Goal: Task Accomplishment & Management: Use online tool/utility

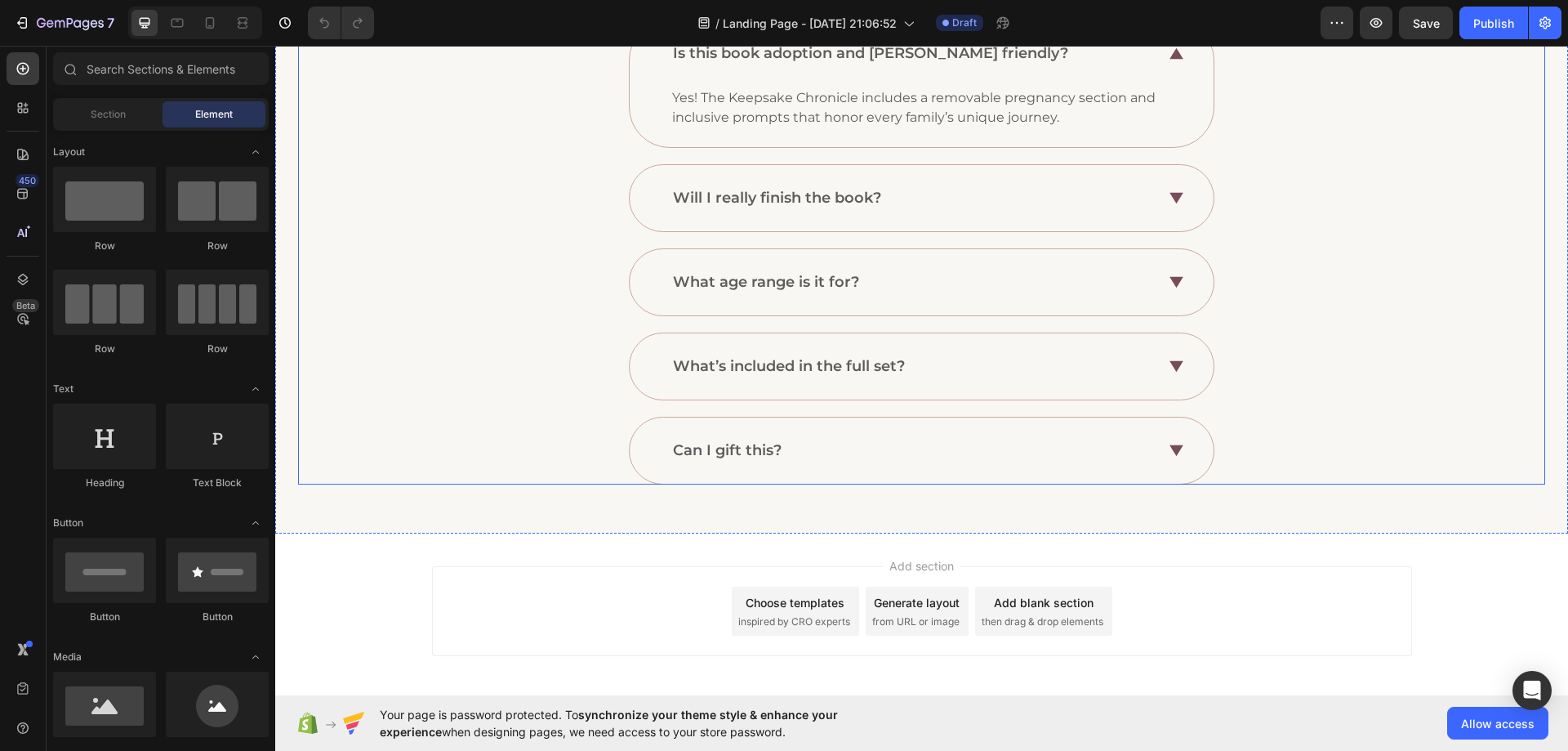
scroll to position [645, 0]
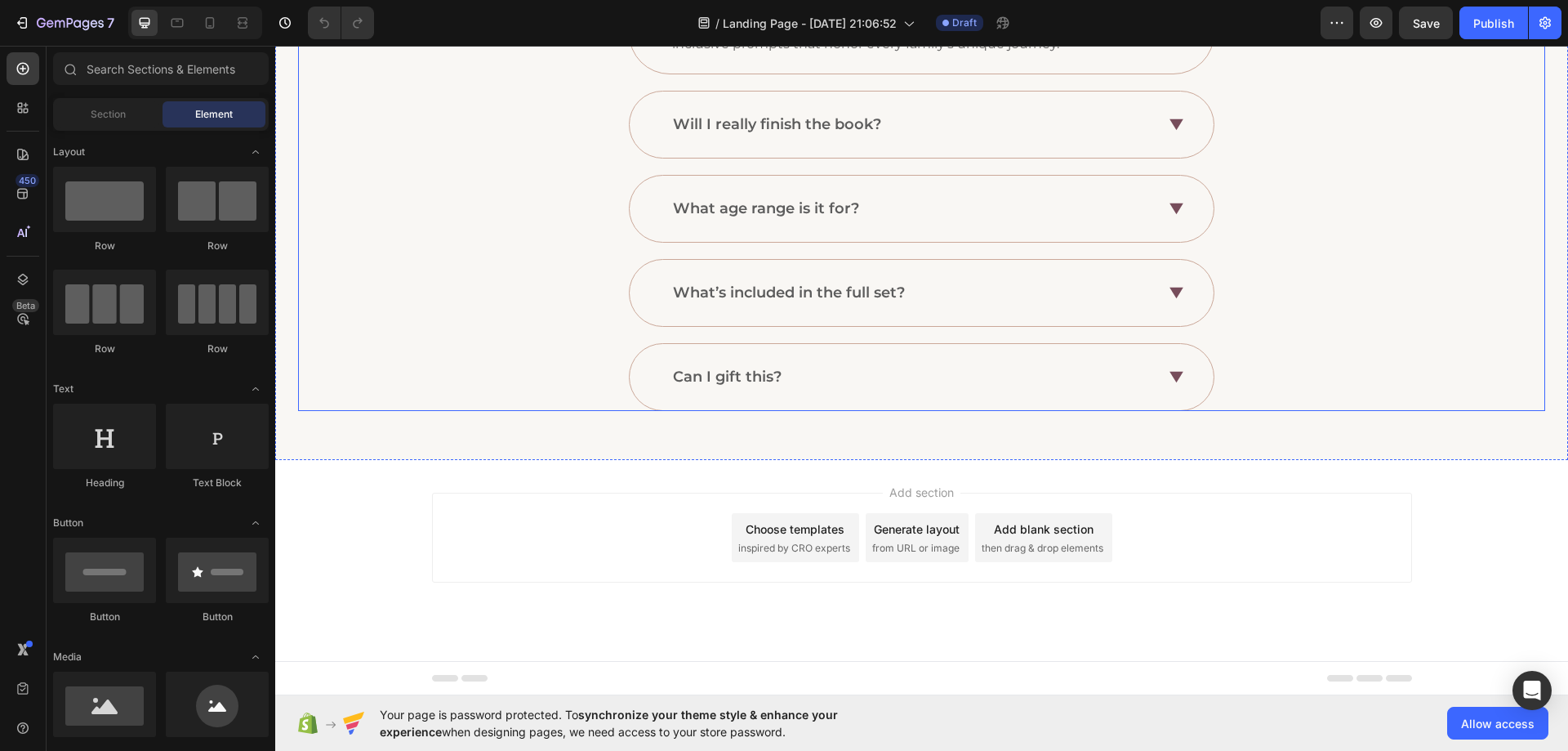
click at [683, 405] on div "Can I gift this?" at bounding box center [922, 377] width 584 height 66
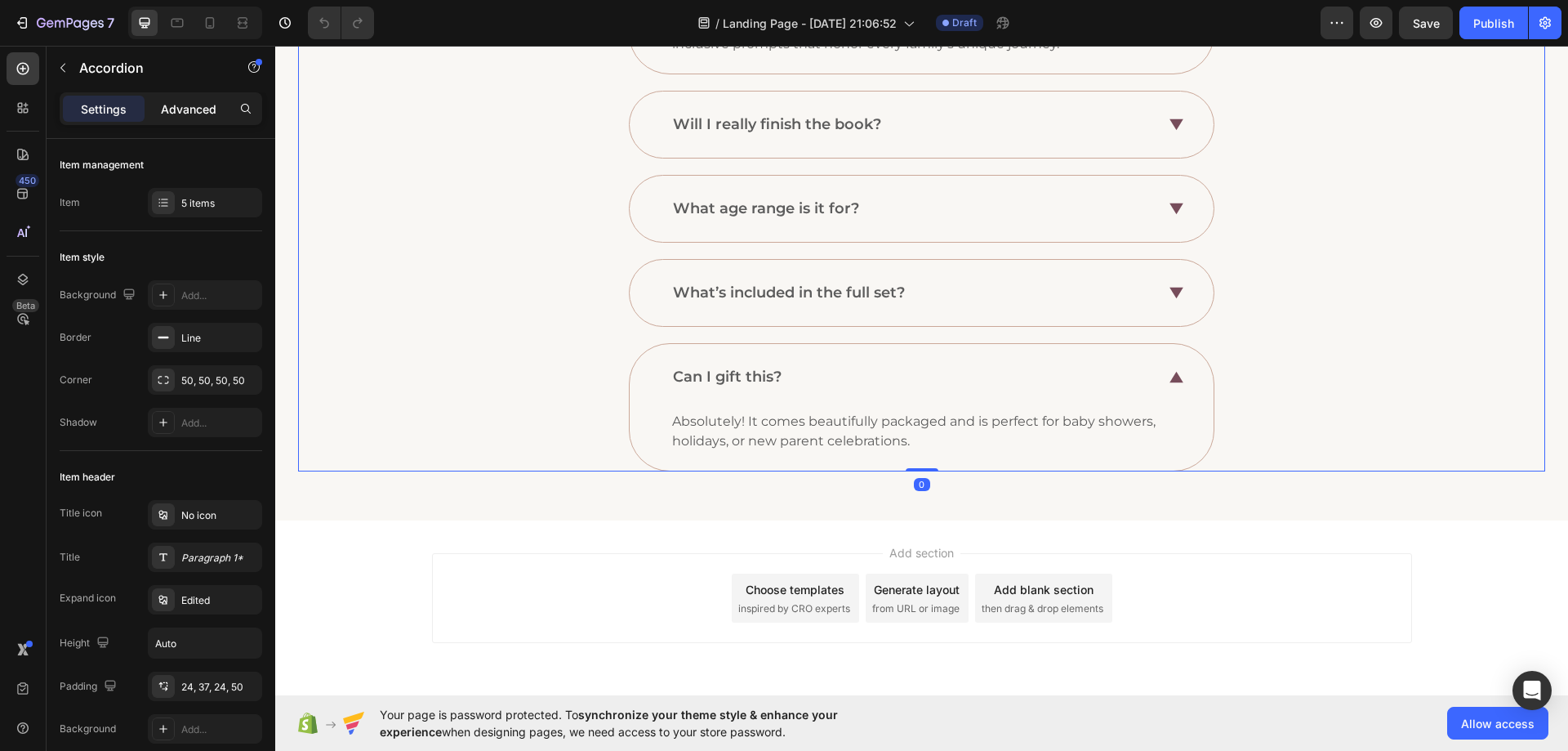
click at [184, 115] on p "Advanced" at bounding box center [189, 109] width 56 height 17
type input "100%"
type input "100"
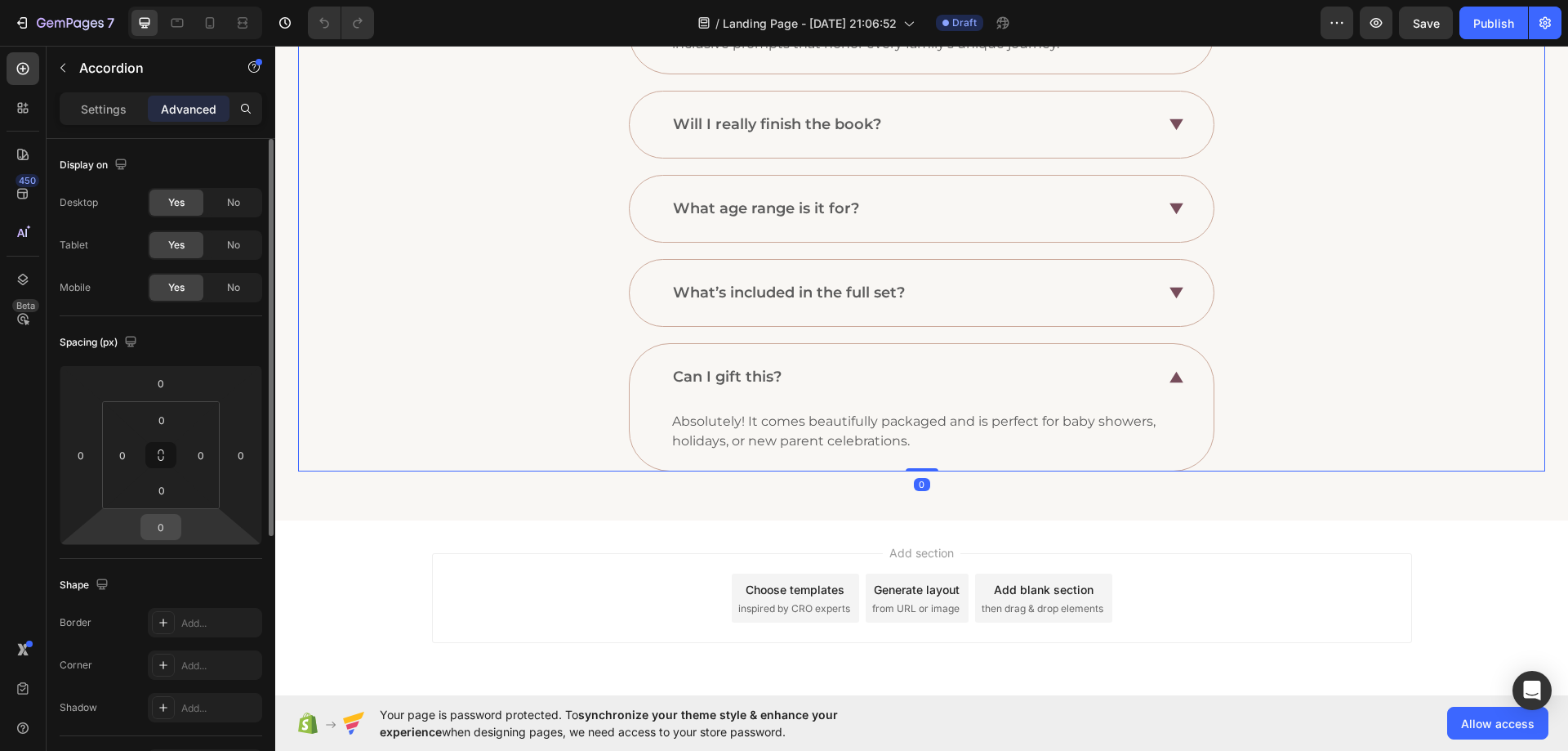
click at [162, 523] on input "0" at bounding box center [160, 527] width 32 height 24
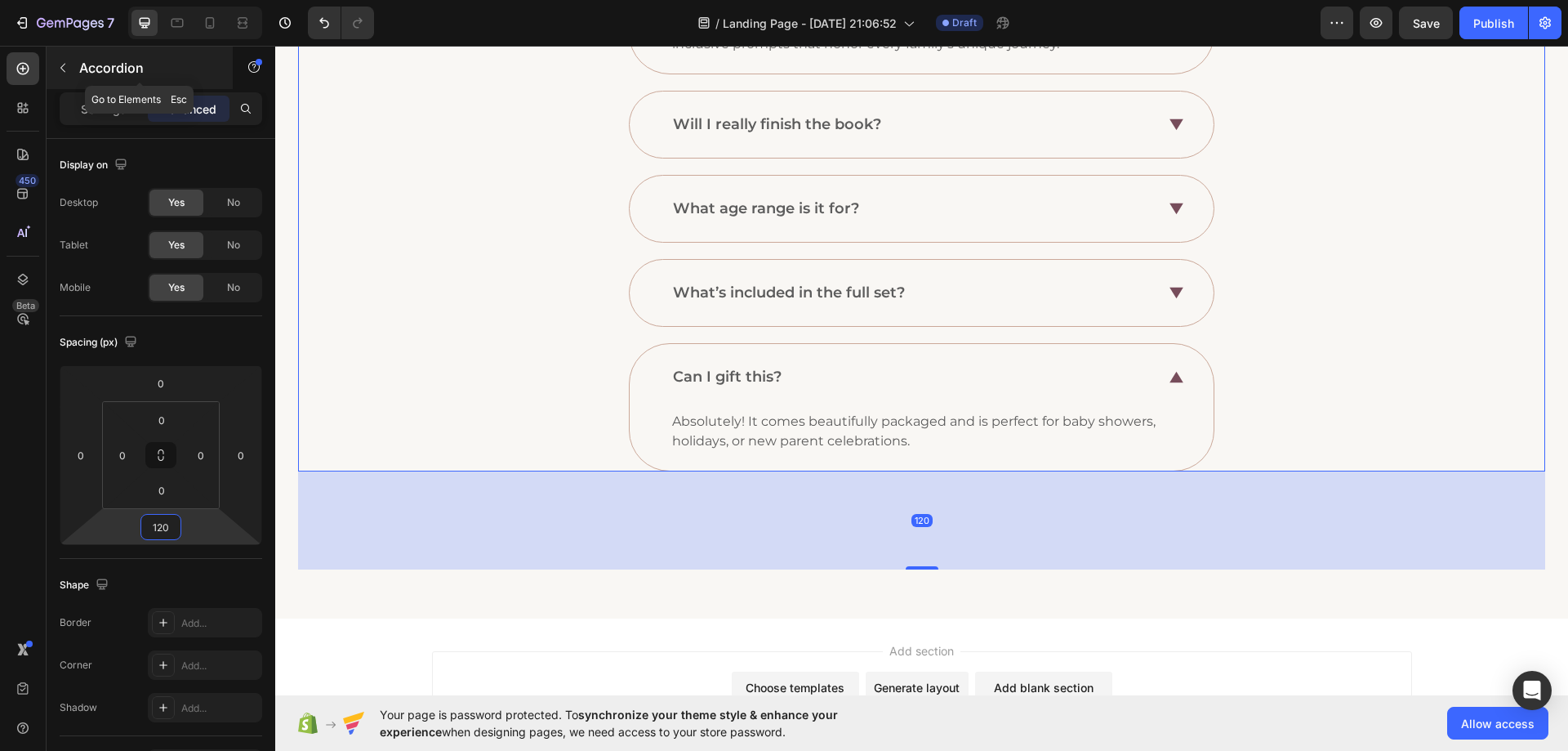
type input "120"
click at [63, 59] on button "button" at bounding box center [63, 68] width 26 height 26
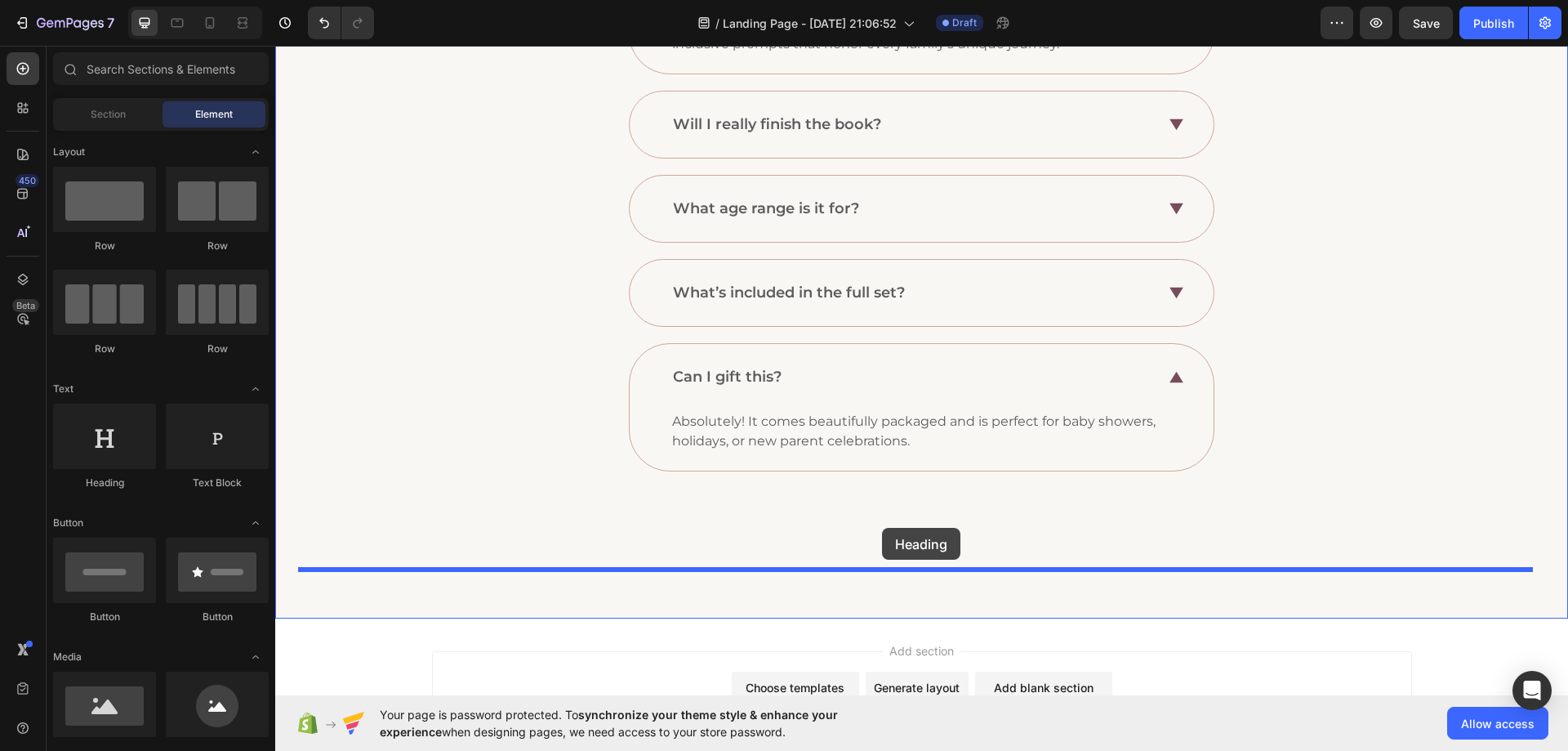
drag, startPoint x: 388, startPoint y: 509, endPoint x: 882, endPoint y: 528, distance: 494.4
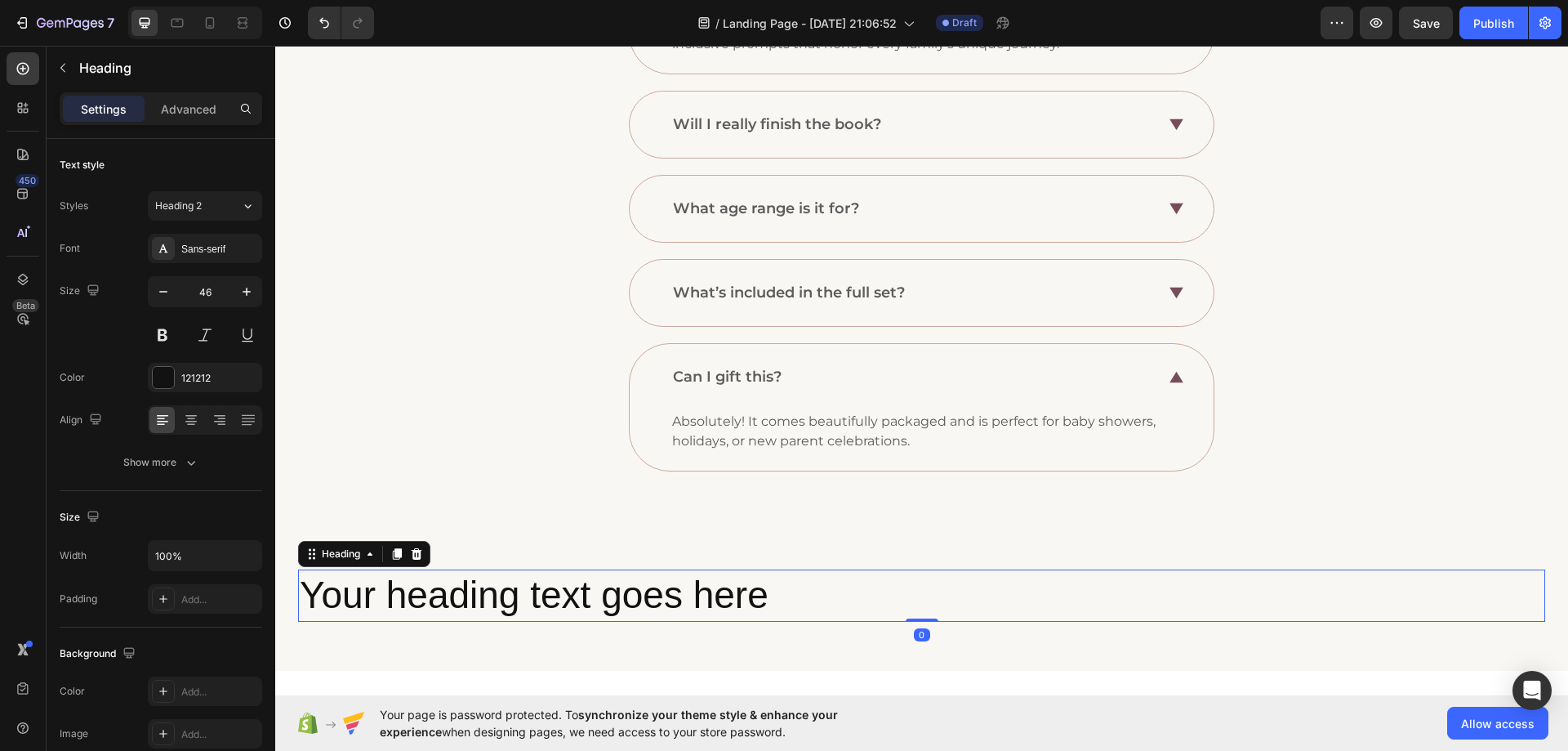
drag, startPoint x: 825, startPoint y: 594, endPoint x: 827, endPoint y: 602, distance: 8.2
click at [826, 602] on h2 "Your heading text goes here" at bounding box center [921, 595] width 1247 height 52
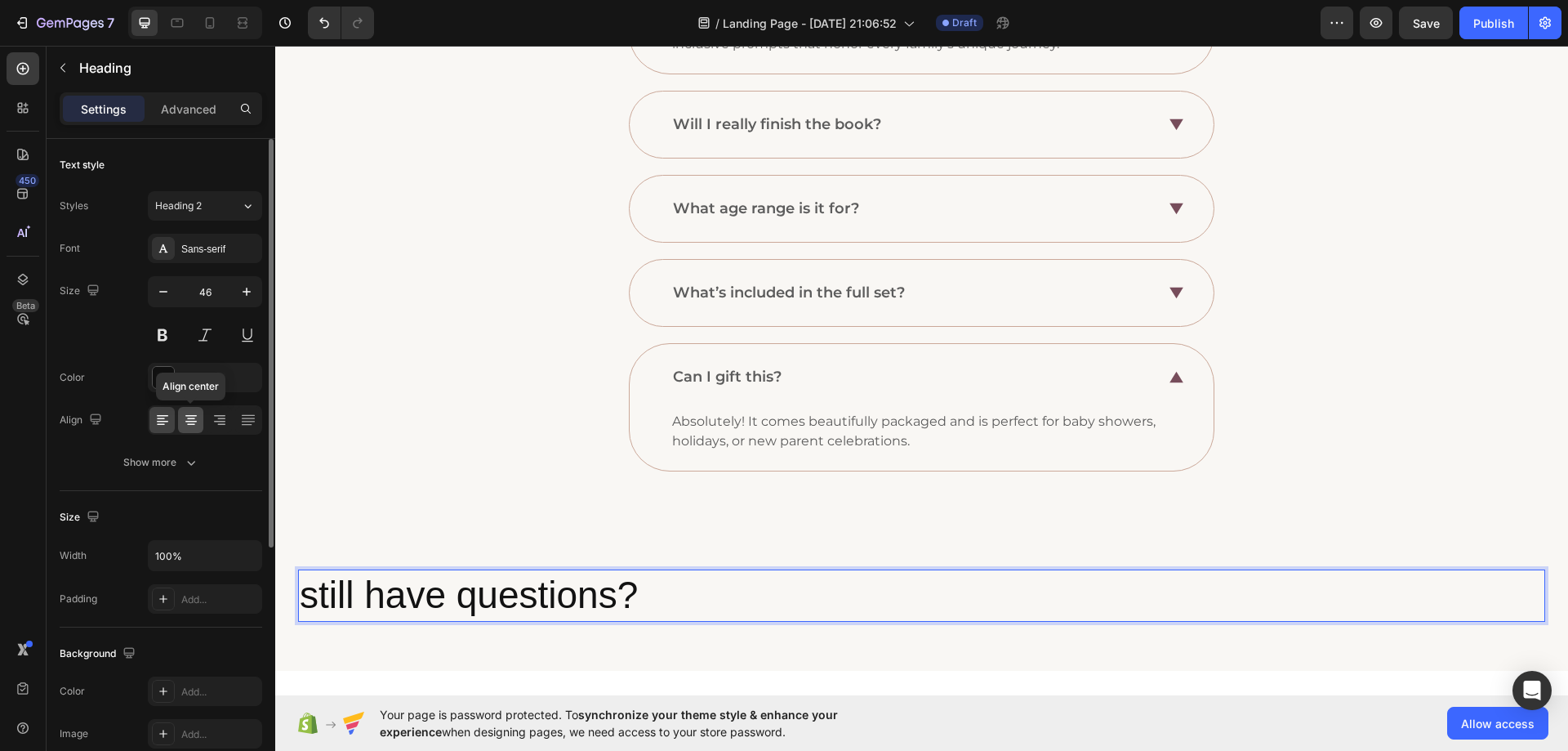
click at [200, 426] on div at bounding box center [191, 420] width 25 height 26
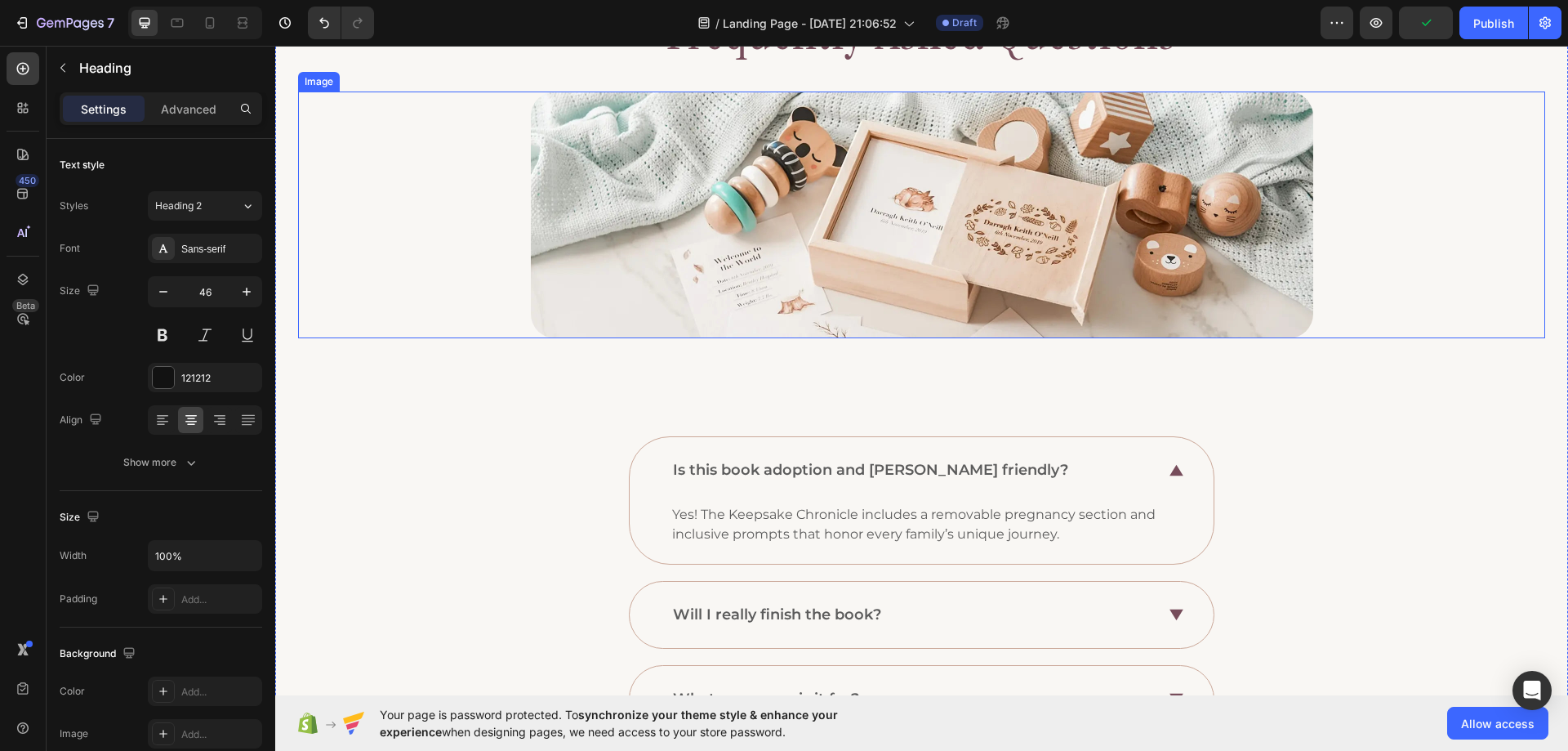
scroll to position [0, 0]
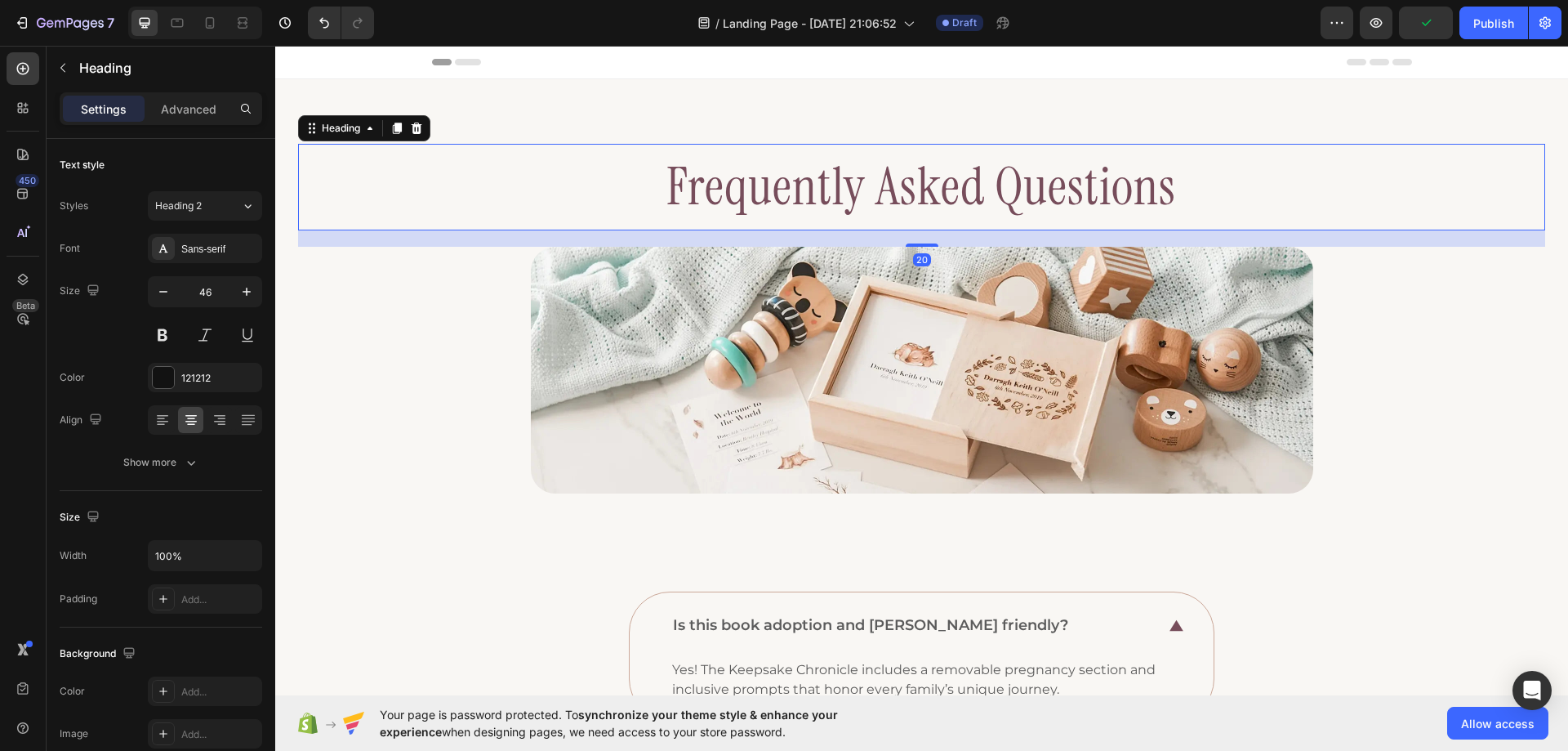
click at [805, 197] on h2 "Frequently Asked Questions" at bounding box center [922, 186] width 981 height 87
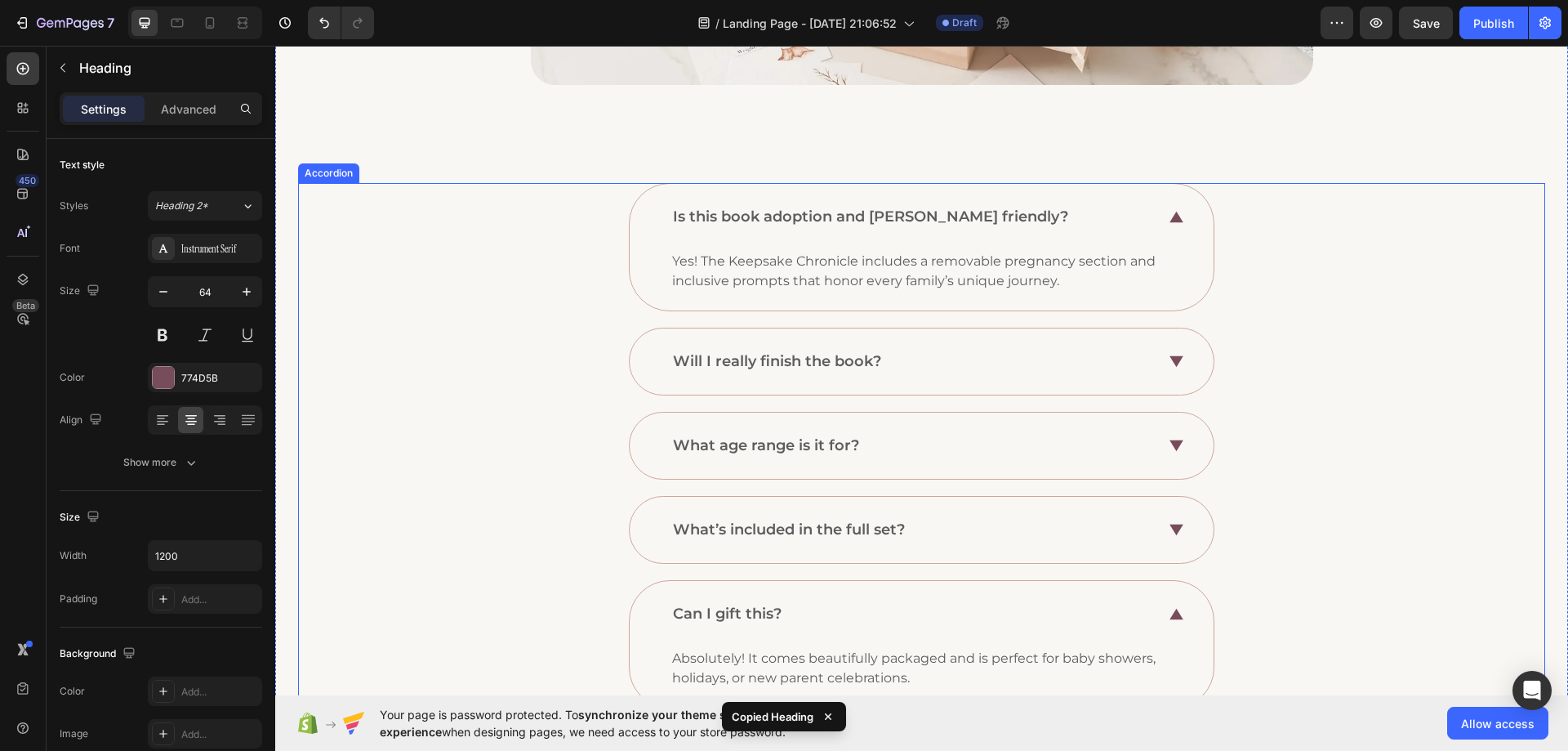
scroll to position [654, 0]
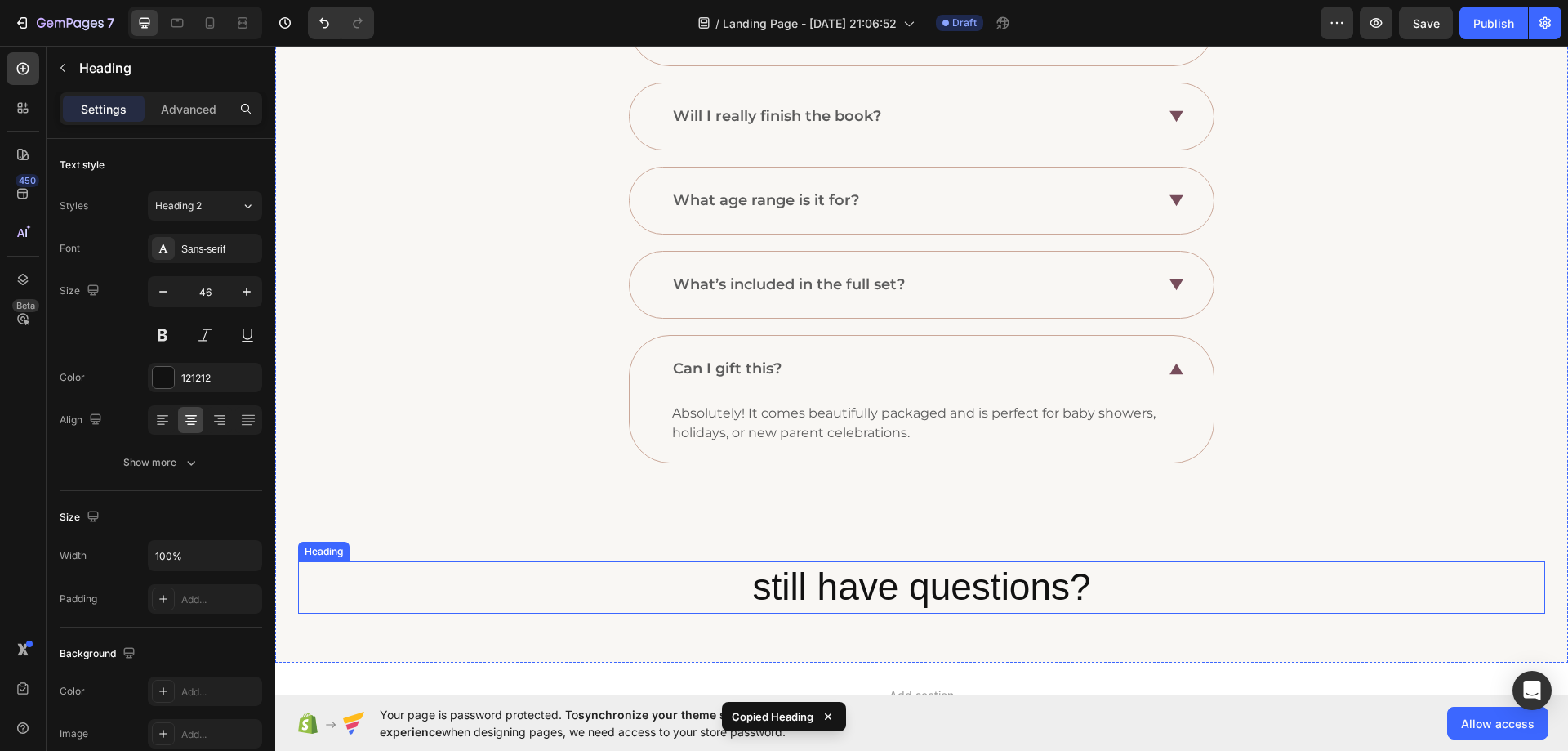
click at [903, 577] on p "still have questions?" at bounding box center [921, 588] width 1244 height 49
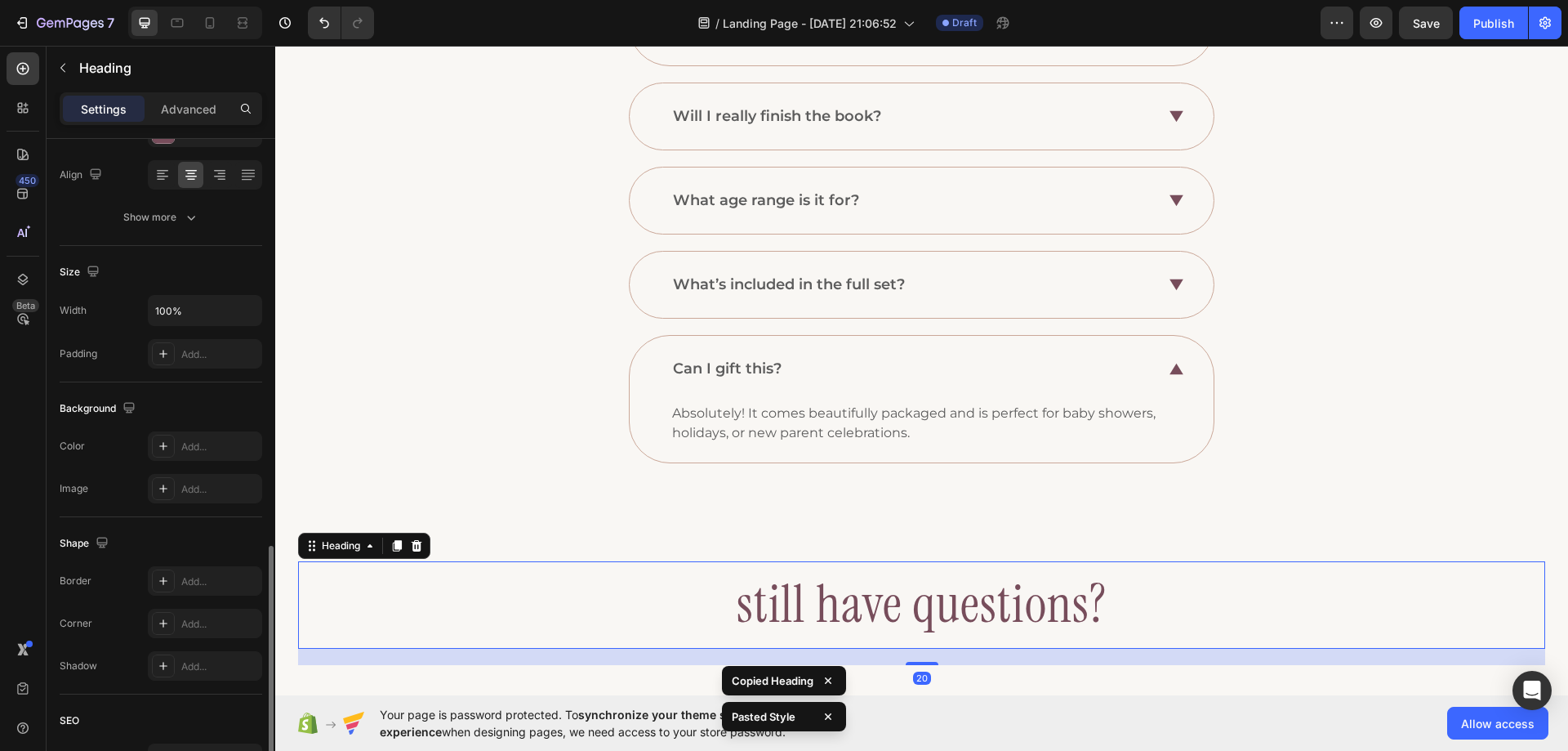
scroll to position [402, 0]
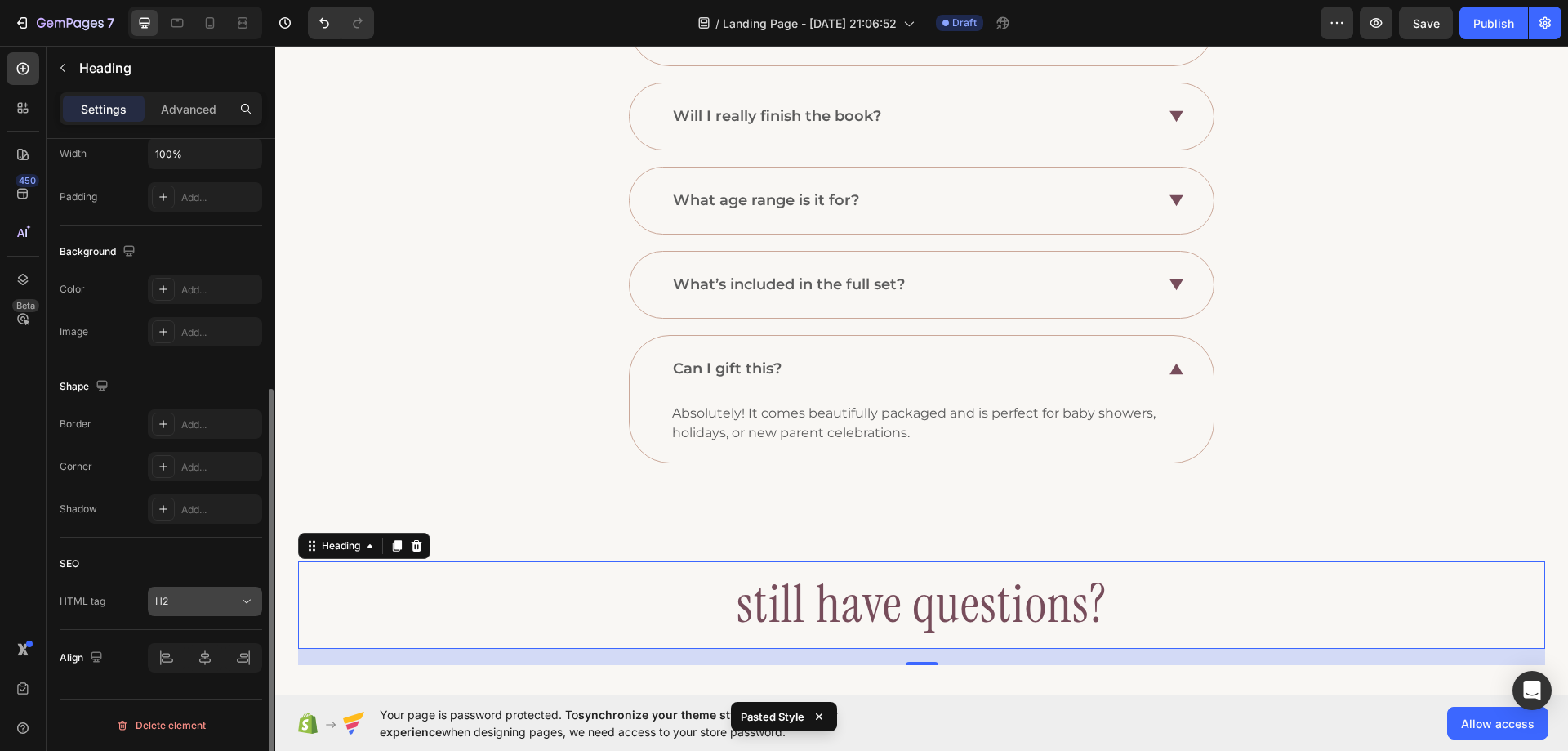
click at [244, 604] on icon at bounding box center [246, 601] width 17 height 17
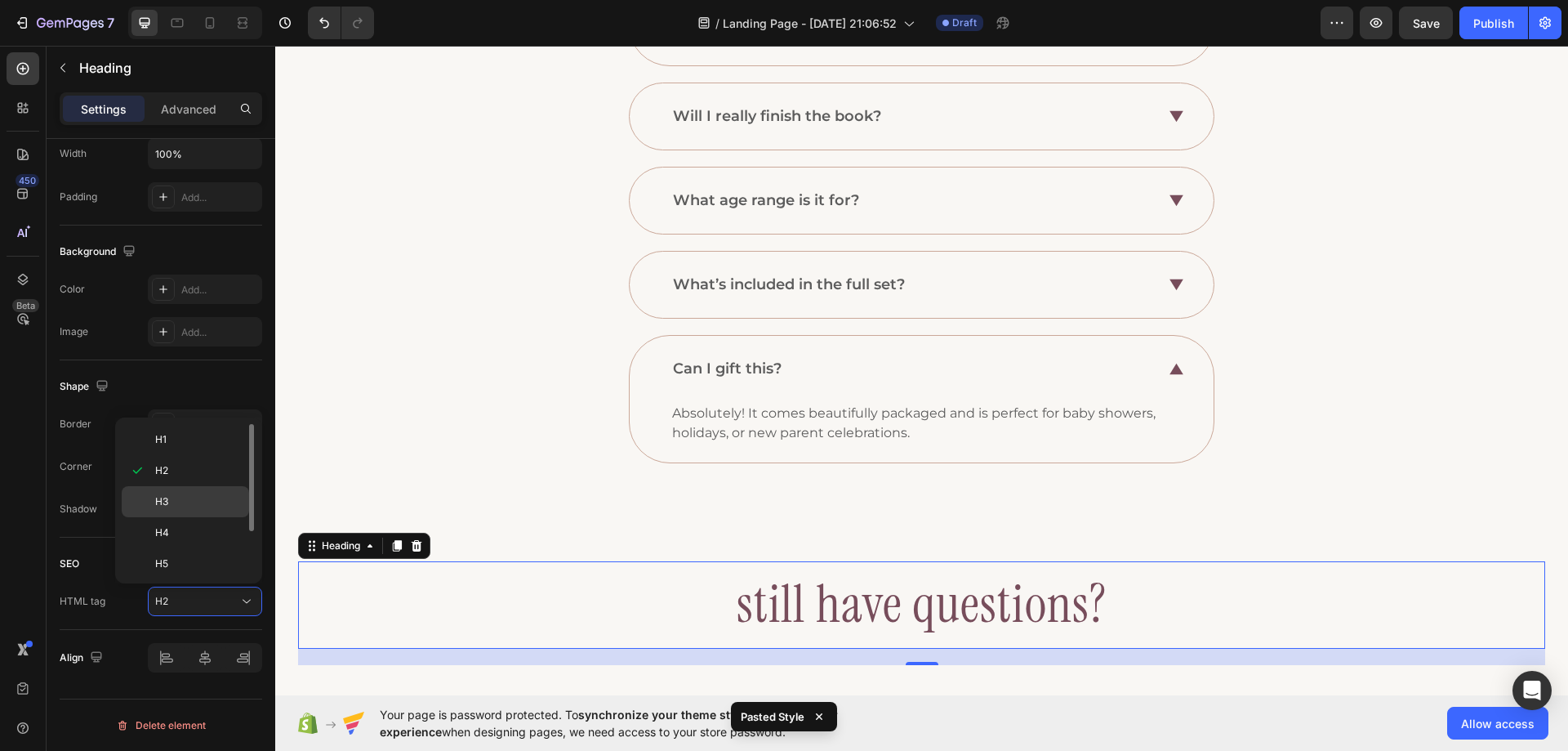
click at [180, 518] on div "H3" at bounding box center [185, 533] width 128 height 31
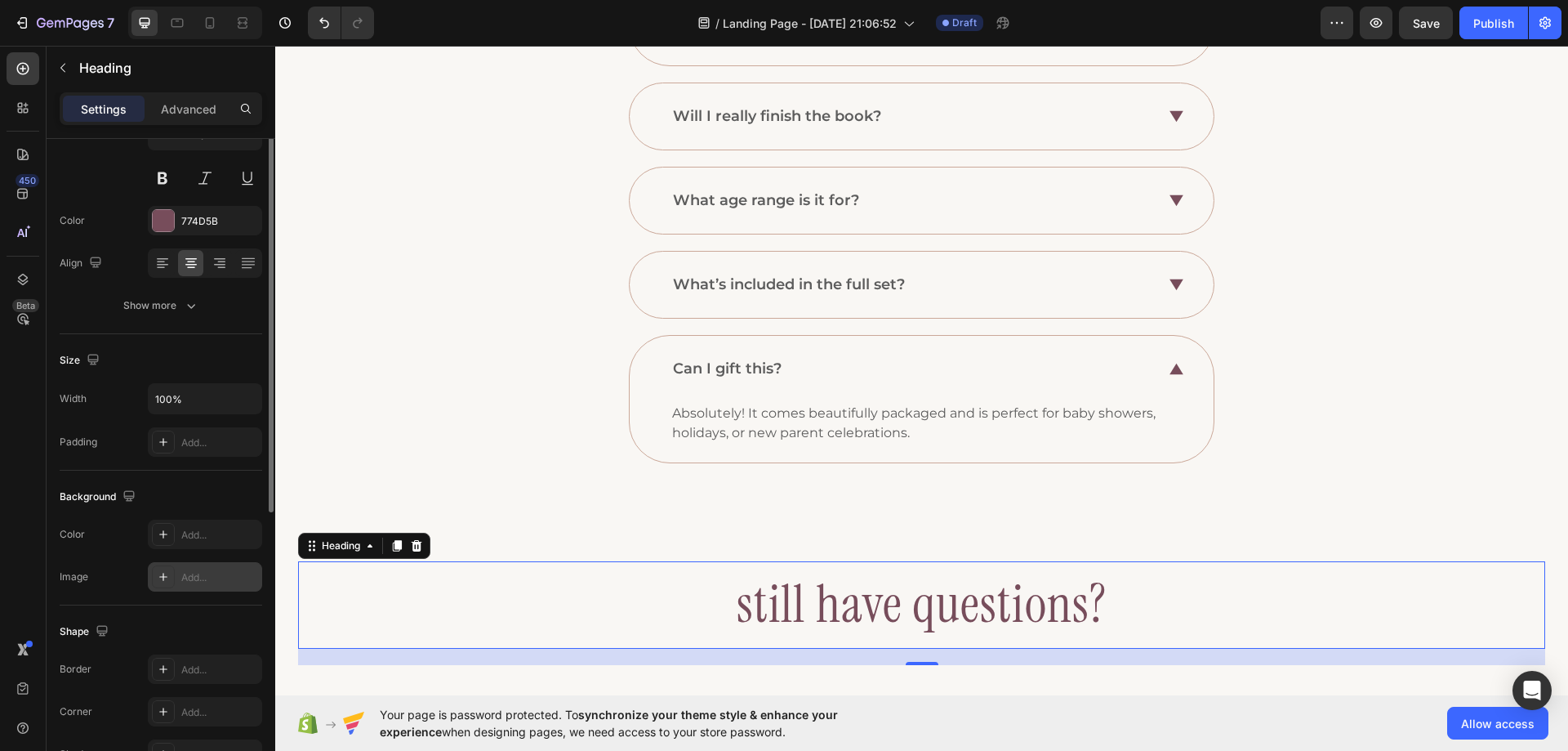
scroll to position [75, 0]
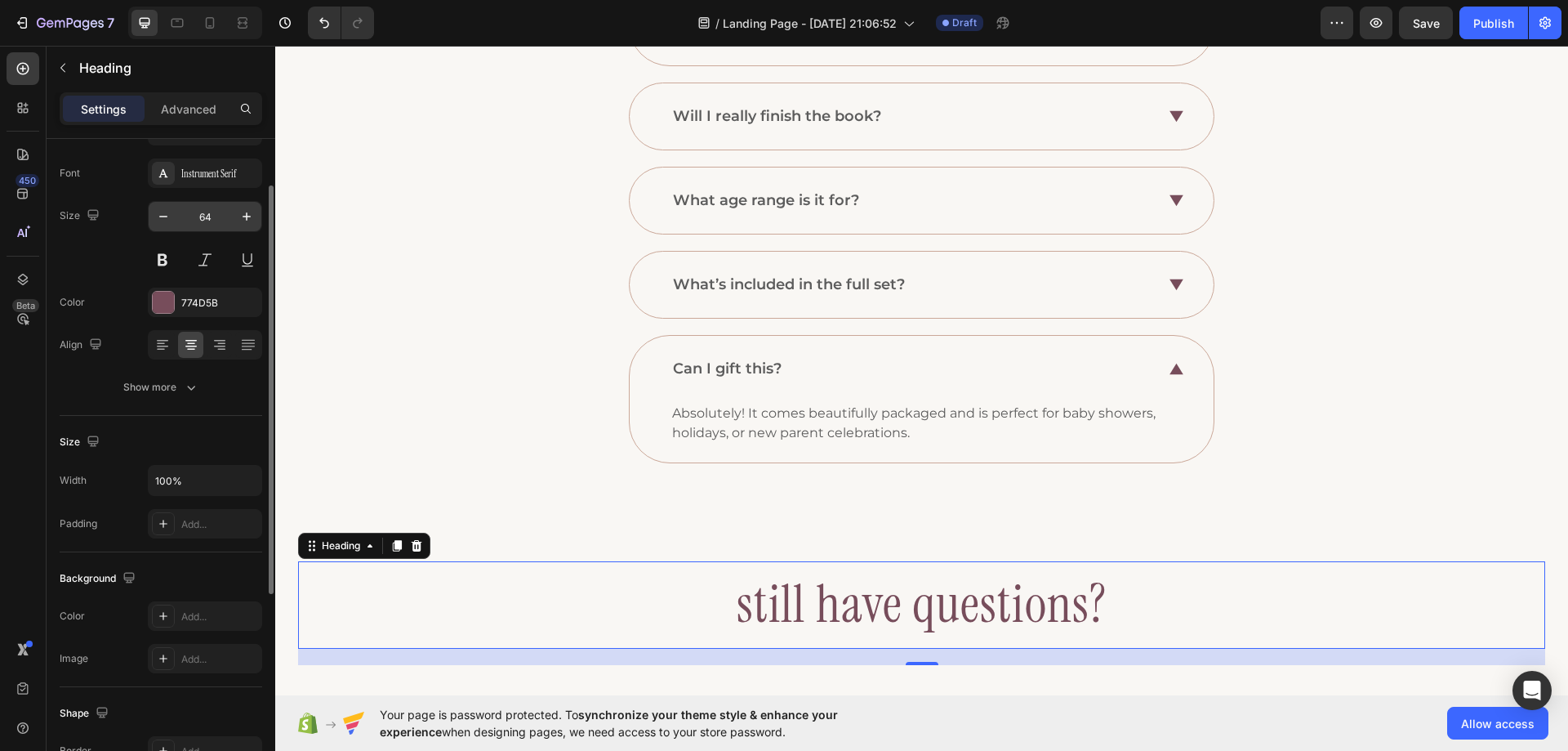
click at [191, 210] on input "64" at bounding box center [205, 217] width 54 height 30
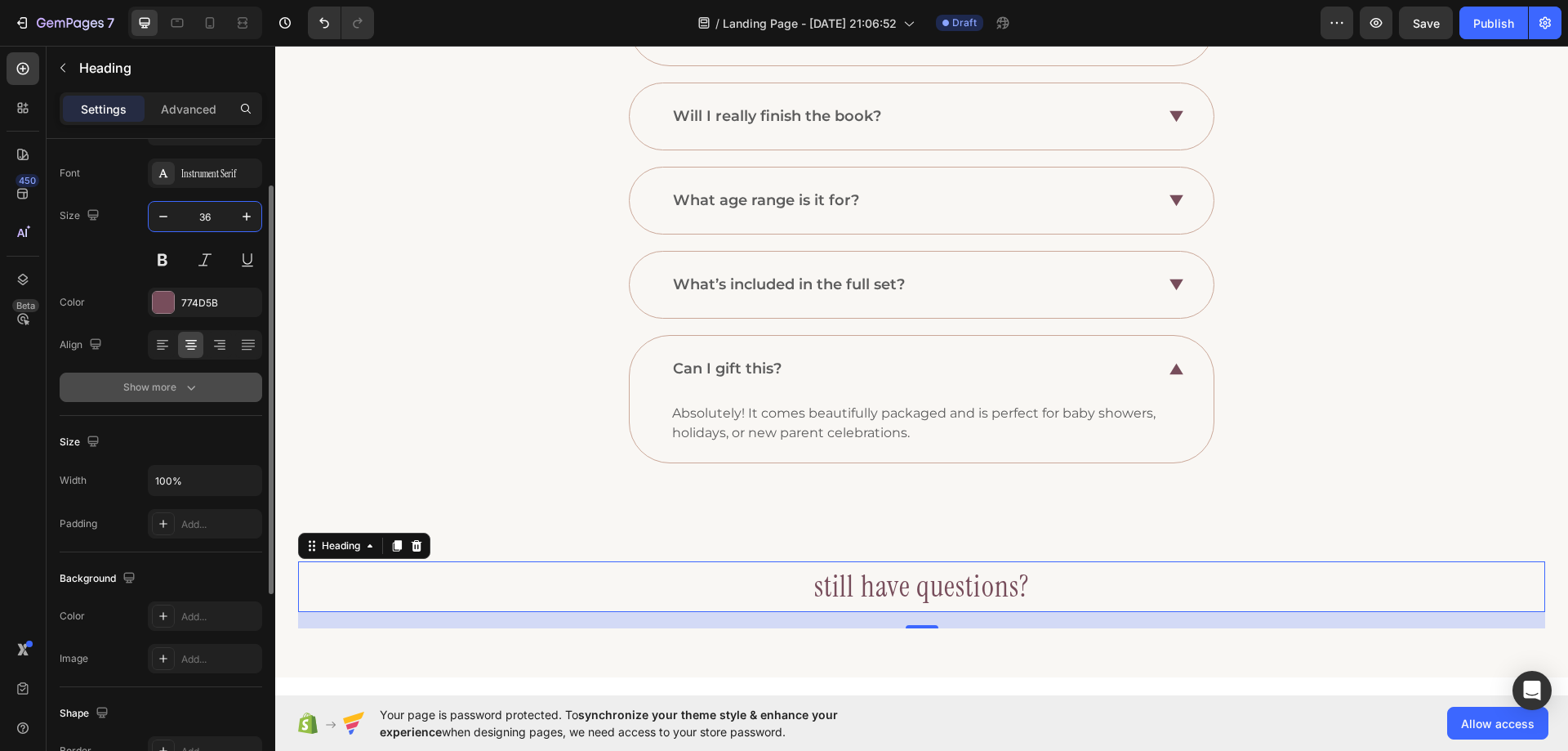
type input "36"
click at [191, 398] on button "Show more" at bounding box center [161, 387] width 203 height 30
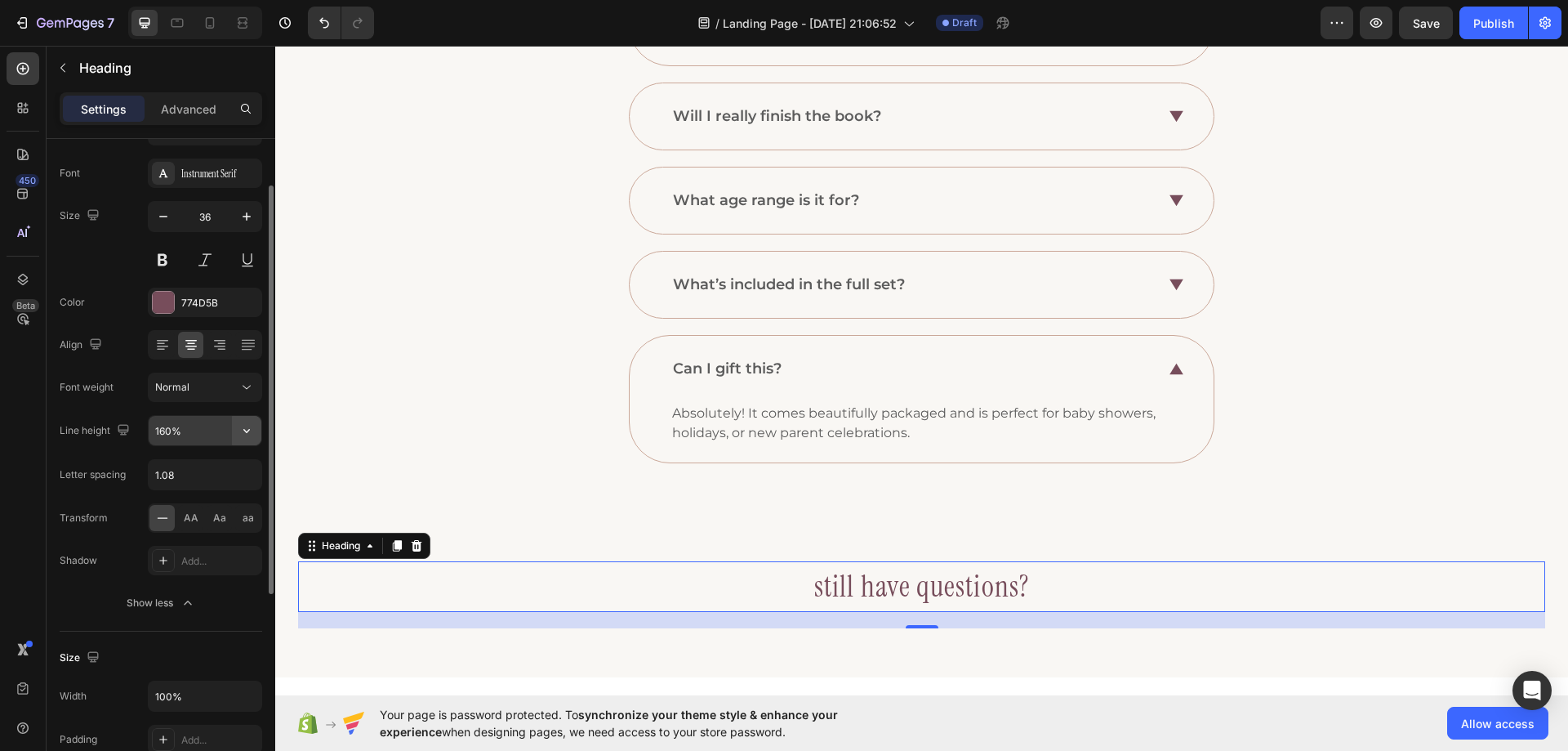
click at [243, 434] on icon "button" at bounding box center [246, 430] width 17 height 17
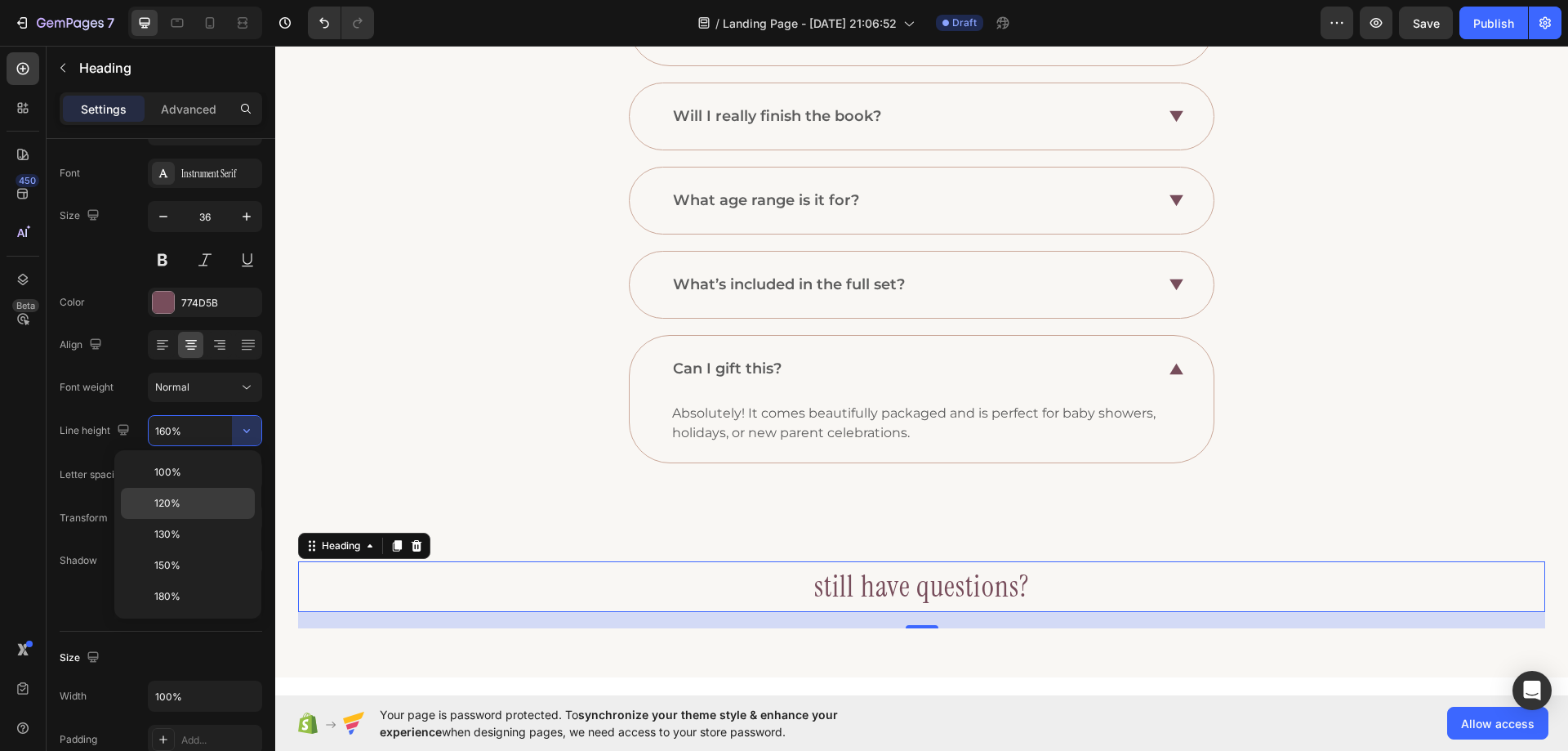
click at [213, 518] on div "120%" at bounding box center [187, 534] width 134 height 31
type input "120%"
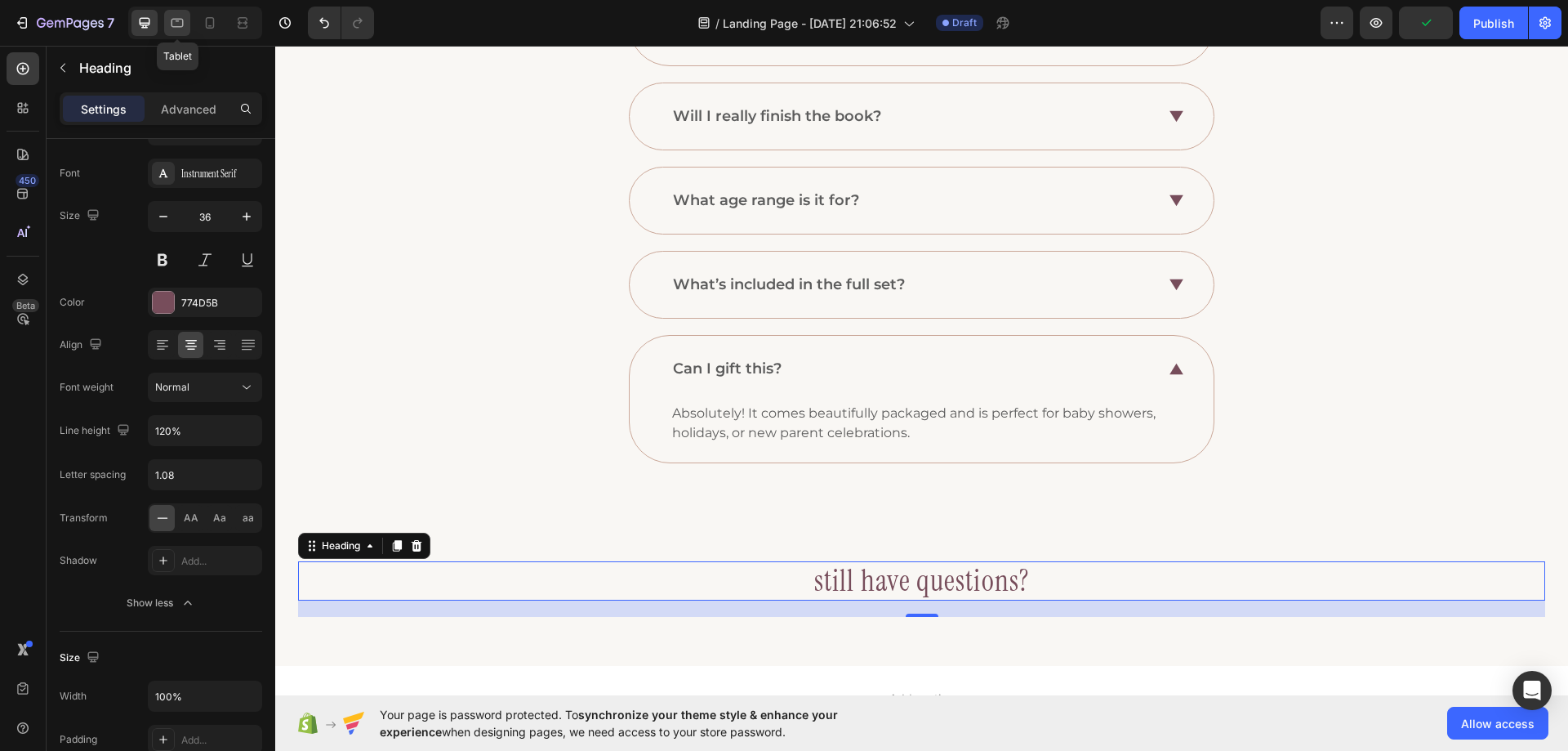
click at [170, 26] on icon at bounding box center [177, 23] width 17 height 17
type input "64"
type input "160%"
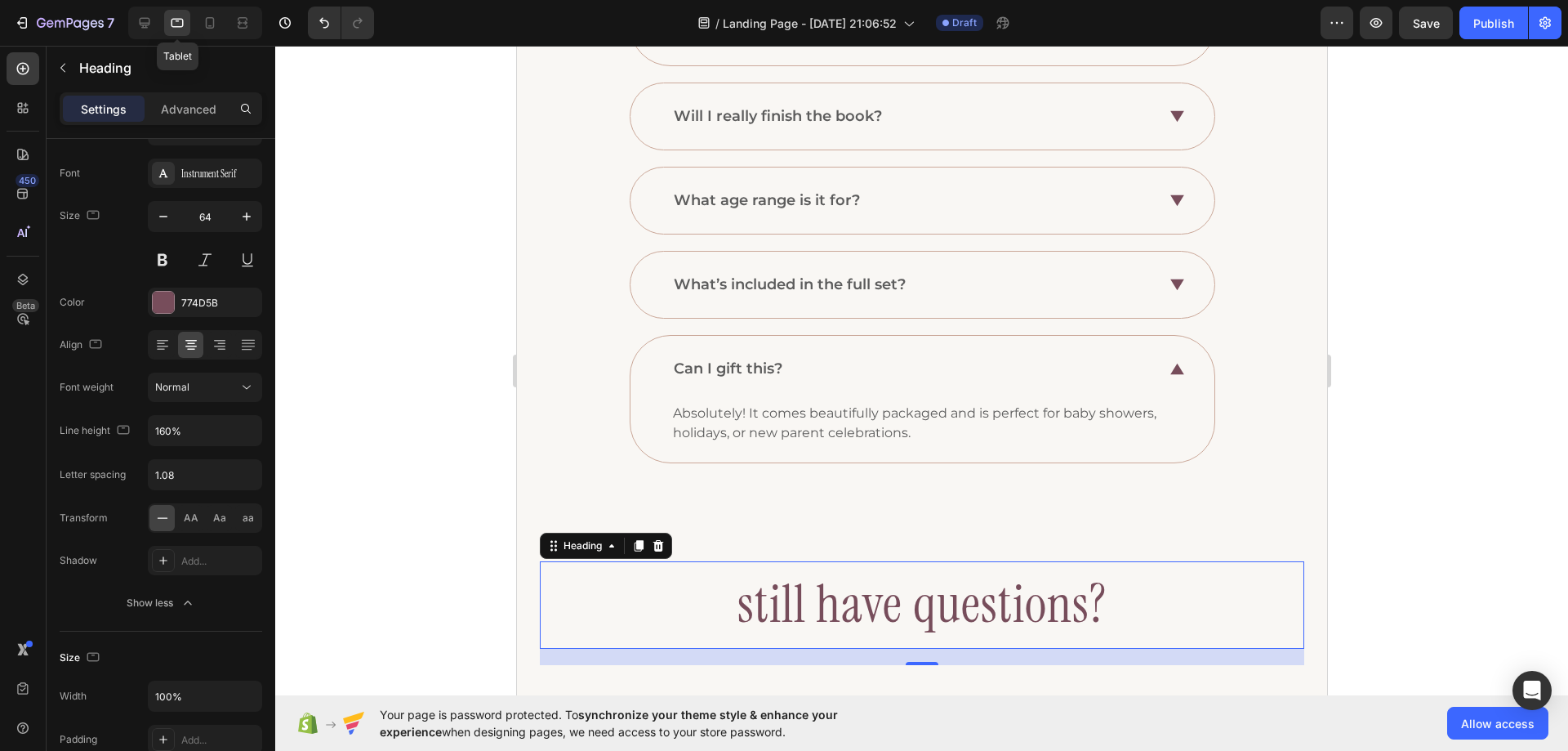
scroll to position [898, 0]
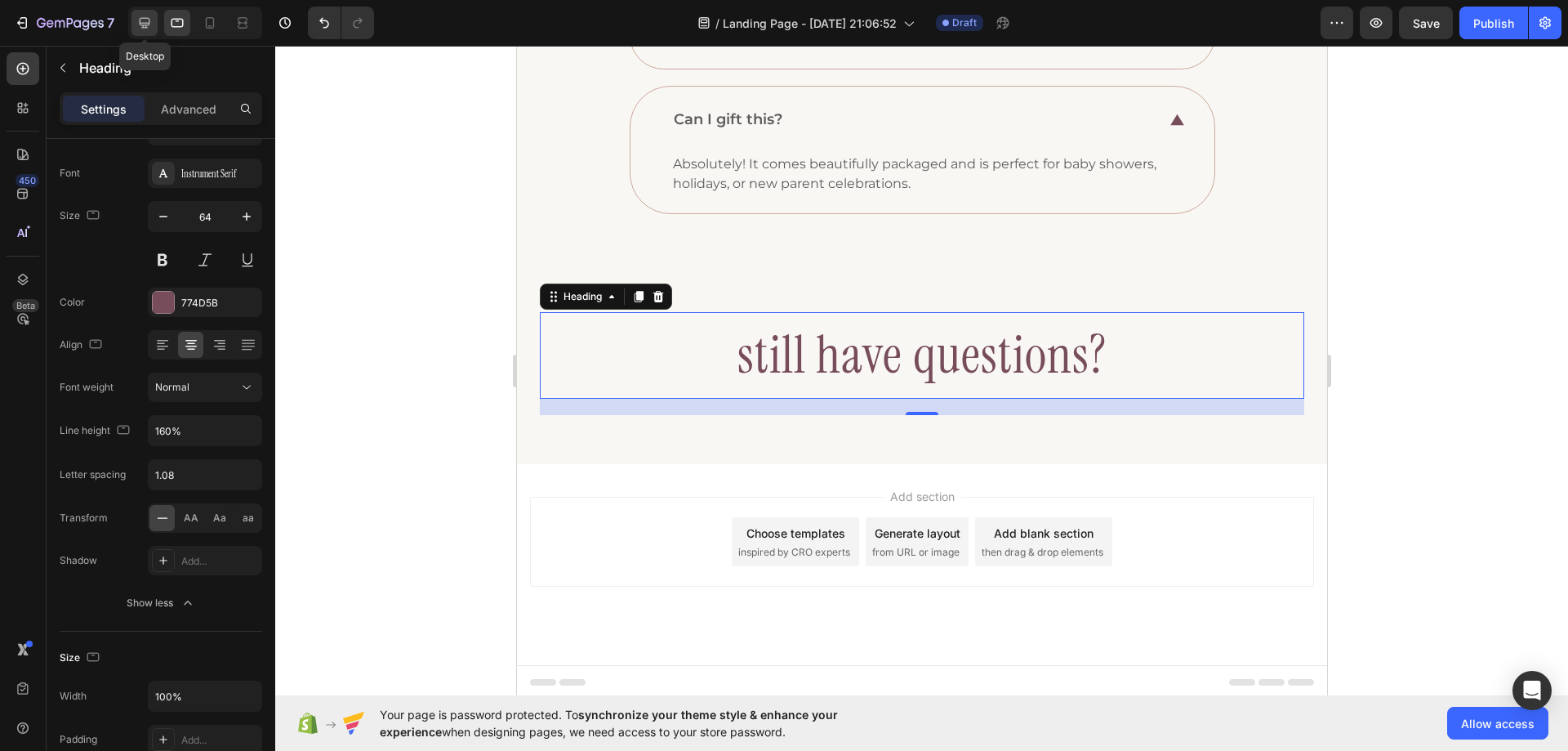
click at [152, 22] on icon at bounding box center [144, 23] width 17 height 17
type input "36"
type input "120%"
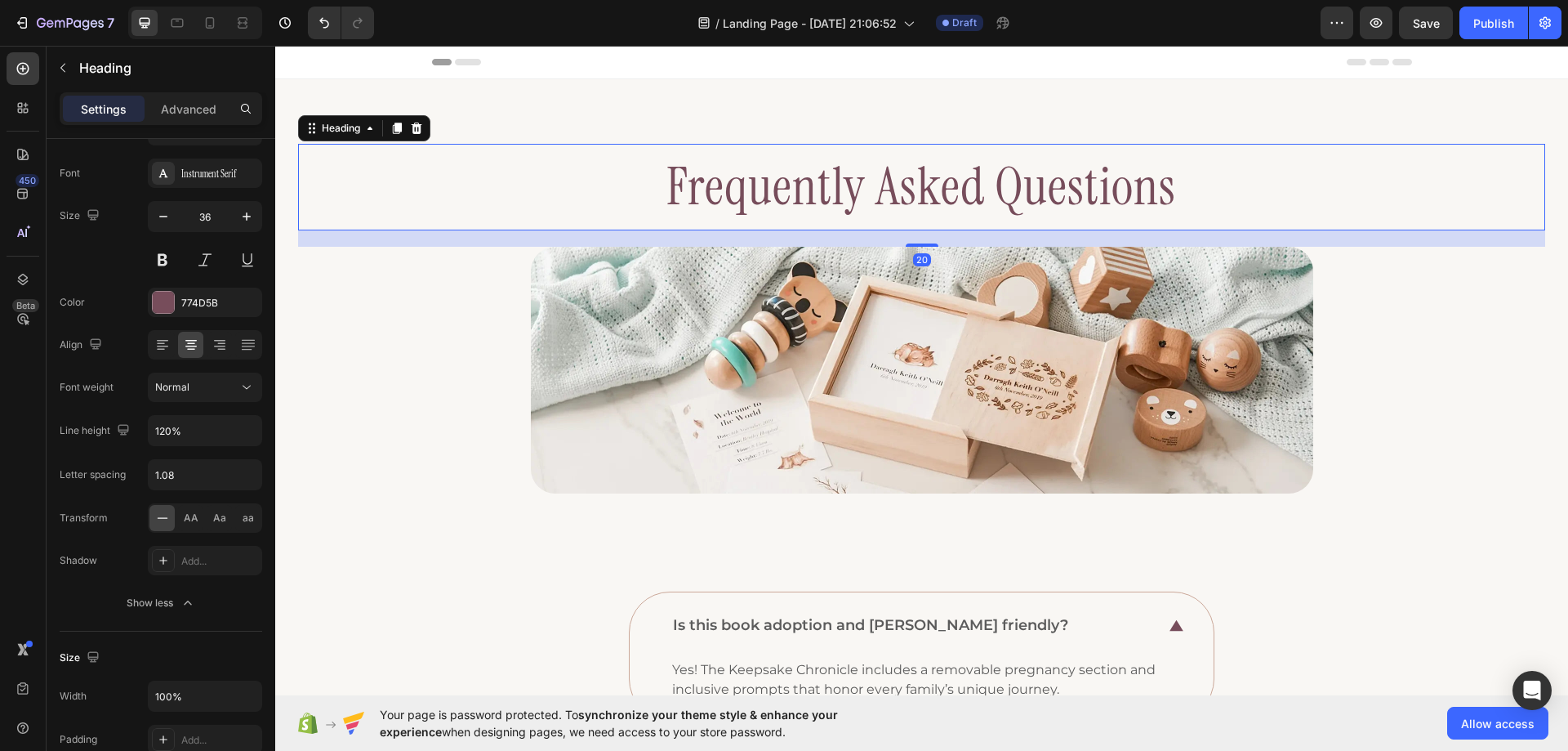
click at [801, 191] on h2 "Frequently Asked Questions" at bounding box center [922, 186] width 981 height 87
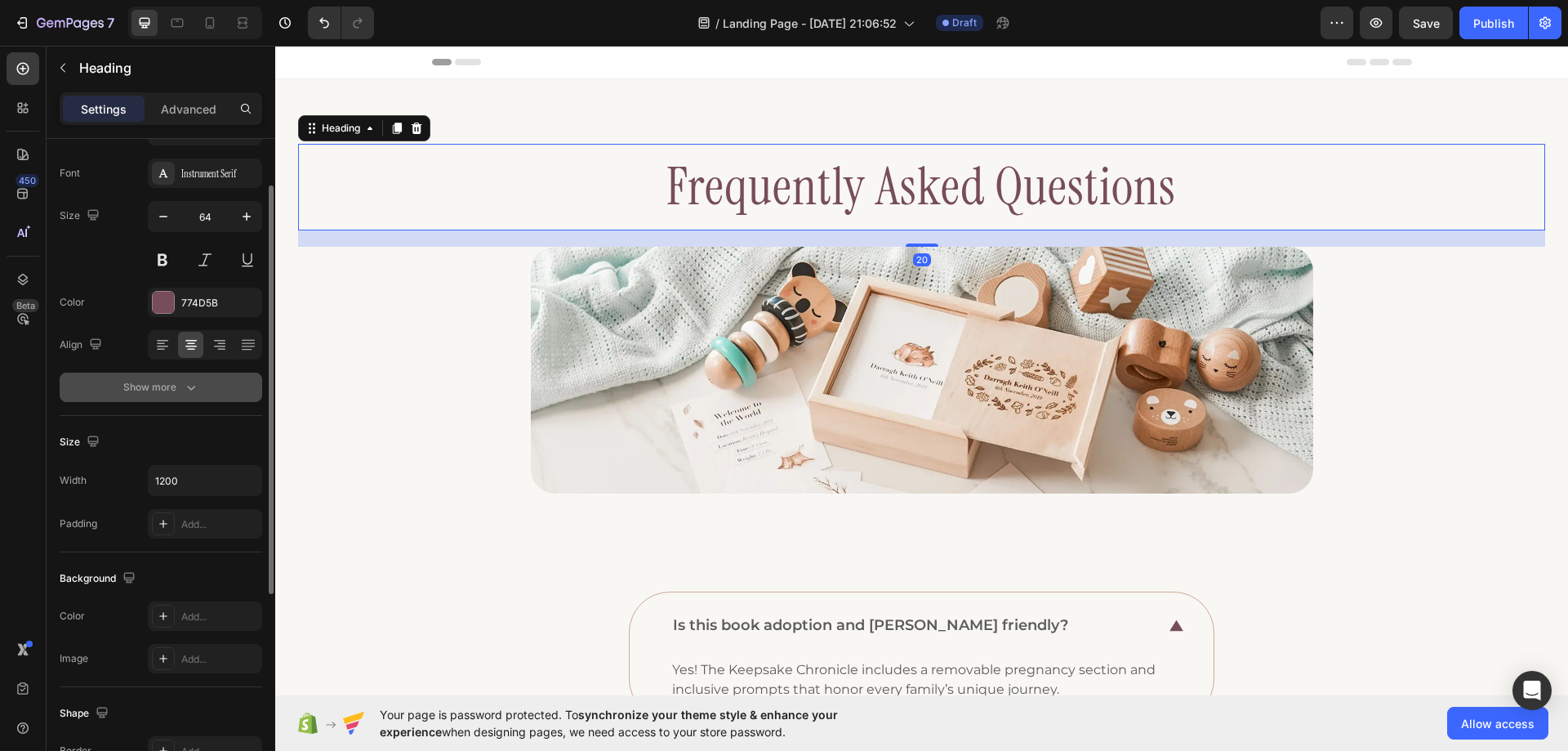
click at [184, 389] on icon "button" at bounding box center [191, 387] width 17 height 17
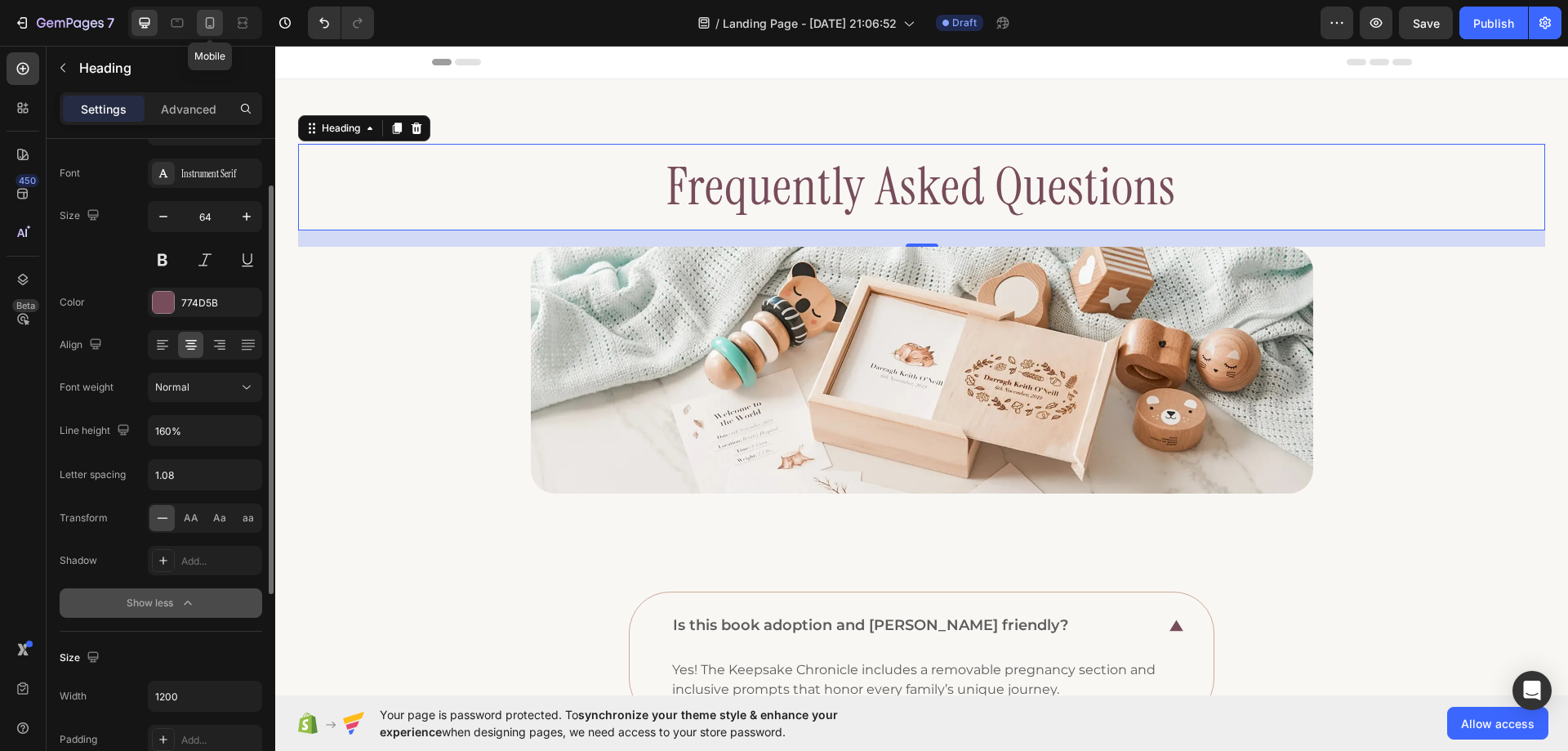
click at [205, 17] on icon at bounding box center [210, 23] width 17 height 17
type input "36"
type input "100%"
type input "120%"
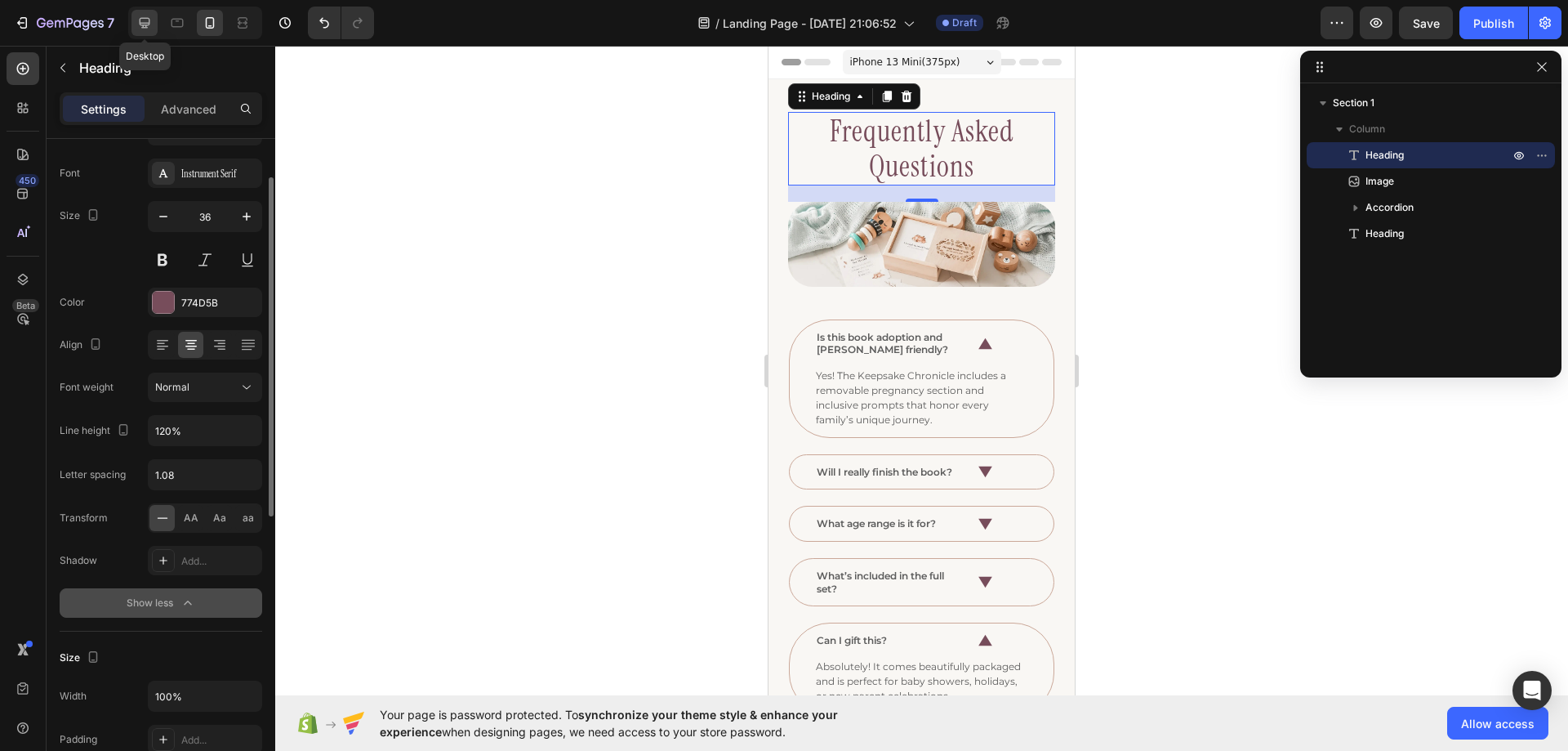
scroll to position [9, 0]
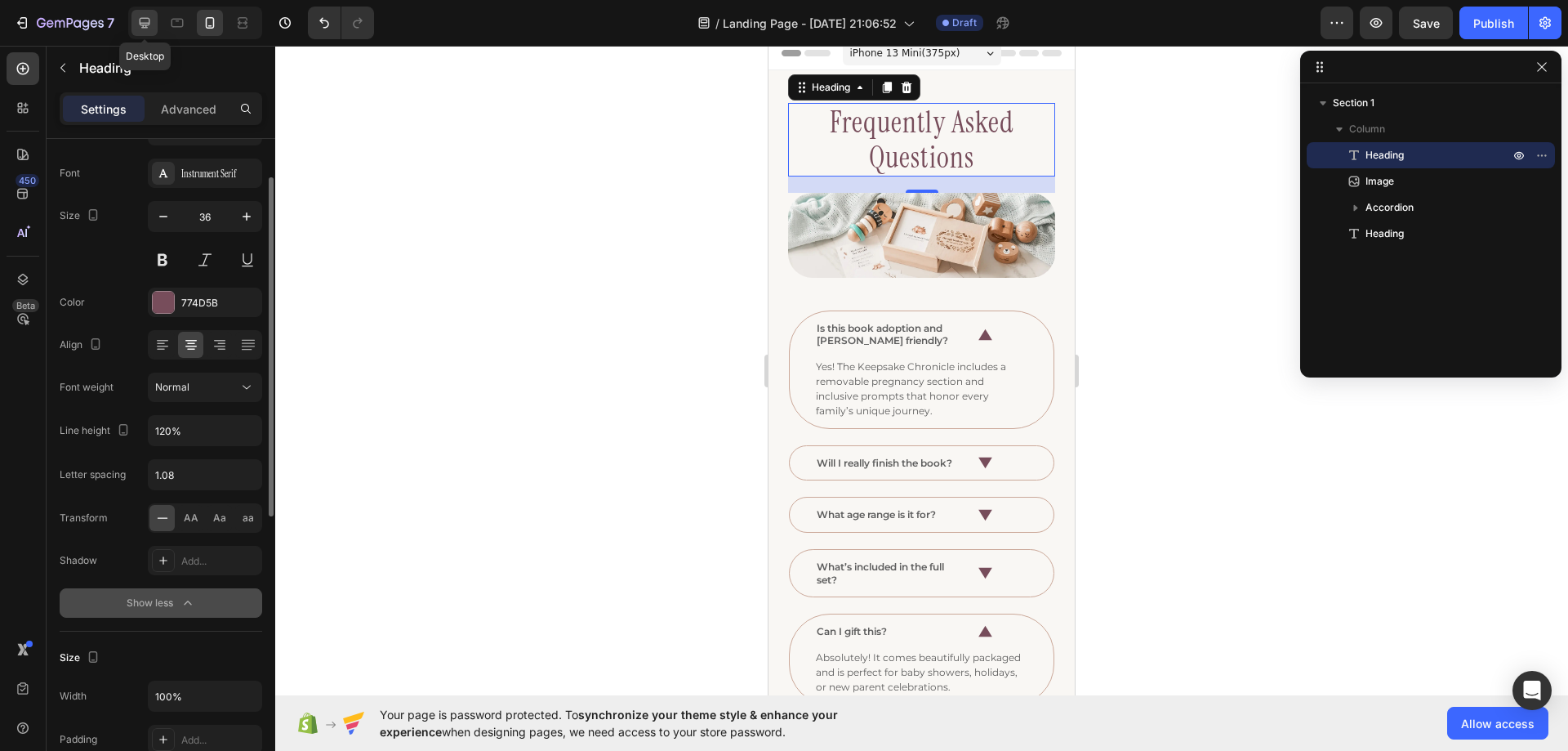
click at [145, 17] on icon at bounding box center [144, 23] width 17 height 17
type input "64"
type input "1200"
type input "160%"
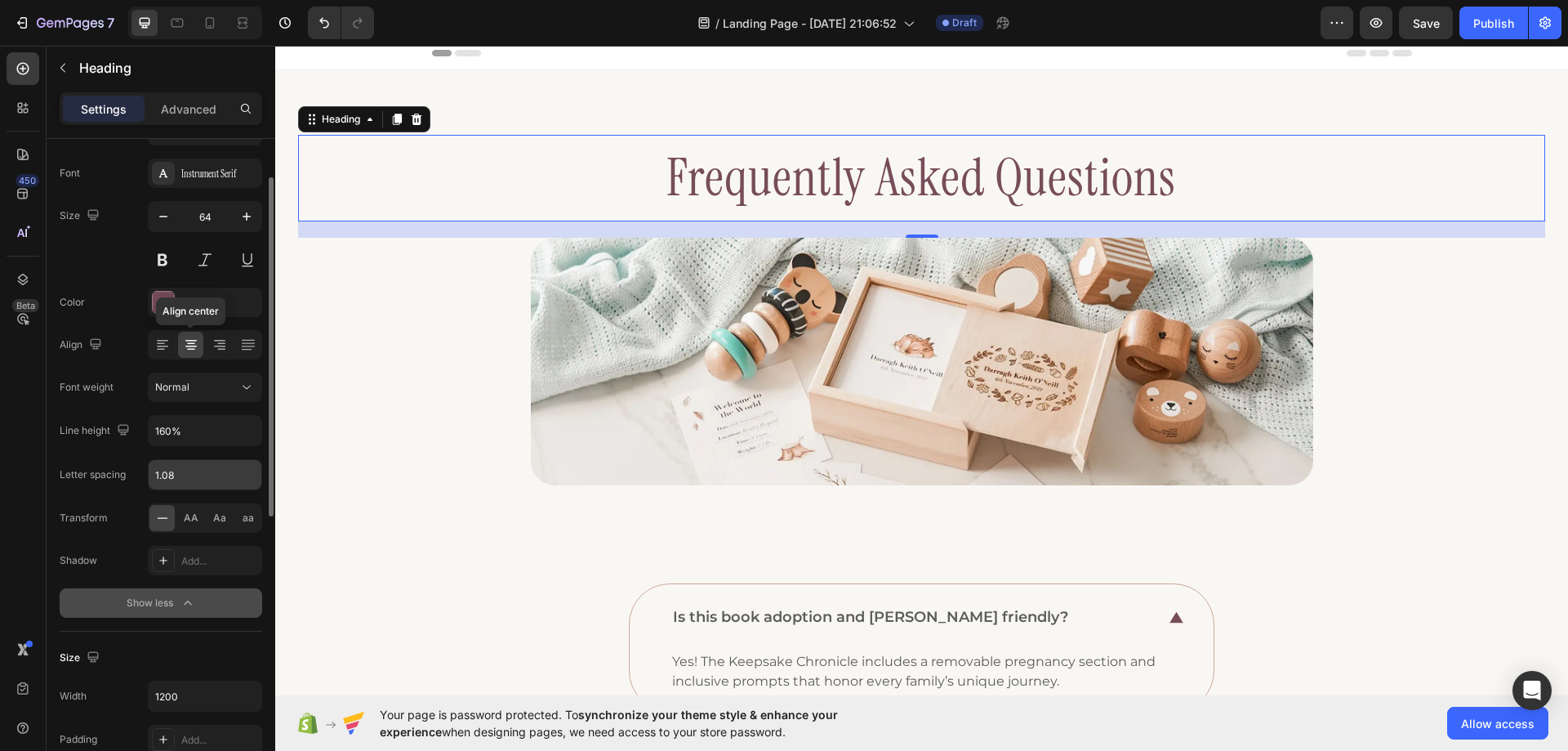
scroll to position [41, 0]
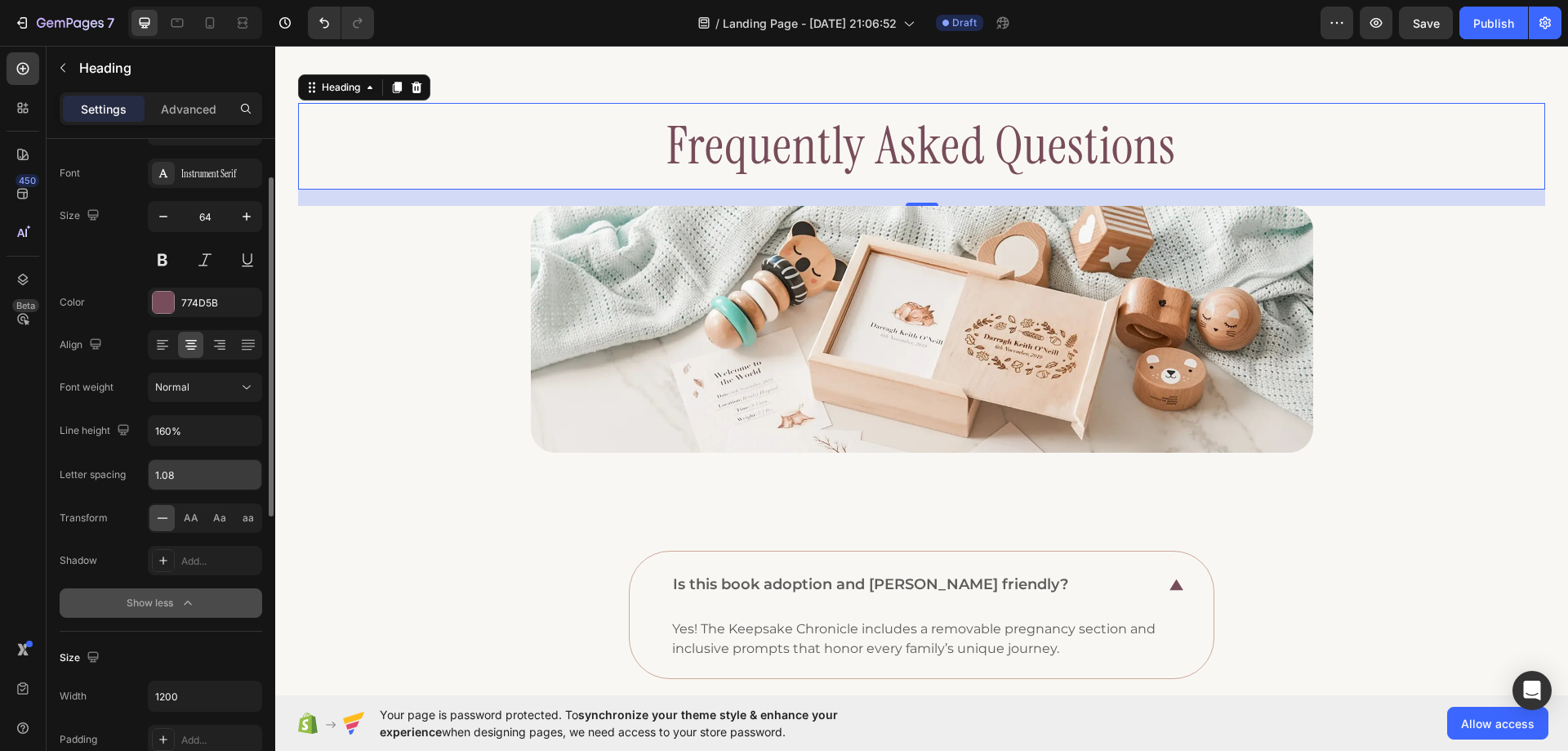
click at [213, 477] on input "1.08" at bounding box center [205, 475] width 113 height 30
click at [128, 503] on div "Font Instrument Serif Size 64 Color 774D5B Align Font weight Normal Line height…" at bounding box center [161, 387] width 203 height 459
click at [176, 476] on input "3" at bounding box center [205, 475] width 113 height 30
type input "1.08"
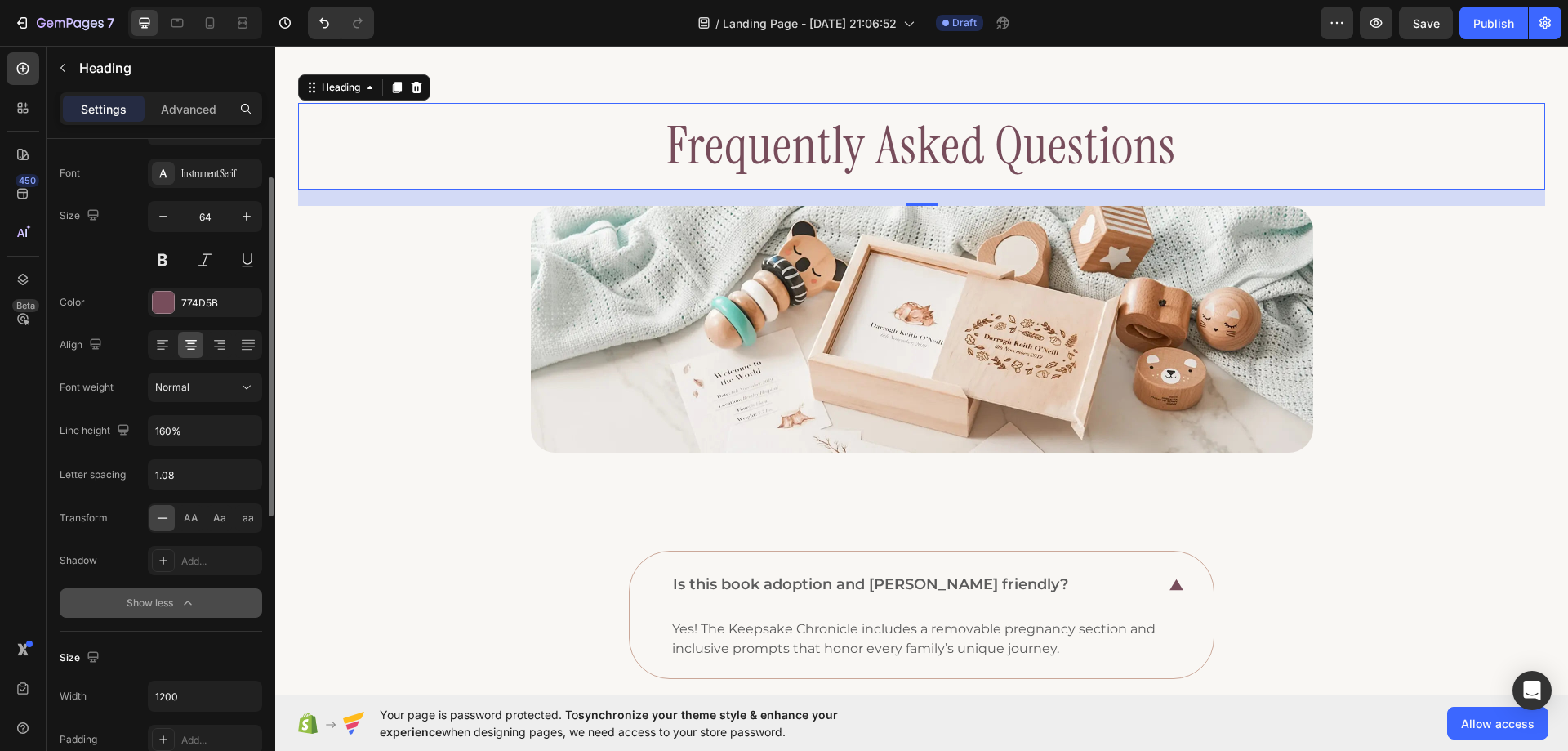
click at [114, 490] on div "Letter spacing 1.08" at bounding box center [161, 475] width 203 height 31
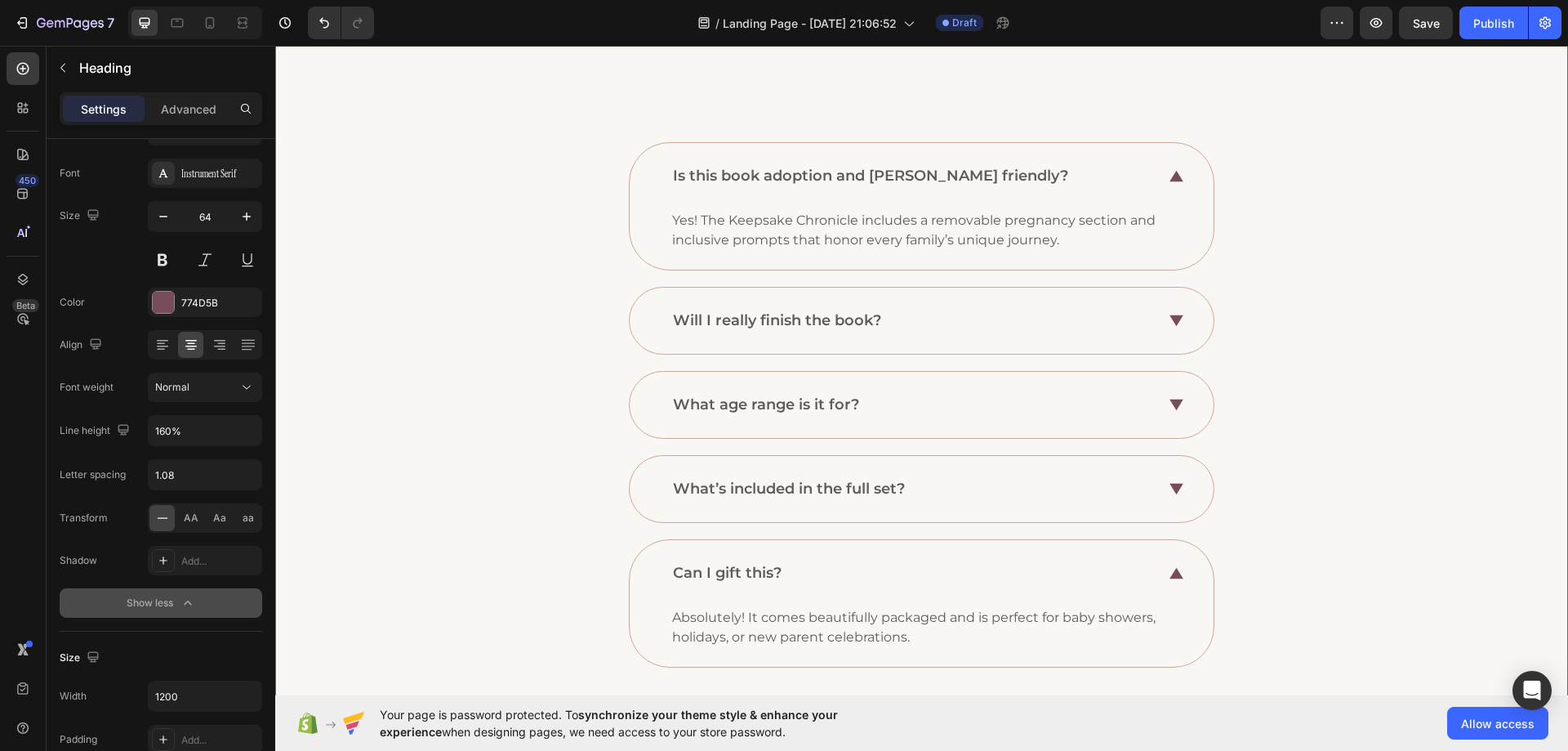
scroll to position [776, 0]
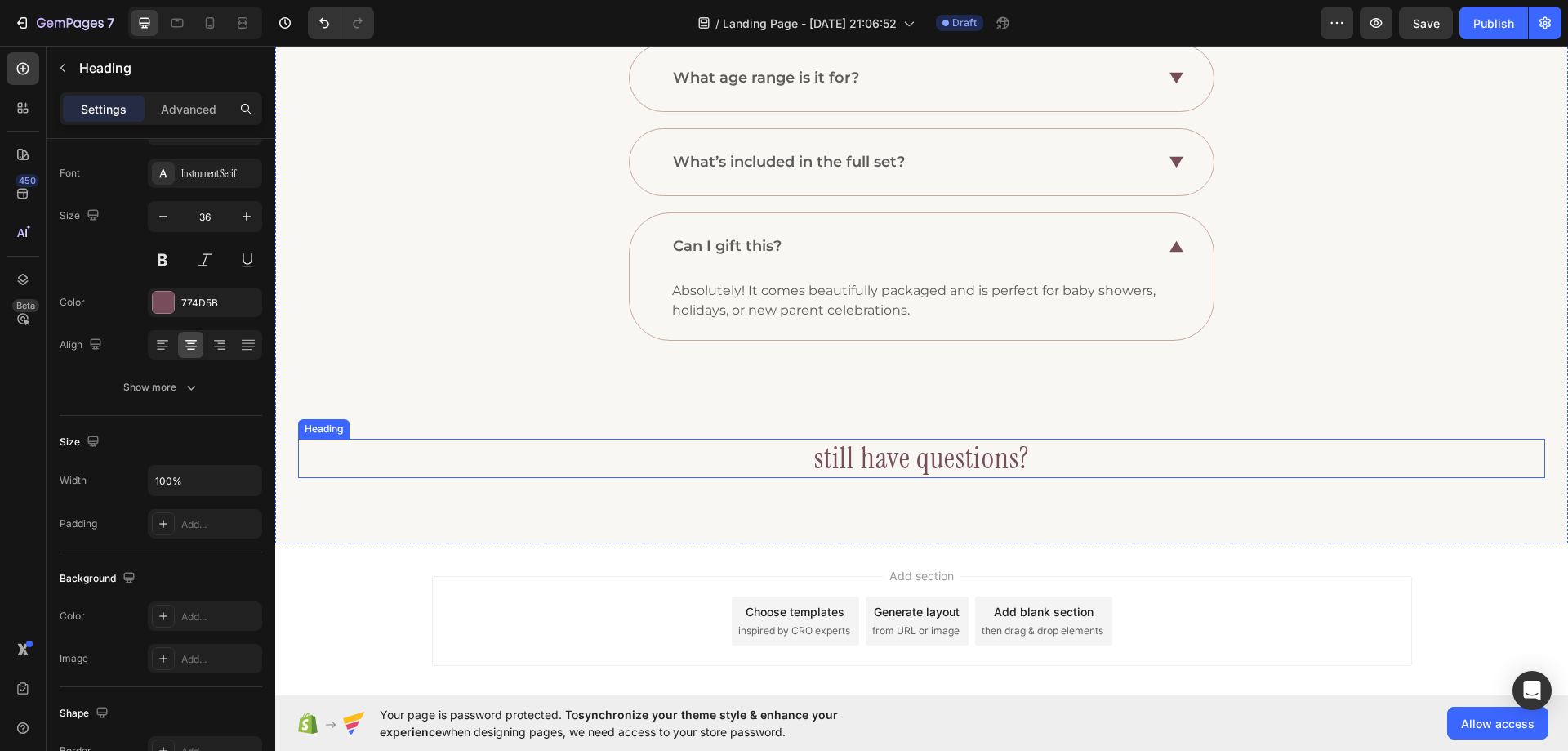
click at [859, 465] on h3 "still have questions?" at bounding box center [921, 458] width 1247 height 38
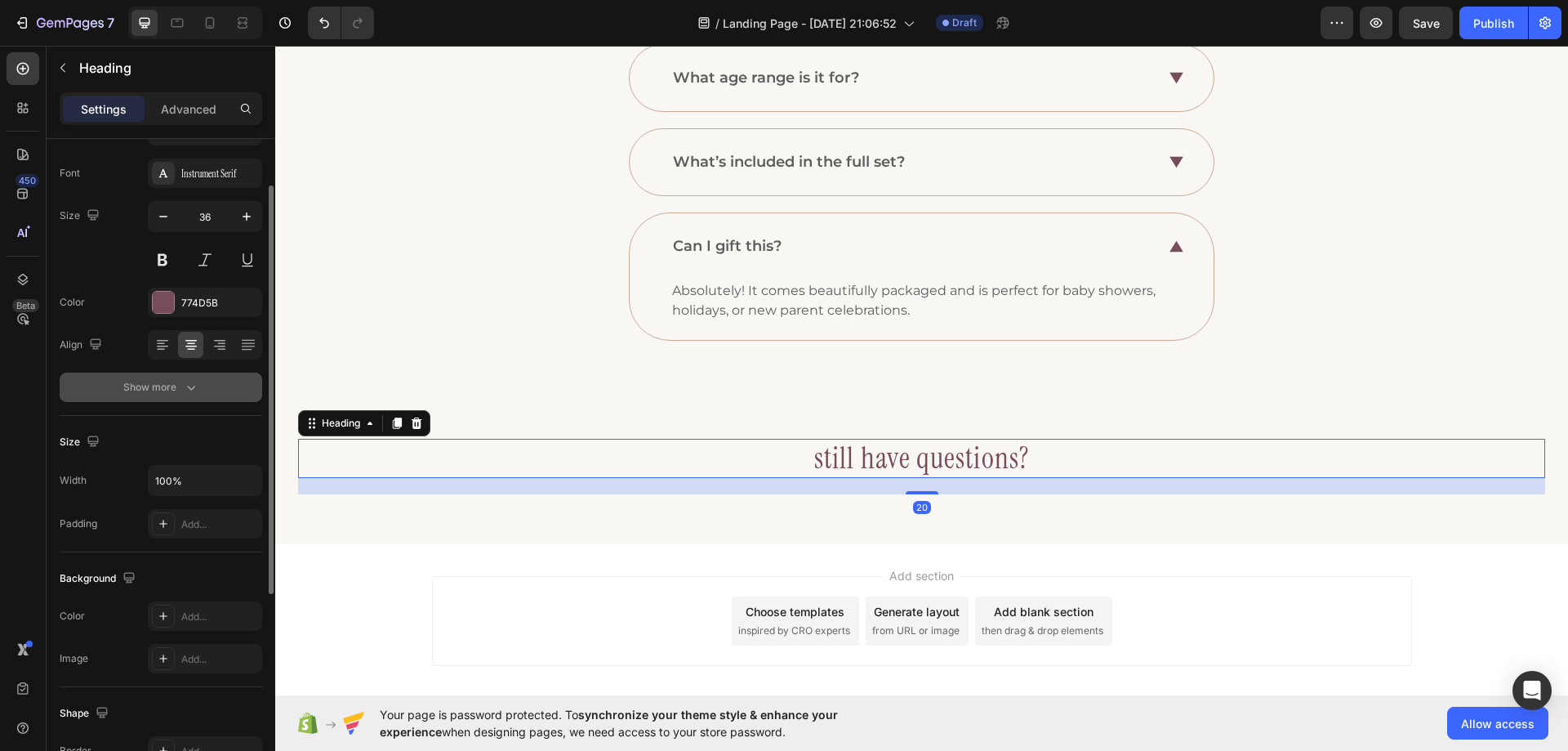
click at [188, 394] on icon "button" at bounding box center [191, 387] width 17 height 17
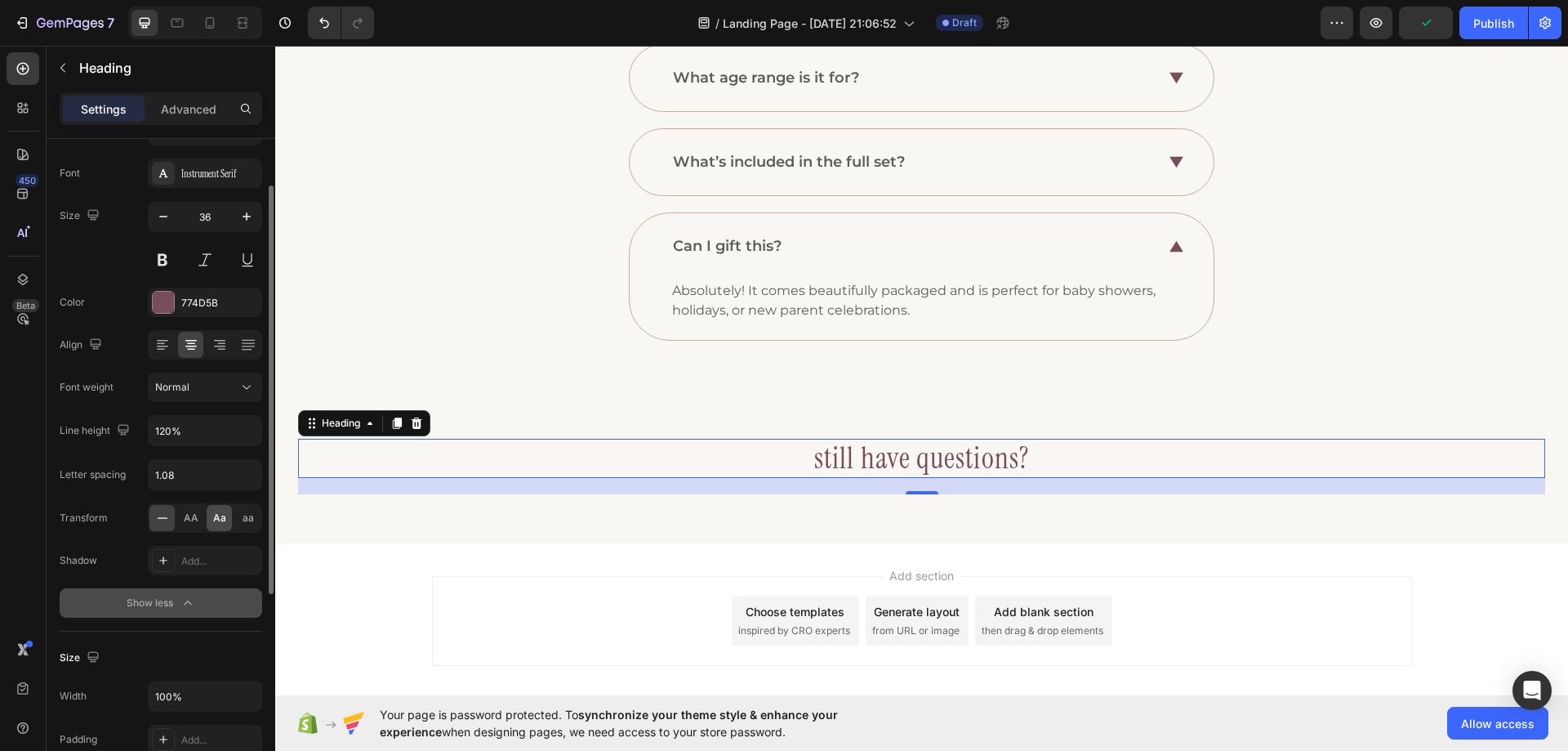
click at [220, 519] on span "Aa" at bounding box center [219, 518] width 13 height 15
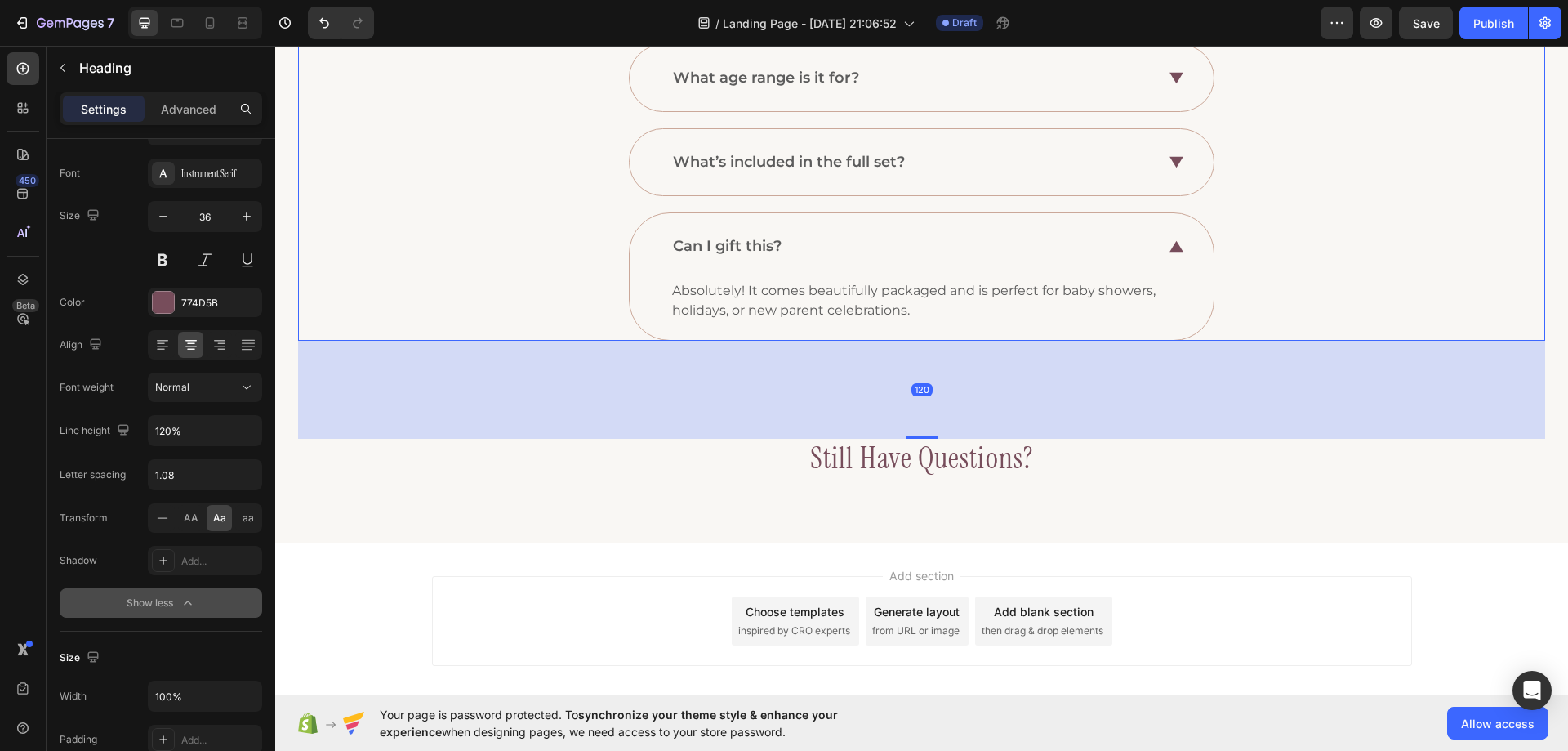
click at [597, 306] on div "Can I gift this? Absolutely! It comes beautifully packaged and is perfect for b…" at bounding box center [921, 276] width 1245 height 129
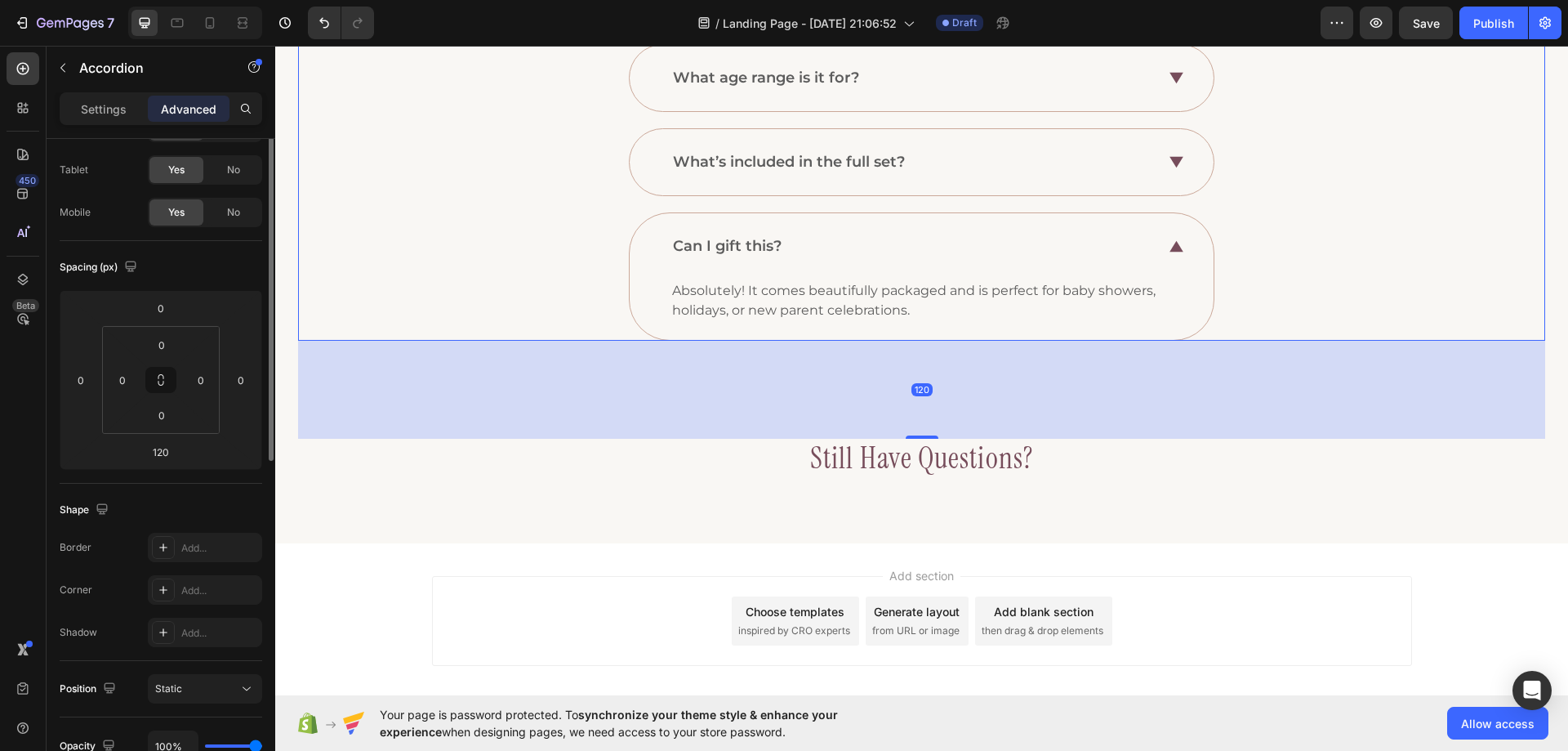
scroll to position [0, 0]
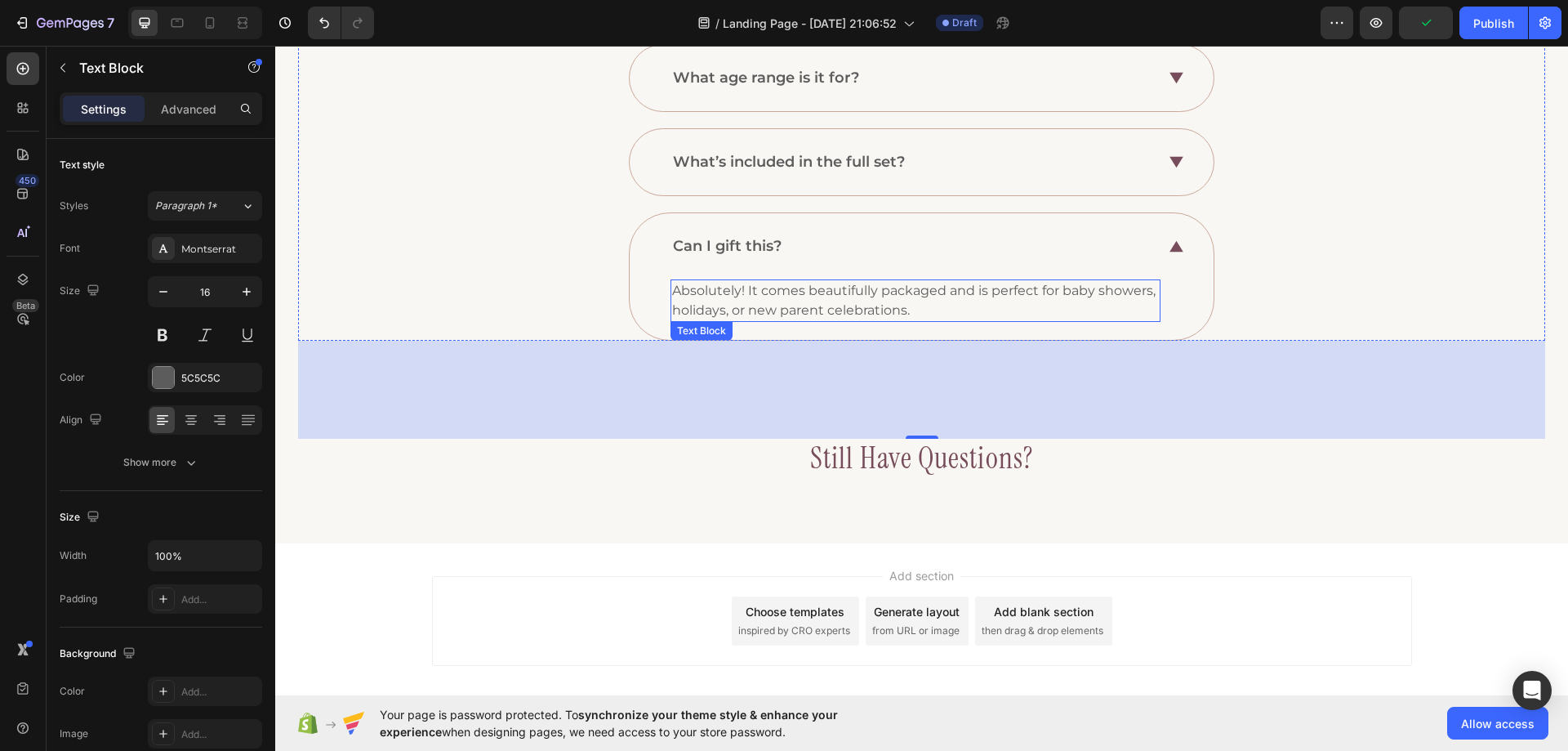
click at [714, 310] on p "Absolutely! It comes beautifully packaged and is perfect for baby showers, holi…" at bounding box center [915, 300] width 487 height 39
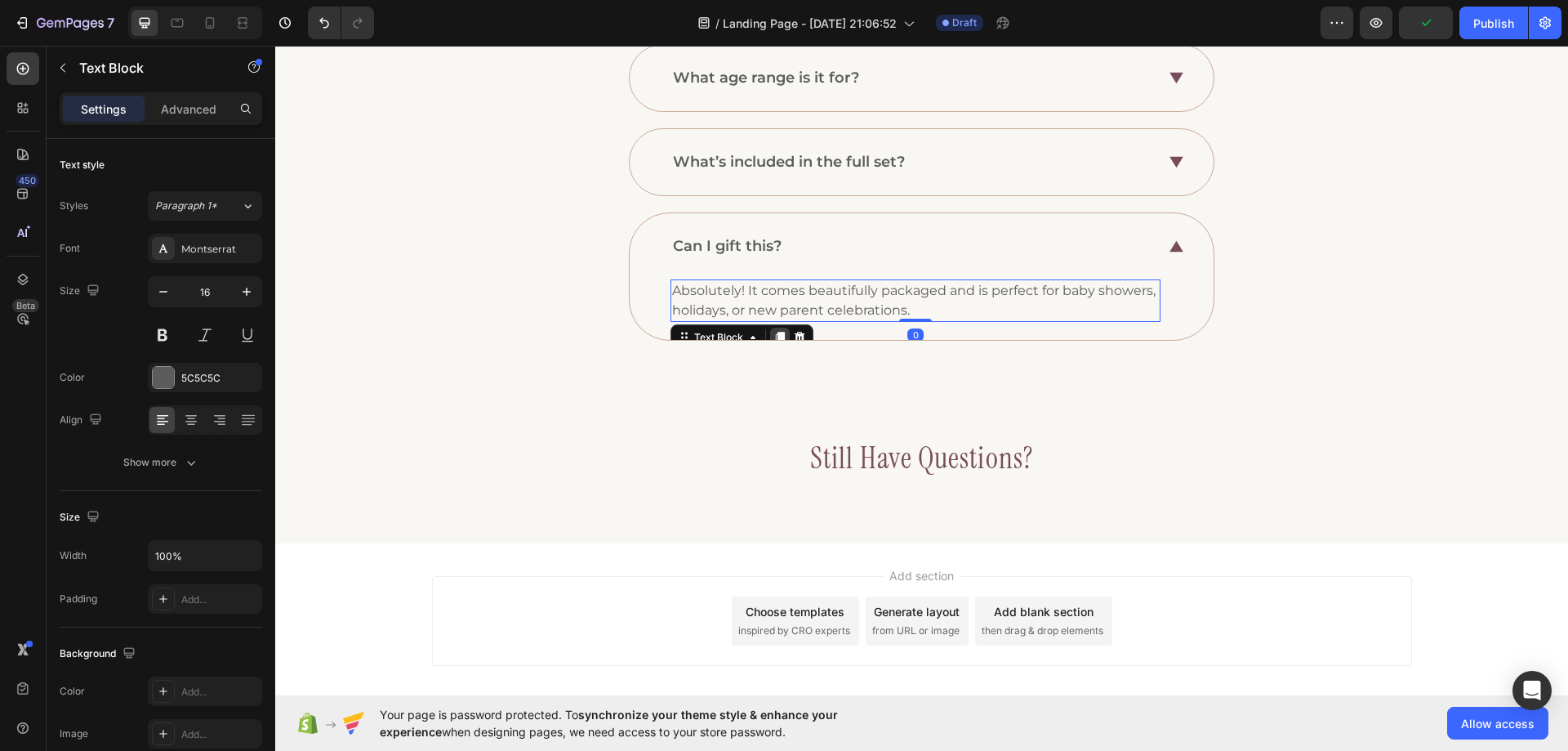
click at [779, 333] on icon at bounding box center [781, 337] width 9 height 11
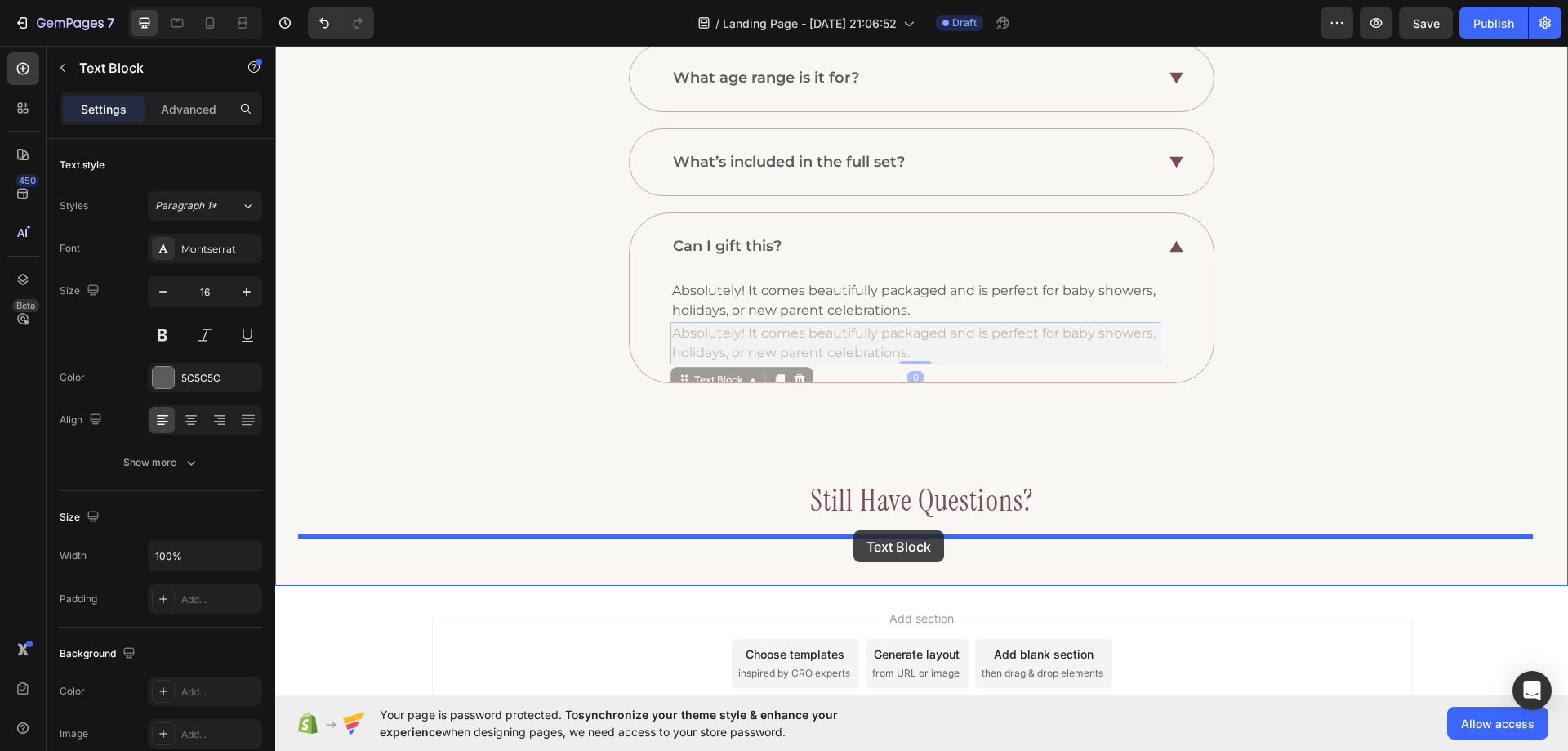
drag, startPoint x: 709, startPoint y: 382, endPoint x: 855, endPoint y: 531, distance: 208.6
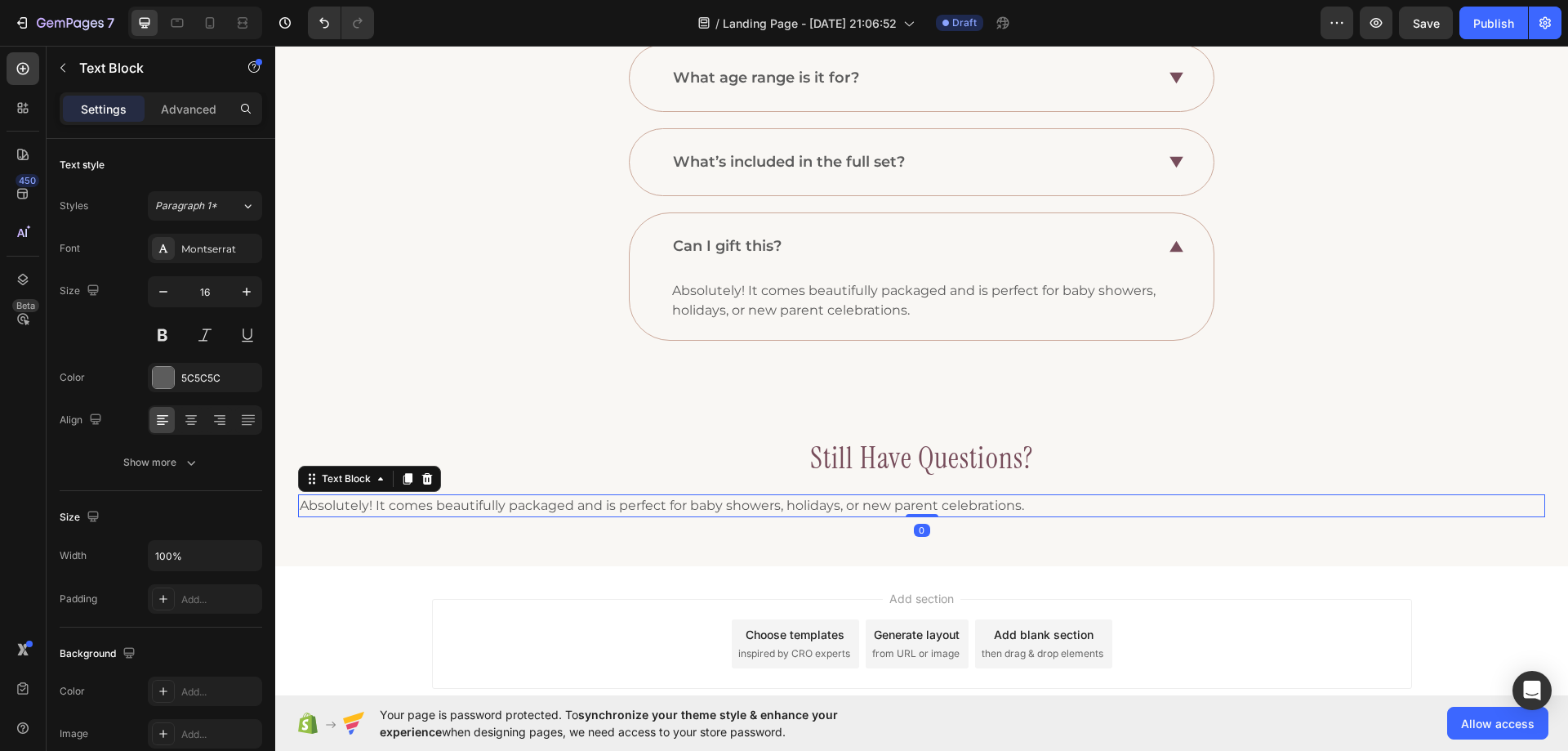
click at [844, 509] on p "Absolutely! It comes beautifully packaged and is perfect for baby showers, holi…" at bounding box center [921, 505] width 1244 height 19
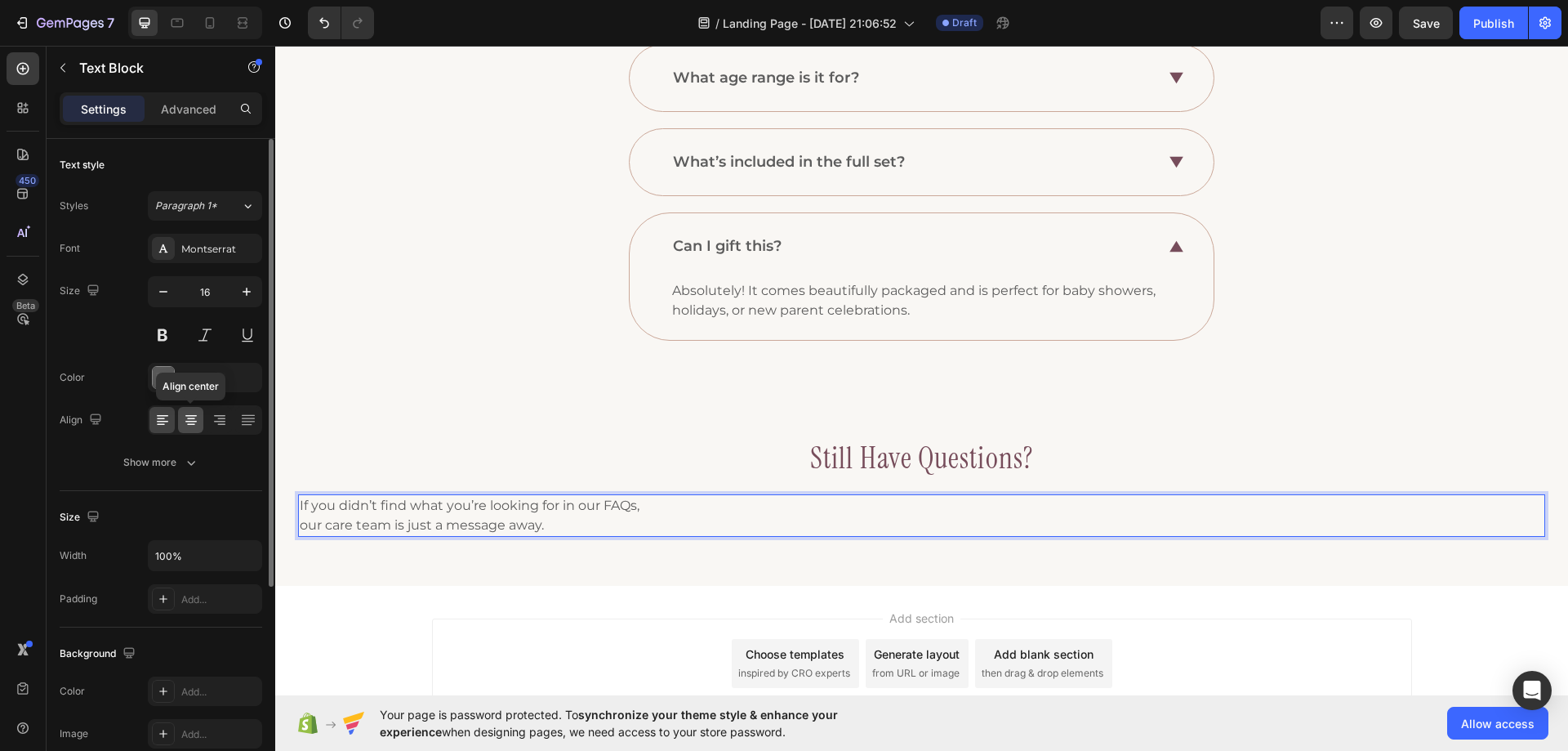
click at [184, 425] on icon at bounding box center [191, 420] width 17 height 17
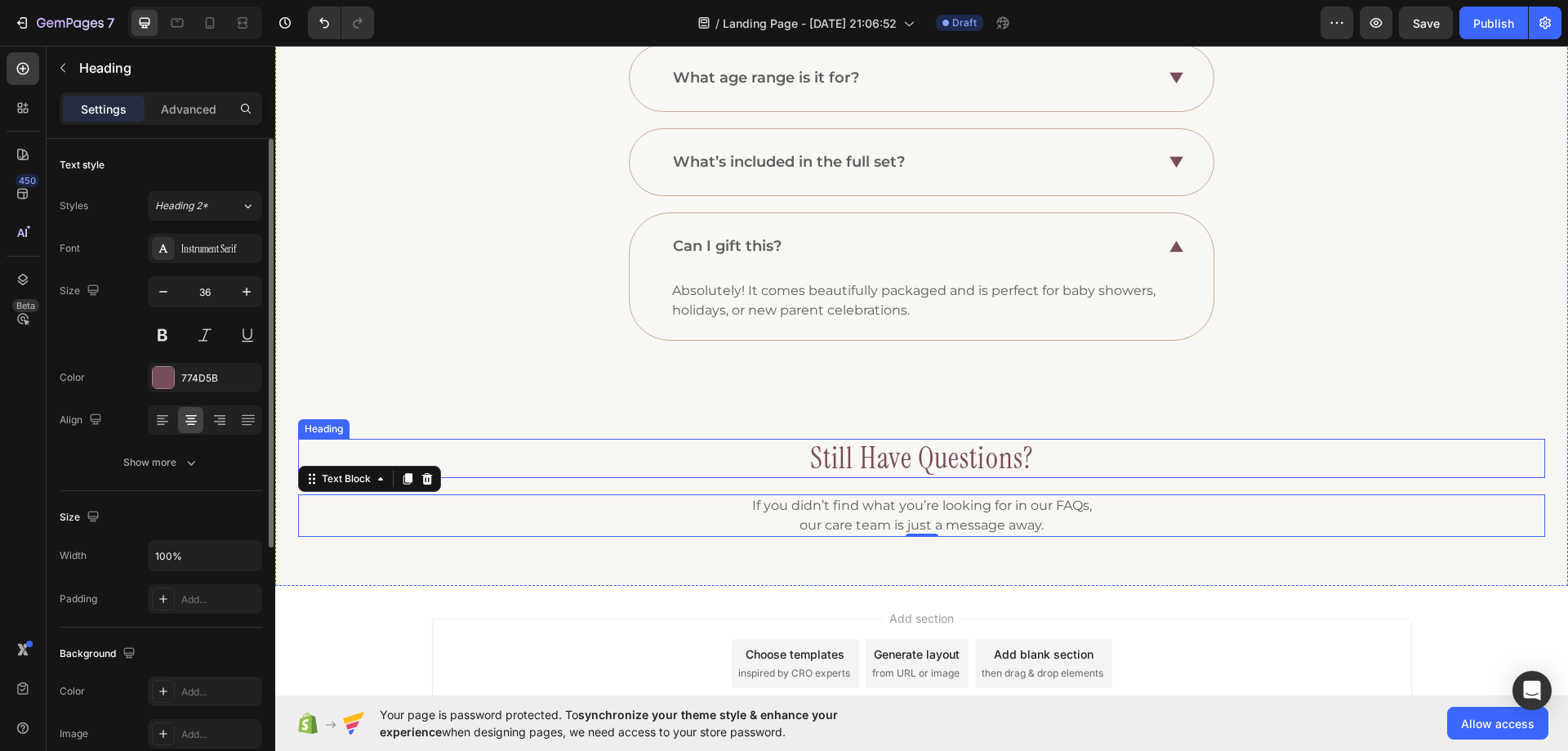
click at [746, 461] on h3 "still have questions?" at bounding box center [921, 458] width 1247 height 38
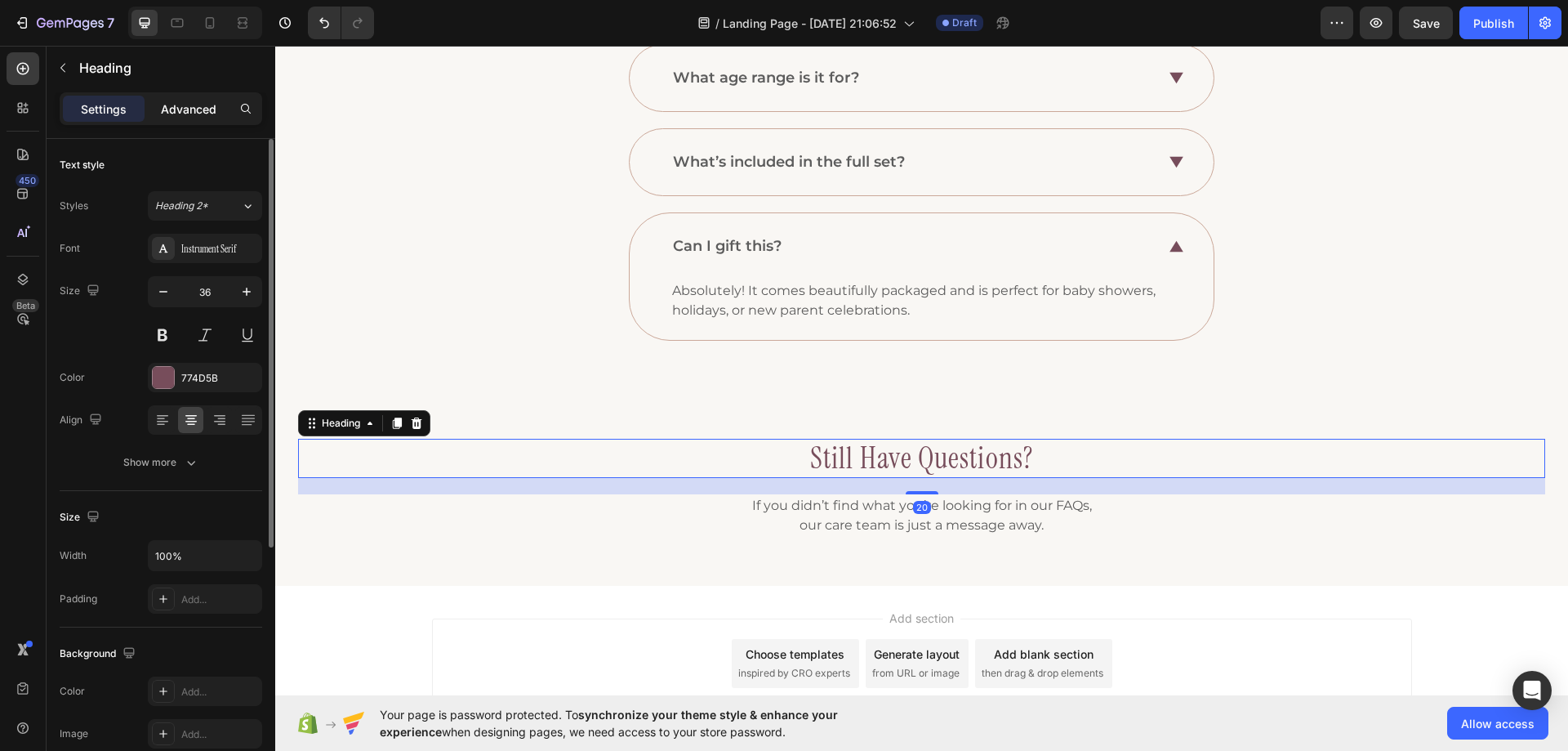
click at [167, 115] on p "Advanced" at bounding box center [189, 109] width 56 height 17
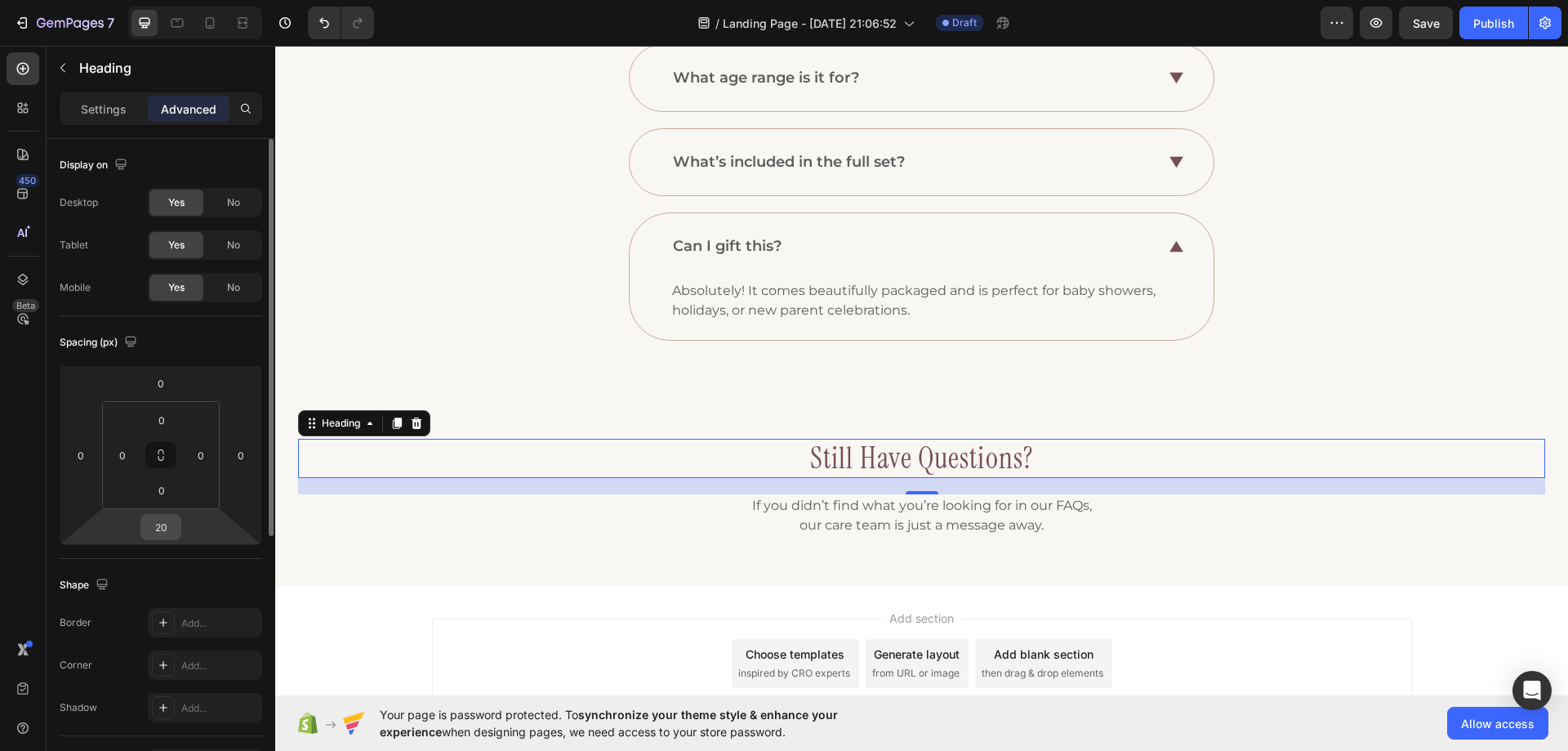
click at [170, 532] on input "20" at bounding box center [160, 527] width 32 height 24
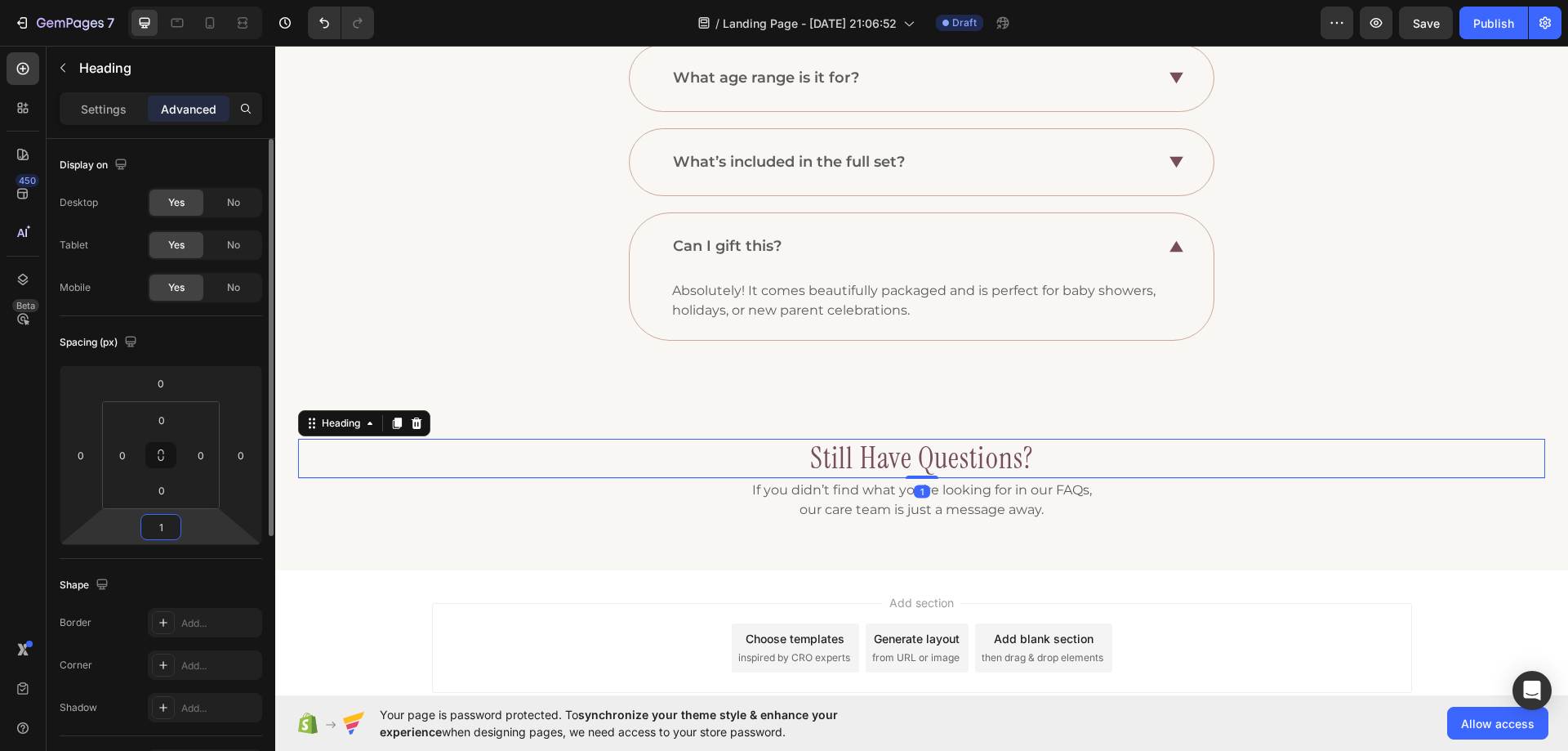
type input "10"
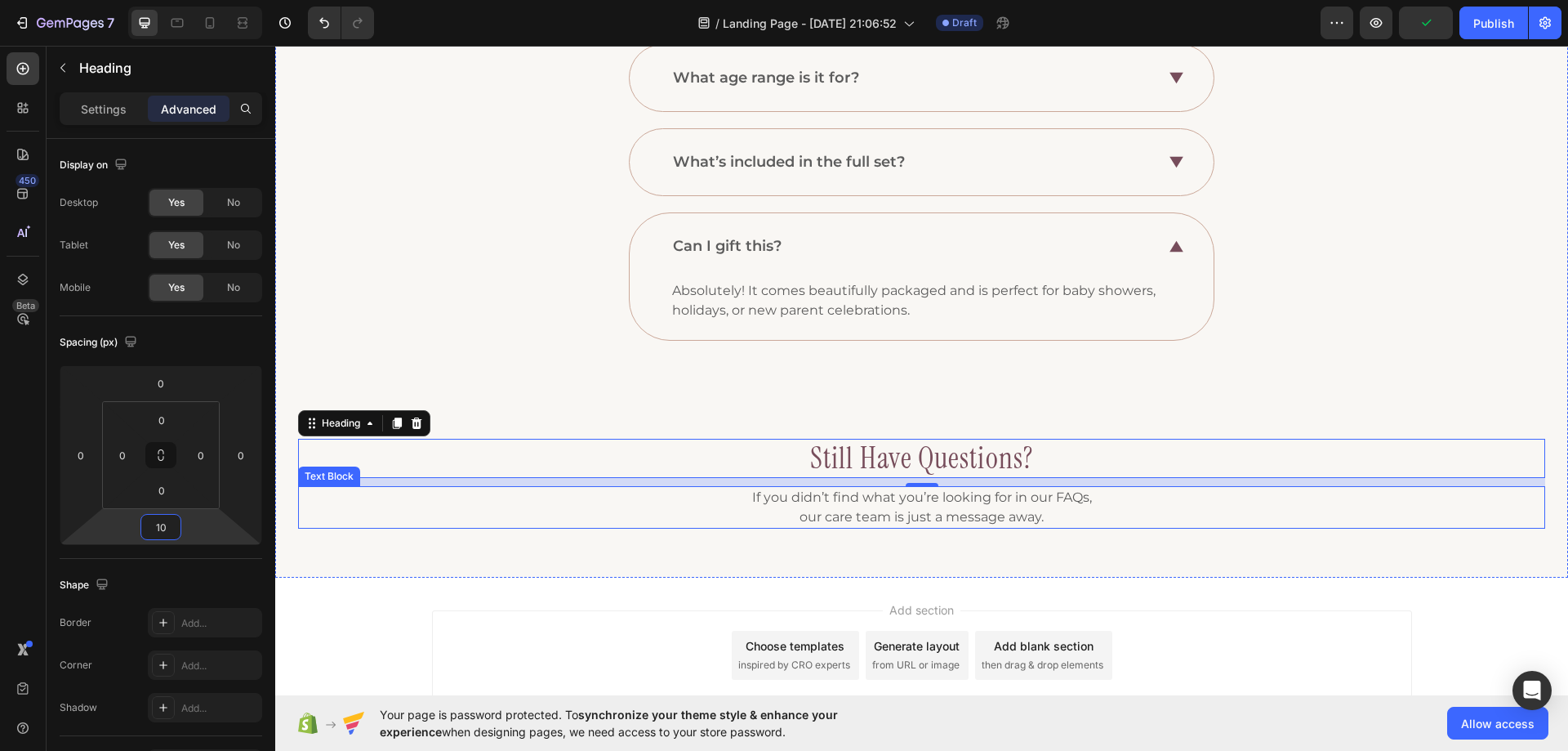
click at [767, 507] on p "If you didn’t find what you’re looking for in our FAQs, our care team is just a…" at bounding box center [921, 507] width 1244 height 39
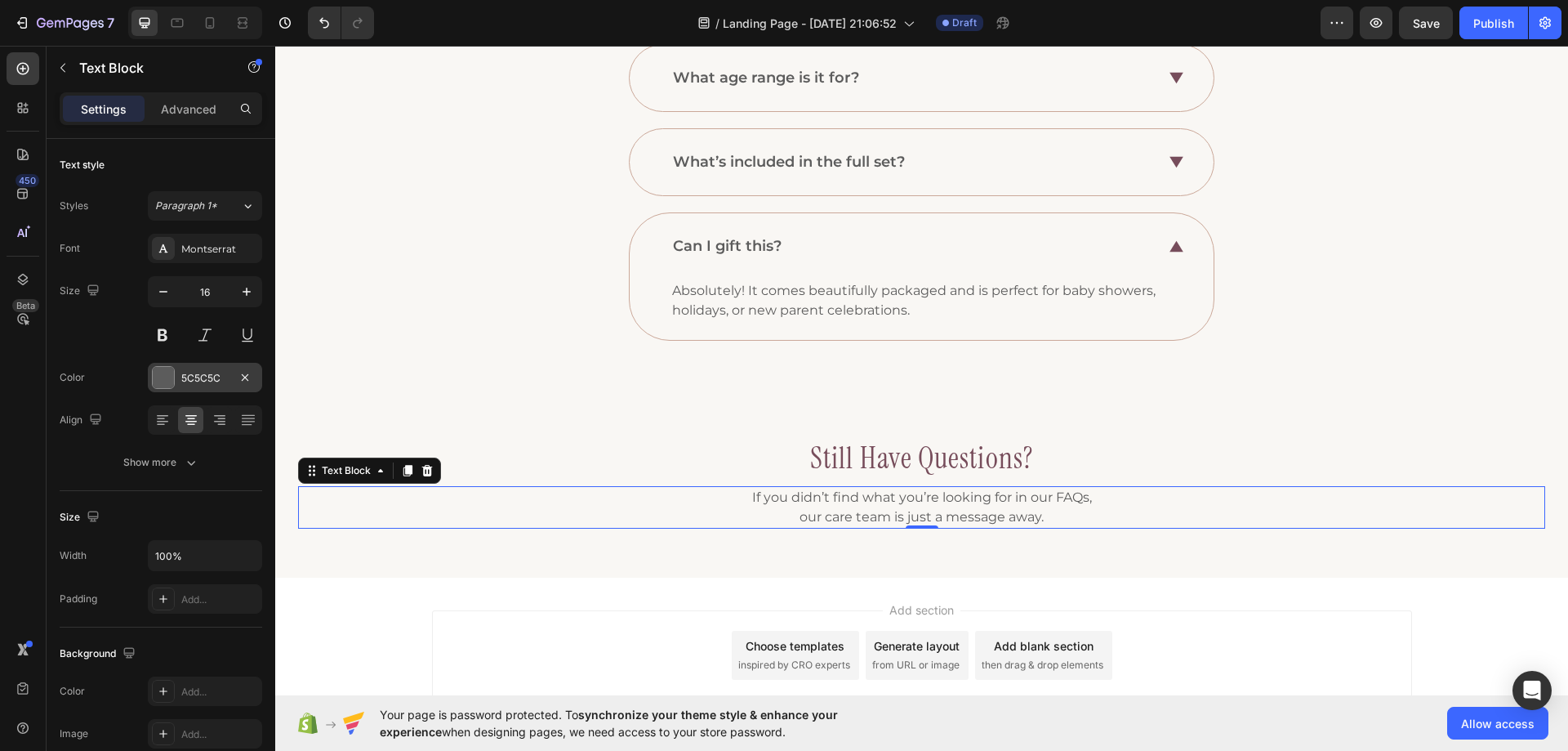
click at [214, 379] on div "5C5C5C" at bounding box center [205, 378] width 47 height 15
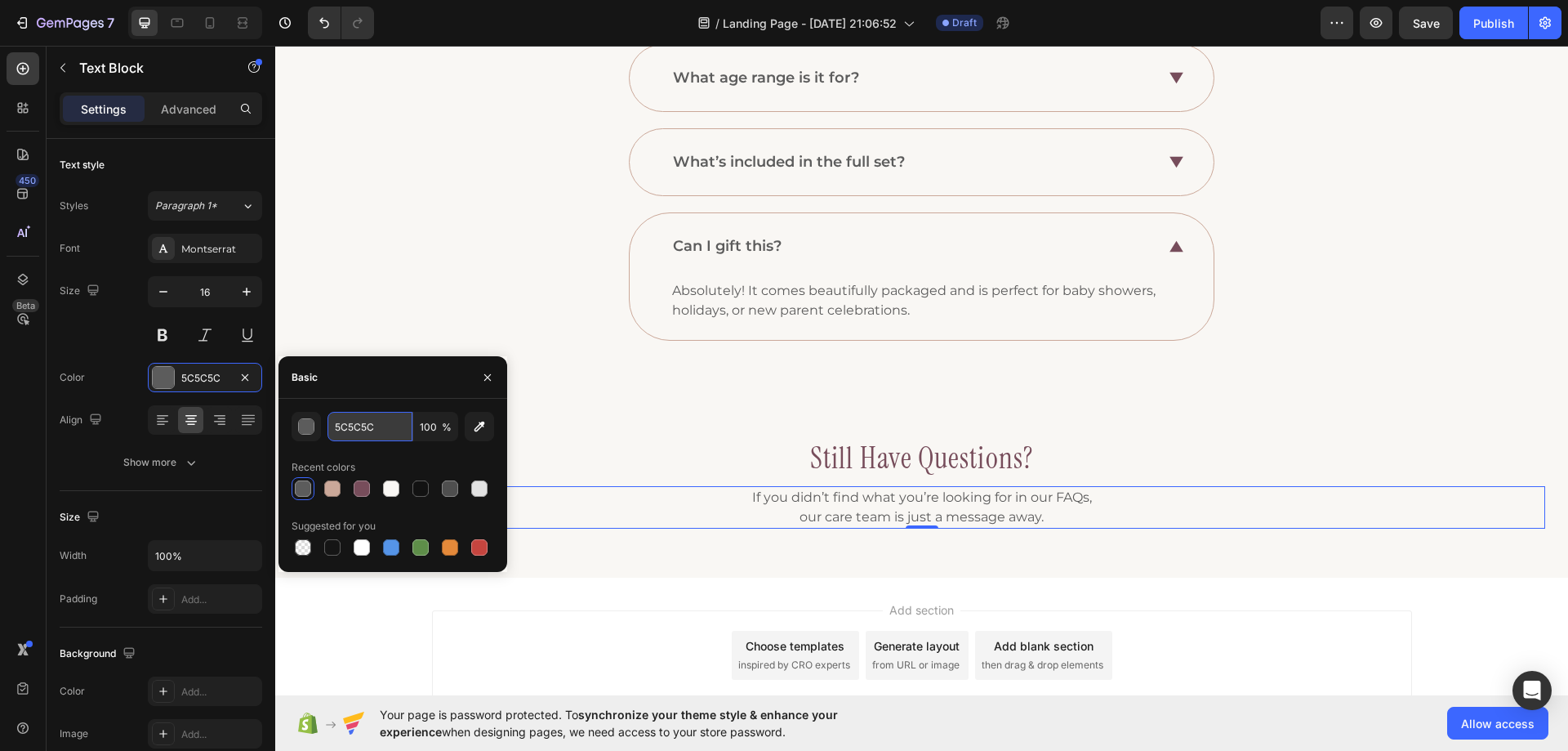
click at [397, 428] on input "5C5C5C" at bounding box center [370, 427] width 85 height 30
paste input "#774D5B"
type input "#774D5B"
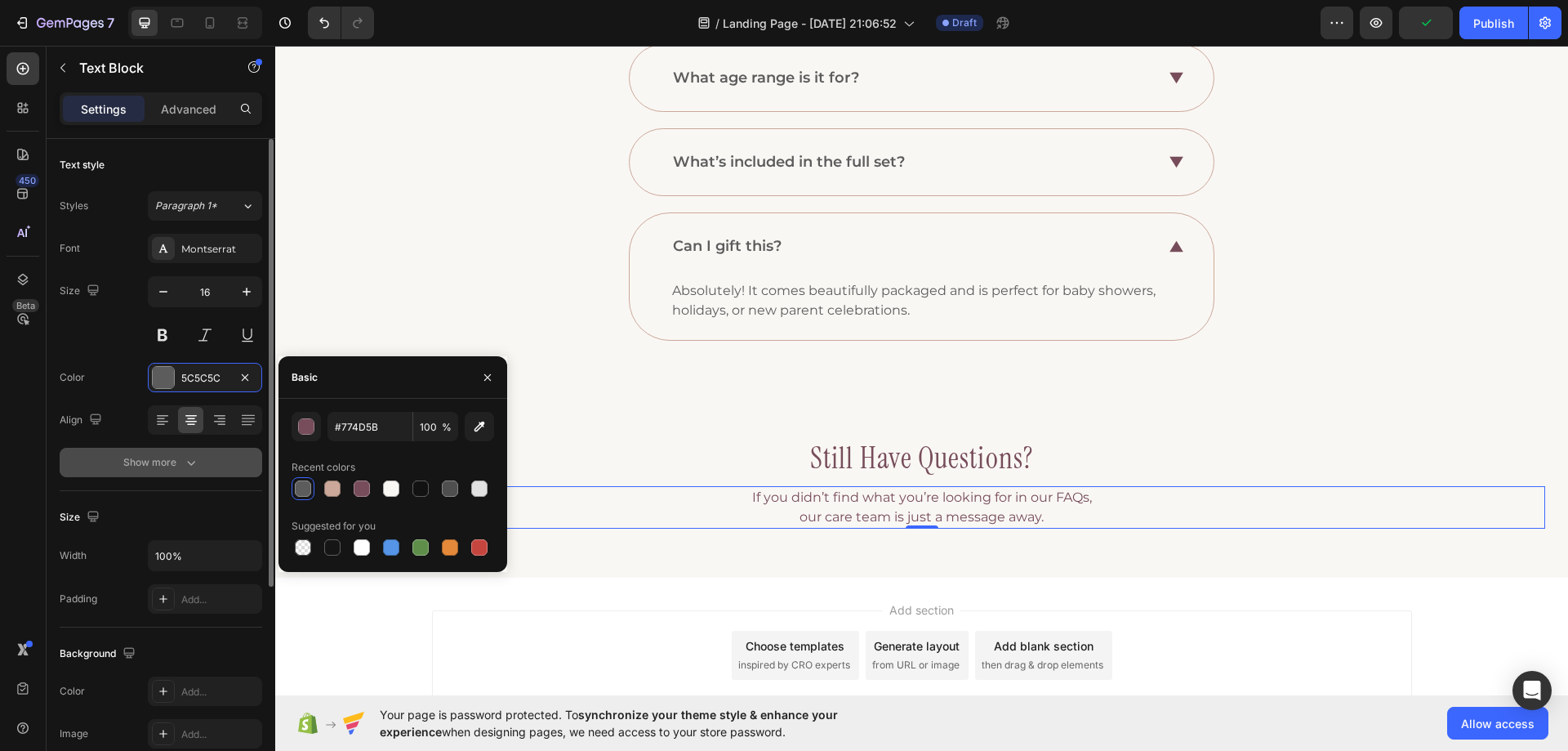
click at [184, 465] on icon "button" at bounding box center [191, 462] width 17 height 17
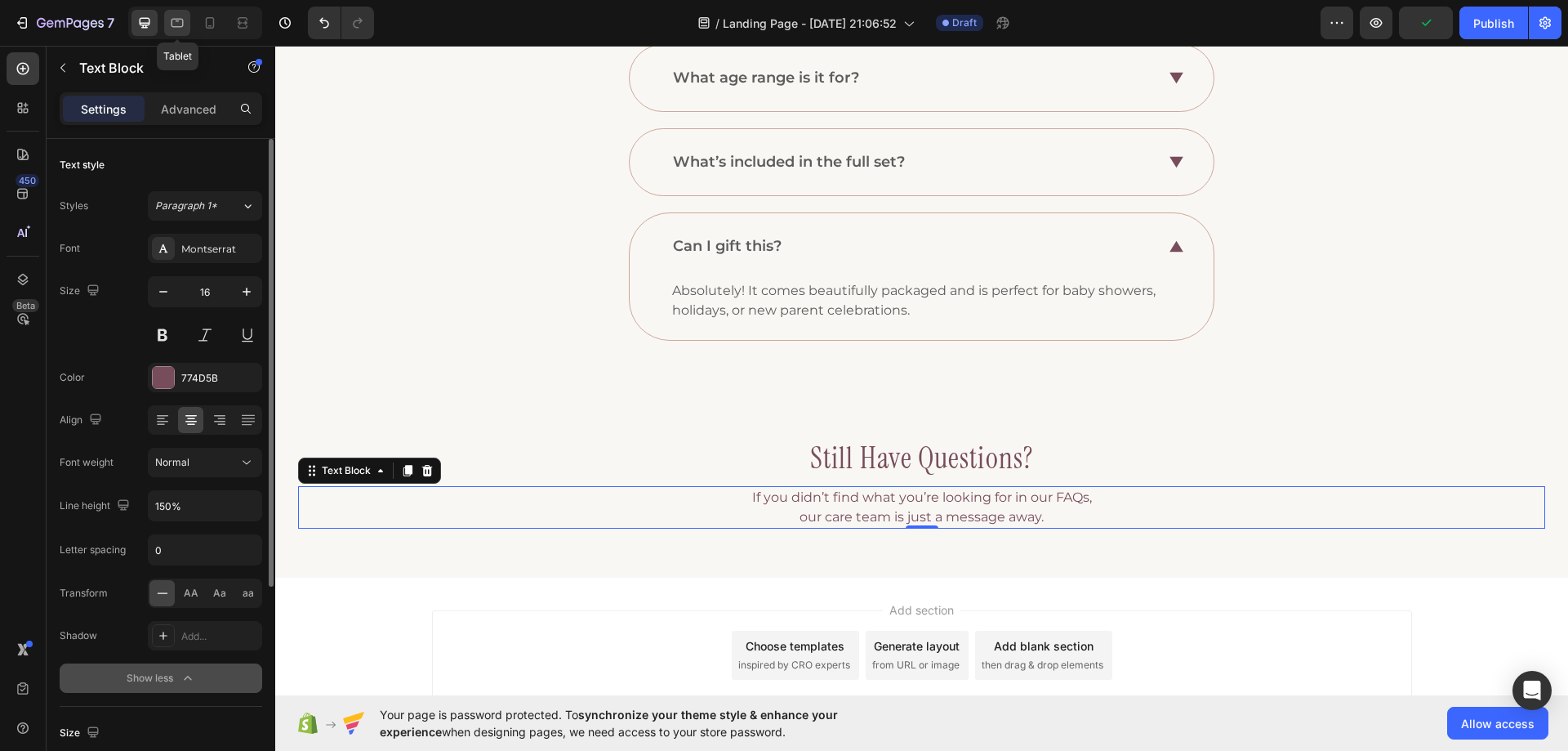
click at [175, 22] on icon at bounding box center [177, 23] width 17 height 17
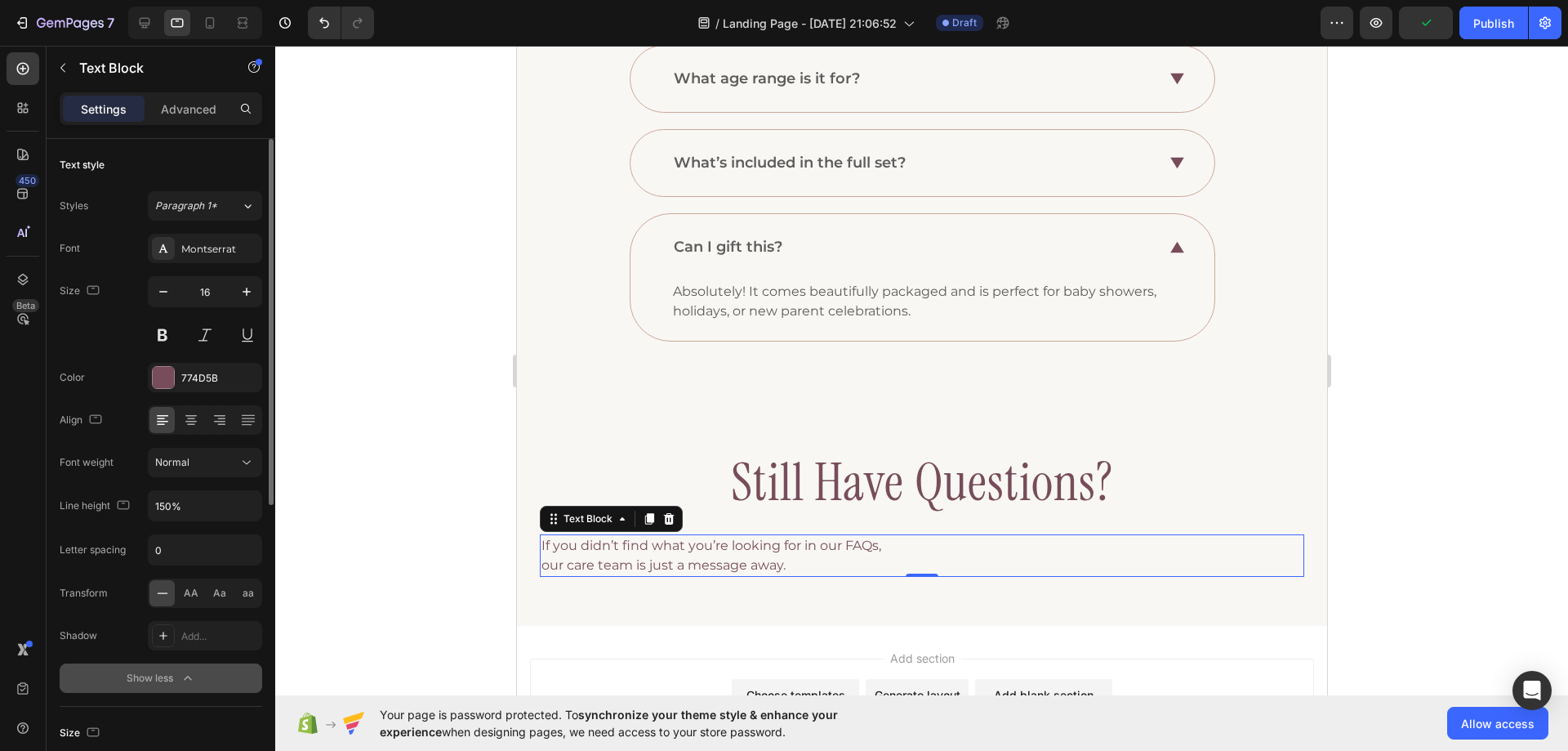
scroll to position [932, 0]
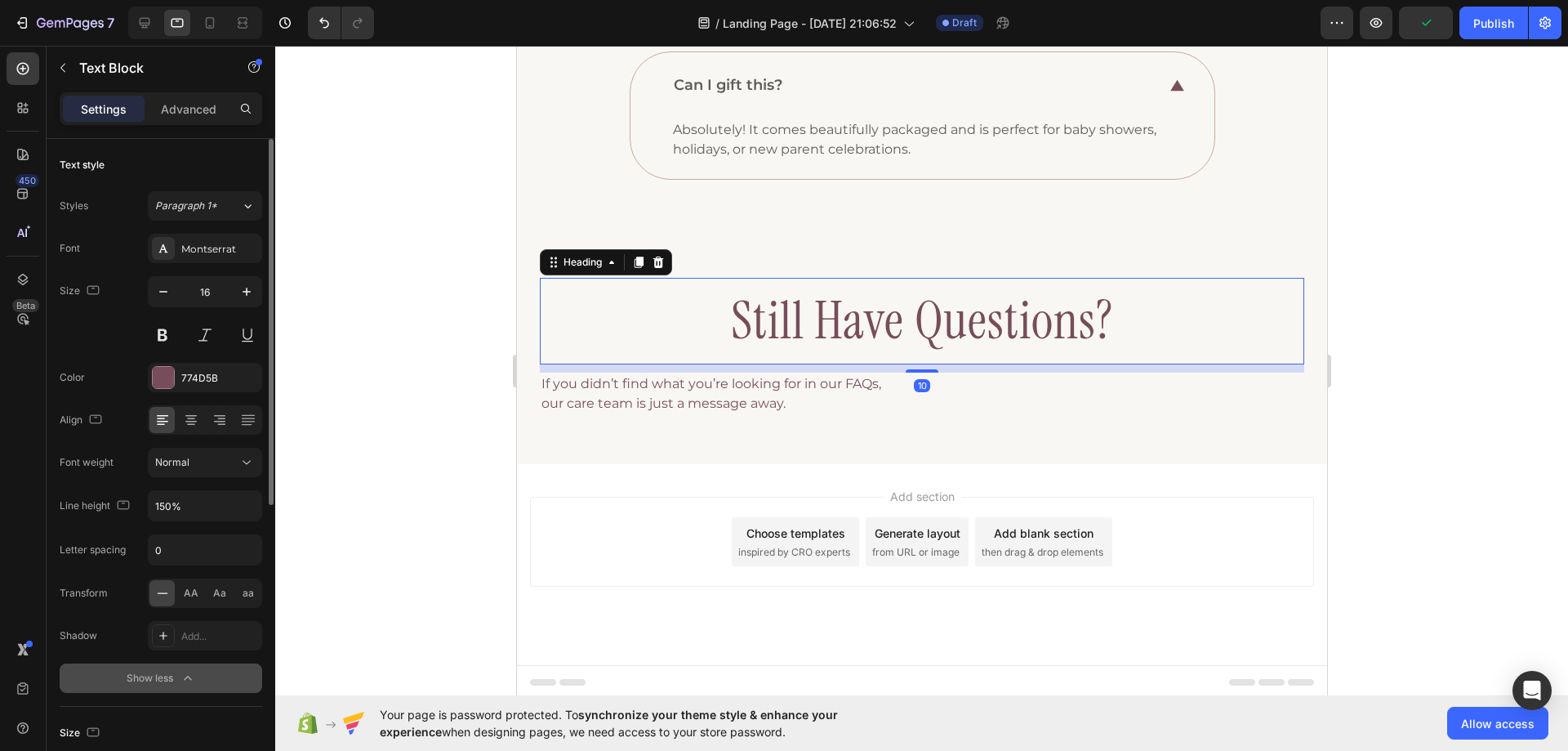
click at [815, 316] on h3 "still have questions?" at bounding box center [921, 321] width 765 height 87
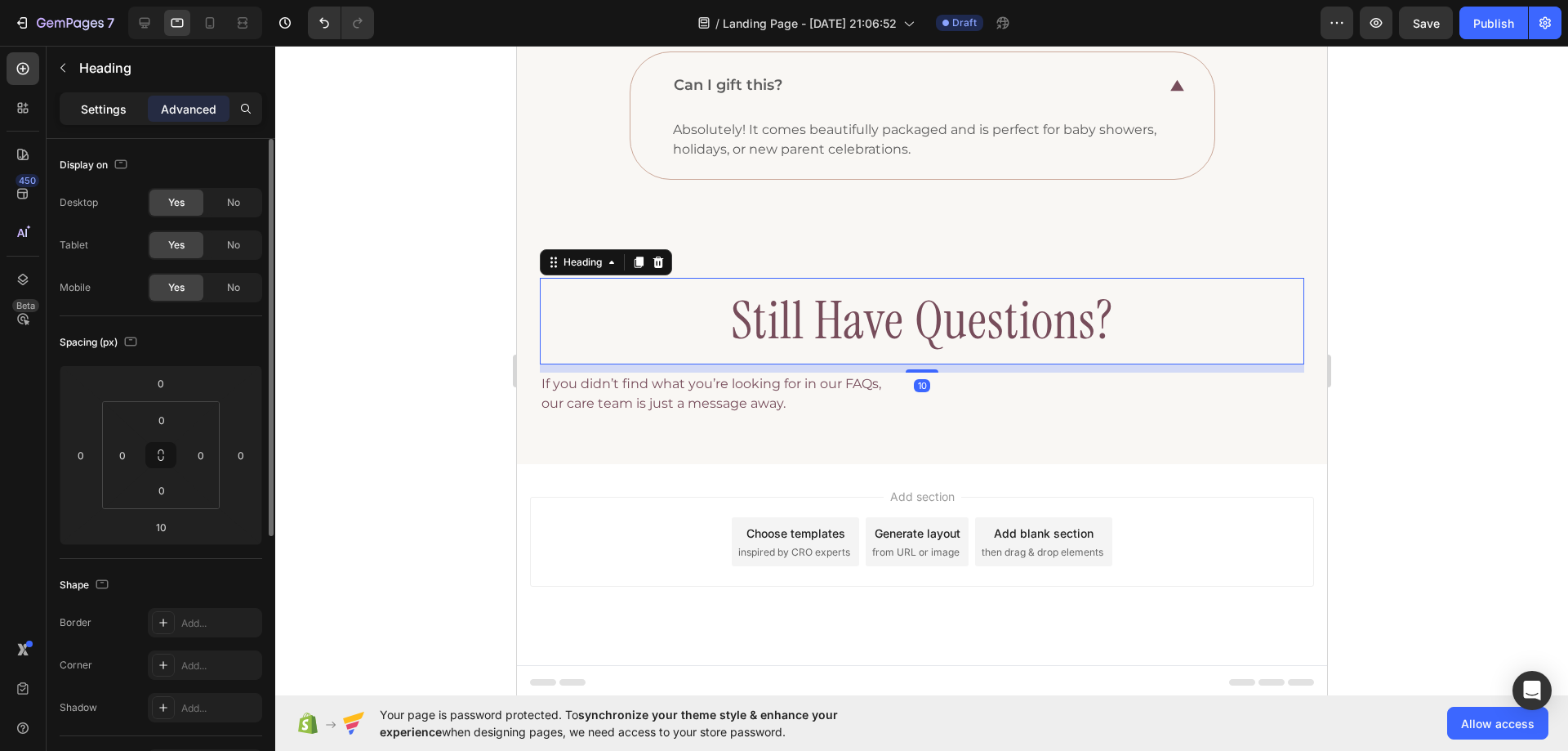
click at [111, 106] on p "Settings" at bounding box center [104, 109] width 45 height 17
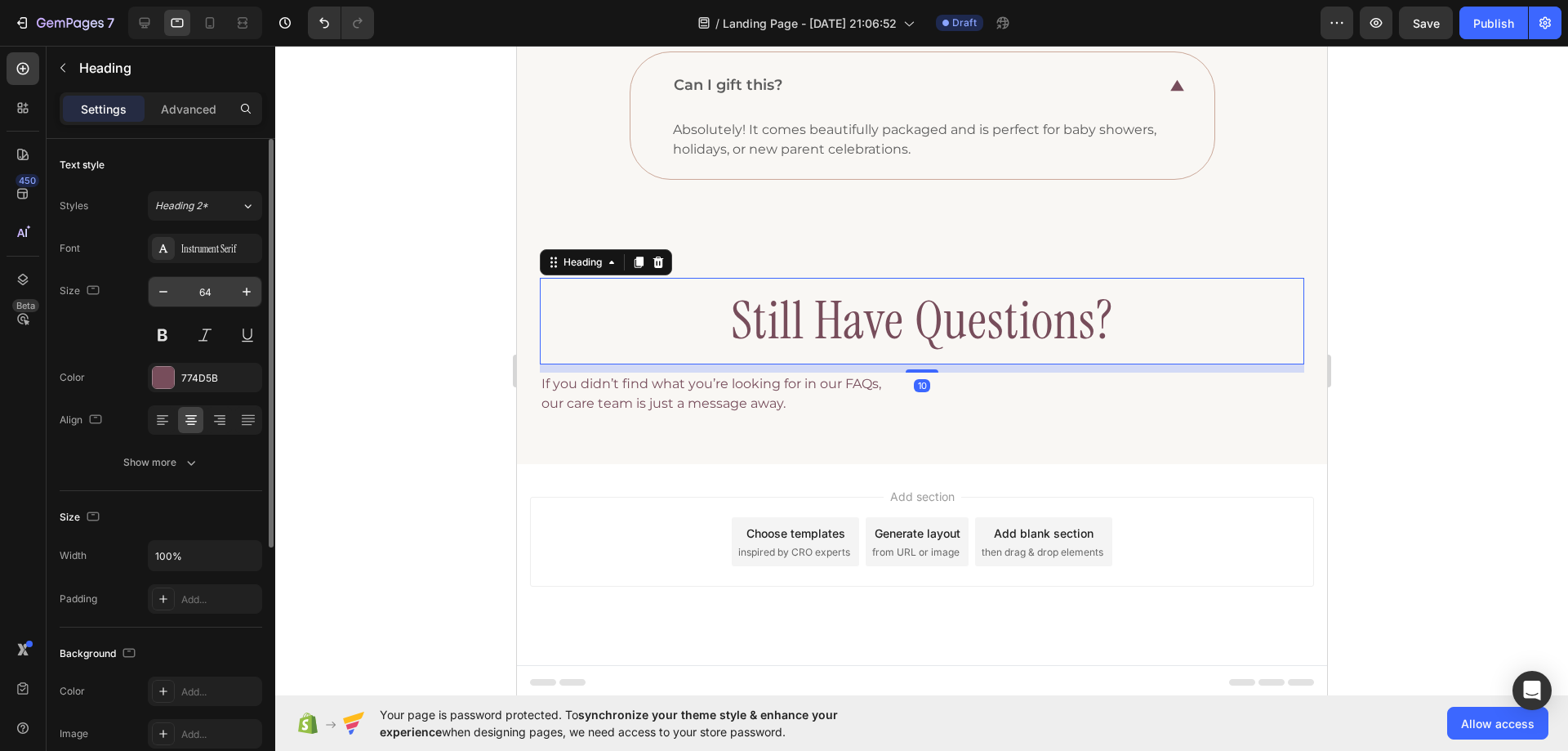
click at [198, 290] on input "64" at bounding box center [205, 292] width 54 height 30
type input "36"
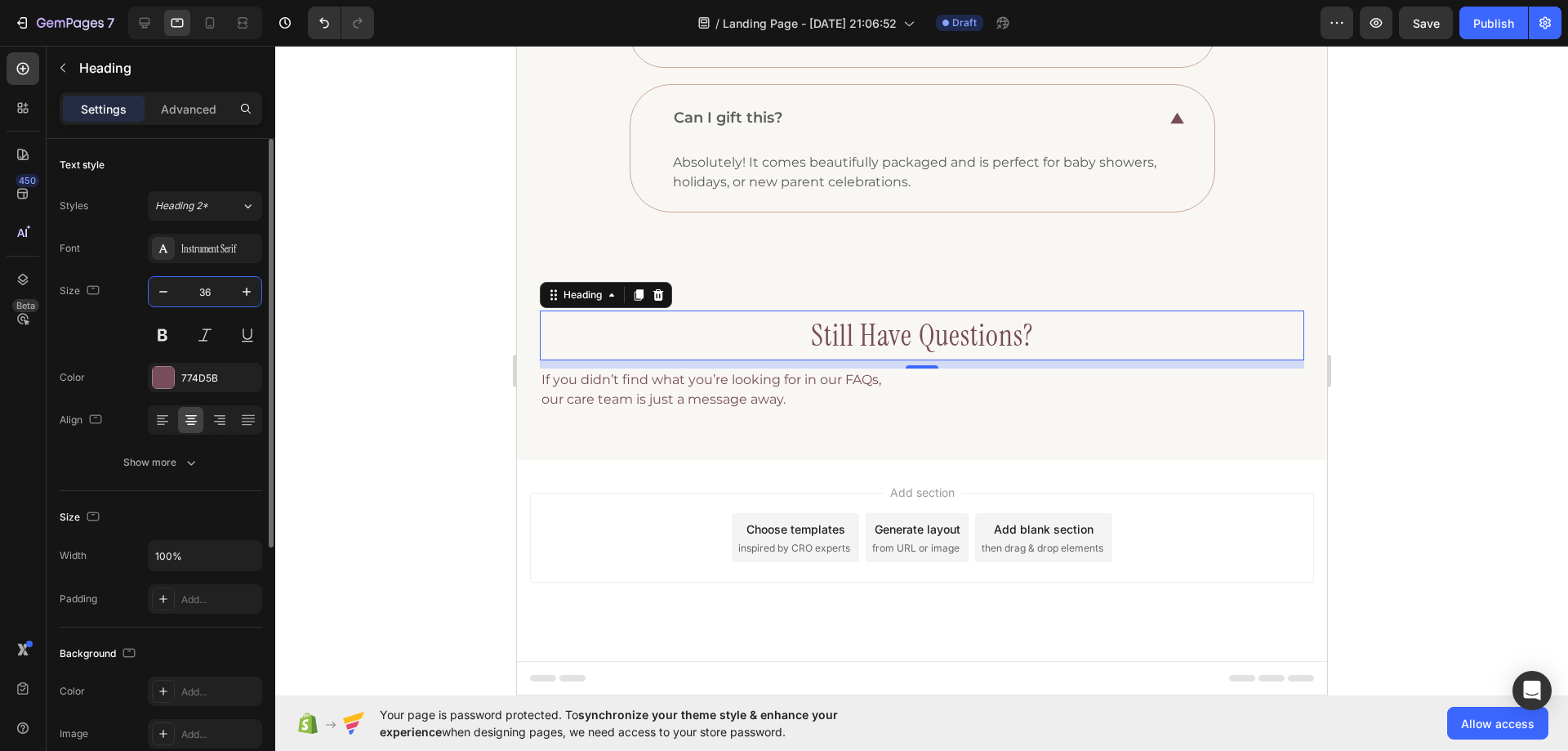
scroll to position [896, 0]
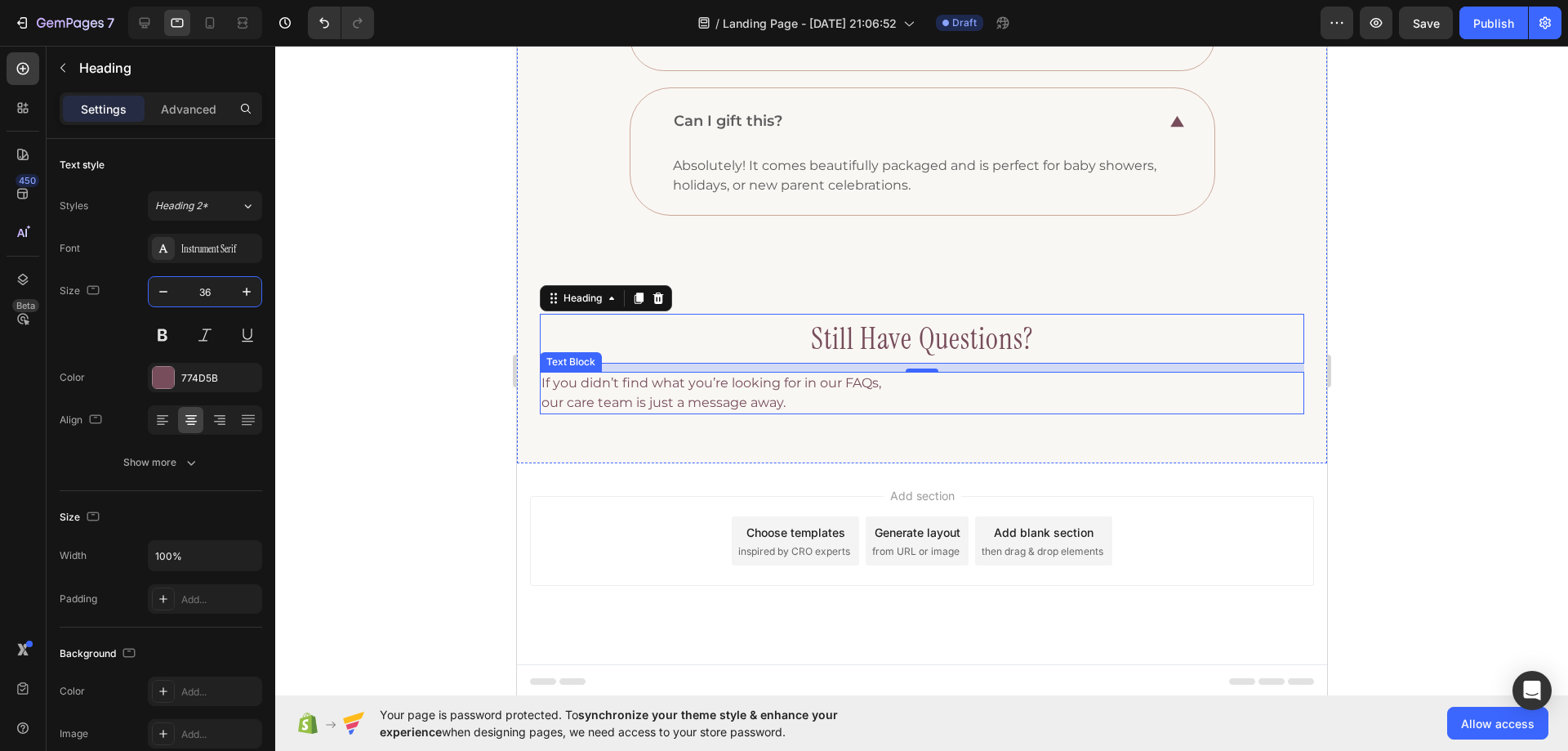
click at [988, 386] on p "If you didn’t find what you’re looking for in our FAQs, our care team is just a…" at bounding box center [921, 393] width 761 height 39
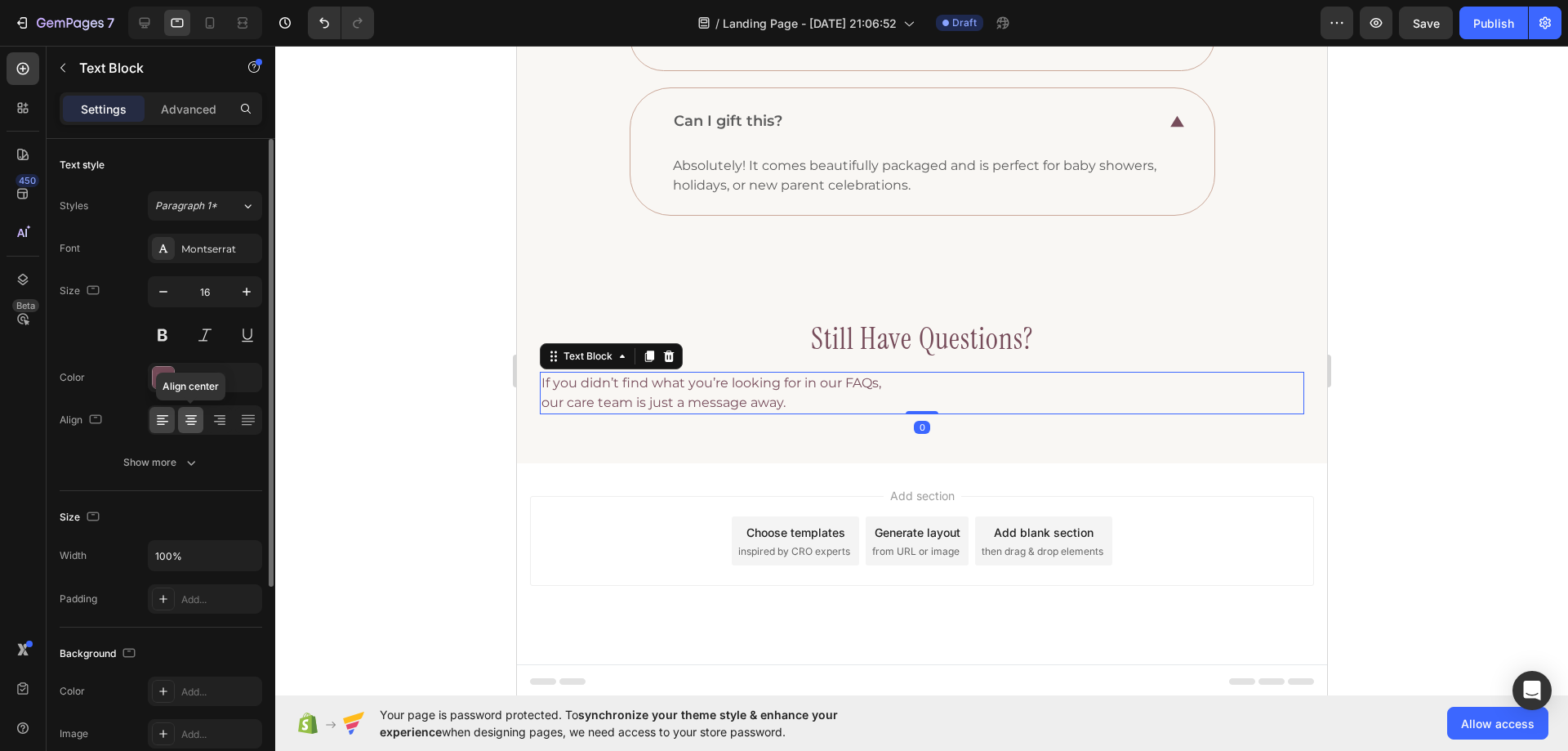
click at [188, 423] on icon at bounding box center [191, 420] width 17 height 17
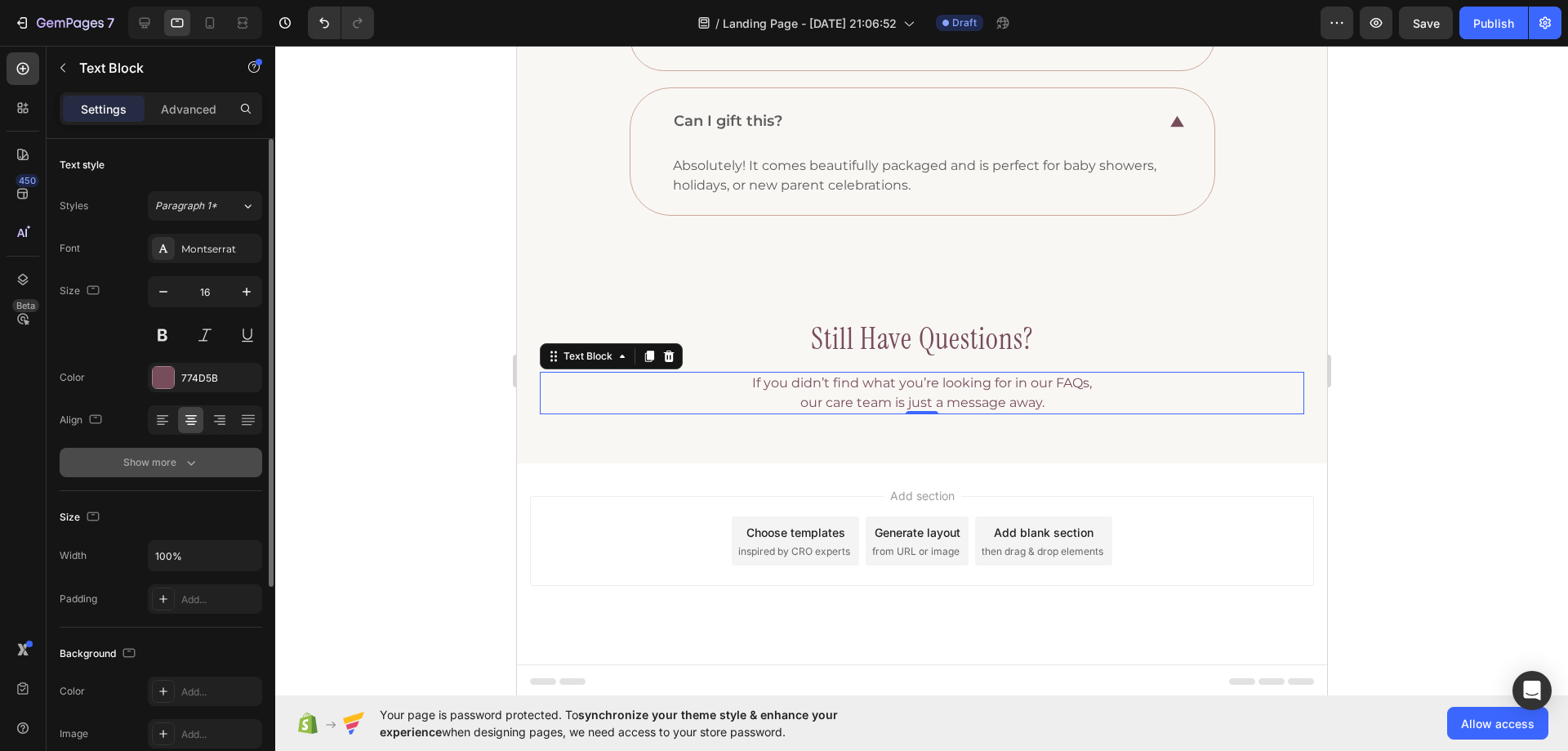
click at [185, 454] on button "Show more" at bounding box center [161, 462] width 203 height 30
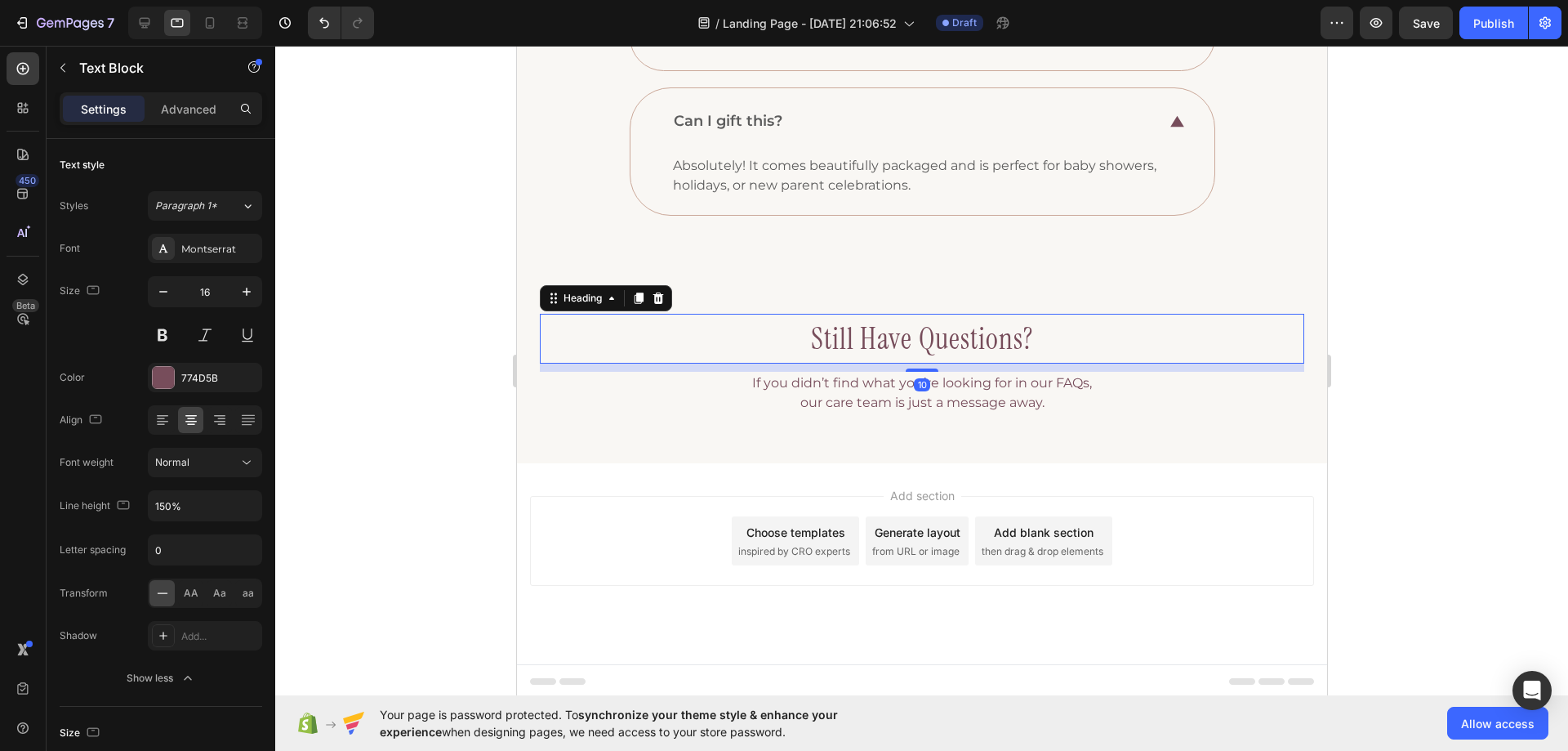
click at [829, 334] on h3 "still have questions?" at bounding box center [921, 339] width 765 height 51
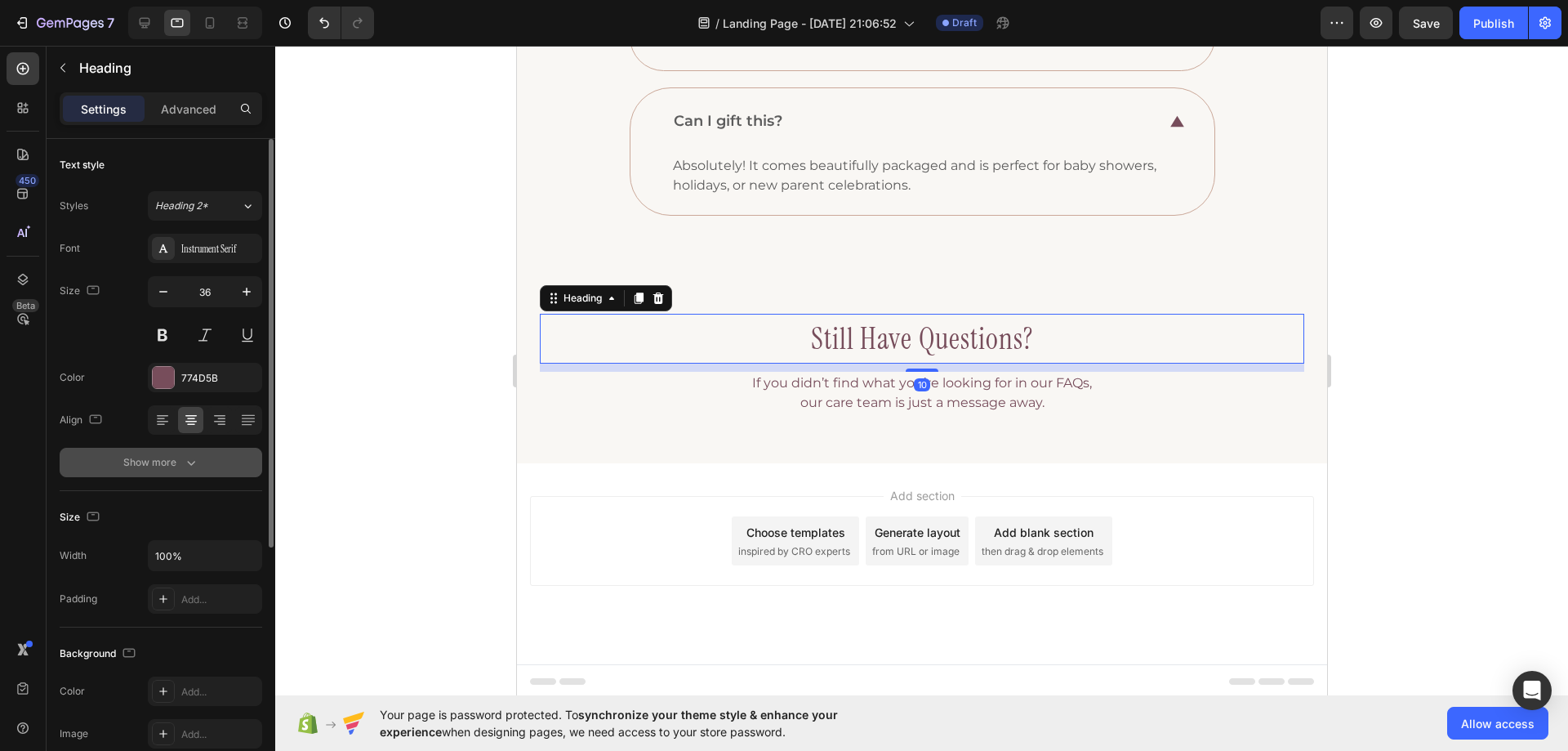
click at [199, 457] on button "Show more" at bounding box center [161, 462] width 203 height 30
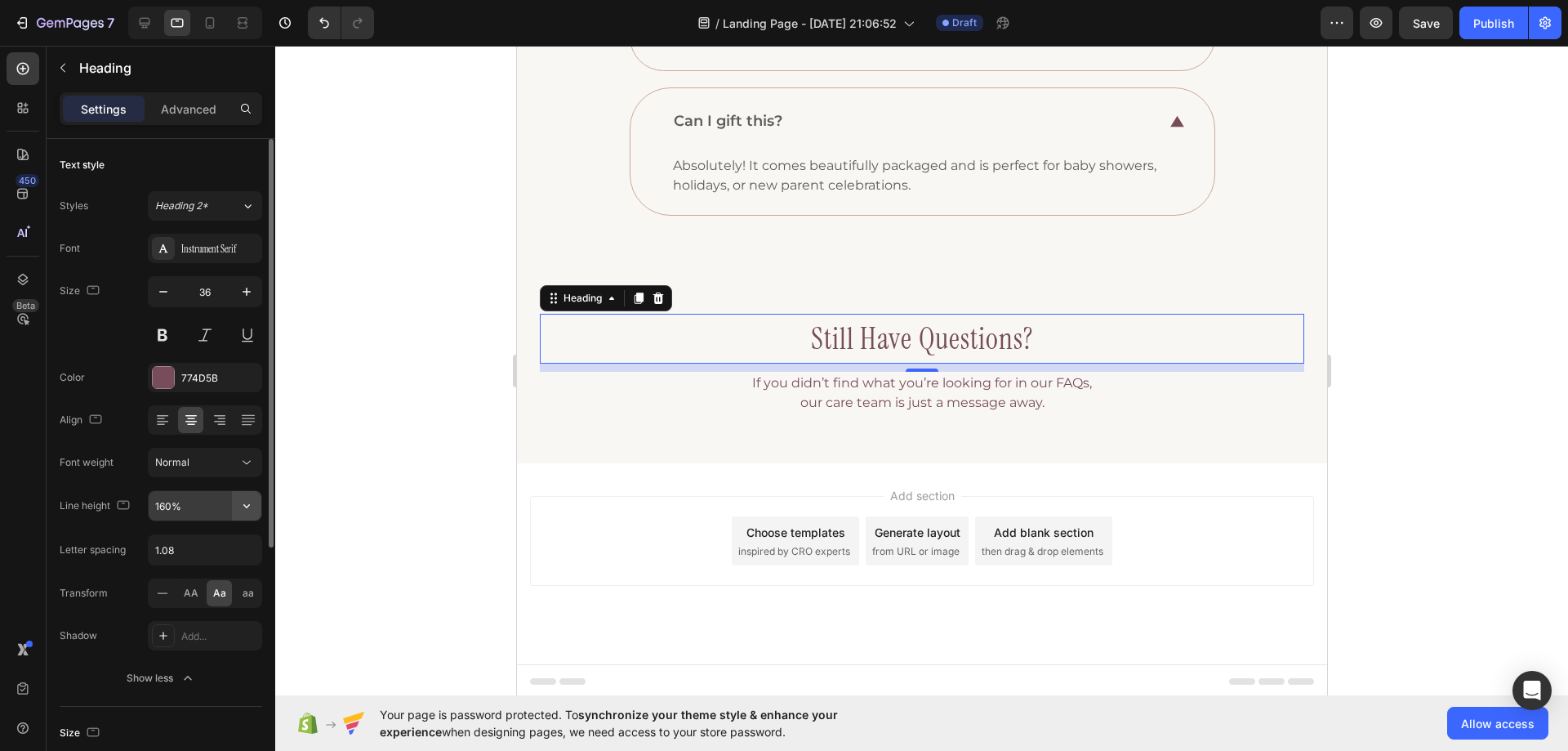
click at [243, 506] on icon "button" at bounding box center [246, 505] width 17 height 17
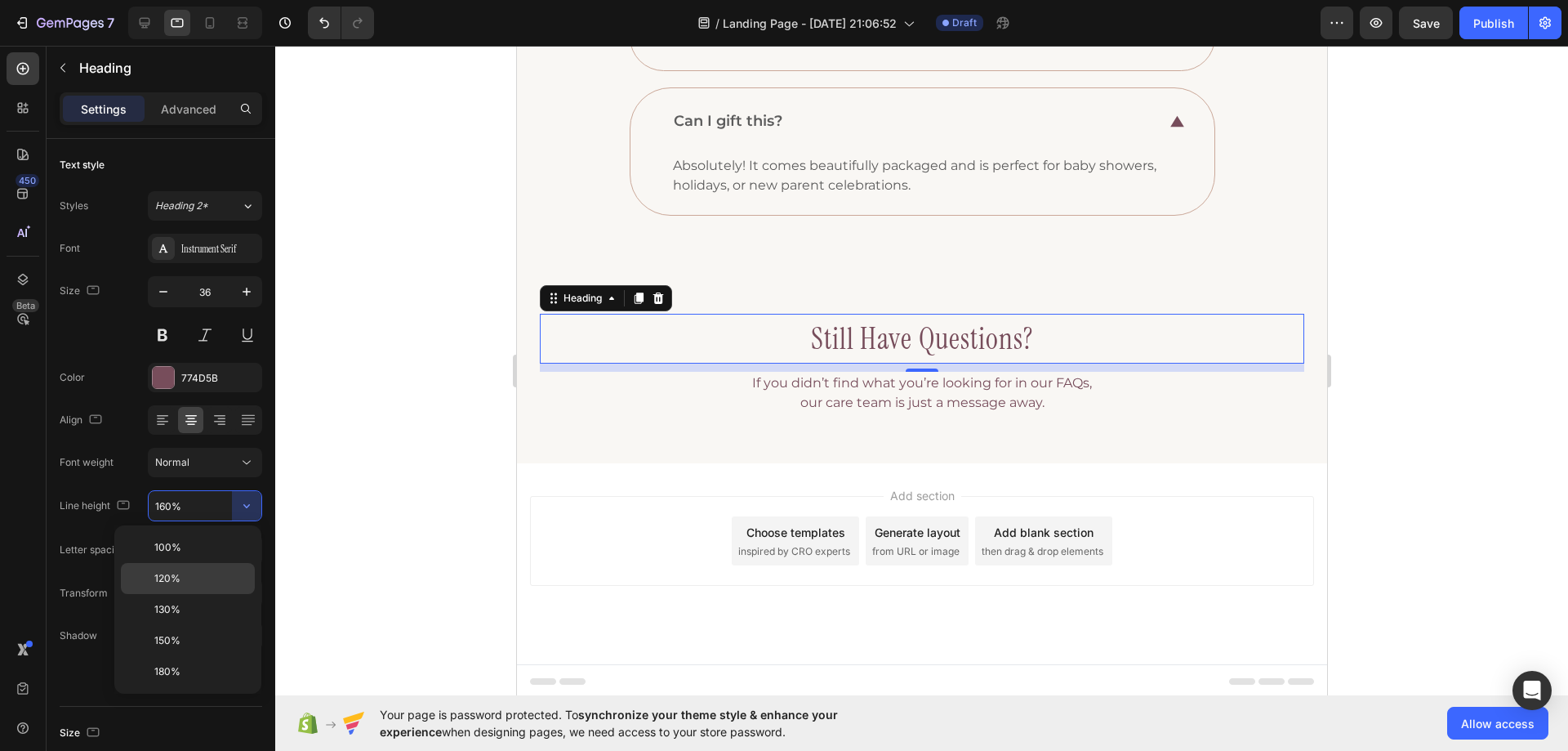
click at [220, 577] on p "120%" at bounding box center [201, 578] width 94 height 15
type input "120%"
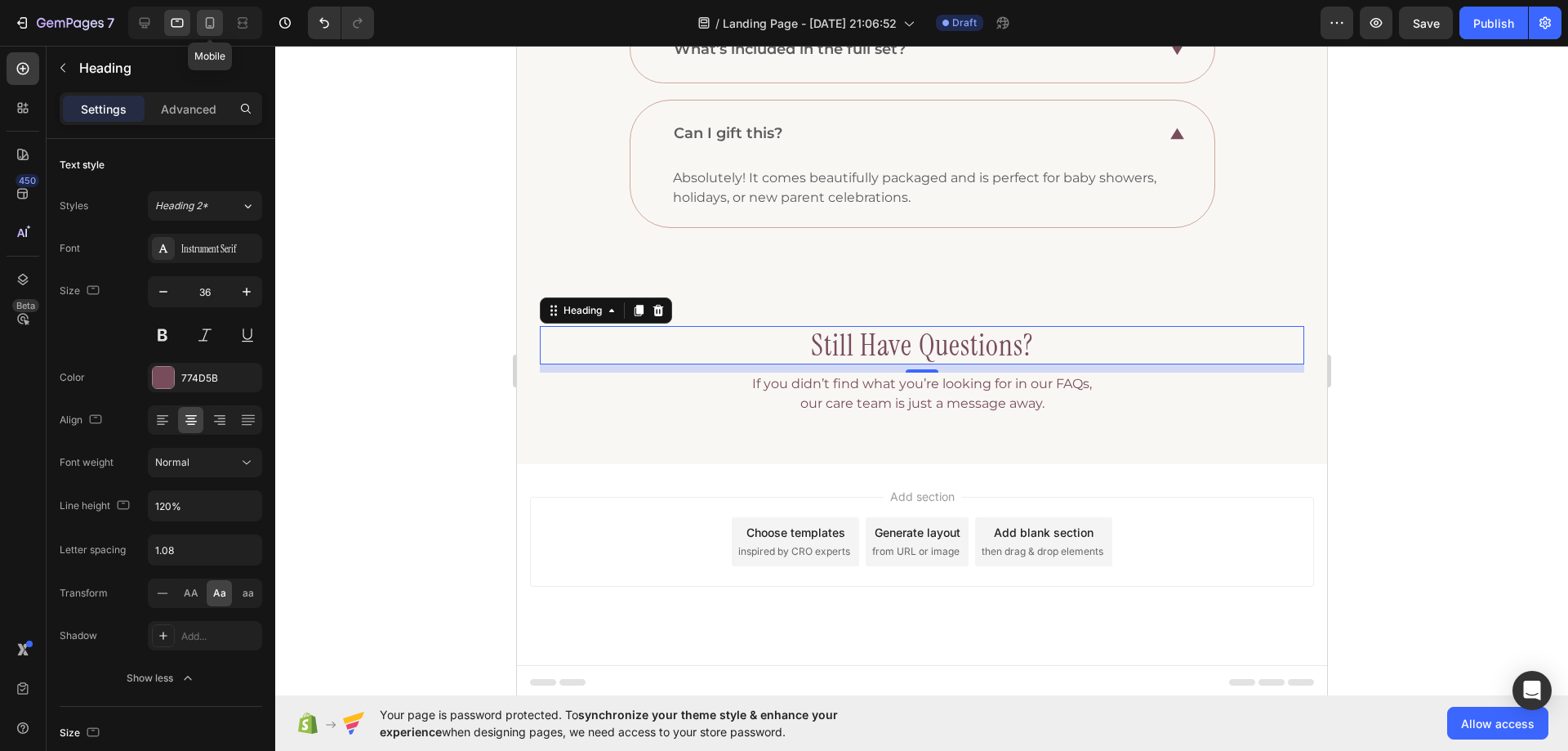
click at [201, 18] on div at bounding box center [210, 23] width 26 height 26
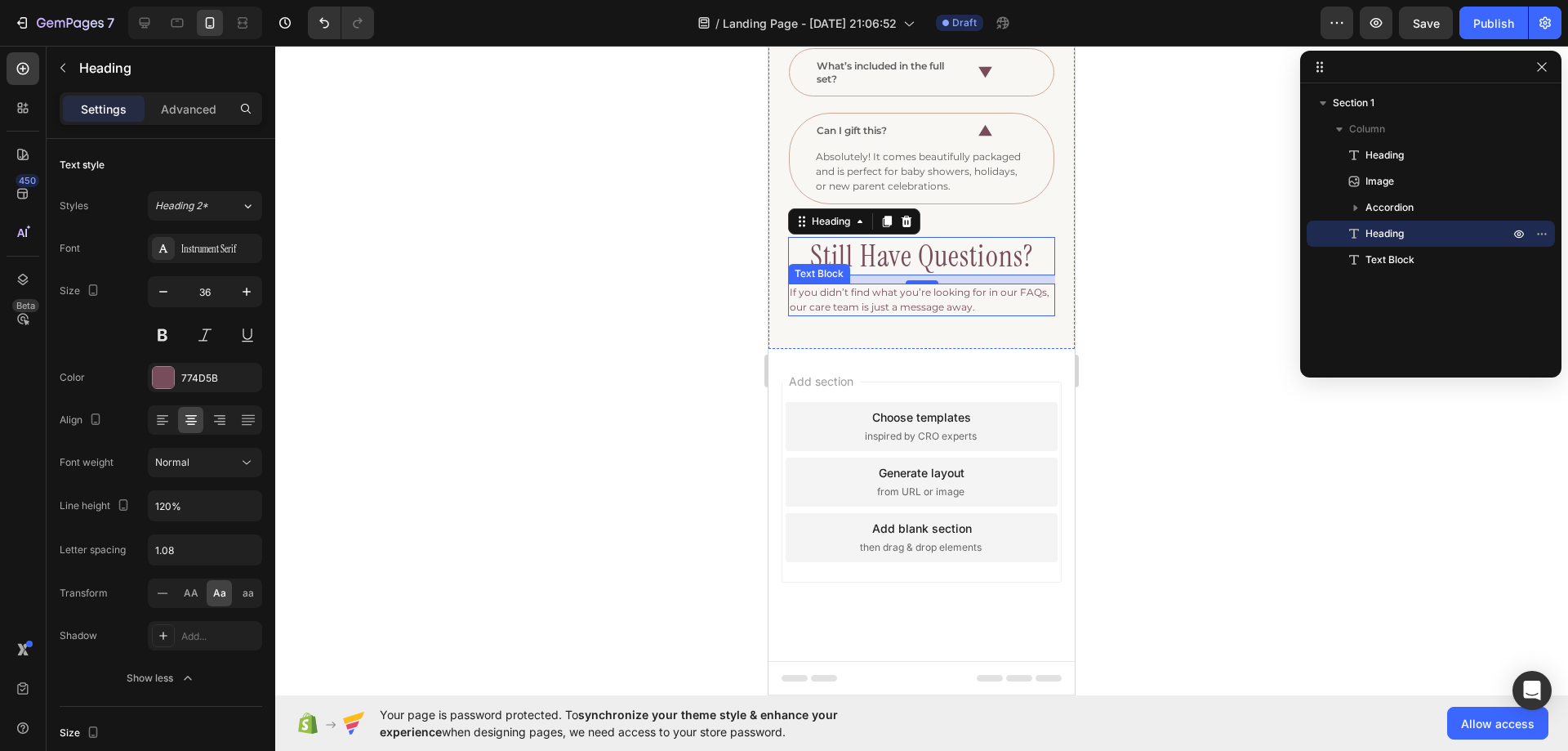
scroll to position [548, 0]
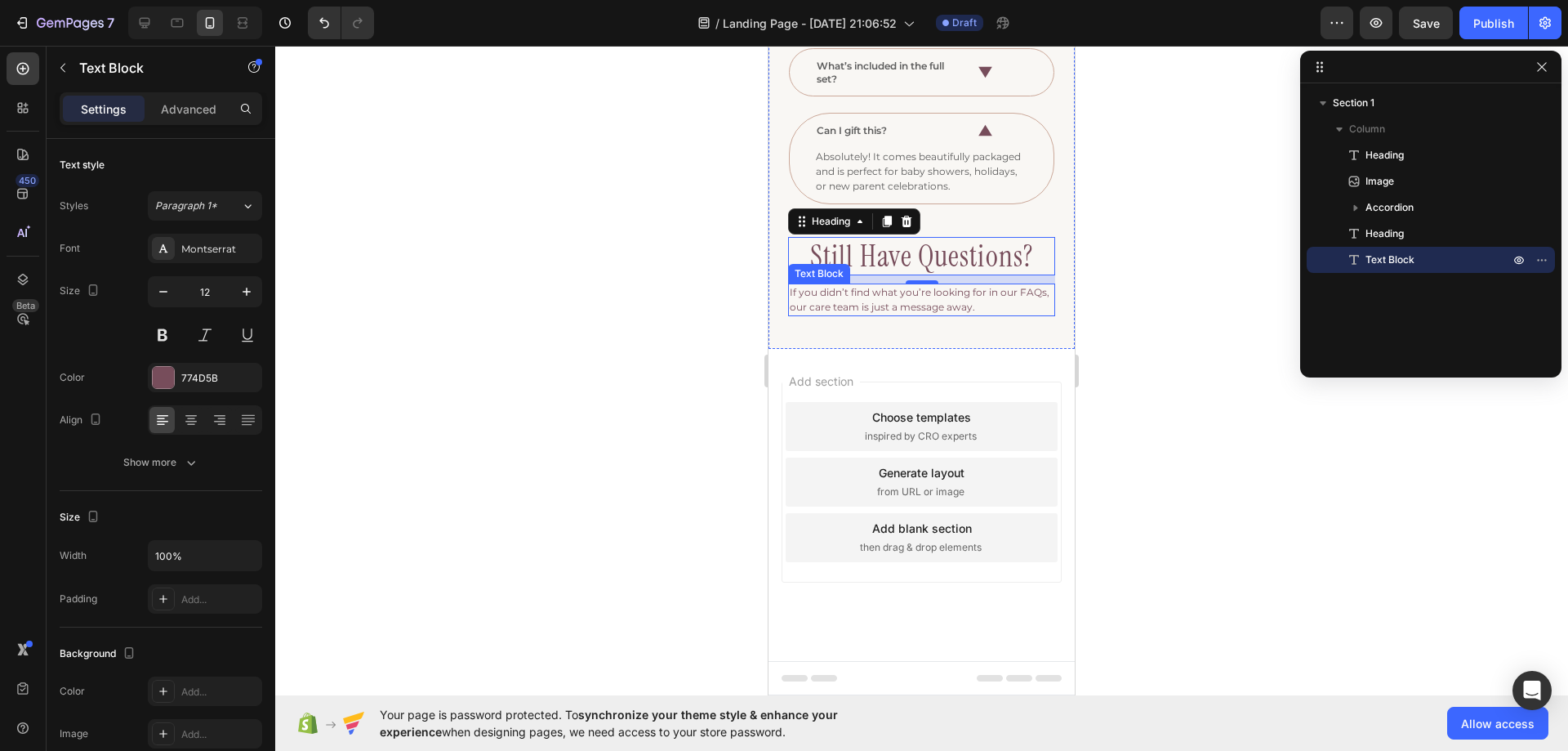
click at [880, 286] on p "If you didn’t find what you’re looking for in our FAQs, our care team is just a…" at bounding box center [922, 300] width 264 height 30
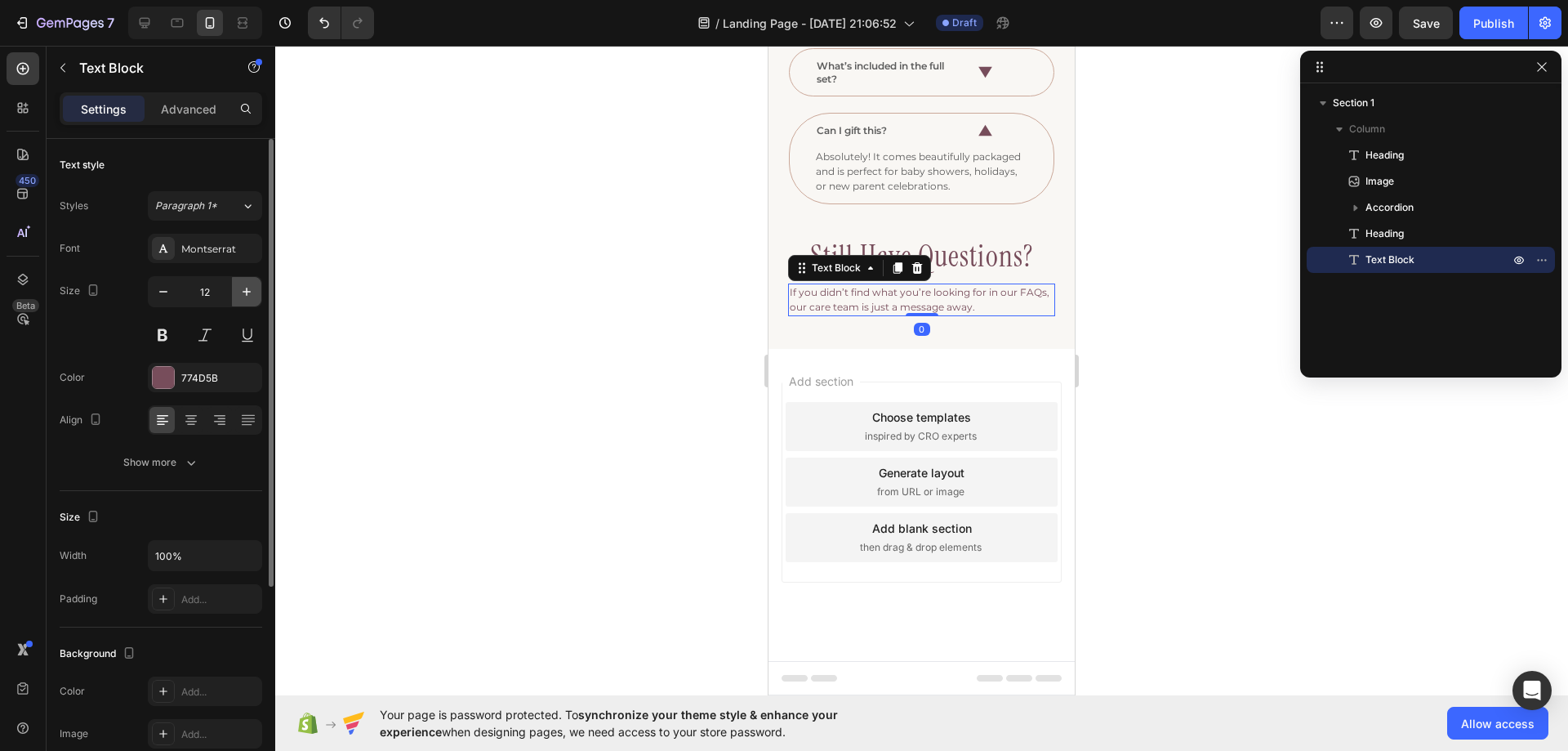
click at [236, 294] on button "button" at bounding box center [246, 292] width 30 height 30
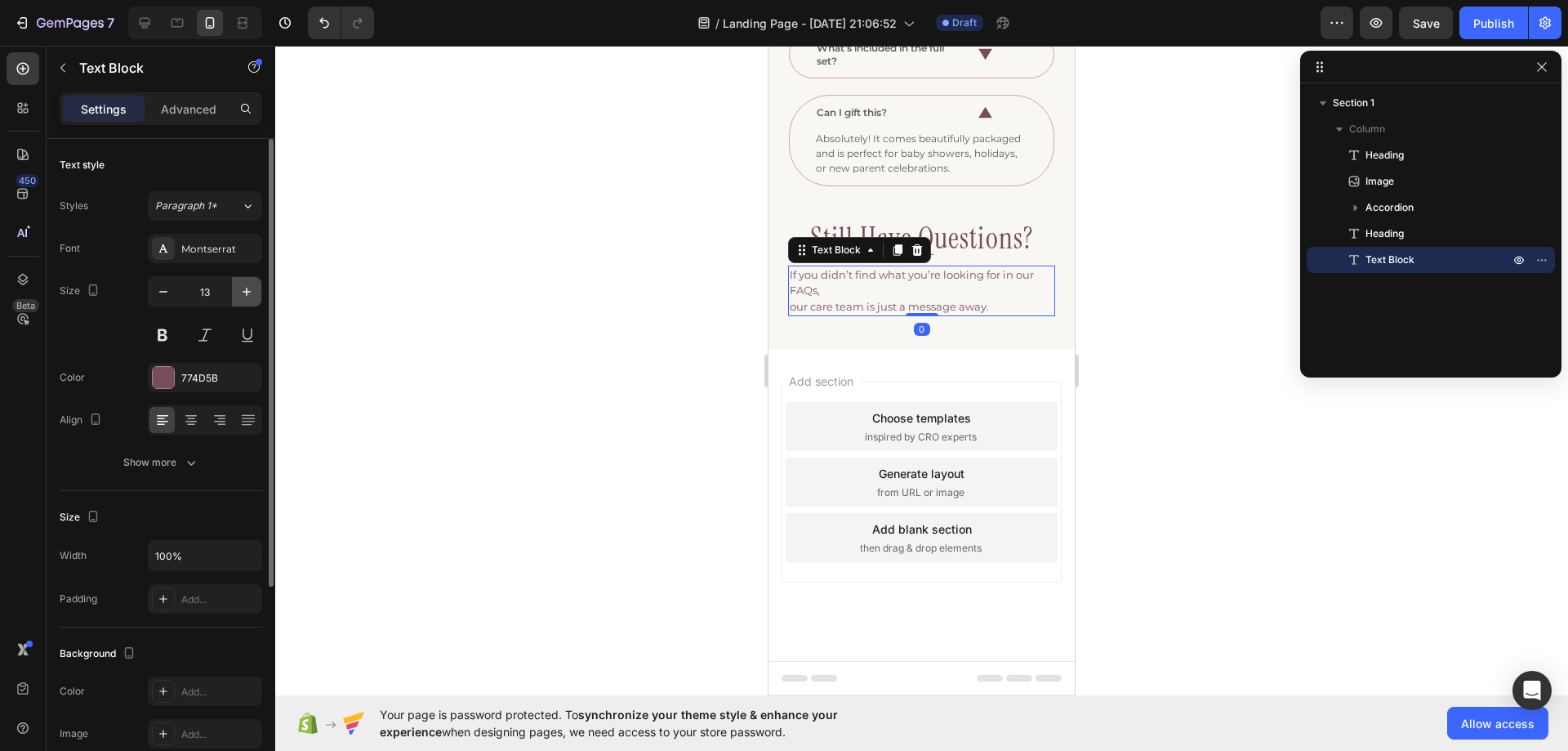
click at [236, 294] on button "button" at bounding box center [246, 292] width 30 height 30
type input "16"
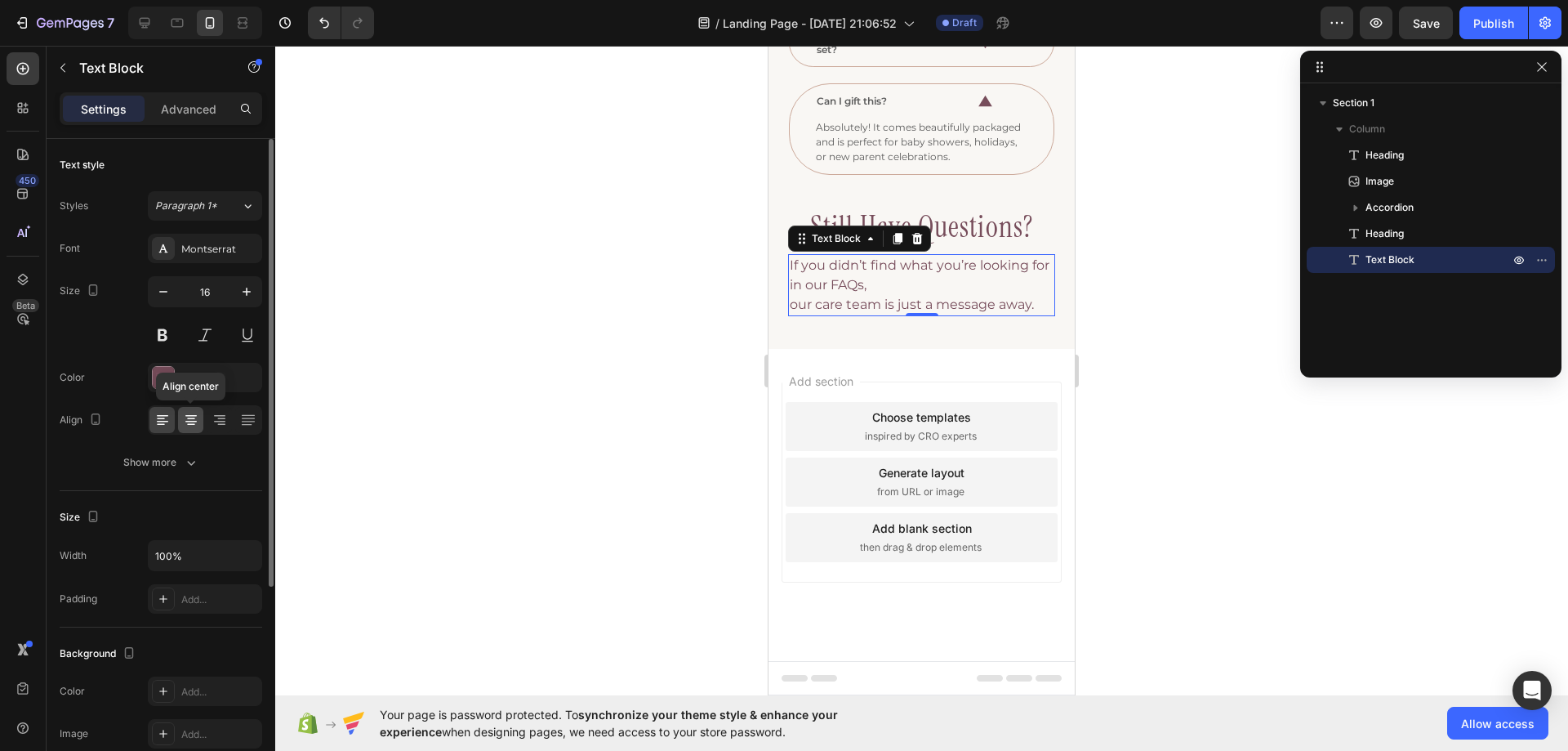
click at [194, 424] on icon at bounding box center [191, 425] width 8 height 2
click at [190, 458] on icon "button" at bounding box center [191, 462] width 17 height 17
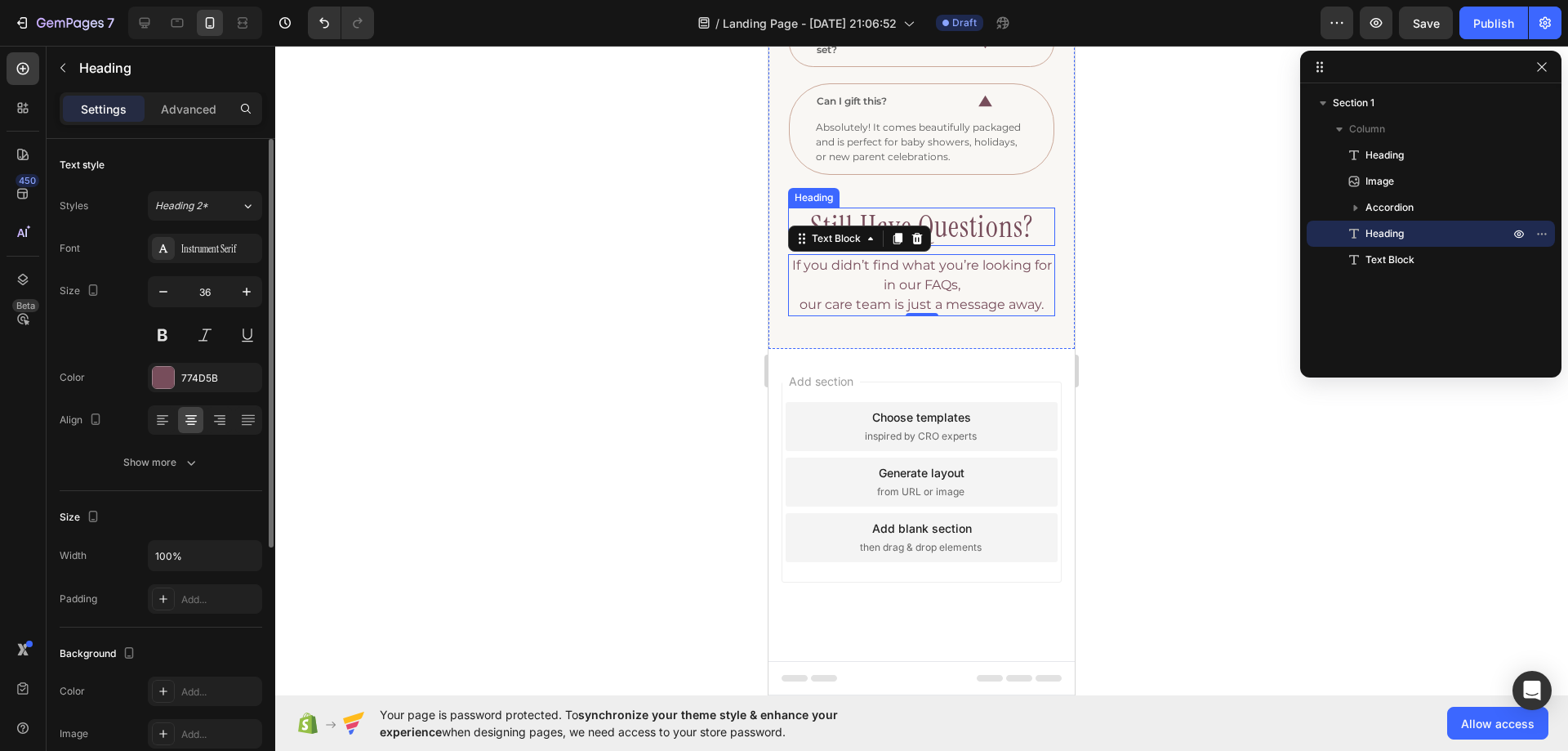
click at [960, 246] on h3 "still have questions?" at bounding box center [922, 226] width 267 height 38
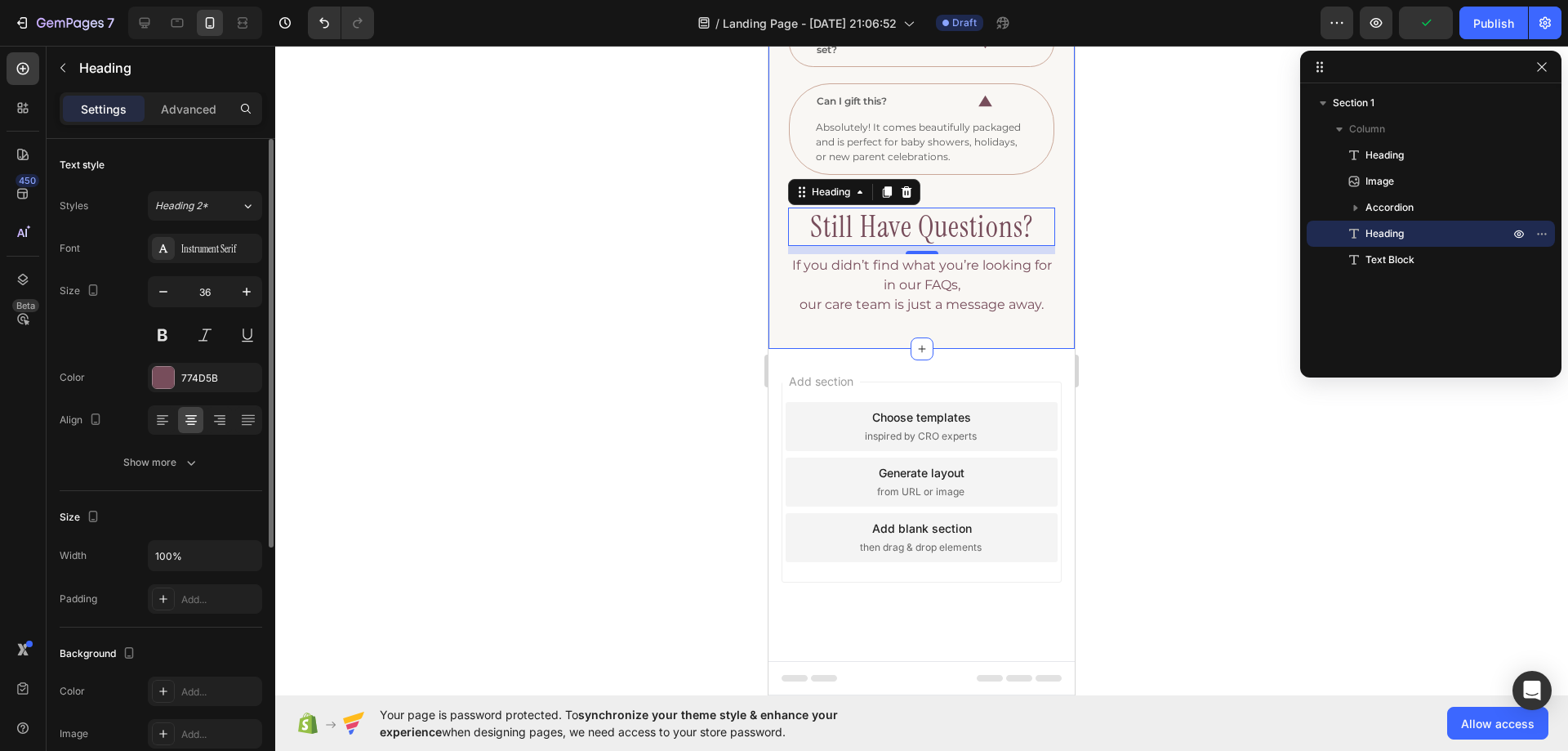
scroll to position [386, 0]
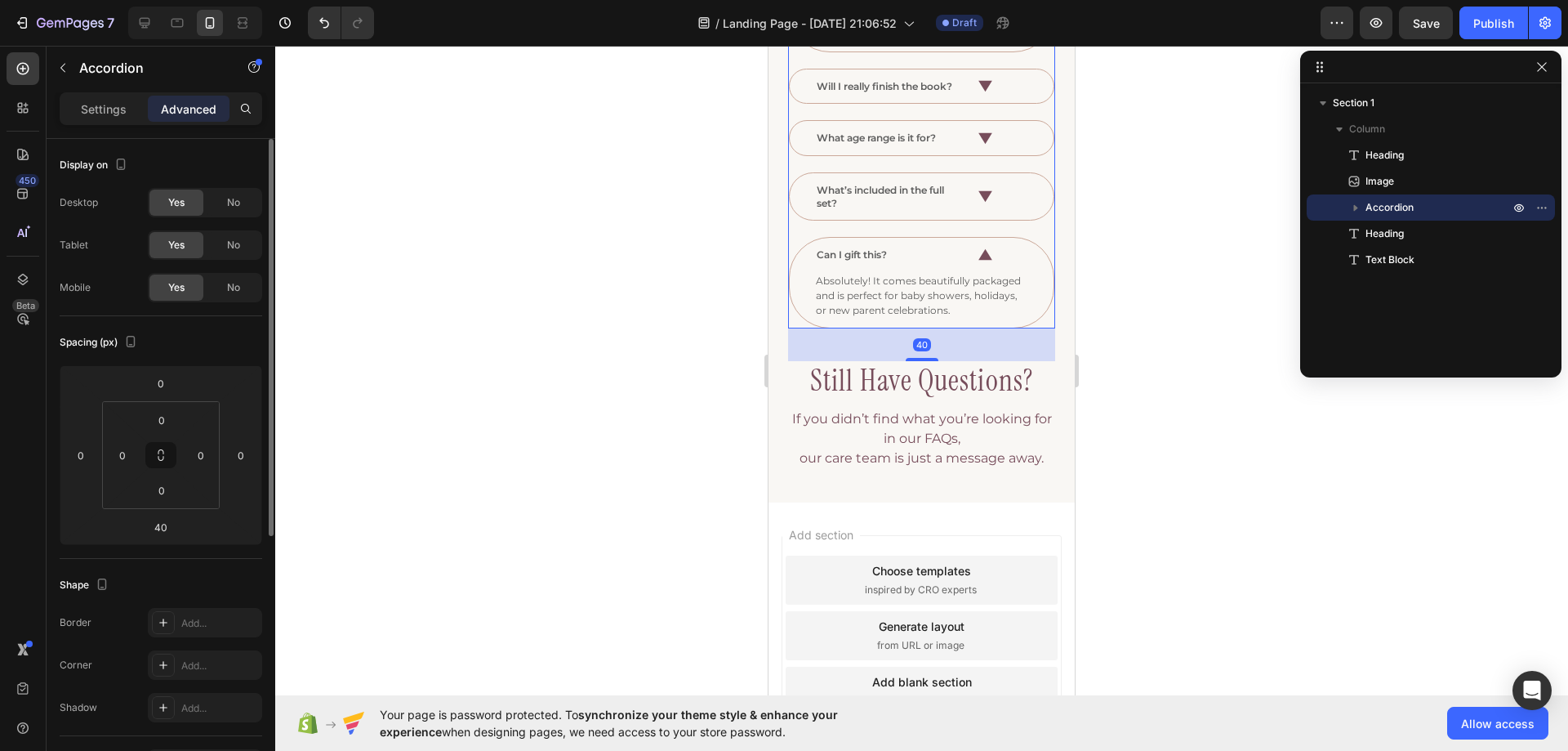
click at [1015, 235] on div "Is this book adoption and [PERSON_NAME] friendly? Yes! The Keepsake Chronicle i…" at bounding box center [922, 130] width 267 height 394
click at [156, 529] on input "40" at bounding box center [160, 527] width 32 height 24
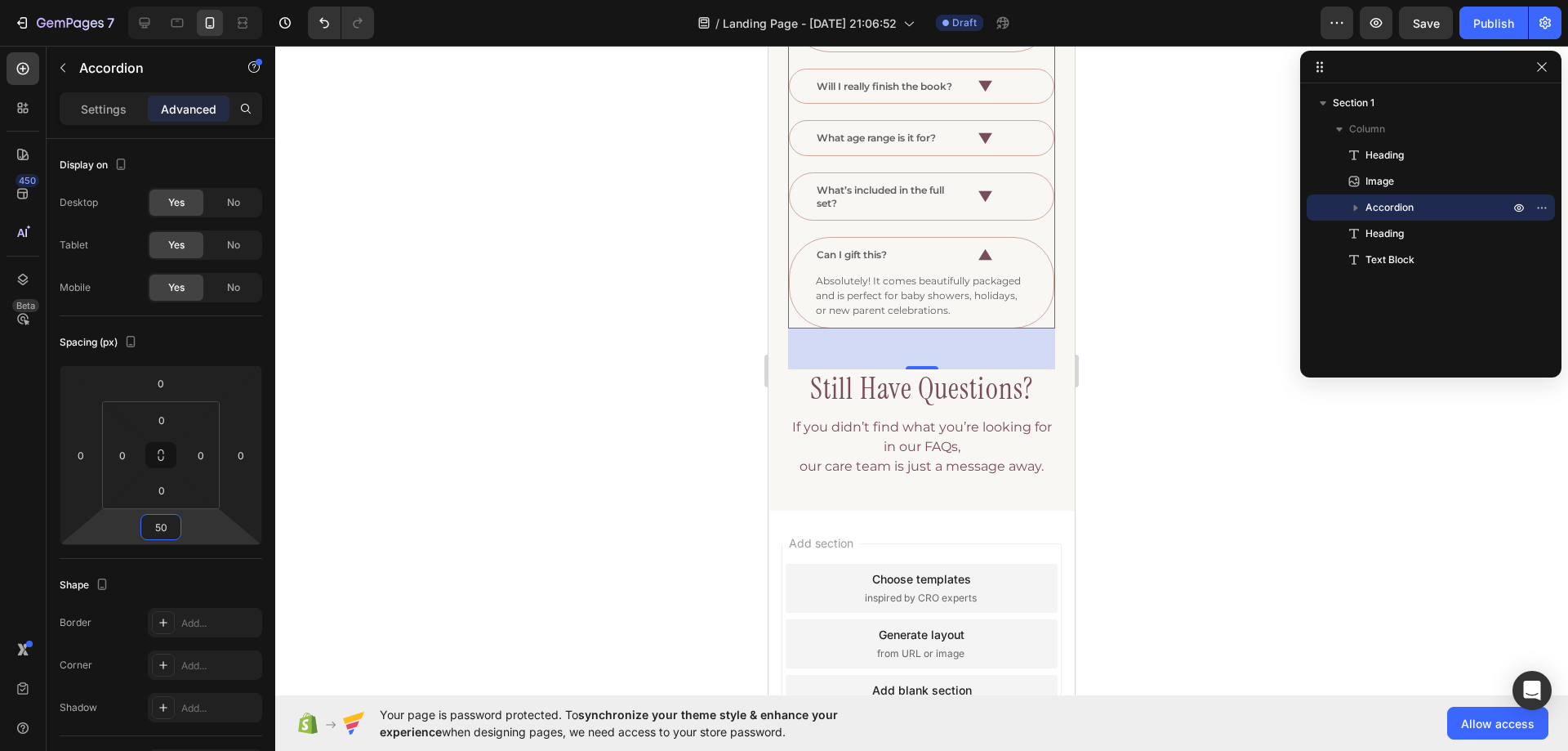
type input "50"
click at [803, 287] on div "Absolutely! It comes beautifully packaged and is perfect for baby showers, holi…" at bounding box center [922, 300] width 264 height 56
click at [85, 115] on p "Settings" at bounding box center [104, 109] width 45 height 17
type input "20"
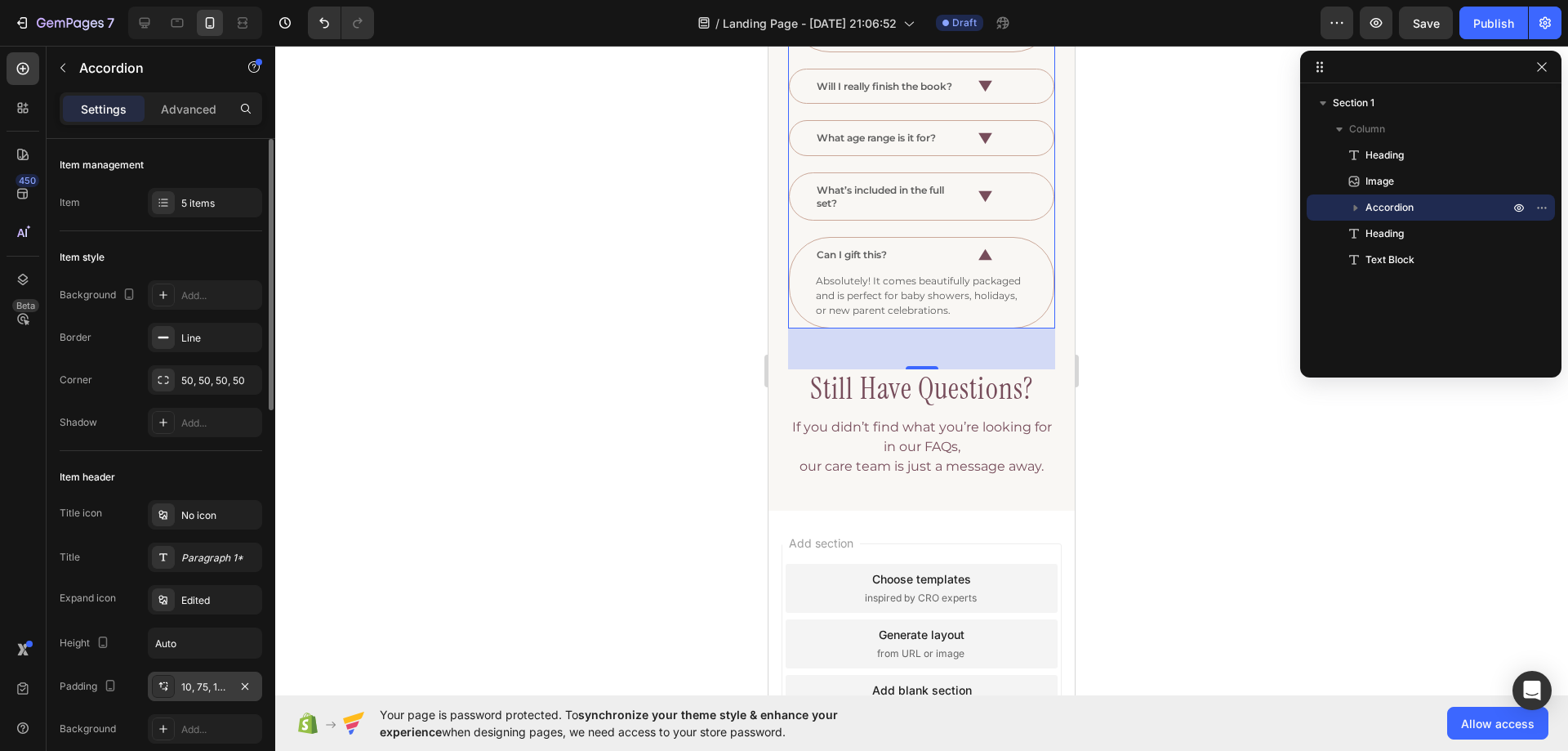
click at [201, 691] on div "10, 75, 10, 30" at bounding box center [205, 687] width 47 height 15
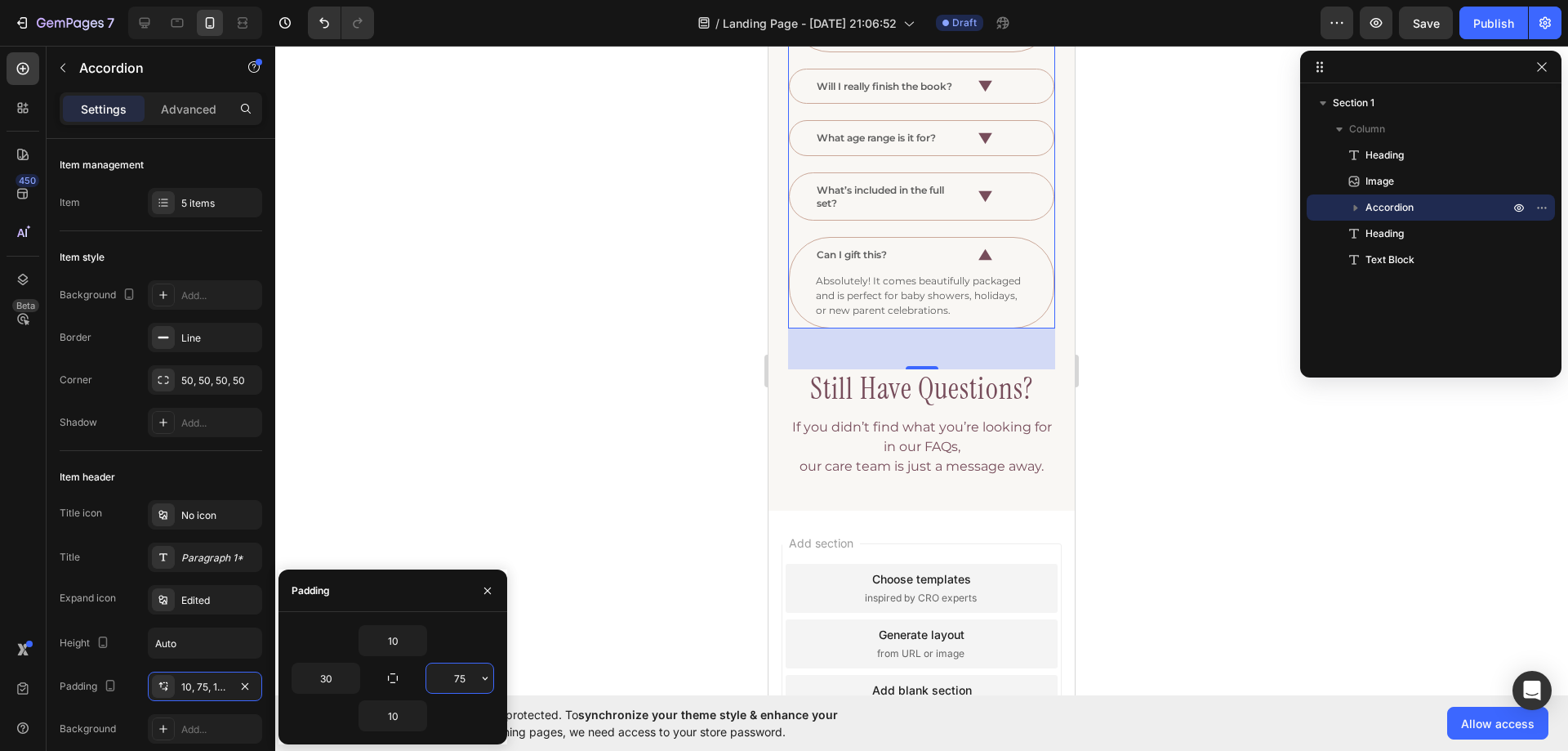
click at [440, 679] on input "75" at bounding box center [460, 678] width 67 height 30
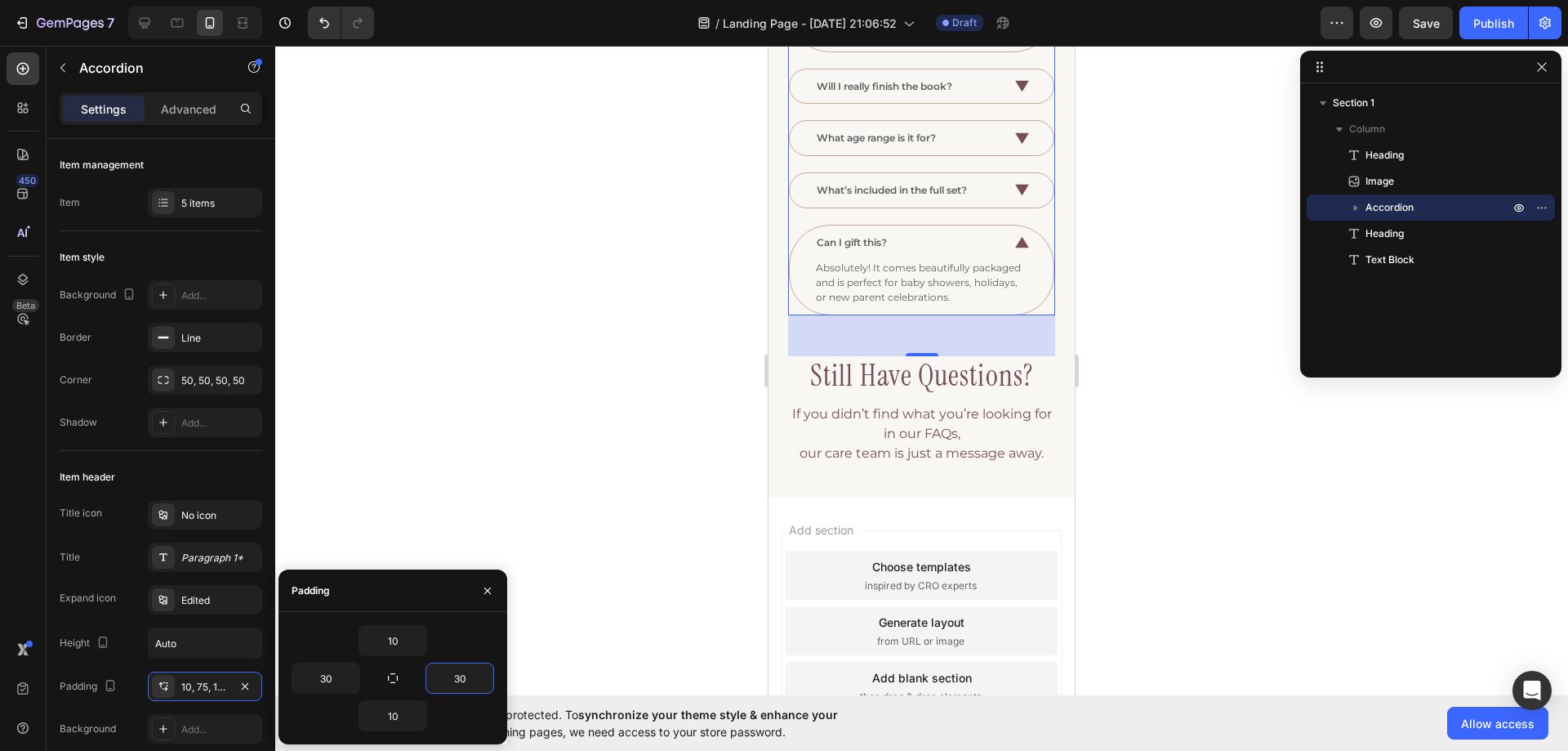
type input "30"
click at [960, 233] on div "Can I gift this?" at bounding box center [908, 242] width 188 height 18
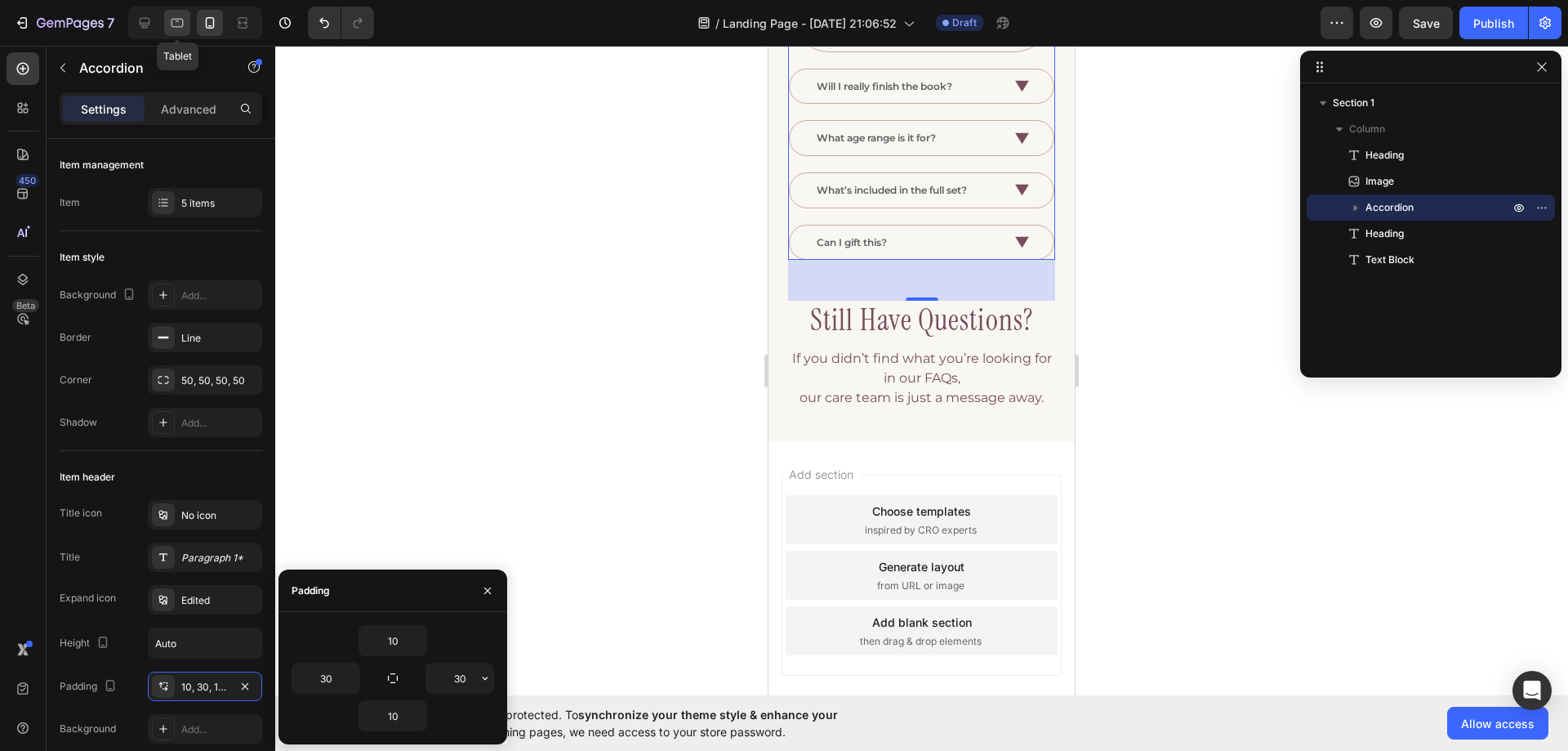
click at [168, 15] on div at bounding box center [177, 23] width 26 height 26
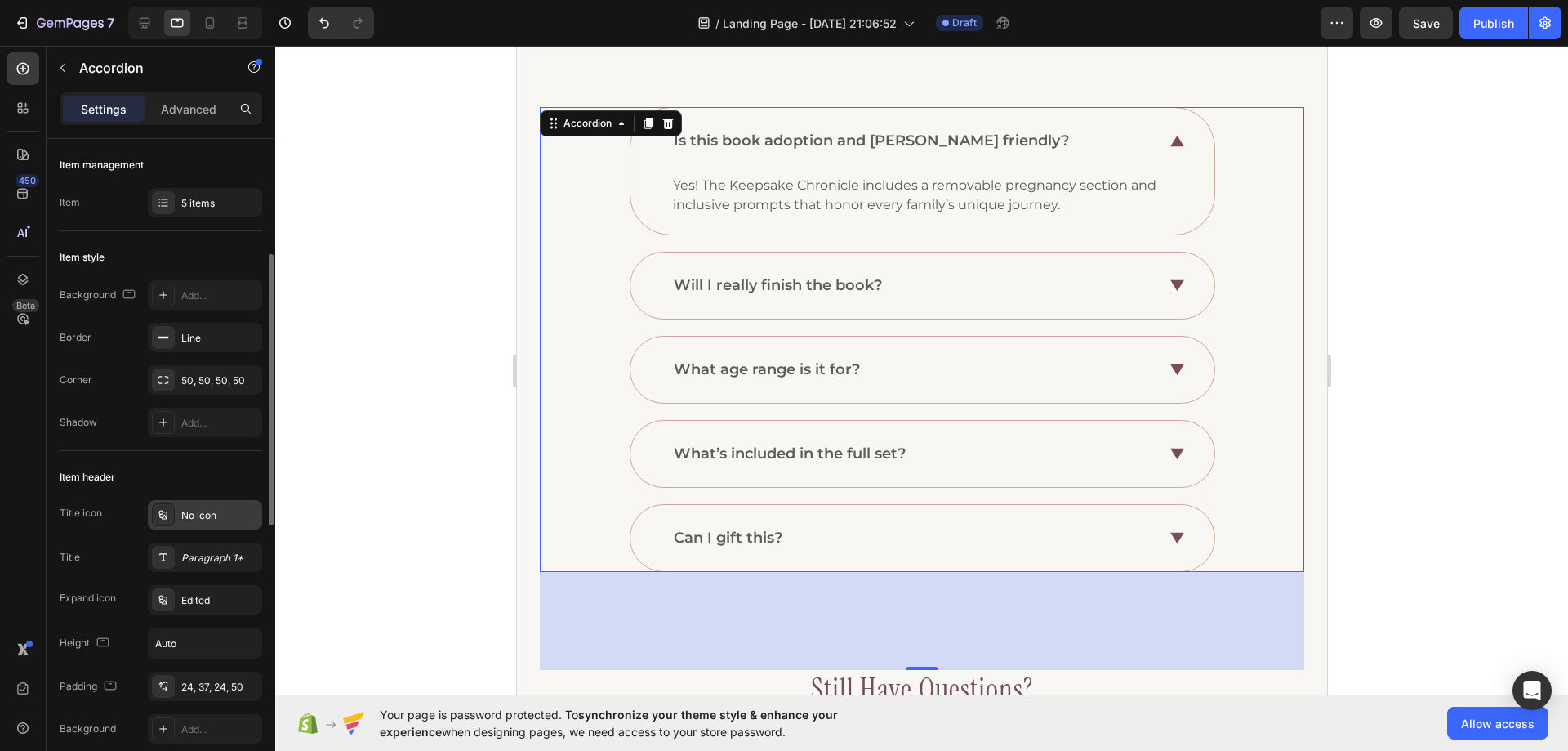
scroll to position [327, 0]
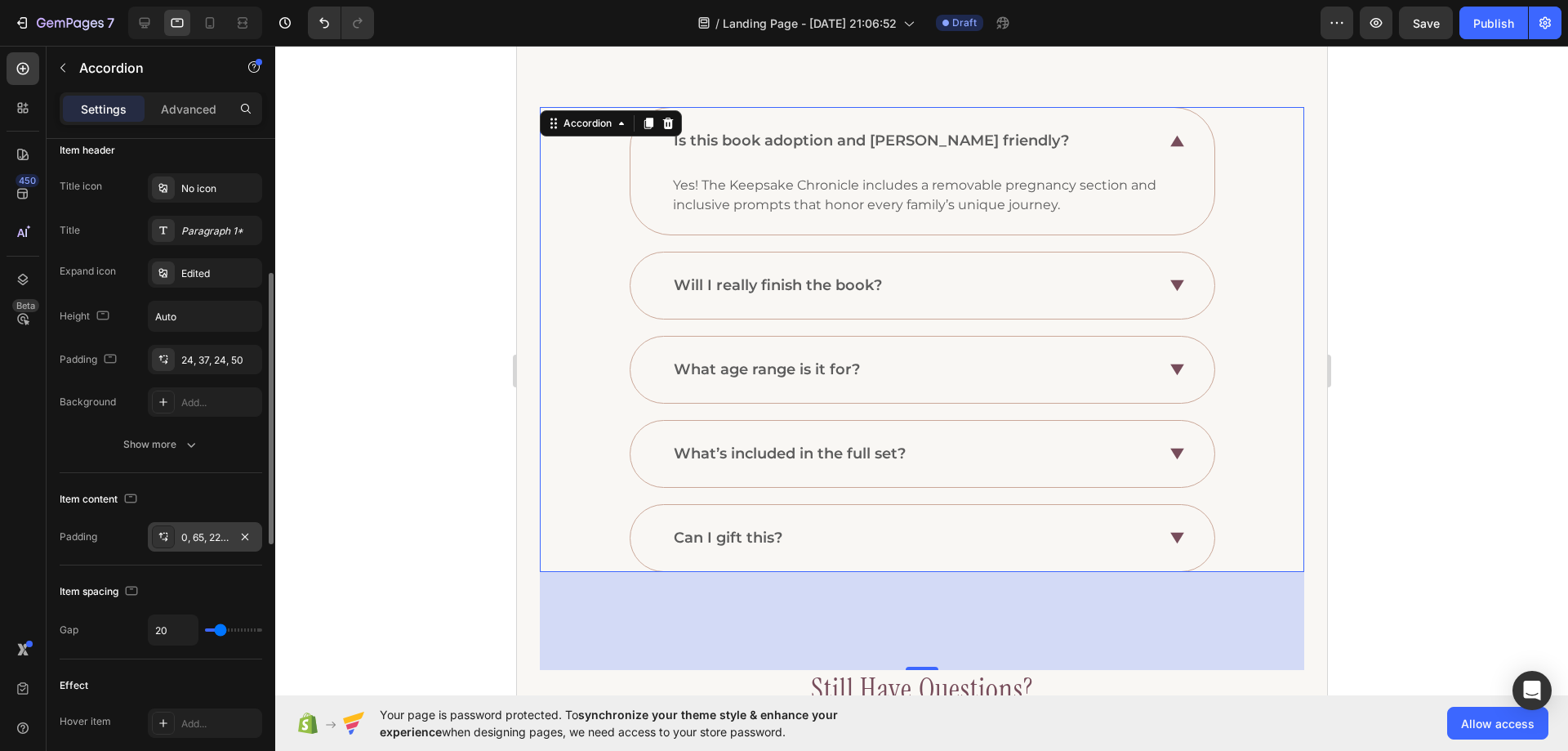
click at [184, 539] on div "0, 65, 22, 50" at bounding box center [205, 538] width 47 height 15
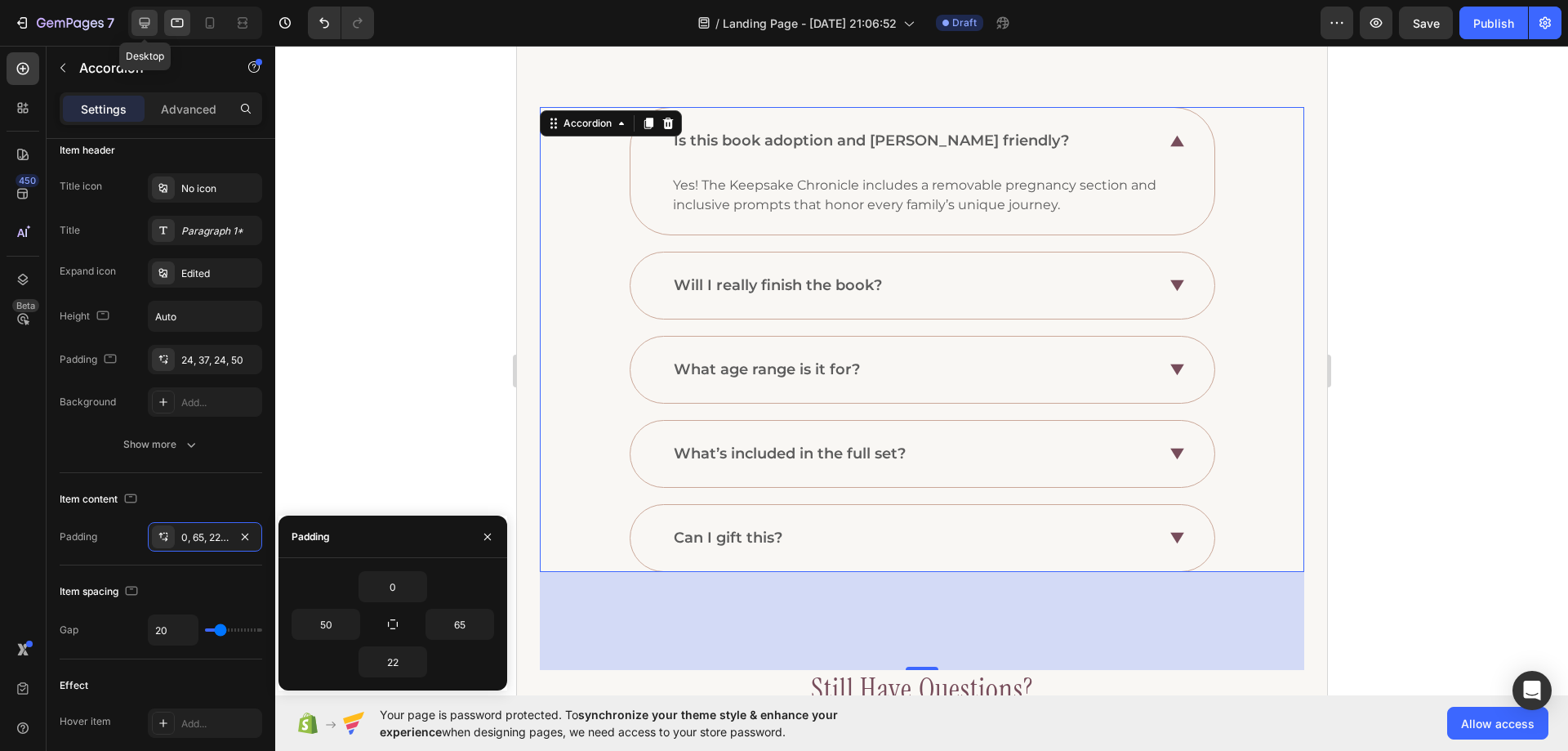
click at [146, 28] on icon at bounding box center [145, 24] width 10 height 10
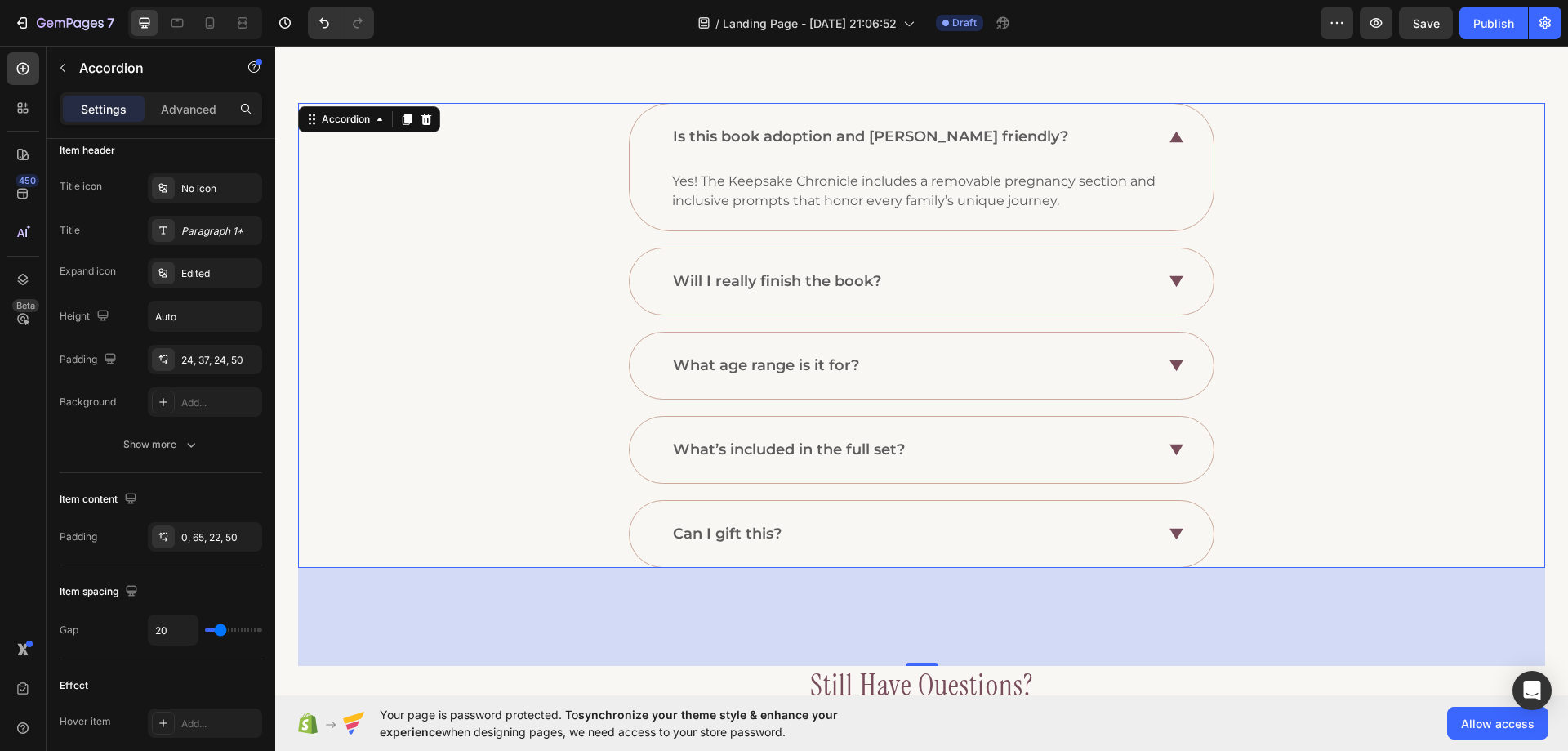
scroll to position [80, 0]
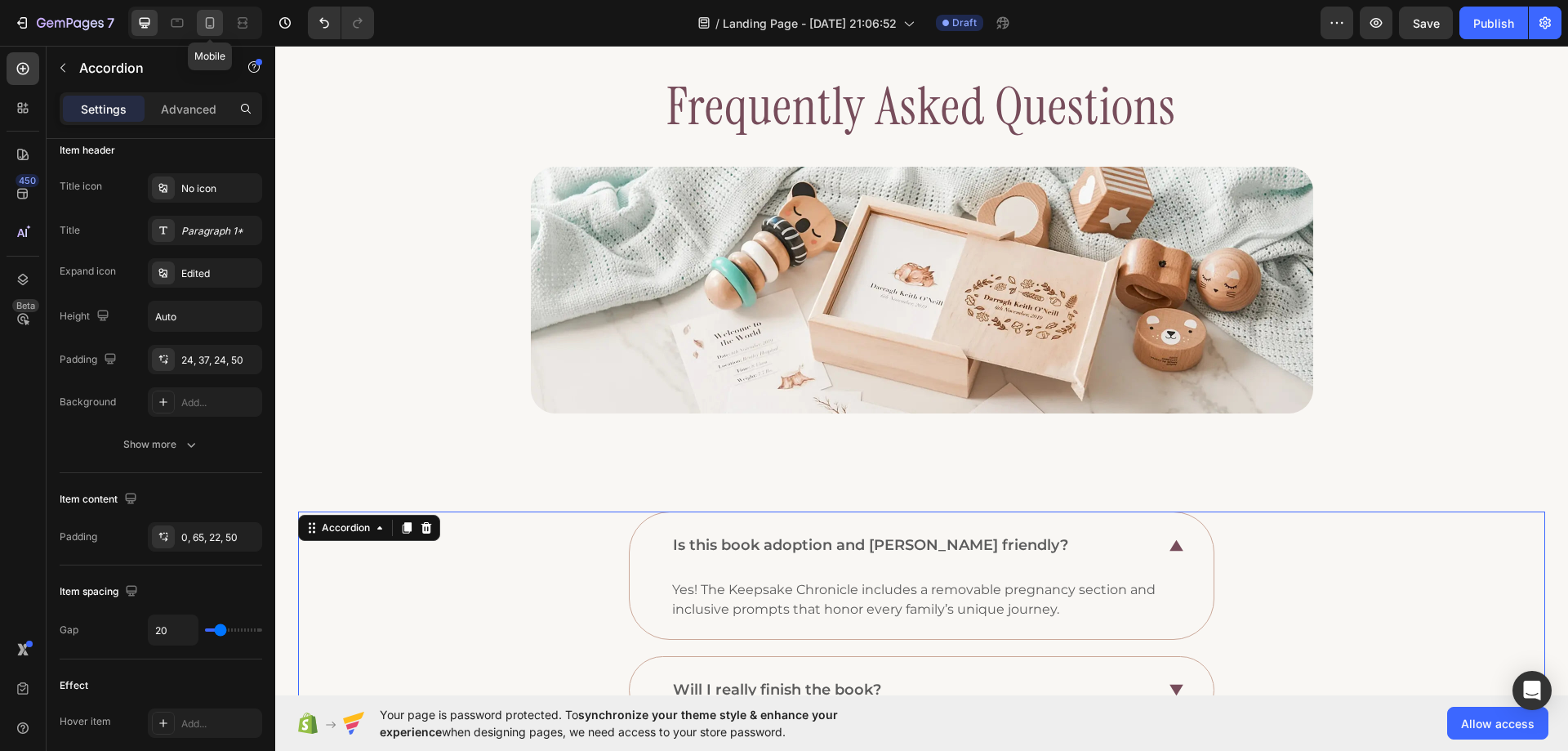
click at [204, 11] on div at bounding box center [210, 23] width 26 height 26
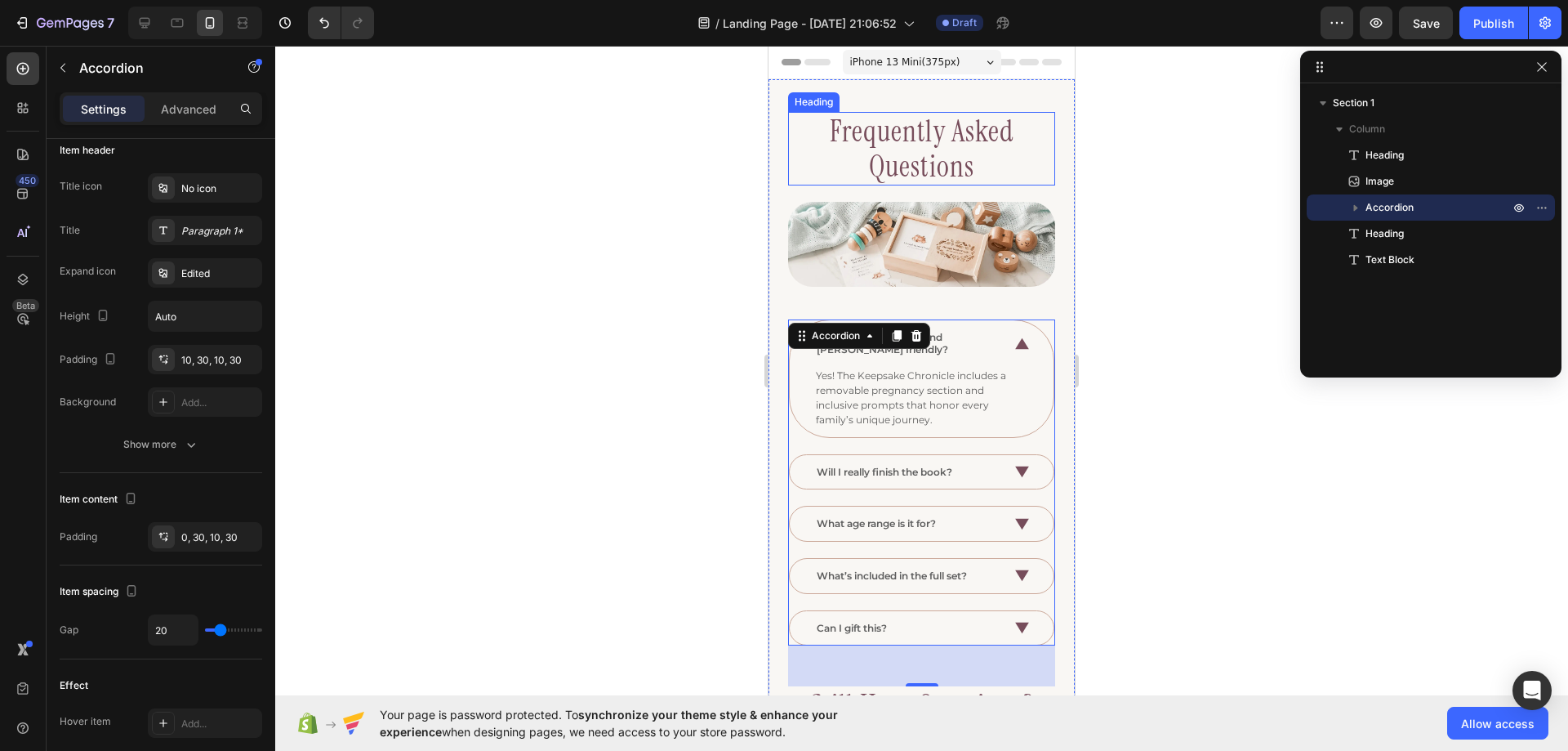
click at [887, 164] on h2 "Frequently Asked Questions" at bounding box center [922, 149] width 267 height 73
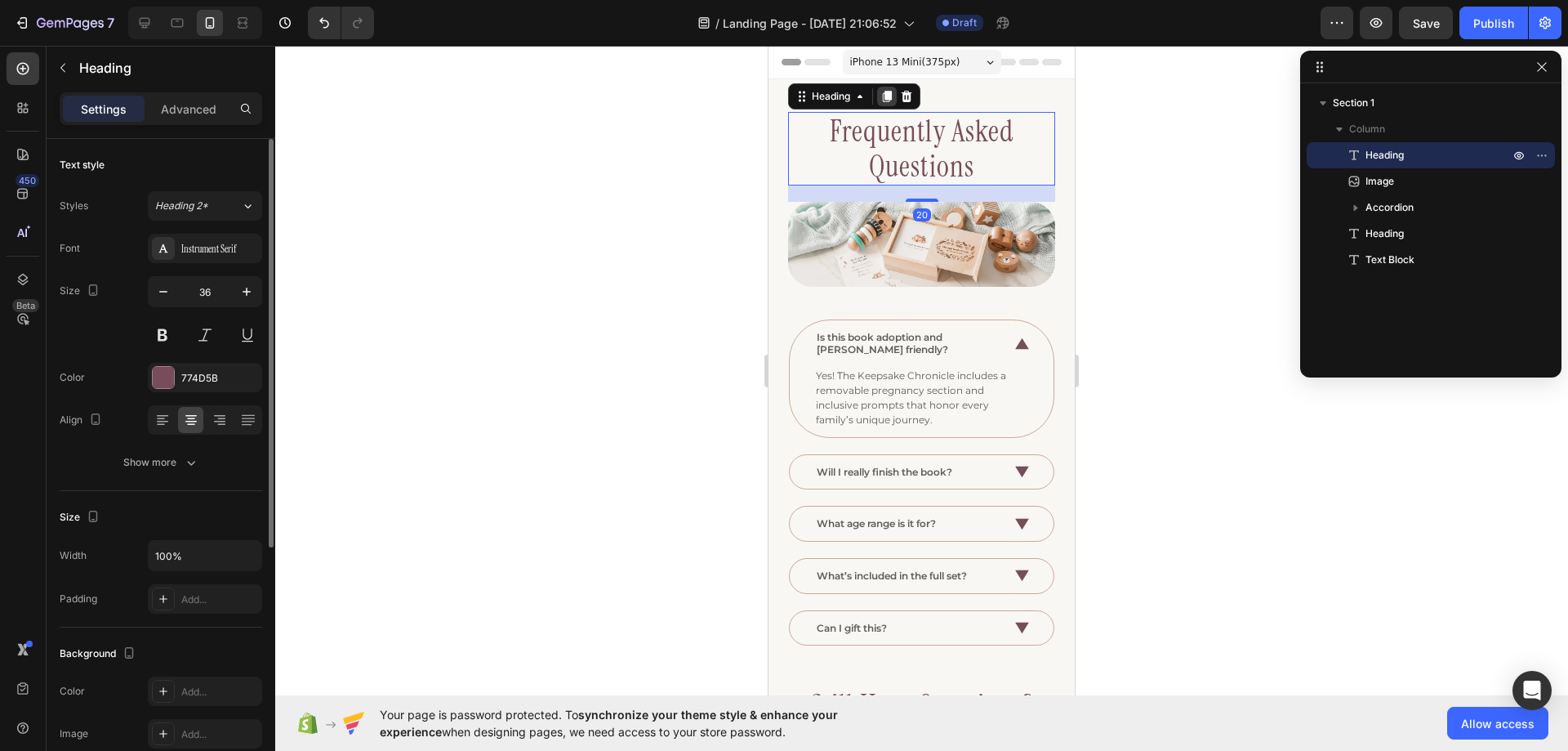
click at [880, 97] on div at bounding box center [887, 96] width 19 height 19
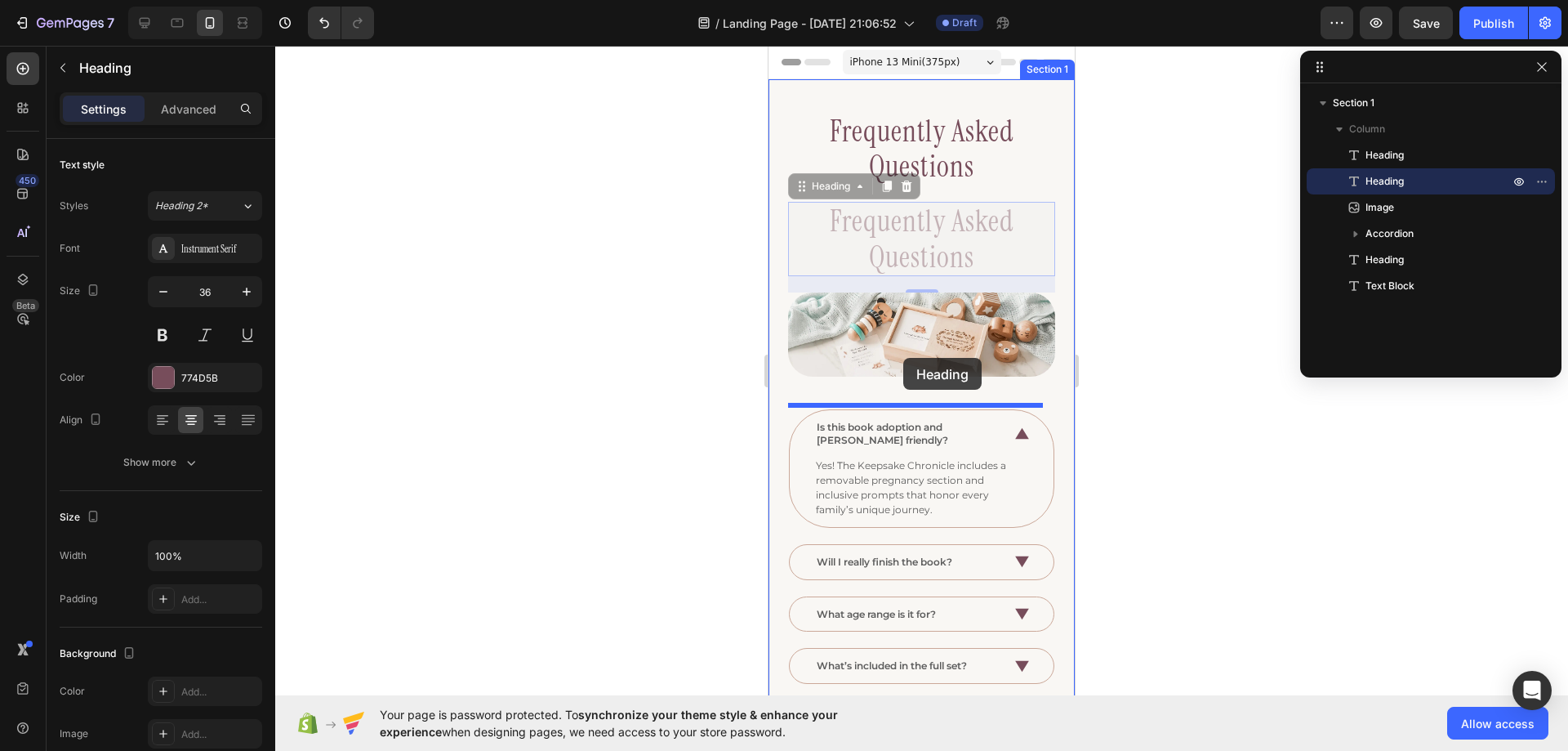
drag, startPoint x: 826, startPoint y: 189, endPoint x: 905, endPoint y: 352, distance: 181.1
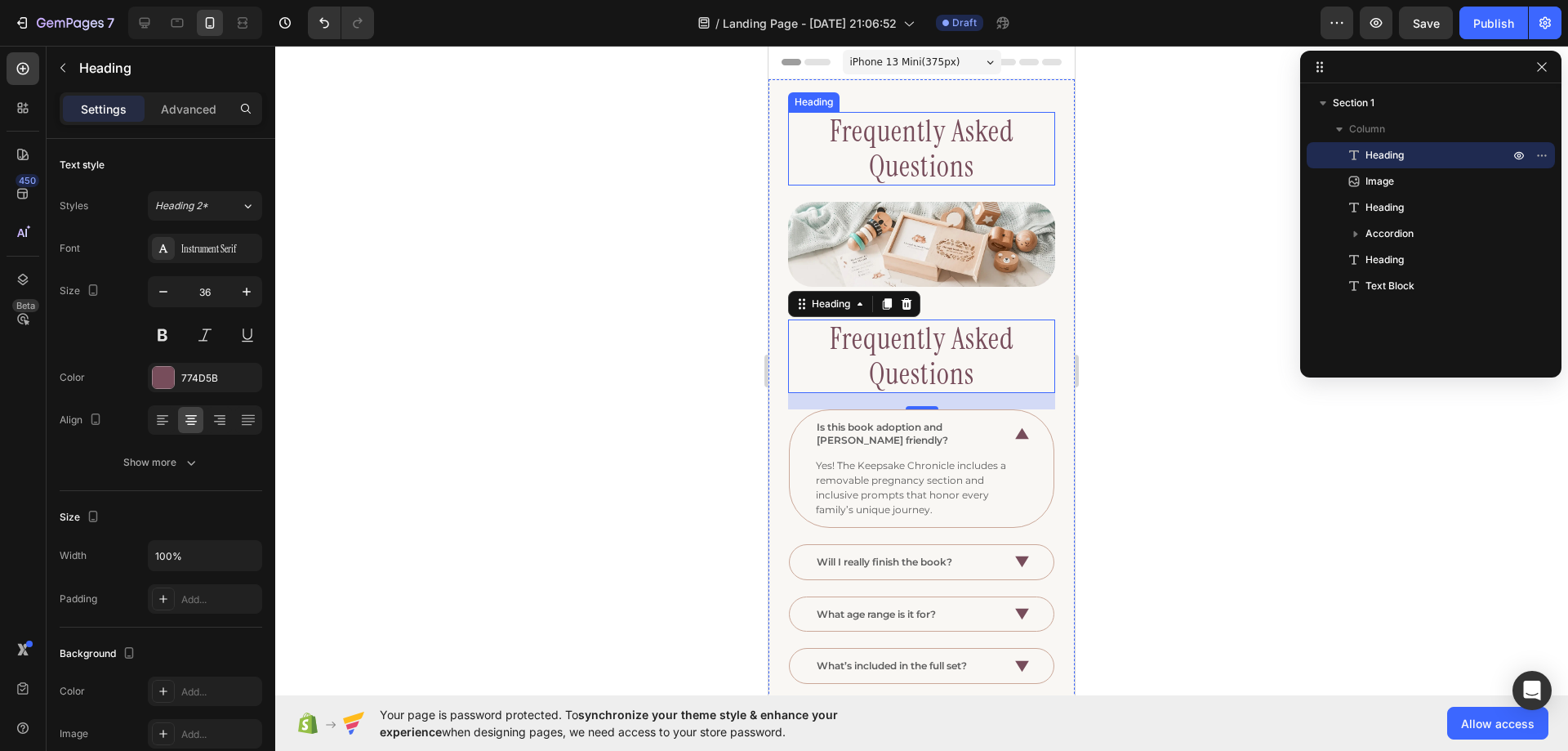
click at [959, 150] on h2 "Frequently Asked Questions" at bounding box center [922, 149] width 267 height 73
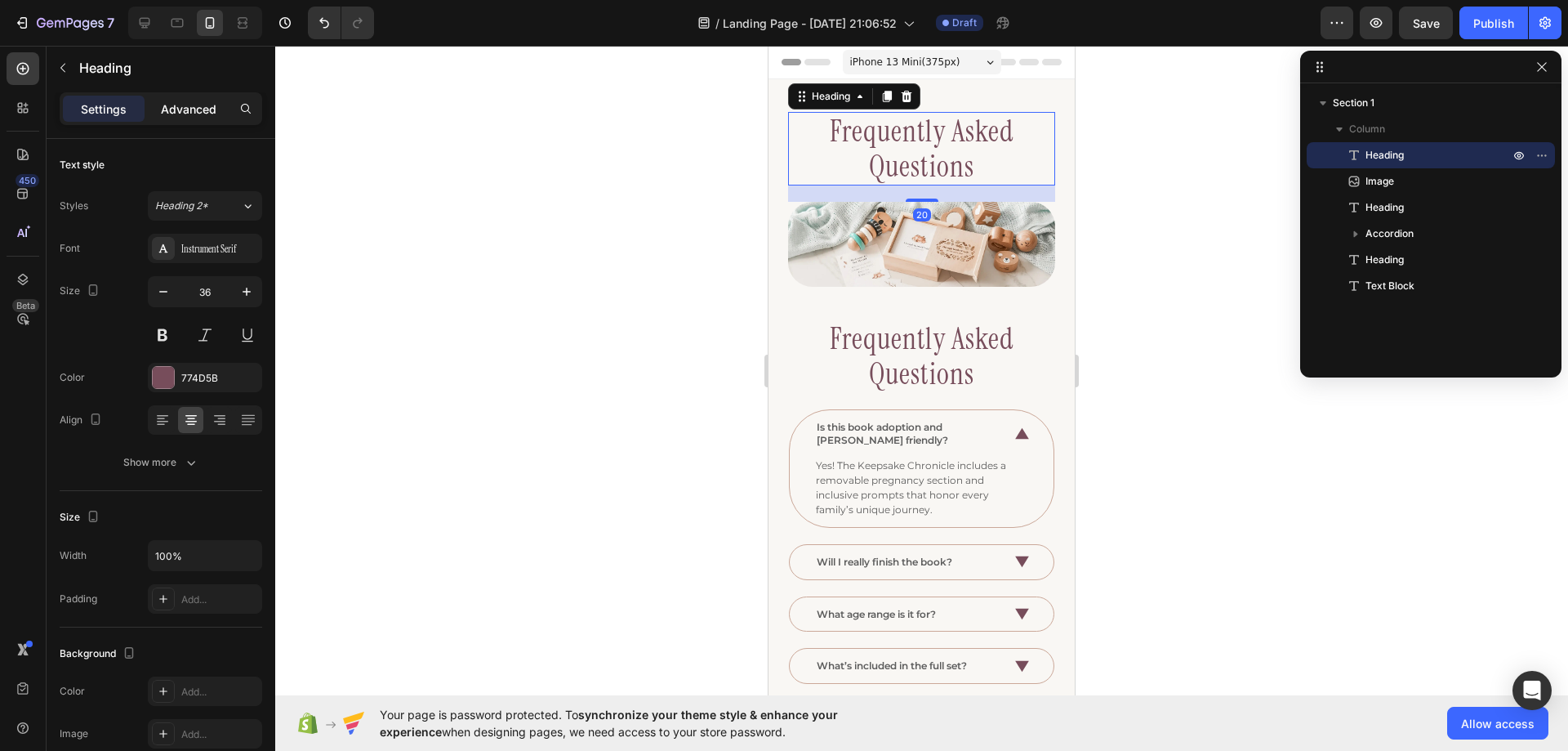
click at [195, 101] on p "Advanced" at bounding box center [189, 109] width 56 height 17
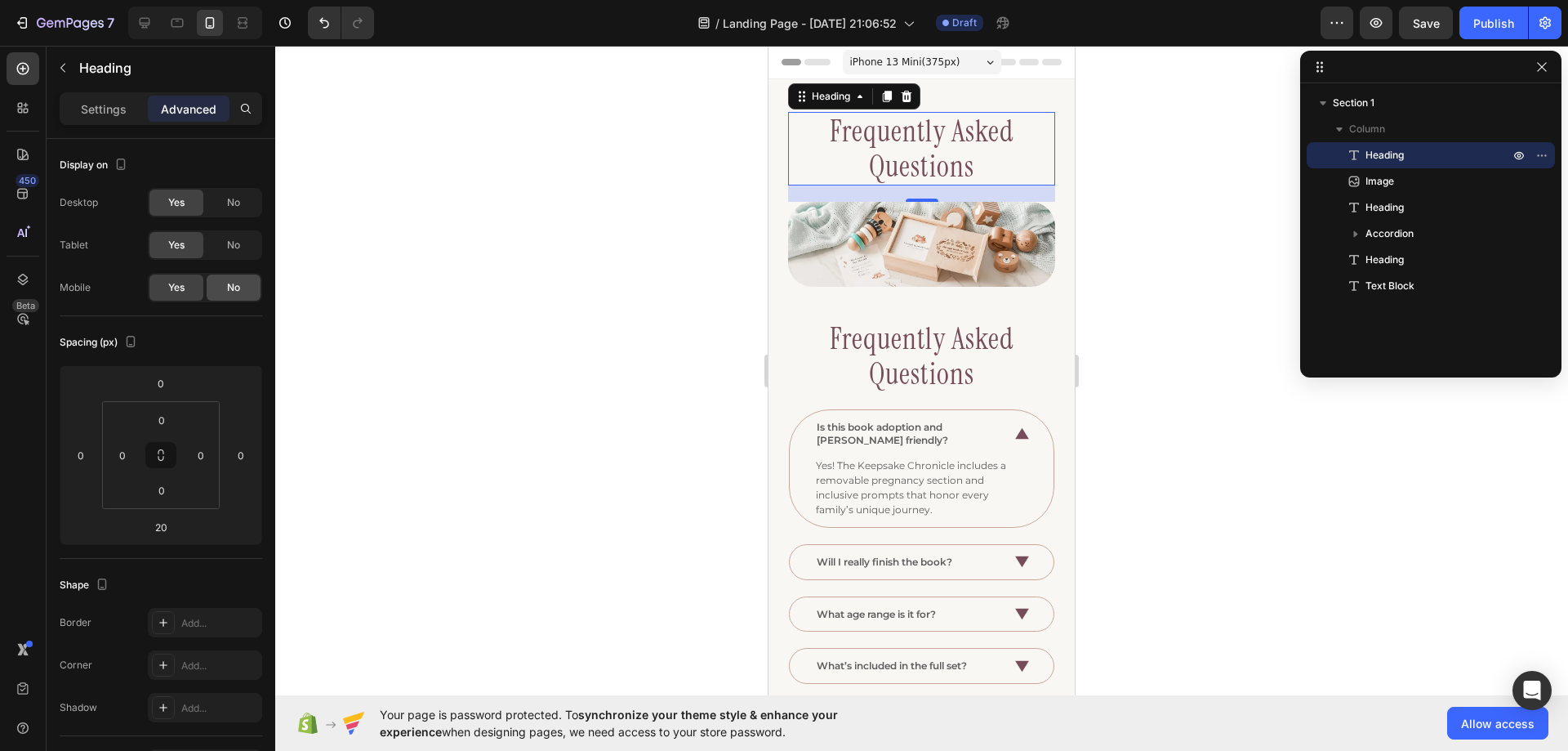
click at [225, 287] on div "No" at bounding box center [233, 288] width 54 height 26
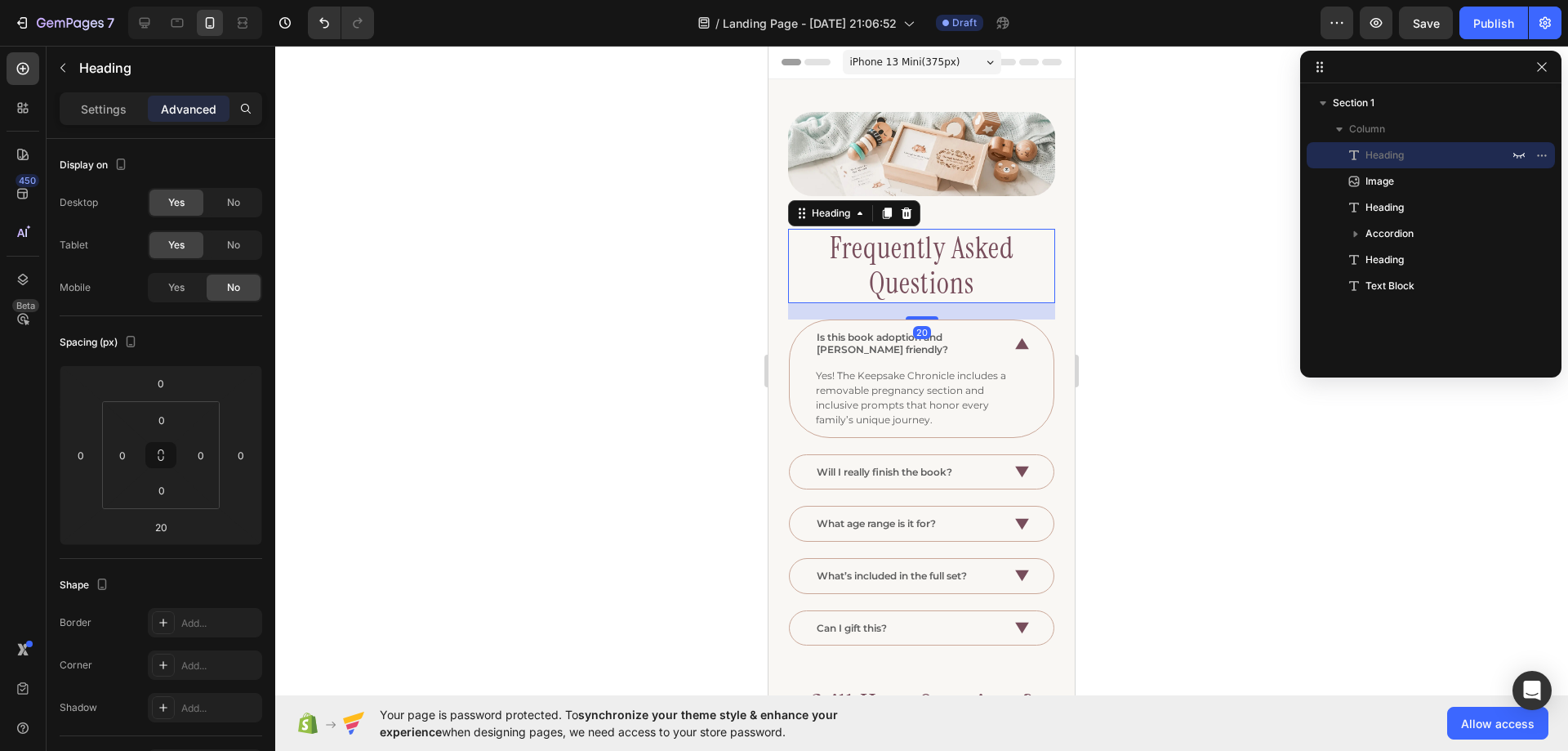
click at [893, 263] on h2 "Frequently Asked Questions" at bounding box center [922, 266] width 267 height 73
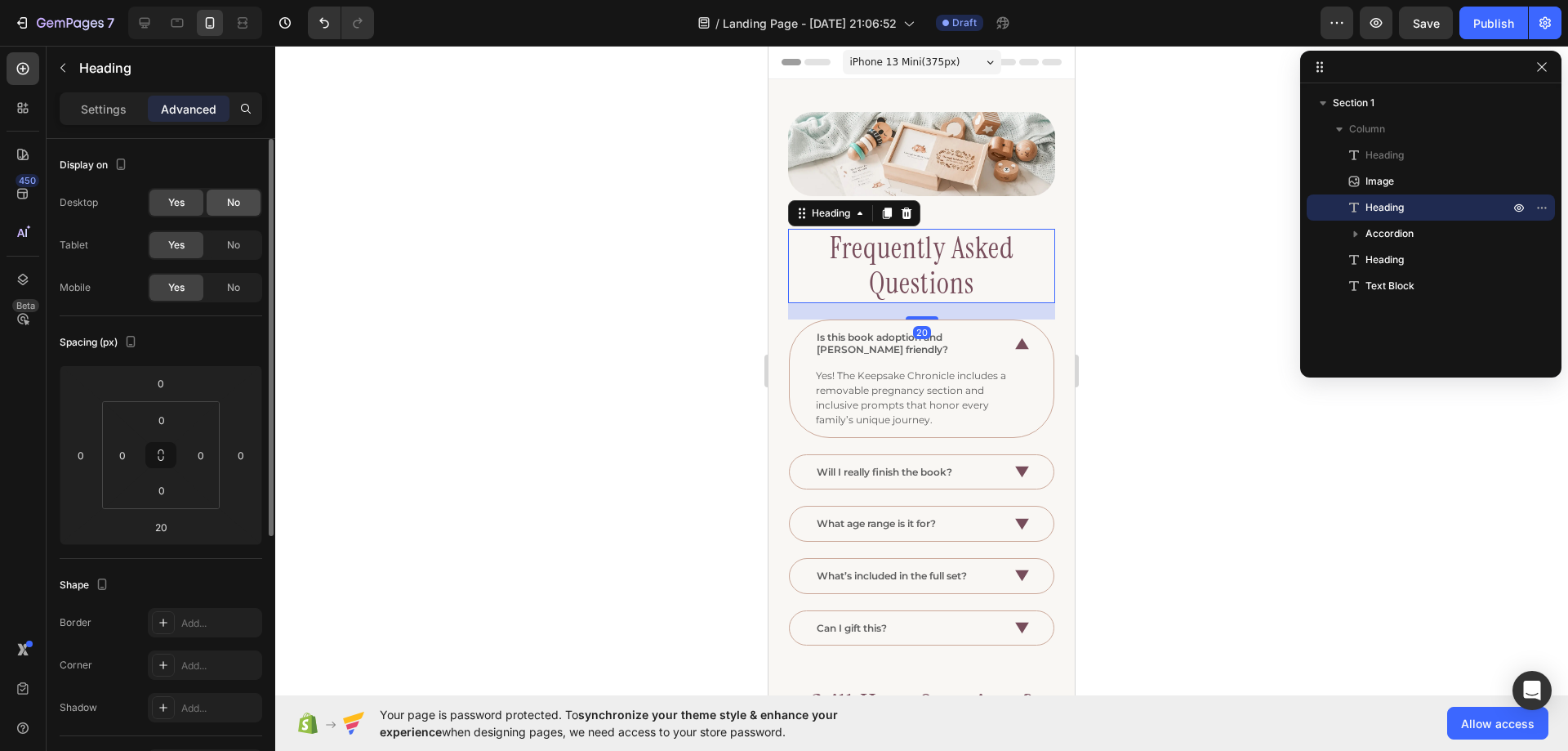
click at [224, 203] on div "No" at bounding box center [233, 203] width 54 height 26
click at [231, 241] on span "No" at bounding box center [233, 245] width 13 height 15
click at [935, 150] on img at bounding box center [922, 154] width 267 height 84
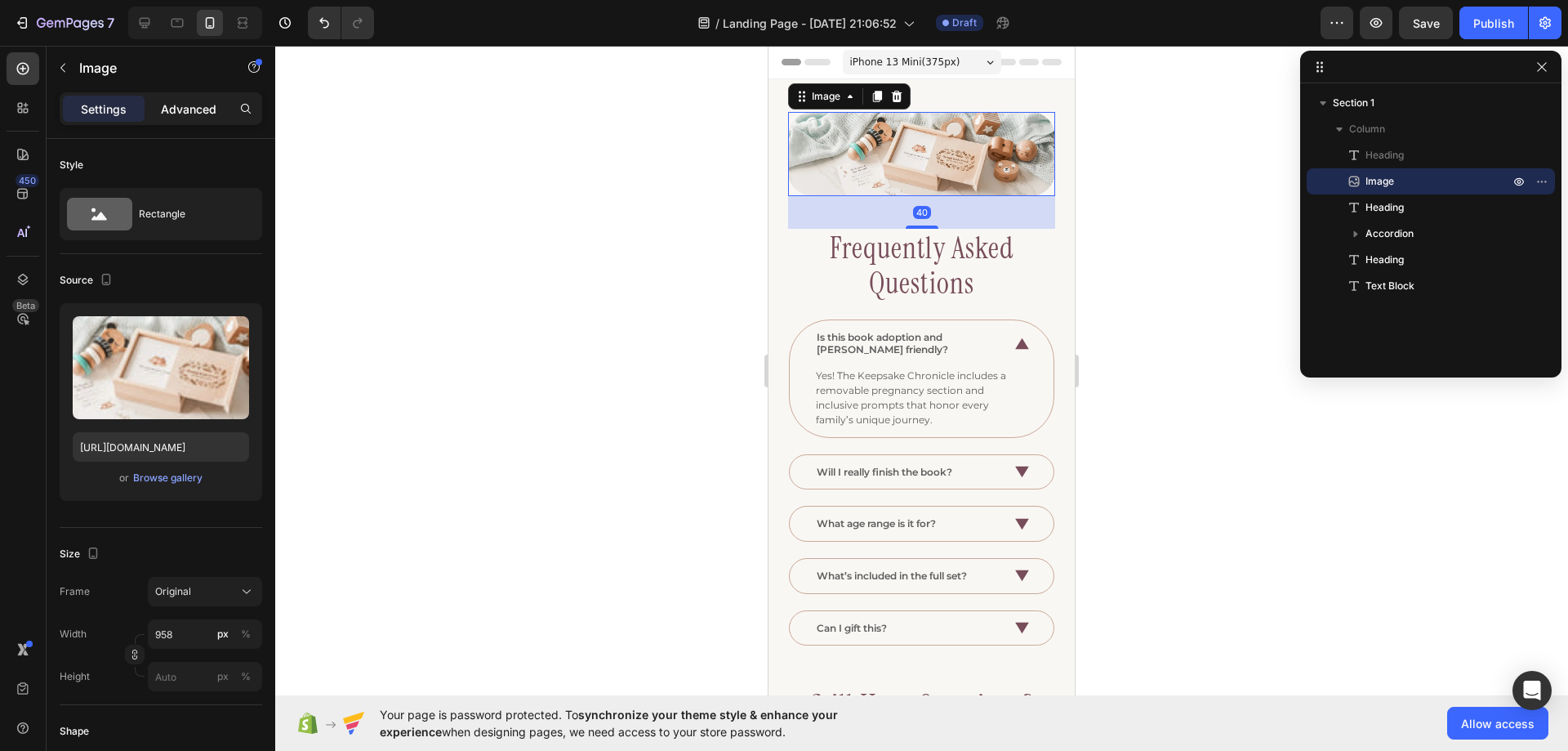
click at [189, 116] on p "Advanced" at bounding box center [189, 109] width 56 height 17
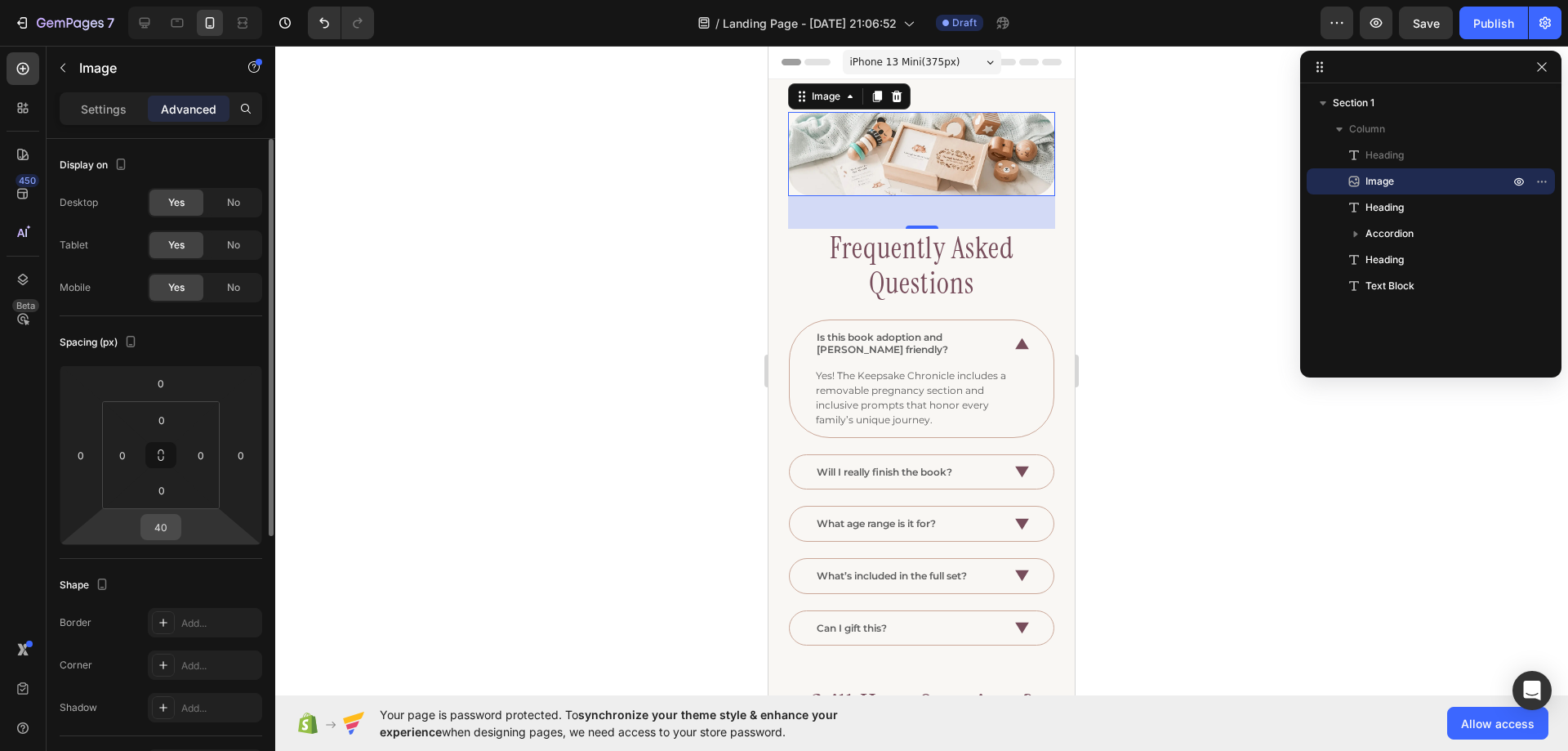
click at [172, 527] on input "40" at bounding box center [160, 527] width 32 height 24
type input "20"
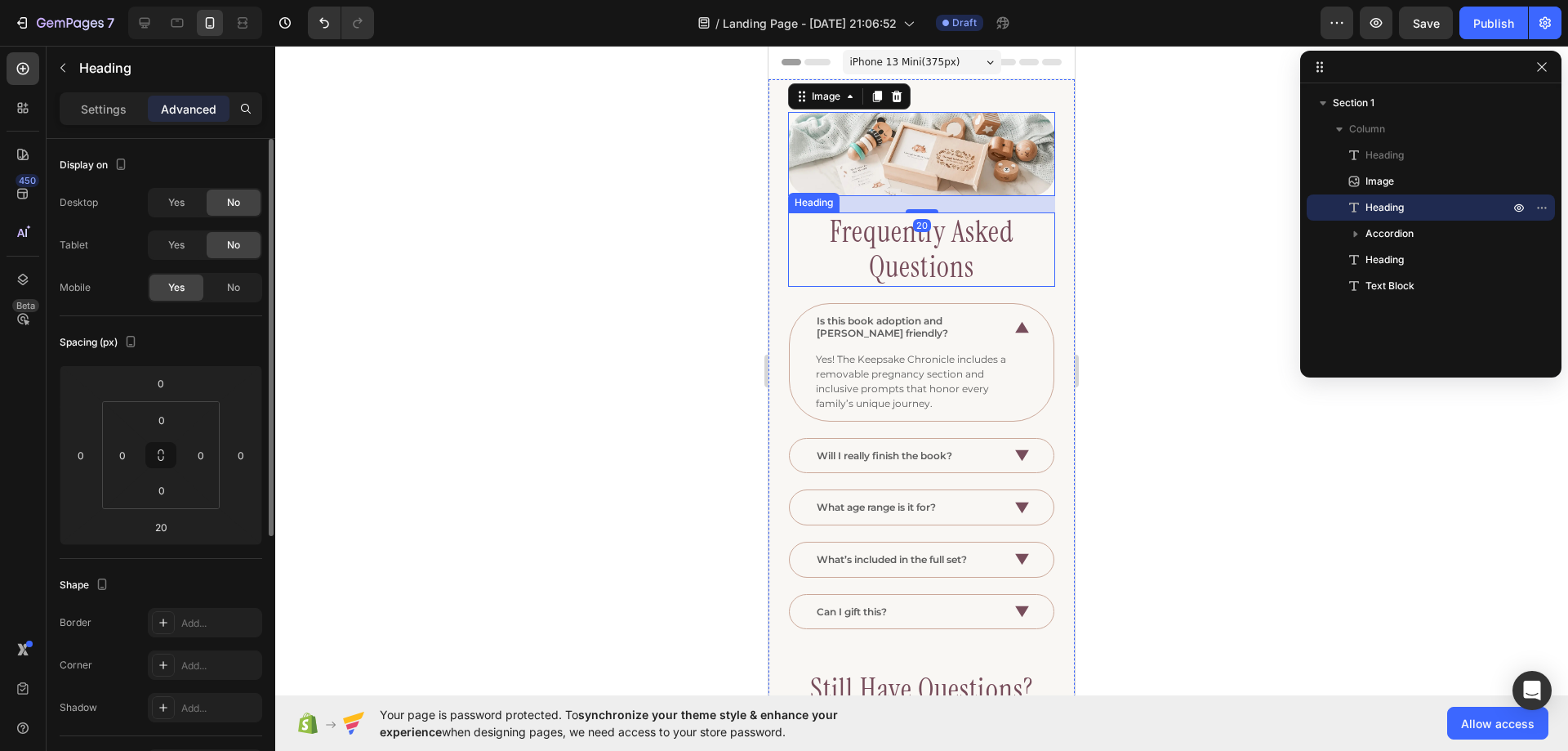
click at [878, 232] on h2 "Frequently Asked Questions" at bounding box center [922, 249] width 267 height 73
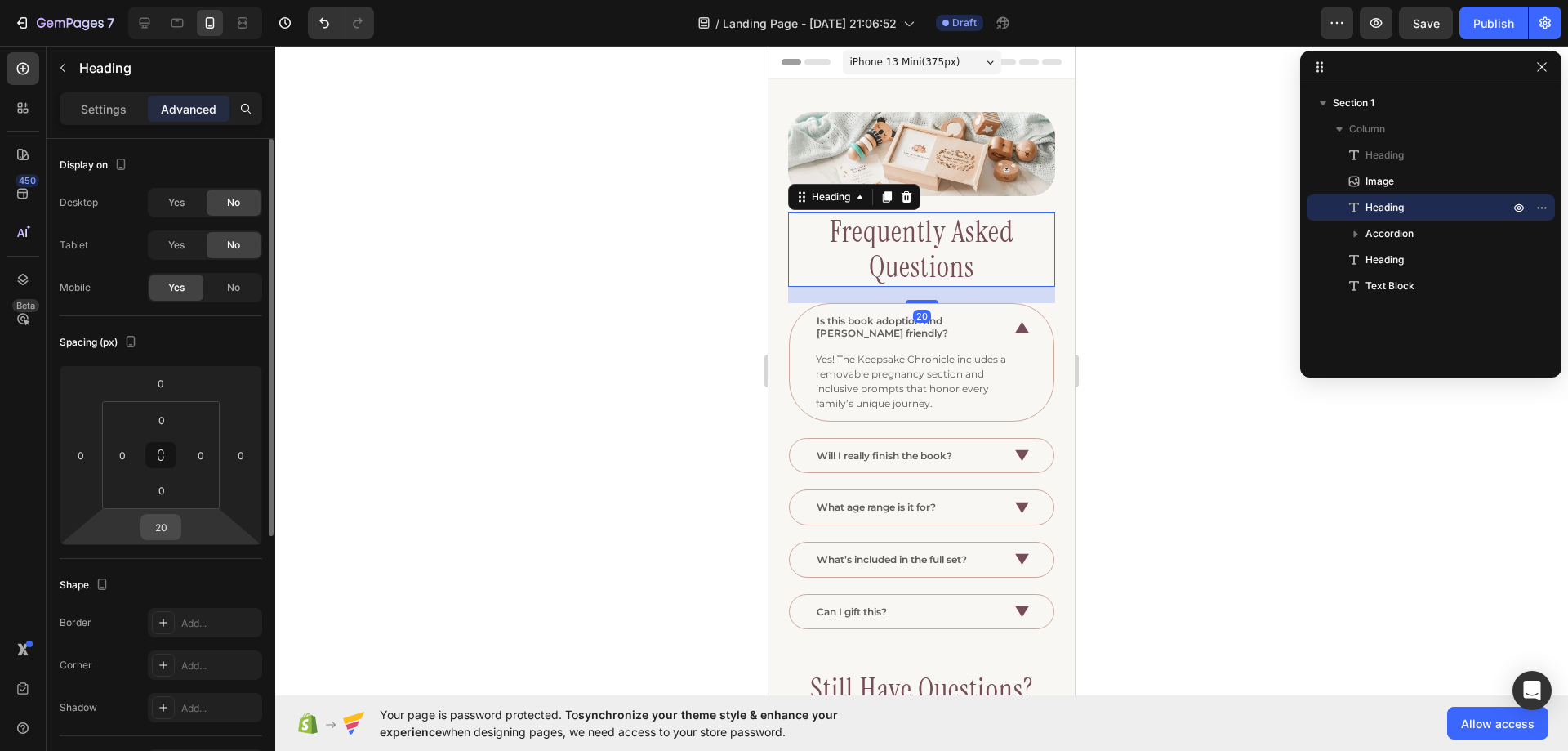
click at [168, 532] on input "20" at bounding box center [160, 527] width 32 height 24
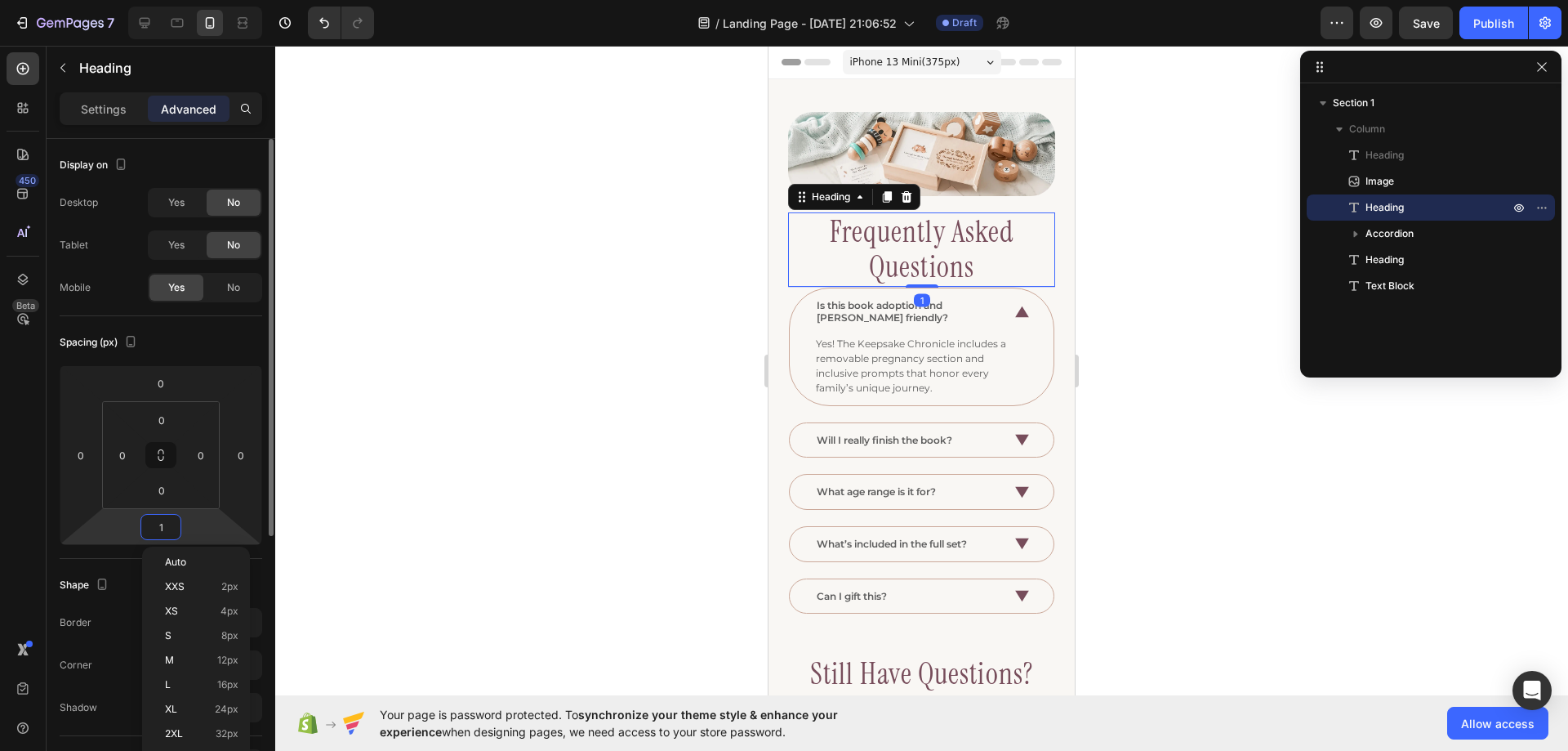
type input "10"
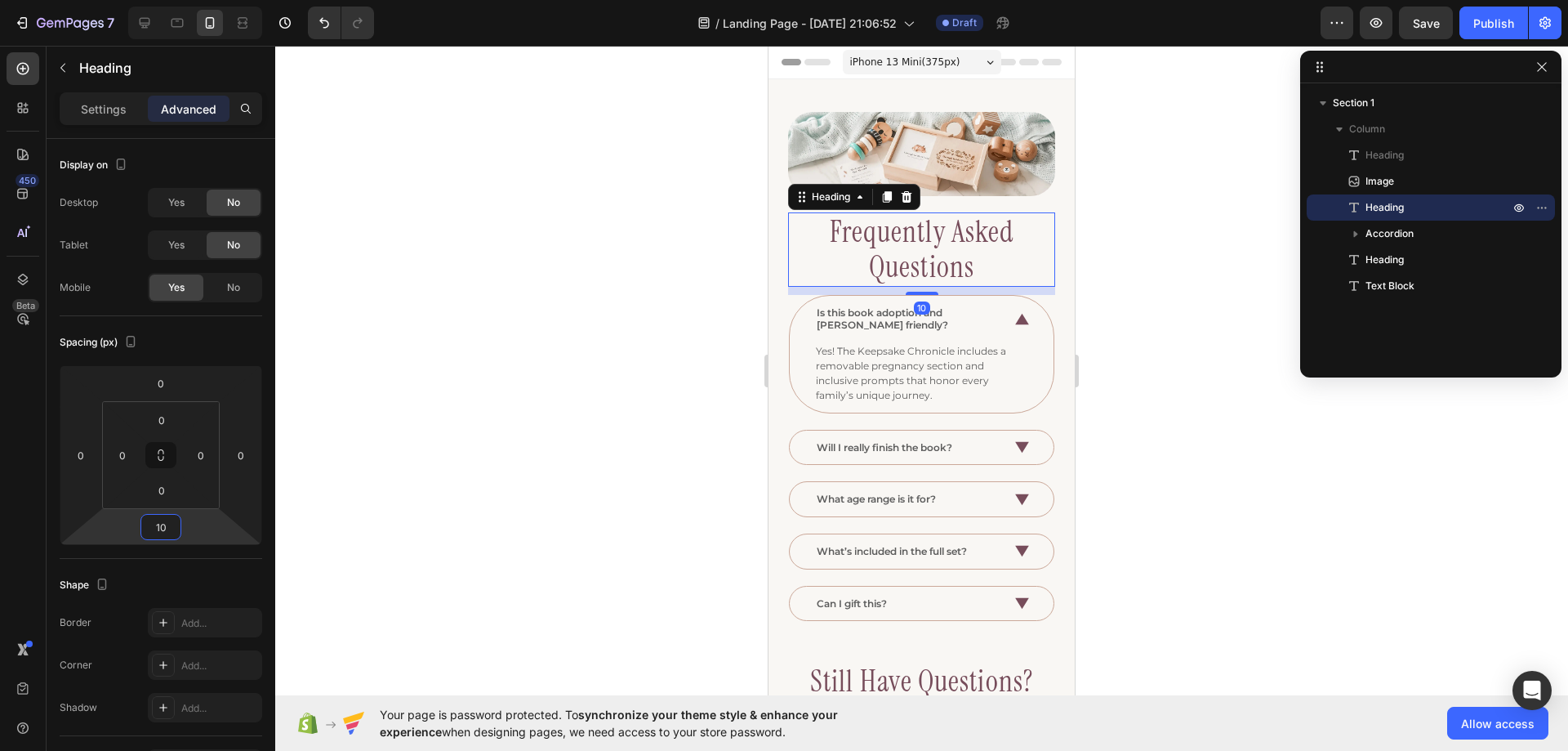
click at [1225, 233] on div at bounding box center [921, 398] width 1293 height 706
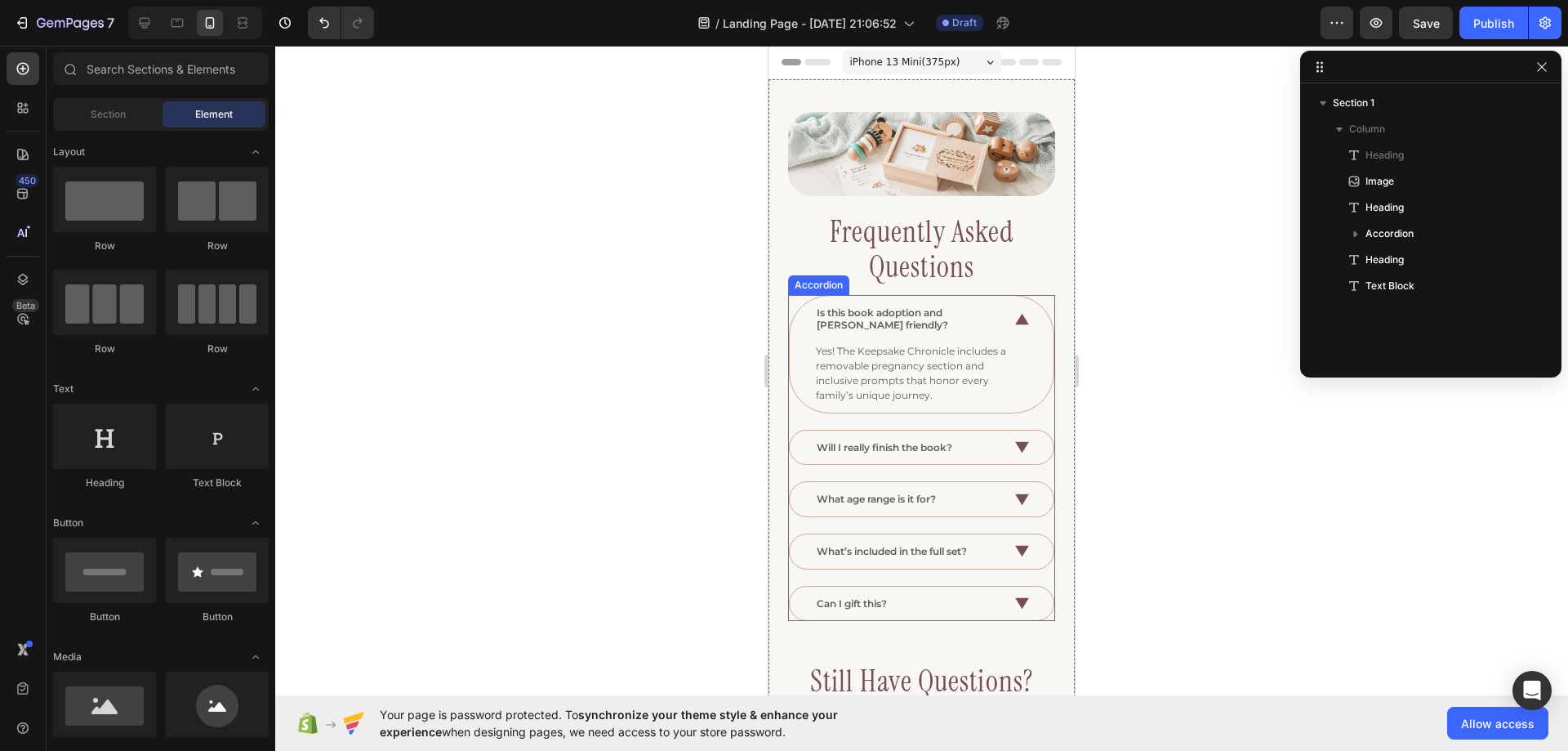
click at [1016, 312] on icon at bounding box center [1023, 319] width 14 height 14
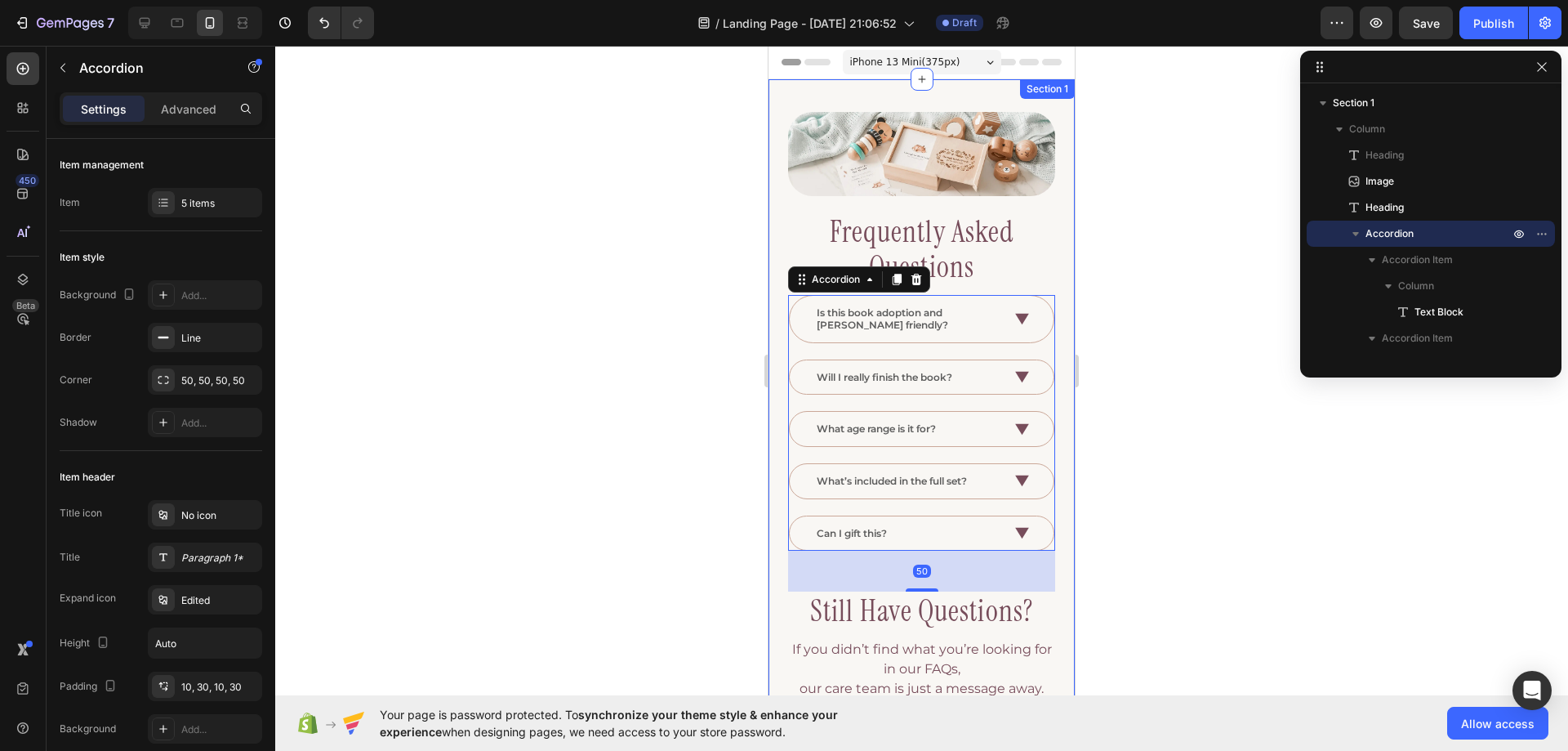
click at [1120, 285] on div at bounding box center [921, 398] width 1293 height 706
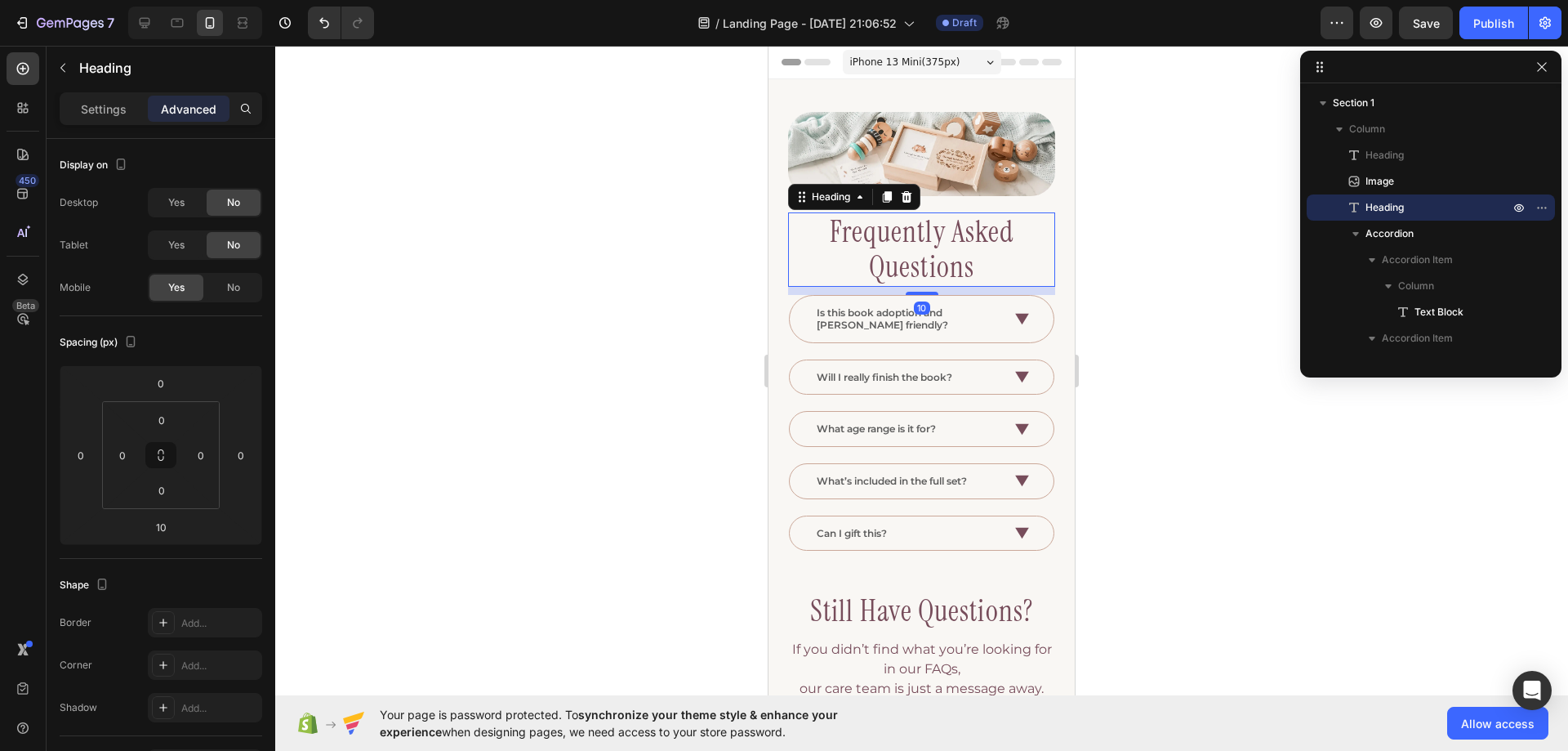
click at [965, 237] on h2 "Frequently Asked Questions" at bounding box center [922, 249] width 267 height 73
click at [98, 102] on p "Settings" at bounding box center [104, 109] width 45 height 17
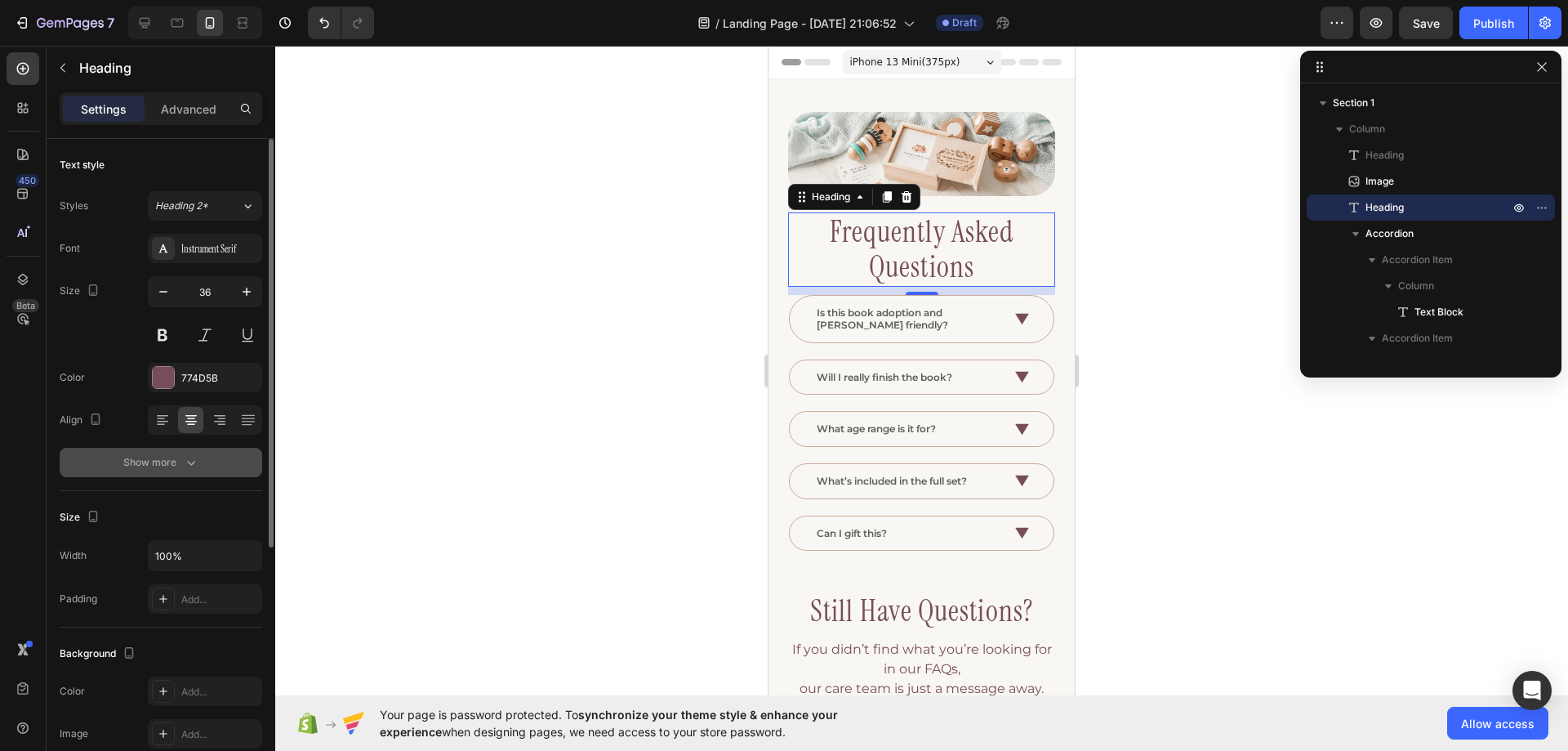
click at [192, 456] on icon "button" at bounding box center [191, 462] width 17 height 17
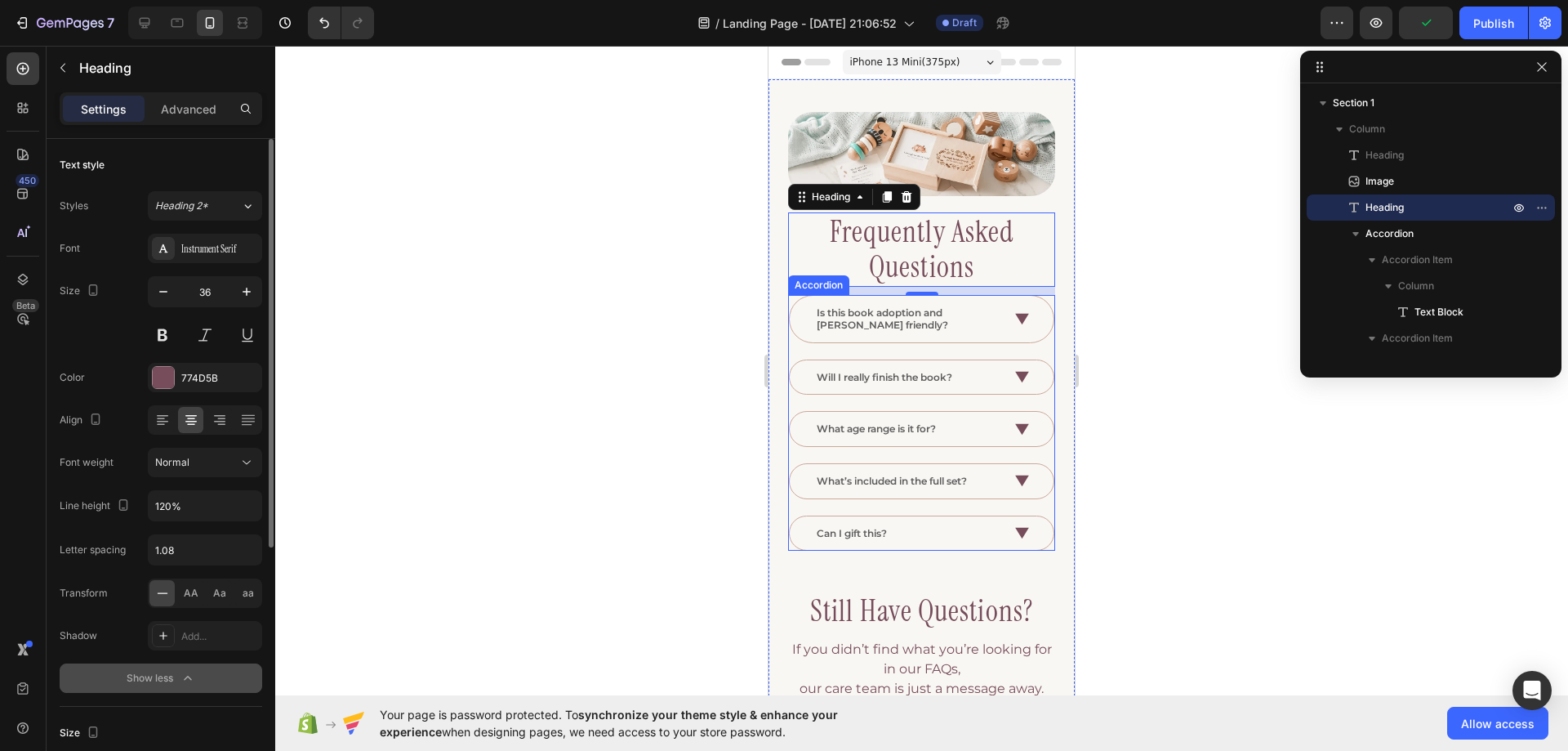
scroll to position [163, 0]
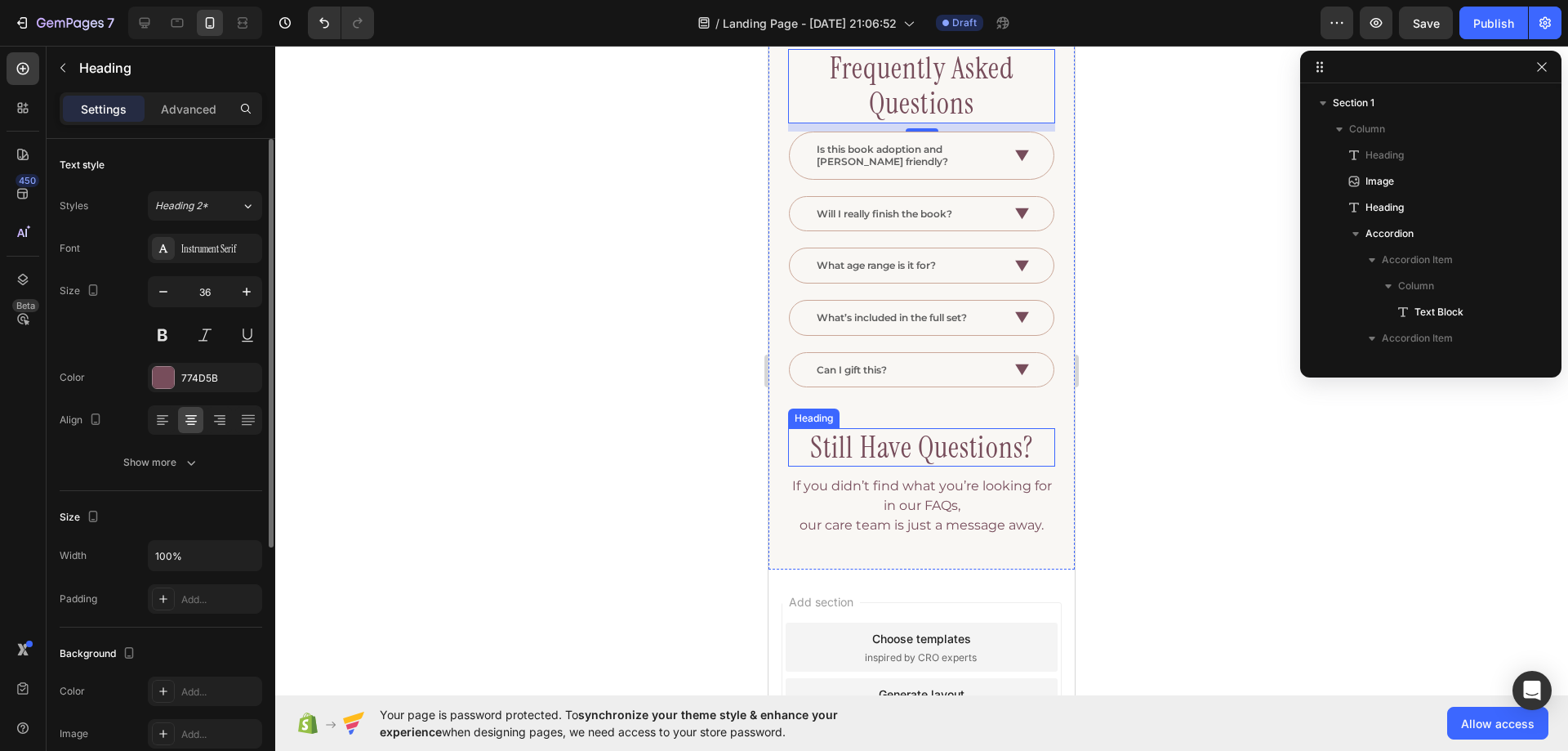
click at [896, 443] on h3 "still have questions?" at bounding box center [922, 448] width 267 height 38
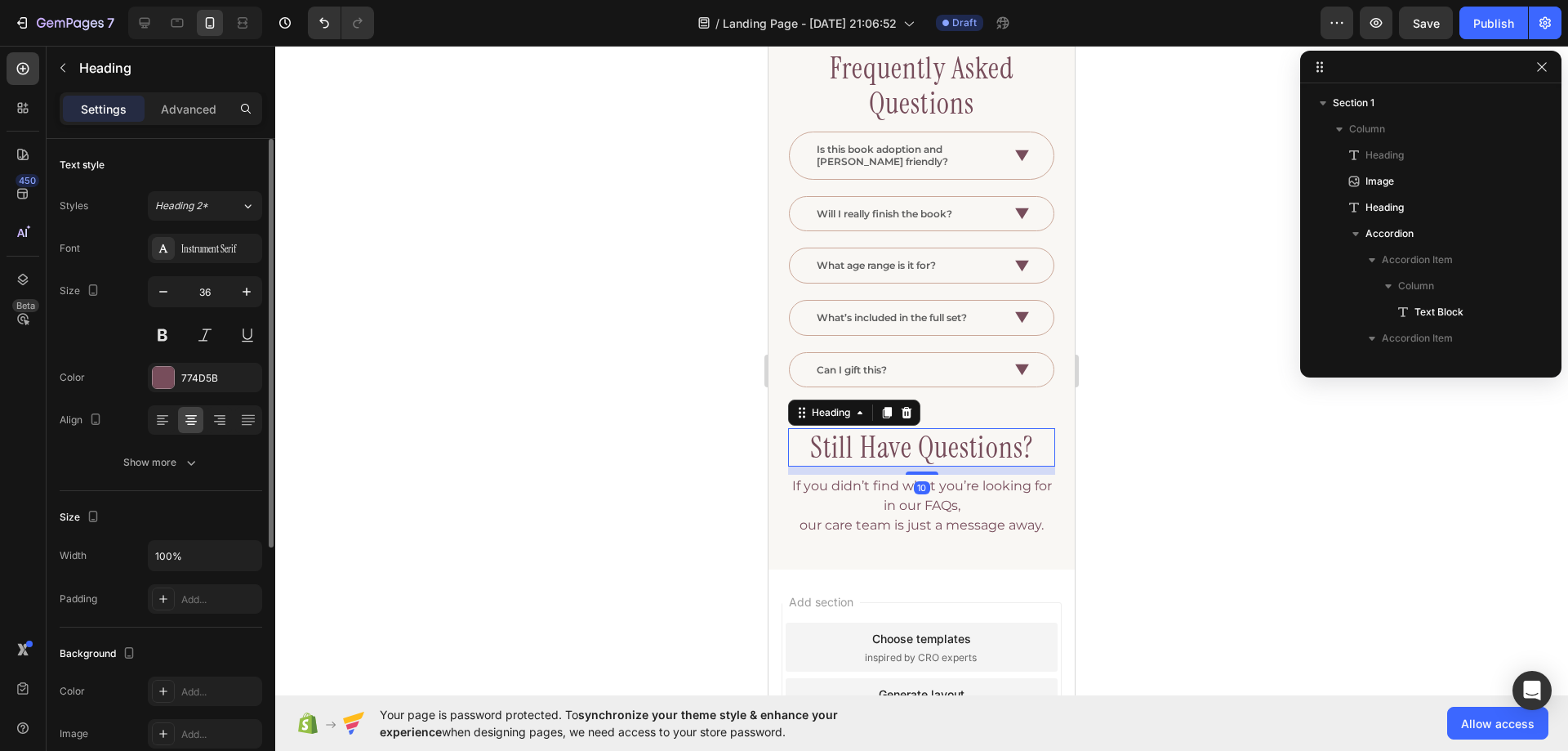
scroll to position [331, 0]
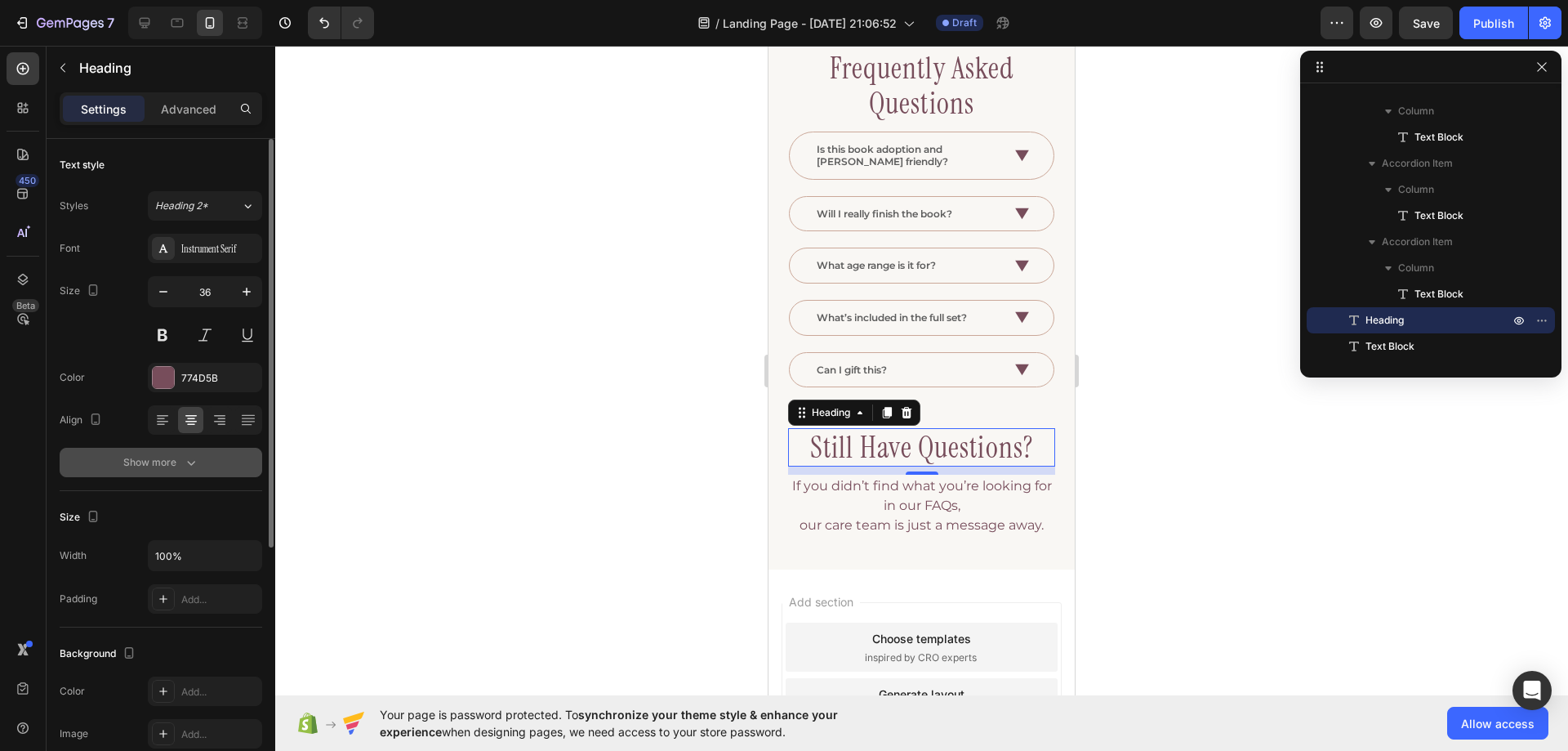
click at [176, 459] on div "Show more" at bounding box center [161, 462] width 76 height 17
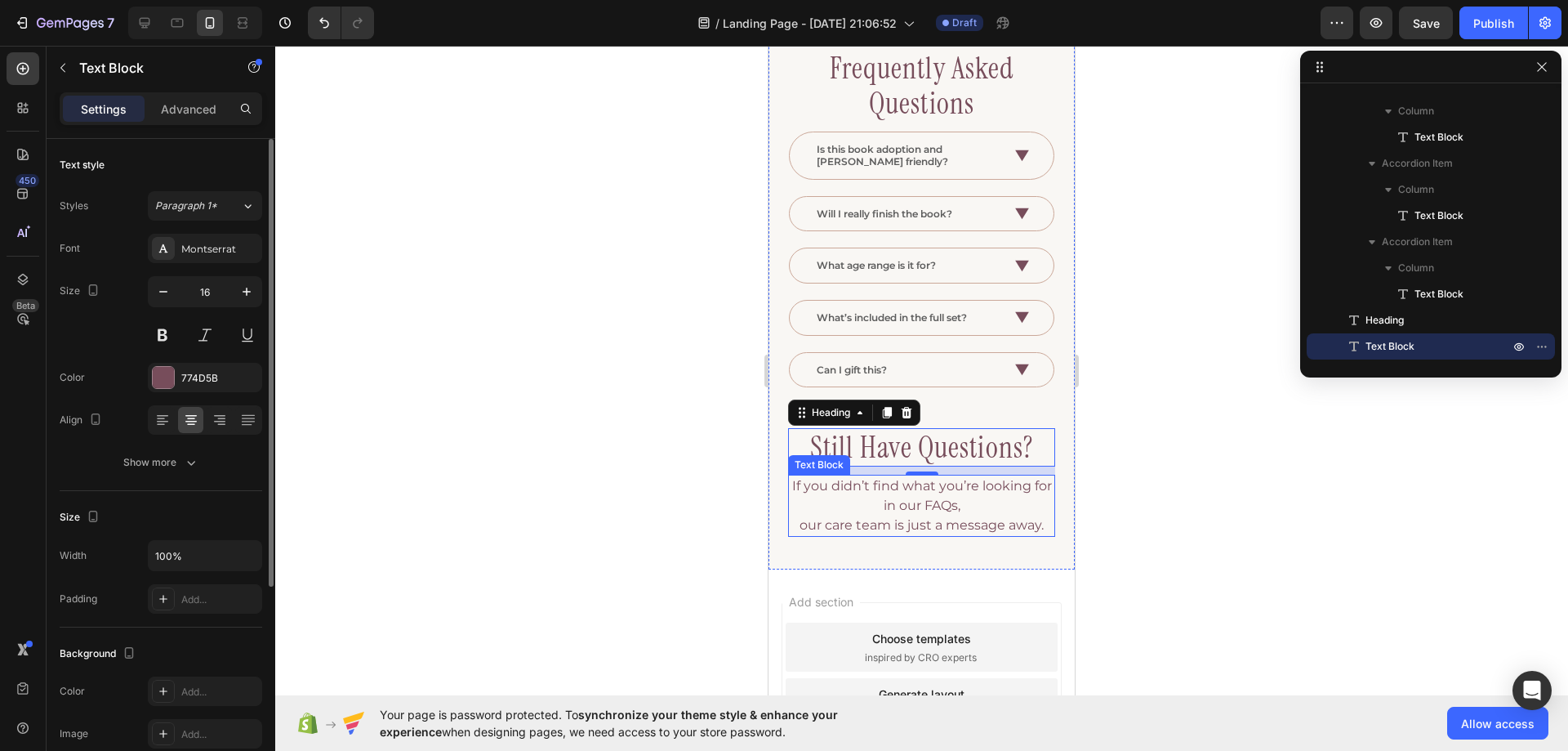
click at [833, 508] on p "If you didn’t find what you’re looking for in our FAQs, our care team is just a…" at bounding box center [922, 505] width 264 height 59
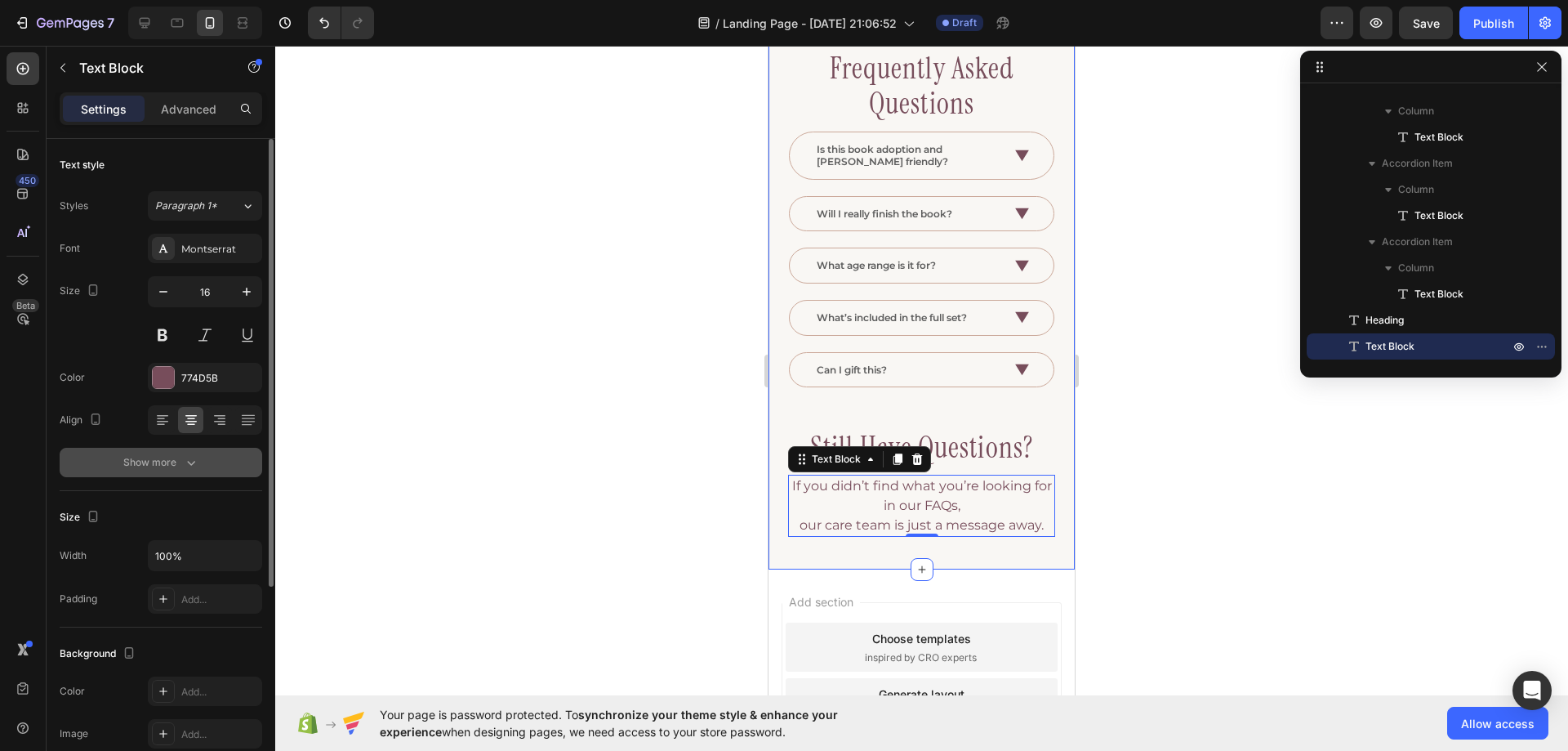
click at [181, 465] on div "Show more" at bounding box center [161, 462] width 76 height 17
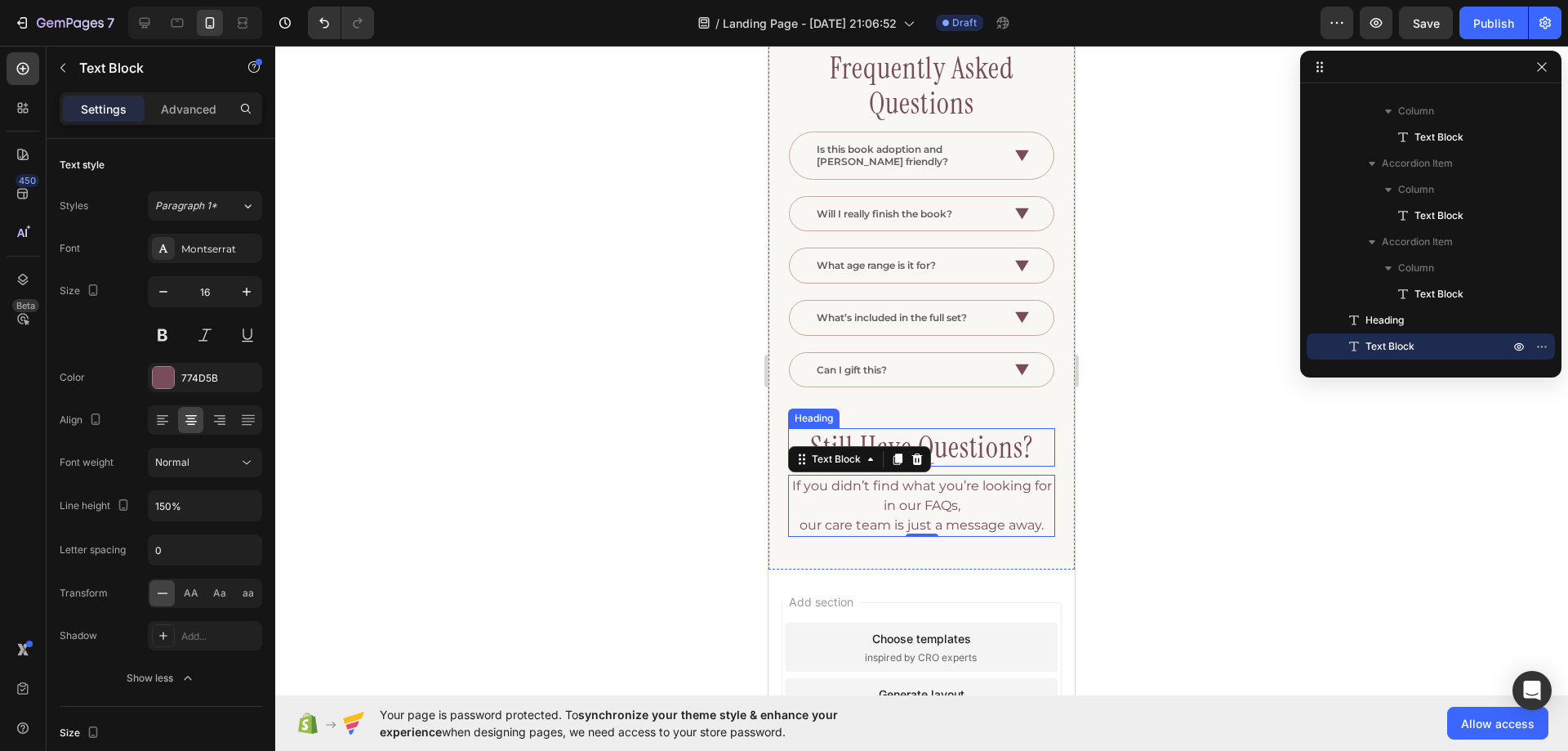
click at [993, 447] on h3 "still have questions?" at bounding box center [922, 448] width 267 height 38
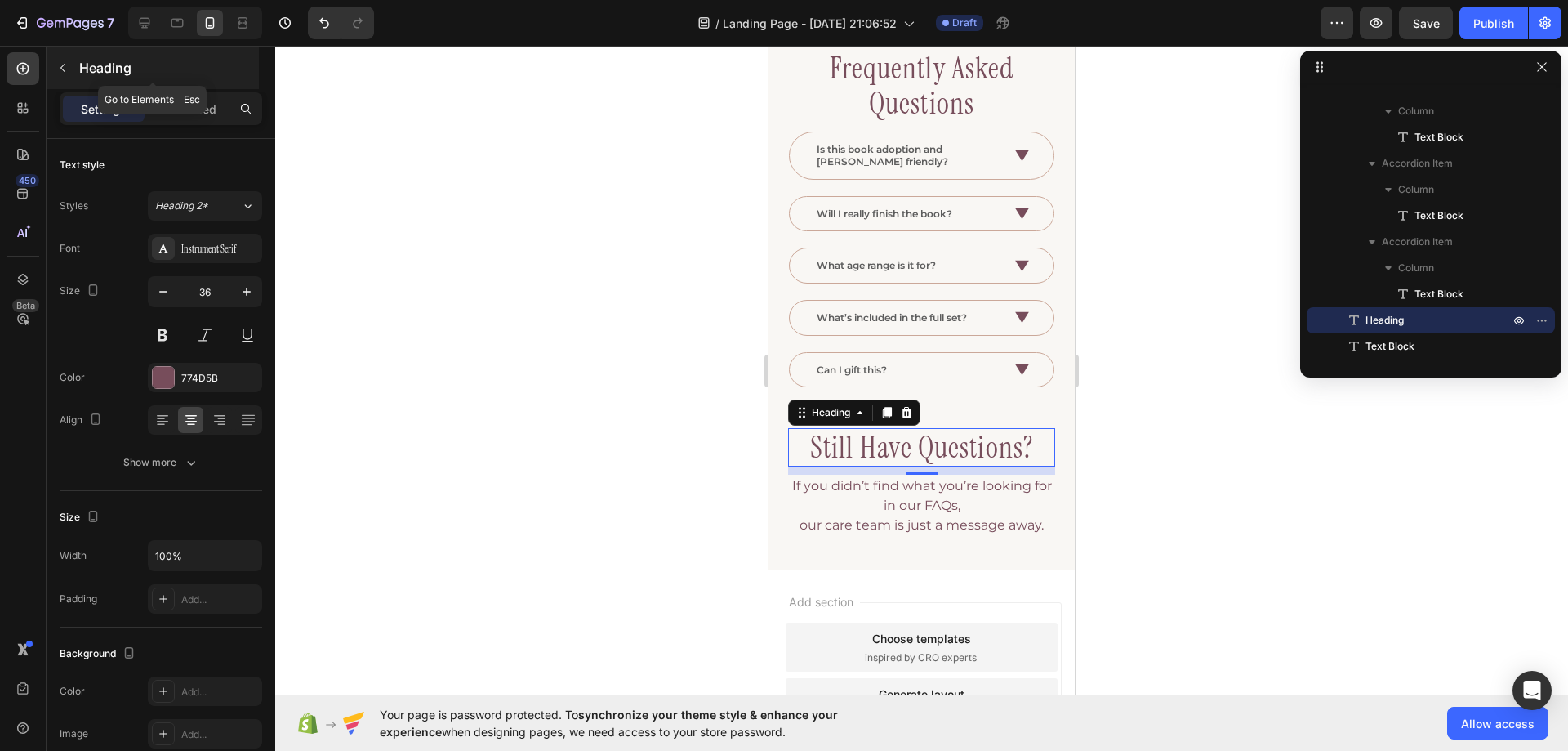
click at [65, 71] on icon "button" at bounding box center [63, 68] width 5 height 9
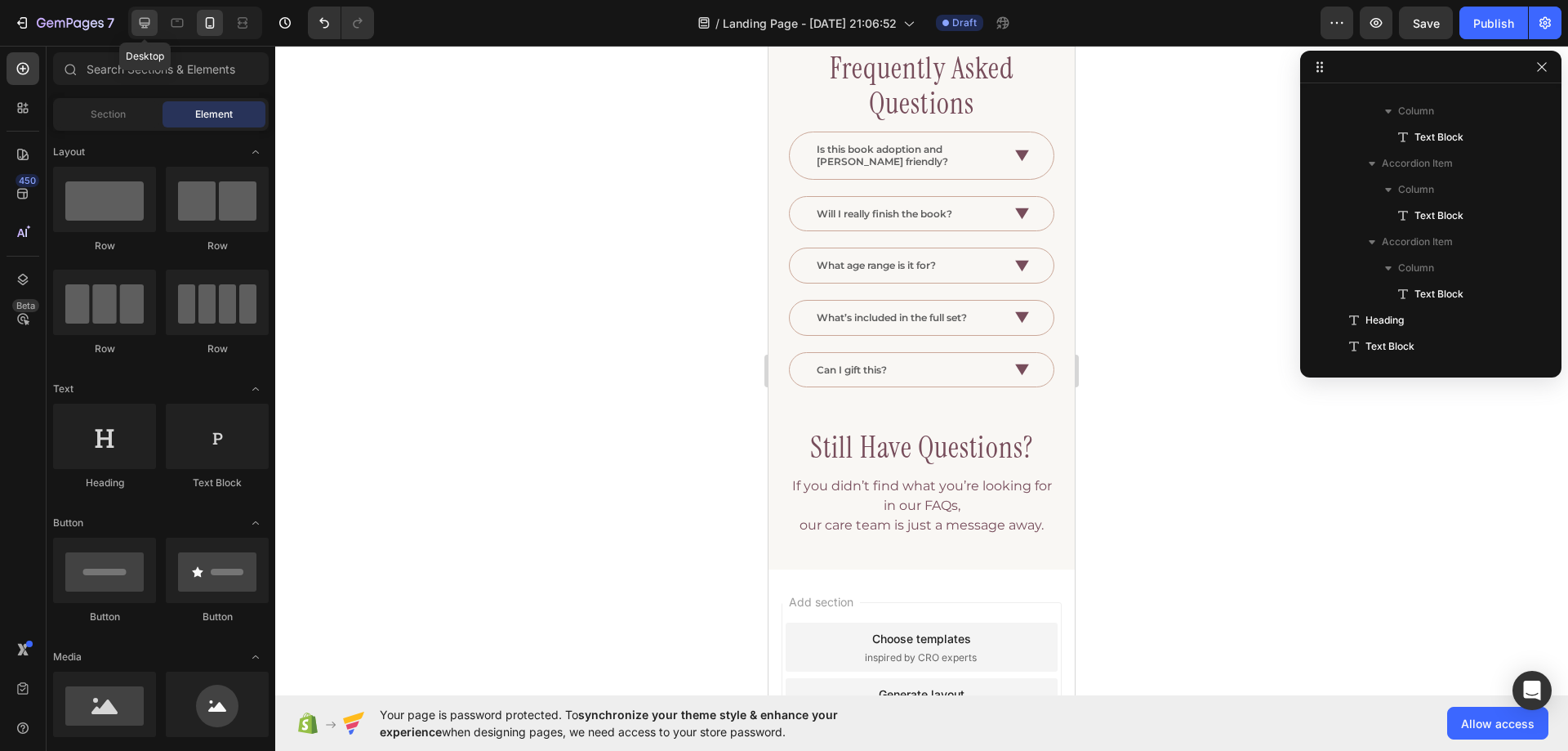
click at [142, 14] on div at bounding box center [144, 23] width 26 height 26
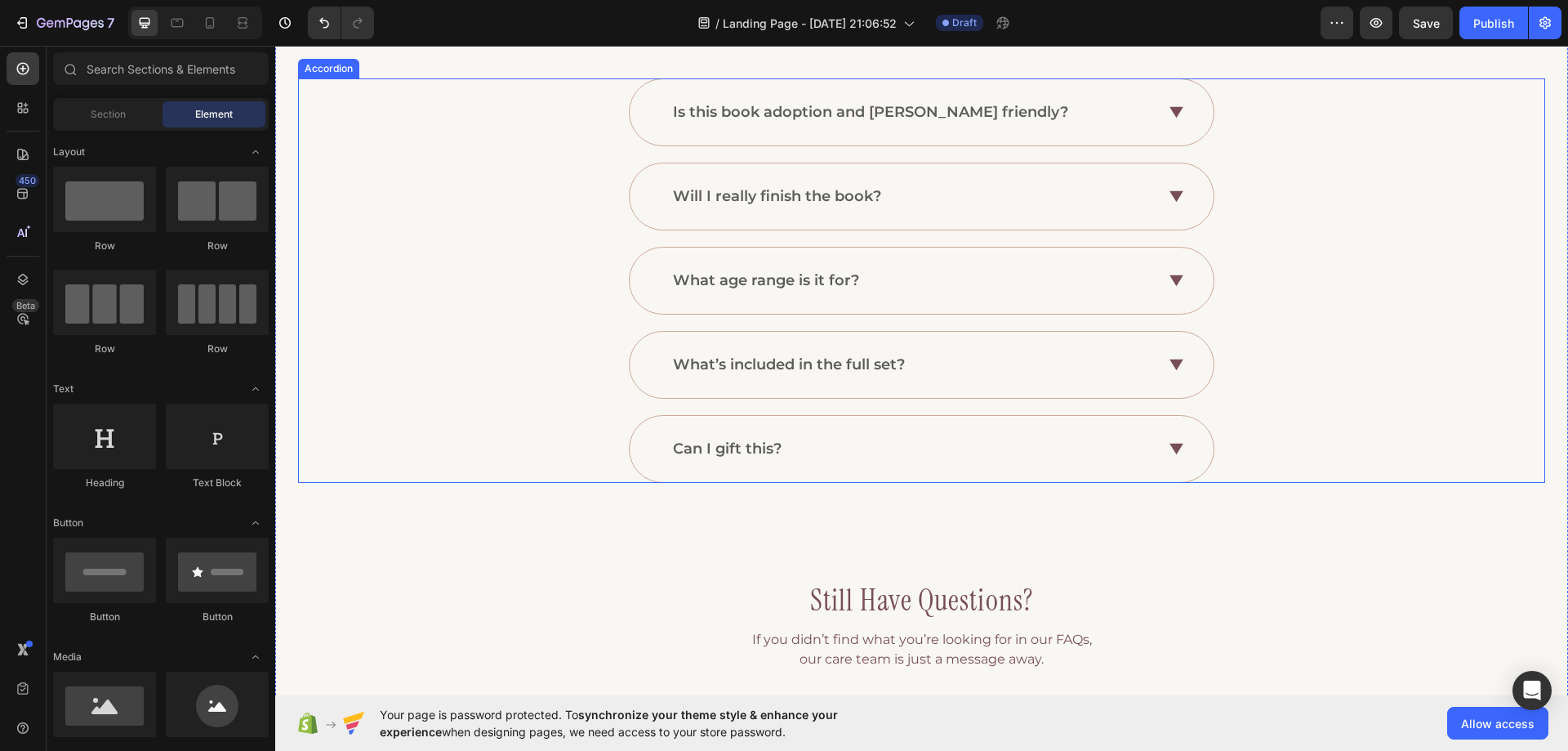
scroll to position [677, 0]
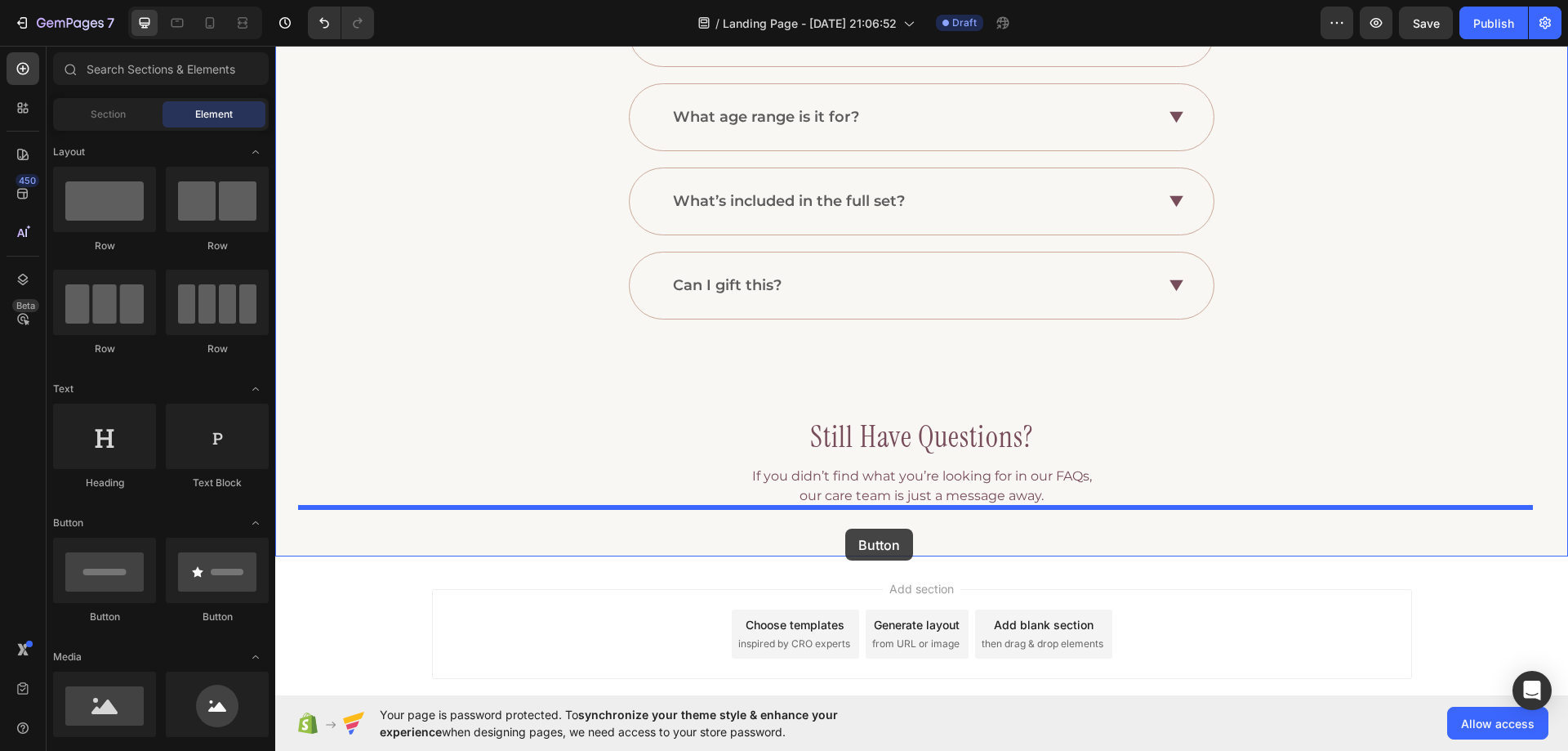
drag, startPoint x: 392, startPoint y: 619, endPoint x: 845, endPoint y: 529, distance: 461.9
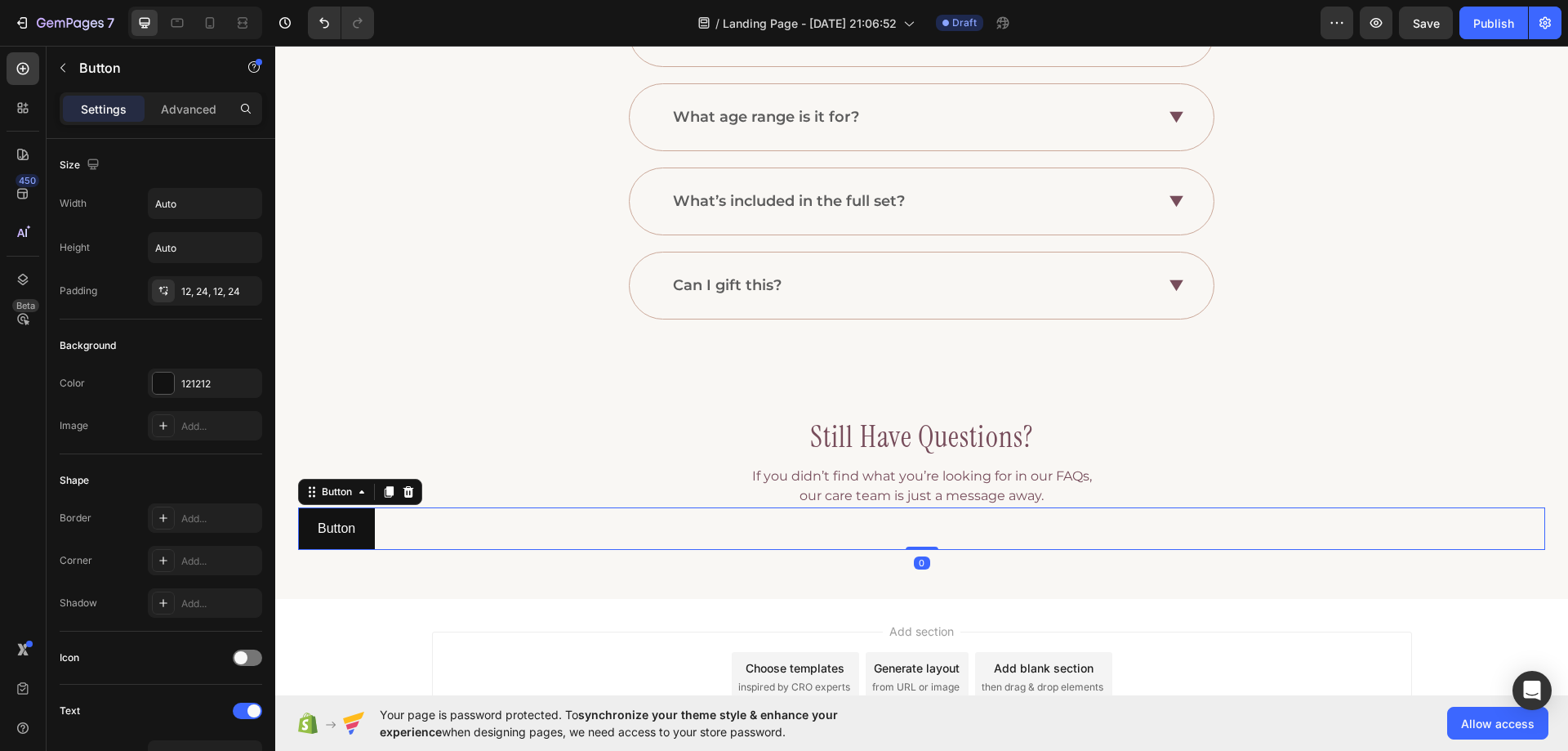
click at [820, 536] on div "Button Button 0" at bounding box center [921, 529] width 1247 height 44
click at [338, 524] on p "Button" at bounding box center [336, 529] width 38 height 24
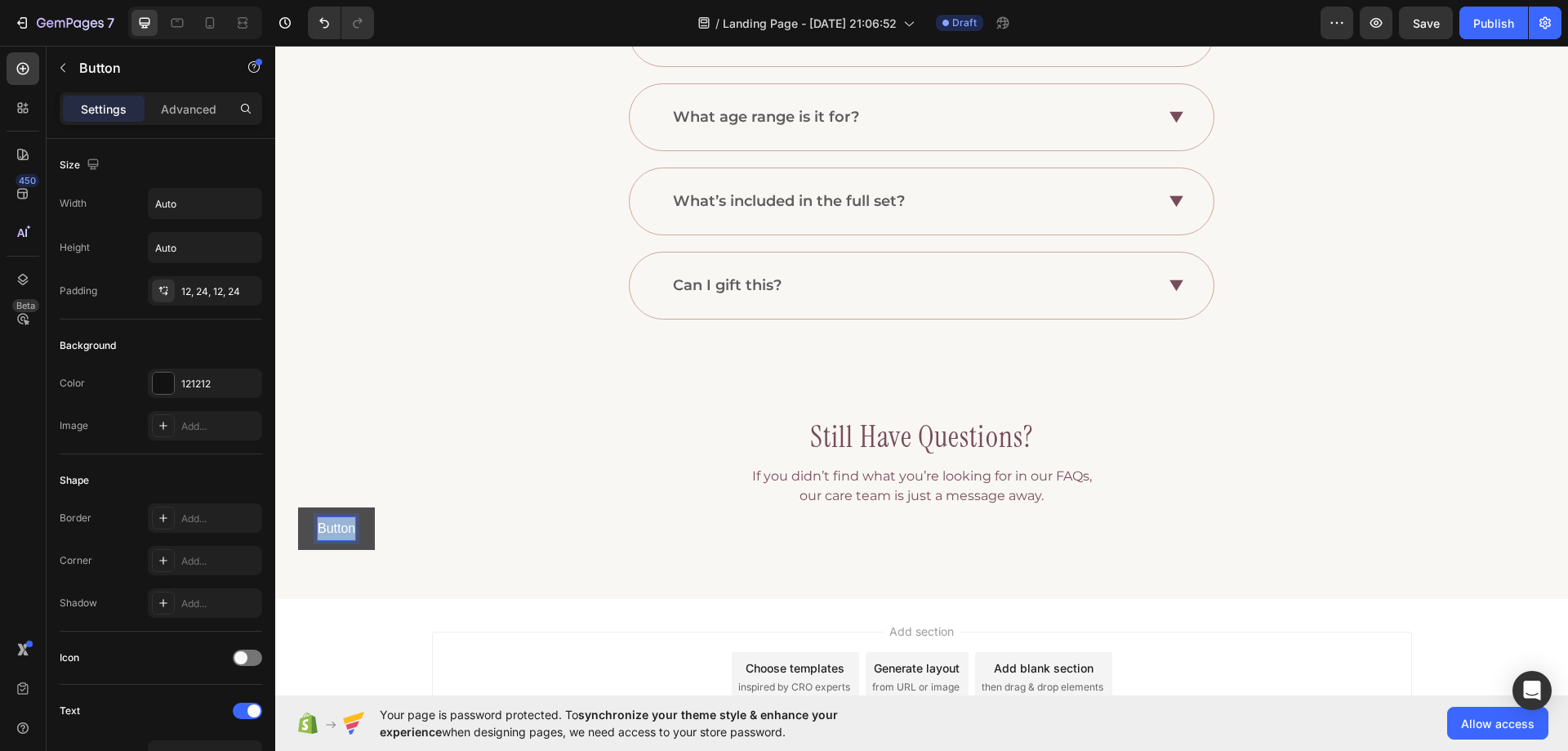
click at [338, 524] on p "Button" at bounding box center [336, 529] width 38 height 24
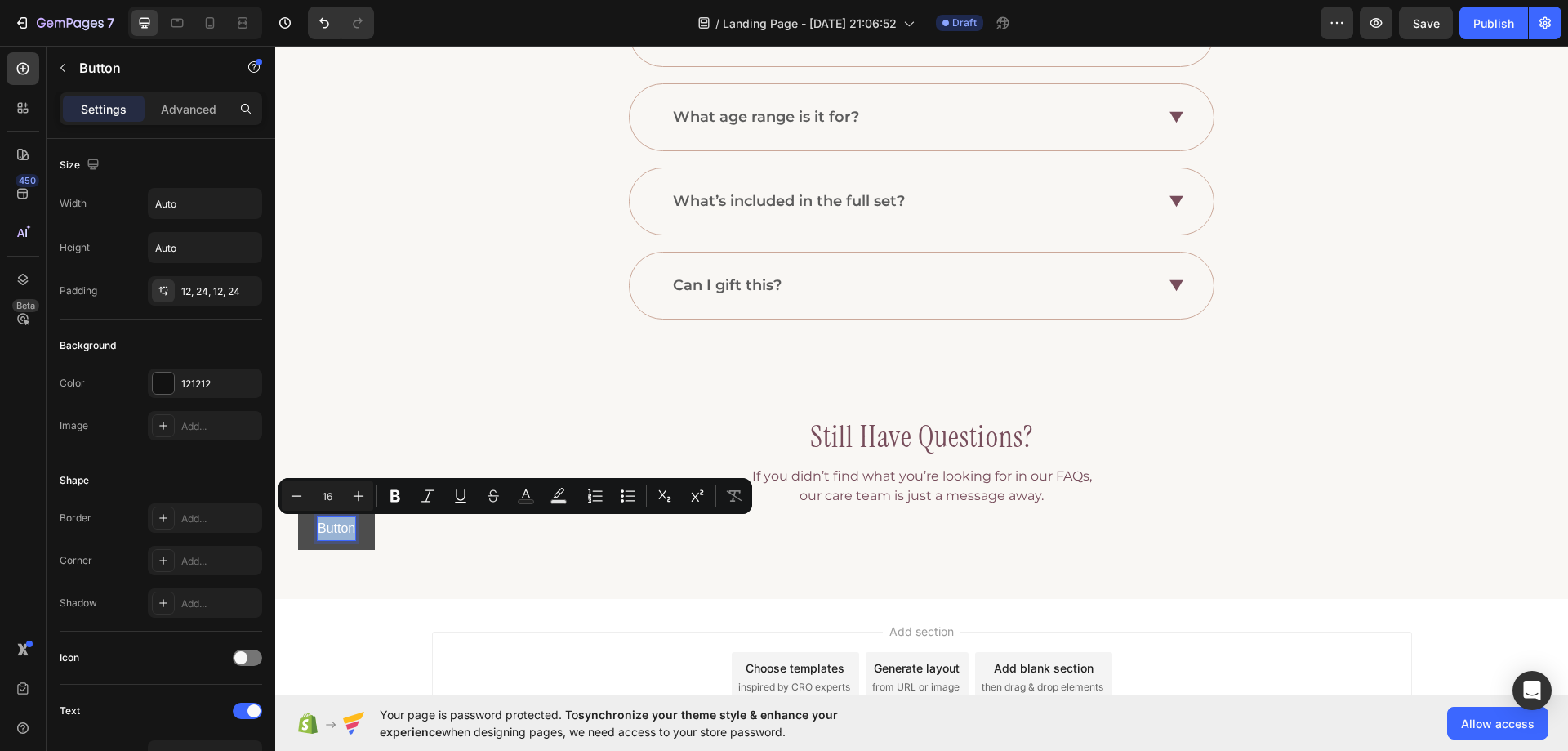
click at [338, 524] on p "Button" at bounding box center [336, 529] width 38 height 24
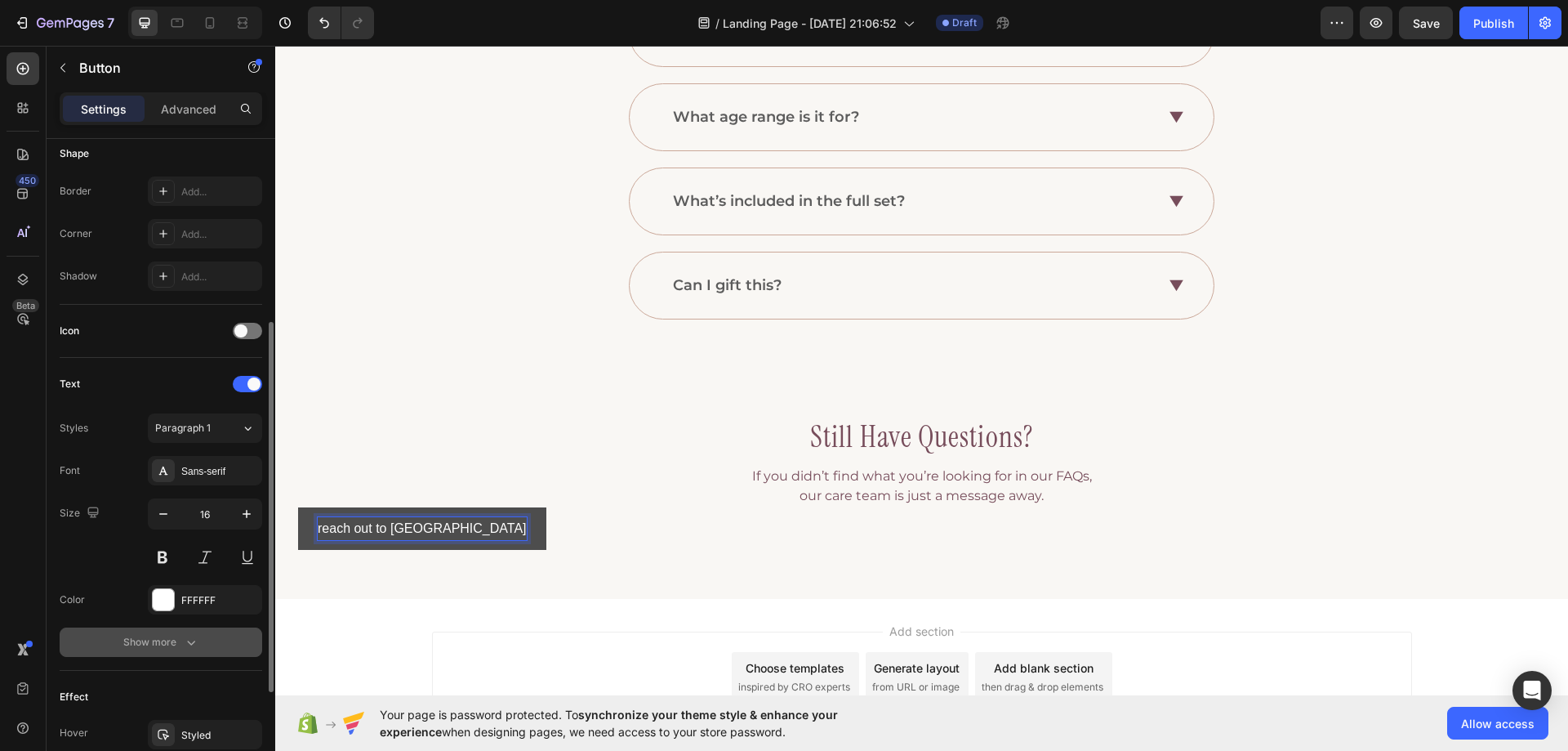
scroll to position [513, 0]
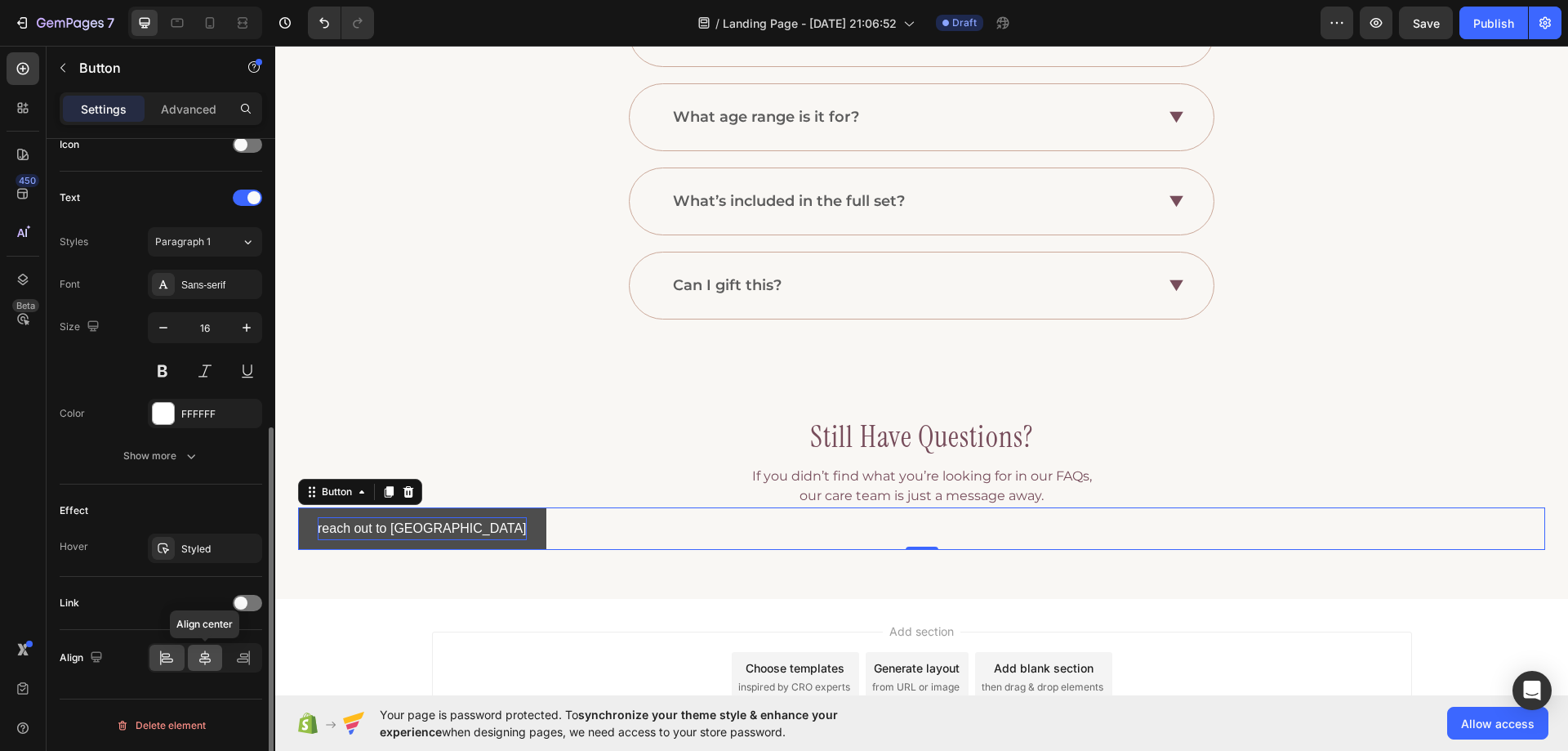
click at [202, 649] on div at bounding box center [205, 657] width 35 height 26
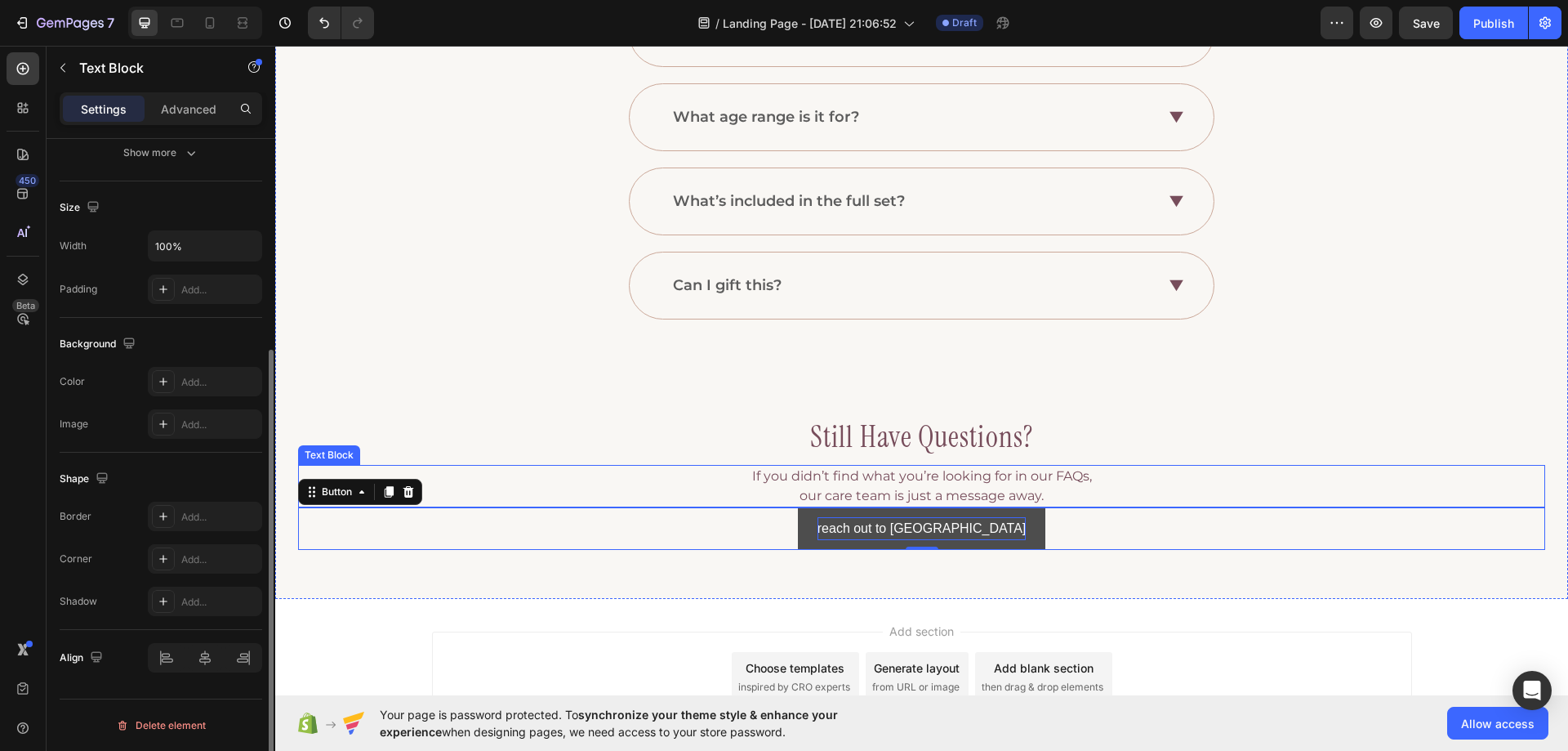
click at [768, 486] on p "If you didn’t find what you’re looking for in our FAQs, our care team is just a…" at bounding box center [921, 486] width 1244 height 39
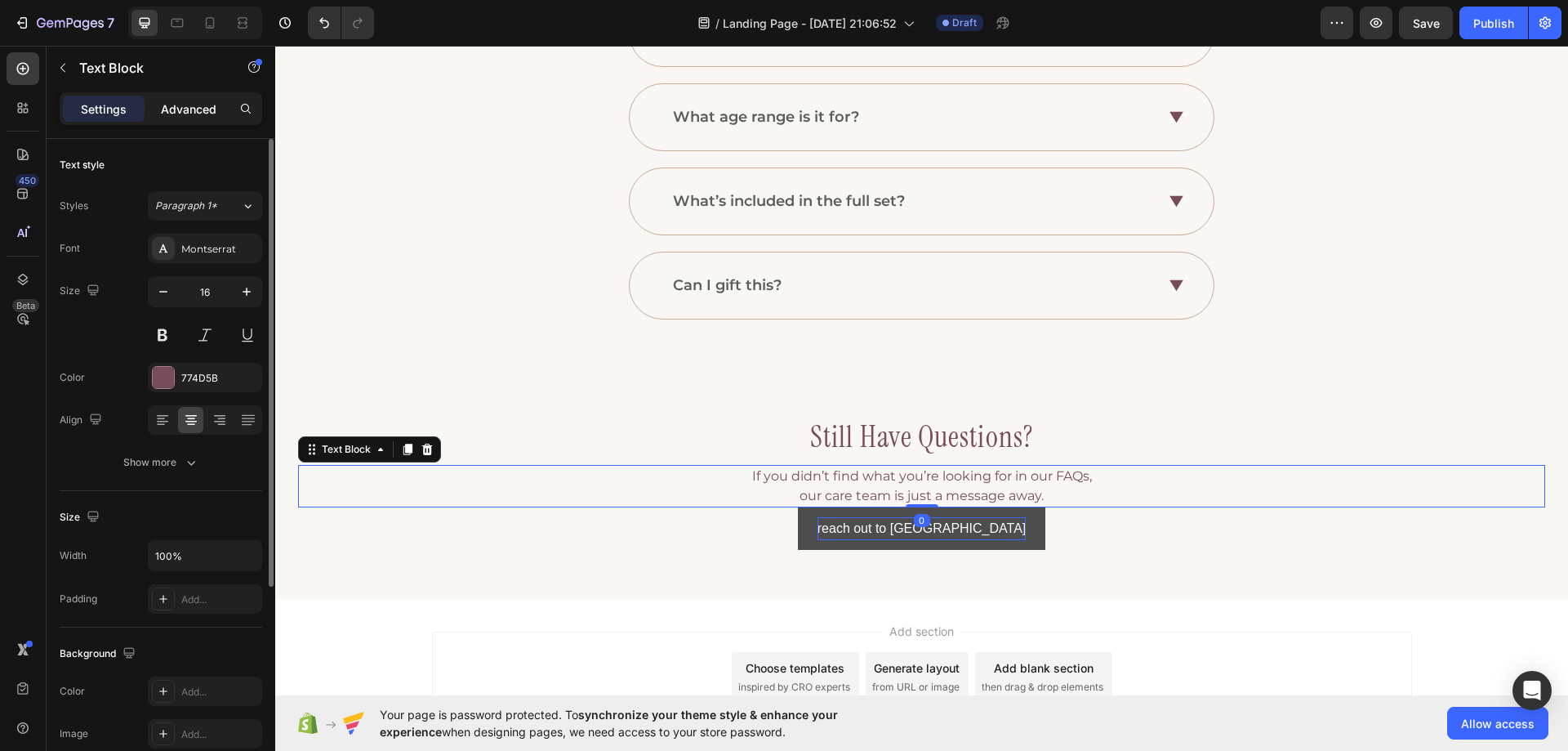
click at [190, 112] on p "Advanced" at bounding box center [189, 109] width 56 height 17
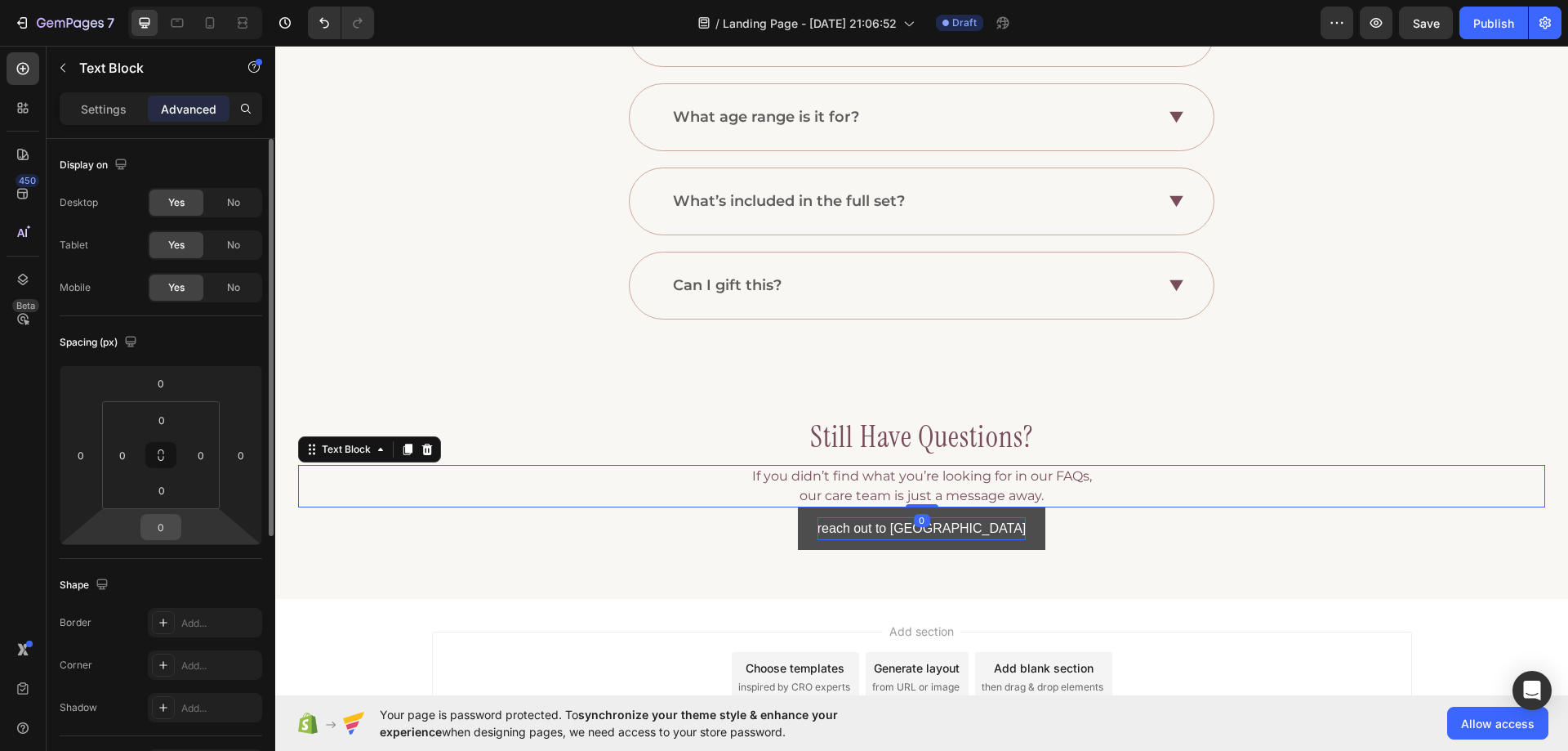
click at [169, 527] on input "0" at bounding box center [160, 527] width 32 height 24
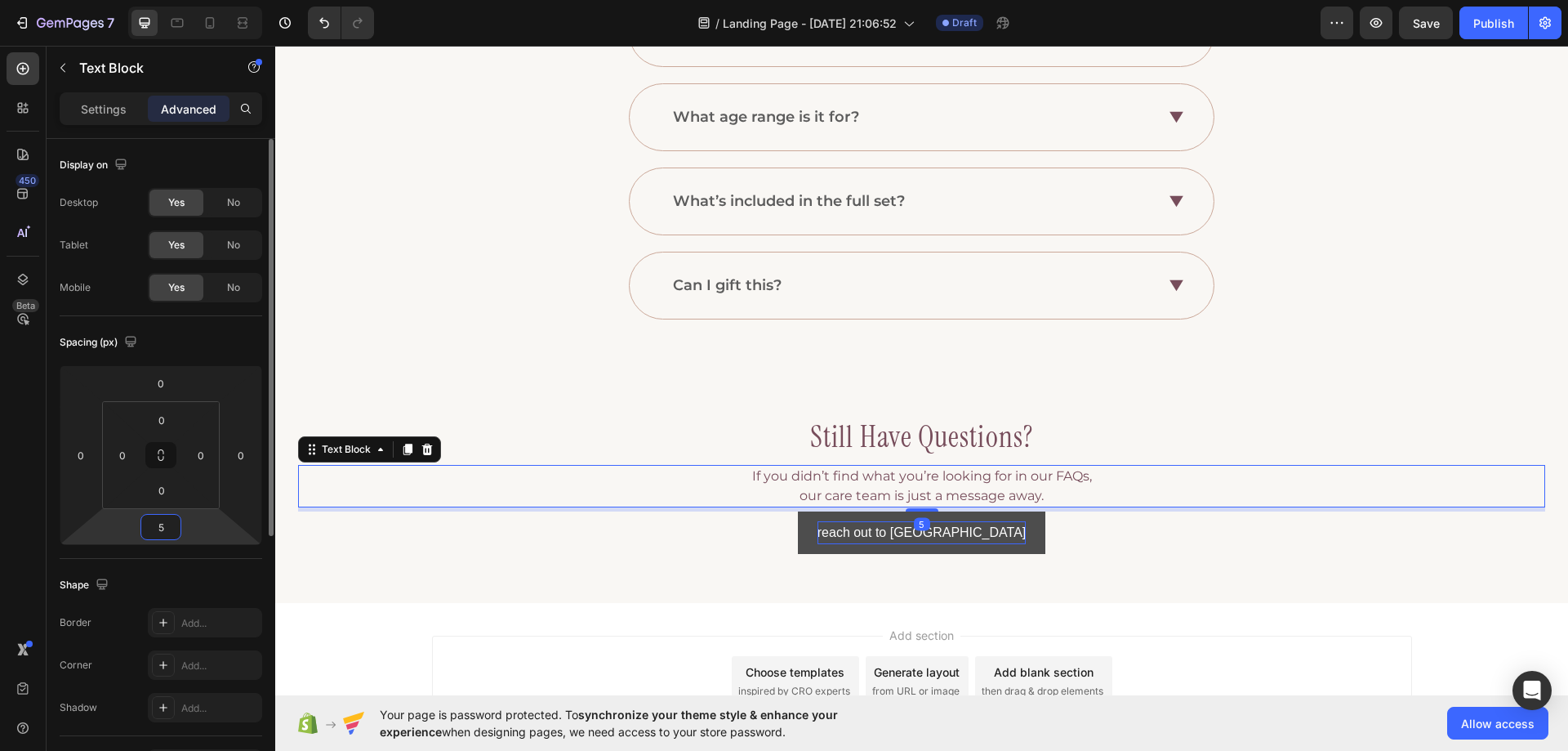
type input "50"
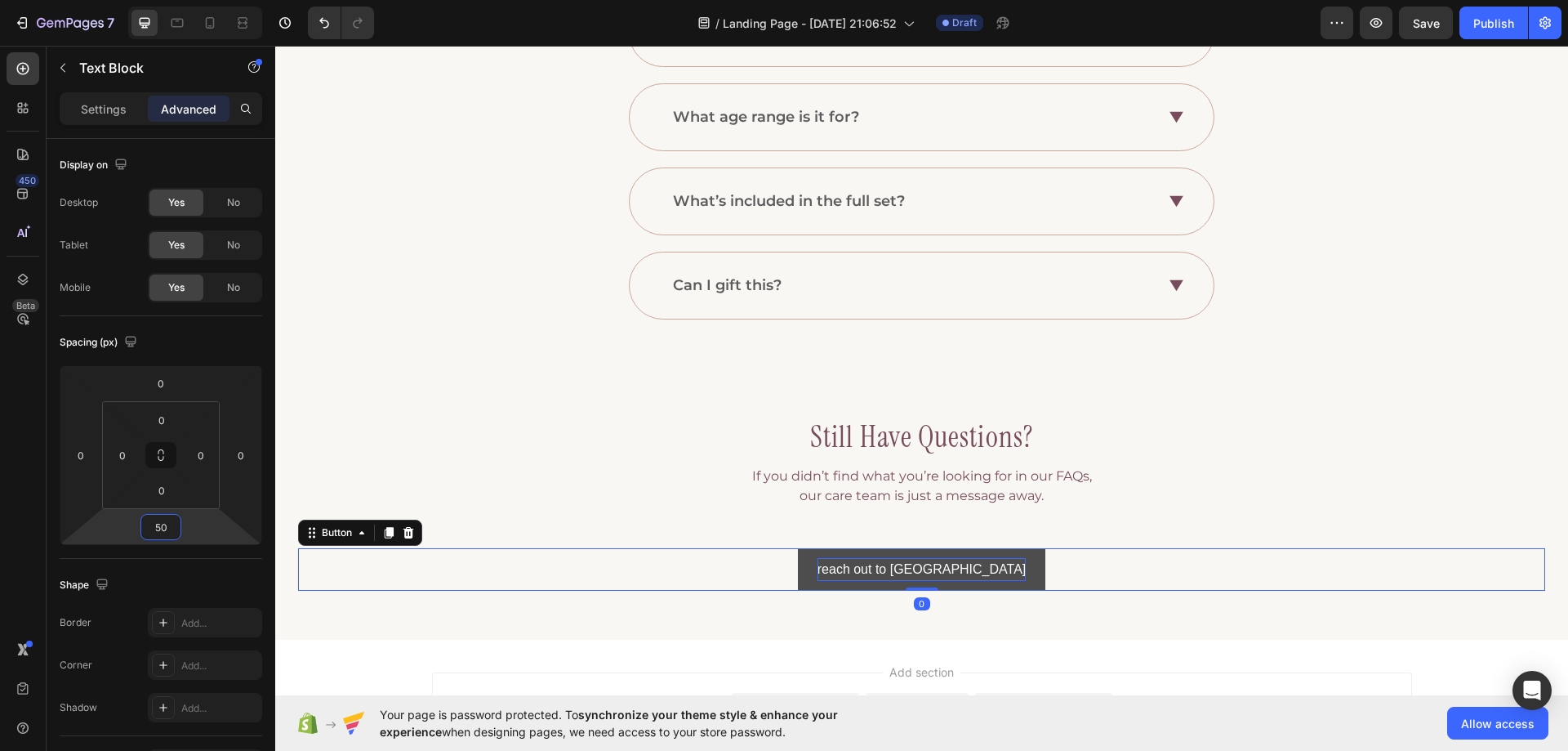
click at [863, 568] on button "reach out to [GEOGRAPHIC_DATA]" at bounding box center [922, 570] width 248 height 44
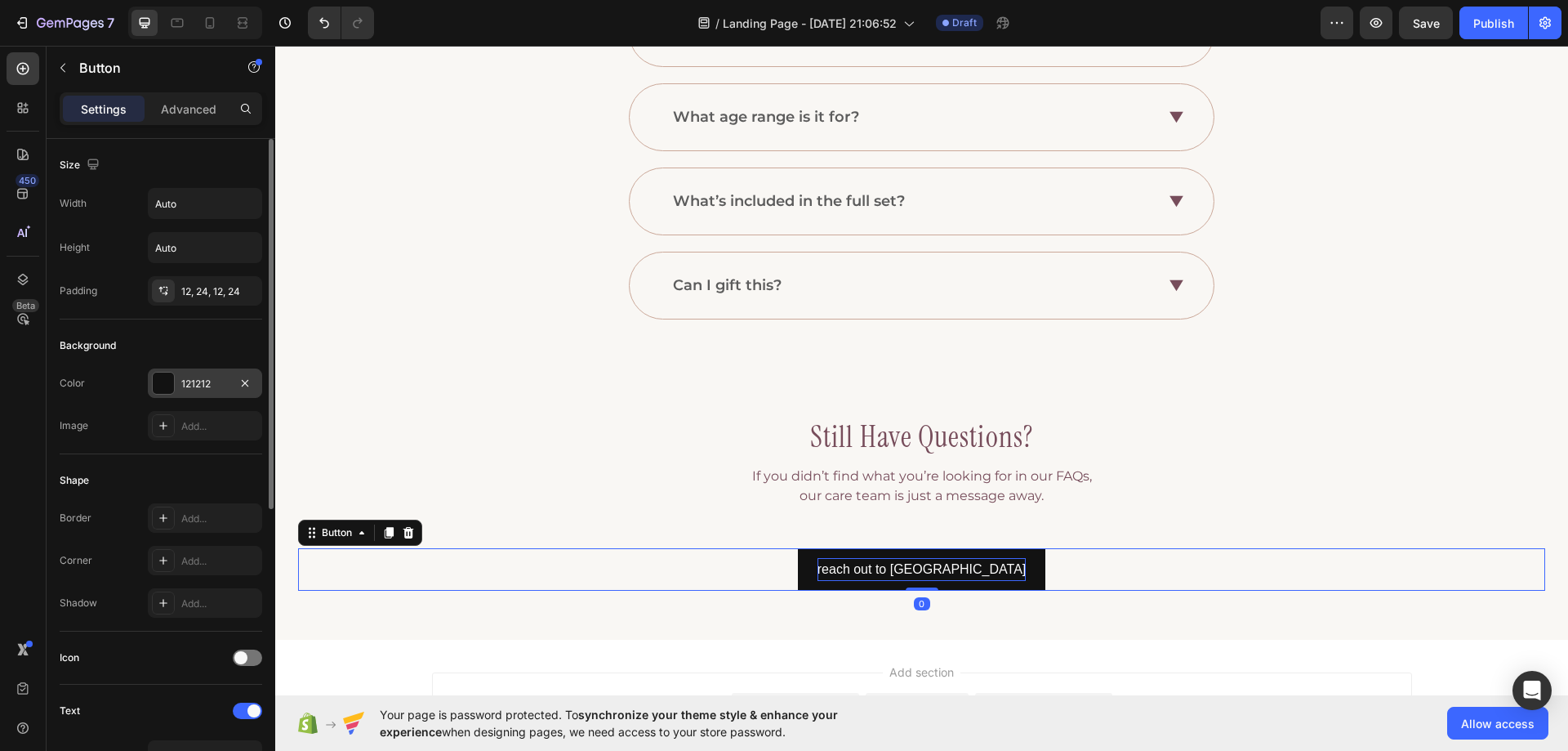
click at [204, 379] on div "121212" at bounding box center [205, 384] width 47 height 15
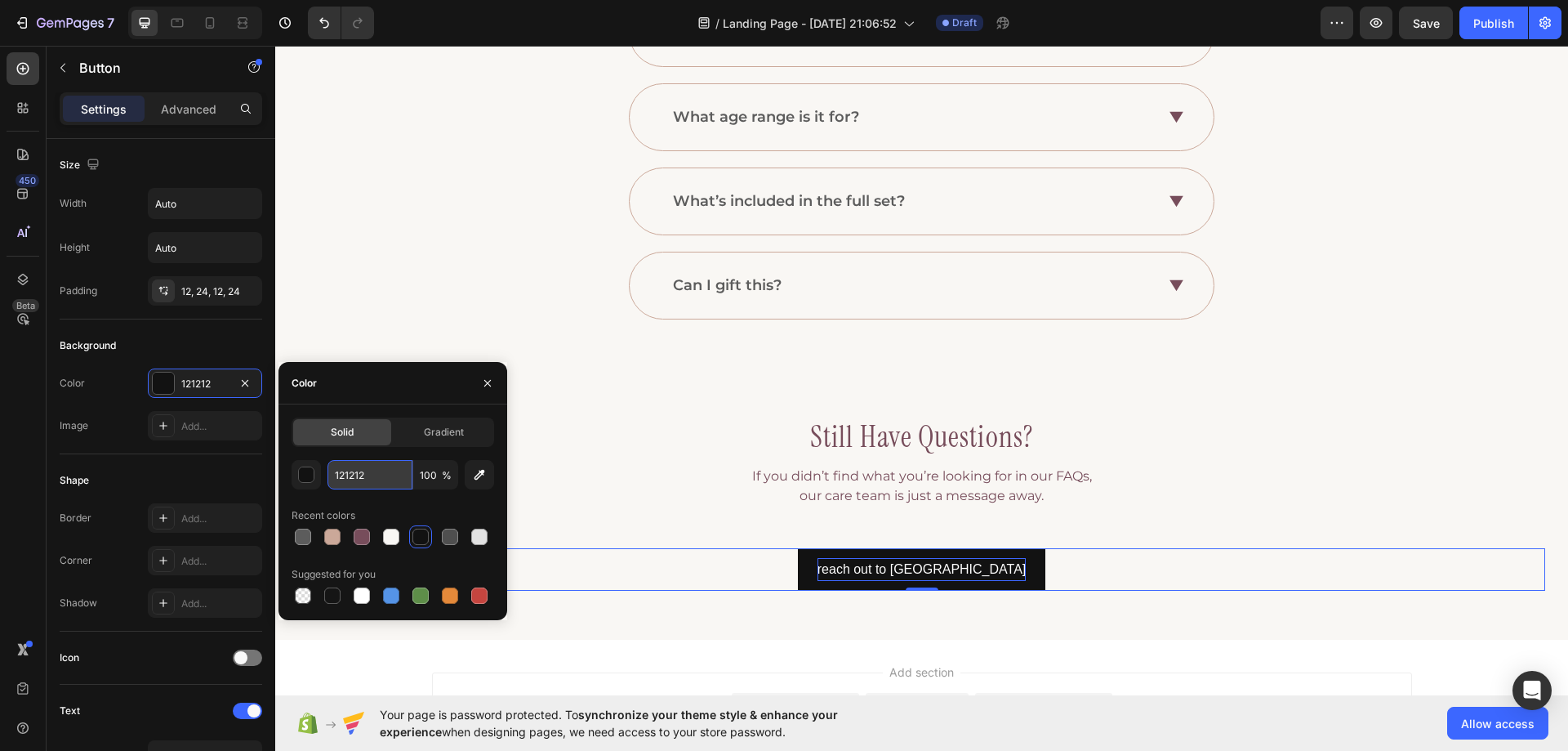
click at [382, 467] on input "121212" at bounding box center [370, 475] width 85 height 30
paste input "#CBA899"
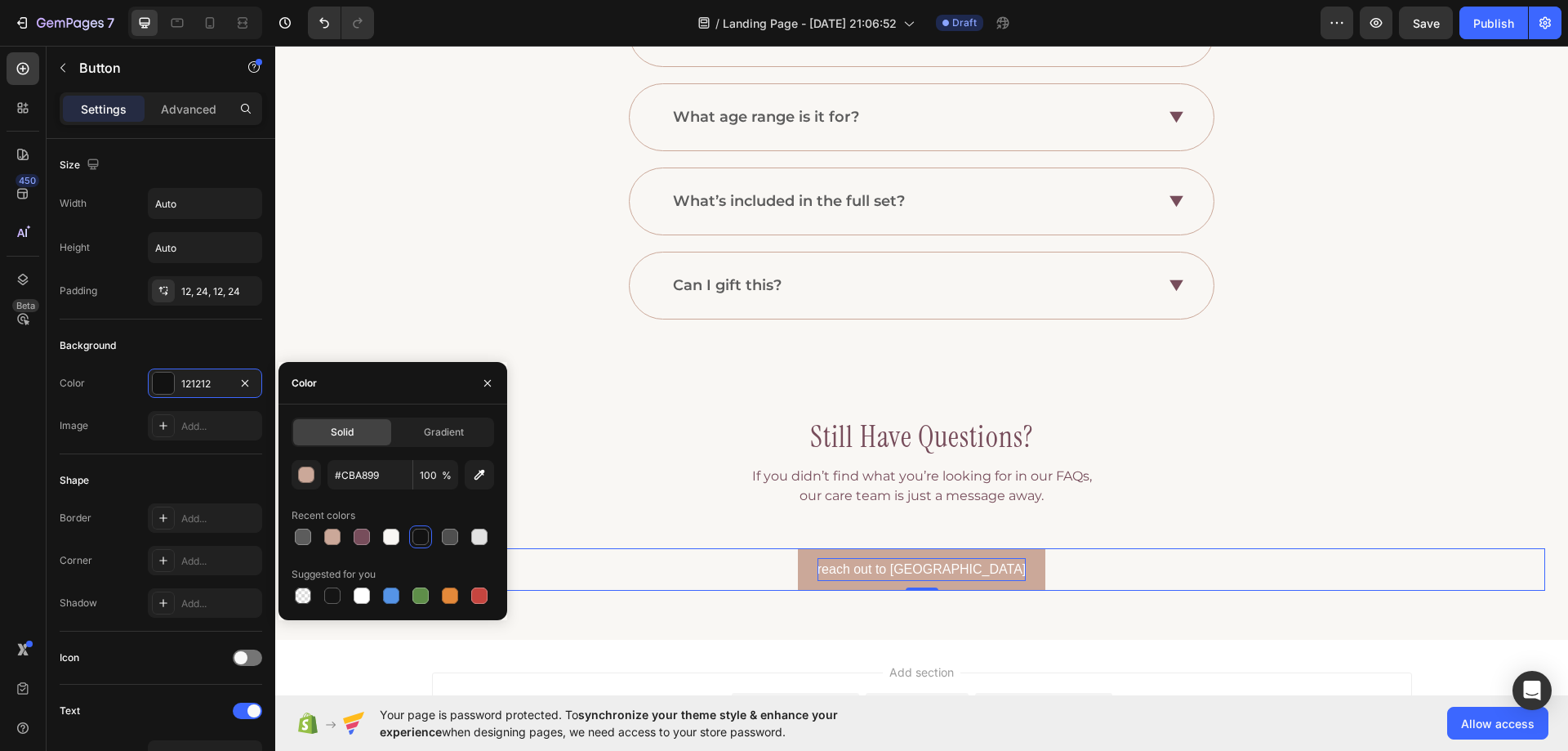
type input "CBA899"
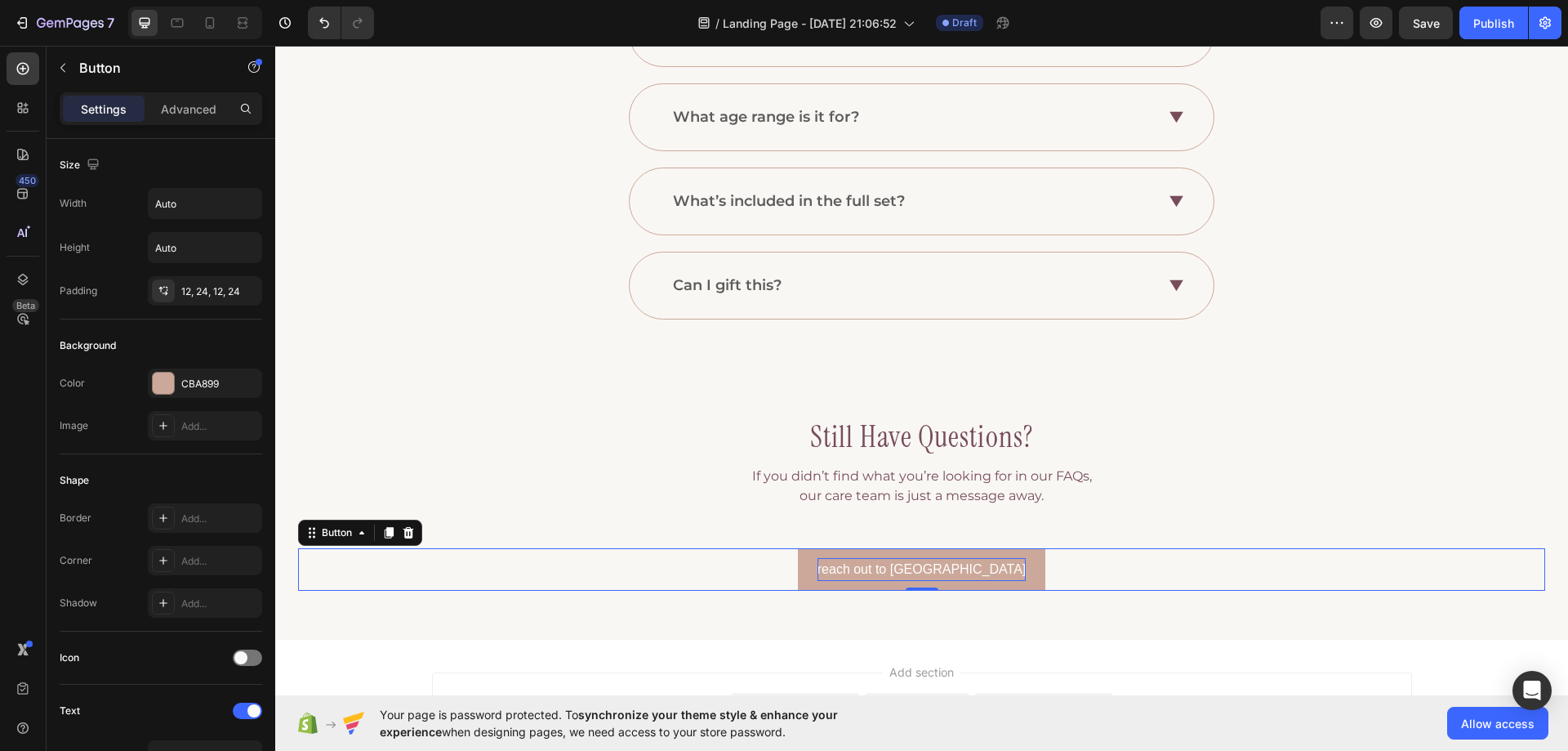
click at [838, 569] on div "reach out to us Button 0" at bounding box center [921, 570] width 1247 height 44
click at [210, 295] on div "12, 24, 12, 24" at bounding box center [205, 291] width 47 height 15
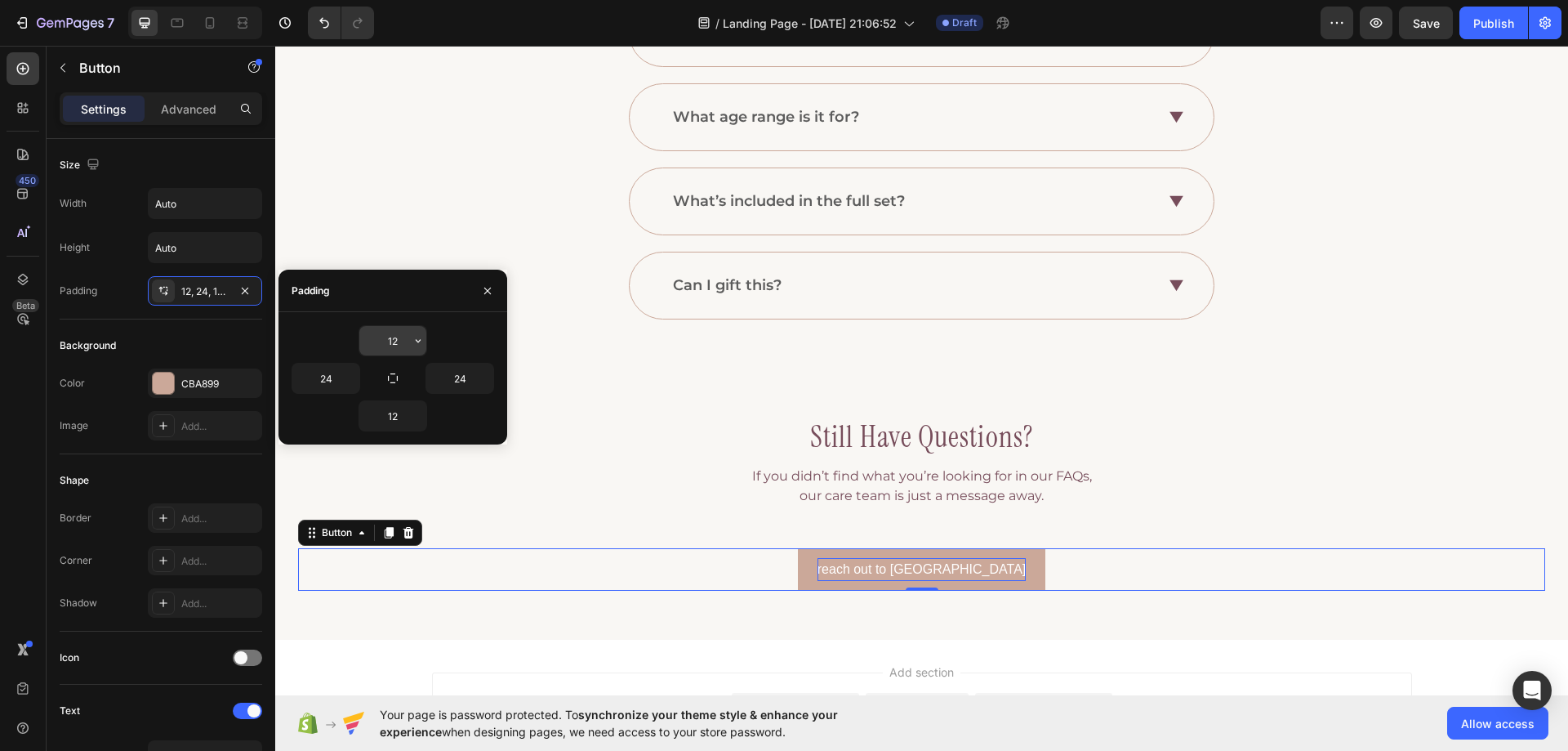
click at [385, 348] on input "12" at bounding box center [392, 341] width 67 height 30
type input "10"
click at [395, 413] on input "12" at bounding box center [392, 416] width 67 height 30
type input "10"
click at [447, 380] on input "24" at bounding box center [460, 379] width 67 height 30
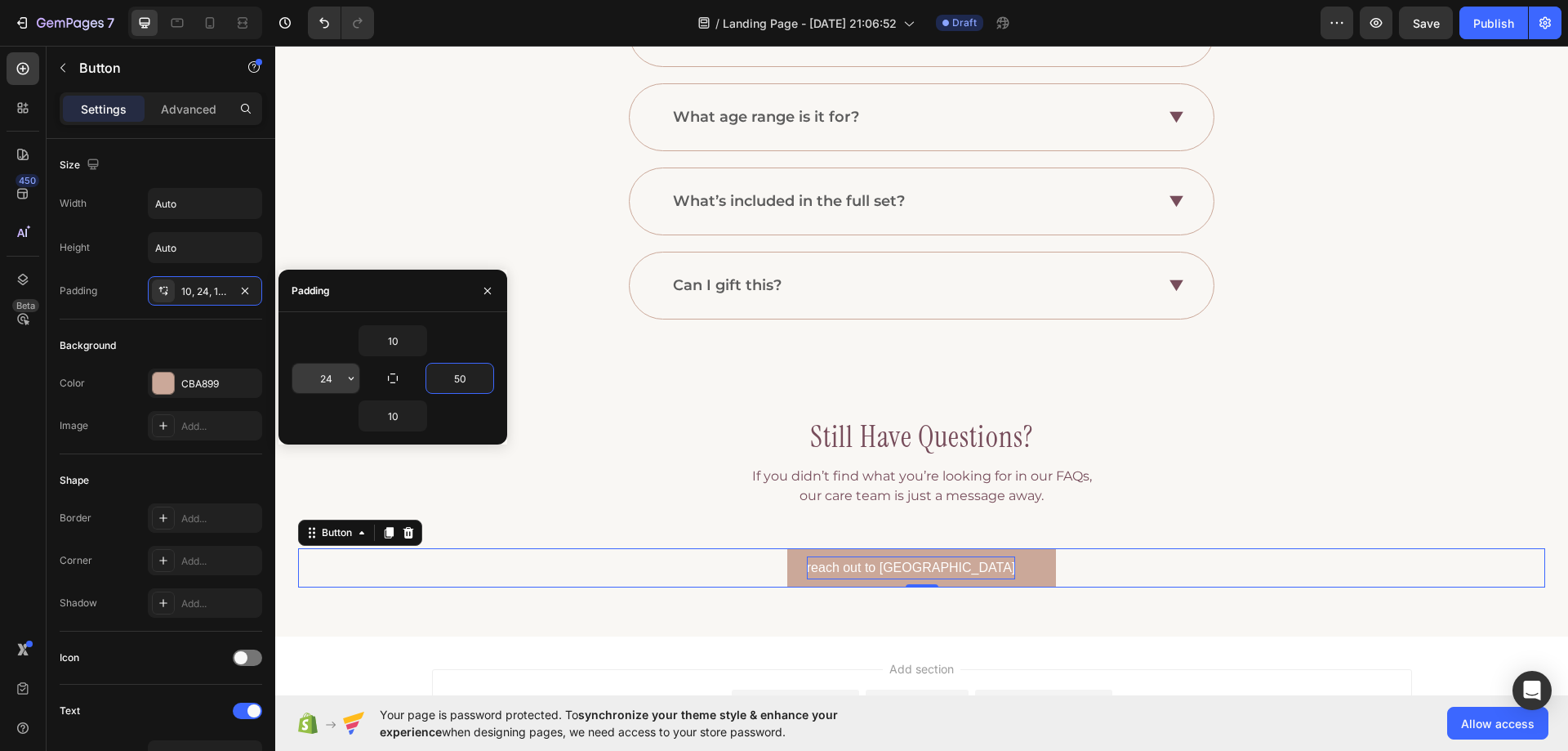
type input "50"
click at [331, 385] on input "24" at bounding box center [326, 379] width 67 height 30
type input "50"
click at [152, 462] on div "Shape Border Add... Corner Add... Shadow Add..." at bounding box center [161, 543] width 203 height 177
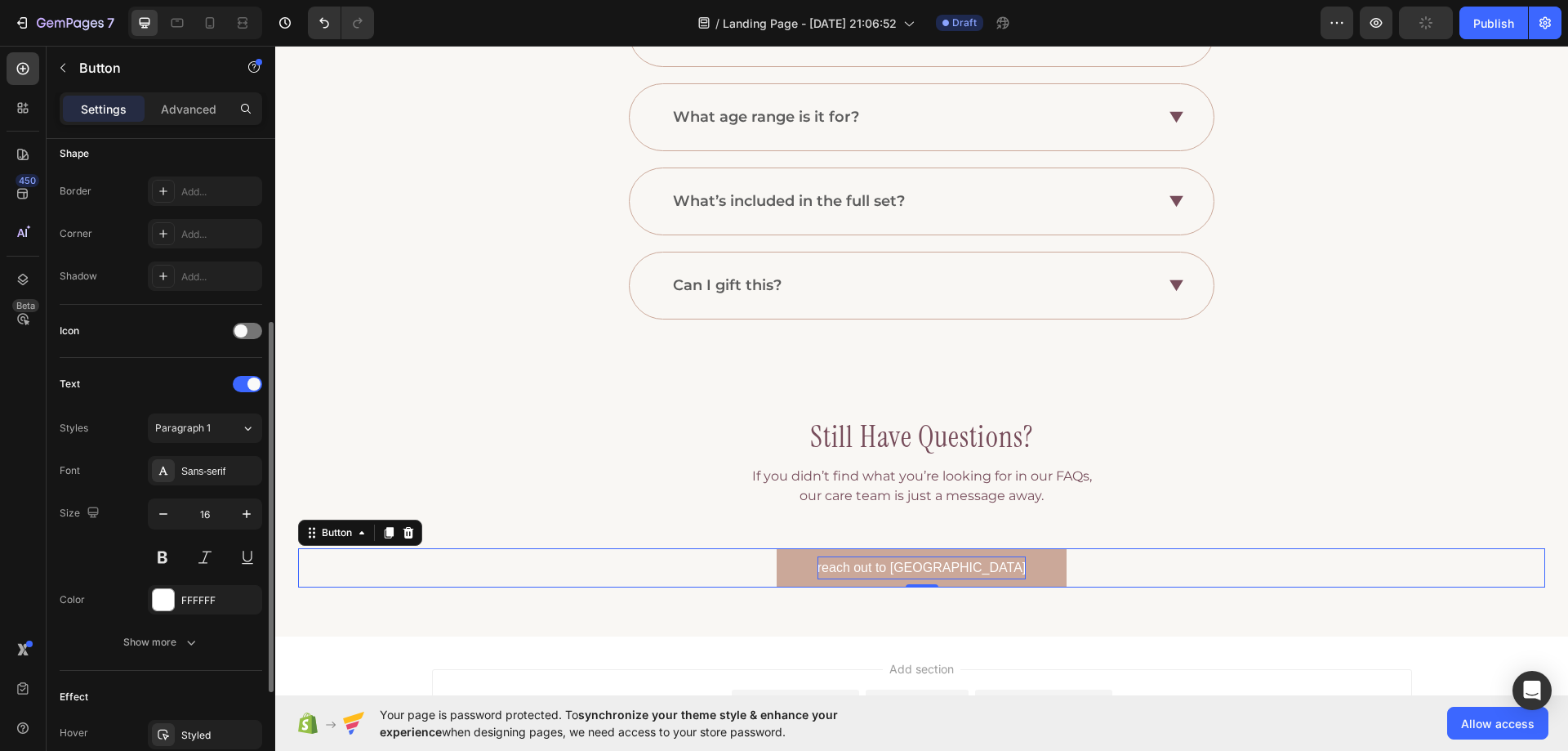
scroll to position [408, 0]
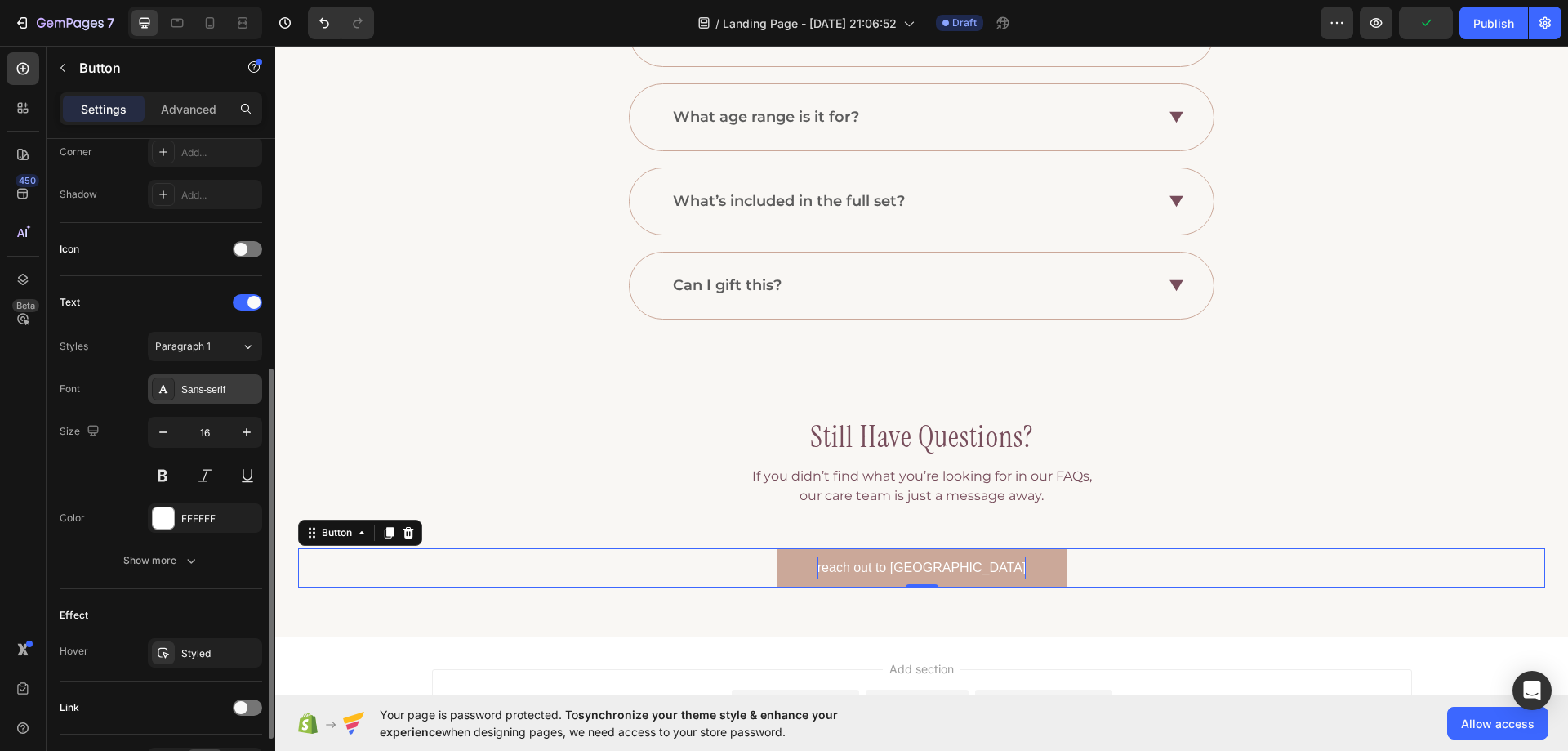
click at [191, 391] on div "Sans-serif" at bounding box center [219, 389] width 77 height 15
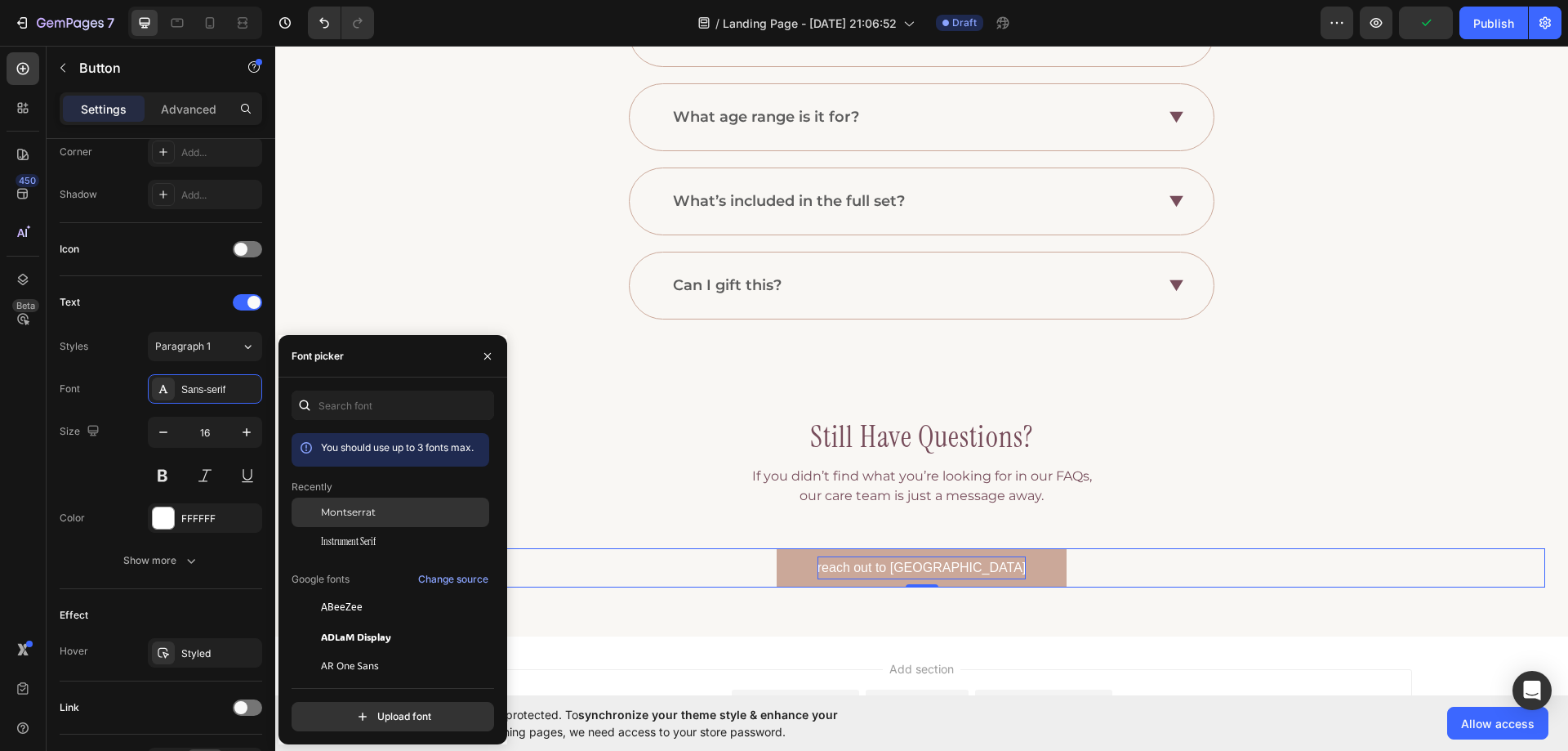
click at [335, 622] on div "Montserrat" at bounding box center [391, 636] width 198 height 30
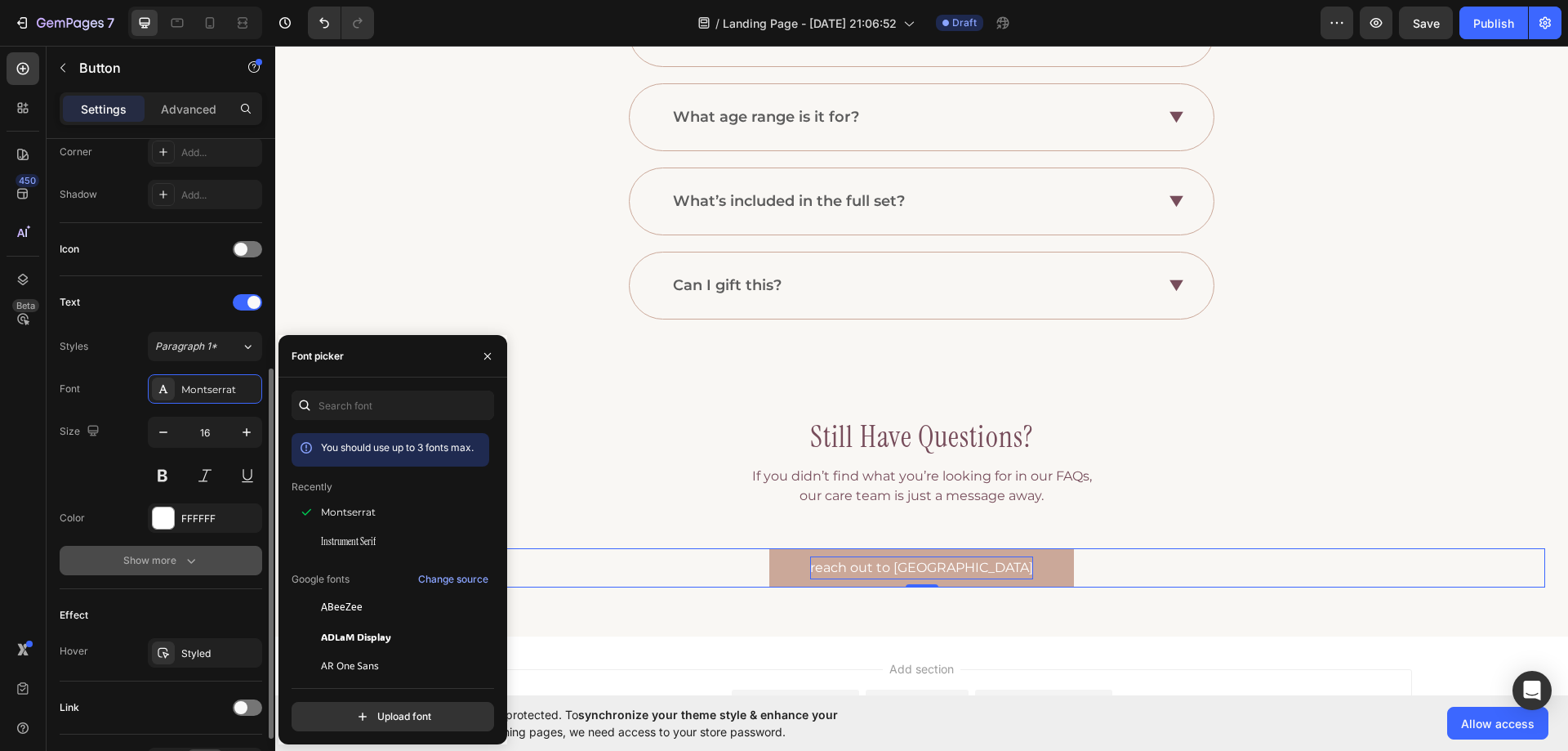
click at [203, 560] on button "Show more" at bounding box center [161, 560] width 203 height 30
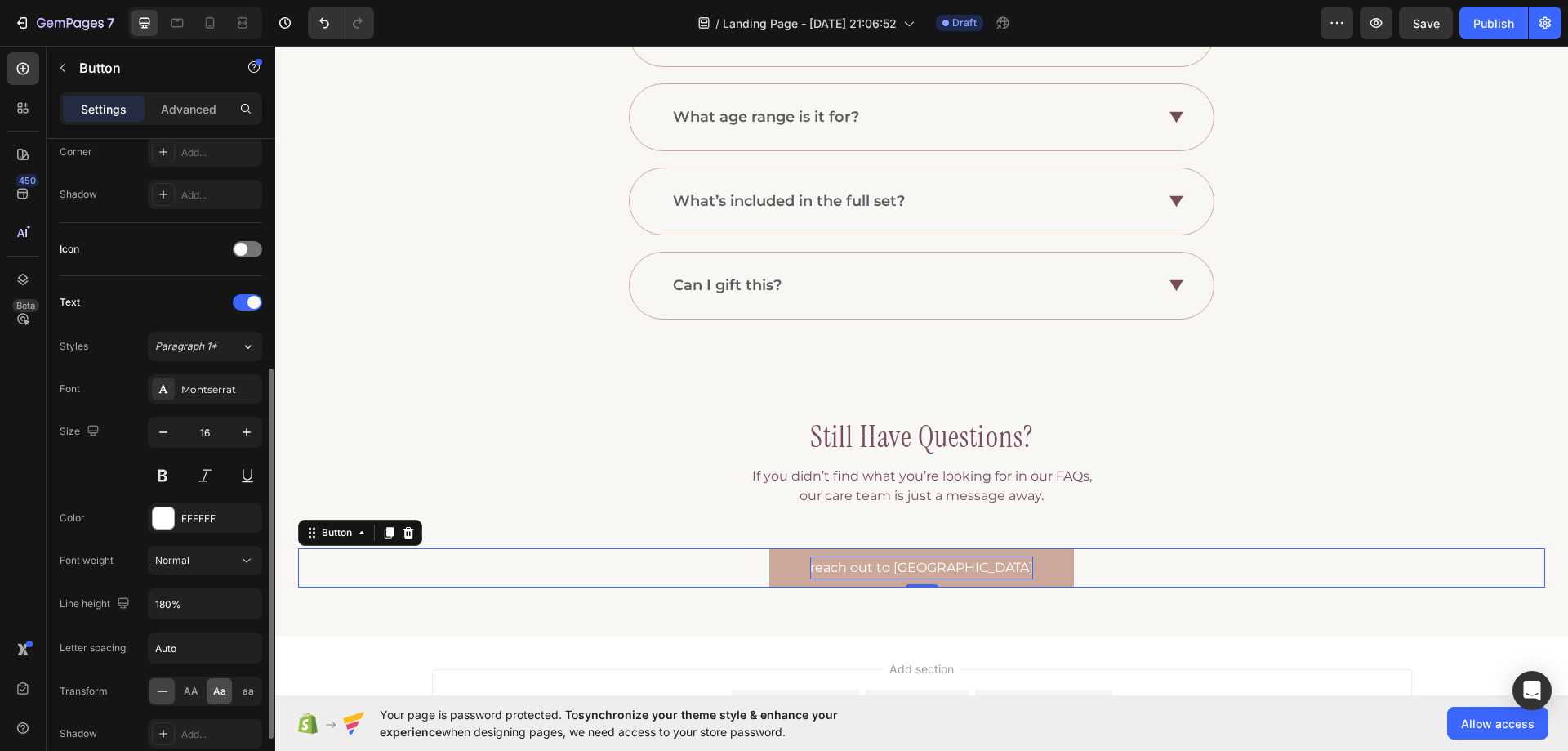
click at [213, 686] on span "Aa" at bounding box center [219, 691] width 13 height 15
click at [238, 431] on button "button" at bounding box center [246, 433] width 30 height 30
type input "18"
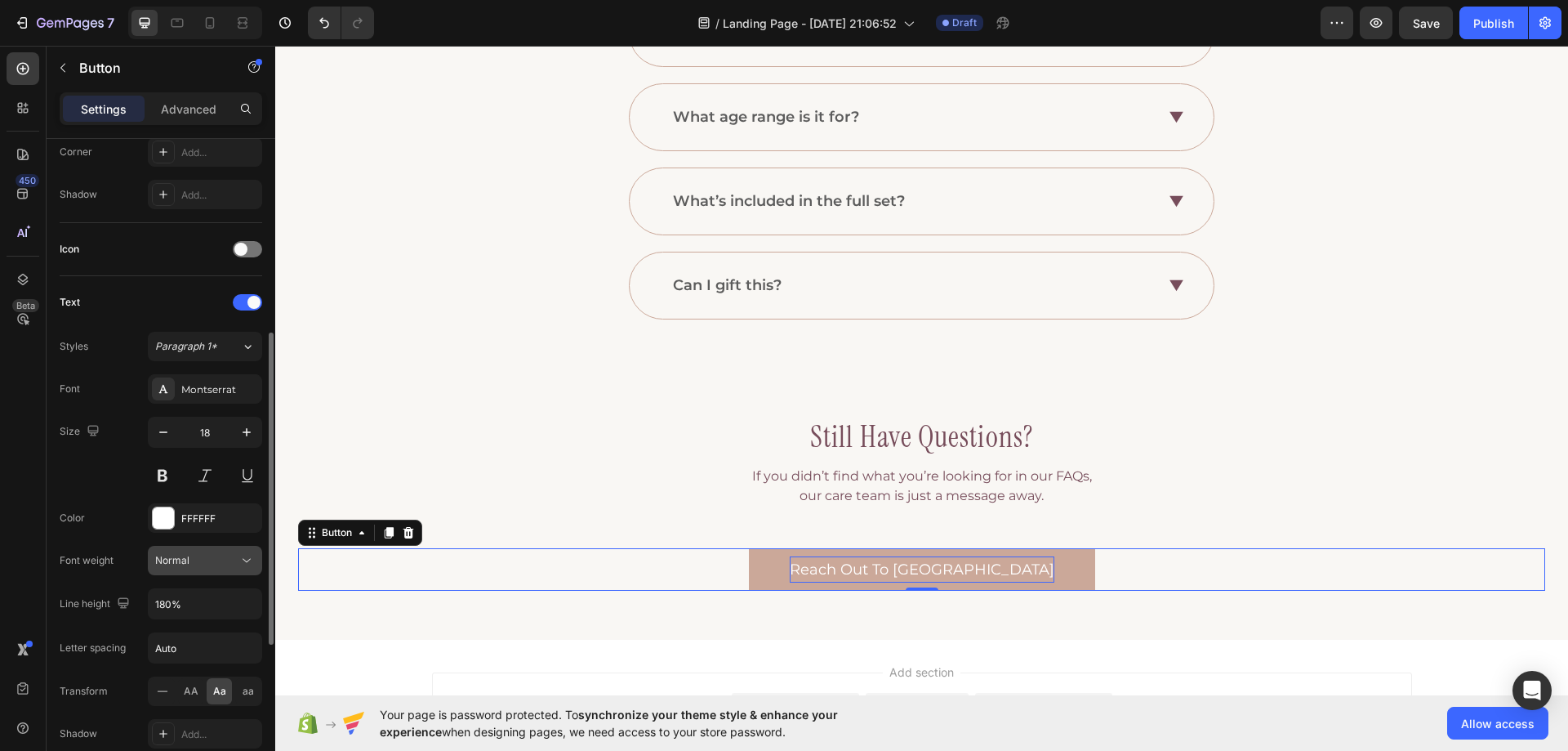
click at [231, 556] on div "Normal" at bounding box center [197, 560] width 83 height 15
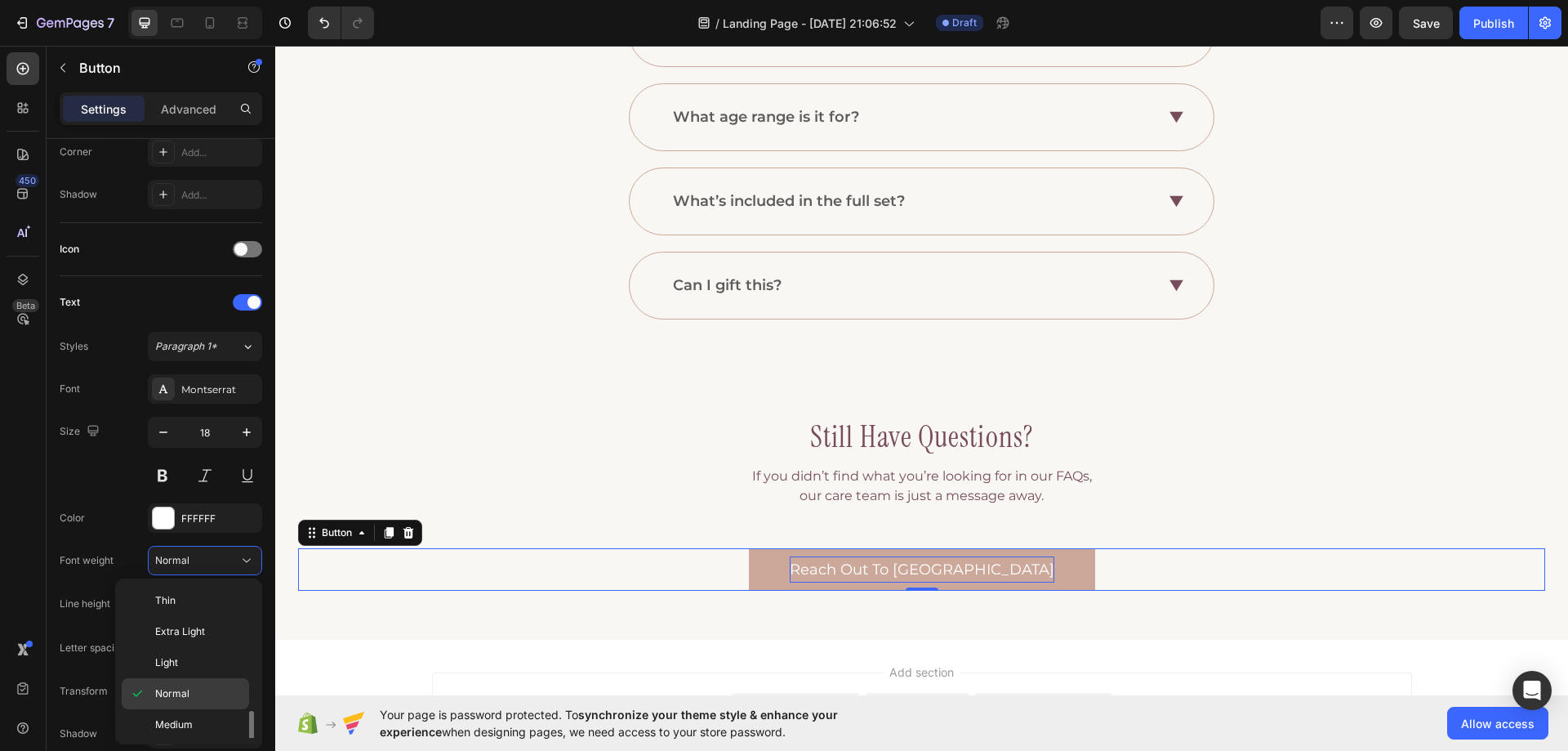
scroll to position [81, 0]
click at [188, 690] on div "Semi Bold" at bounding box center [185, 706] width 128 height 31
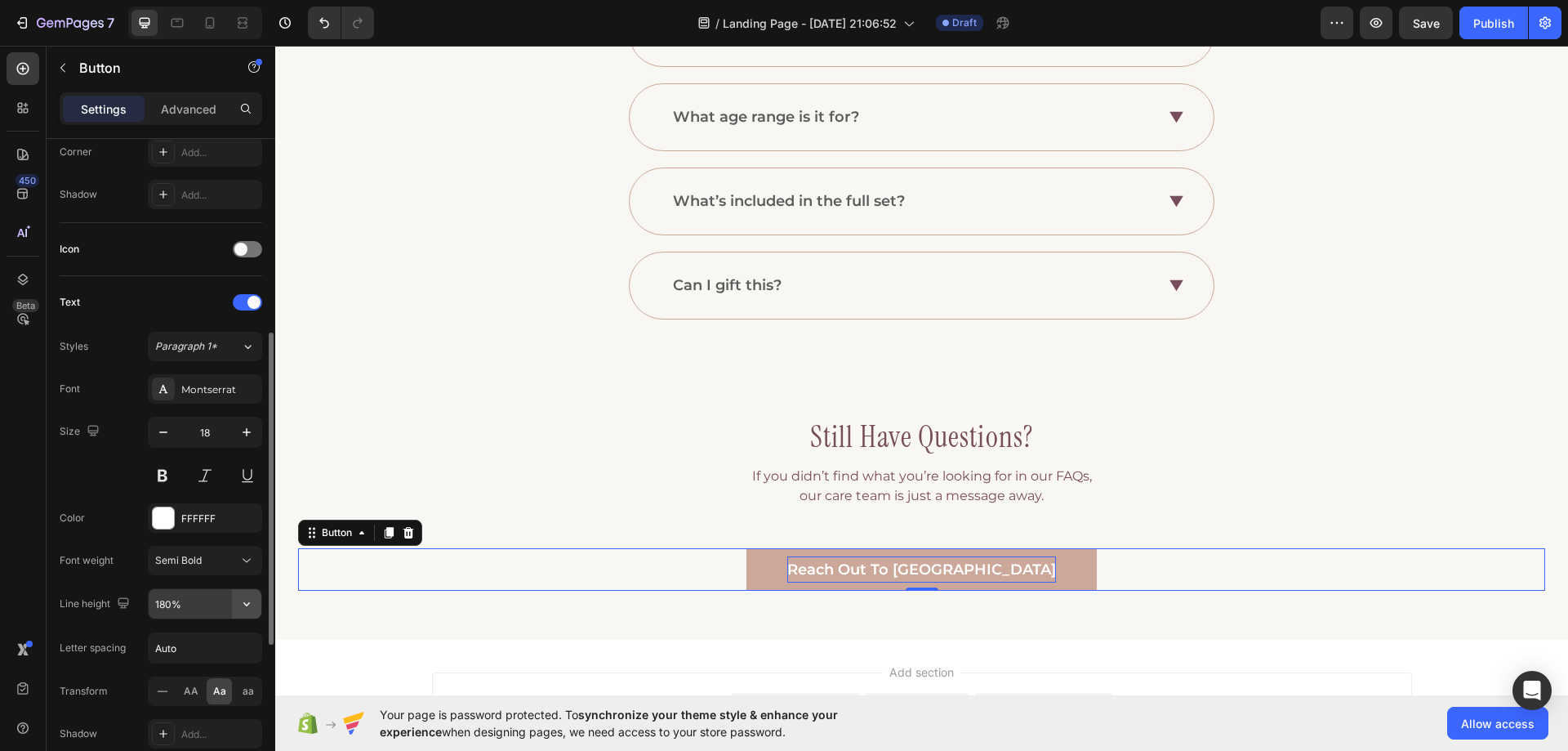
click at [244, 601] on icon "button" at bounding box center [246, 603] width 17 height 17
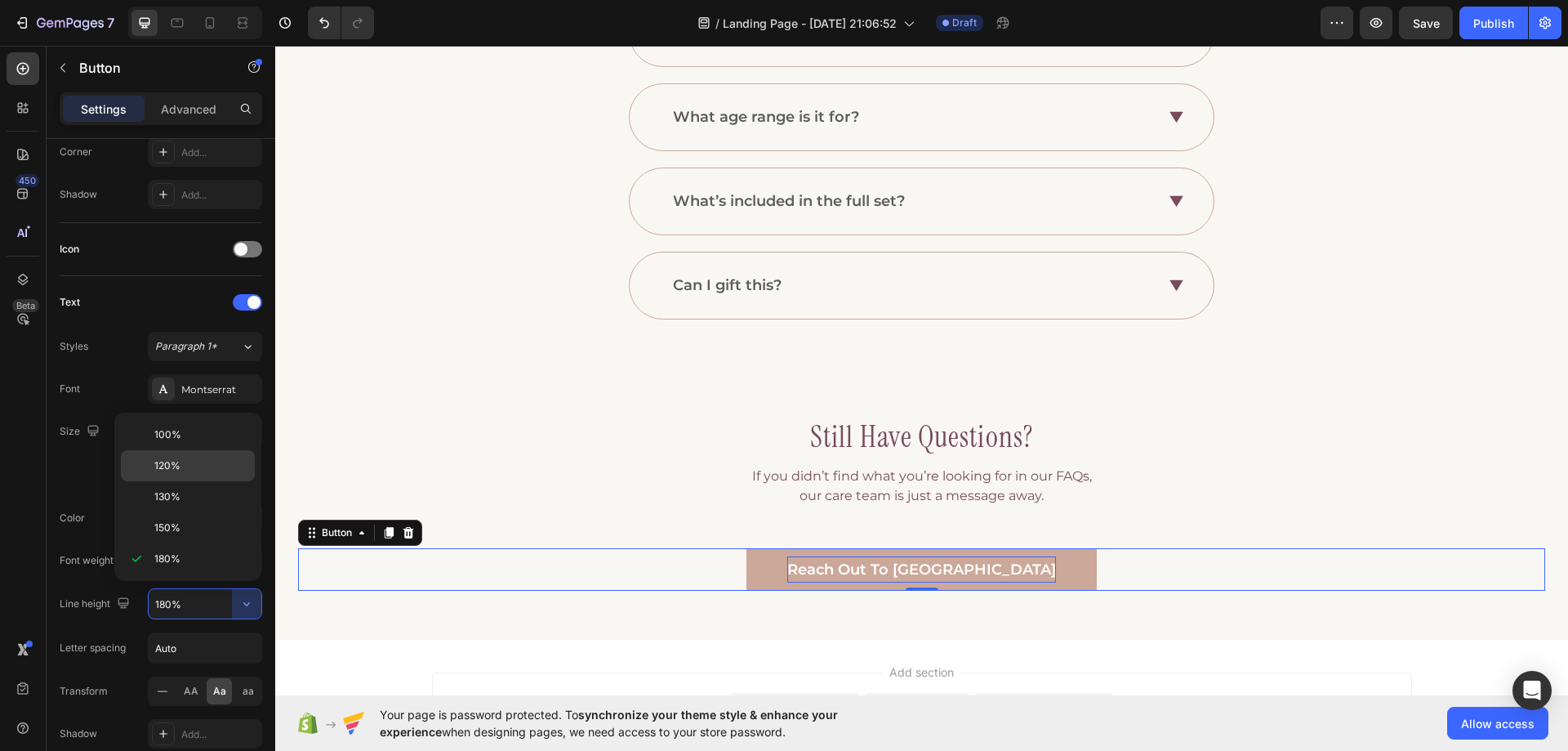
click at [176, 470] on span "120%" at bounding box center [168, 465] width 26 height 15
type input "120%"
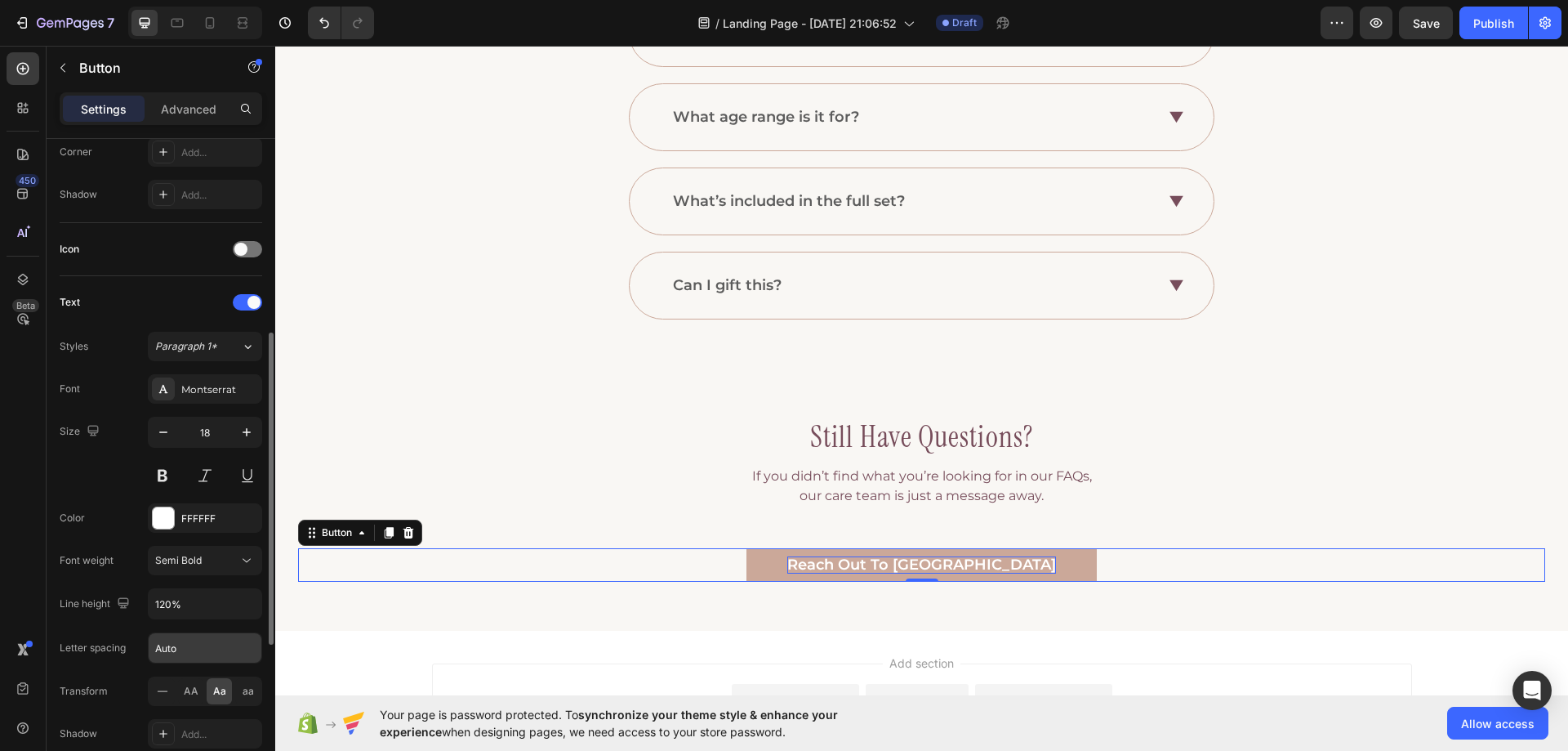
click at [195, 650] on input "Auto" at bounding box center [205, 648] width 113 height 30
type input "0"
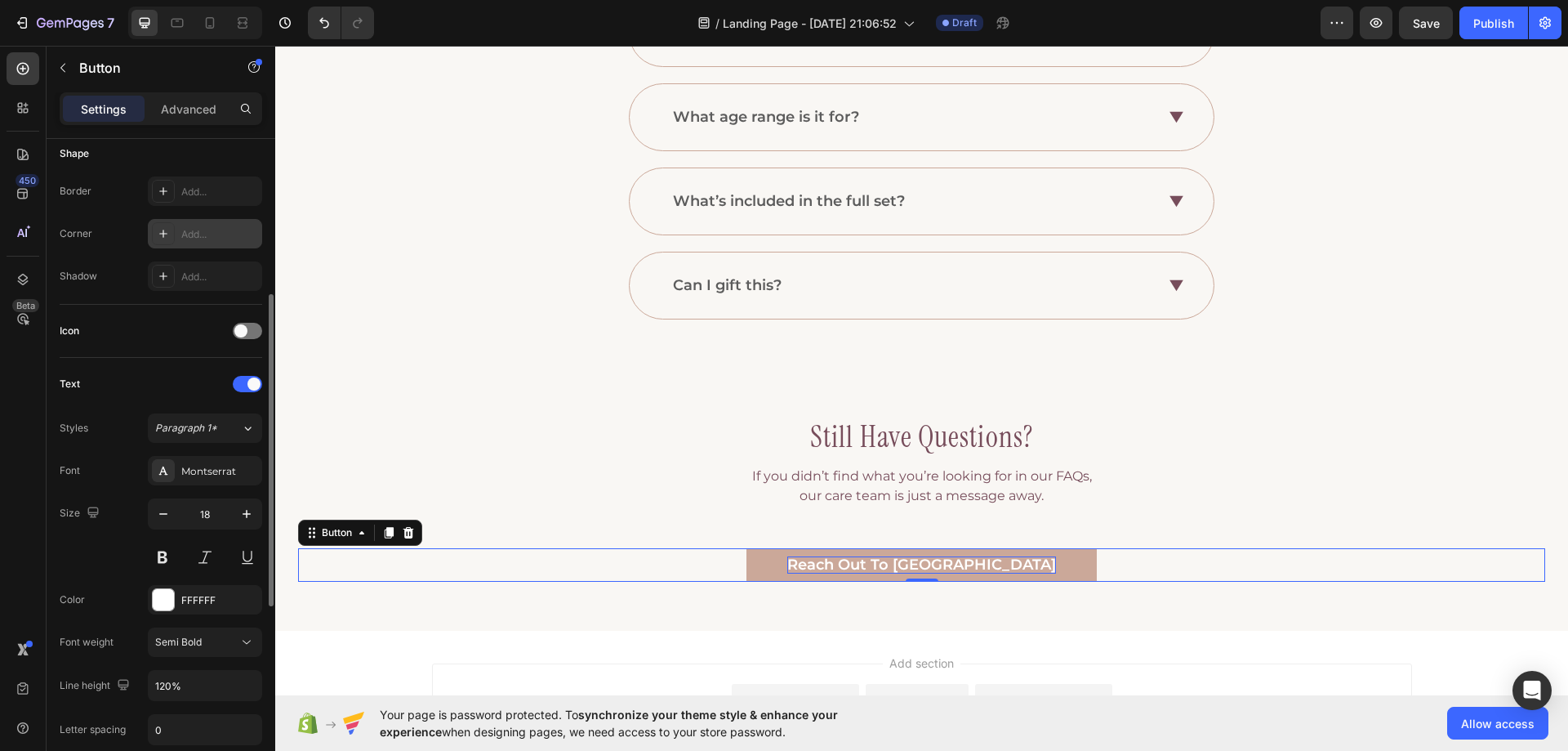
click at [193, 230] on div "Add..." at bounding box center [219, 234] width 77 height 15
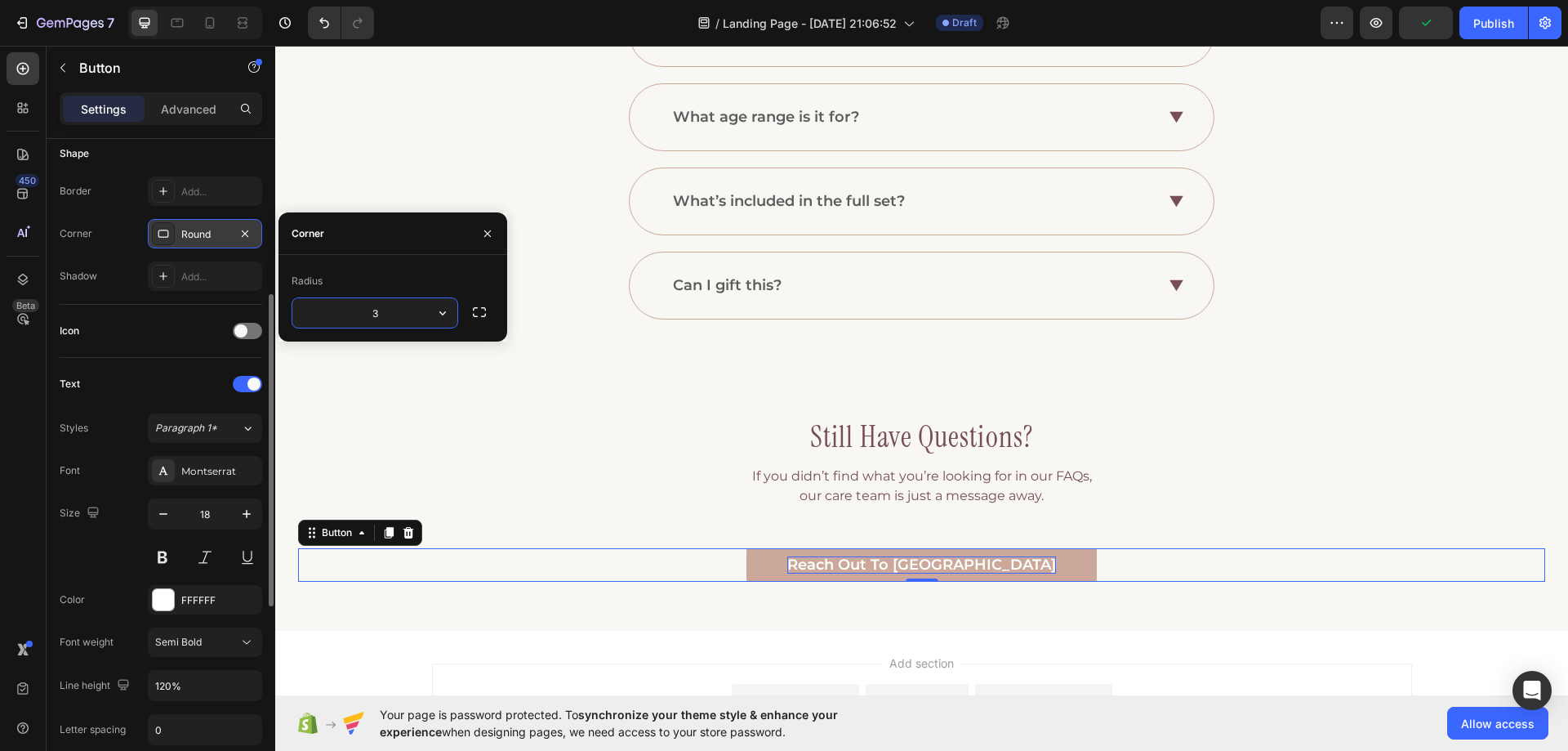
type input "30"
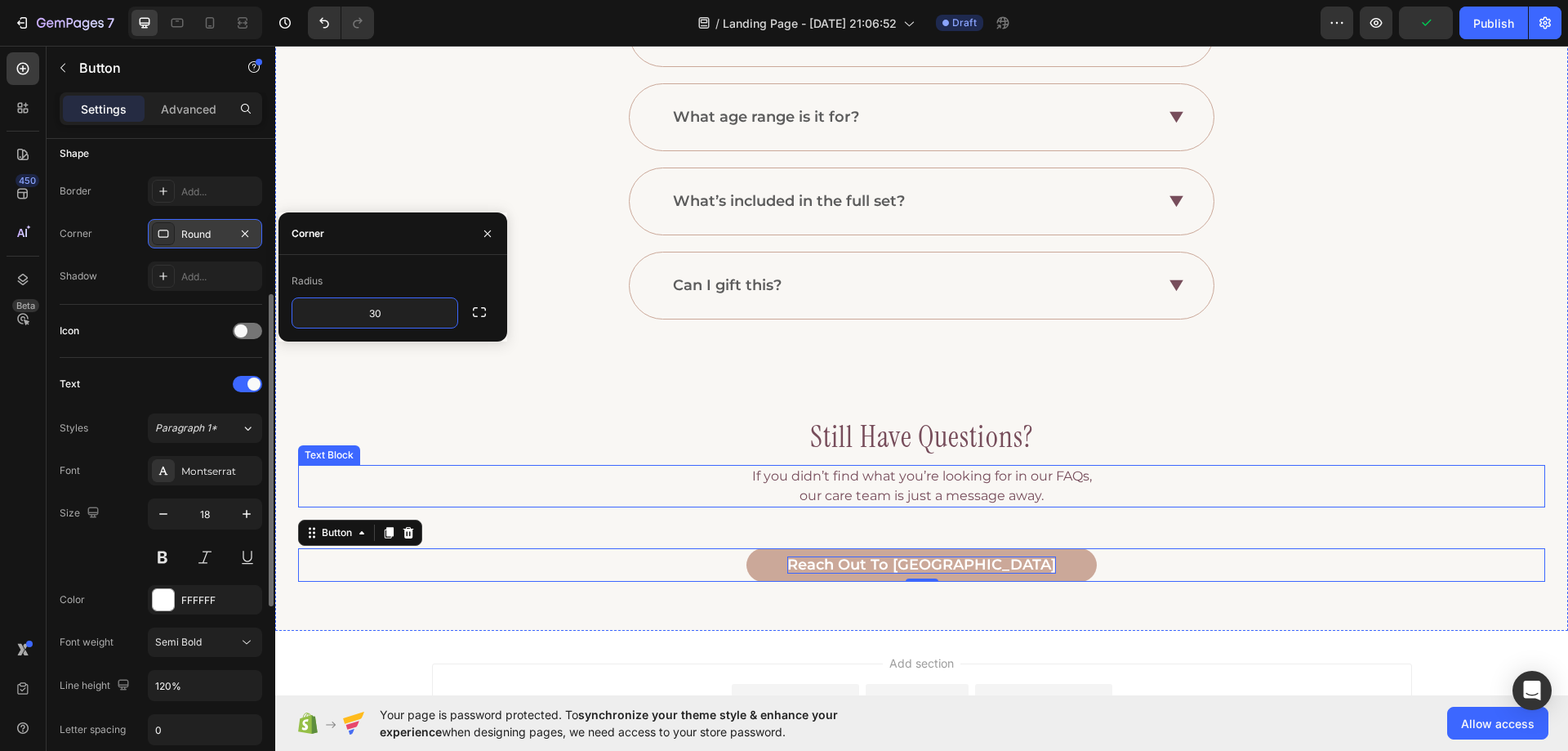
click at [766, 490] on p "If you didn’t find what you’re looking for in our FAQs, our care team is just a…" at bounding box center [921, 486] width 1244 height 39
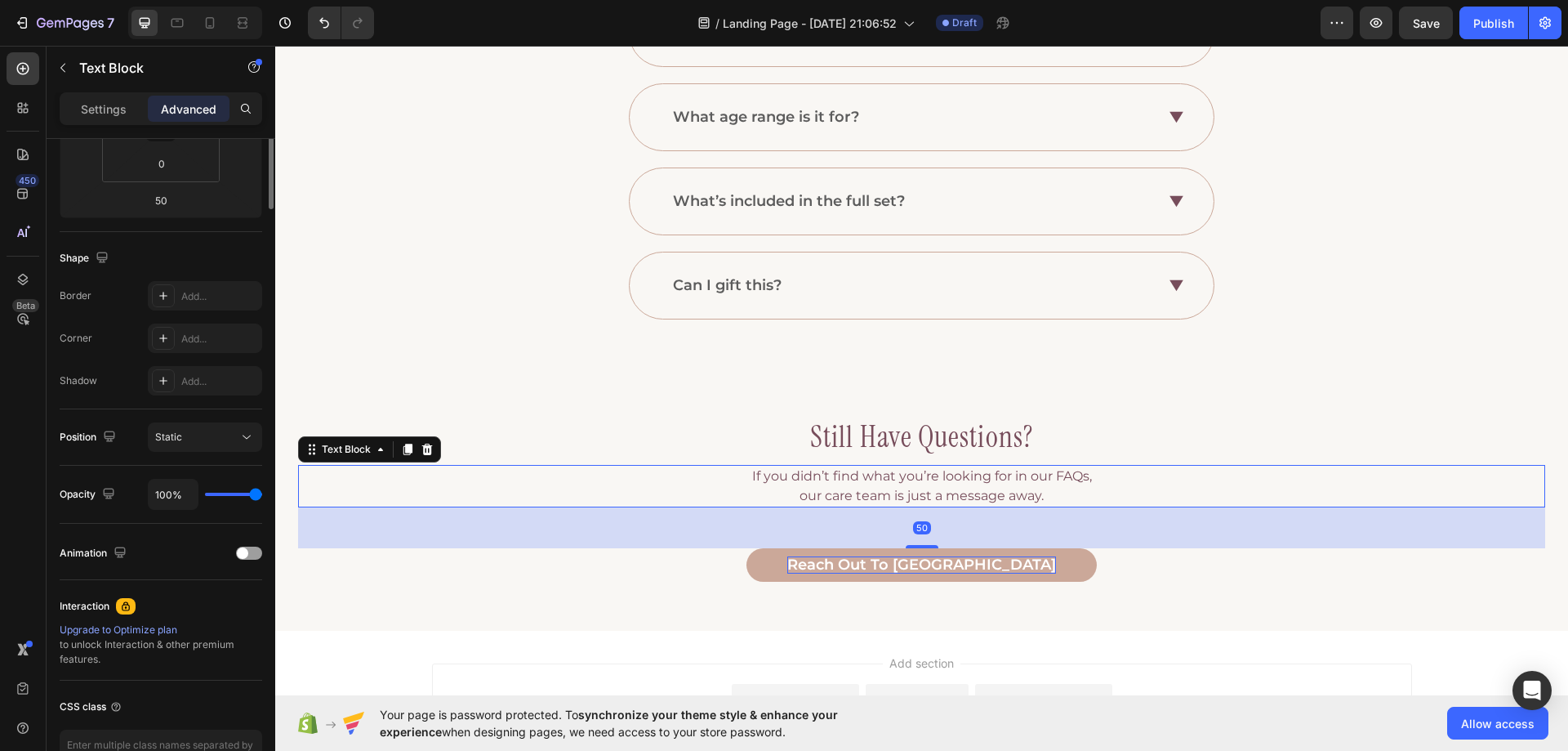
scroll to position [0, 0]
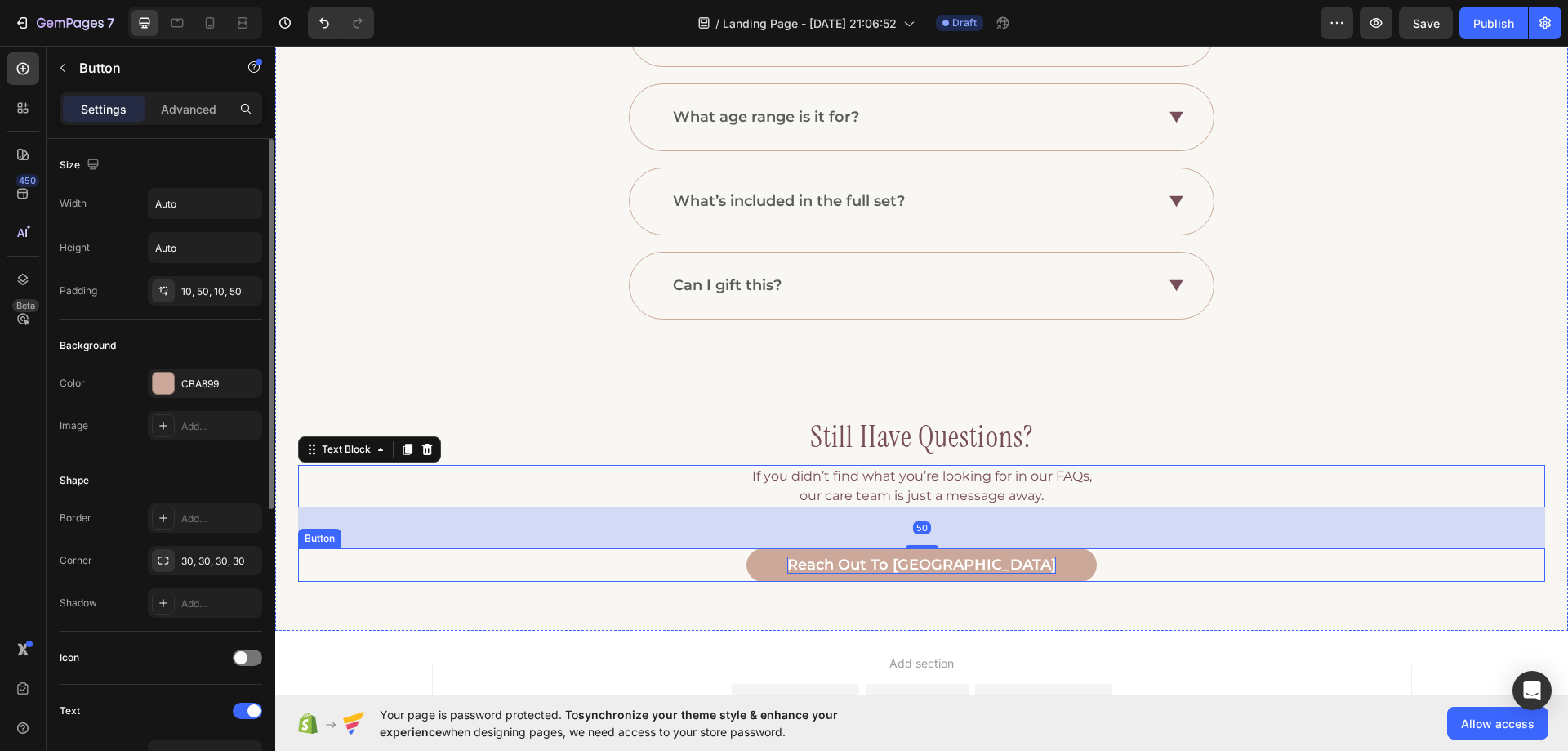
click at [802, 574] on div "reach out to us Button" at bounding box center [921, 565] width 1247 height 34
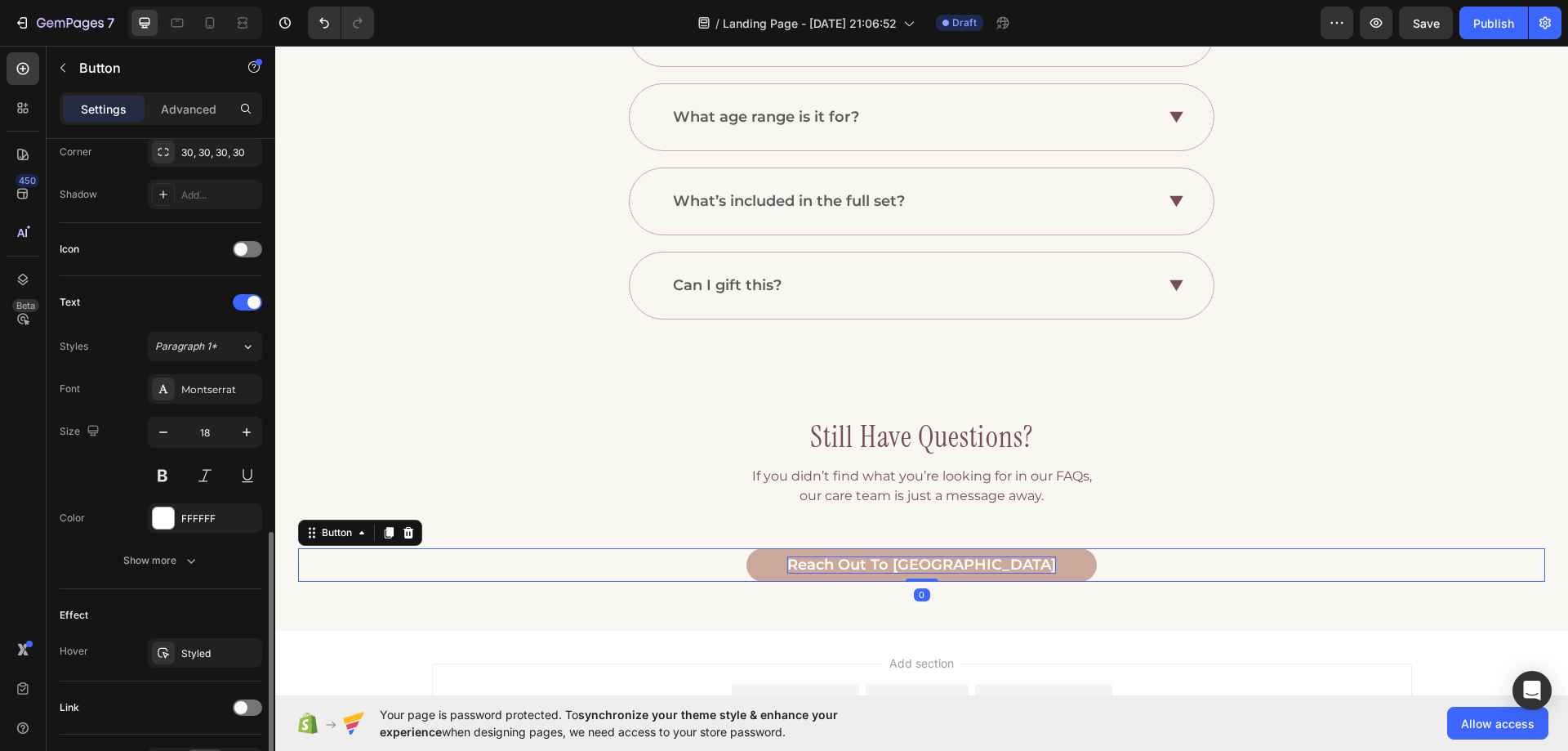
scroll to position [513, 0]
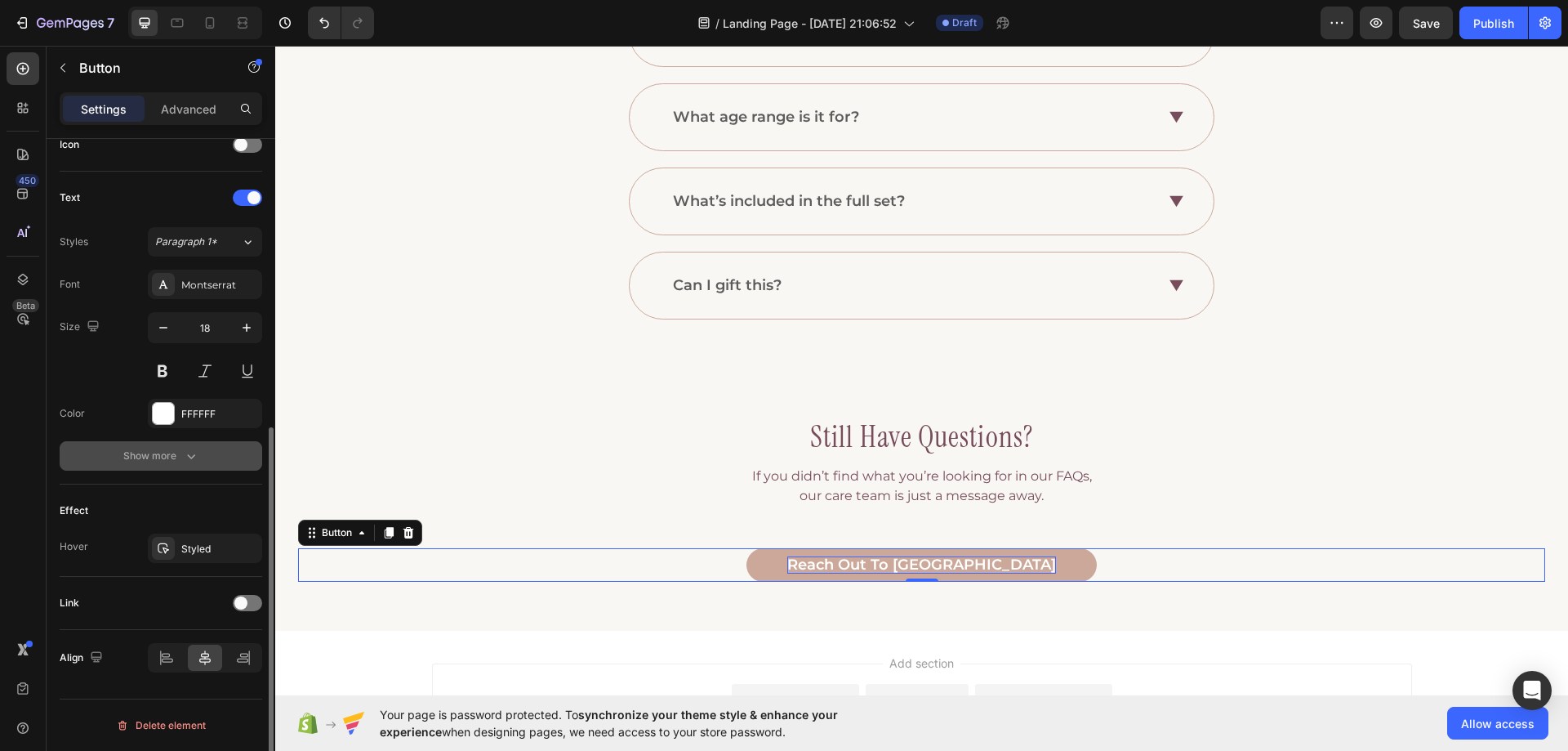
click at [156, 449] on div "Show more" at bounding box center [161, 455] width 76 height 17
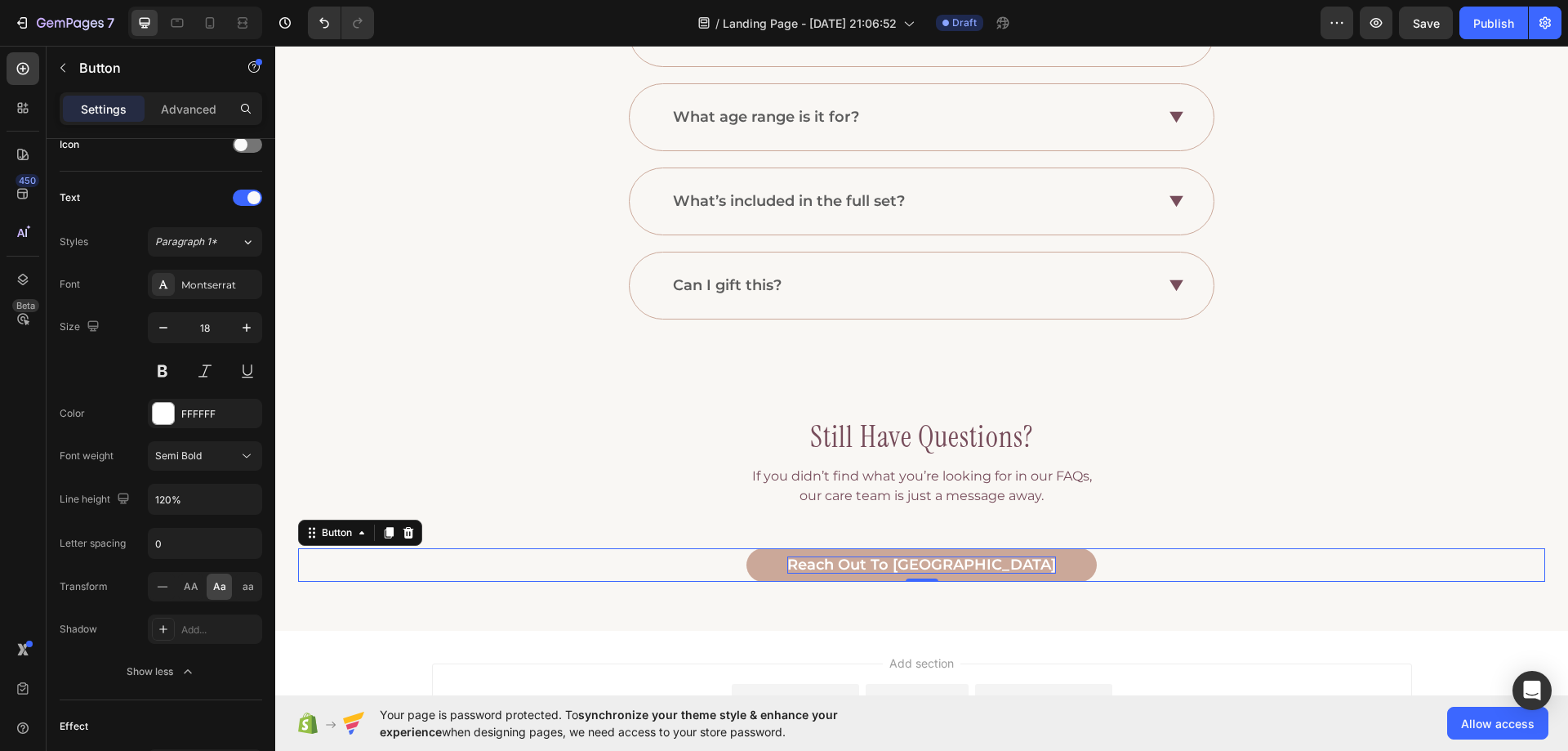
click at [163, 18] on div at bounding box center [195, 22] width 134 height 32
click at [172, 10] on div at bounding box center [177, 23] width 26 height 26
type input "16"
type input "180%"
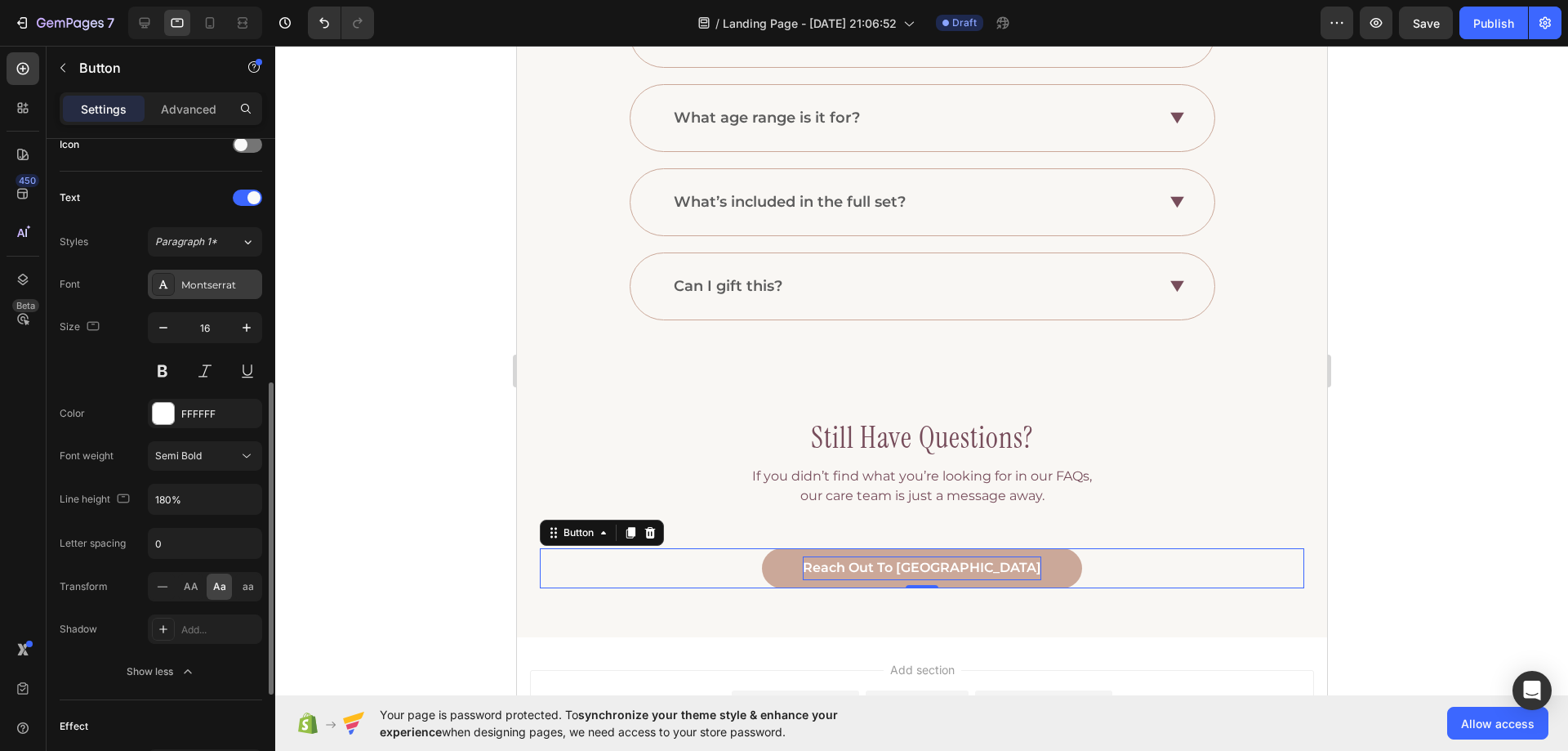
scroll to position [844, 0]
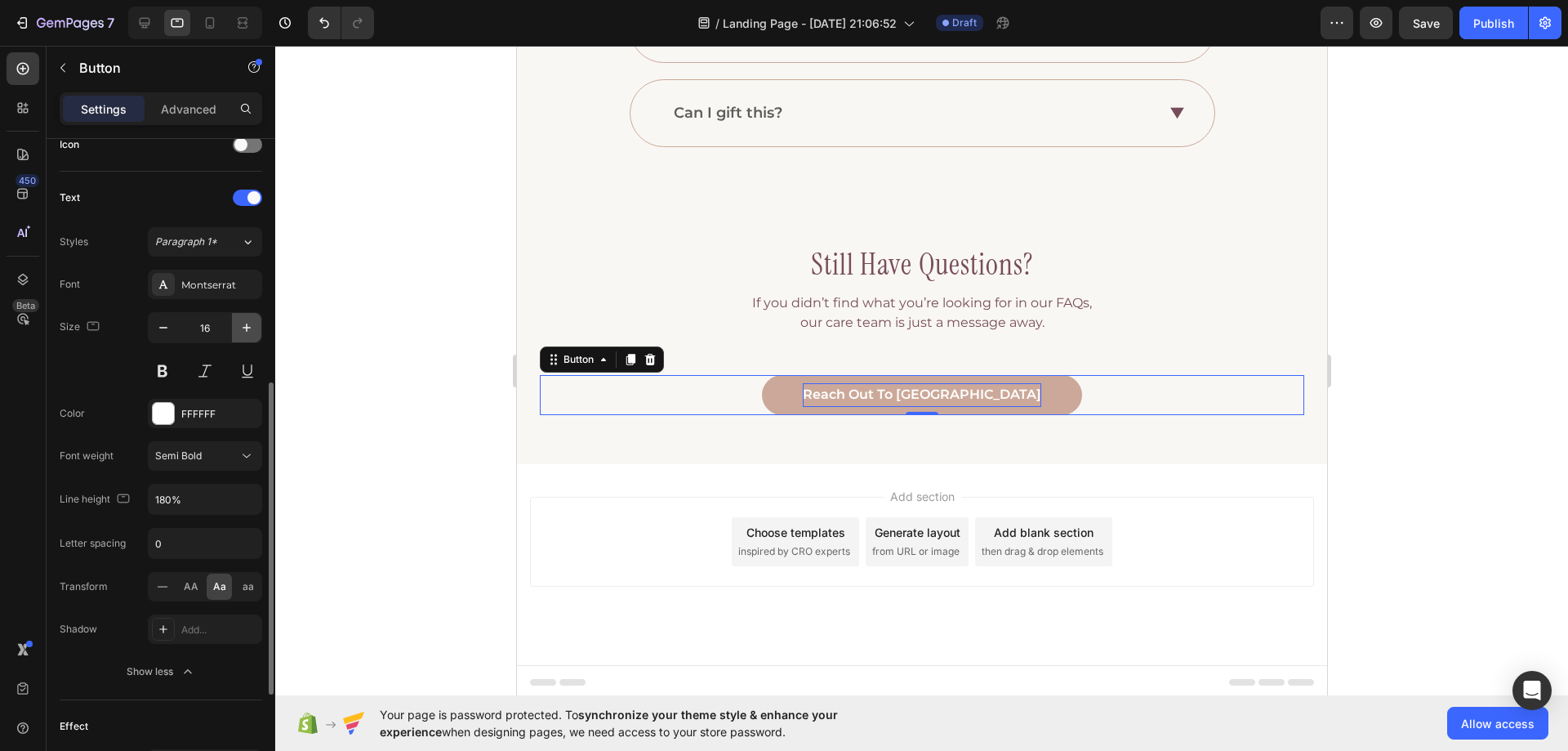
click at [242, 324] on icon "button" at bounding box center [246, 327] width 17 height 17
click at [151, 341] on button "button" at bounding box center [163, 328] width 30 height 30
type input "18"
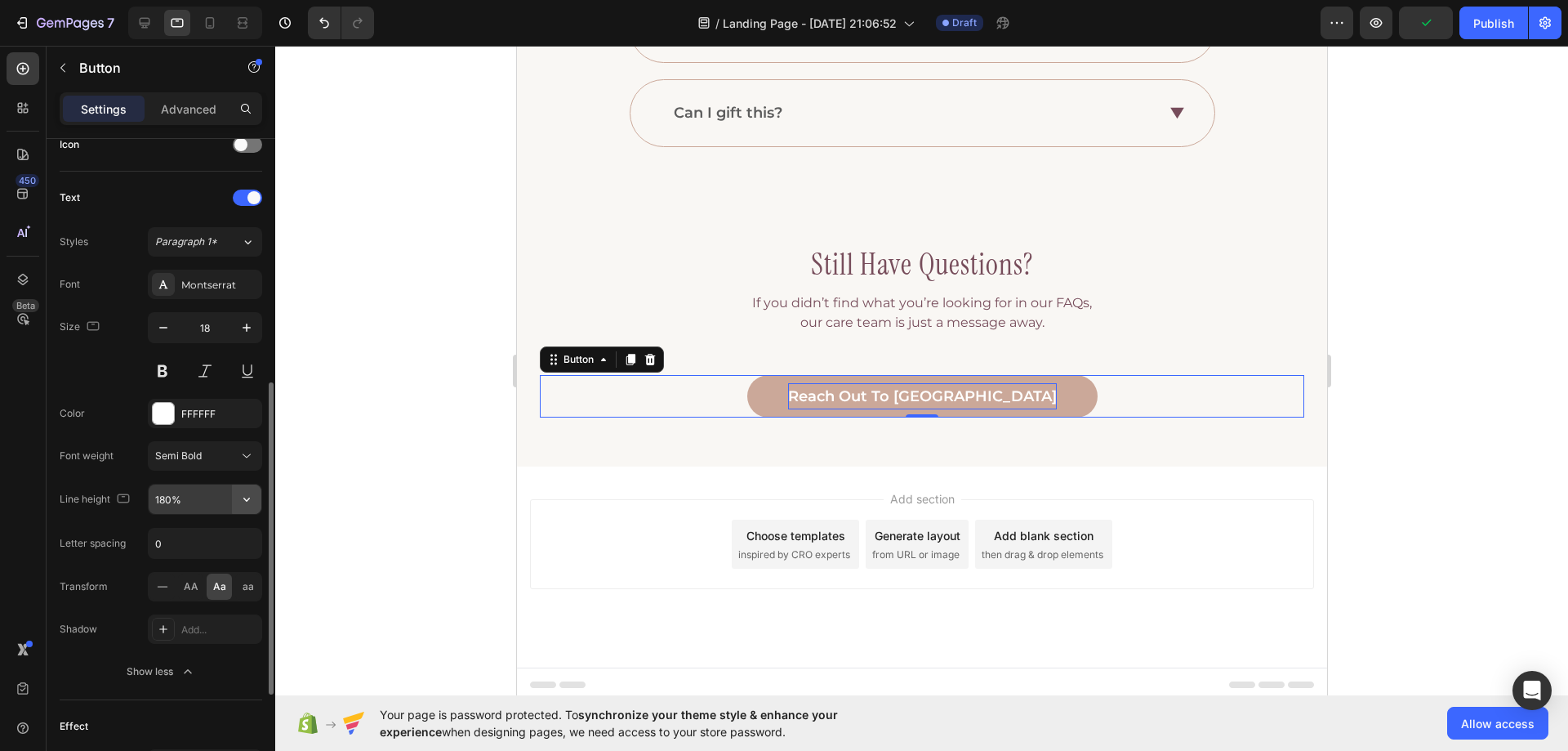
click at [253, 509] on button "button" at bounding box center [246, 499] width 30 height 30
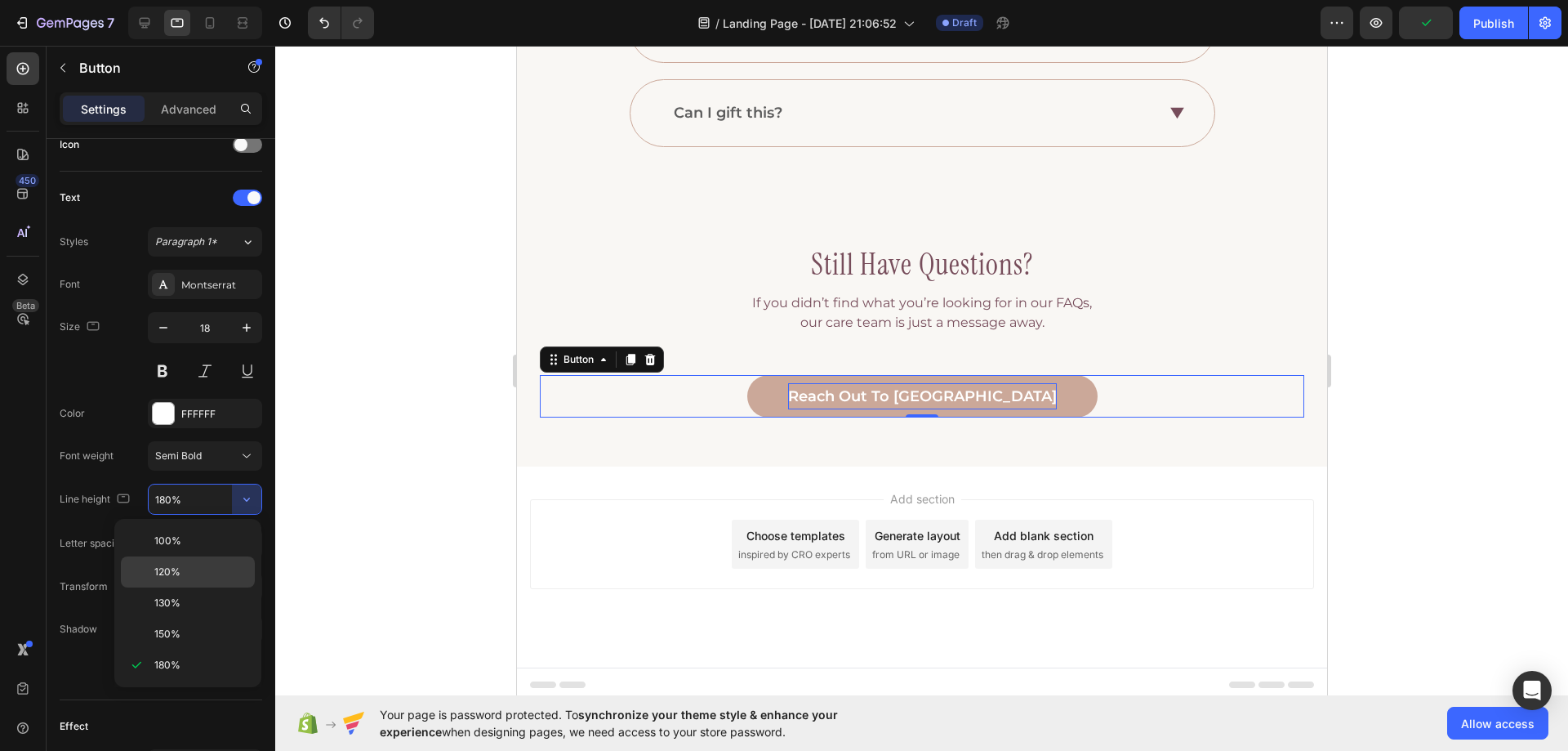
click at [200, 575] on p "120%" at bounding box center [201, 572] width 94 height 15
type input "120%"
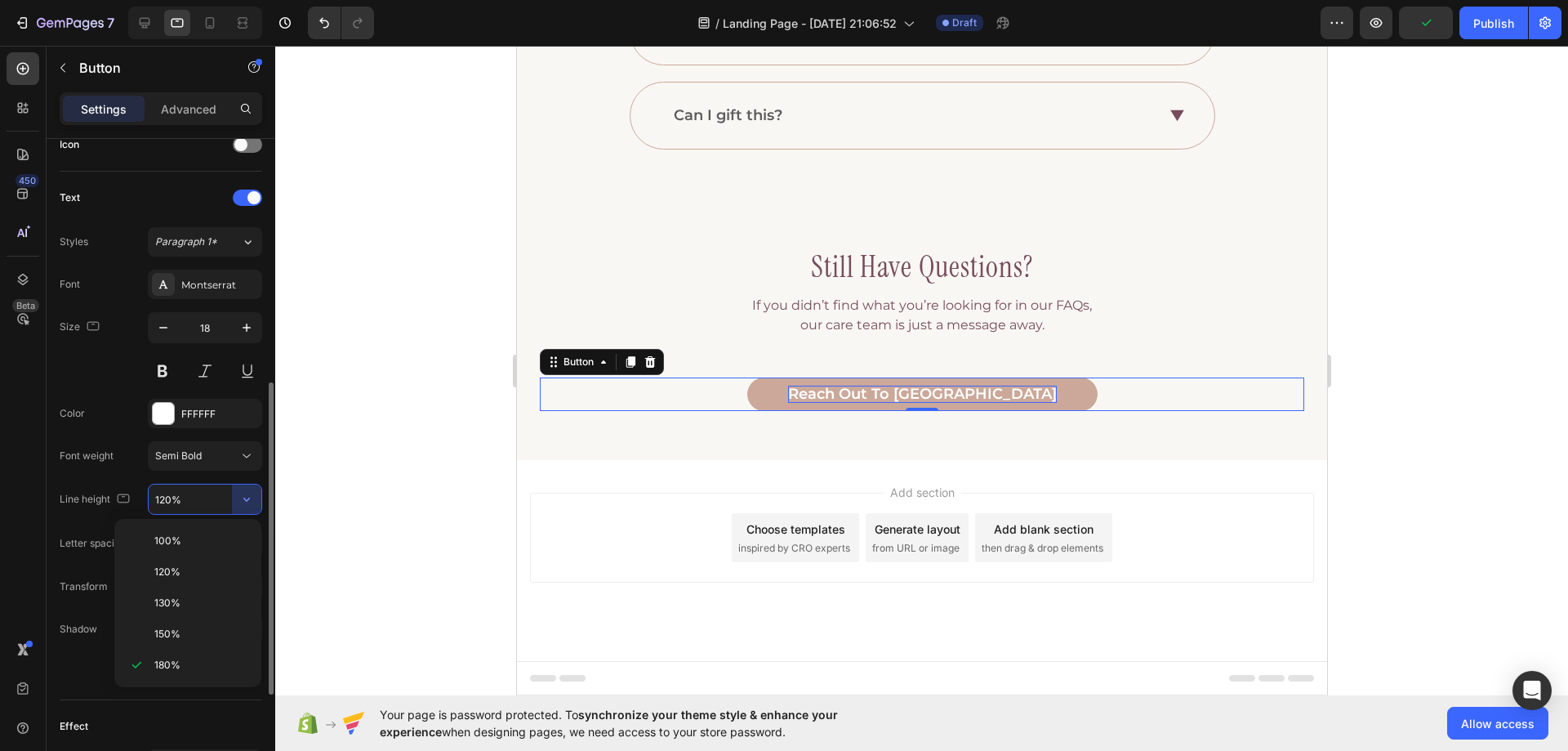
scroll to position [838, 0]
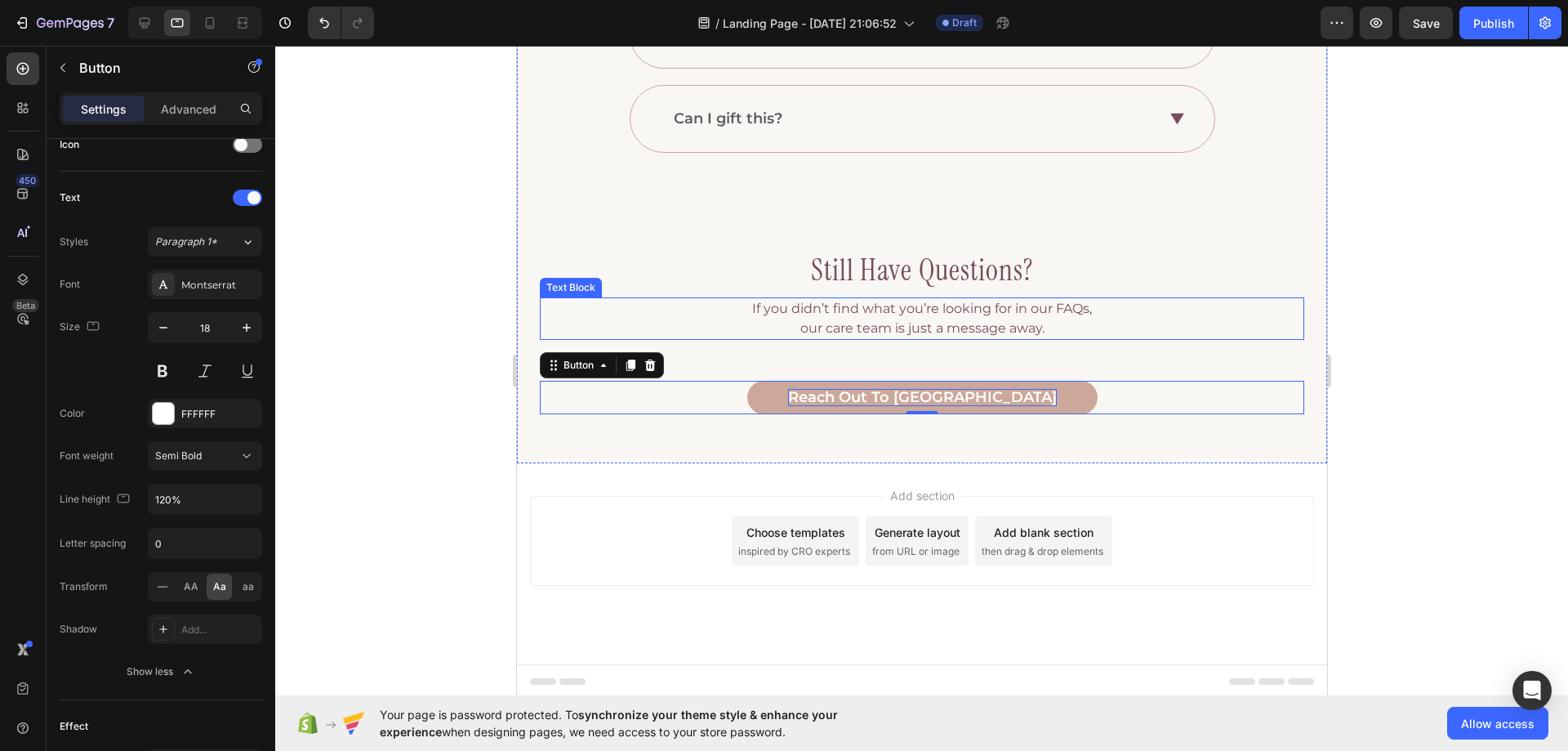
click at [790, 310] on p "If you didn’t find what you’re looking for in our FAQs, our care team is just a…" at bounding box center [921, 318] width 761 height 39
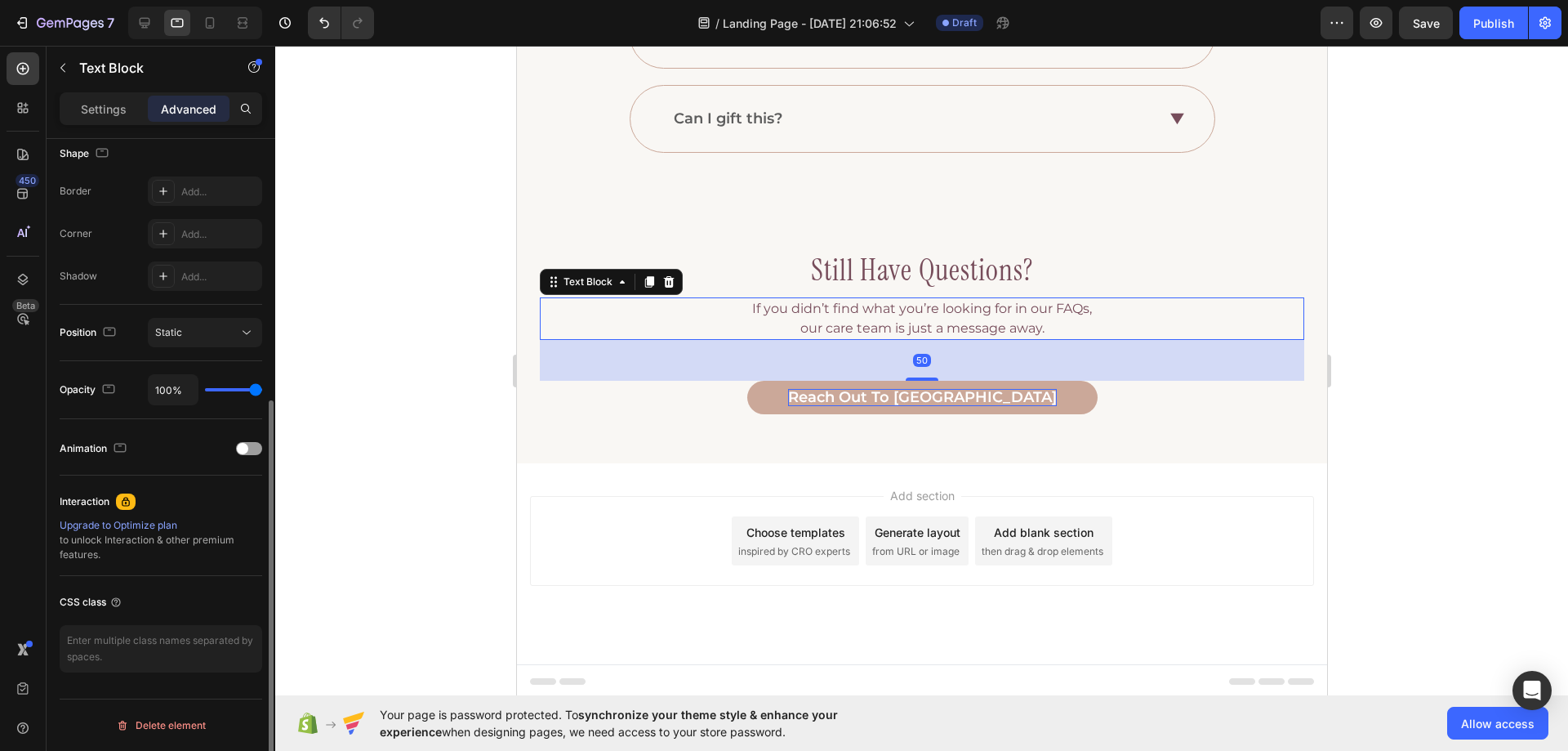
scroll to position [0, 0]
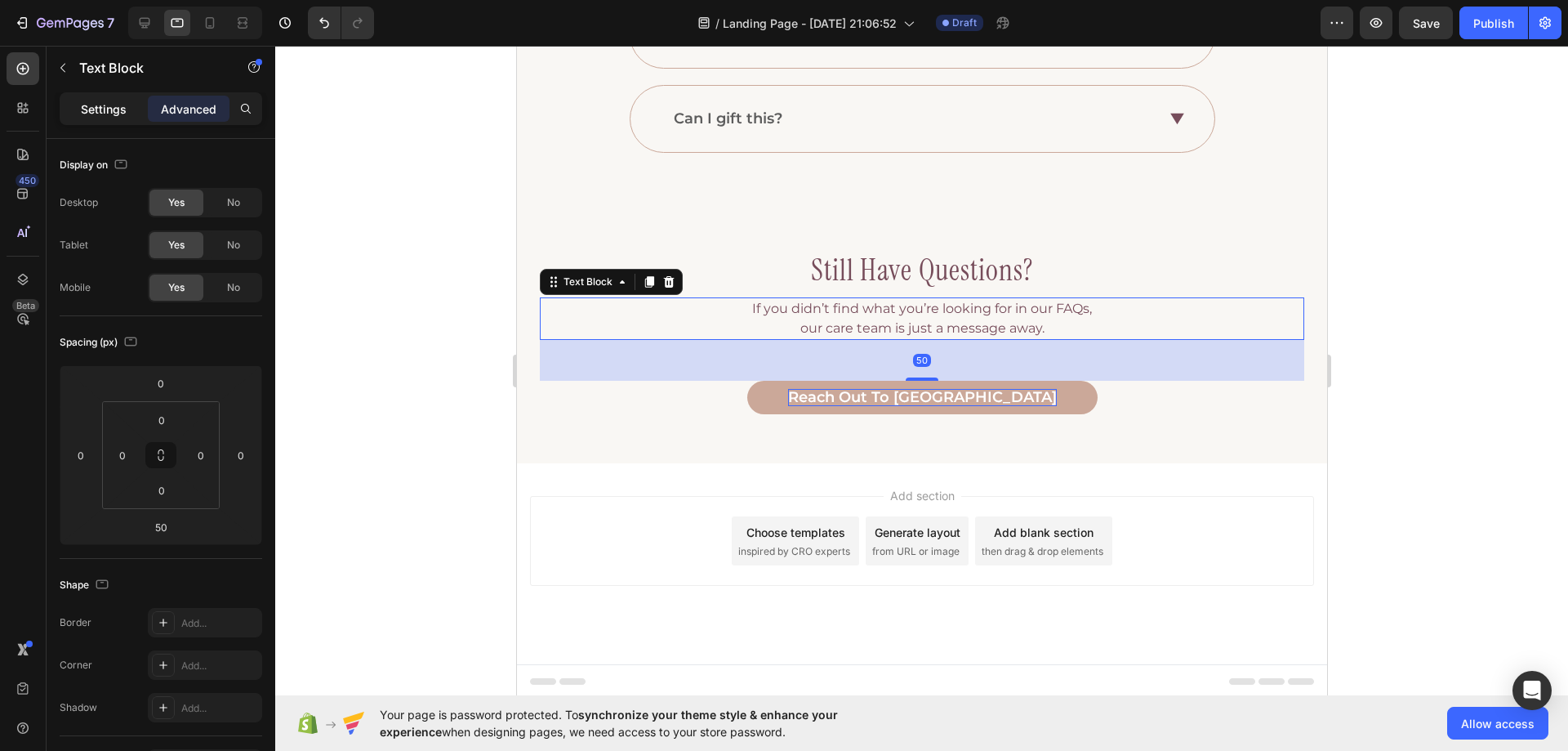
click at [122, 108] on p "Settings" at bounding box center [104, 109] width 45 height 17
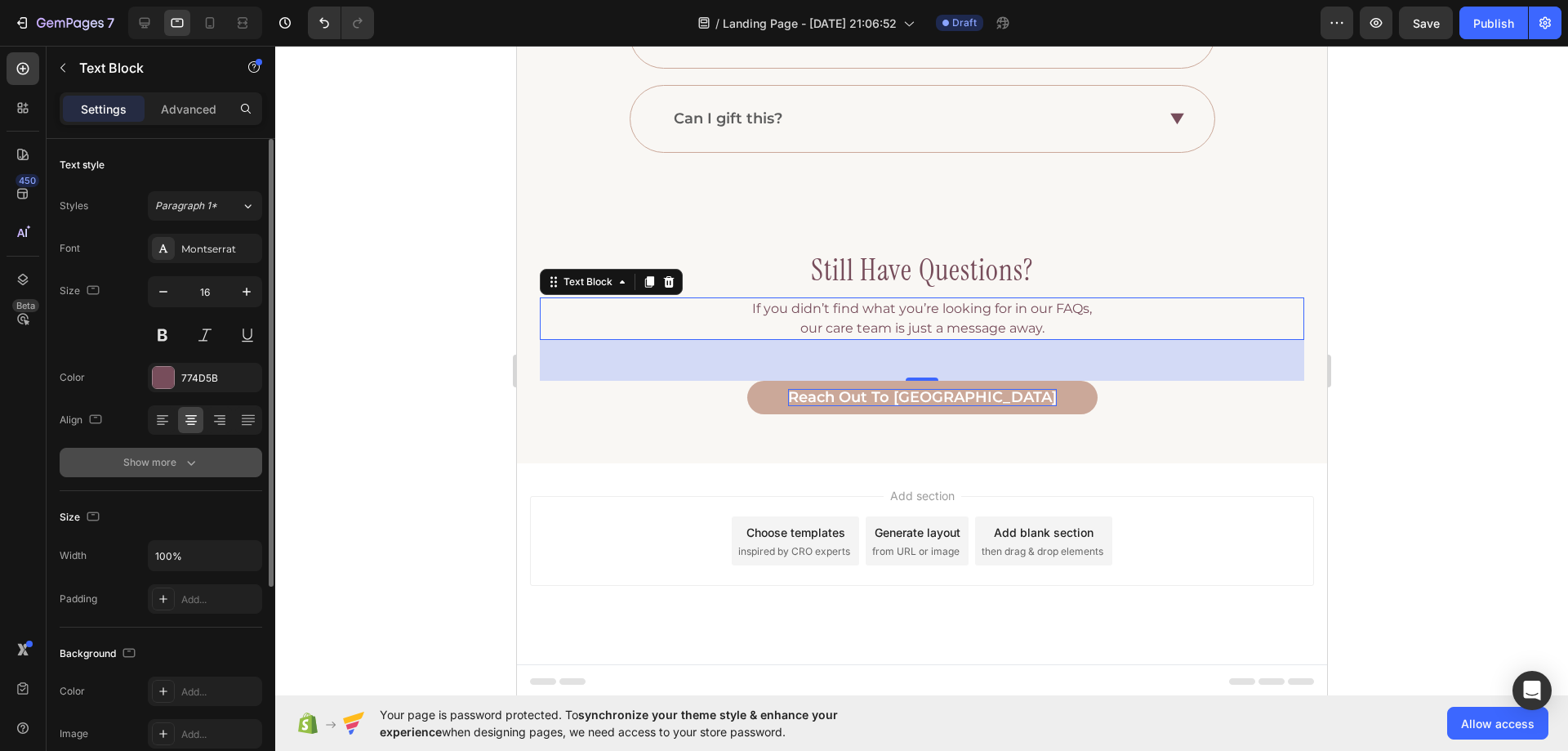
click at [172, 456] on div "Show more" at bounding box center [161, 462] width 76 height 17
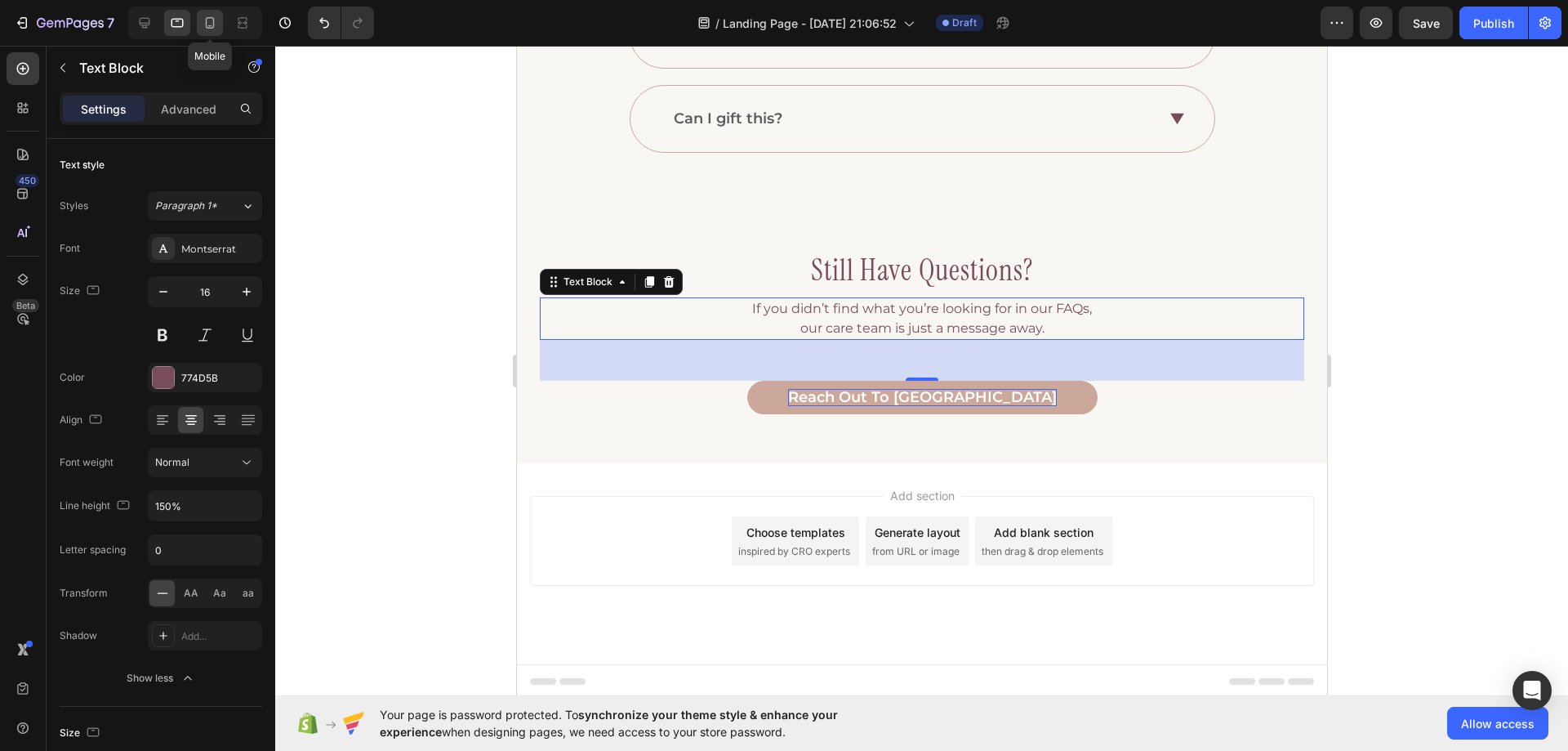
click at [219, 27] on div at bounding box center [210, 23] width 26 height 26
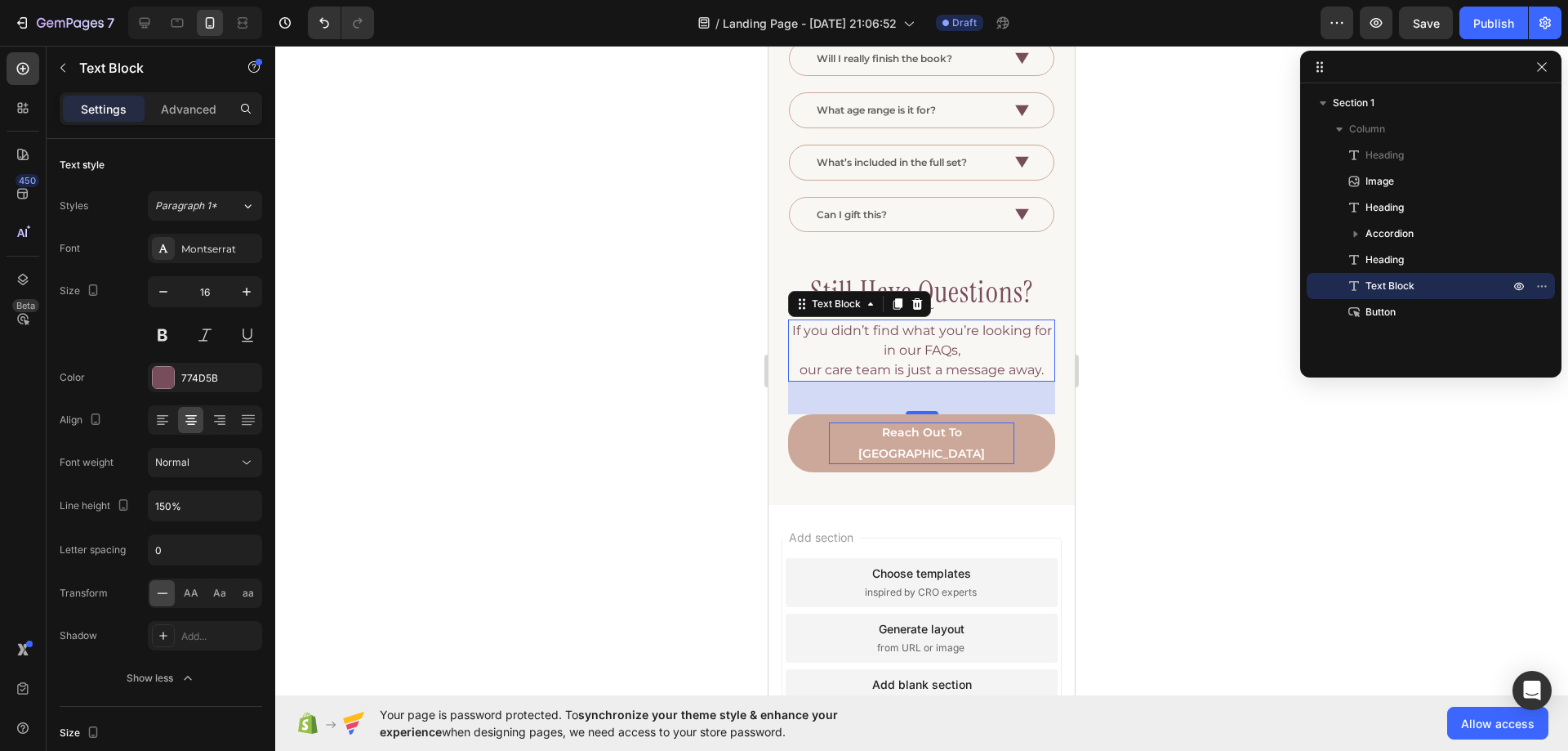
scroll to position [450, 0]
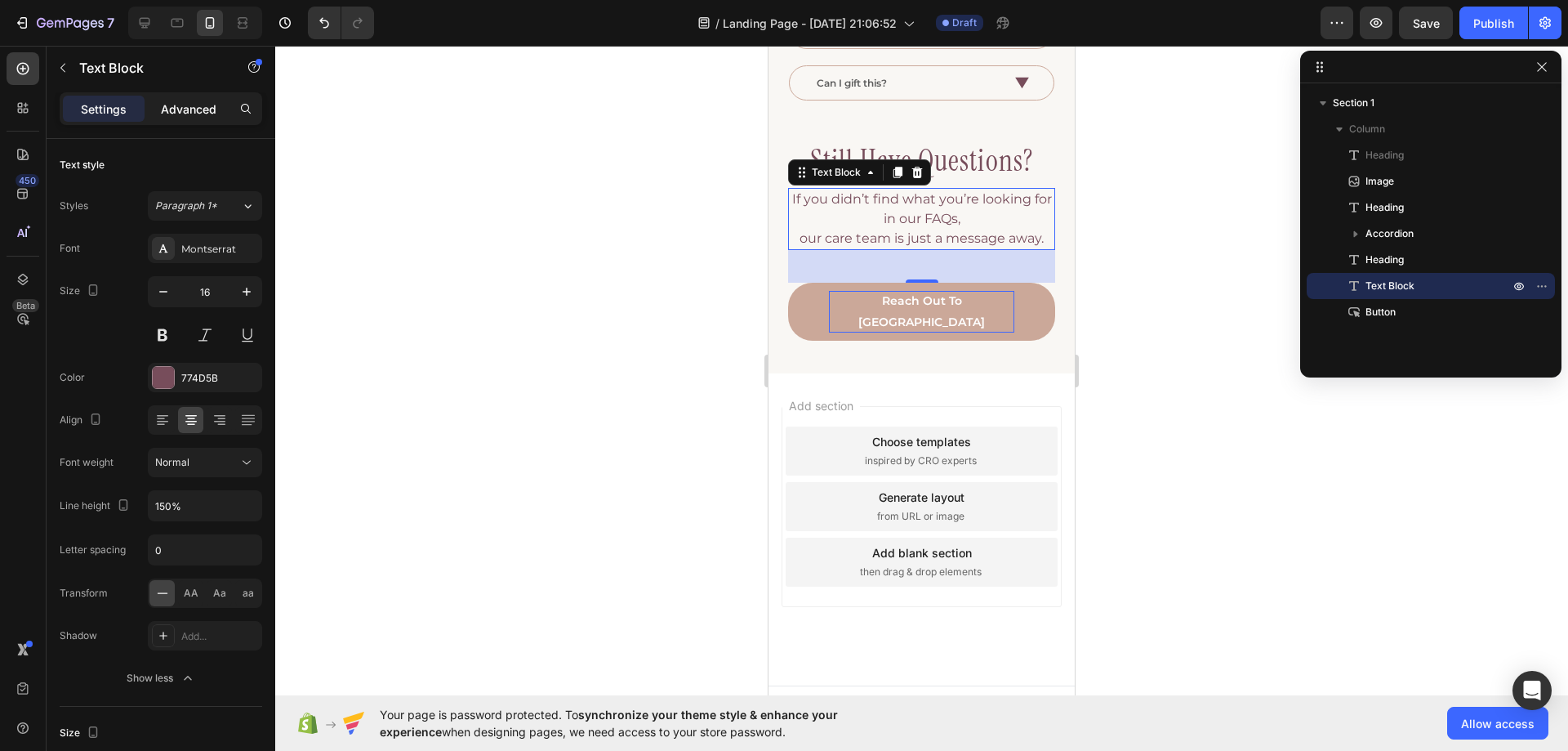
click at [189, 120] on div "Advanced" at bounding box center [188, 108] width 81 height 26
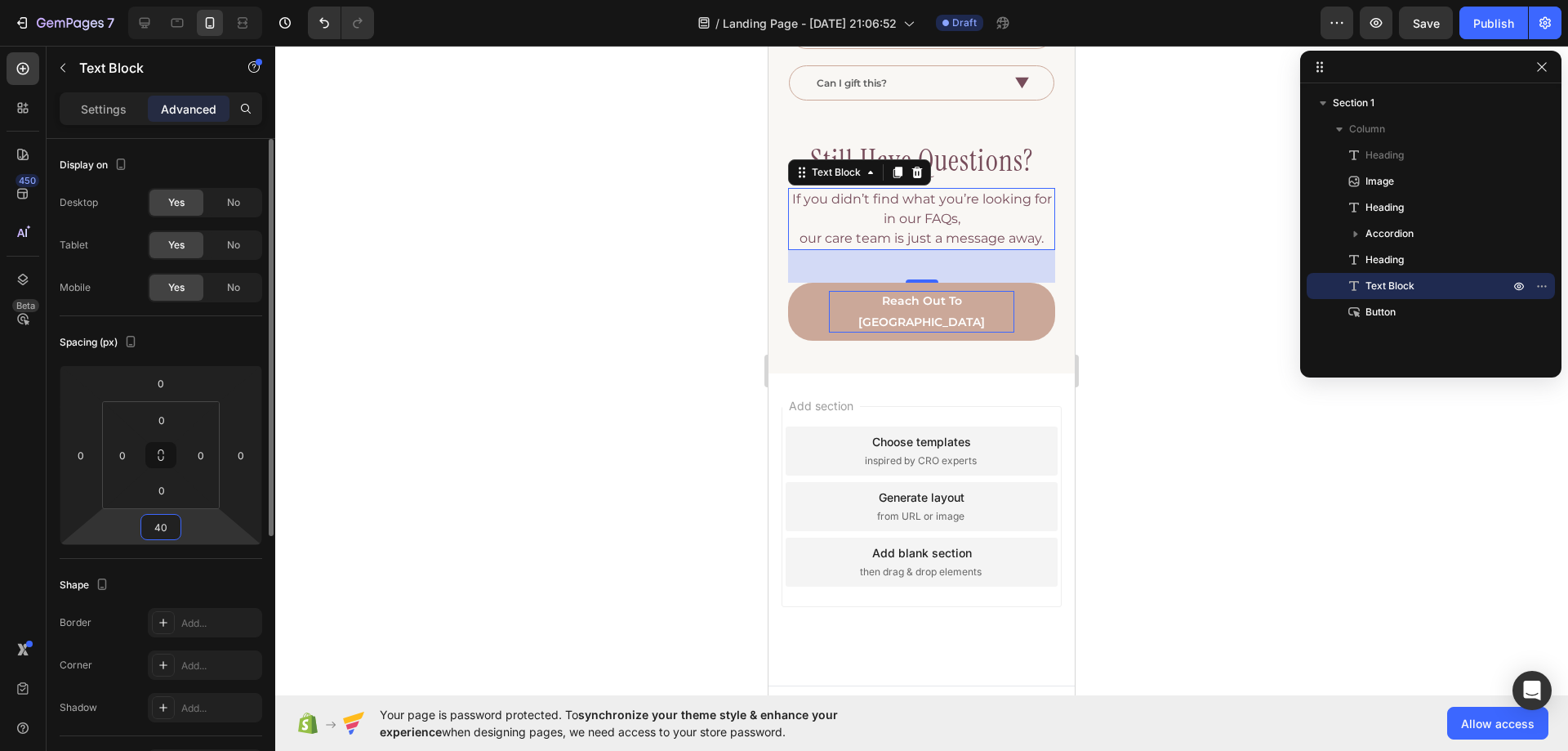
click at [169, 522] on input "40" at bounding box center [160, 527] width 32 height 24
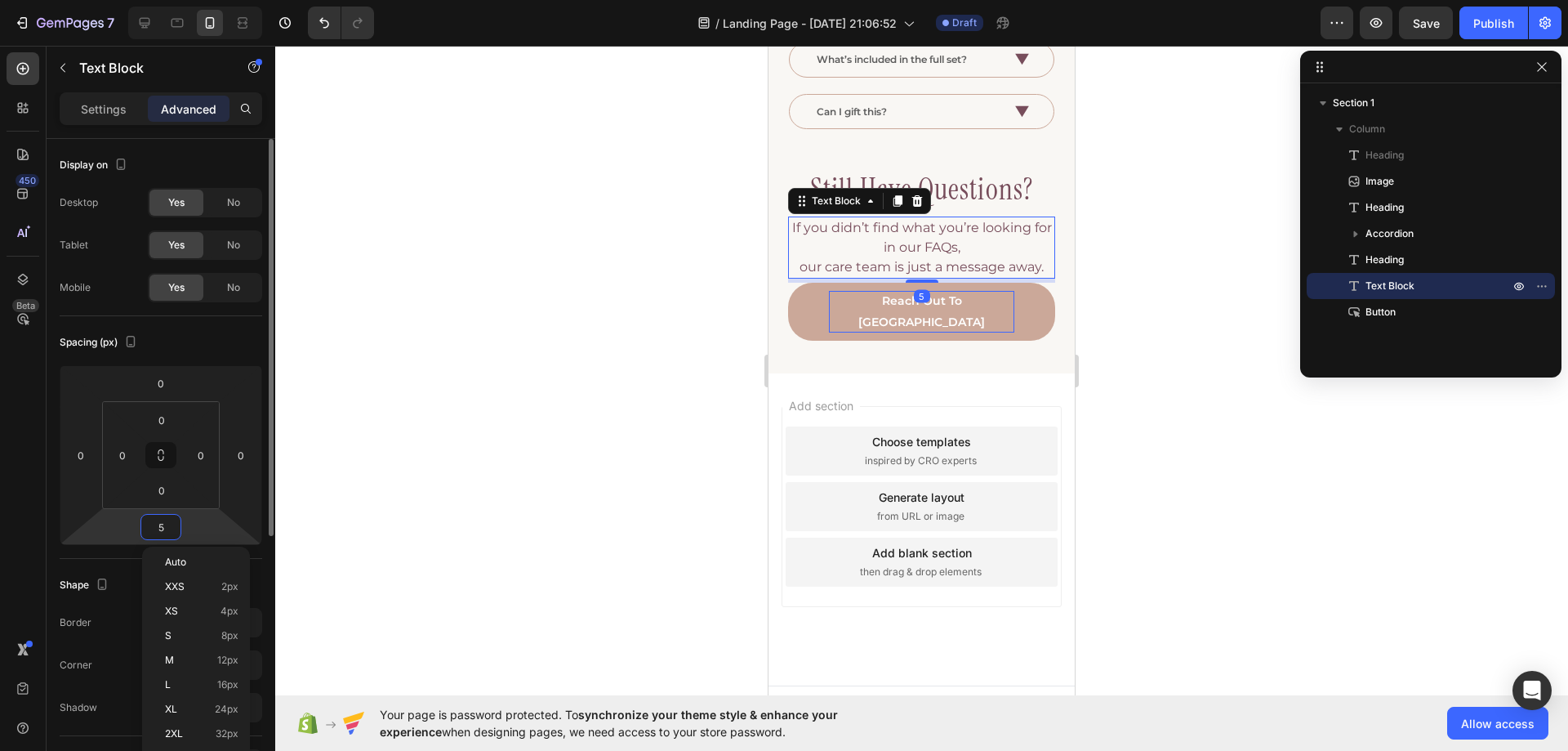
type input "50"
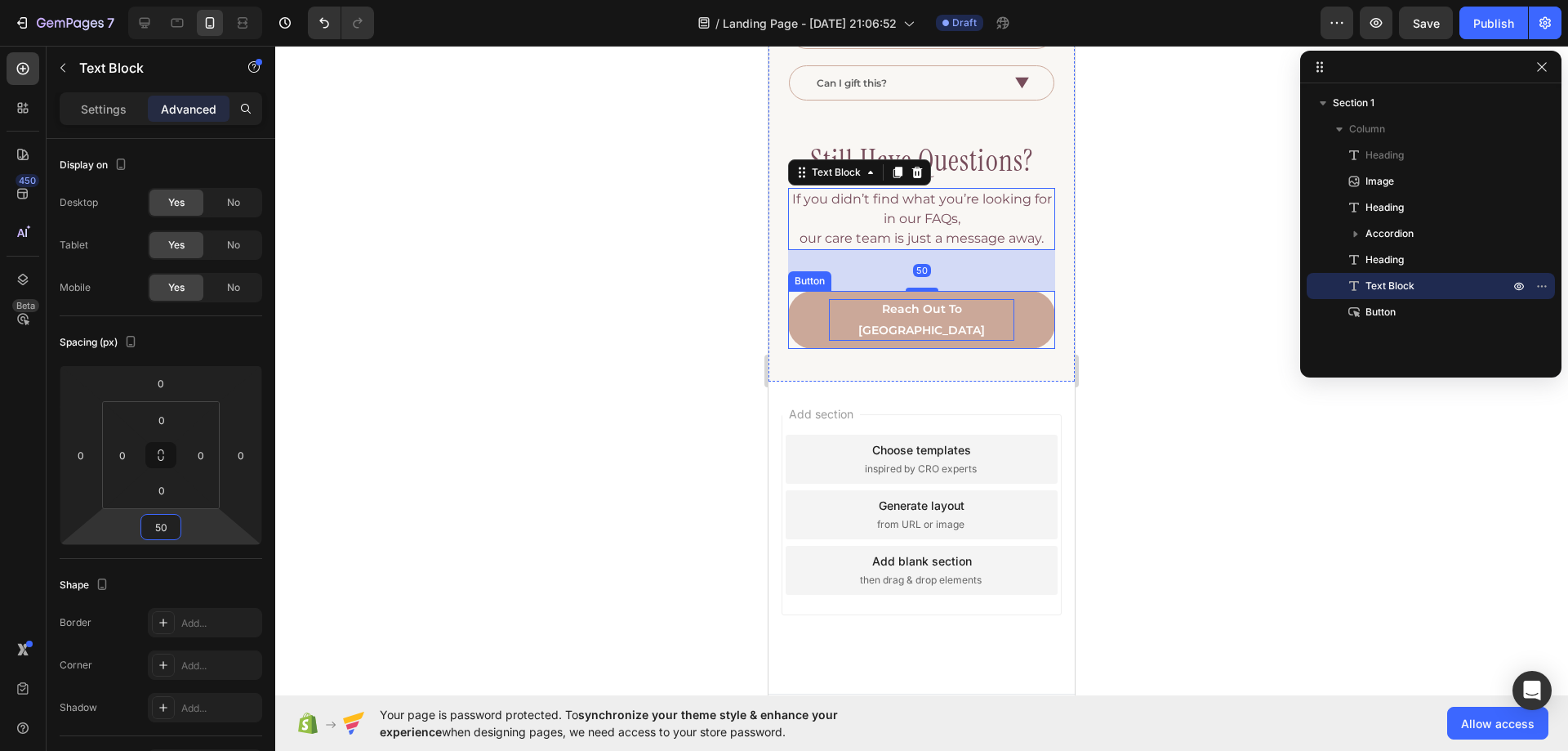
click at [810, 312] on div "reach out to us Button" at bounding box center [922, 319] width 267 height 57
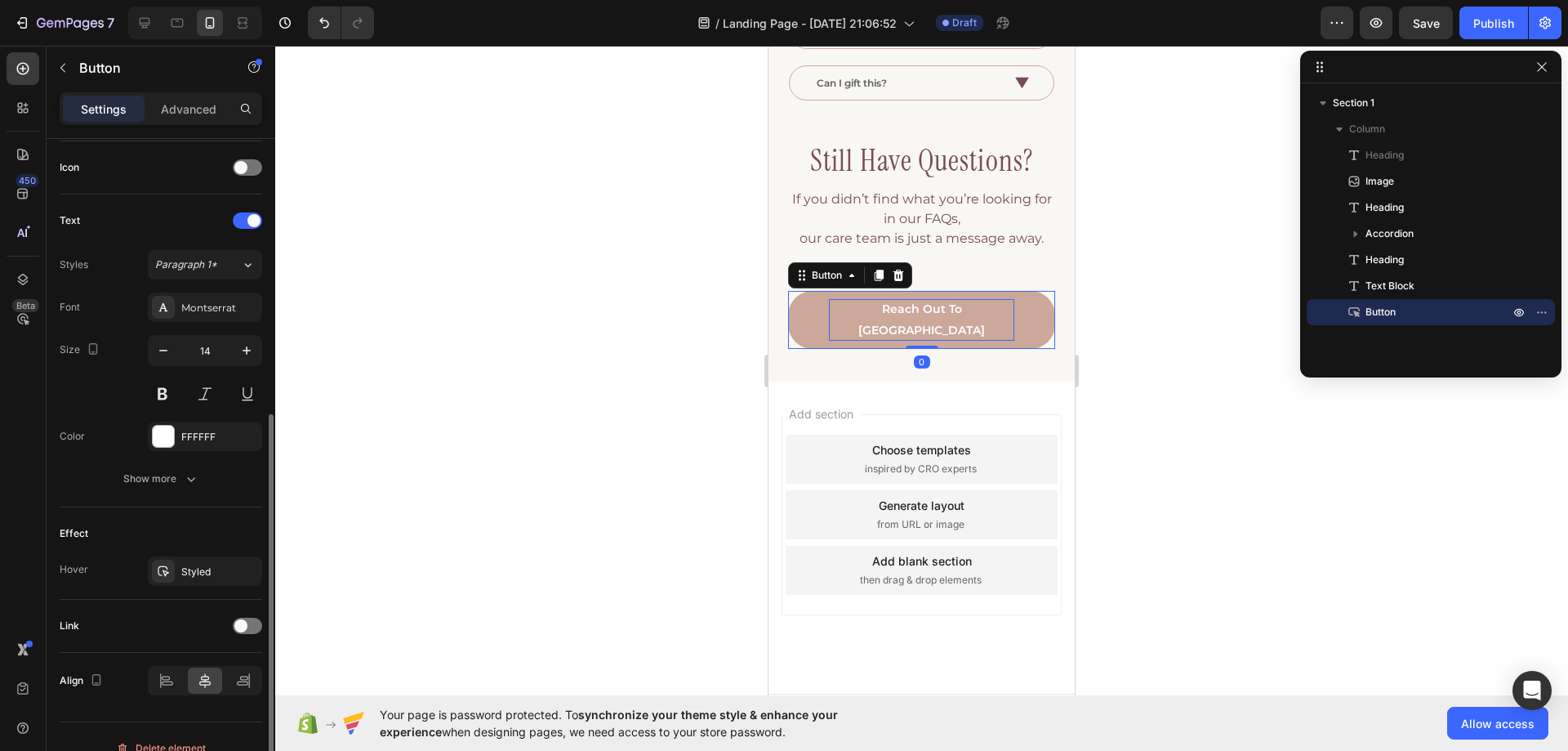
scroll to position [513, 0]
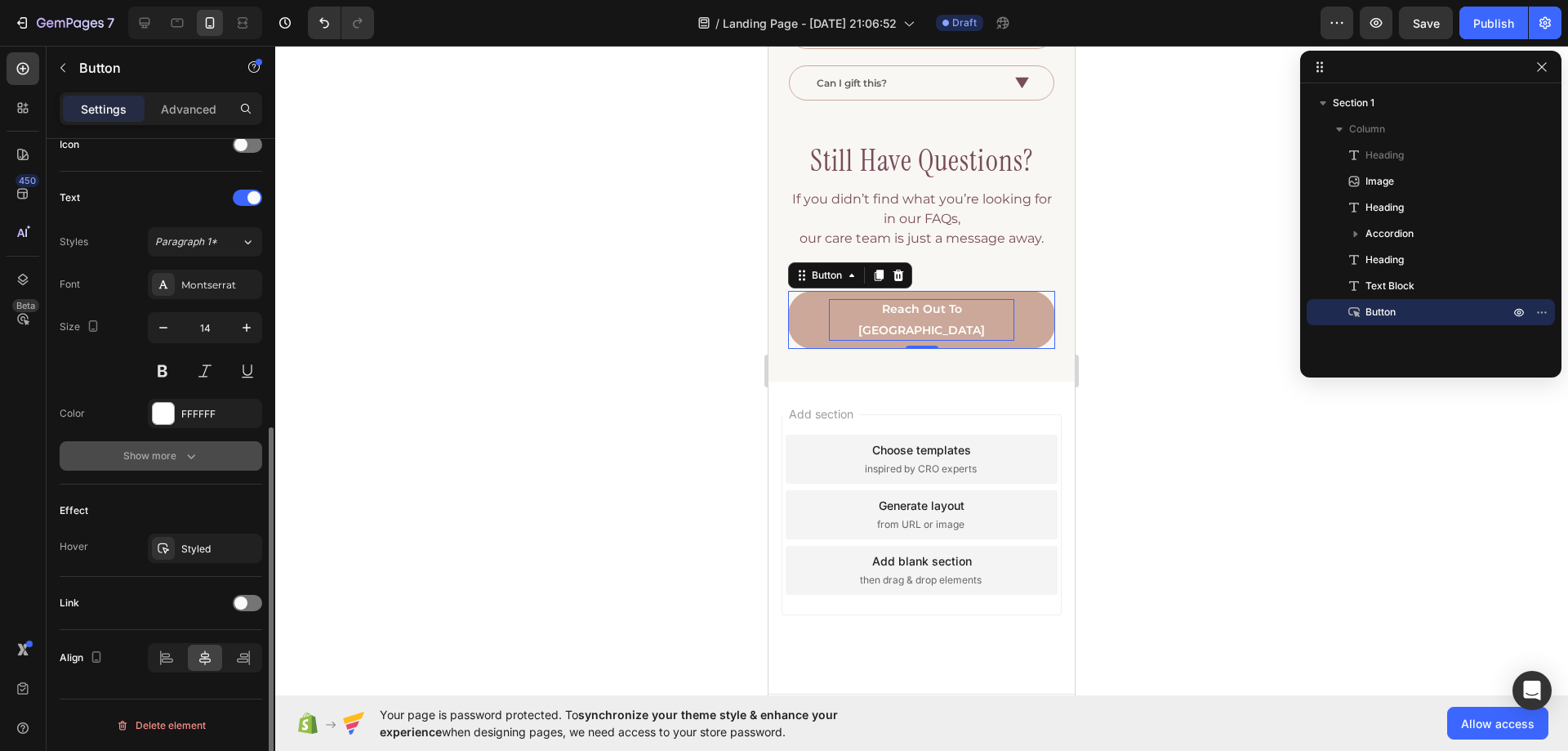
click at [199, 456] on button "Show more" at bounding box center [161, 456] width 203 height 30
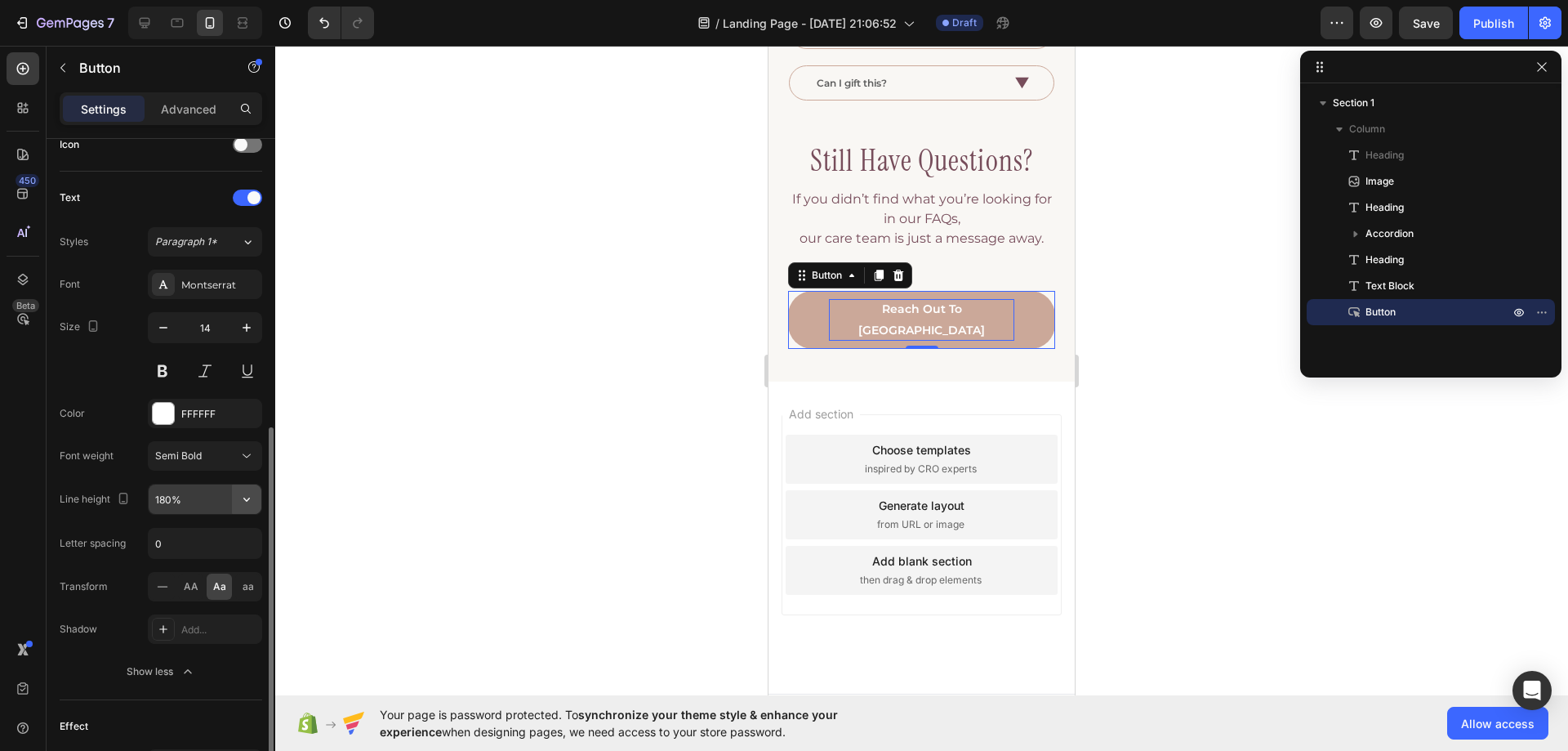
click at [244, 504] on icon "button" at bounding box center [246, 499] width 17 height 17
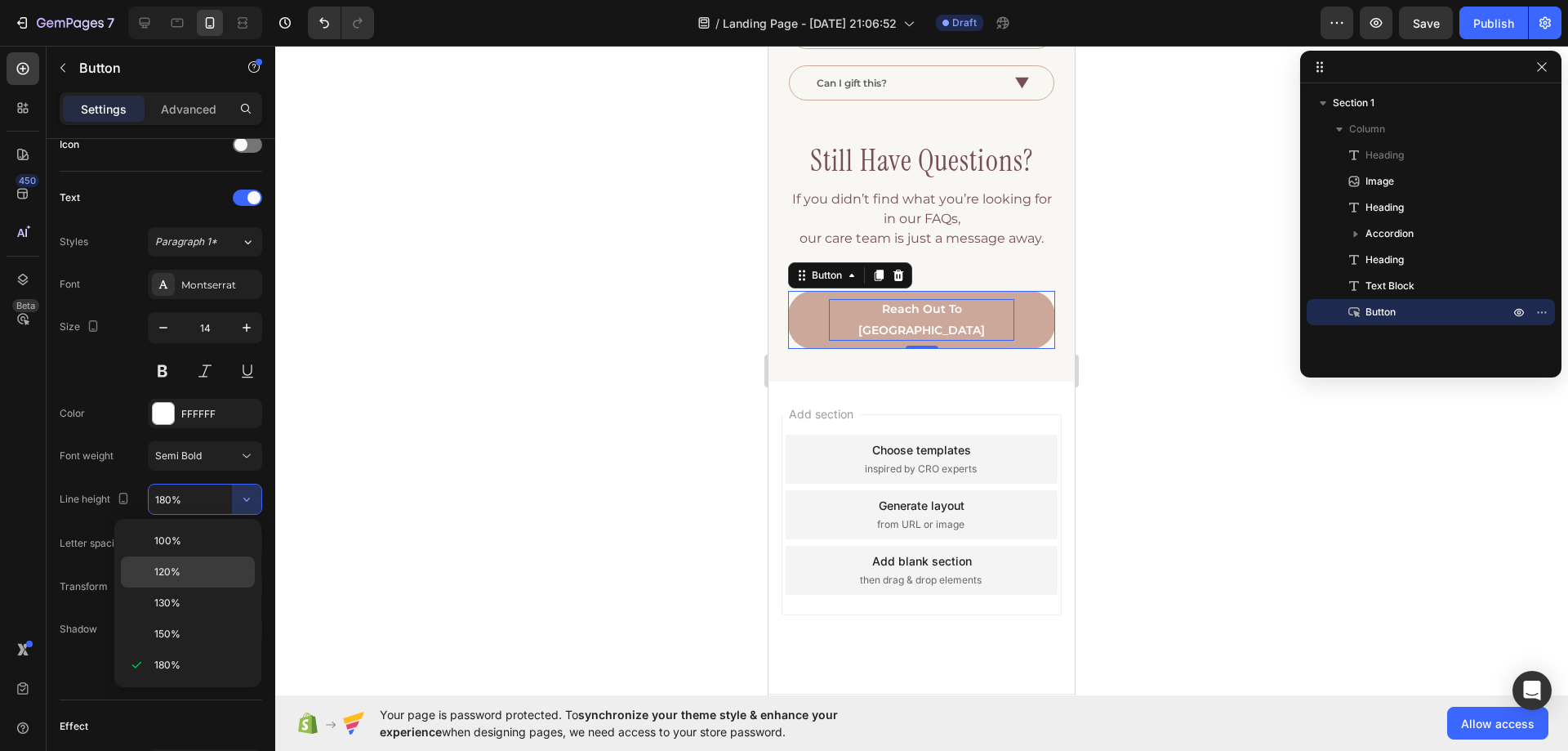
click at [199, 588] on div "120%" at bounding box center [187, 603] width 134 height 31
type input "120%"
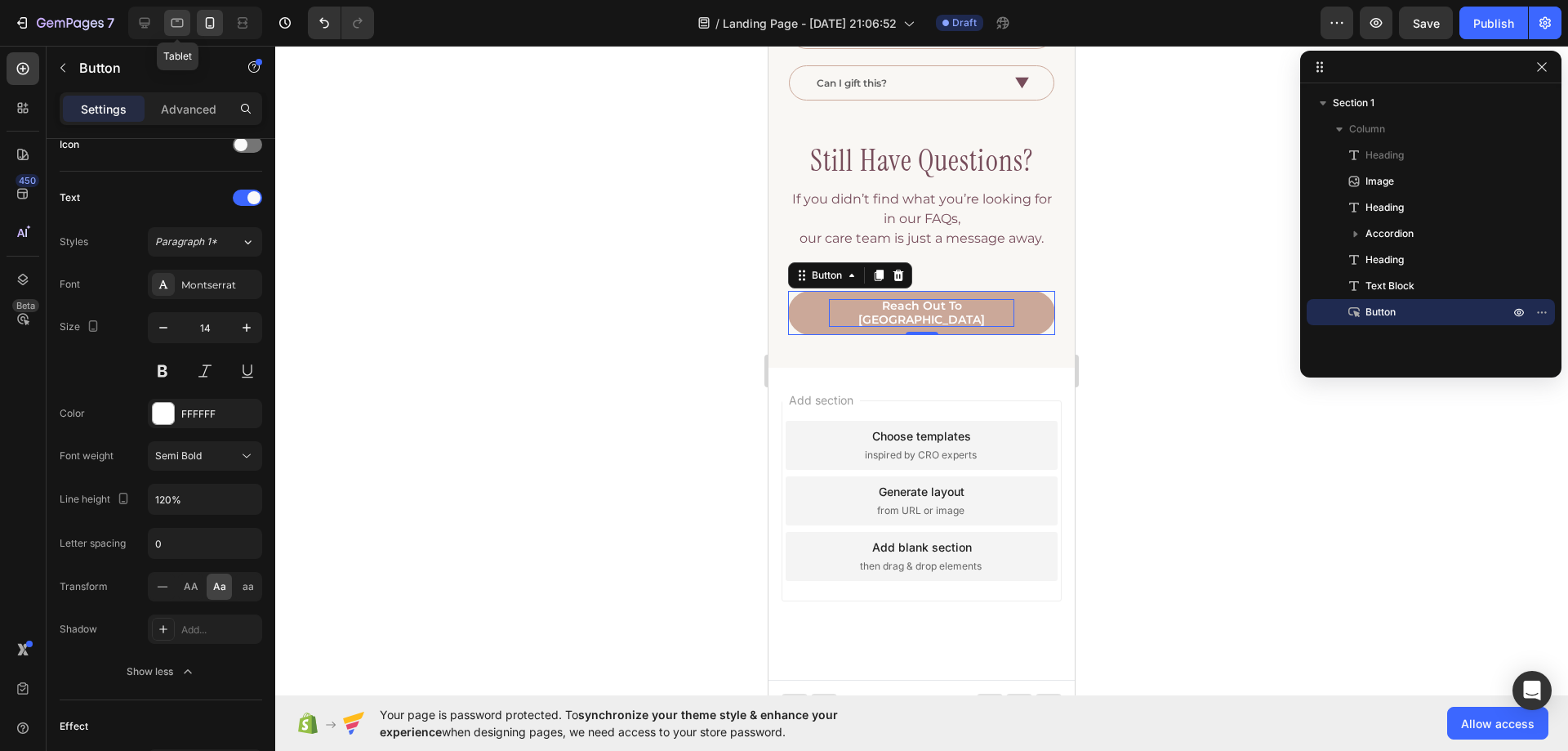
click at [169, 31] on div at bounding box center [177, 23] width 26 height 26
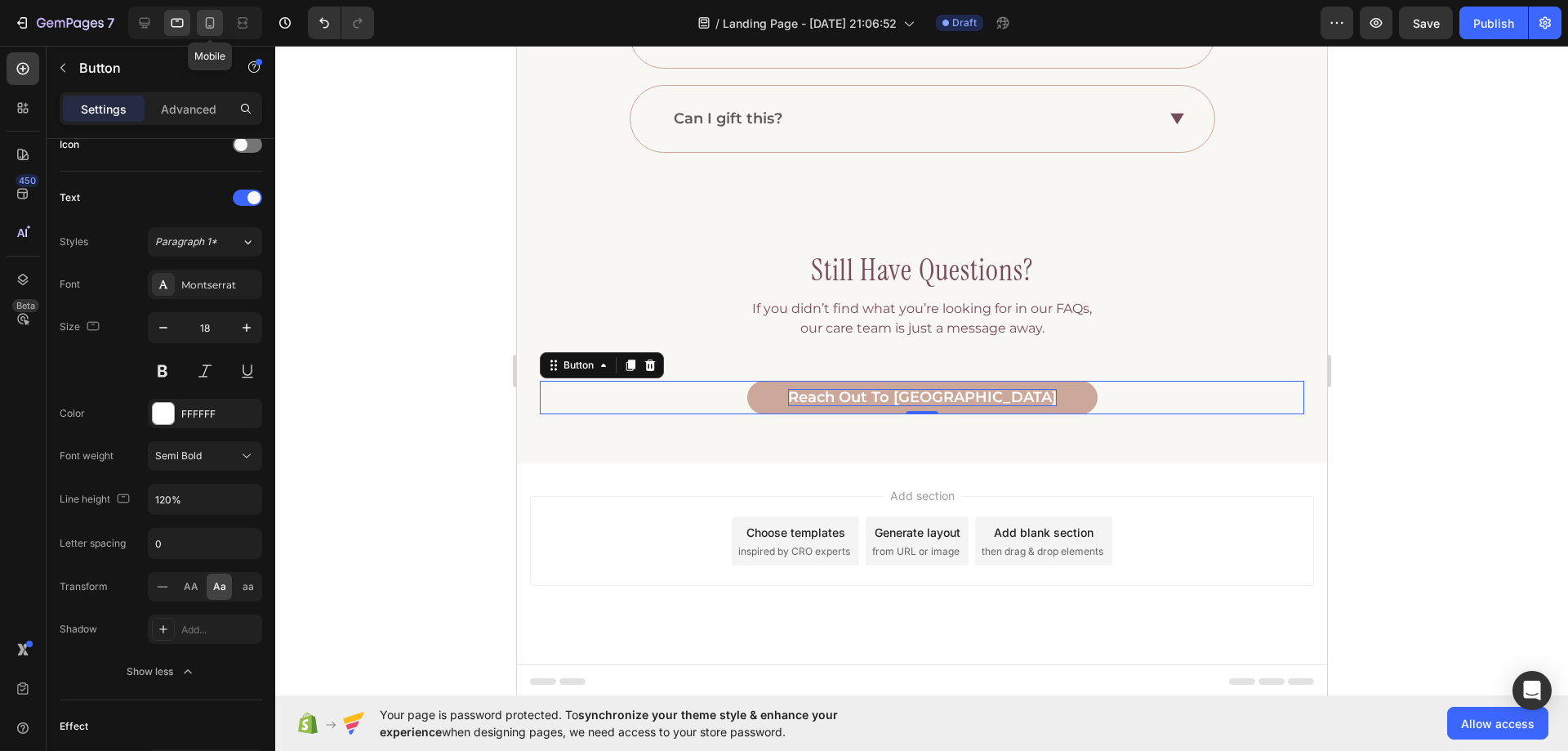
click at [200, 24] on div at bounding box center [210, 23] width 26 height 26
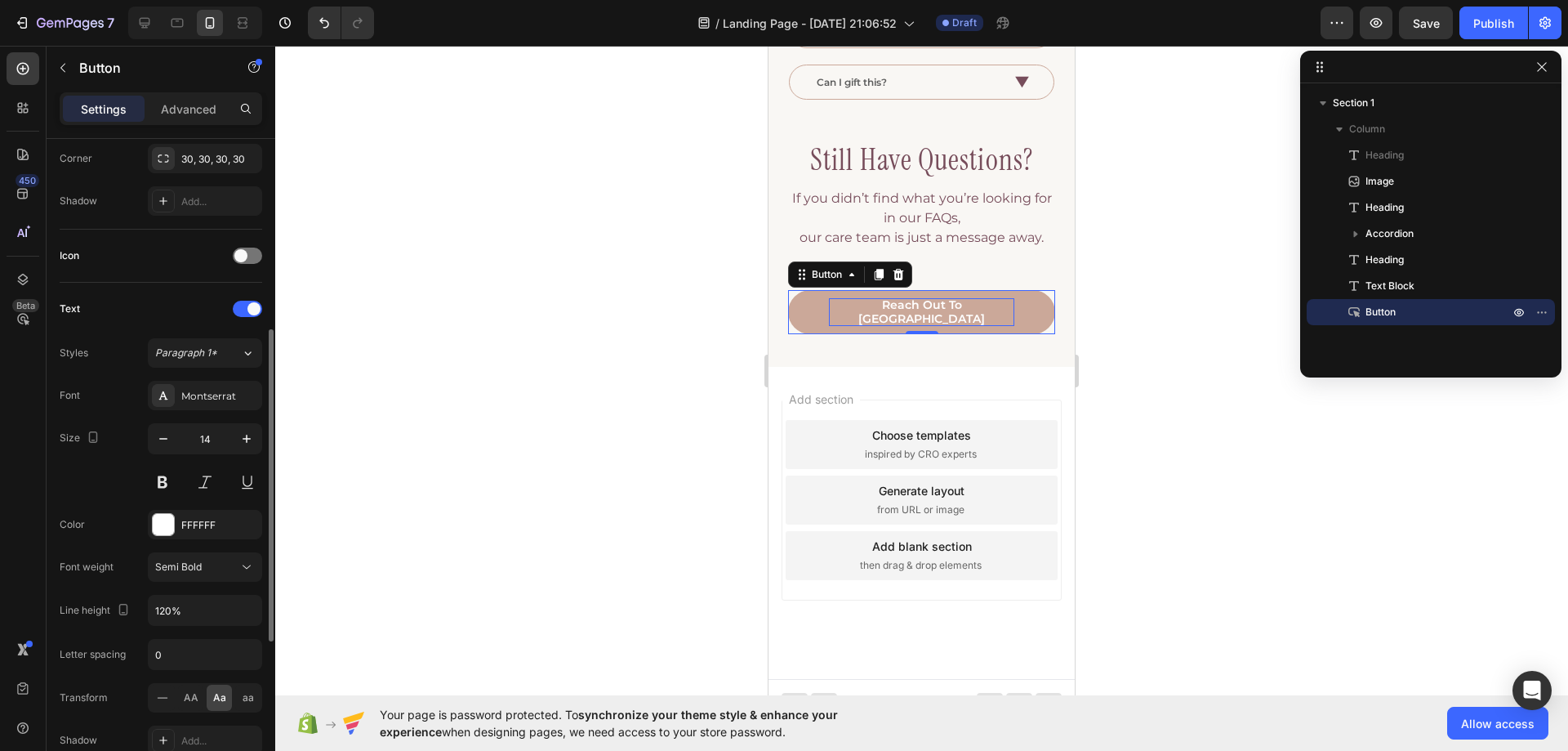
scroll to position [239, 0]
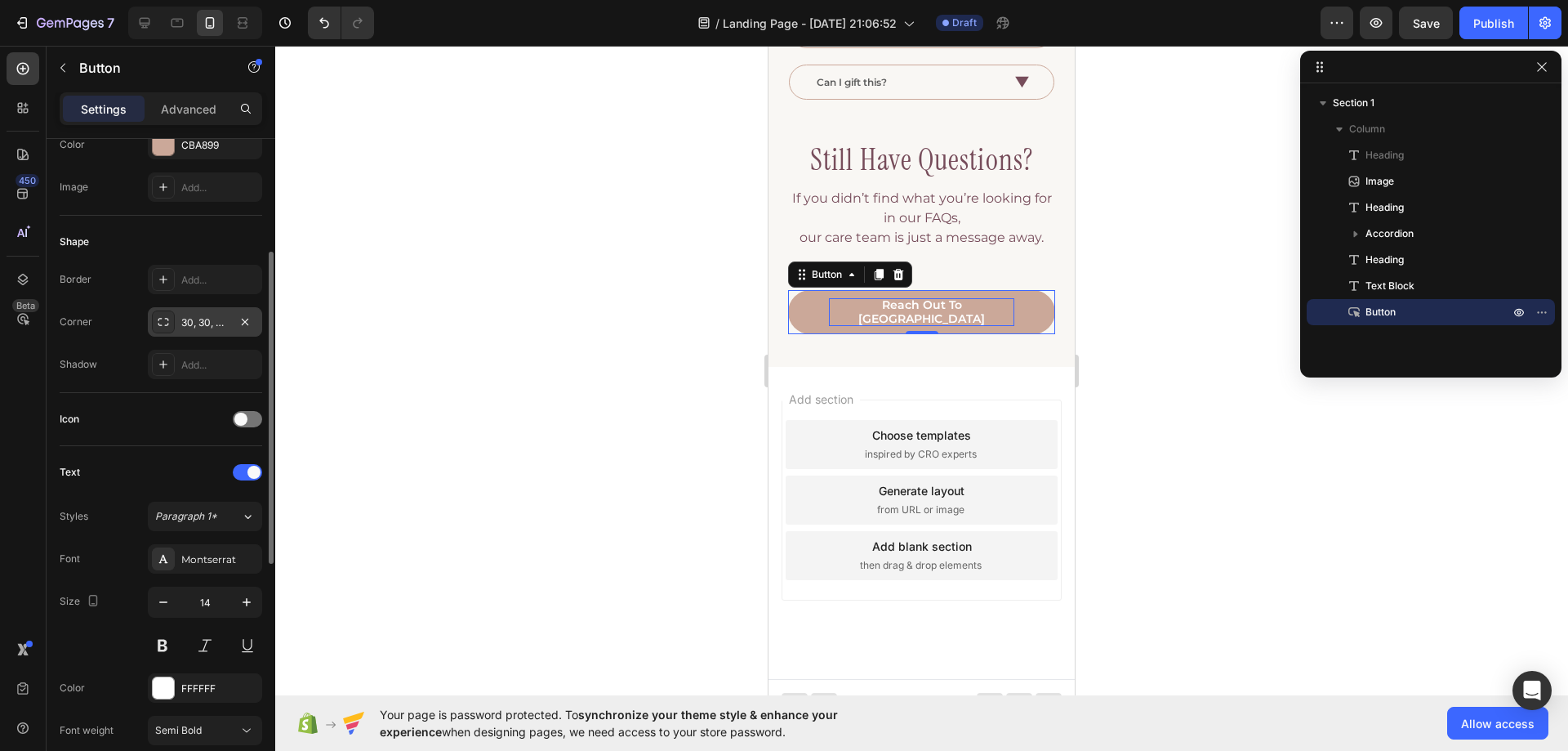
click at [202, 321] on div "30, 30, 30, 30" at bounding box center [205, 323] width 47 height 15
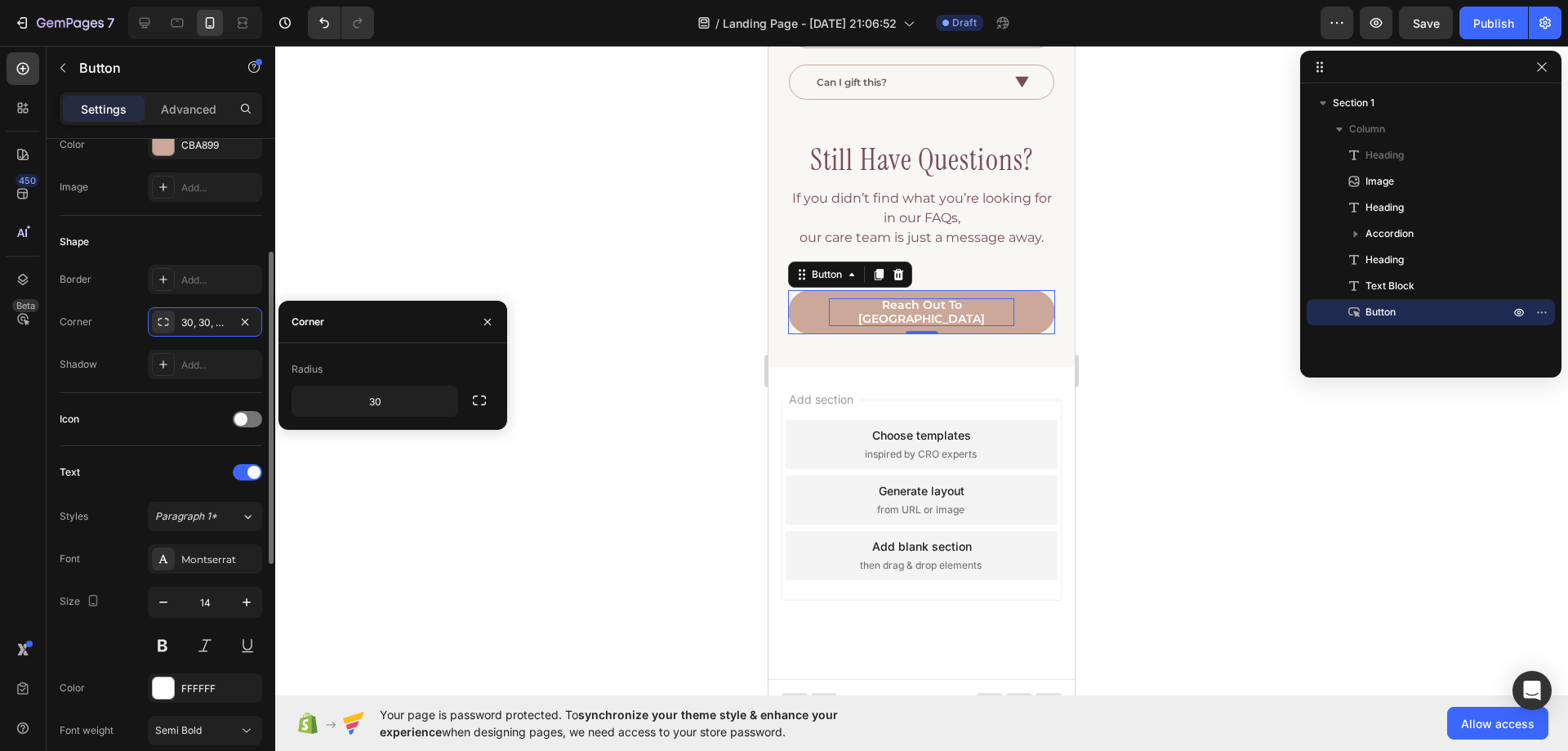
click at [121, 310] on div "Corner 30, 30, 30, 30" at bounding box center [161, 322] width 203 height 30
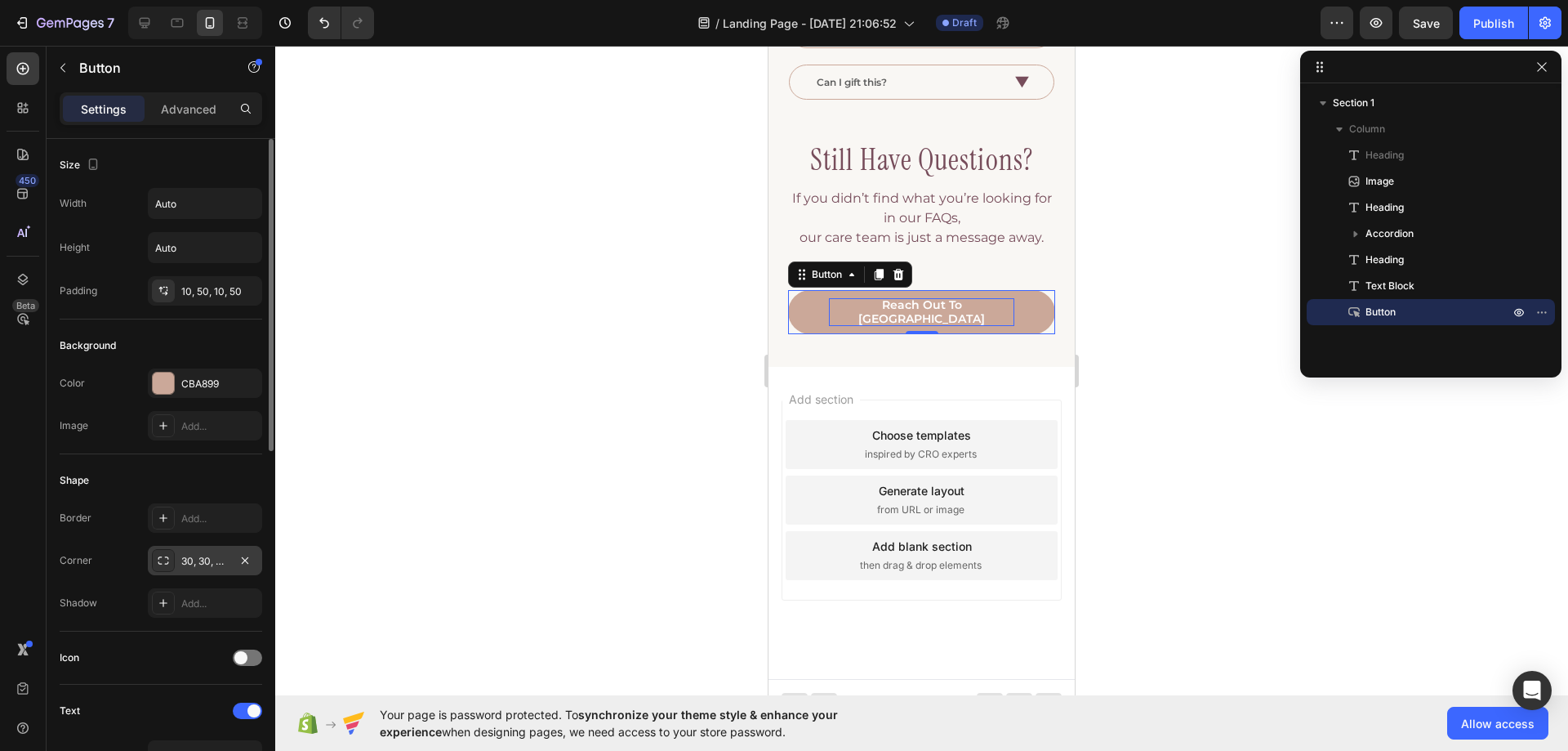
scroll to position [163, 0]
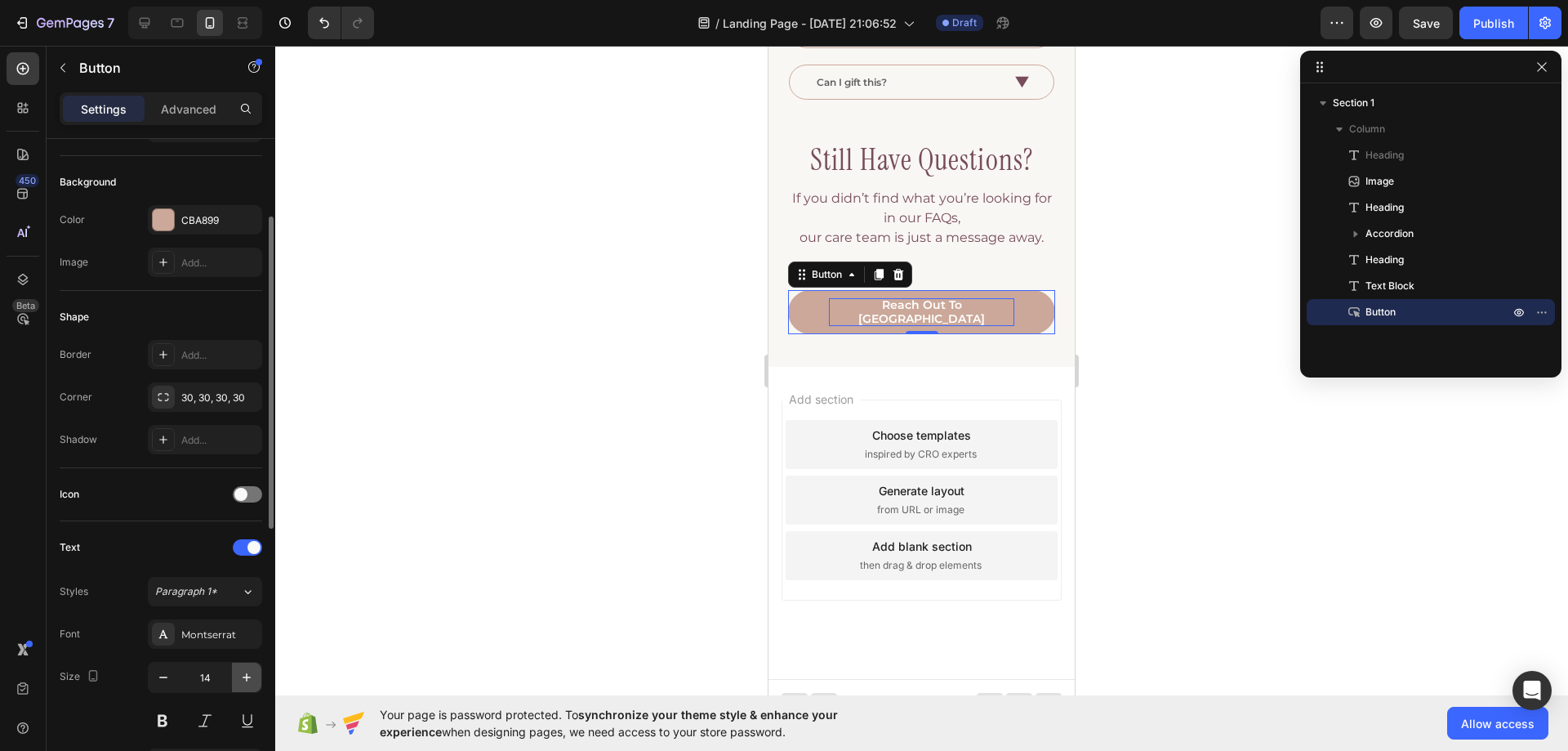
click at [256, 673] on button "button" at bounding box center [246, 678] width 30 height 30
type input "18"
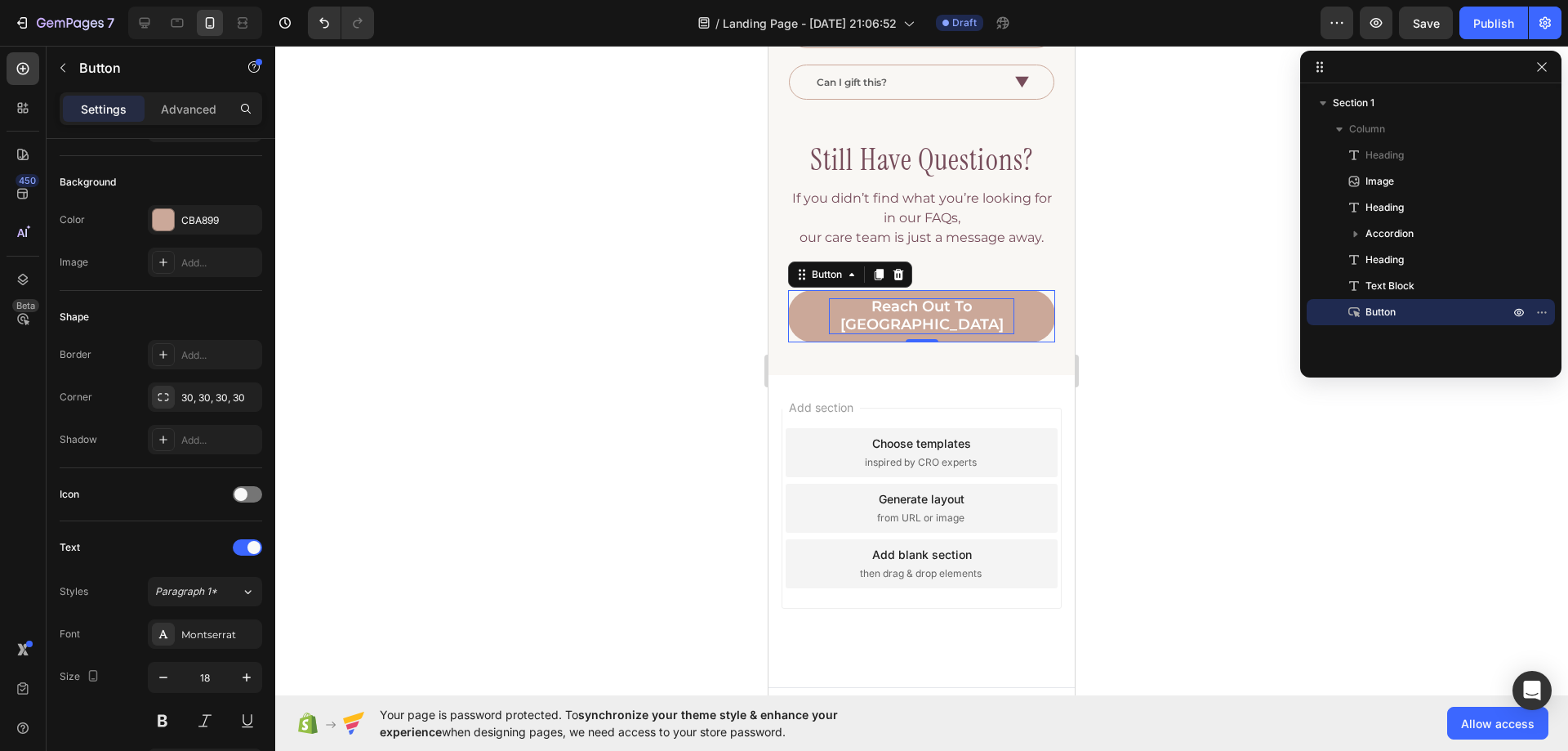
click at [1166, 351] on div at bounding box center [921, 398] width 1293 height 706
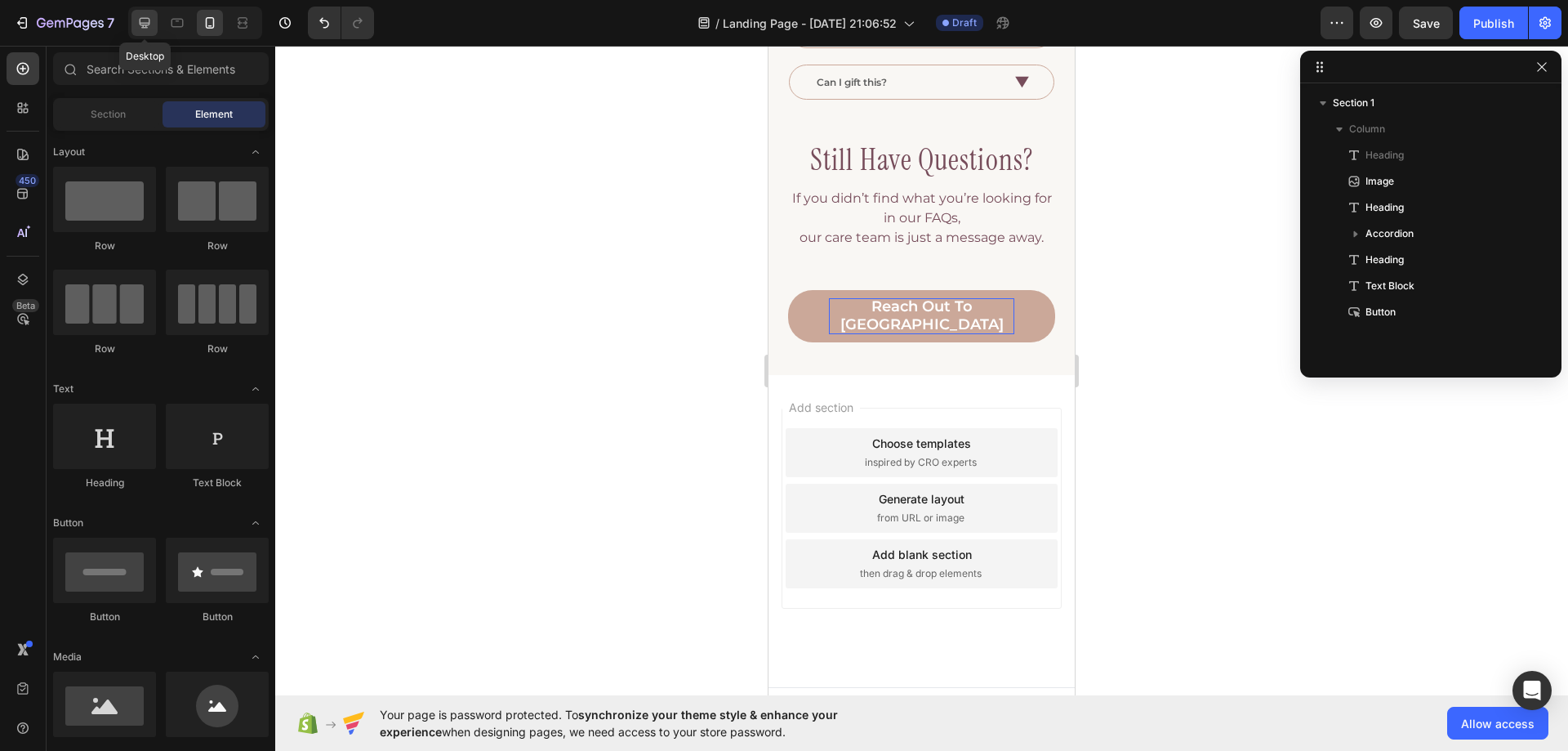
click at [141, 31] on icon at bounding box center [144, 23] width 17 height 17
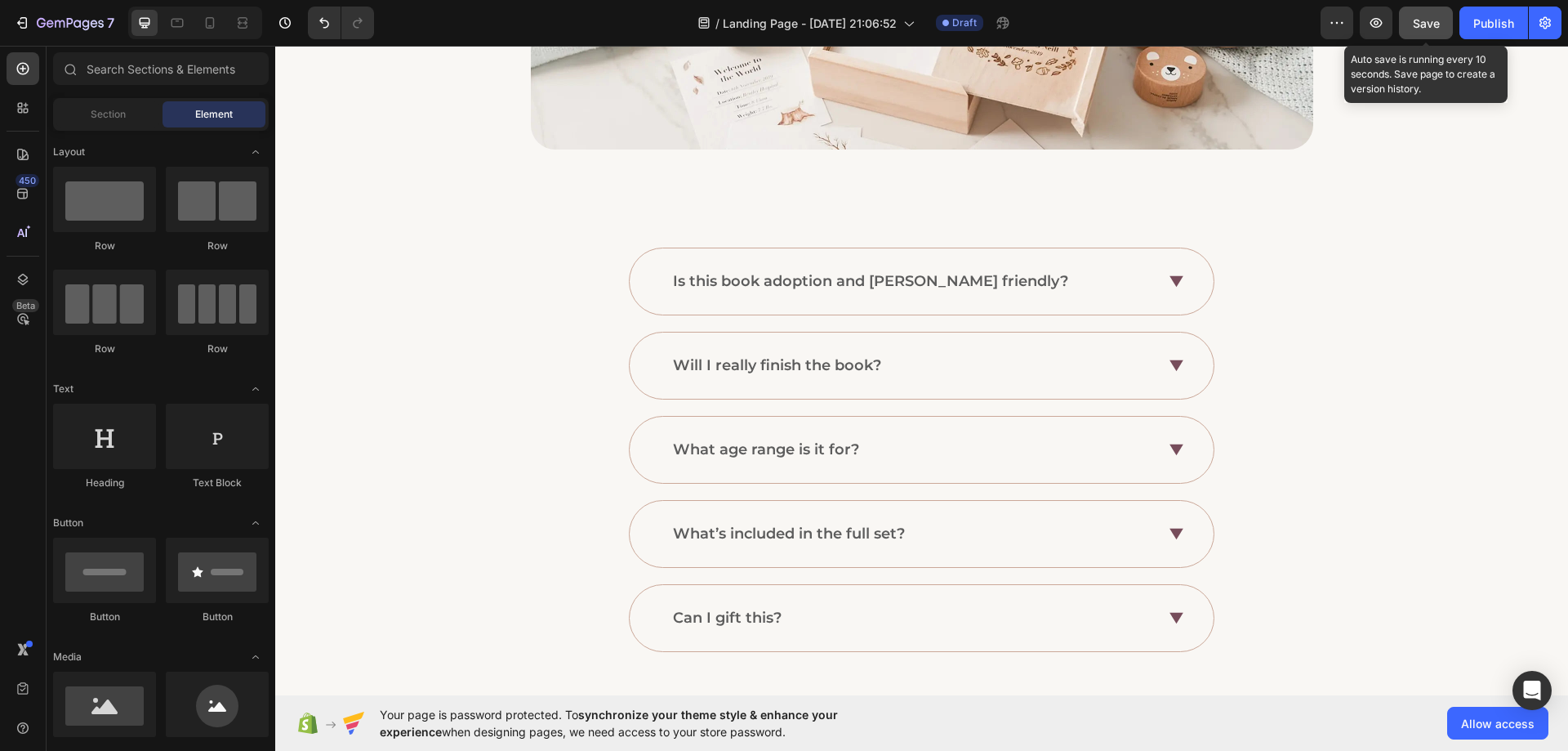
click at [1412, 17] on button "Save" at bounding box center [1426, 22] width 54 height 32
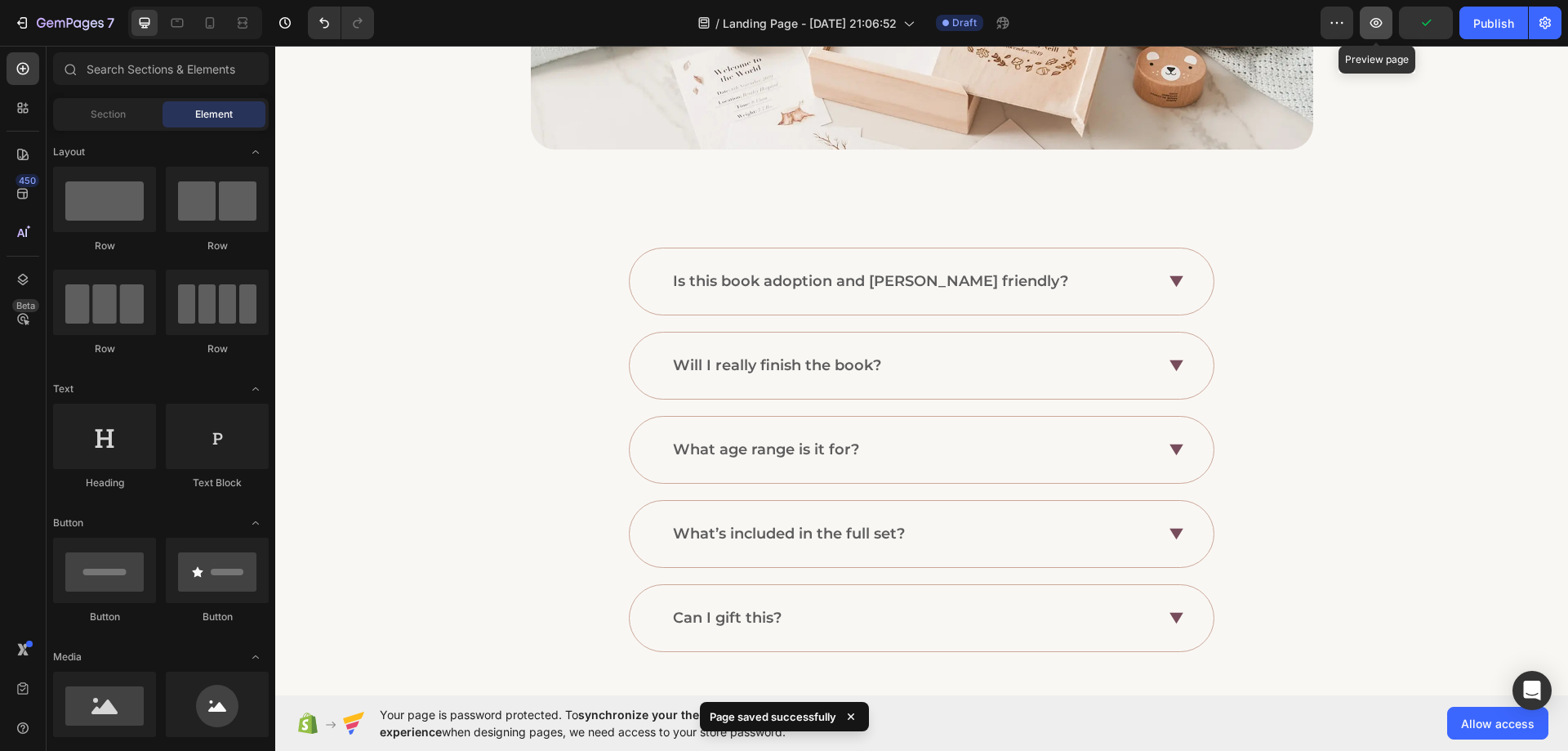
click at [1372, 19] on icon "button" at bounding box center [1376, 23] width 17 height 17
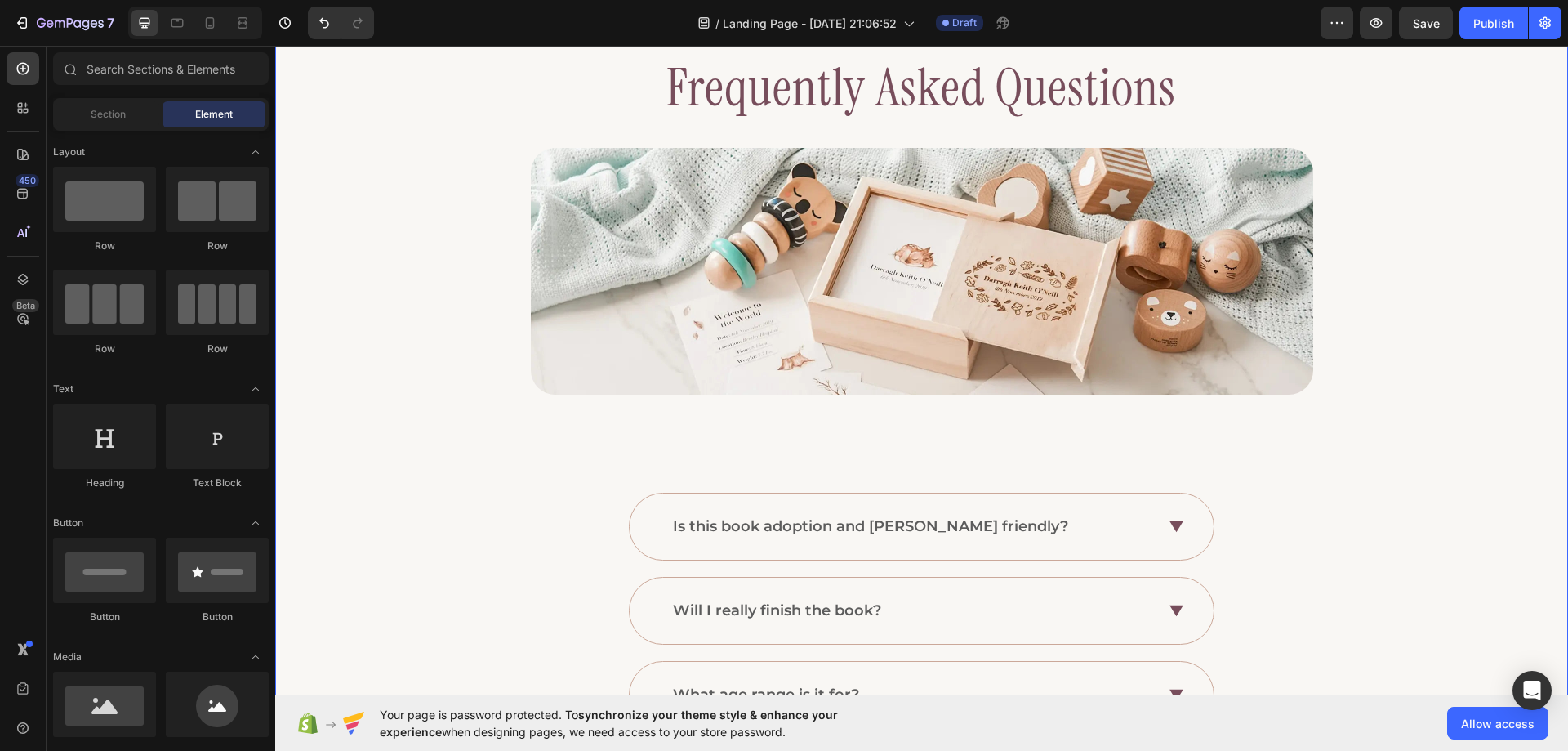
scroll to position [17, 0]
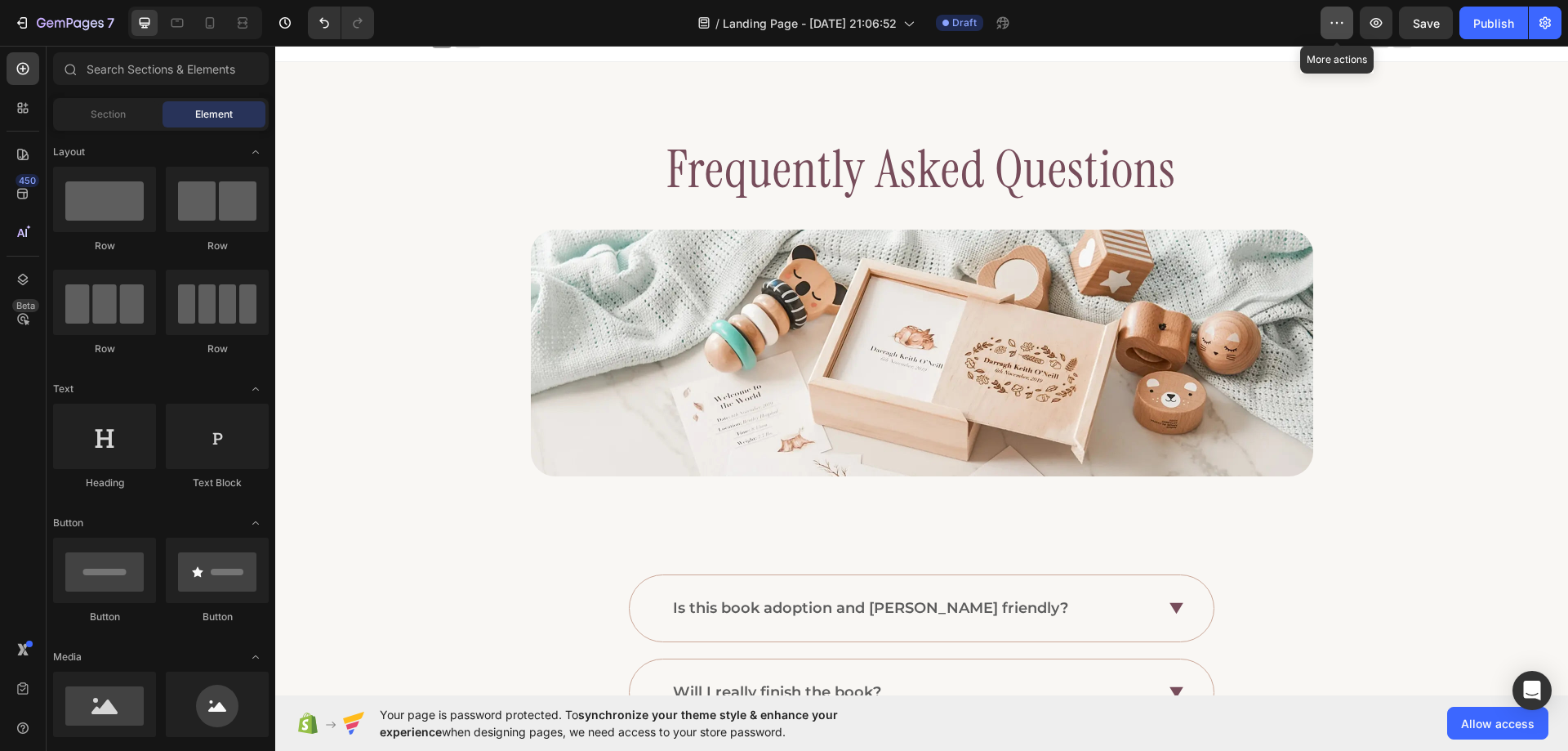
click at [1329, 16] on button "button" at bounding box center [1336, 22] width 32 height 32
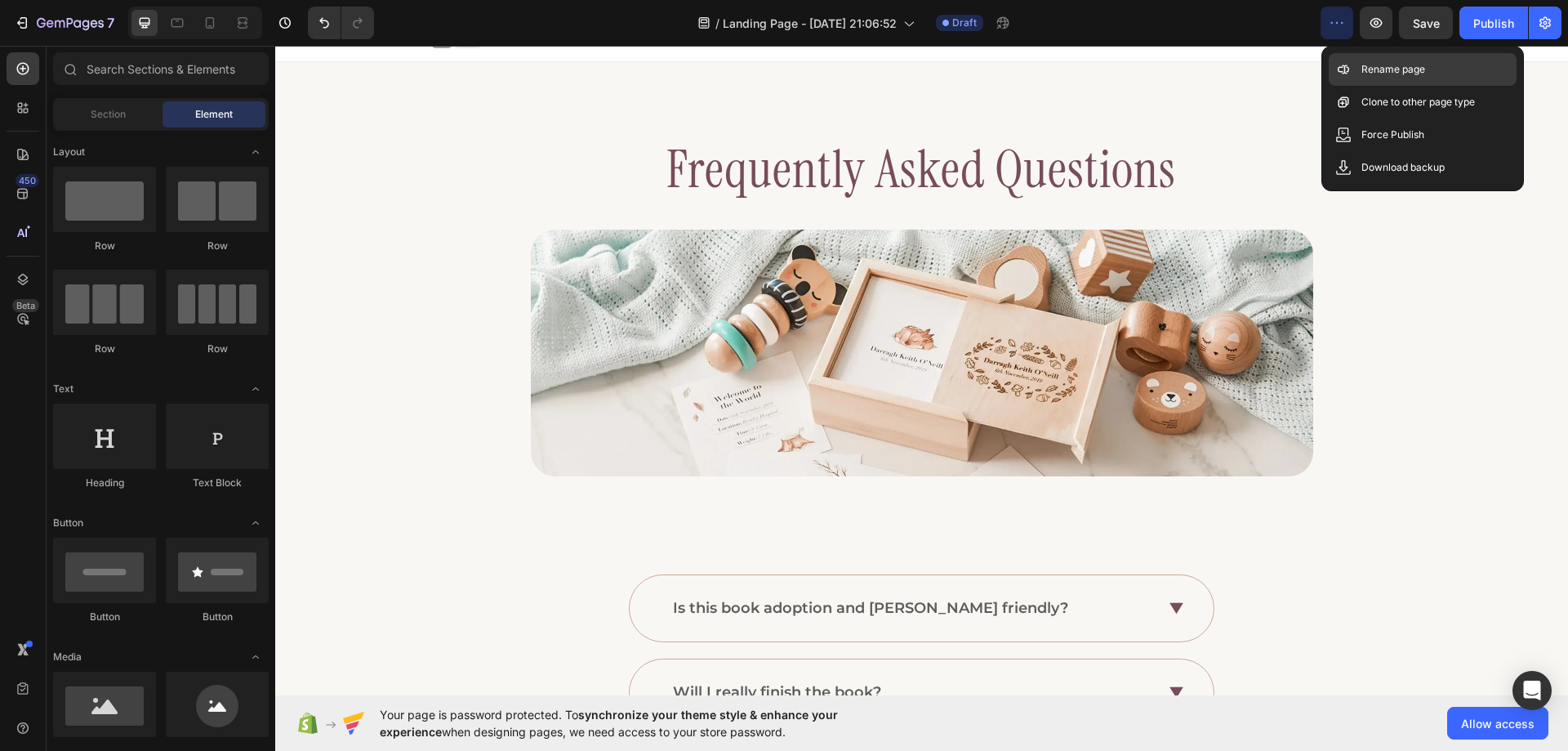
click at [1371, 66] on p "Rename page" at bounding box center [1393, 69] width 64 height 17
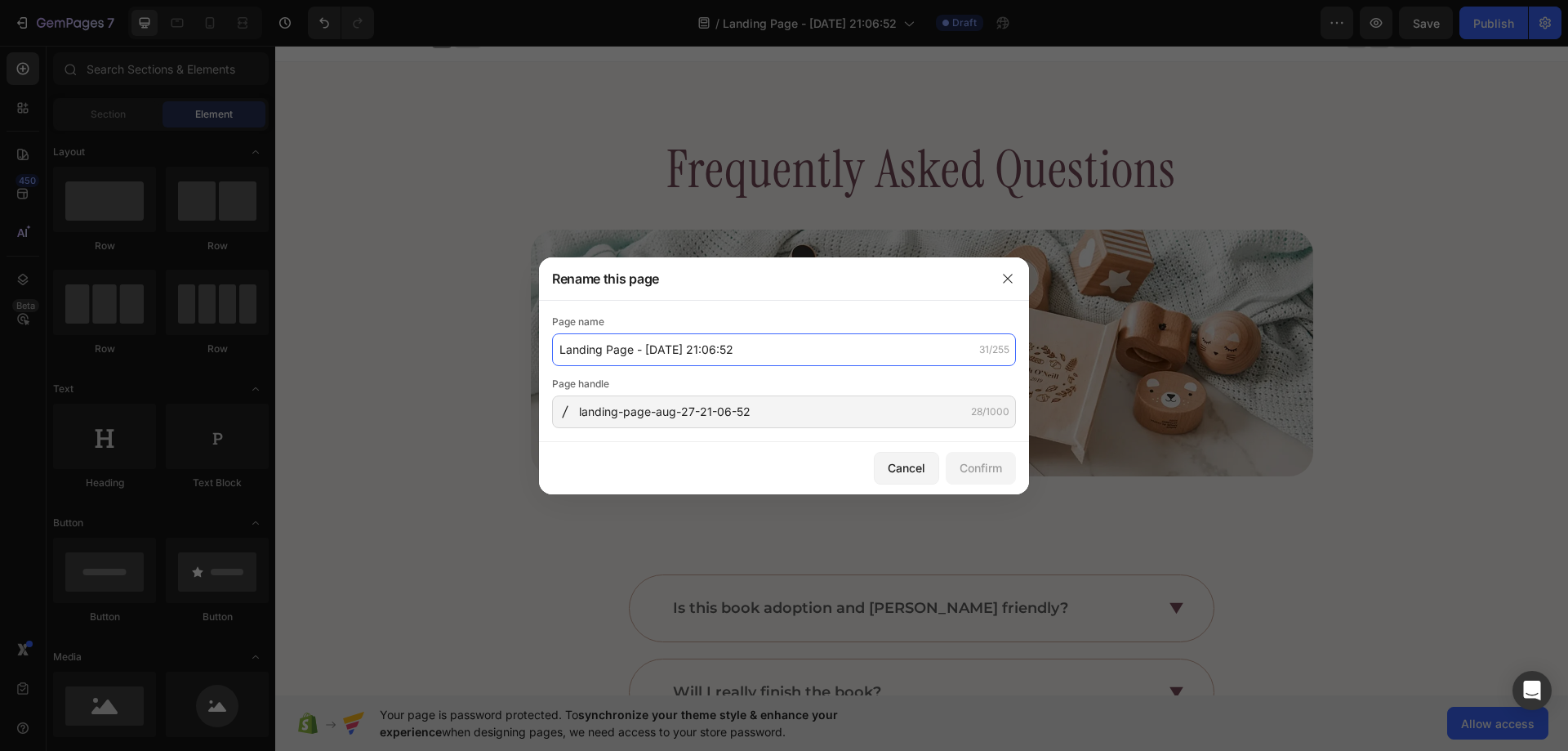
click at [801, 365] on input "Landing Page - [DATE] 21:06:52" at bounding box center [784, 349] width 464 height 32
type input "FAQ"
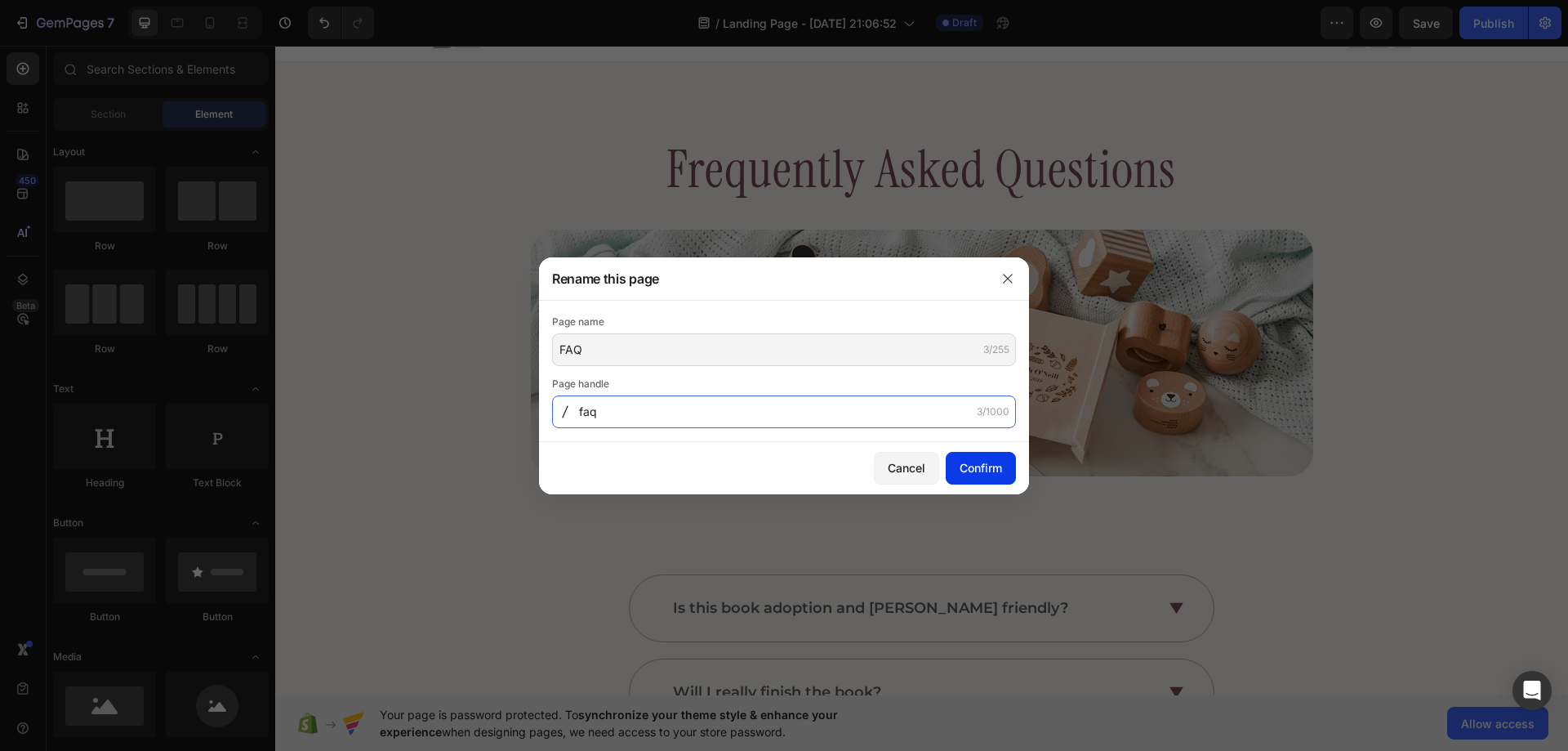
type input "faq"
click at [972, 469] on div "Confirm" at bounding box center [981, 468] width 43 height 17
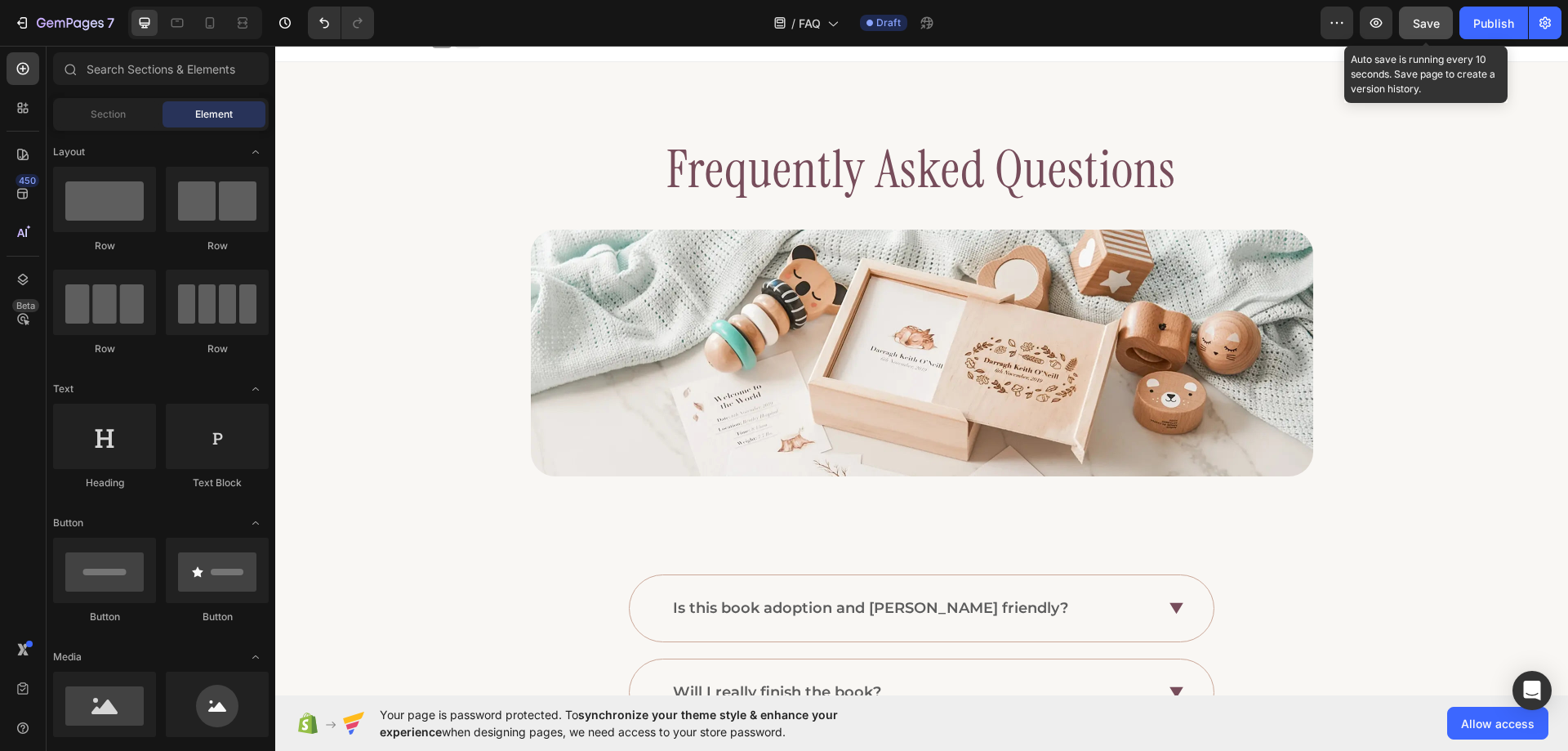
click at [1423, 21] on span "Save" at bounding box center [1426, 24] width 27 height 14
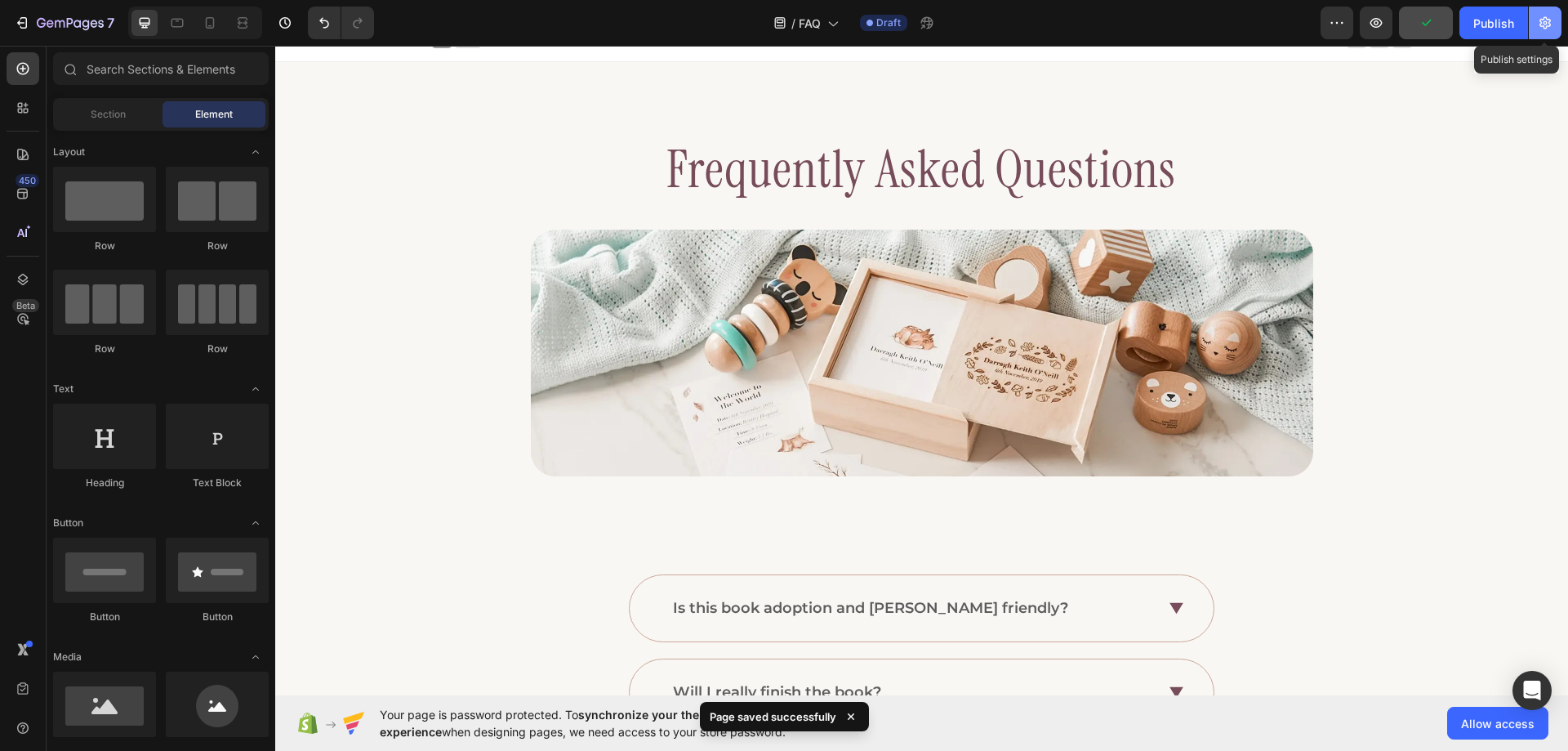
click at [1539, 24] on icon "button" at bounding box center [1545, 23] width 17 height 17
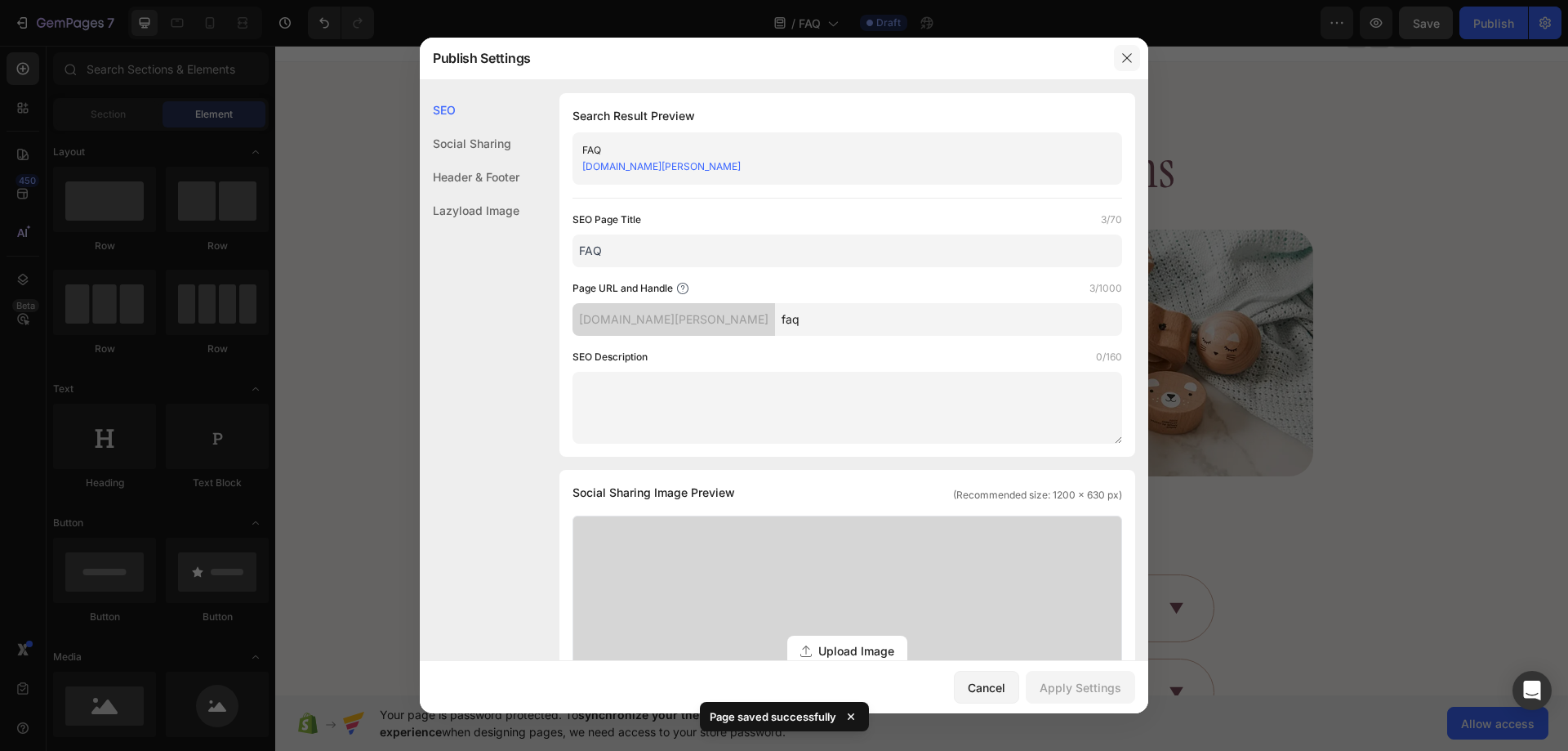
click at [1127, 56] on icon "button" at bounding box center [1127, 58] width 13 height 13
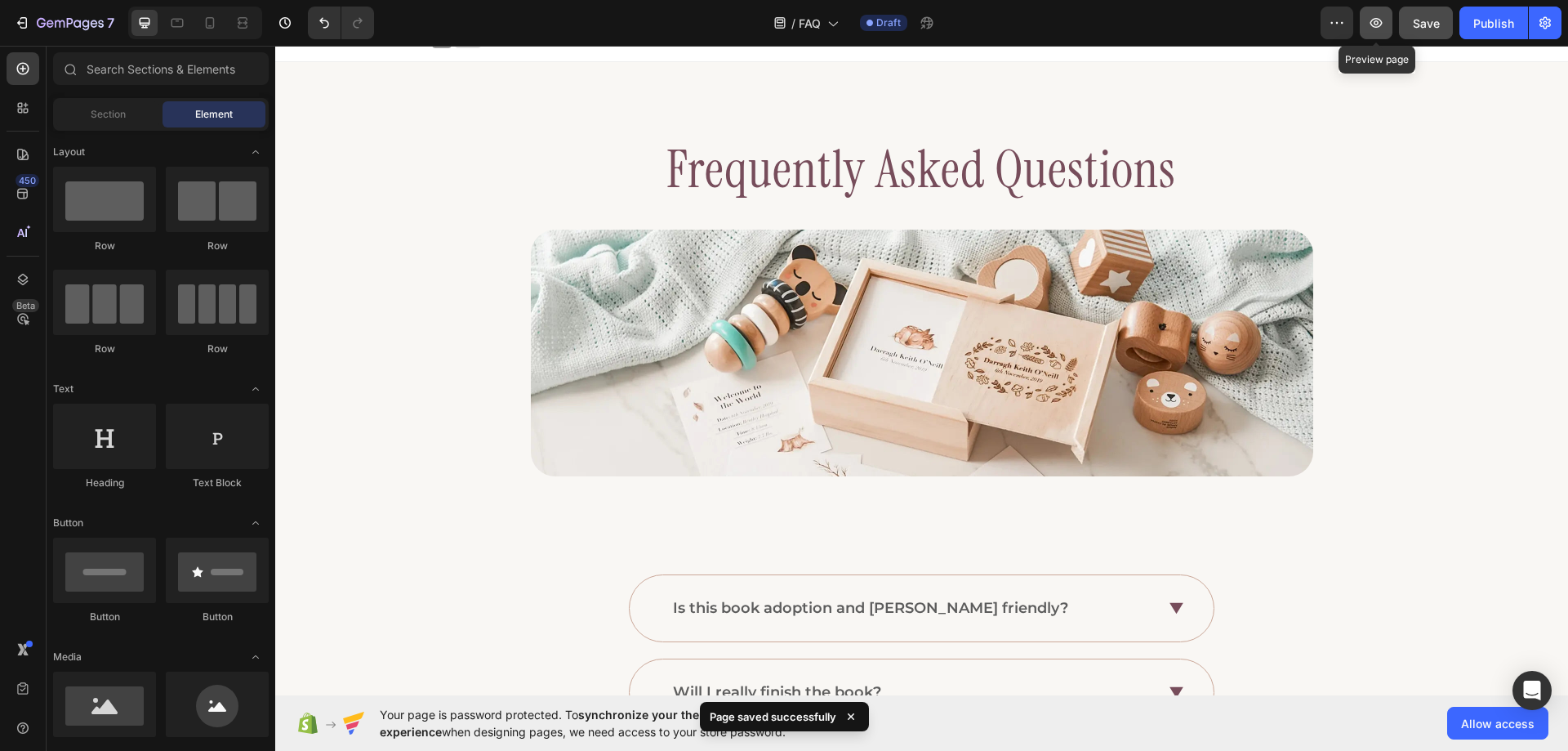
click at [1373, 24] on icon "button" at bounding box center [1376, 23] width 17 height 17
click at [1364, 21] on button "button" at bounding box center [1376, 22] width 32 height 32
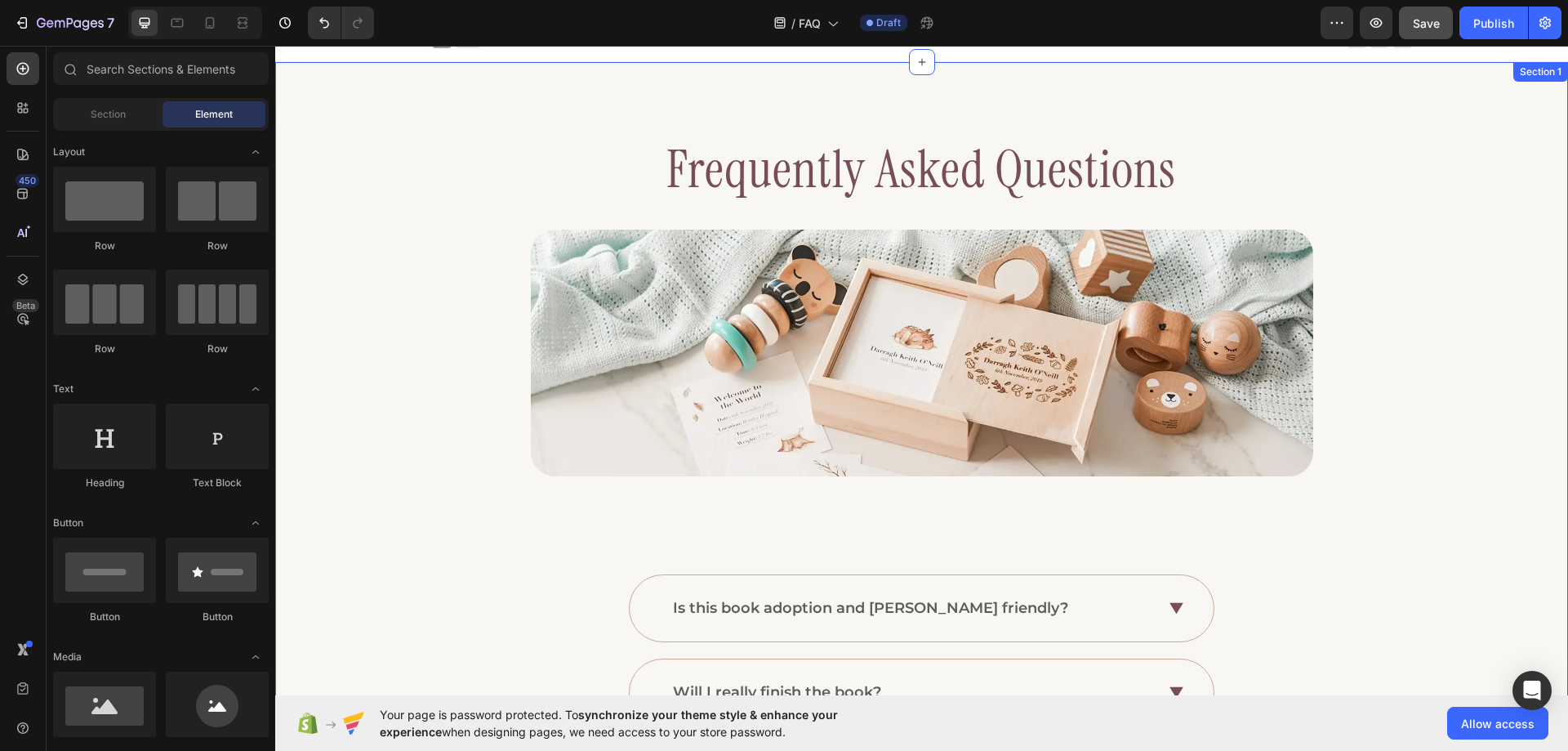
scroll to position [0, 0]
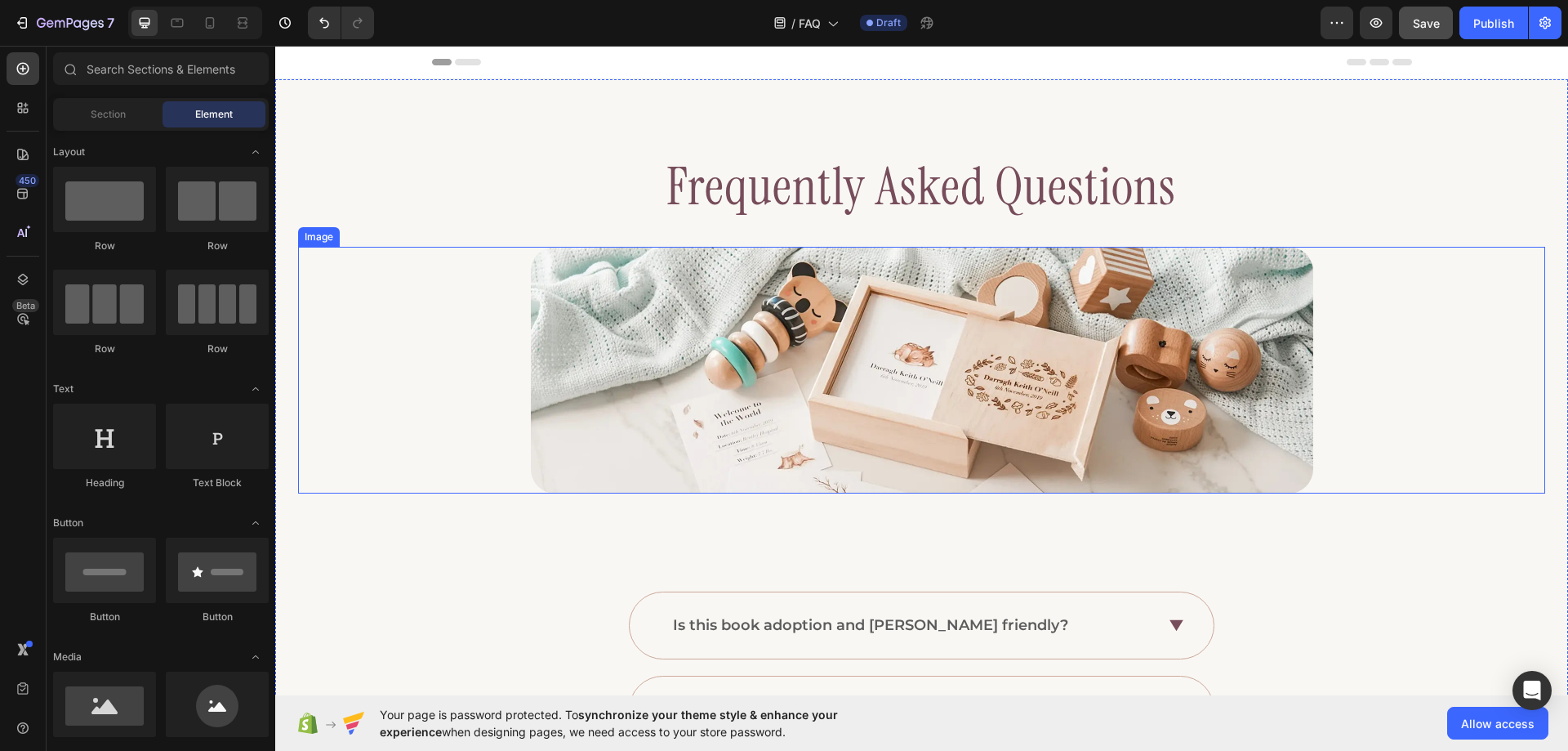
click at [605, 423] on img at bounding box center [921, 370] width 782 height 247
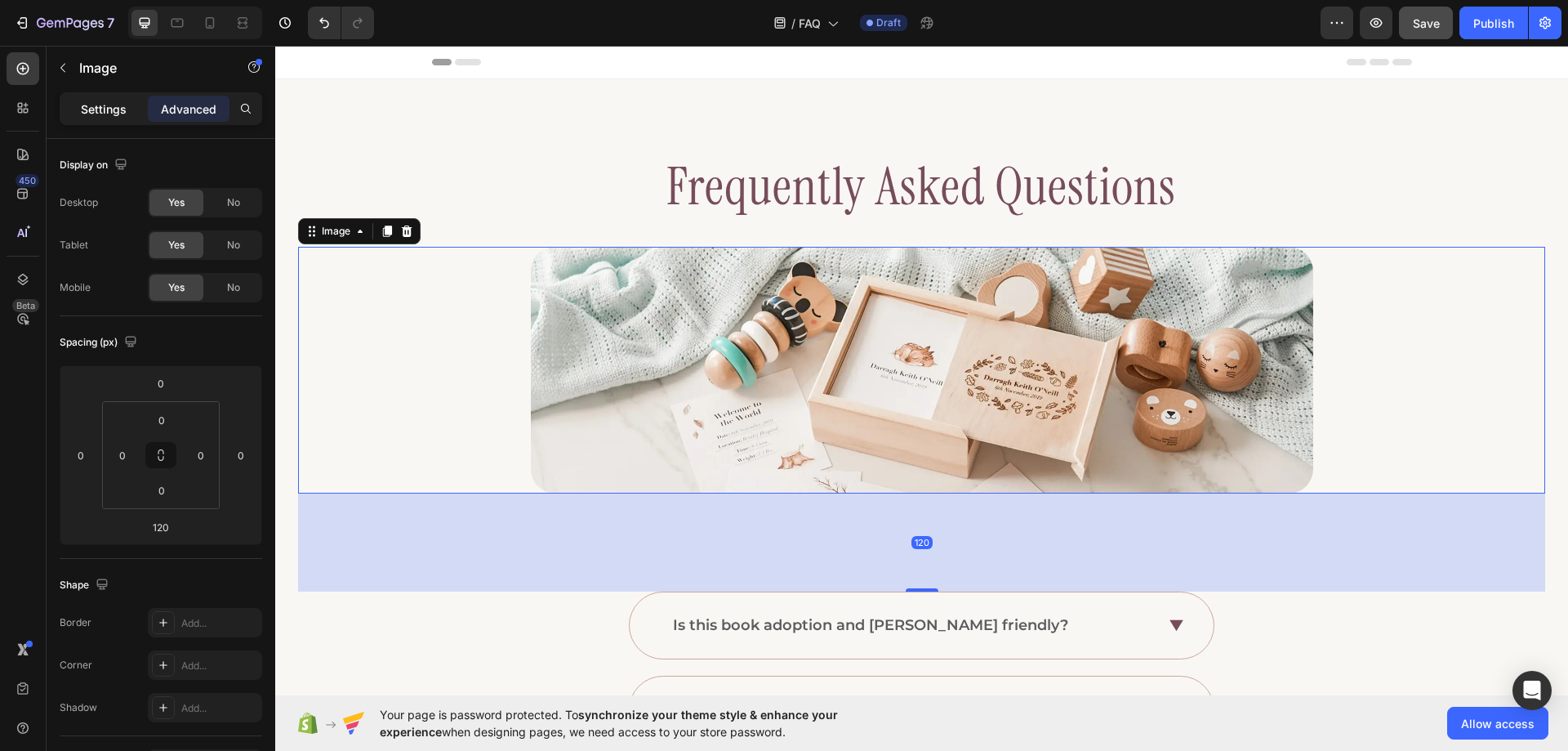
click at [109, 120] on div "Settings" at bounding box center [103, 108] width 81 height 26
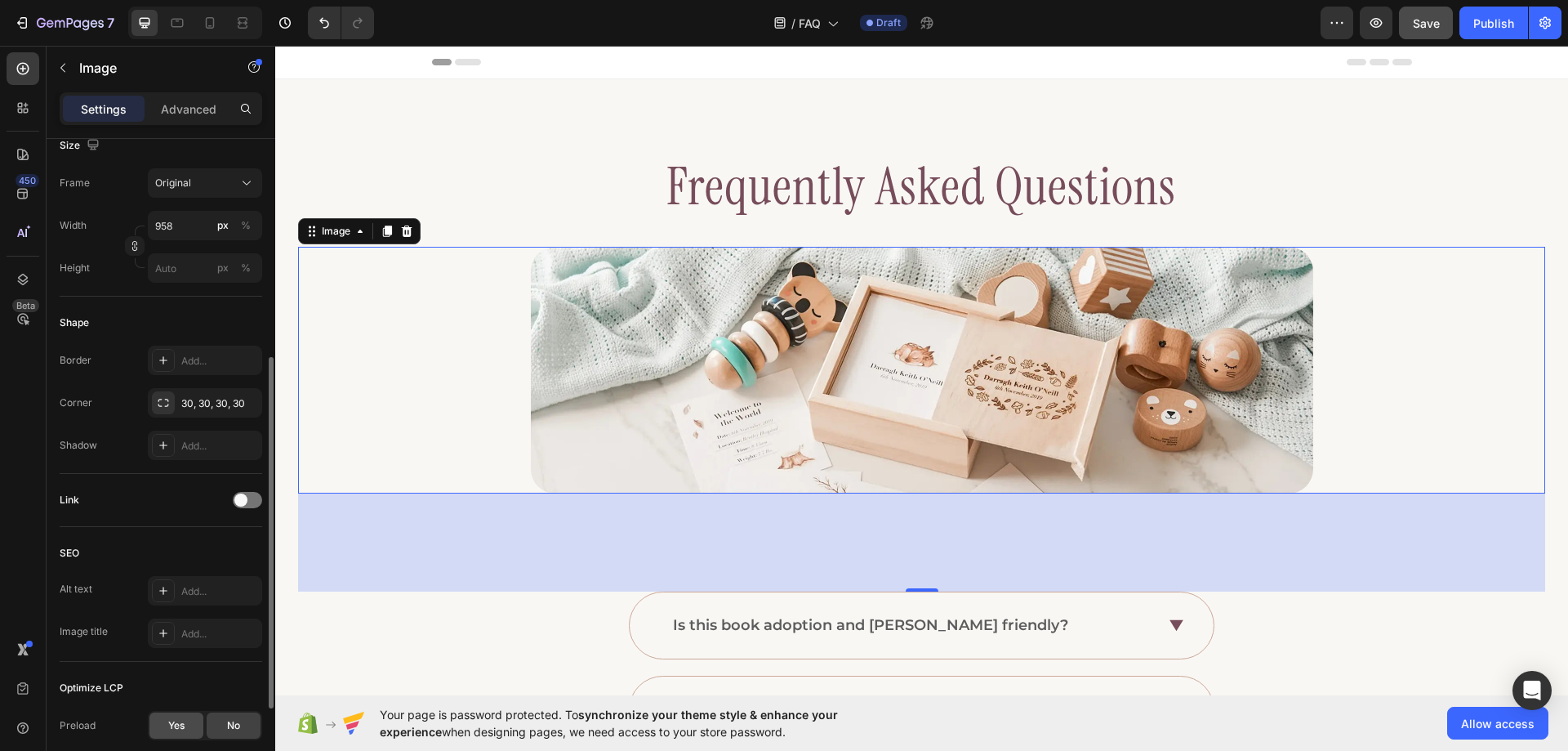
scroll to position [575, 0]
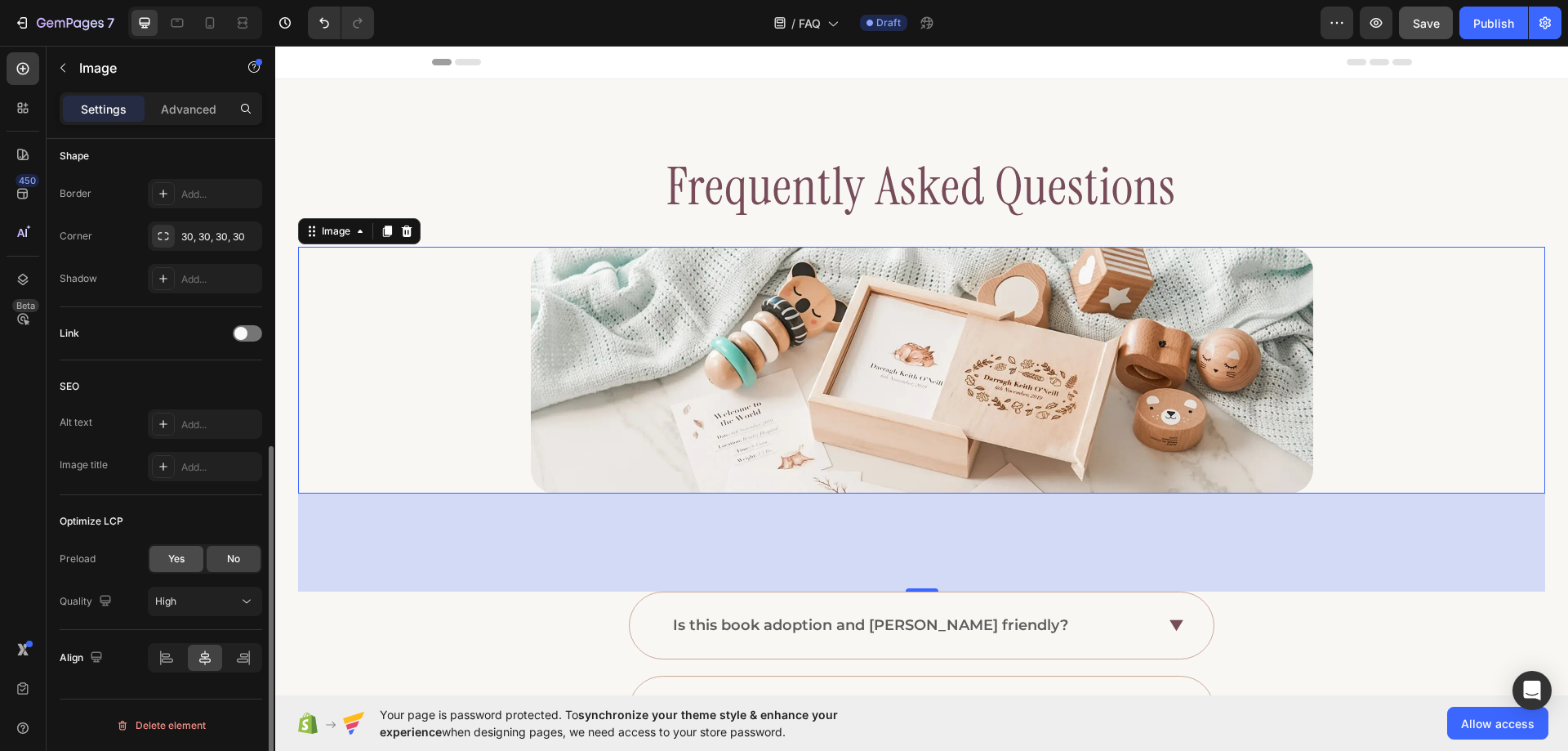
click at [185, 566] on div "Yes" at bounding box center [177, 559] width 54 height 26
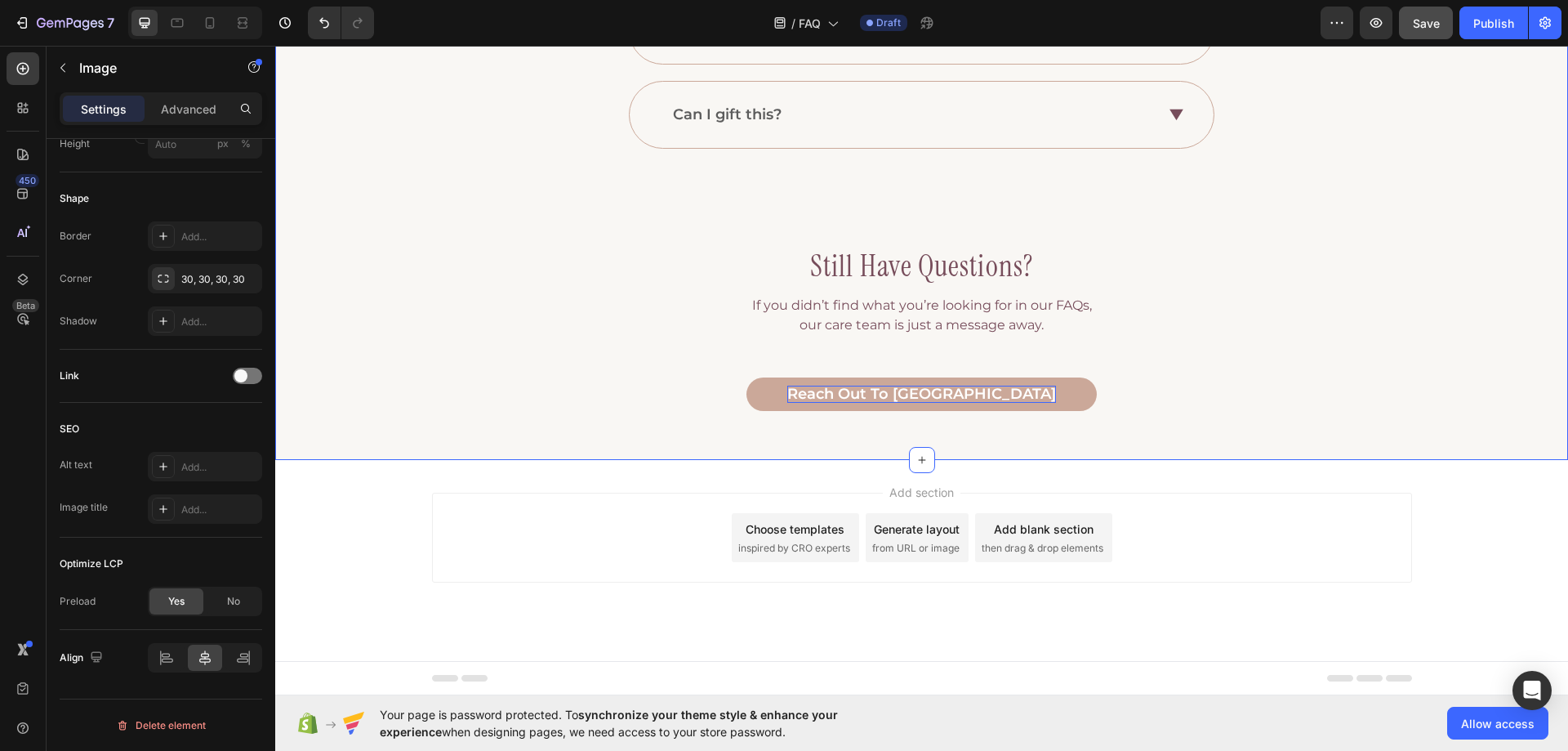
scroll to position [338, 0]
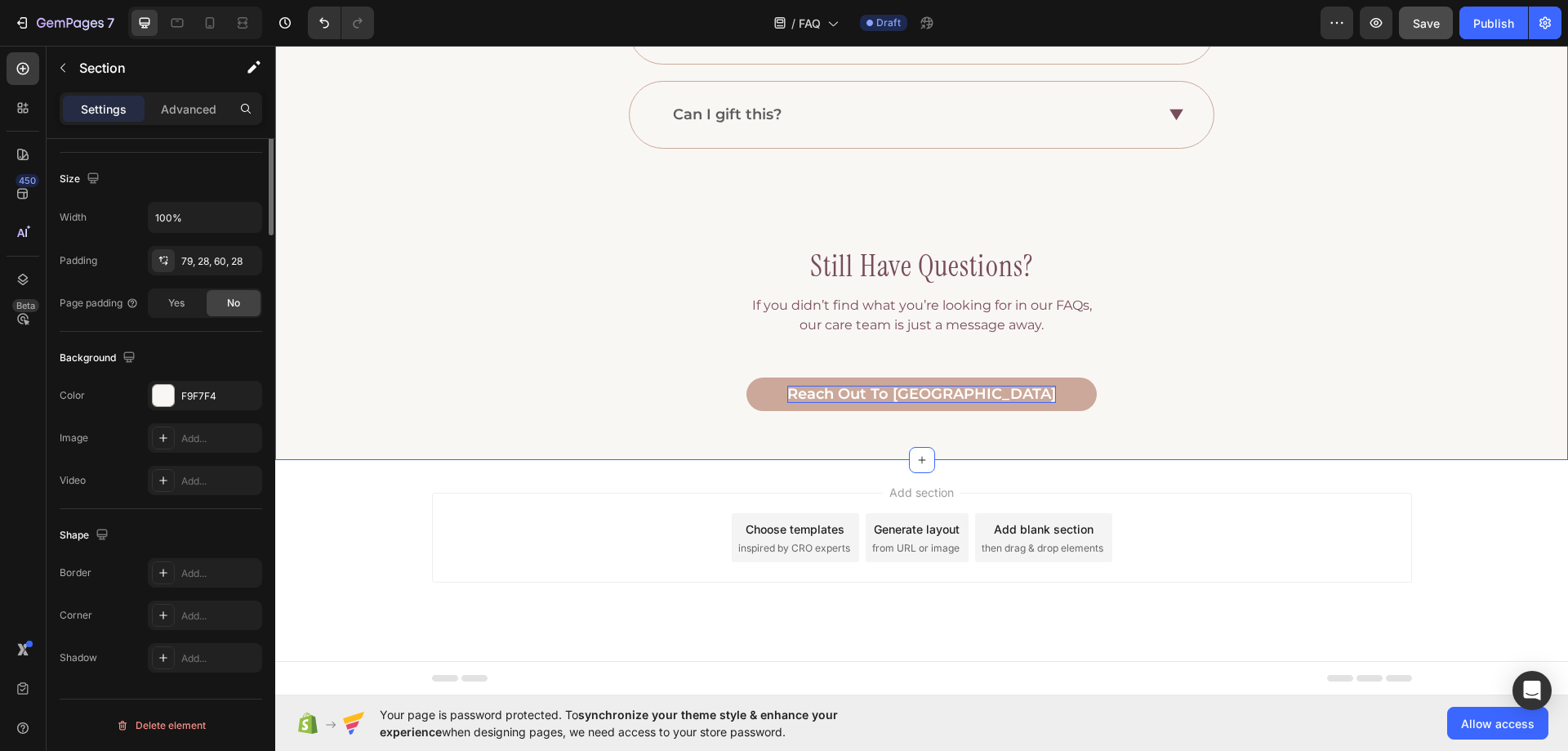
scroll to position [0, 0]
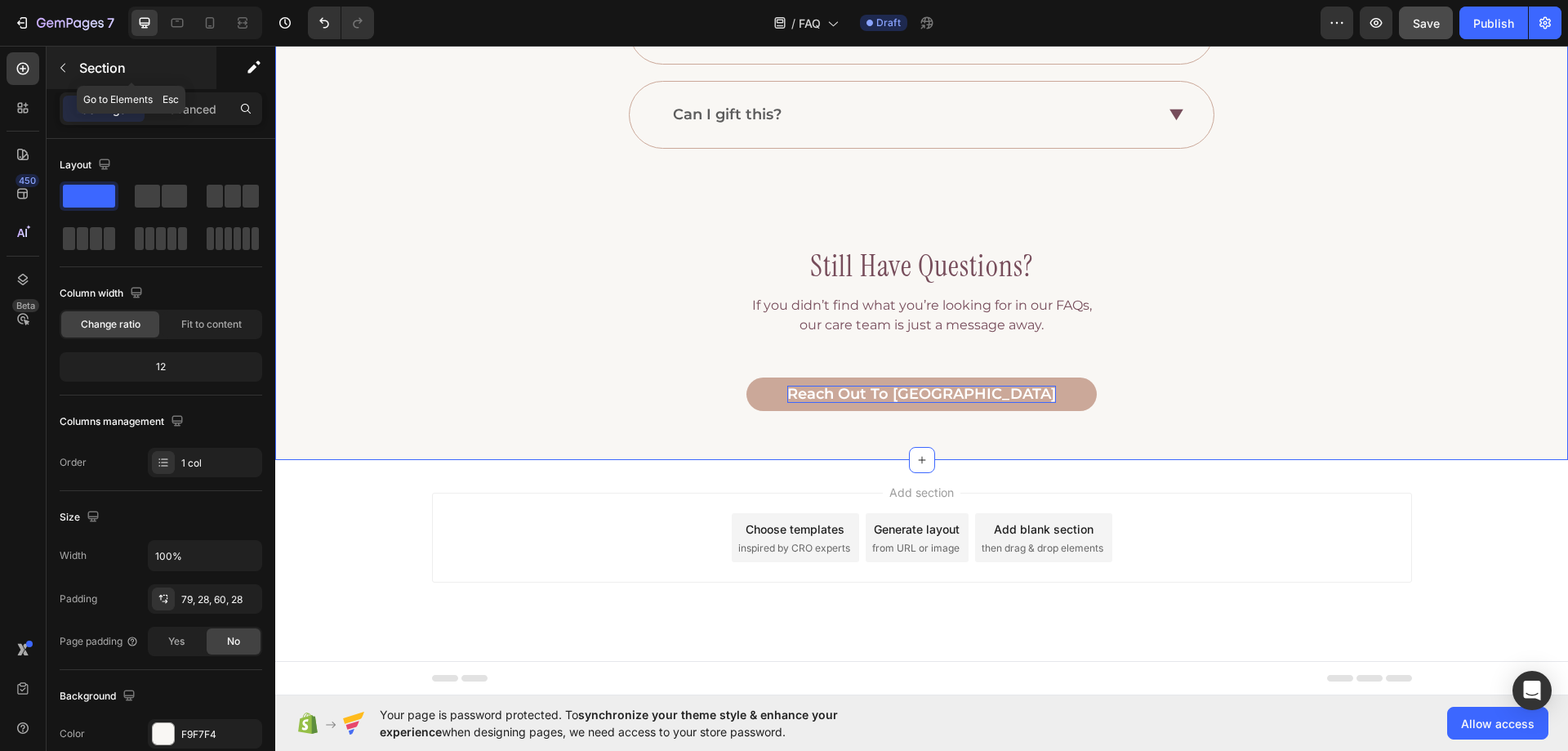
click at [69, 69] on button "button" at bounding box center [63, 68] width 26 height 26
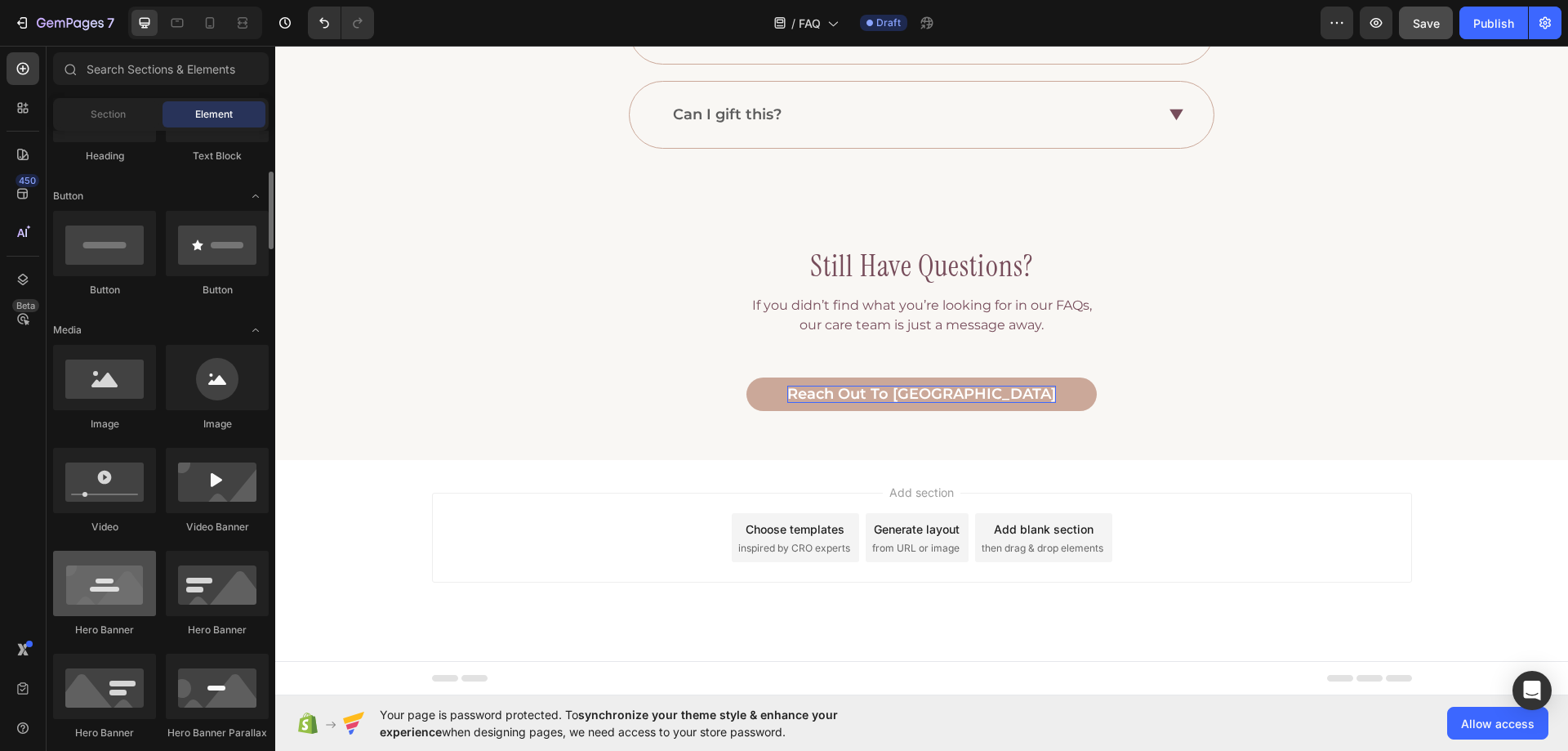
scroll to position [408, 0]
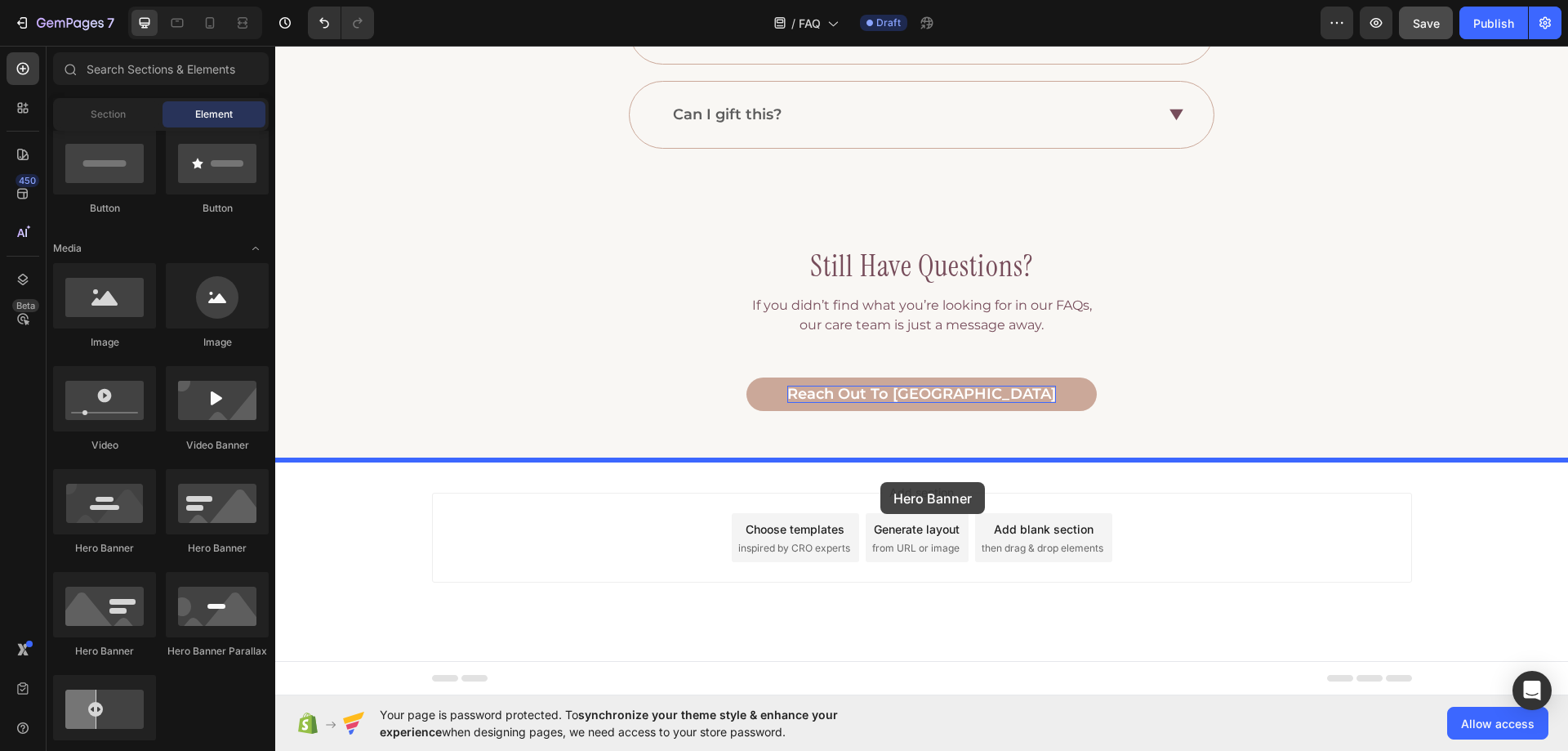
drag, startPoint x: 402, startPoint y: 544, endPoint x: 880, endPoint y: 482, distance: 482.0
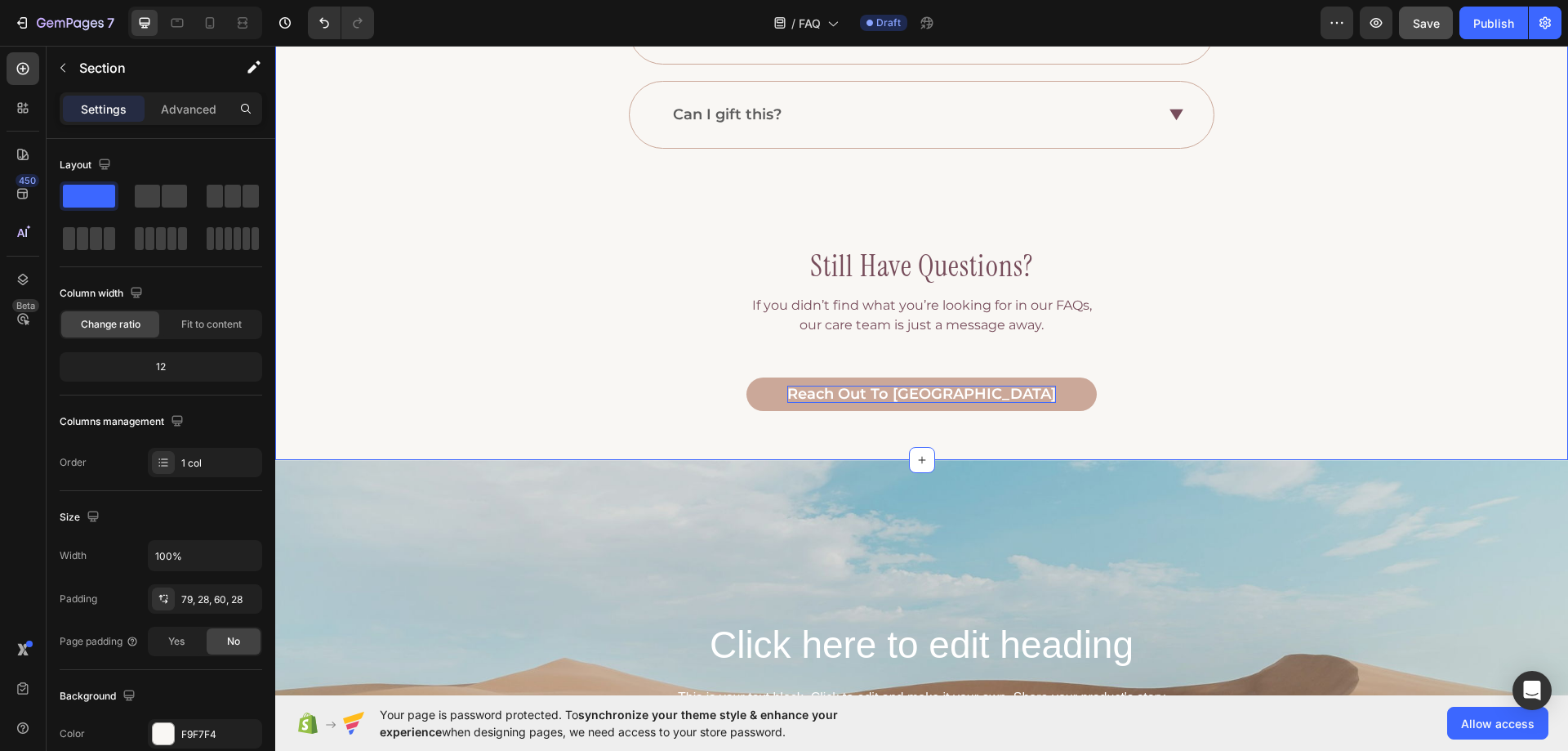
click at [183, 735] on div "F9F7F4" at bounding box center [205, 734] width 47 height 15
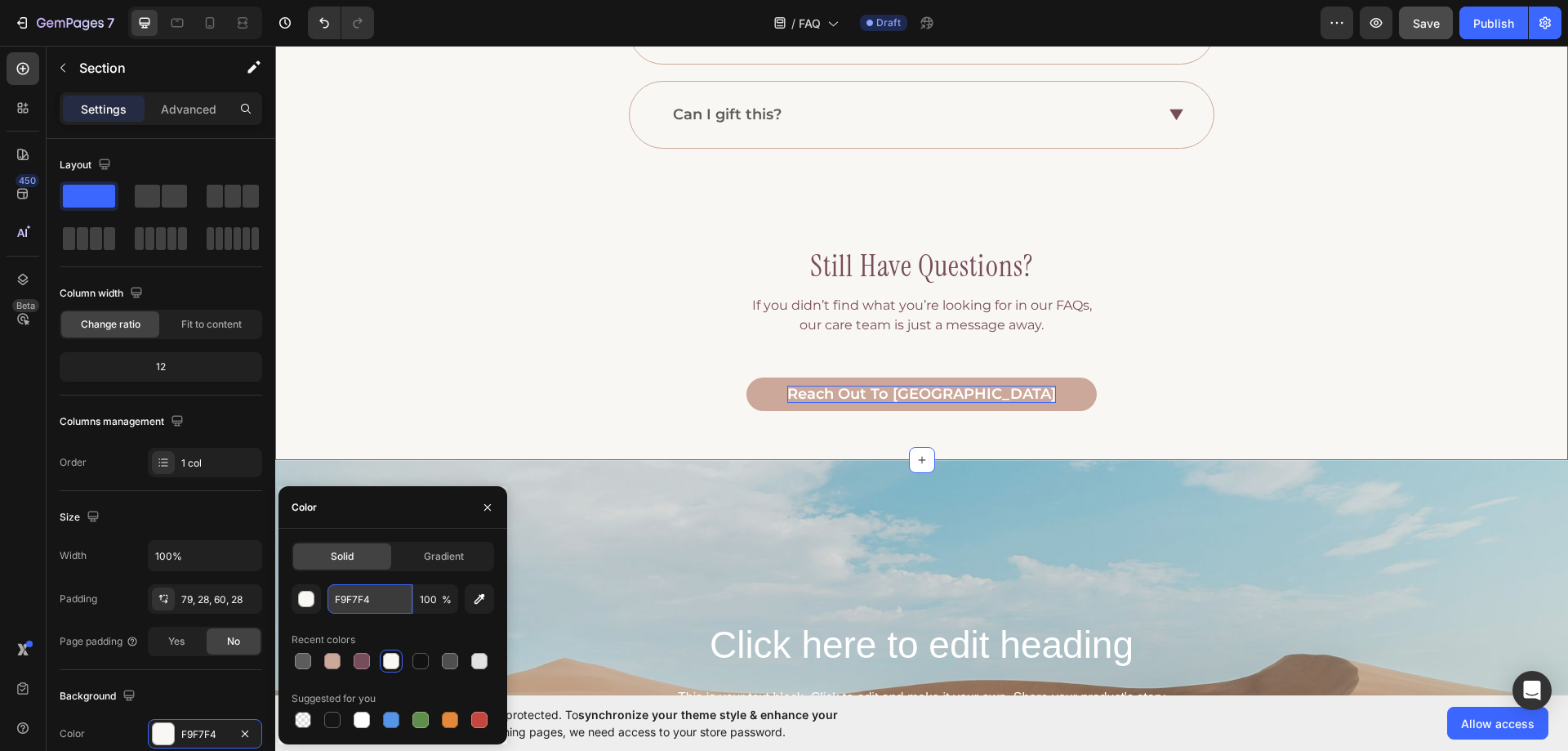
click at [349, 608] on input "F9F7F4" at bounding box center [370, 599] width 85 height 30
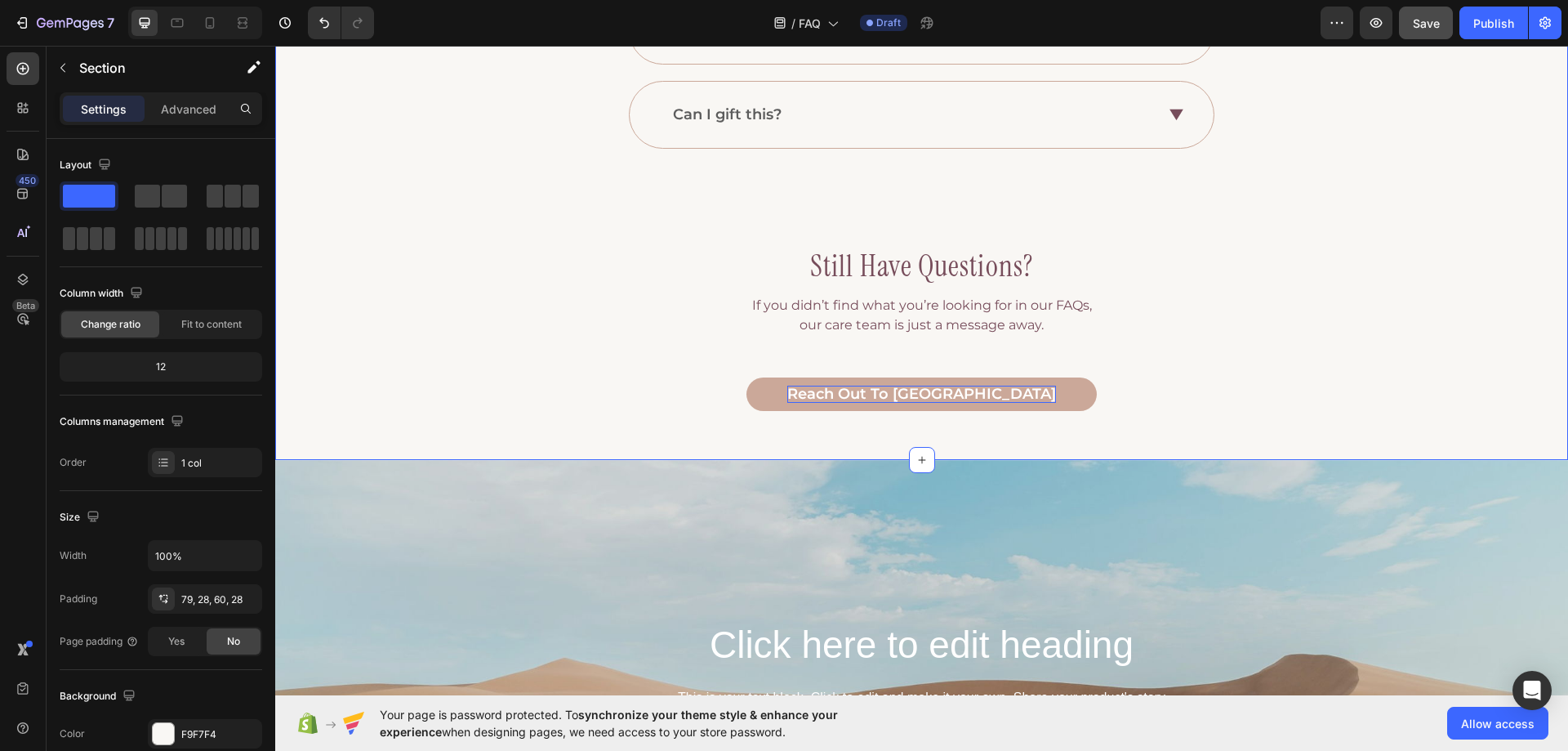
click at [564, 508] on div "Background Image" at bounding box center [921, 705] width 1293 height 490
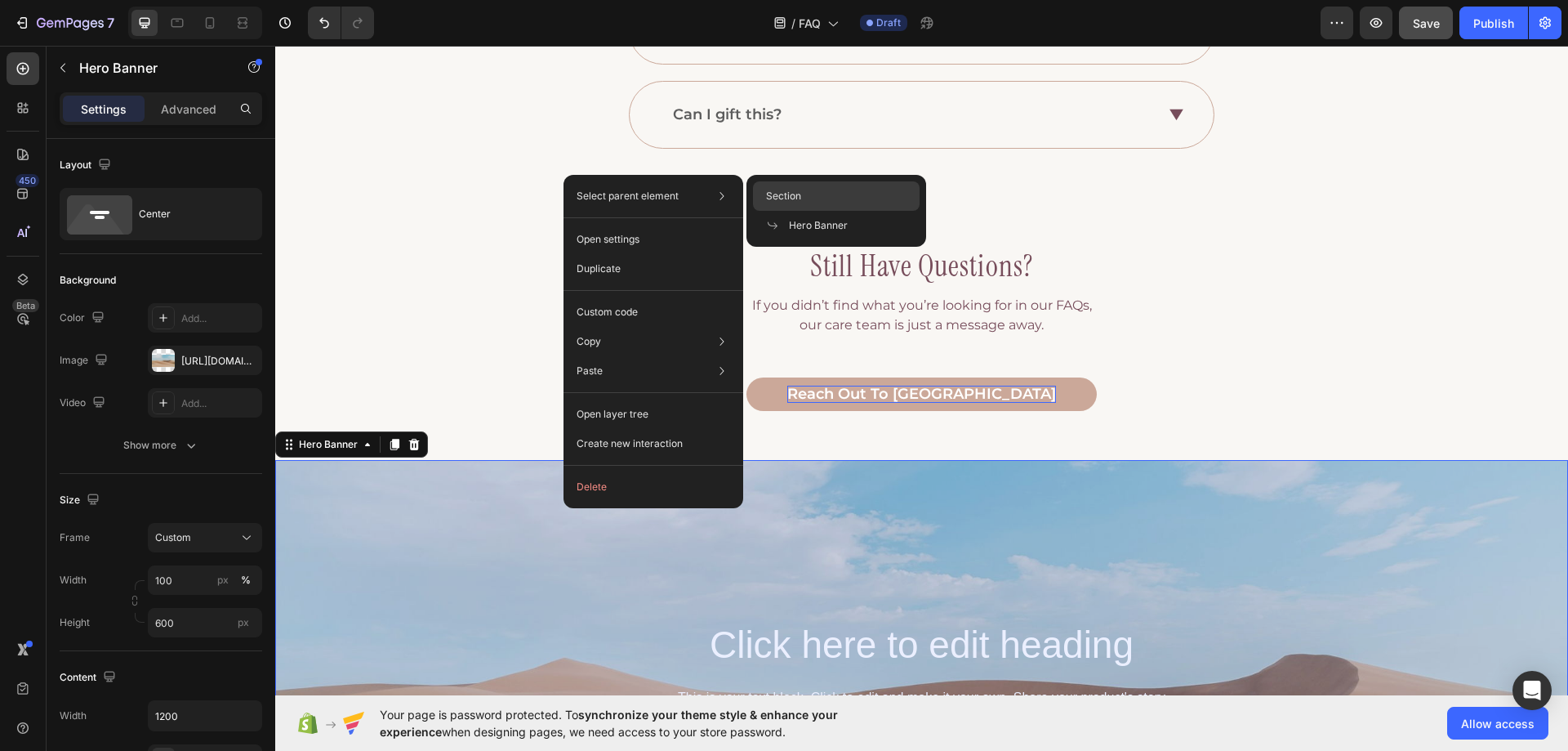
click at [852, 211] on div "Section" at bounding box center [836, 226] width 167 height 30
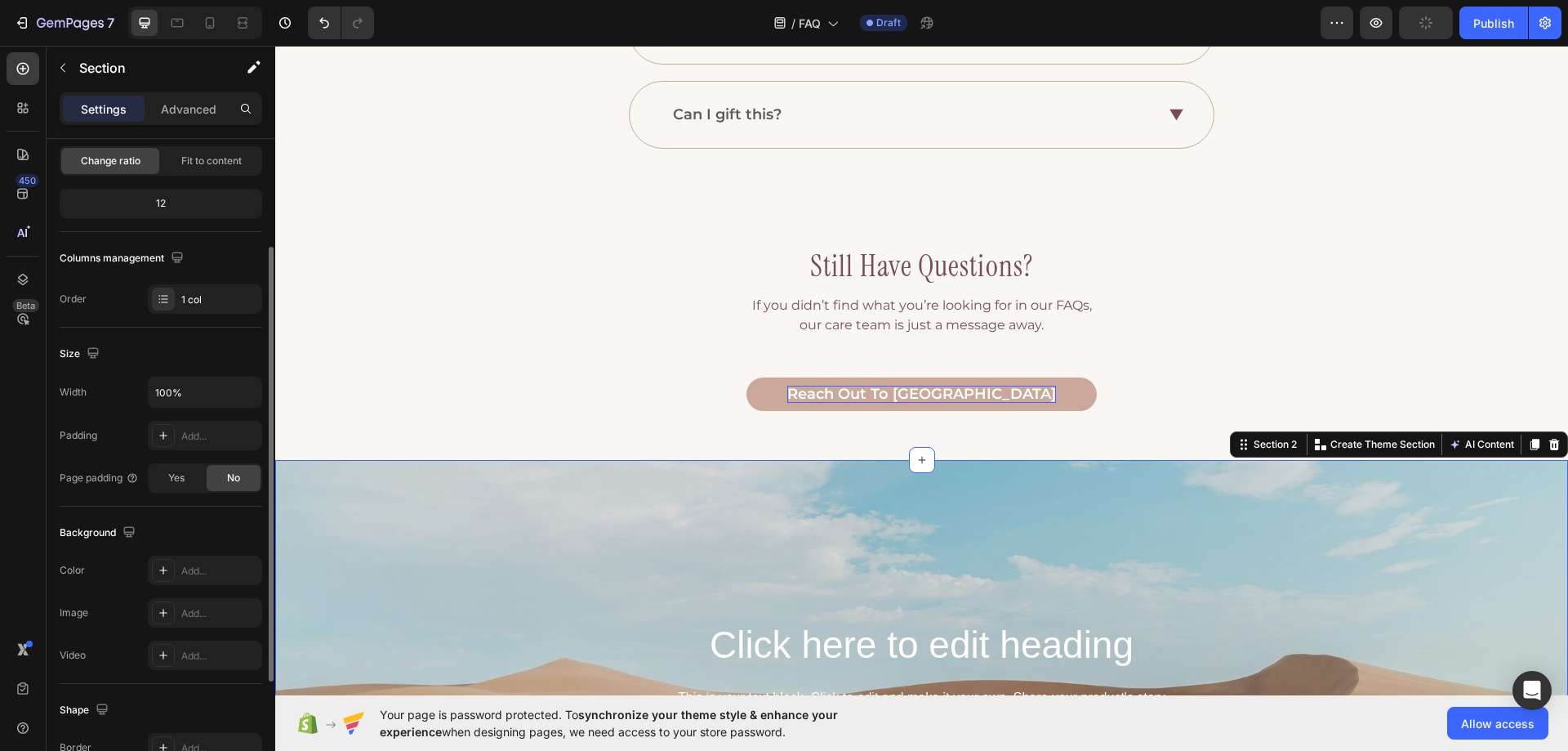
scroll to position [338, 0]
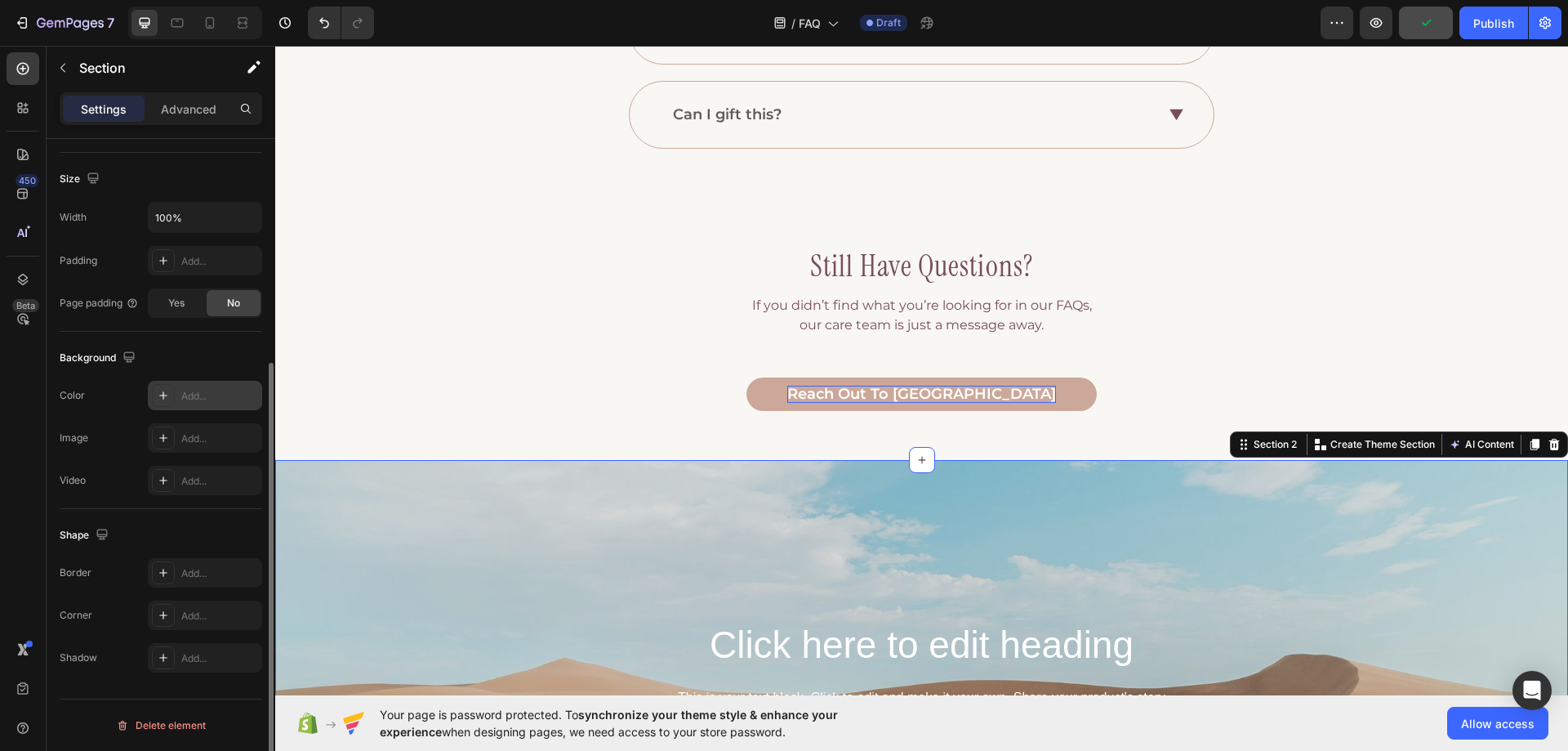
click at [198, 395] on div "Add..." at bounding box center [219, 396] width 77 height 15
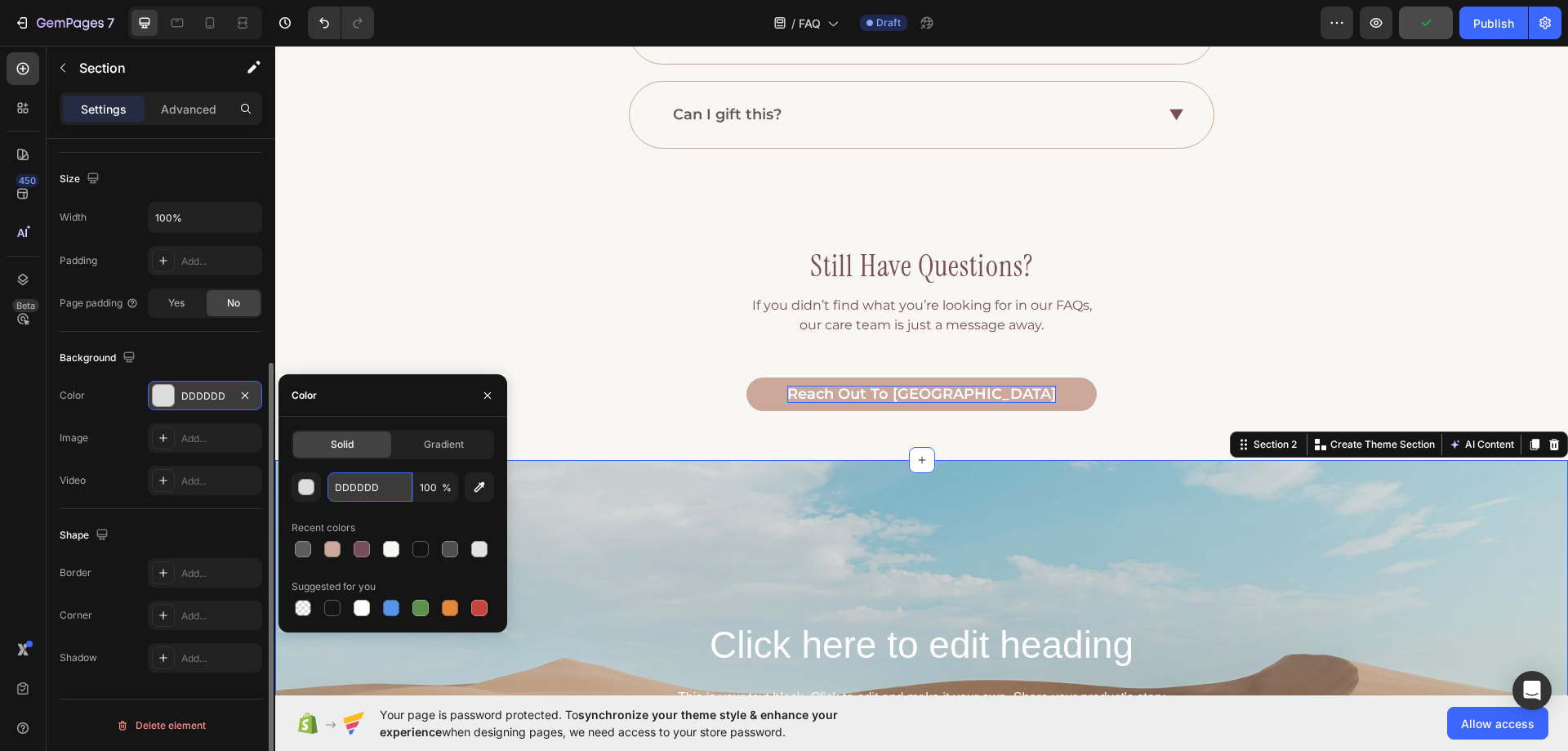
click at [357, 479] on input "DDDDDD" at bounding box center [370, 487] width 85 height 30
paste input "F9F7F4"
type input "F9F7F4"
click at [121, 427] on div "Image Add..." at bounding box center [161, 438] width 203 height 30
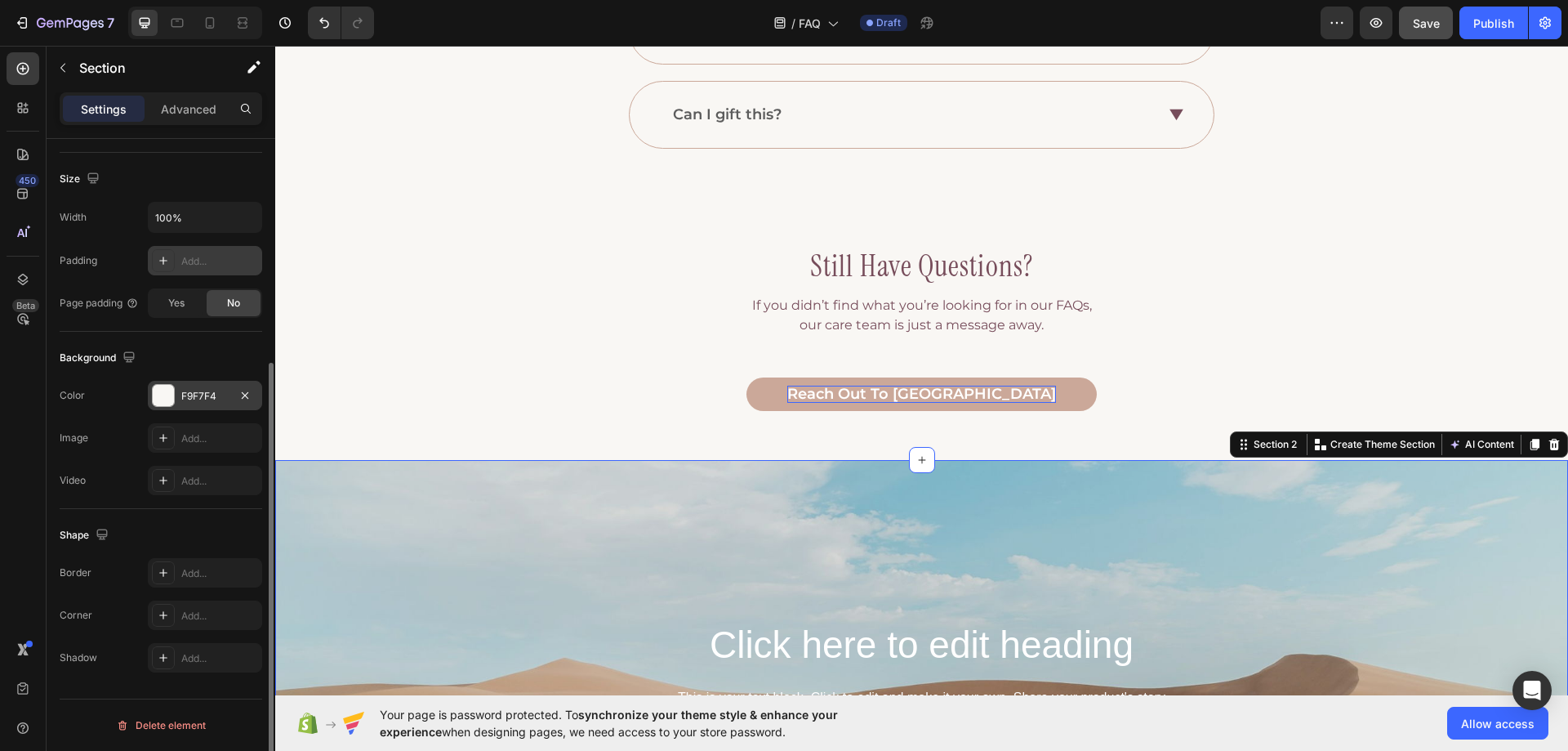
click at [214, 261] on div "Add..." at bounding box center [219, 261] width 77 height 15
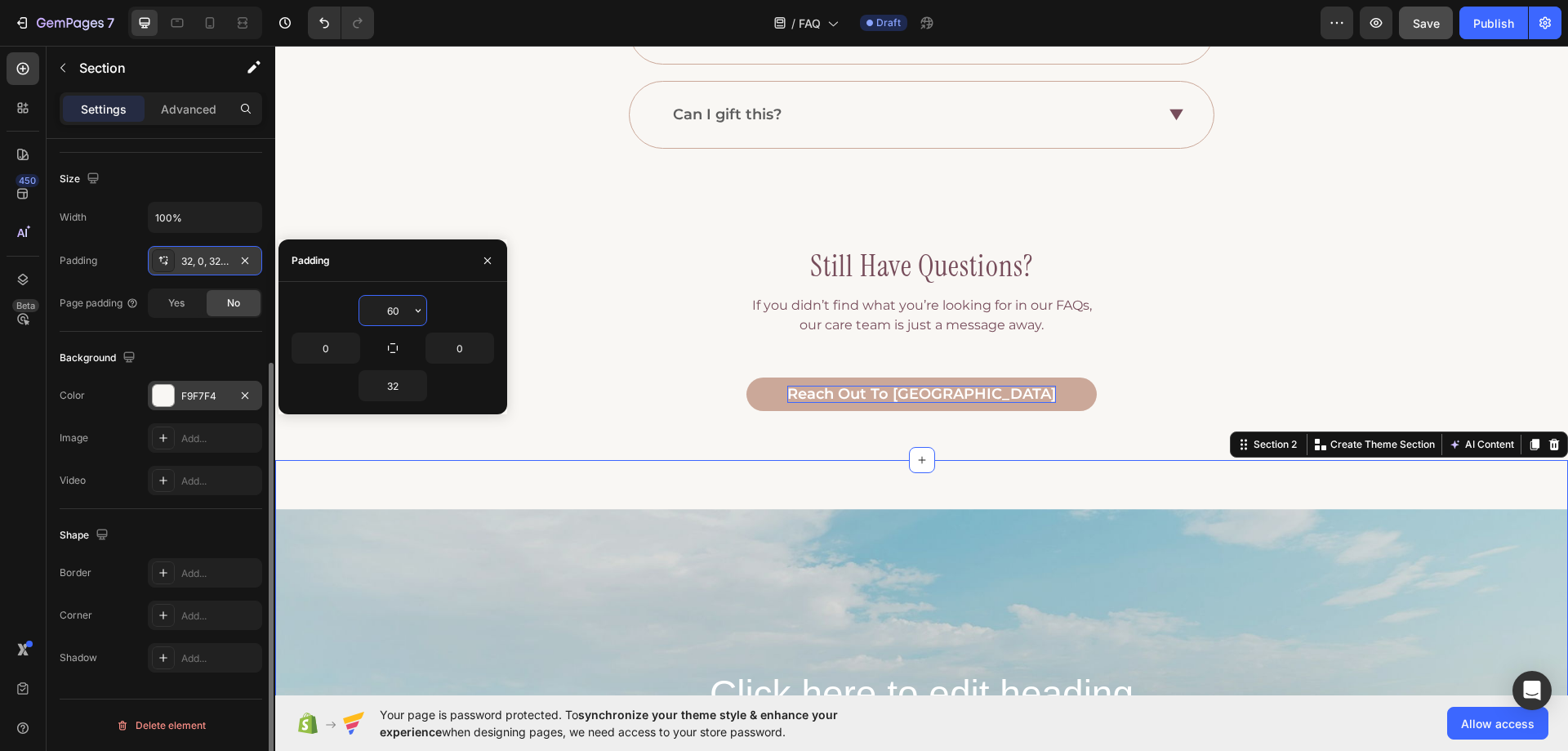
type input "60"
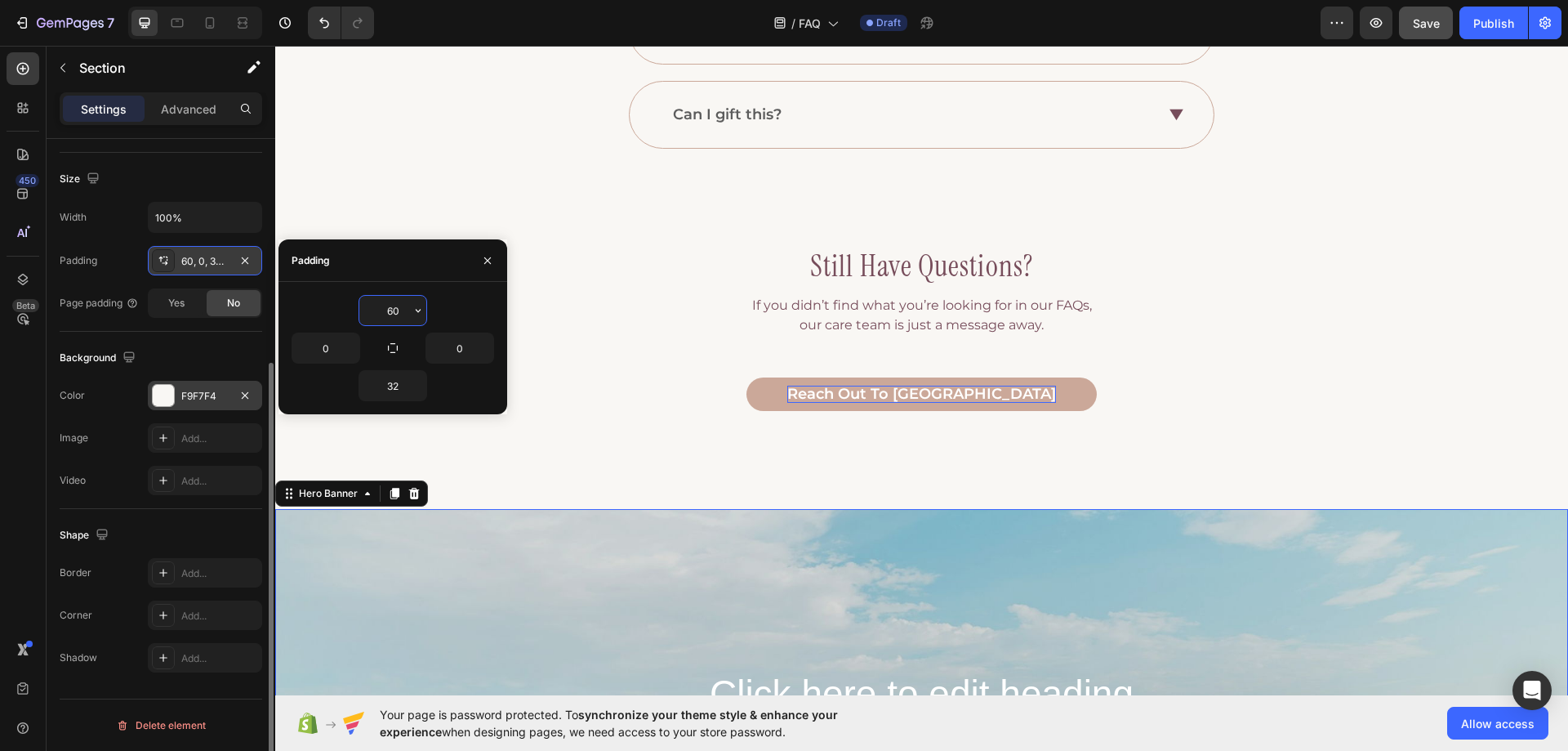
click at [629, 531] on div "Background Image" at bounding box center [921, 754] width 1293 height 490
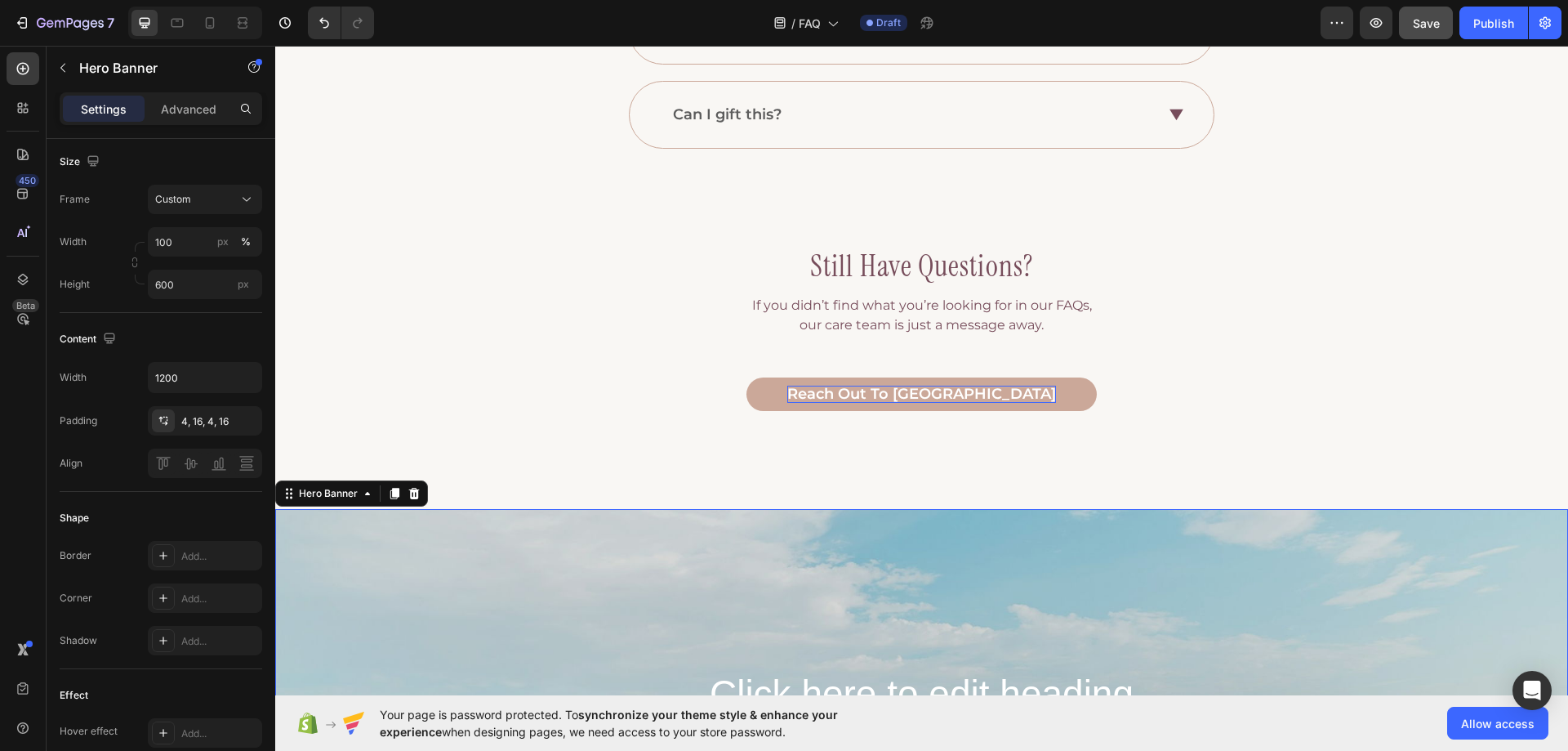
scroll to position [0, 0]
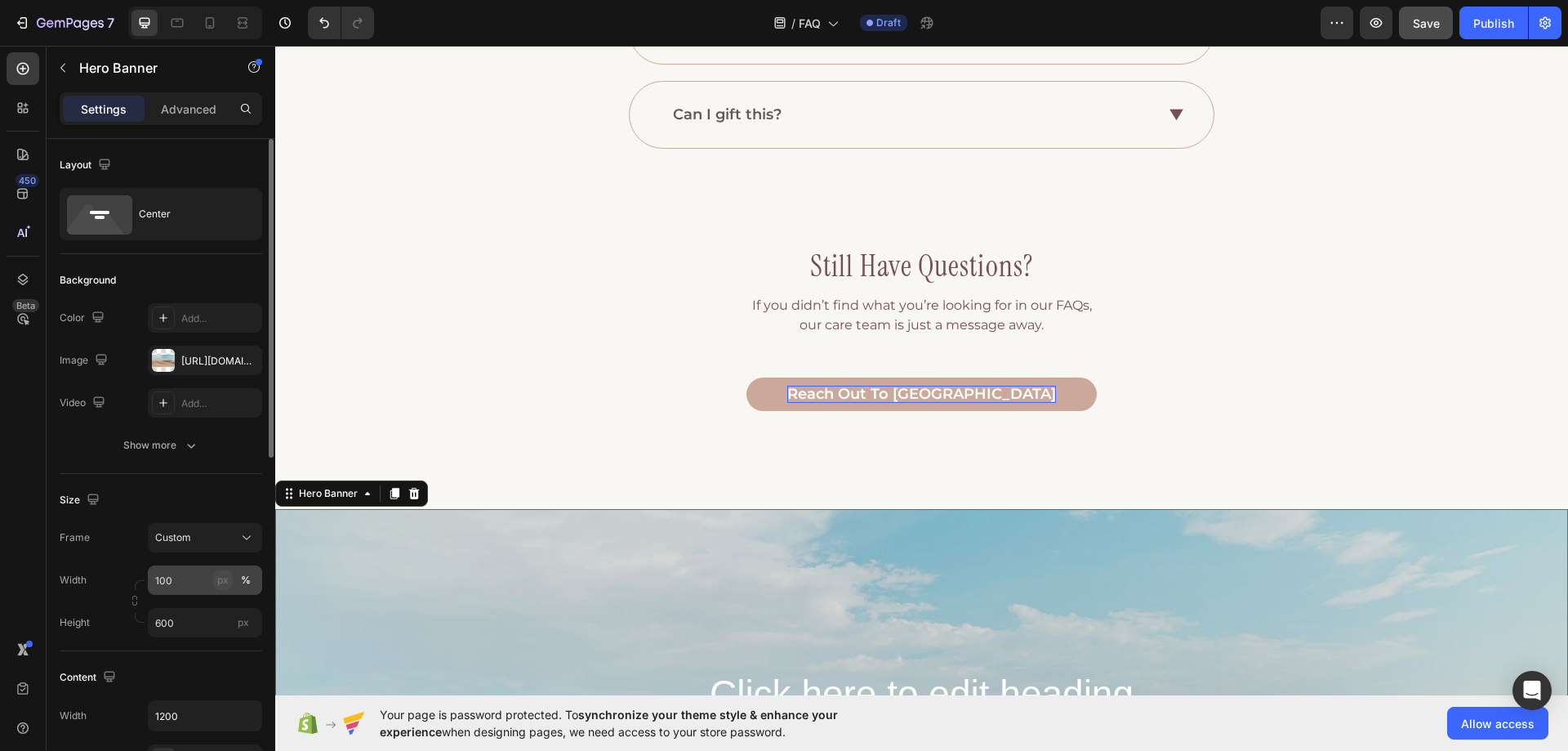
click at [220, 581] on div "px" at bounding box center [223, 580] width 11 height 15
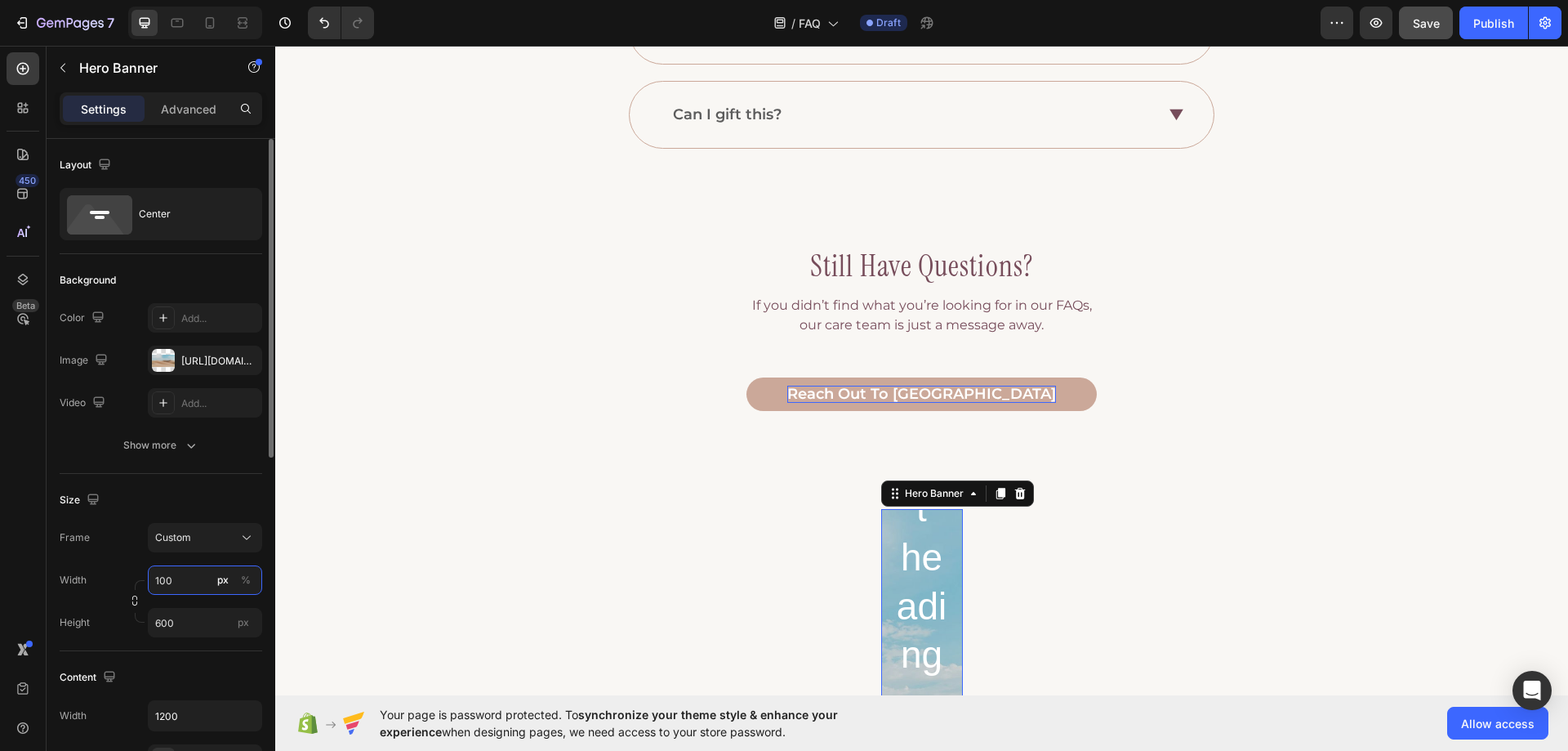
click at [190, 571] on input "100" at bounding box center [205, 581] width 114 height 30
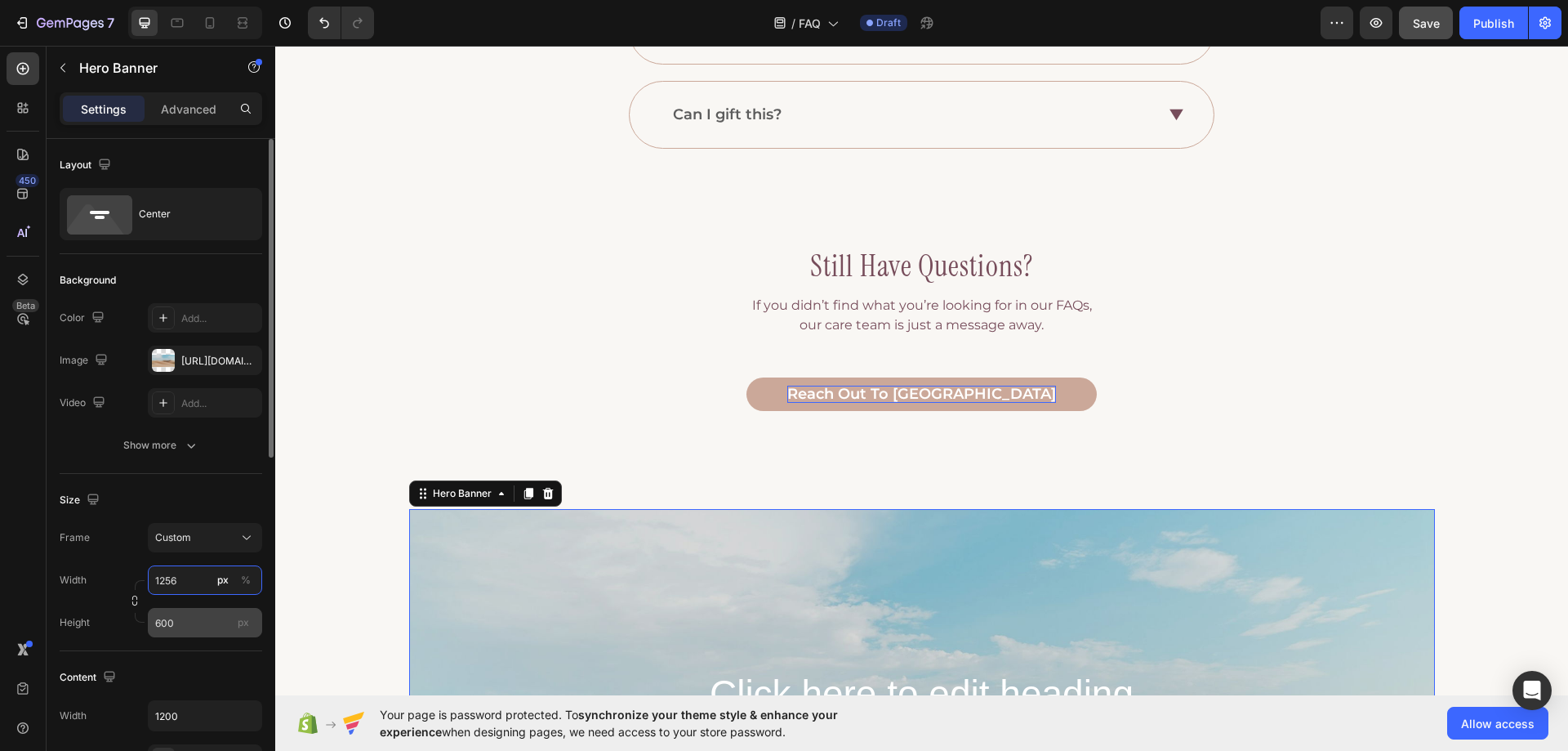
type input "1256"
click at [183, 627] on input "600" at bounding box center [205, 622] width 114 height 30
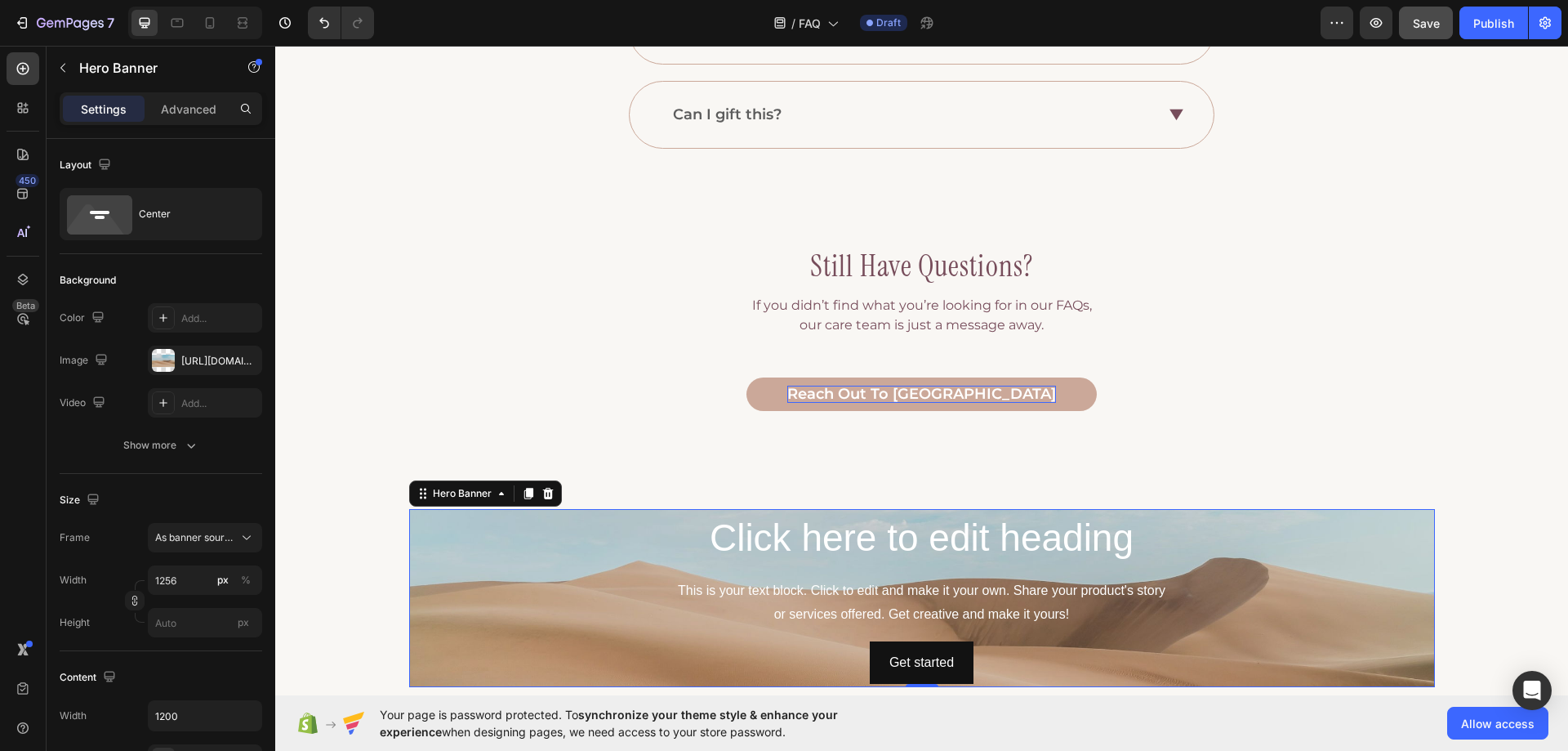
click at [571, 570] on div "Click here to edit heading Heading This is your text block. Click to edit and m…" at bounding box center [922, 598] width 1026 height 178
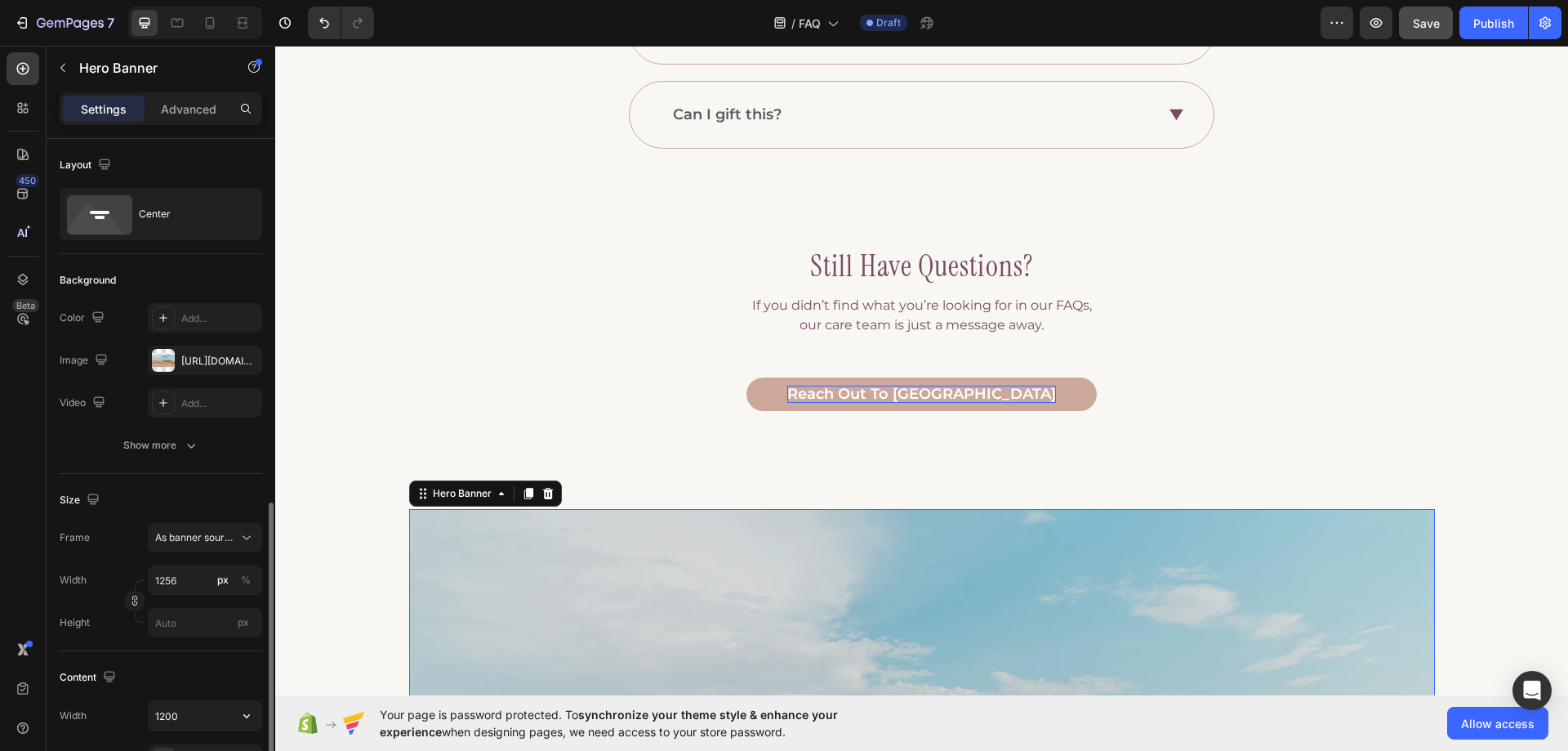
scroll to position [327, 0]
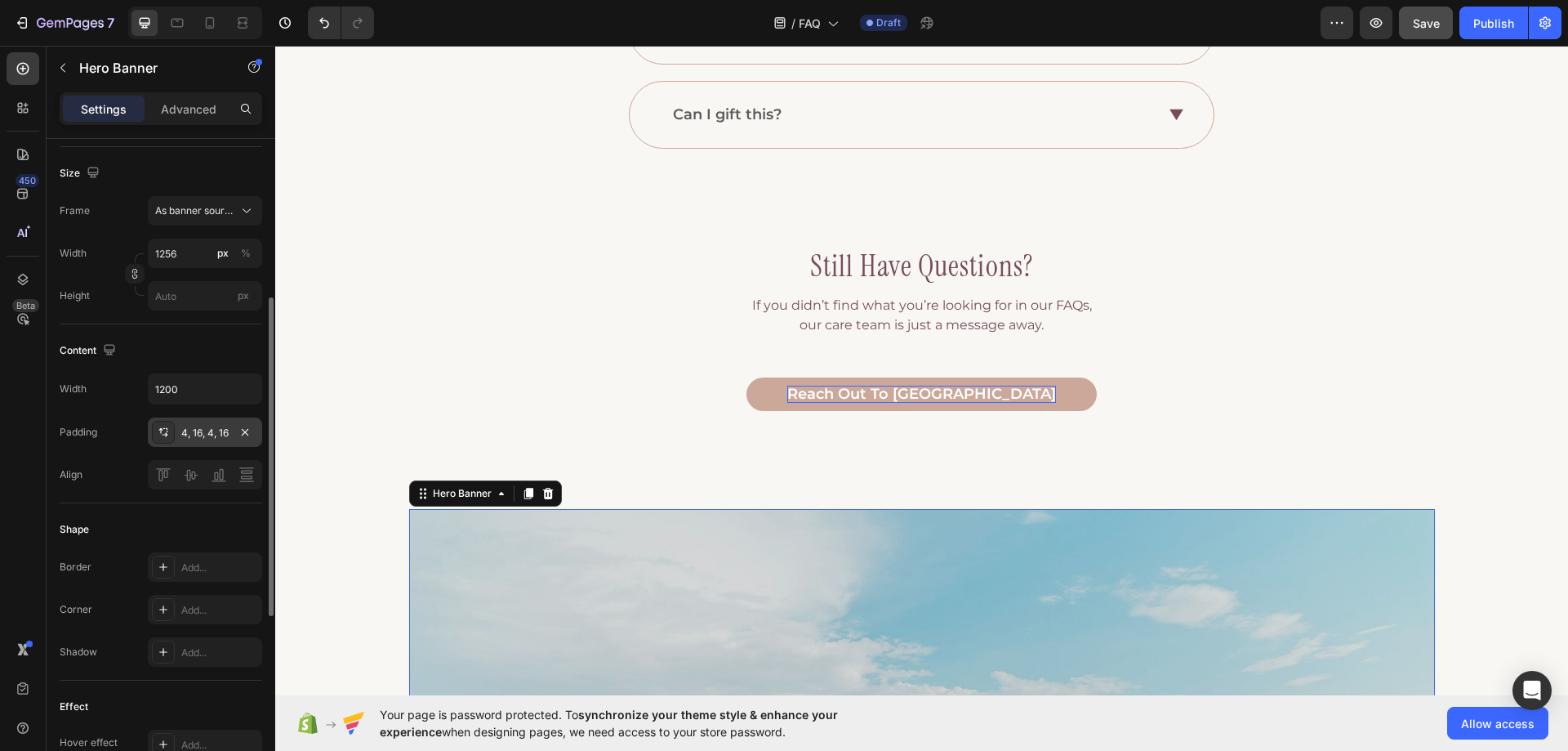
click at [189, 437] on div "4, 16, 4, 16" at bounding box center [205, 433] width 47 height 15
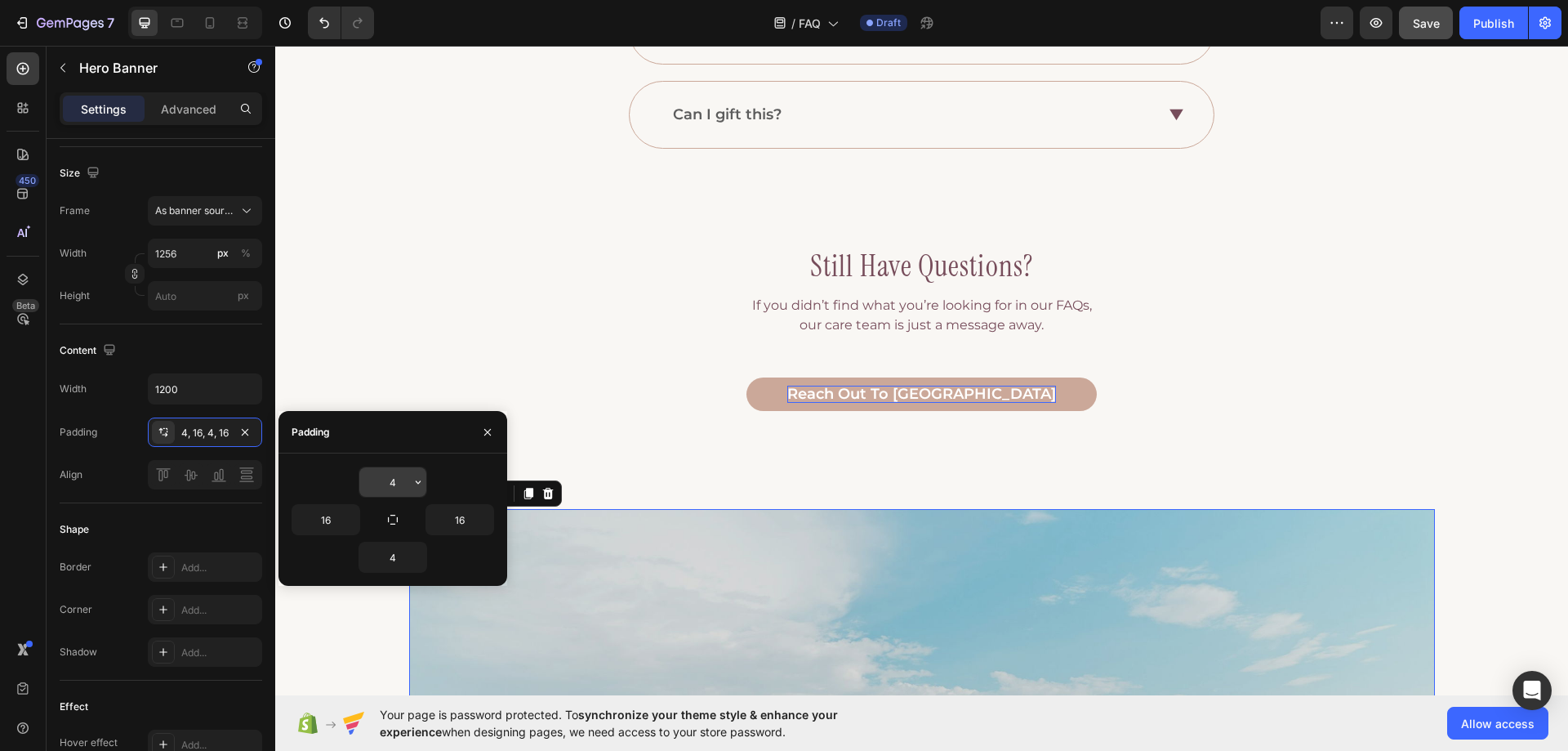
click at [409, 486] on input "4" at bounding box center [392, 483] width 67 height 30
type input "166"
click at [393, 560] on input "4" at bounding box center [392, 558] width 67 height 30
type input "166"
click at [222, 527] on div "Shape" at bounding box center [161, 530] width 203 height 26
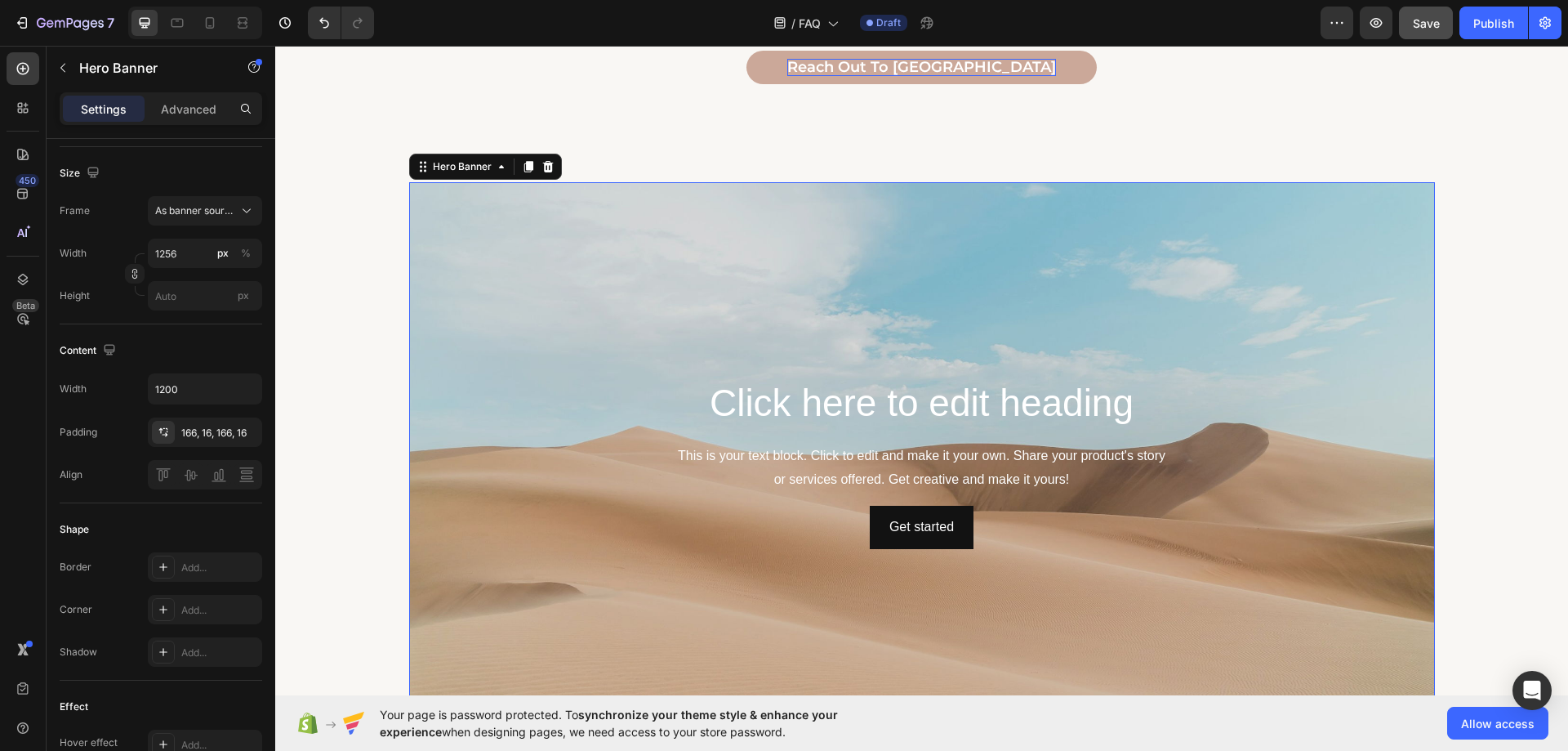
scroll to position [1255, 0]
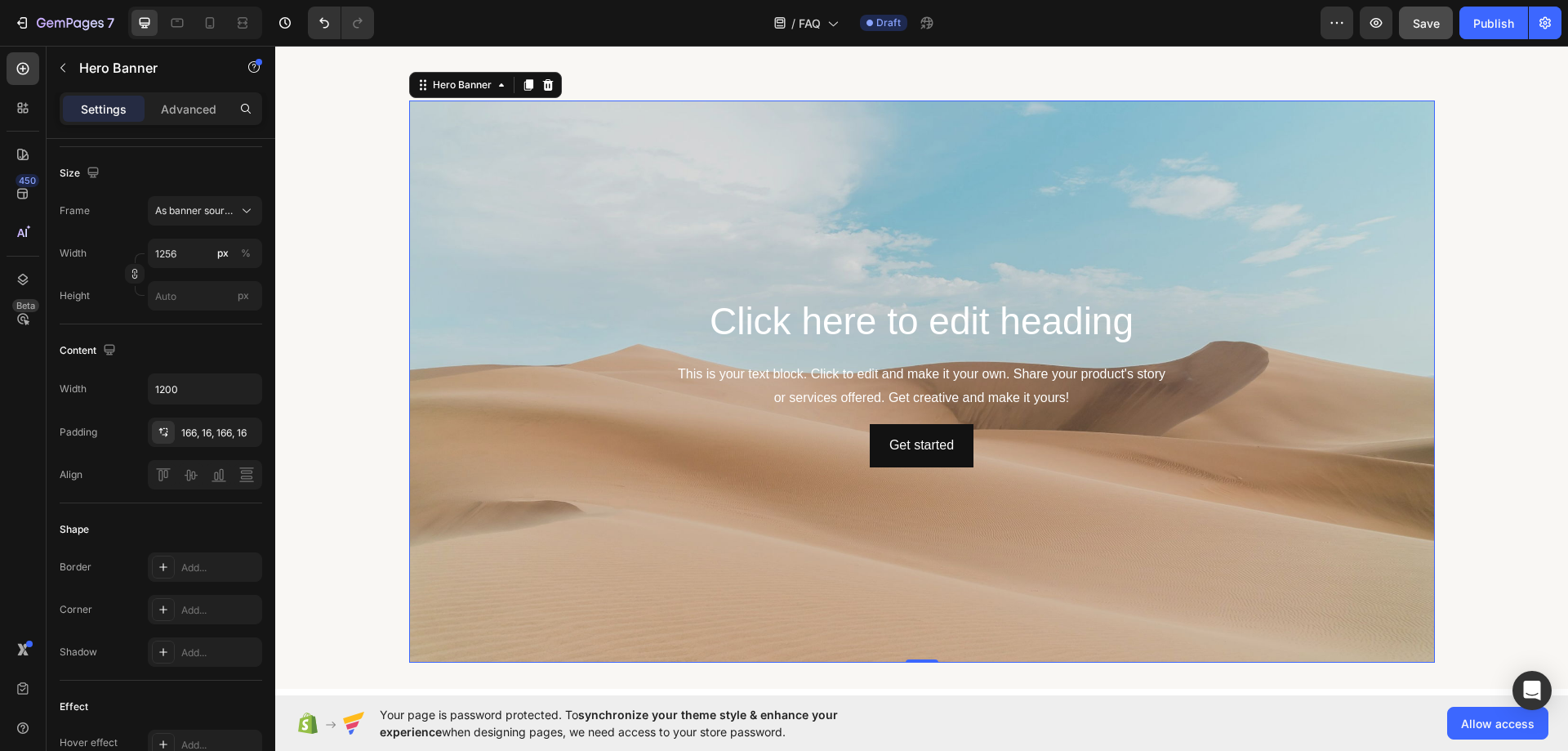
click at [616, 473] on div "Click here to edit heading Heading This is your text block. Click to edit and m…" at bounding box center [922, 381] width 981 height 443
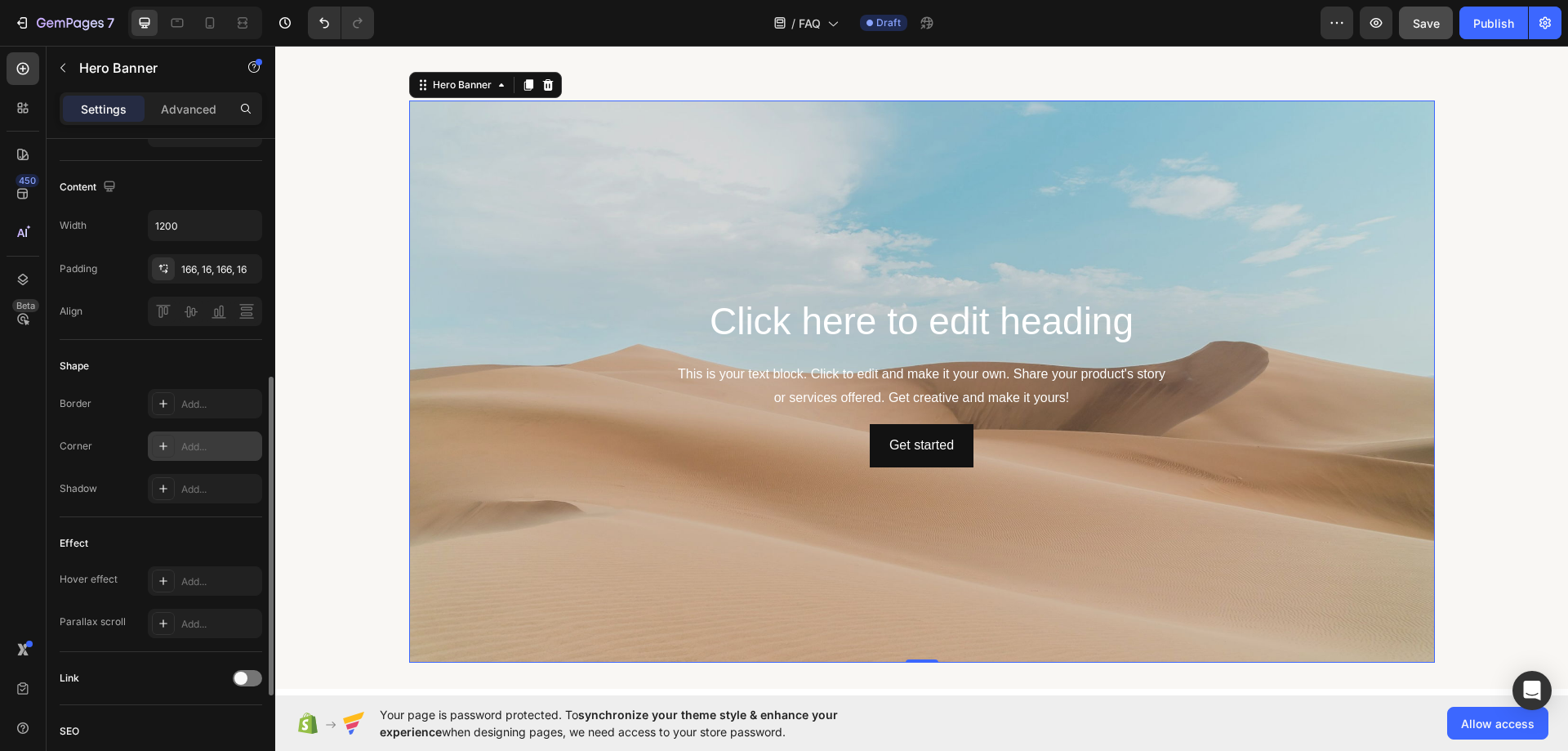
click at [194, 448] on div "Add..." at bounding box center [219, 447] width 77 height 15
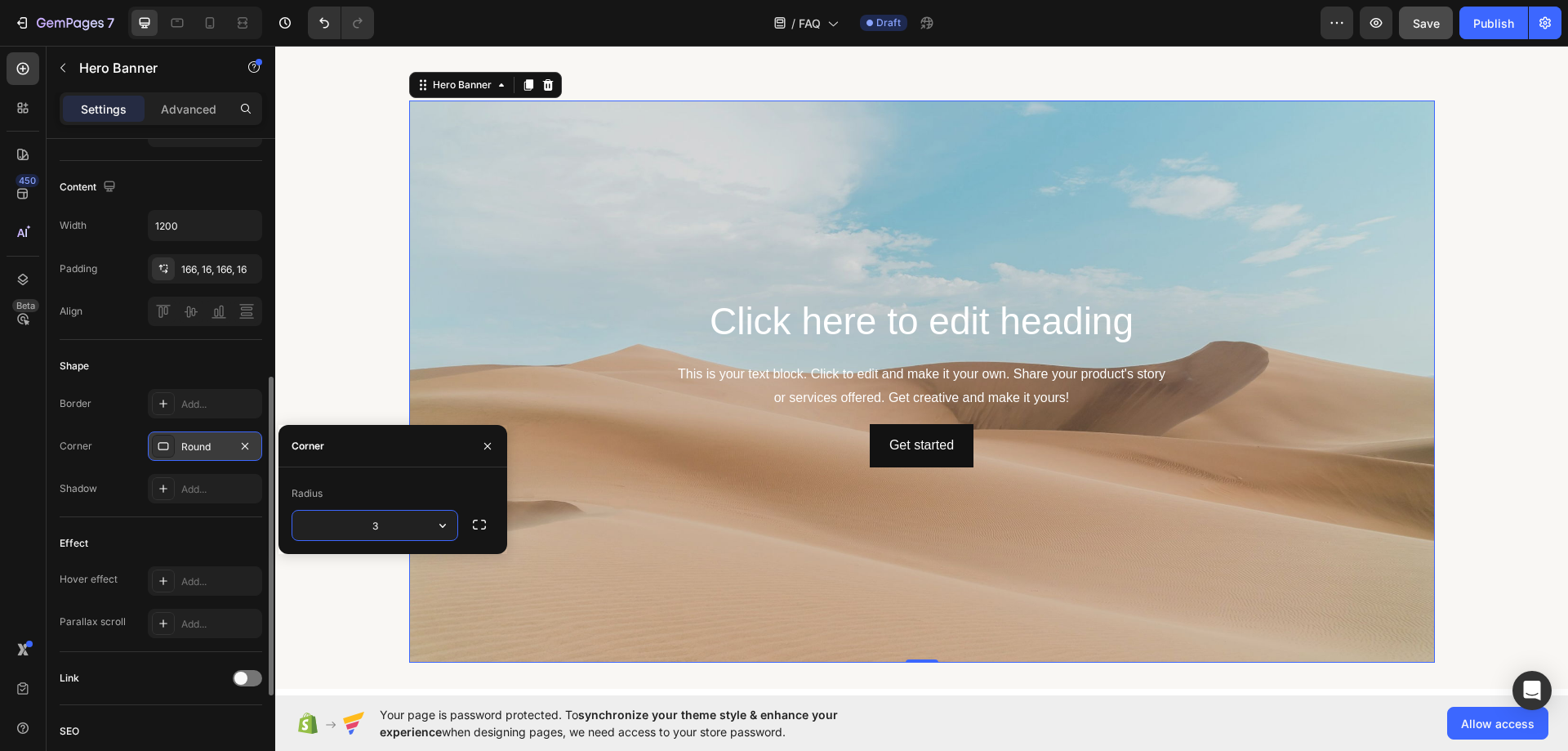
type input "30"
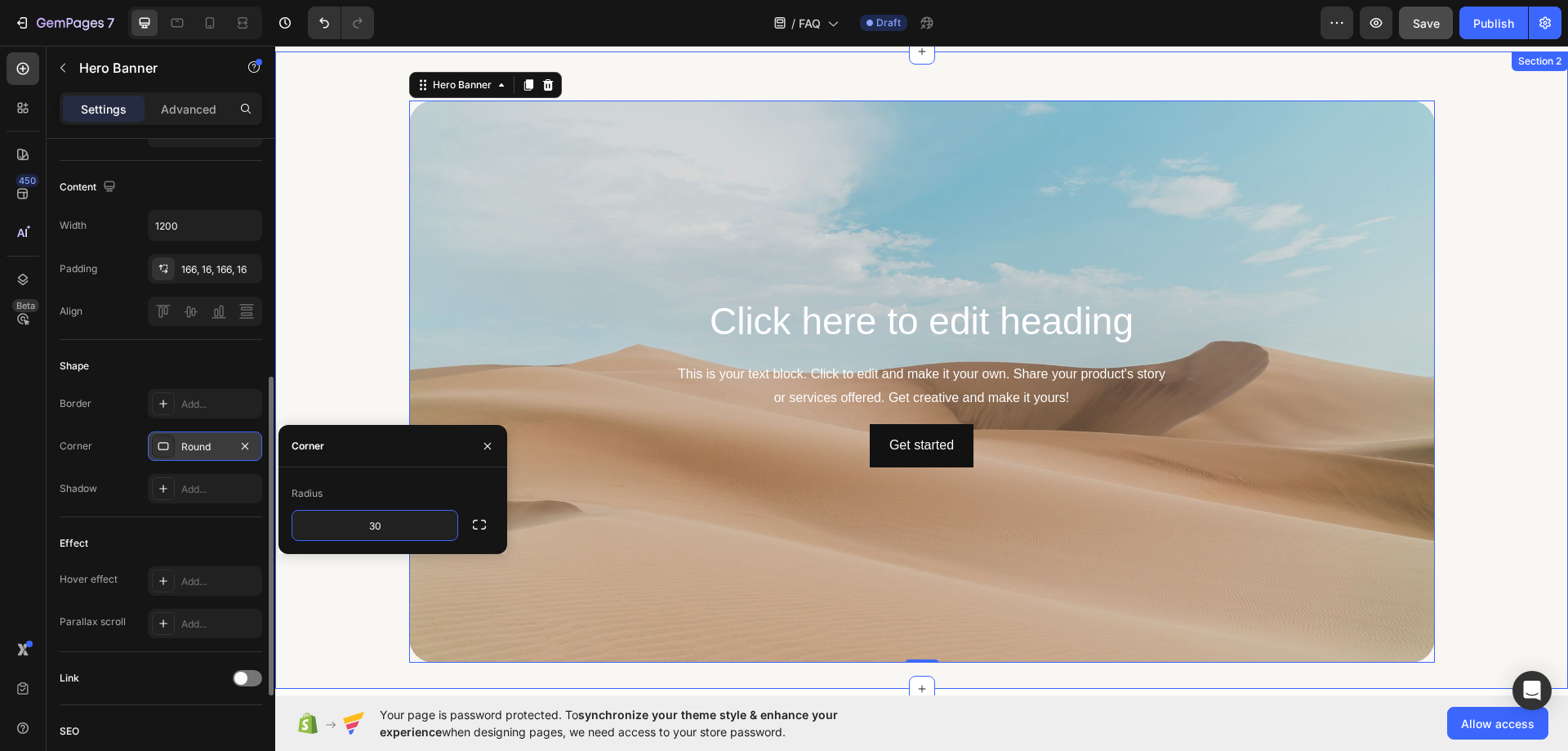
click at [358, 339] on div "Click here to edit heading Heading This is your text block. Click to edit and m…" at bounding box center [921, 381] width 1293 height 562
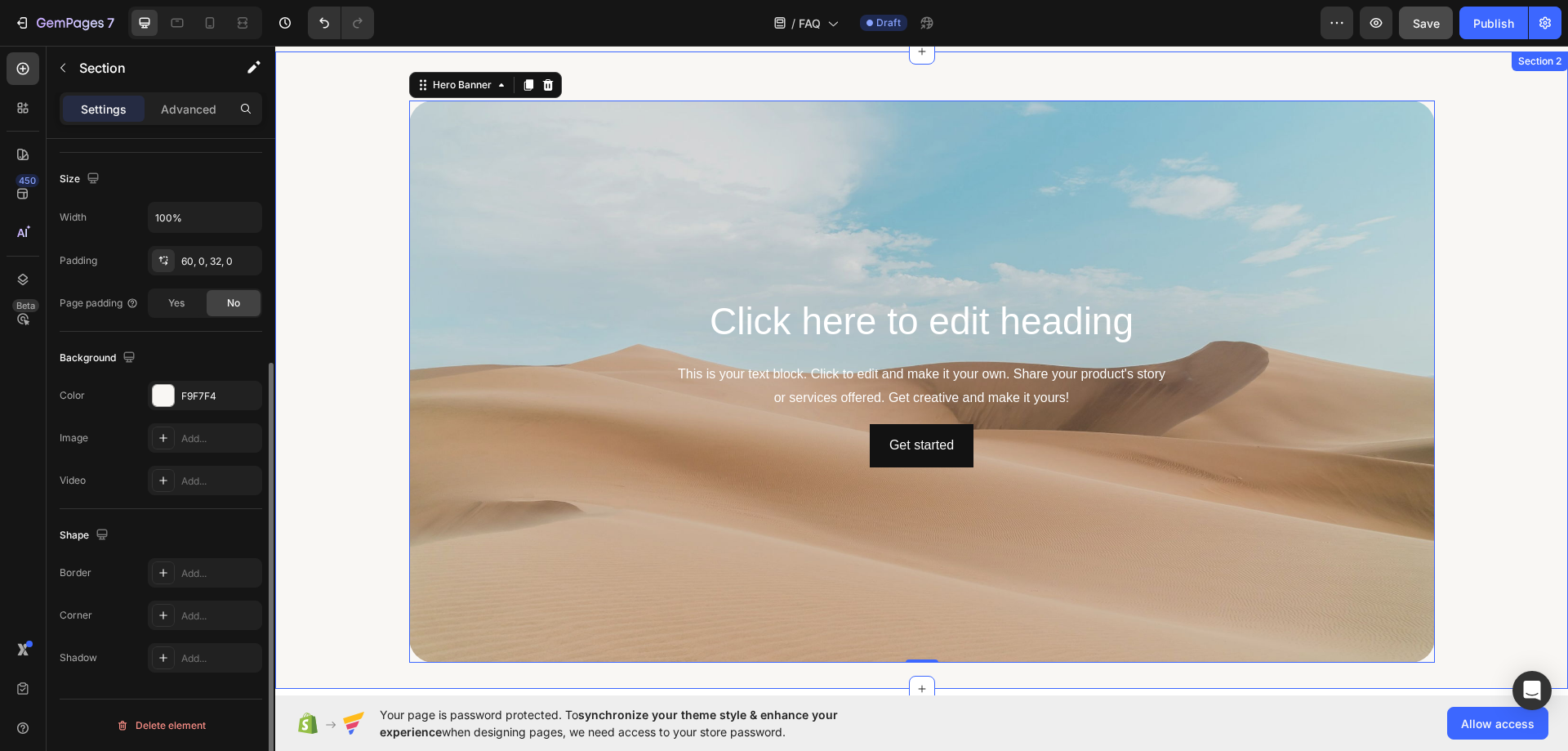
scroll to position [0, 0]
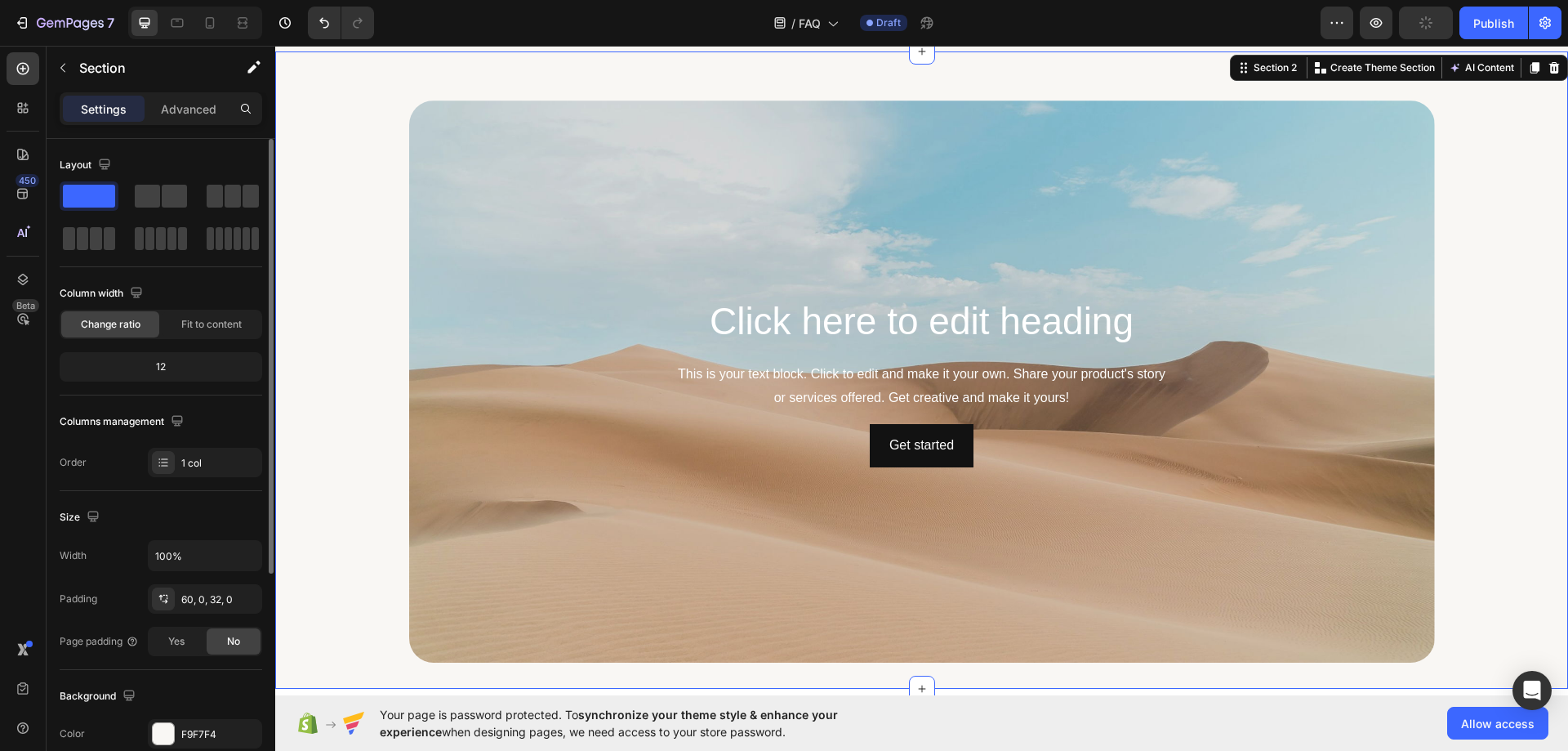
click at [365, 660] on div "Click here to edit heading Heading This is your text block. Click to edit and m…" at bounding box center [921, 381] width 1293 height 562
click at [204, 605] on div "60, 0, 32, 0" at bounding box center [205, 600] width 47 height 15
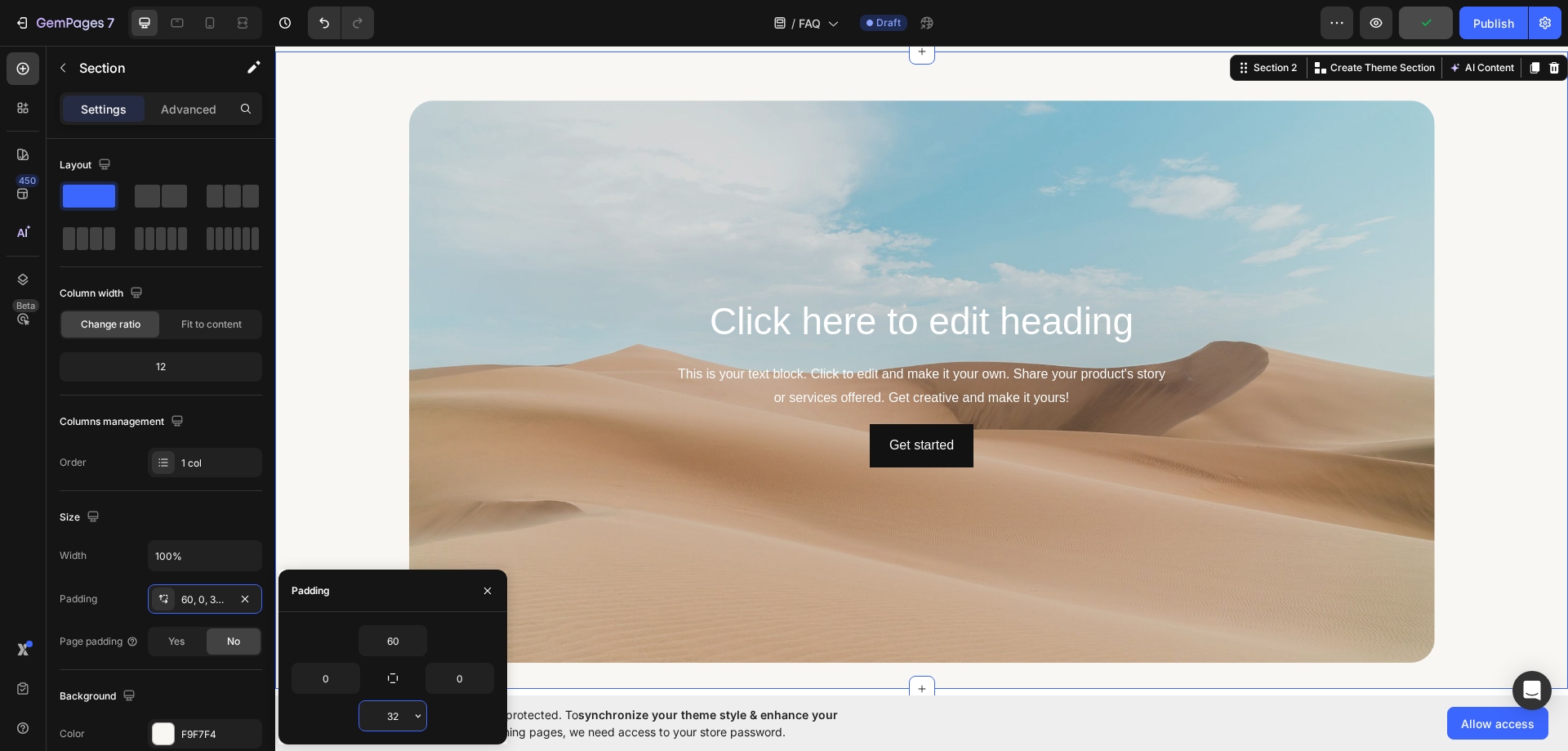
click at [399, 711] on input "32" at bounding box center [392, 716] width 67 height 30
type input "120"
click at [187, 673] on div "Background The changes might be hidden by the video. Color F9F7F4 Image Add... …" at bounding box center [161, 758] width 203 height 177
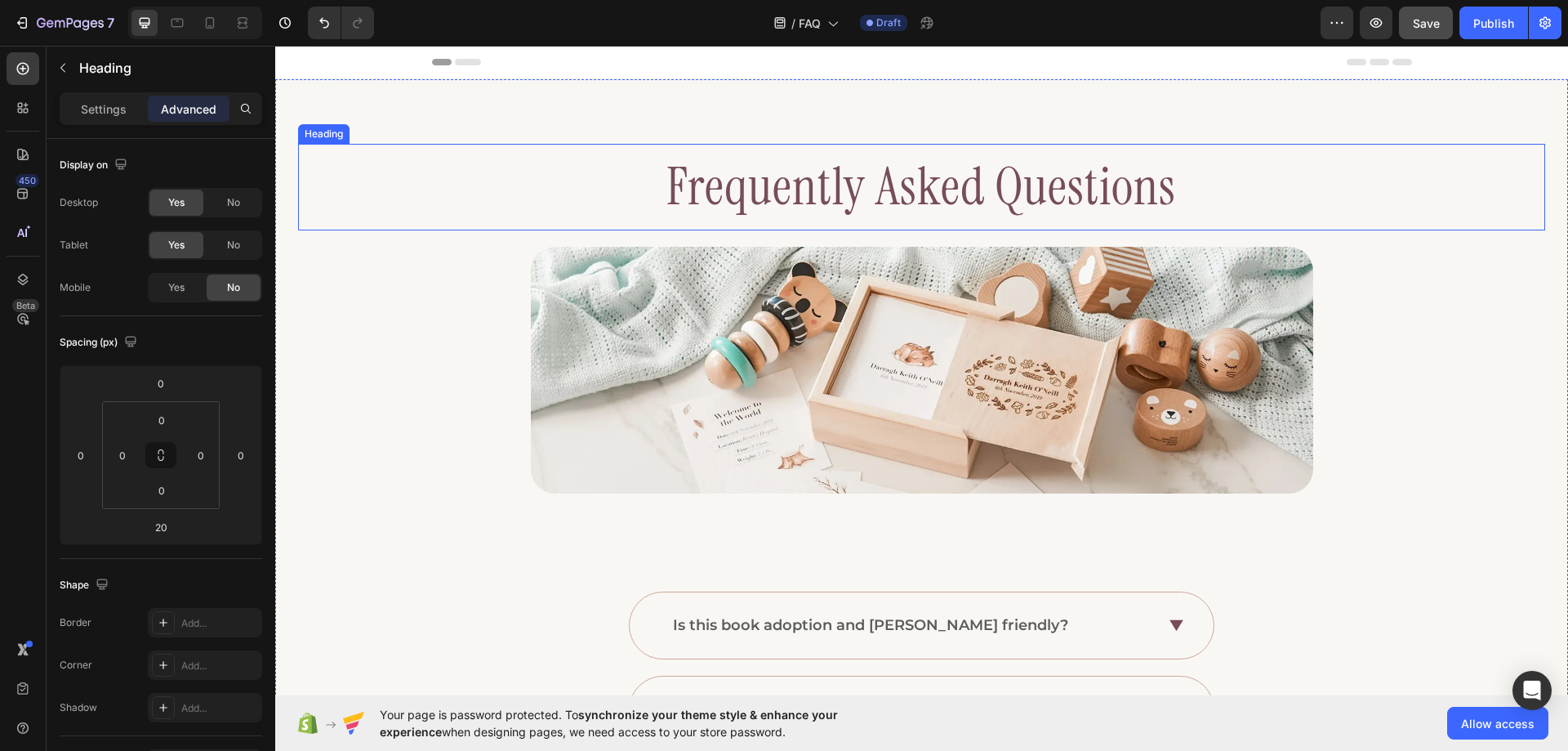
click at [792, 199] on h2 "Frequently Asked Questions" at bounding box center [922, 186] width 981 height 87
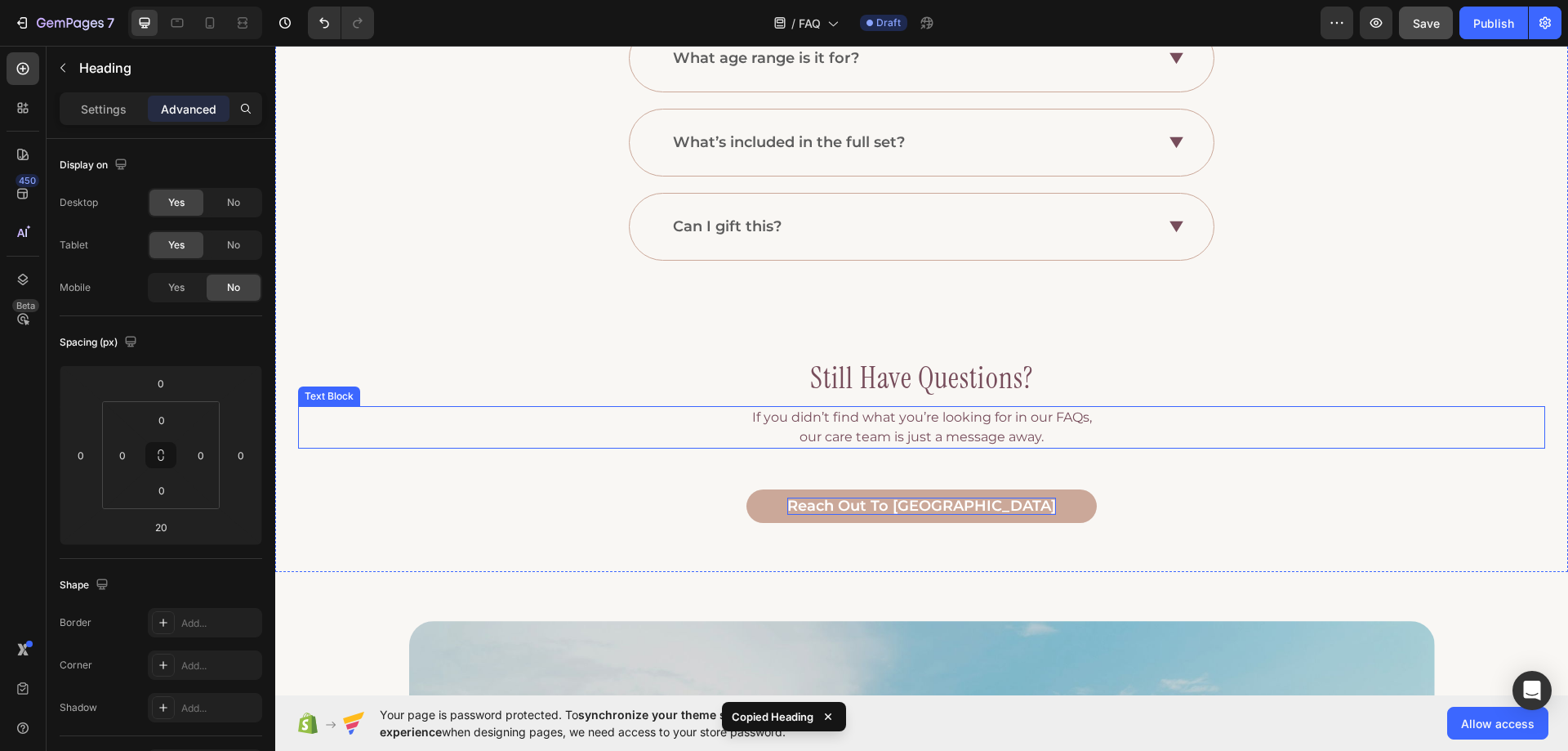
scroll to position [1062, 0]
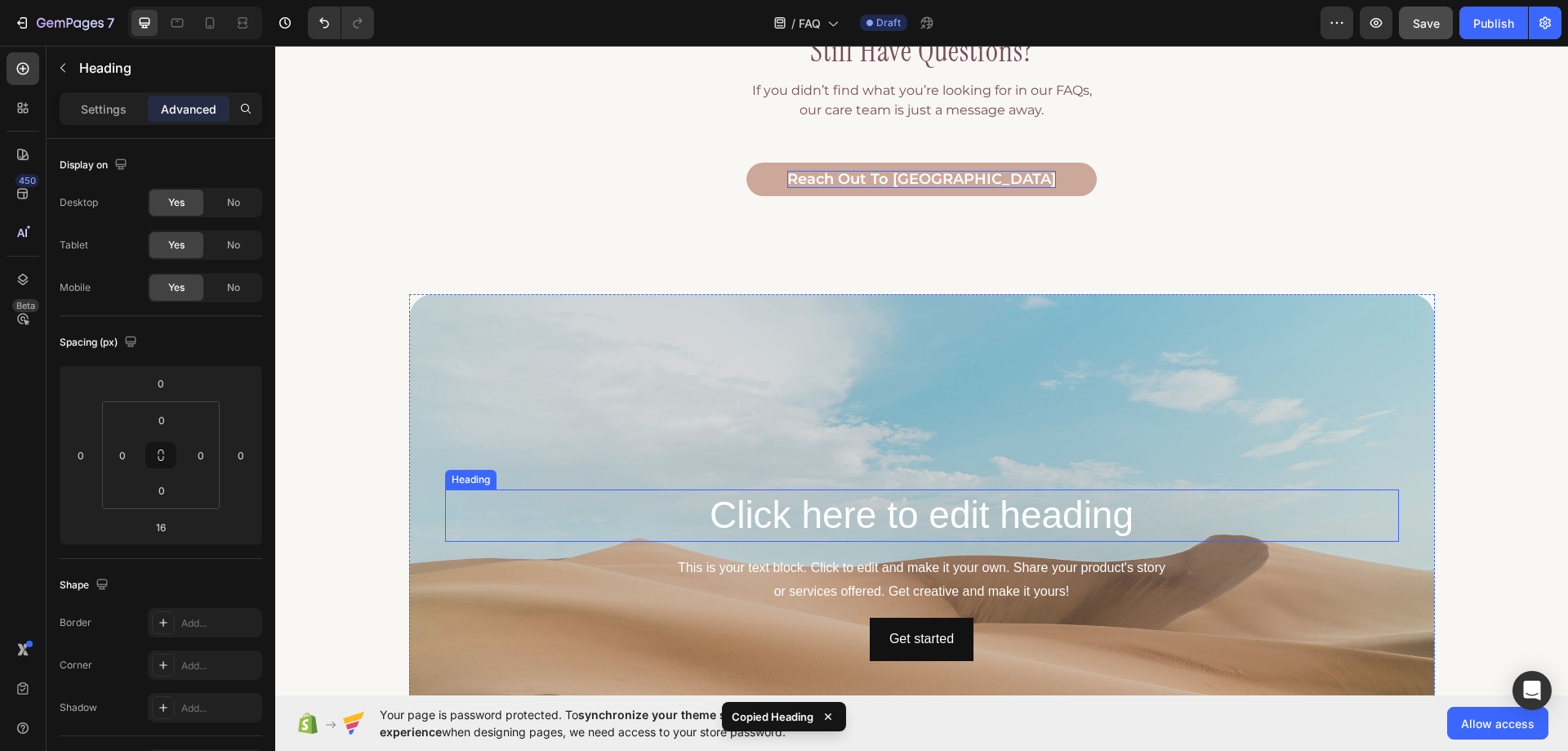
click at [850, 503] on h2 "Click here to edit heading" at bounding box center [922, 516] width 954 height 52
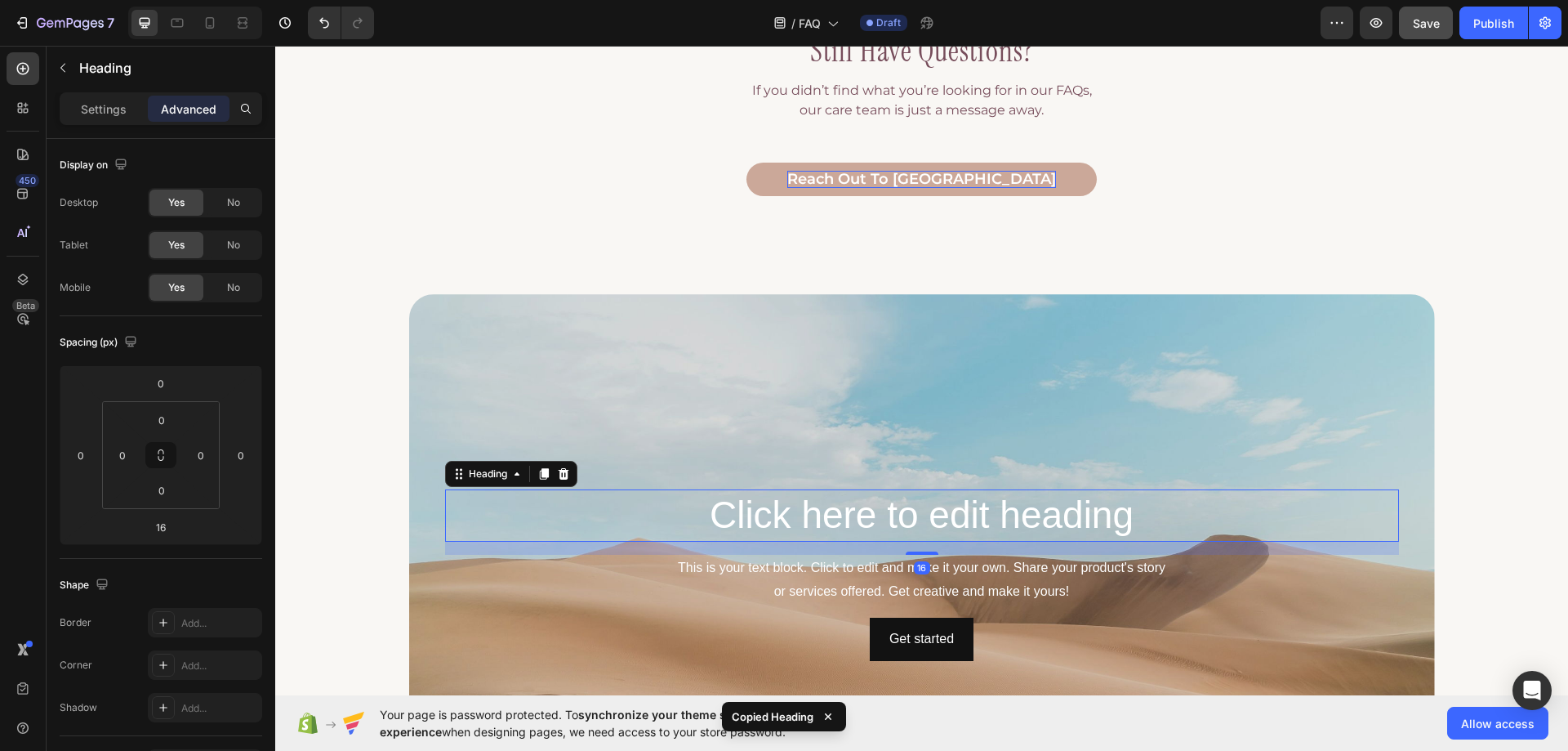
type input "20"
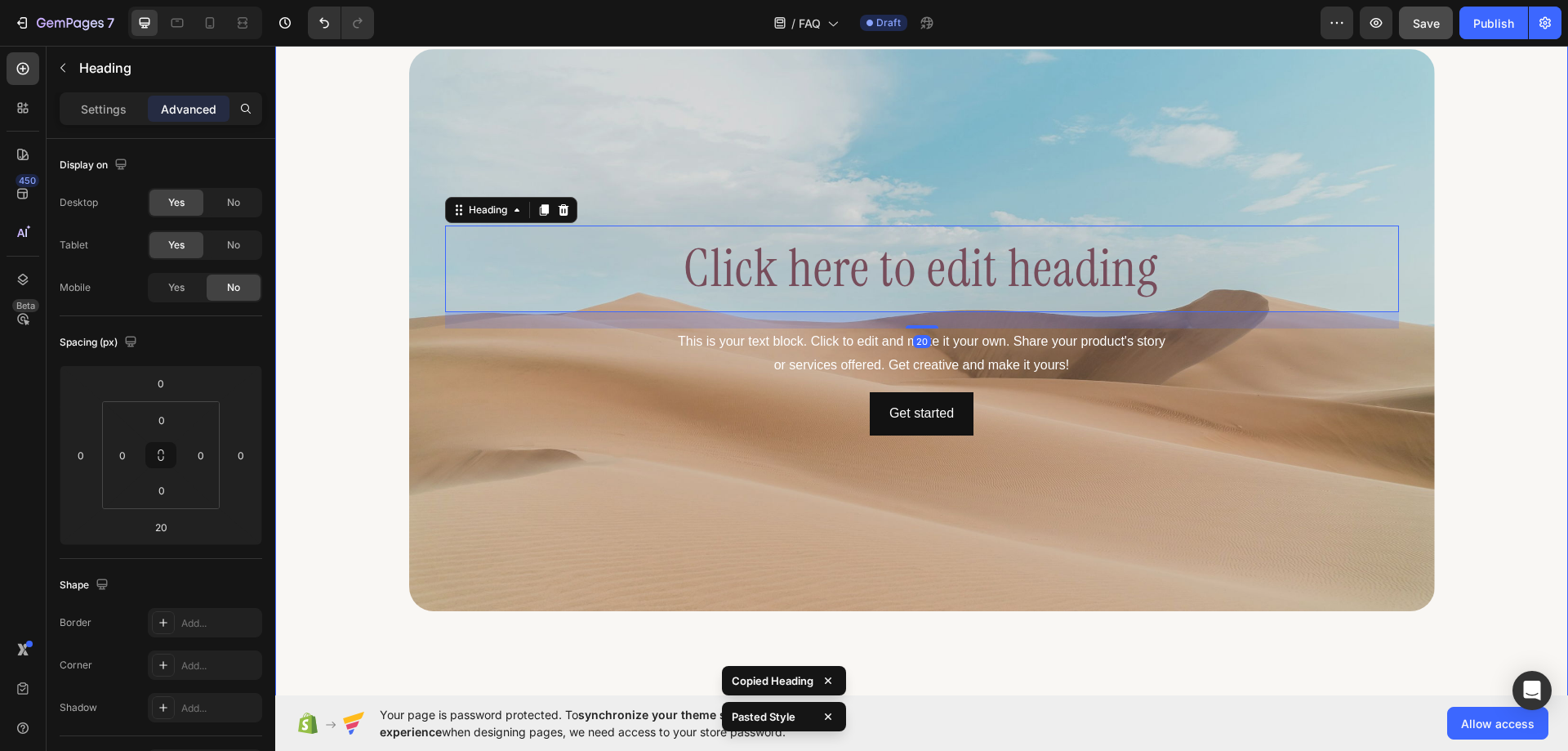
scroll to position [1389, 0]
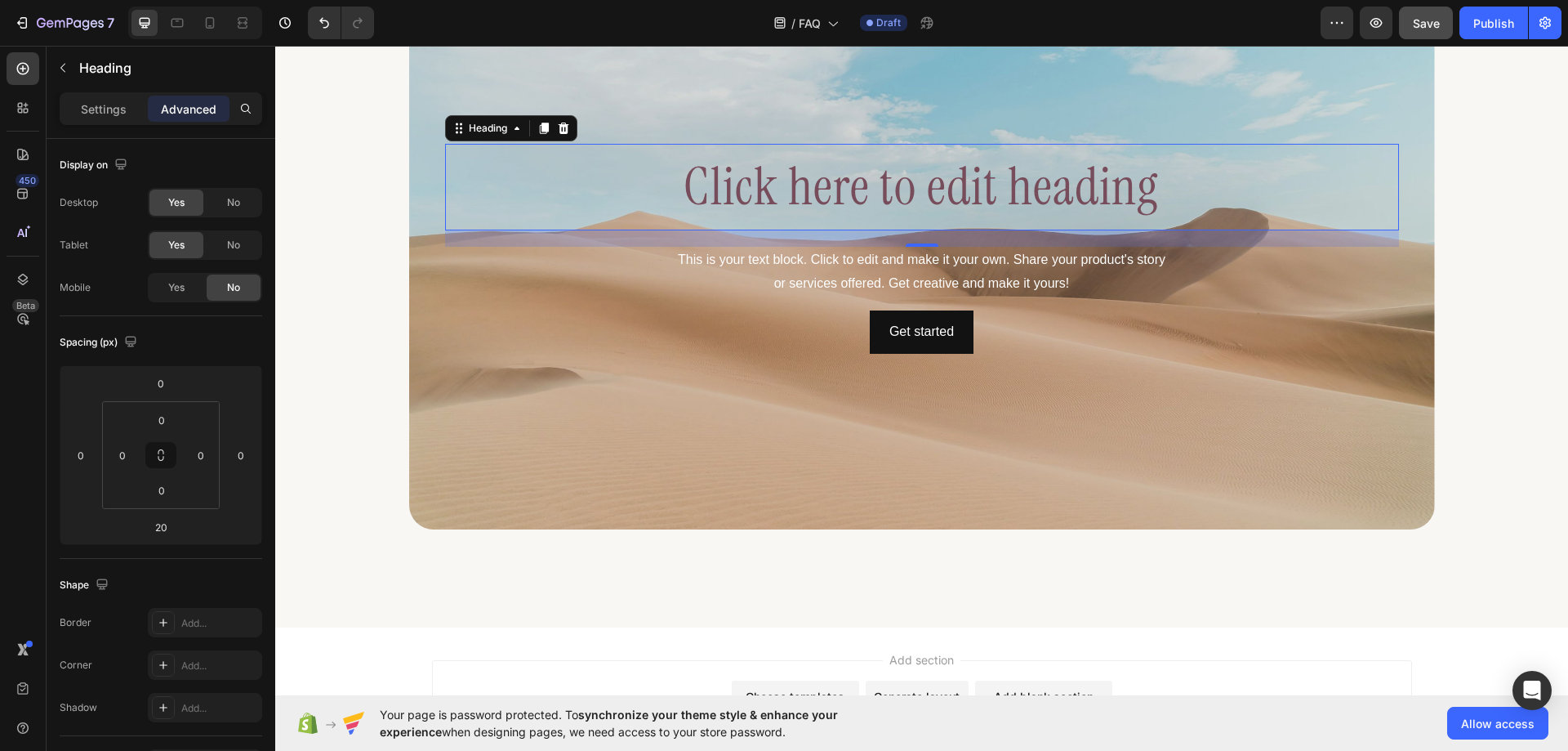
click at [813, 202] on h2 "Click here to edit heading" at bounding box center [922, 186] width 954 height 87
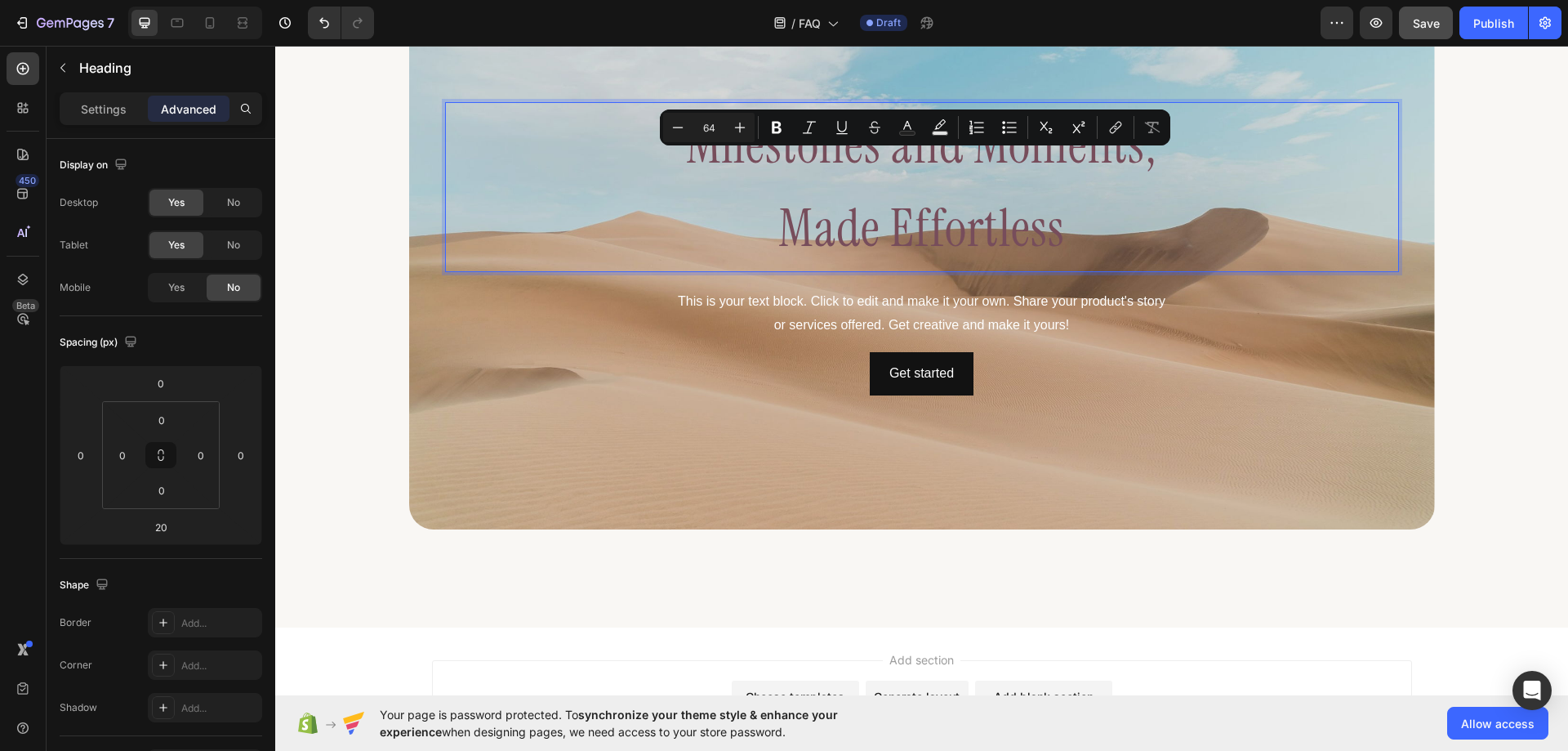
scroll to position [1347, 0]
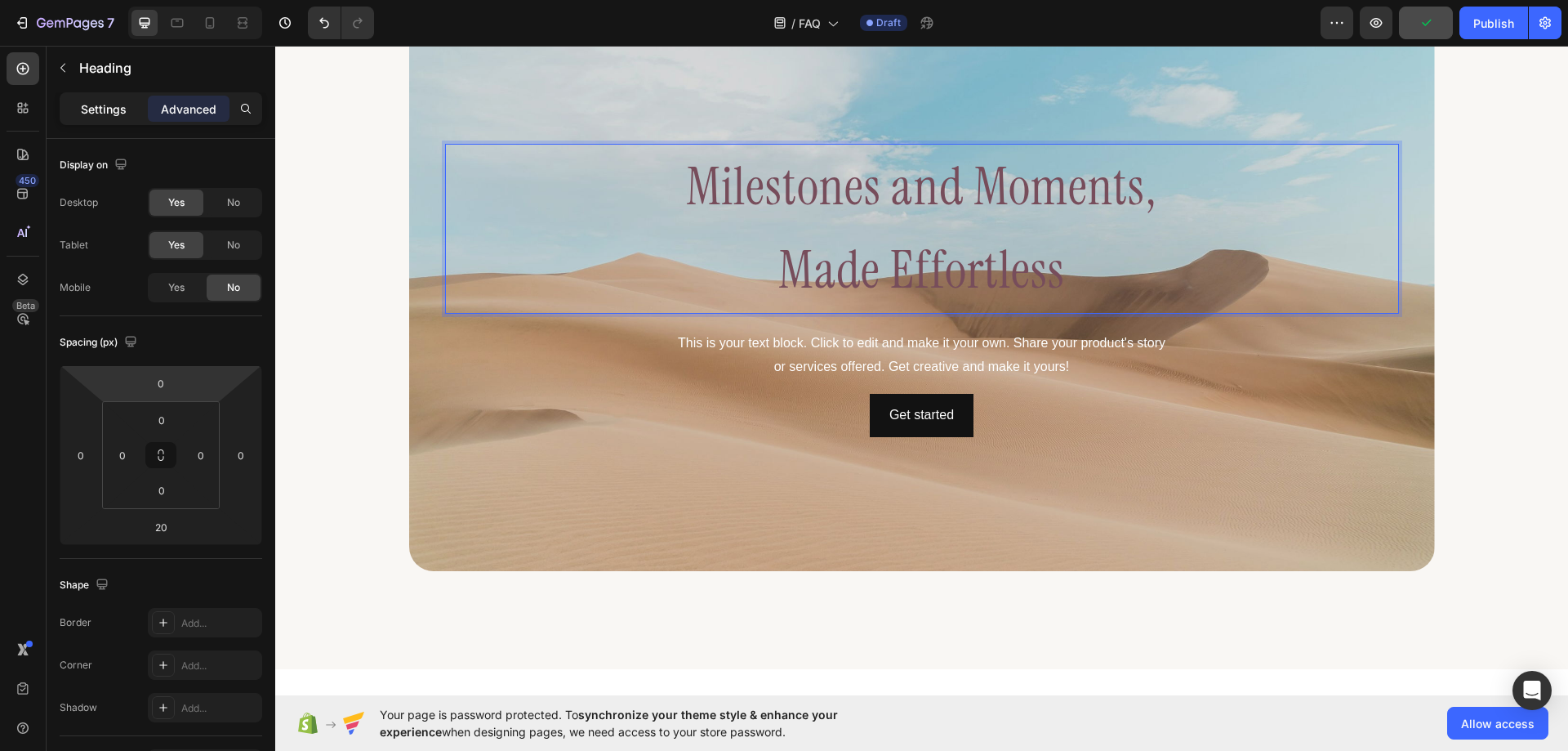
click at [108, 119] on div "Settings" at bounding box center [103, 108] width 81 height 26
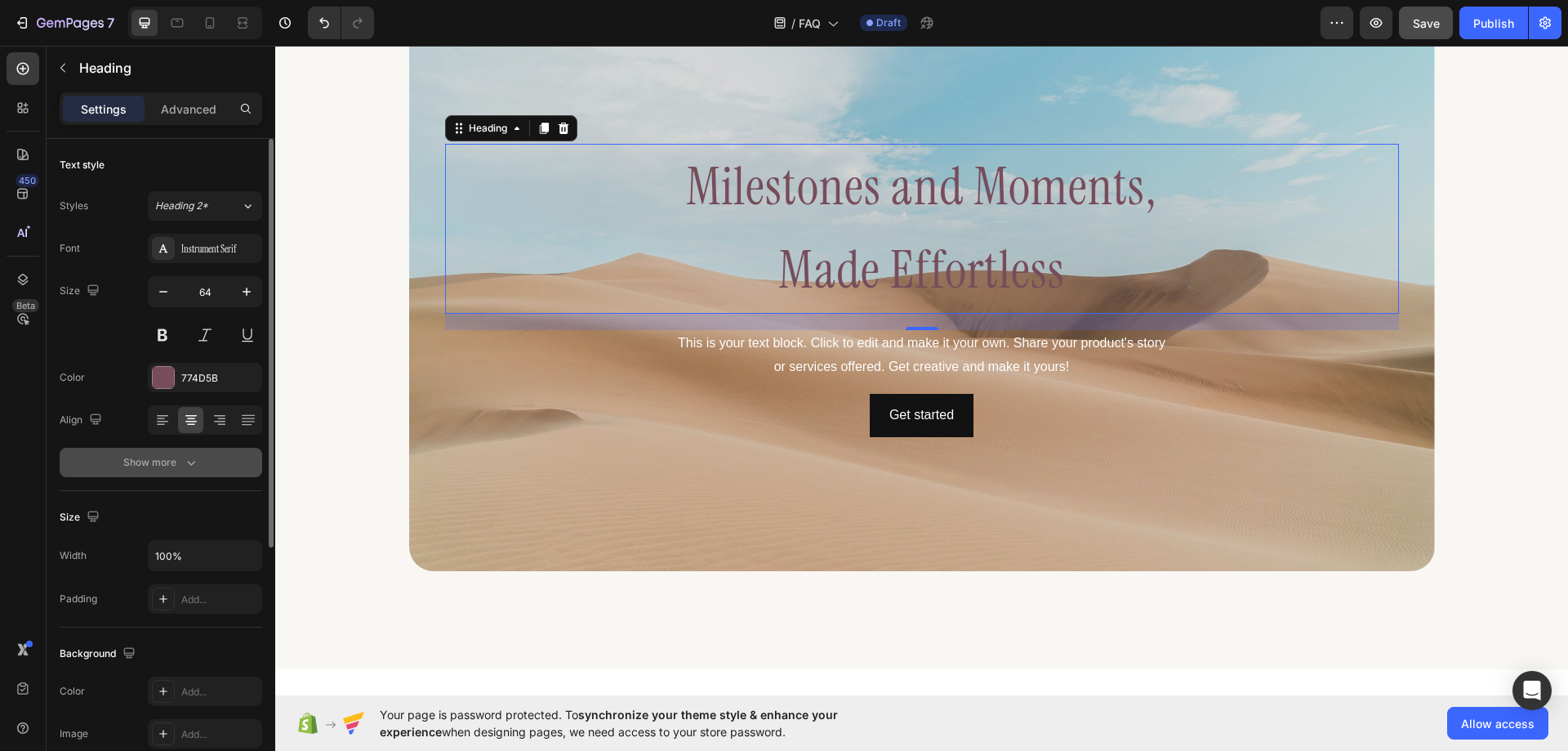
click at [170, 460] on div "Show more" at bounding box center [161, 462] width 76 height 17
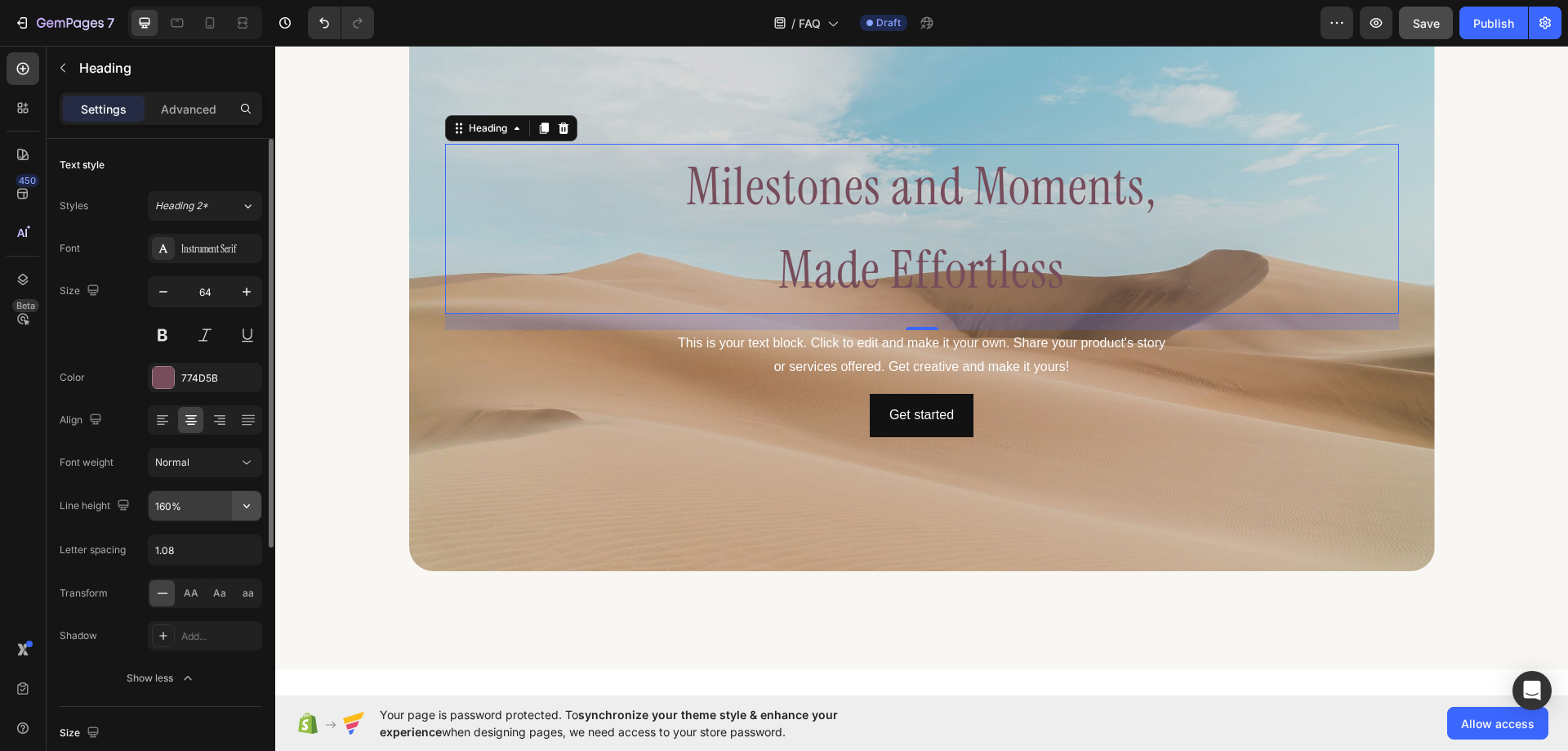
click at [244, 498] on icon "button" at bounding box center [246, 505] width 17 height 17
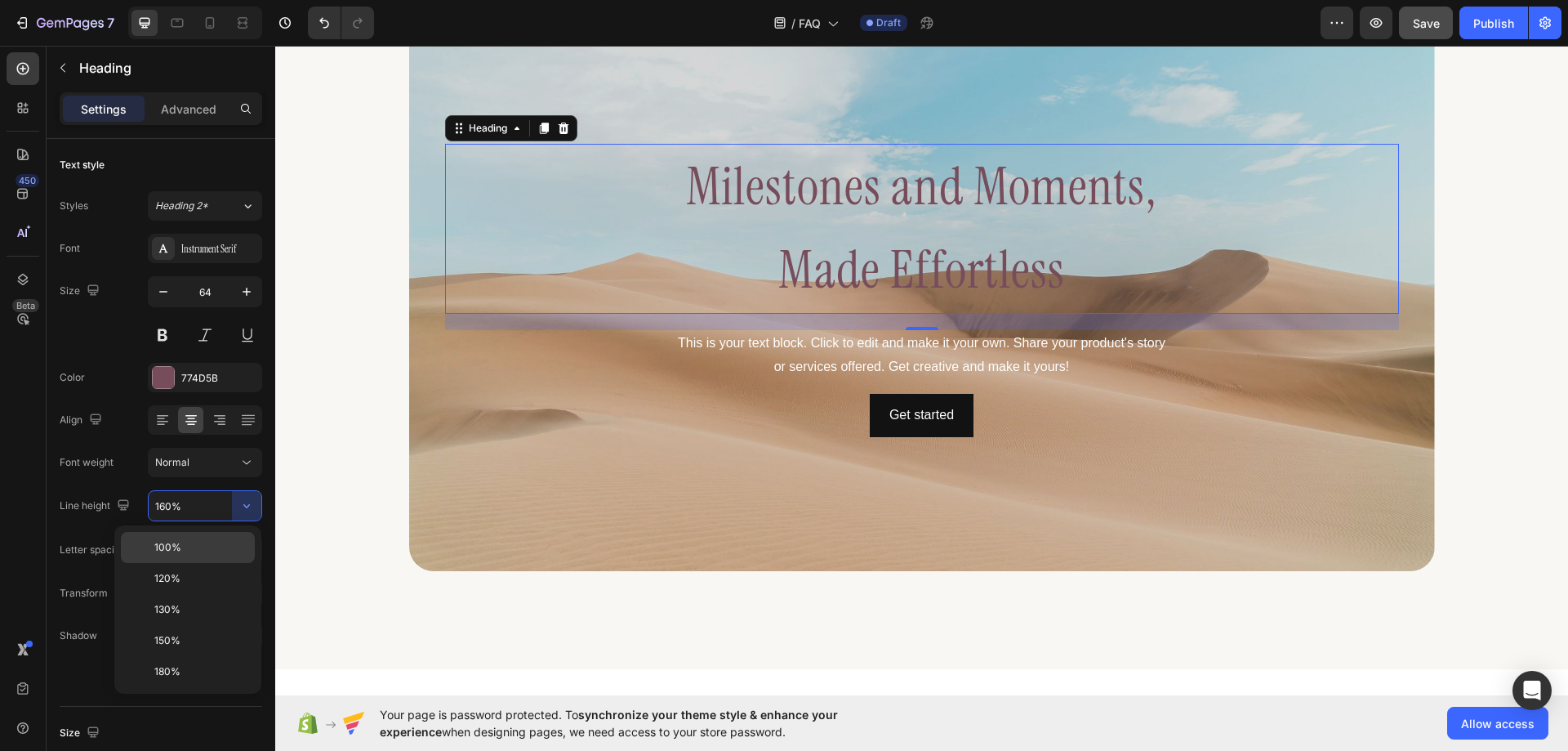
click at [202, 563] on div "100%" at bounding box center [187, 579] width 134 height 31
type input "100%"
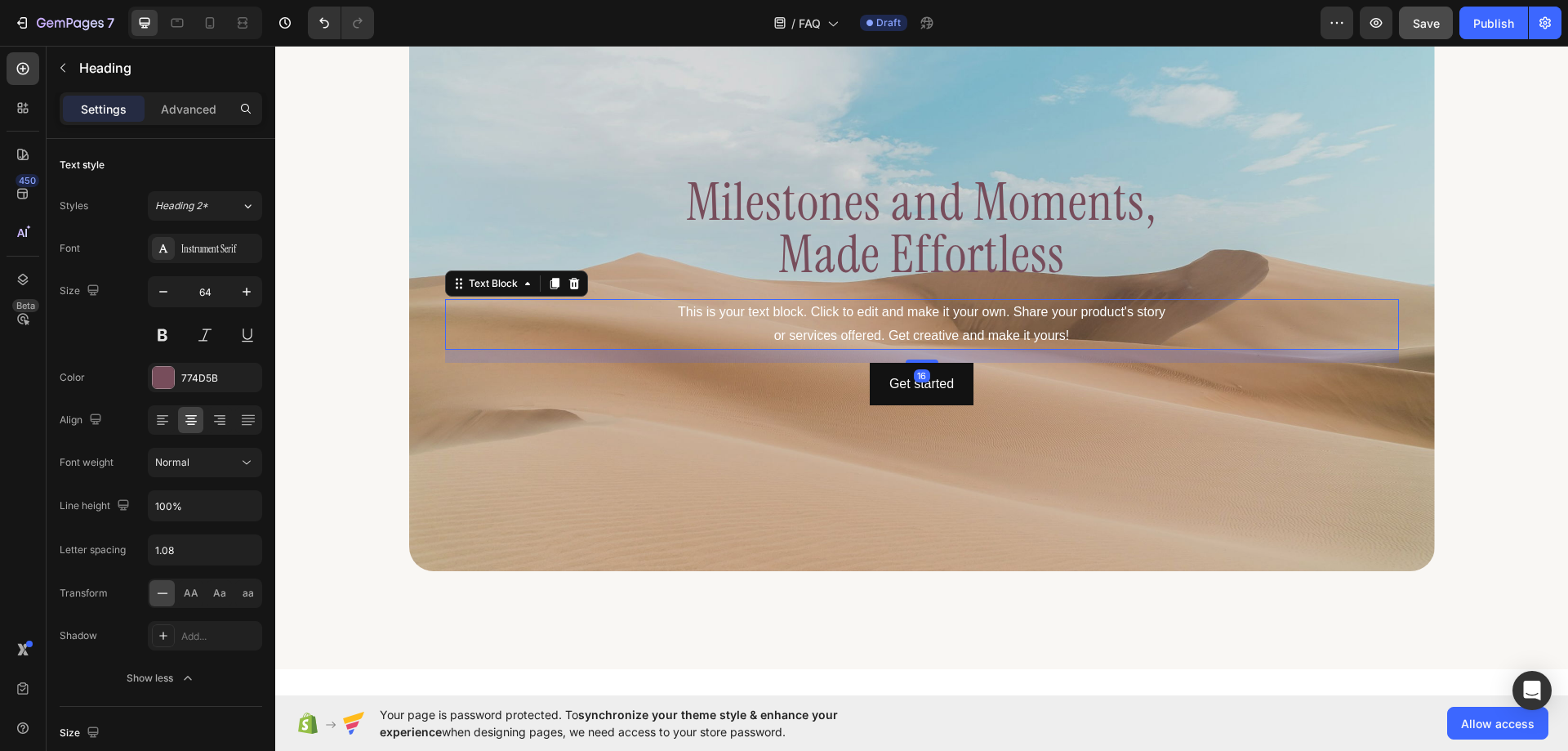
click at [787, 329] on div "This is your text block. Click to edit and make it your own. Share your product…" at bounding box center [922, 324] width 954 height 51
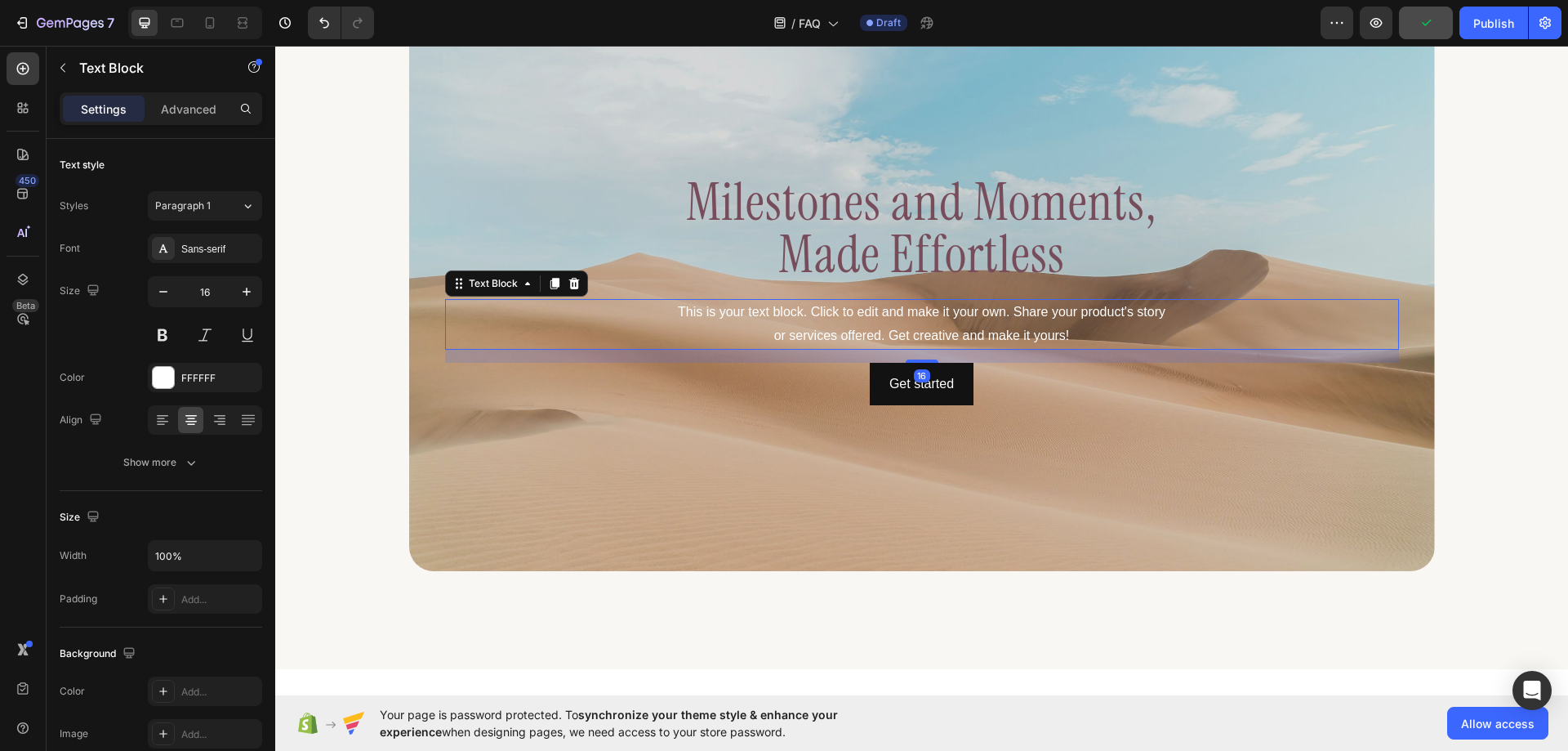
click at [797, 328] on div "This is your text block. Click to edit and make it your own. Share your product…" at bounding box center [922, 324] width 954 height 51
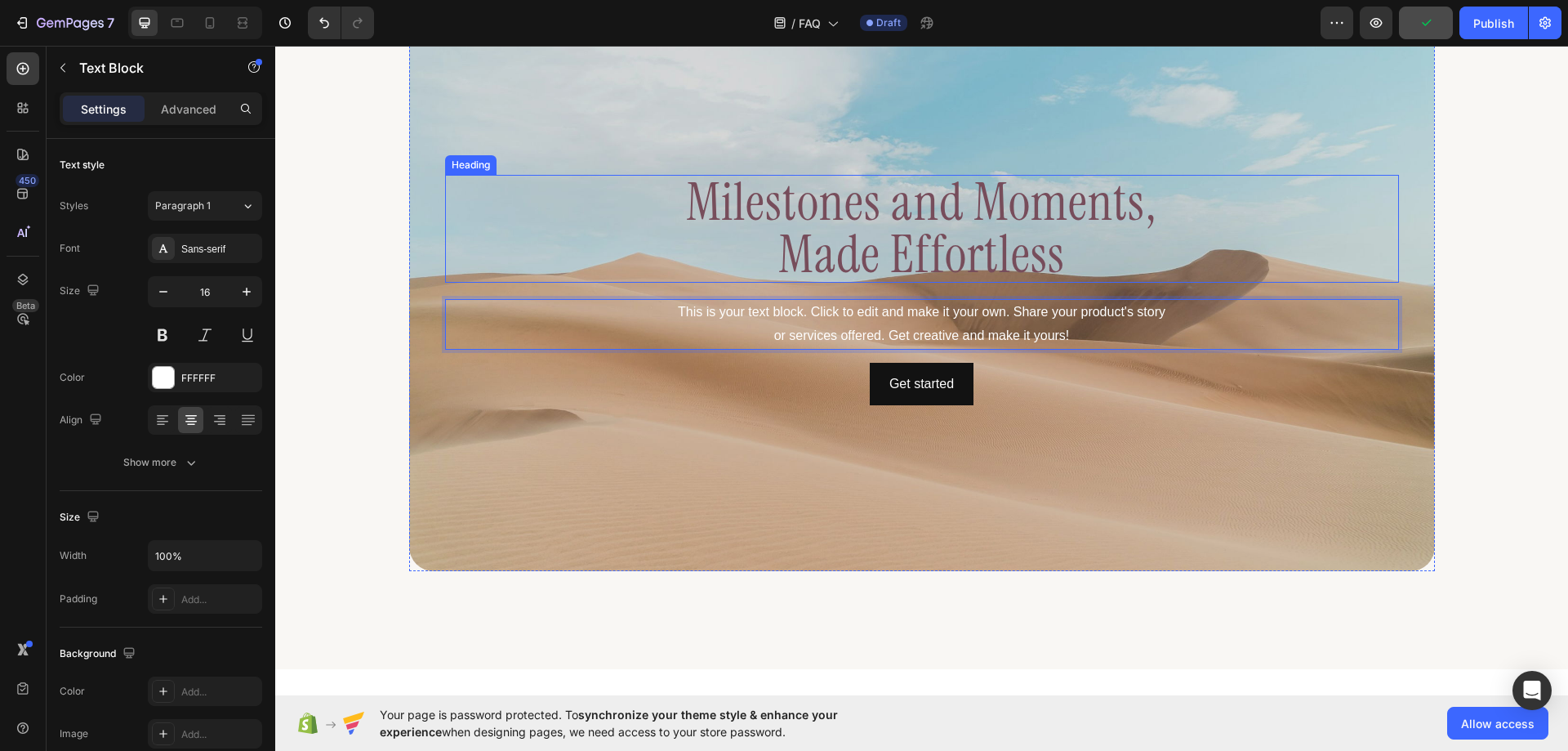
click at [812, 258] on p "Milestones and Moments, Made Effortless" at bounding box center [922, 229] width 951 height 105
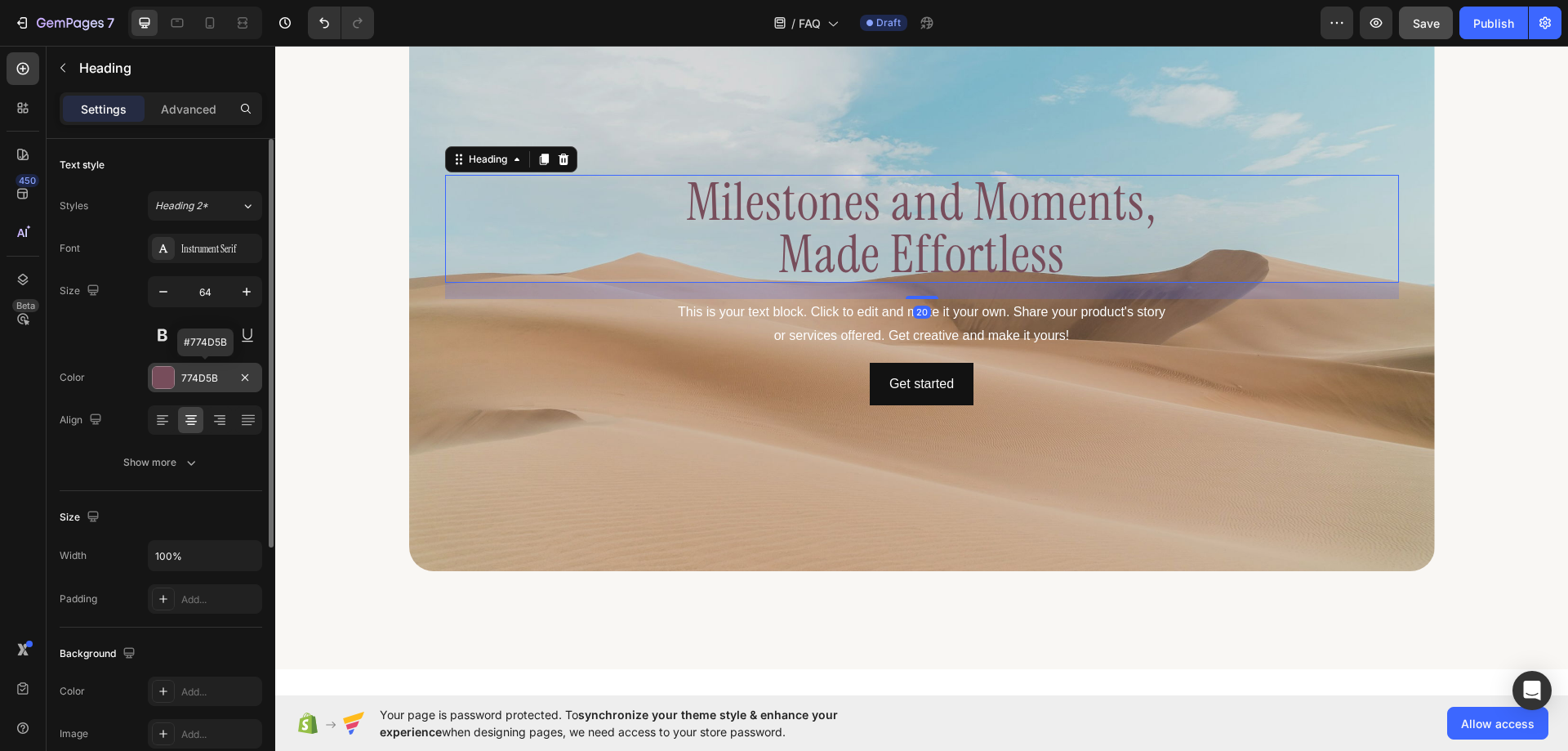
click at [206, 379] on div "774D5B" at bounding box center [205, 378] width 47 height 15
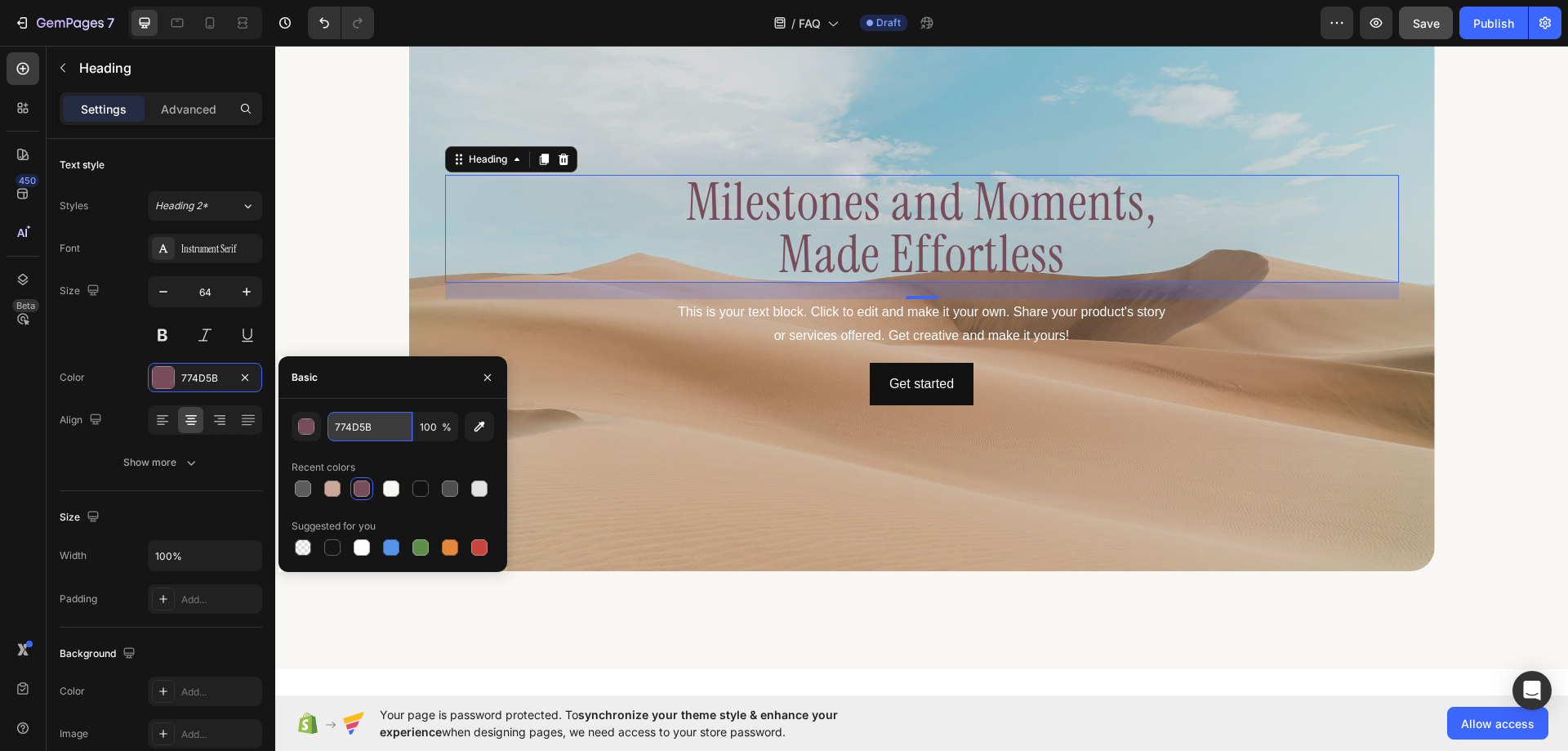
click at [363, 426] on input "774D5B" at bounding box center [370, 427] width 85 height 30
paste input "#F9F7F4"
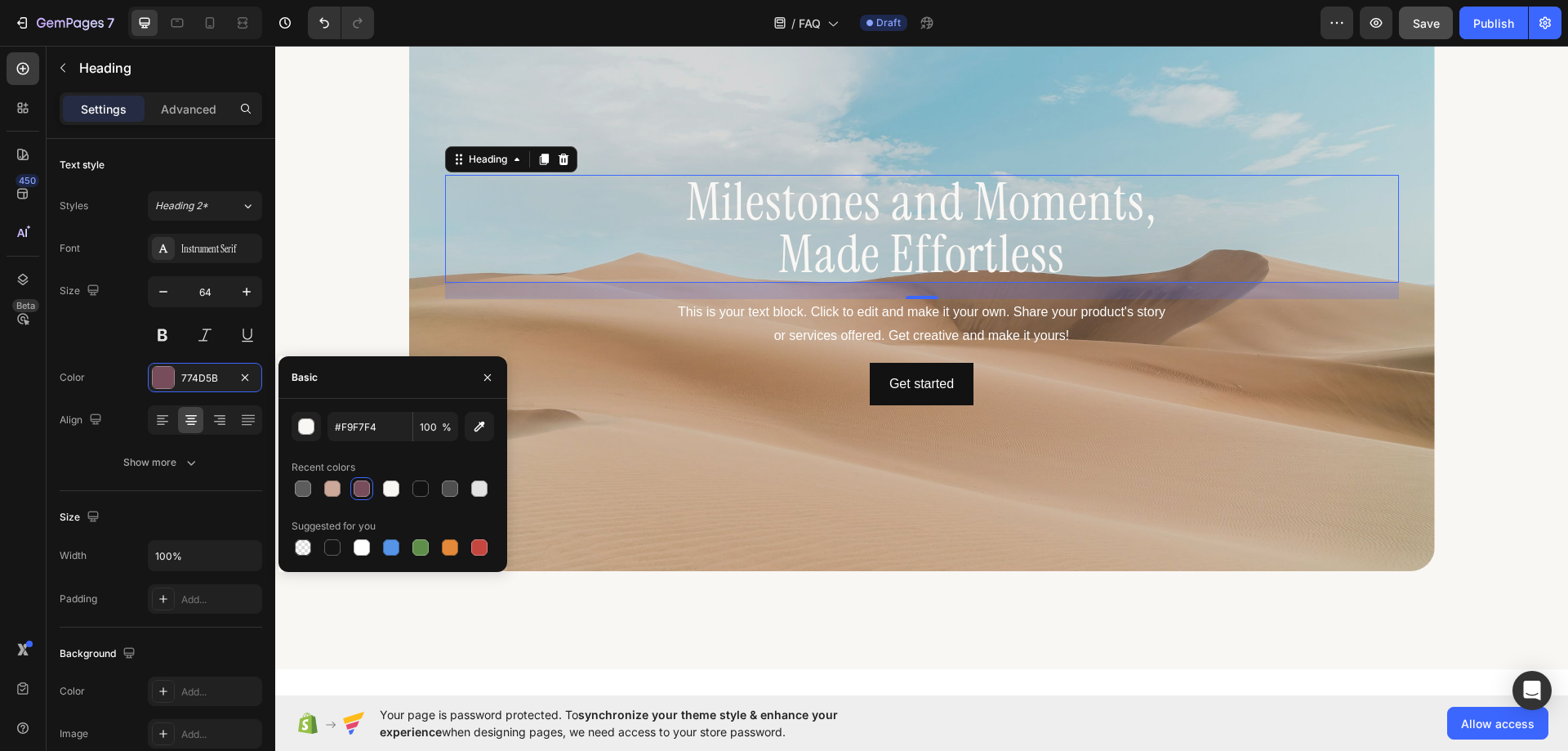
type input "F9F7F4"
click at [746, 335] on p "This is your text block. Click to edit and make it your own. Share your product…" at bounding box center [922, 324] width 951 height 47
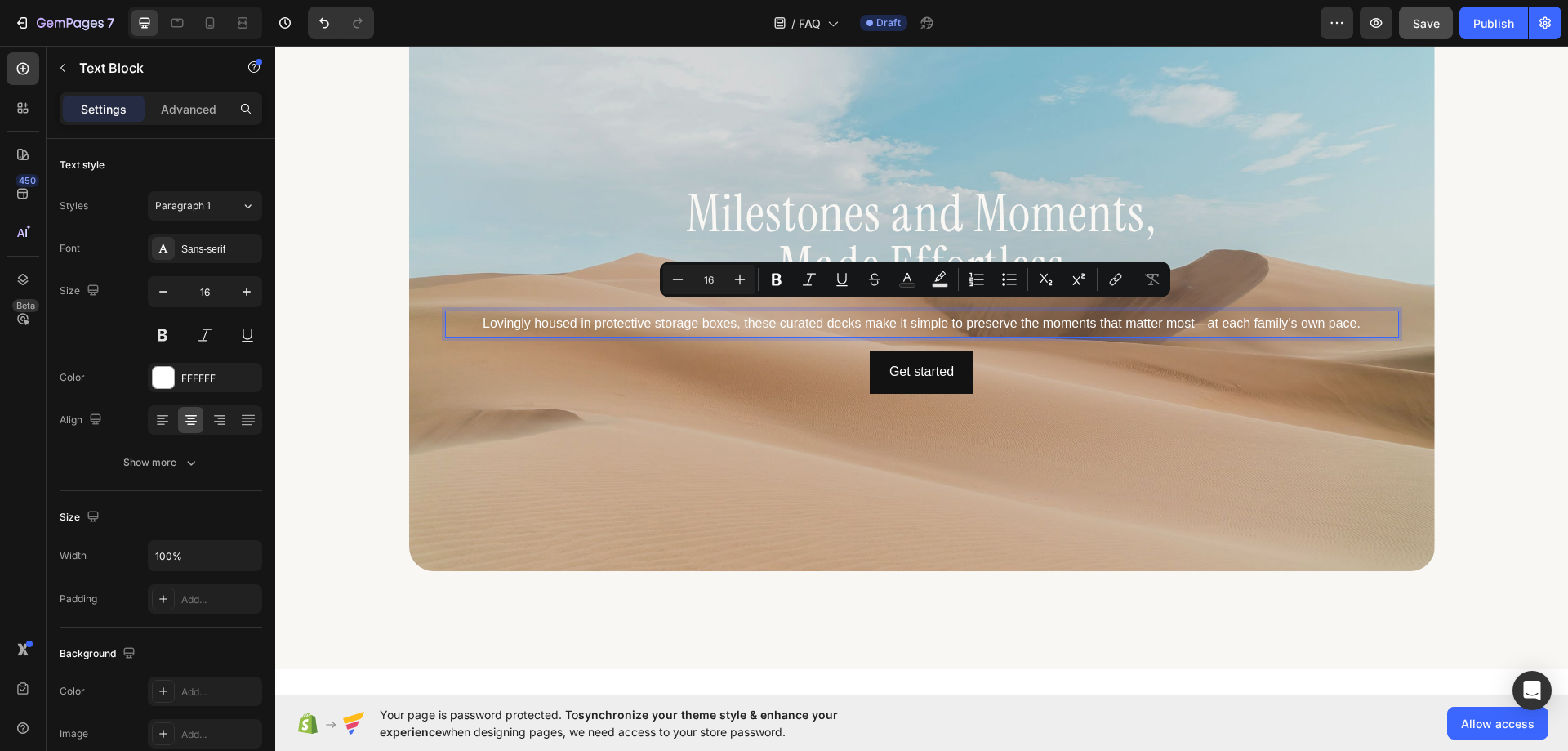
scroll to position [1359, 0]
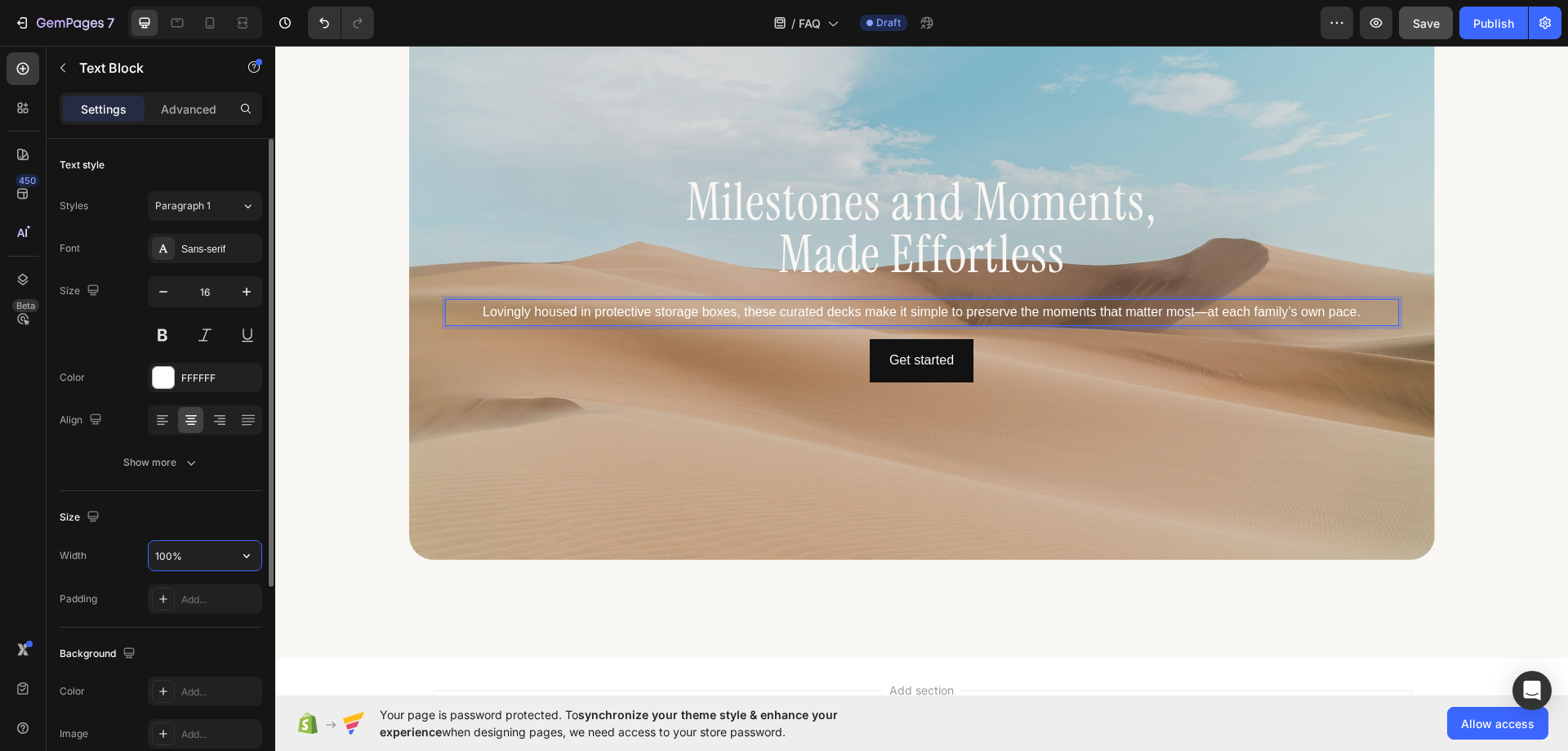
click at [195, 555] on input "100%" at bounding box center [205, 556] width 113 height 30
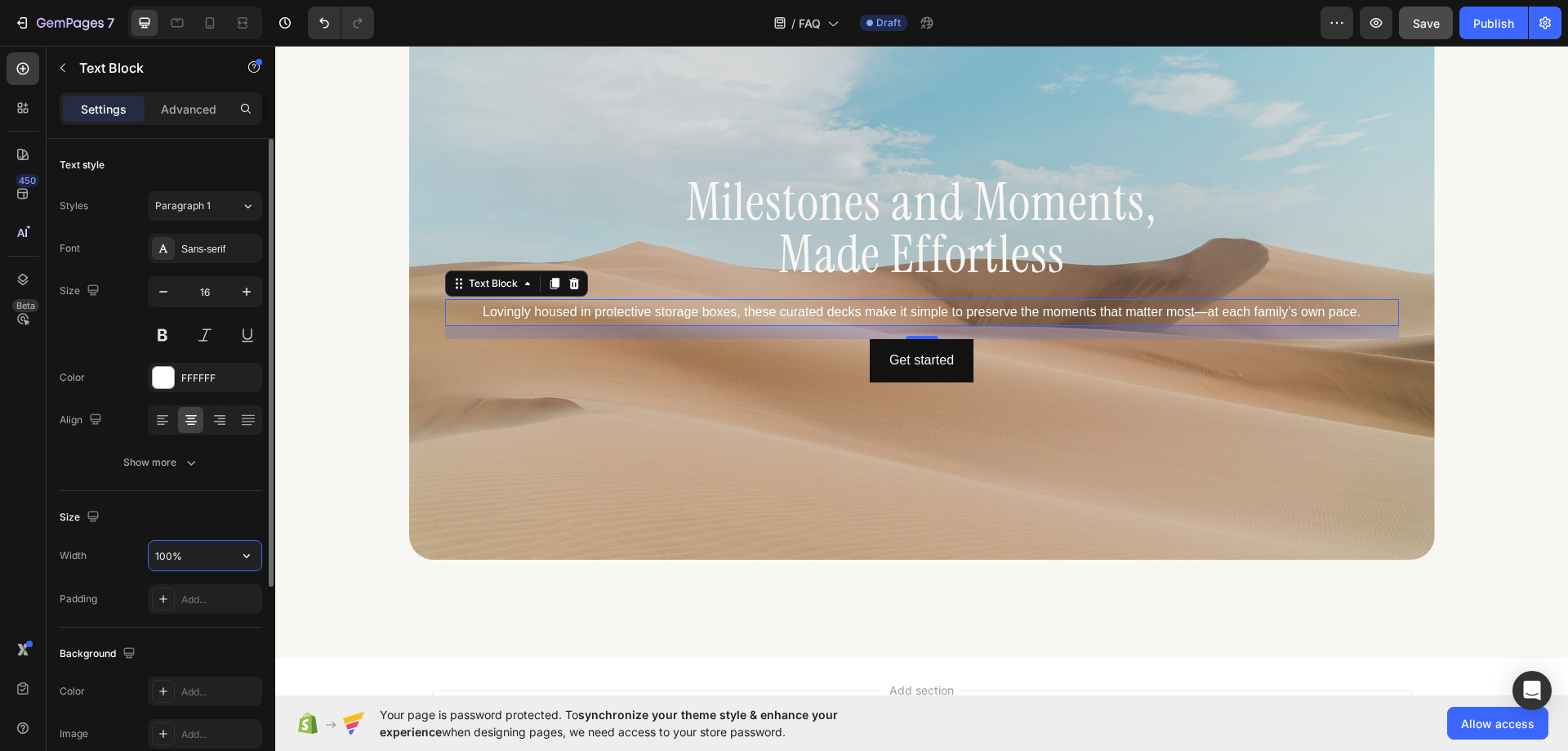
click at [195, 555] on input "100%" at bounding box center [205, 556] width 113 height 30
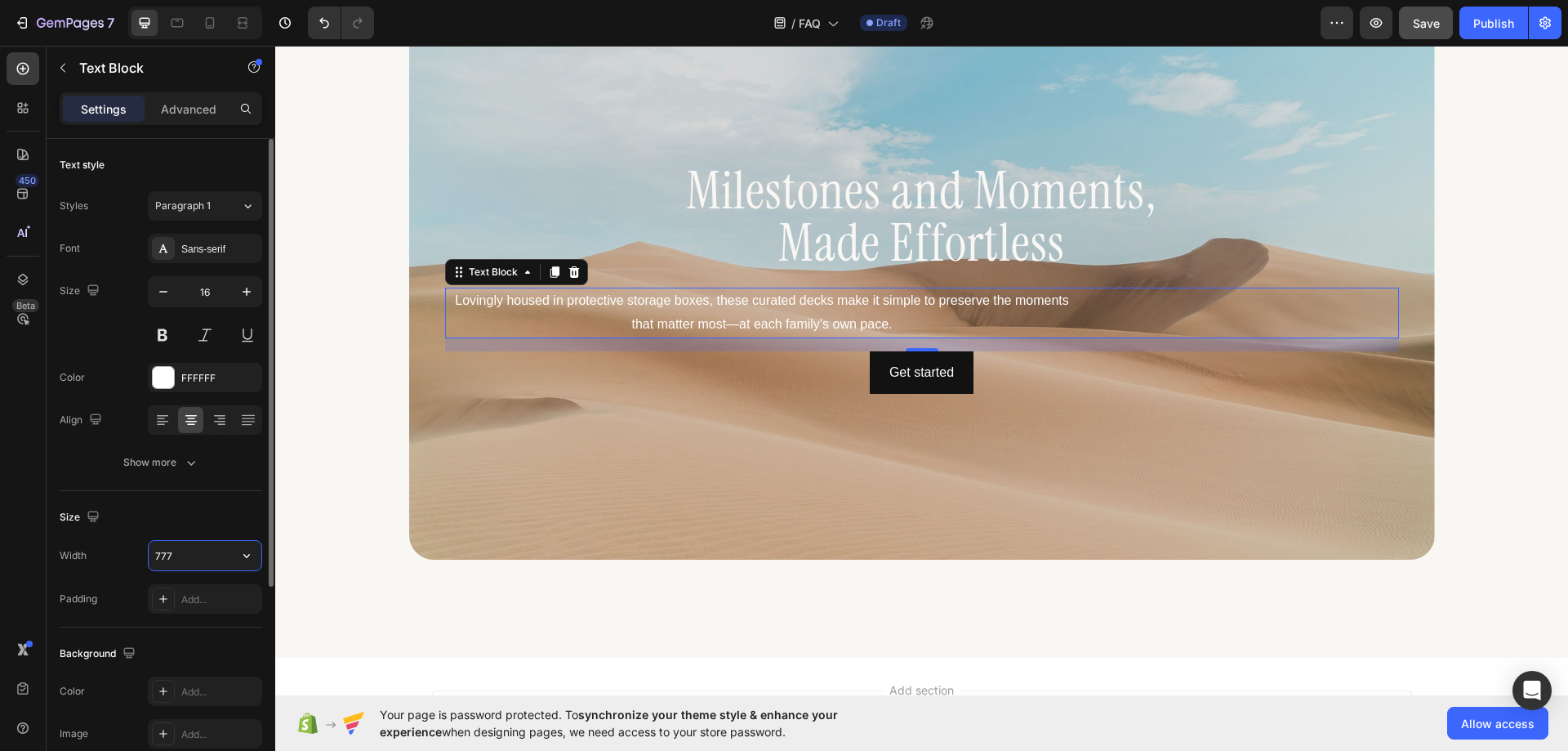
scroll to position [245, 0]
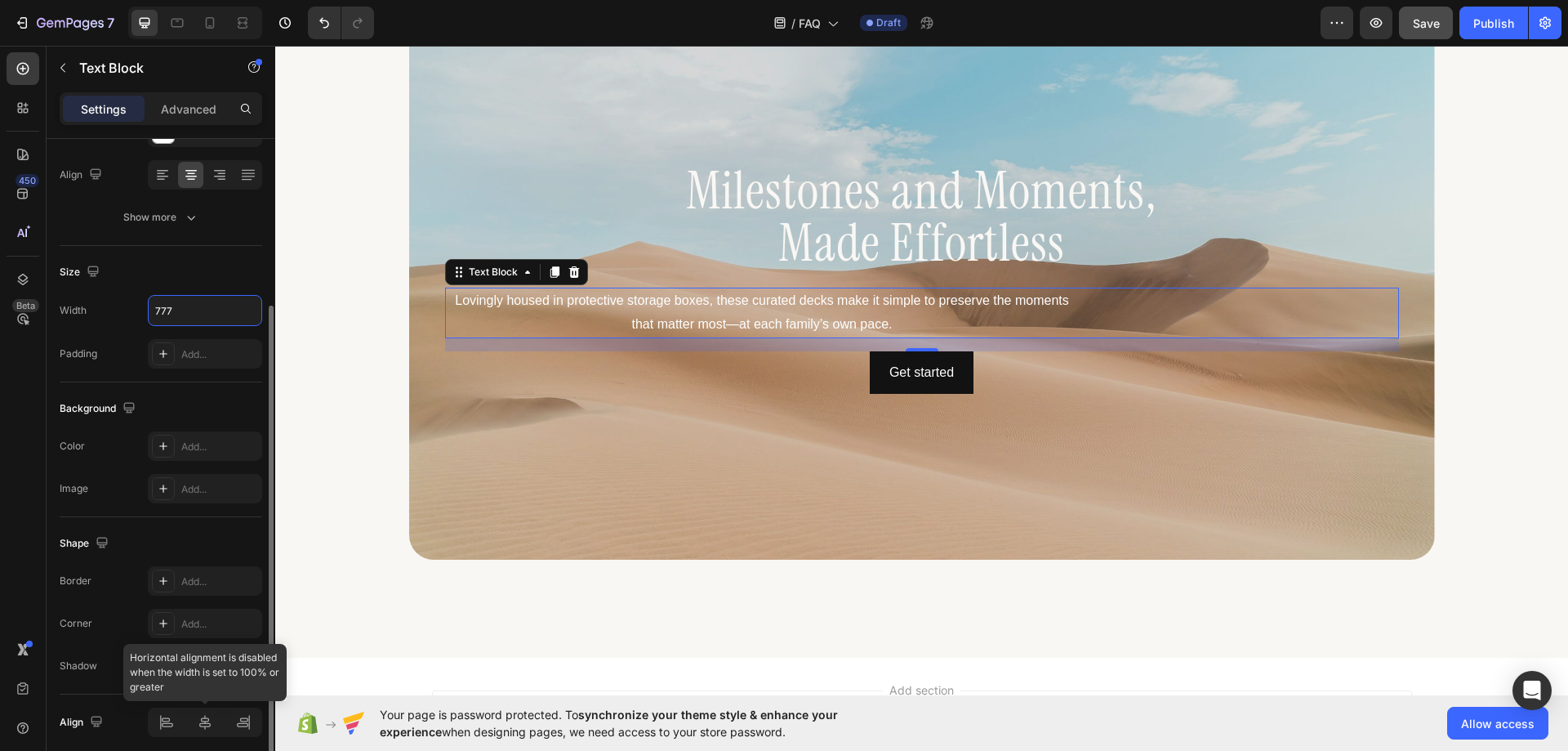
type input "777"
click at [206, 724] on icon at bounding box center [205, 722] width 17 height 17
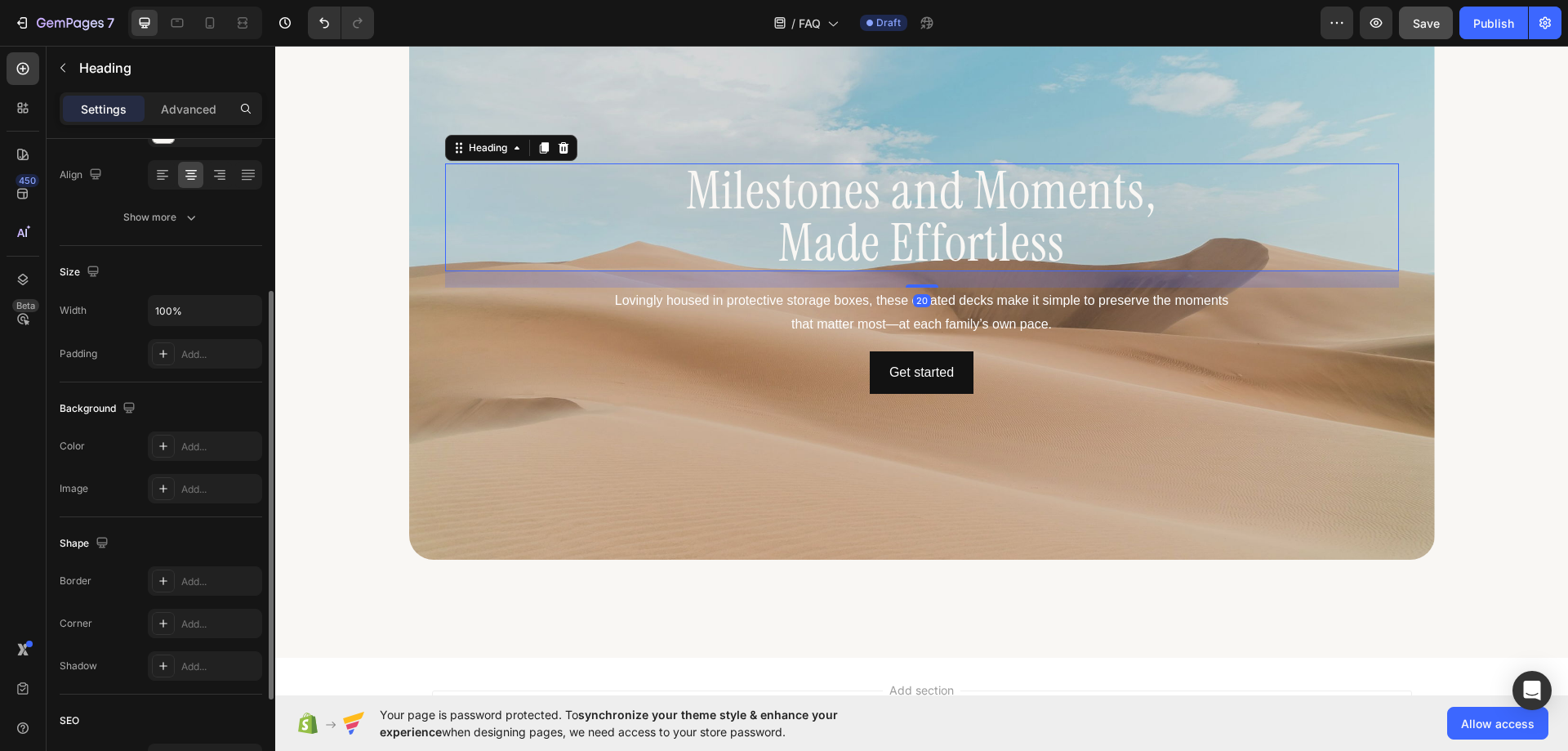
click at [713, 228] on p "Milestones and Moments, Made Effortless" at bounding box center [922, 218] width 951 height 105
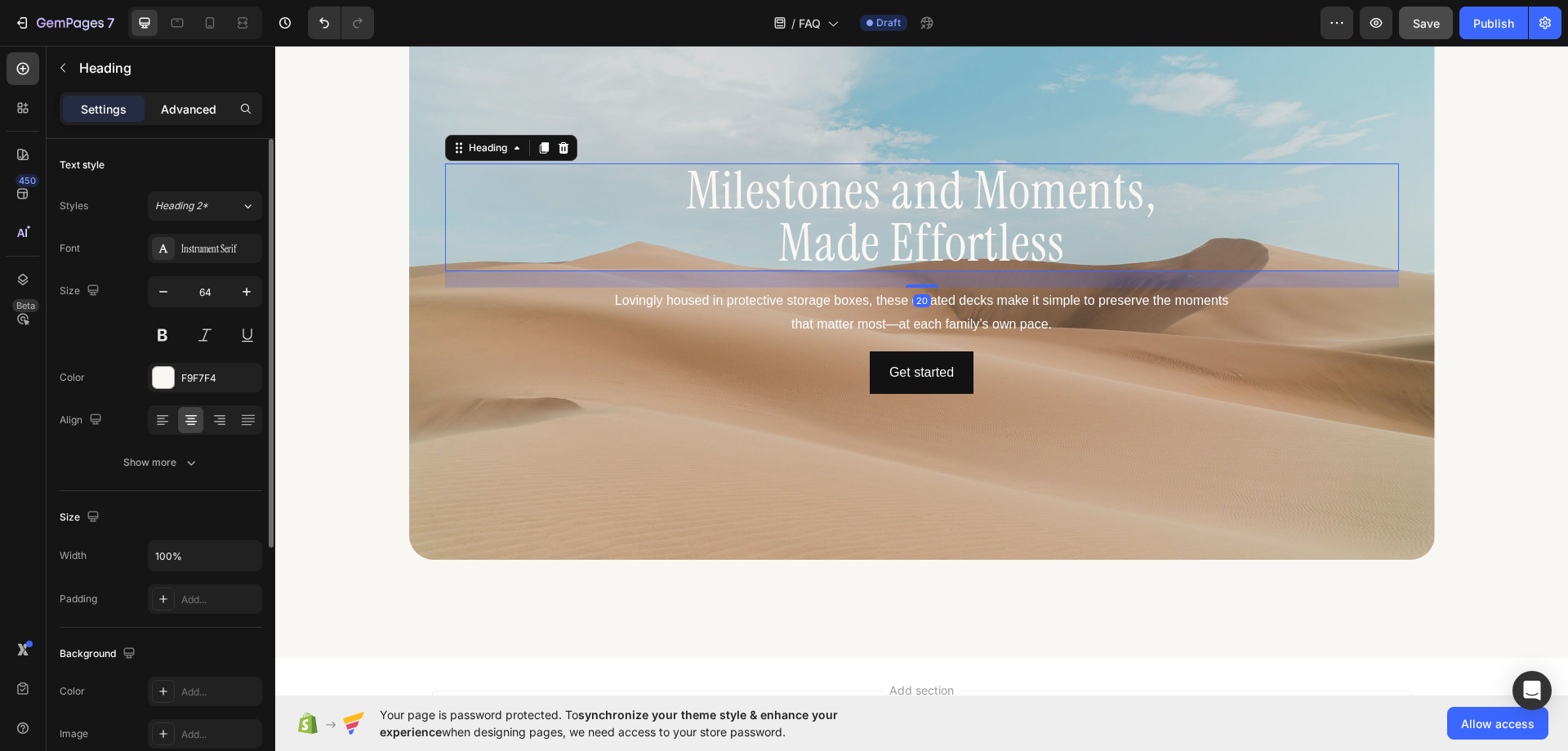
click at [200, 109] on p "Advanced" at bounding box center [189, 109] width 56 height 17
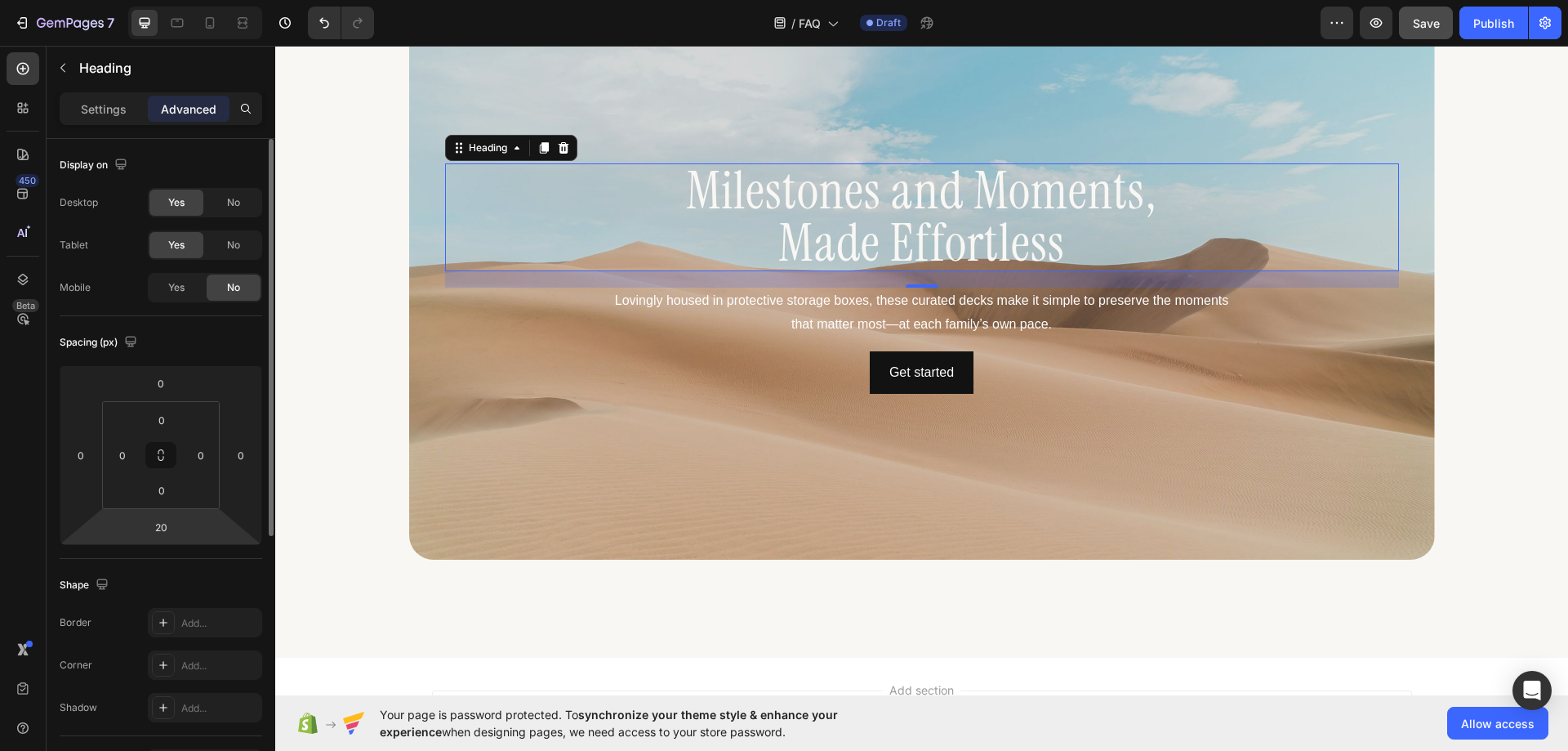
click at [181, 0] on html "7 Version history / FAQ Draft Preview Save Publish 450 Beta Sections(18) Elemen…" at bounding box center [784, 0] width 1568 height 0
type input "15"
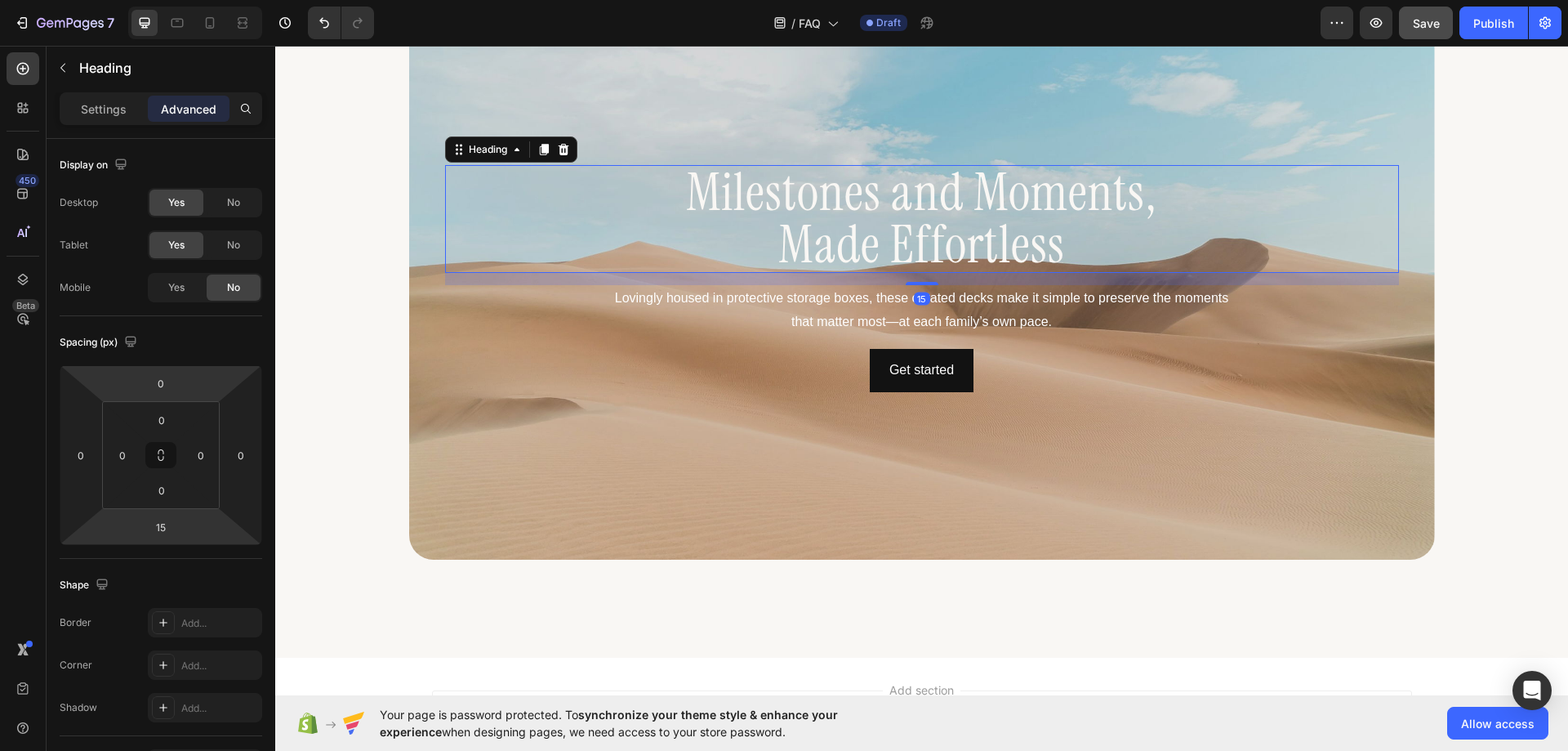
click at [103, 127] on div "Settings Advanced" at bounding box center [161, 115] width 229 height 46
click at [104, 122] on div "Settings Advanced" at bounding box center [161, 108] width 203 height 32
click at [105, 108] on p "Settings" at bounding box center [104, 109] width 45 height 17
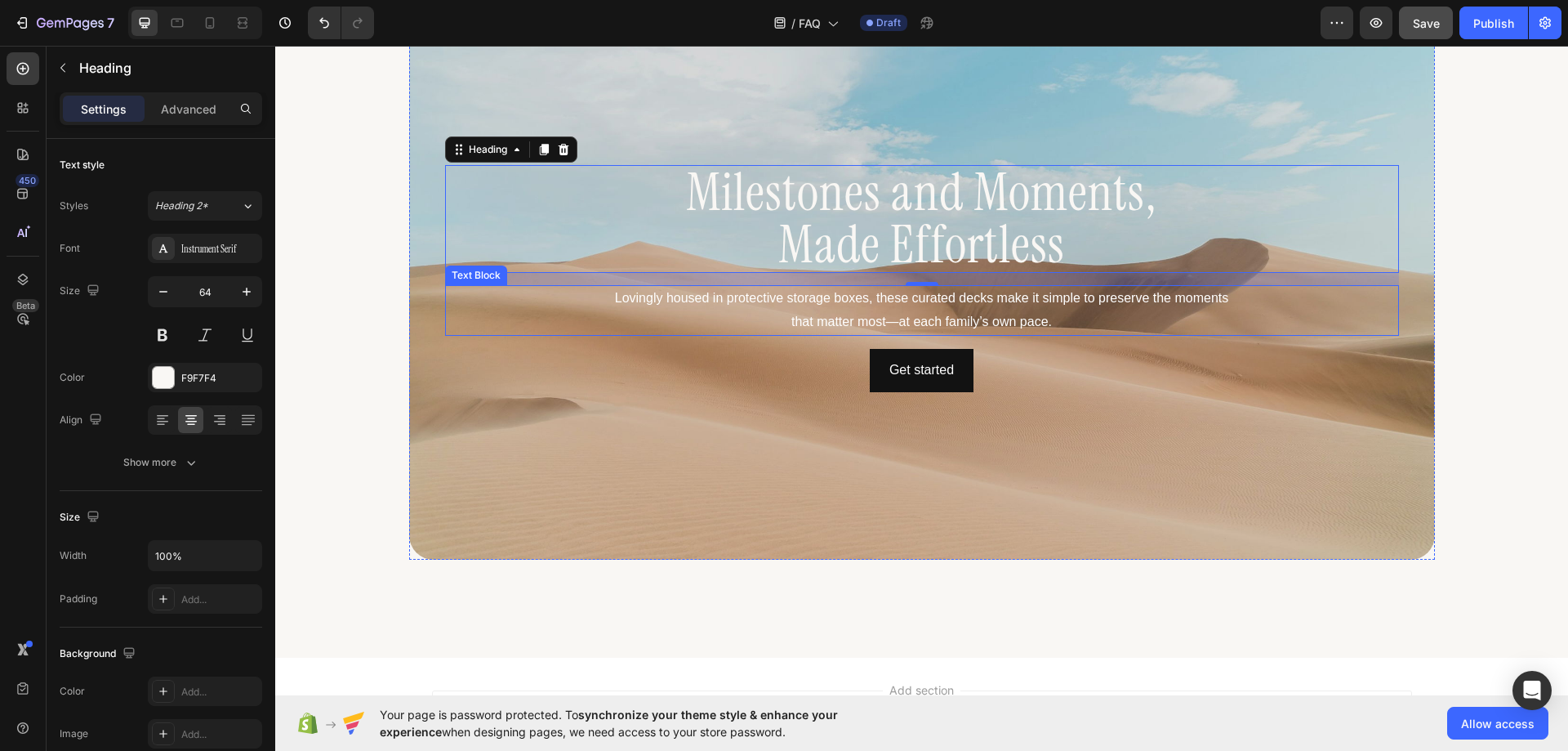
click at [741, 312] on p "Lovingly housed in protective storage boxes, these curated decks make it simple…" at bounding box center [921, 310] width 631 height 47
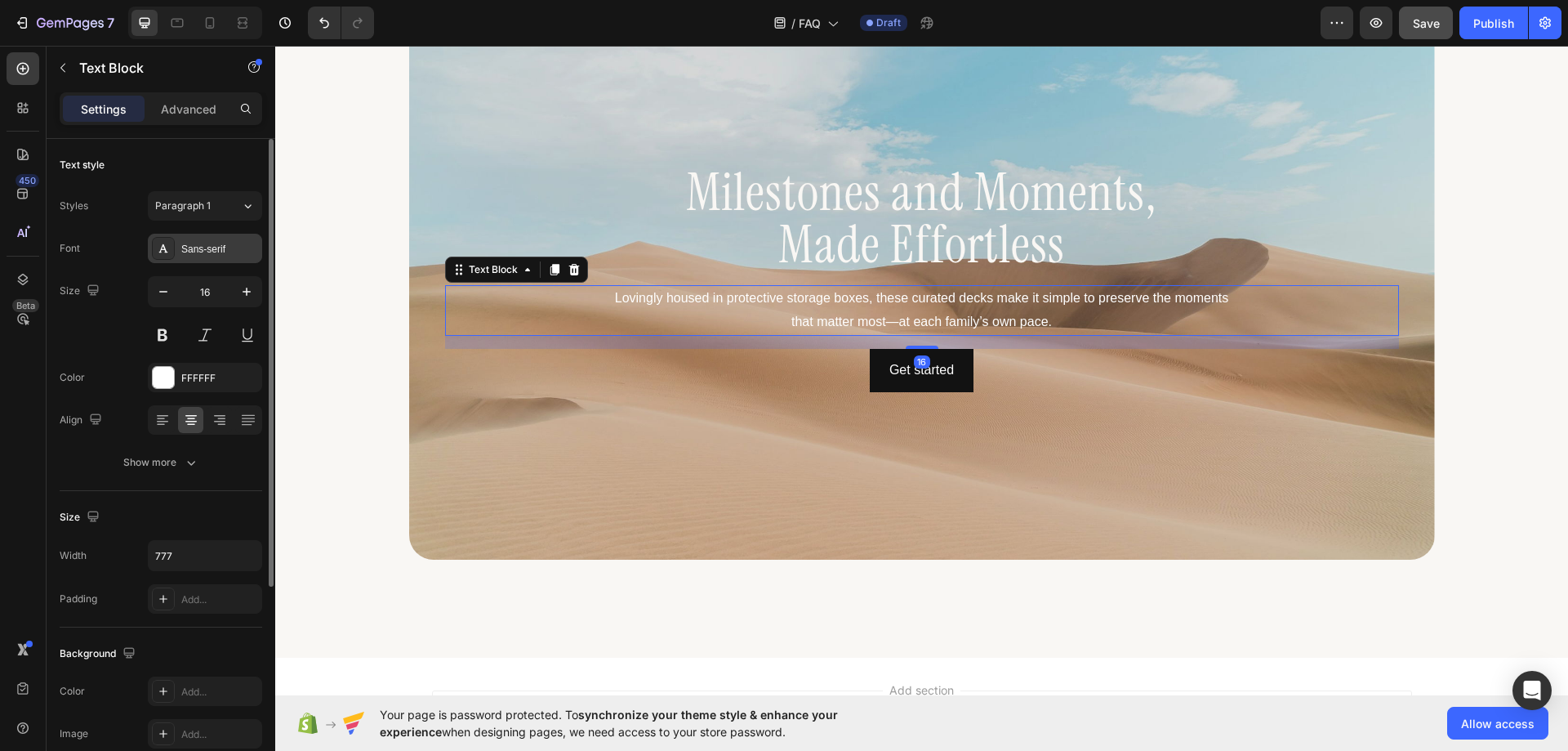
click at [215, 256] on div "Sans-serif" at bounding box center [205, 248] width 114 height 30
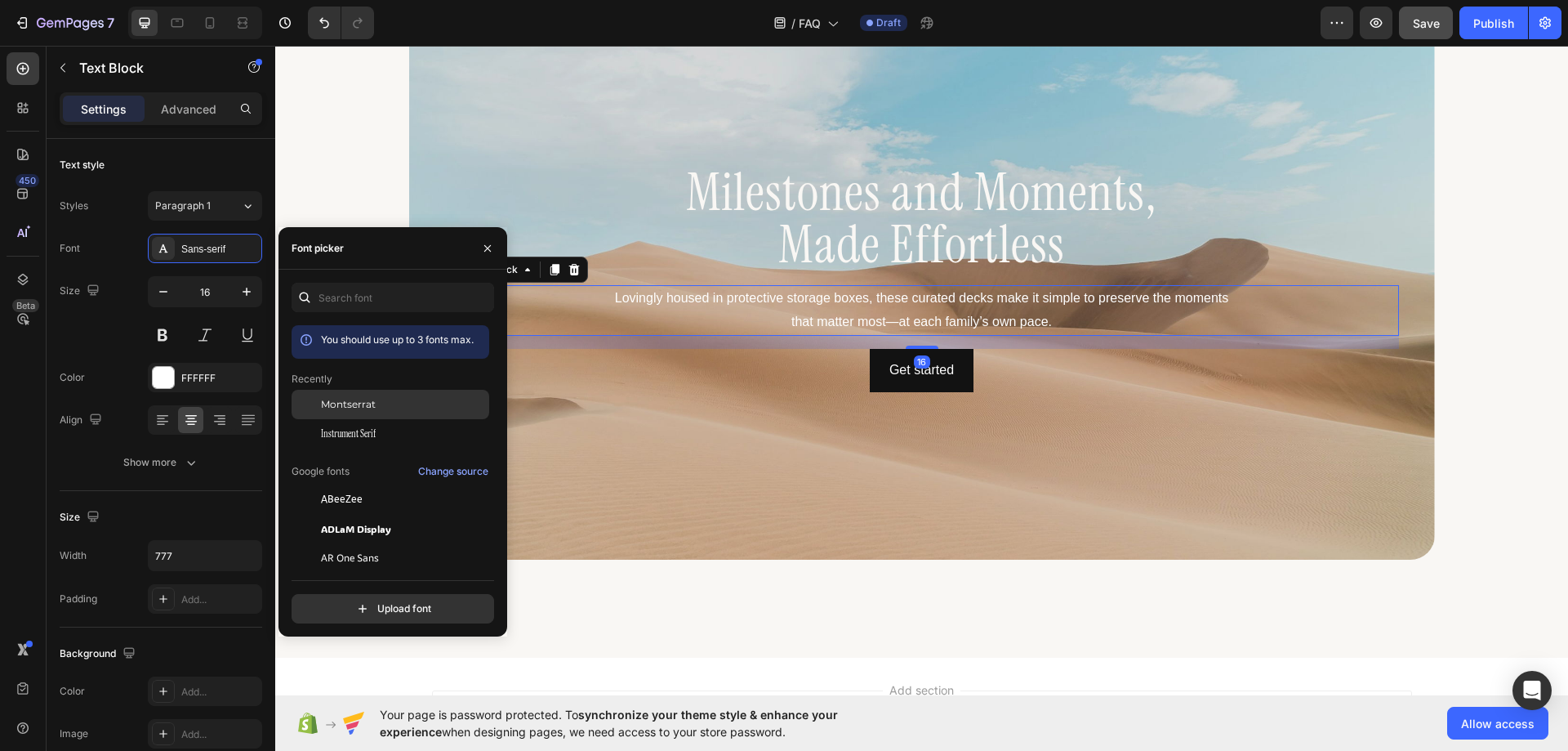
click at [350, 406] on span "Montserrat" at bounding box center [348, 404] width 55 height 15
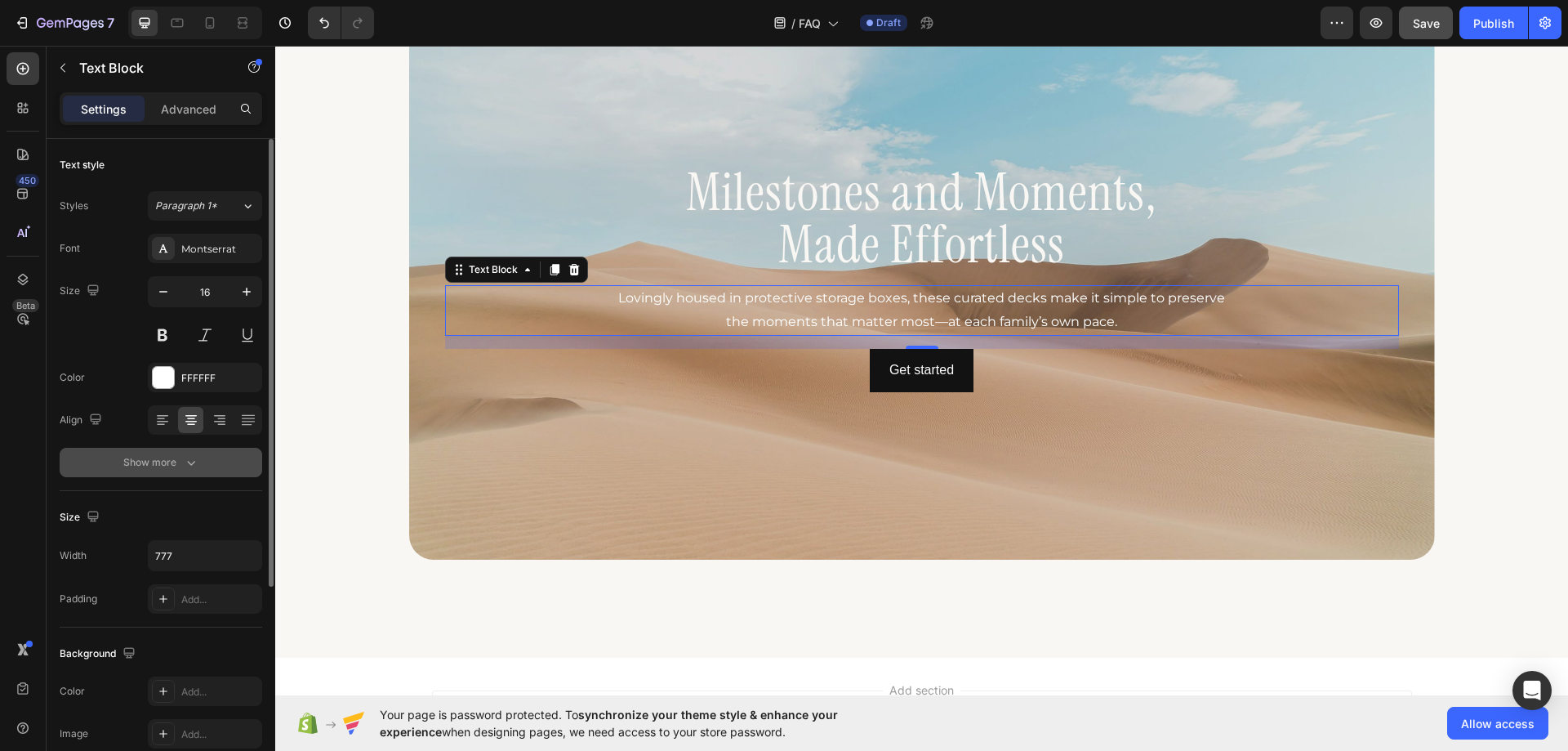
click at [192, 464] on icon "button" at bounding box center [191, 463] width 8 height 5
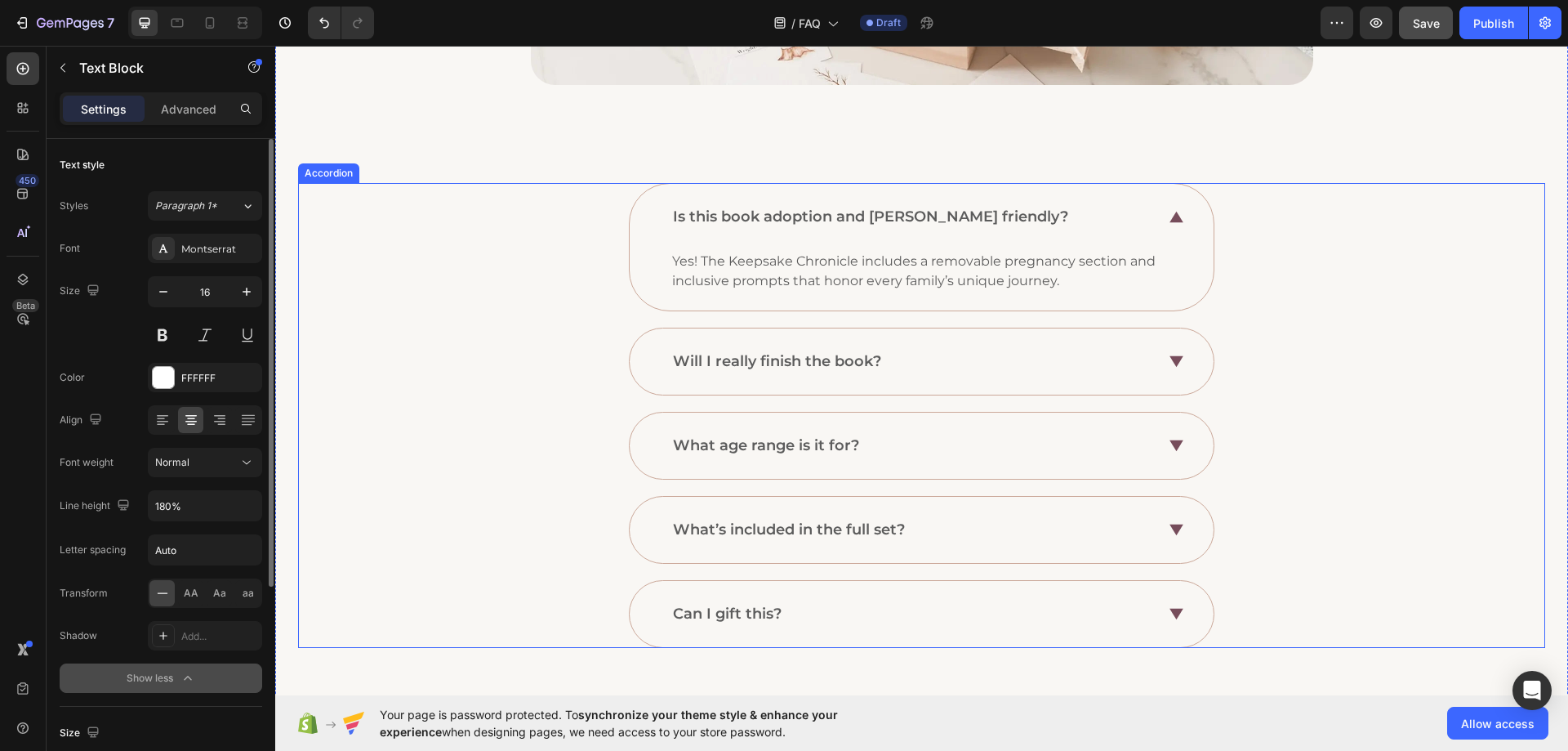
scroll to position [817, 0]
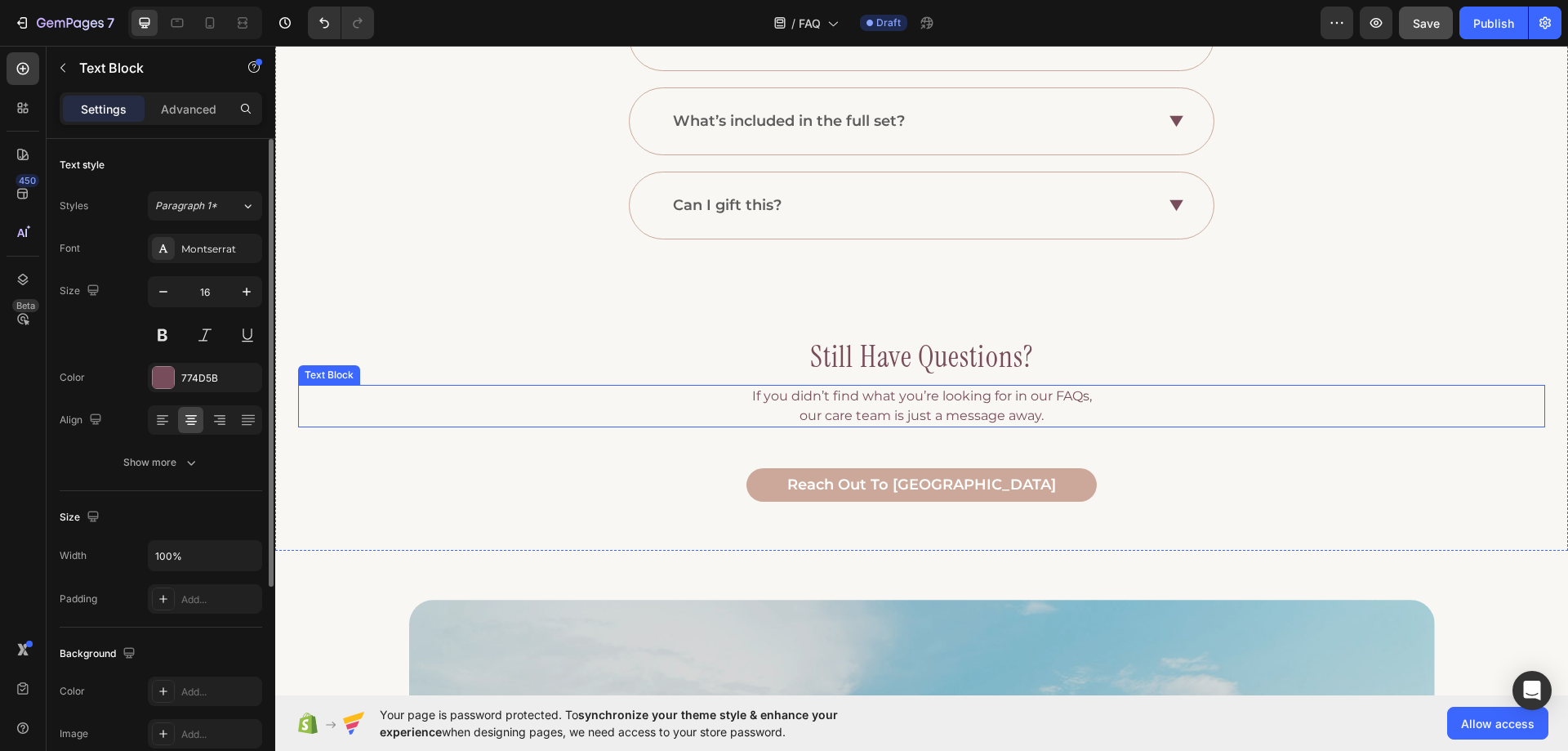
click at [837, 395] on p "If you didn’t find what you’re looking for in our FAQs, our care team is just a…" at bounding box center [921, 406] width 1244 height 39
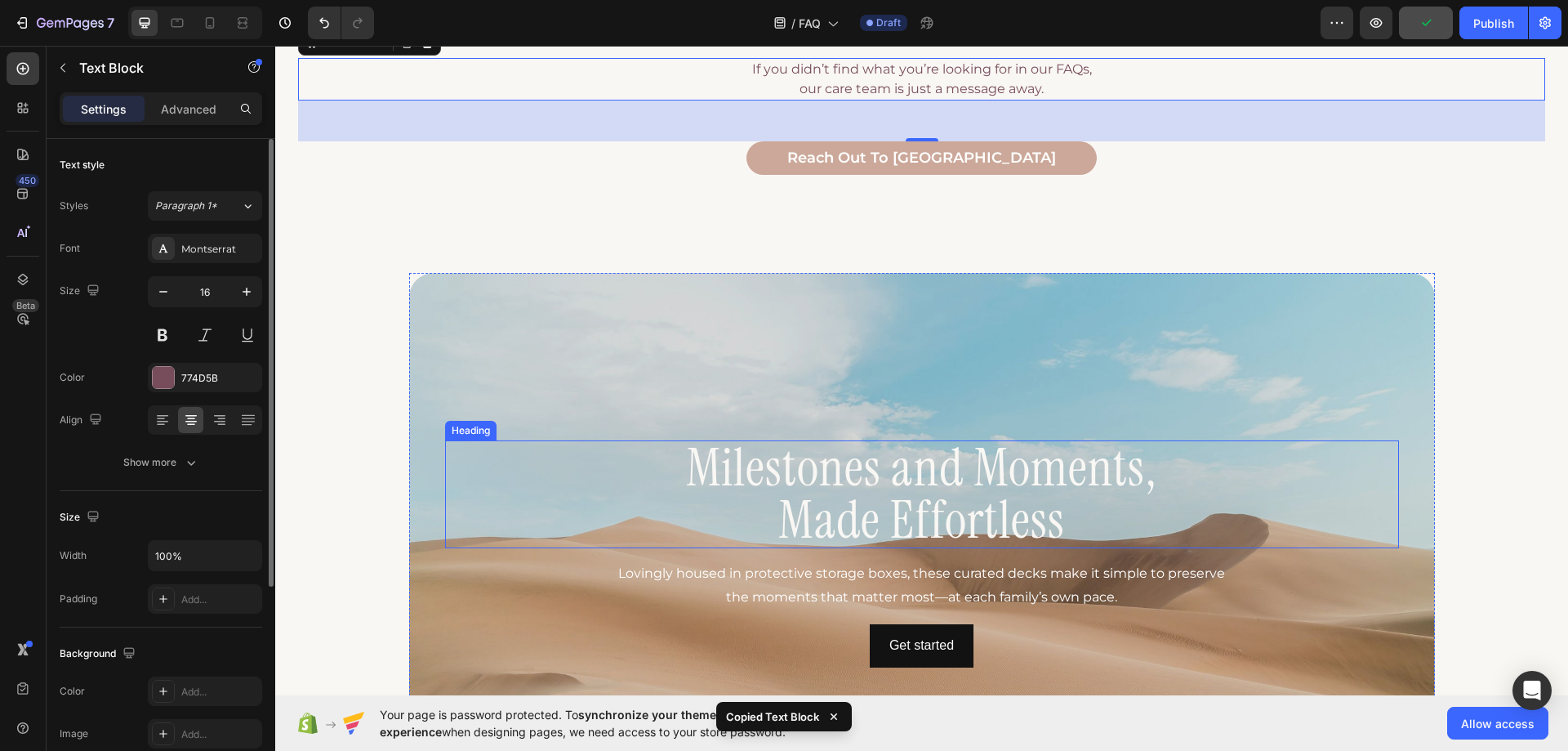
scroll to position [1307, 0]
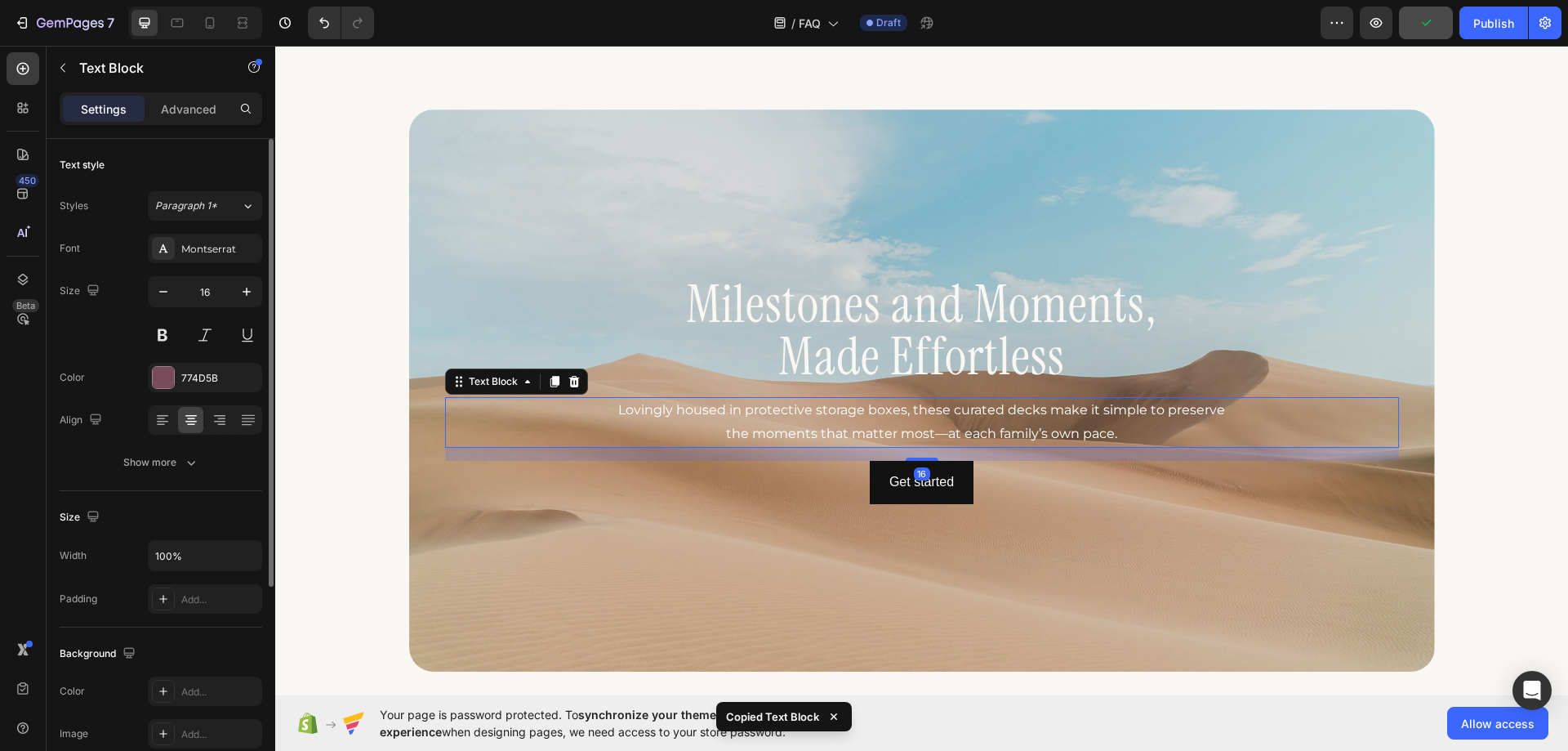
click at [839, 418] on p "Lovingly housed in protective storage boxes, these curated decks make it simple…" at bounding box center [921, 422] width 631 height 47
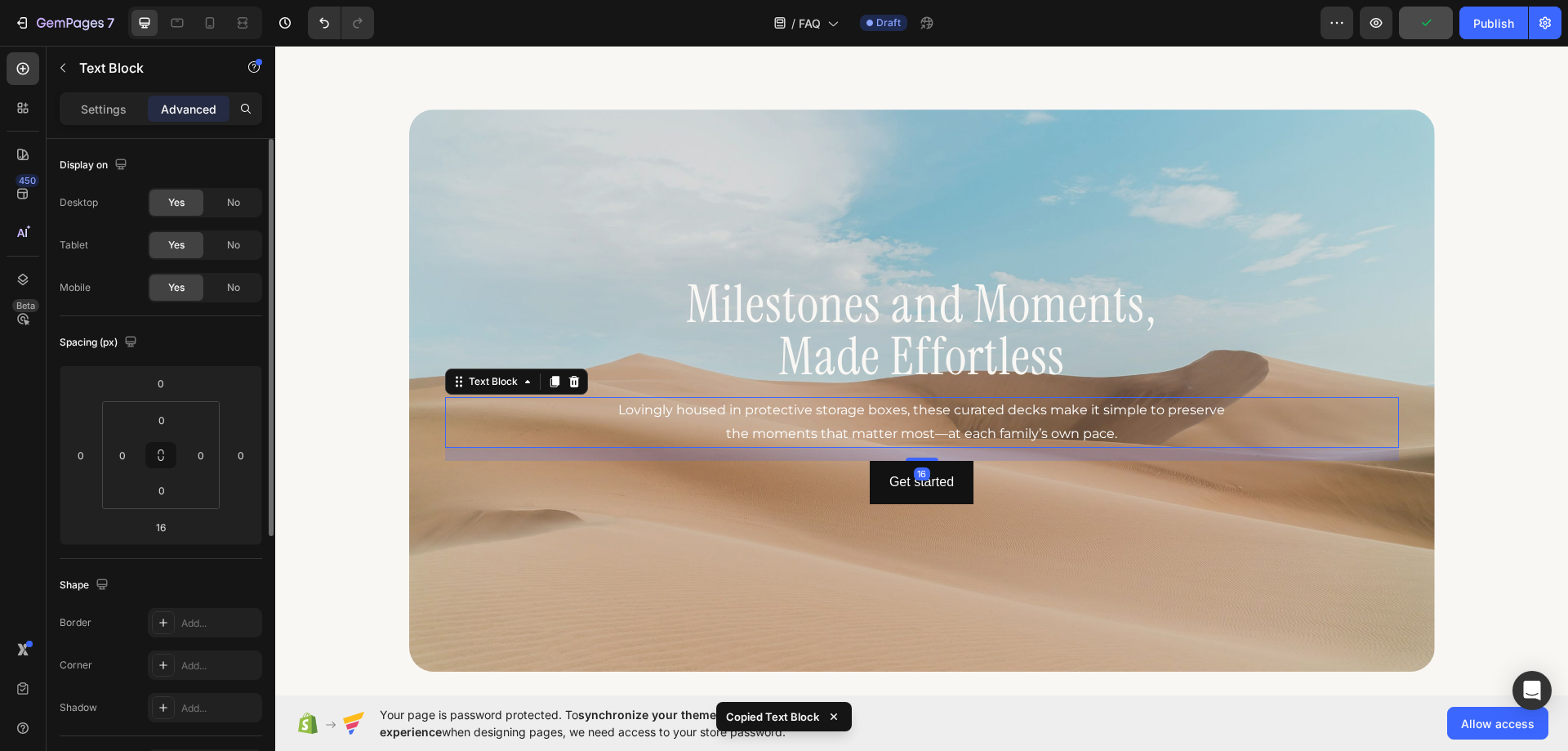
type input "50"
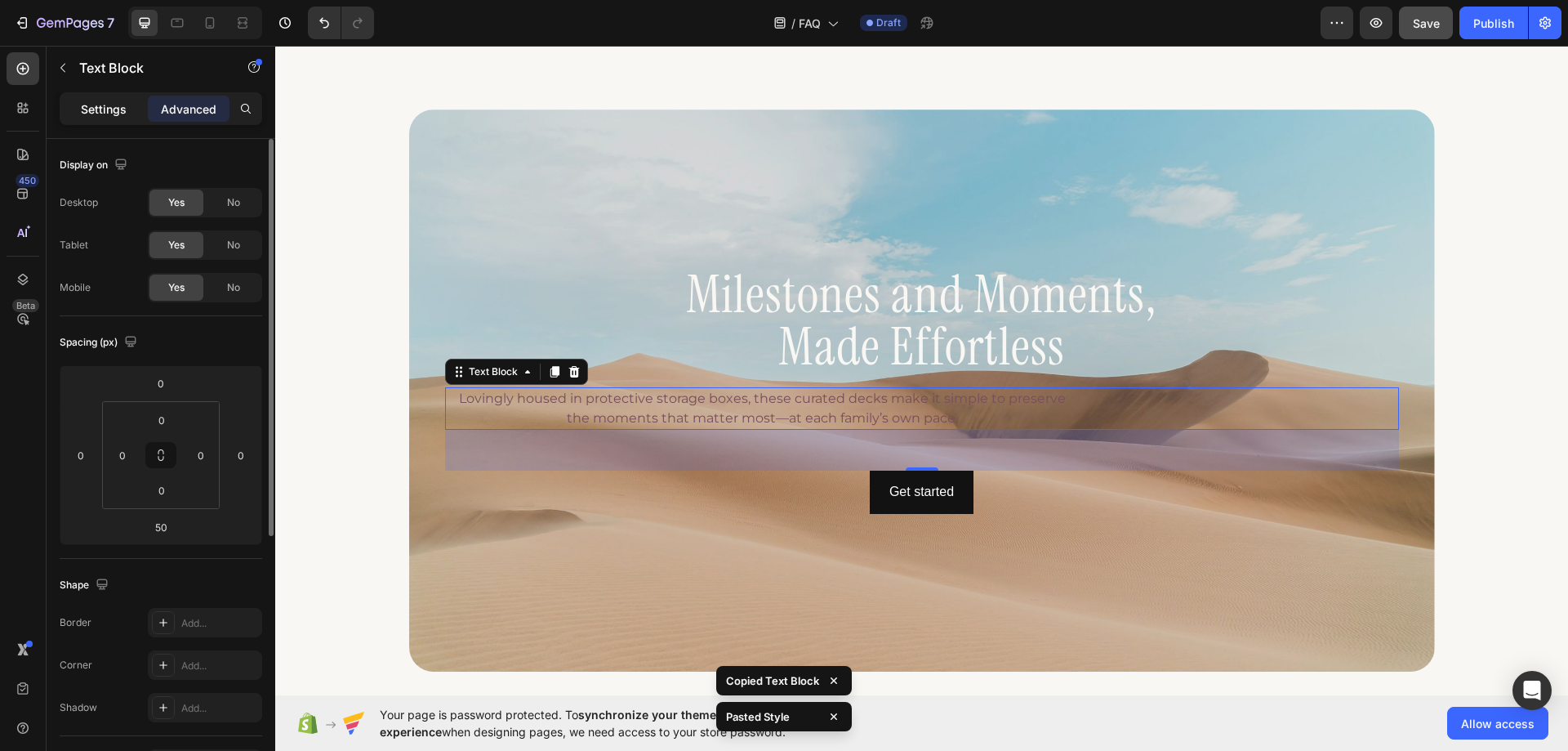
click at [81, 115] on p "Settings" at bounding box center [104, 109] width 45 height 17
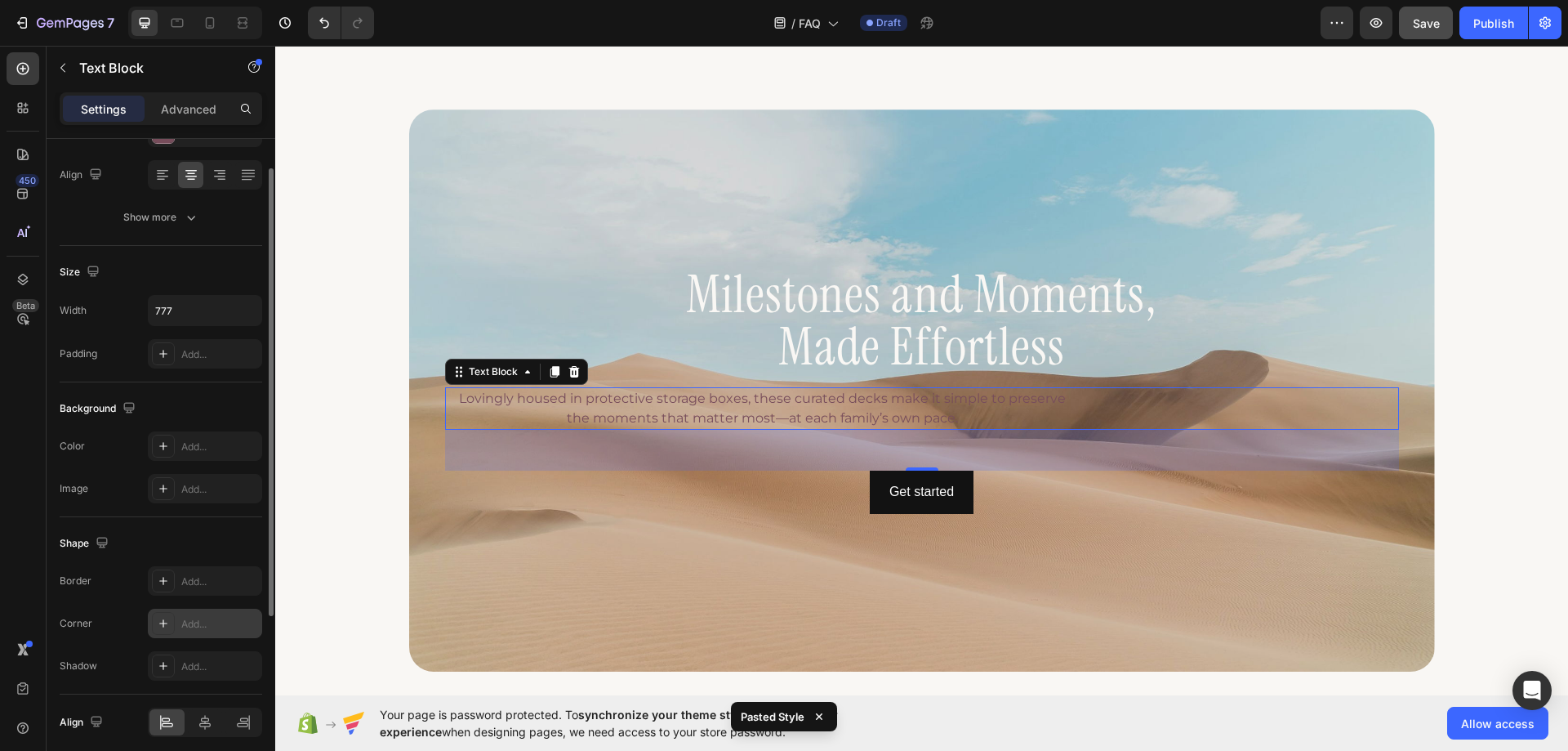
scroll to position [309, 0]
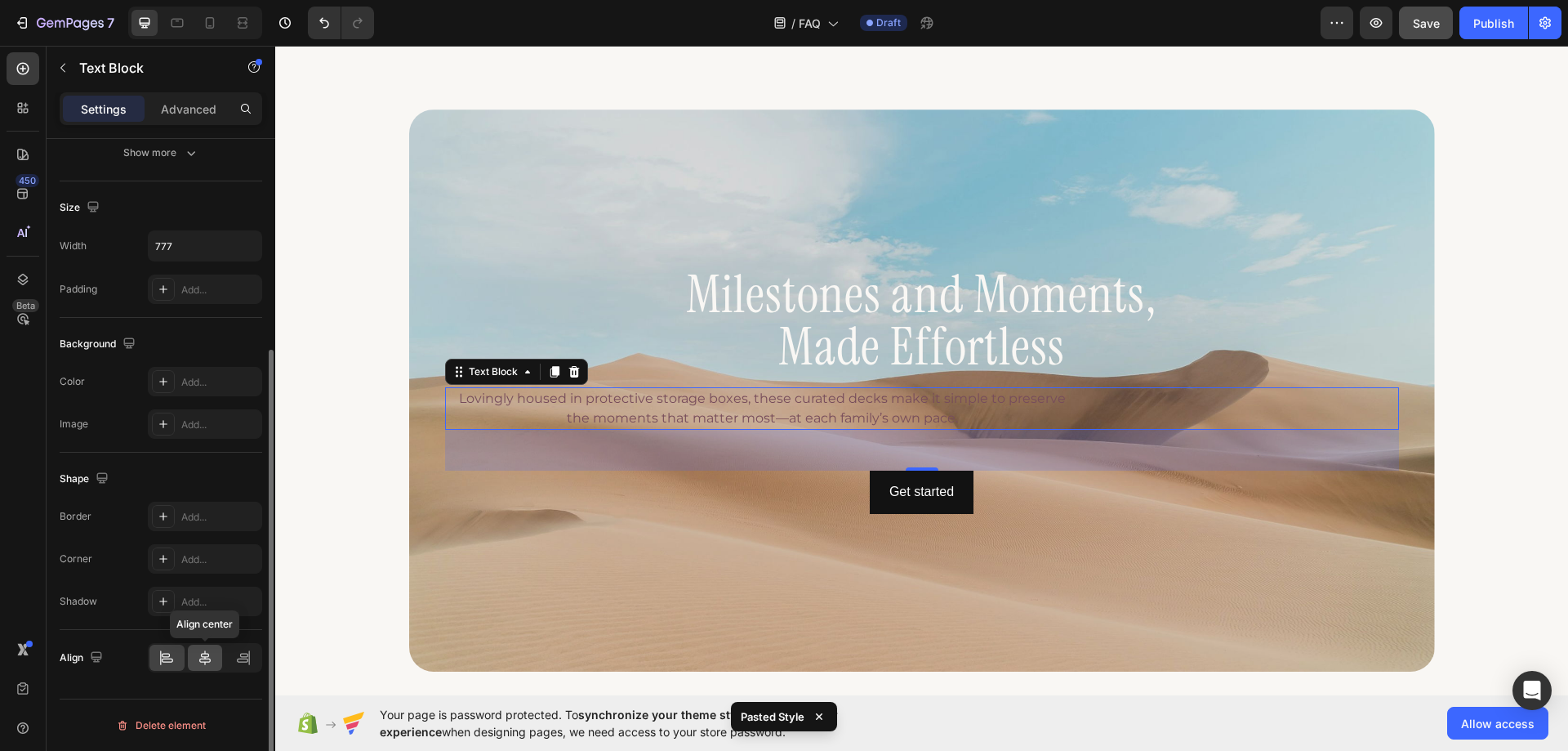
click at [205, 660] on icon at bounding box center [205, 657] width 17 height 17
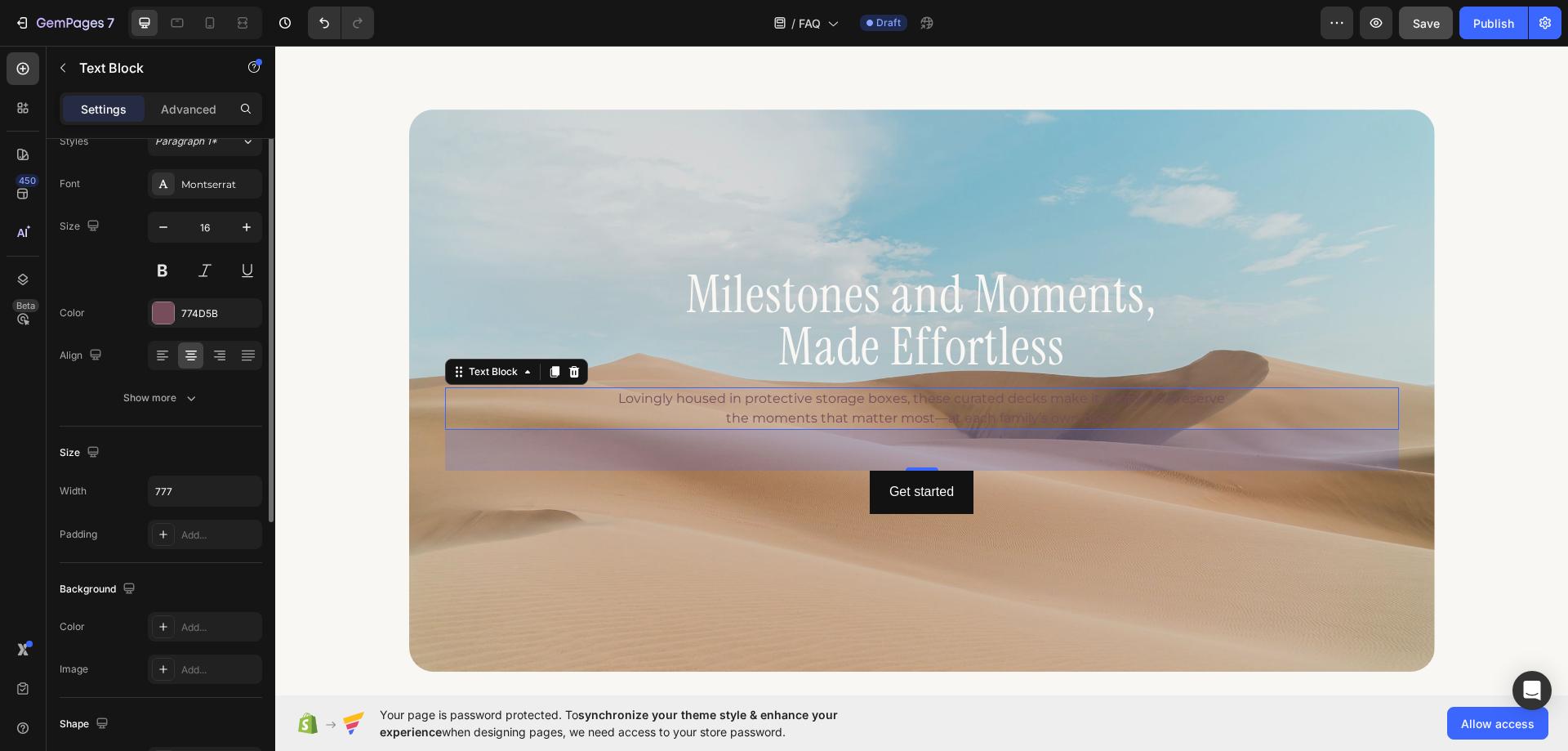
scroll to position [0, 0]
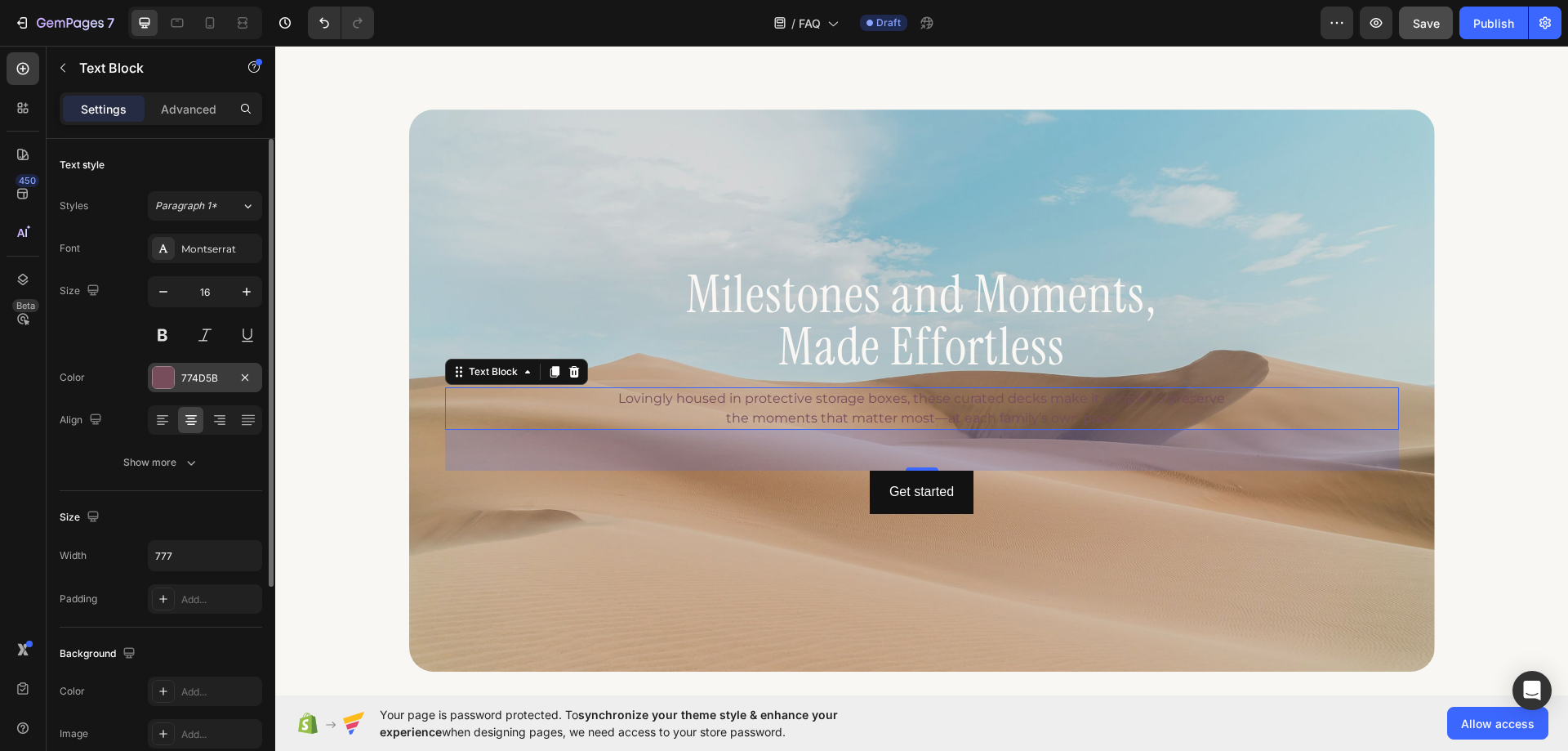
click at [197, 379] on div "774D5B" at bounding box center [205, 378] width 47 height 15
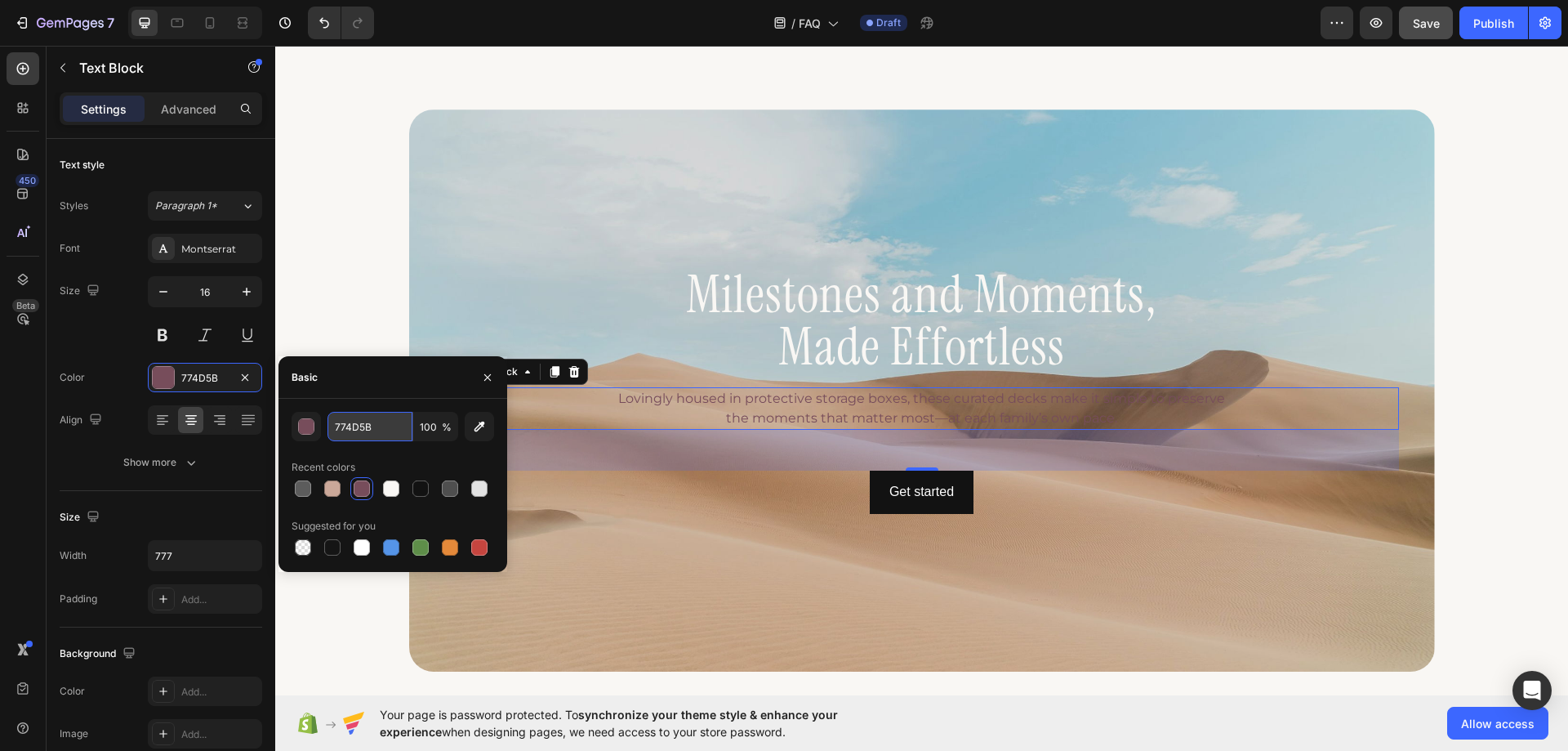
click at [378, 414] on input "774D5B" at bounding box center [370, 427] width 85 height 30
paste input "#F9F7F4"
type input "#F9F7F4"
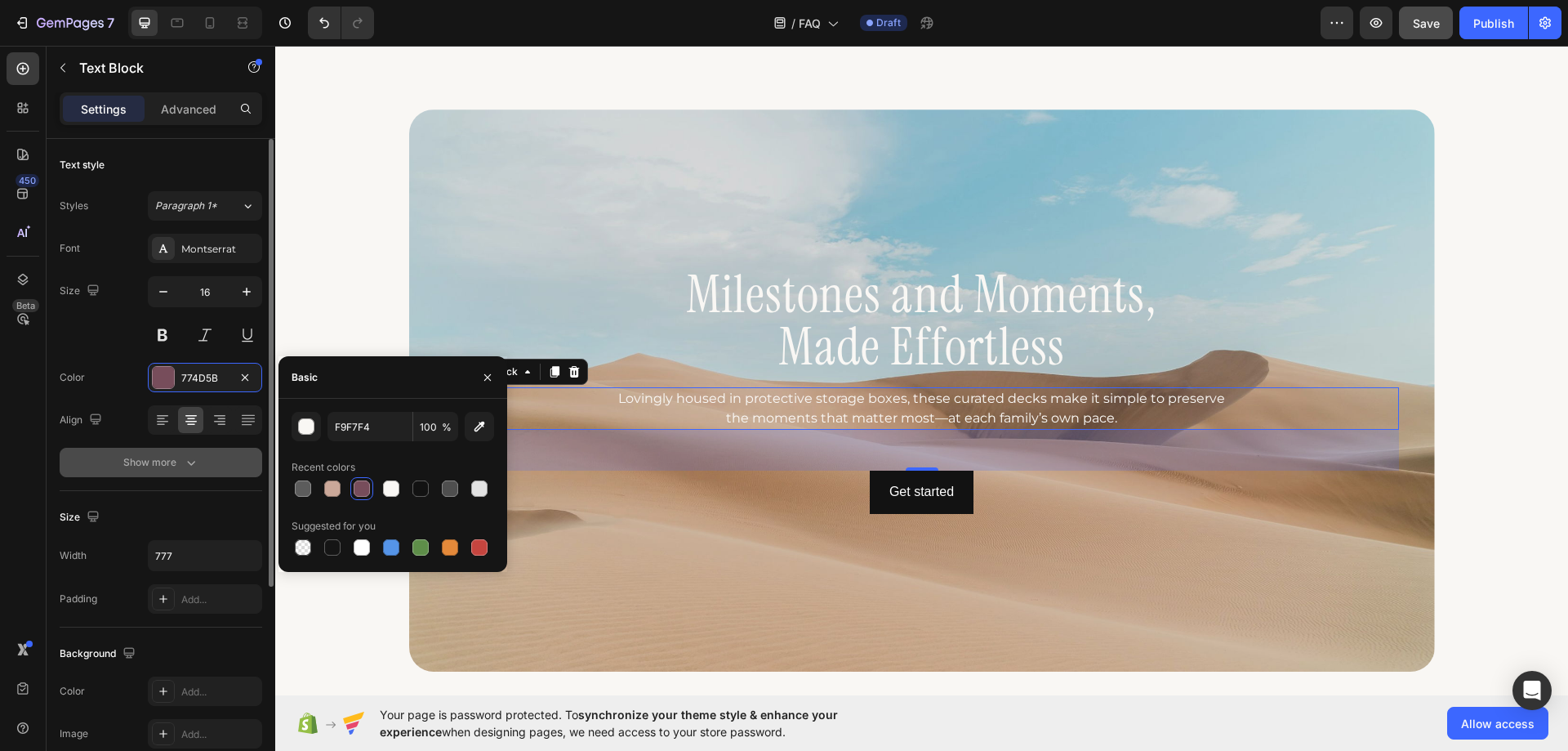
click at [198, 456] on icon "button" at bounding box center [191, 462] width 17 height 17
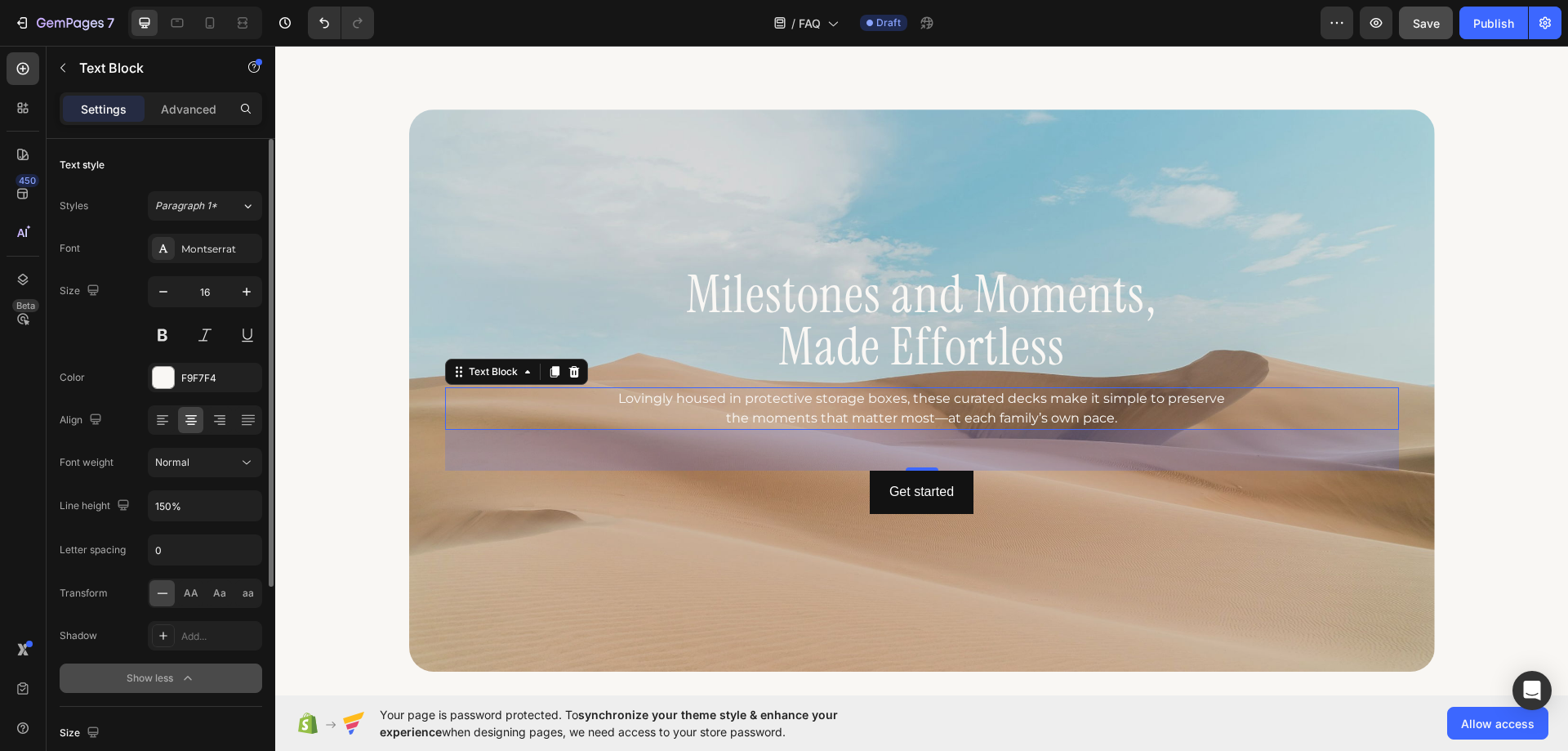
scroll to position [981, 0]
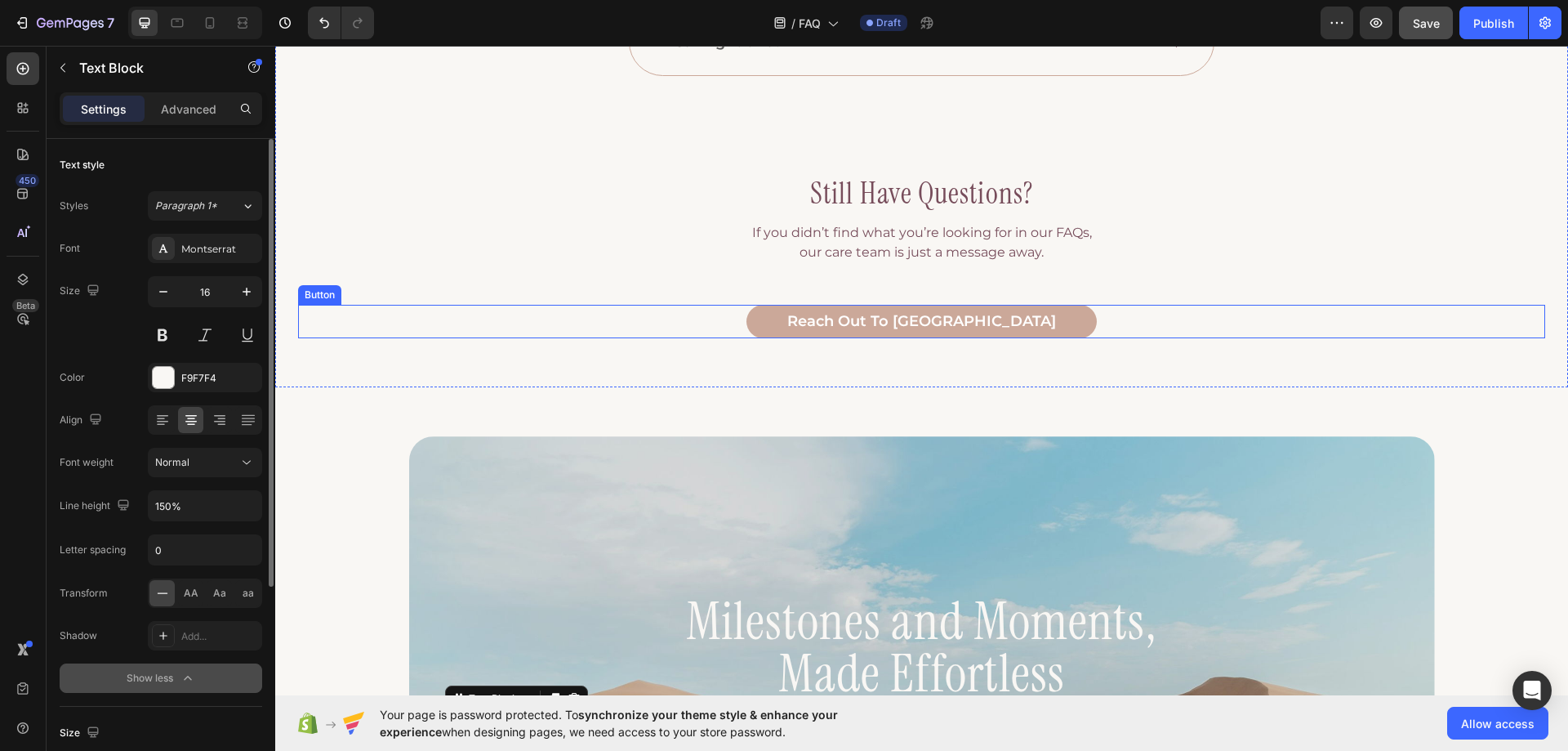
click at [787, 335] on div "reach out to us Button" at bounding box center [921, 322] width 1247 height 34
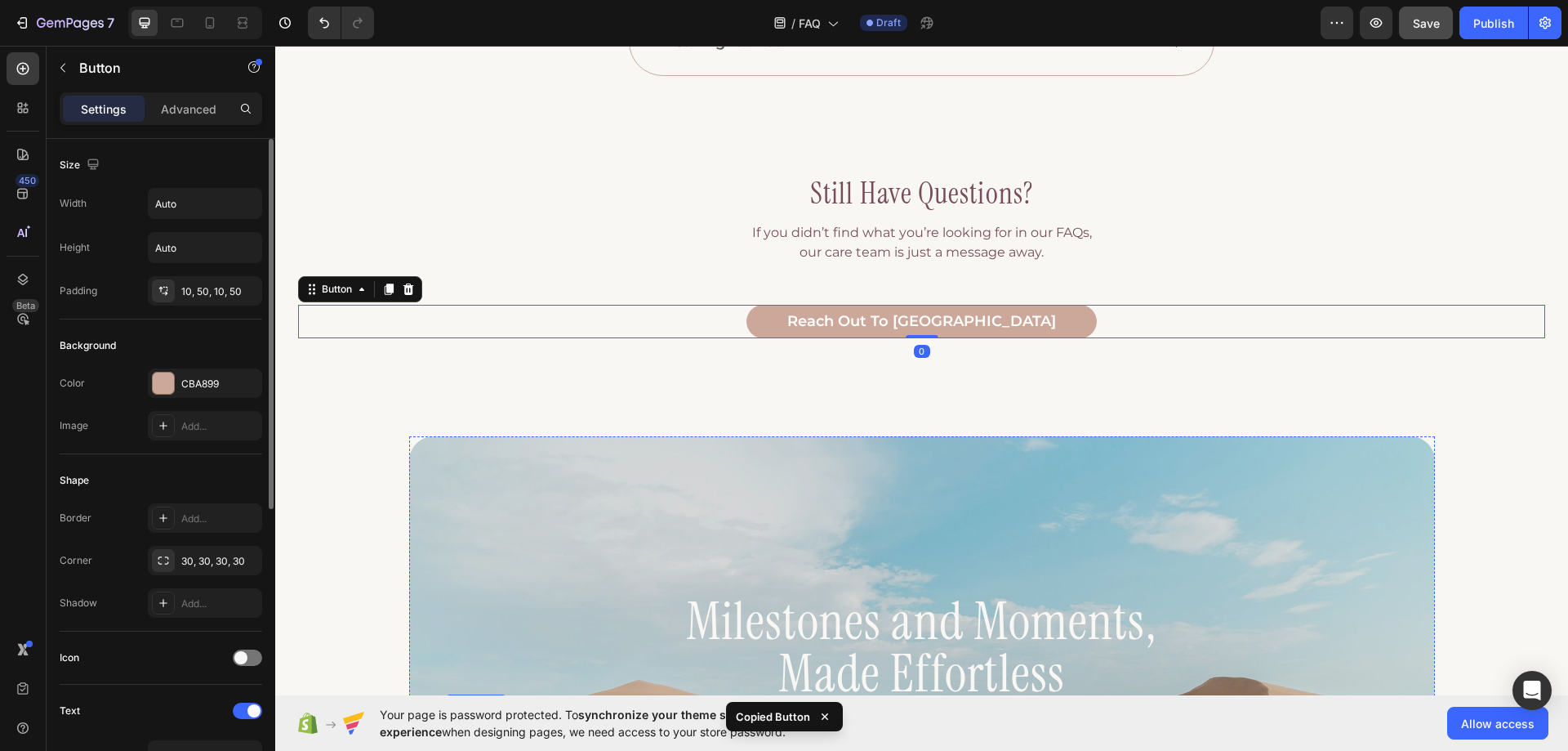
scroll to position [1307, 0]
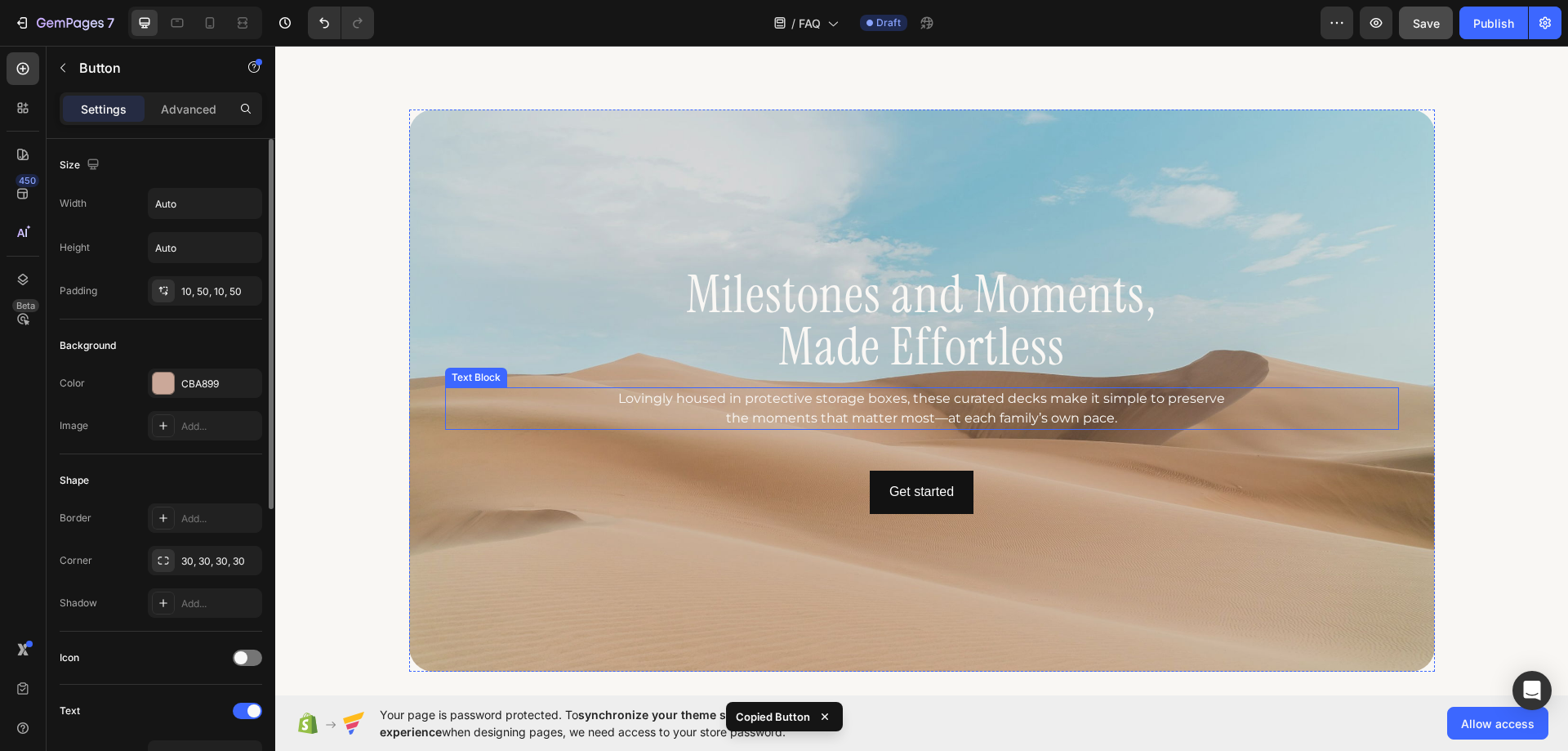
click at [880, 422] on p "Lovingly housed in protective storage boxes, these curated decks make it simple…" at bounding box center [921, 408] width 631 height 39
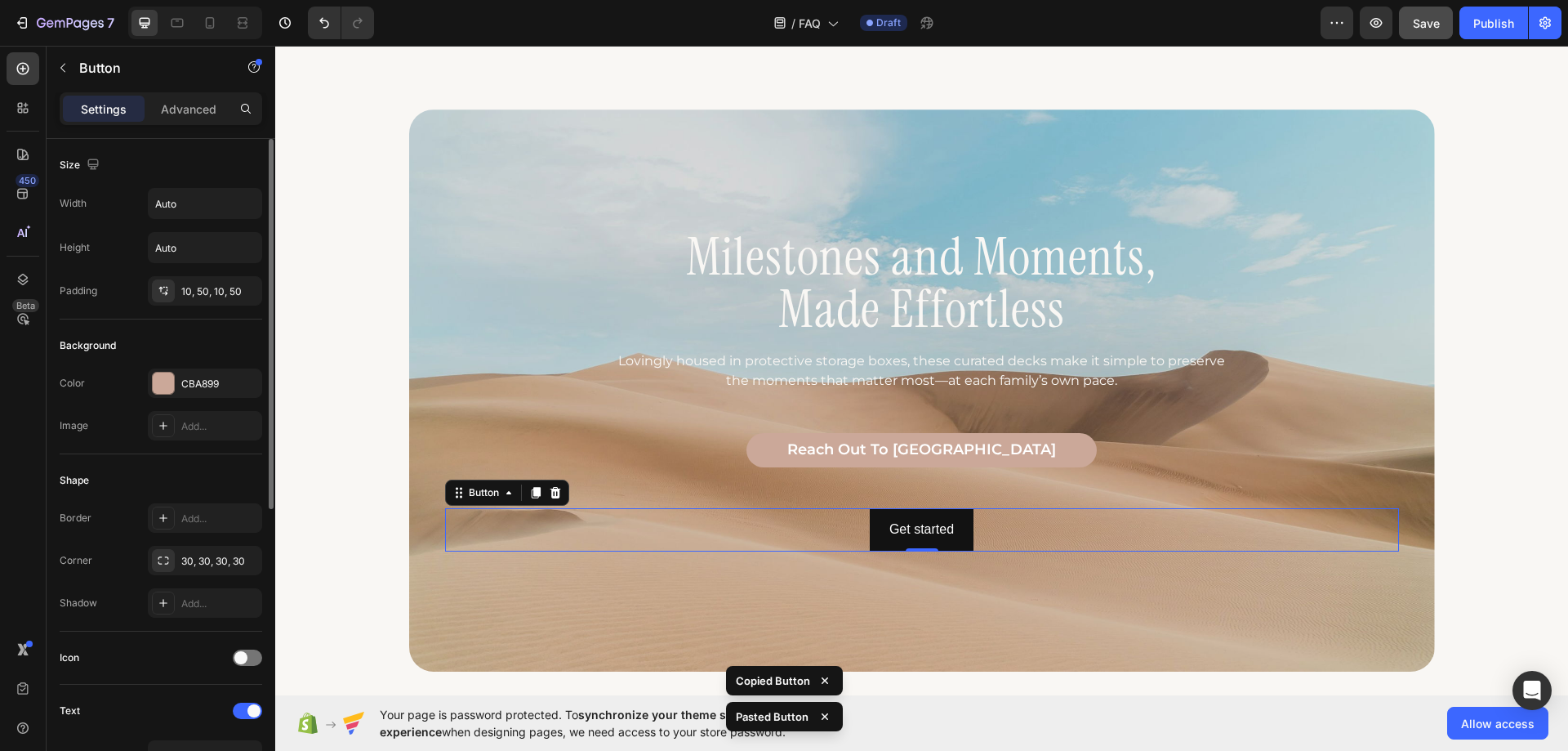
click at [852, 527] on div "Get started Button 0" at bounding box center [922, 530] width 954 height 44
click at [556, 490] on icon at bounding box center [555, 492] width 13 height 13
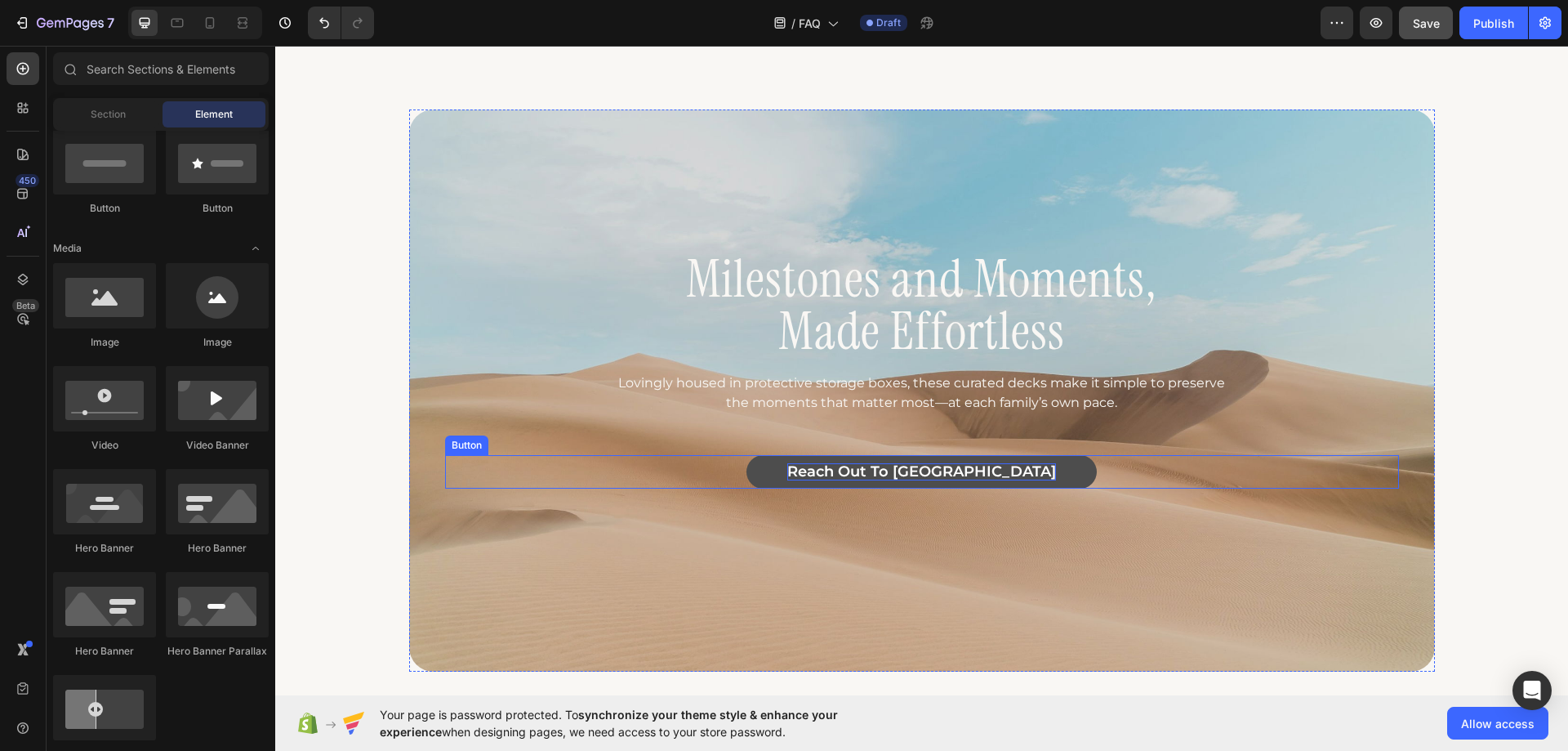
click at [879, 465] on p "reach out to [GEOGRAPHIC_DATA]" at bounding box center [921, 472] width 268 height 18
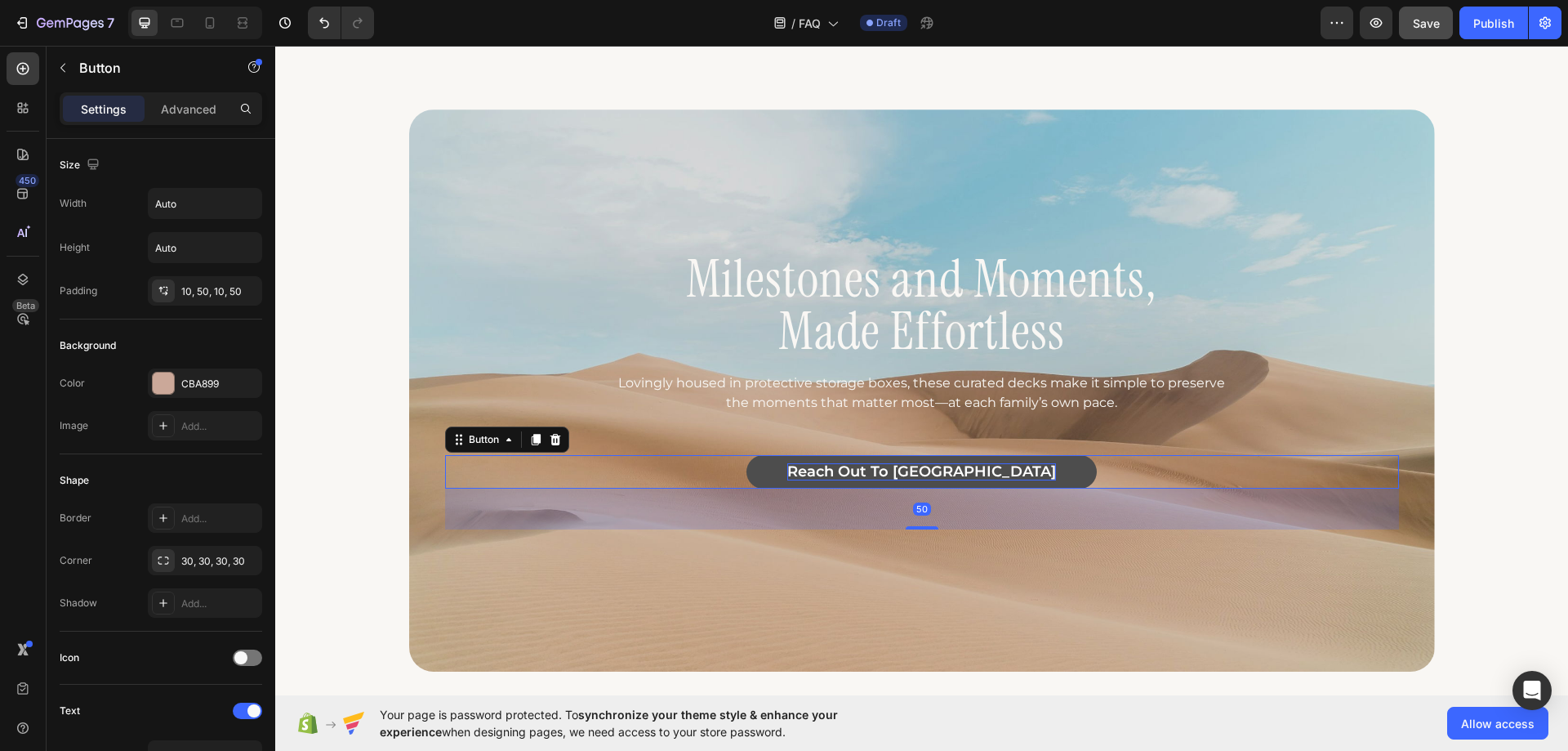
click at [884, 467] on p "reach out to [GEOGRAPHIC_DATA]" at bounding box center [921, 472] width 268 height 18
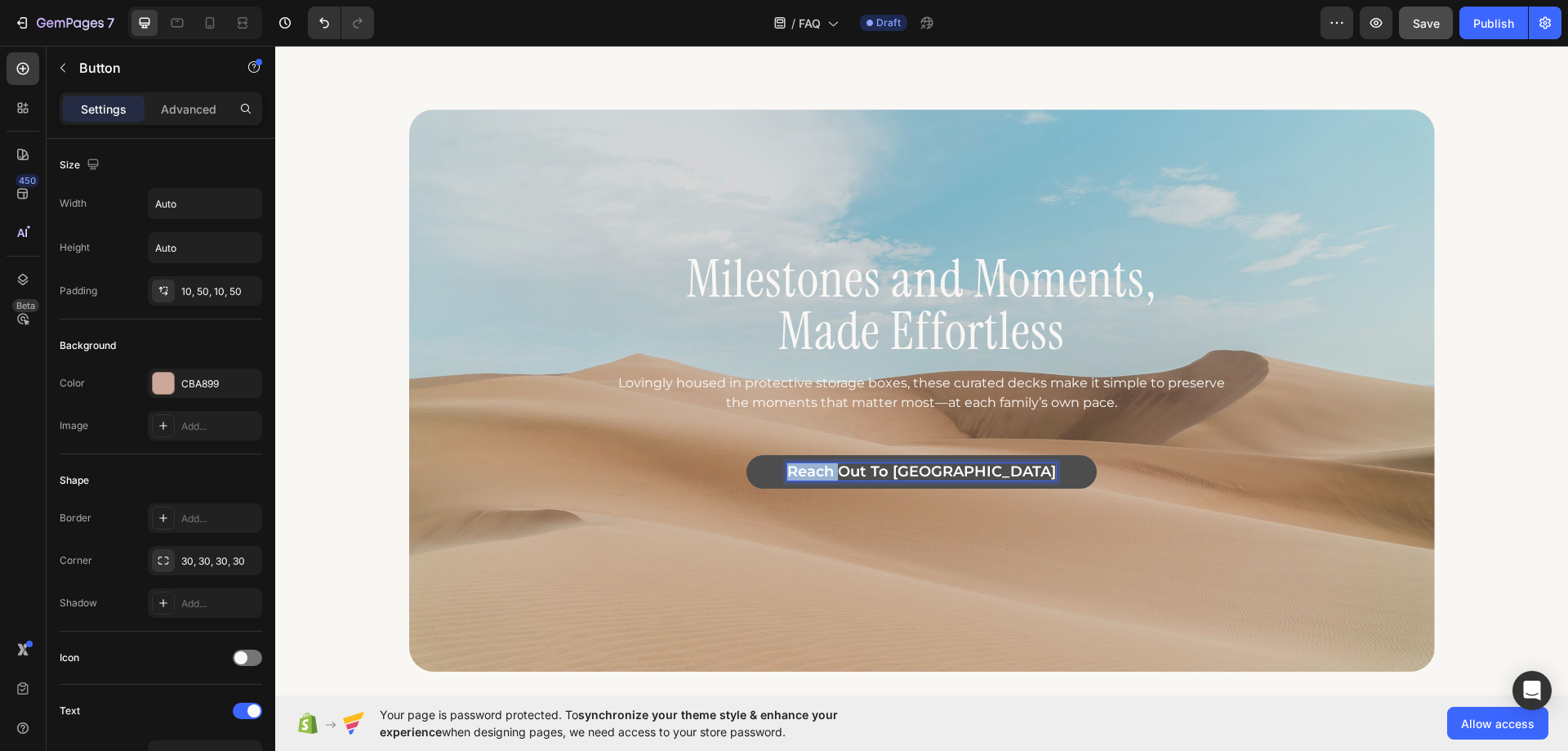
click at [884, 467] on p "reach out to [GEOGRAPHIC_DATA]" at bounding box center [921, 472] width 268 height 18
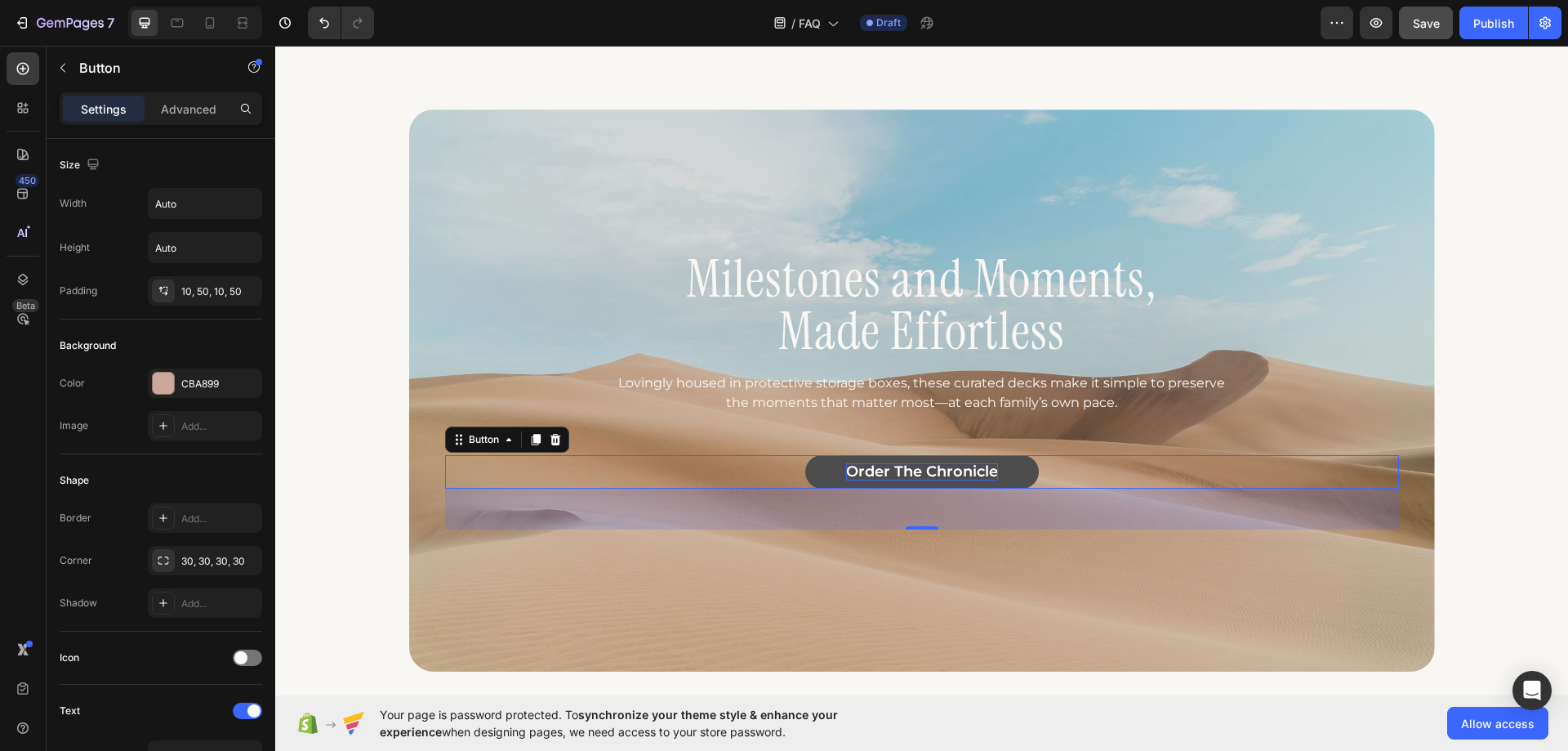
click at [762, 486] on div "Order the Chronicle Button 50" at bounding box center [922, 472] width 954 height 34
click at [794, 476] on div "Order the Chronicle Button 50" at bounding box center [922, 472] width 954 height 34
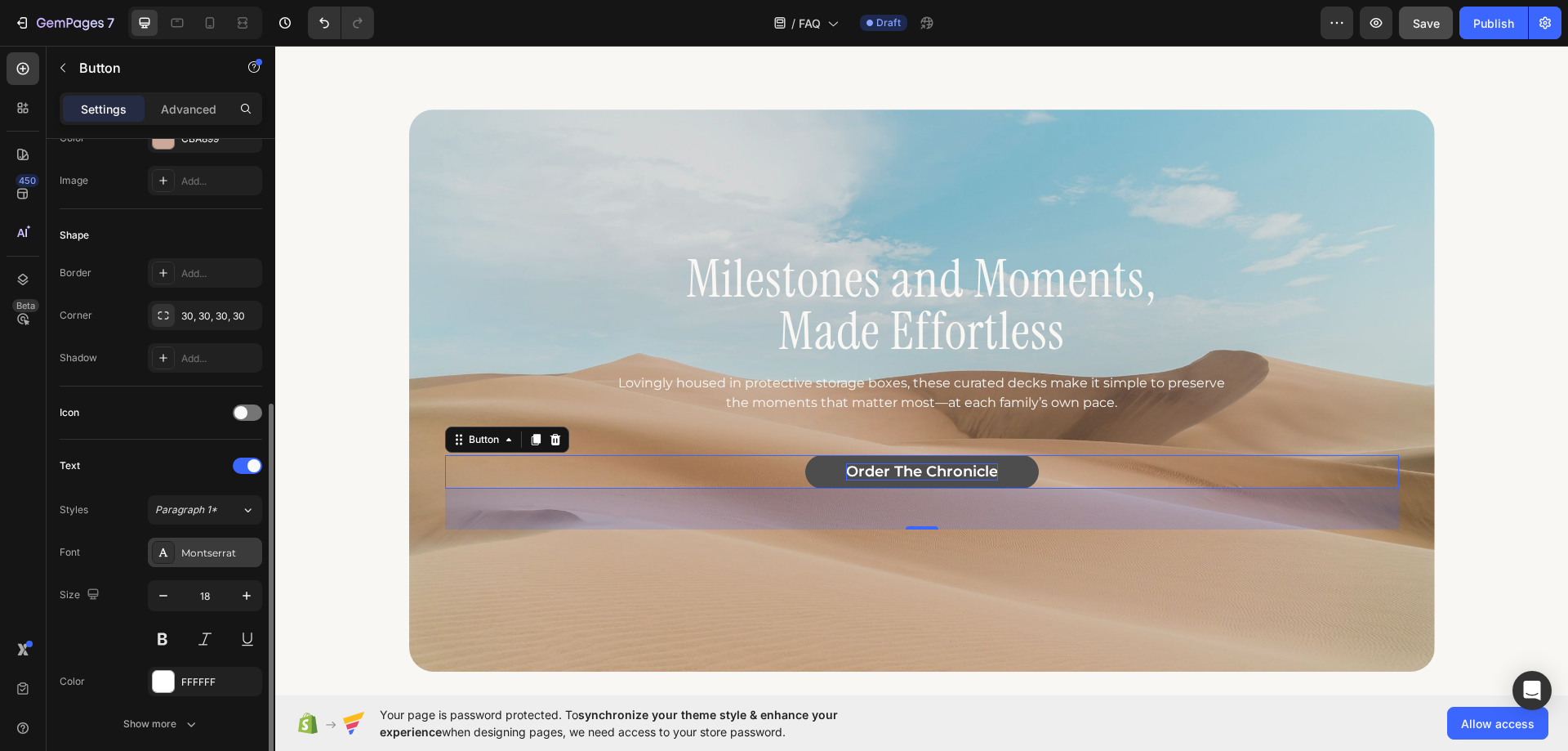
scroll to position [327, 0]
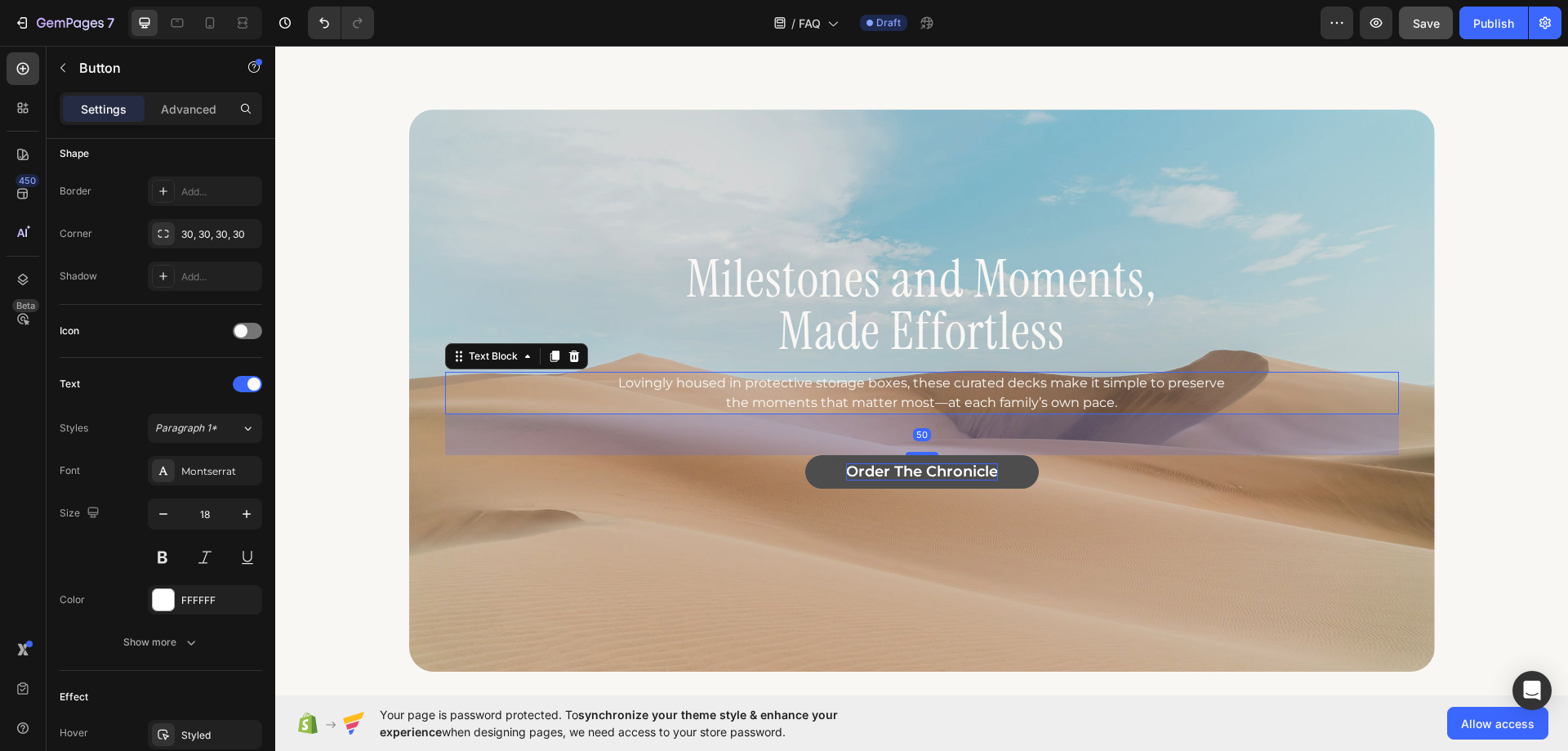
click at [870, 381] on p "Lovingly housed in protective storage boxes, these curated decks make it simple…" at bounding box center [921, 393] width 631 height 39
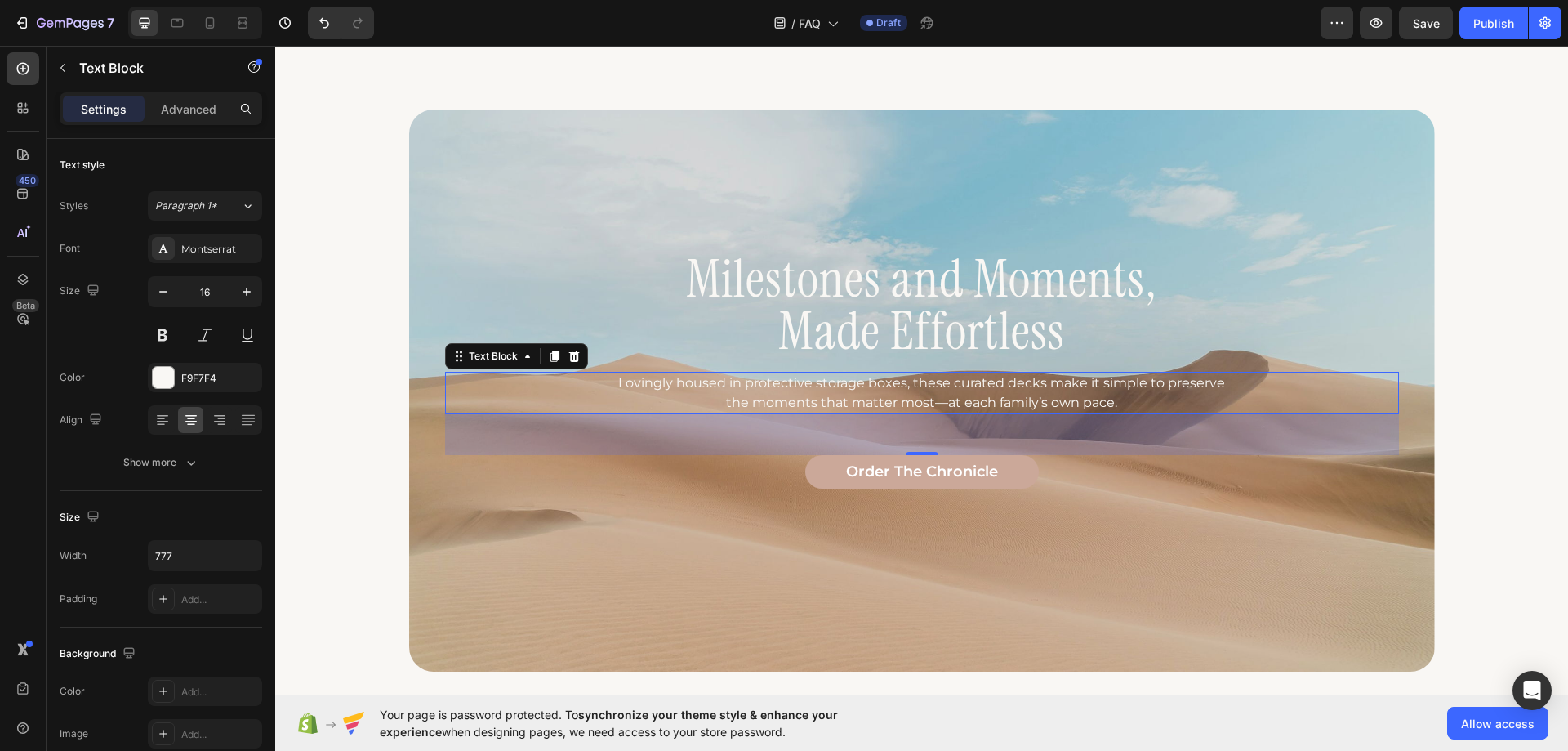
scroll to position [1307, 0]
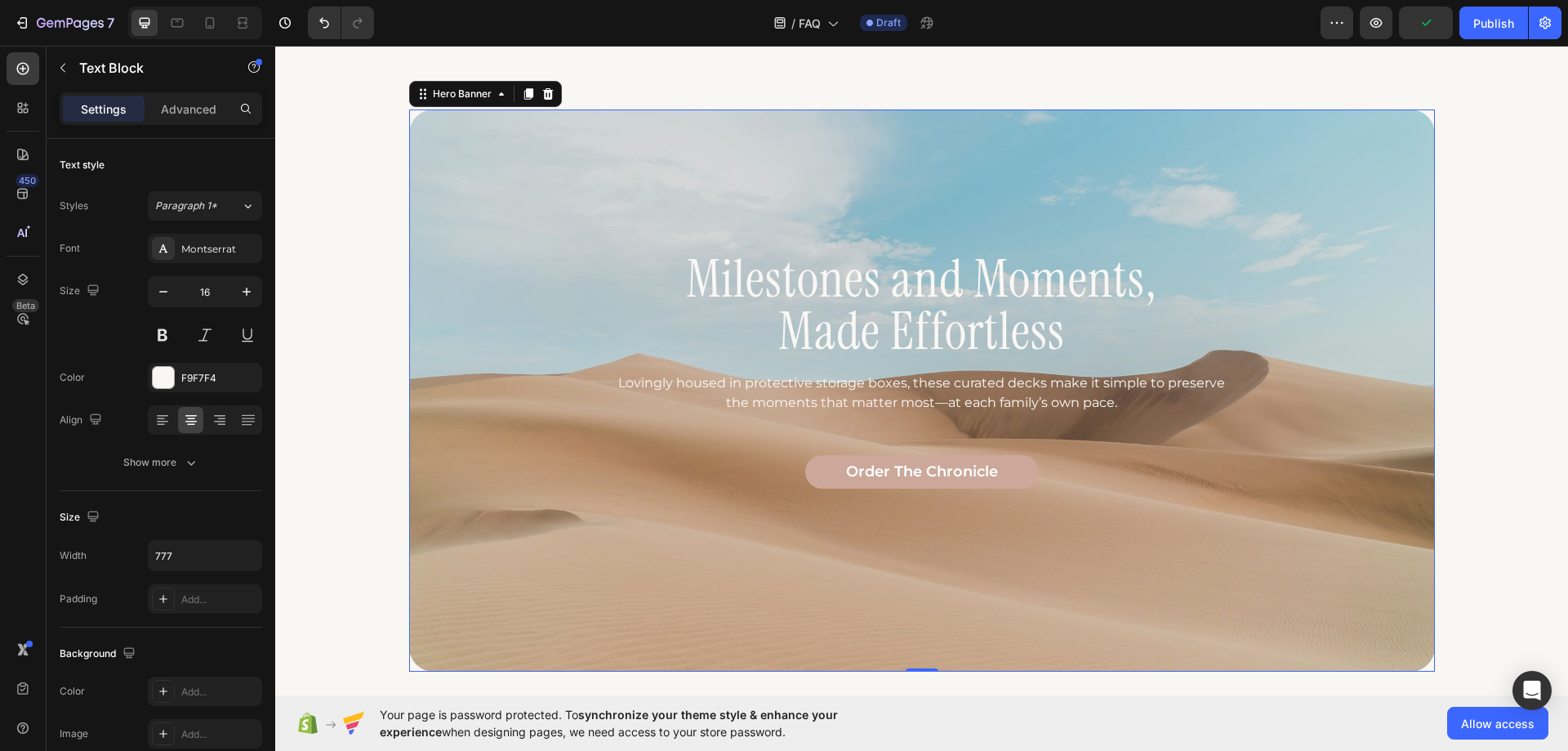
click at [531, 541] on div "Milestones and Moments, Made Effortless Heading Lovingly housed in protective s…" at bounding box center [922, 391] width 981 height 550
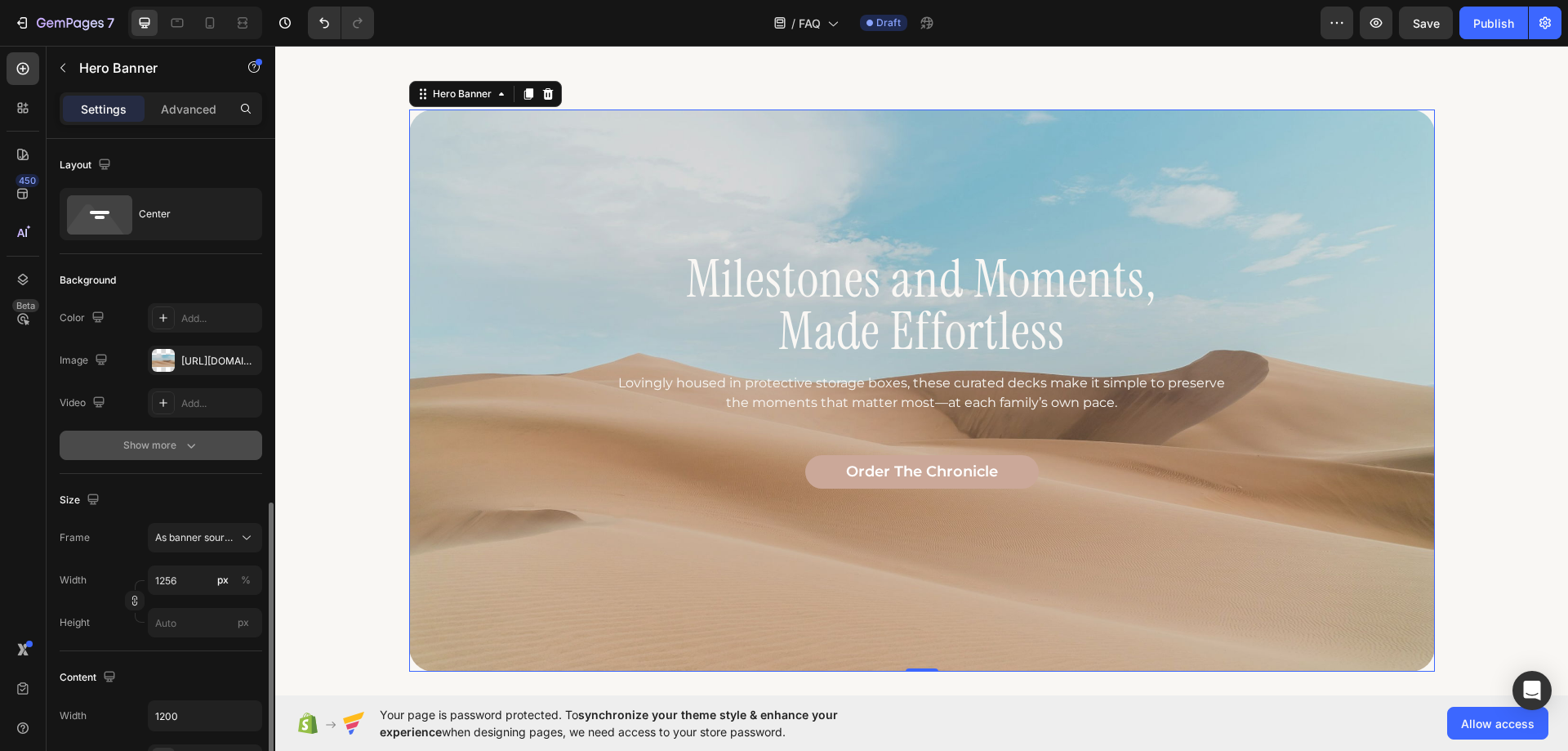
scroll to position [408, 0]
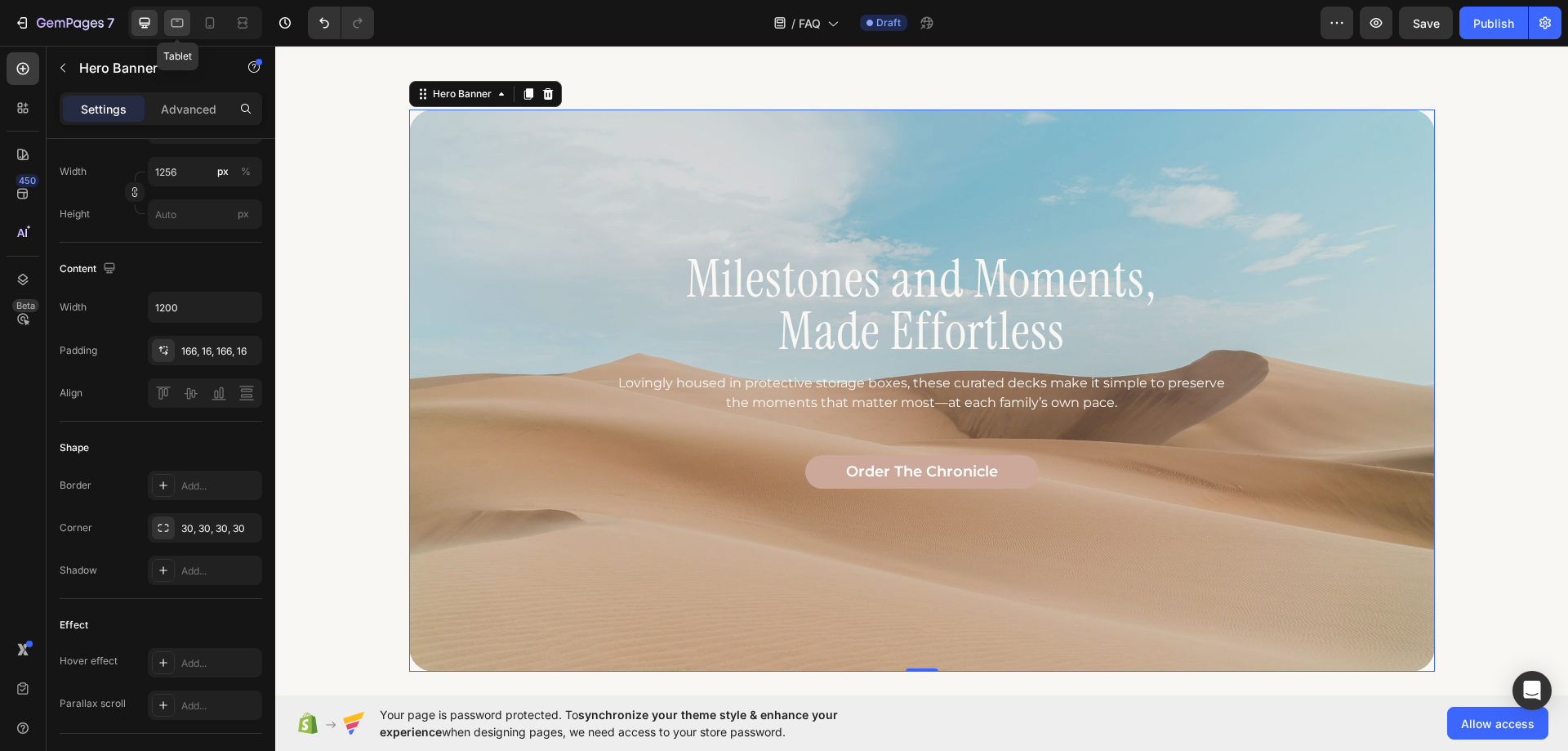
click at [178, 31] on icon at bounding box center [177, 23] width 17 height 17
type input "100%"
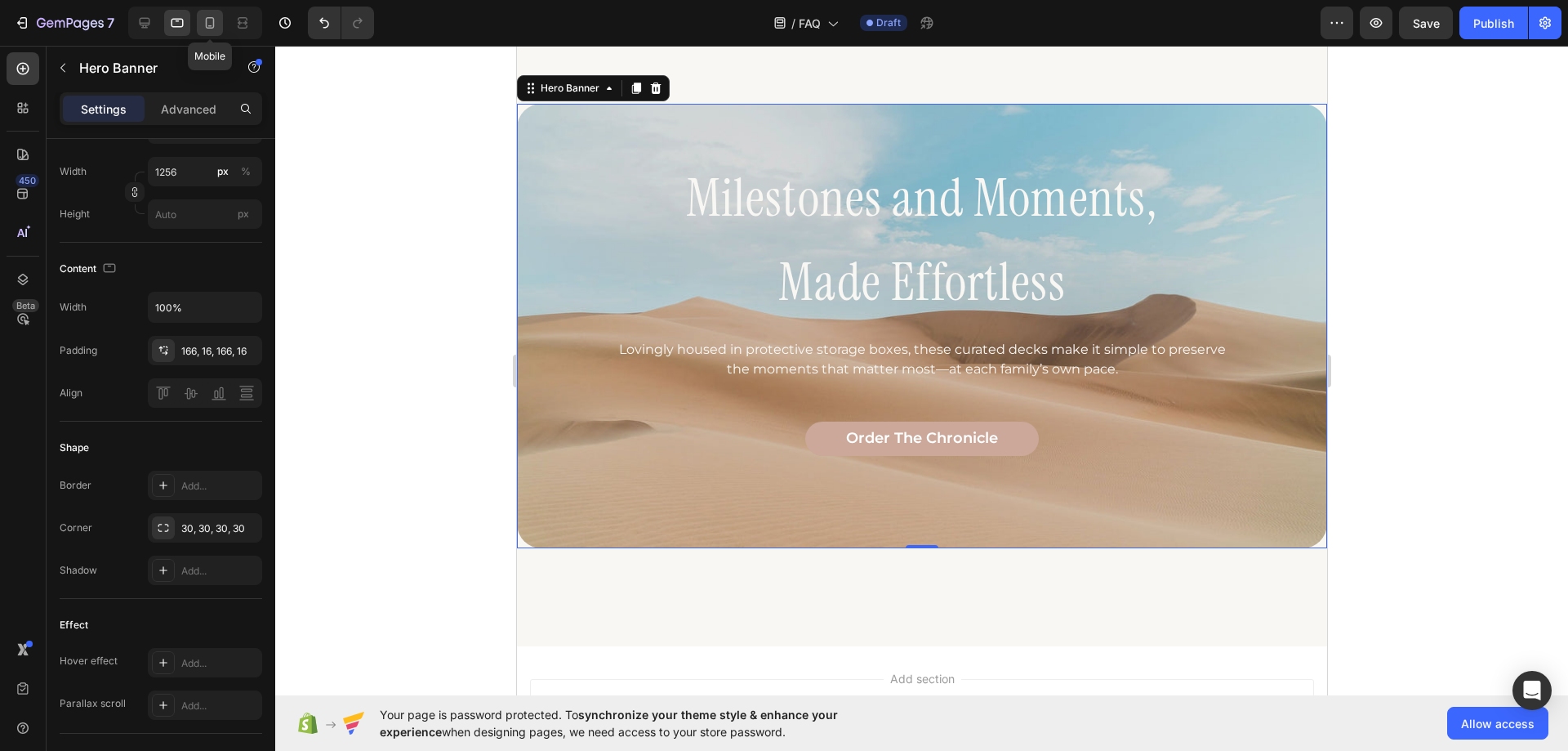
scroll to position [1305, 0]
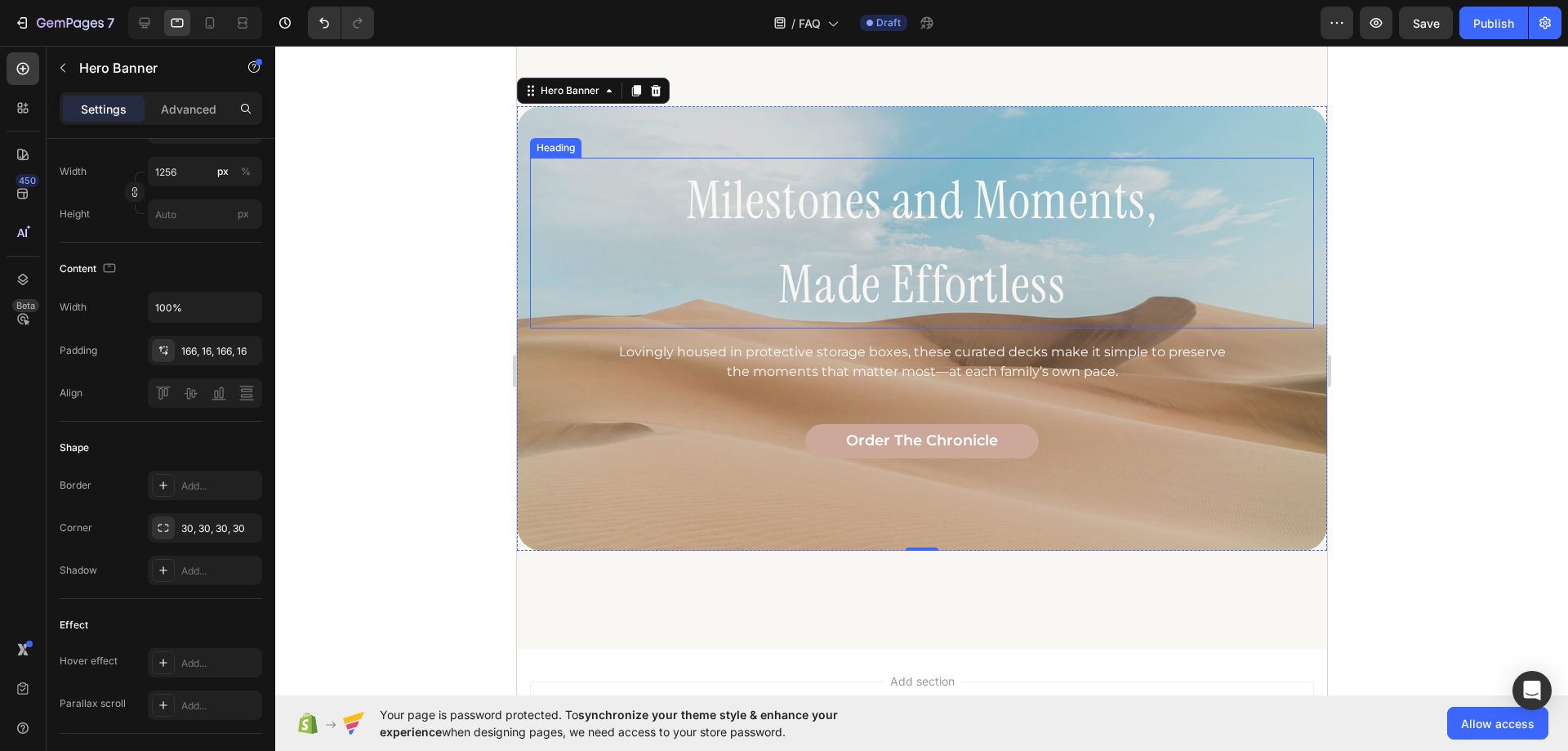
click at [878, 255] on h2 "Milestones and Moments, Made Effortless" at bounding box center [921, 242] width 784 height 170
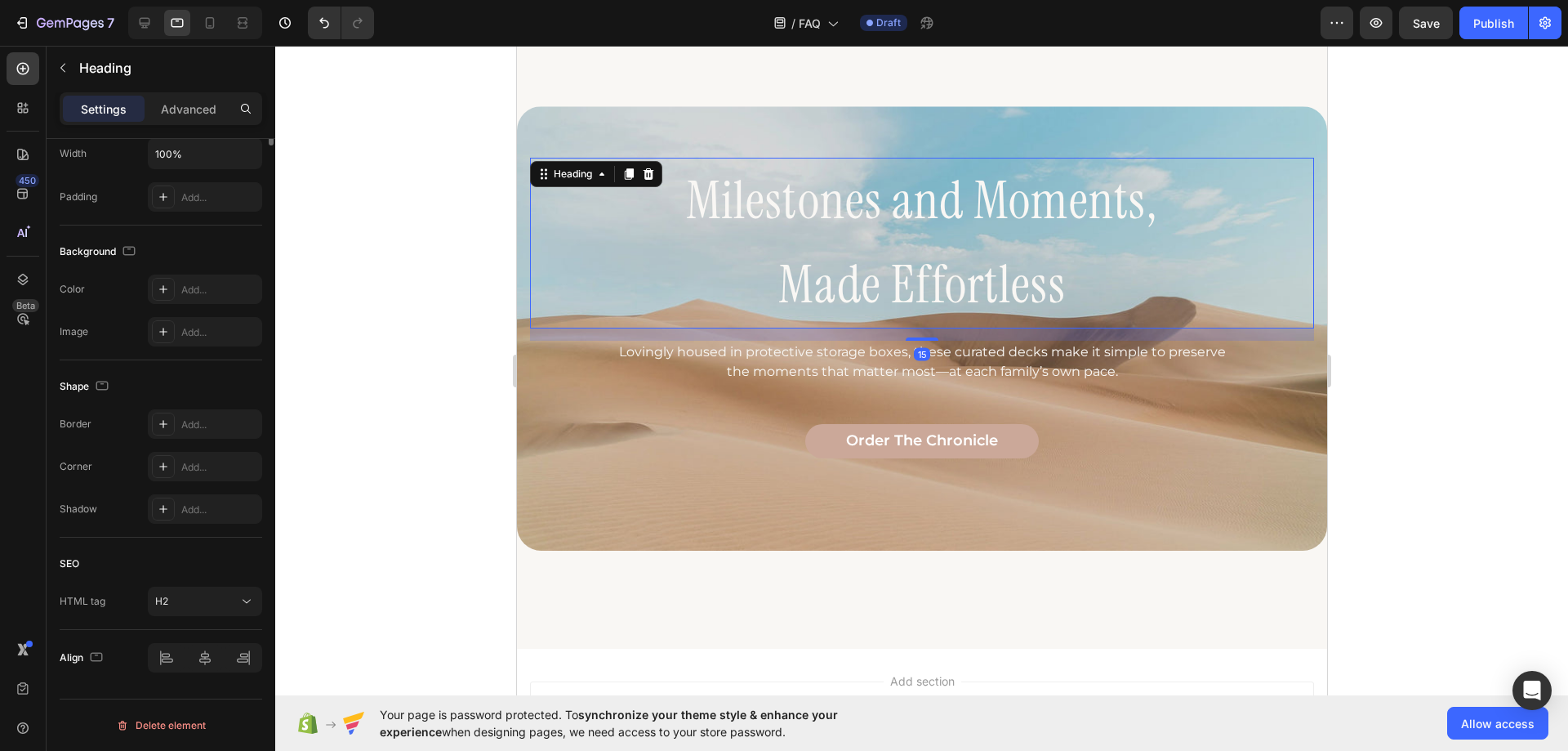
scroll to position [0, 0]
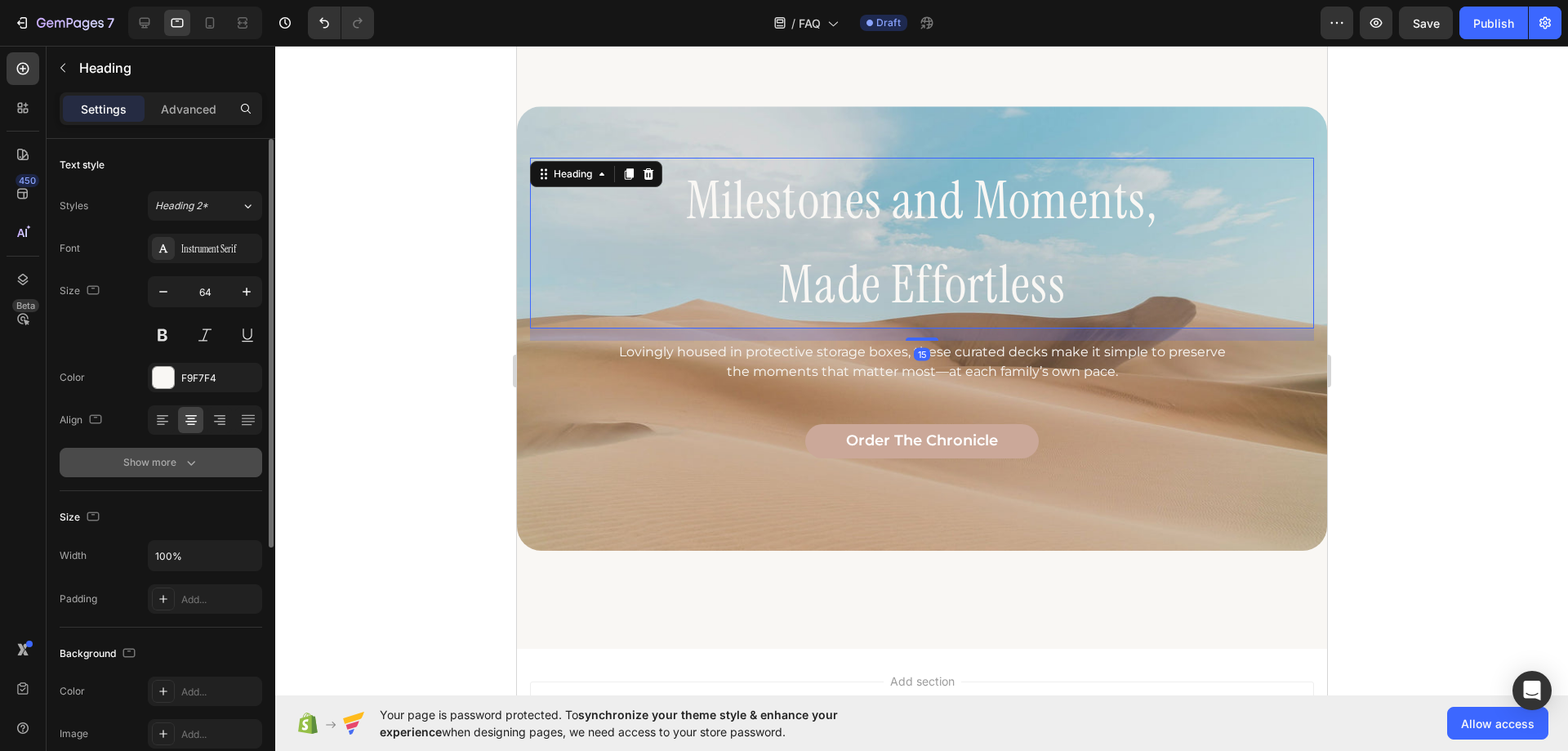
click at [206, 466] on button "Show more" at bounding box center [161, 462] width 203 height 30
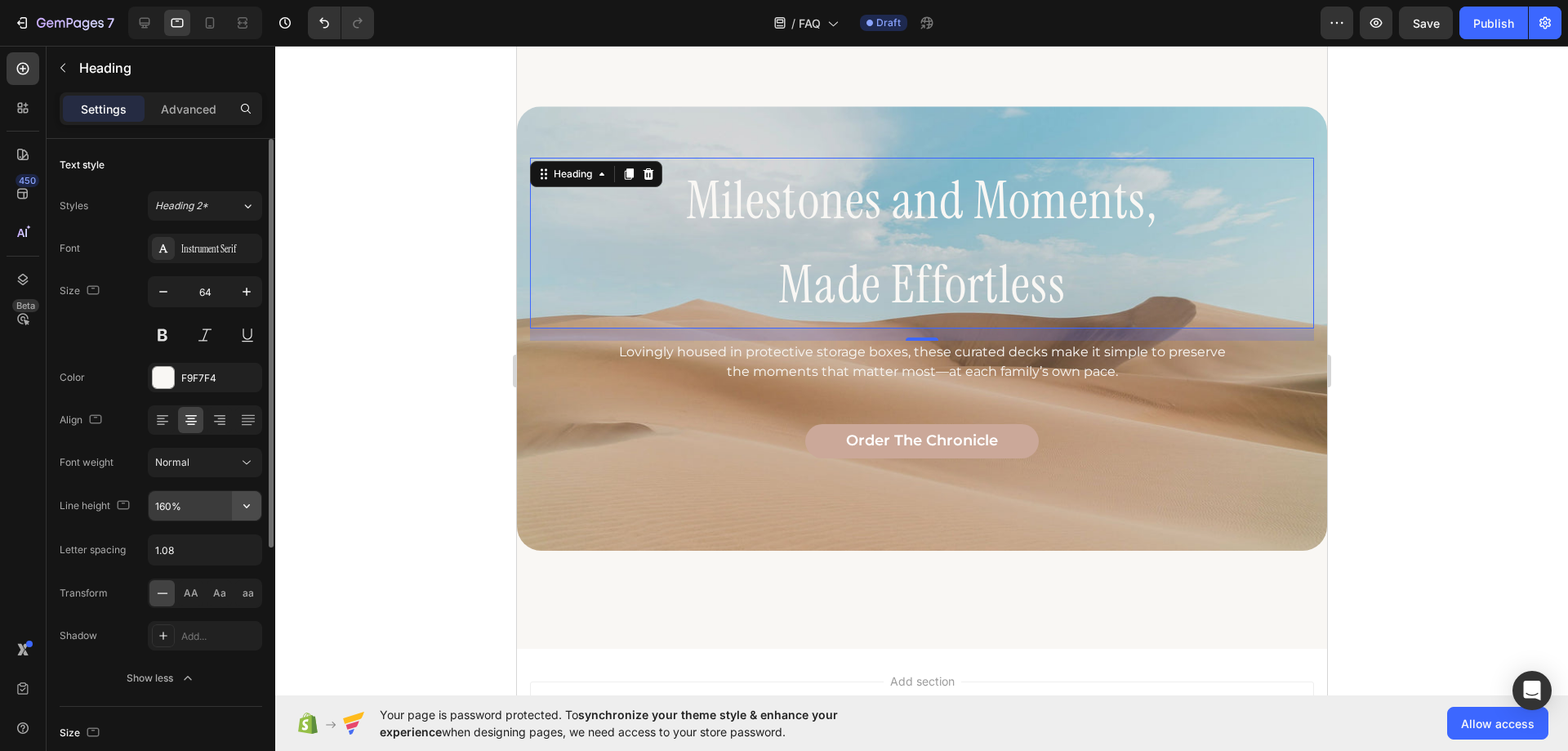
click at [240, 503] on icon "button" at bounding box center [246, 505] width 17 height 17
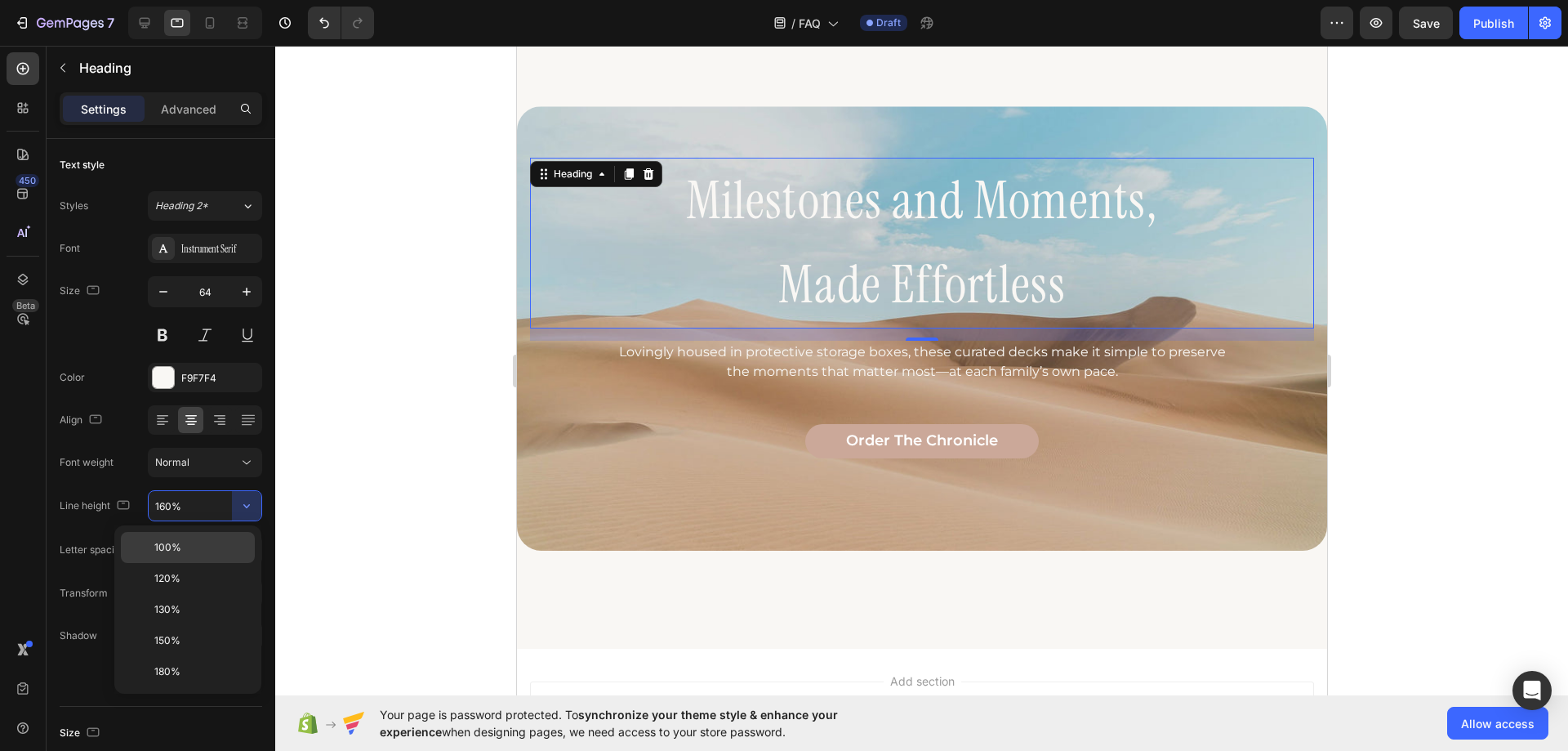
click at [206, 563] on div "100%" at bounding box center [187, 579] width 134 height 31
type input "100%"
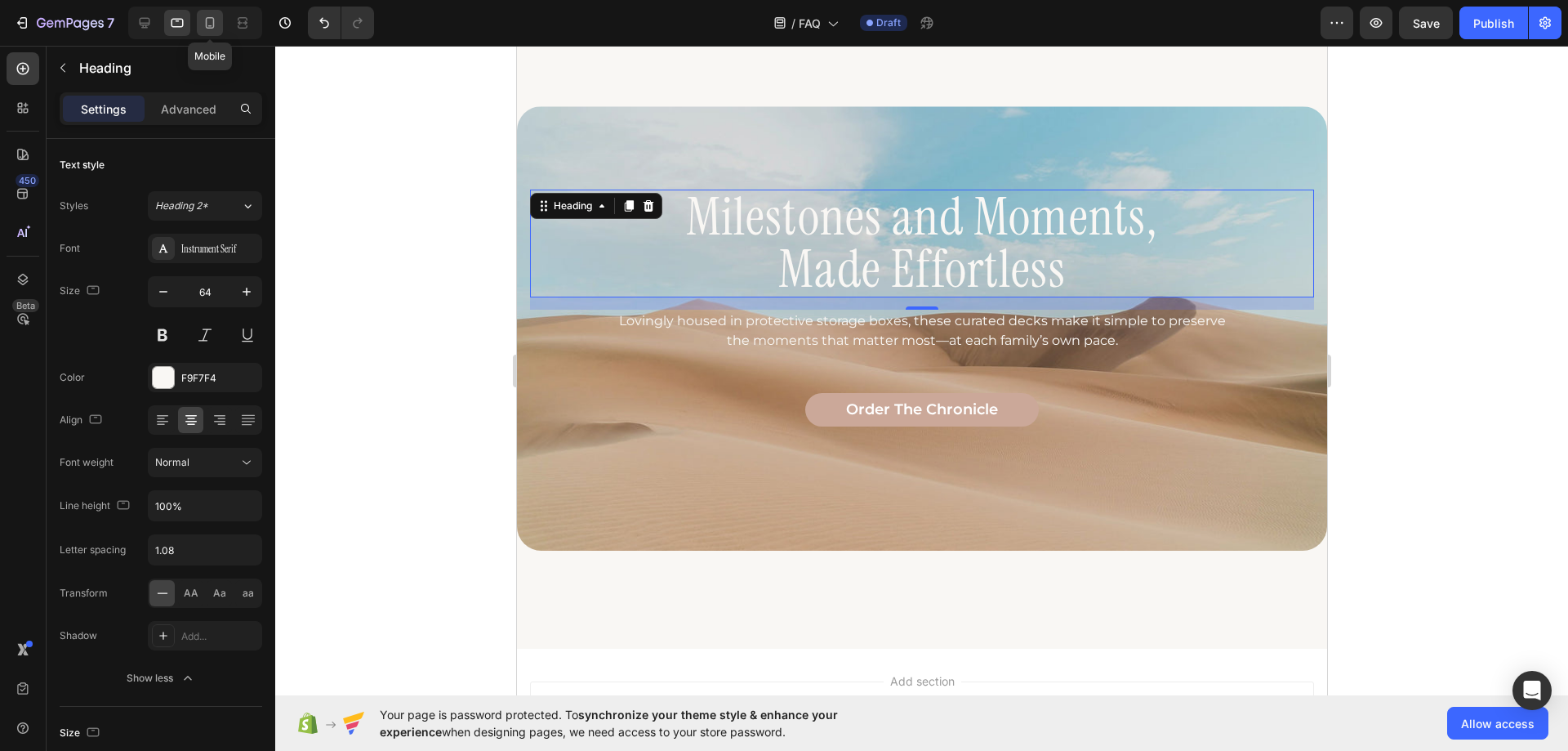
click at [217, 30] on icon at bounding box center [210, 23] width 17 height 17
type input "36"
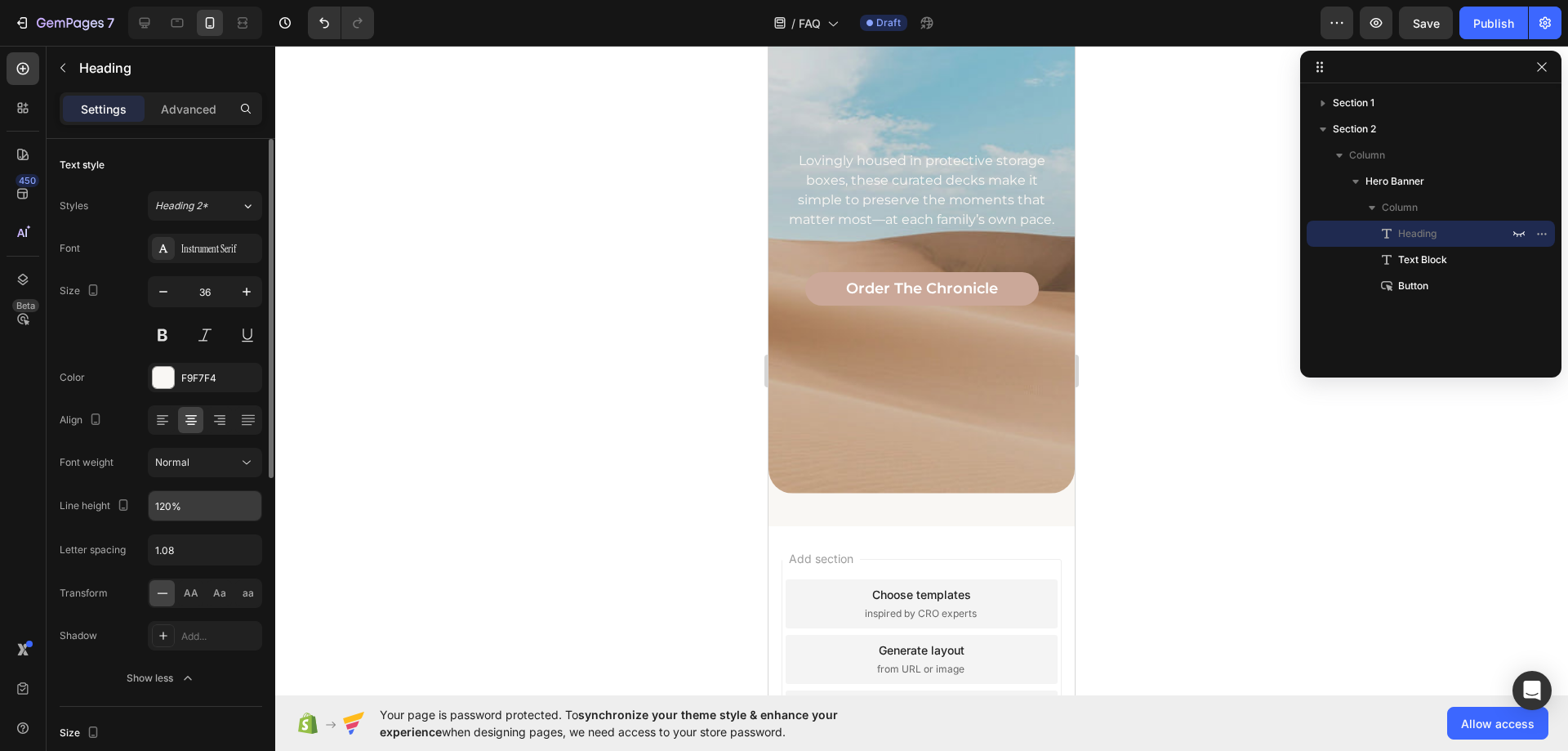
scroll to position [1248, 0]
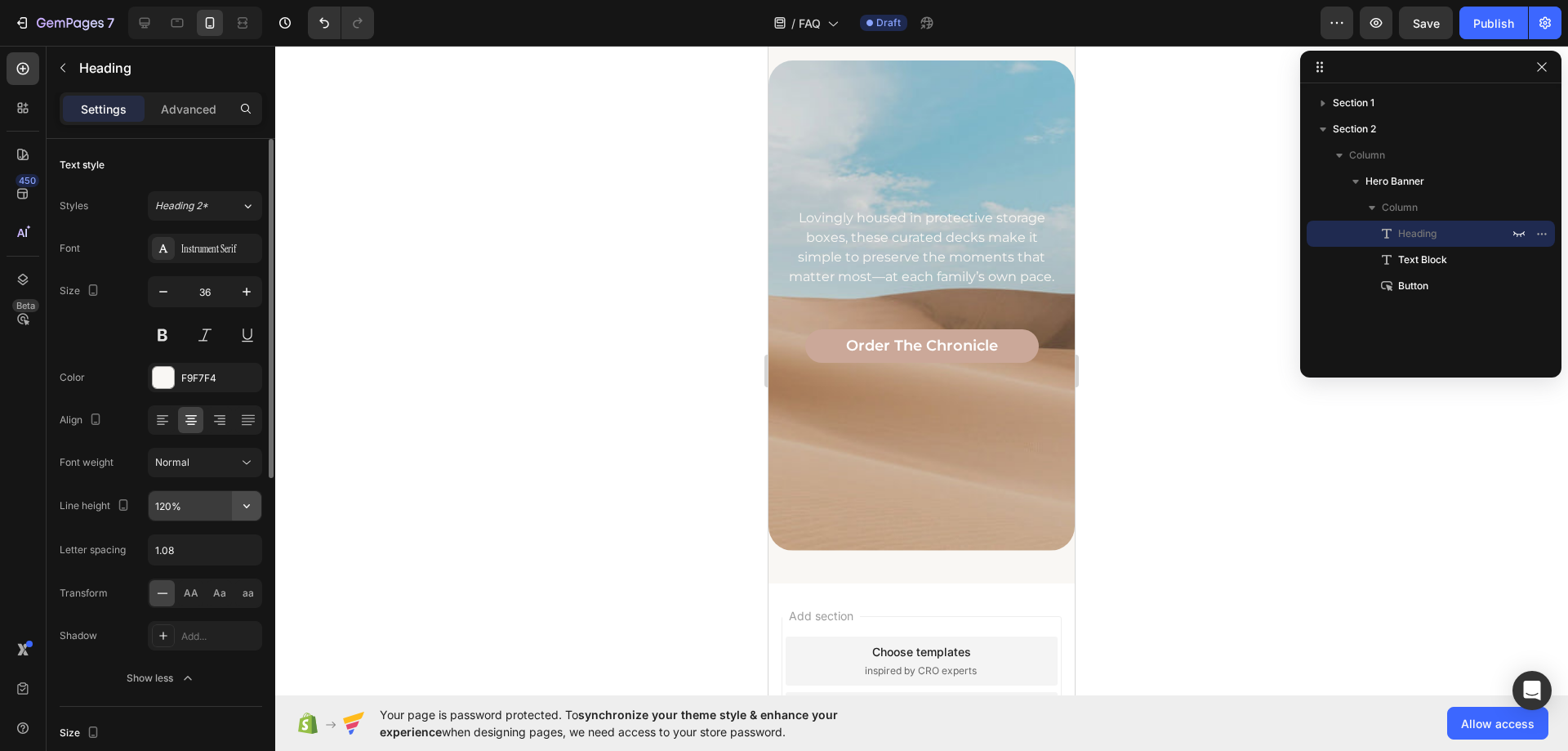
click at [251, 506] on icon "button" at bounding box center [246, 505] width 17 height 17
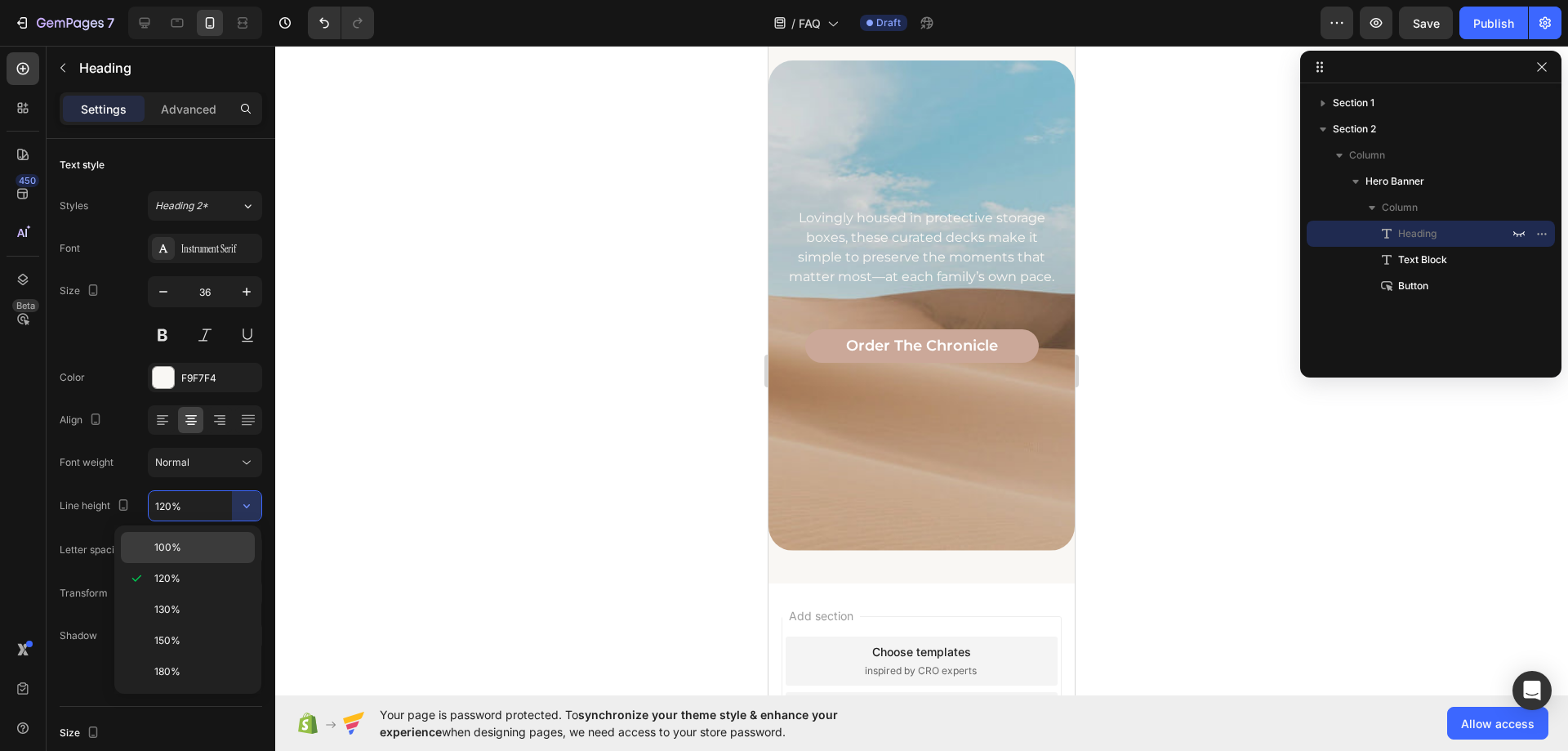
click at [218, 556] on div "100%" at bounding box center [187, 547] width 134 height 31
type input "100%"
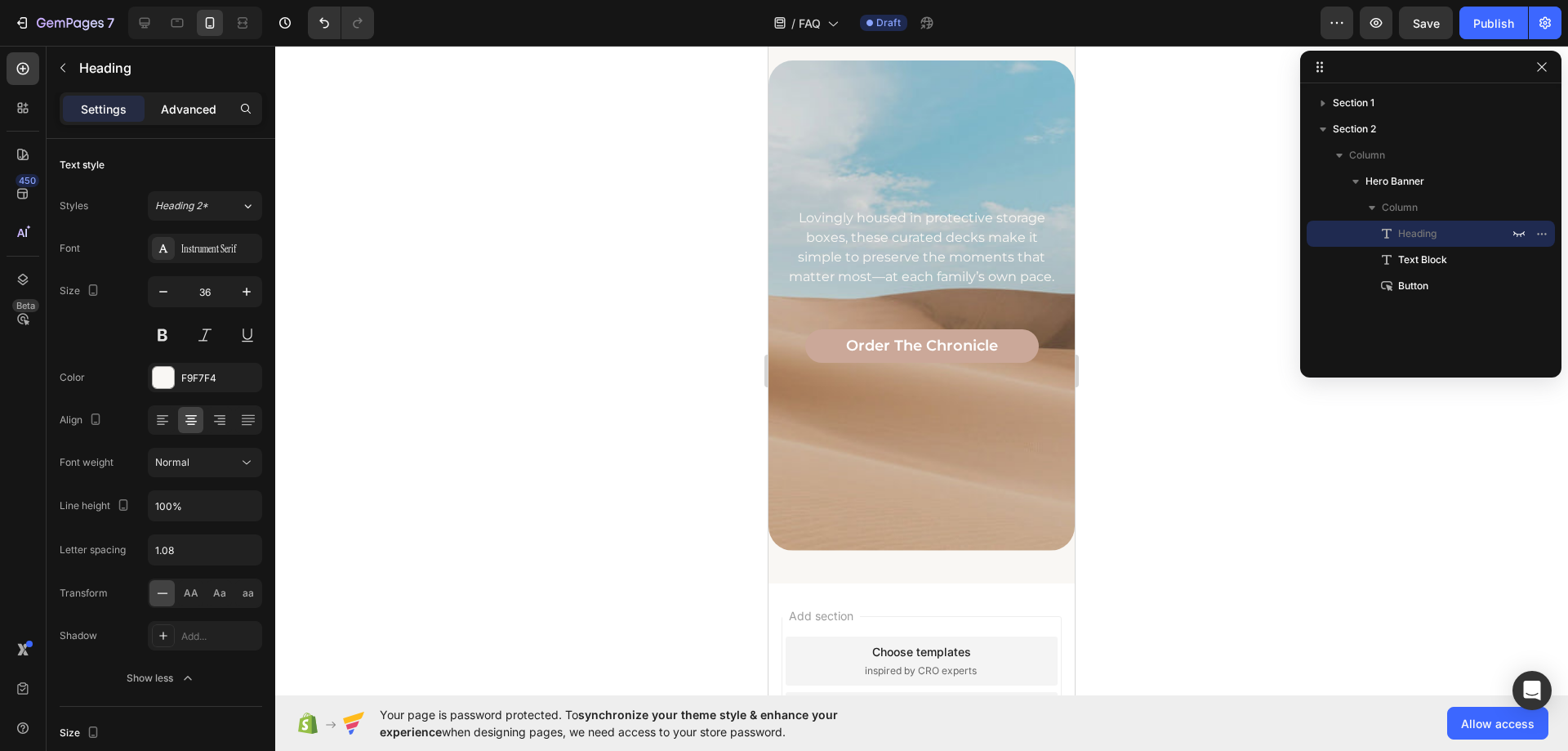
click at [197, 115] on p "Advanced" at bounding box center [189, 109] width 56 height 17
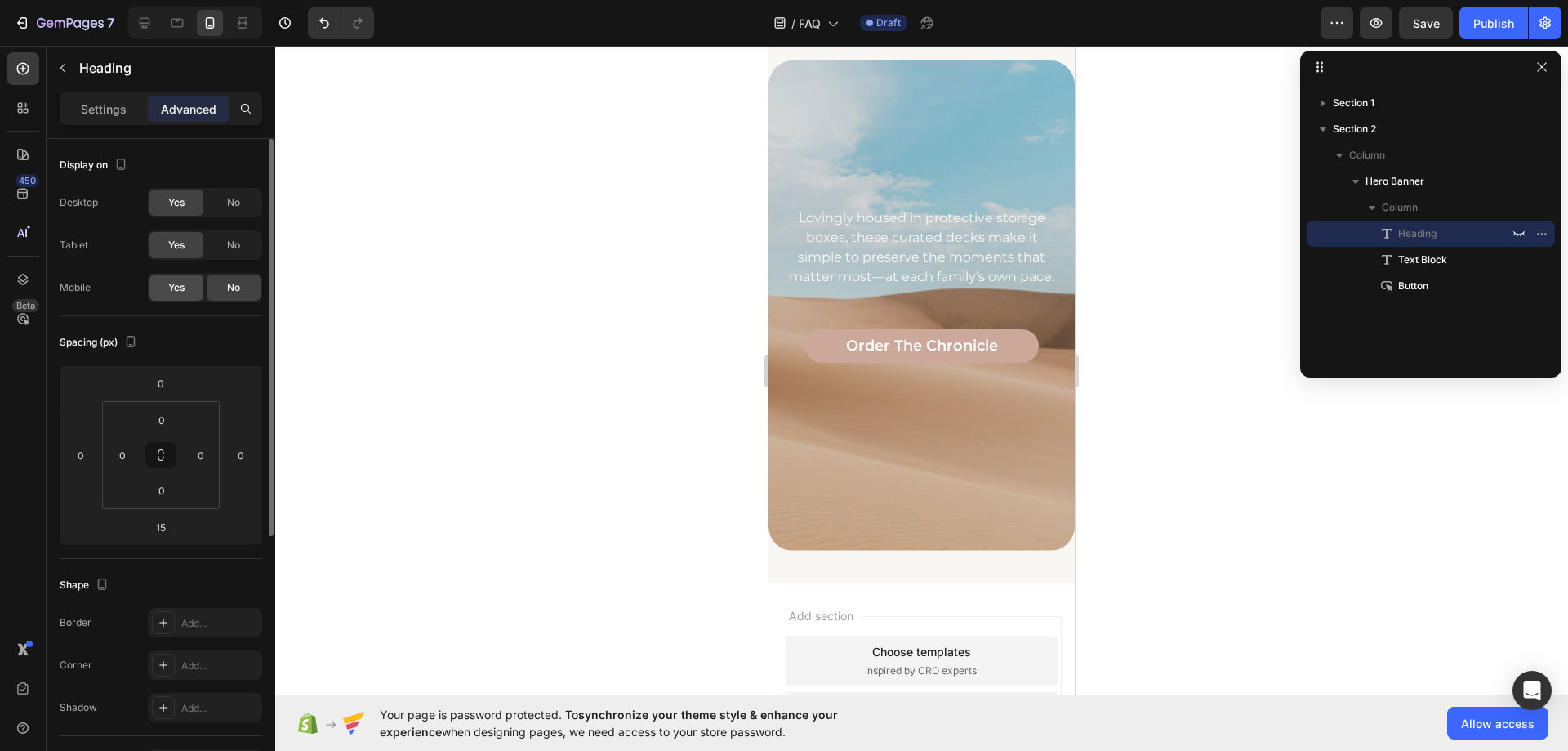
click at [175, 290] on span "Yes" at bounding box center [177, 288] width 17 height 15
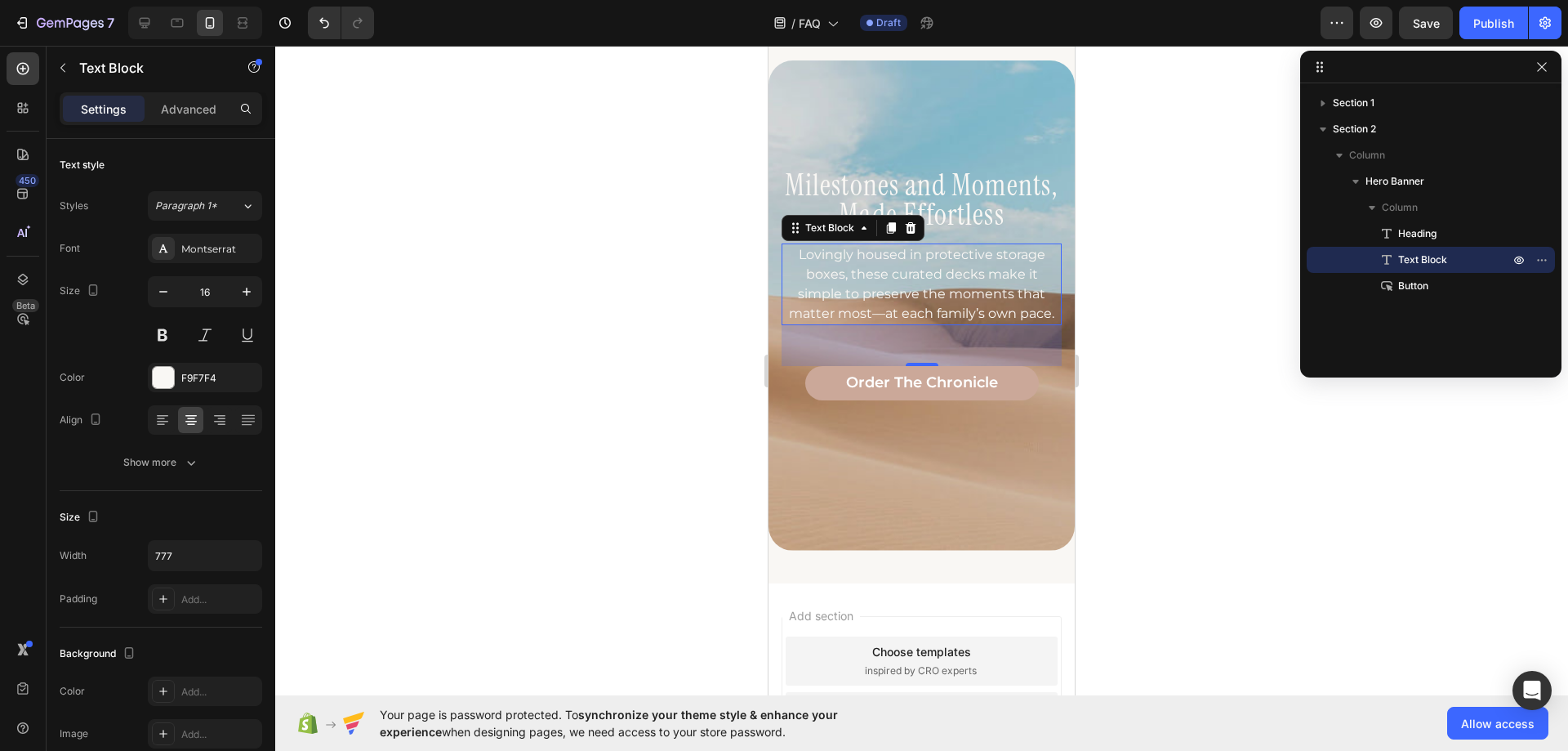
click at [928, 289] on p "Lovingly housed in protective storage boxes, these curated decks make it simple…" at bounding box center [921, 284] width 277 height 79
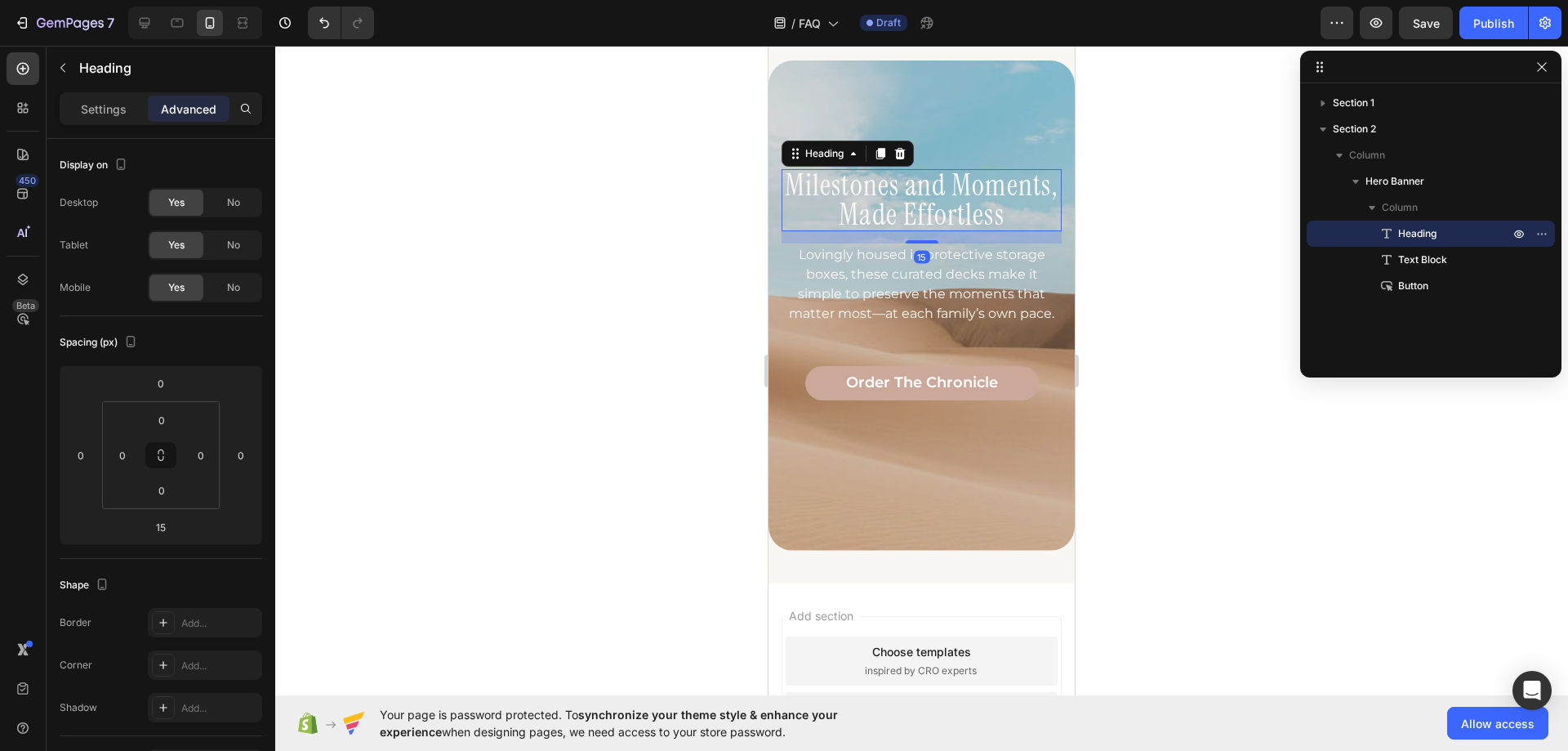
drag, startPoint x: 878, startPoint y: 207, endPoint x: 1486, endPoint y: 321, distance: 618.6
click at [878, 207] on h2 "Milestones and Moments, Made Effortless" at bounding box center [921, 199] width 281 height 62
click at [89, 106] on p "Settings" at bounding box center [104, 109] width 45 height 17
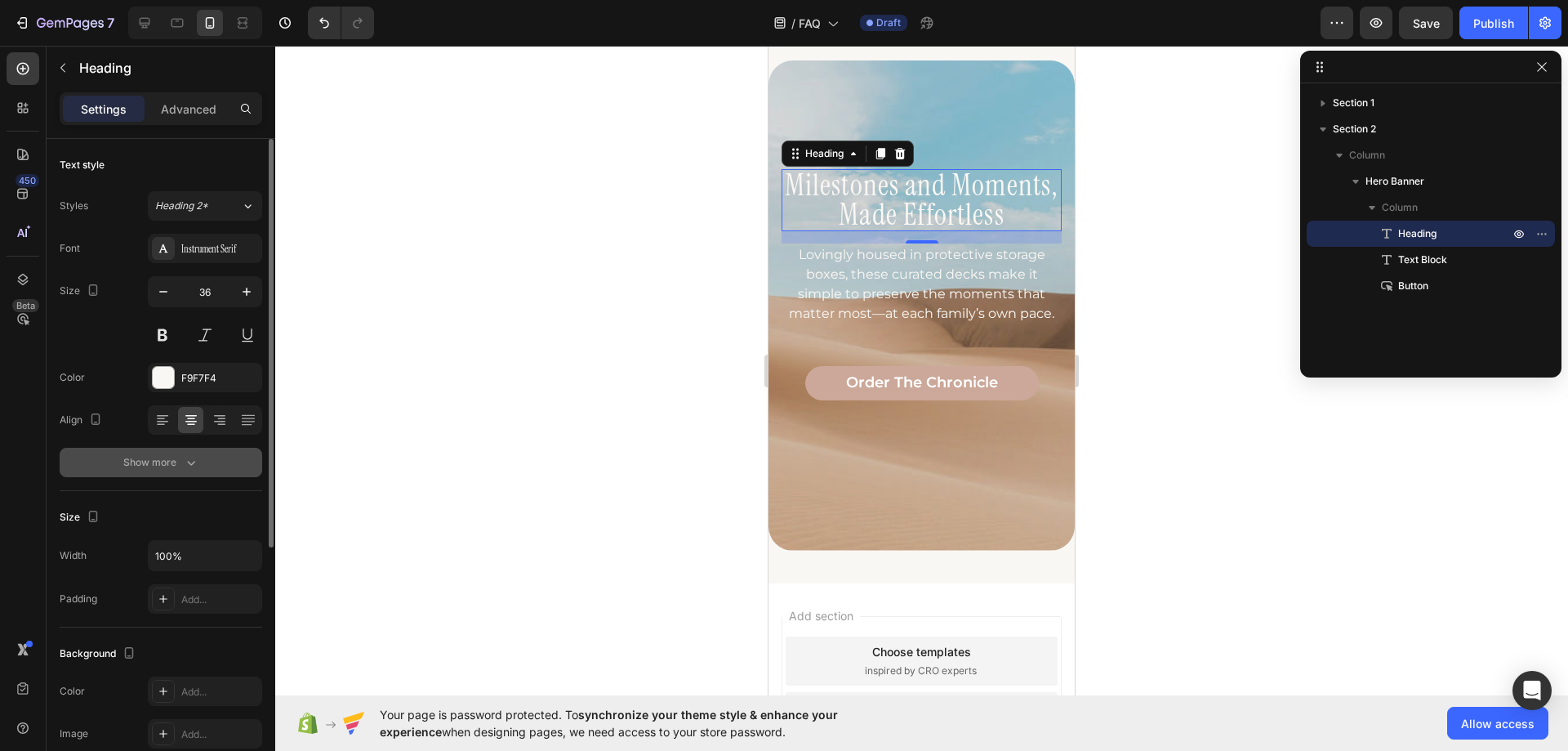
click at [180, 468] on div "Show more" at bounding box center [161, 462] width 76 height 17
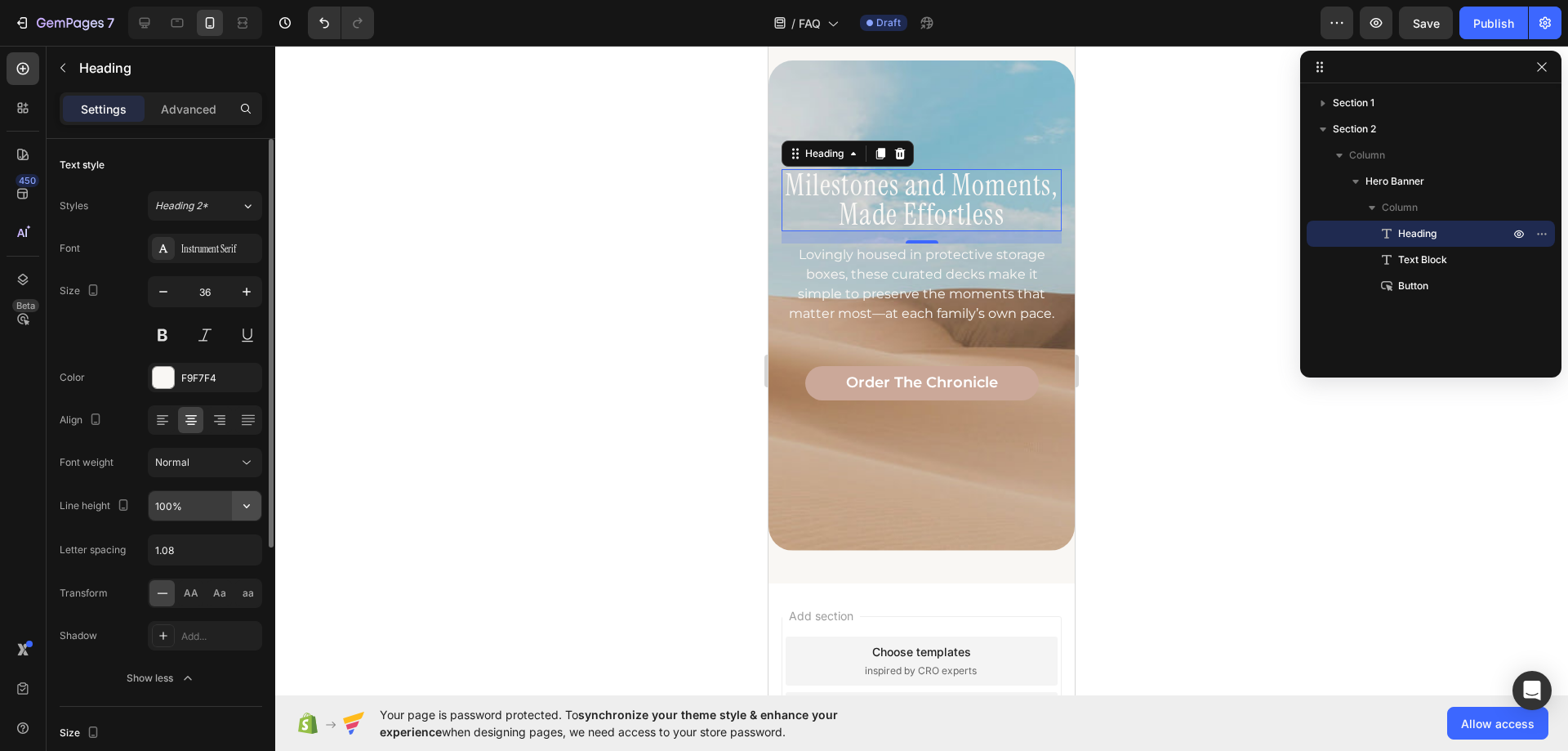
click at [249, 509] on icon "button" at bounding box center [246, 505] width 17 height 17
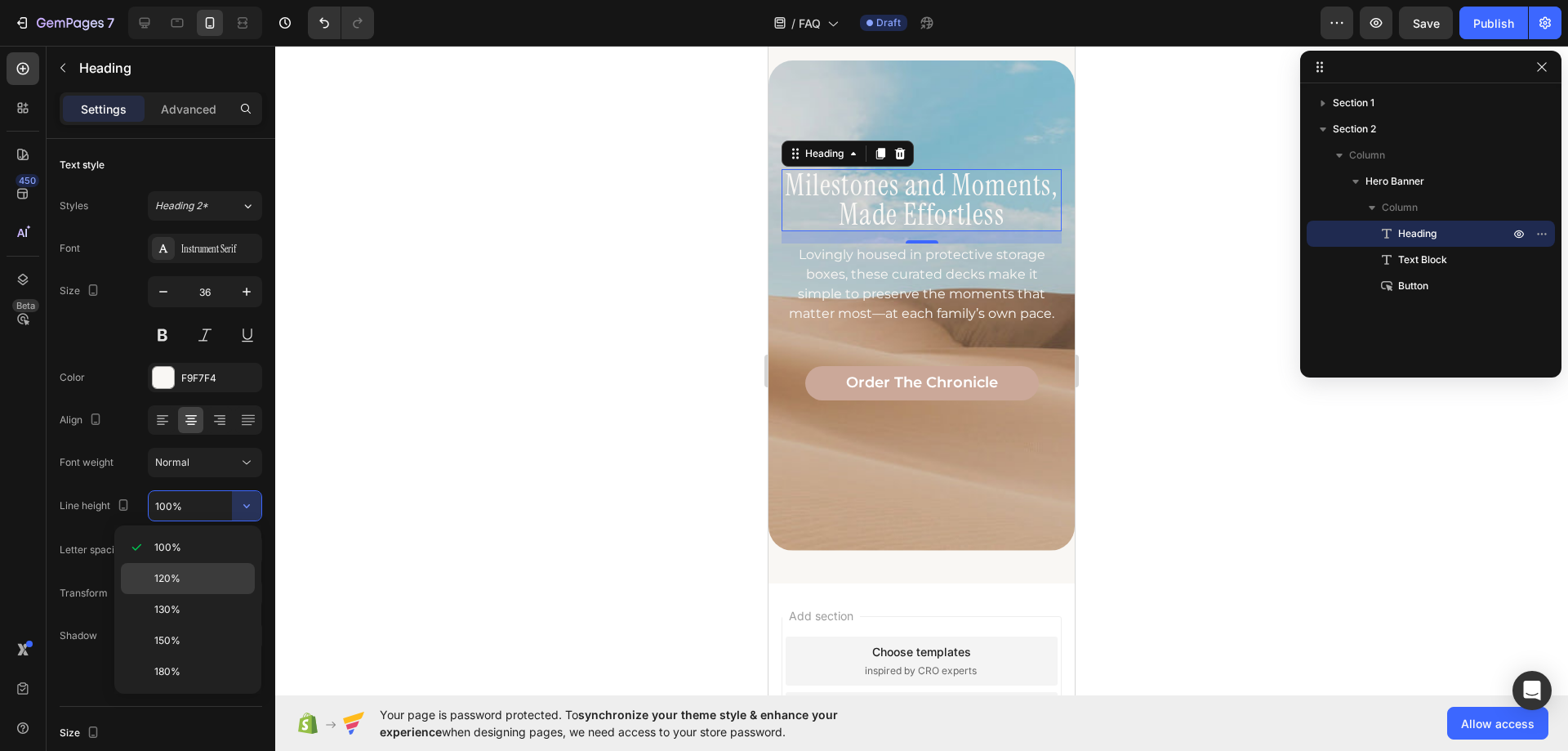
click at [190, 574] on p "120%" at bounding box center [201, 578] width 94 height 15
type input "120%"
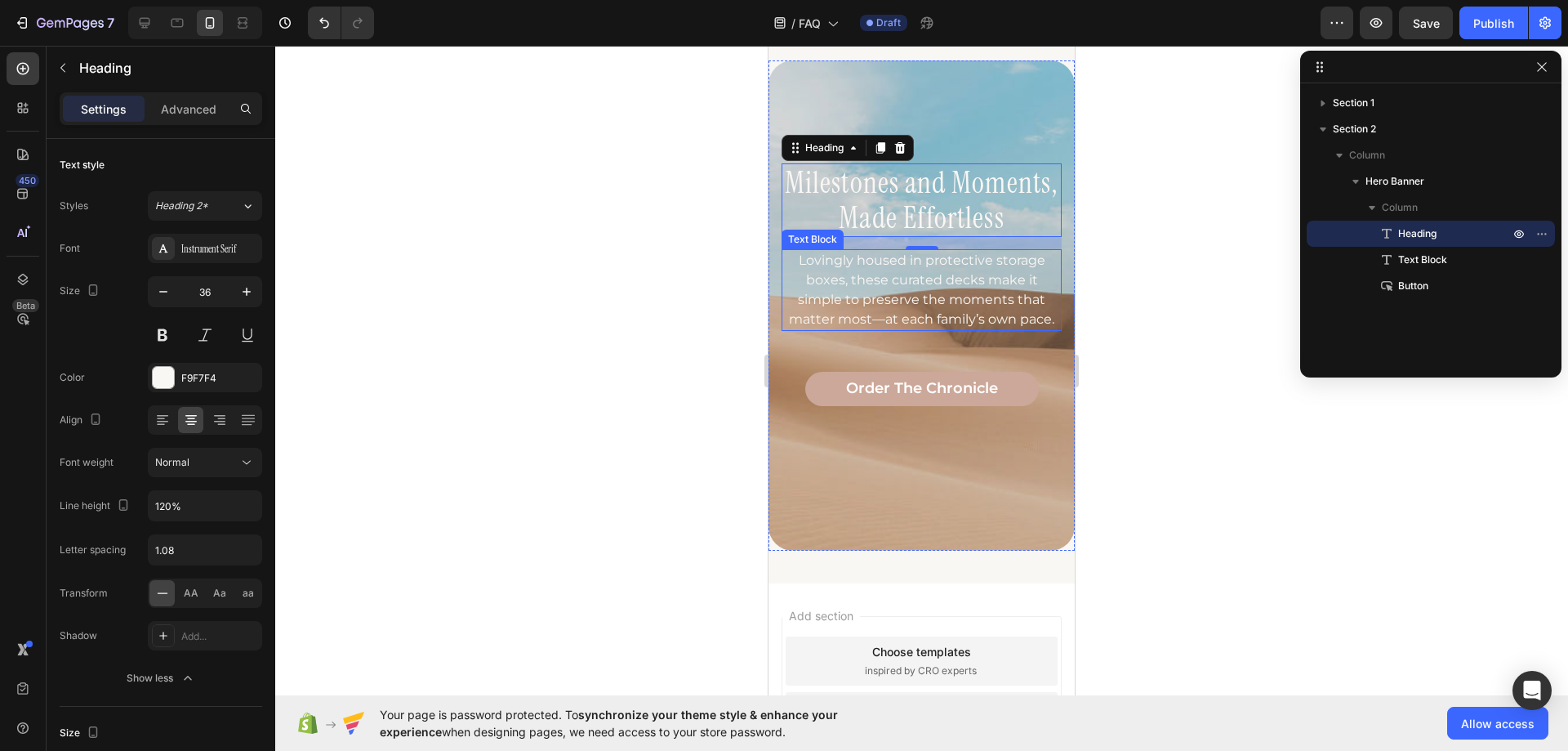
drag, startPoint x: 883, startPoint y: 310, endPoint x: 865, endPoint y: 308, distance: 18.1
click at [883, 310] on p "Lovingly housed in protective storage boxes, these curated decks make it simple…" at bounding box center [921, 290] width 277 height 79
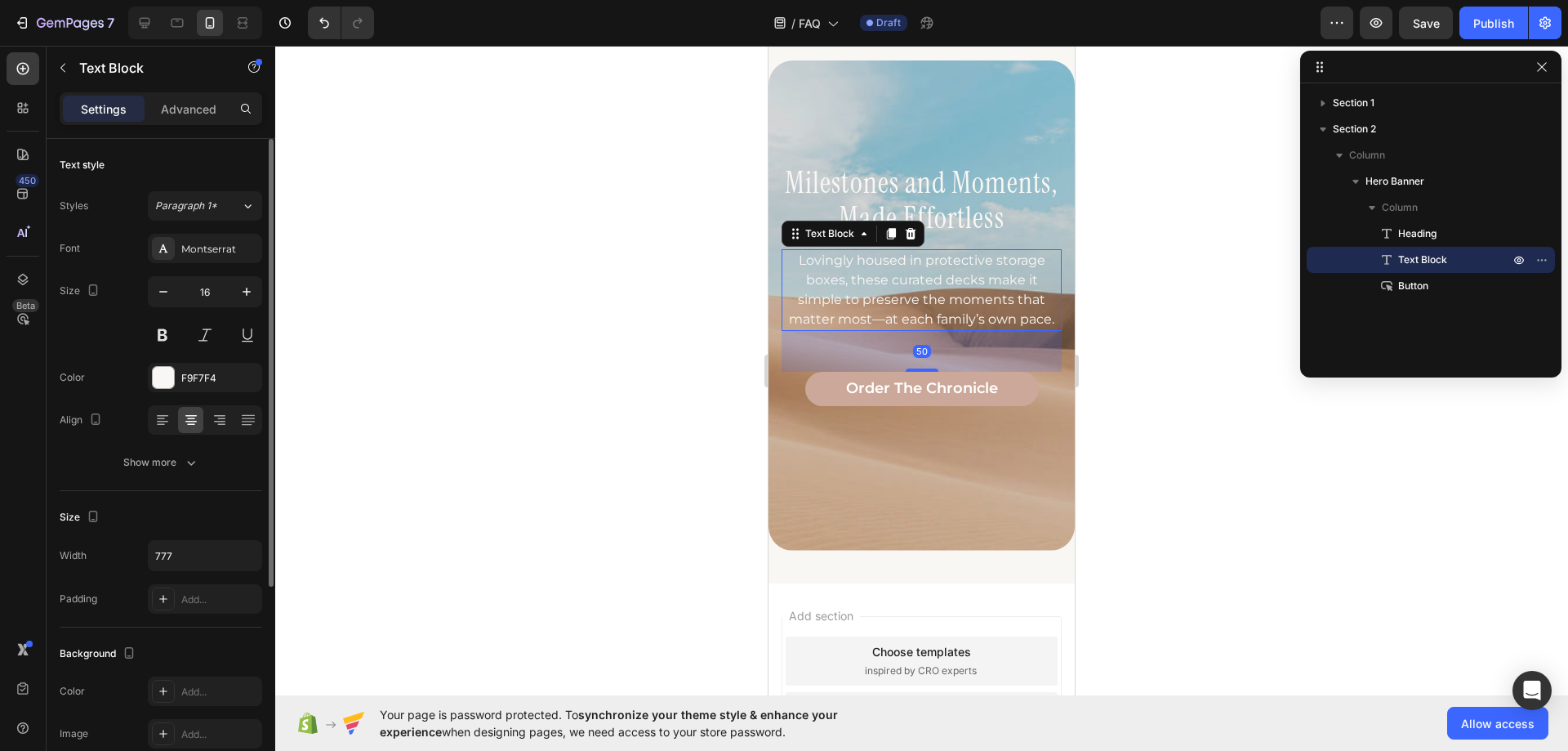
click at [198, 628] on div "Text style Styles Paragraph 1* Font Montserrat Size 16 Color F9F7F4 Align Show …" at bounding box center [161, 695] width 203 height 135
click at [188, 468] on icon "button" at bounding box center [191, 462] width 17 height 17
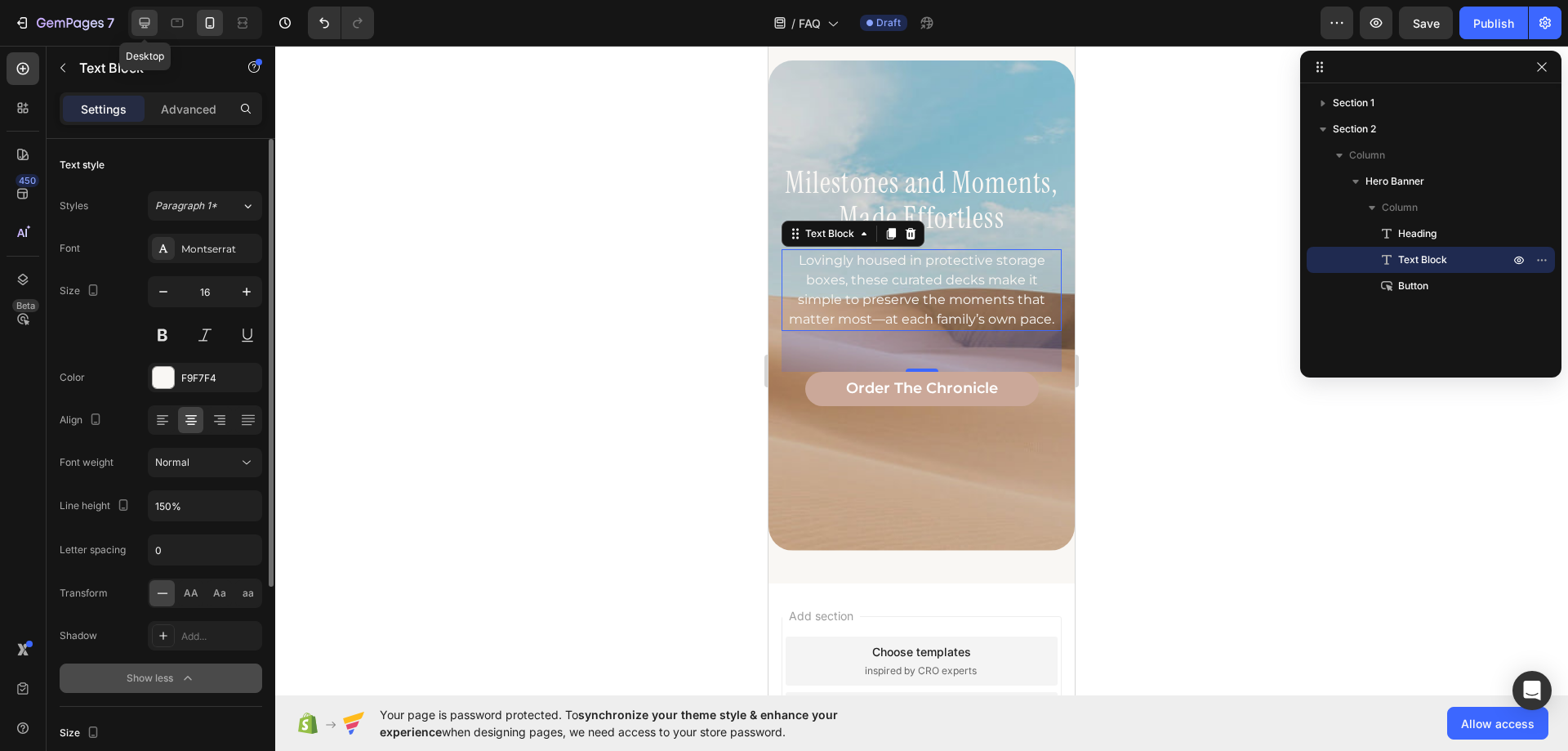
click at [140, 25] on icon at bounding box center [144, 23] width 17 height 17
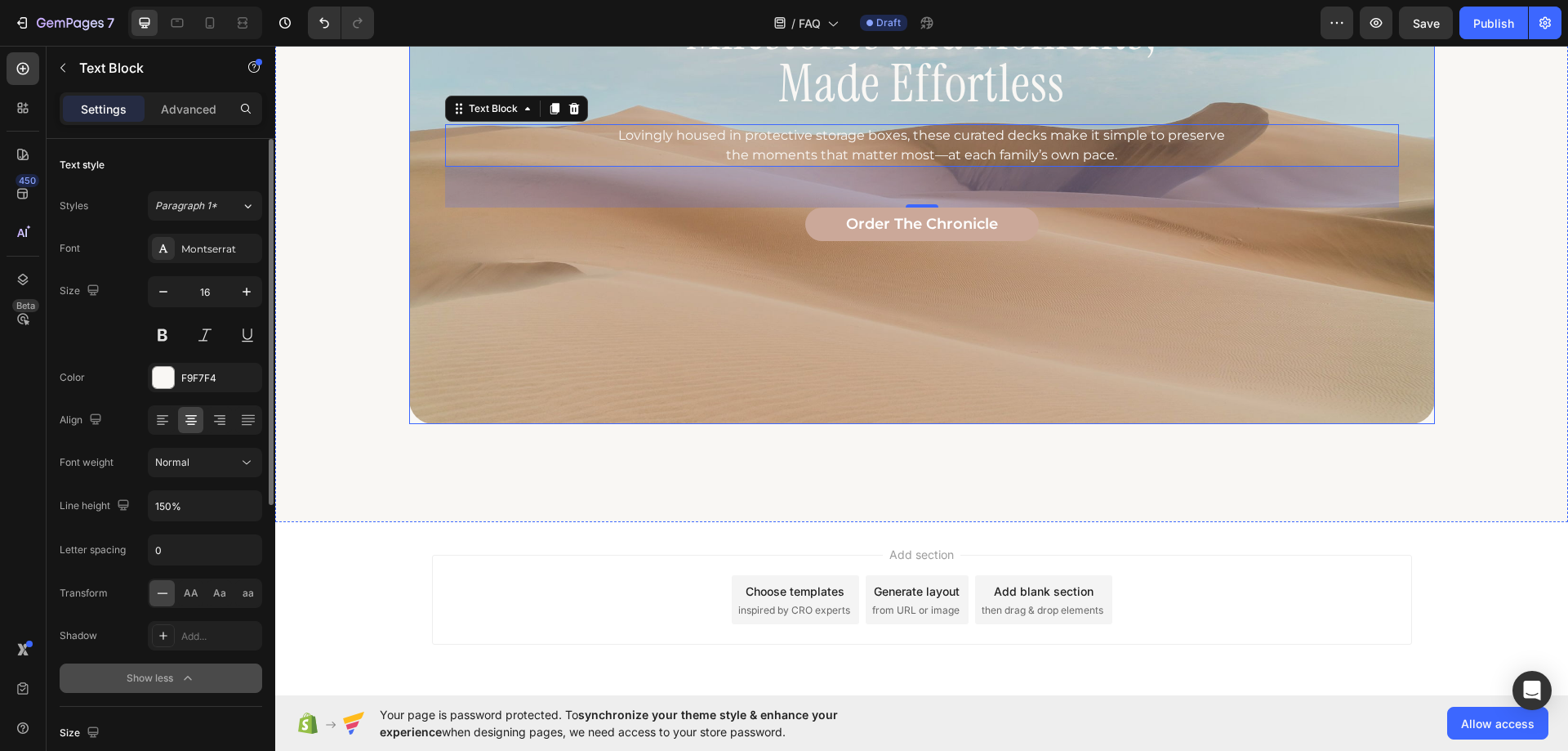
scroll to position [1269, 0]
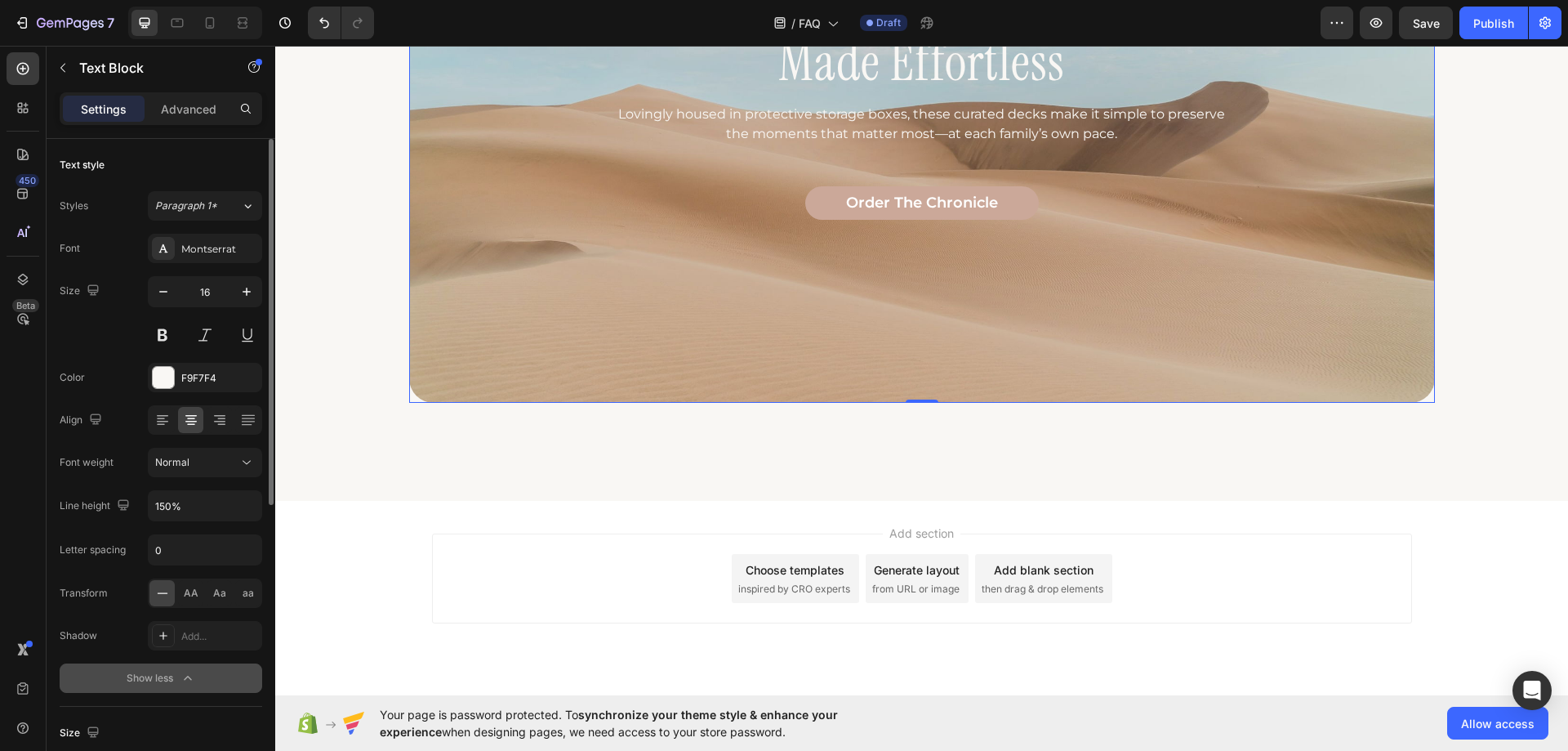
click at [421, 330] on div "Background Image" at bounding box center [922, 122] width 1026 height 562
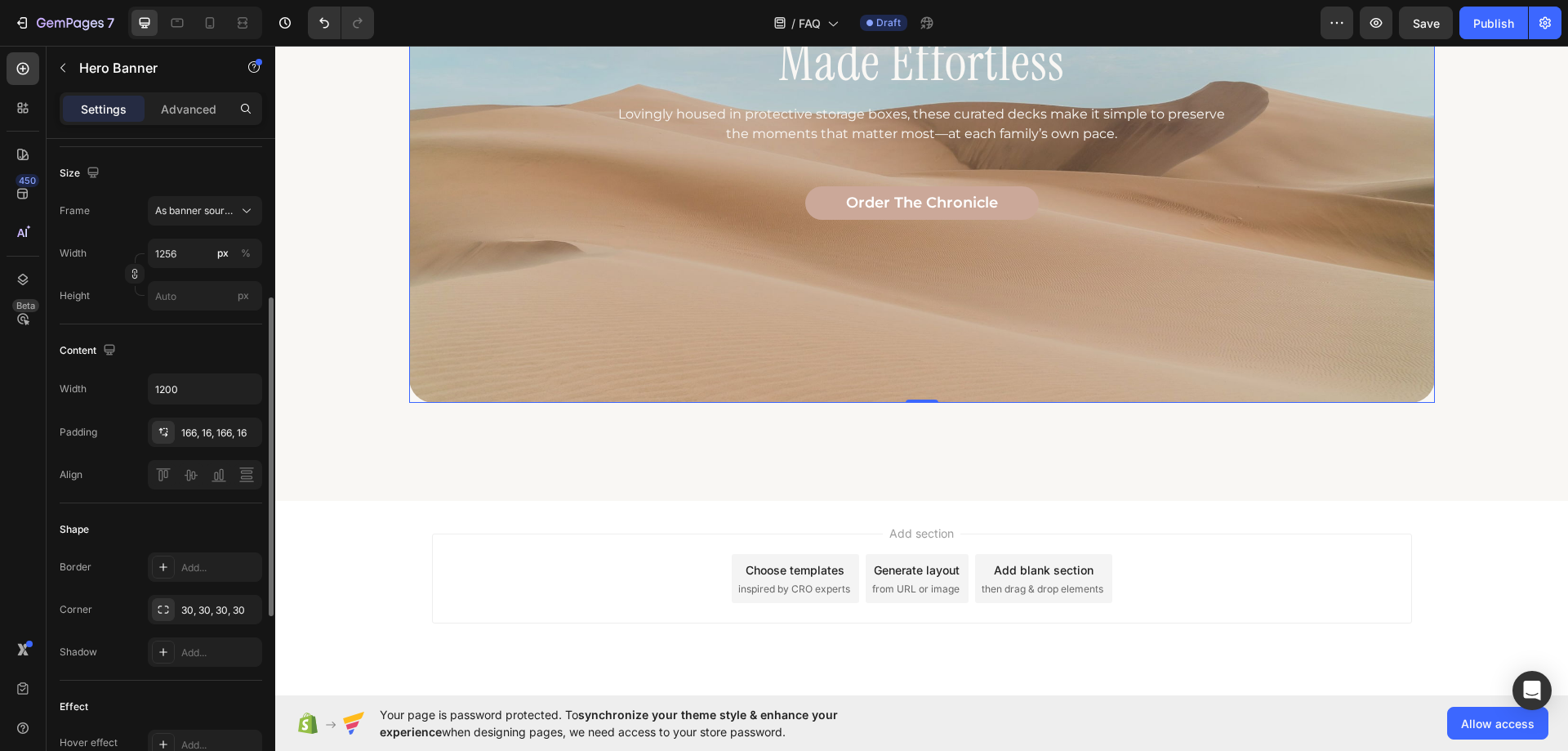
scroll to position [408, 0]
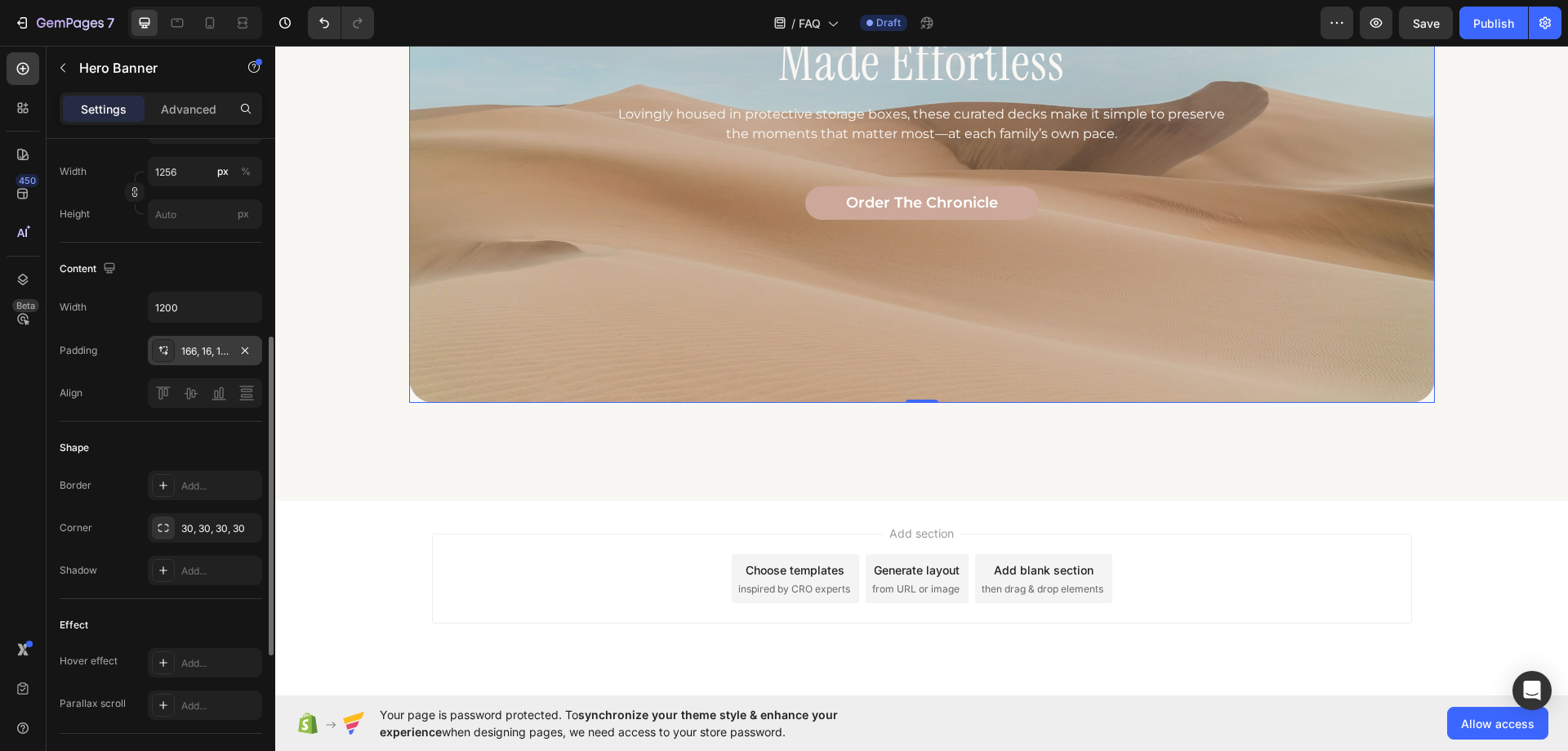
click at [200, 351] on div "166, 16, 166, 16" at bounding box center [205, 351] width 47 height 15
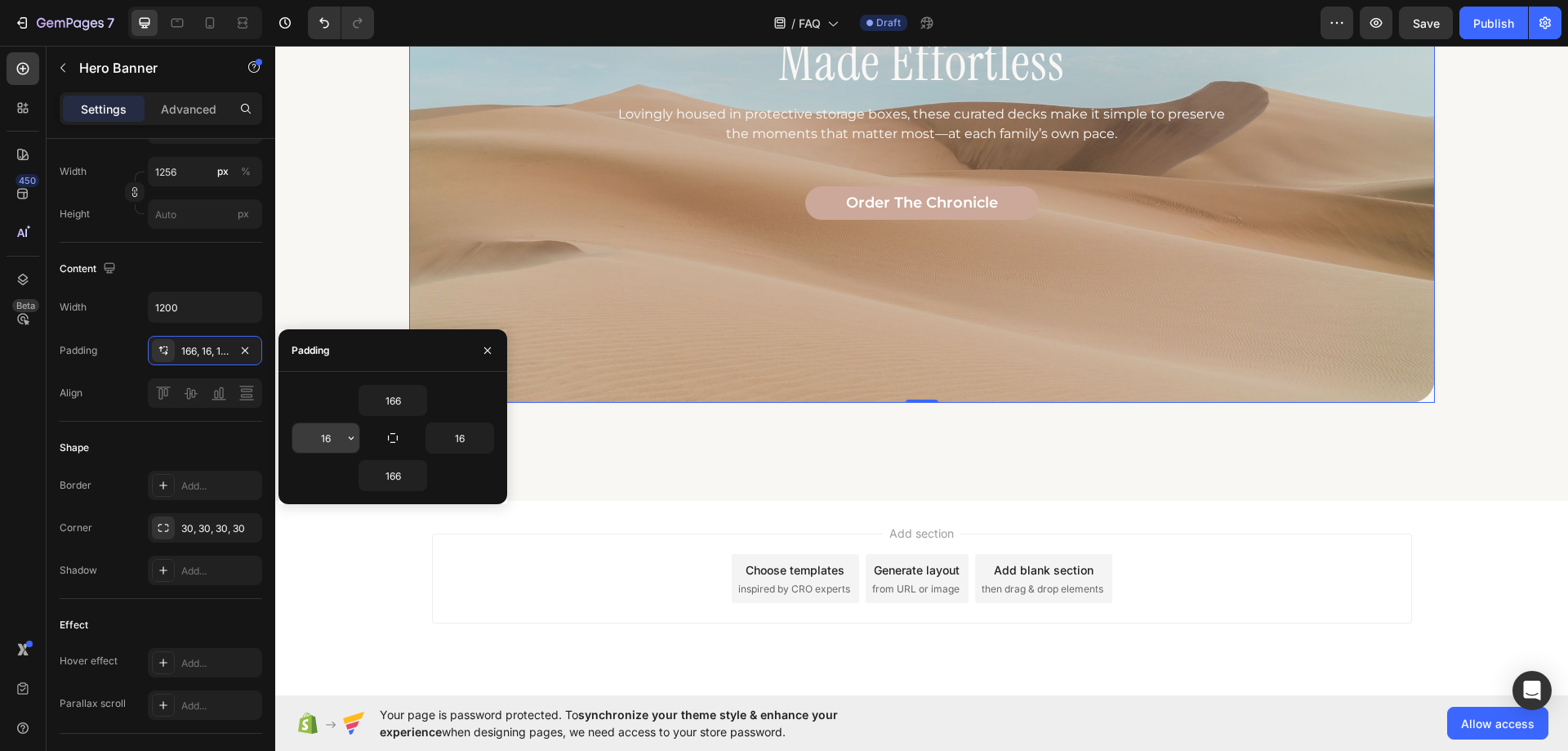
click at [339, 442] on input "16" at bounding box center [326, 438] width 67 height 30
type input "28"
click at [456, 442] on input "16" at bounding box center [460, 438] width 67 height 30
type input "28"
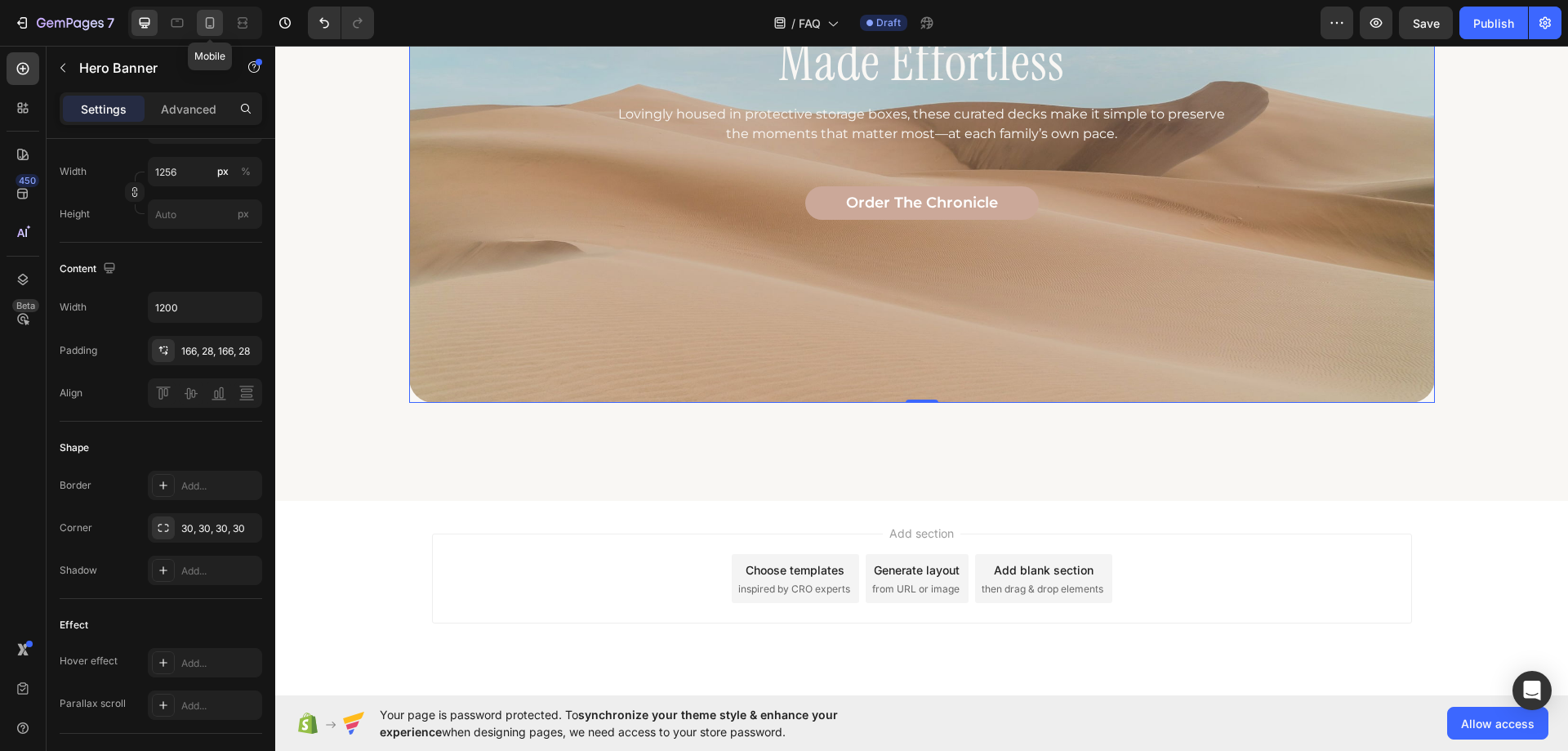
click at [204, 17] on icon at bounding box center [210, 23] width 17 height 17
type input "100"
type input "600"
type input "100%"
type input "16"
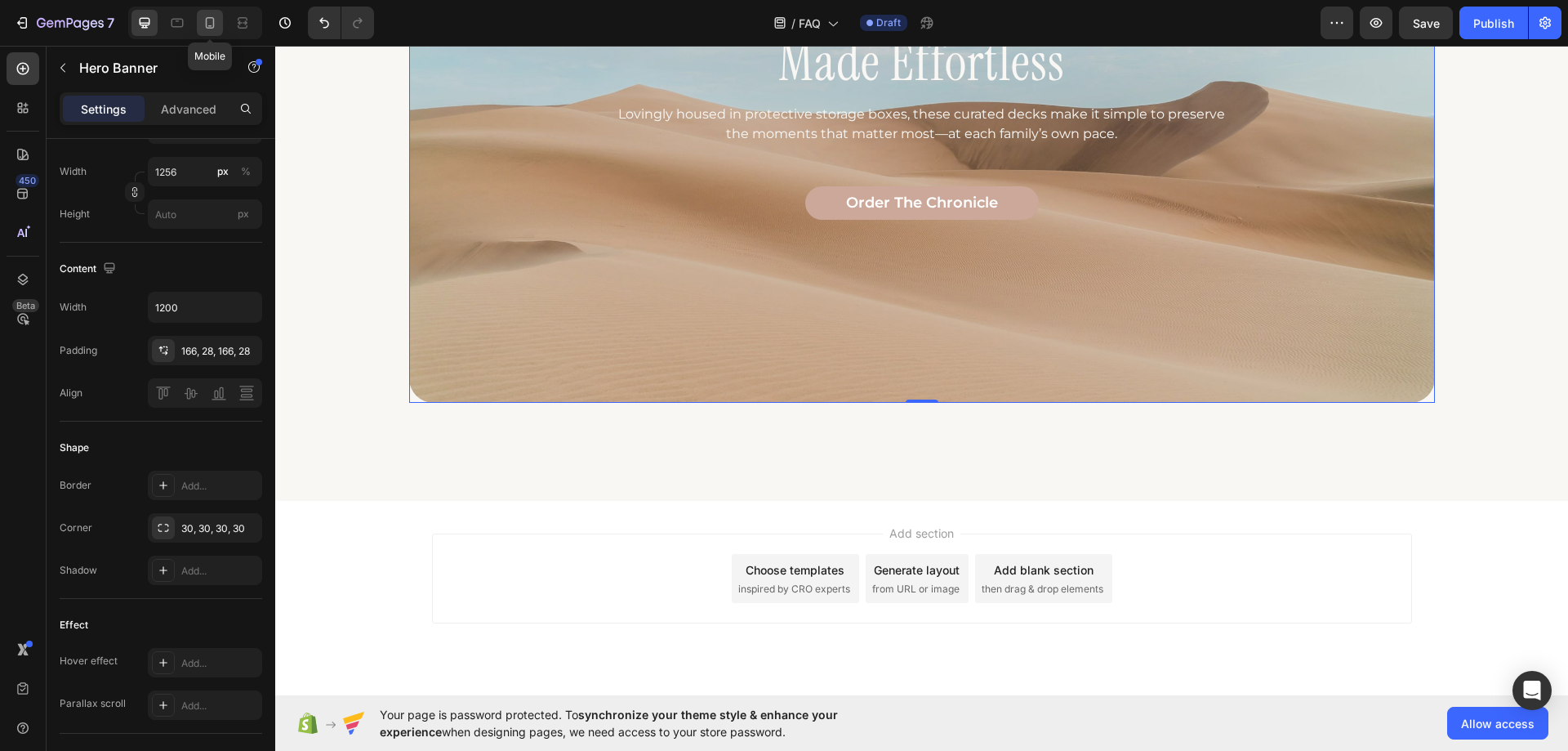
type input "16"
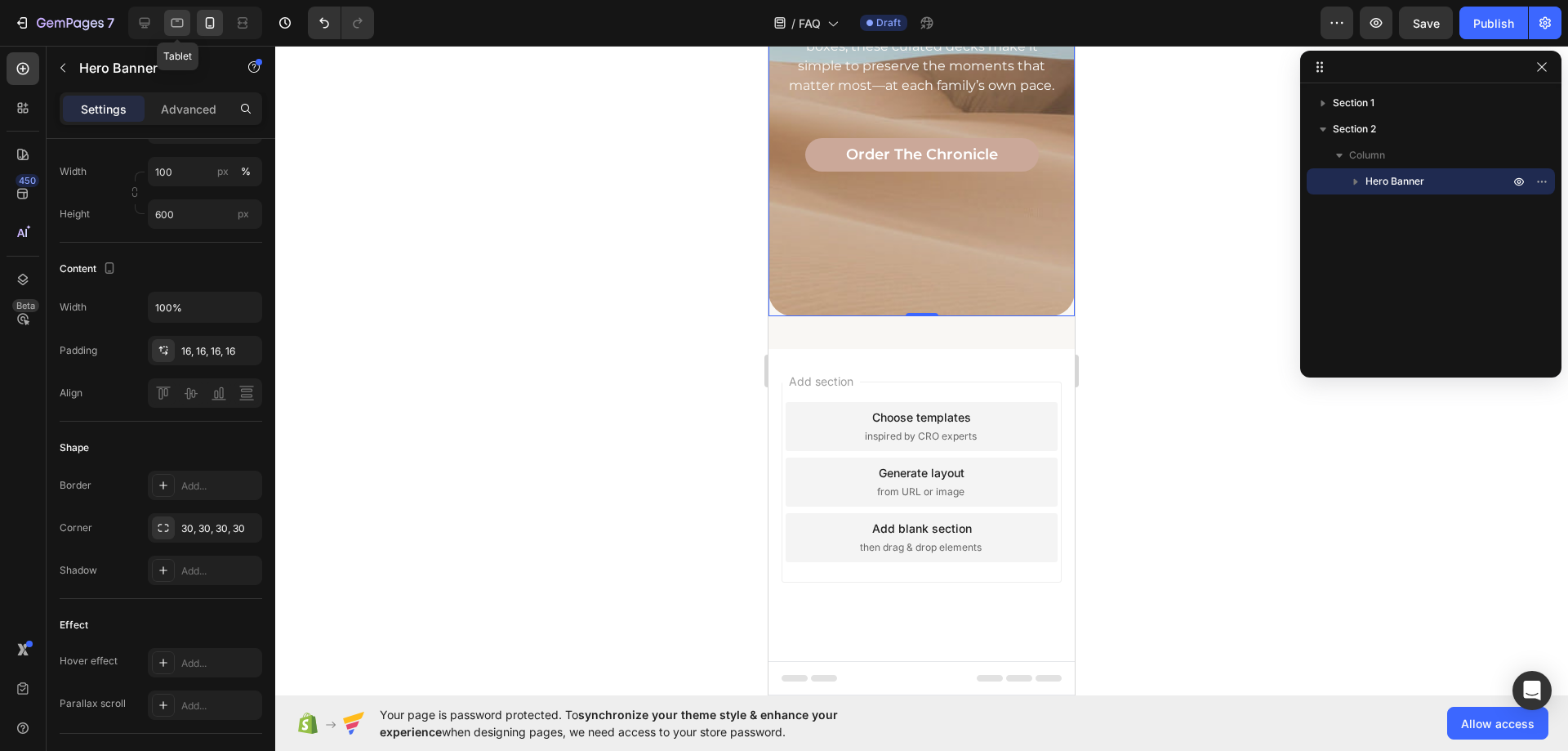
click at [169, 23] on div at bounding box center [177, 23] width 26 height 26
type input "1256"
type input "166"
type input "28"
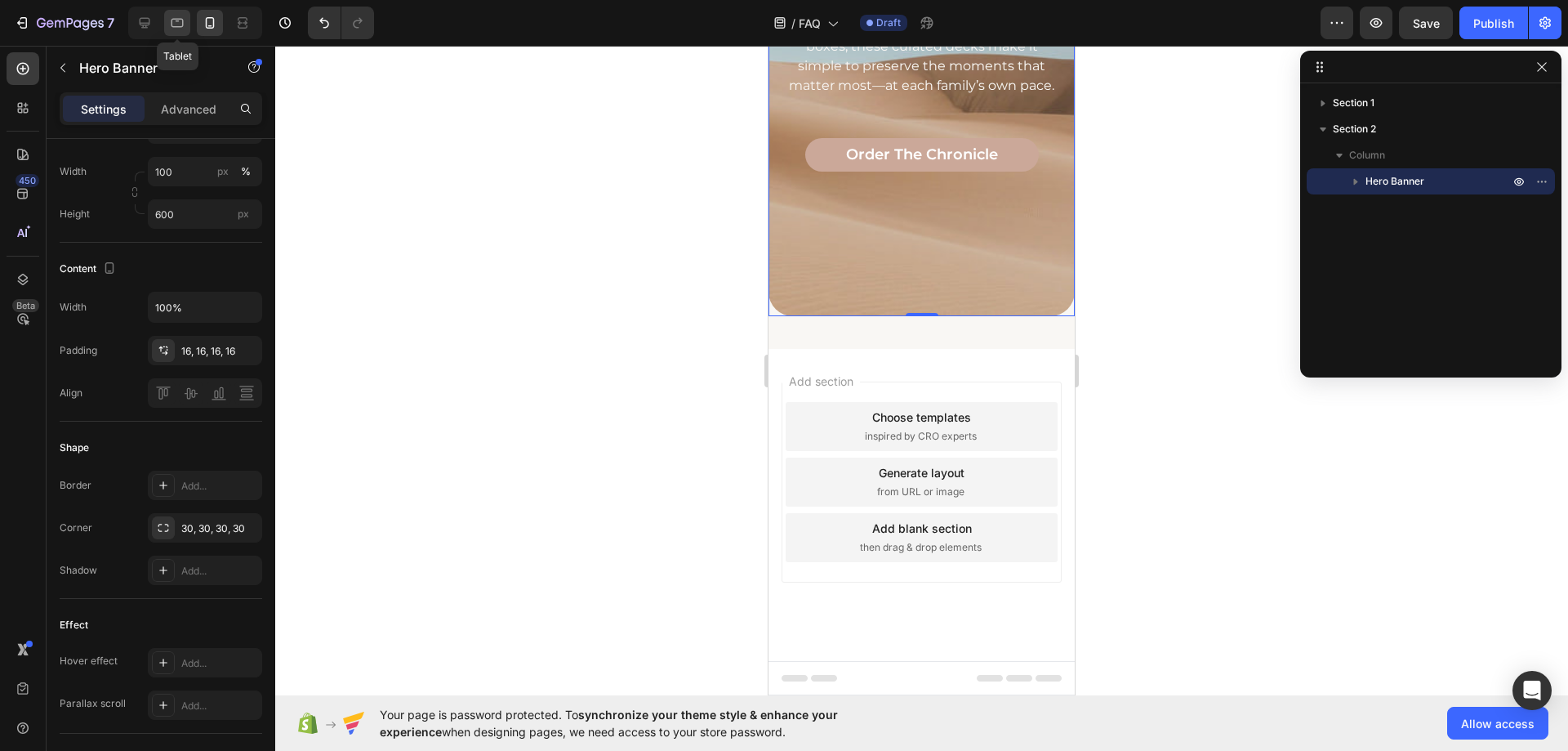
type input "166"
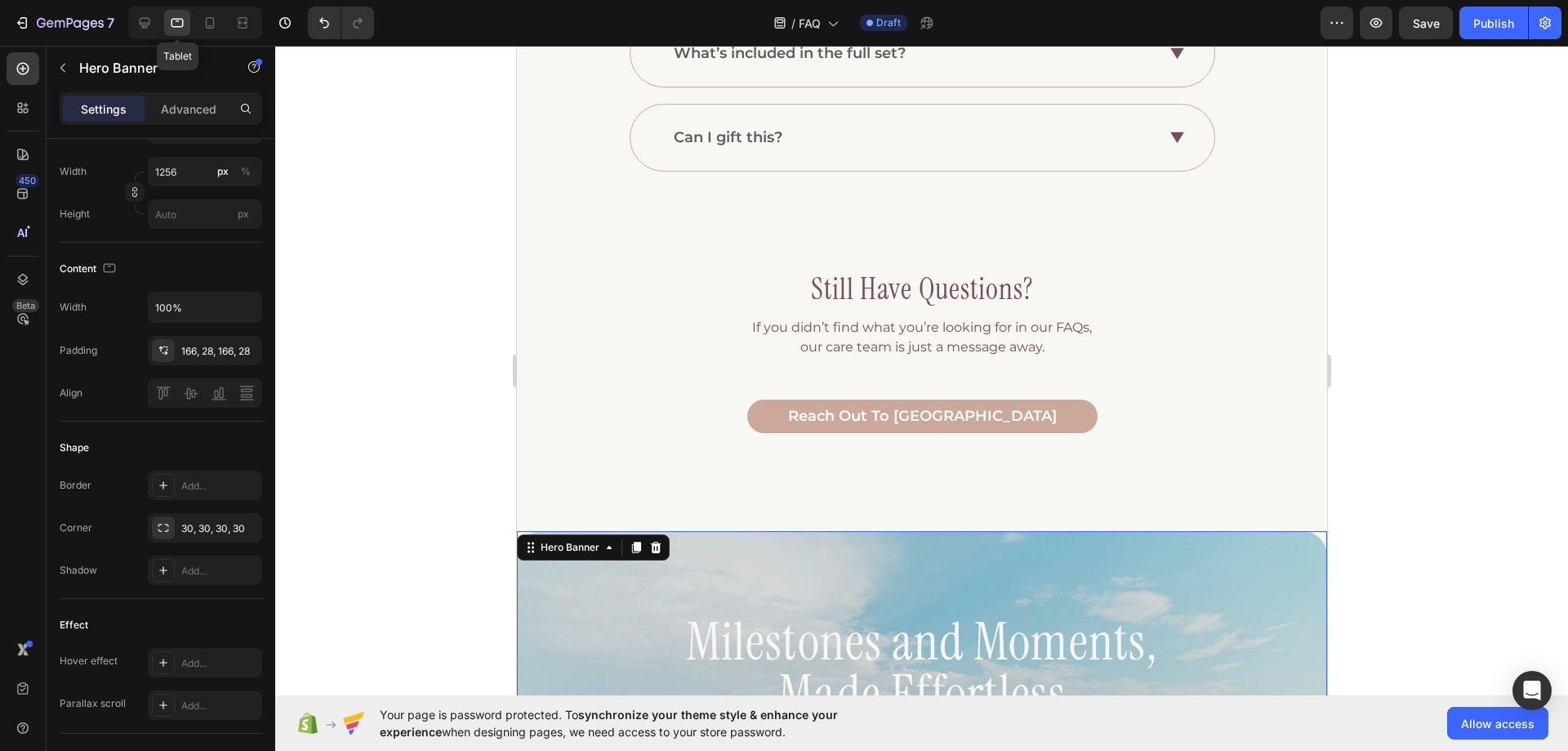
scroll to position [719, 0]
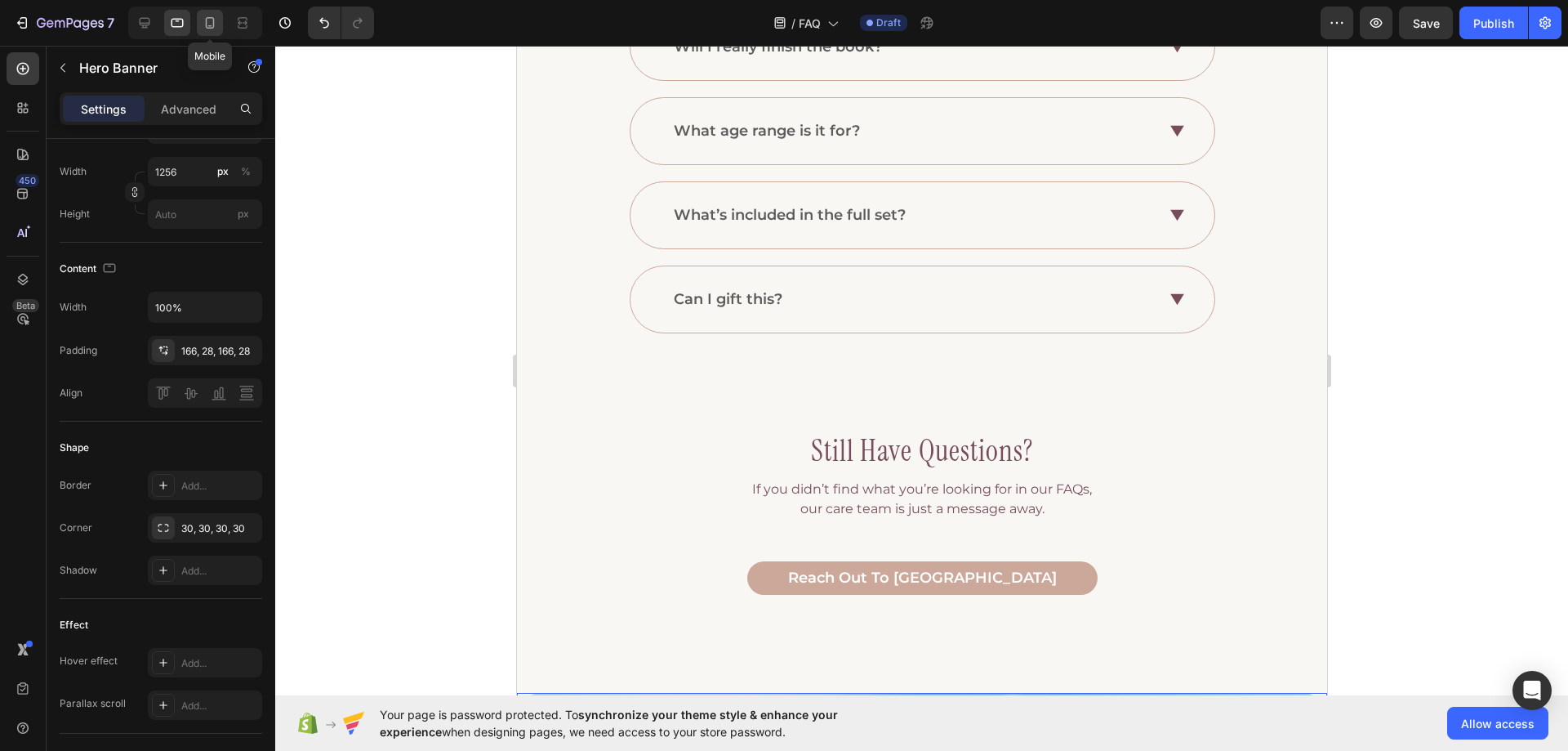
click at [205, 26] on icon at bounding box center [210, 23] width 17 height 17
type input "100"
type input "600"
type input "16"
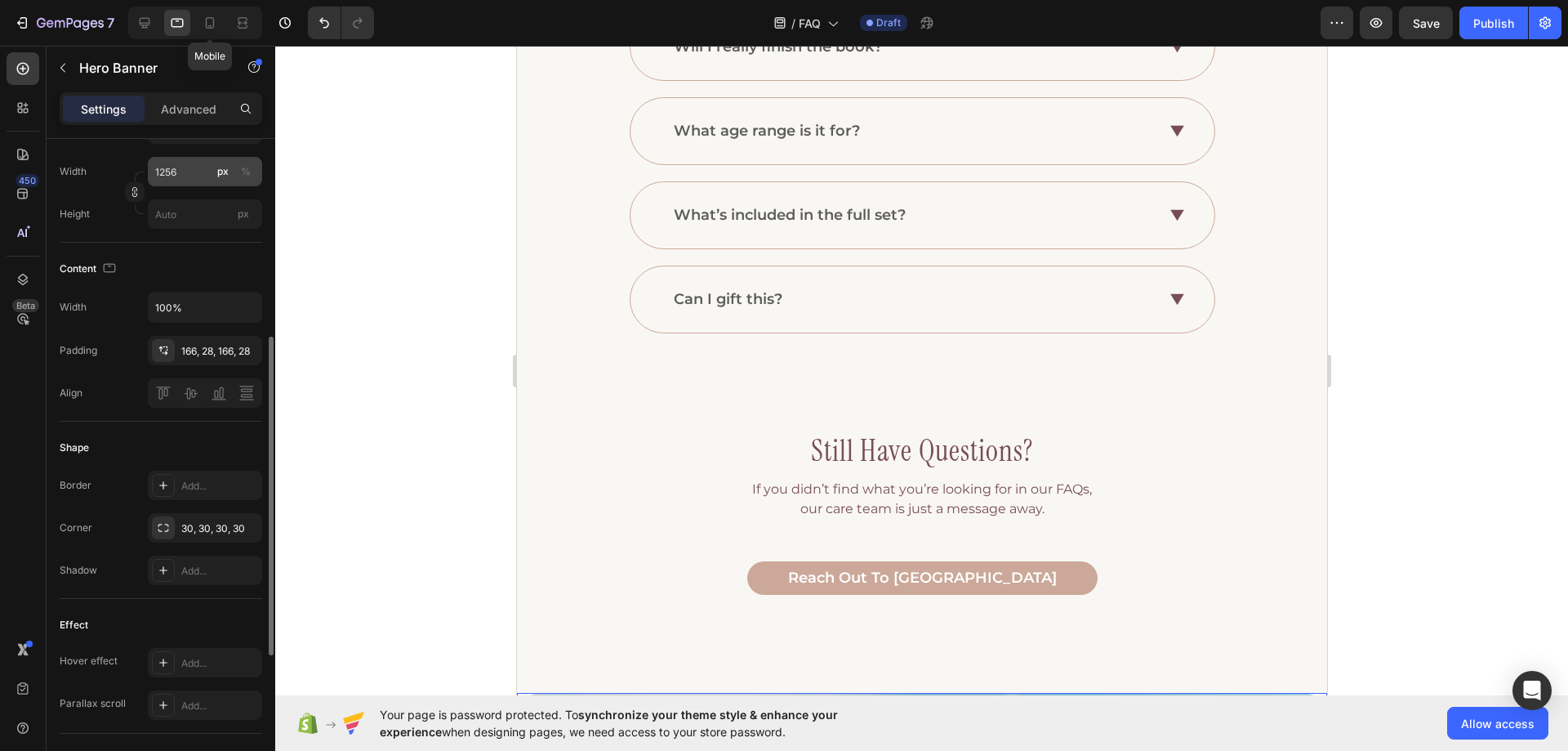
type input "16"
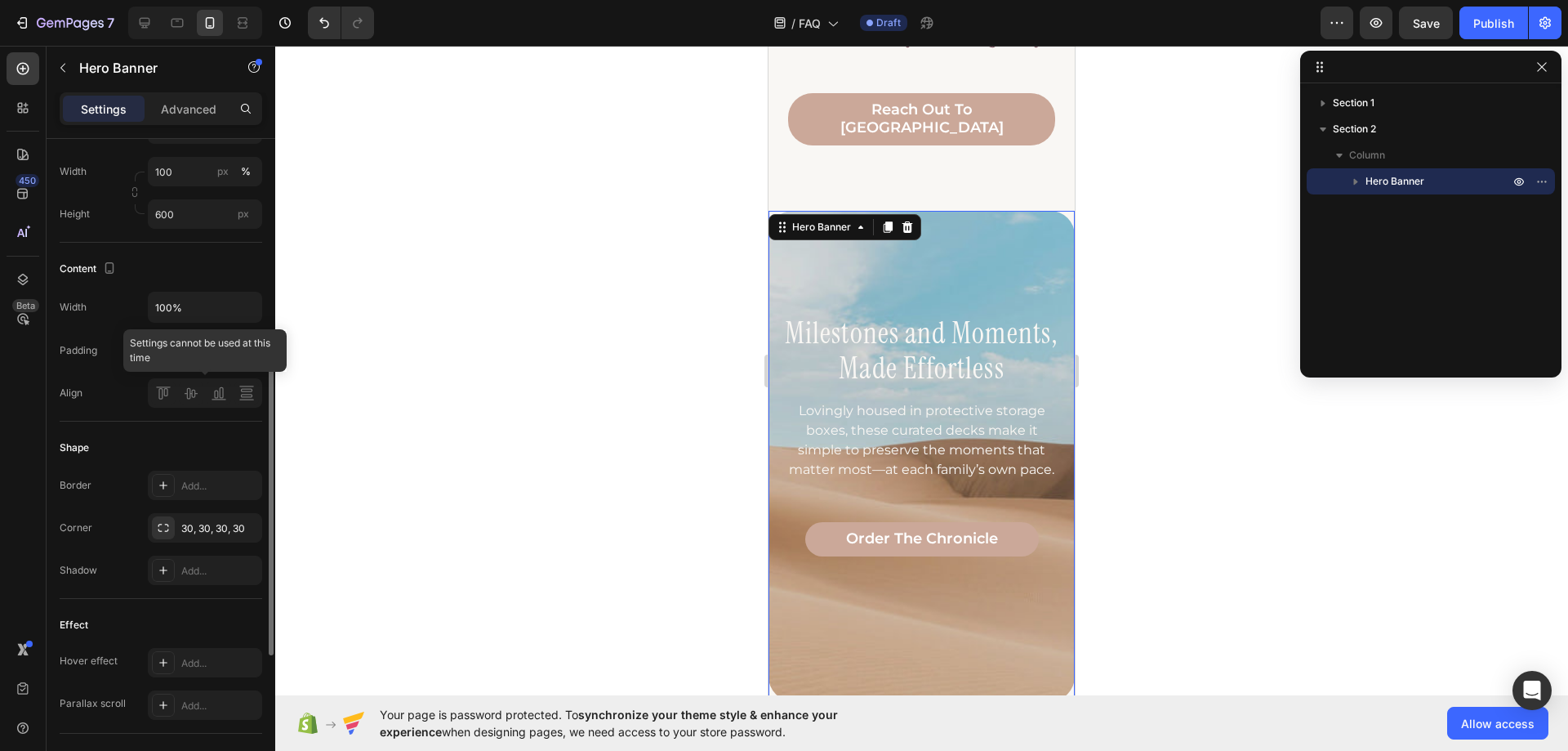
scroll to position [804, 0]
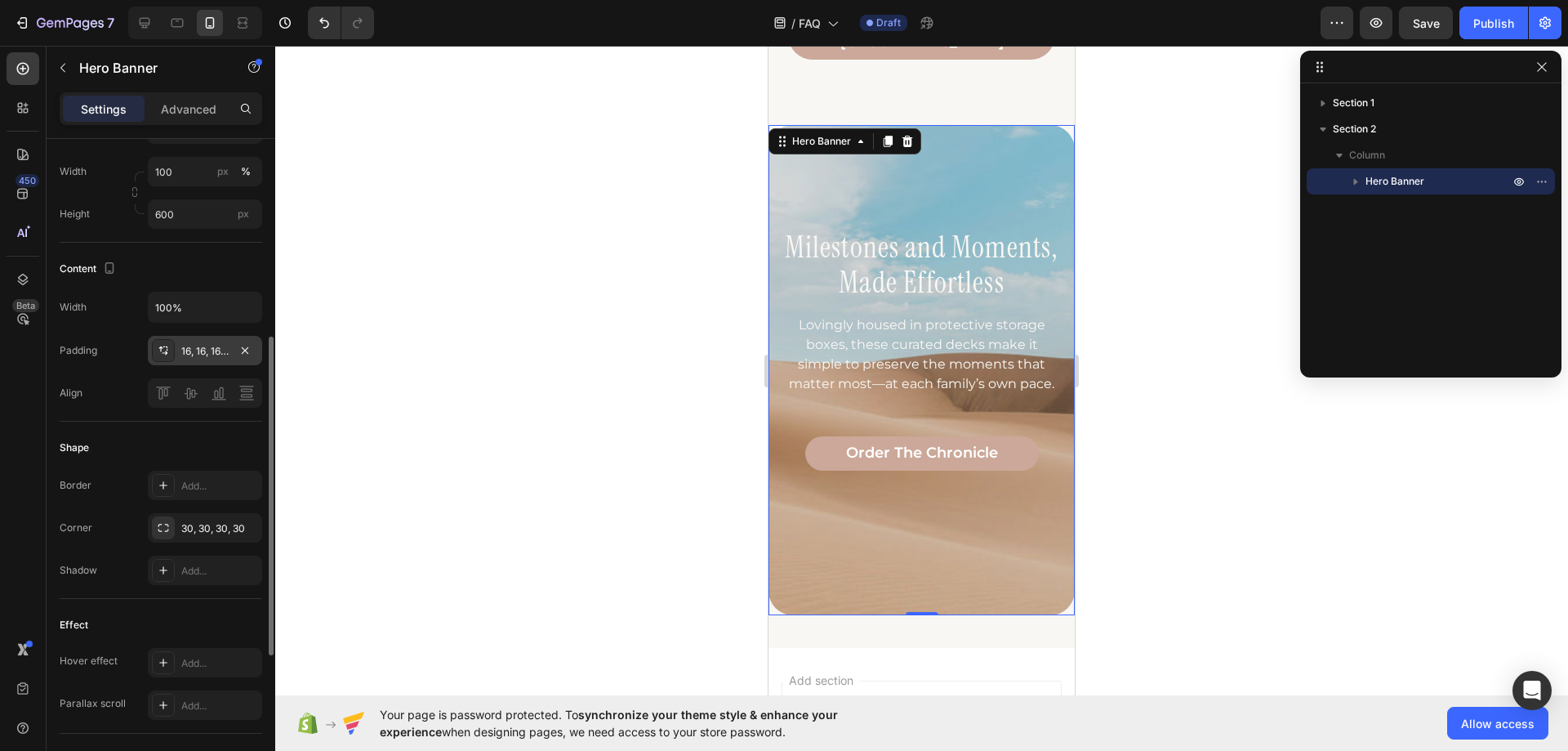
click at [193, 354] on div "16, 16, 16, 16" at bounding box center [205, 351] width 47 height 15
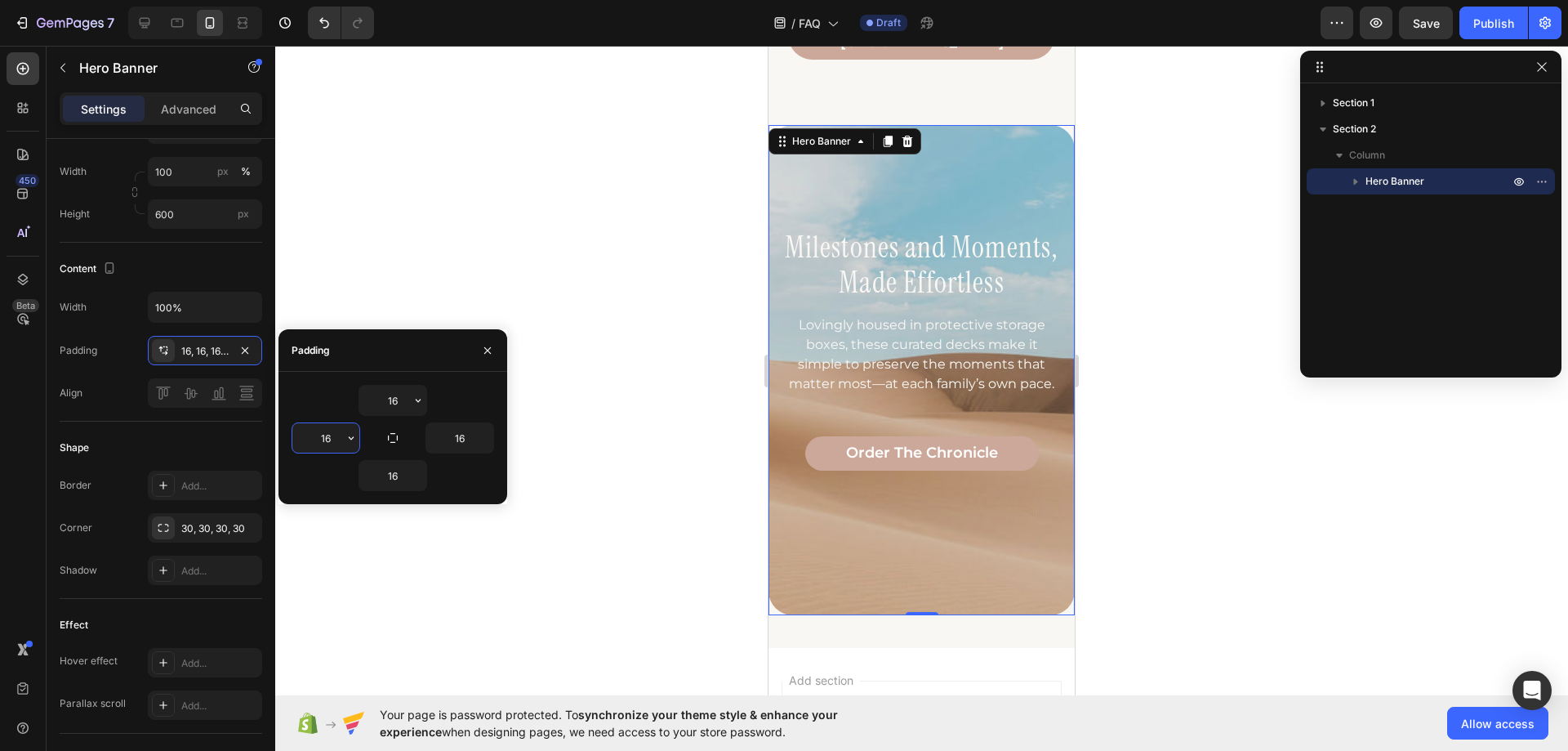
click at [334, 445] on input "16" at bounding box center [326, 438] width 67 height 30
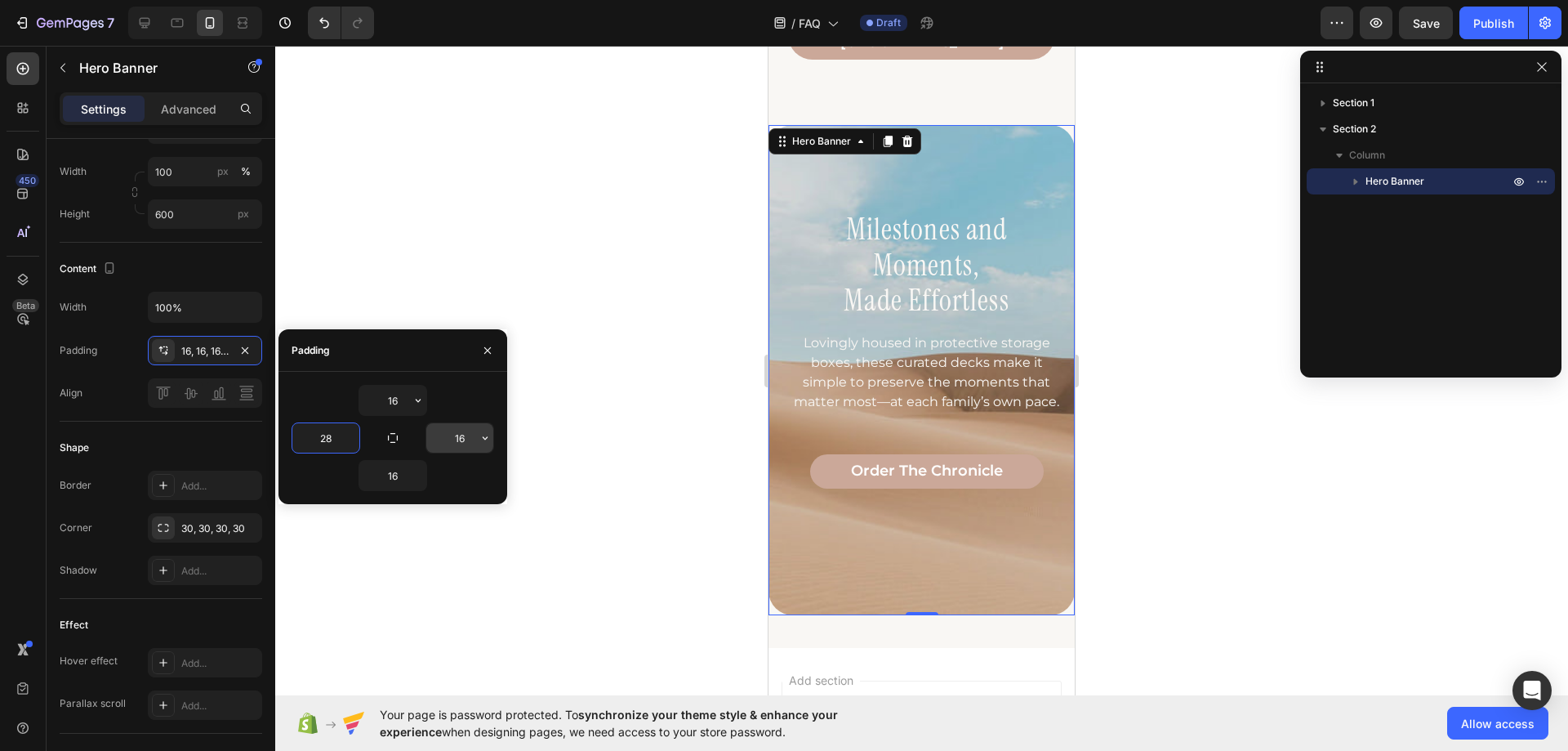
type input "28"
click at [456, 434] on input "16" at bounding box center [460, 438] width 67 height 30
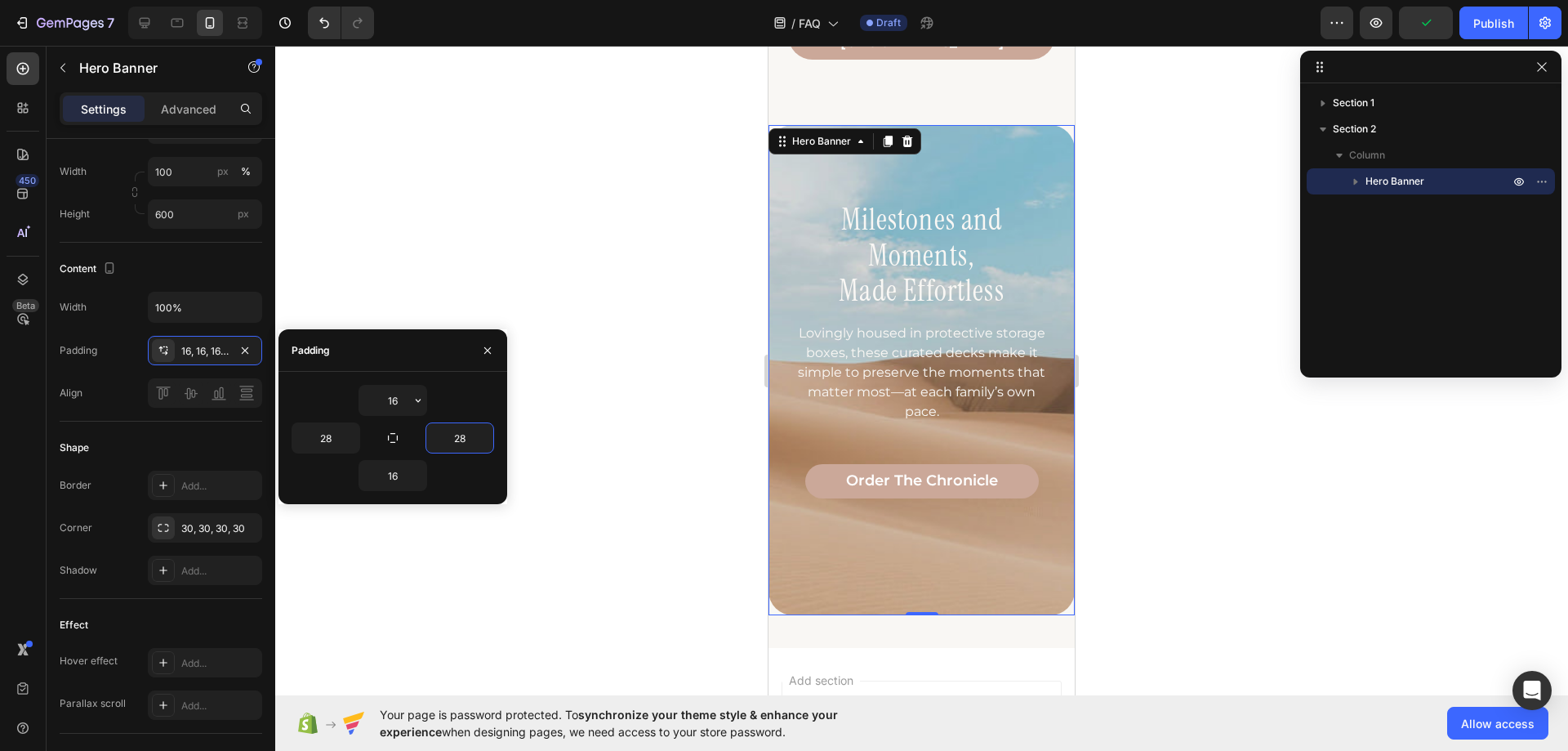
type input "28"
click at [385, 410] on input "16" at bounding box center [392, 400] width 67 height 30
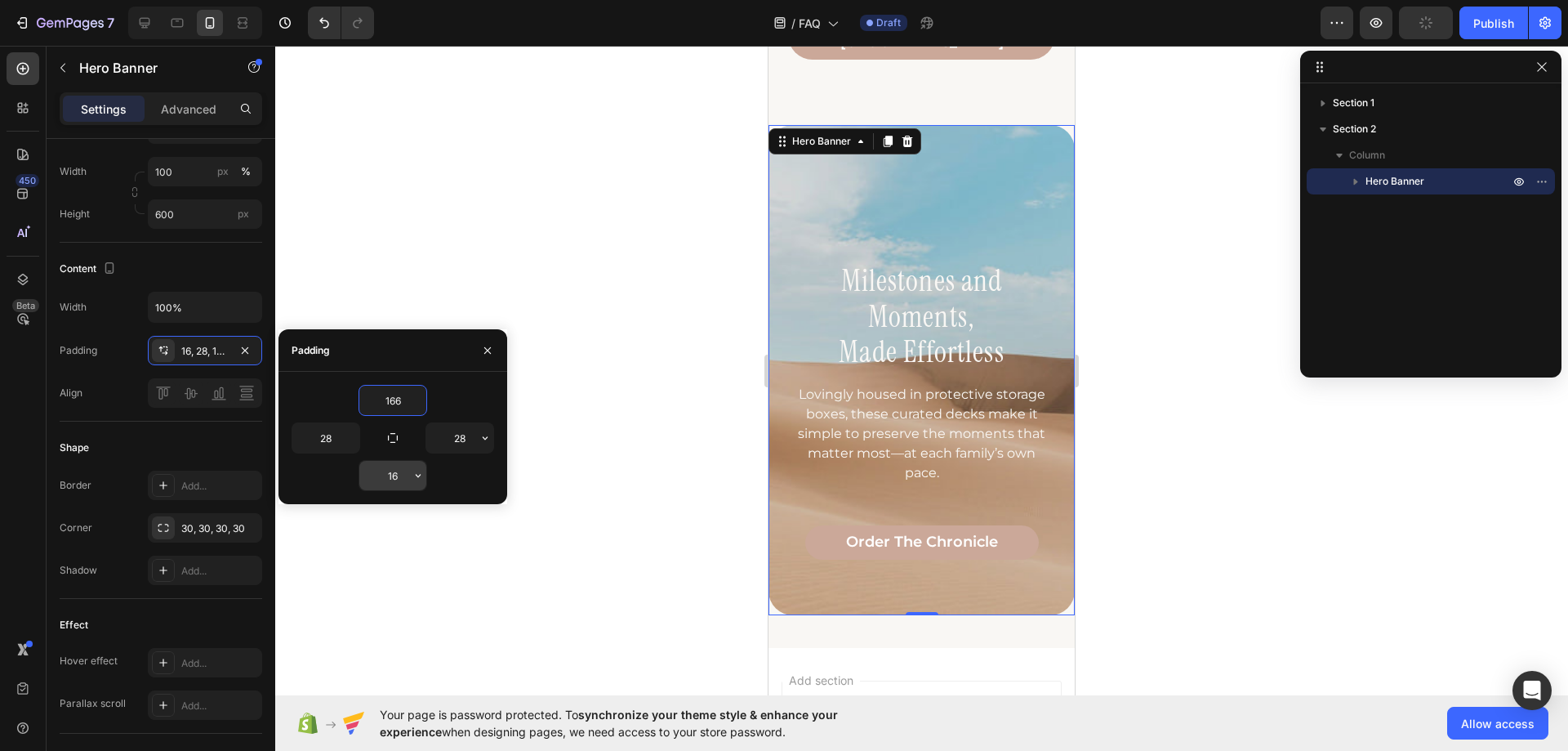
type input "166"
click at [399, 469] on input "16" at bounding box center [392, 476] width 67 height 30
type input "62"
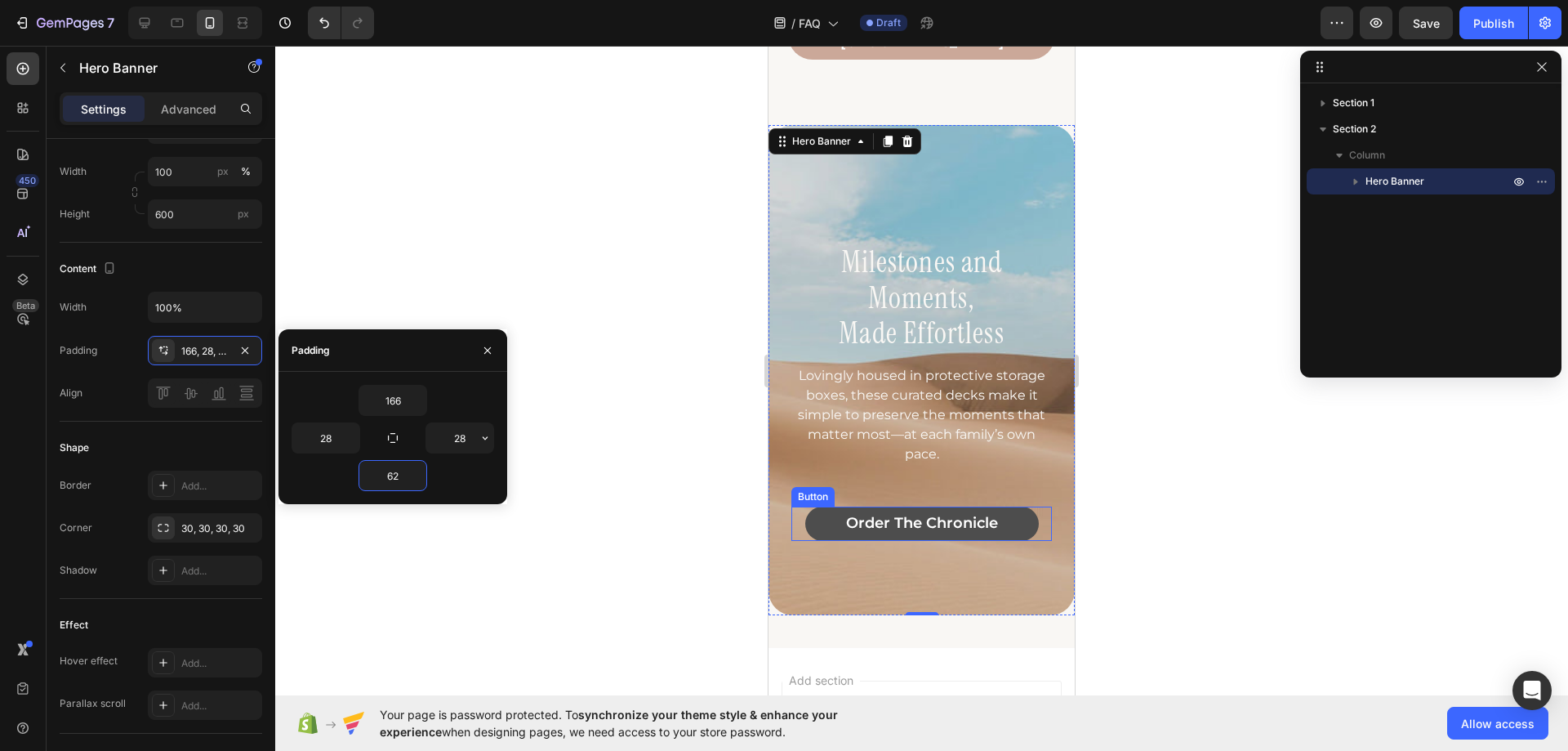
click at [828, 510] on button "Order the Chronicle" at bounding box center [922, 523] width 233 height 34
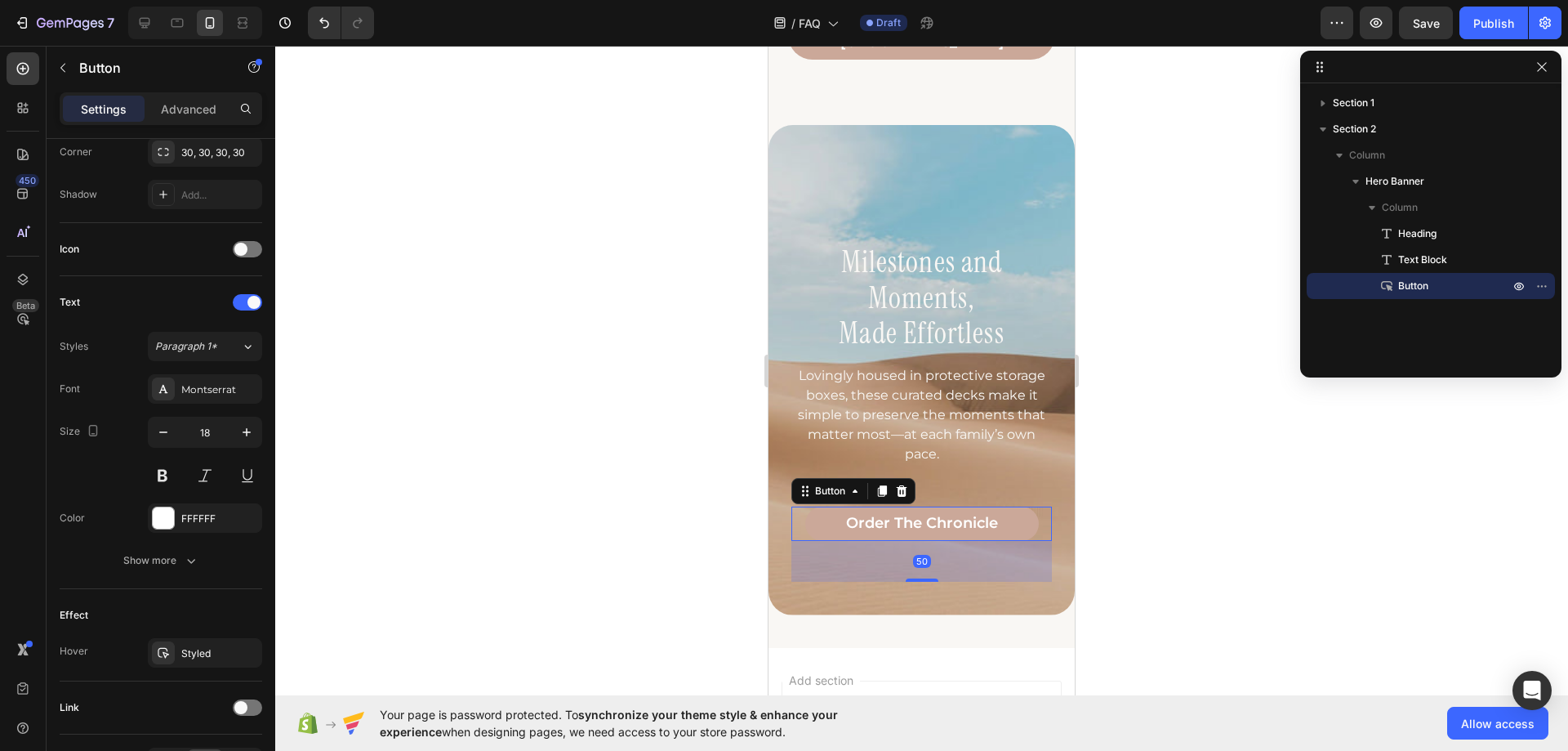
scroll to position [0, 0]
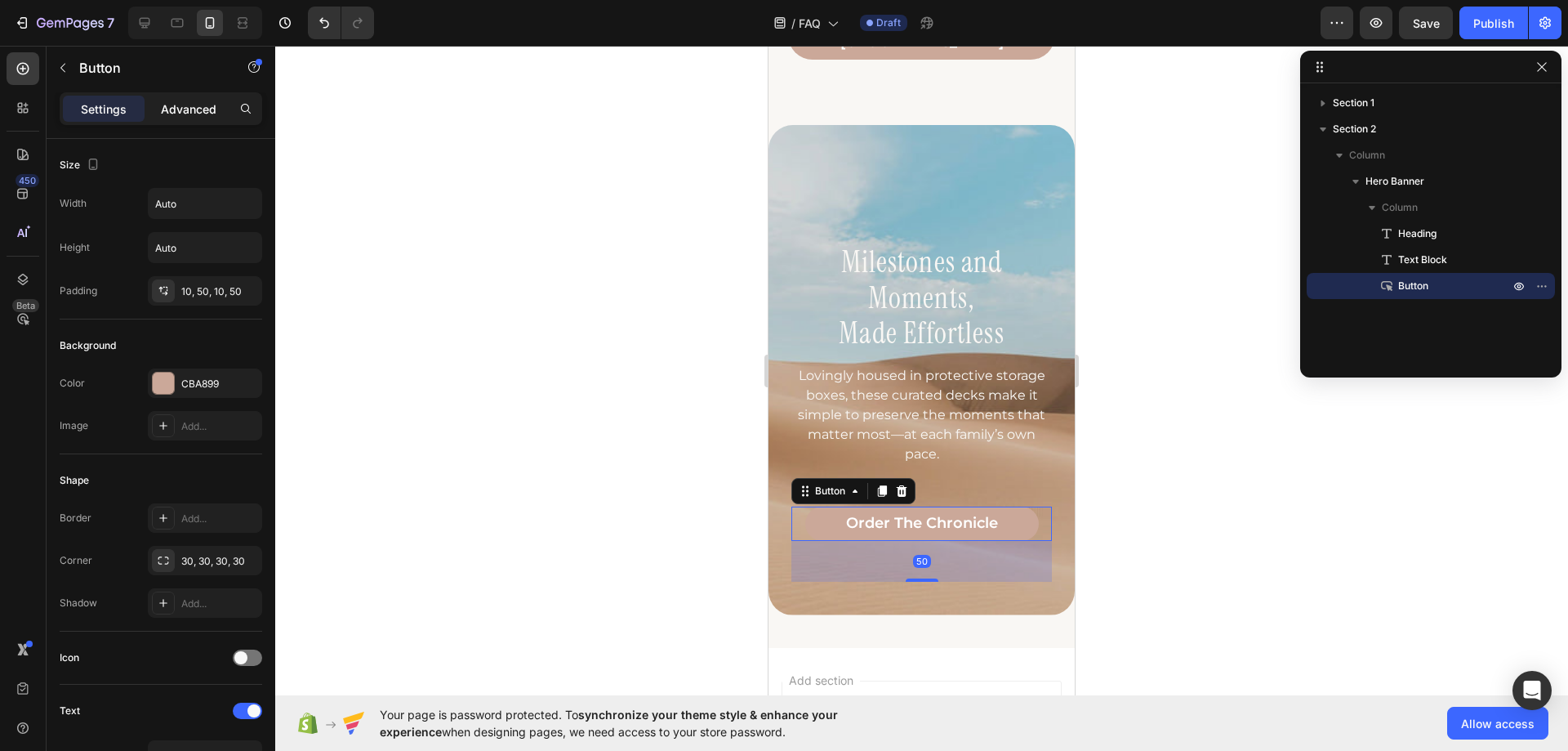
click at [190, 119] on div "Advanced" at bounding box center [188, 108] width 81 height 26
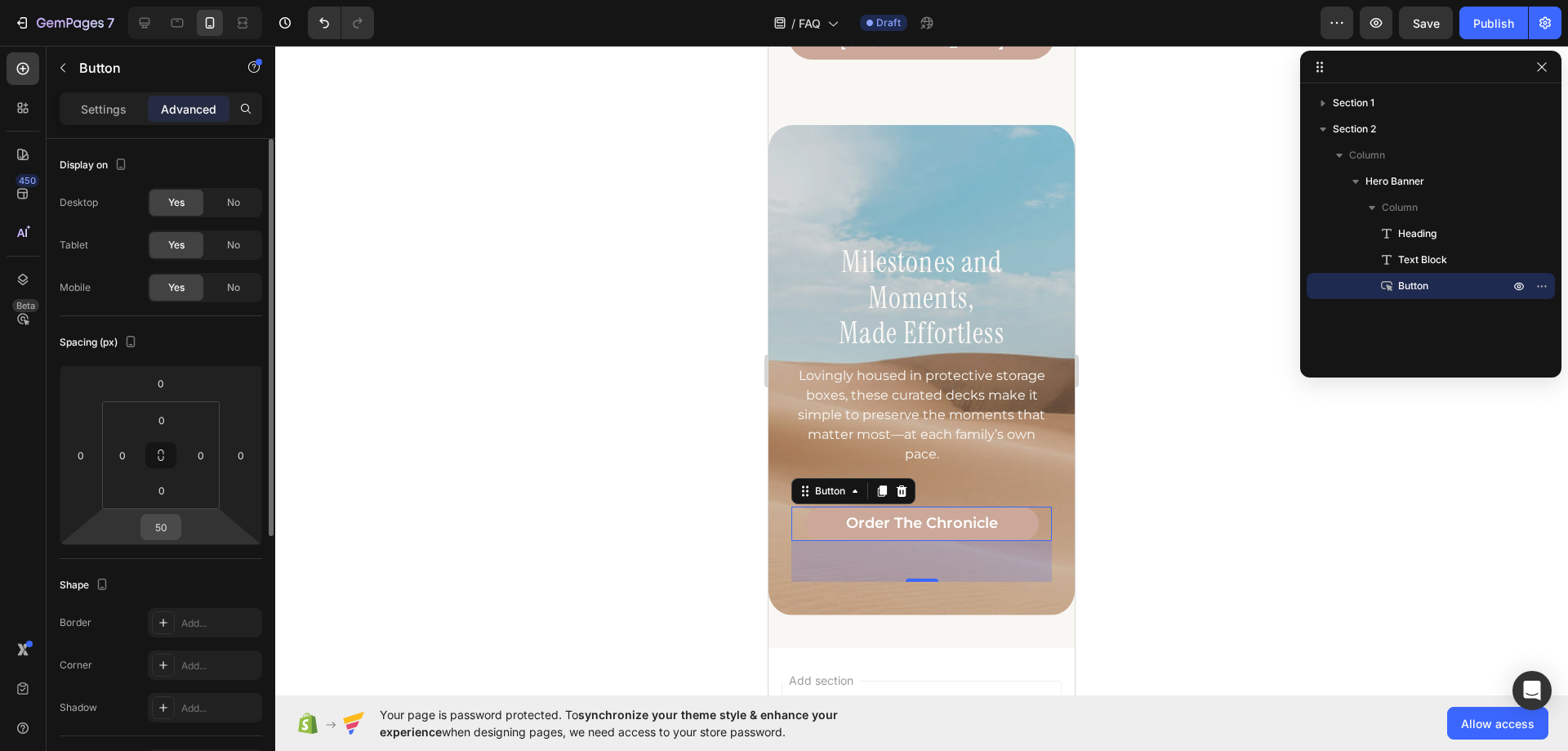
click at [157, 531] on input "50" at bounding box center [160, 527] width 32 height 24
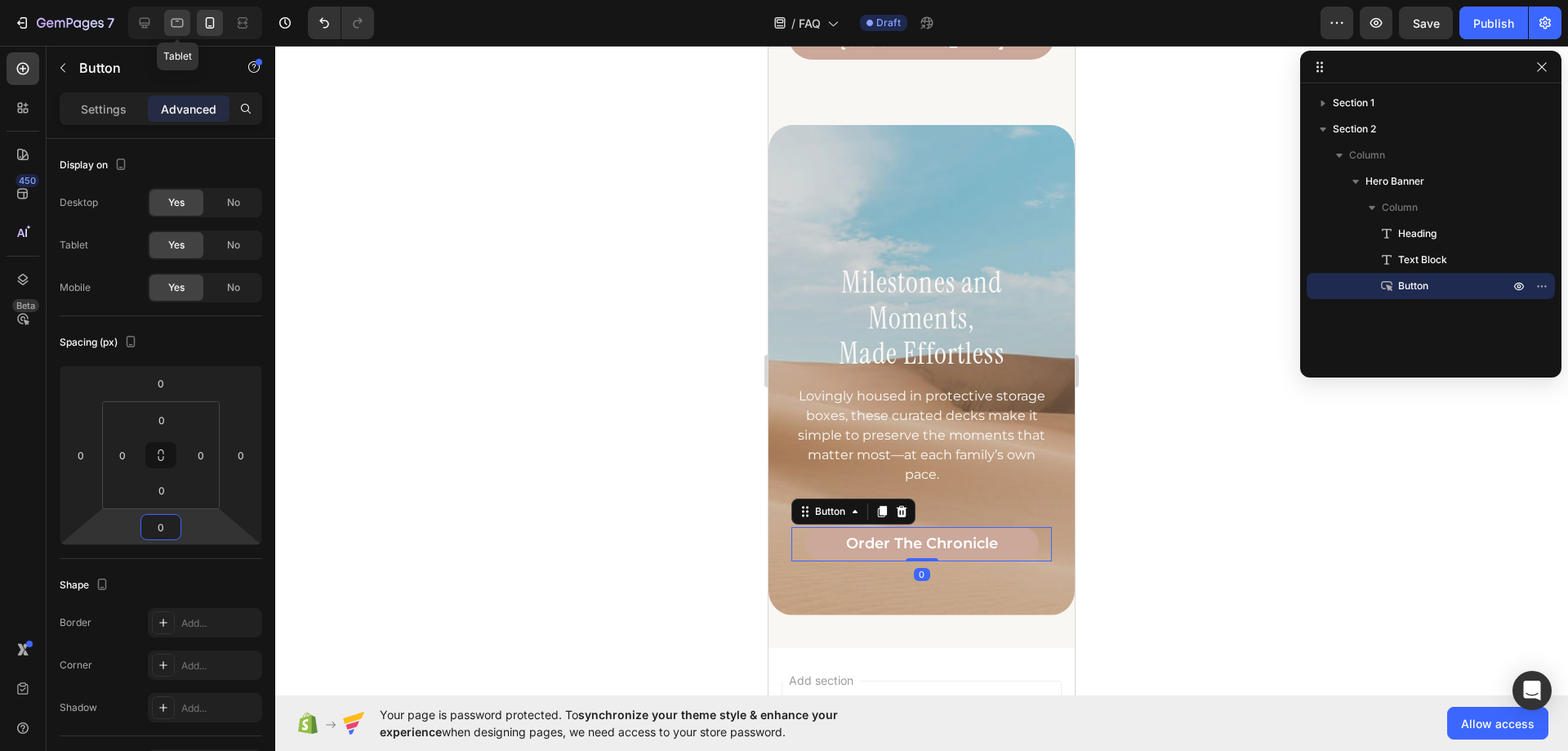
click at [182, 19] on icon at bounding box center [177, 23] width 12 height 9
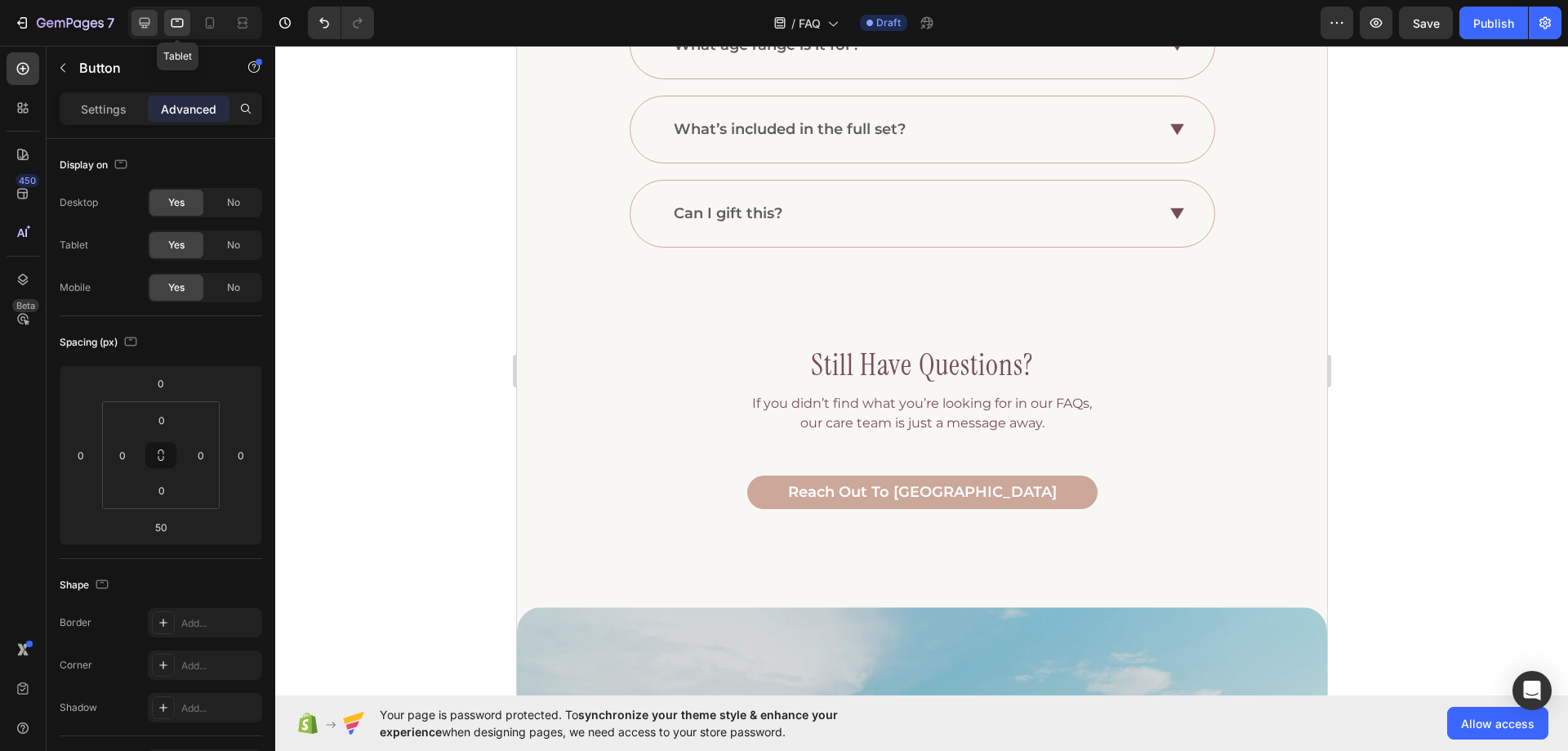
scroll to position [1483, 0]
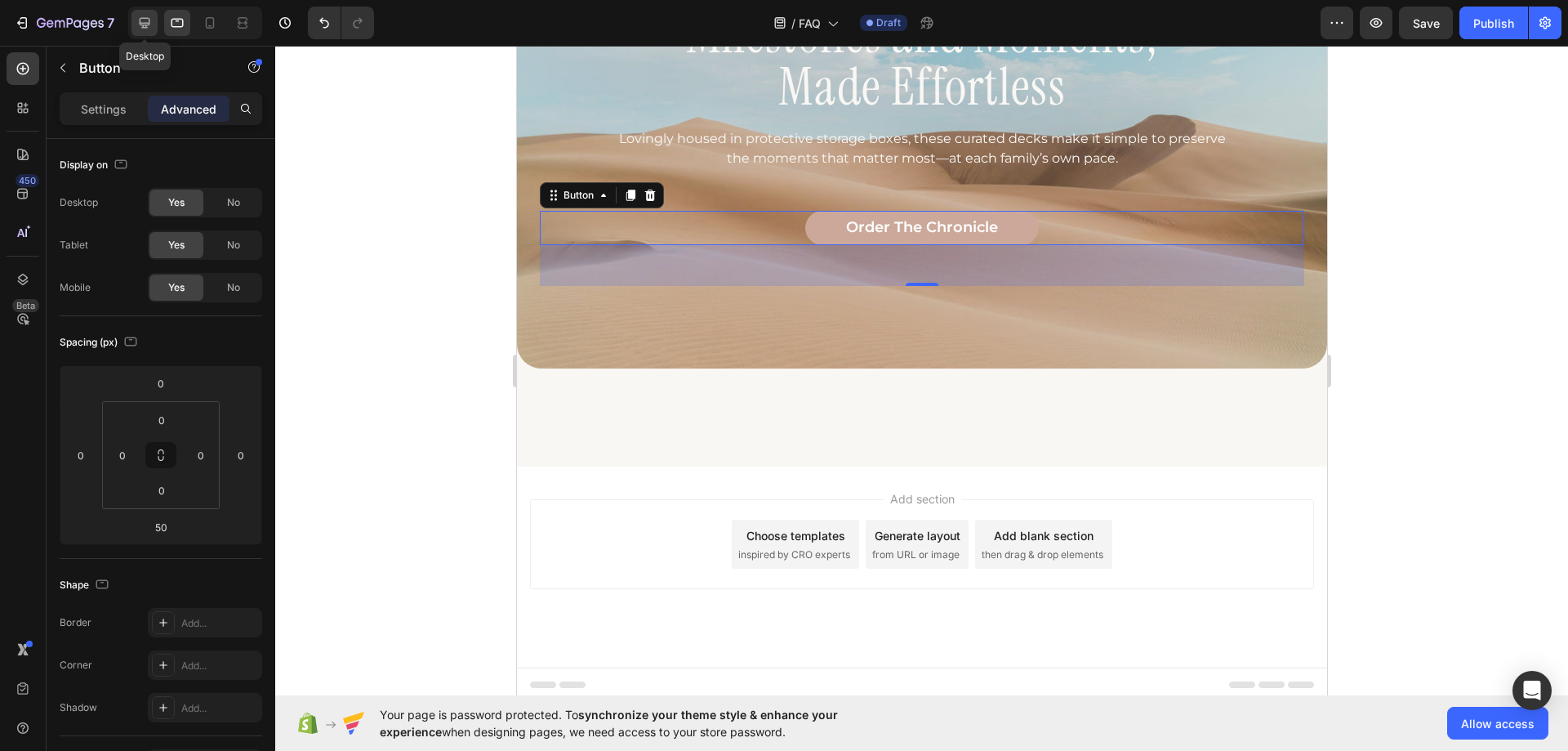
click at [153, 23] on icon at bounding box center [144, 23] width 17 height 17
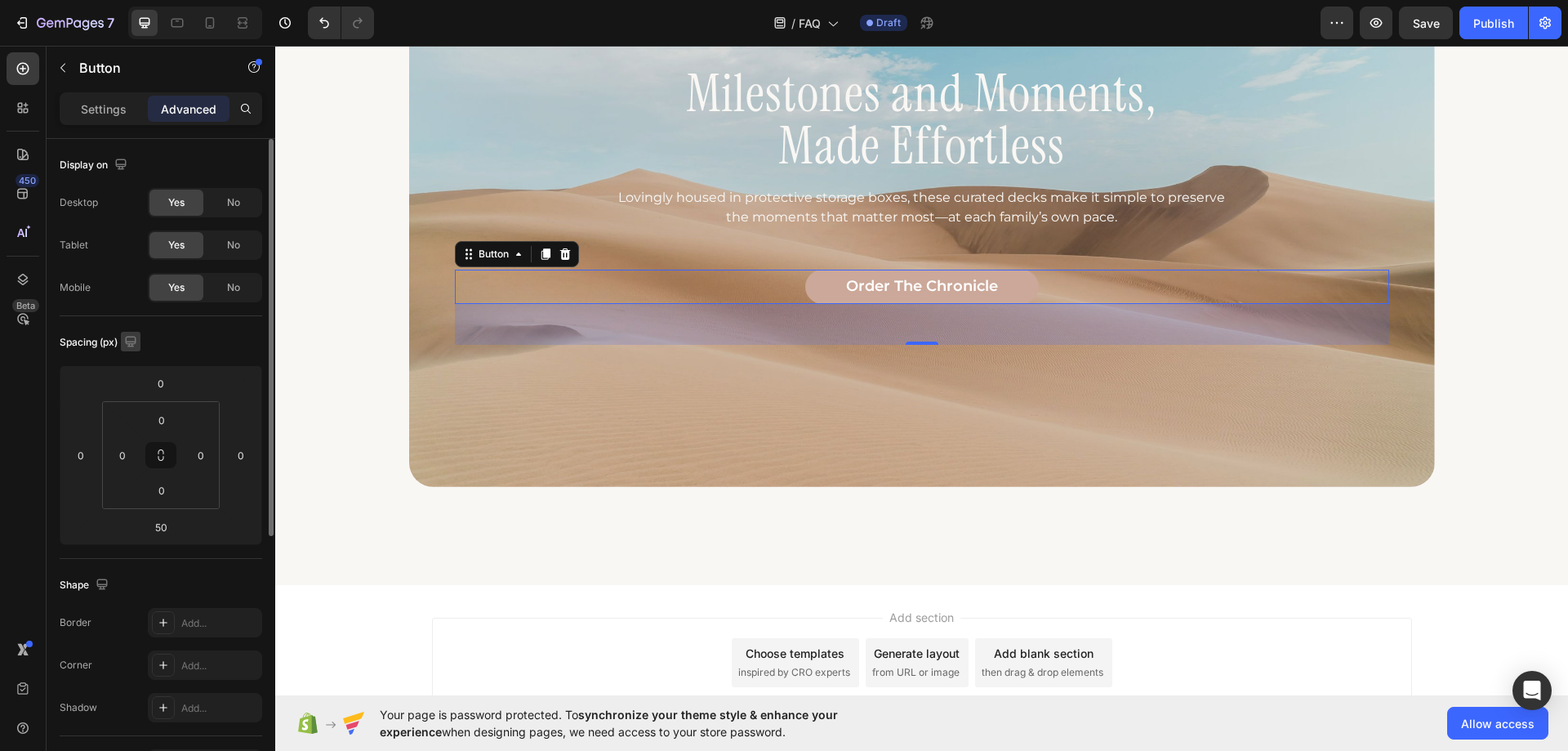
scroll to position [1608, 0]
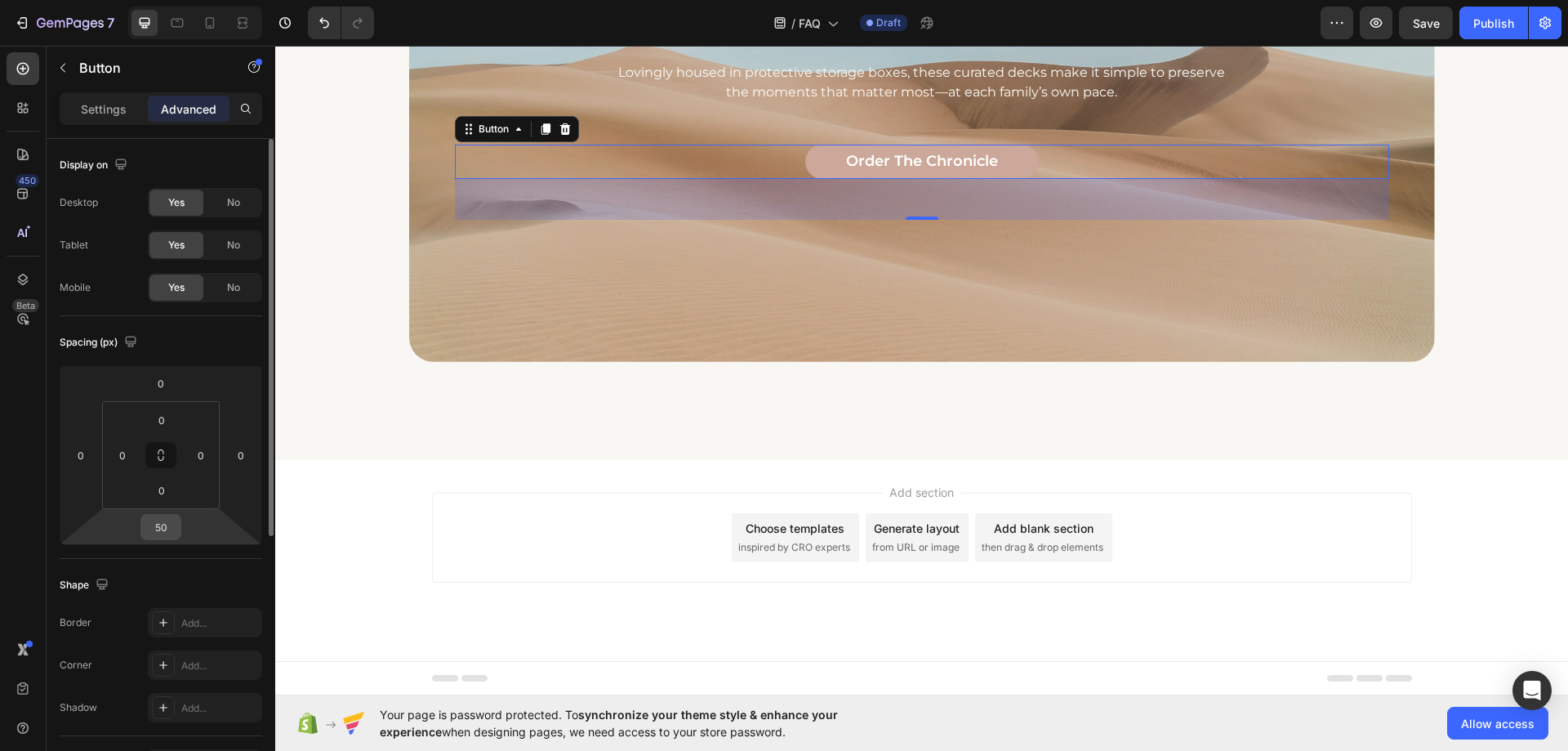
click at [172, 533] on input "50" at bounding box center [160, 527] width 32 height 24
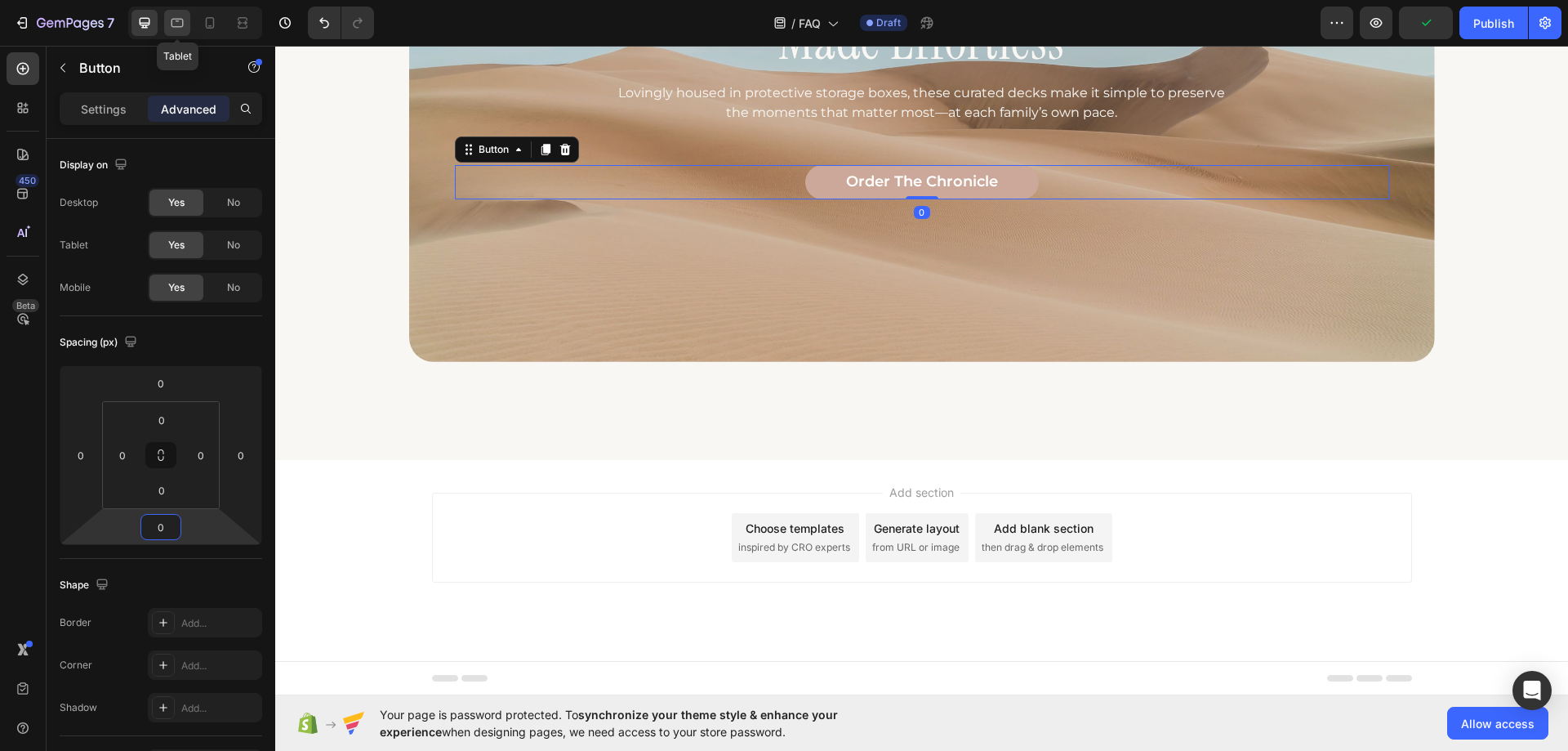
type input "0"
click at [188, 31] on div at bounding box center [177, 23] width 26 height 26
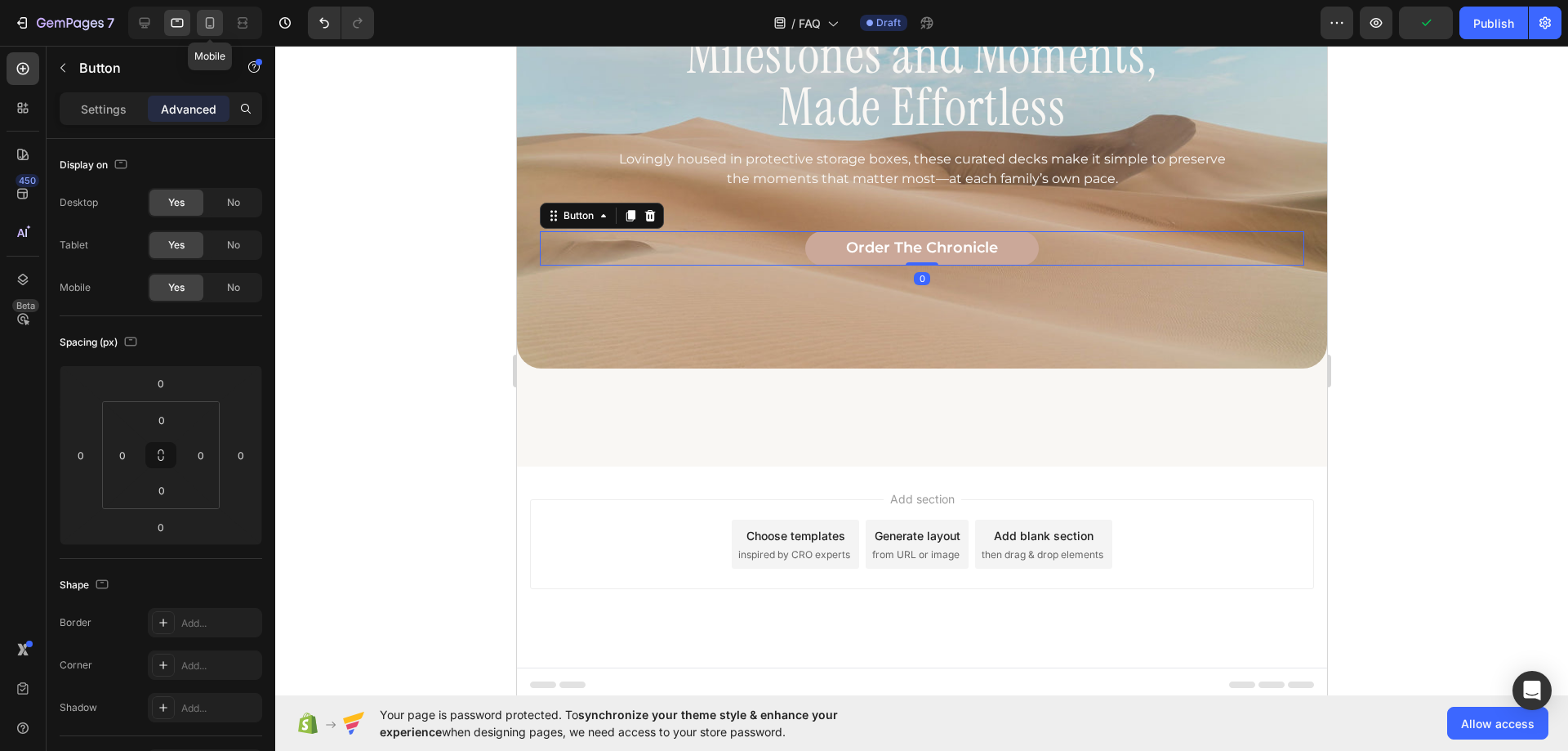
click at [203, 26] on icon at bounding box center [210, 23] width 17 height 17
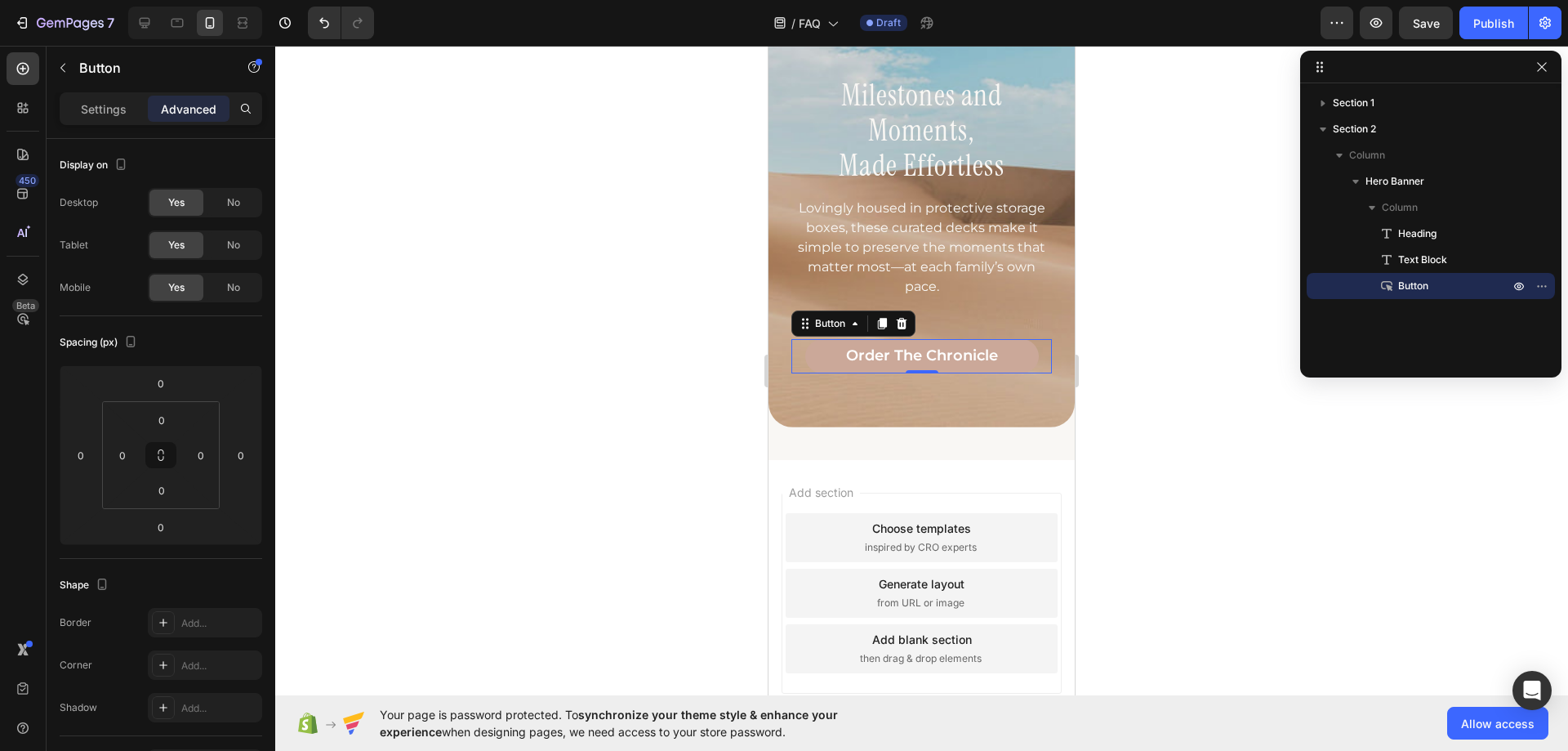
scroll to position [1518, 0]
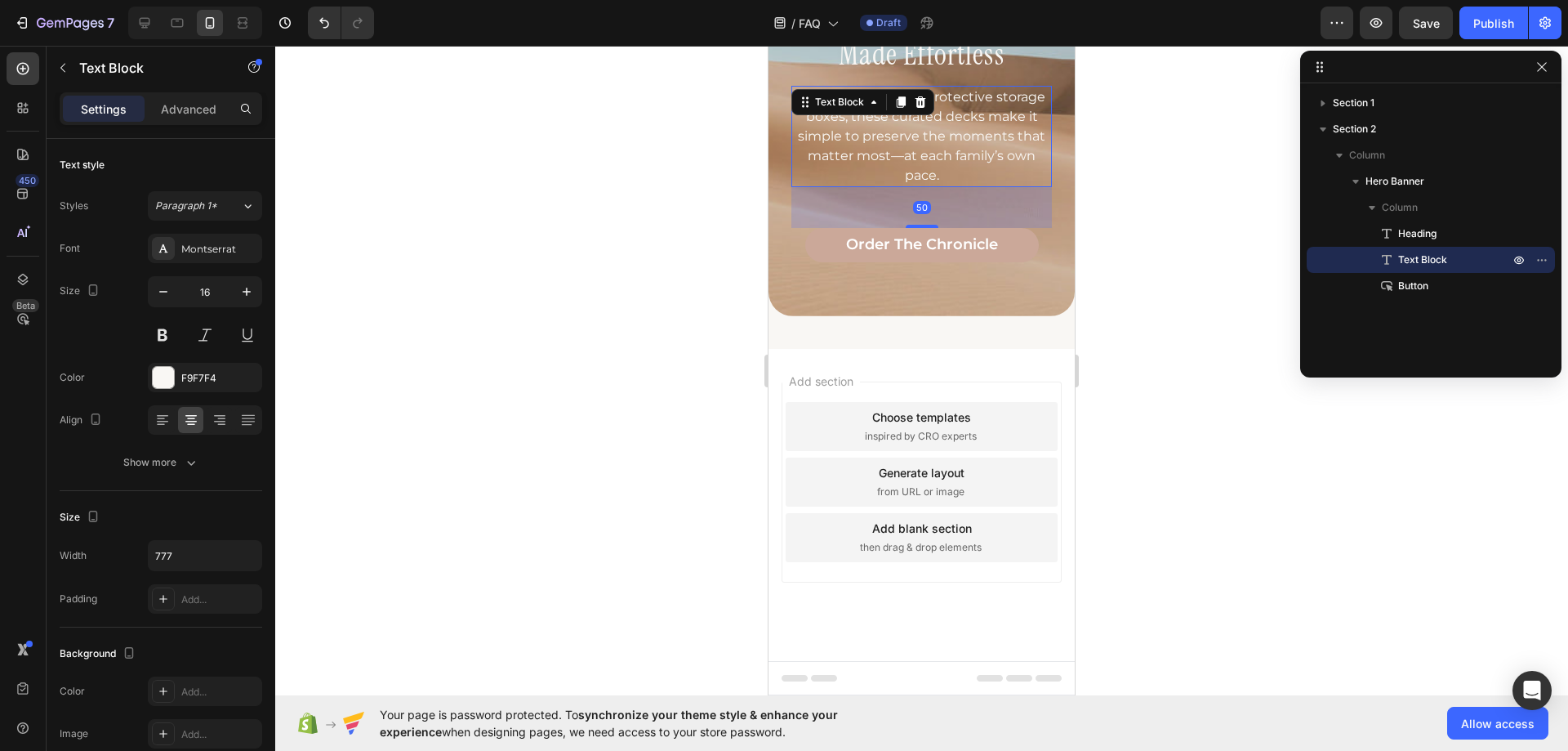
click at [968, 159] on p "Lovingly housed in protective storage boxes, these curated decks make it simple…" at bounding box center [921, 136] width 257 height 98
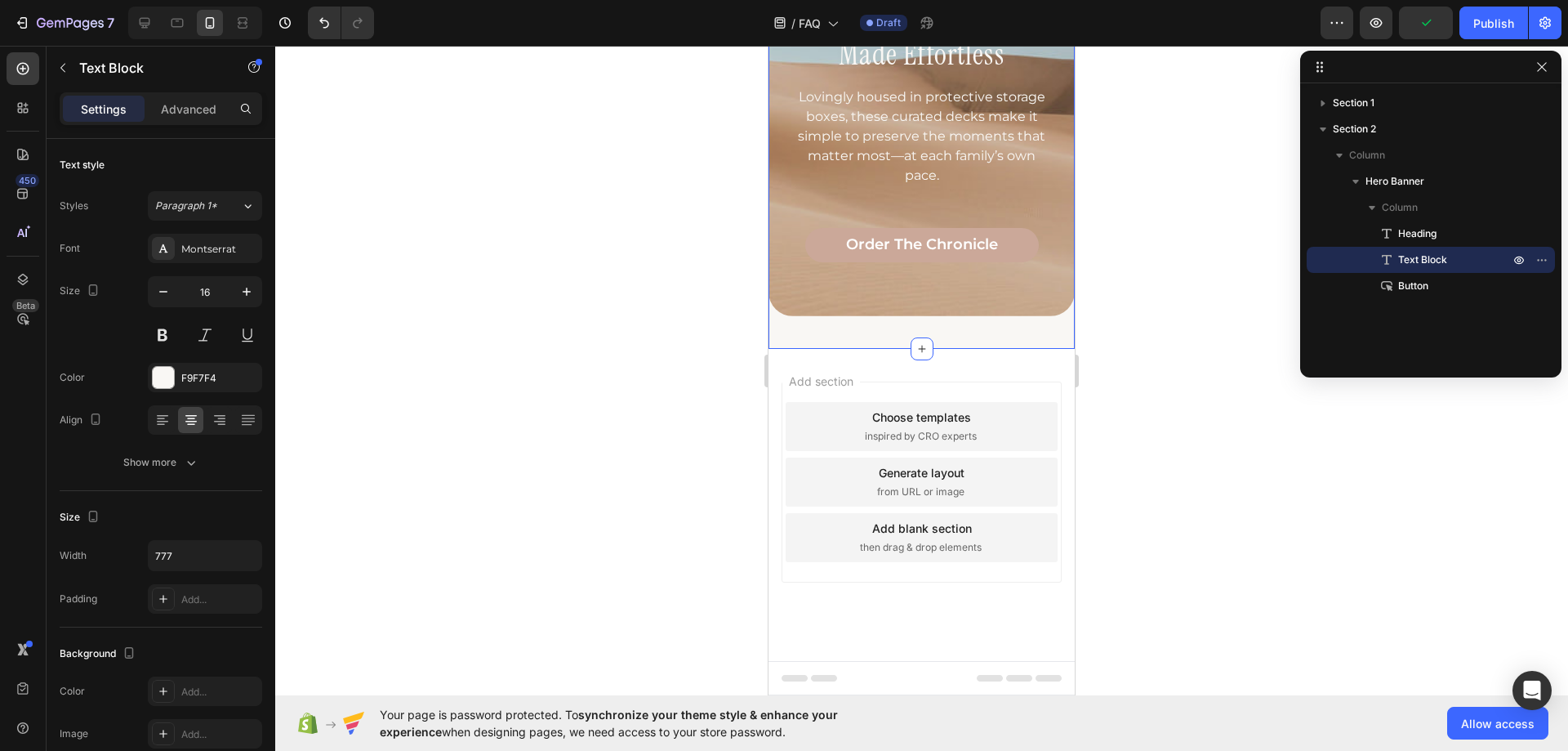
click at [806, 331] on div "Milestones and Moments, Made Effortless Heading Lovingly housed in protective s…" at bounding box center [921, 72] width 306 height 556
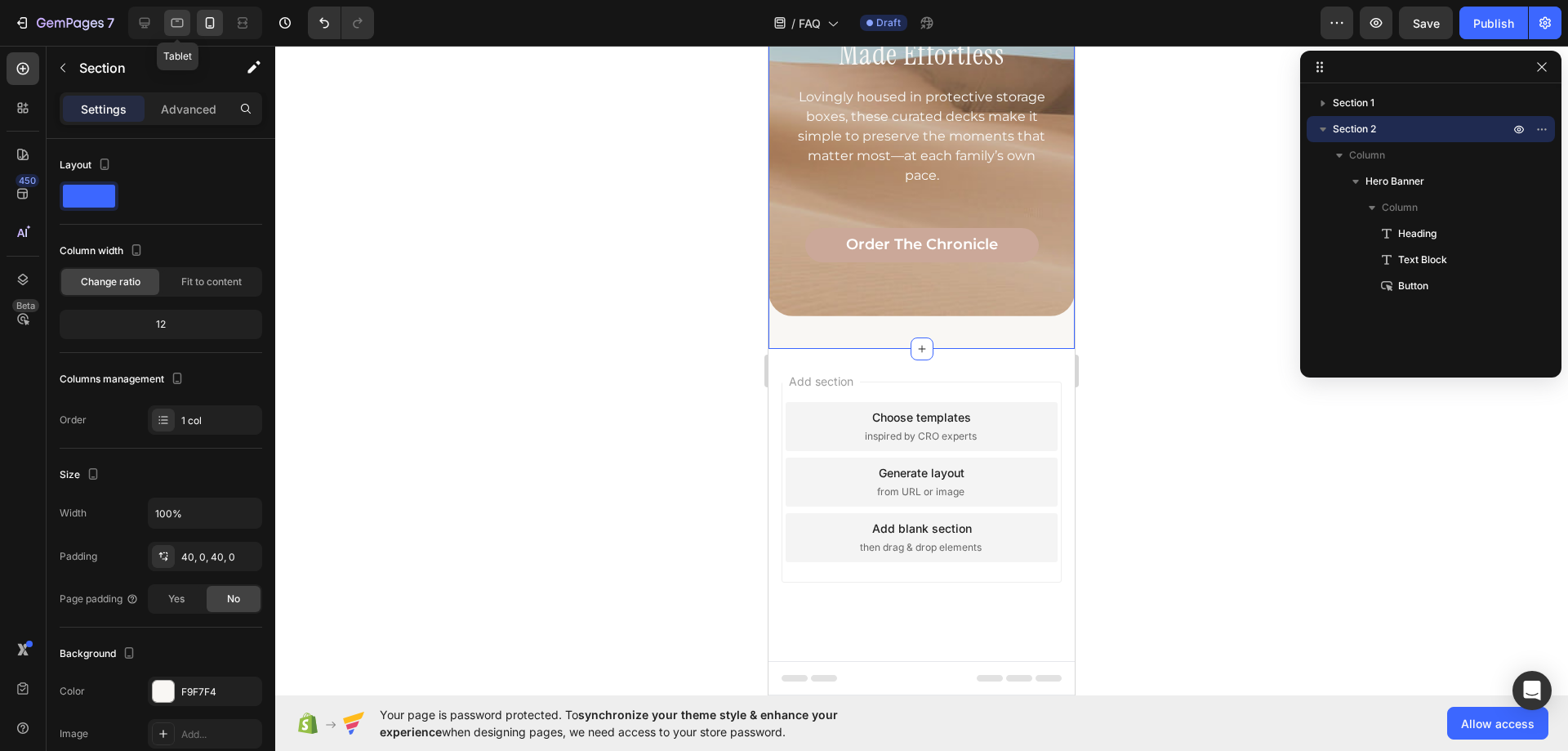
click at [184, 21] on icon at bounding box center [177, 23] width 17 height 17
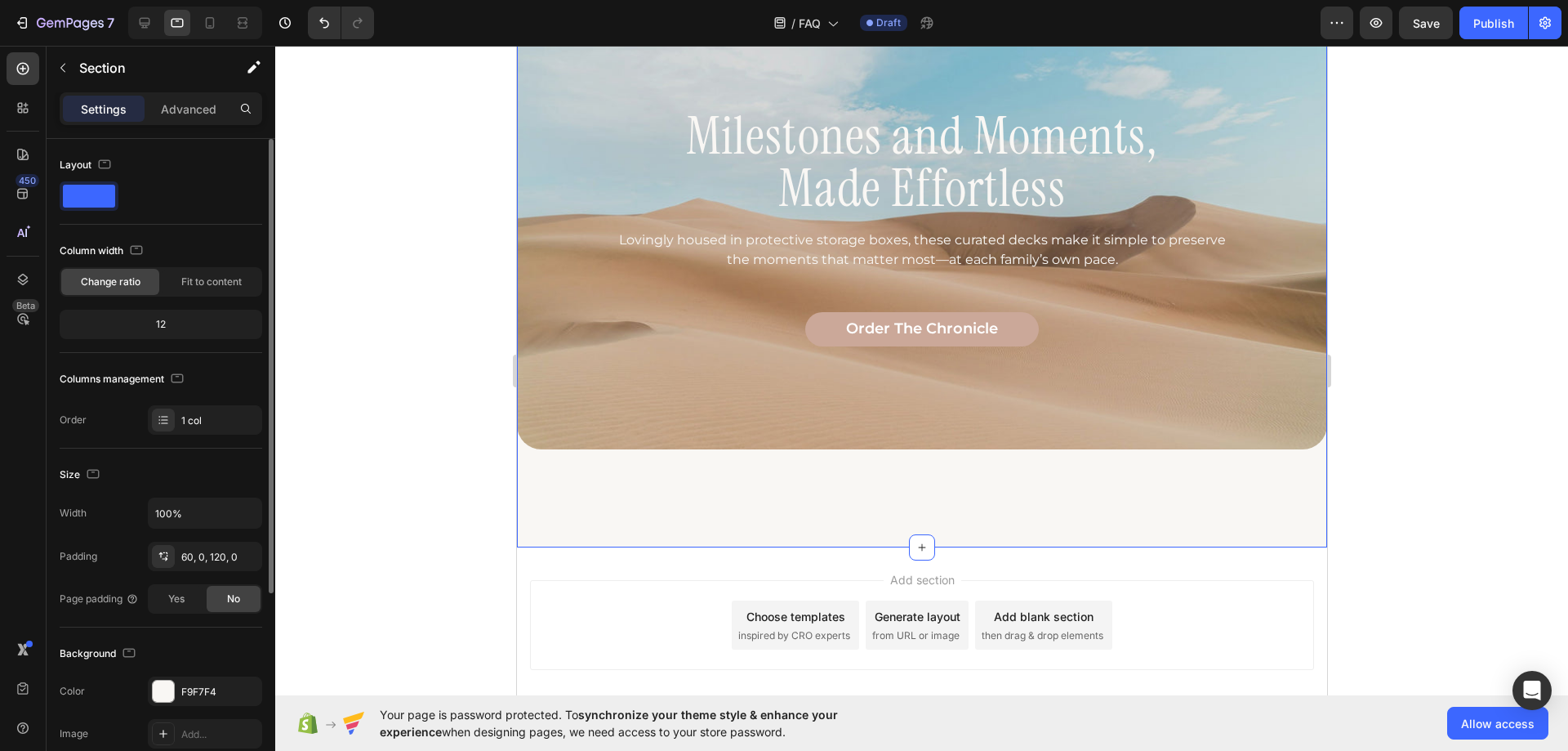
scroll to position [1185, 0]
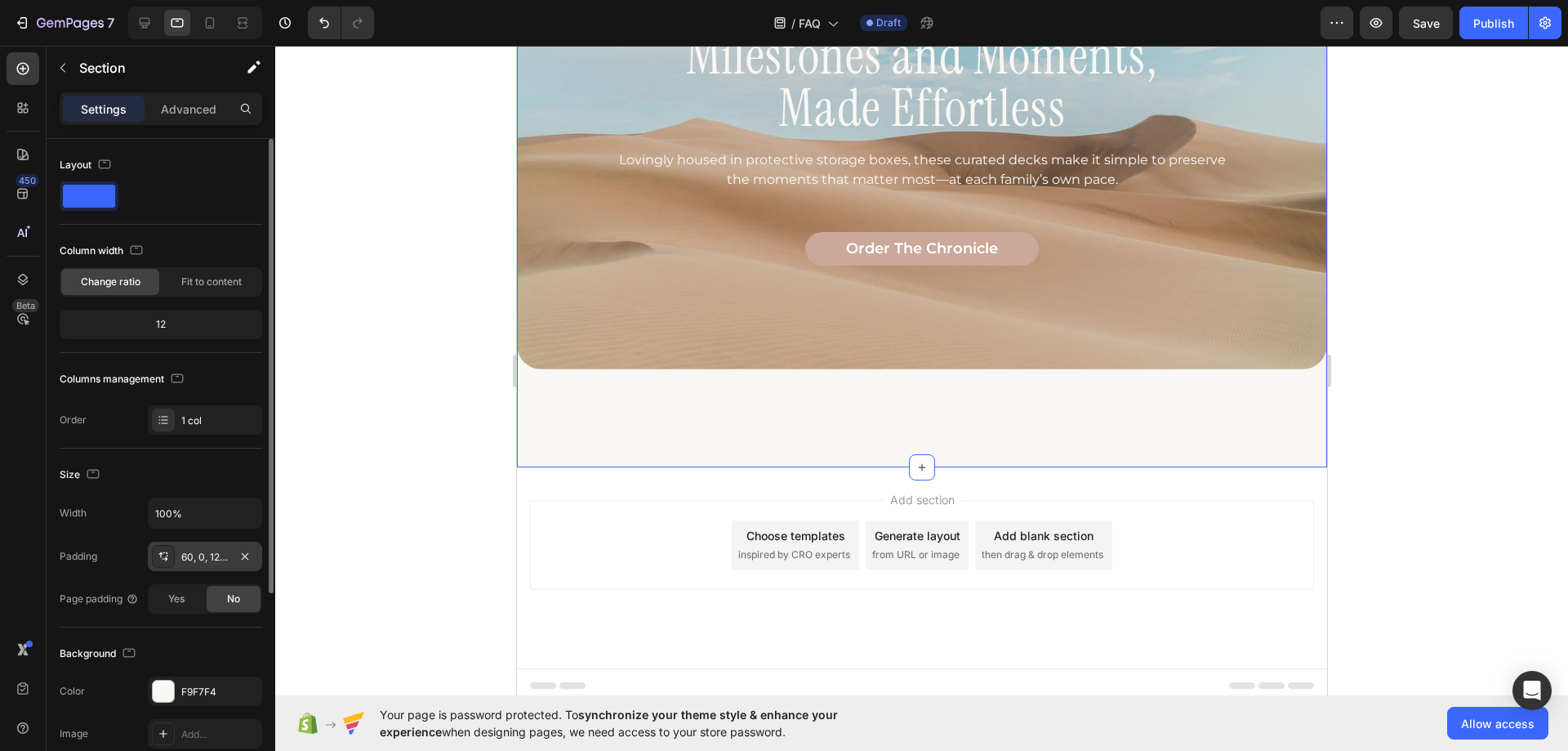
click at [206, 556] on div "60, 0, 120, 0" at bounding box center [205, 557] width 47 height 15
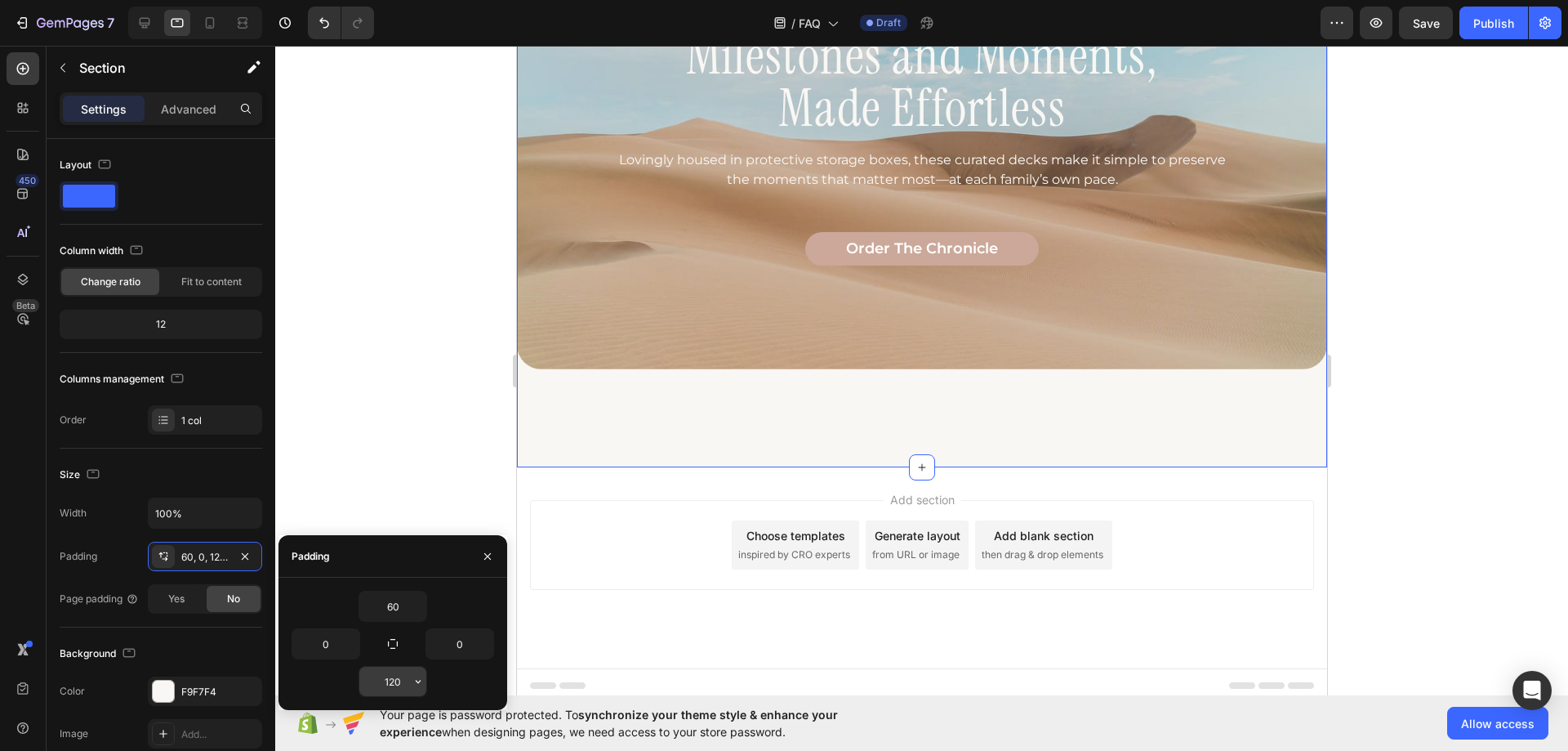
click at [398, 681] on input "120" at bounding box center [392, 682] width 67 height 30
type input "0"
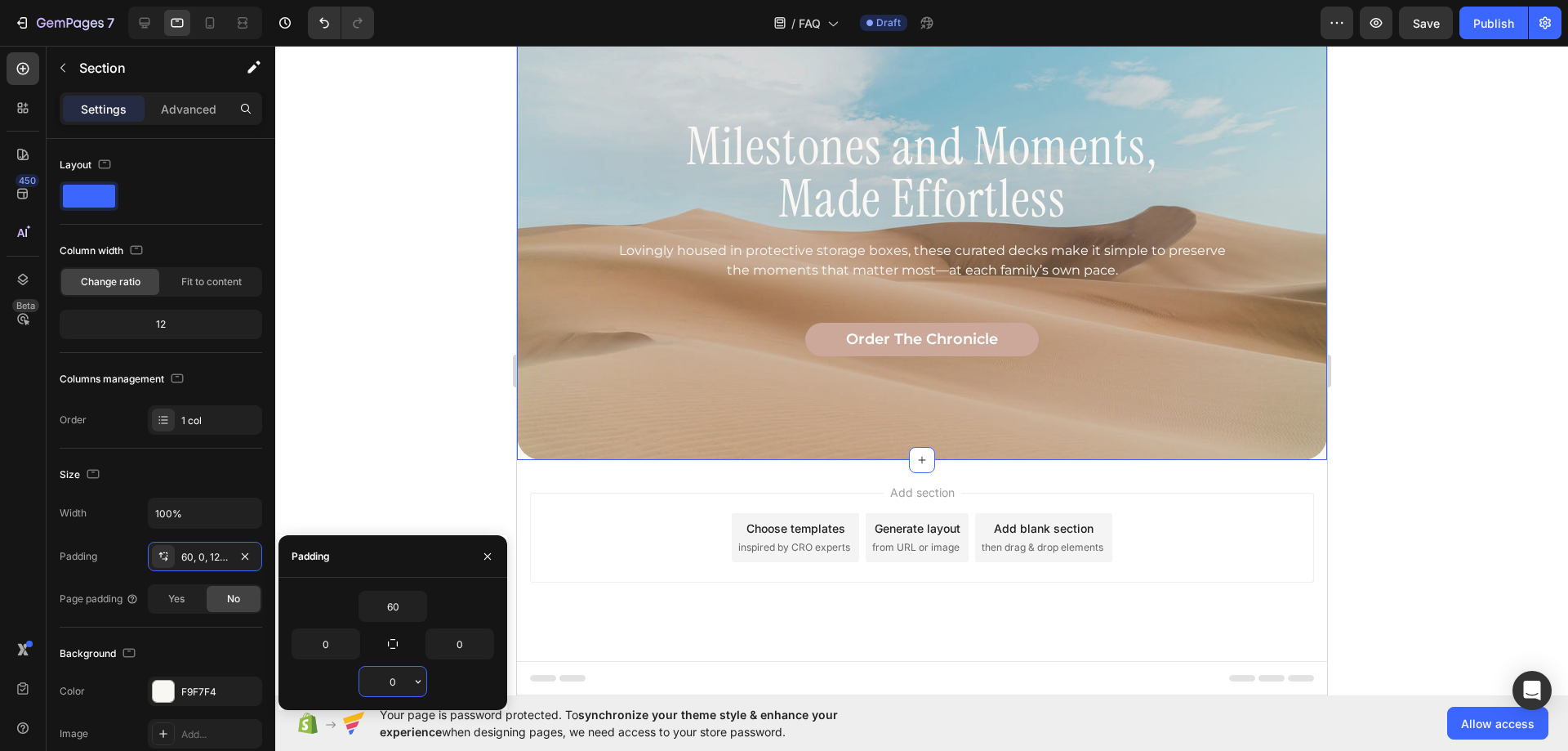
scroll to position [1087, 0]
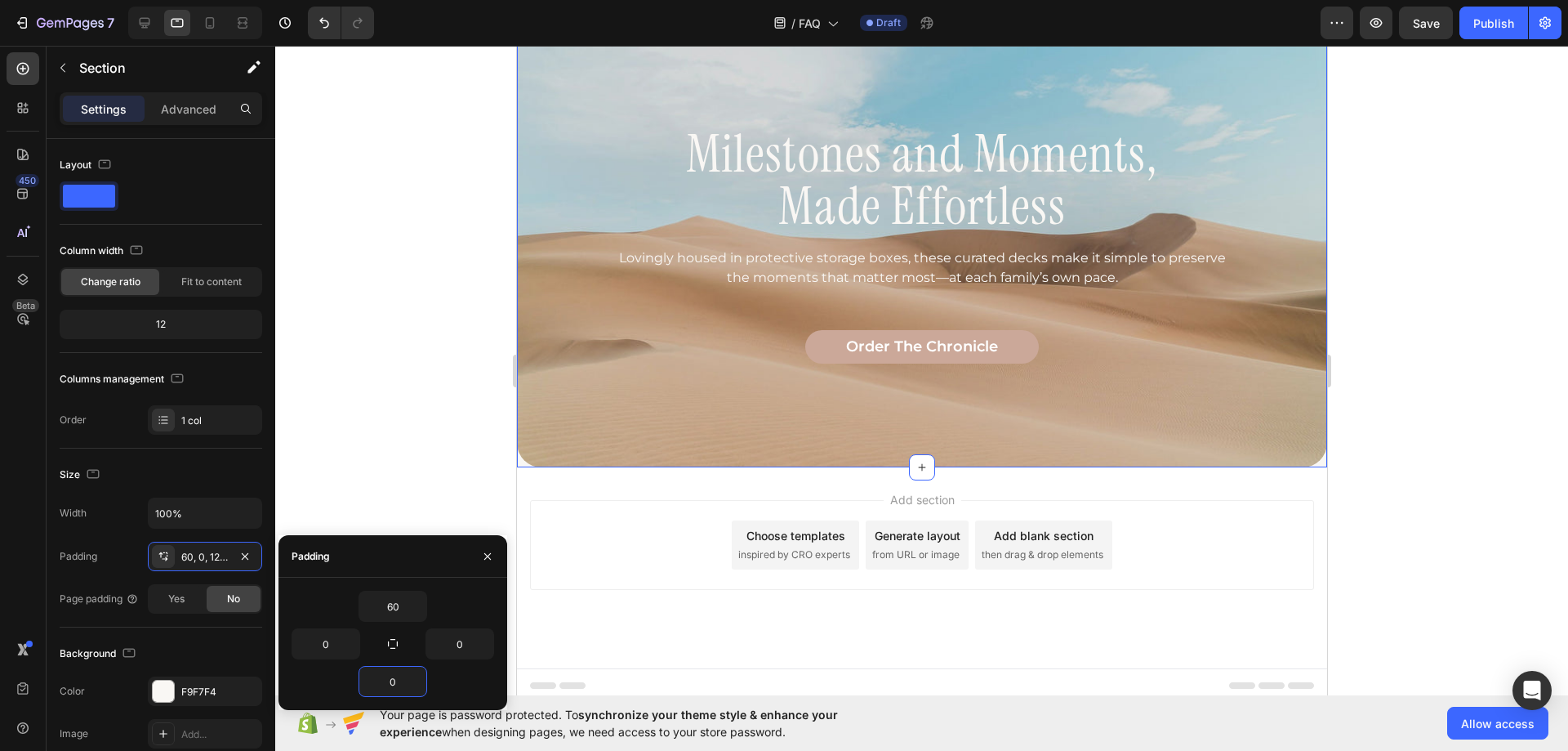
click at [601, 436] on div "Milestones and Moments, Made Effortless Heading Lovingly housed in protective s…" at bounding box center [921, 246] width 810 height 509
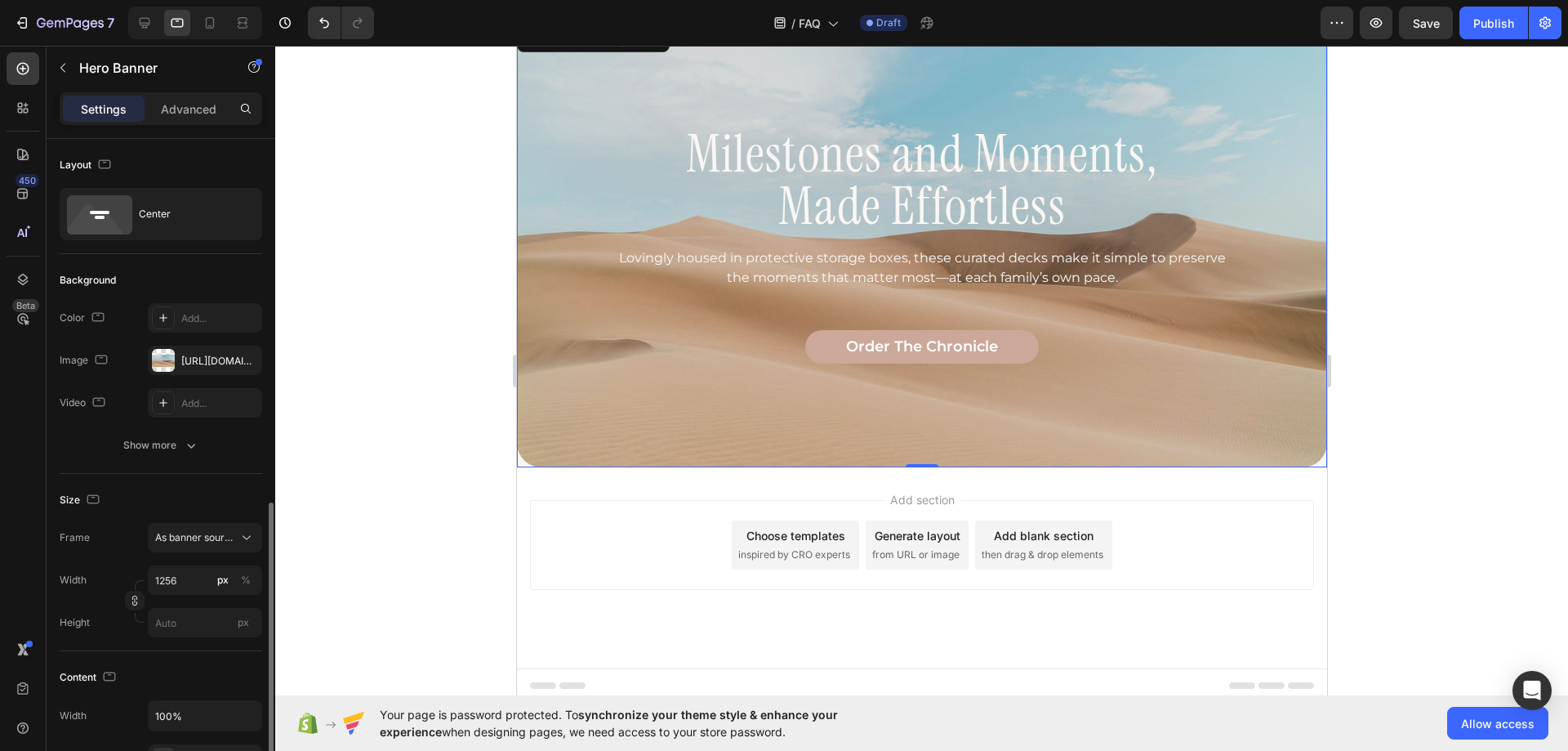
scroll to position [327, 0]
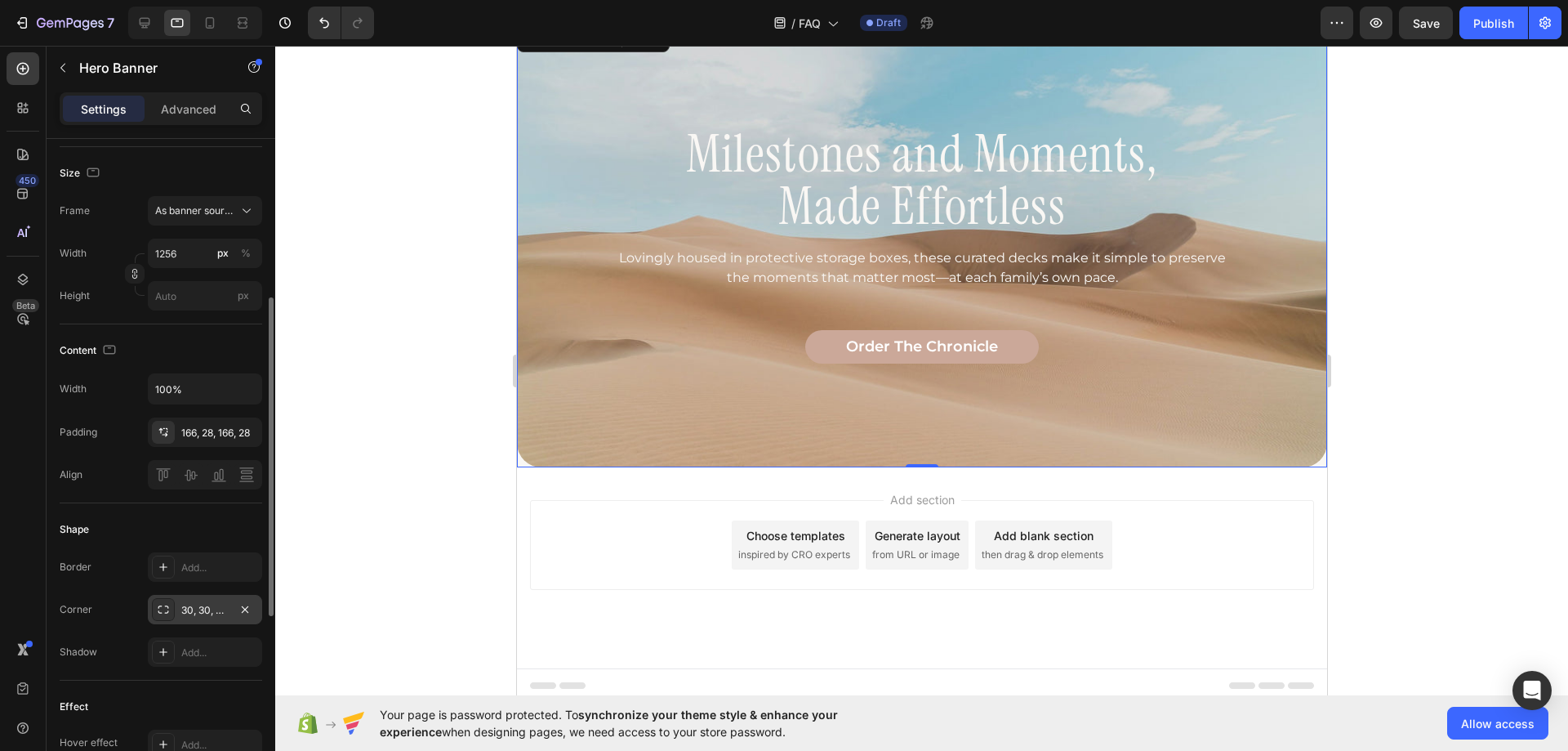
click at [194, 603] on div "30, 30, 30, 30" at bounding box center [205, 610] width 47 height 15
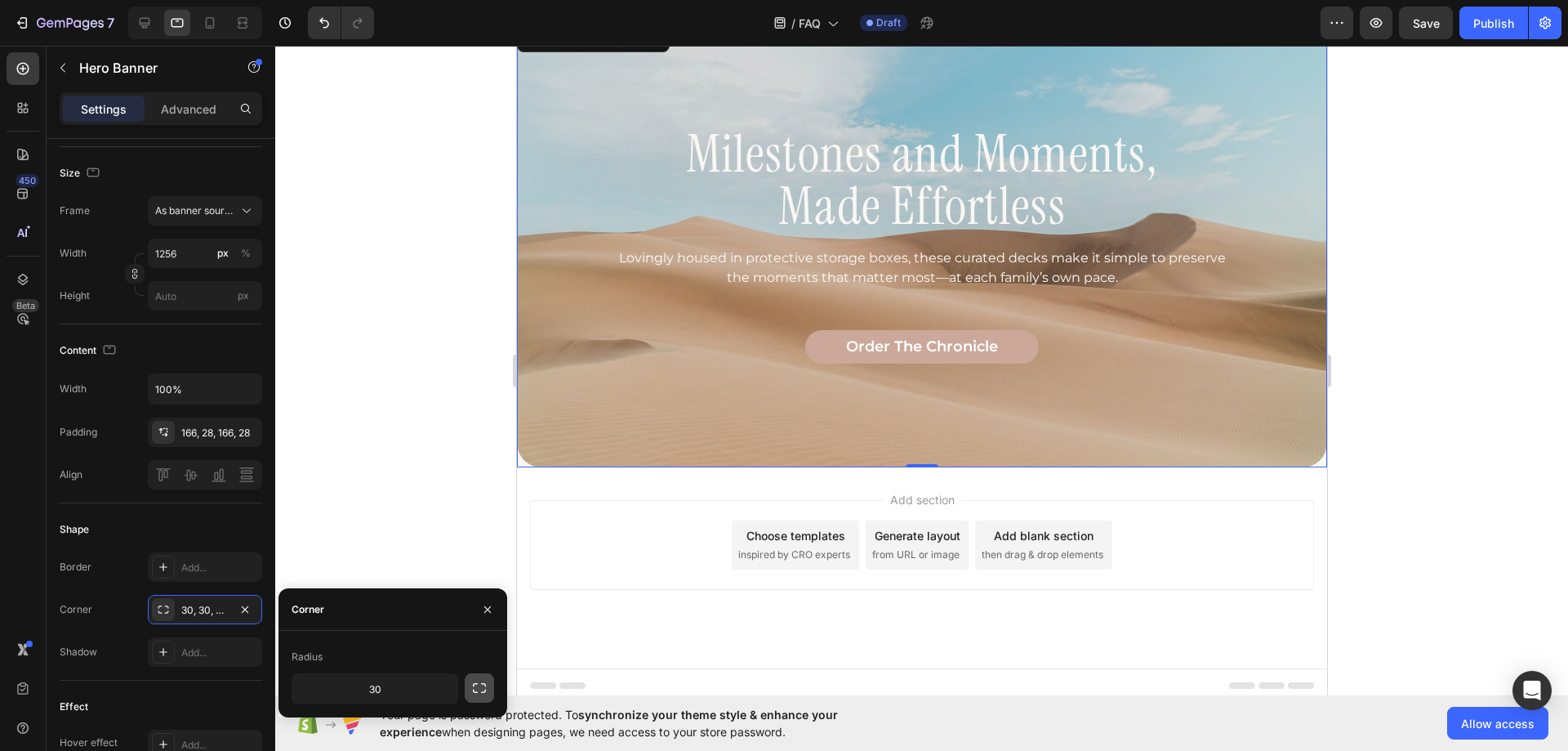
click at [476, 693] on icon "button" at bounding box center [479, 688] width 17 height 17
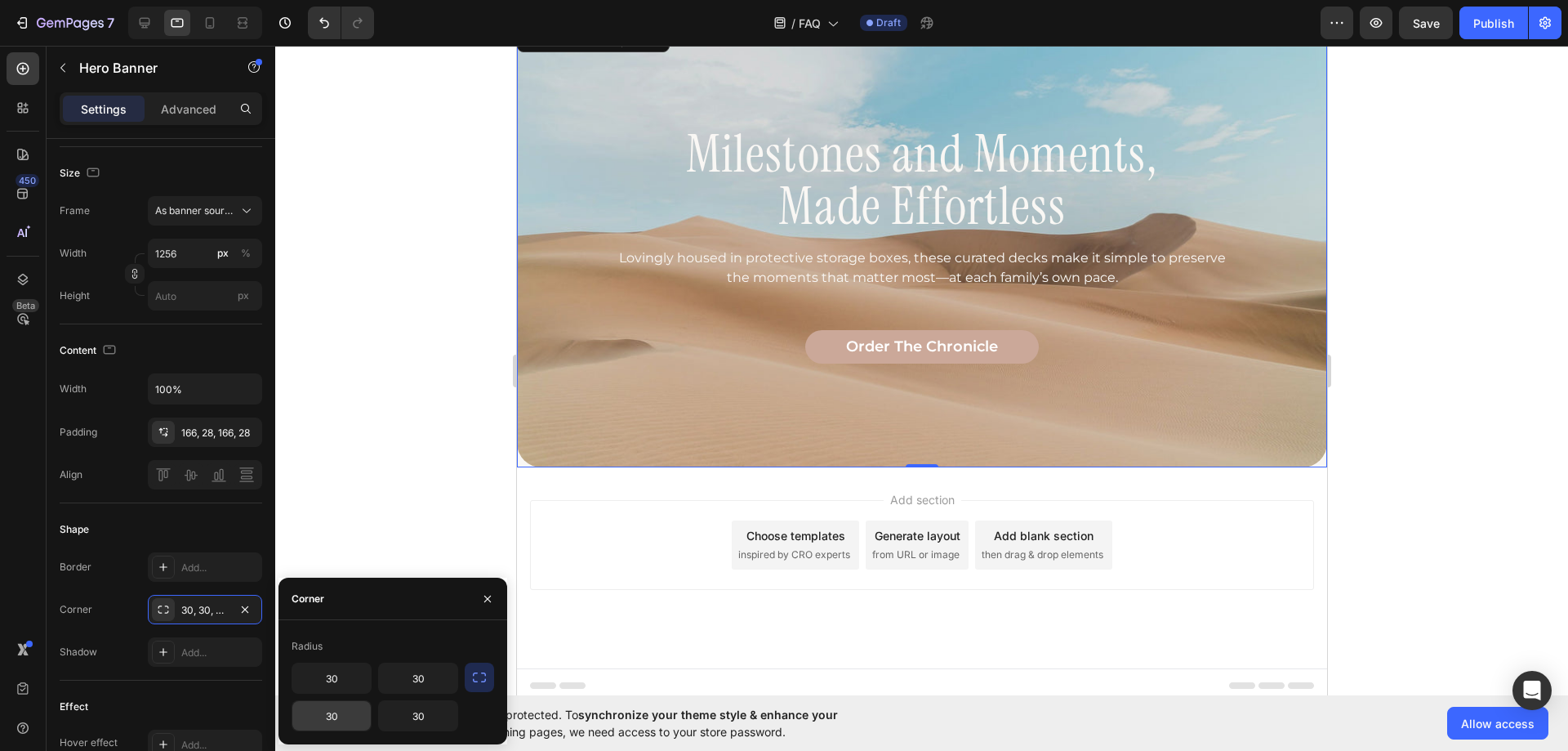
click at [350, 712] on input "30" at bounding box center [332, 716] width 79 height 30
type input "0"
click at [406, 717] on input "30" at bounding box center [419, 716] width 79 height 30
type input "0"
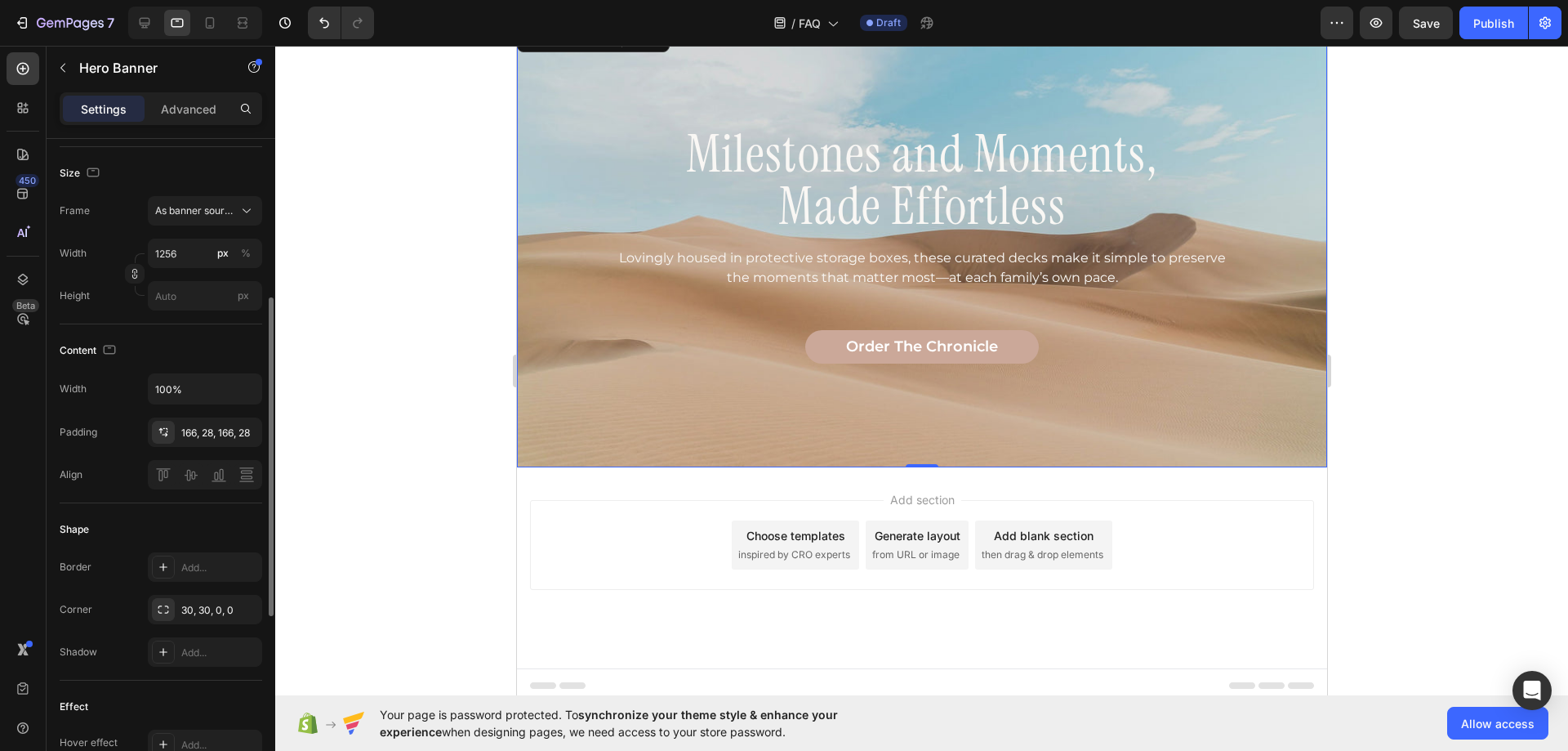
click at [142, 520] on div "Shape" at bounding box center [161, 530] width 203 height 26
click at [141, 18] on icon at bounding box center [145, 24] width 10 height 10
type input "1200"
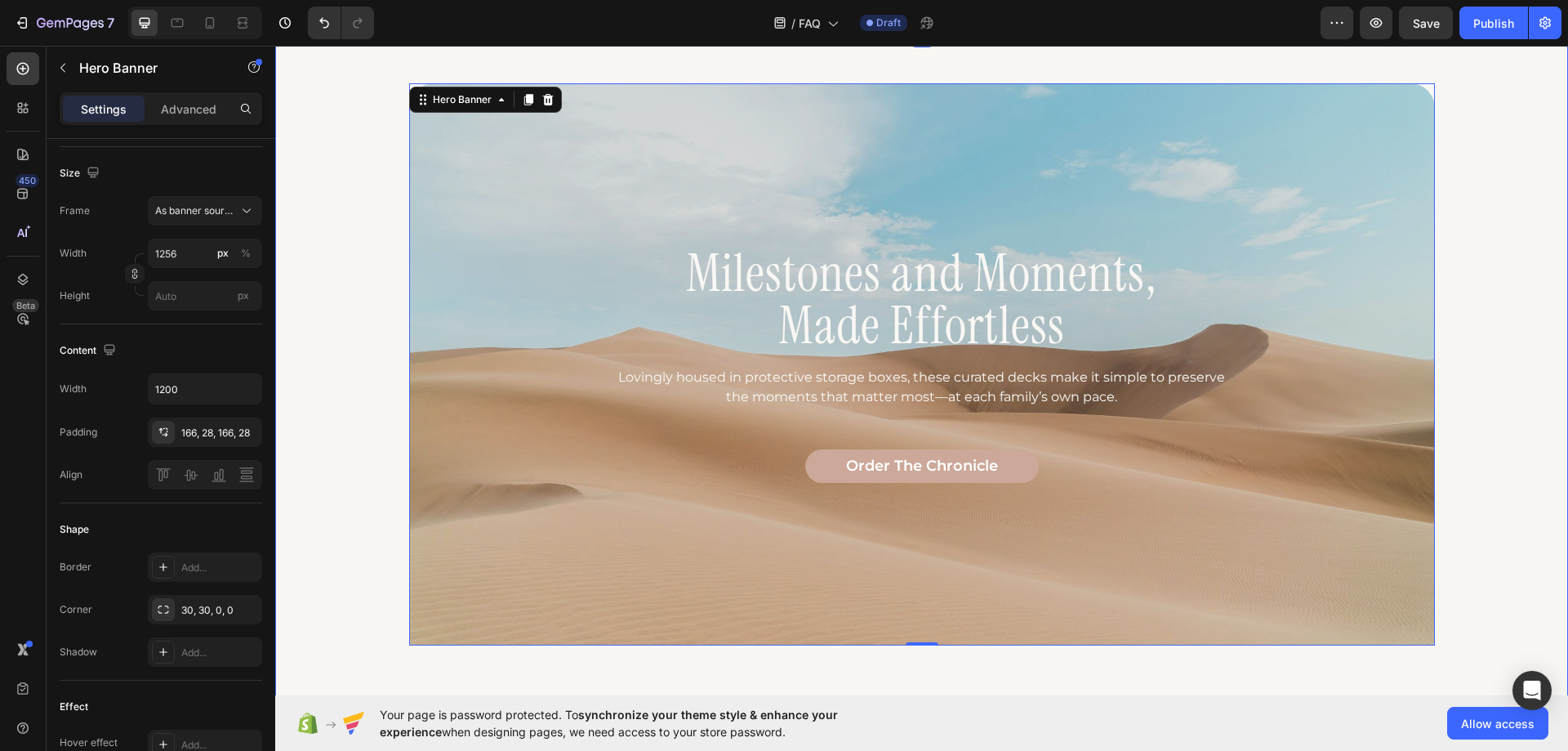
scroll to position [1415, 0]
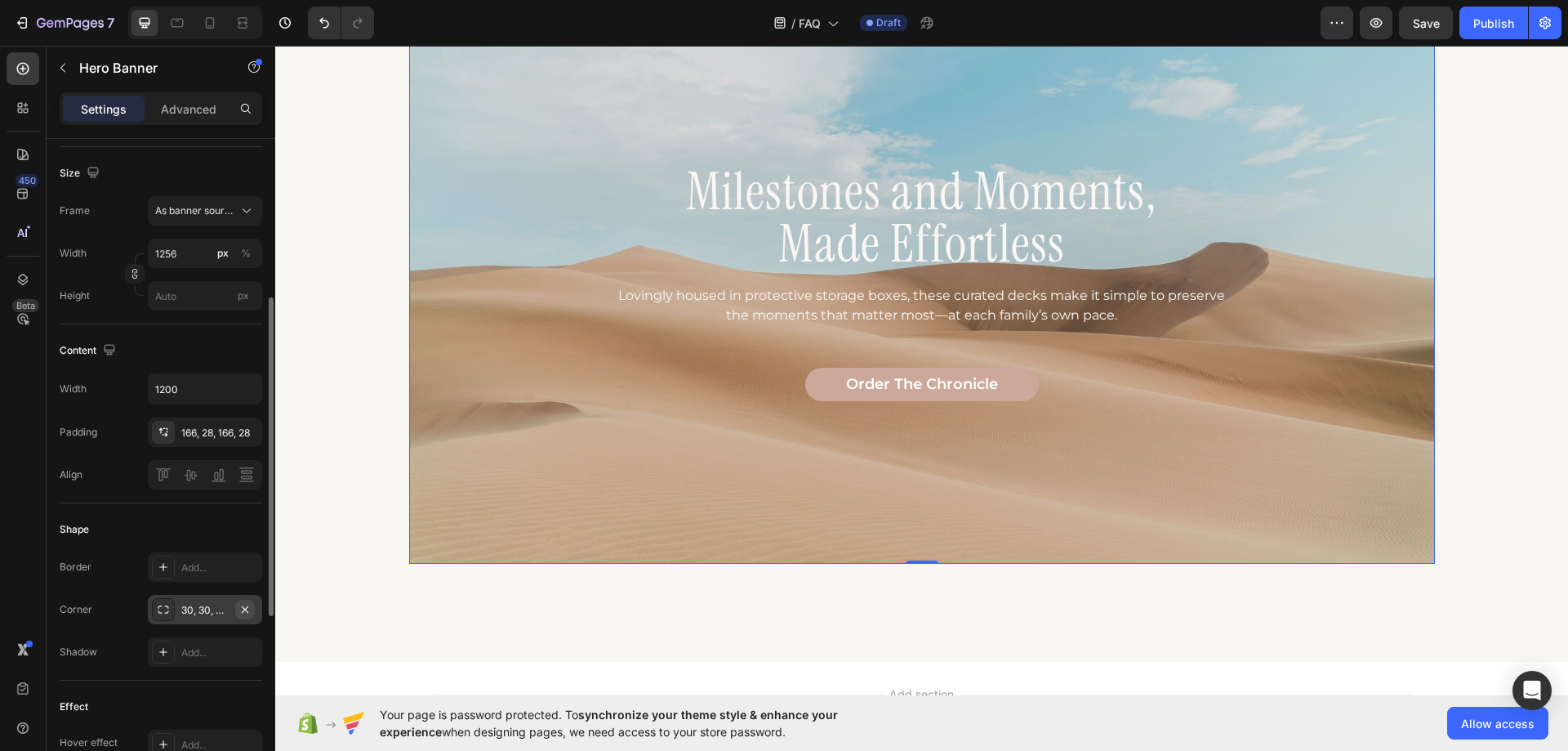
click at [252, 611] on button "button" at bounding box center [245, 609] width 19 height 19
click at [185, 105] on p "Advanced" at bounding box center [189, 109] width 56 height 17
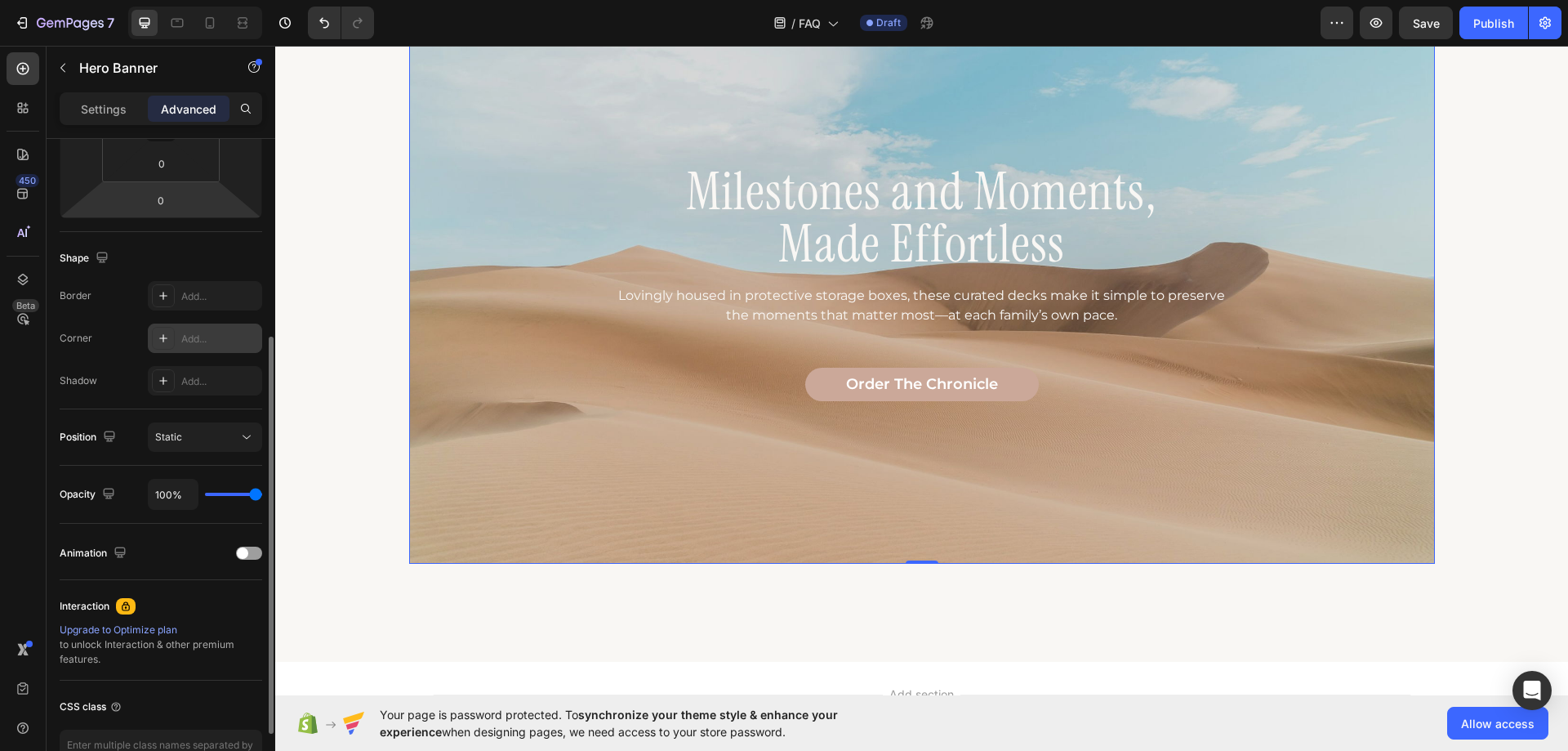
click at [199, 332] on div "Add..." at bounding box center [219, 338] width 77 height 15
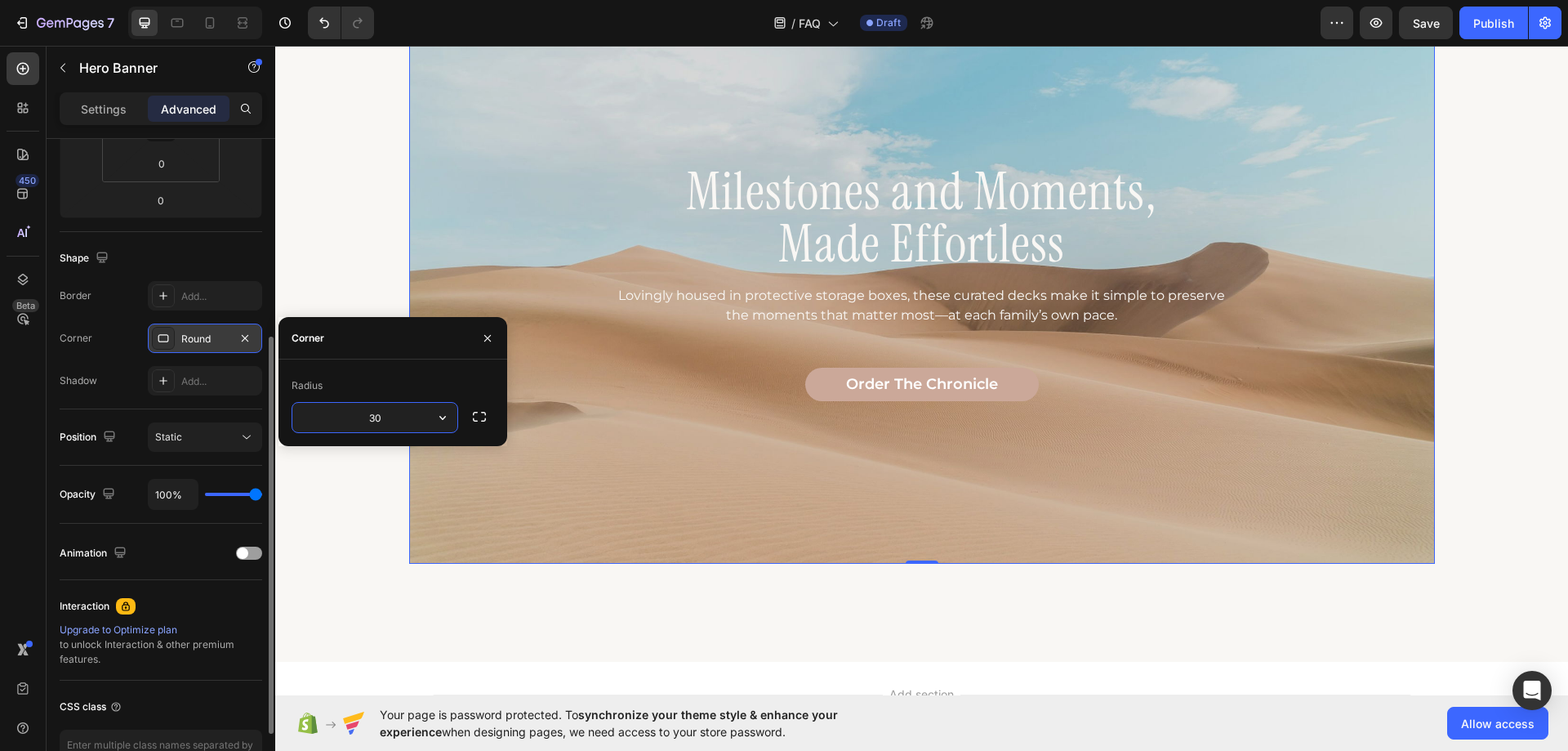
click at [389, 417] on input "30" at bounding box center [375, 418] width 165 height 30
type input "0"
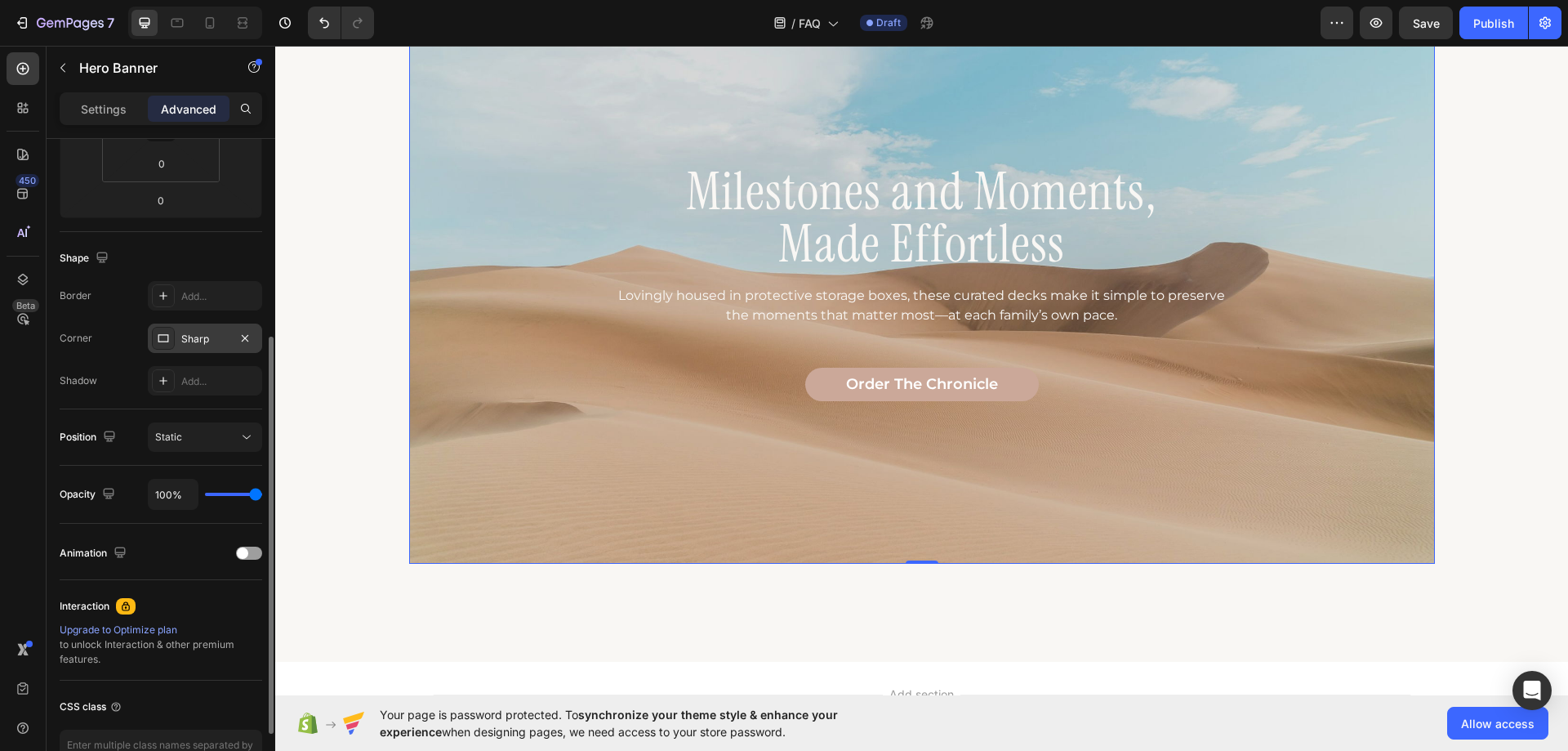
click at [149, 407] on div "Shape Border Add... Corner Sharp Shadow Add..." at bounding box center [161, 320] width 203 height 177
click at [88, 102] on p "Settings" at bounding box center [104, 109] width 45 height 17
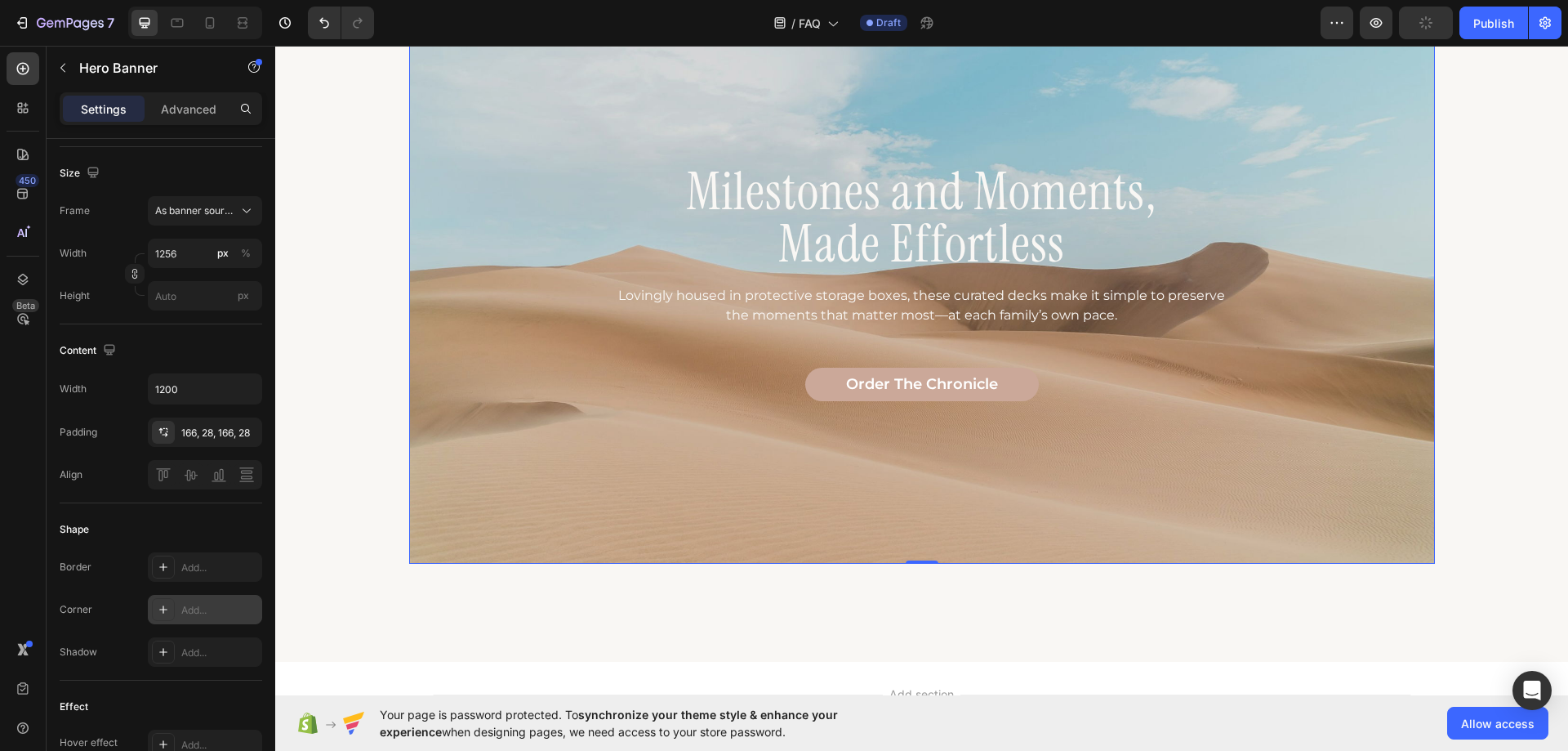
scroll to position [408, 0]
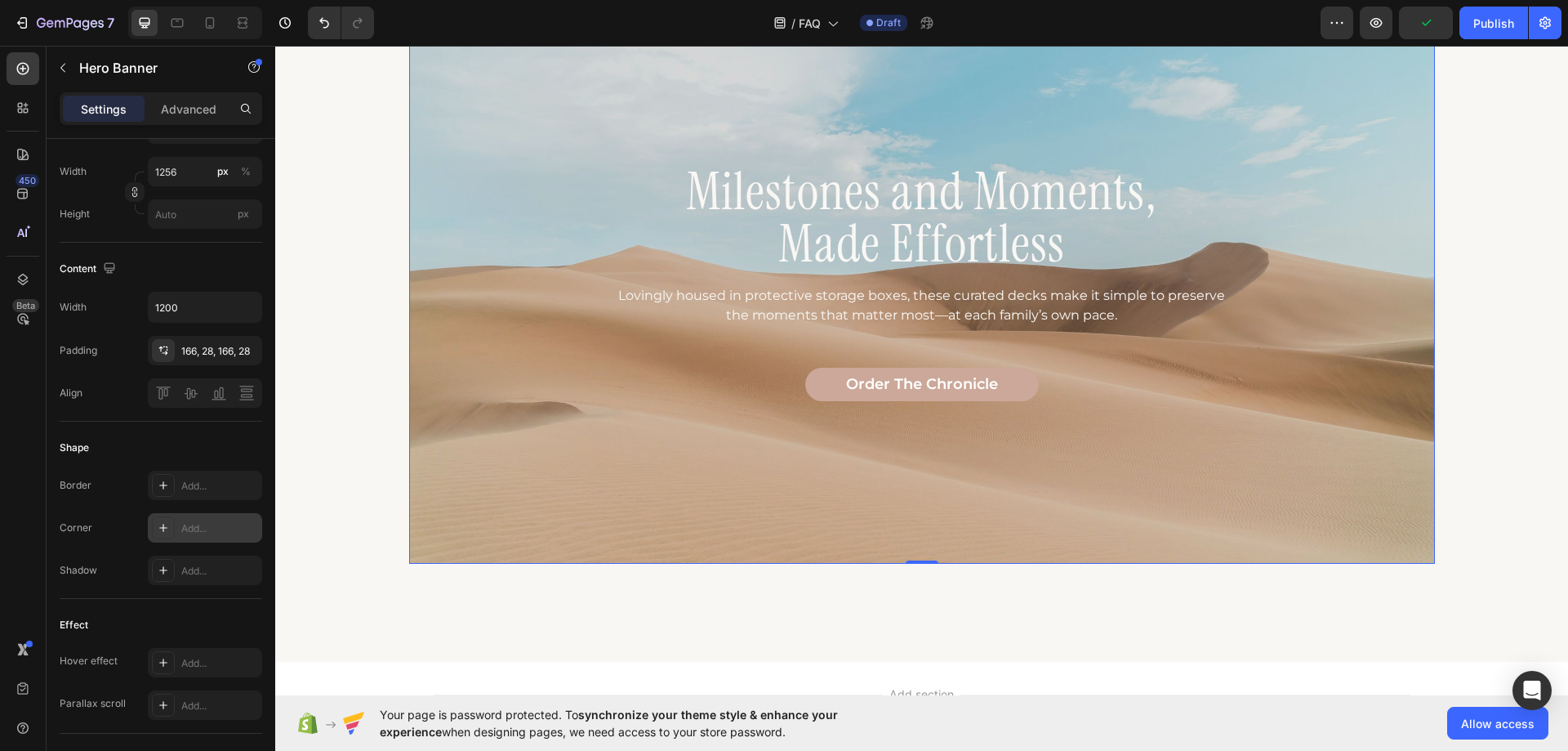
click at [199, 534] on div "Add..." at bounding box center [219, 528] width 77 height 15
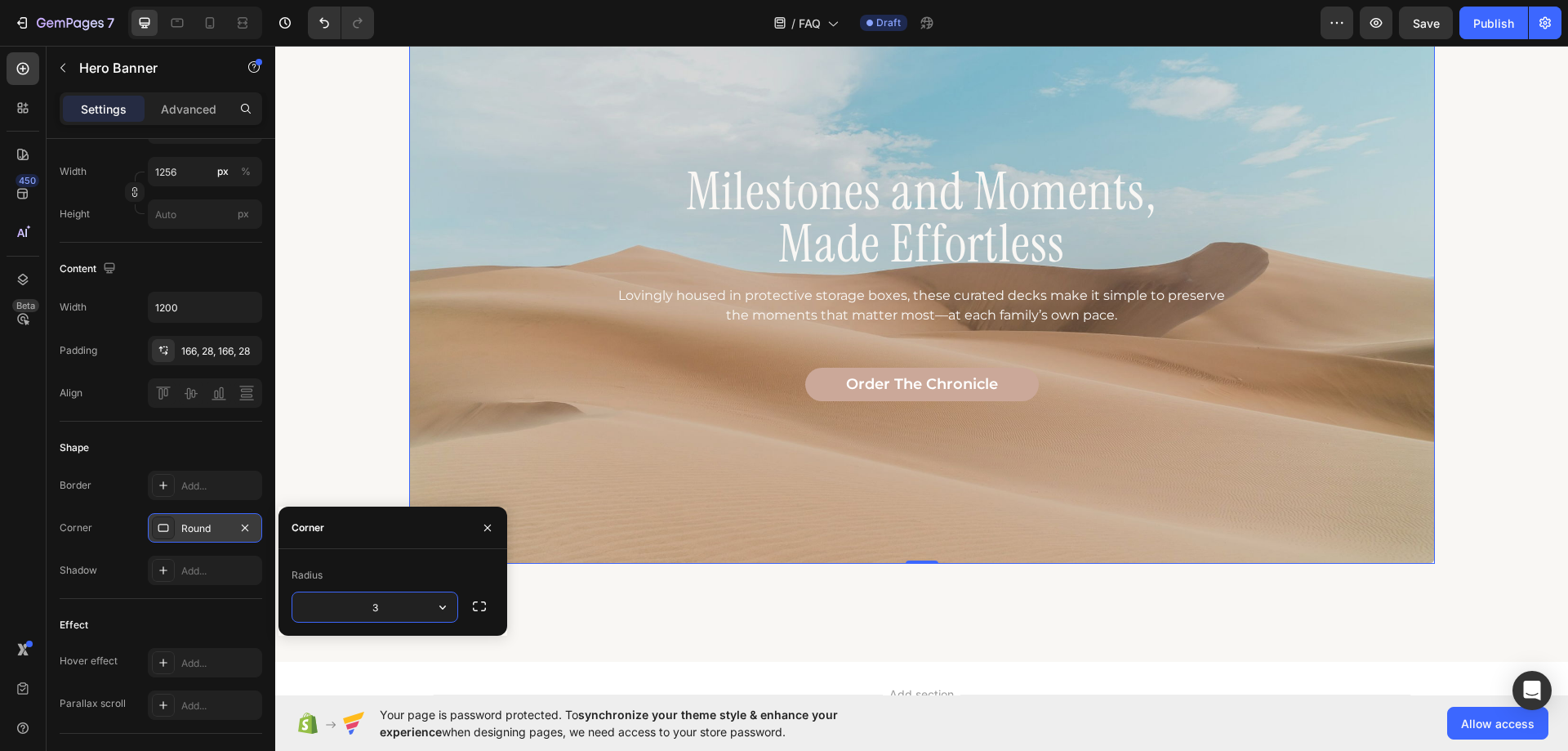
type input "30"
click at [205, 608] on div "Effect Hover effect Add... Parallax scroll Add..." at bounding box center [161, 666] width 203 height 135
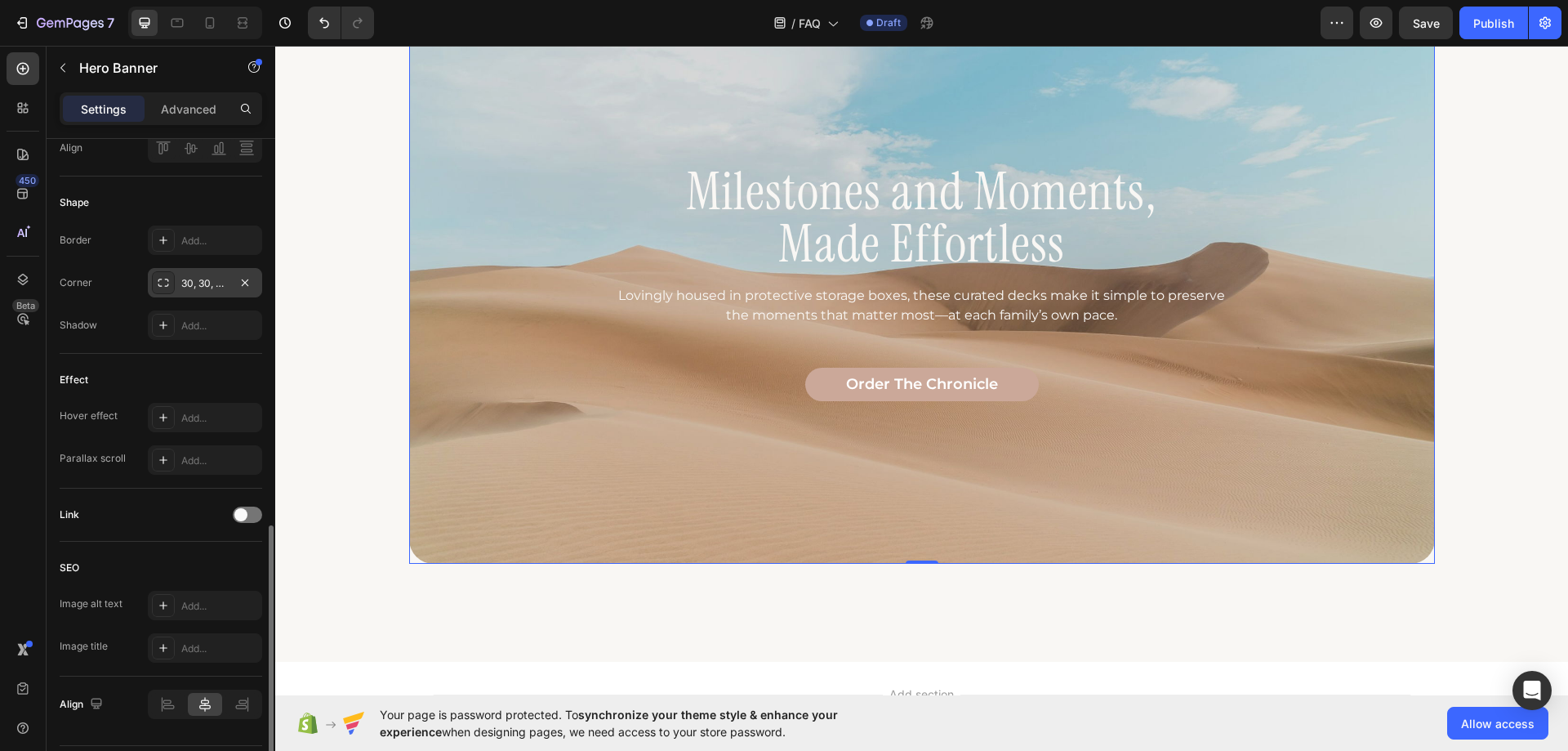
scroll to position [700, 0]
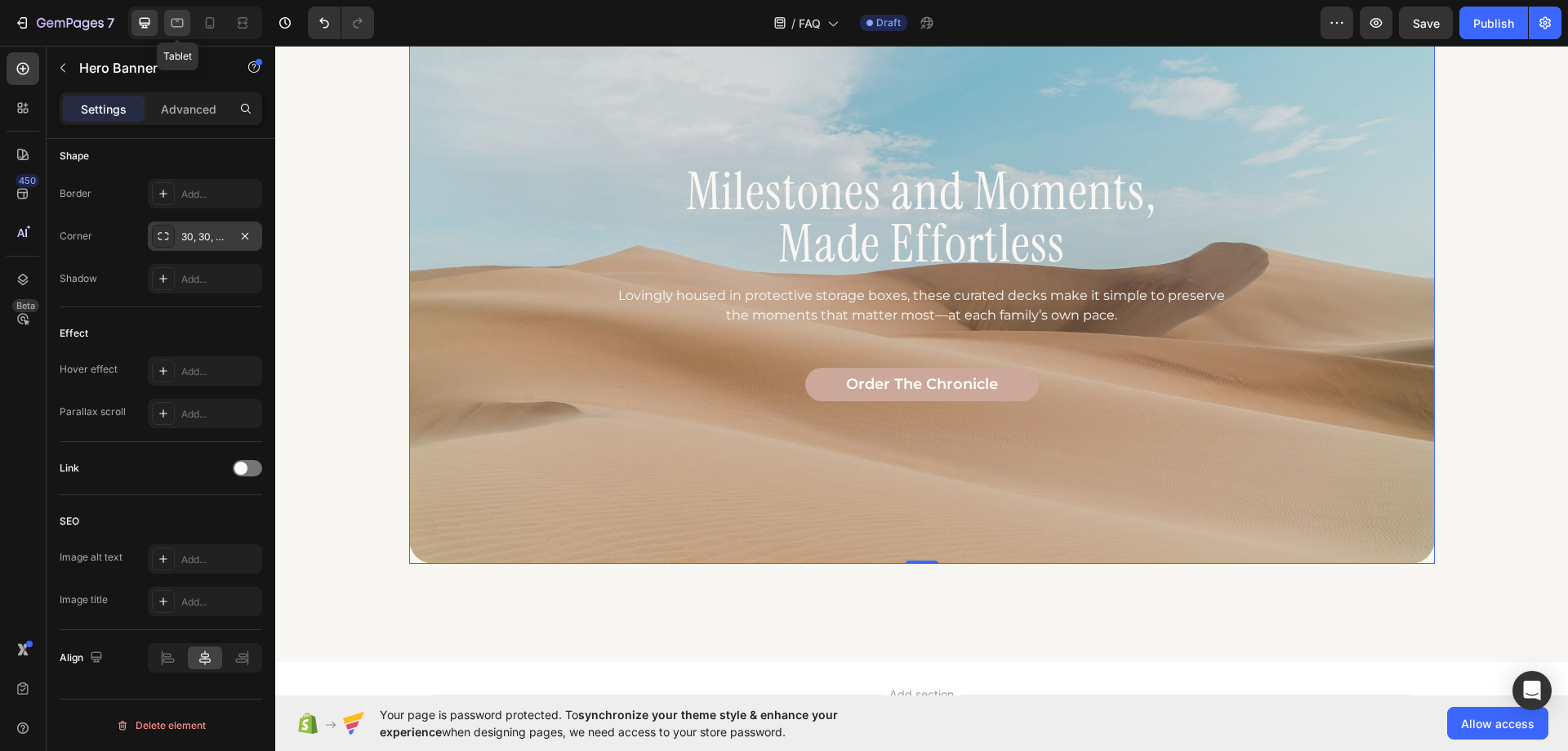
click at [170, 18] on icon at bounding box center [177, 23] width 17 height 17
type input "100%"
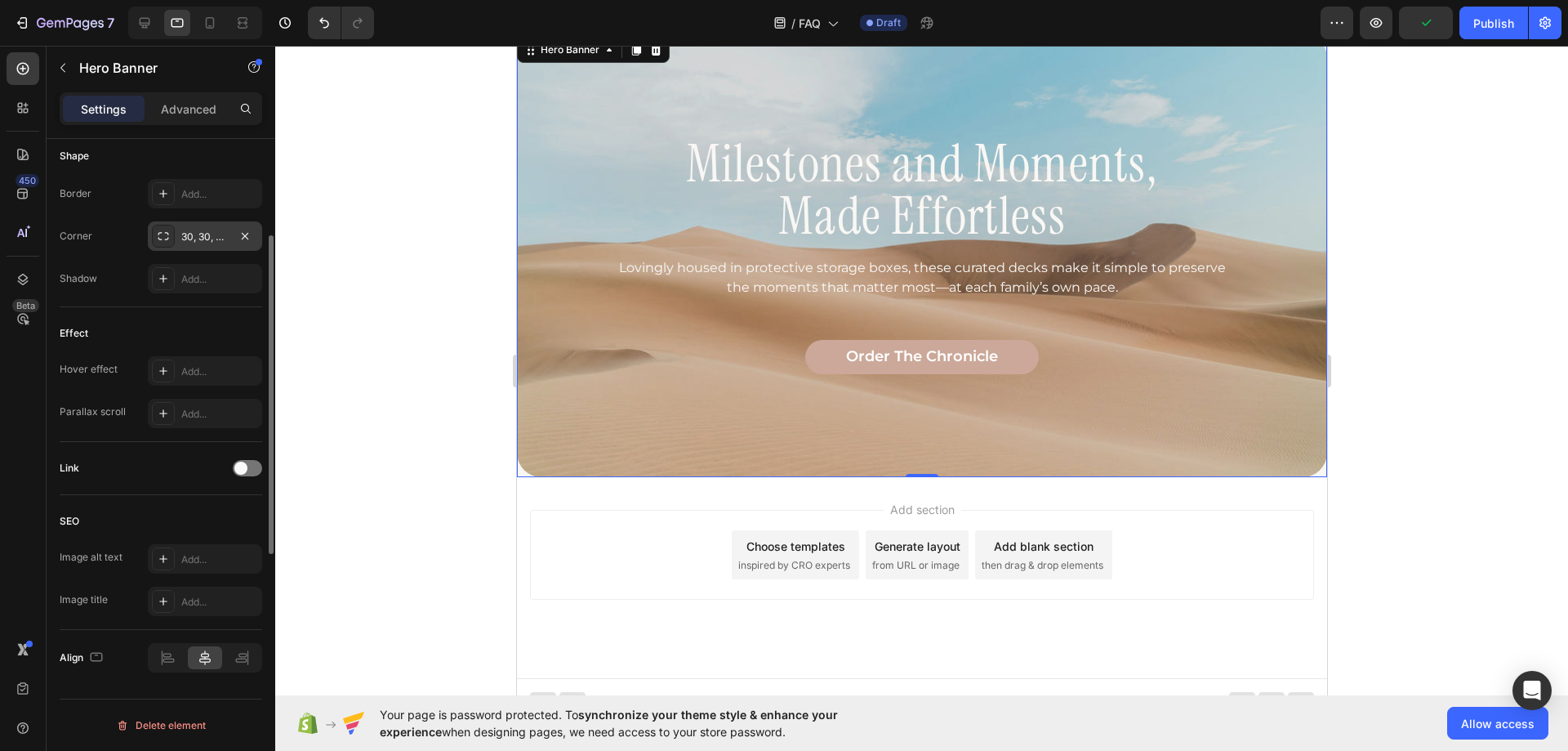
scroll to position [455, 0]
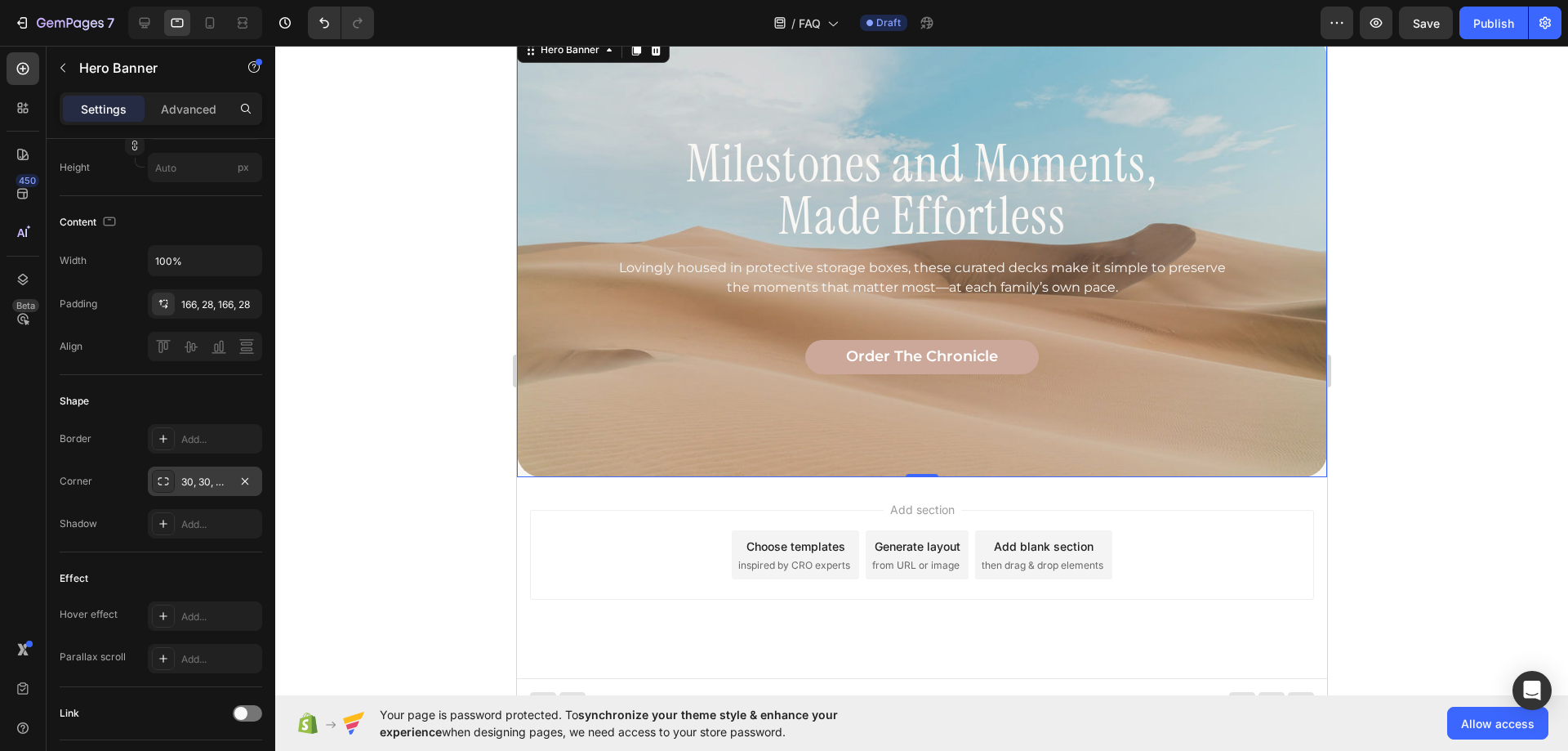
click at [205, 487] on div "30, 30, 30, 30" at bounding box center [205, 482] width 47 height 15
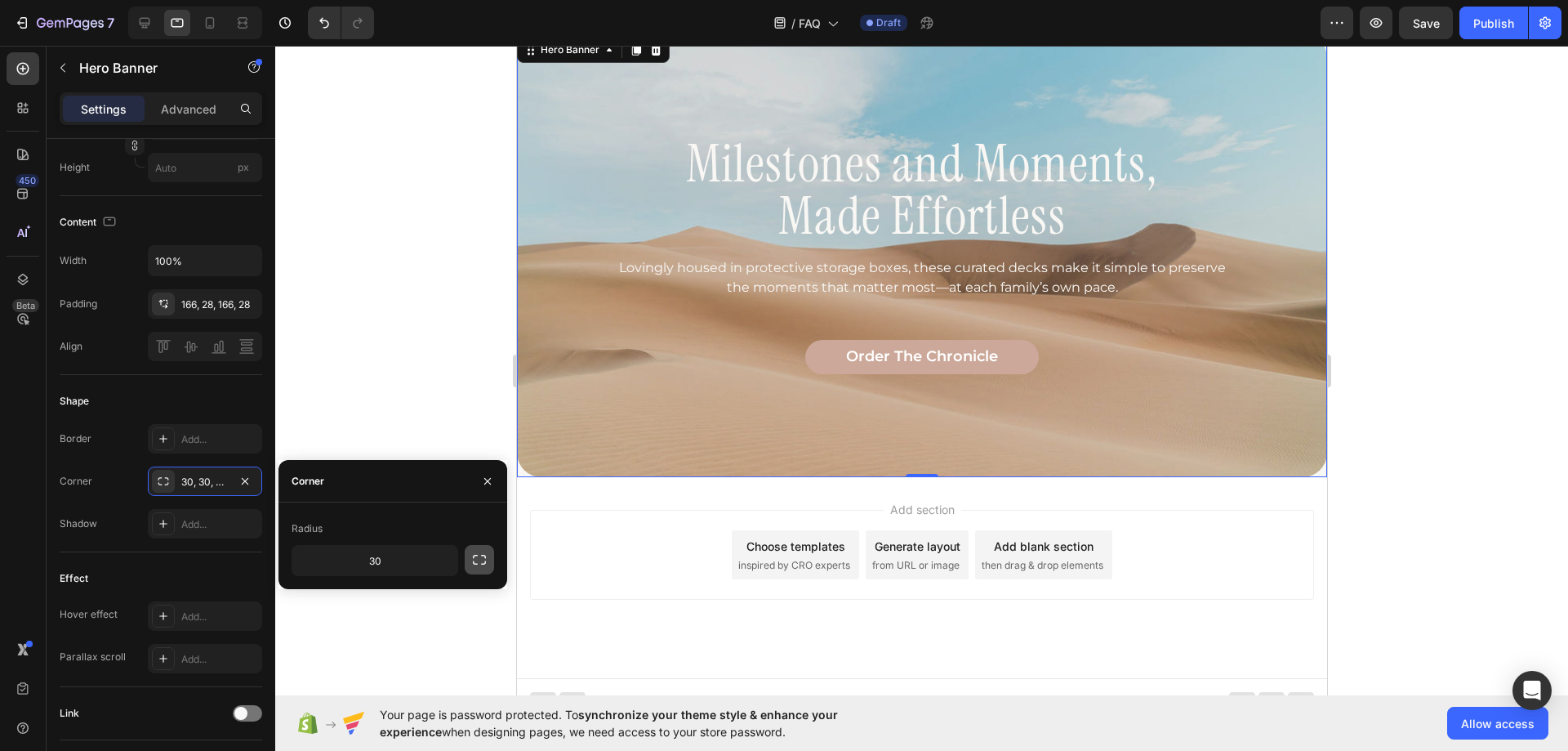
click at [478, 571] on button "button" at bounding box center [480, 560] width 30 height 30
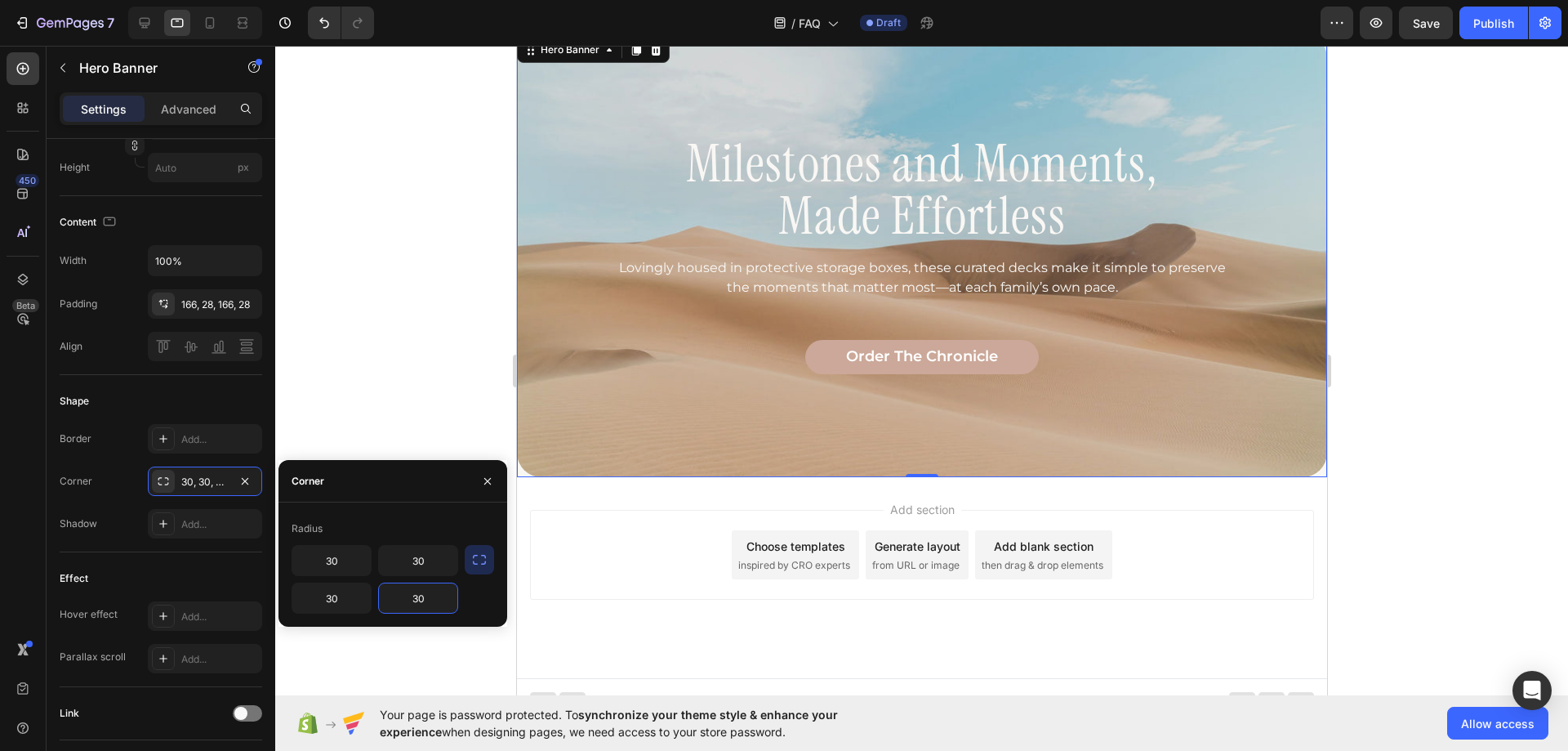
click at [410, 601] on input "30" at bounding box center [419, 598] width 79 height 30
type input "0"
click at [342, 601] on input "30" at bounding box center [332, 598] width 79 height 30
type input "0"
click at [177, 545] on div "Shape Border Add... Corner 30, 30, 30, 0 Shadow Add..." at bounding box center [161, 463] width 203 height 177
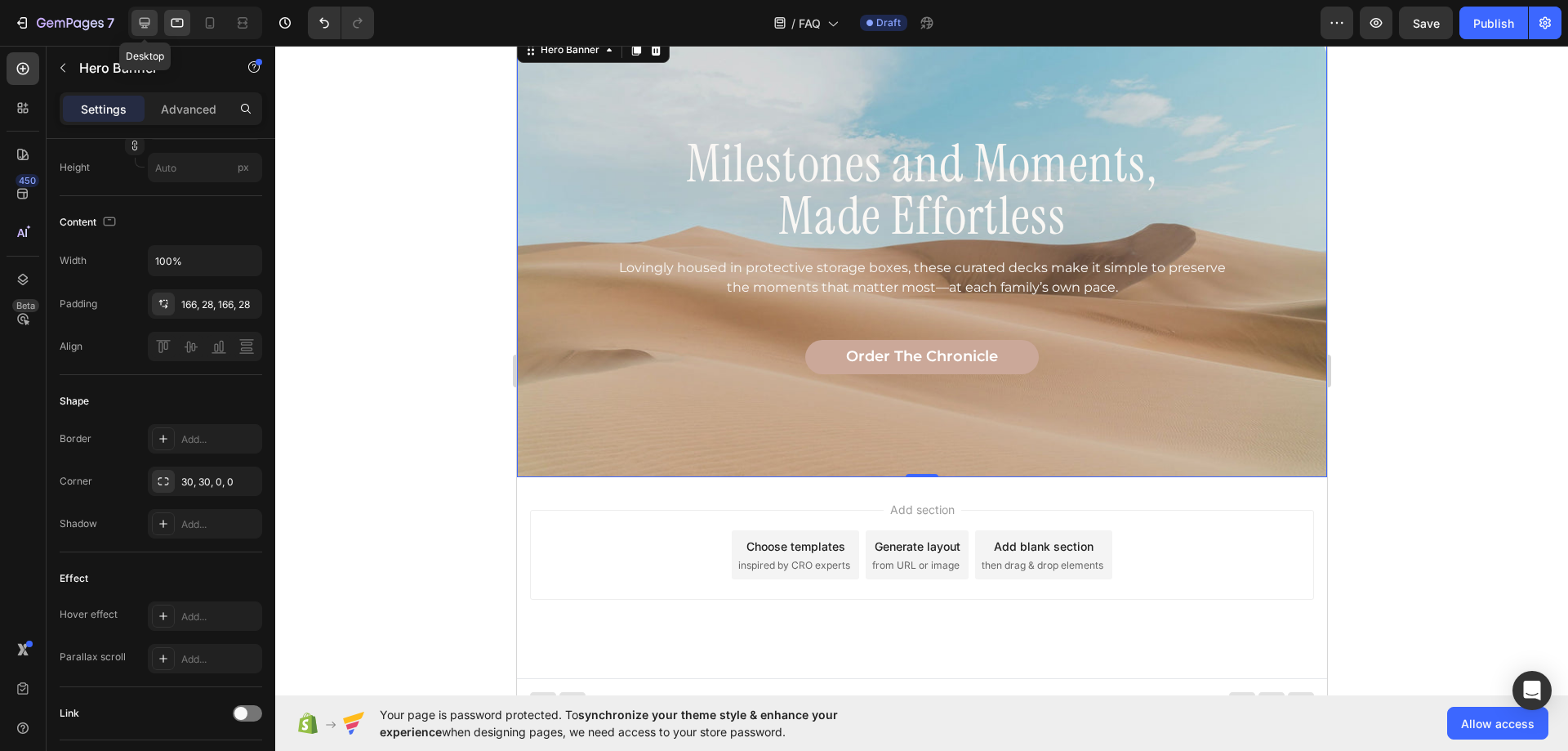
click at [143, 27] on icon at bounding box center [145, 24] width 10 height 10
type input "1200"
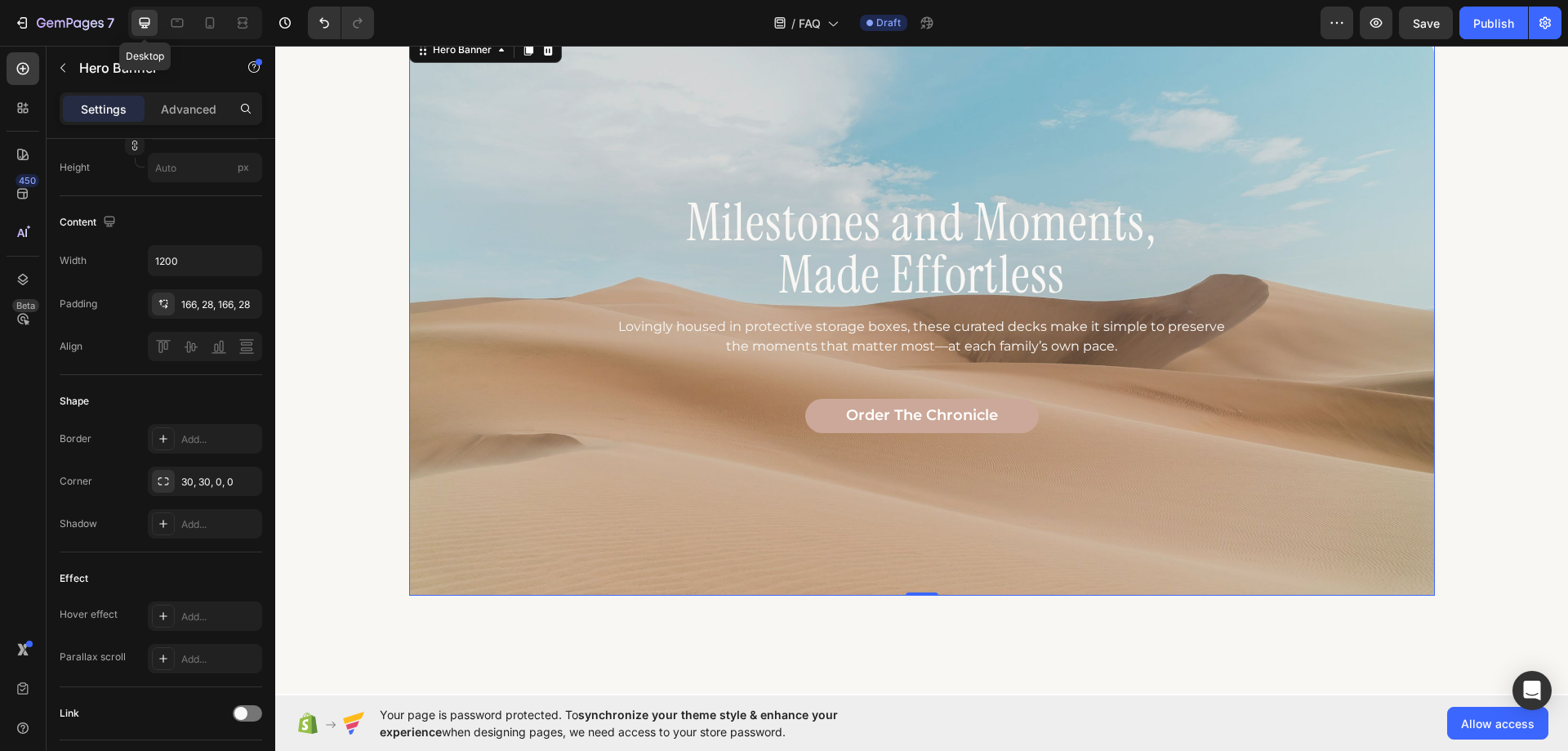
scroll to position [1244, 0]
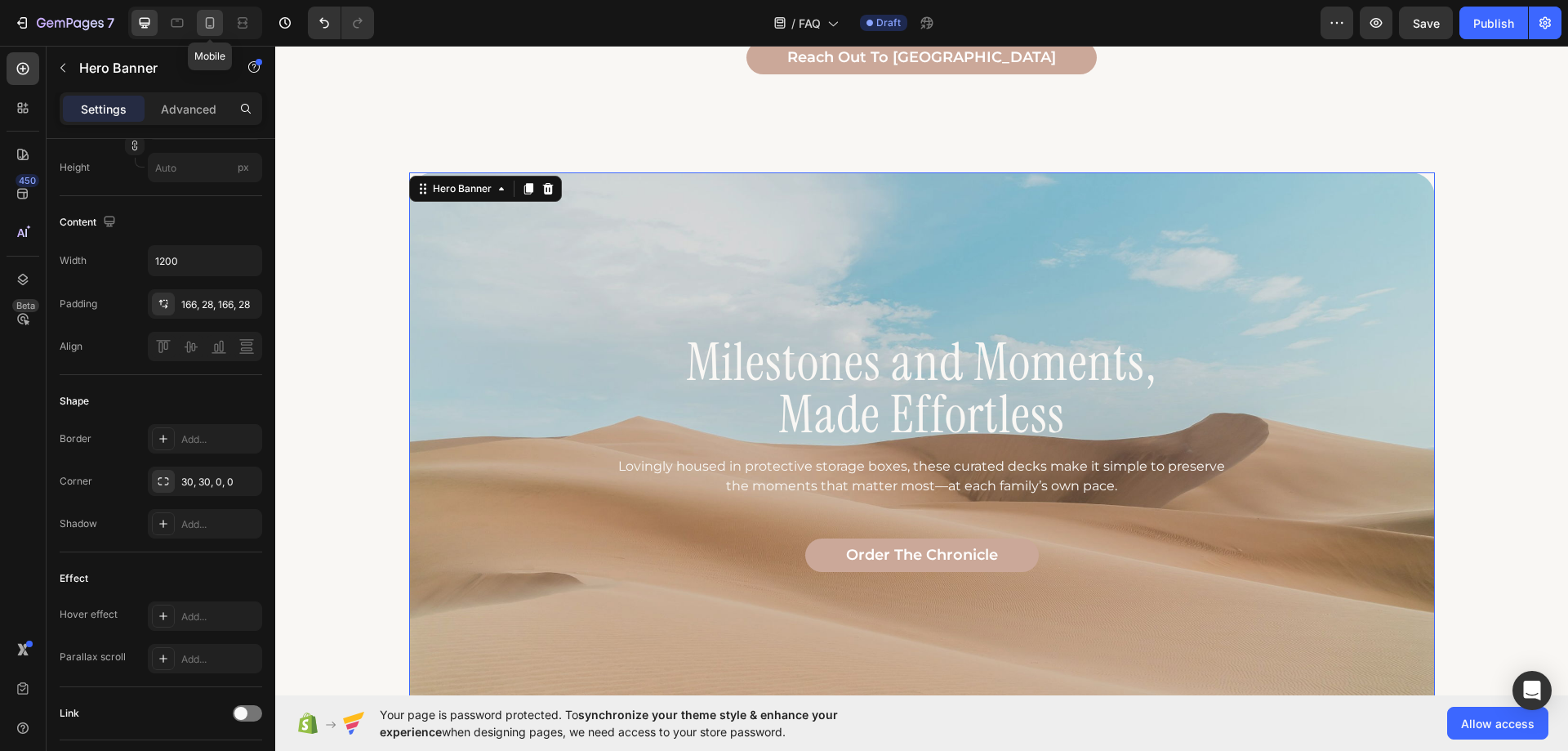
click at [208, 24] on icon at bounding box center [210, 23] width 17 height 17
type input "100"
type input "600"
type input "100%"
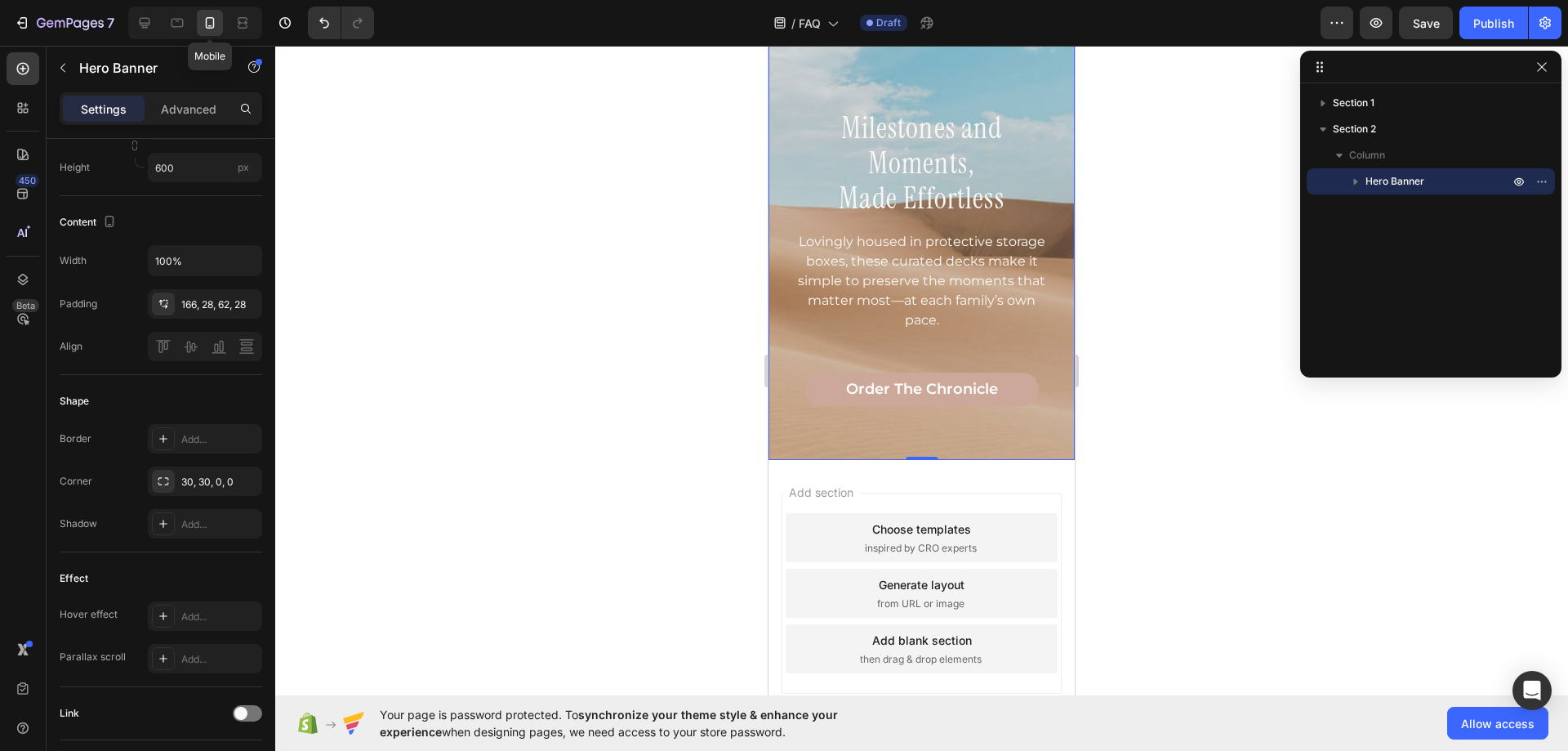
scroll to position [770, 0]
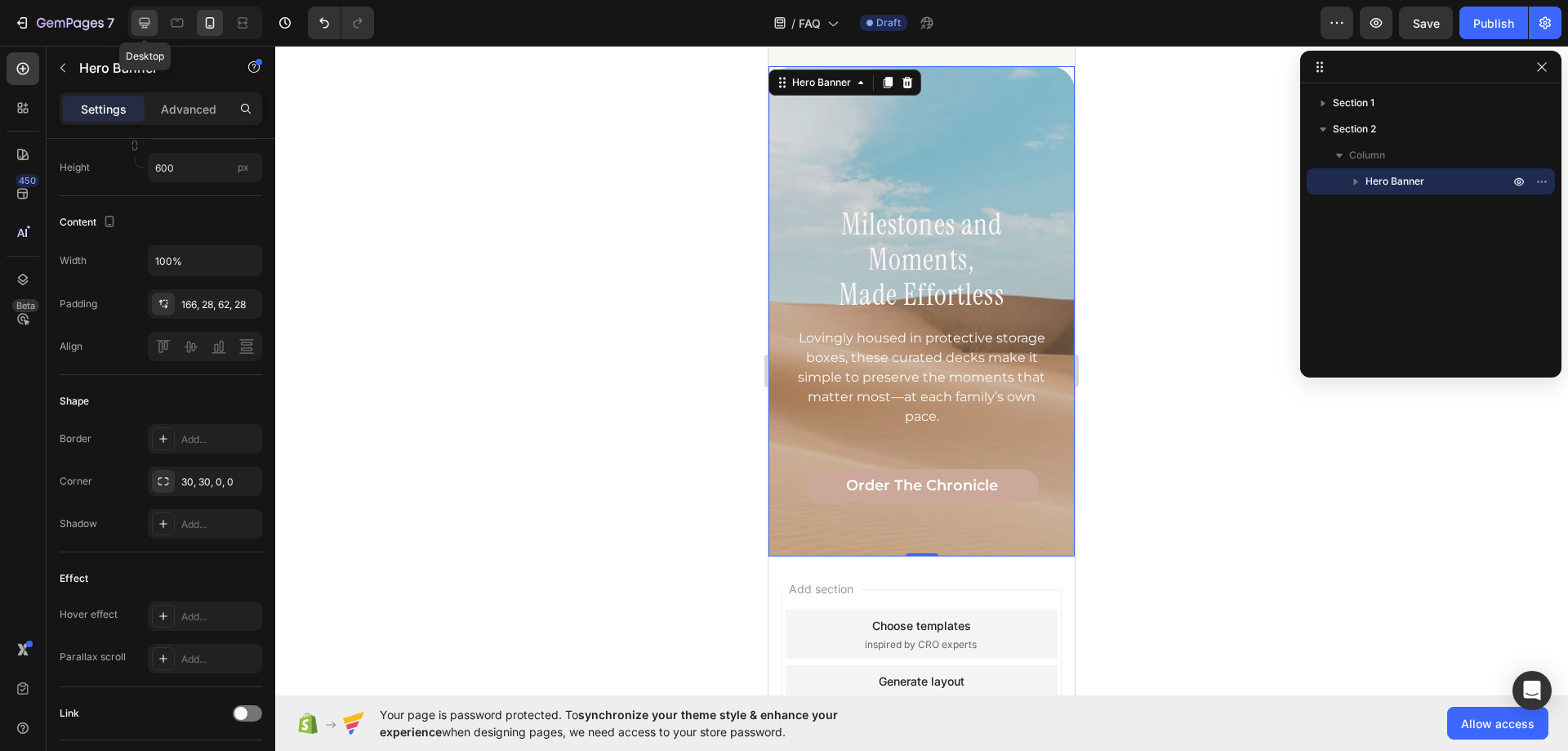
click at [144, 28] on icon at bounding box center [145, 24] width 10 height 10
type input "1256"
type input "1200"
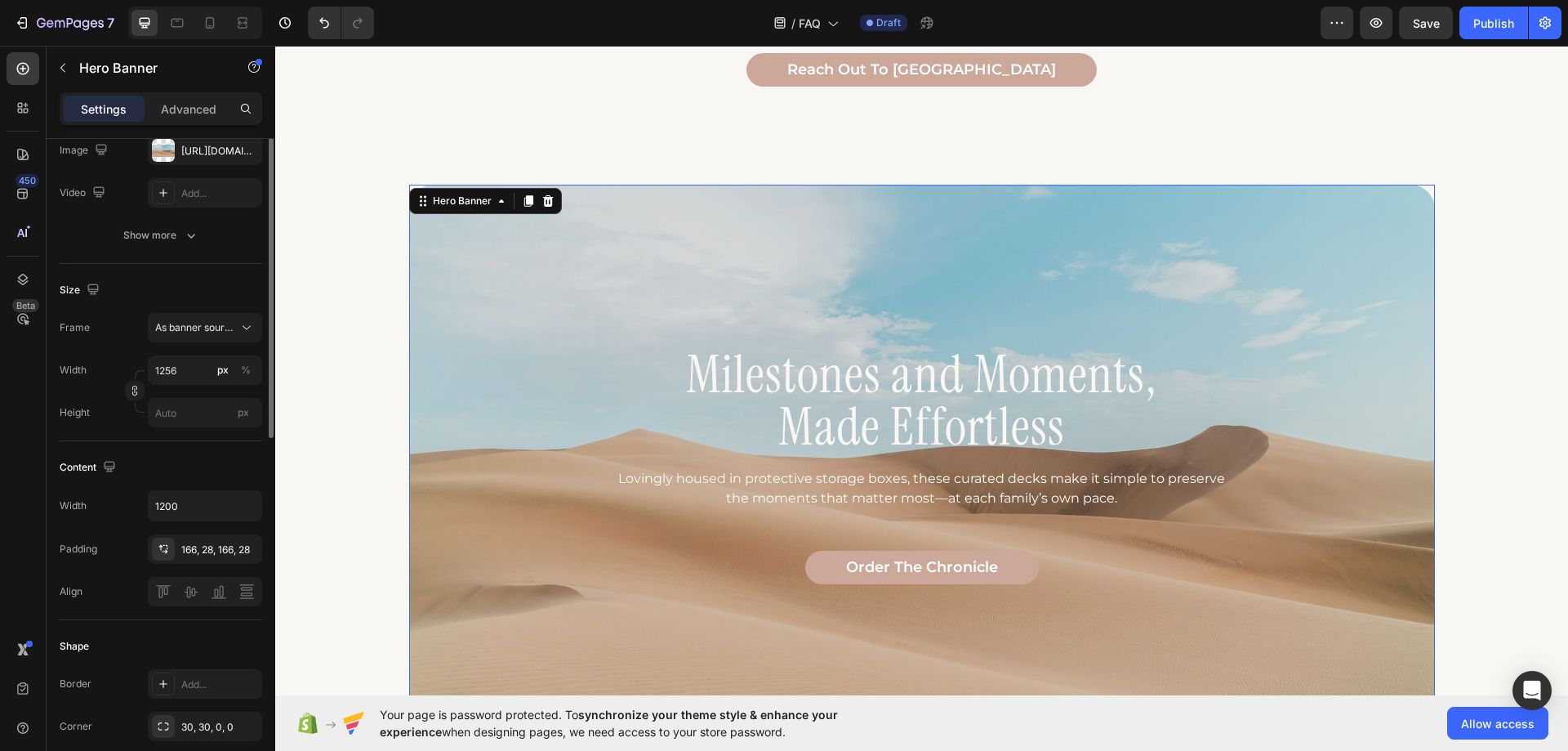
scroll to position [46, 0]
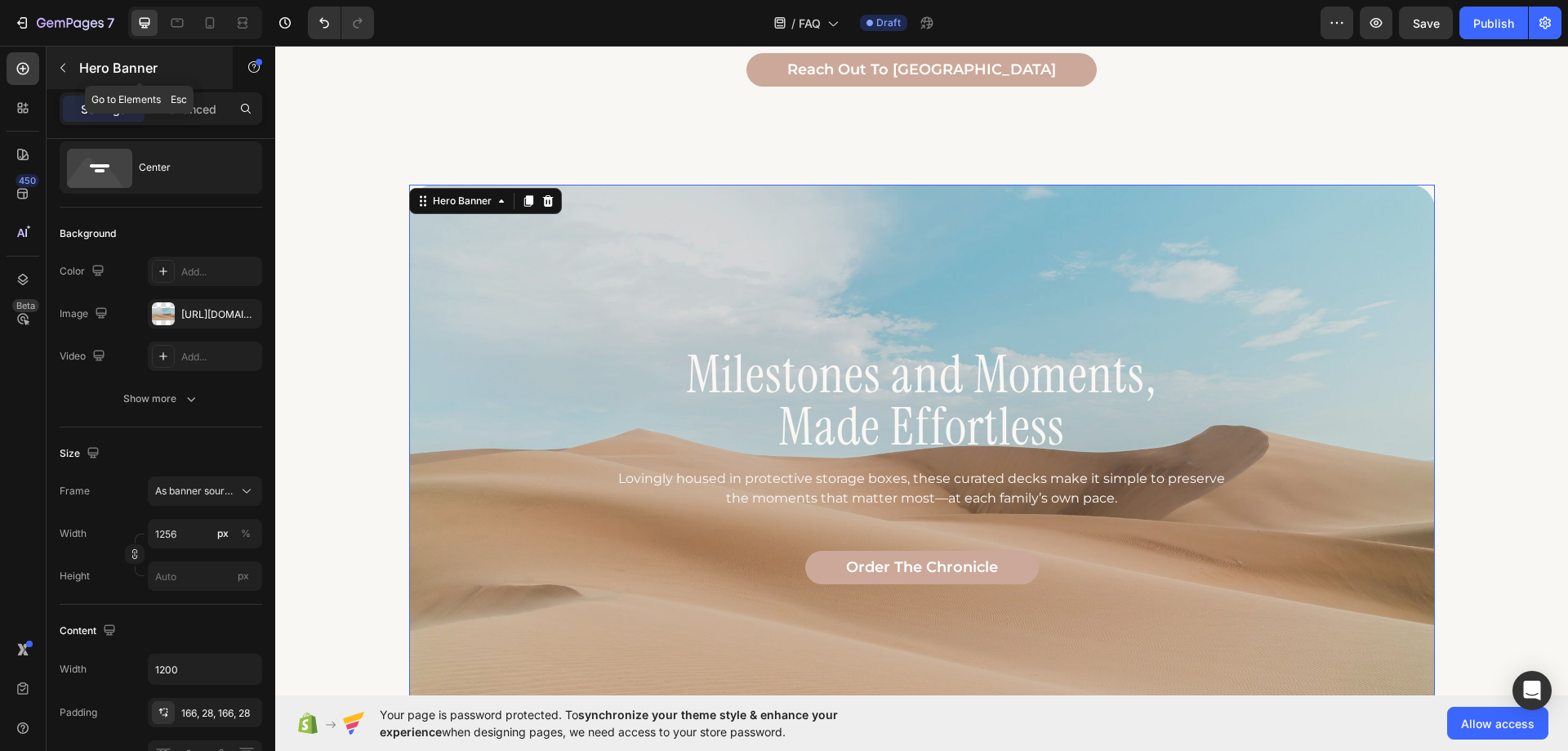
click at [68, 69] on icon "button" at bounding box center [62, 67] width 13 height 13
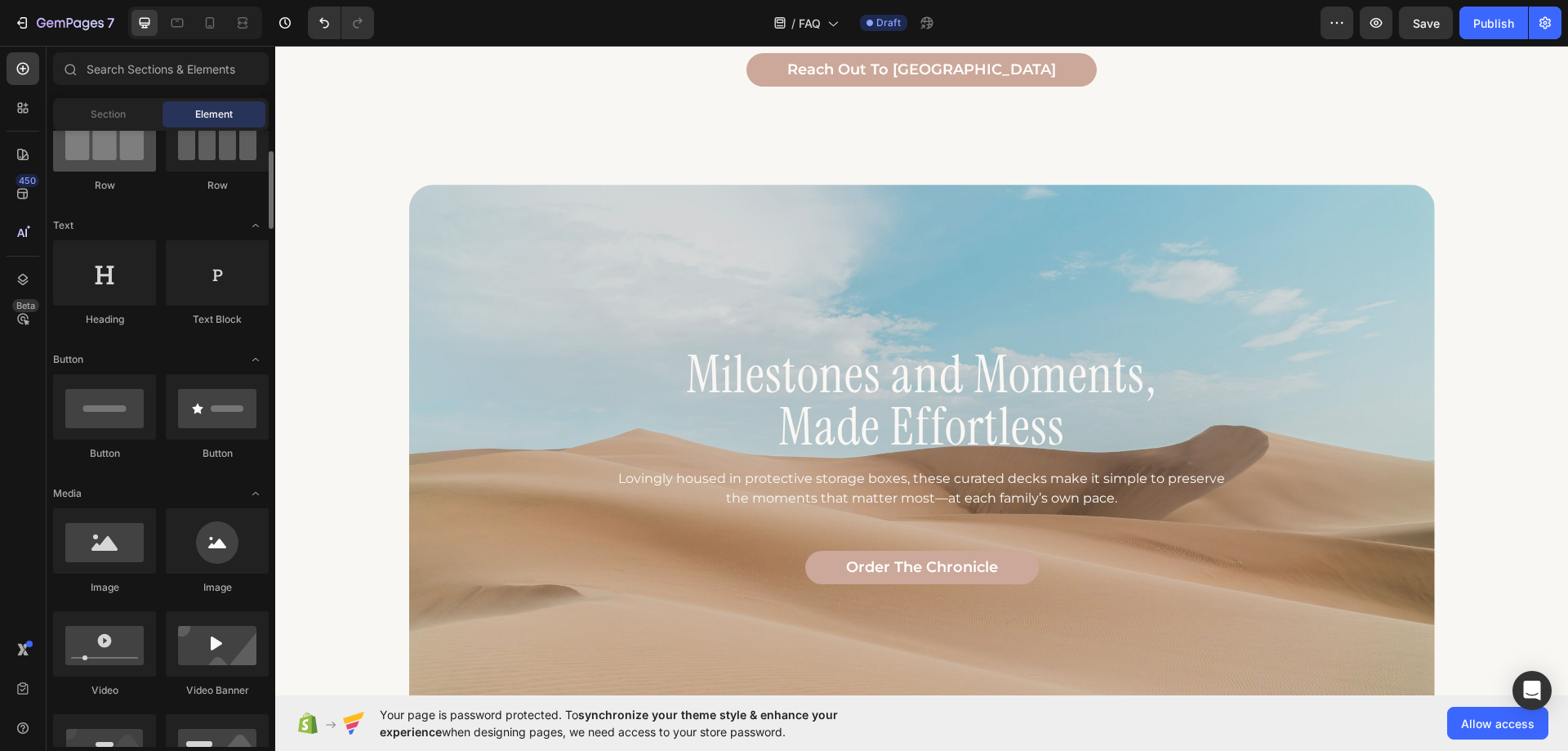
scroll to position [0, 0]
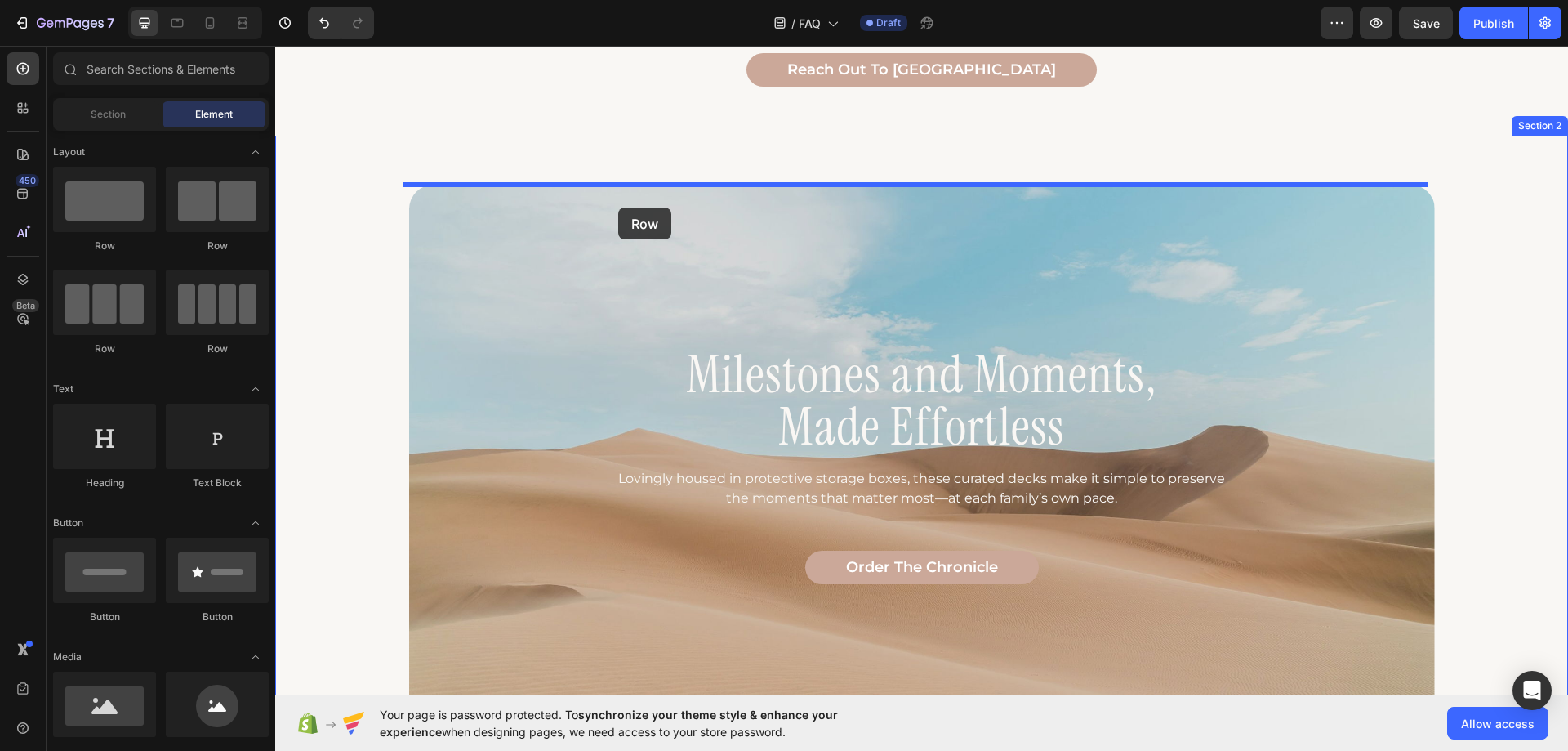
drag, startPoint x: 384, startPoint y: 254, endPoint x: 619, endPoint y: 206, distance: 239.9
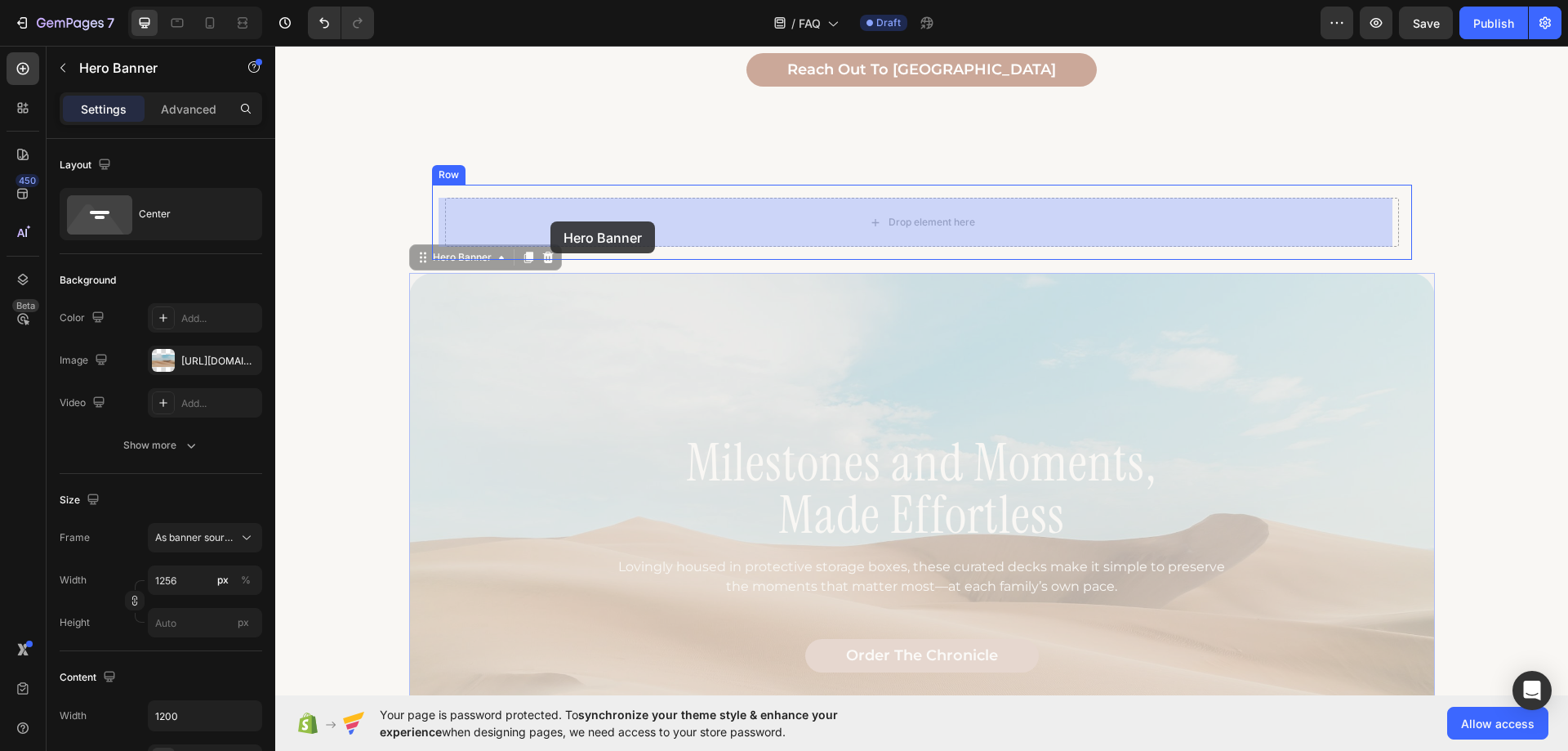
drag, startPoint x: 442, startPoint y: 262, endPoint x: 551, endPoint y: 221, distance: 116.5
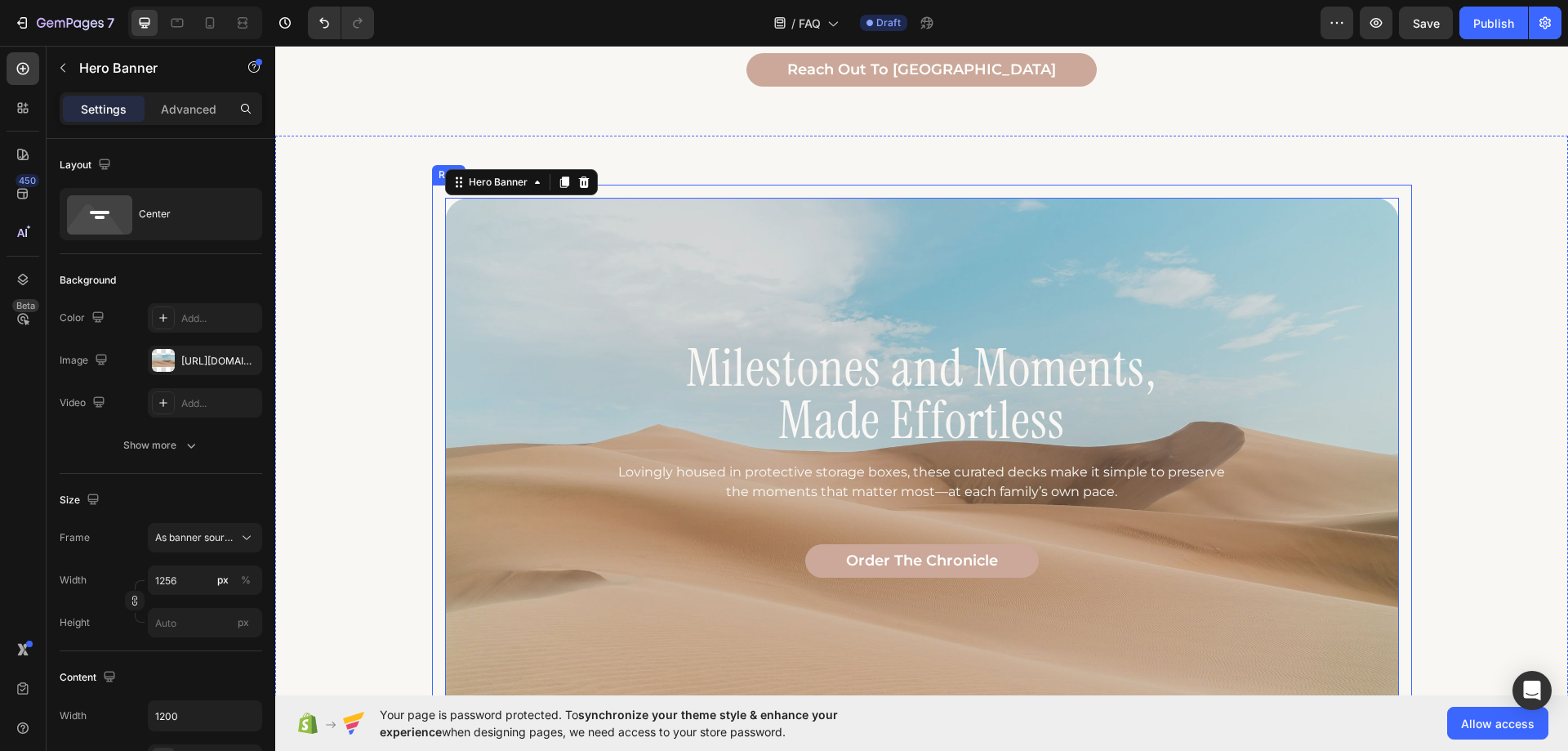
click at [432, 237] on div "Milestones and Moments, Made Effortless Heading Lovingly housed in protective s…" at bounding box center [922, 459] width 981 height 549
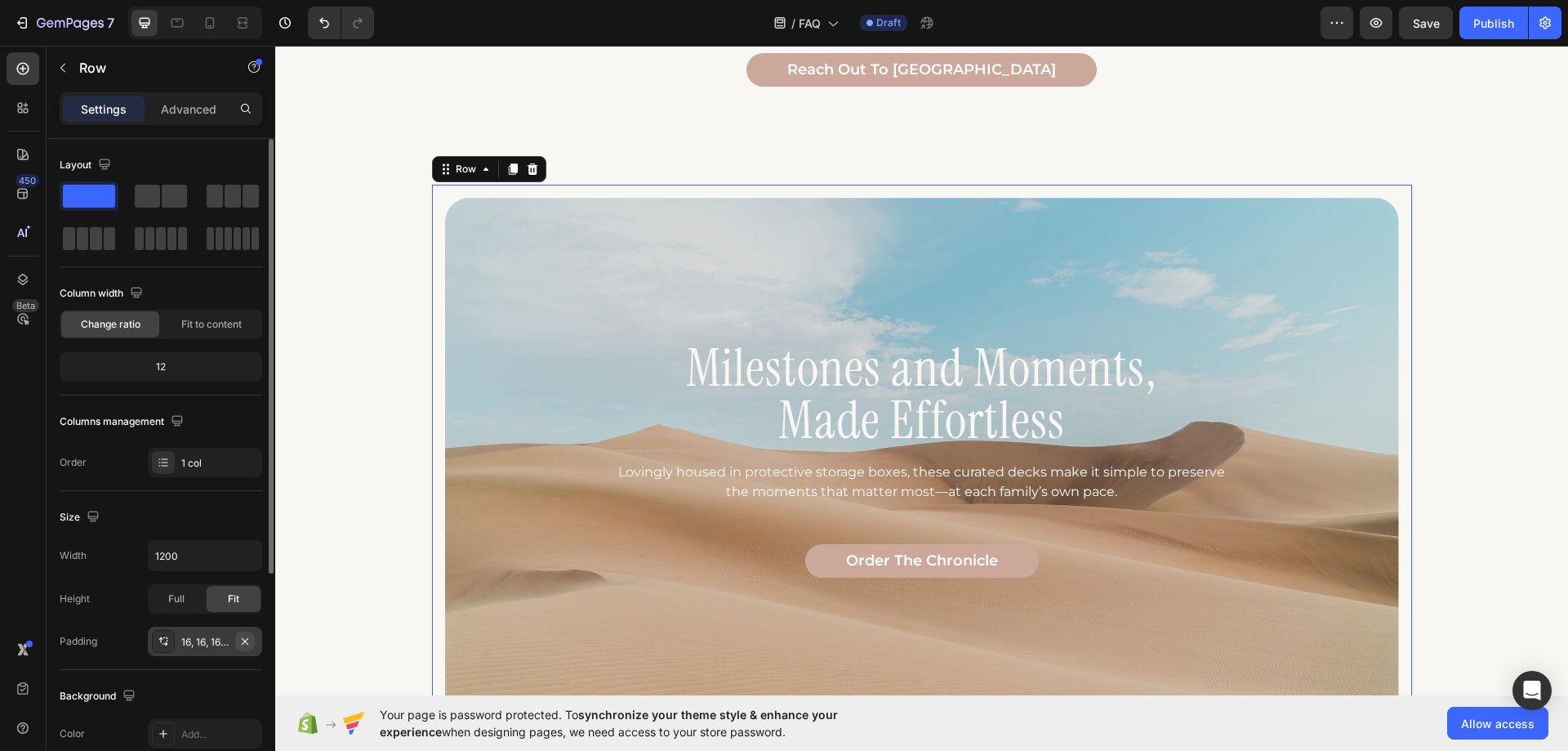
click at [243, 643] on icon "button" at bounding box center [245, 641] width 13 height 13
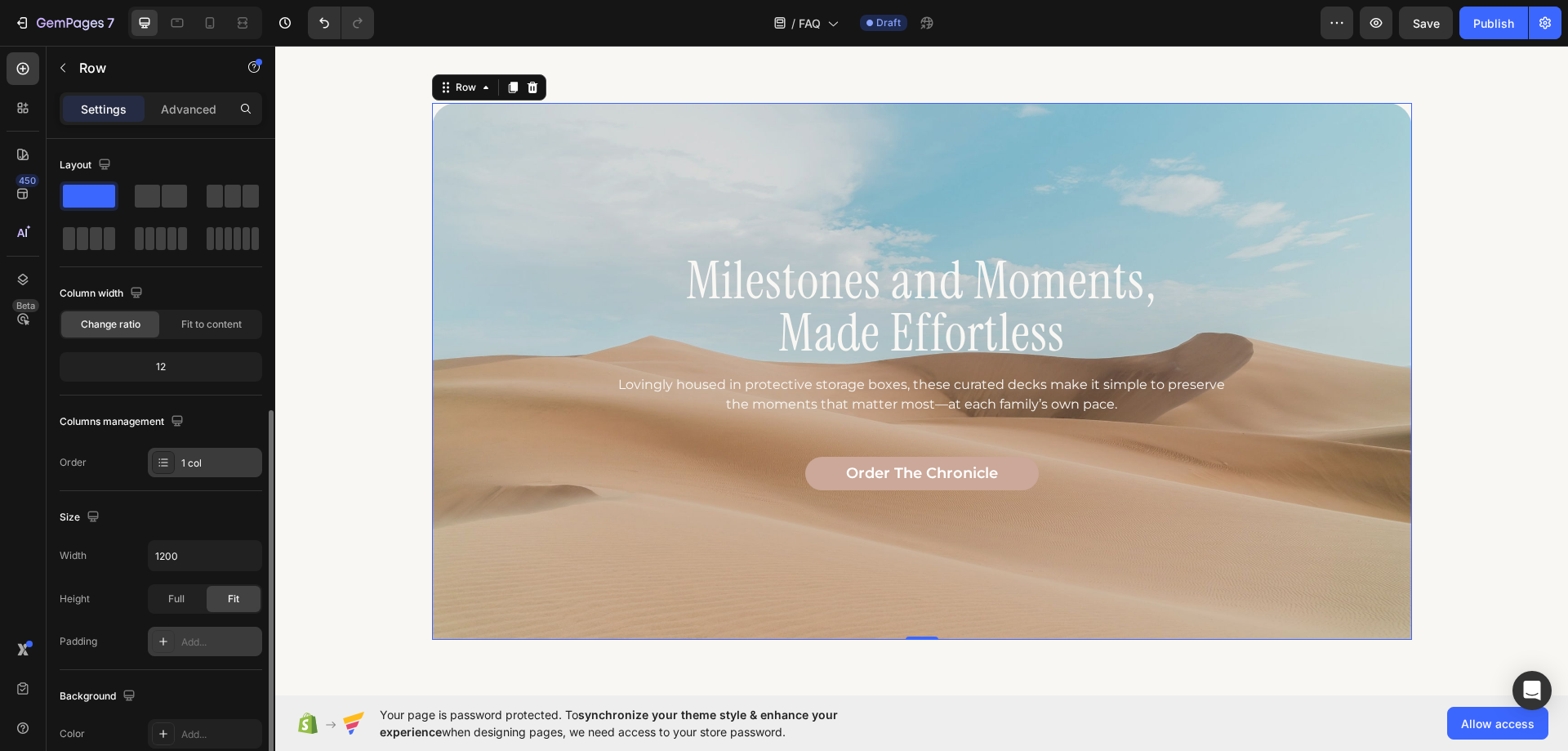
scroll to position [163, 0]
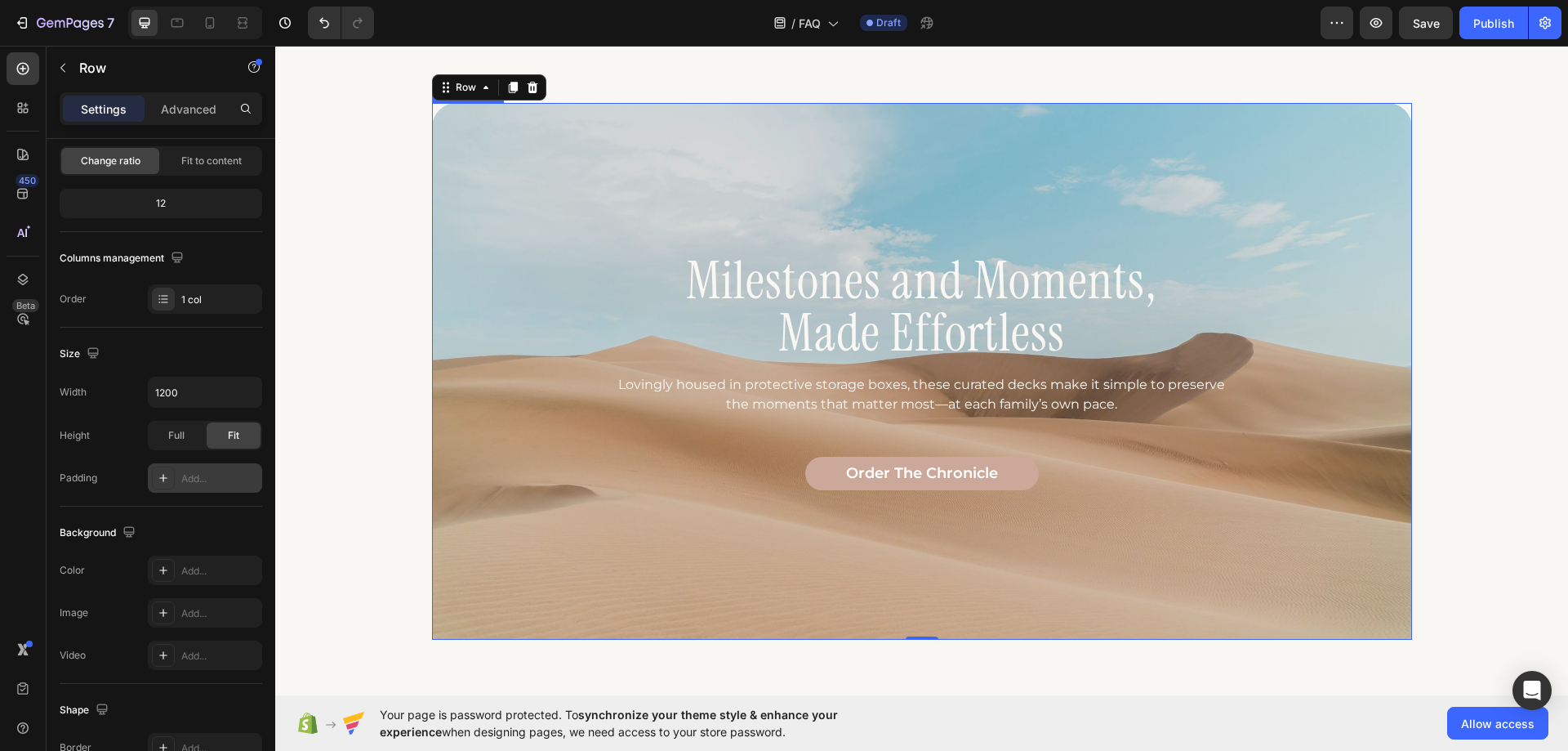
click at [474, 116] on div "Milestones and Moments, Made Effortless Heading Lovingly housed in protective s…" at bounding box center [922, 372] width 981 height 537
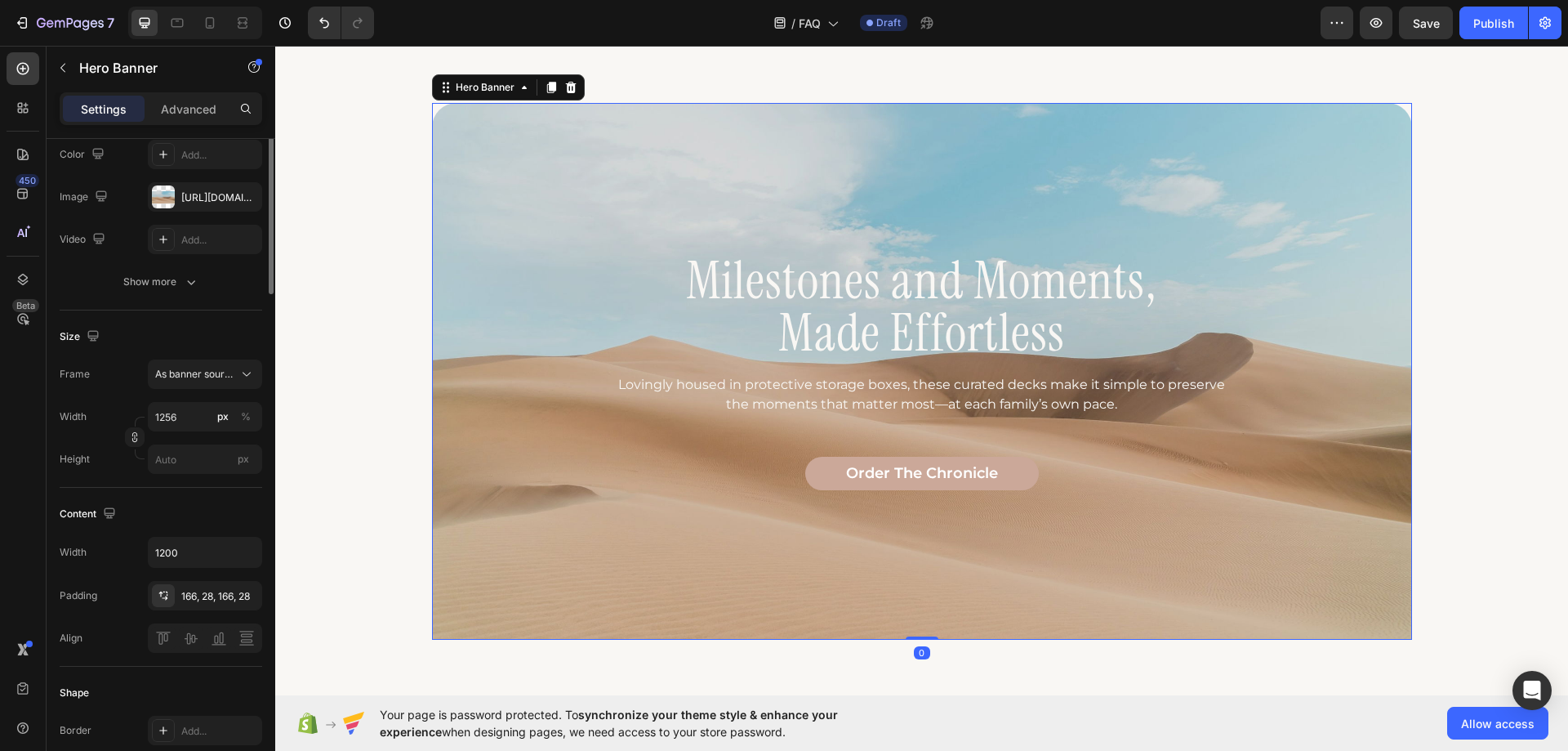
scroll to position [0, 0]
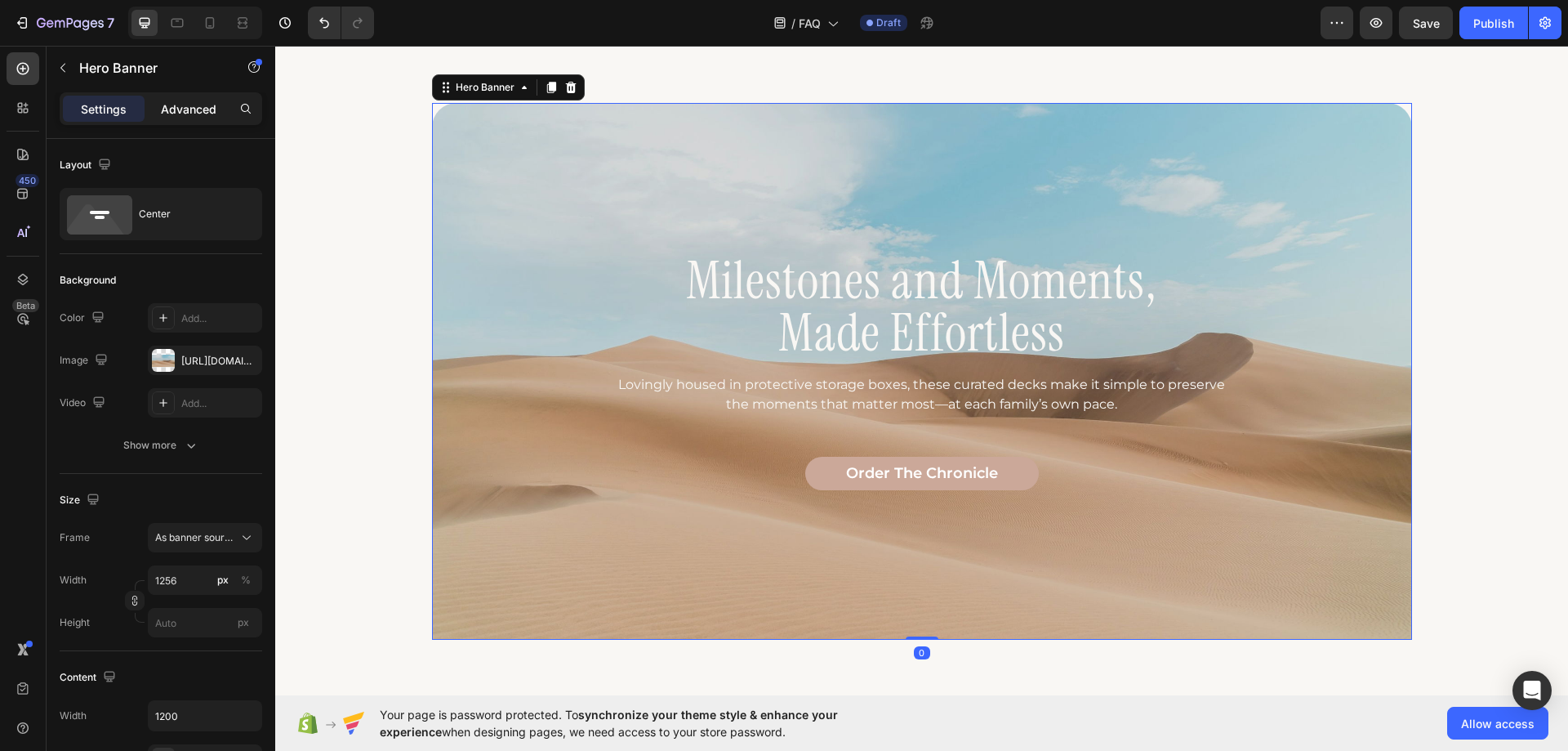
click at [181, 120] on div "Advanced" at bounding box center [188, 108] width 81 height 26
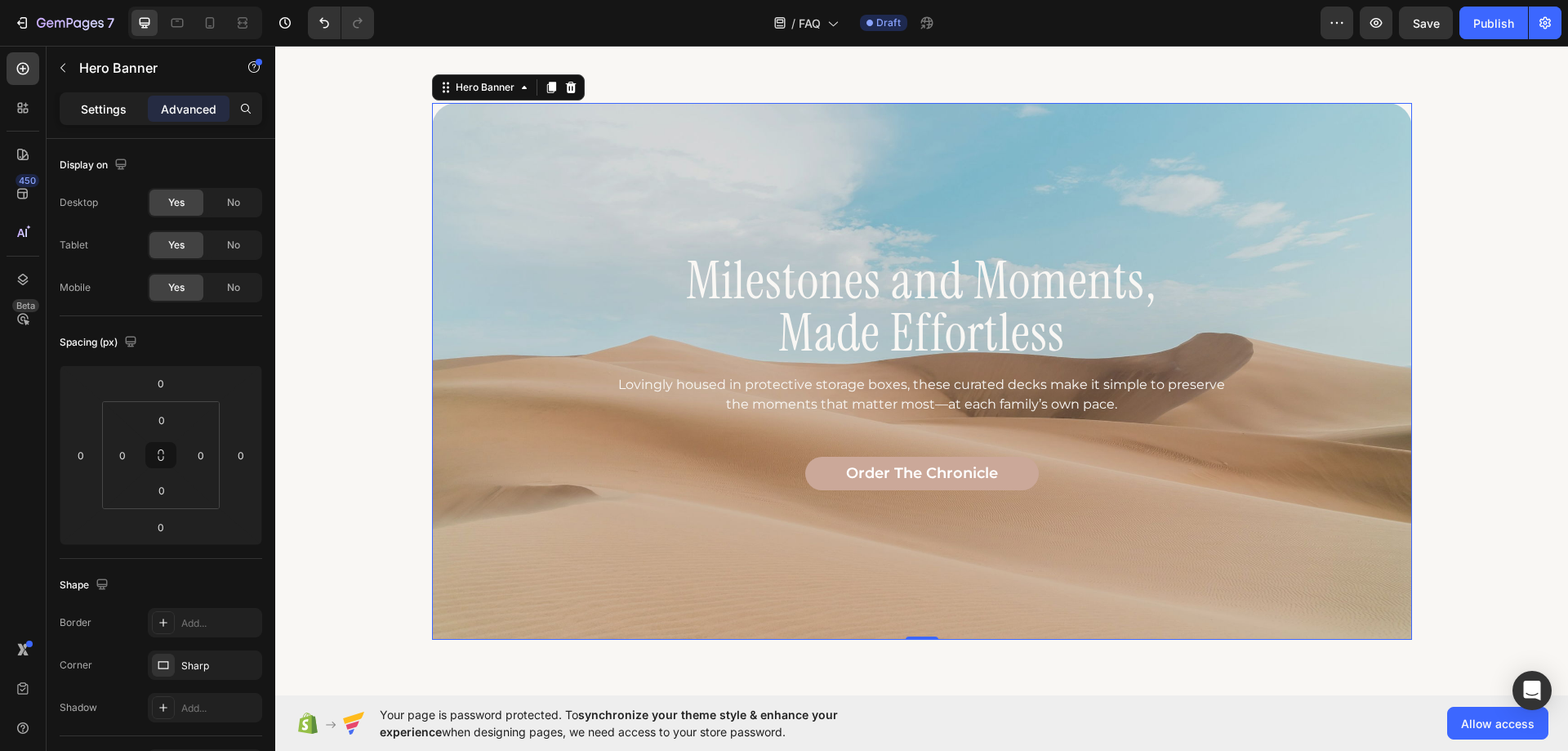
click at [112, 108] on p "Settings" at bounding box center [104, 109] width 45 height 17
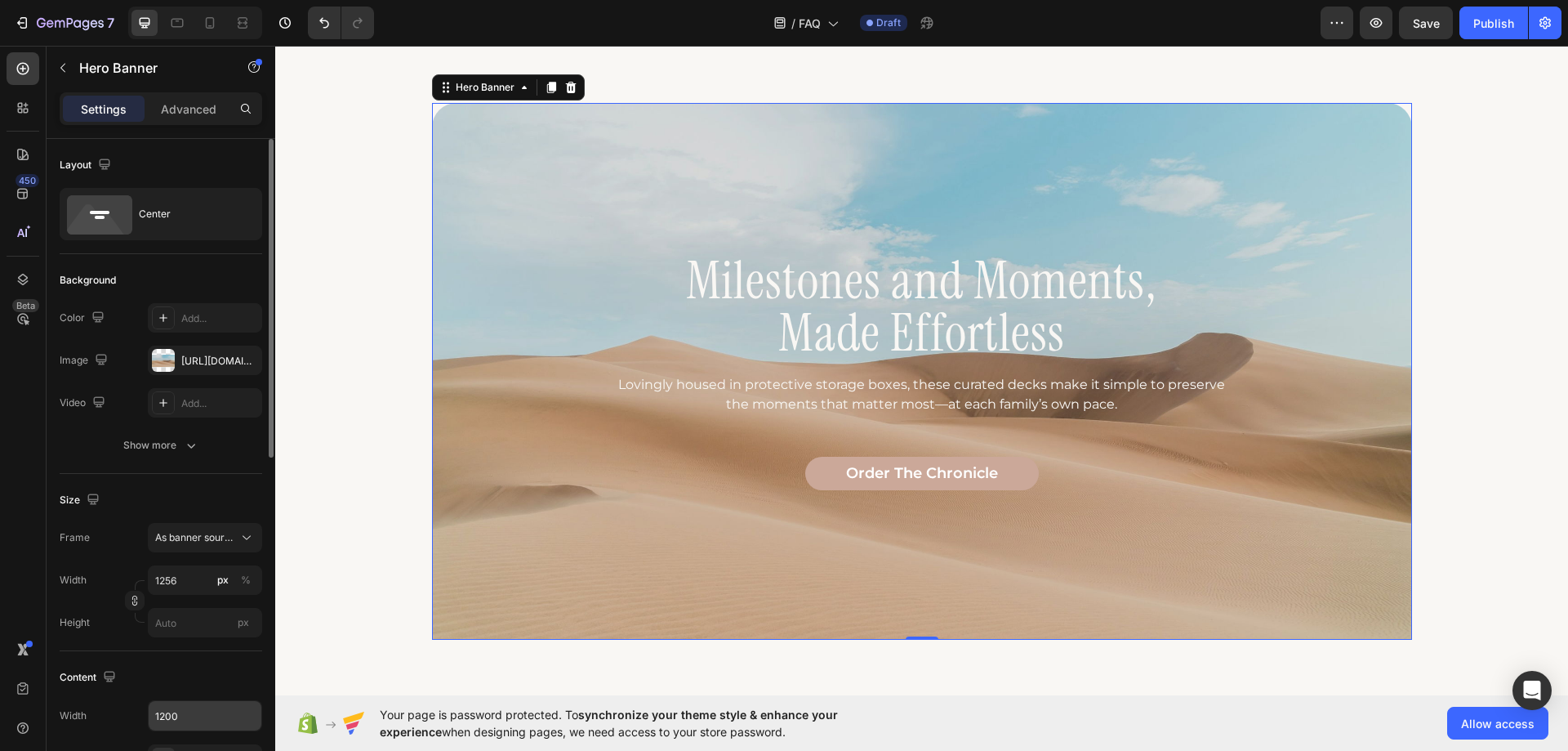
scroll to position [245, 0]
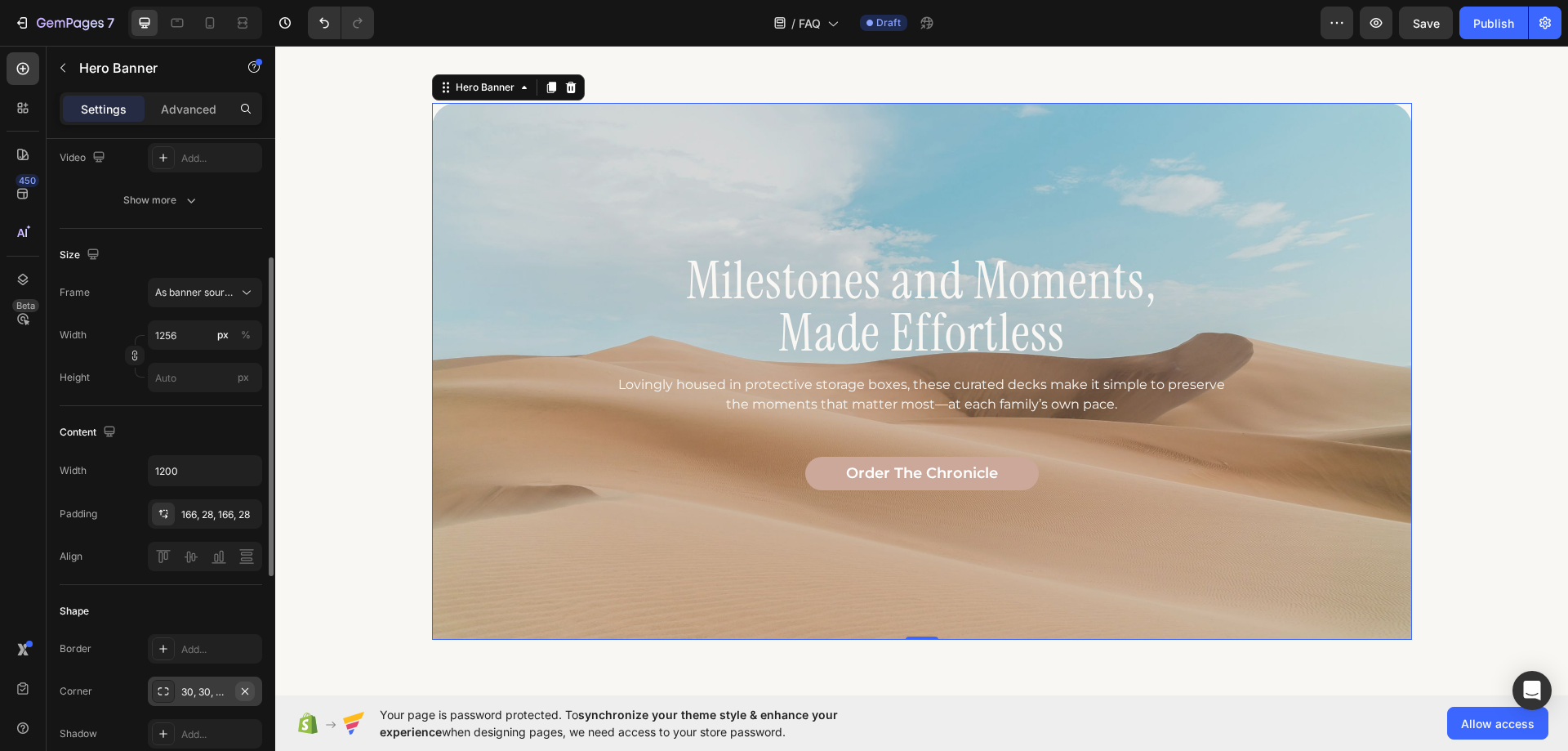
click at [247, 686] on icon "button" at bounding box center [245, 691] width 13 height 13
click at [447, 468] on div "Milestones and Moments, Made Effortless Heading Lovingly housed in protective s…" at bounding box center [922, 372] width 981 height 509
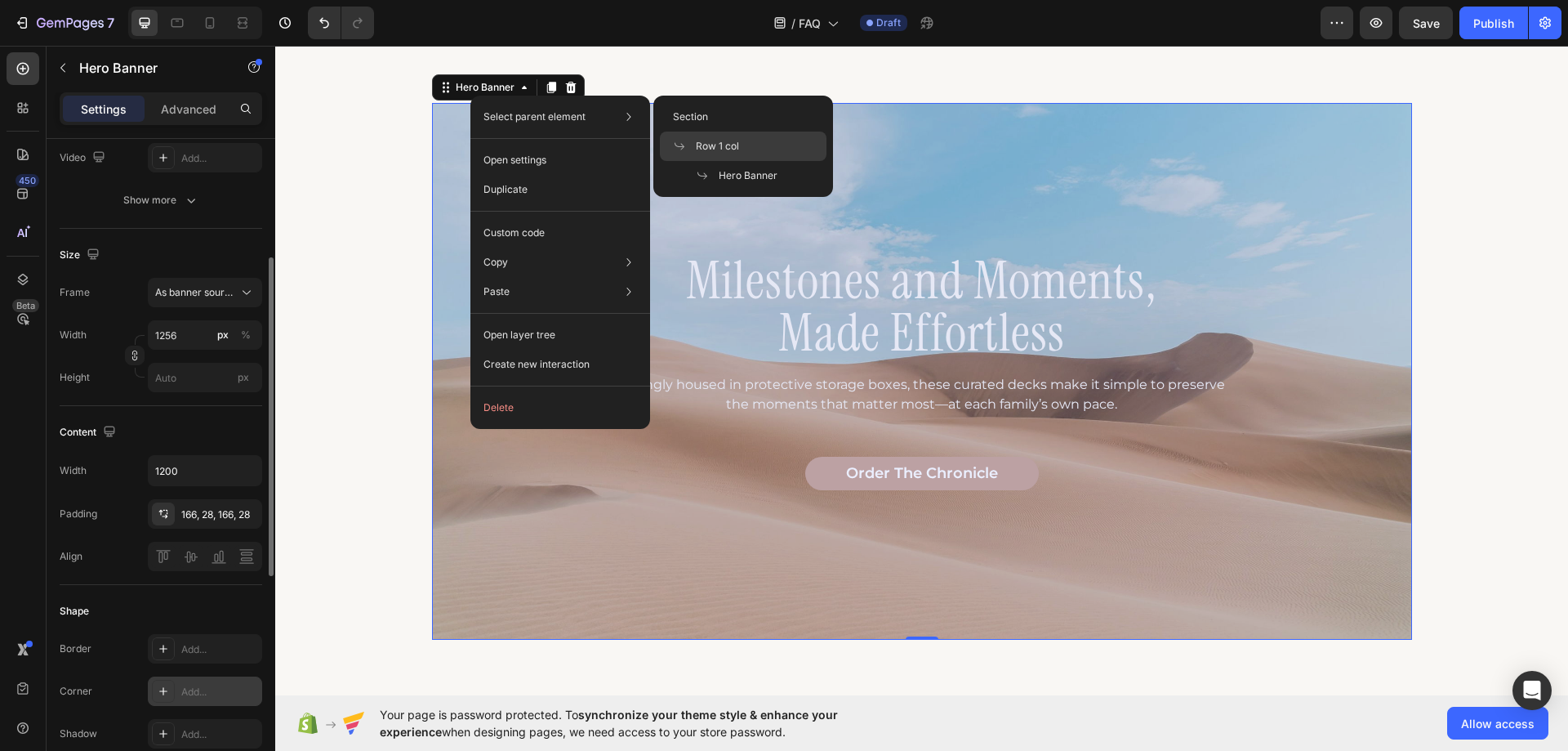
click at [720, 143] on span "Row 1 col" at bounding box center [718, 146] width 44 height 15
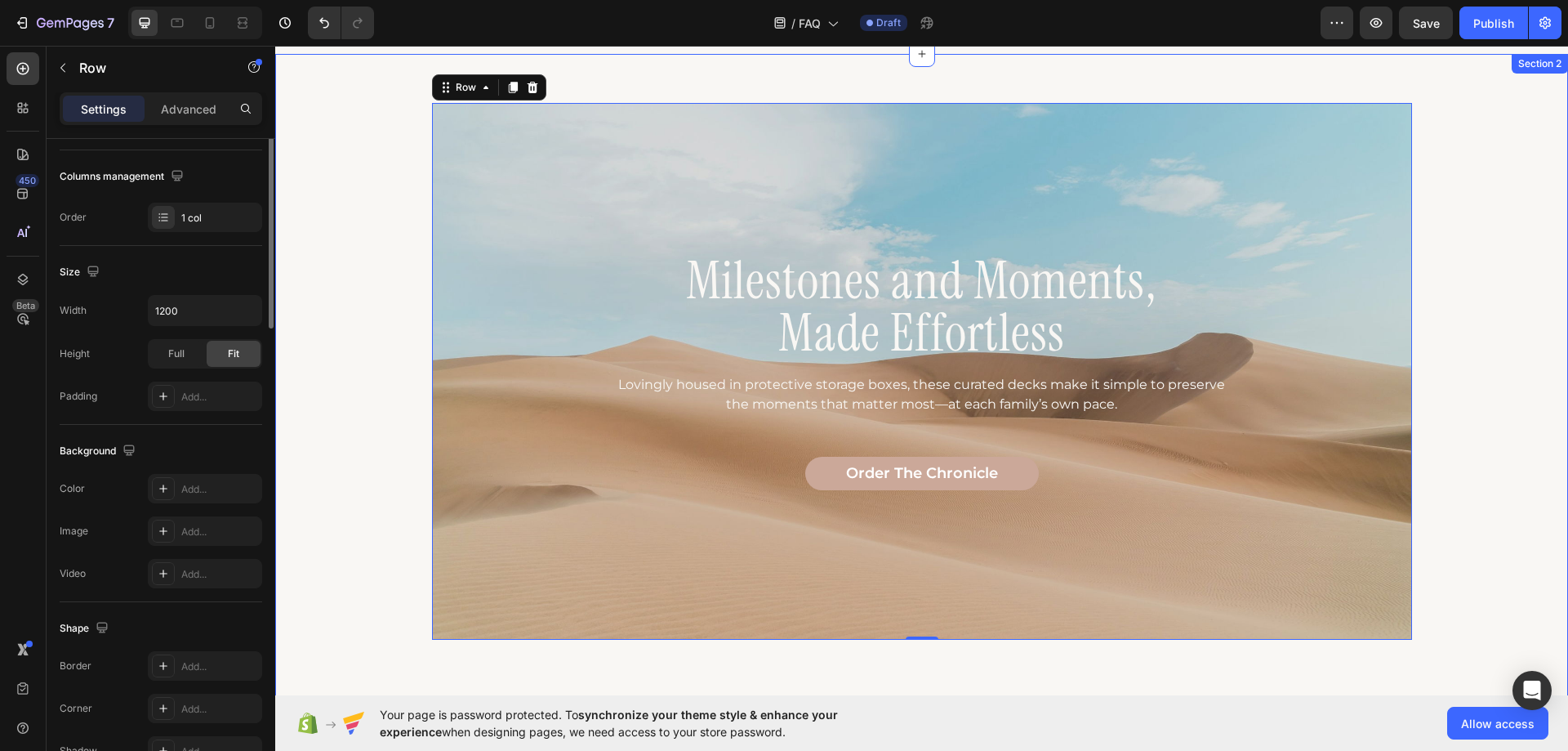
scroll to position [0, 0]
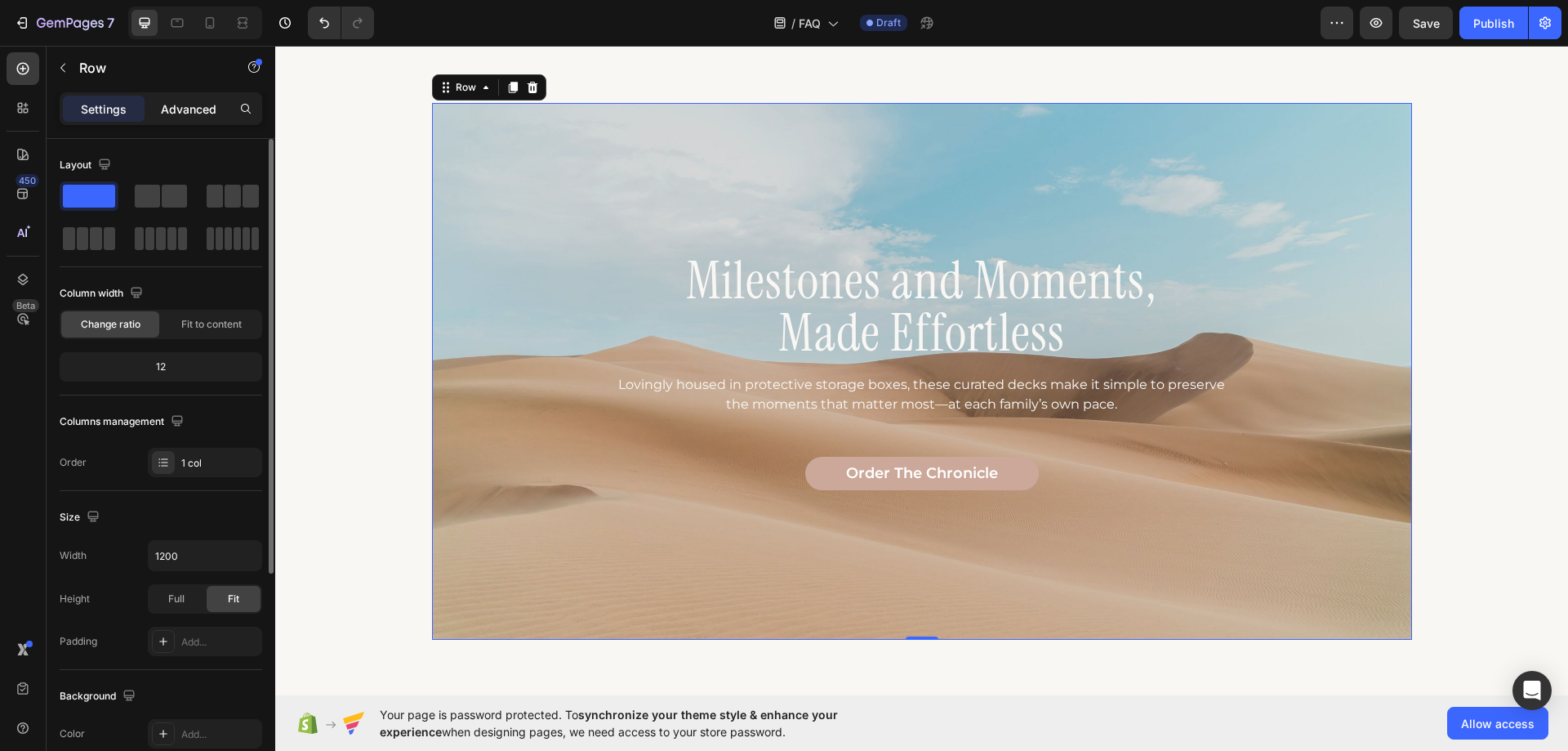
click at [179, 103] on p "Advanced" at bounding box center [189, 109] width 56 height 17
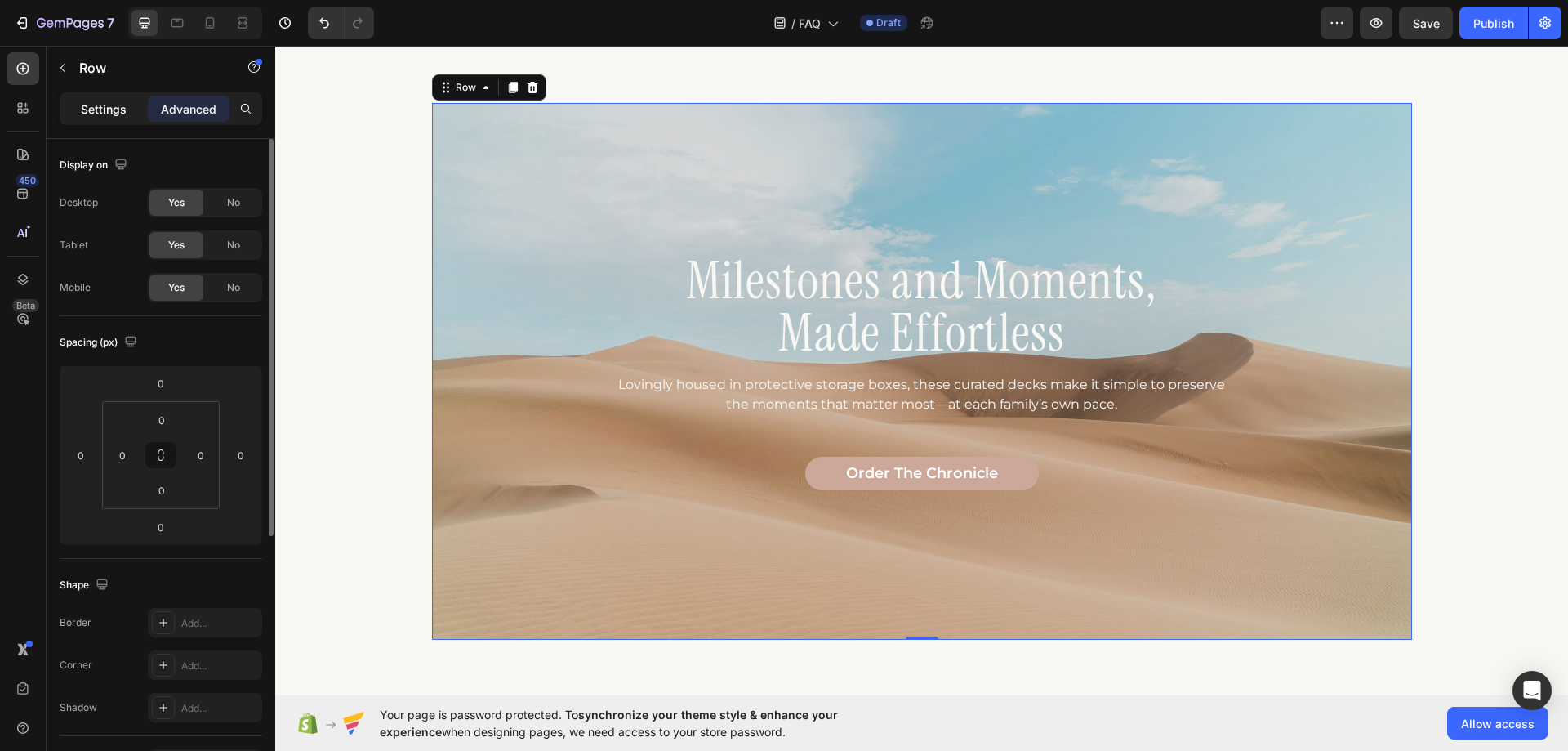
click at [96, 114] on p "Settings" at bounding box center [104, 109] width 45 height 17
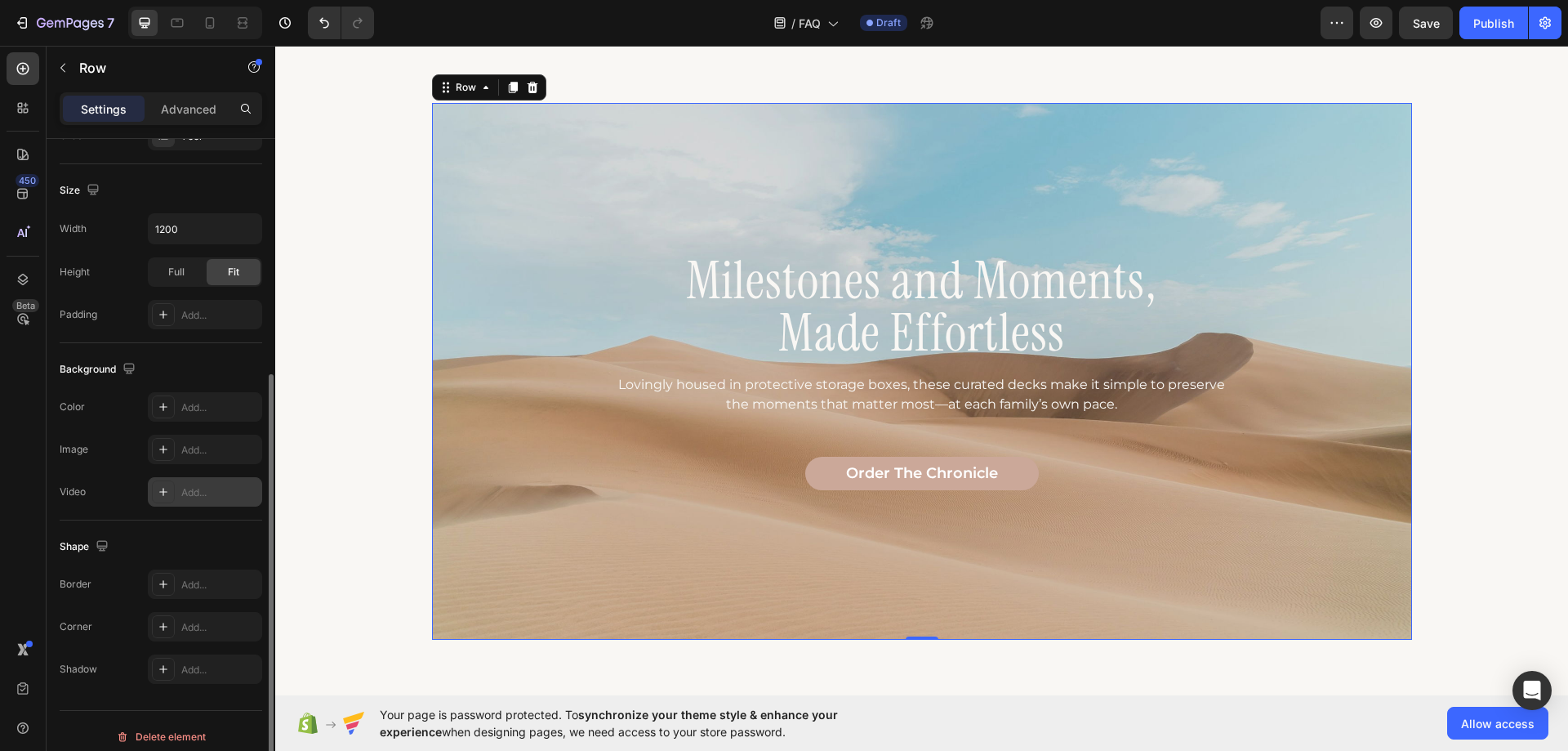
scroll to position [338, 0]
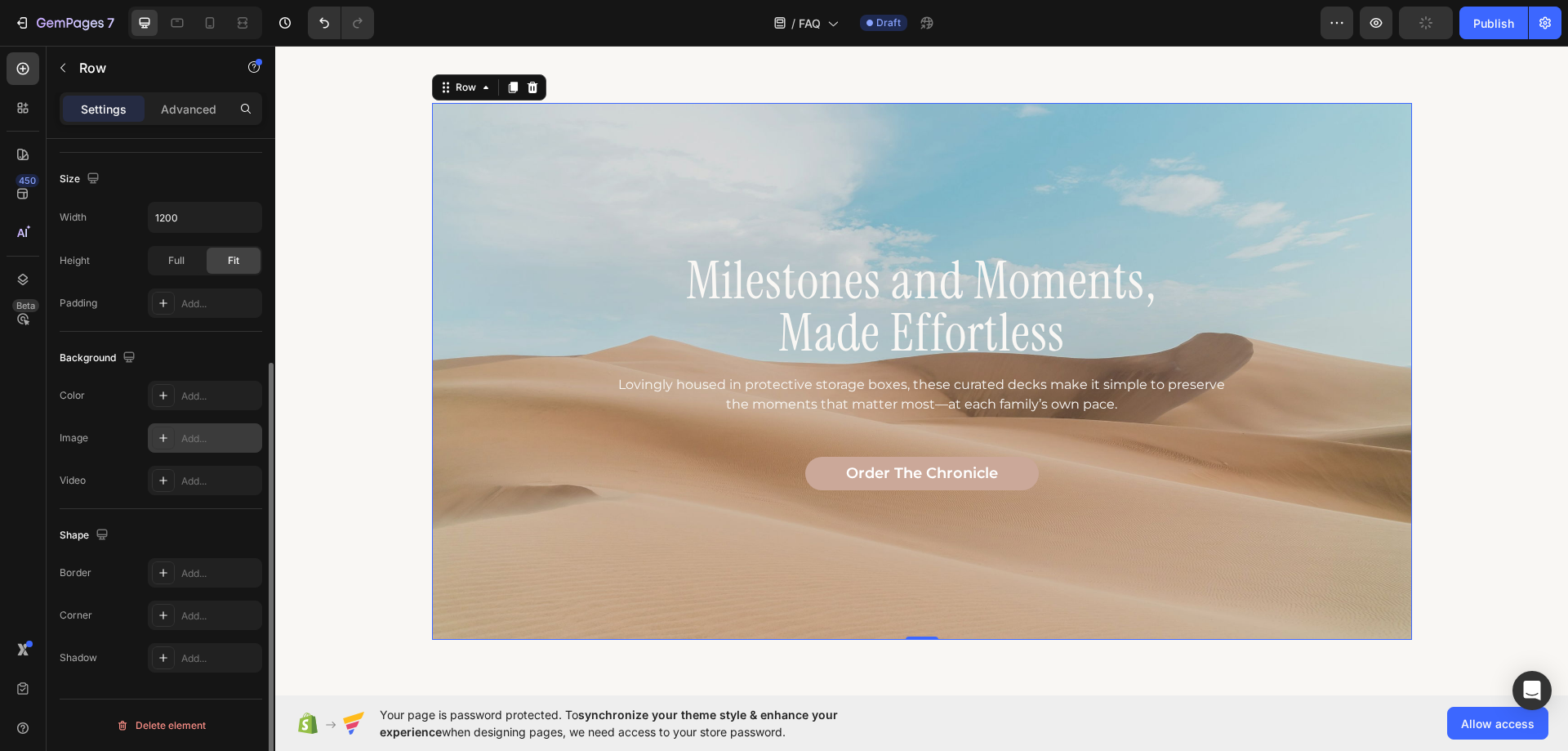
click at [184, 443] on div "Add..." at bounding box center [219, 438] width 77 height 15
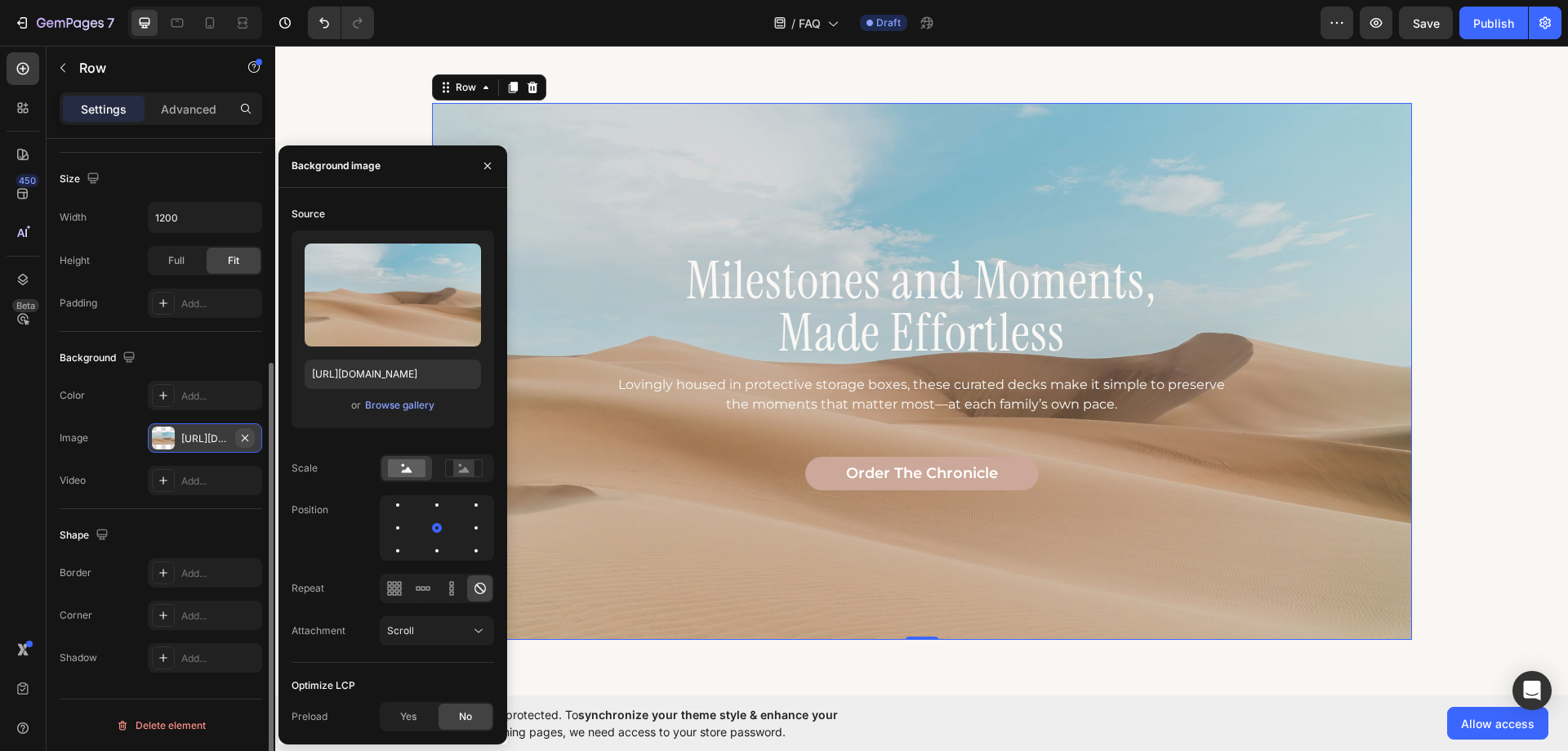
click at [244, 435] on icon "button" at bounding box center [245, 437] width 13 height 13
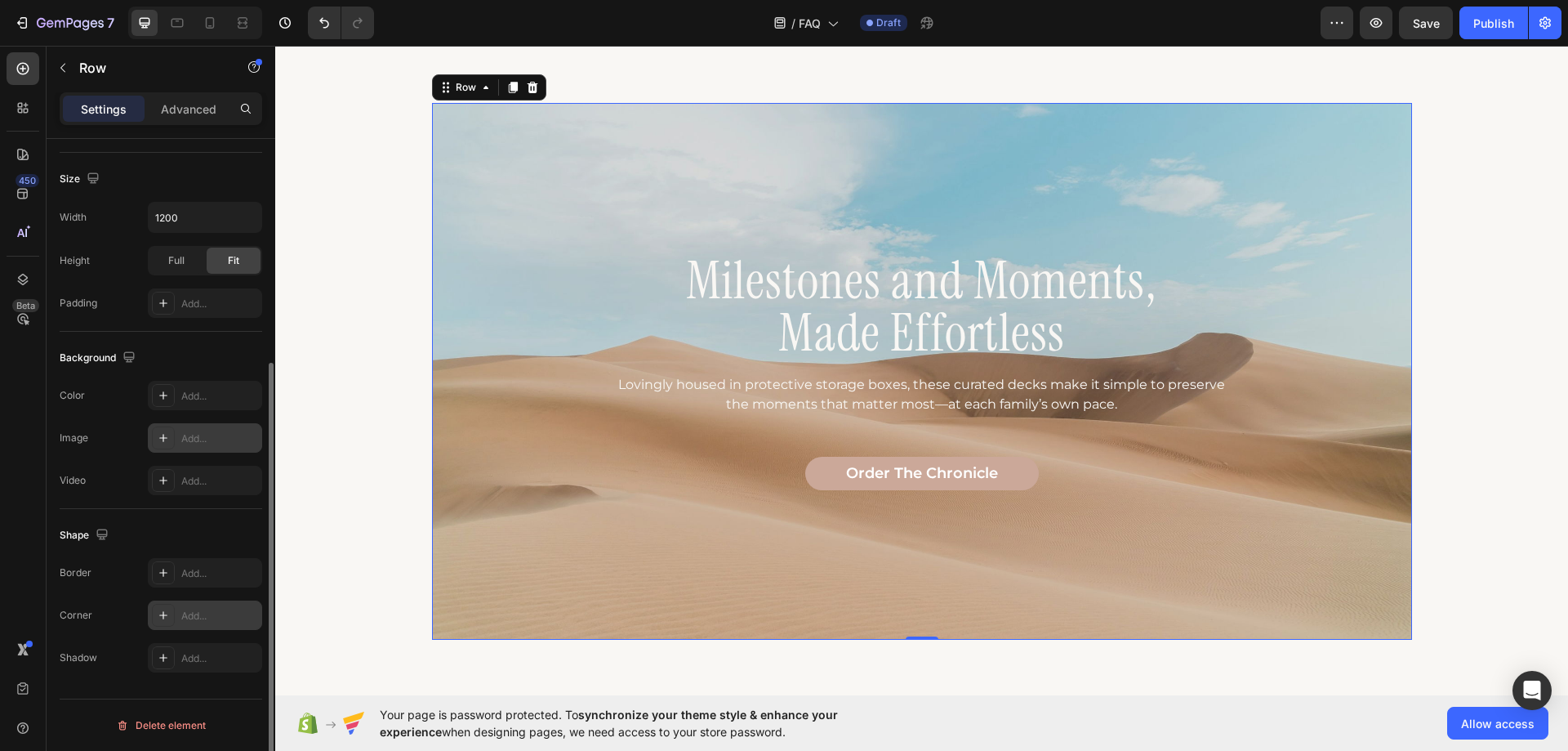
click at [199, 615] on div "Add..." at bounding box center [219, 615] width 77 height 15
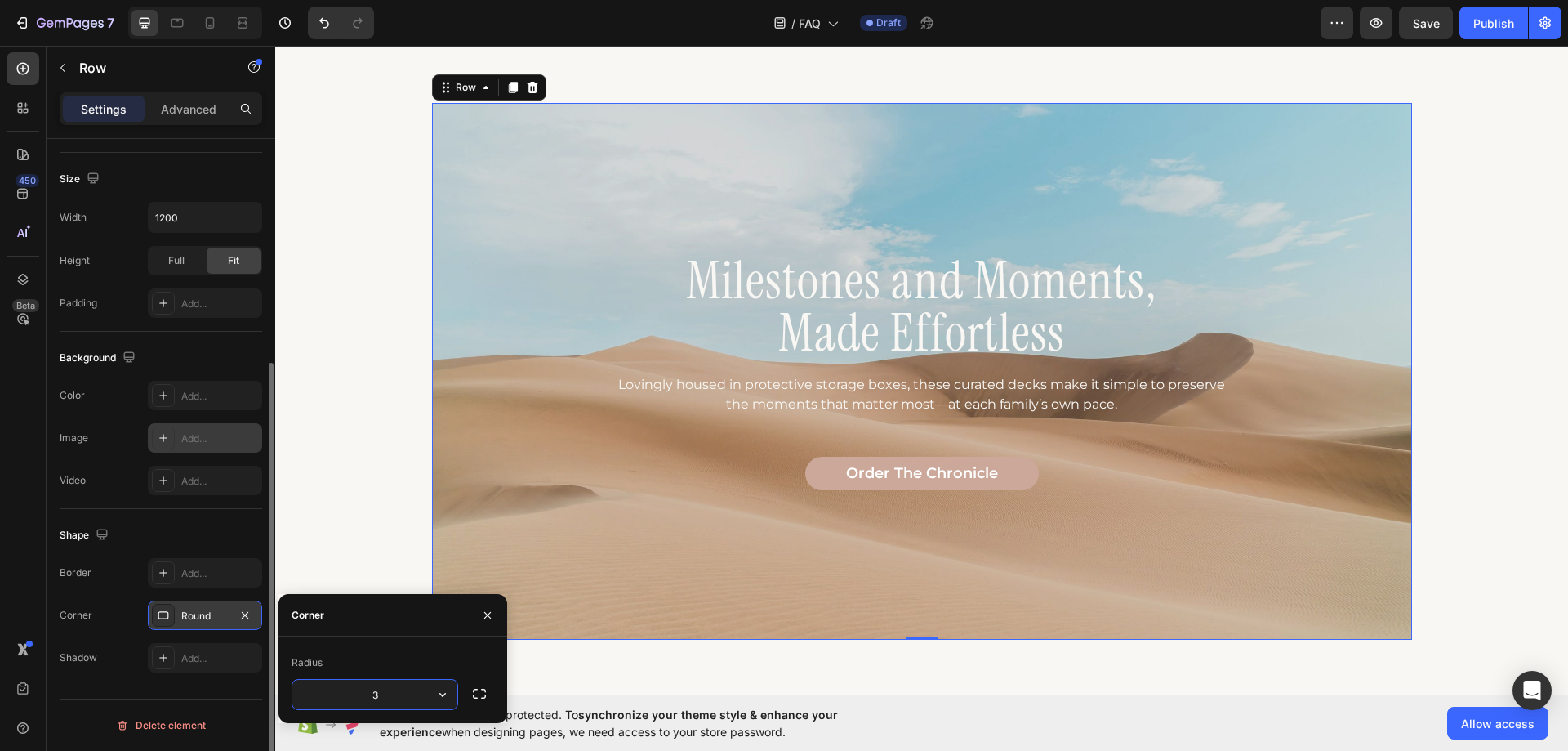
type input "30"
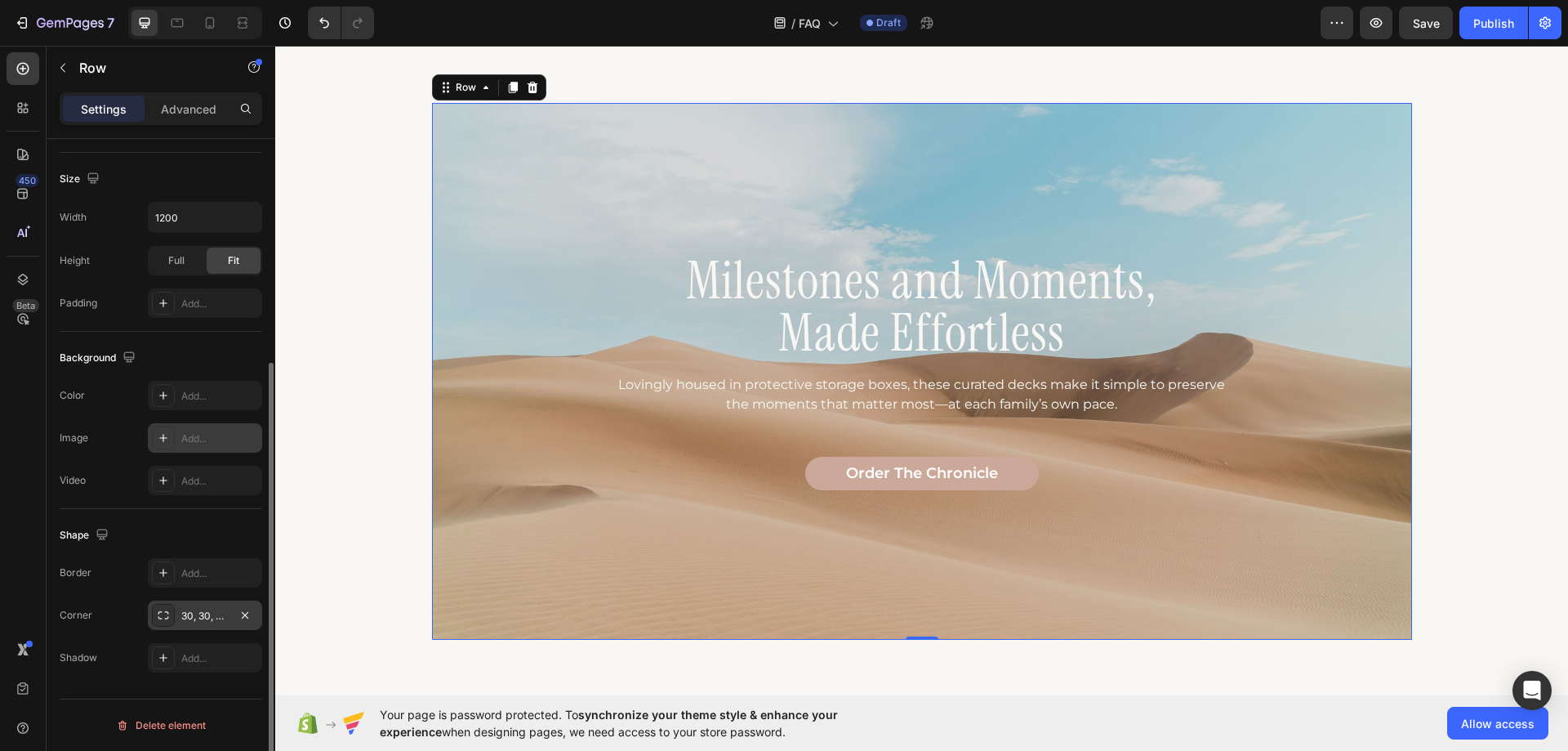
click at [118, 608] on div "Corner 30, 30, 30, 30" at bounding box center [161, 615] width 203 height 30
click at [247, 618] on icon "button" at bounding box center [245, 615] width 13 height 13
click at [177, 102] on p "Advanced" at bounding box center [189, 109] width 56 height 17
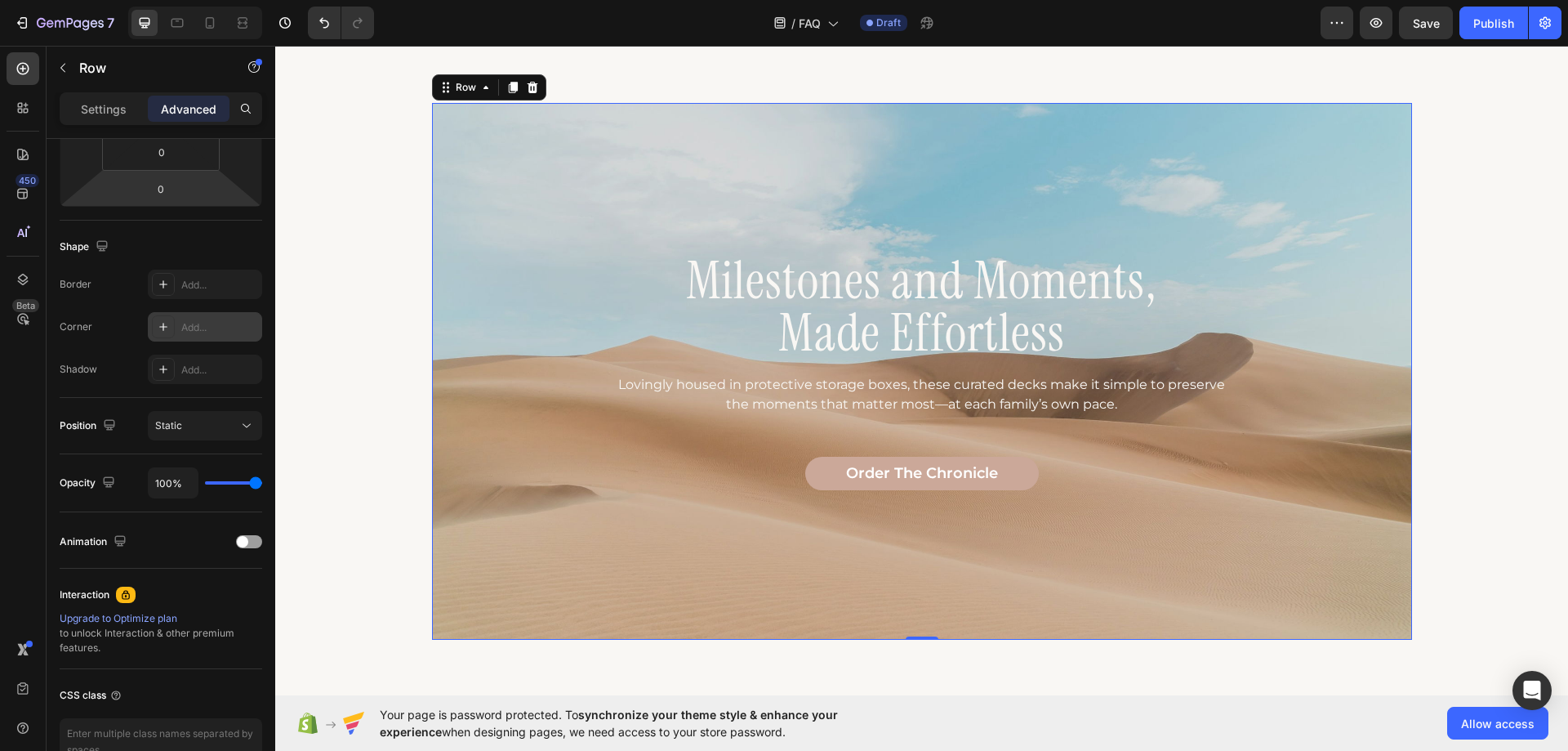
click at [192, 331] on div "Add..." at bounding box center [219, 327] width 77 height 15
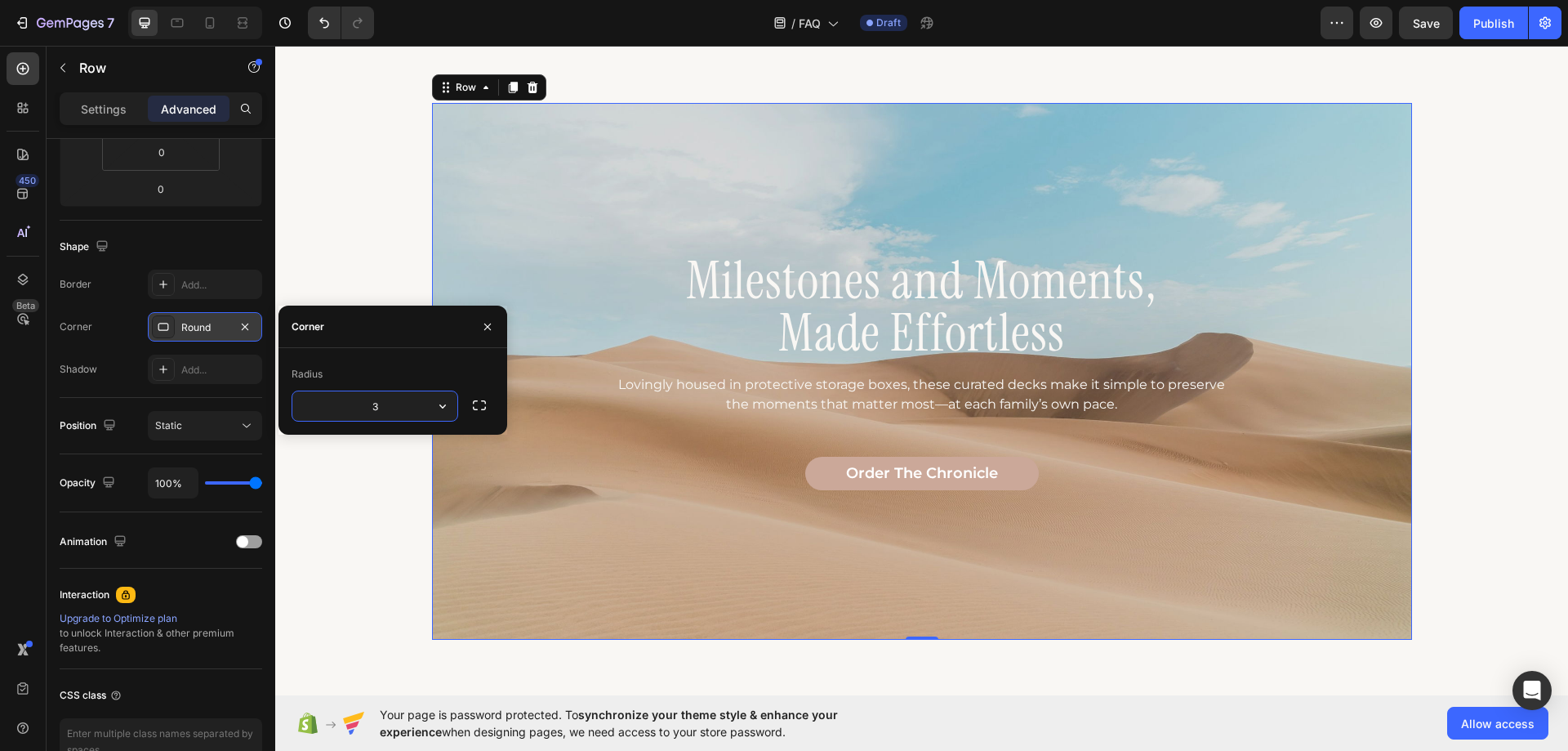
type input "30"
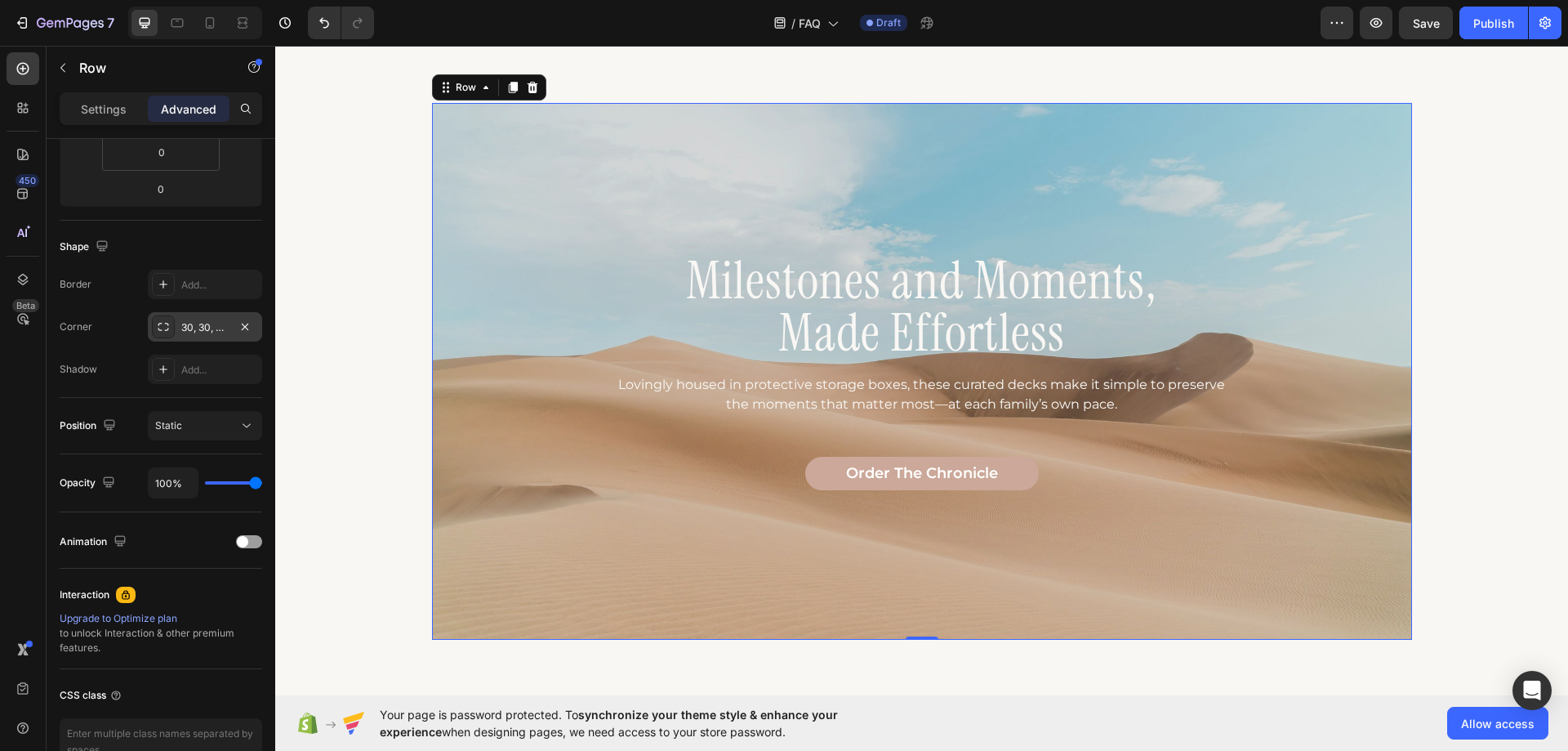
click at [103, 342] on div "Border Add... Corner 30, 30, 30, 30 Shadow Add..." at bounding box center [161, 326] width 203 height 115
click at [239, 328] on icon "button" at bounding box center [245, 326] width 13 height 13
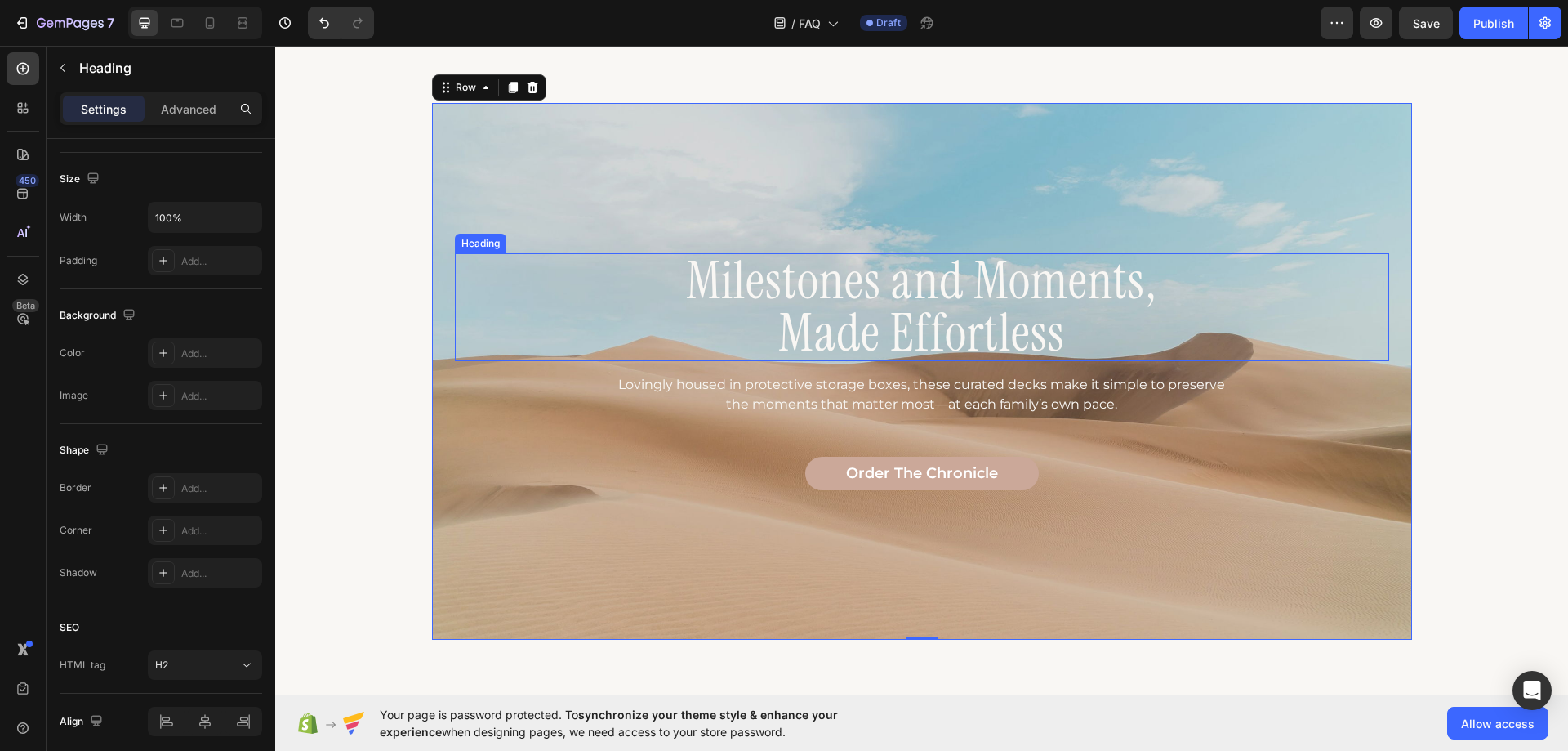
click at [582, 282] on h2 "Milestones and Moments, Made Effortless" at bounding box center [922, 307] width 934 height 108
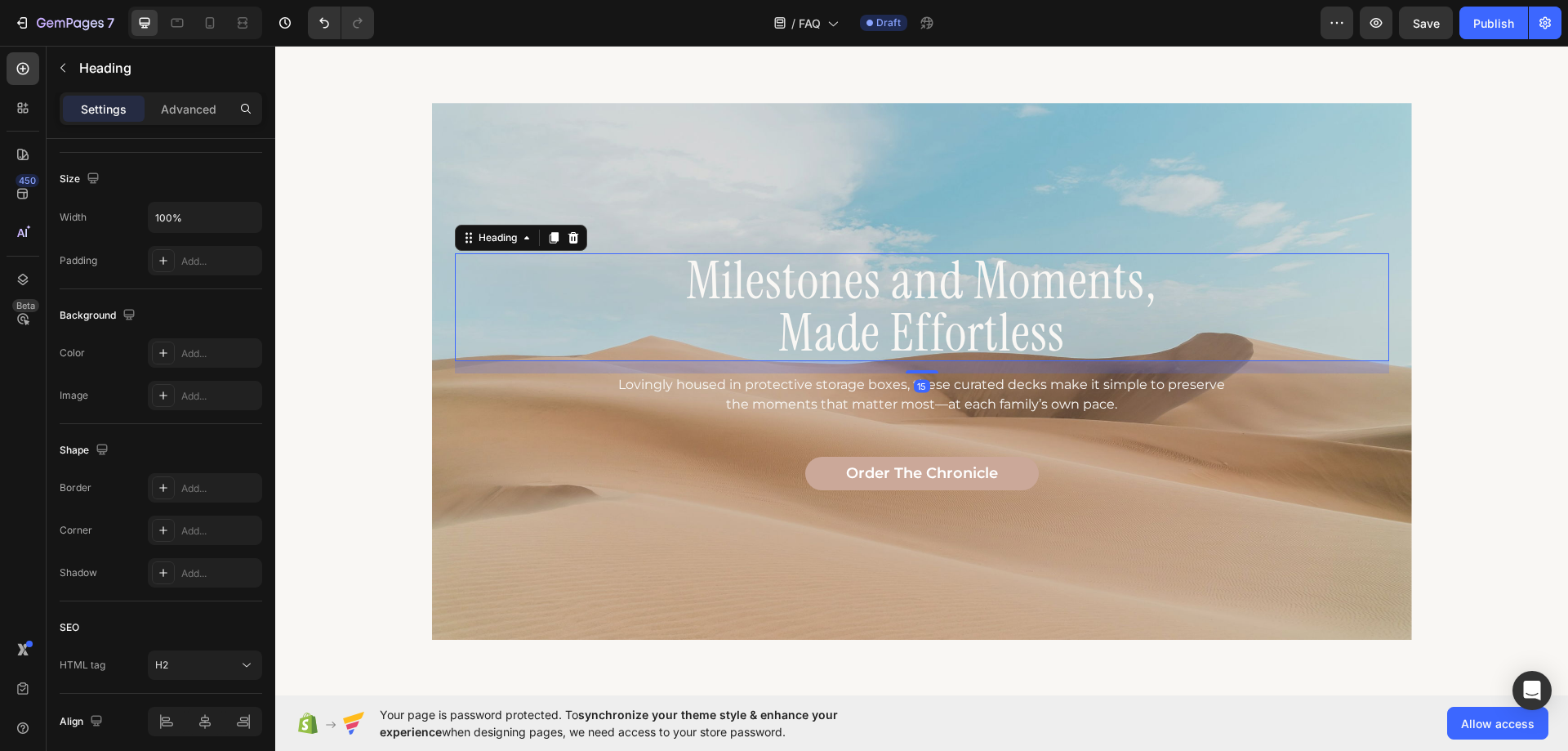
scroll to position [0, 0]
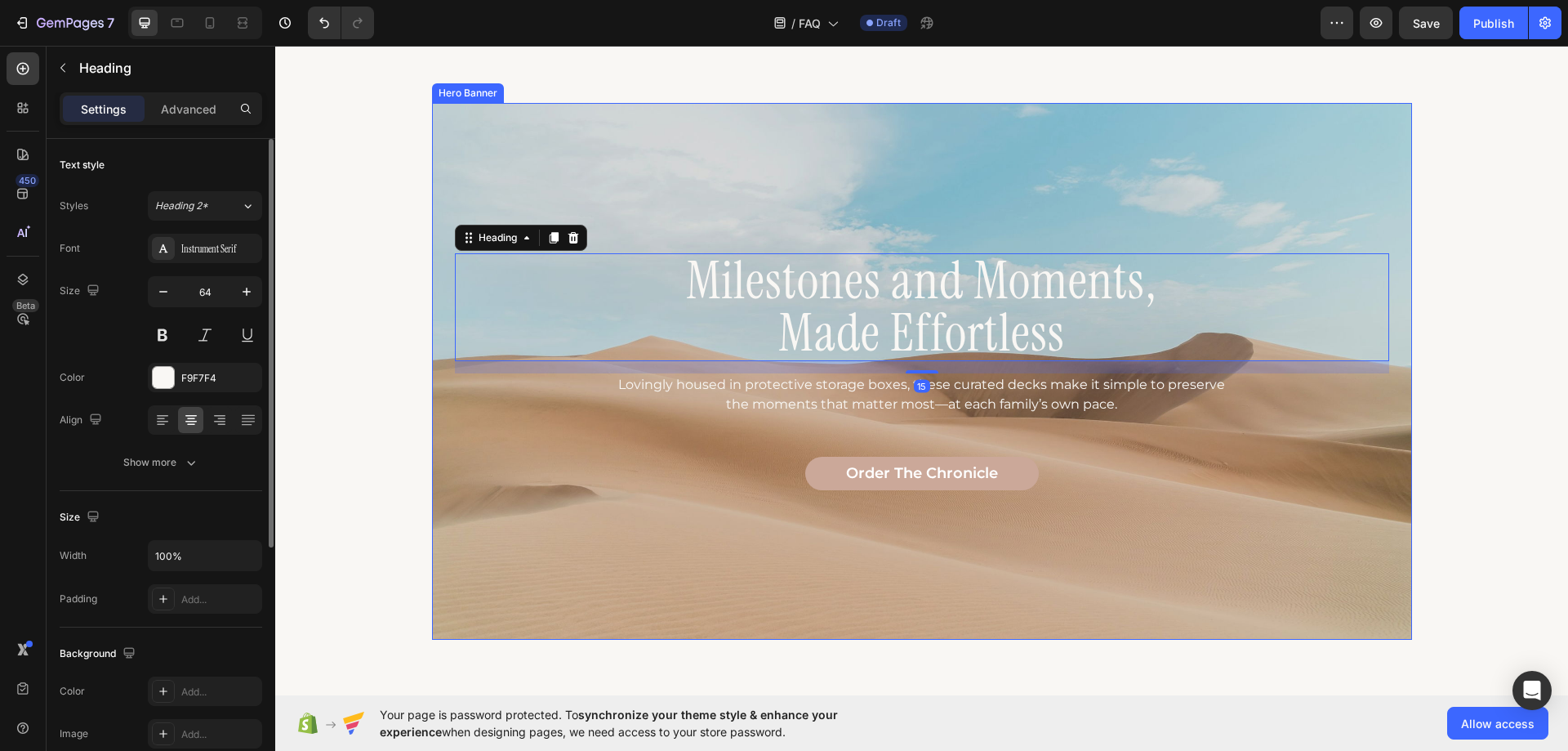
click at [516, 140] on div "Milestones and Moments, Made Effortless Heading 15 Lovingly housed in protectiv…" at bounding box center [922, 372] width 981 height 509
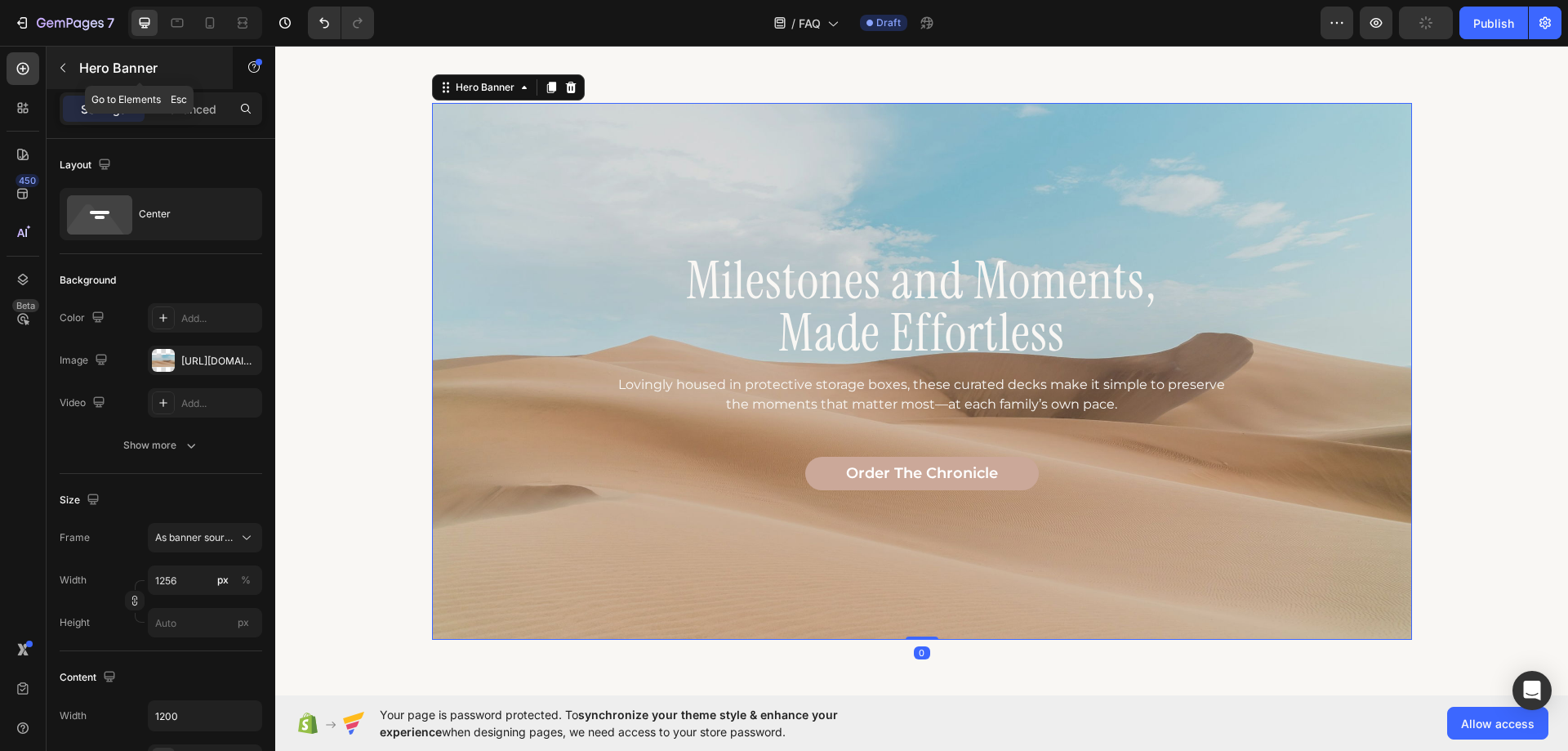
click at [69, 67] on icon "button" at bounding box center [62, 67] width 13 height 13
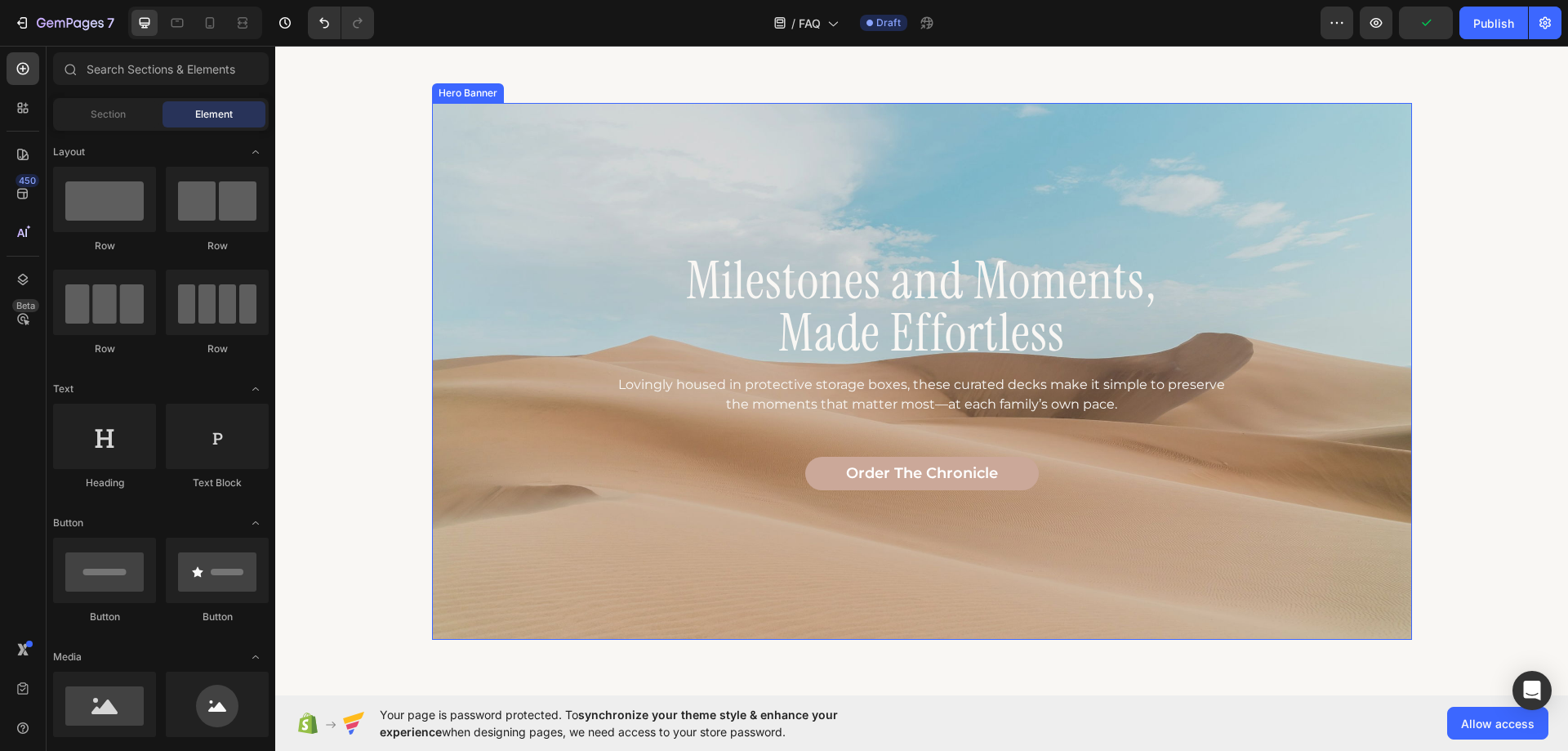
click at [524, 136] on div "Milestones and Moments, Made Effortless Heading Lovingly housed in protective s…" at bounding box center [922, 372] width 981 height 509
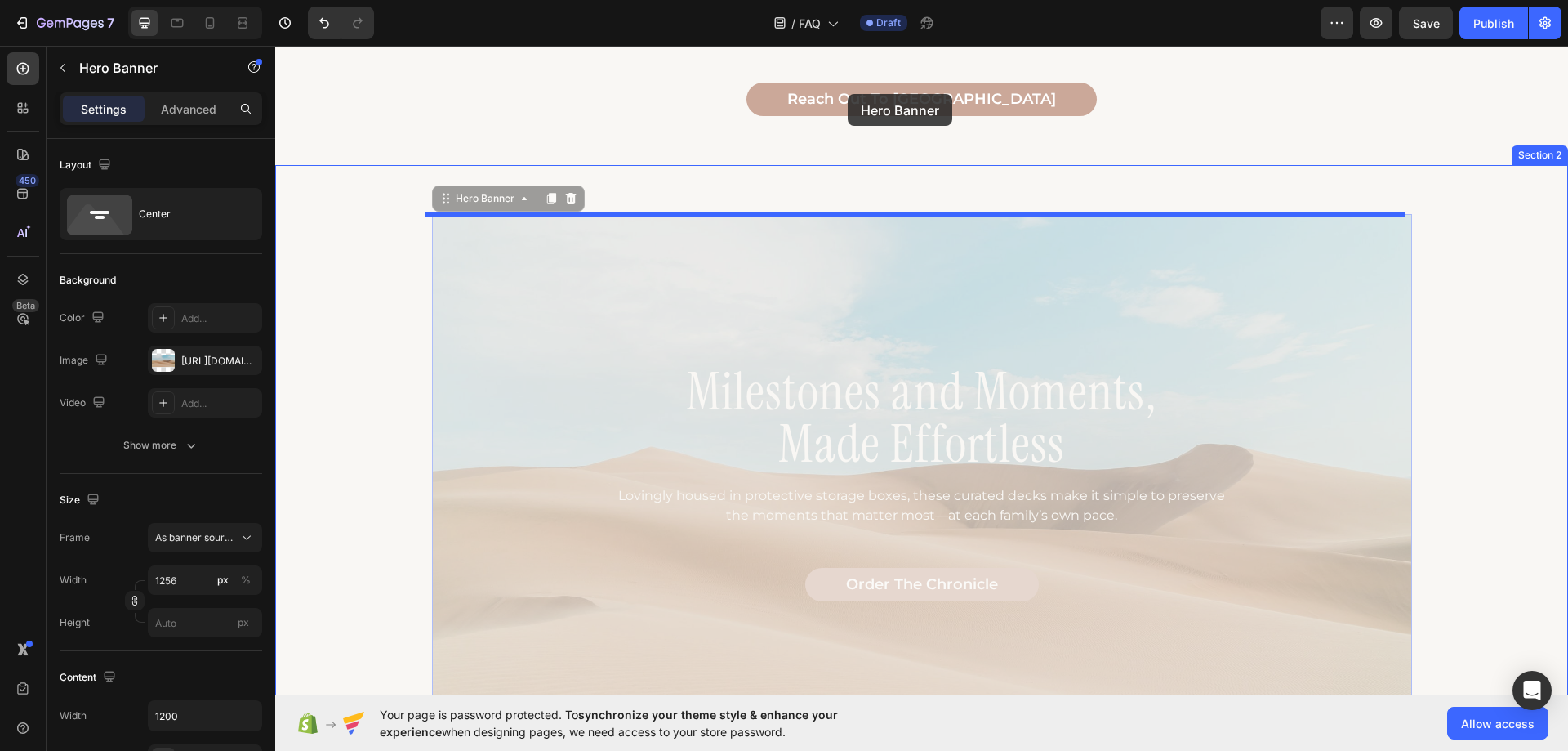
scroll to position [1190, 0]
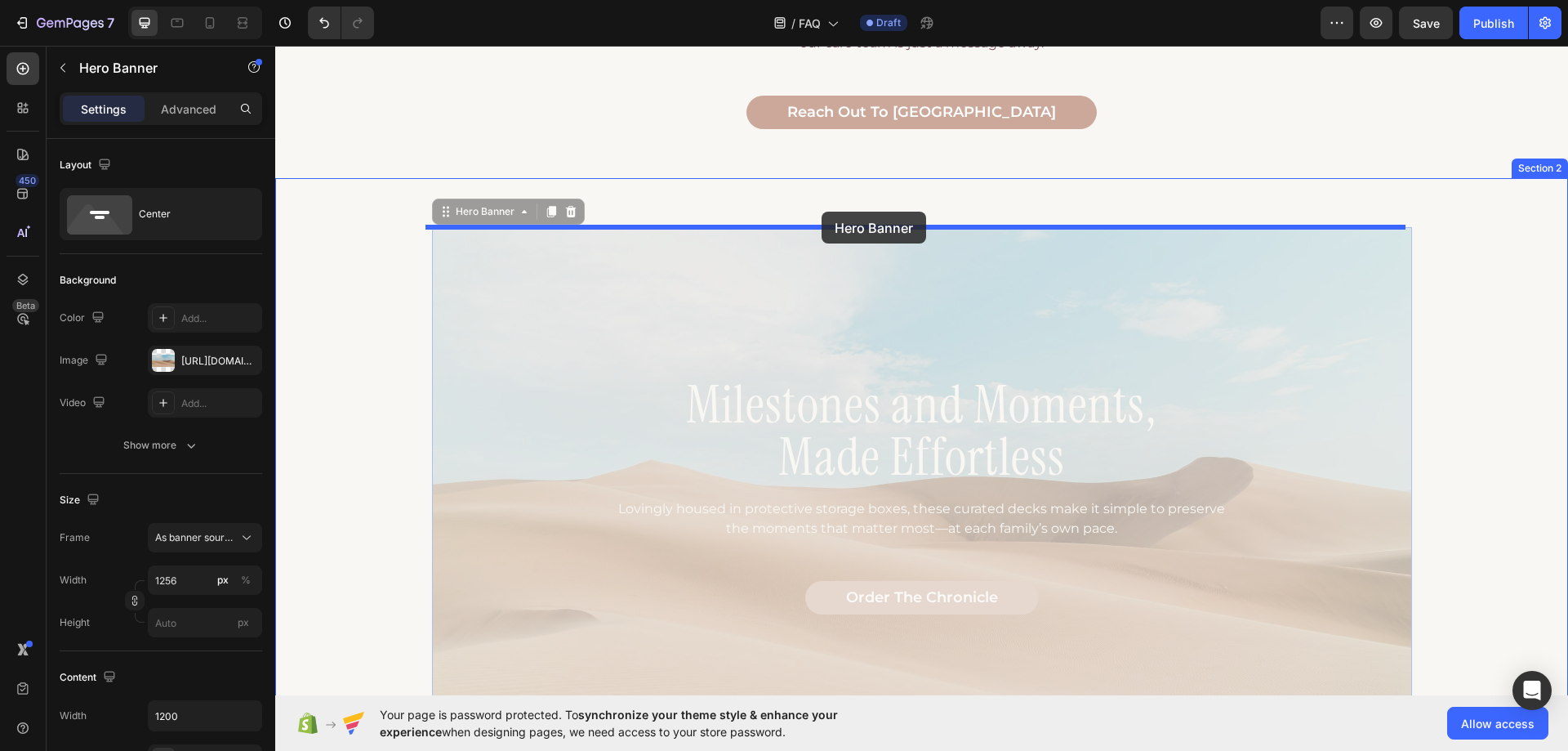
drag, startPoint x: 467, startPoint y: 90, endPoint x: 822, endPoint y: 212, distance: 375.4
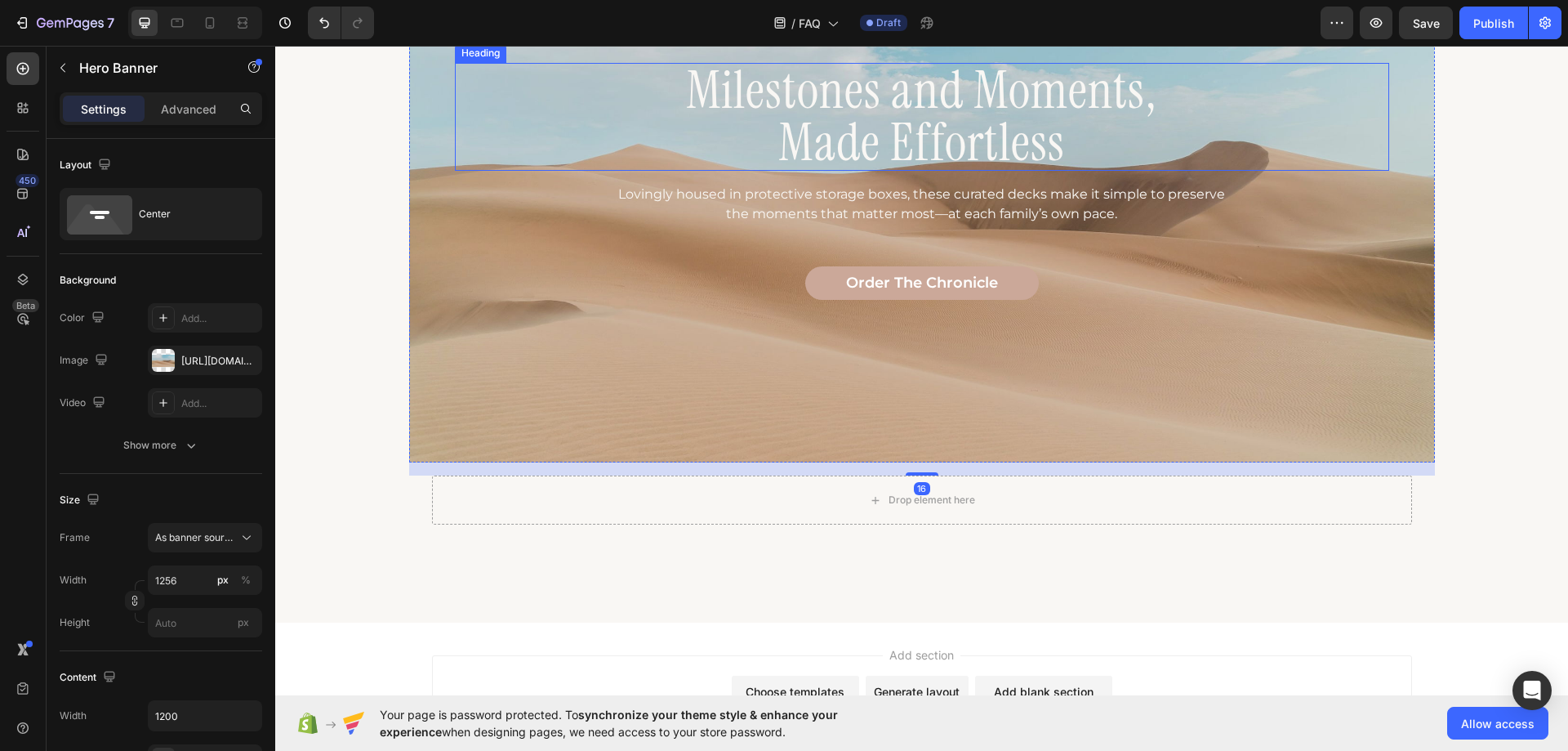
scroll to position [1598, 0]
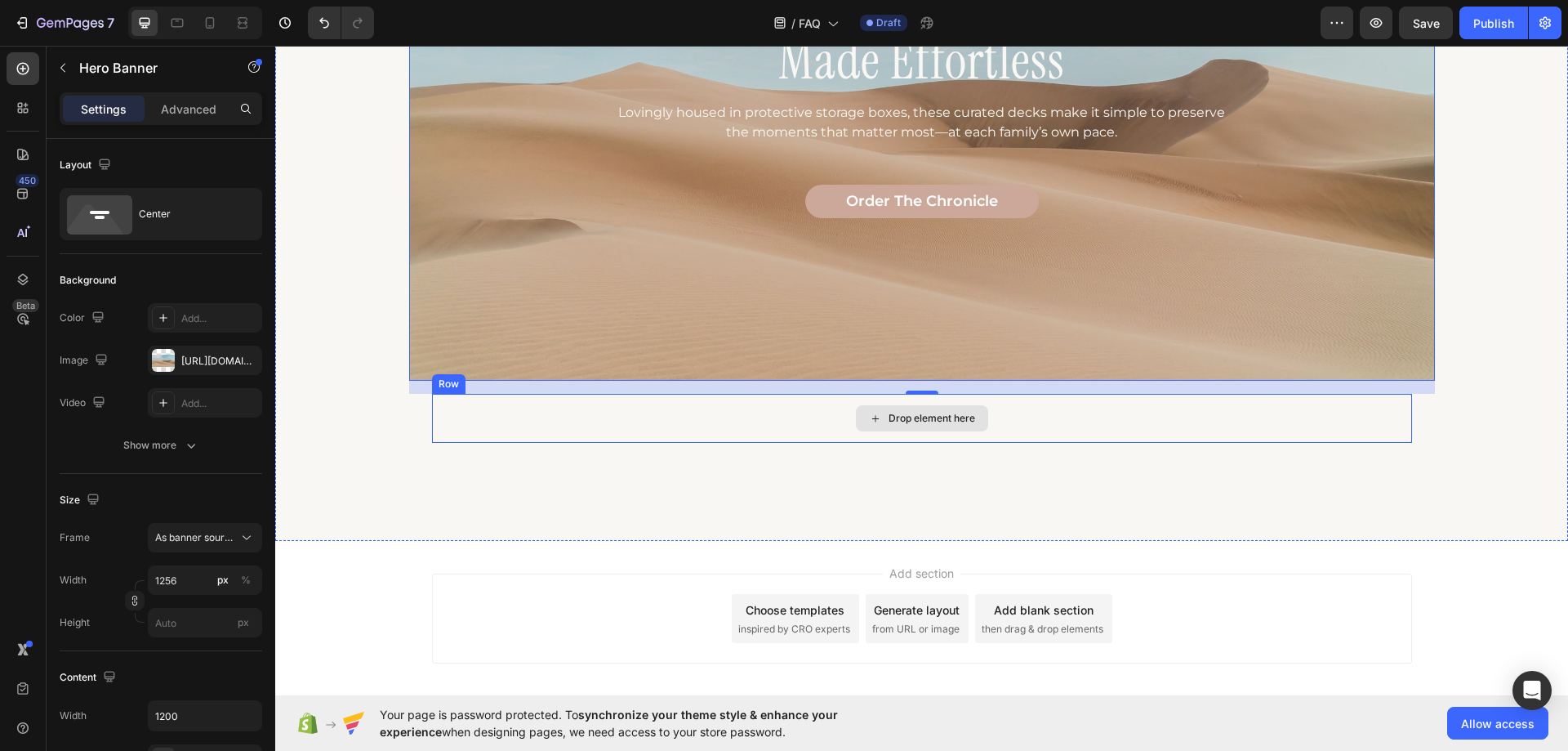
click at [548, 428] on div "Drop element here" at bounding box center [922, 418] width 981 height 49
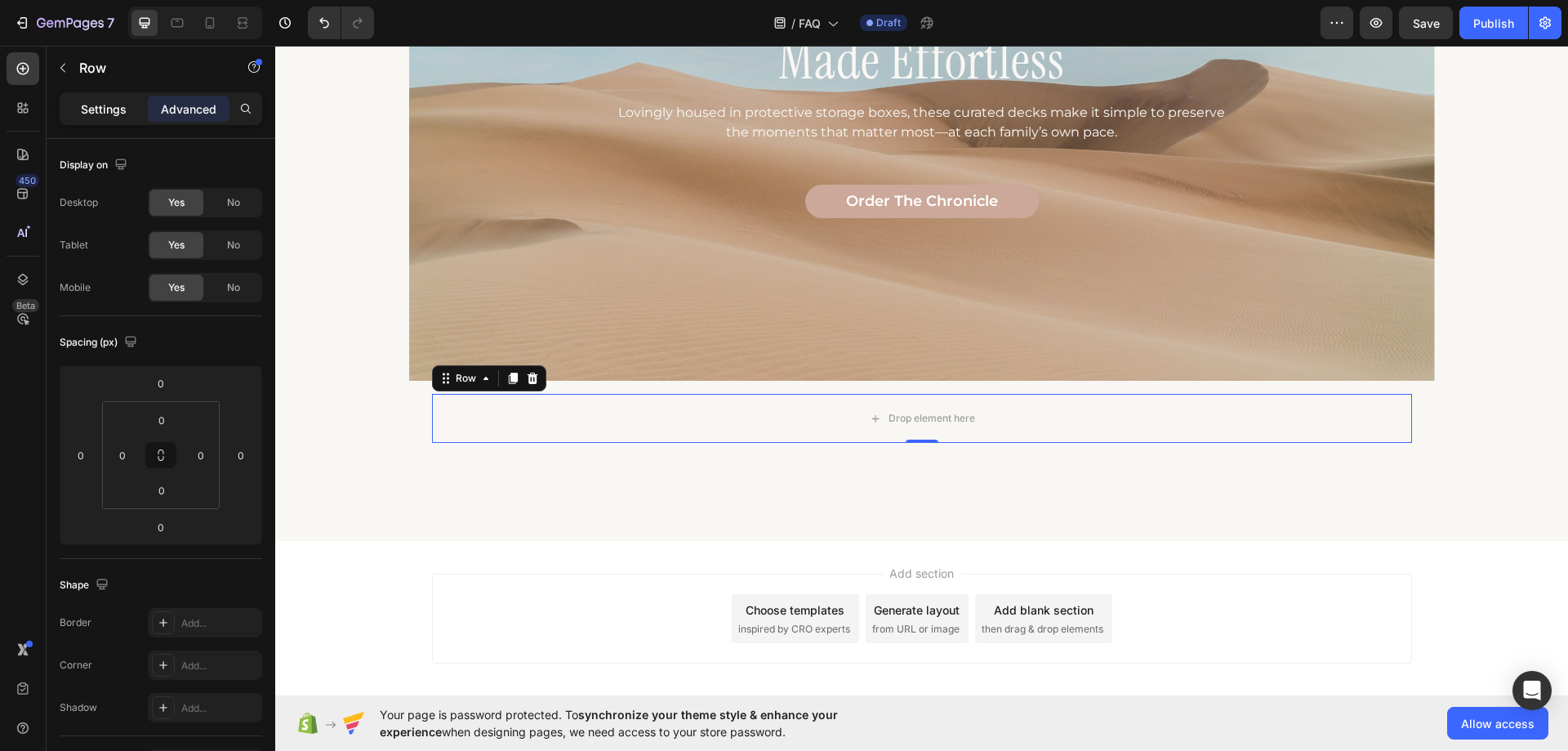
click at [92, 102] on p "Settings" at bounding box center [104, 109] width 45 height 17
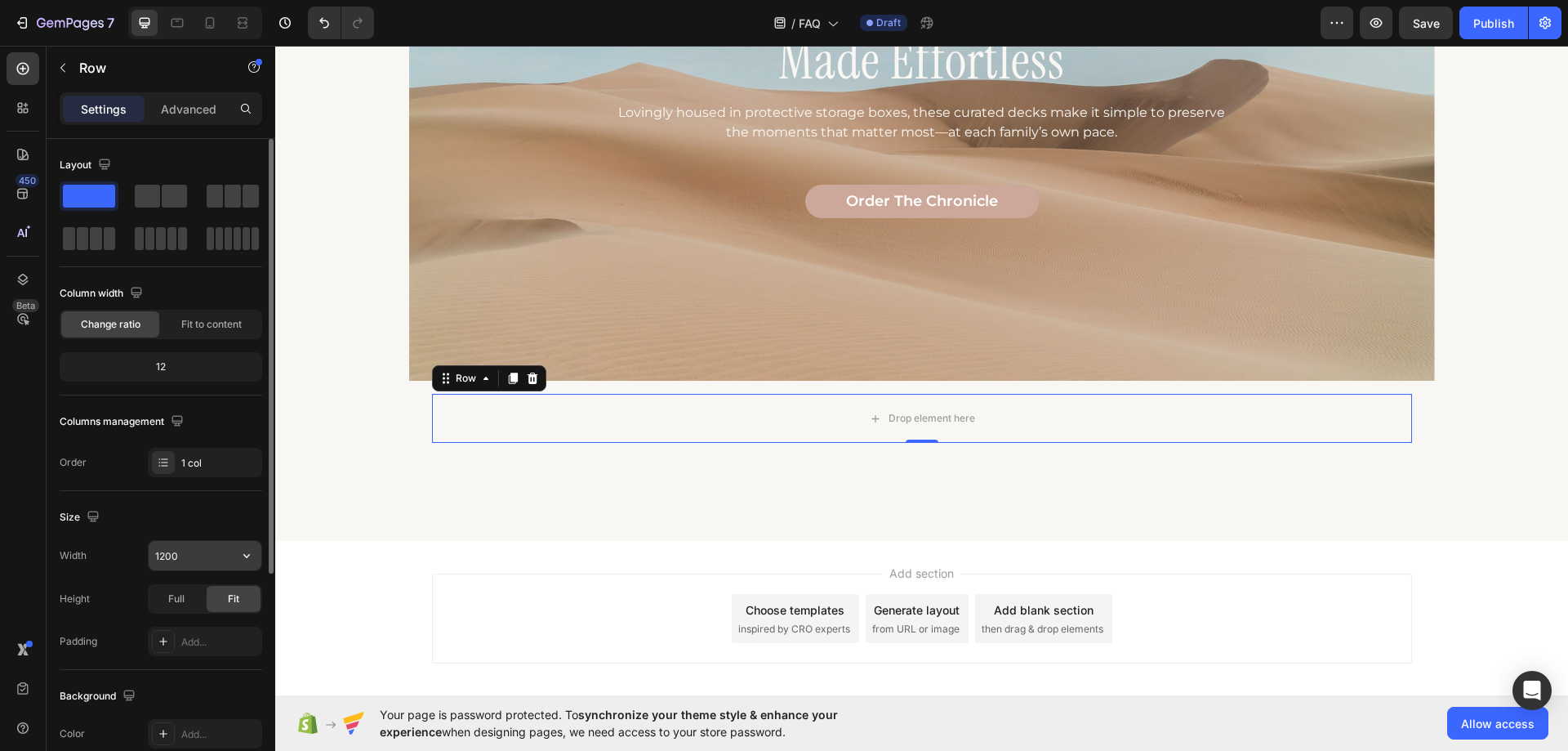
click at [184, 557] on input "1200" at bounding box center [205, 556] width 113 height 30
type input "1256"
click at [674, 316] on div "Milestones and Moments, Made Effortless Heading Lovingly housed in protective s…" at bounding box center [922, 100] width 981 height 509
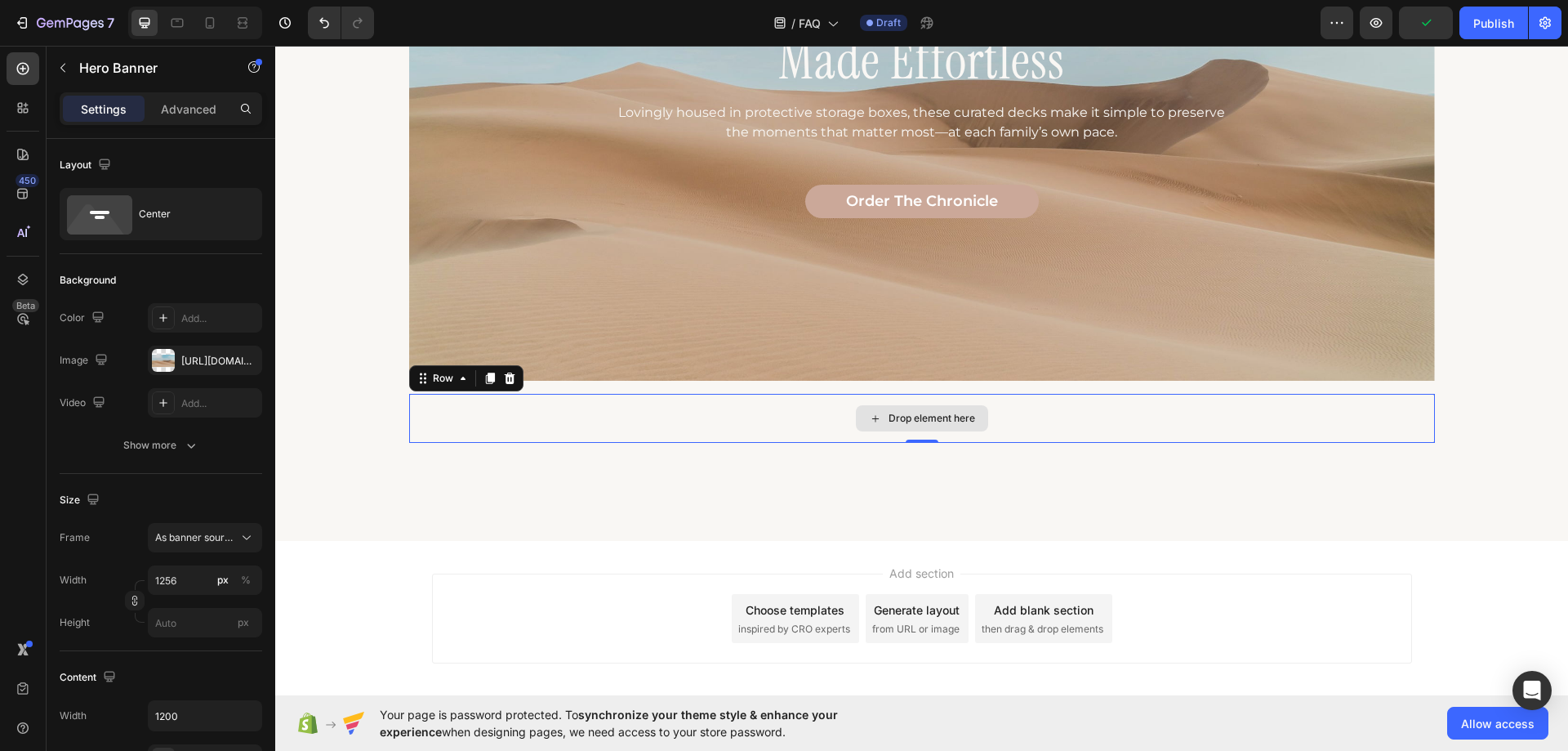
click at [645, 411] on div "Drop element here" at bounding box center [922, 418] width 1026 height 49
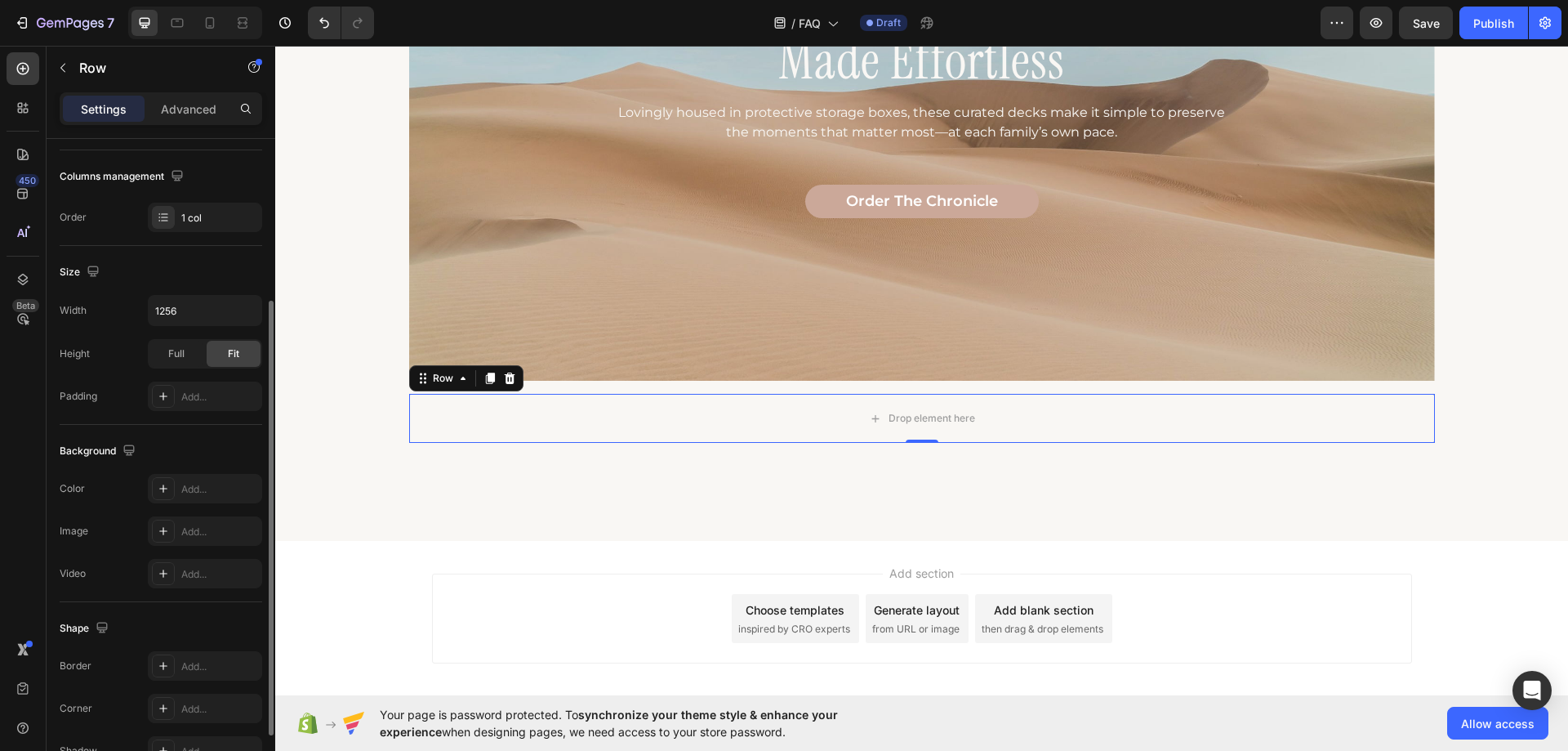
scroll to position [338, 0]
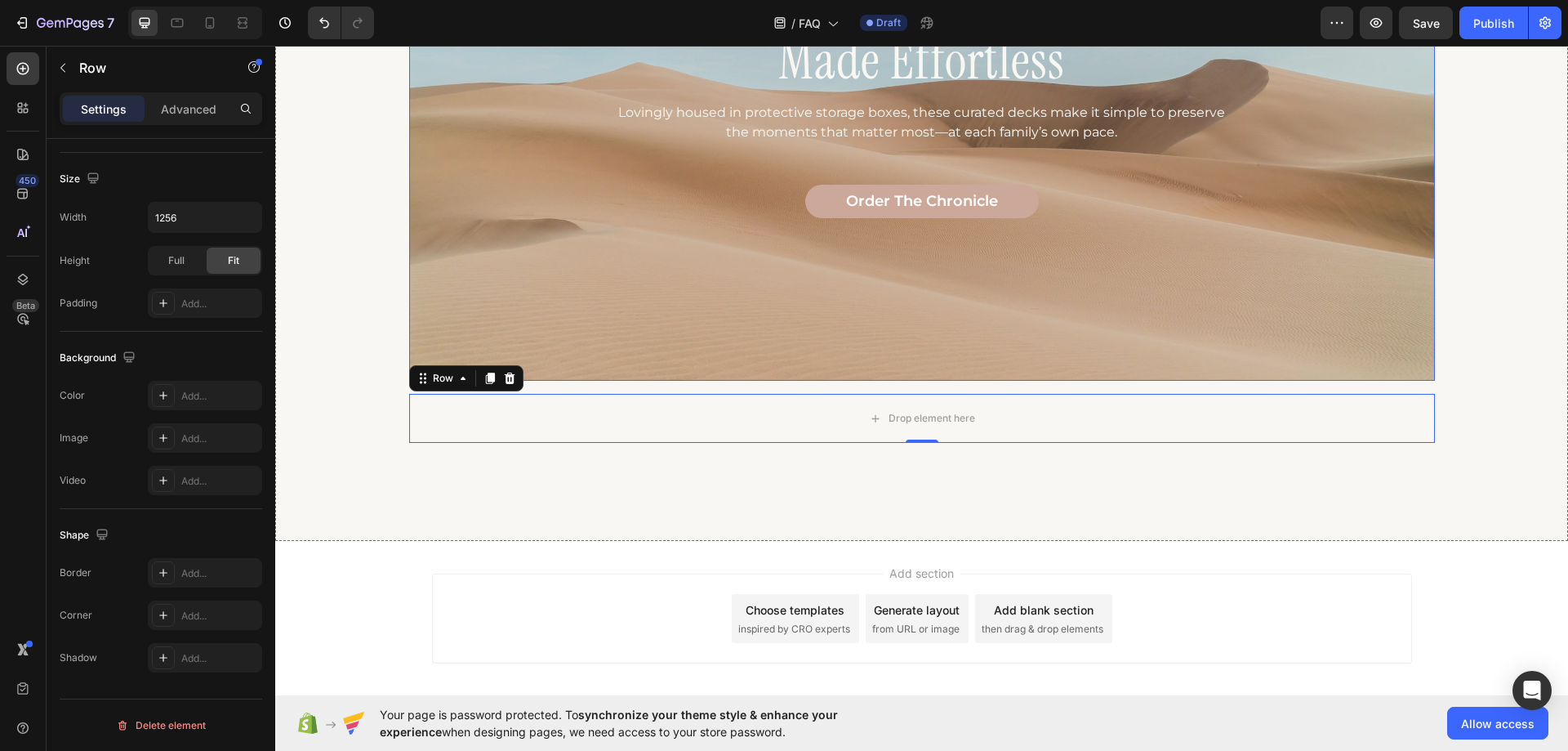
click at [551, 316] on div "Milestones and Moments, Made Effortless Heading Lovingly housed in protective s…" at bounding box center [922, 100] width 981 height 509
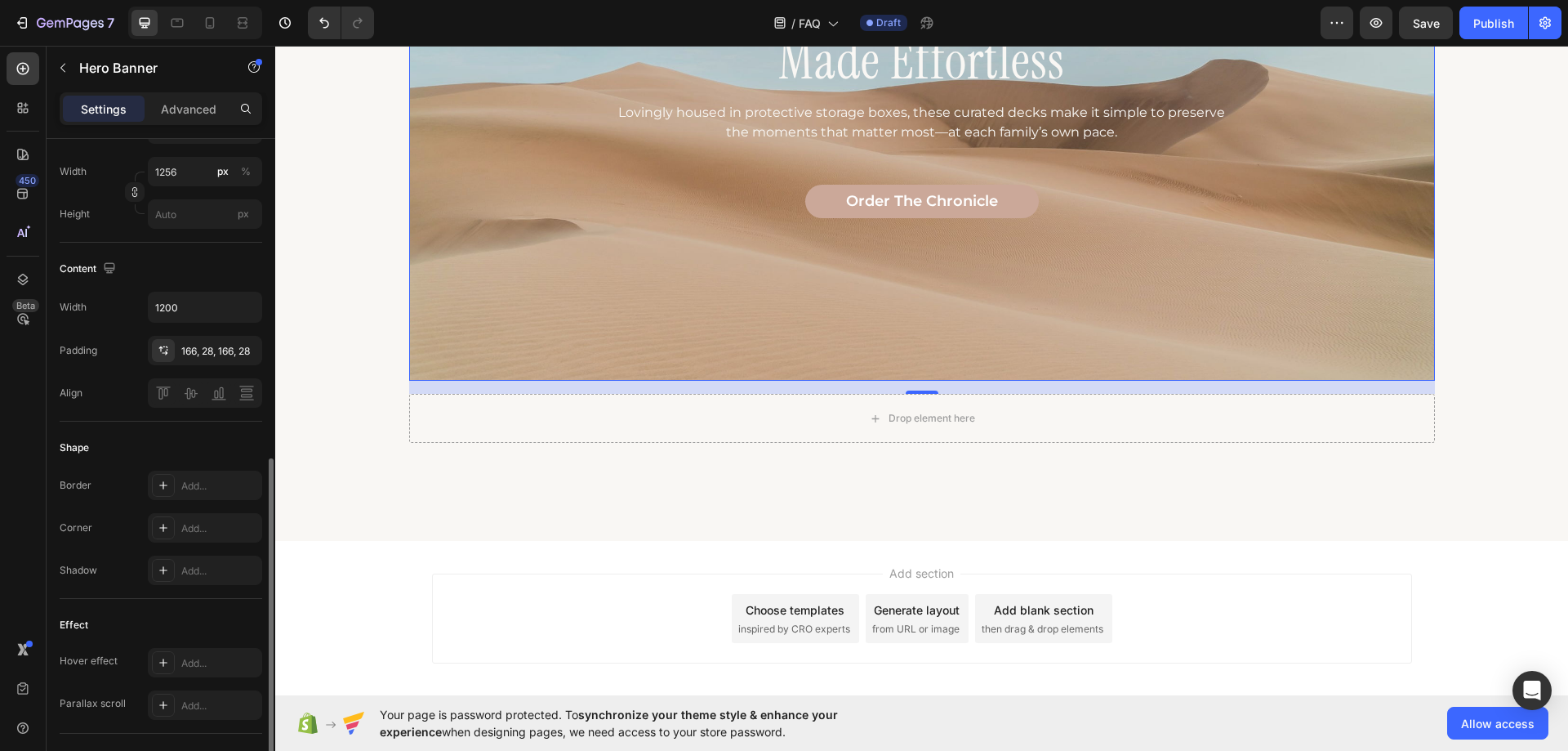
scroll to position [572, 0]
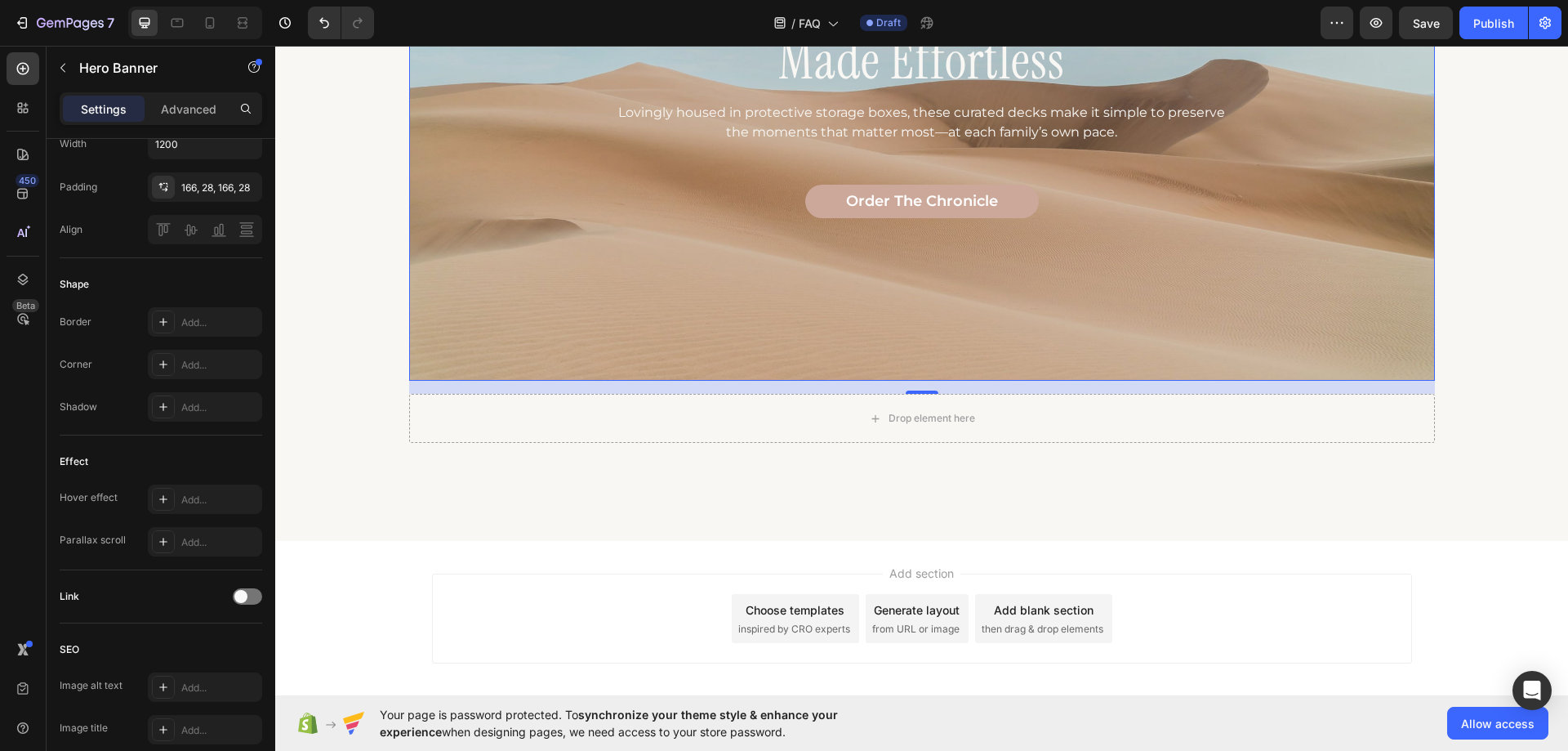
click at [1, 452] on div "450 Beta" at bounding box center [23, 398] width 46 height 706
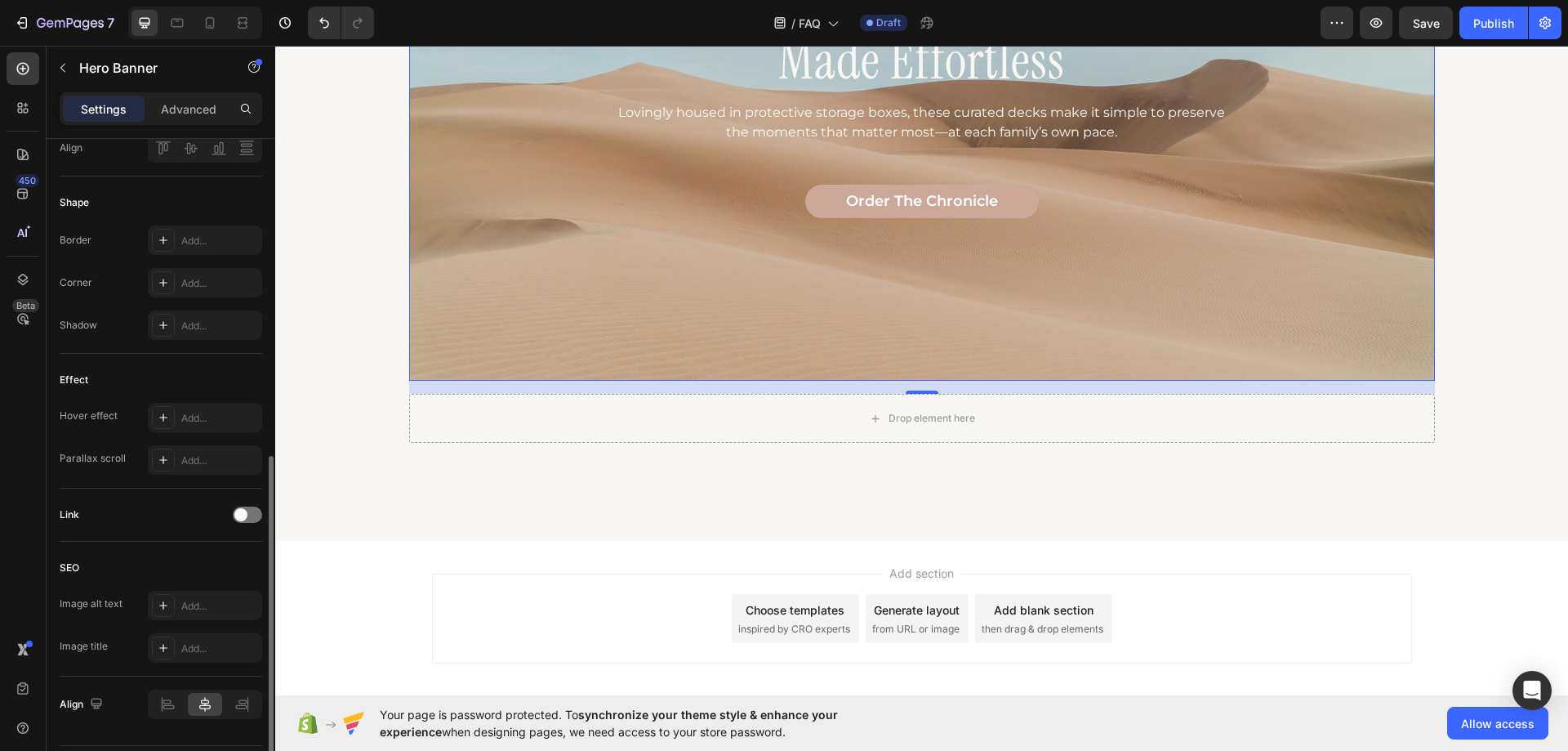
click at [502, 323] on div "Milestones and Moments, Made Effortless Heading Lovingly housed in protective s…" at bounding box center [922, 100] width 981 height 509
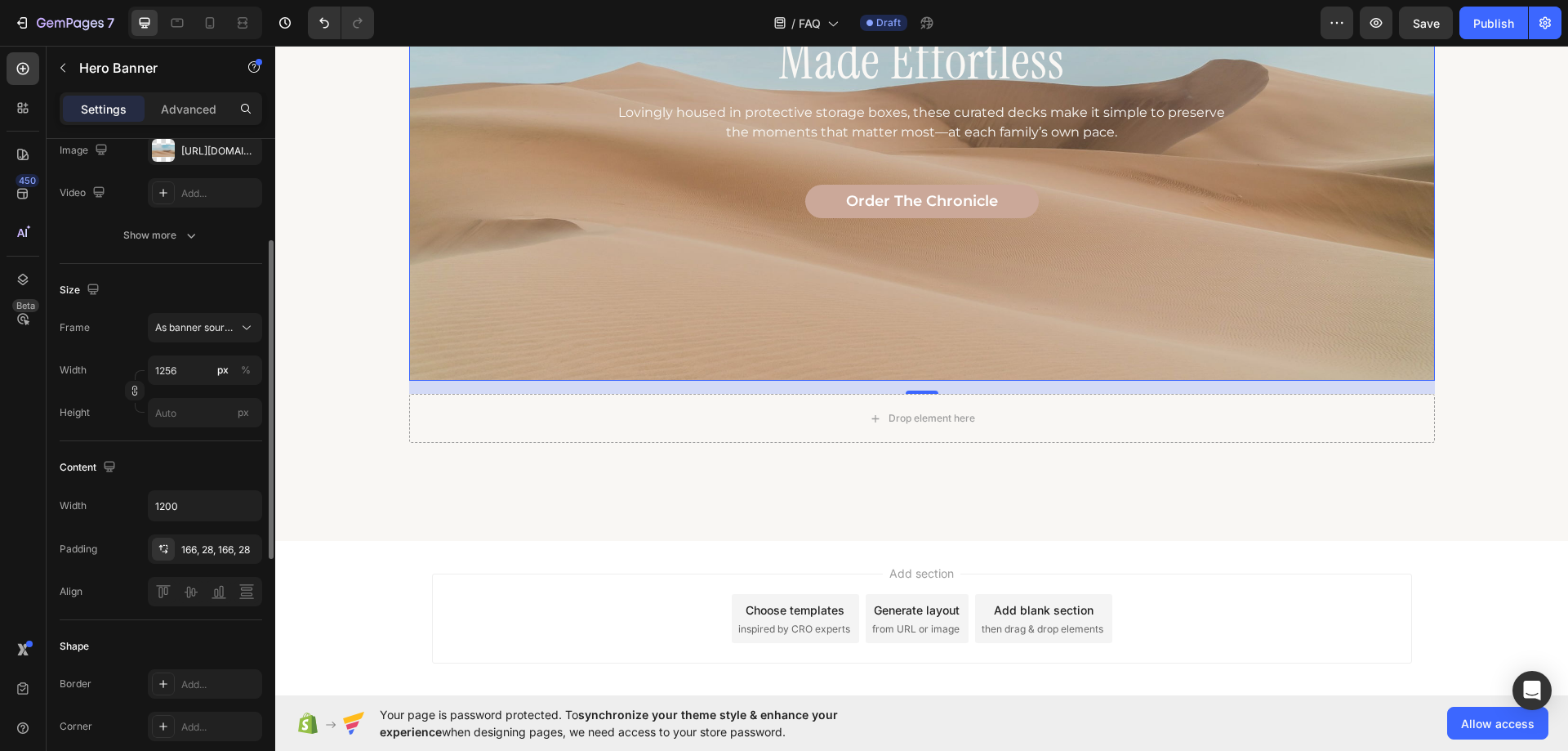
scroll to position [1353, 0]
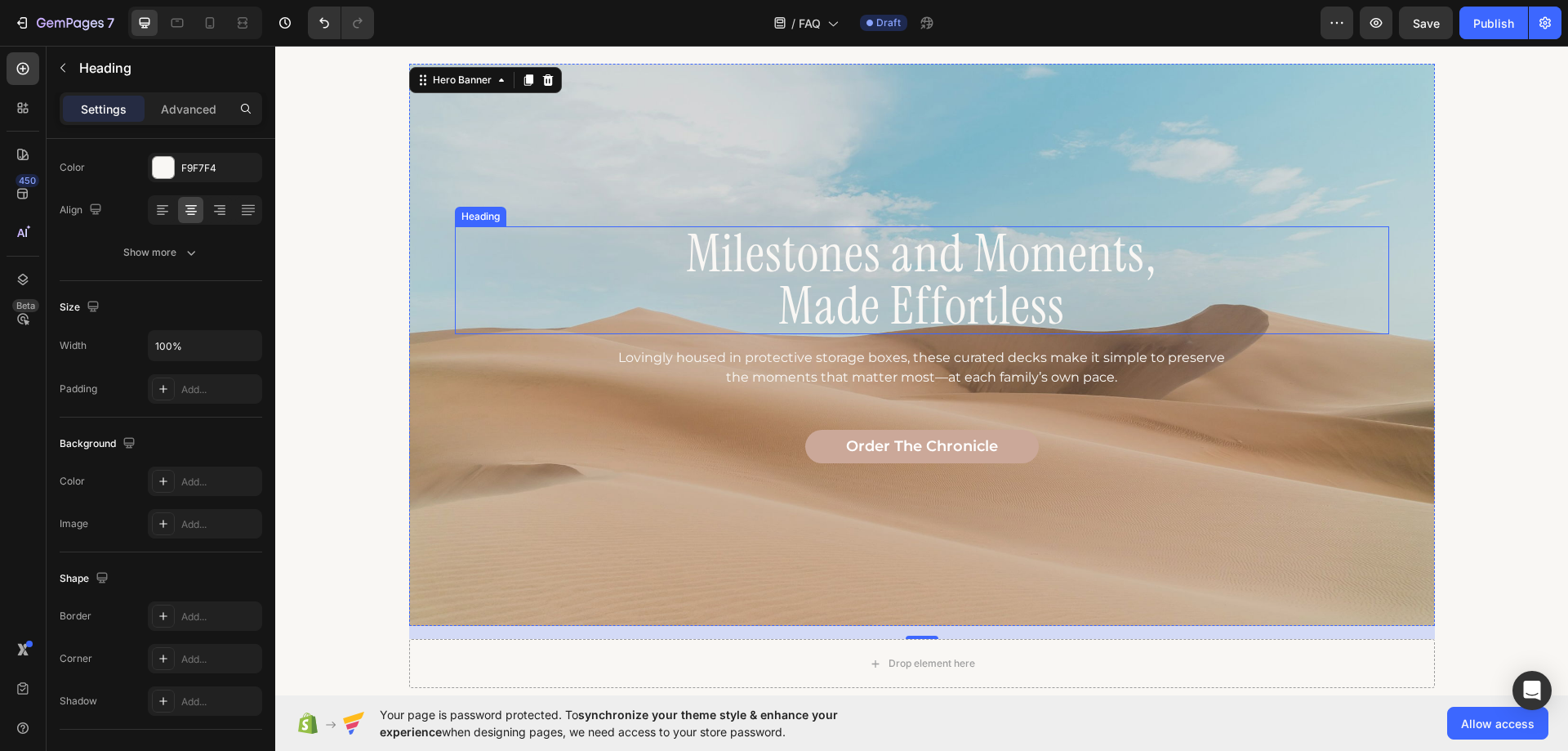
click at [721, 316] on h2 "Milestones and Moments, Made Effortless" at bounding box center [922, 280] width 934 height 108
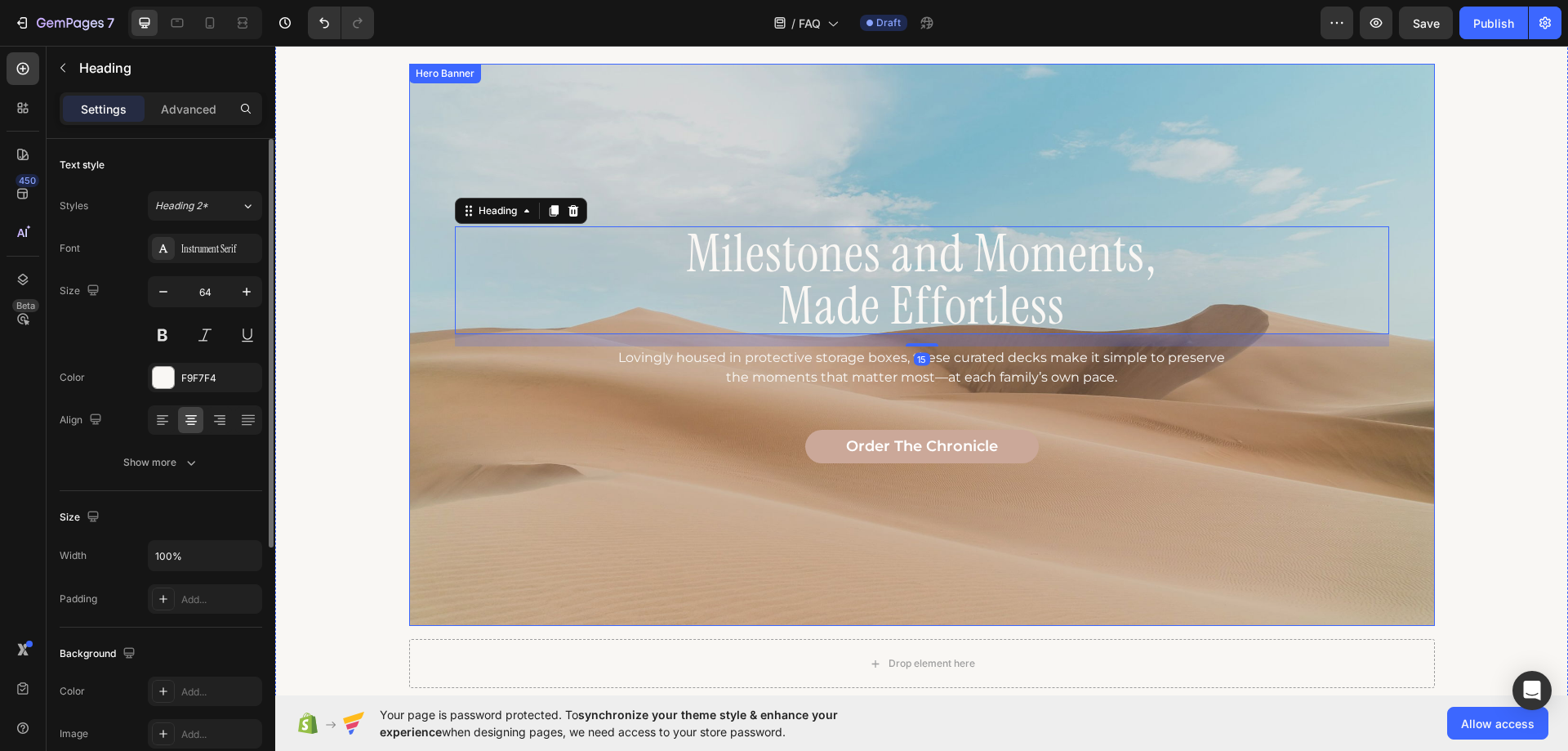
scroll to position [1517, 0]
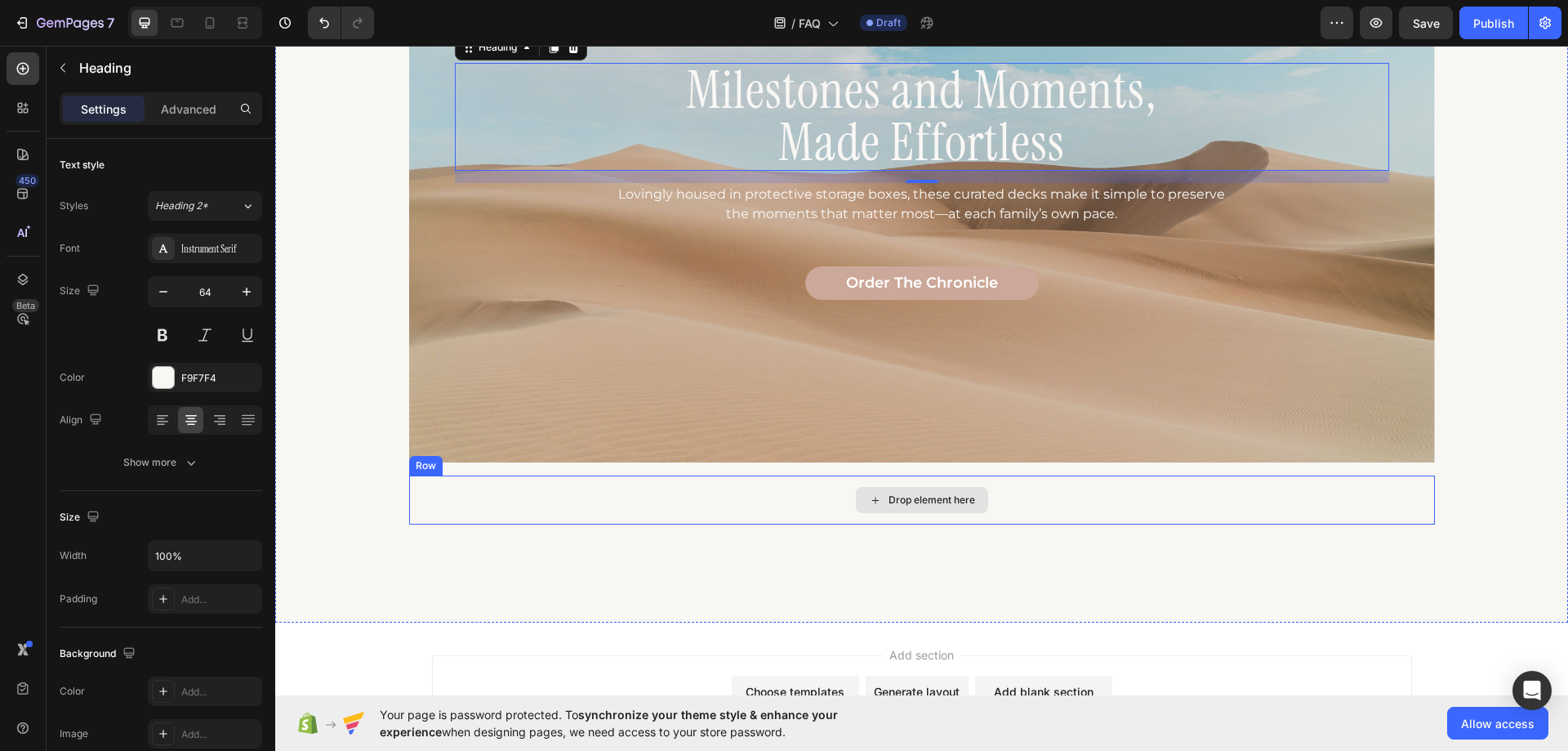
click at [588, 496] on div "Drop element here" at bounding box center [922, 500] width 1026 height 49
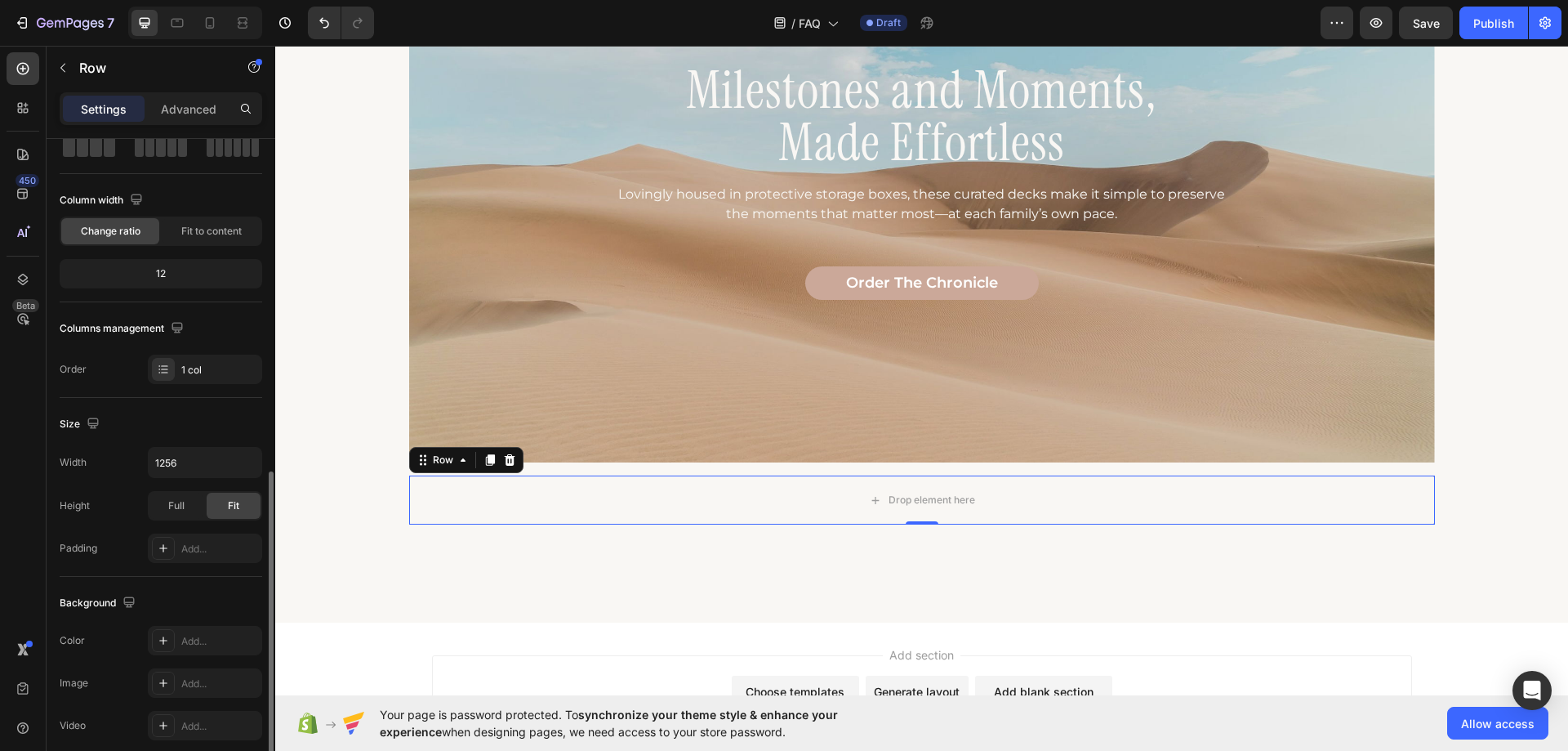
scroll to position [338, 0]
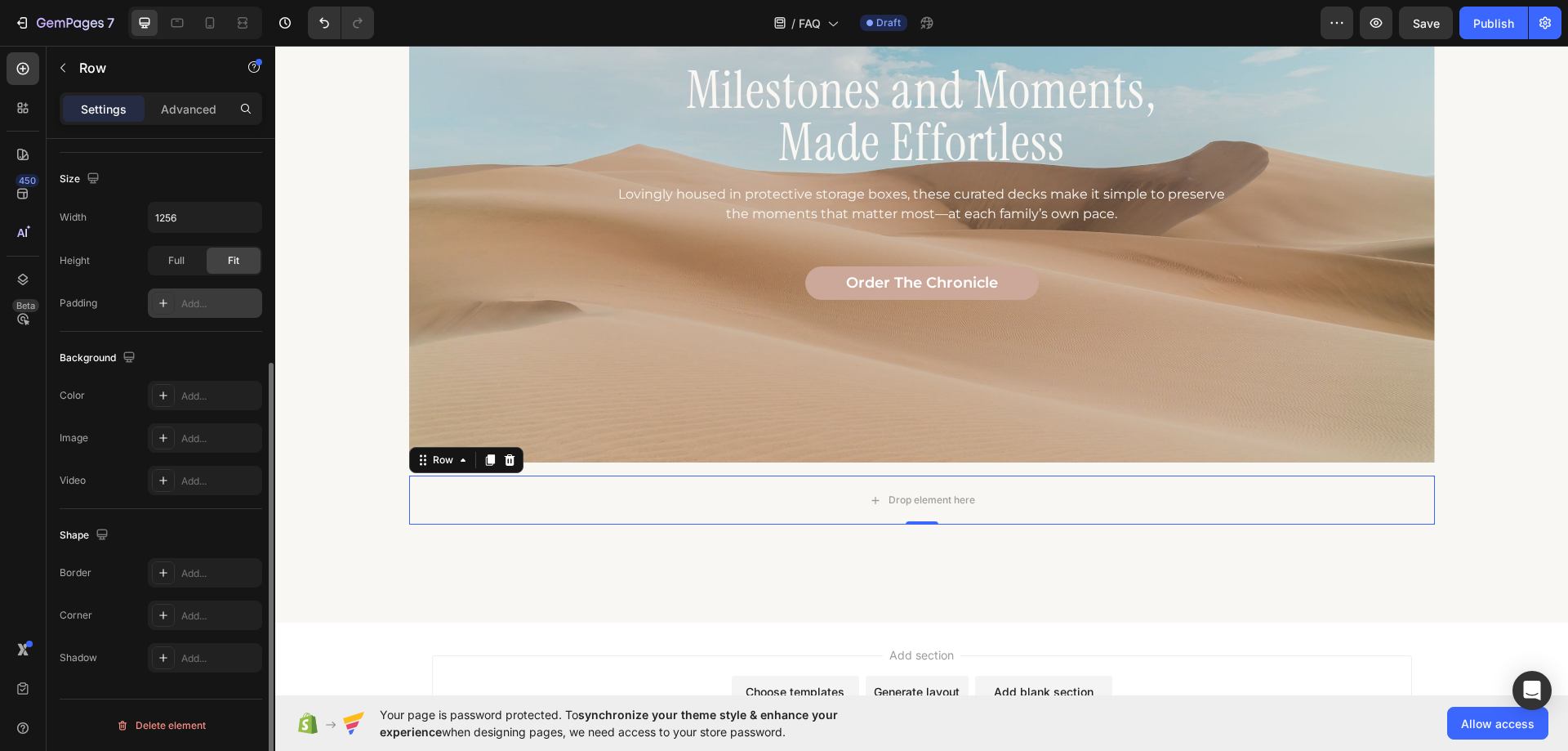
click at [197, 304] on div "Add..." at bounding box center [219, 303] width 77 height 15
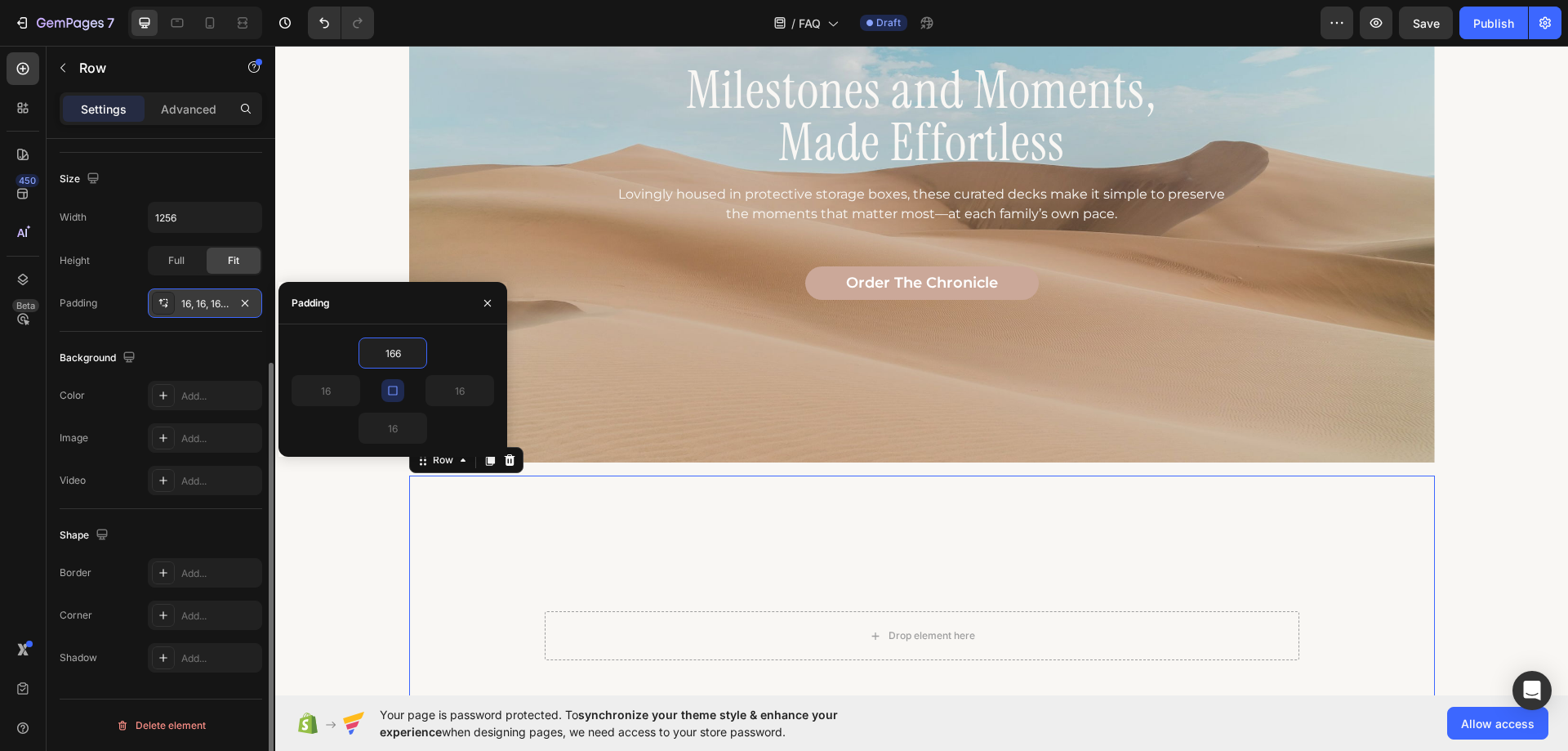
type input "166"
click at [390, 391] on icon "button" at bounding box center [392, 390] width 13 height 13
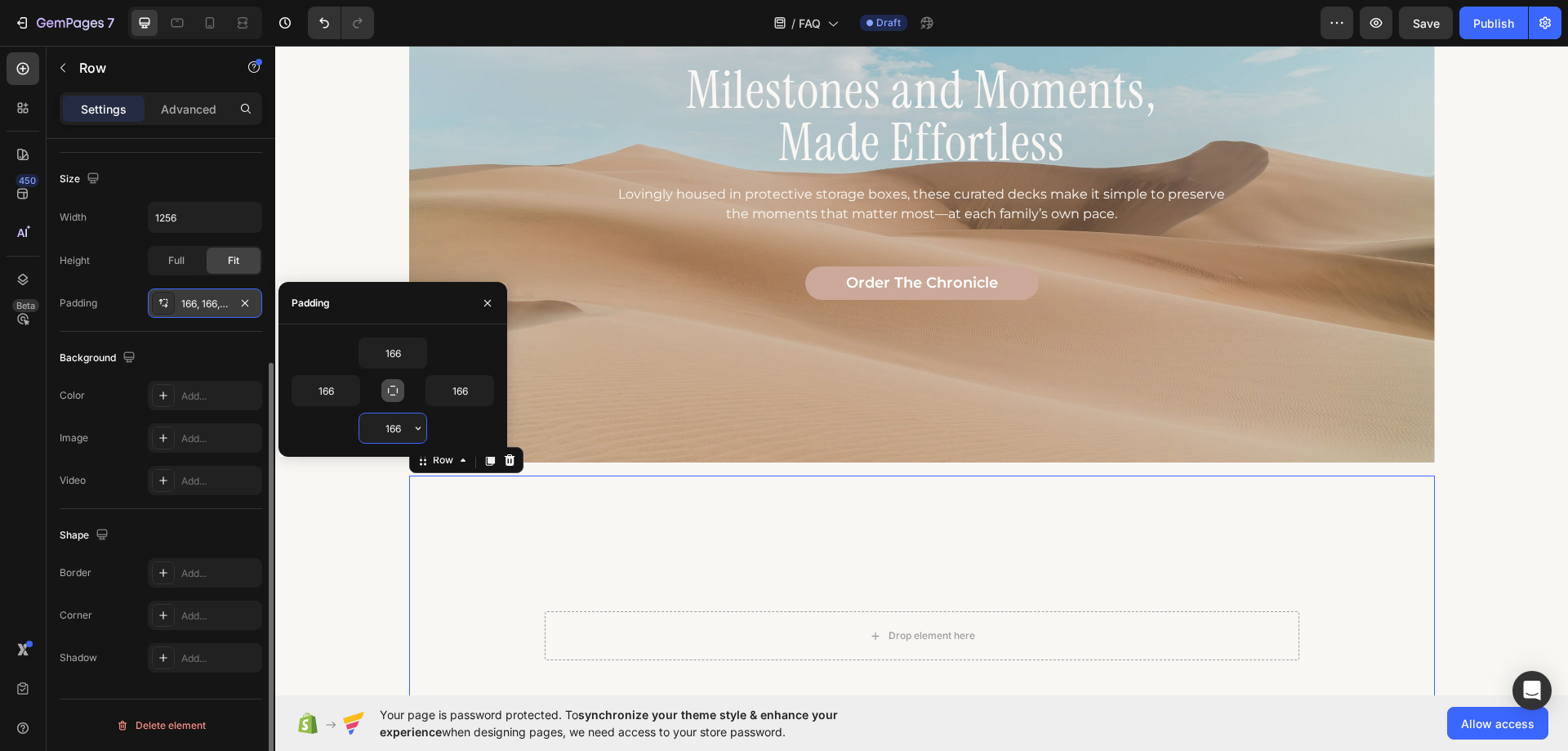
click at [403, 425] on input "166" at bounding box center [392, 428] width 67 height 30
click at [457, 393] on input "166" at bounding box center [460, 391] width 67 height 30
type input "28"
click at [332, 393] on input "166" at bounding box center [326, 391] width 67 height 30
type input "28"
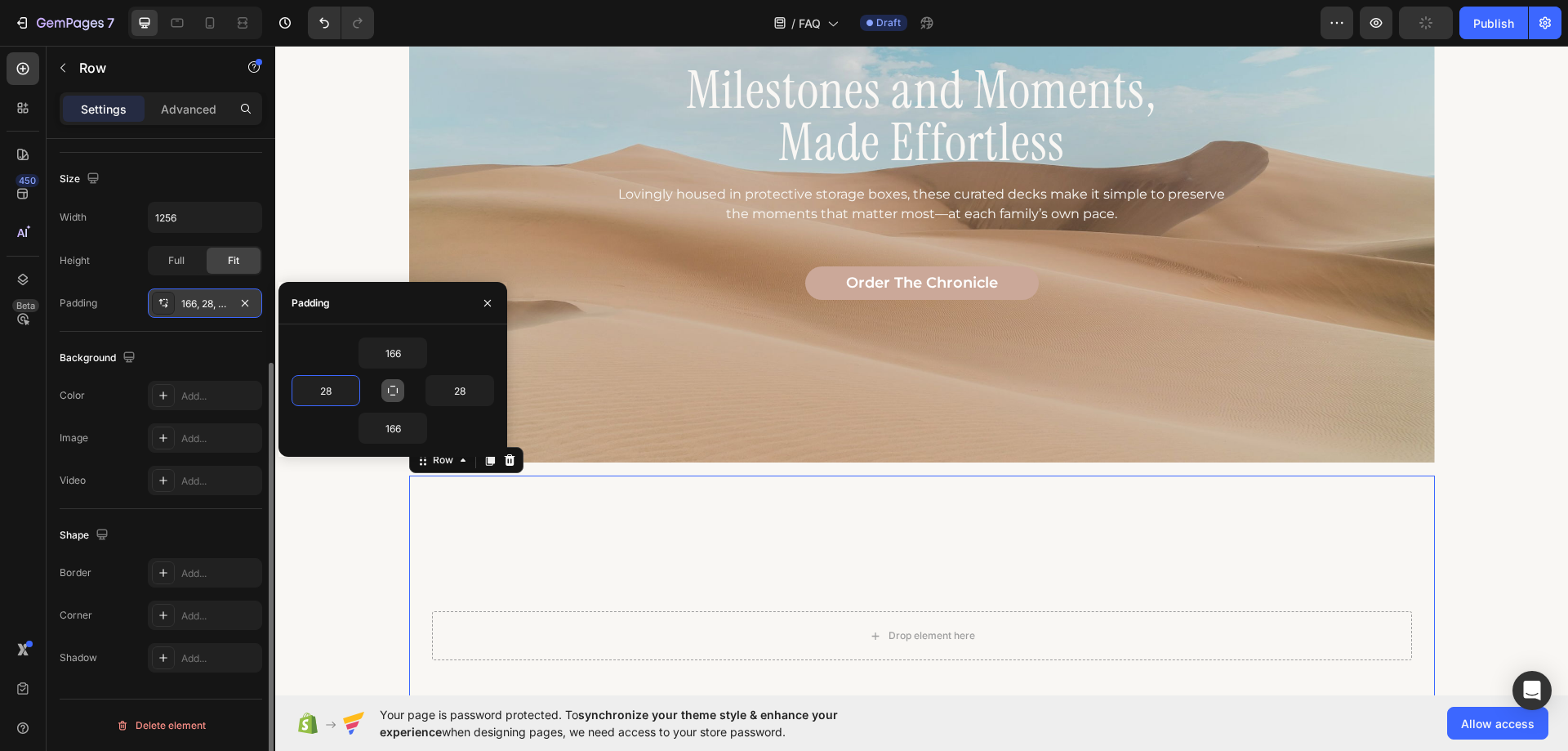
click at [218, 352] on div "Background" at bounding box center [161, 358] width 203 height 26
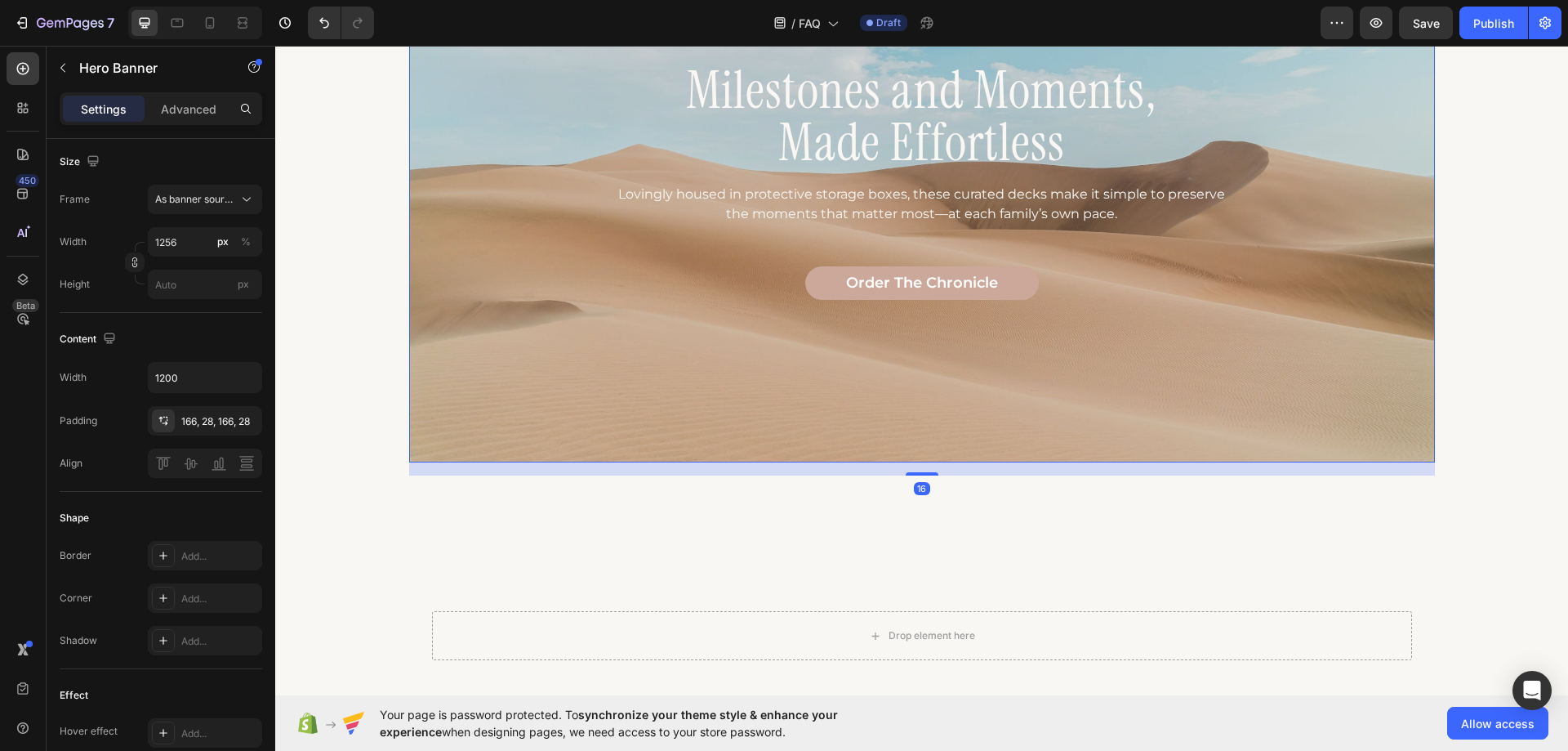
click at [741, 262] on div "Milestones and Moments, Made Effortless Heading Lovingly housed in protective s…" at bounding box center [922, 182] width 934 height 238
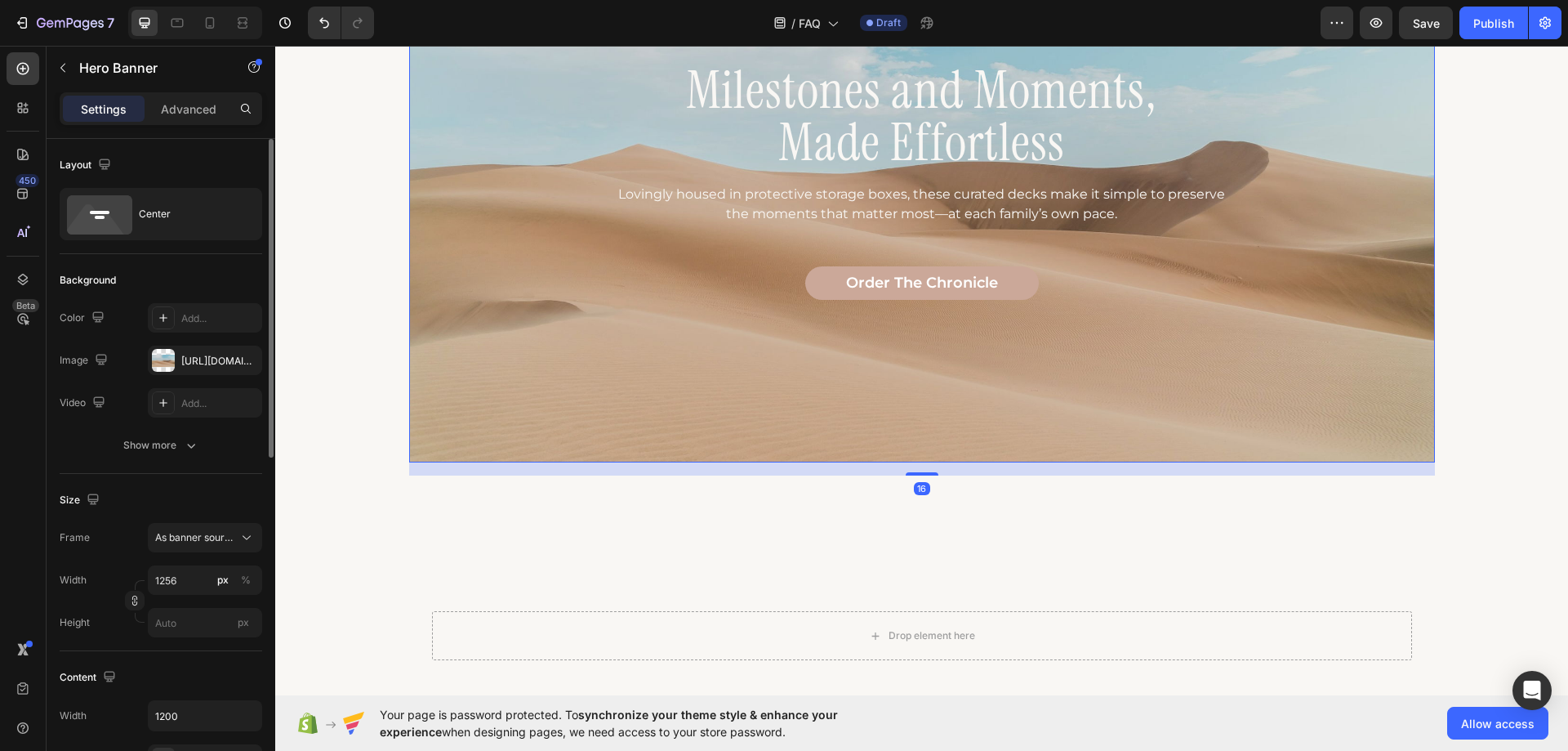
click at [732, 270] on div "Order the Chronicle Button" at bounding box center [922, 283] width 934 height 34
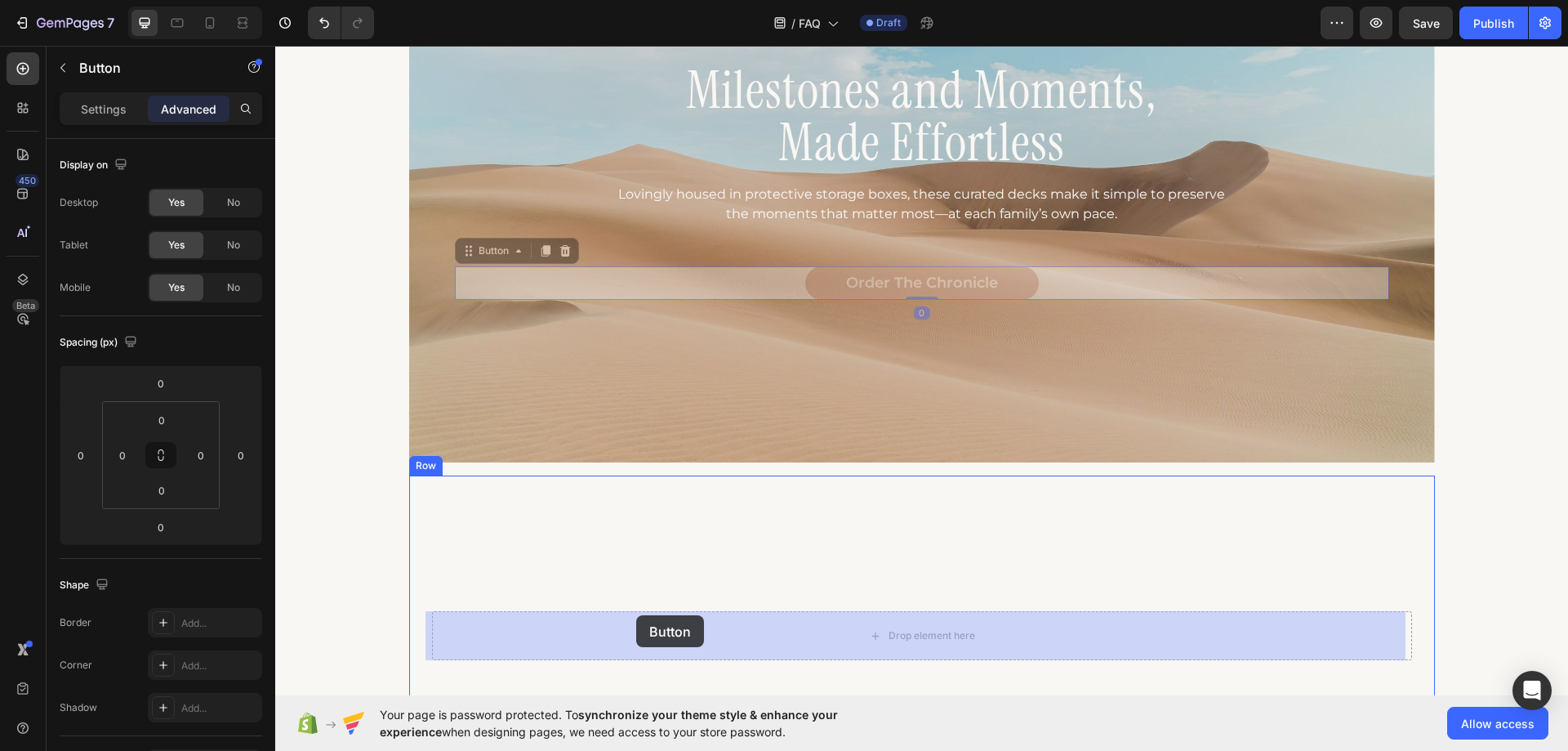
drag, startPoint x: 488, startPoint y: 256, endPoint x: 635, endPoint y: 618, distance: 390.7
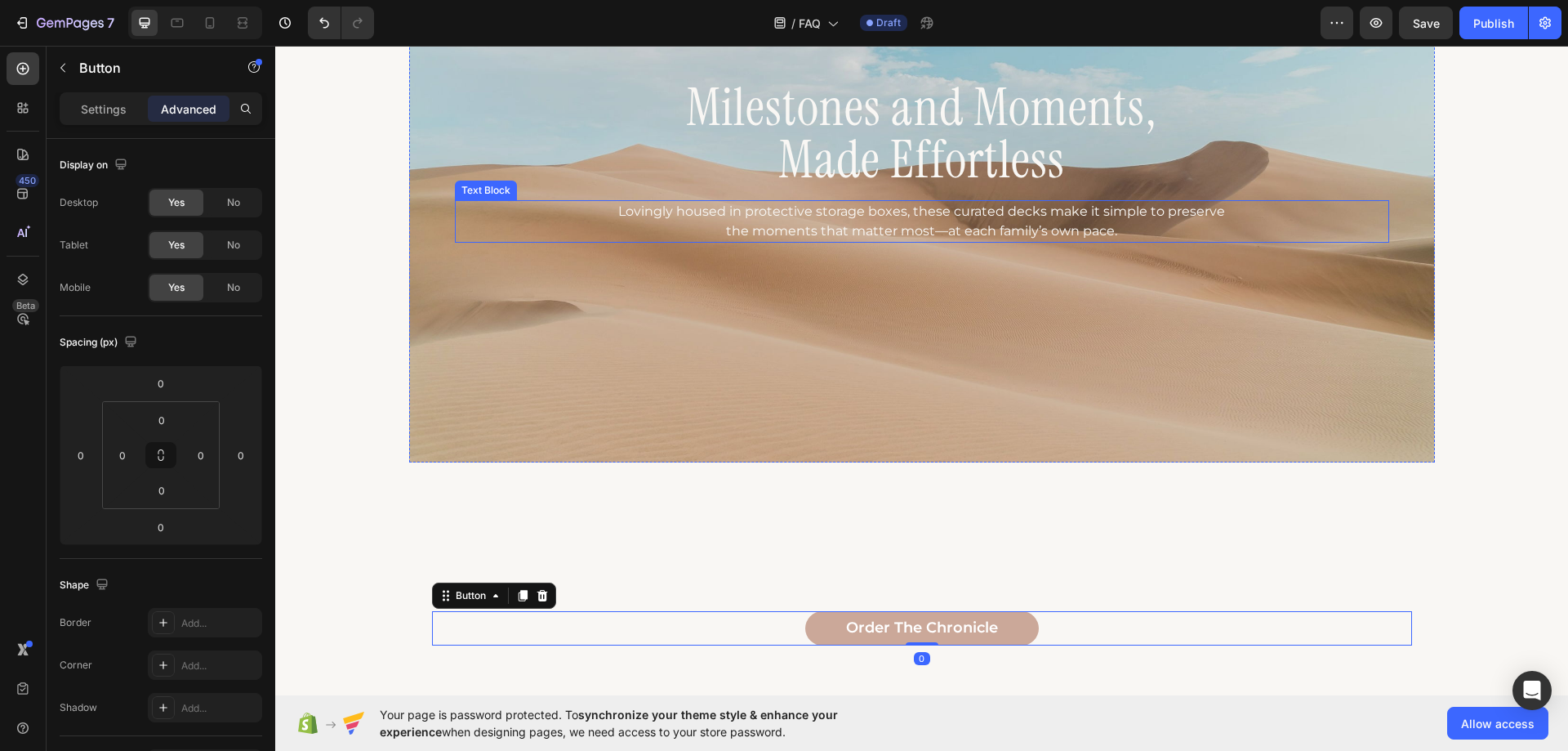
click at [768, 218] on p "Lovingly housed in protective storage boxes, these curated decks make it simple…" at bounding box center [921, 221] width 631 height 39
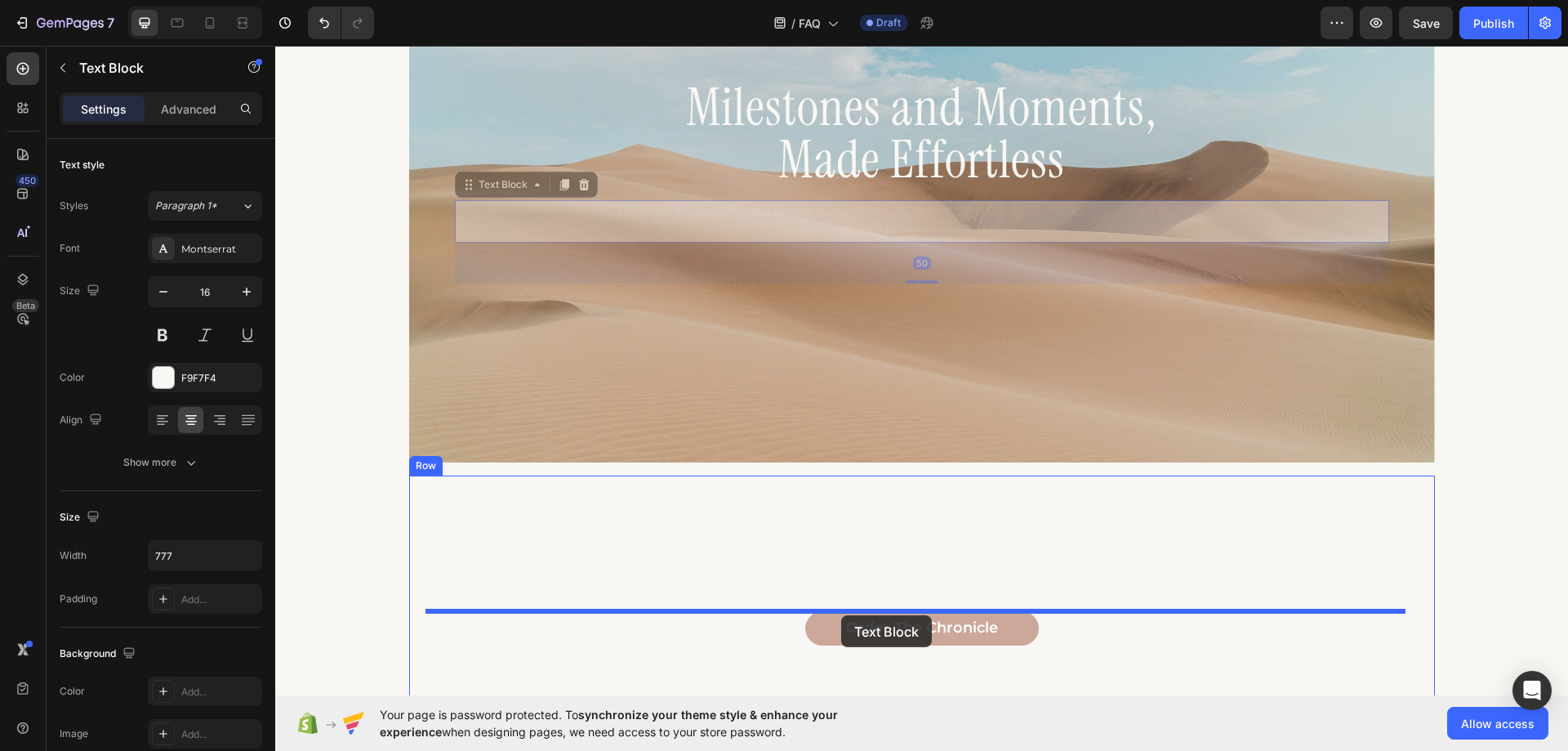
drag, startPoint x: 496, startPoint y: 190, endPoint x: 842, endPoint y: 588, distance: 527.4
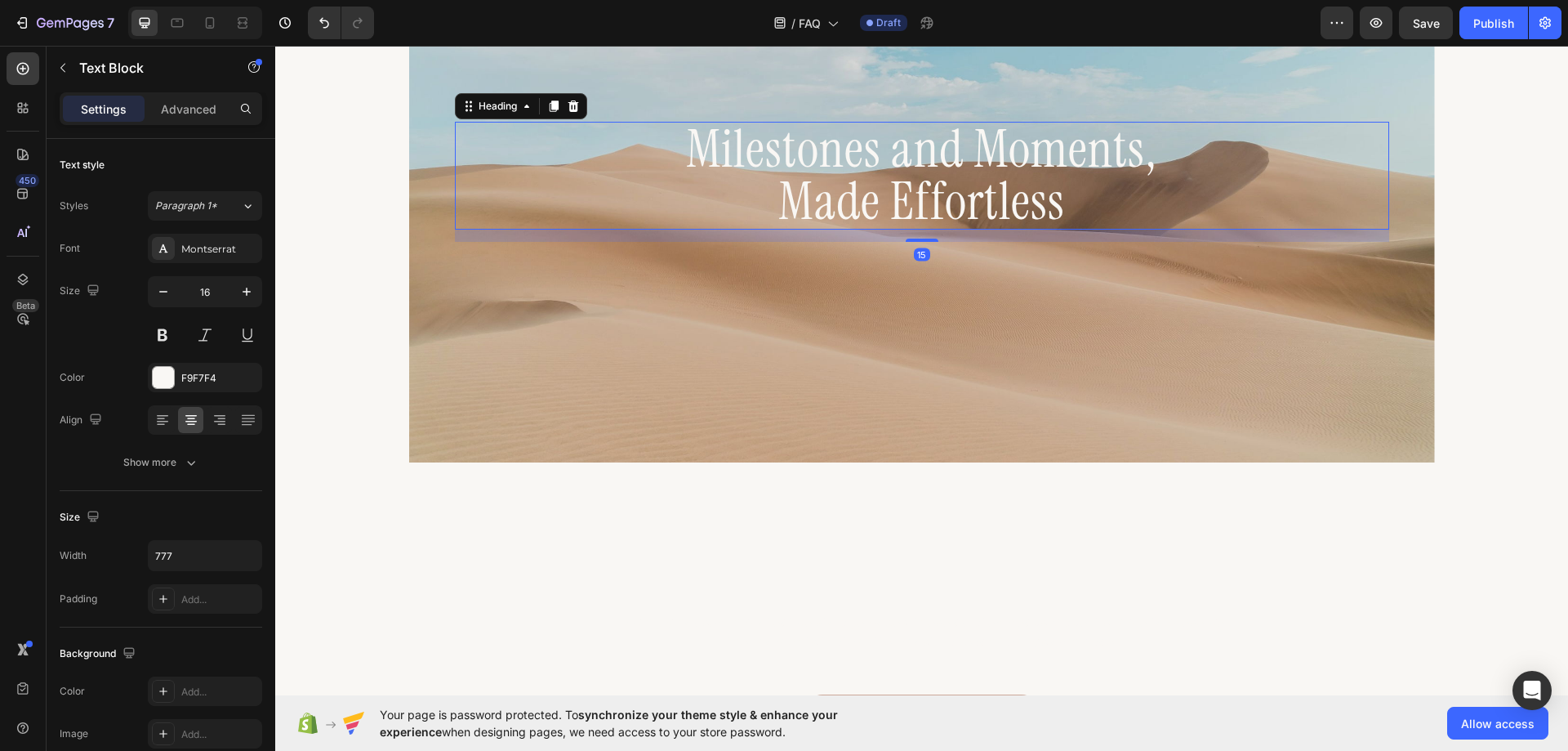
click at [723, 187] on h2 "Milestones and Moments, Made Effortless" at bounding box center [922, 175] width 934 height 108
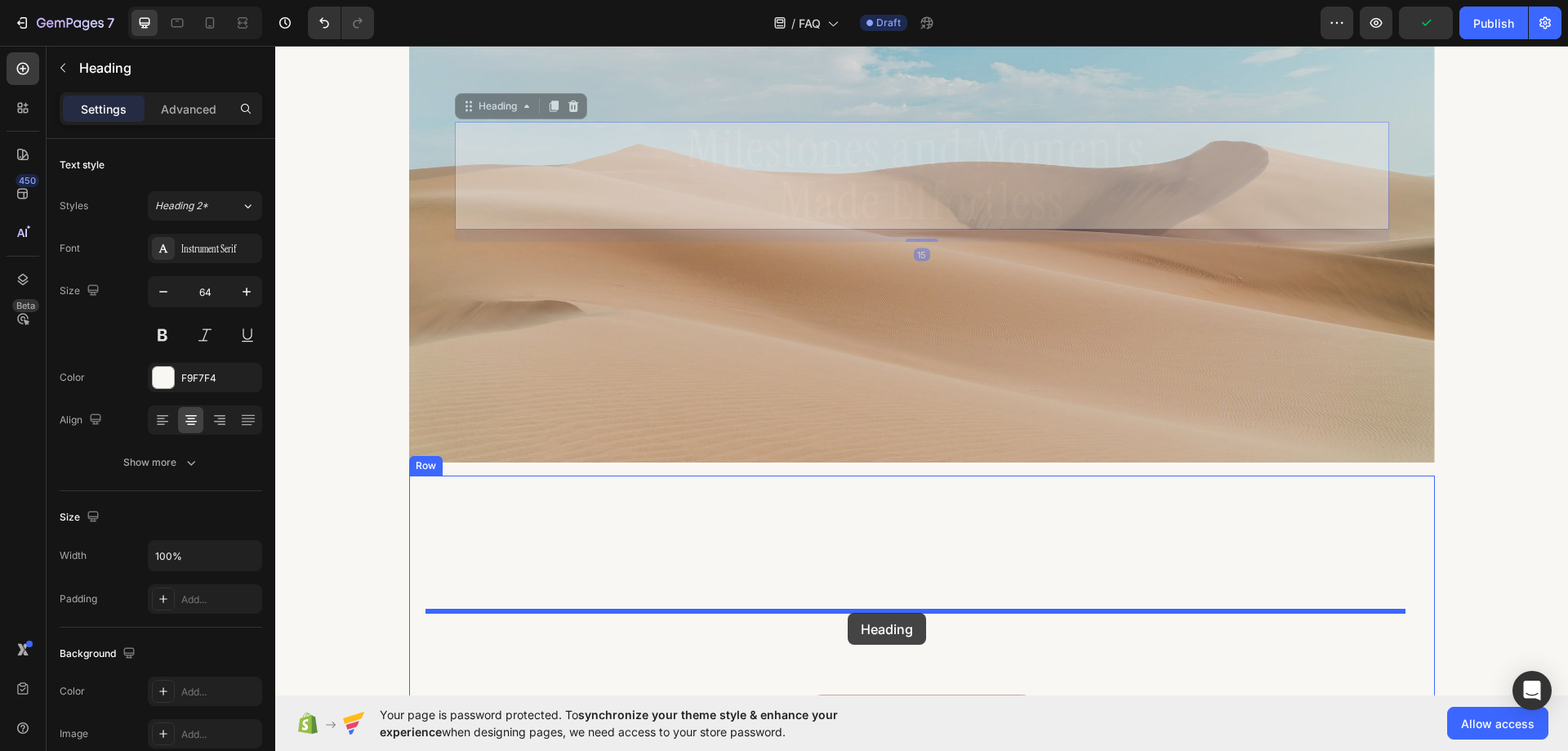
scroll to position [1598, 0]
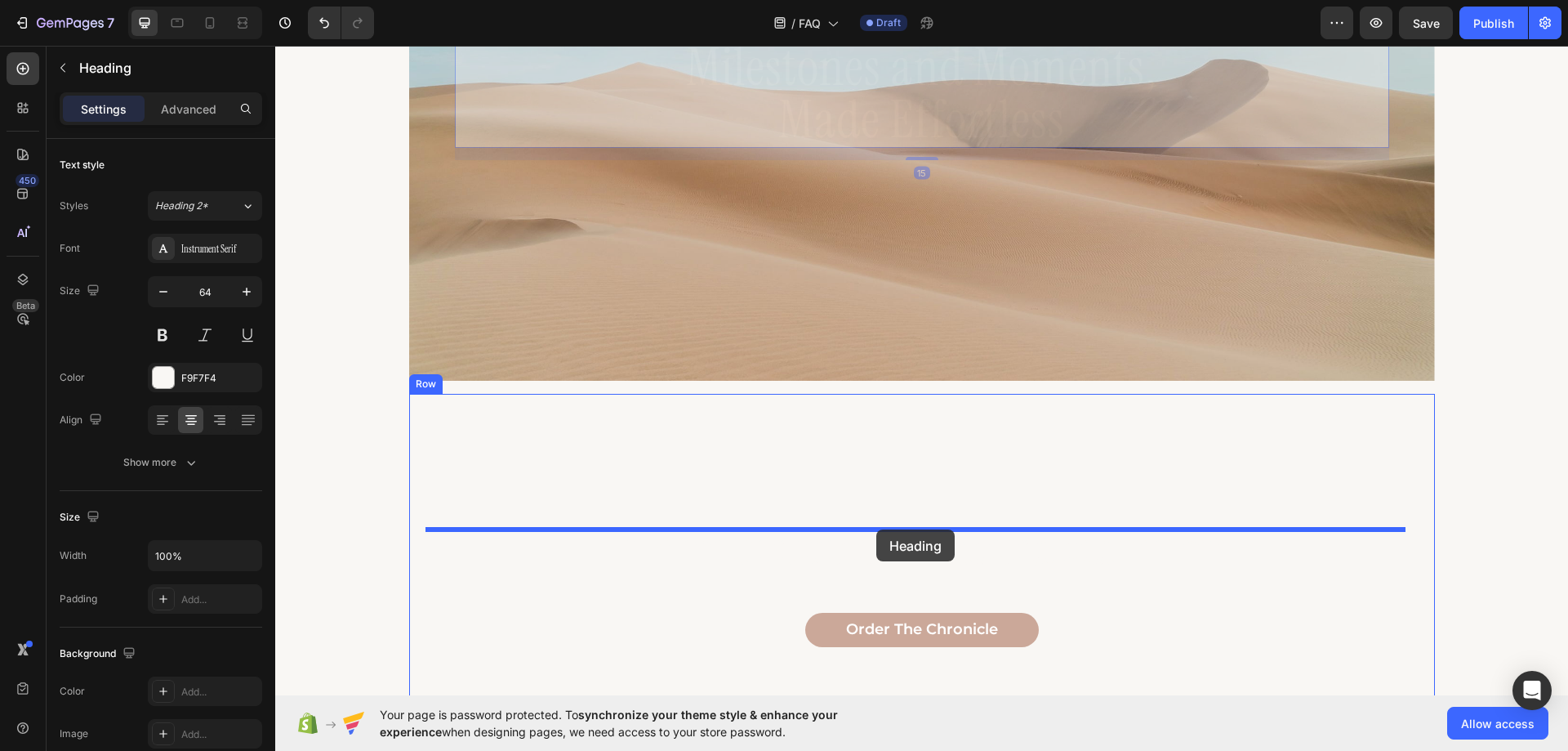
drag, startPoint x: 495, startPoint y: 110, endPoint x: 877, endPoint y: 530, distance: 567.7
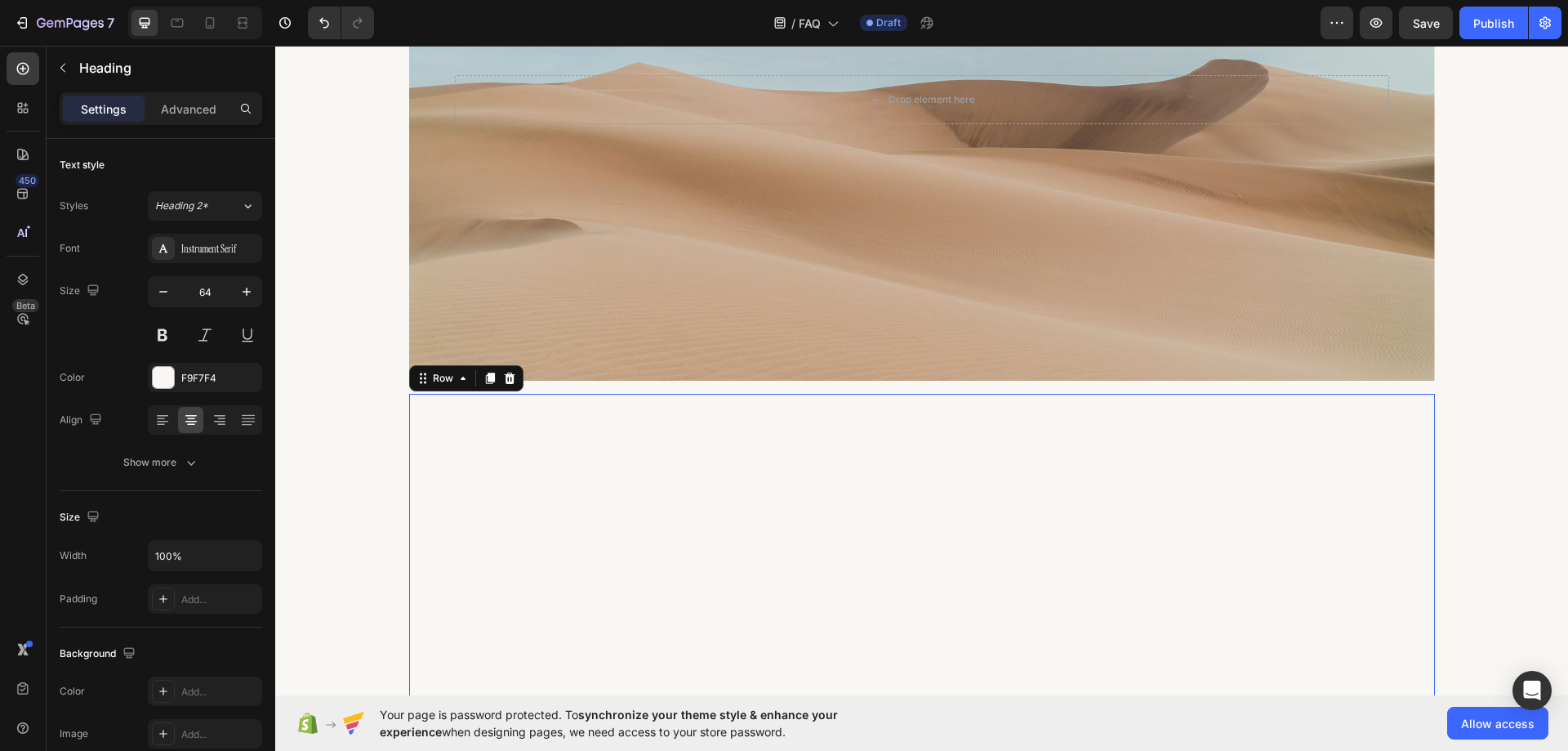
click at [476, 427] on div "Milestones and Moments, Made Effortless Heading Lovingly housed in protective s…" at bounding box center [922, 648] width 1026 height 509
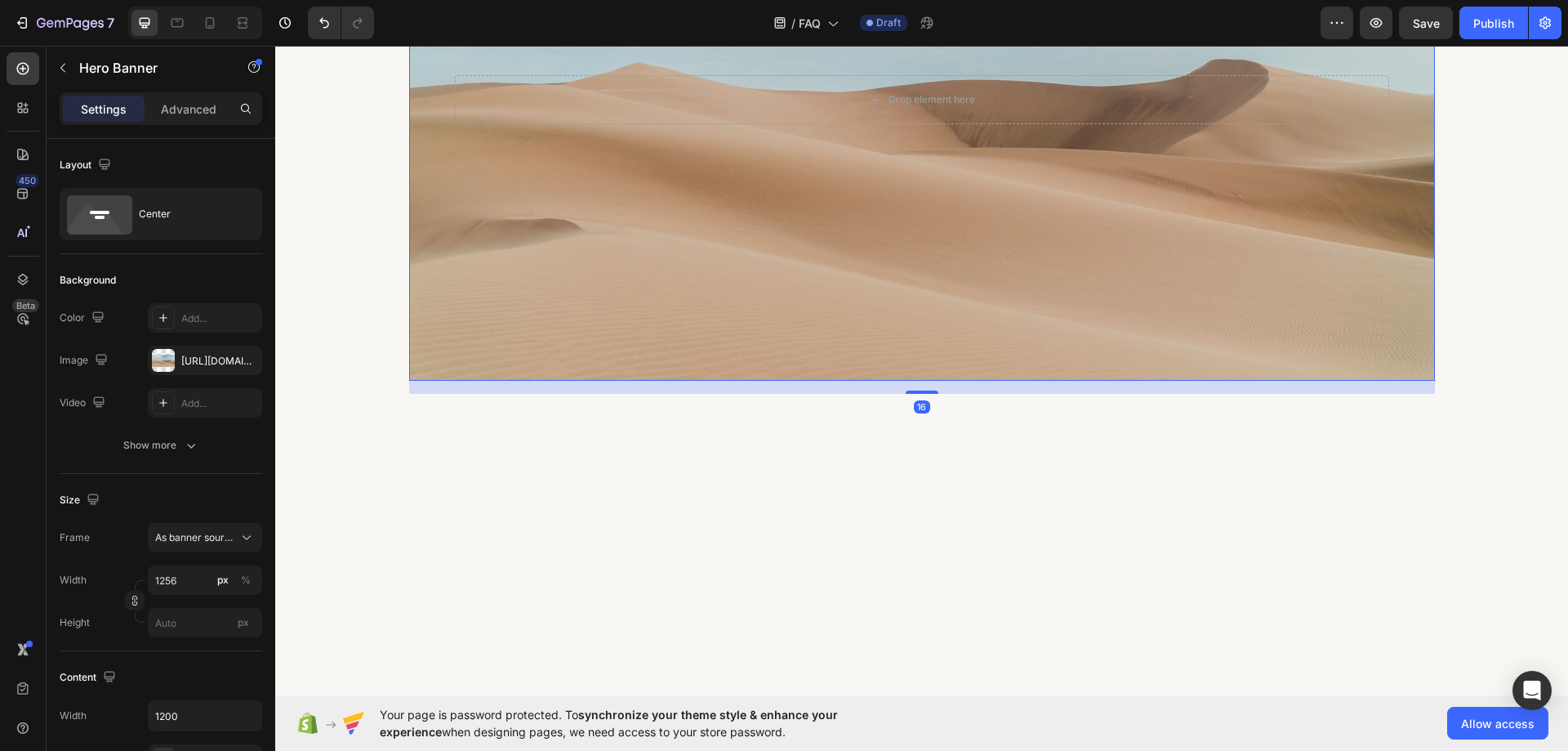
click at [531, 344] on div "Background Image" at bounding box center [922, 100] width 1026 height 562
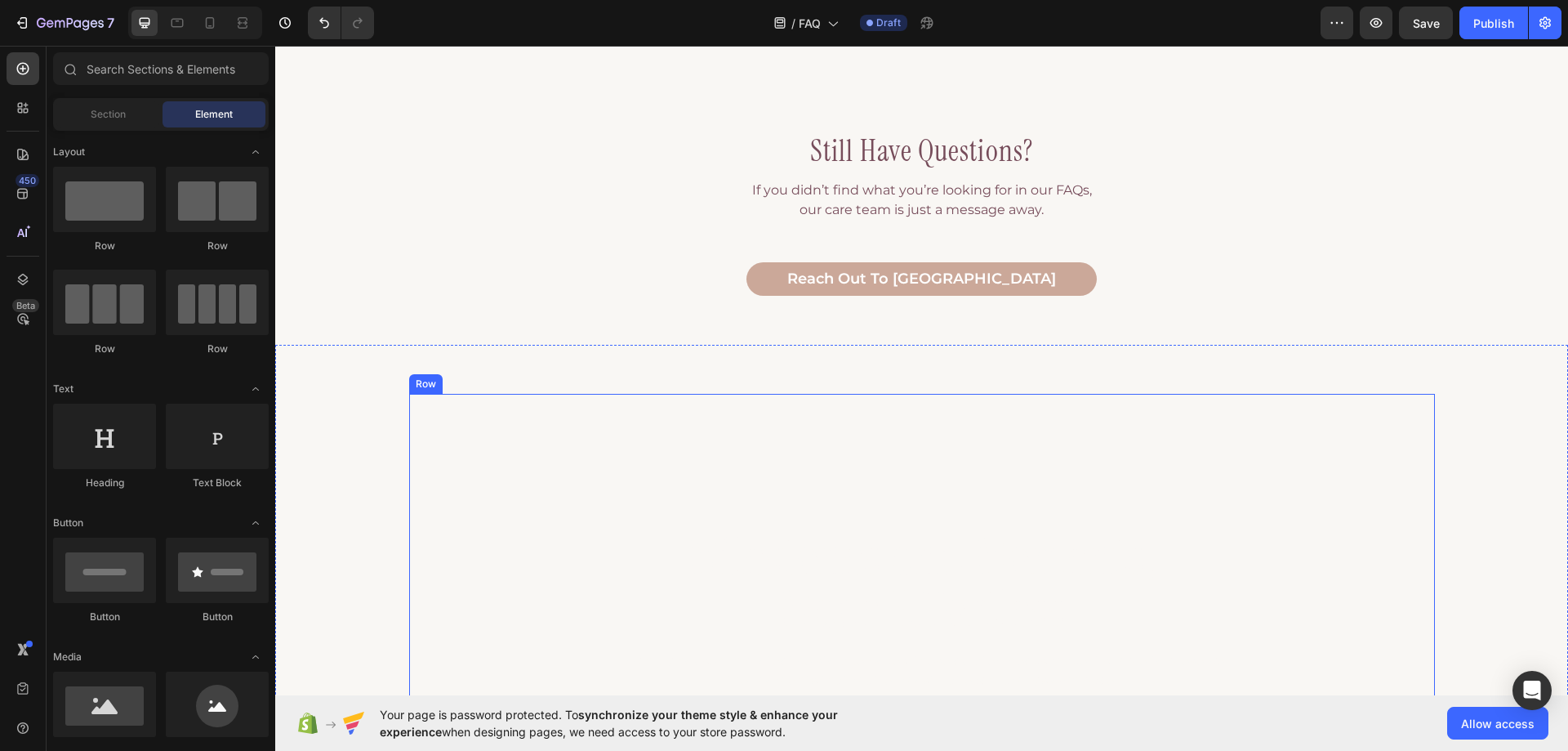
scroll to position [942, 0]
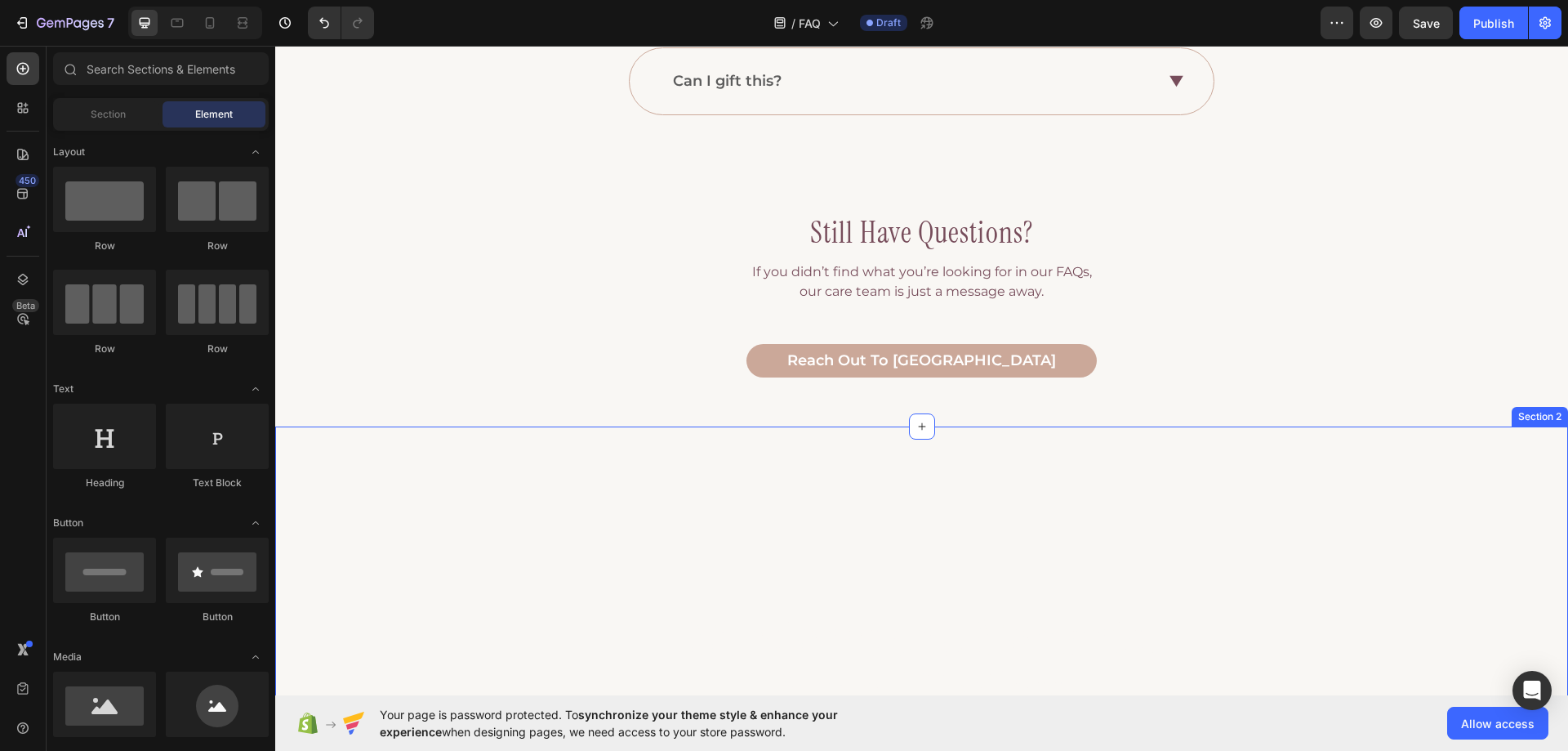
click at [478, 462] on div "Milestones and Moments, Made Effortless Heading Lovingly housed in protective s…" at bounding box center [921, 754] width 1293 height 656
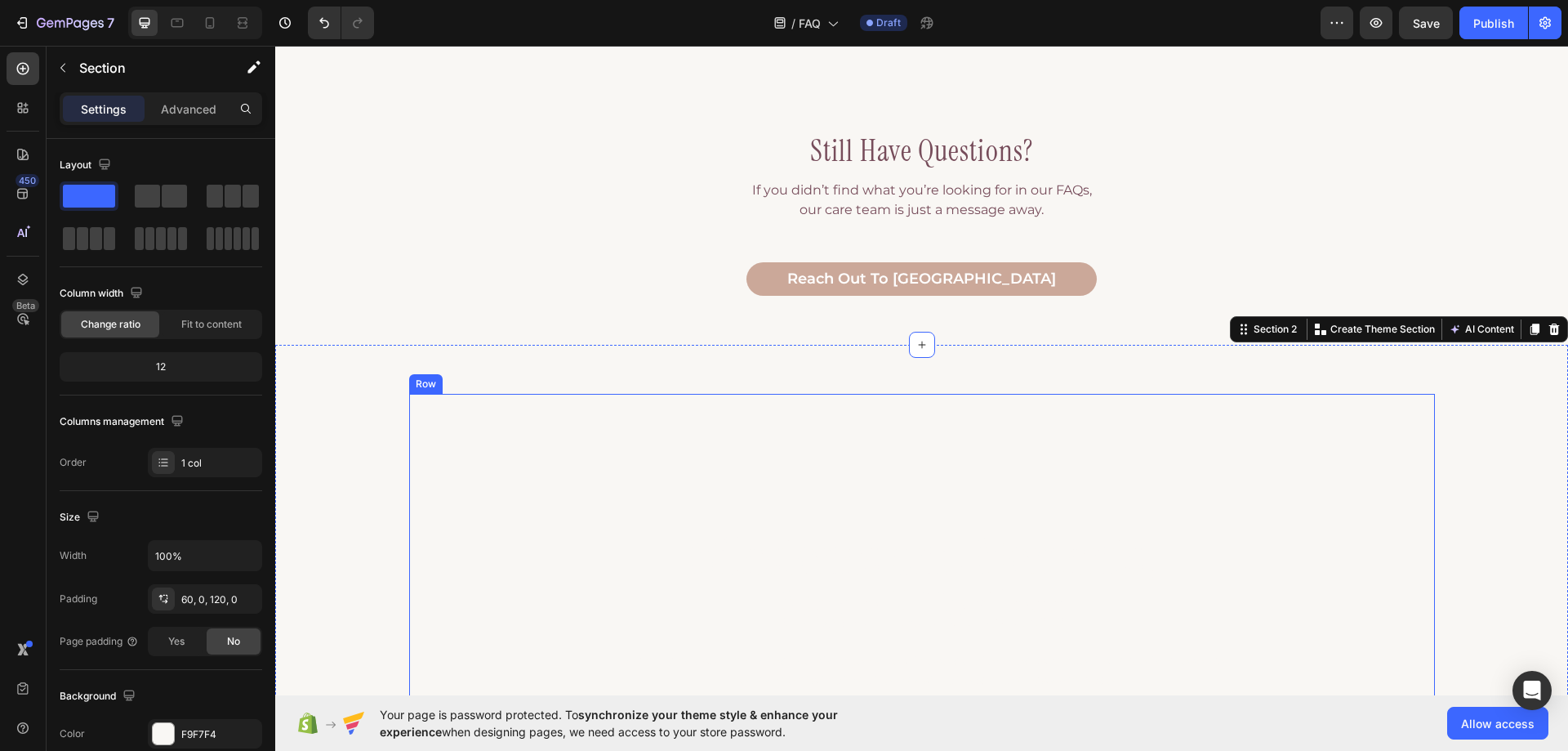
scroll to position [1186, 0]
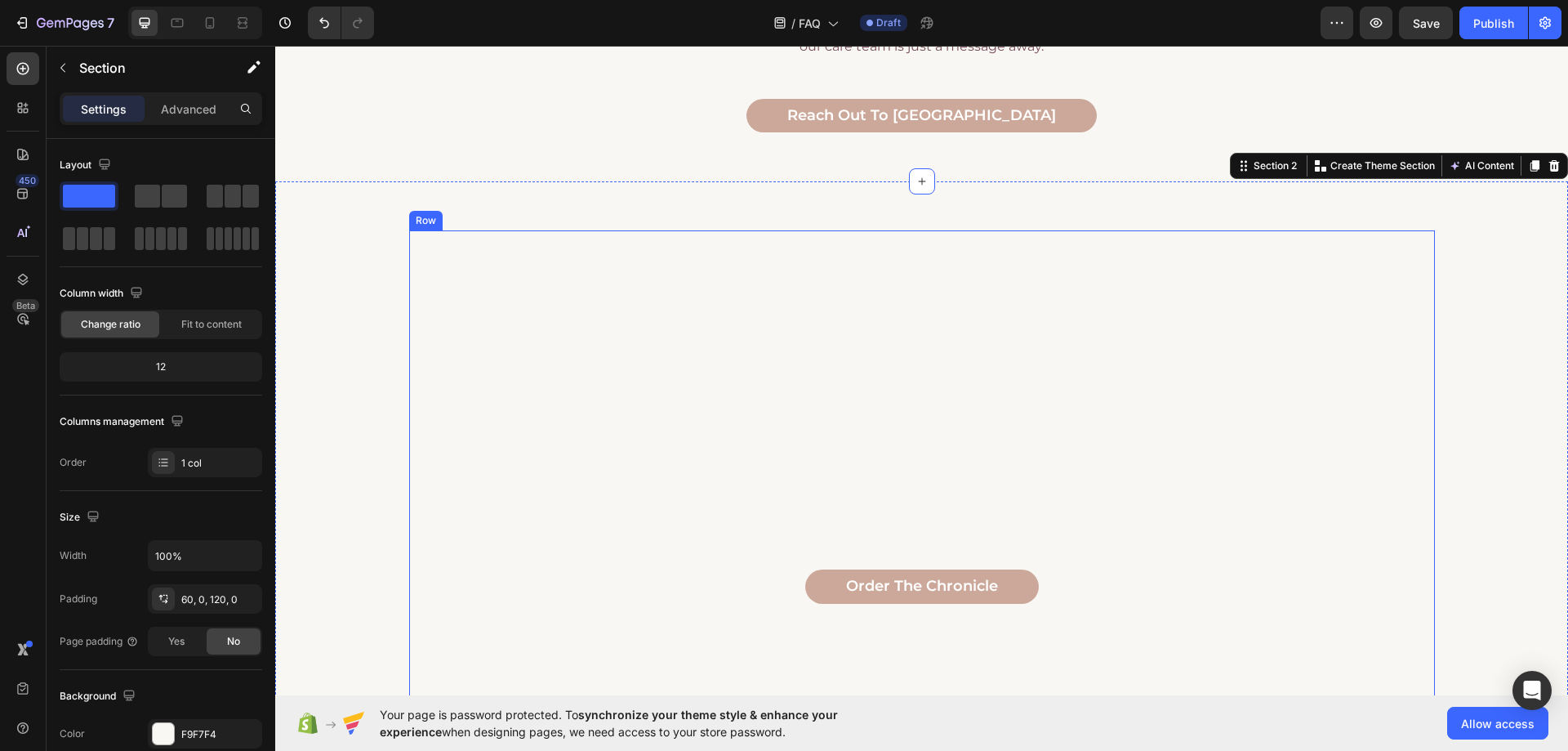
click at [710, 327] on div "Milestones and Moments, Made Effortless Heading Lovingly housed in protective s…" at bounding box center [922, 485] width 1026 height 509
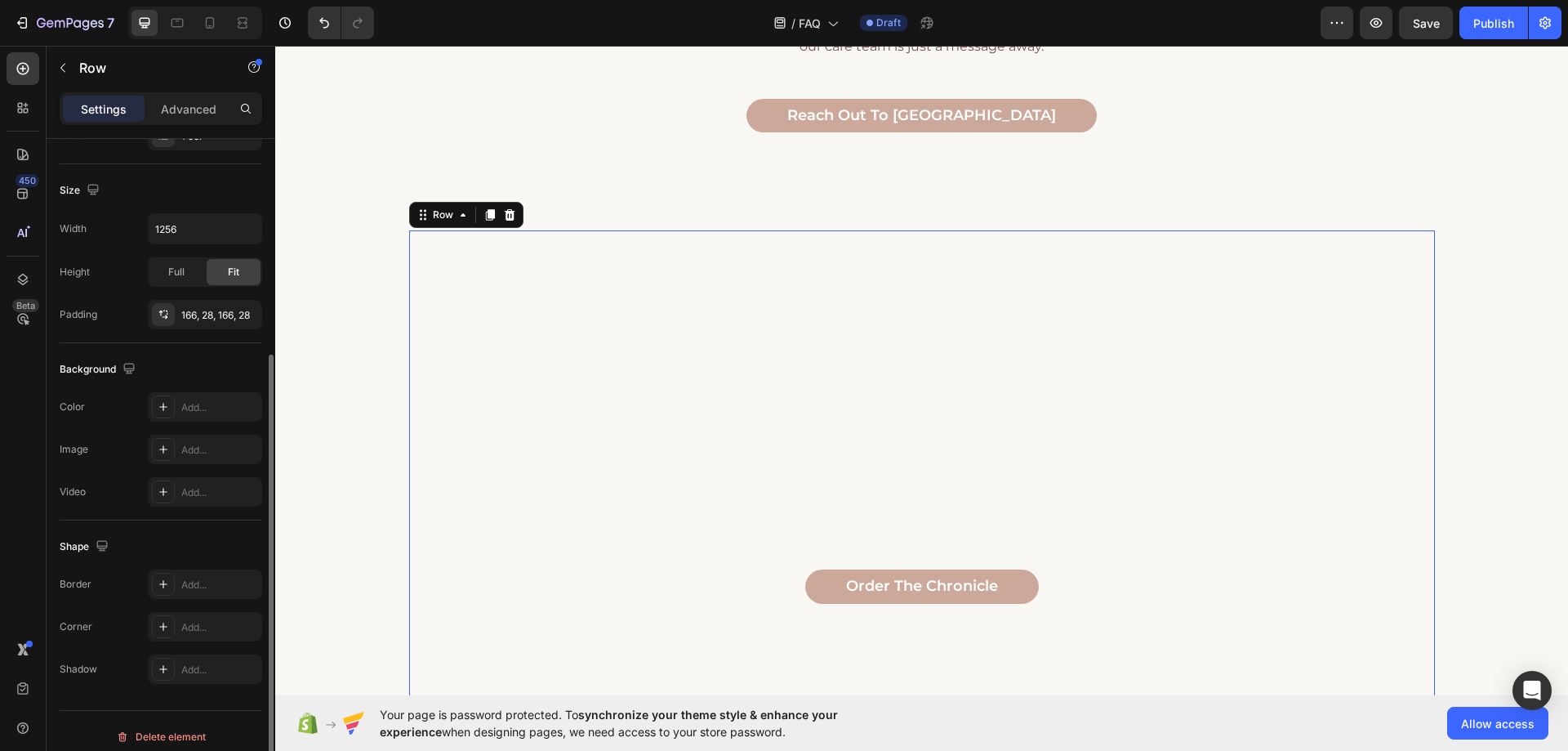
scroll to position [338, 0]
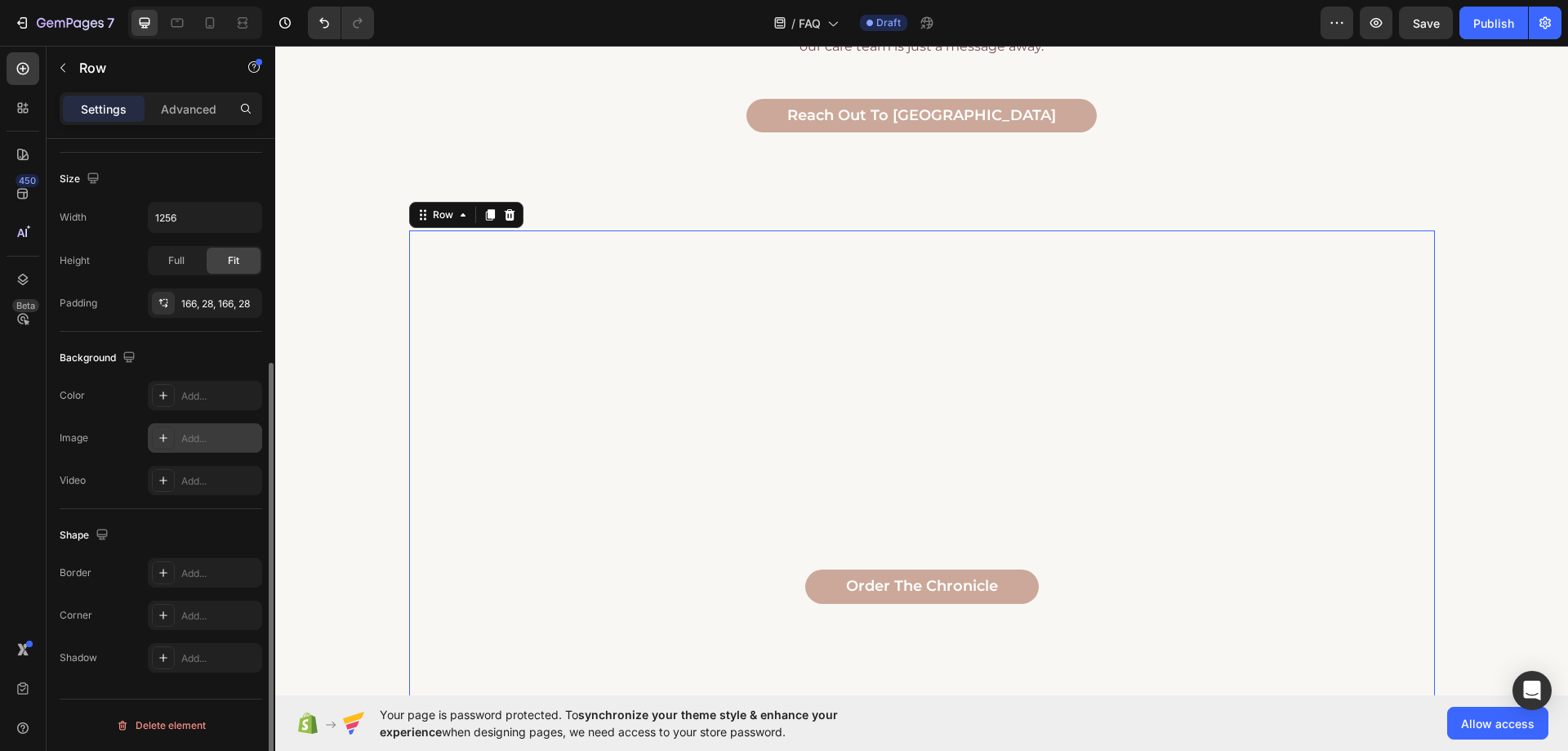
click at [197, 437] on div "Add..." at bounding box center [219, 438] width 77 height 15
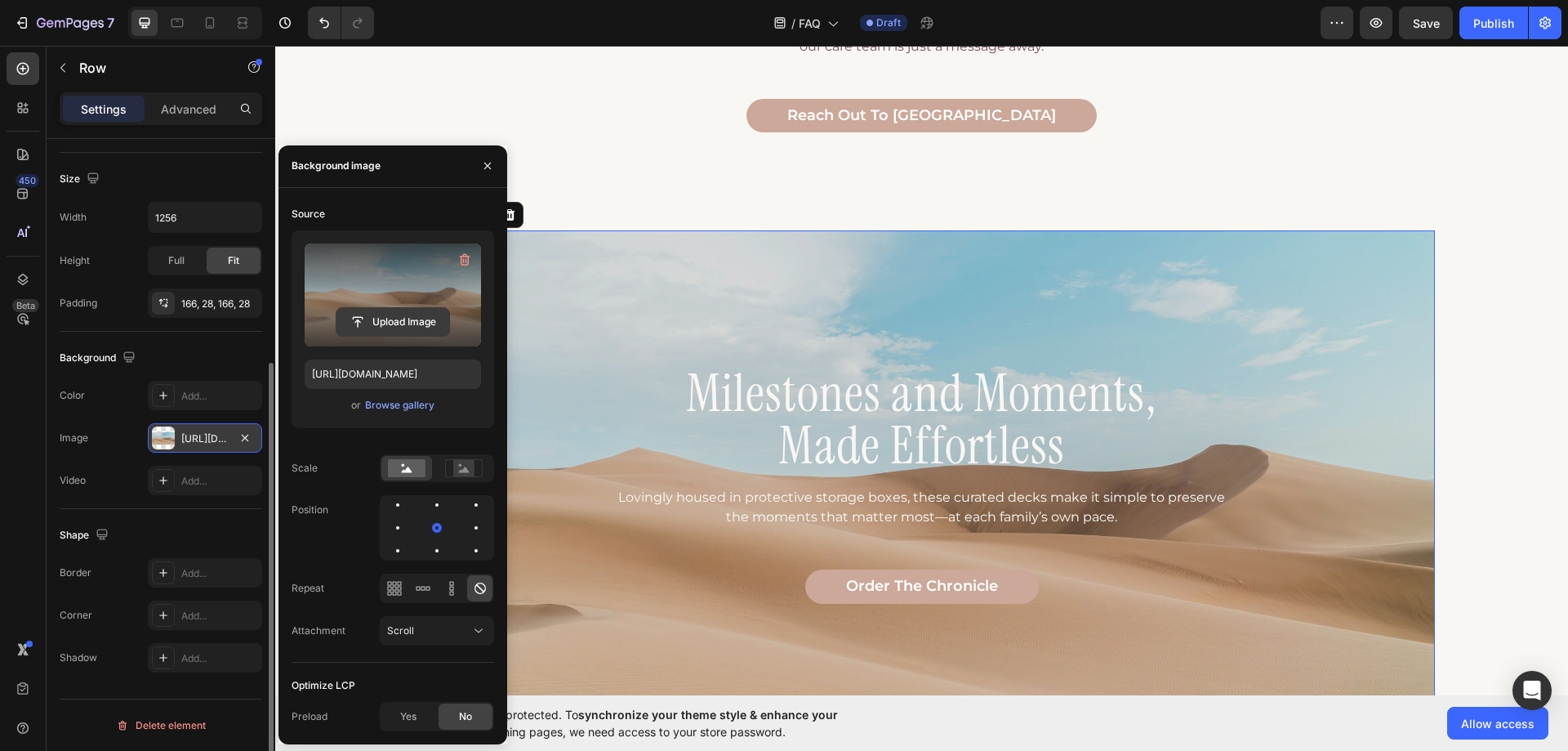
click at [395, 323] on input "file" at bounding box center [392, 322] width 113 height 28
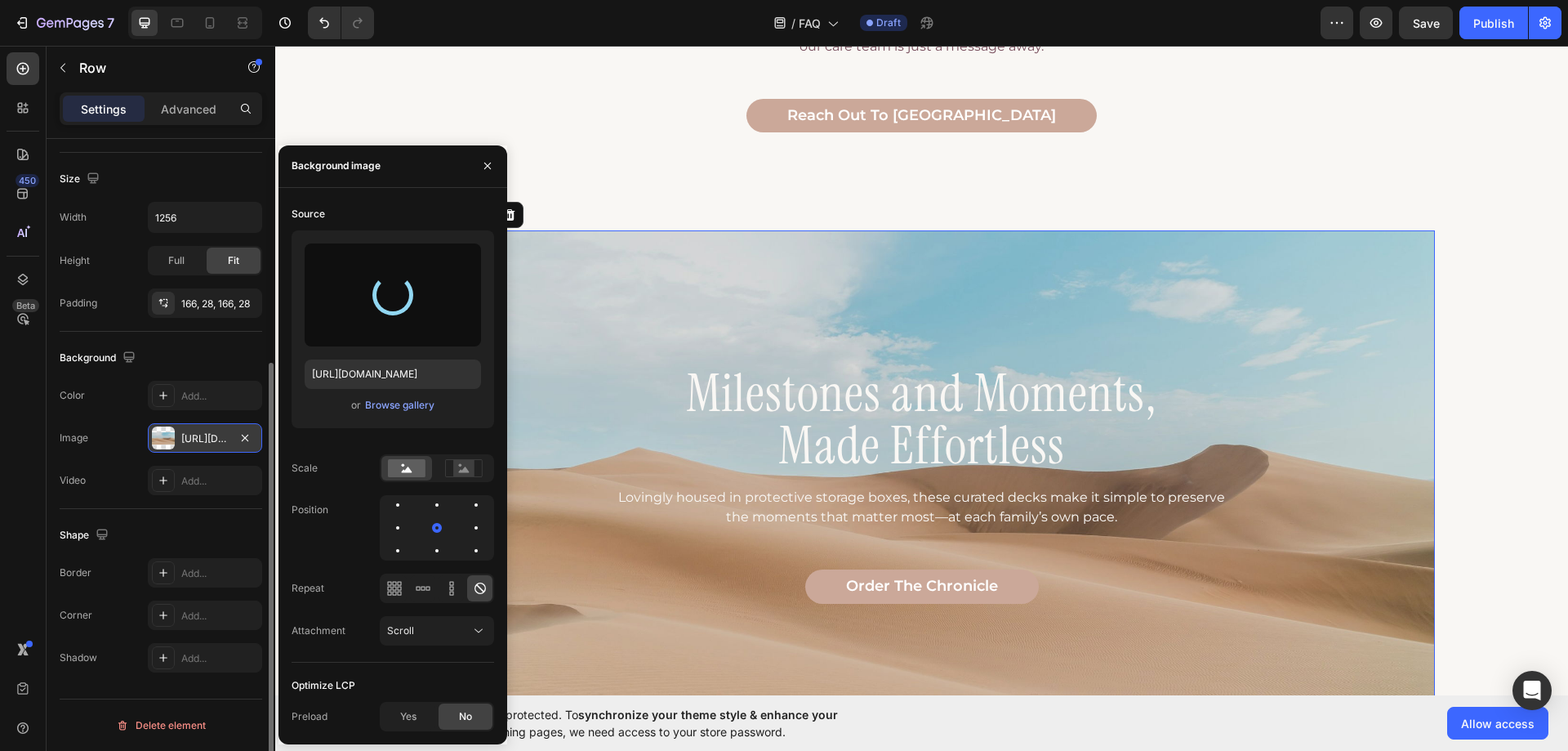
type input "https://cdn.shopify.com/s/files/1/0715/0511/7376/files/gempages_581789221925159…"
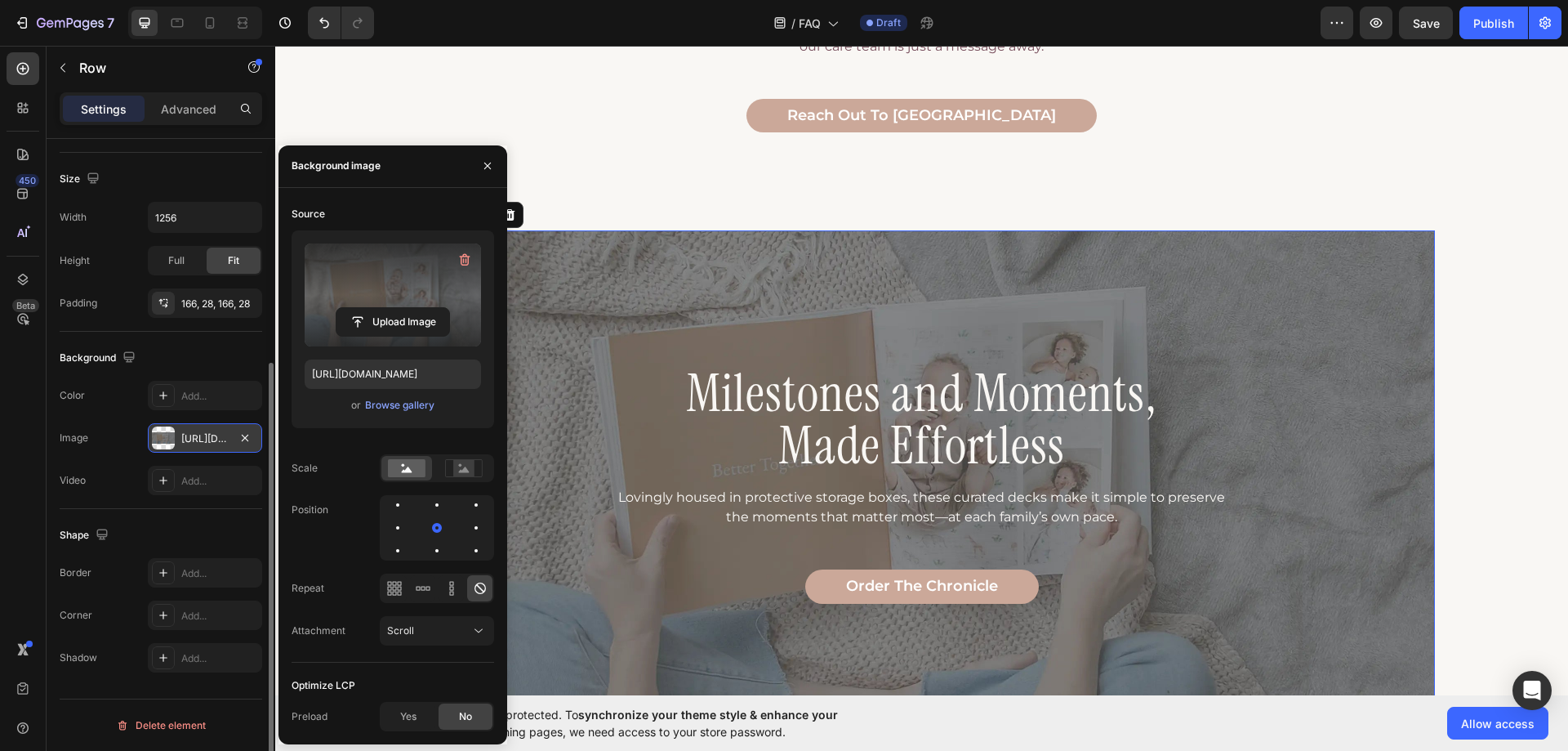
click at [211, 513] on div "Shape Border Add... Corner Add... Shadow Add..." at bounding box center [161, 597] width 203 height 177
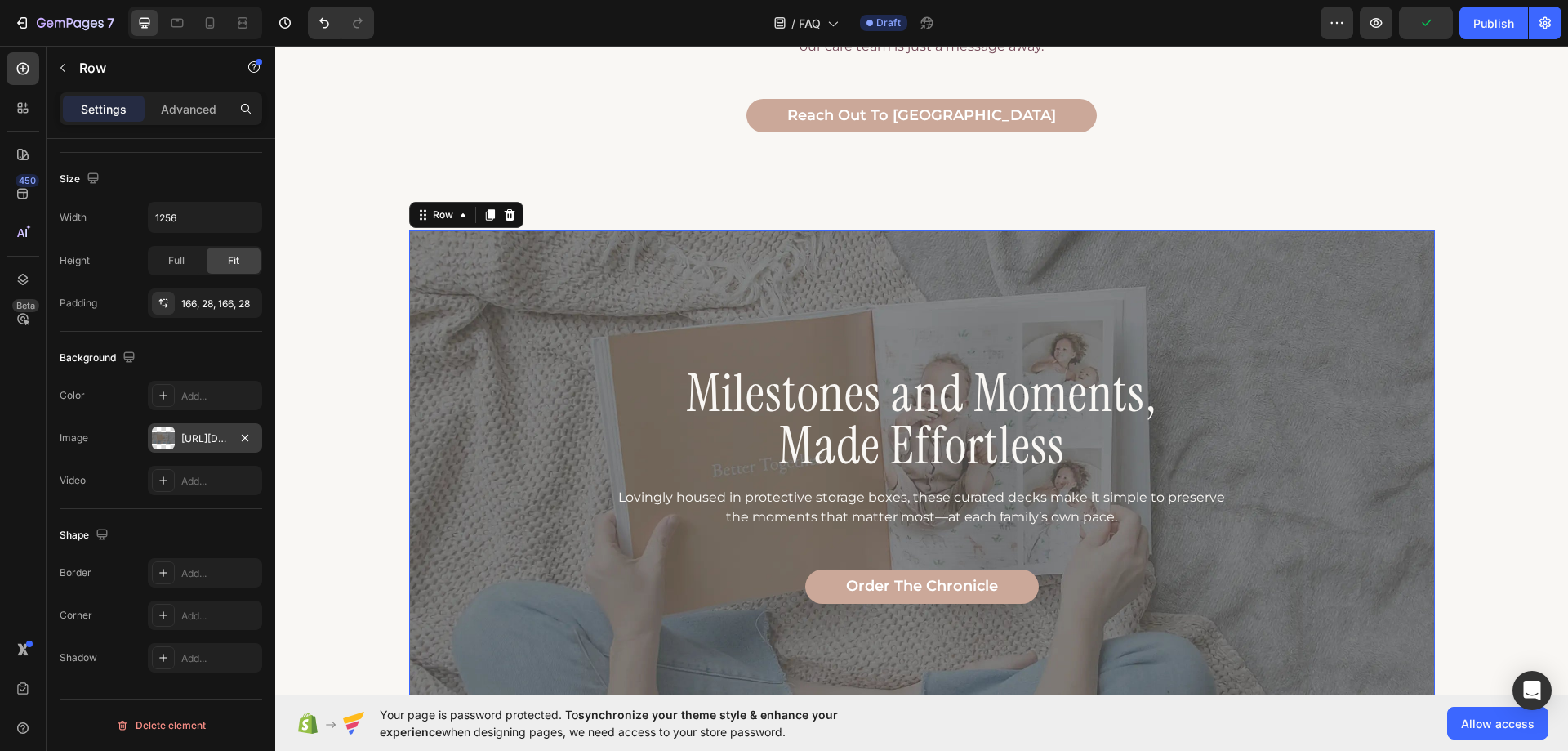
click at [541, 332] on div "Milestones and Moments, Made Effortless Heading Lovingly housed in protective s…" at bounding box center [922, 485] width 1026 height 509
click at [195, 614] on div "Add..." at bounding box center [219, 615] width 77 height 15
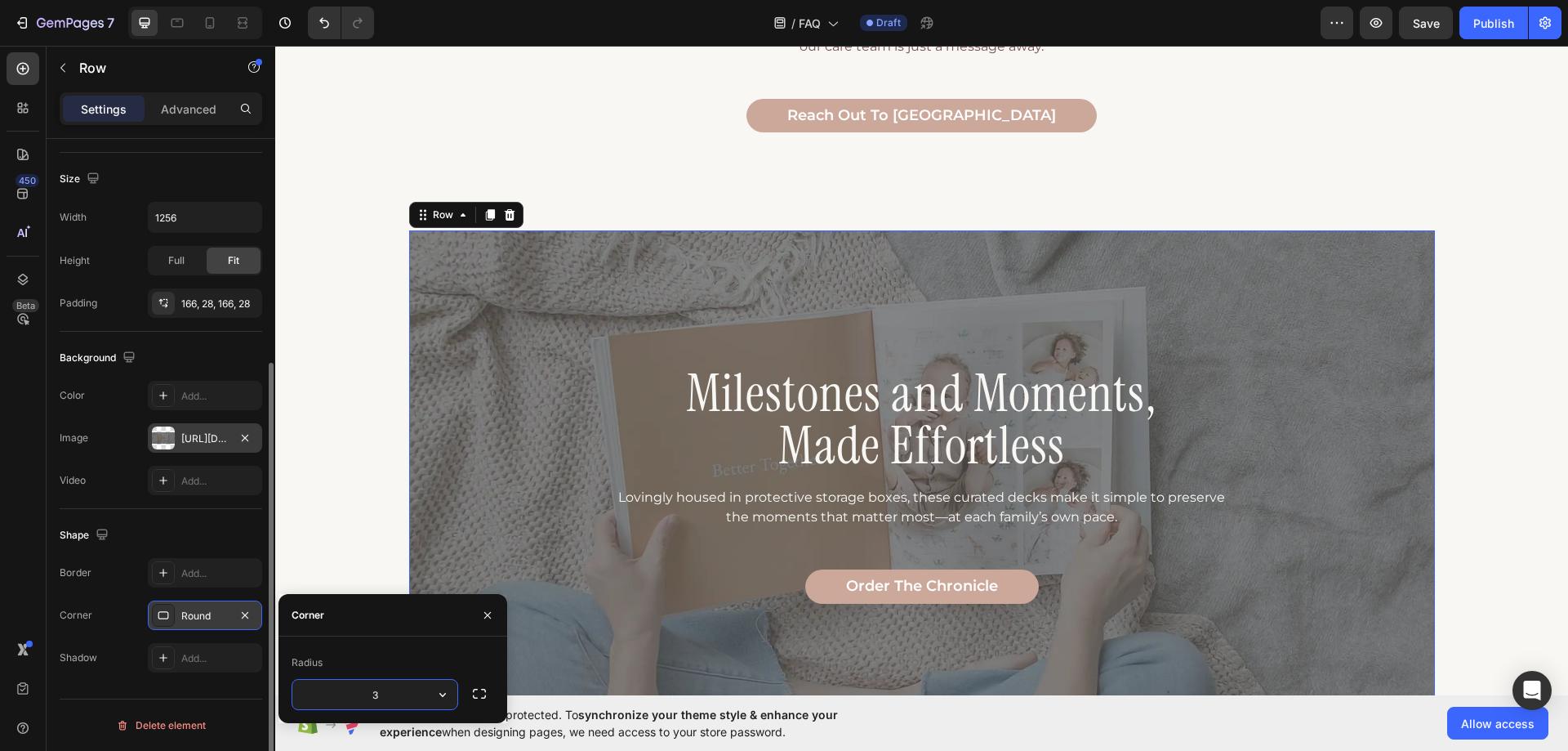
type input "30"
click at [207, 532] on div "Shape" at bounding box center [161, 535] width 203 height 26
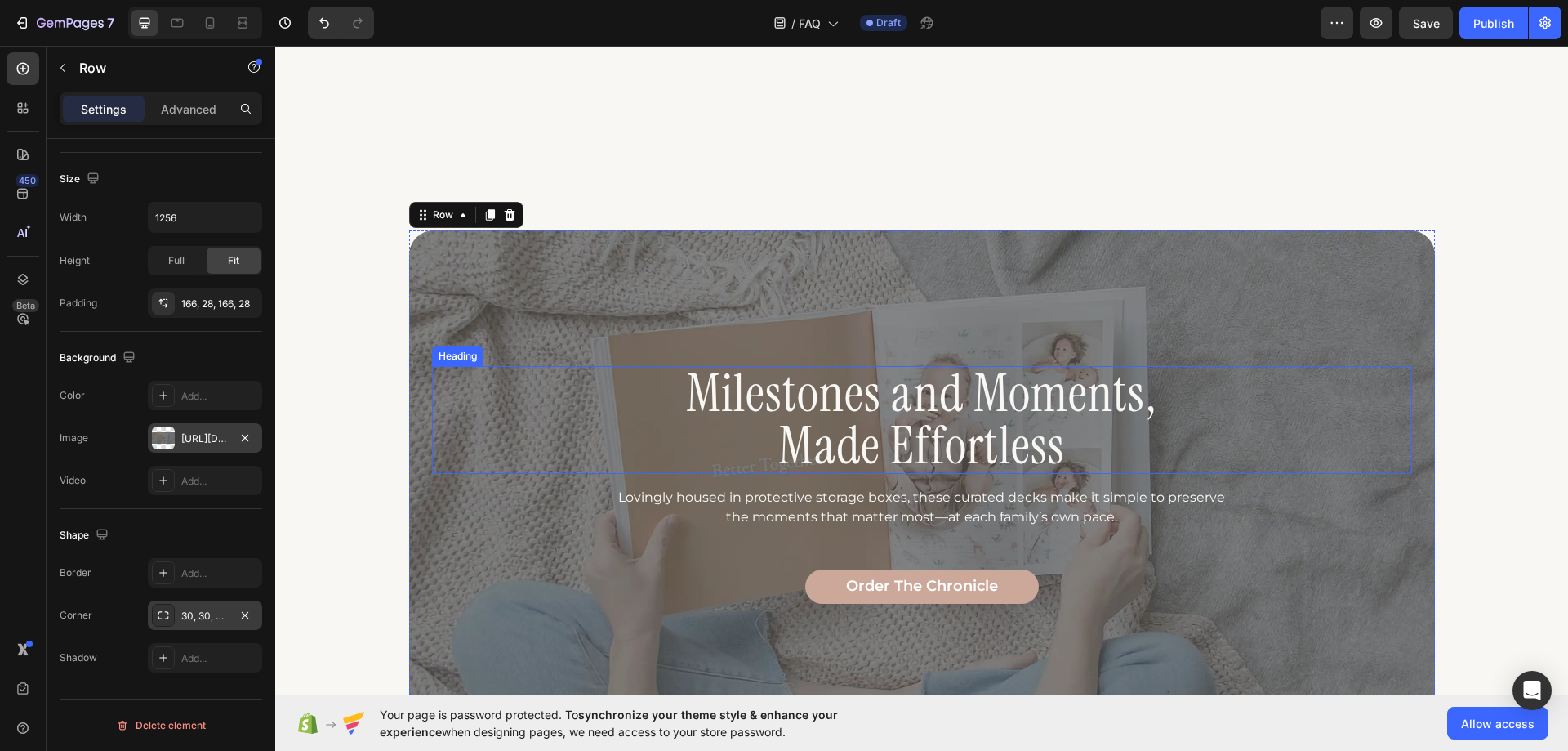
scroll to position [1431, 0]
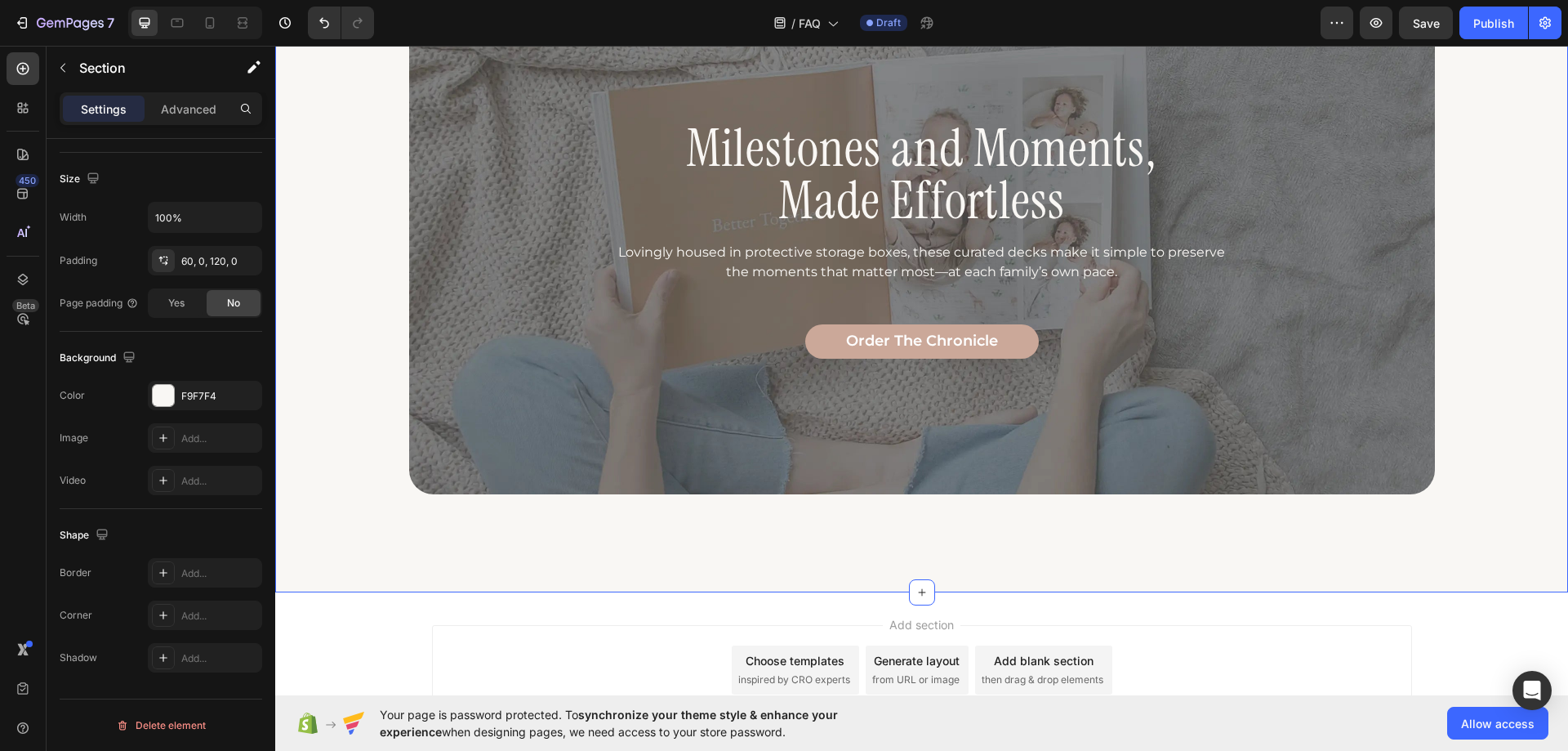
click at [389, 438] on div "Milestones and Moments, Made Effortless Heading Lovingly housed in protective s…" at bounding box center [921, 240] width 1293 height 509
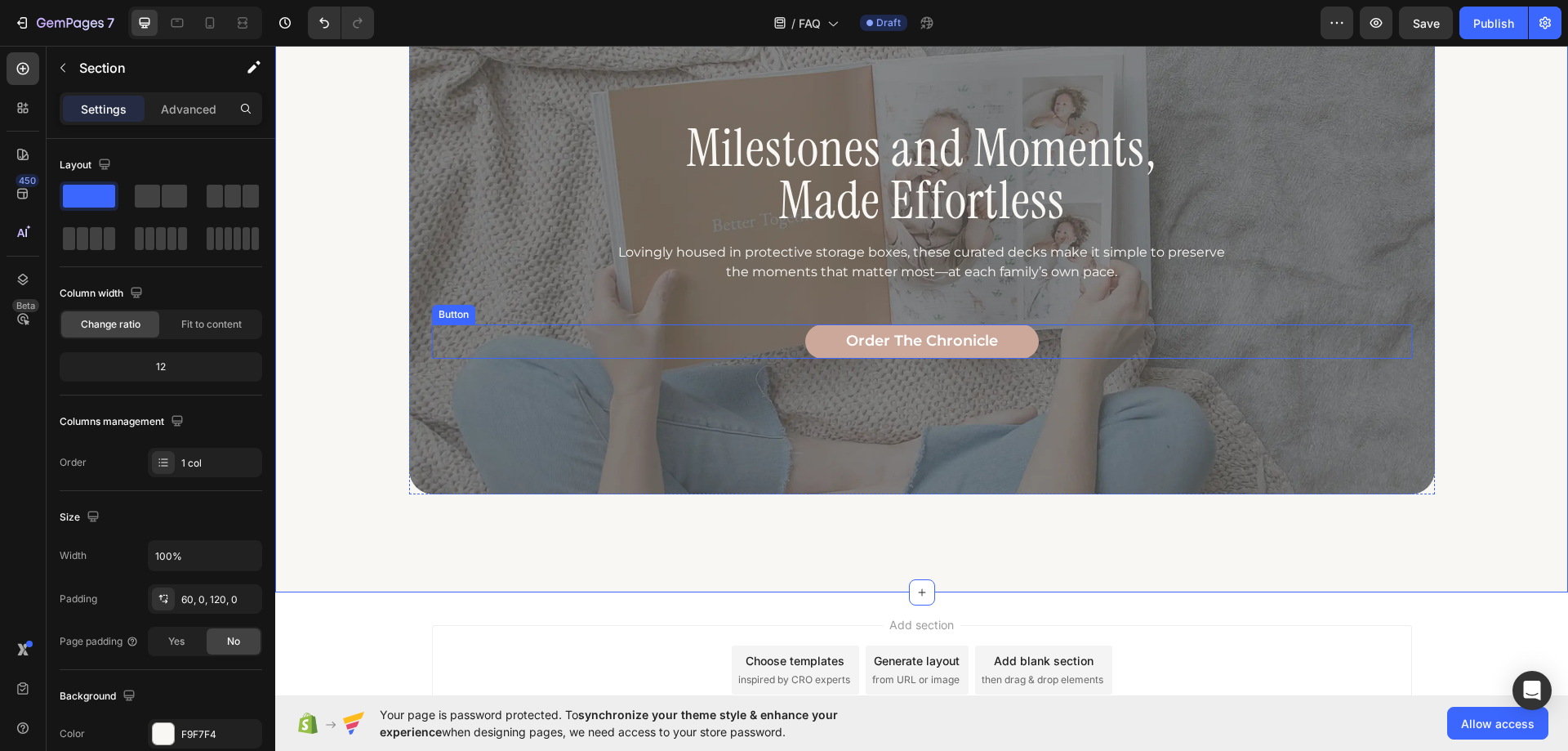
click at [477, 341] on div "Order the Chronicle Button" at bounding box center [922, 341] width 981 height 34
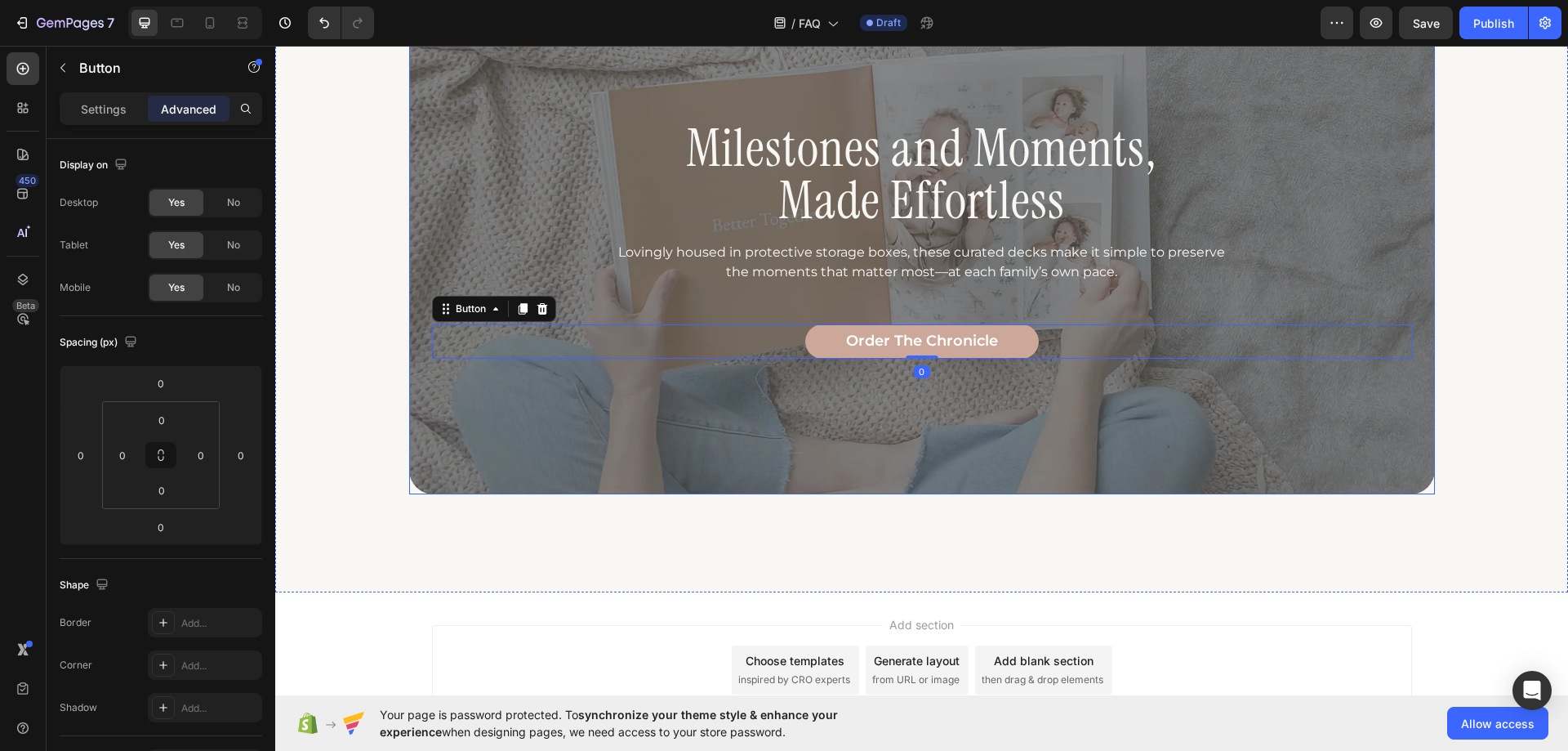
click at [490, 422] on div "Milestones and Moments, Made Effortless Heading Lovingly housed in protective s…" at bounding box center [922, 240] width 1026 height 509
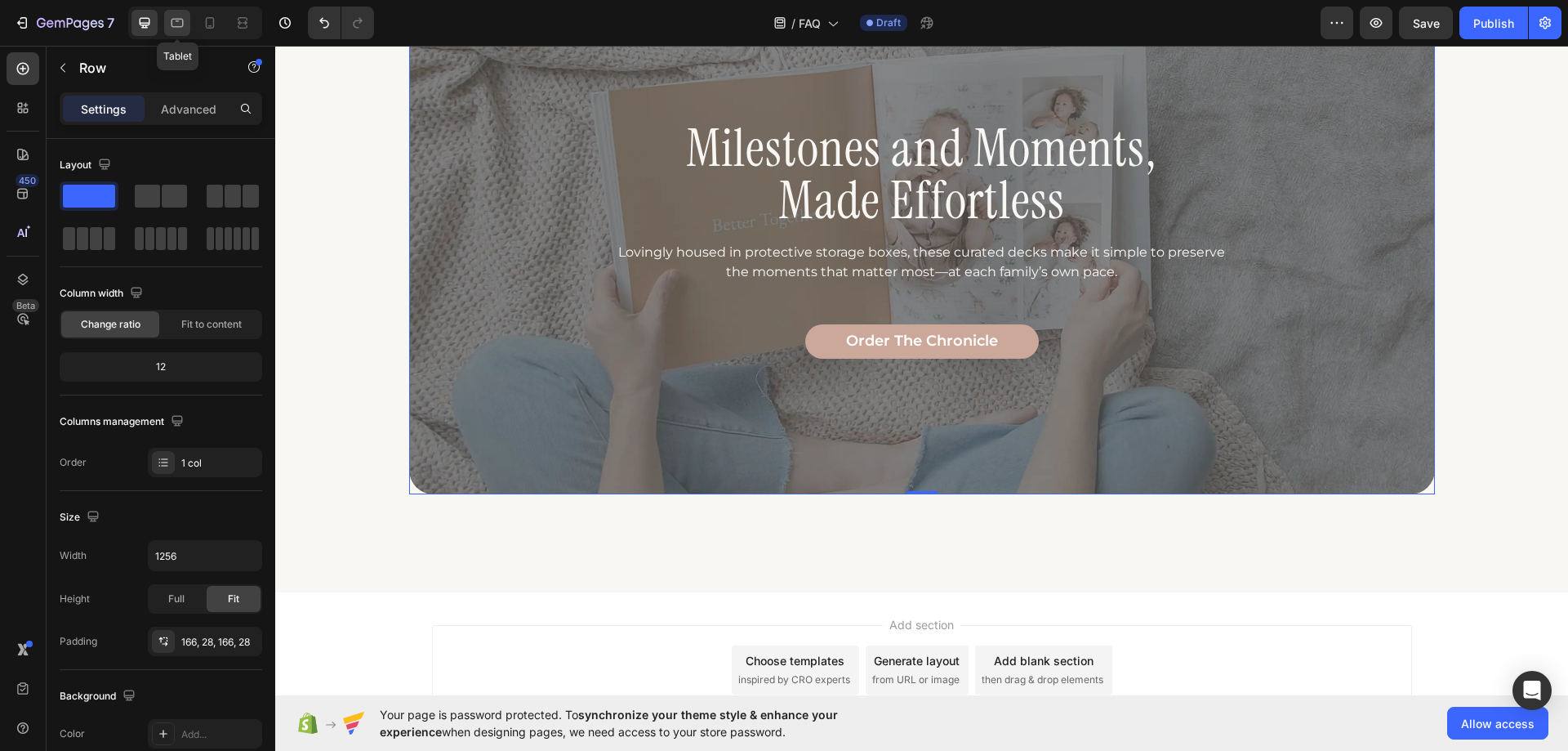
click at [187, 24] on div at bounding box center [177, 23] width 26 height 26
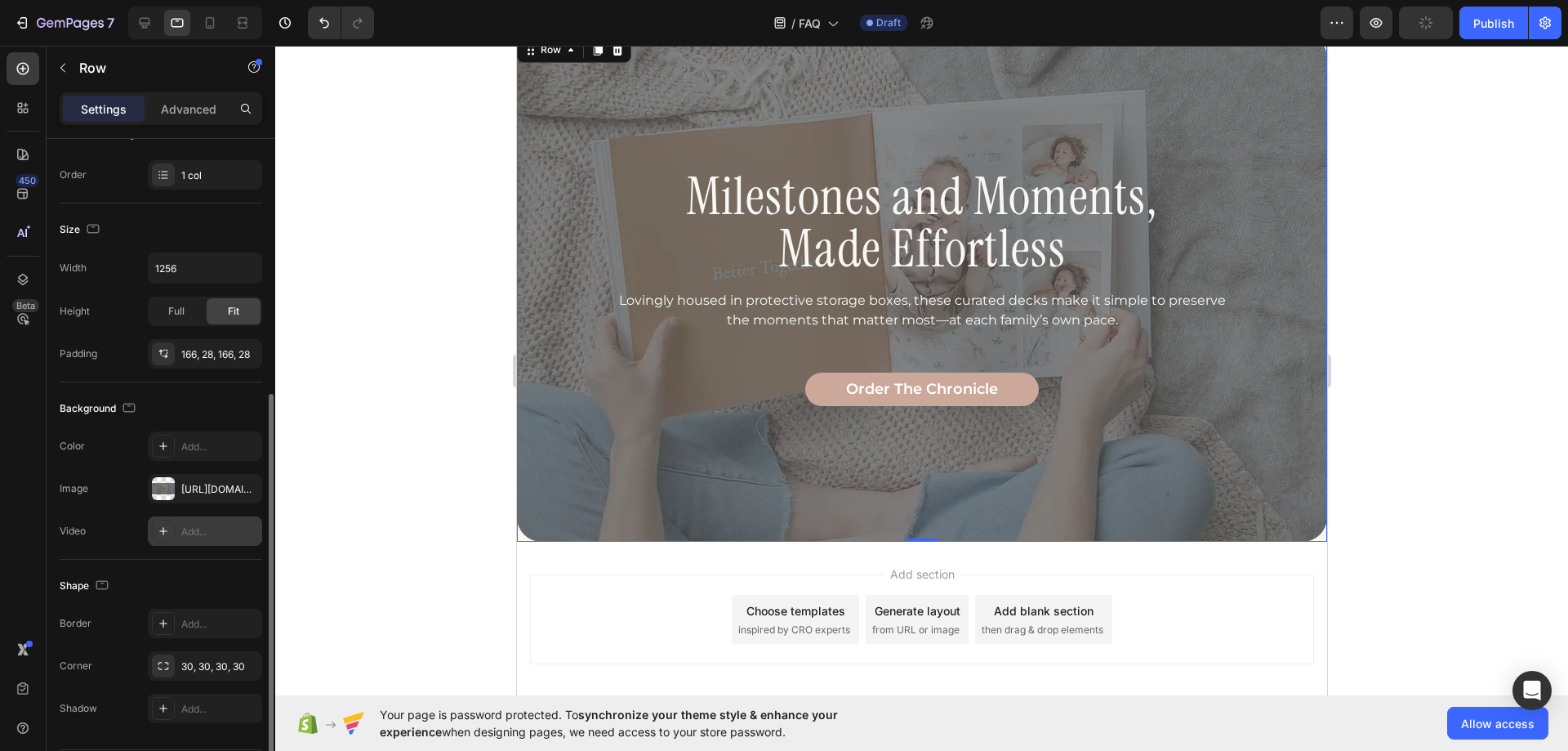
scroll to position [296, 0]
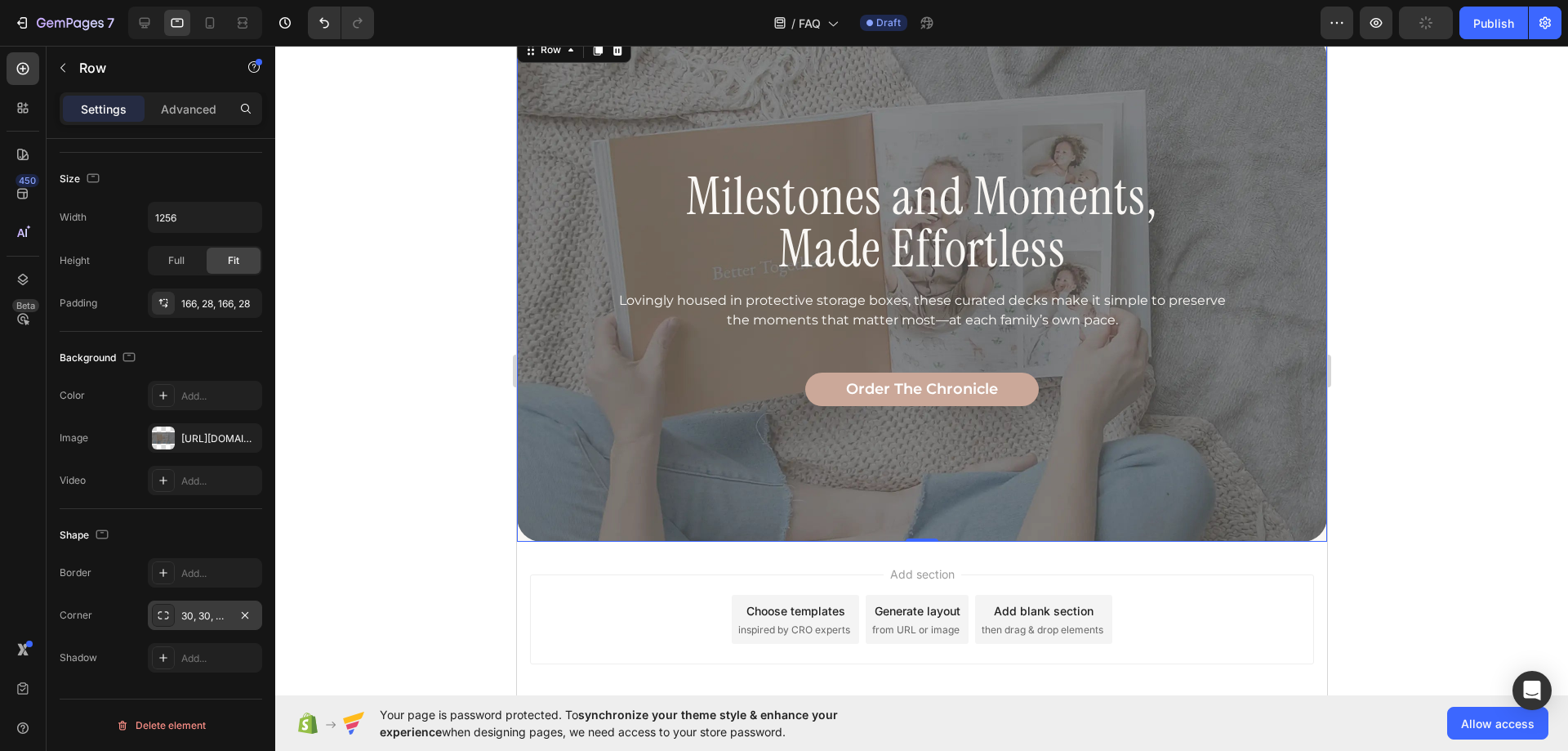
click at [206, 615] on div "30, 30, 30, 30" at bounding box center [205, 615] width 47 height 15
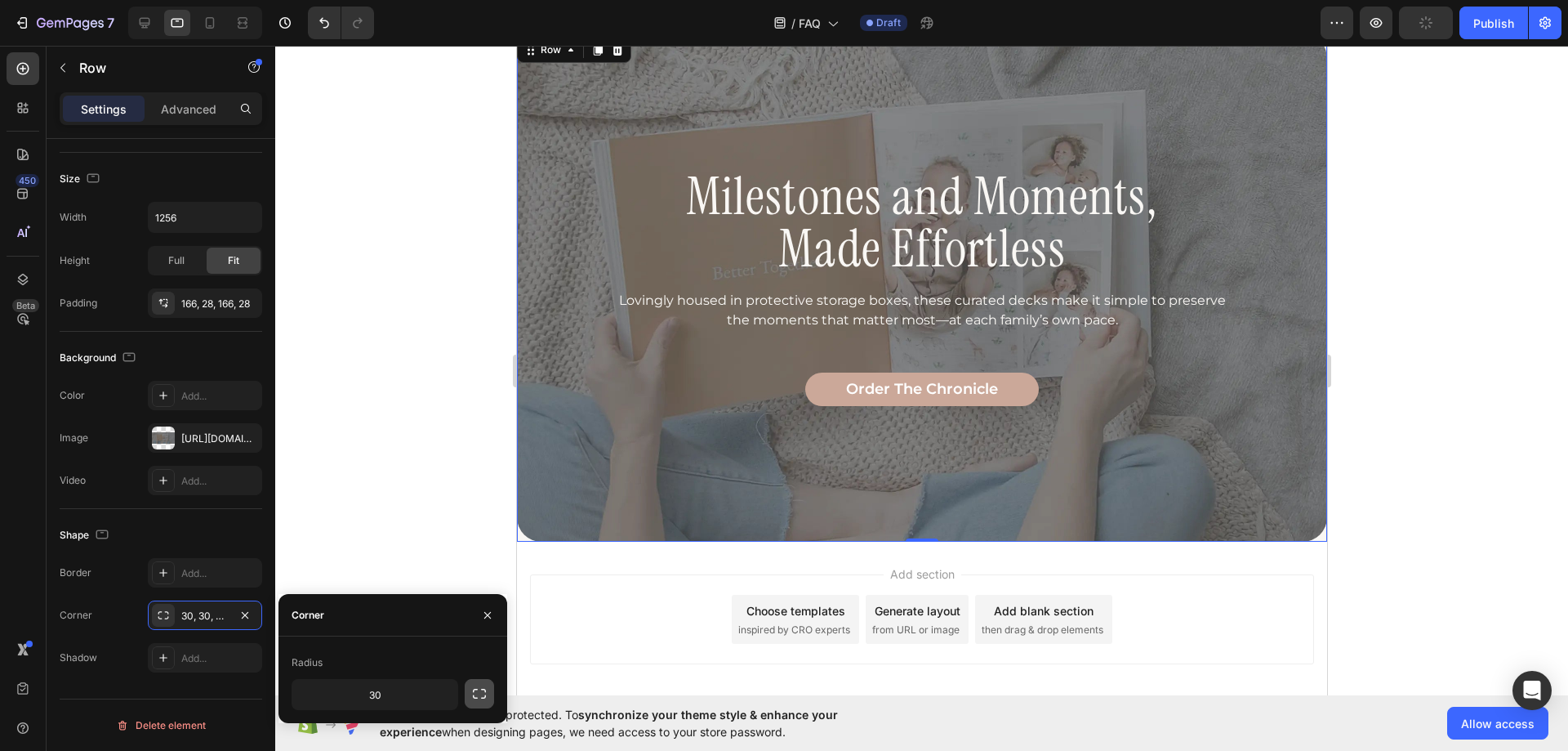
click at [474, 699] on icon "button" at bounding box center [479, 693] width 17 height 17
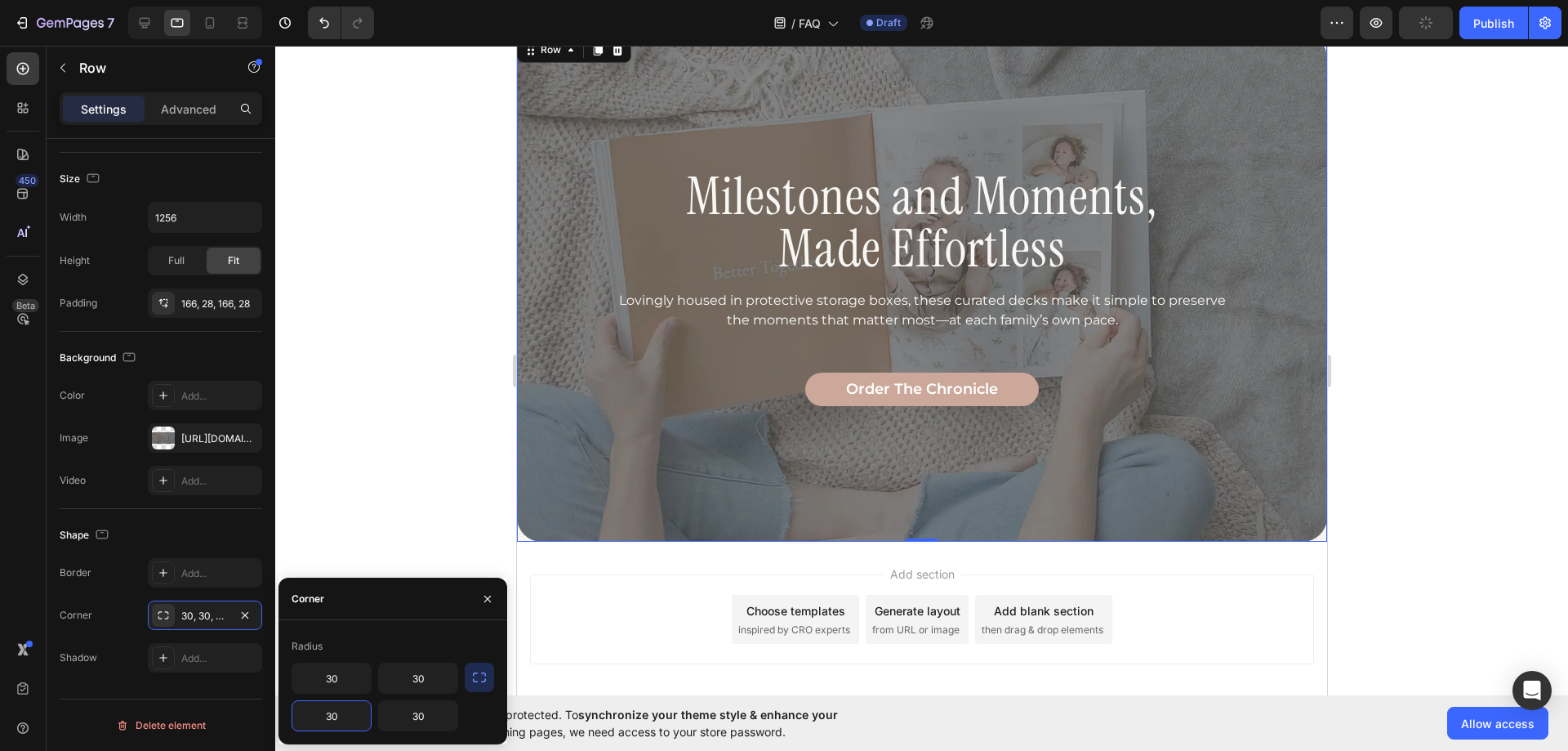
click at [350, 706] on input "30" at bounding box center [332, 716] width 79 height 30
type input "0"
click at [411, 714] on input "30" at bounding box center [419, 716] width 79 height 30
type input "0"
click at [176, 533] on div "Shape" at bounding box center [161, 535] width 203 height 26
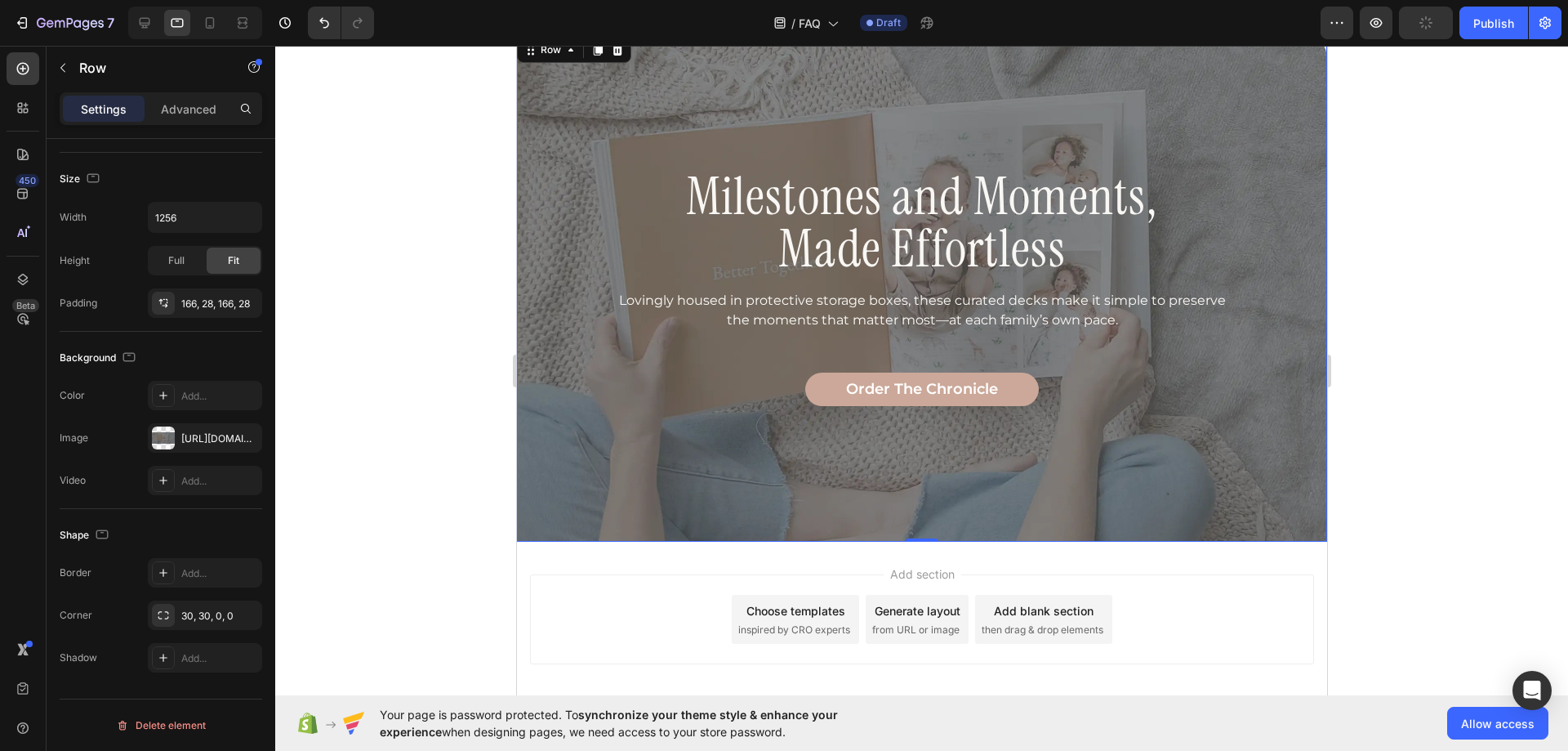
scroll to position [1232, 0]
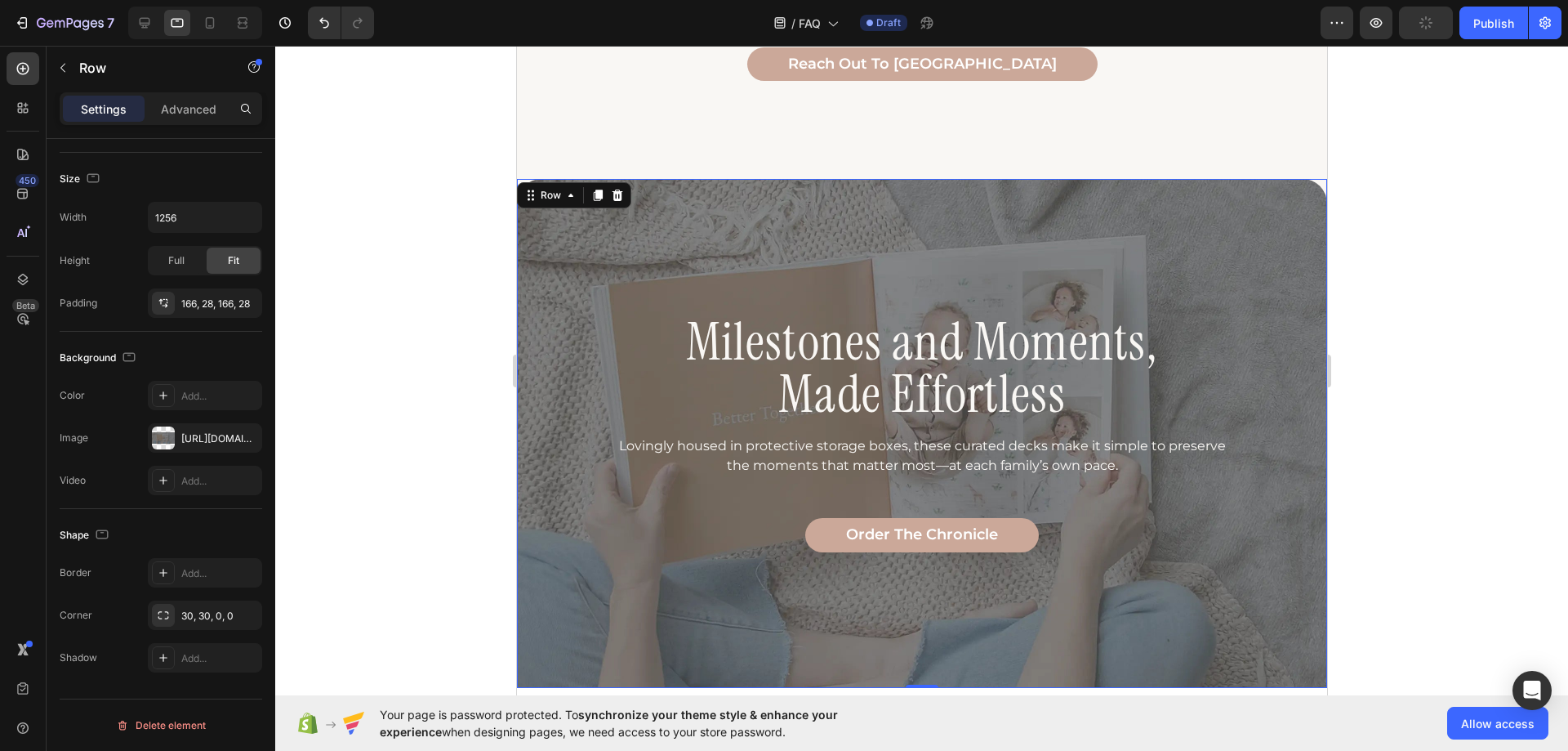
click at [431, 385] on div at bounding box center [921, 398] width 1293 height 706
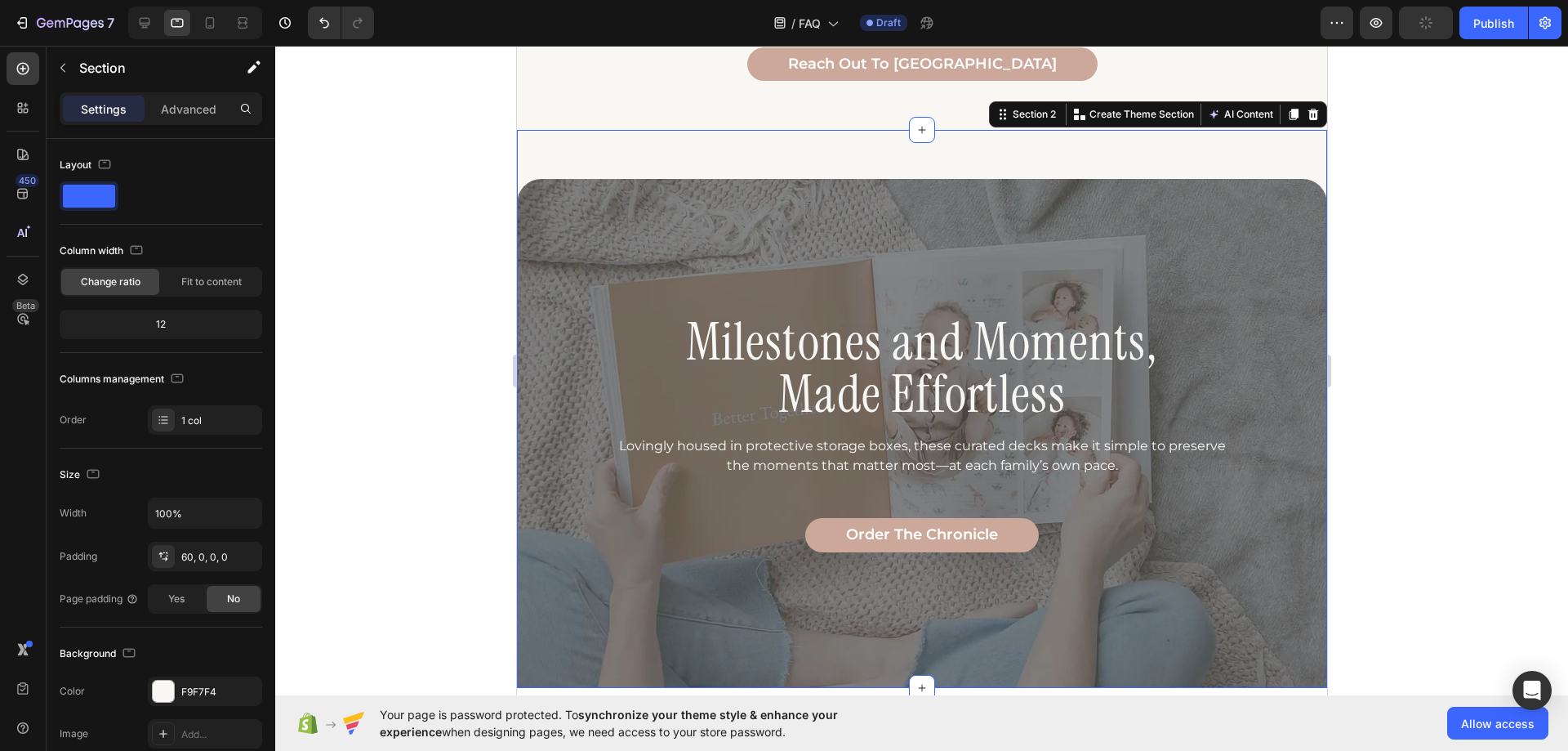
click at [794, 142] on div "Milestones and Moments, Made Effortless Heading Lovingly housed in protective s…" at bounding box center [921, 409] width 810 height 558
click at [219, 19] on div at bounding box center [210, 23] width 26 height 26
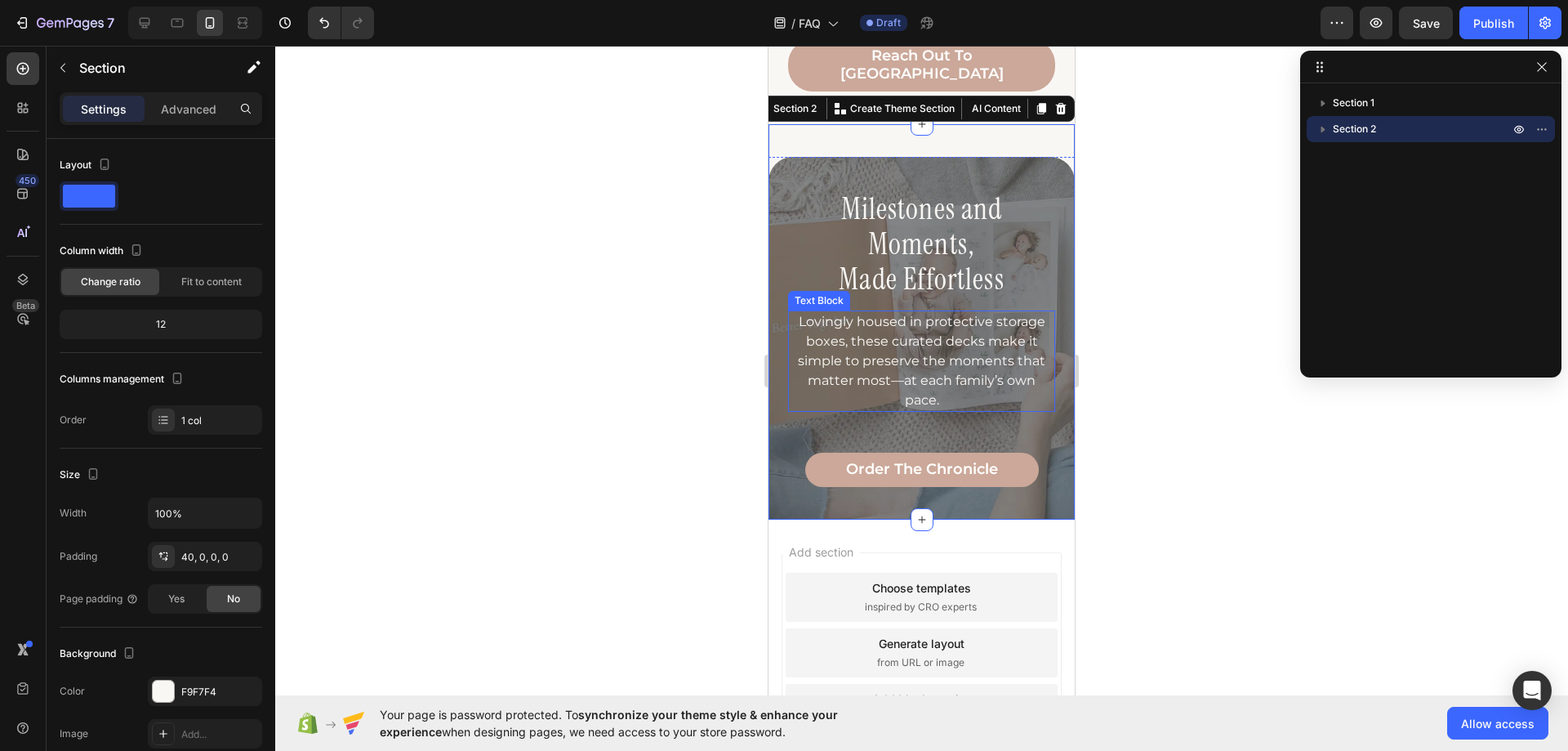
scroll to position [608, 0]
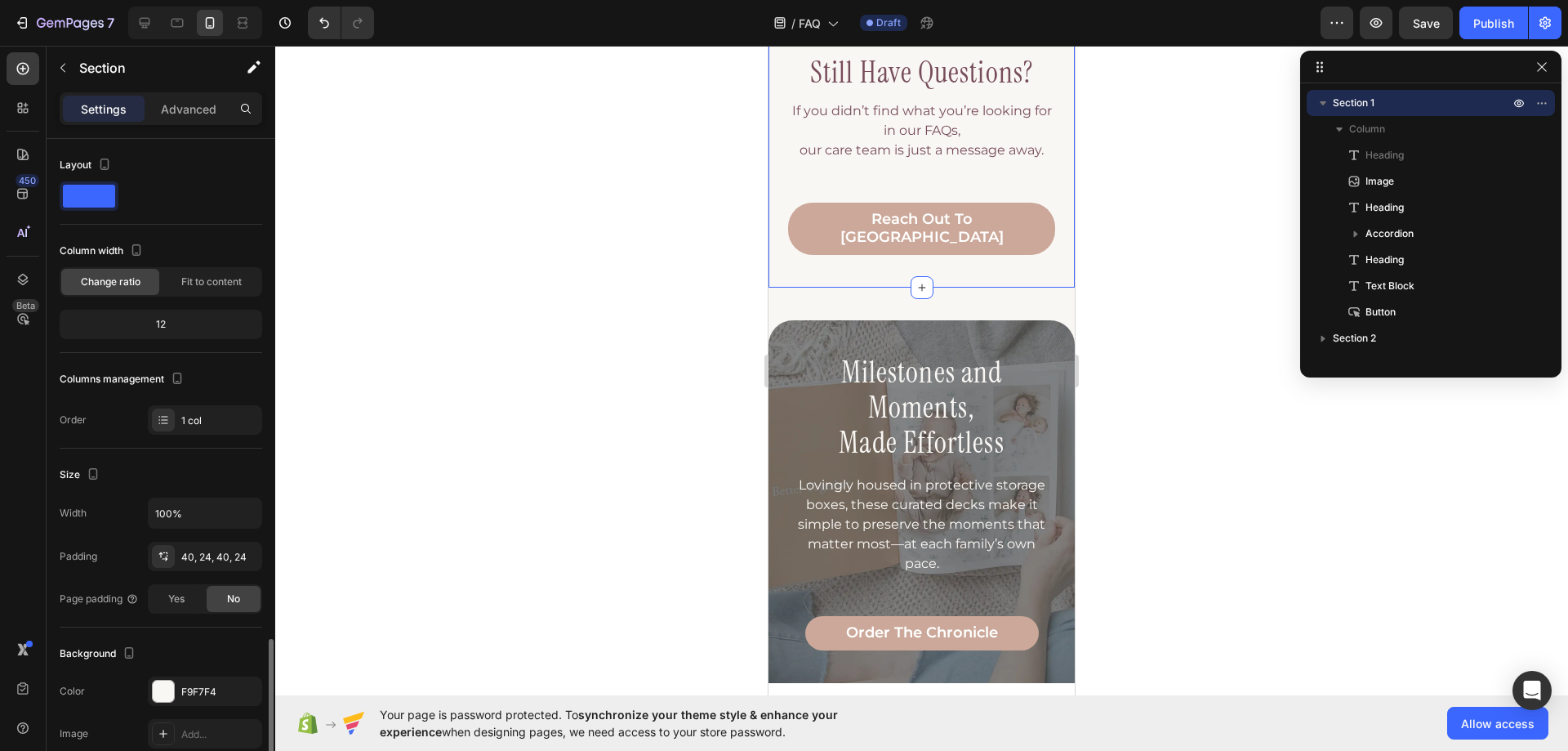
scroll to position [296, 0]
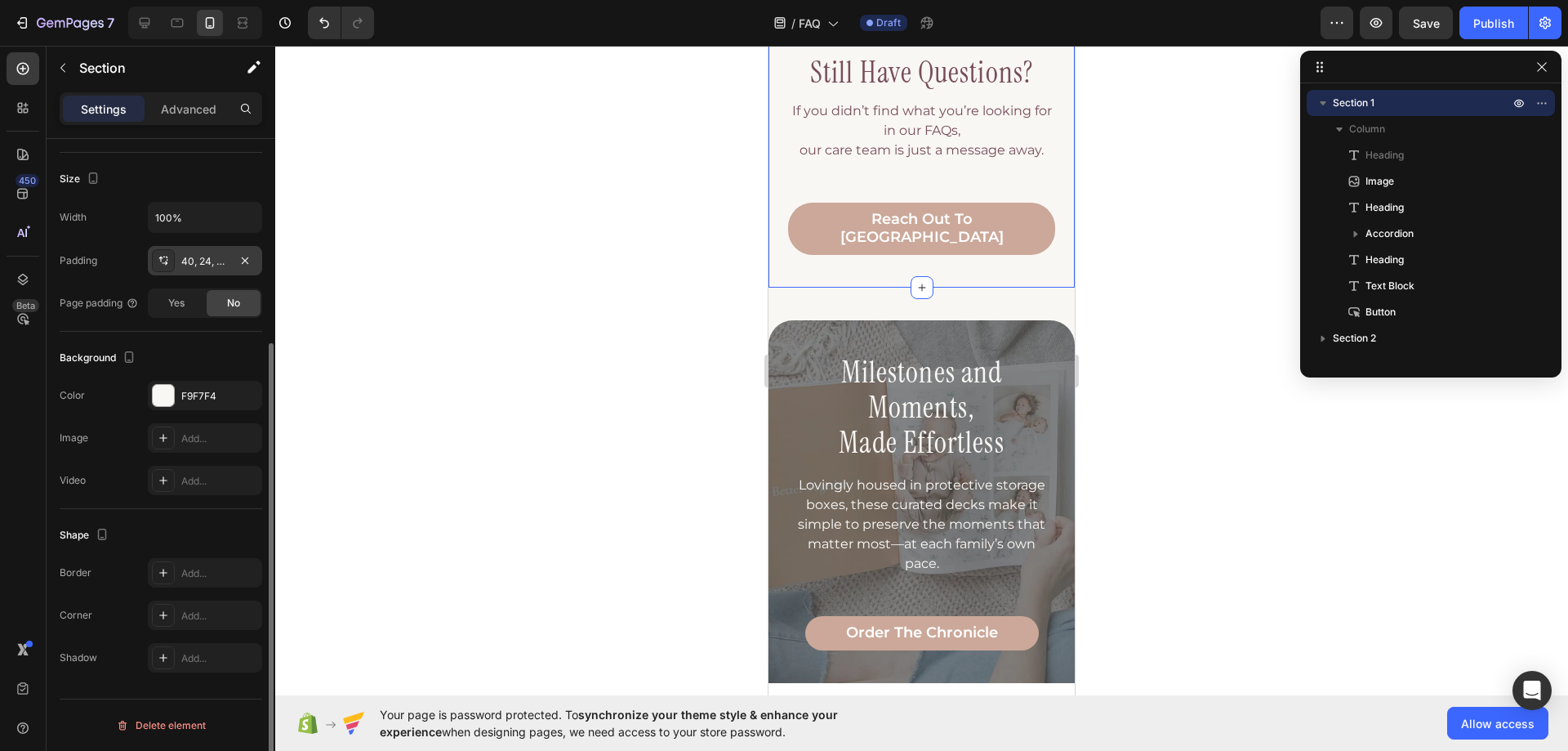
click at [193, 265] on div "40, 24, 40, 24" at bounding box center [205, 261] width 47 height 15
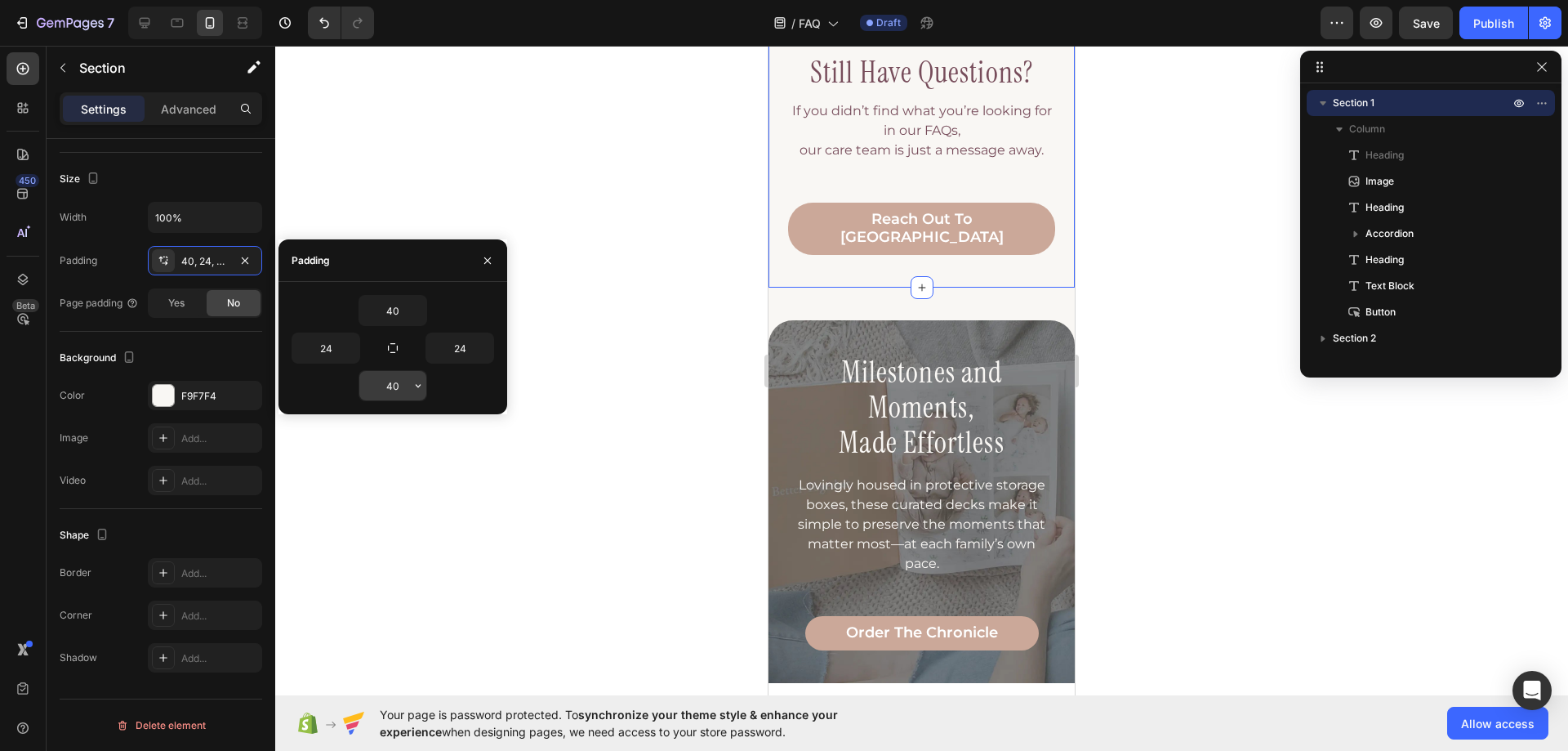
click at [392, 384] on input "40" at bounding box center [392, 386] width 67 height 30
type input "25"
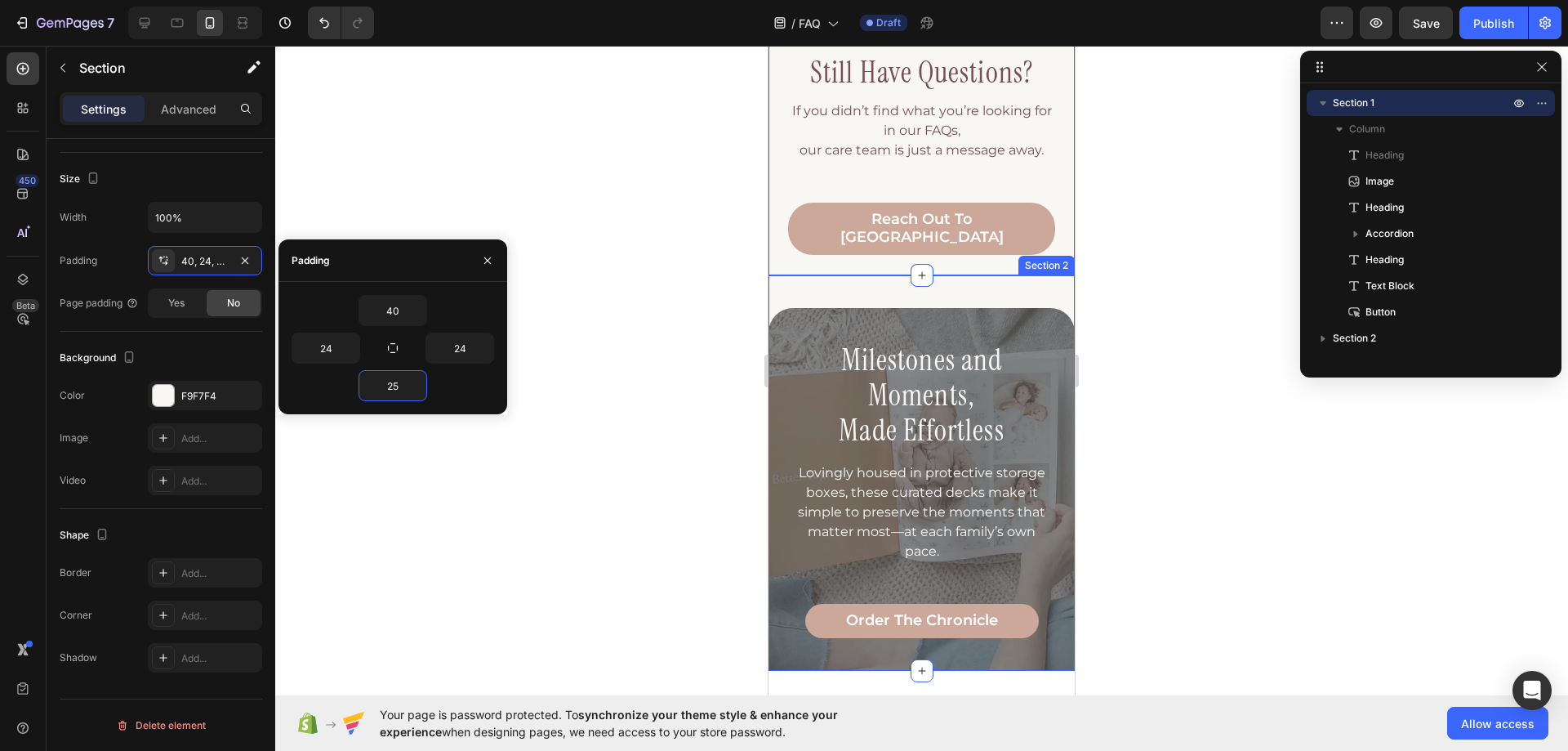
click at [818, 275] on div "Milestones and Moments, Made Effortless Heading Lovingly housed in protective s…" at bounding box center [921, 473] width 306 height 395
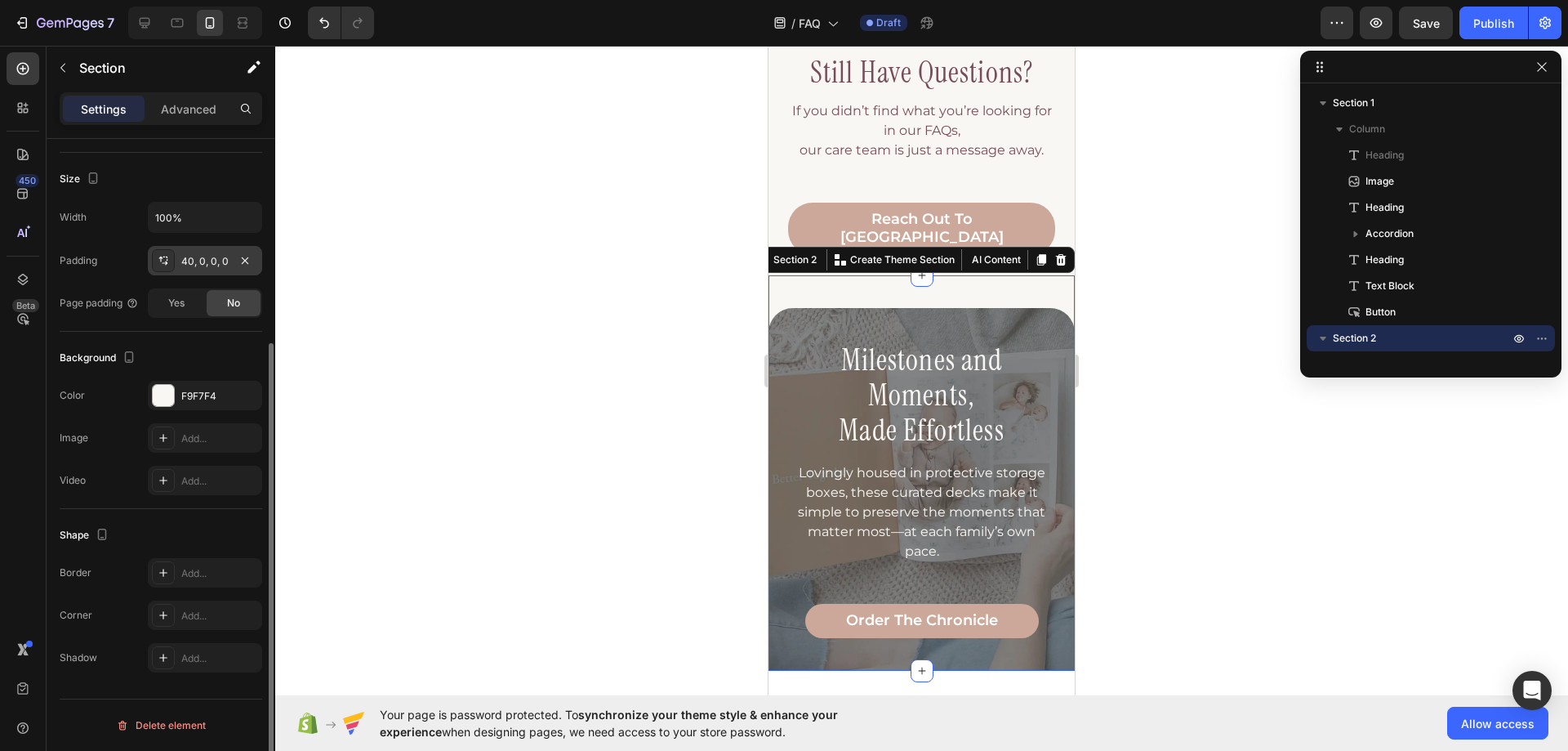
click at [205, 264] on div "40, 0, 0, 0" at bounding box center [205, 261] width 47 height 15
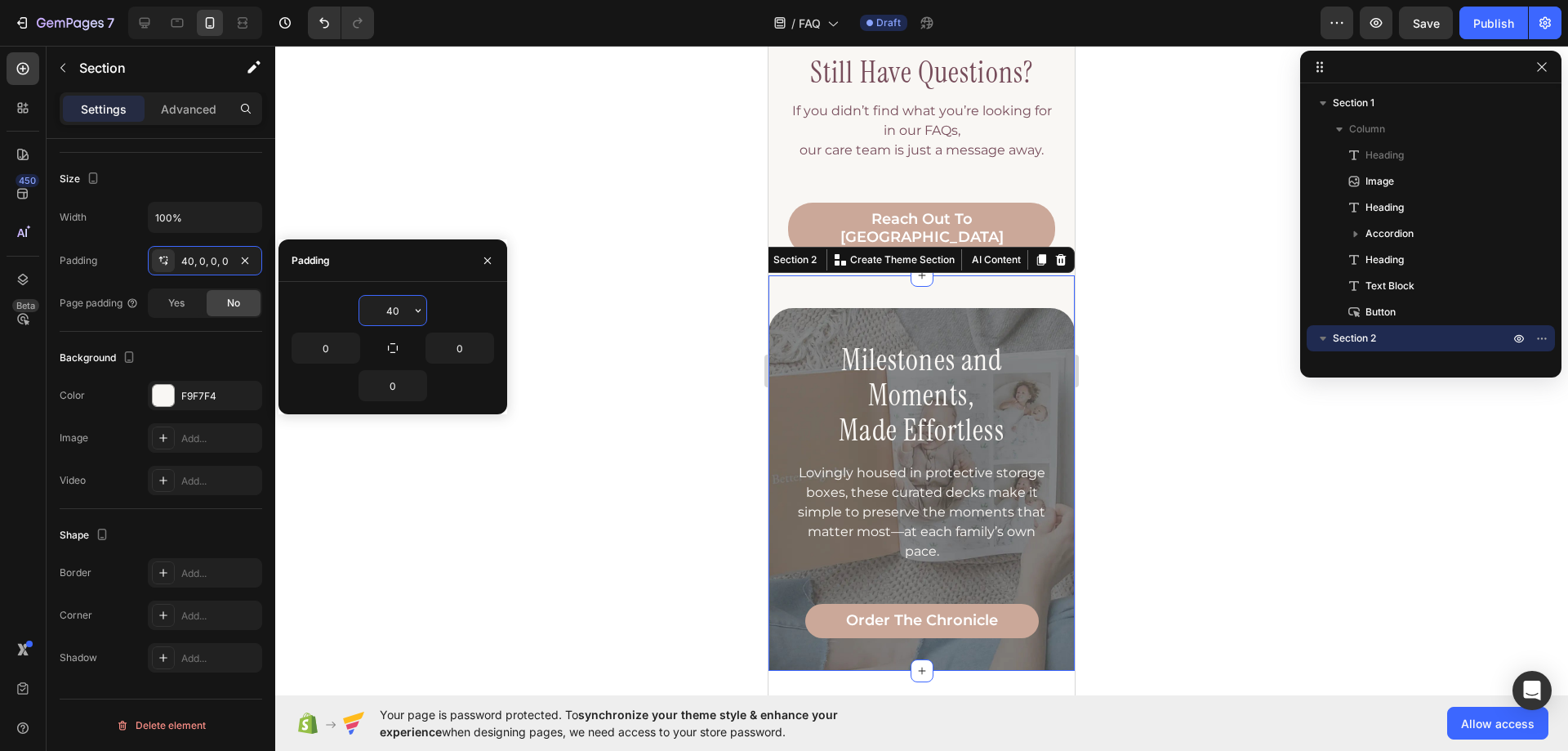
click at [409, 314] on input "40" at bounding box center [392, 310] width 67 height 30
type input "25"
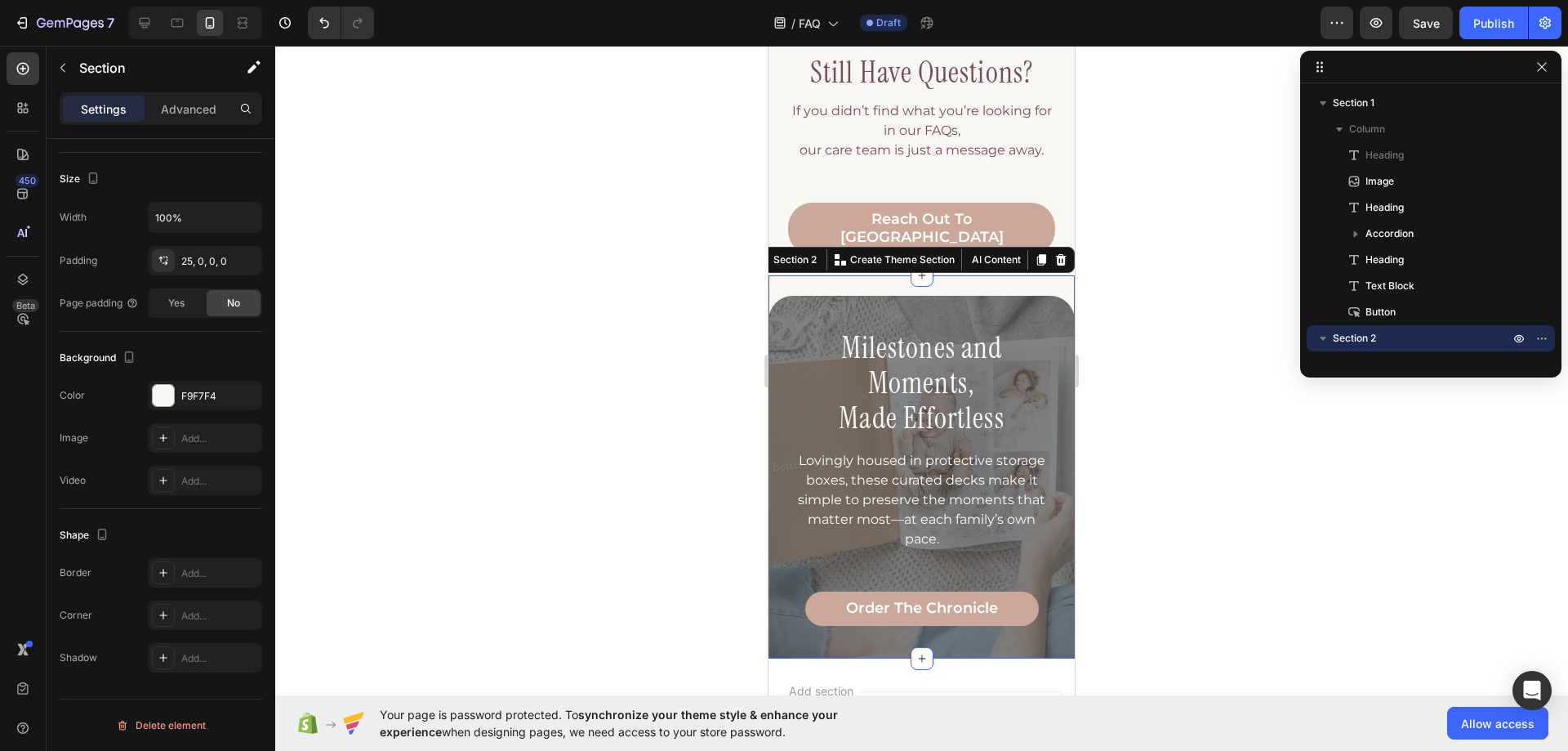
click at [1148, 352] on div at bounding box center [921, 398] width 1293 height 706
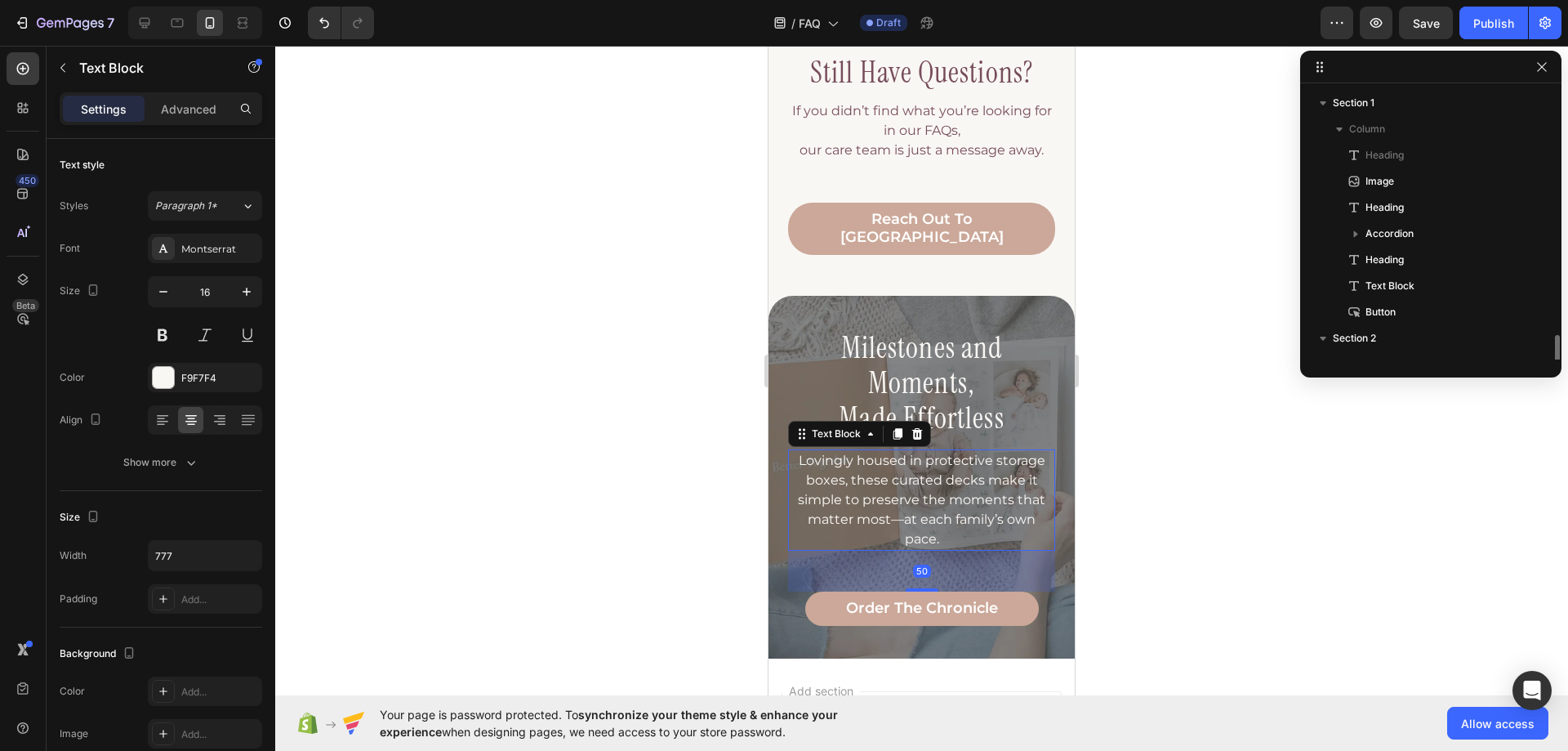
click at [989, 506] on p "Lovingly housed in protective storage boxes, these curated decks make it simple…" at bounding box center [922, 500] width 264 height 98
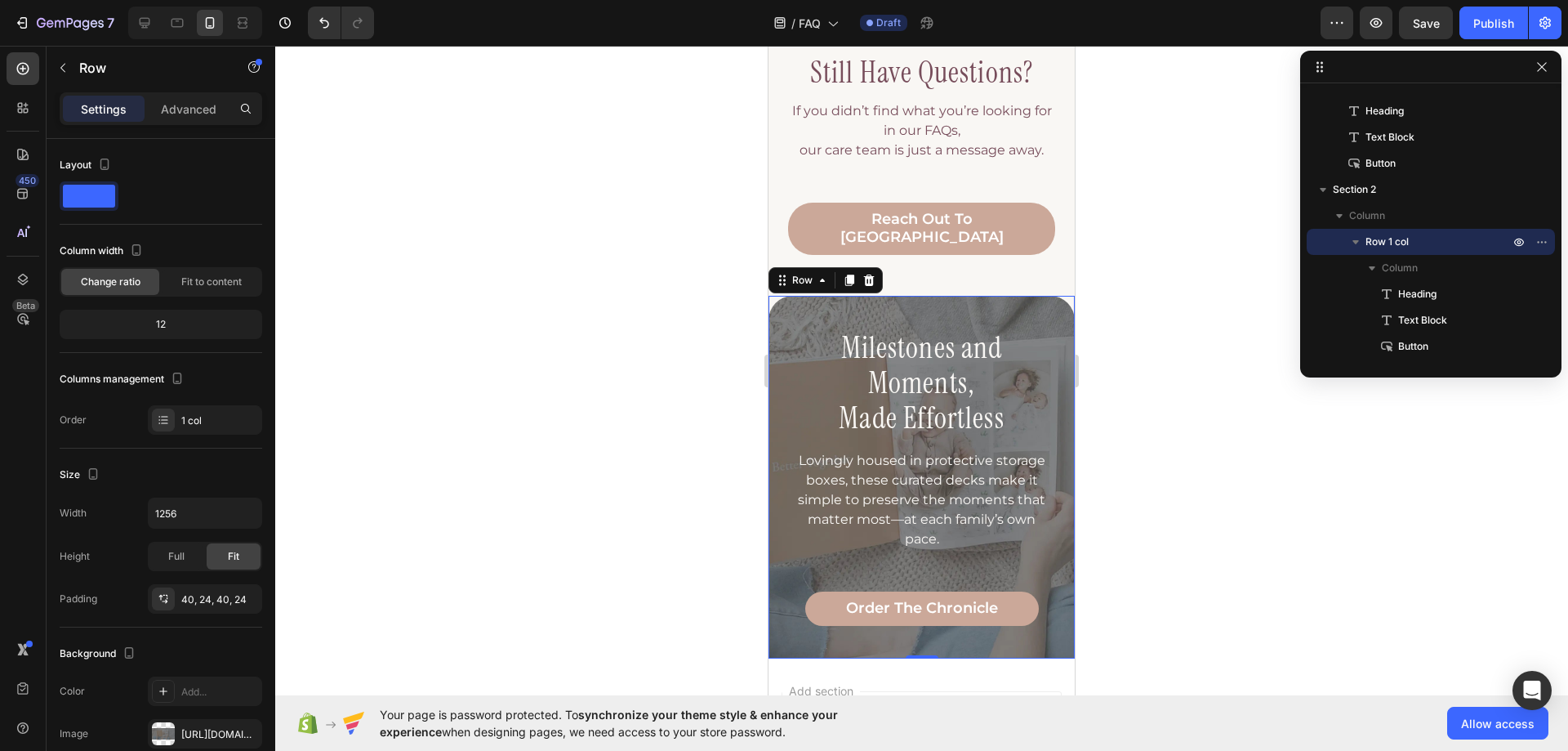
click at [929, 618] on div "Milestones and Moments, Made Effortless Heading Lovingly housed in protective s…" at bounding box center [921, 476] width 306 height 363
click at [1015, 296] on div "Milestones and Moments, Made Effortless Heading Lovingly housed in protective s…" at bounding box center [921, 476] width 306 height 363
click at [193, 598] on div "40, 24, 40, 24" at bounding box center [205, 600] width 47 height 15
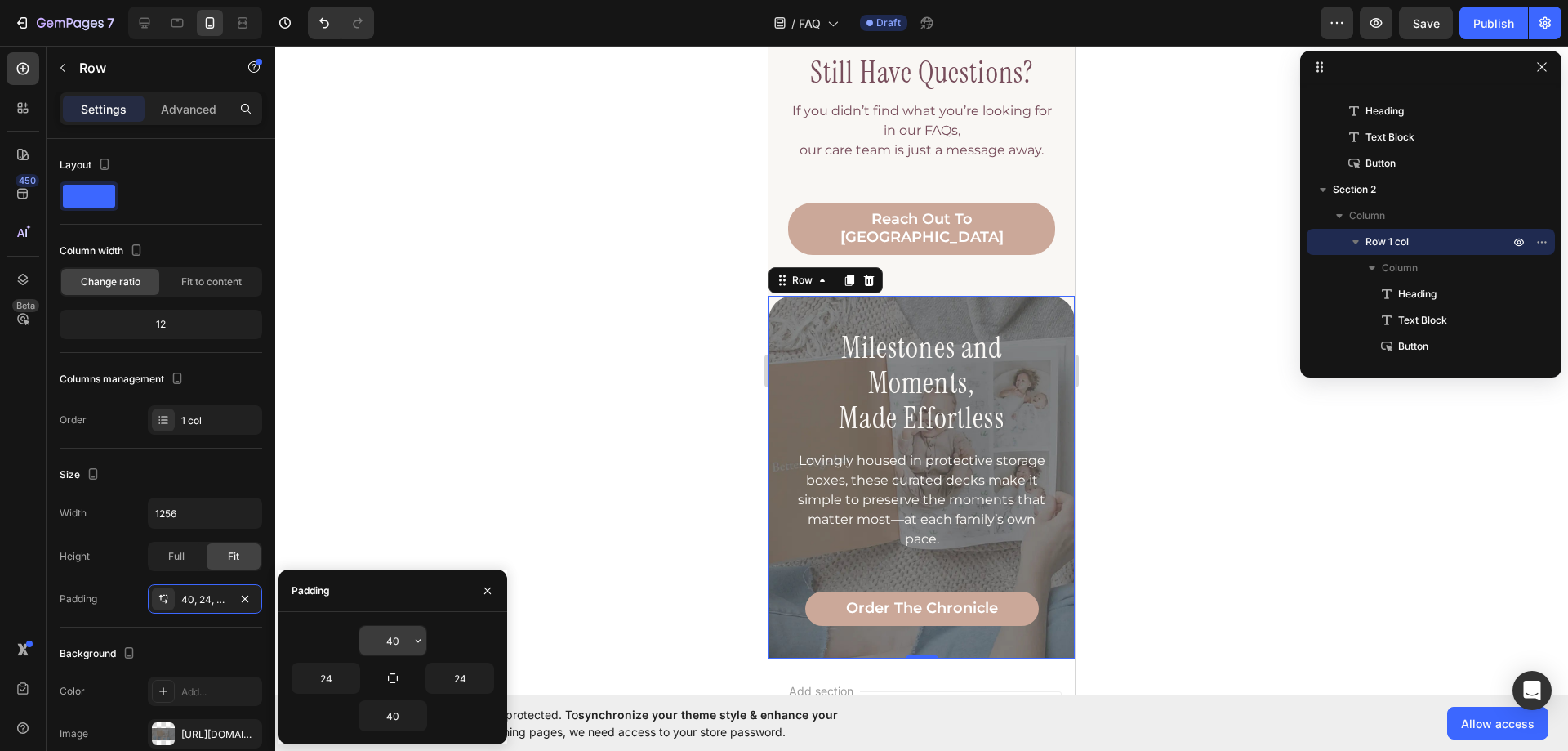
click at [386, 643] on input "40" at bounding box center [392, 641] width 67 height 30
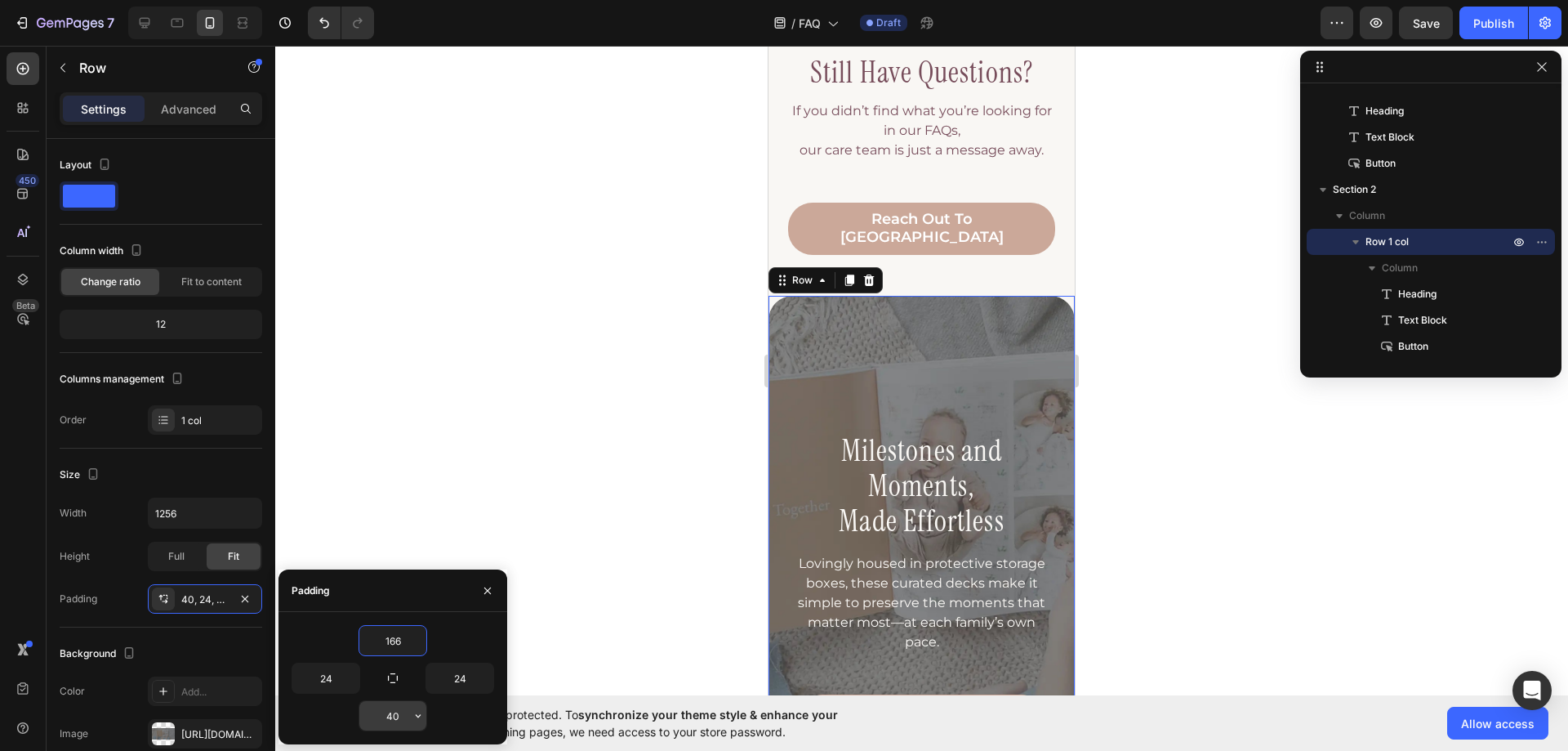
type input "166"
click at [382, 710] on input "40" at bounding box center [392, 716] width 67 height 30
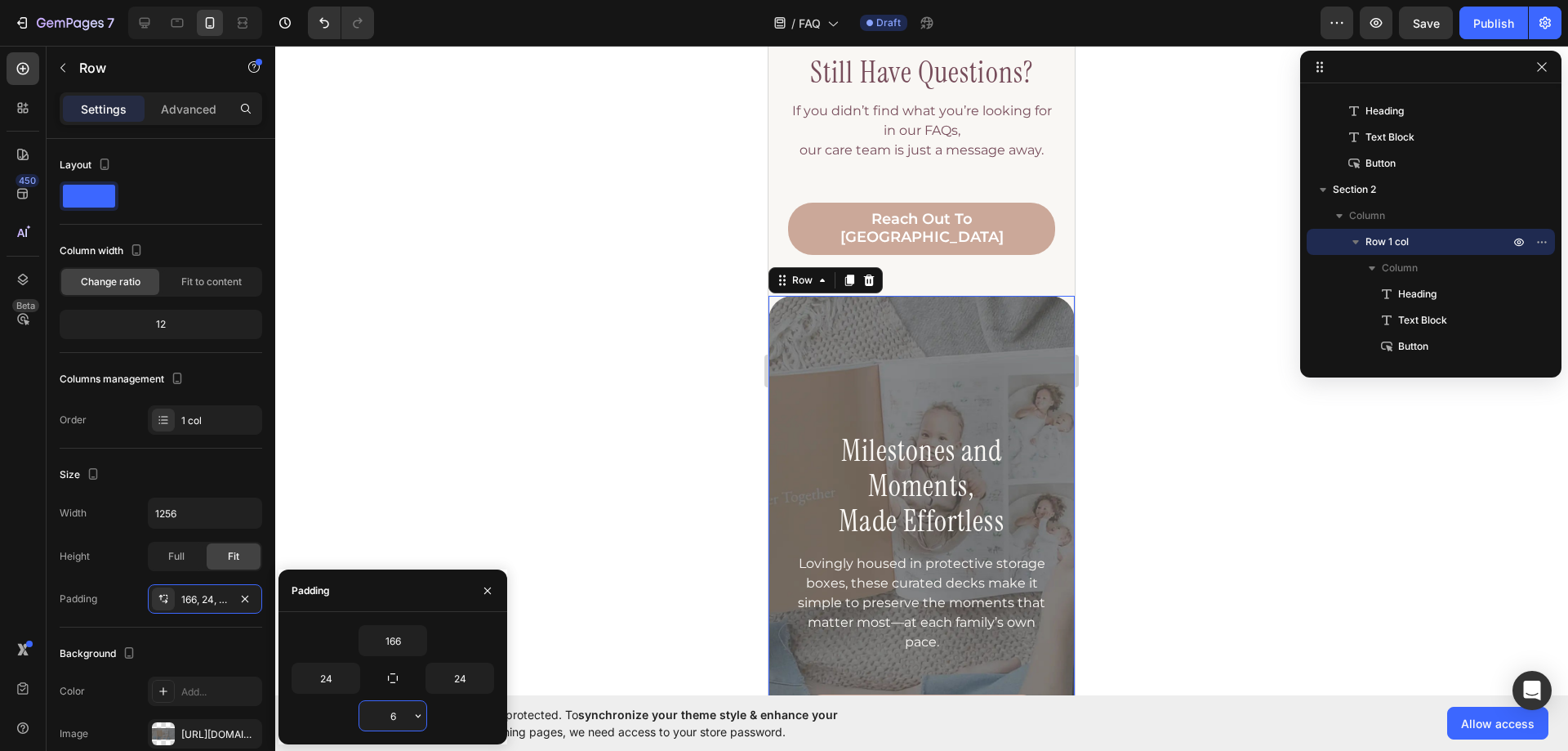
type input "62"
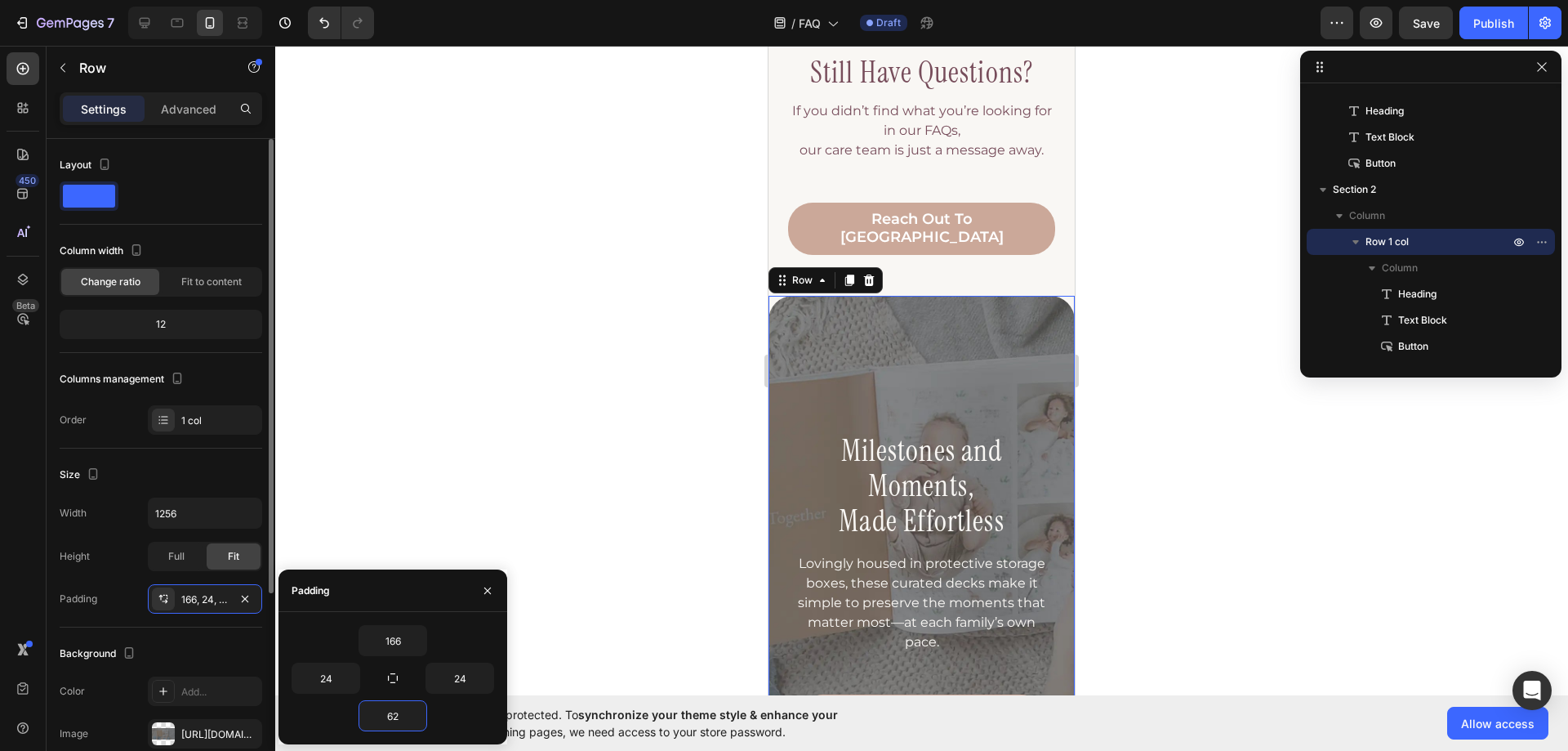
click at [217, 466] on div "Size" at bounding box center [161, 475] width 203 height 26
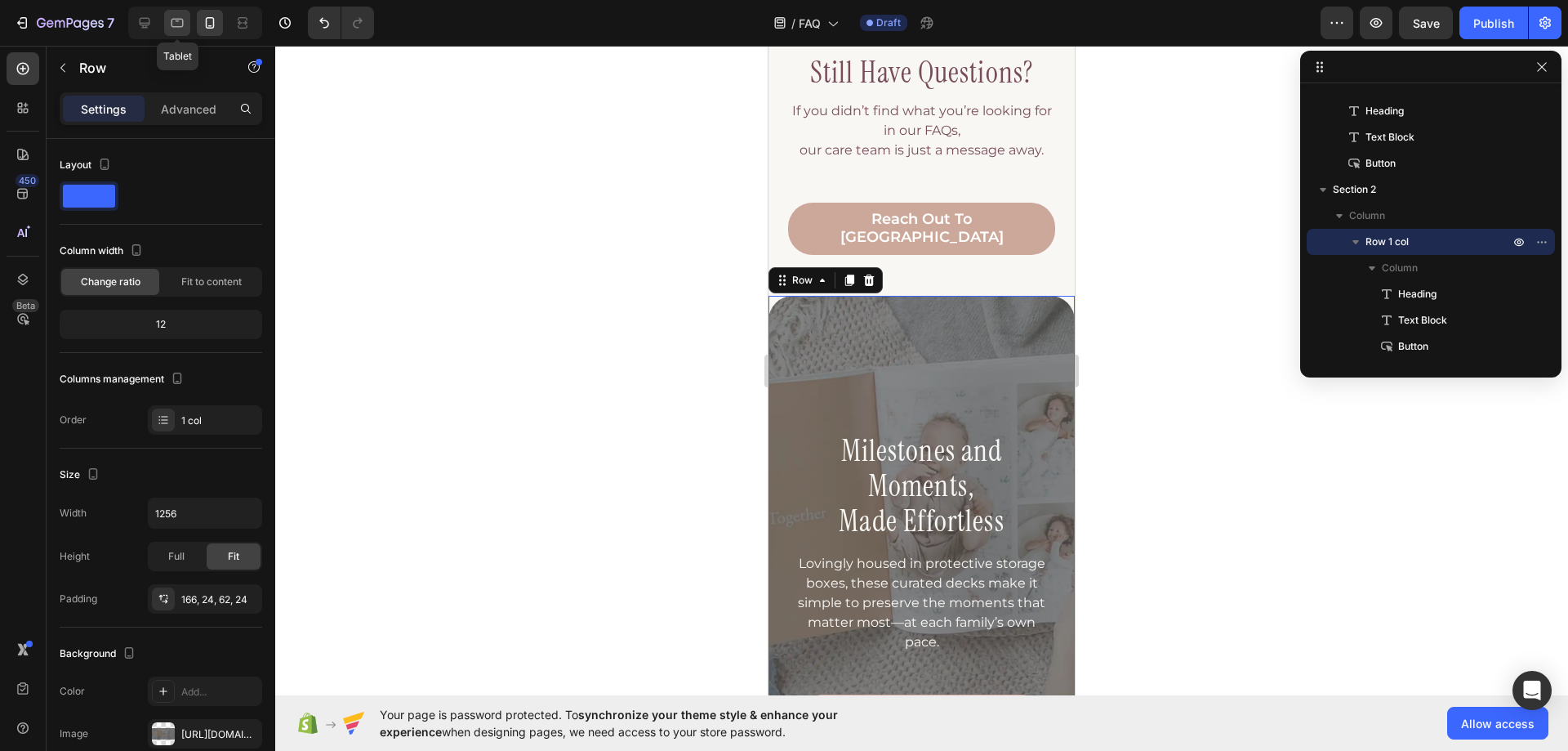
click at [181, 27] on icon at bounding box center [177, 23] width 12 height 9
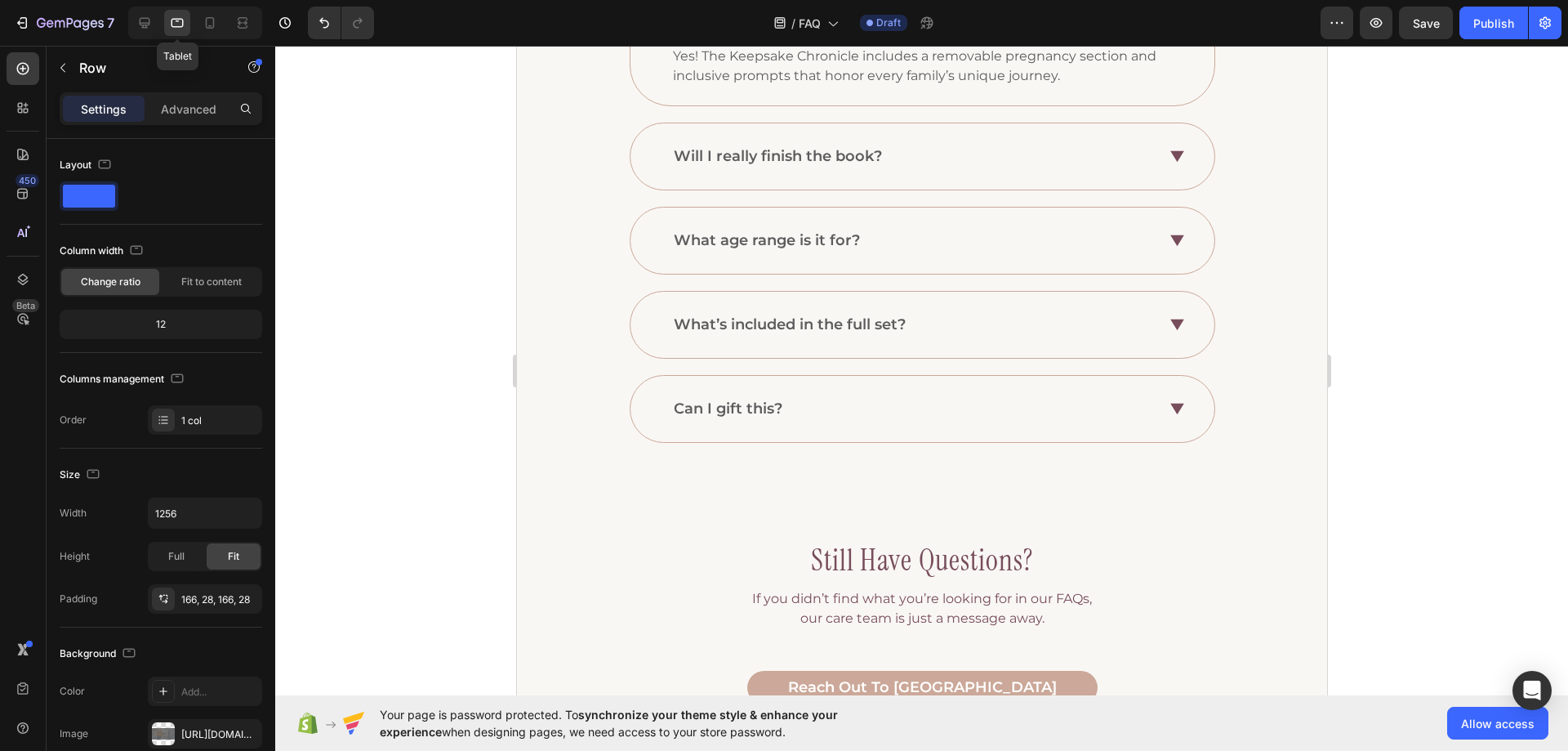
scroll to position [623, 0]
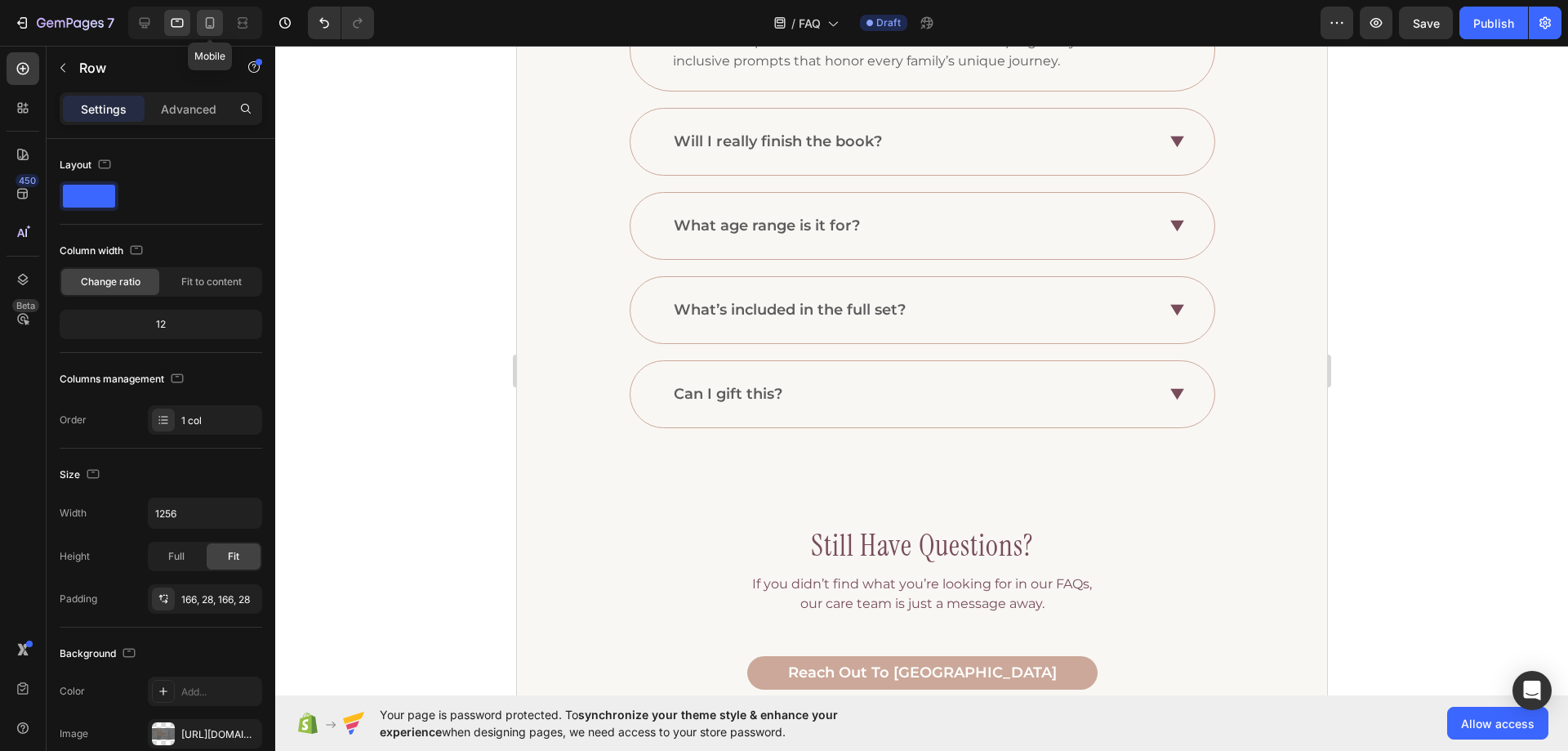
click at [210, 27] on icon at bounding box center [210, 23] width 17 height 17
type input "24"
type input "62"
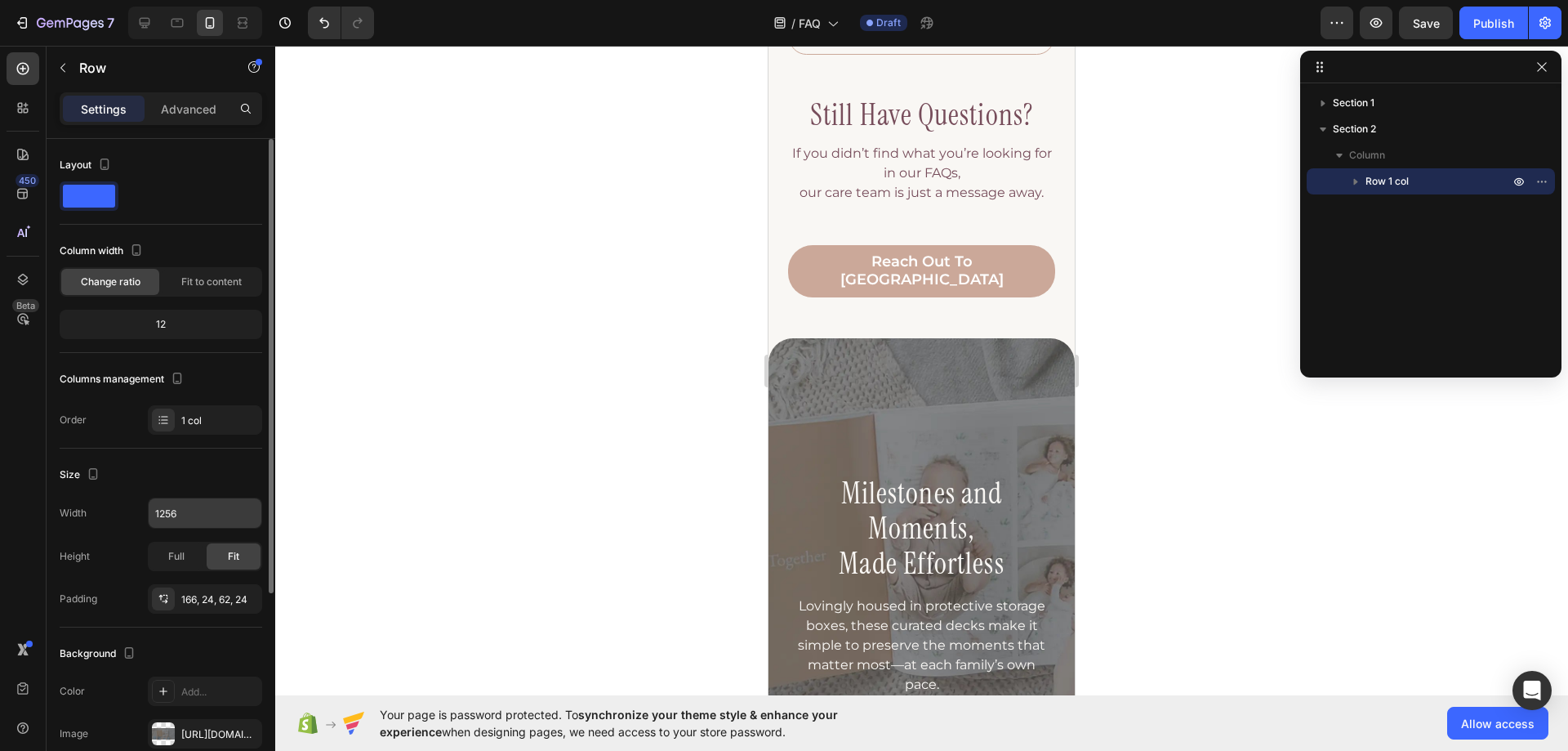
scroll to position [781, 0]
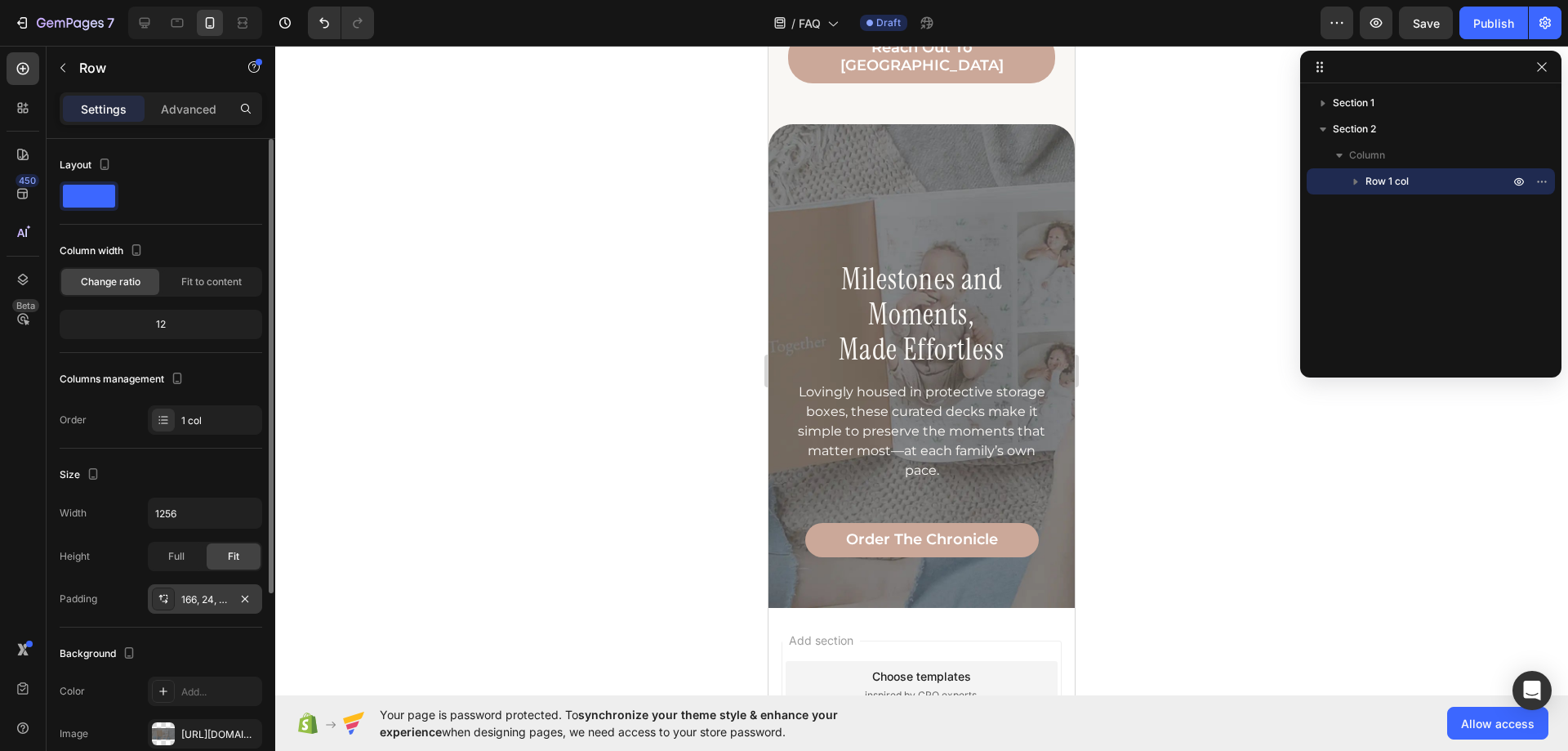
click at [198, 597] on div "166, 24, 62, 24" at bounding box center [205, 600] width 47 height 15
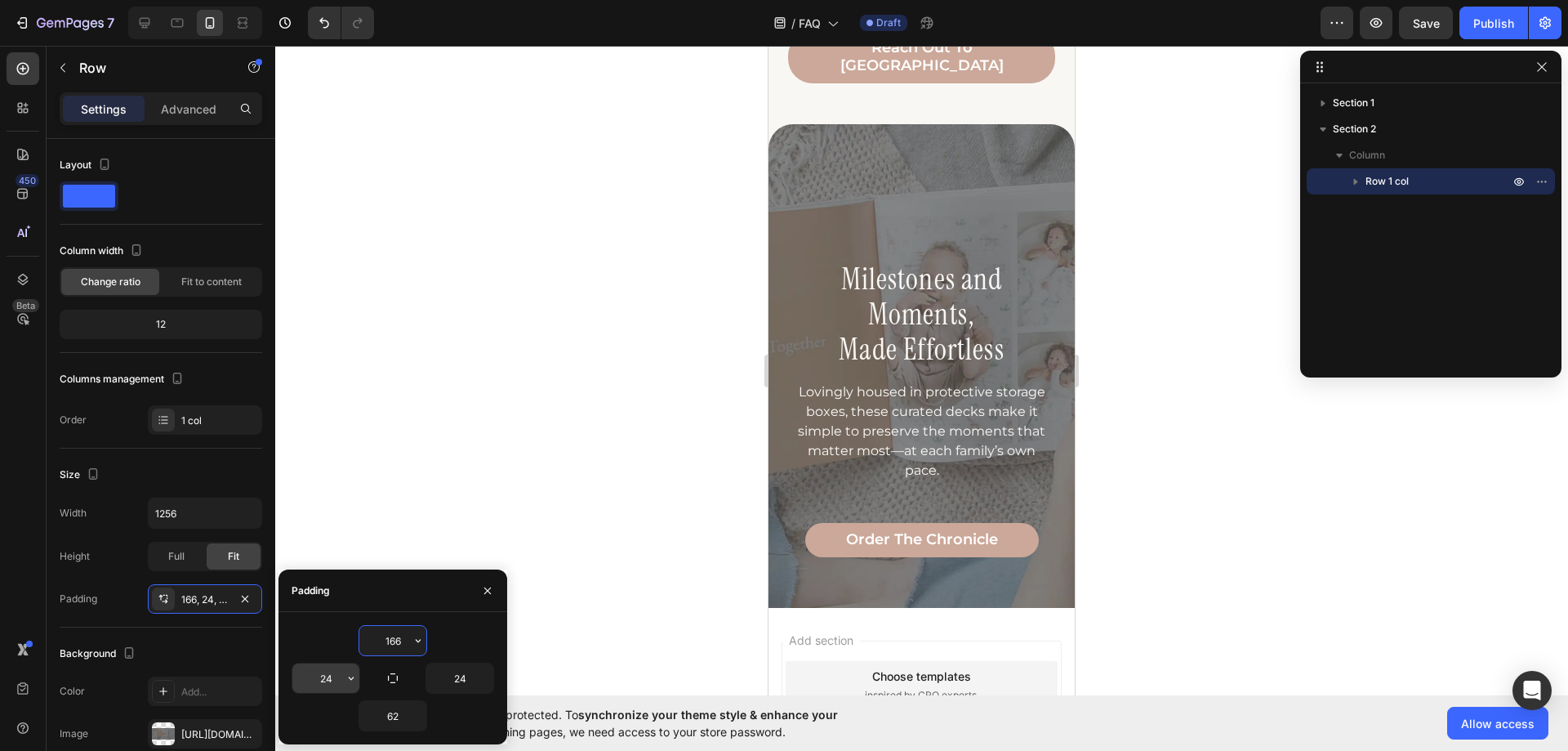
click at [322, 680] on input "24" at bounding box center [326, 678] width 67 height 30
type input "28"
click at [448, 681] on input "24" at bounding box center [460, 678] width 67 height 30
type input "28"
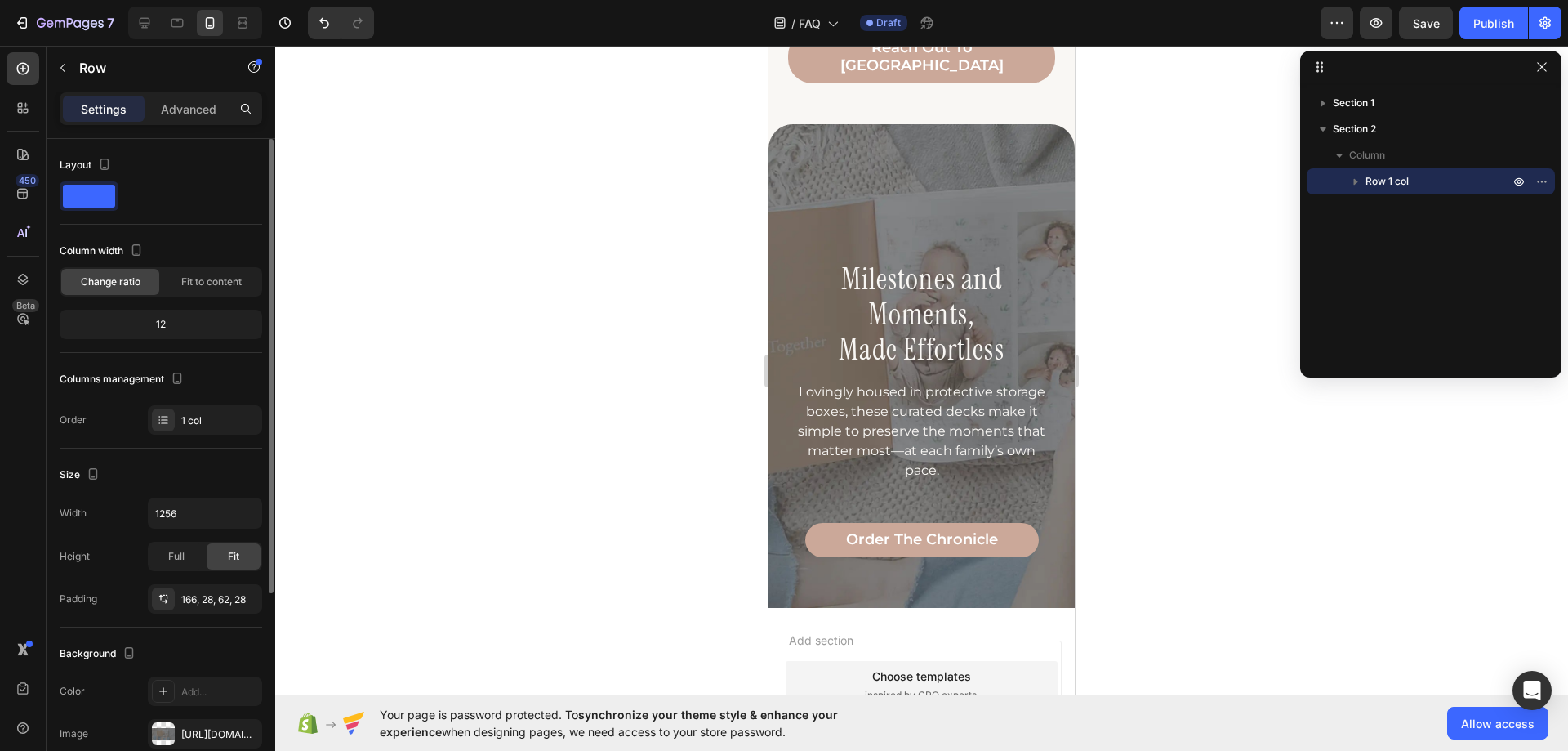
click at [124, 620] on div "Size Width 1256 Height Full Fit Padding 166, 28, 62, 28" at bounding box center [161, 538] width 203 height 179
click at [782, 558] on div "Milestones and Moments, Made Effortless Heading Lovingly housed in protective s…" at bounding box center [921, 365] width 306 height 483
click at [138, 20] on icon at bounding box center [144, 23] width 17 height 17
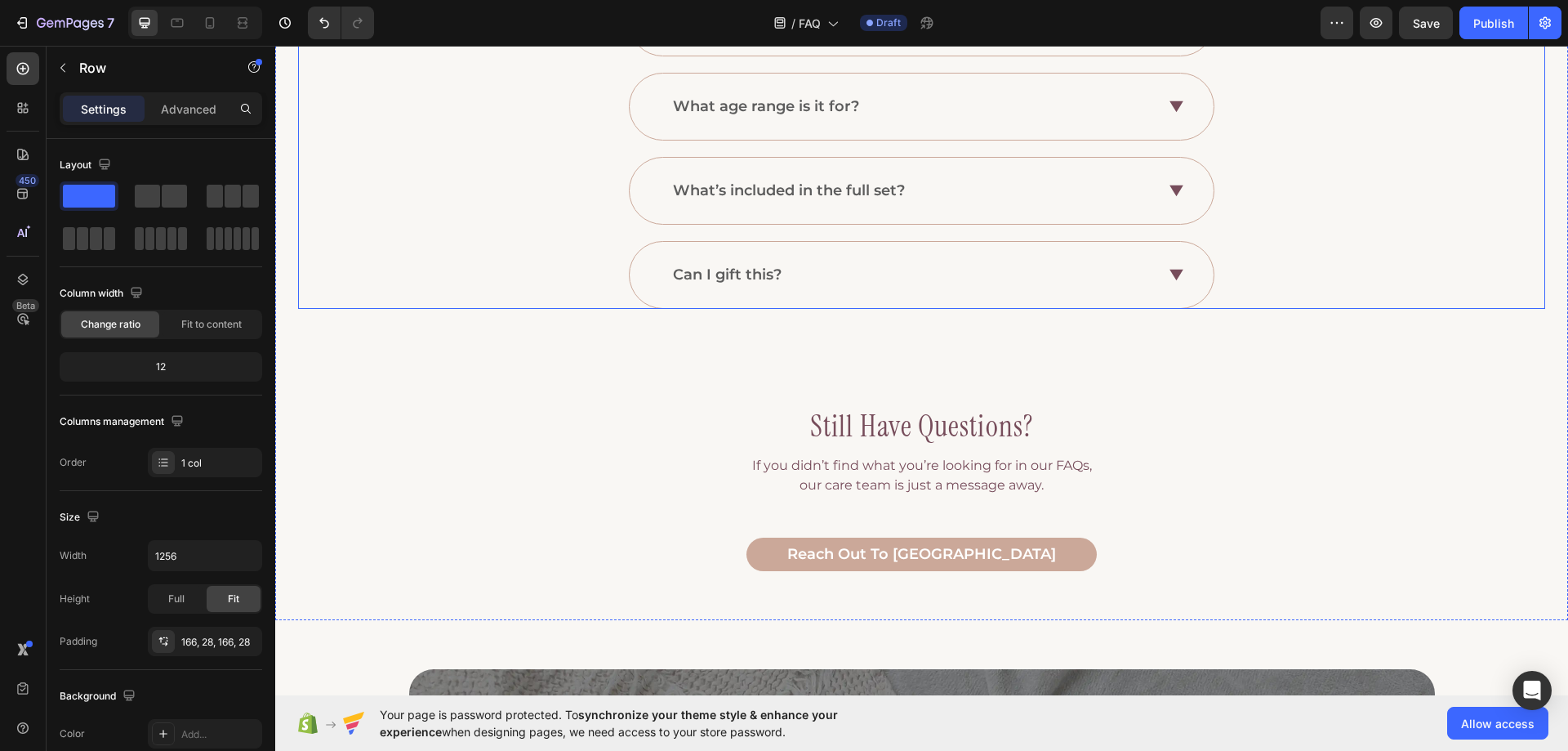
scroll to position [1313, 0]
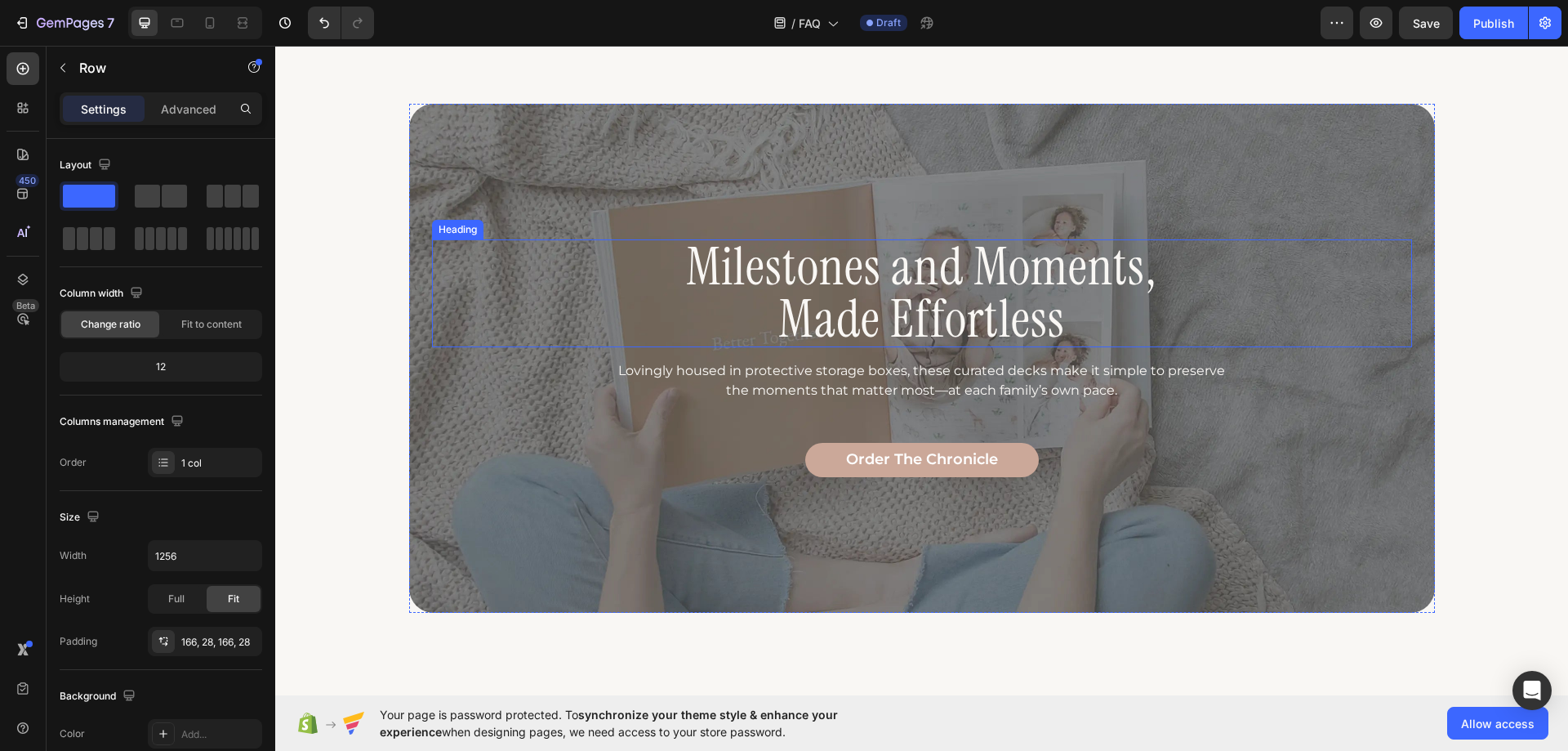
click at [794, 330] on h2 "Milestones and Moments, Made Effortless" at bounding box center [922, 293] width 981 height 108
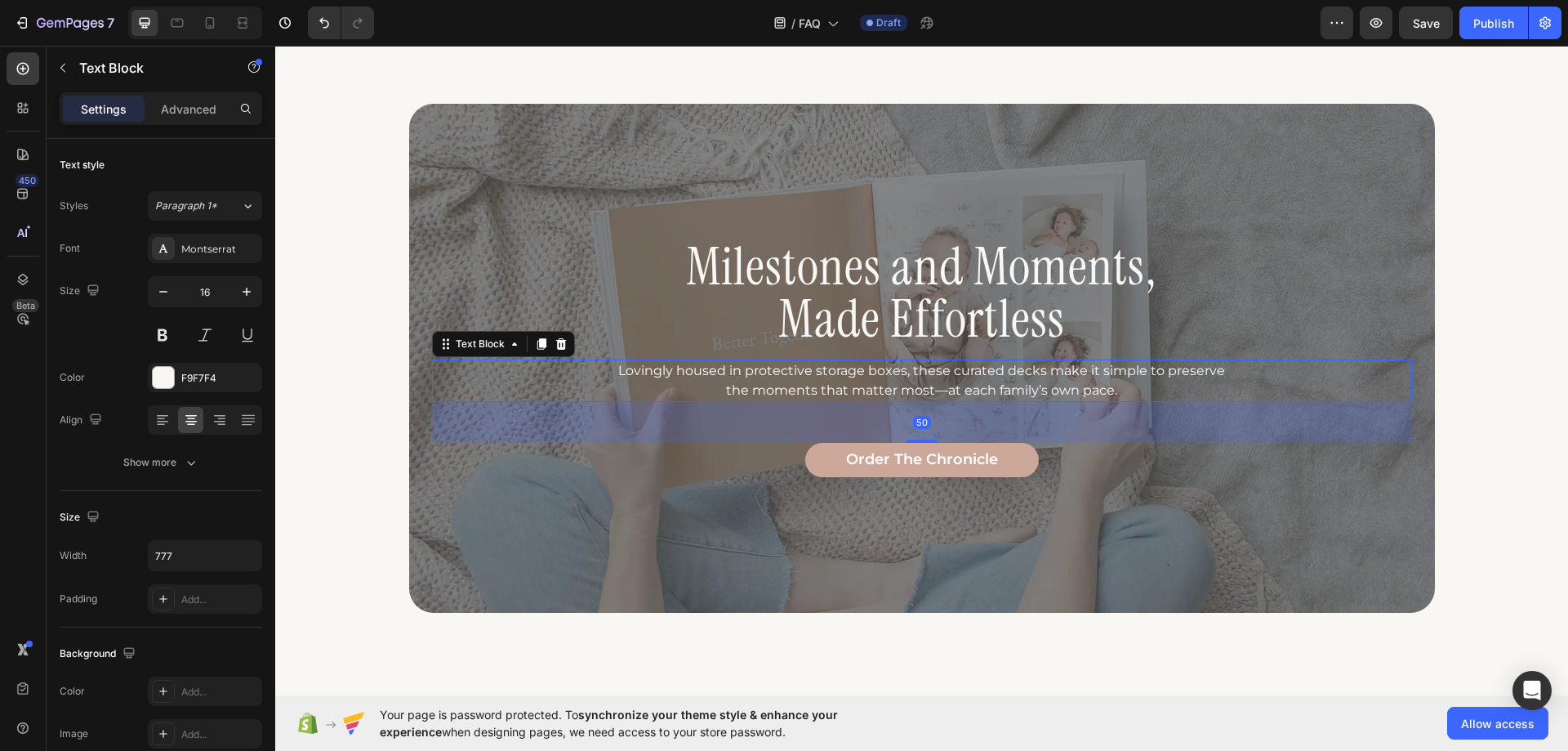
click at [693, 384] on p "Lovingly housed in protective storage boxes, these curated decks make it simple…" at bounding box center [921, 380] width 631 height 39
click at [568, 492] on div "Milestones and Moments, Made Effortless Heading Lovingly housed in protective s…" at bounding box center [922, 358] width 1026 height 509
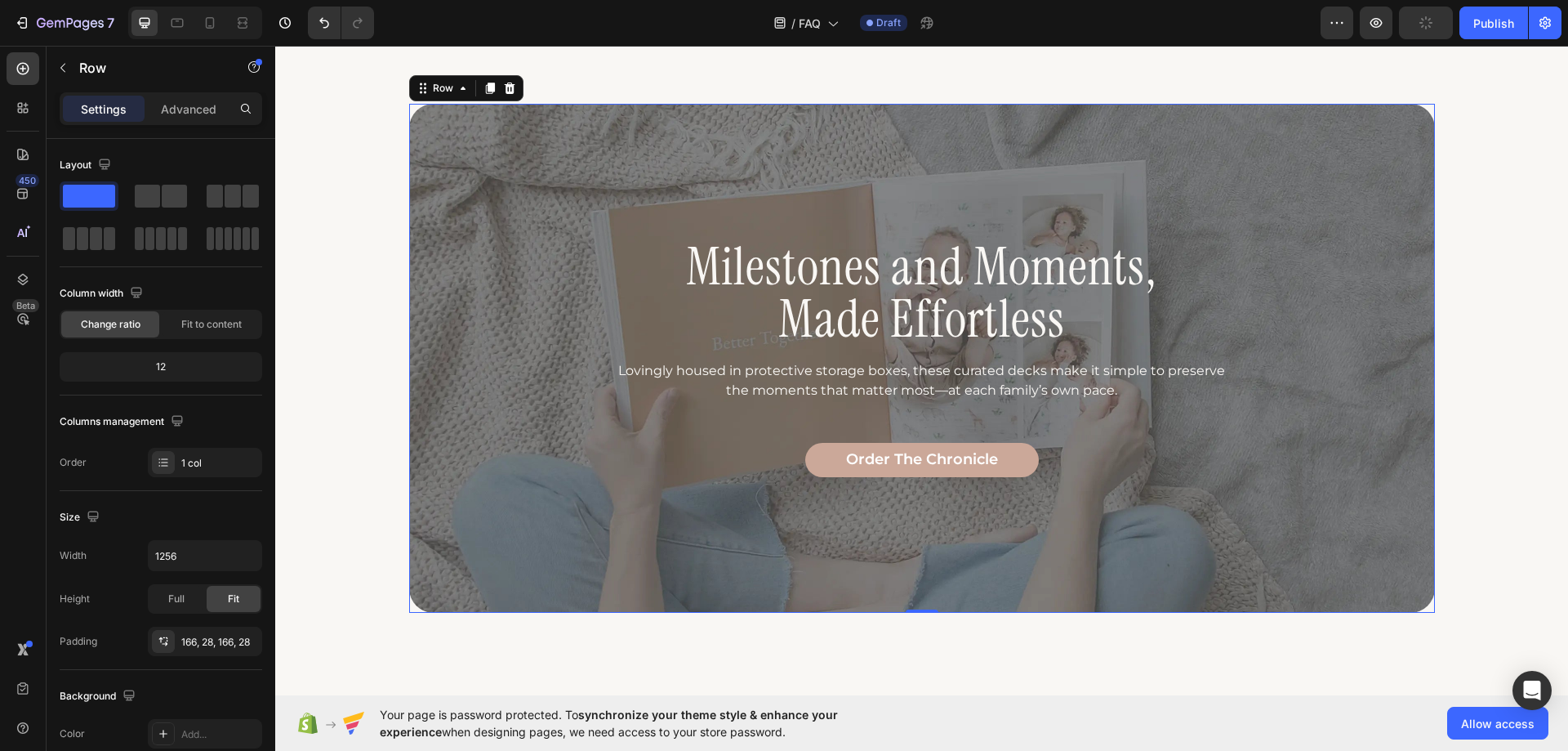
scroll to position [1558, 0]
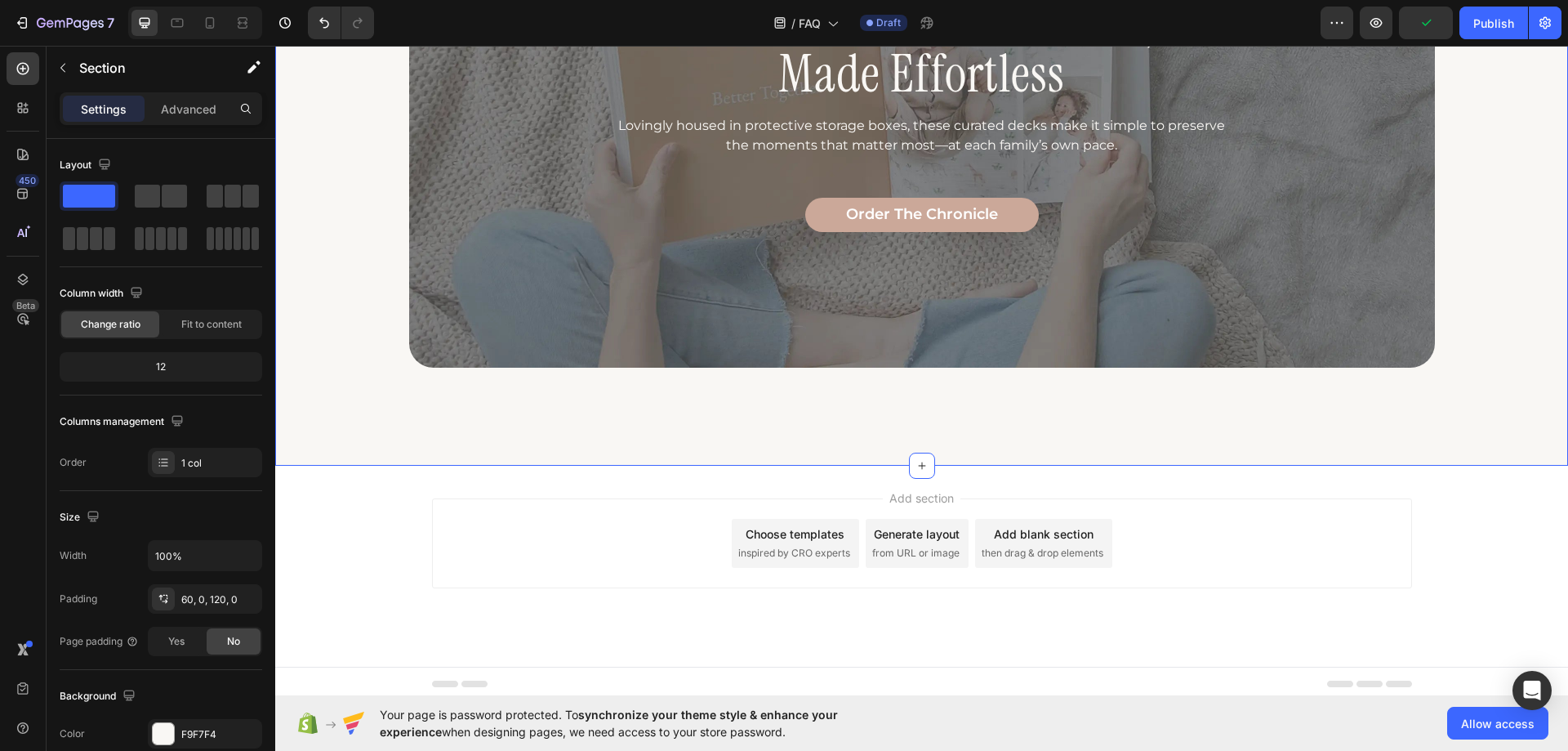
click at [496, 449] on div "Milestones and Moments, Made Effortless Heading Lovingly housed in protective s…" at bounding box center [921, 137] width 1293 height 656
click at [1423, 23] on span "Save" at bounding box center [1426, 24] width 27 height 14
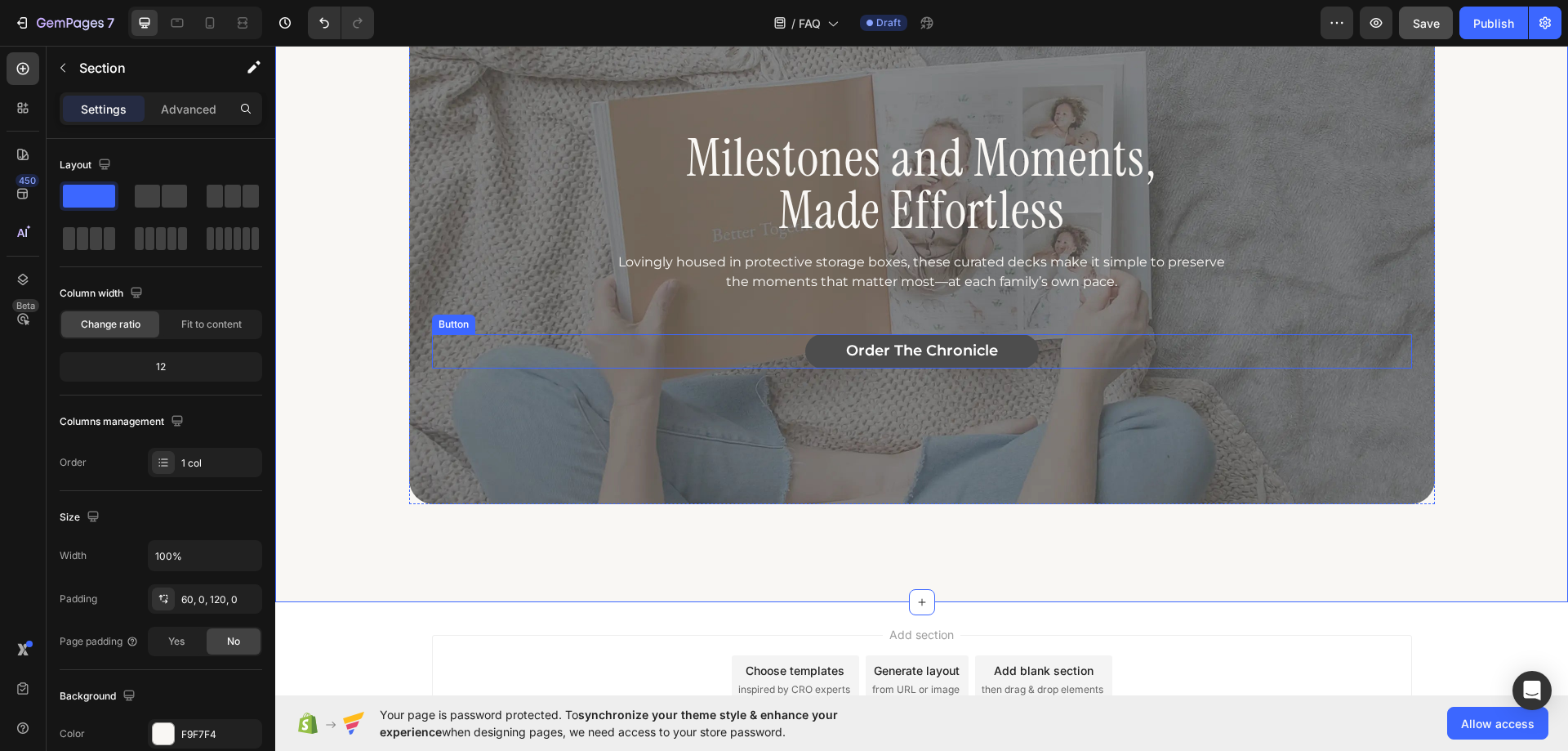
scroll to position [1074, 0]
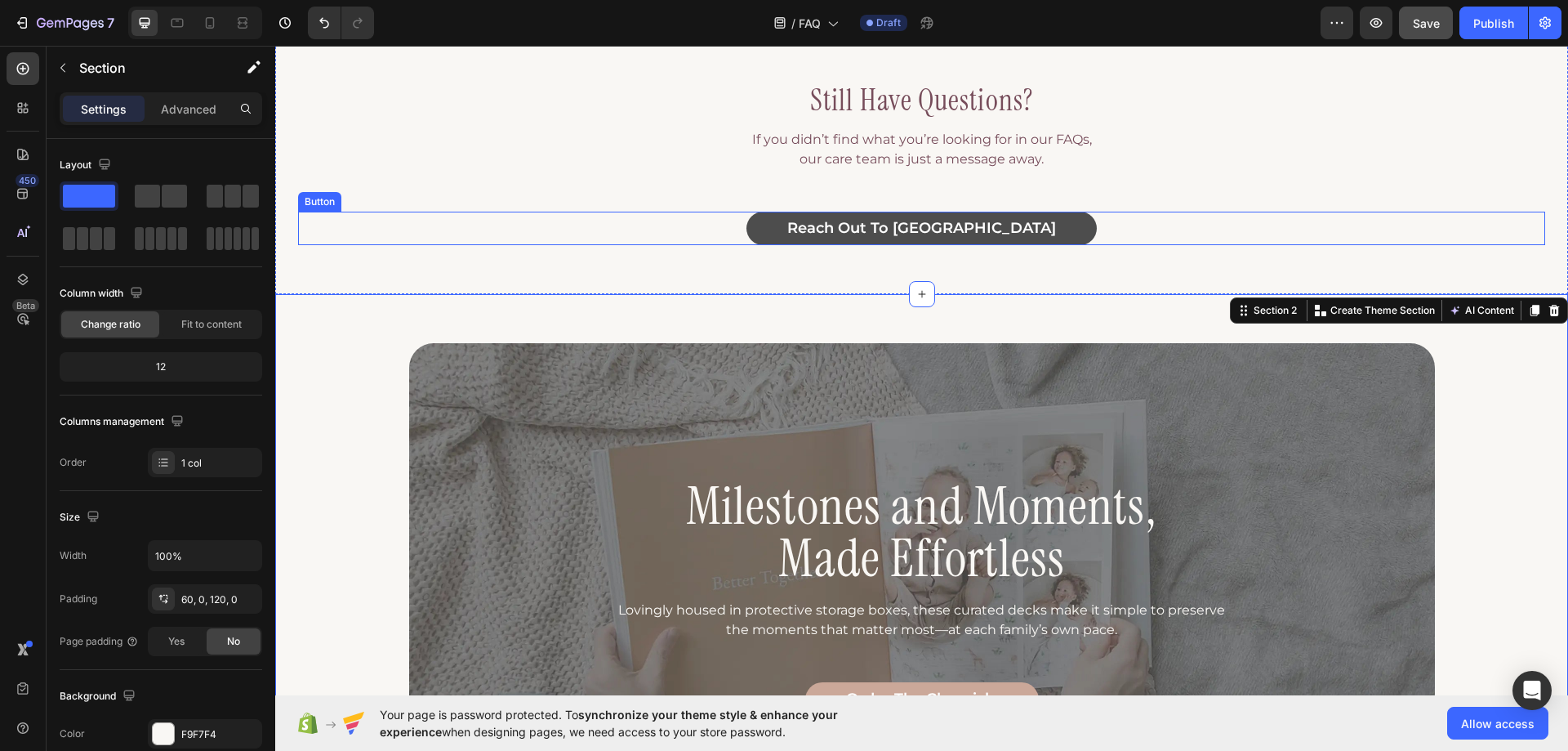
click at [834, 233] on button "reach out to [GEOGRAPHIC_DATA]" at bounding box center [921, 228] width 350 height 34
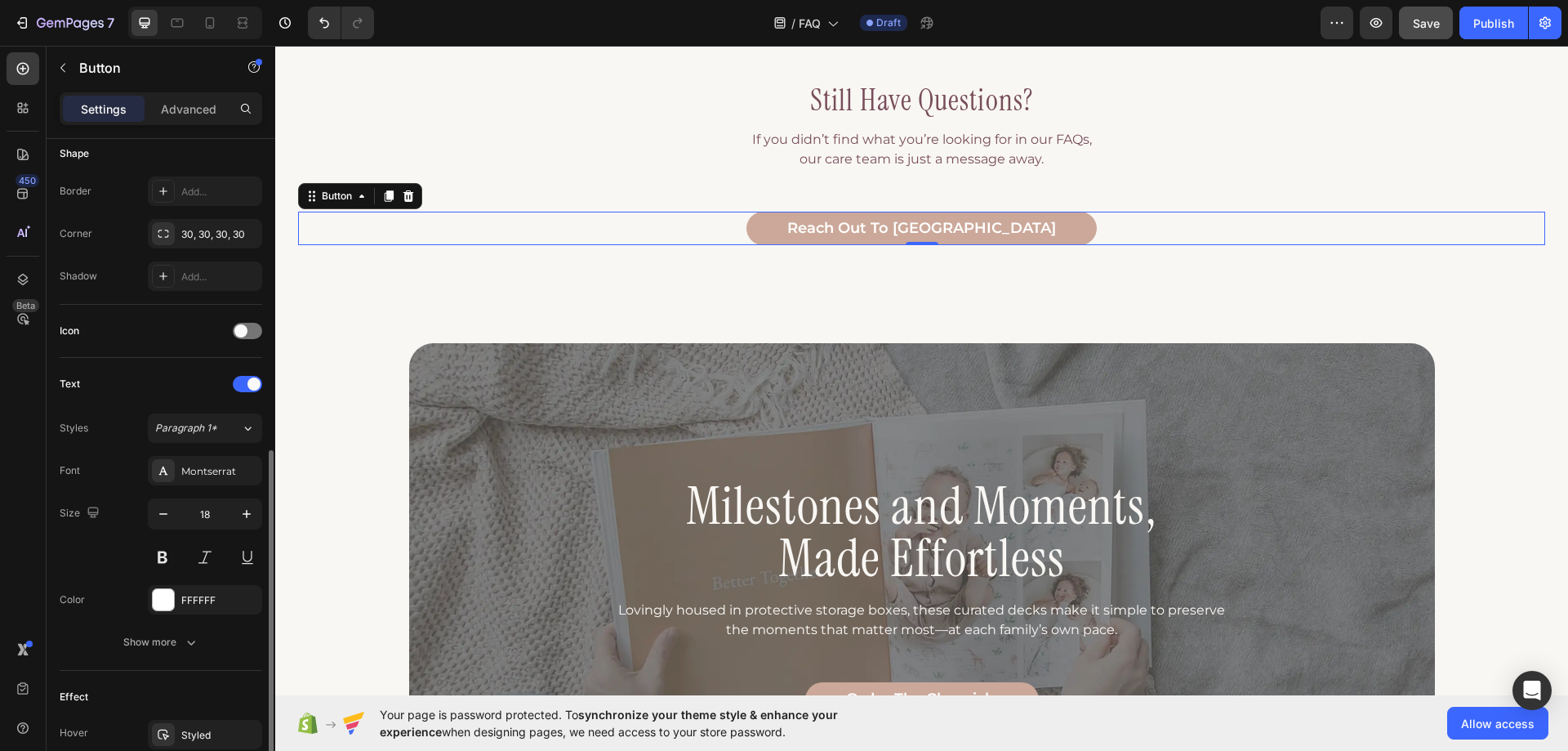
scroll to position [490, 0]
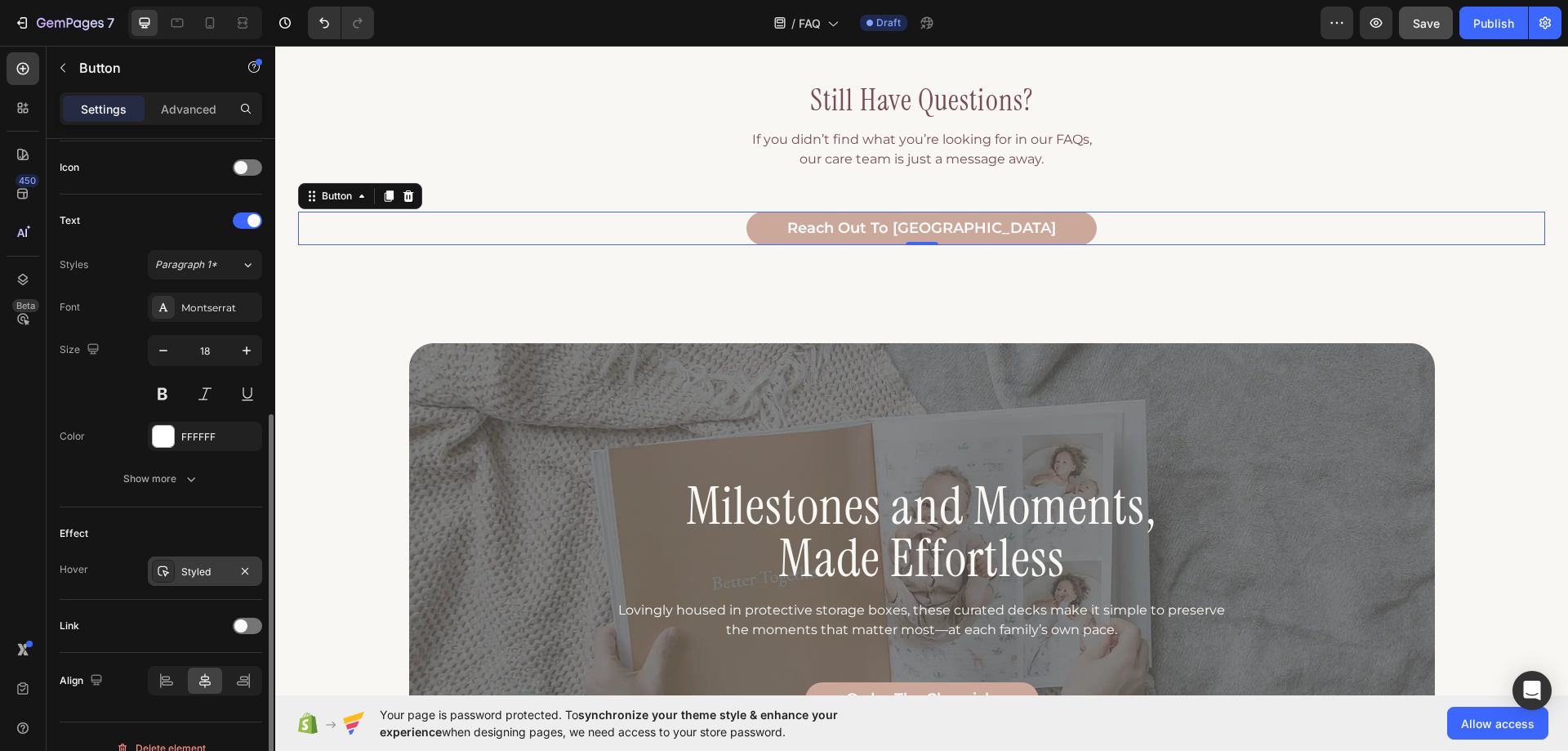
click at [201, 574] on div "Styled" at bounding box center [205, 572] width 47 height 15
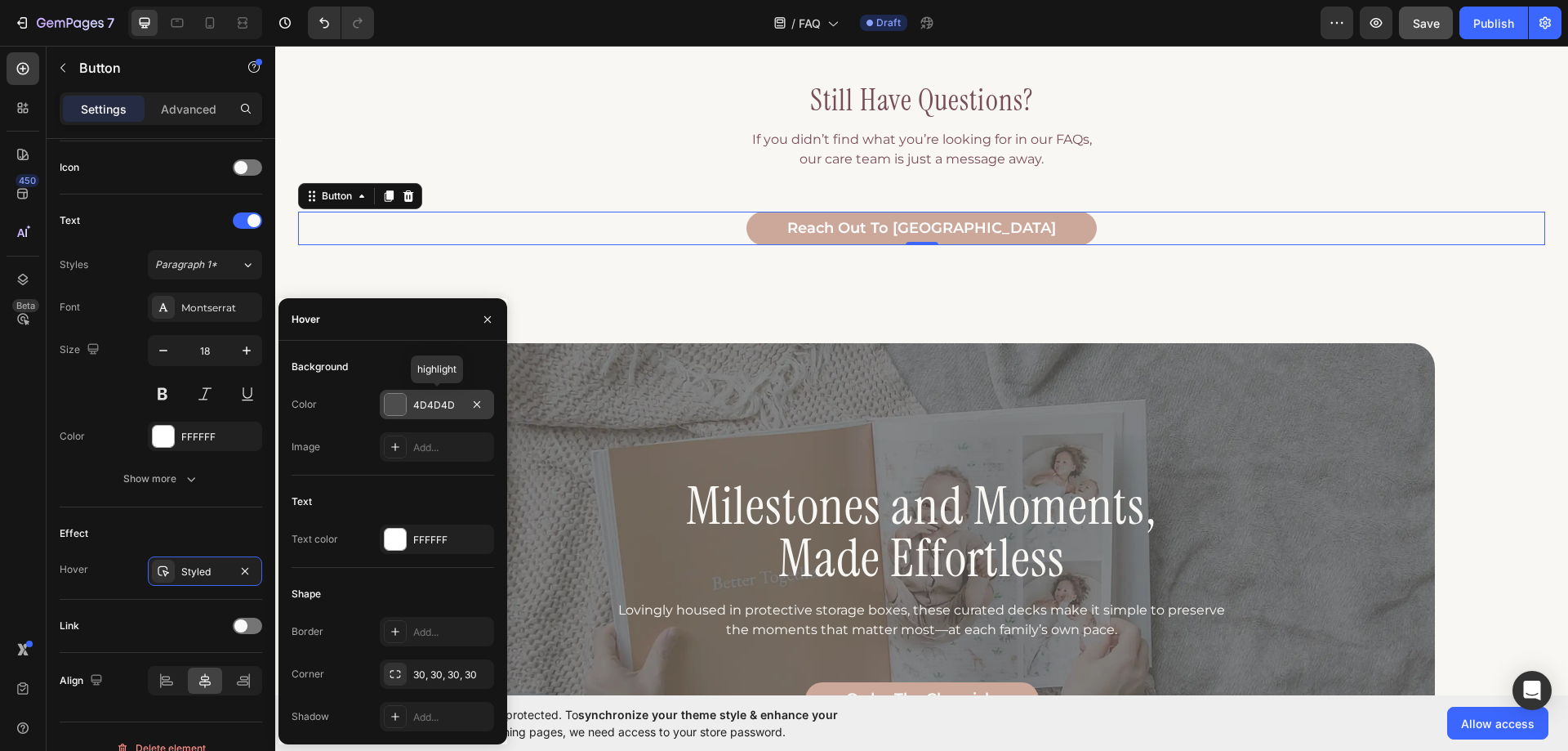
click at [429, 407] on div "4D4D4D" at bounding box center [437, 405] width 47 height 15
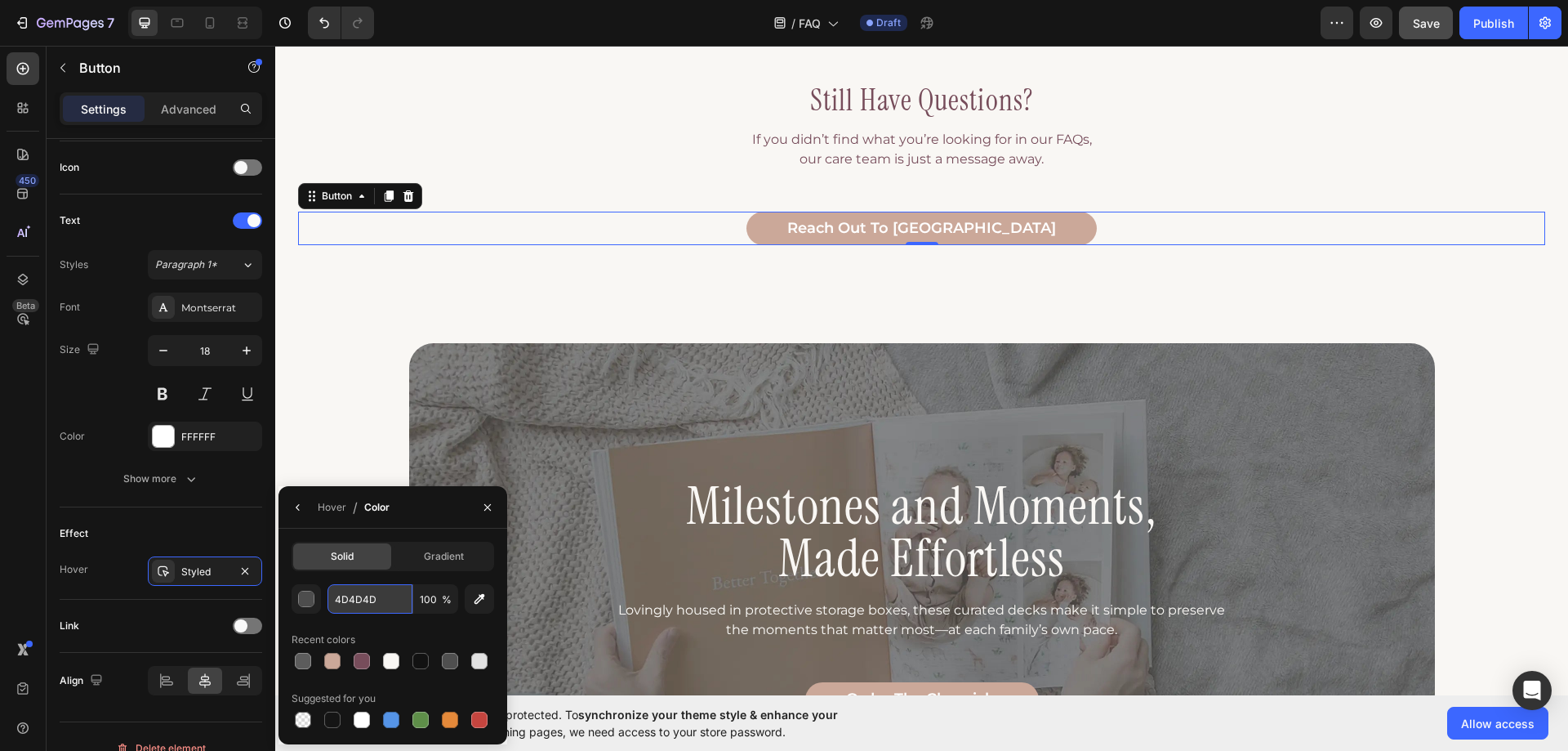
click at [385, 596] on input "4D4D4D" at bounding box center [370, 599] width 85 height 30
paste input "774D5B"
type input "774D5B"
click at [218, 524] on div "Effect" at bounding box center [161, 533] width 203 height 26
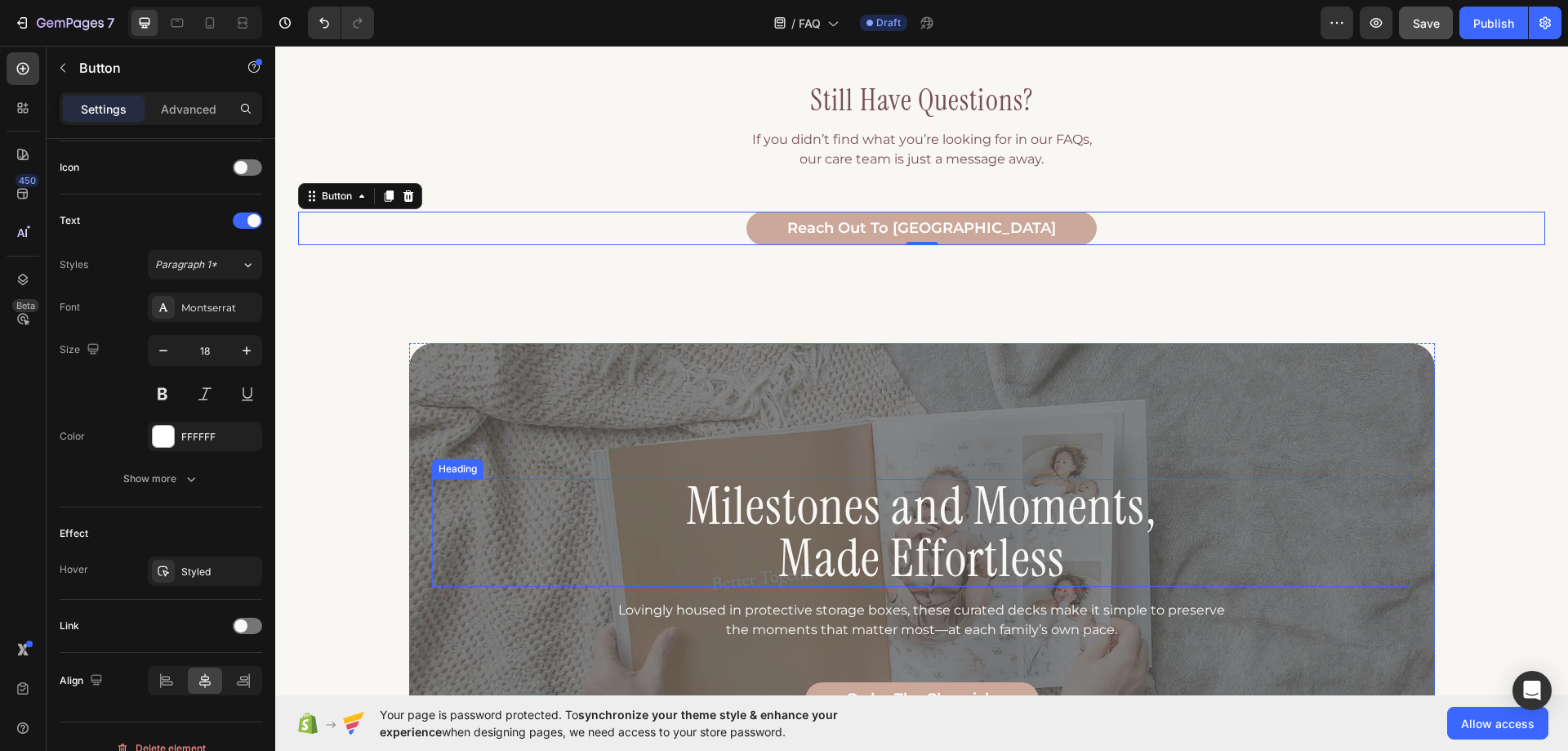
scroll to position [1237, 0]
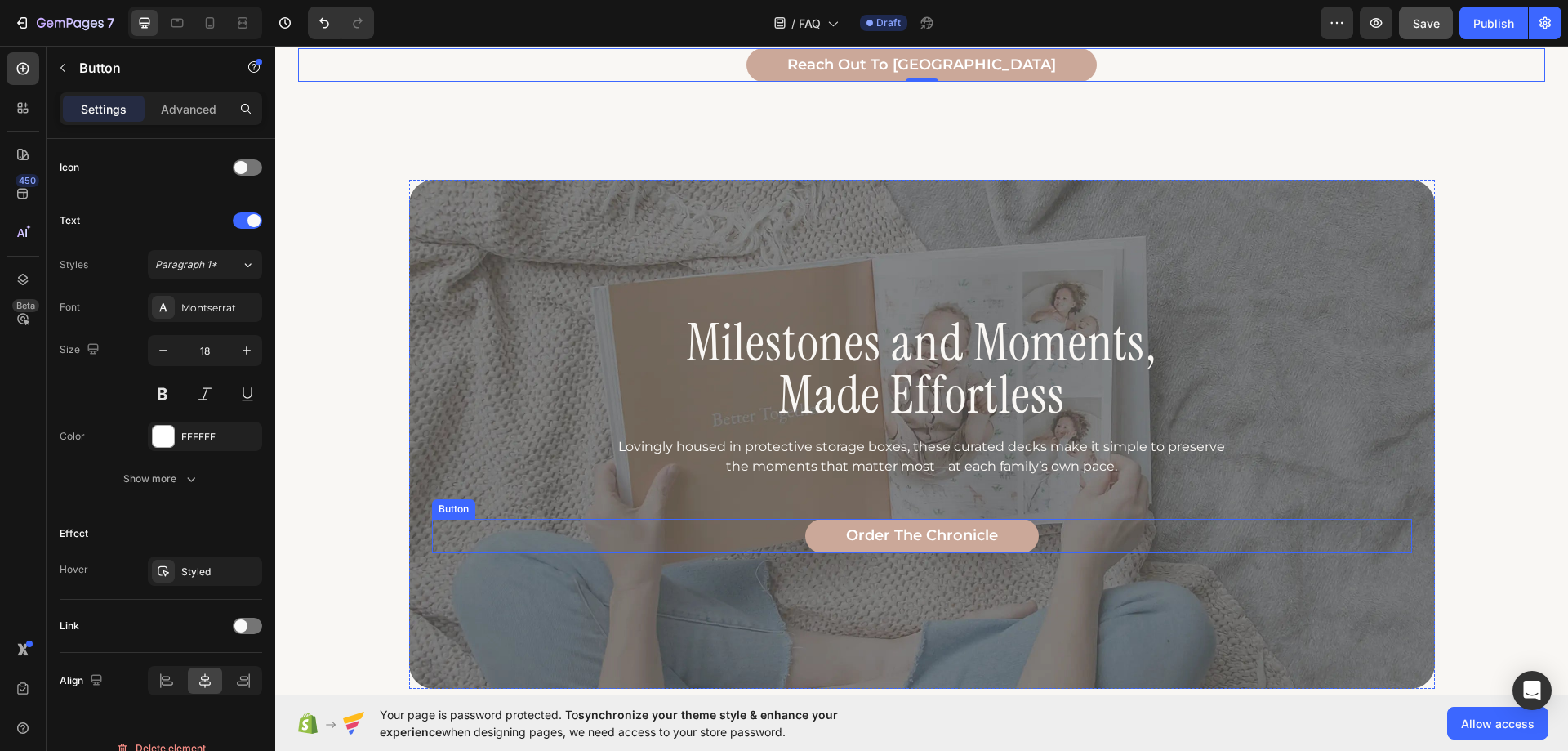
click at [792, 539] on div "Order the Chronicle Button" at bounding box center [922, 535] width 981 height 34
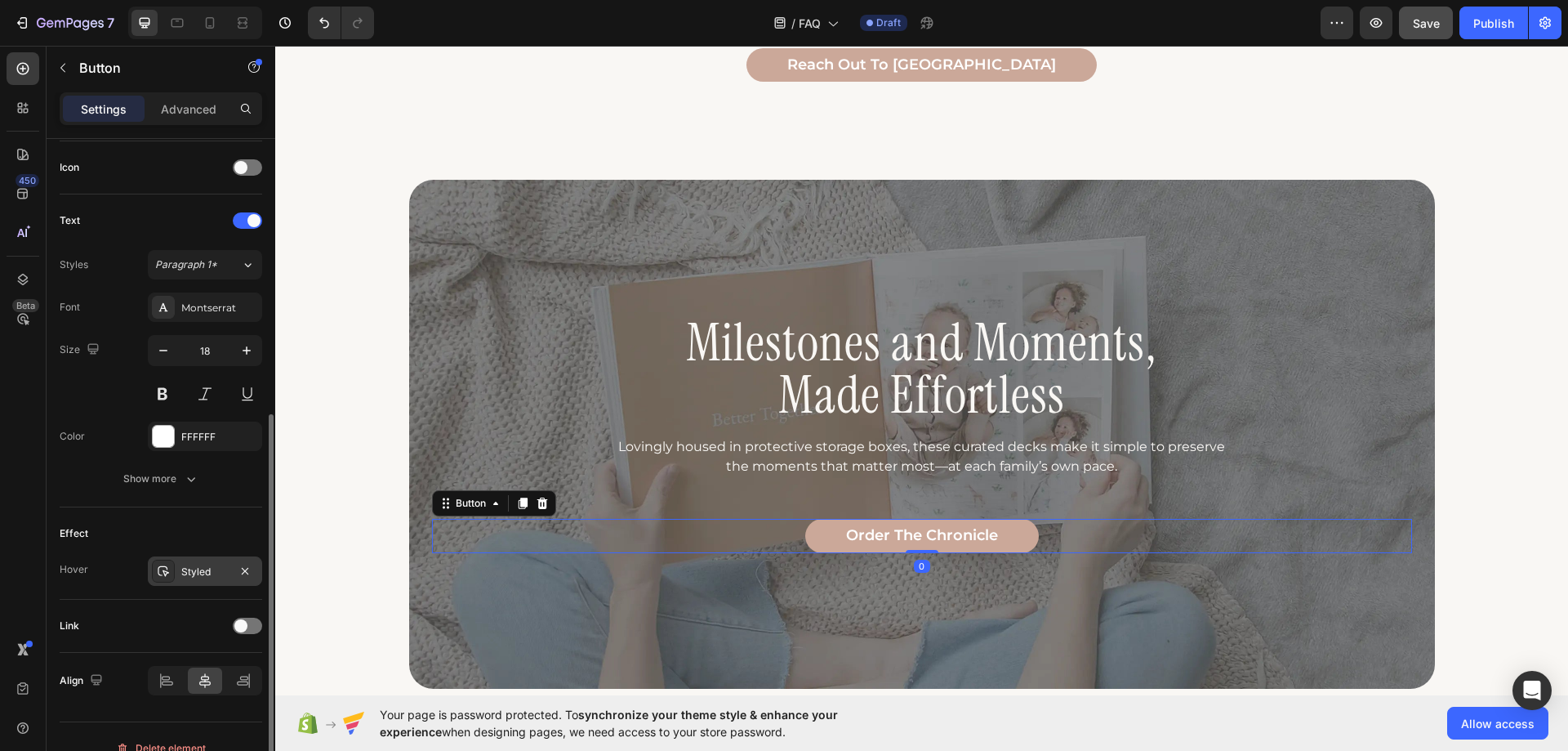
click at [198, 574] on div "Styled" at bounding box center [205, 572] width 47 height 15
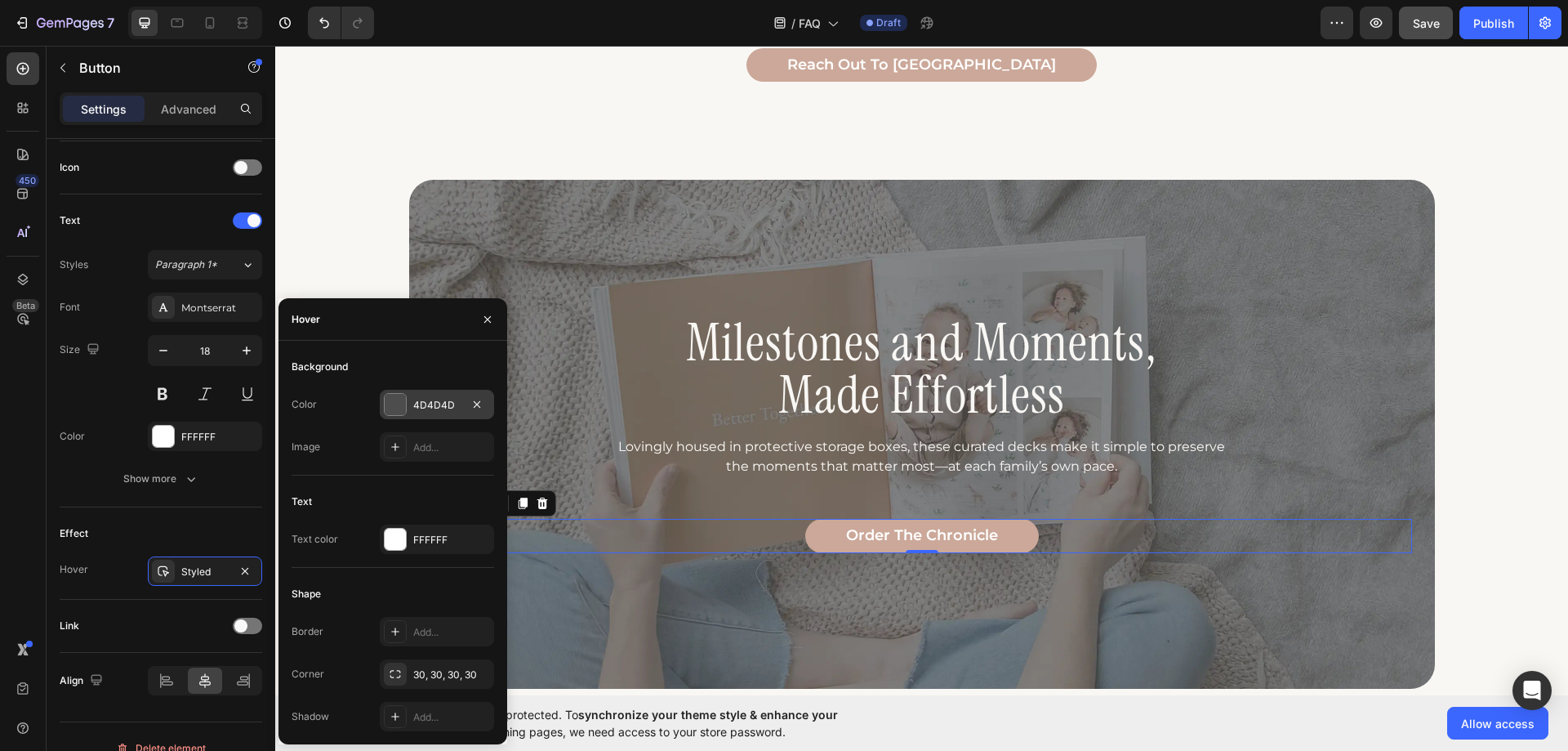
click at [434, 402] on div "4D4D4D" at bounding box center [437, 405] width 47 height 15
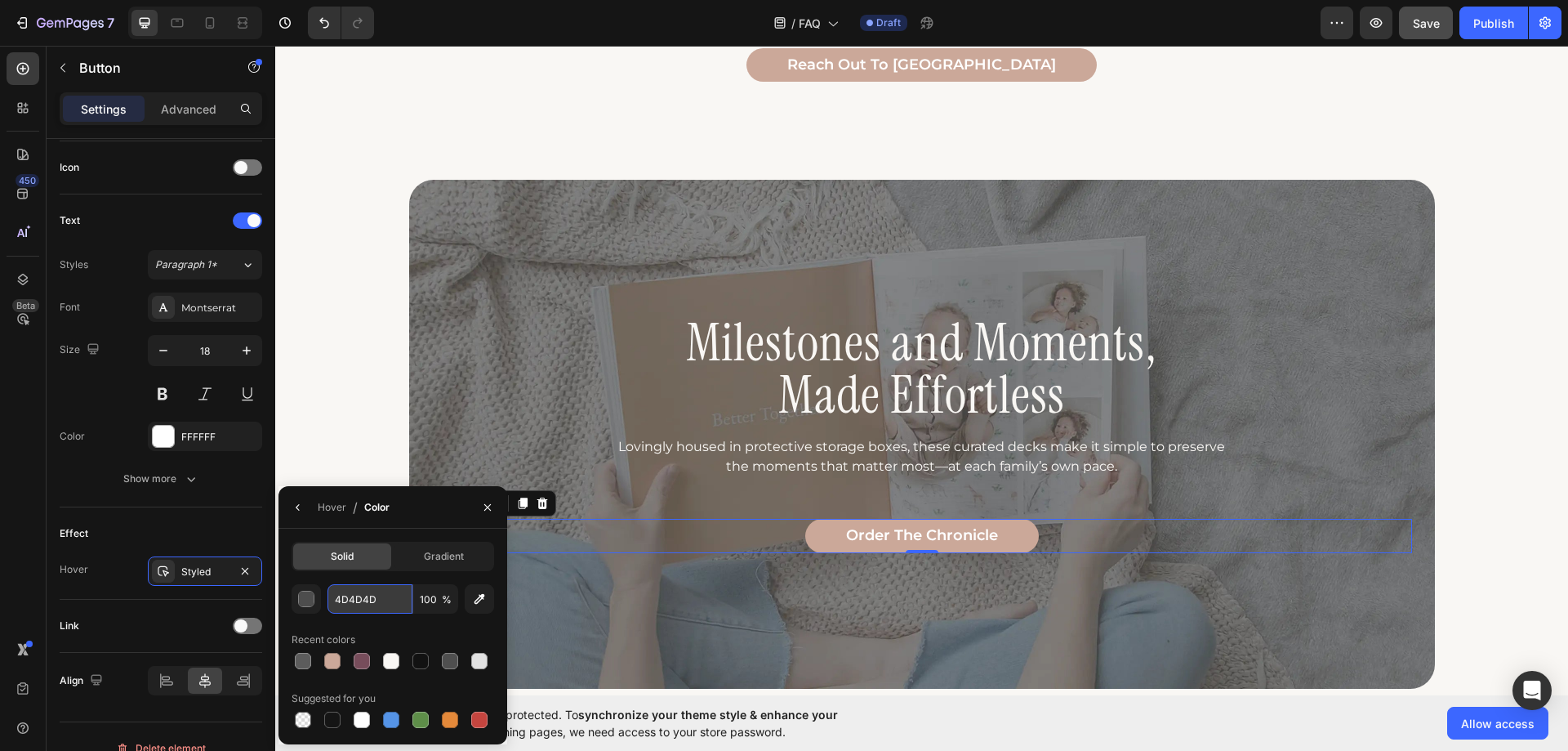
click at [368, 595] on input "4D4D4D" at bounding box center [370, 599] width 85 height 30
paste input "774D5B"
type input "774D5B"
click at [159, 512] on div "Effect Hover Styled" at bounding box center [161, 553] width 203 height 93
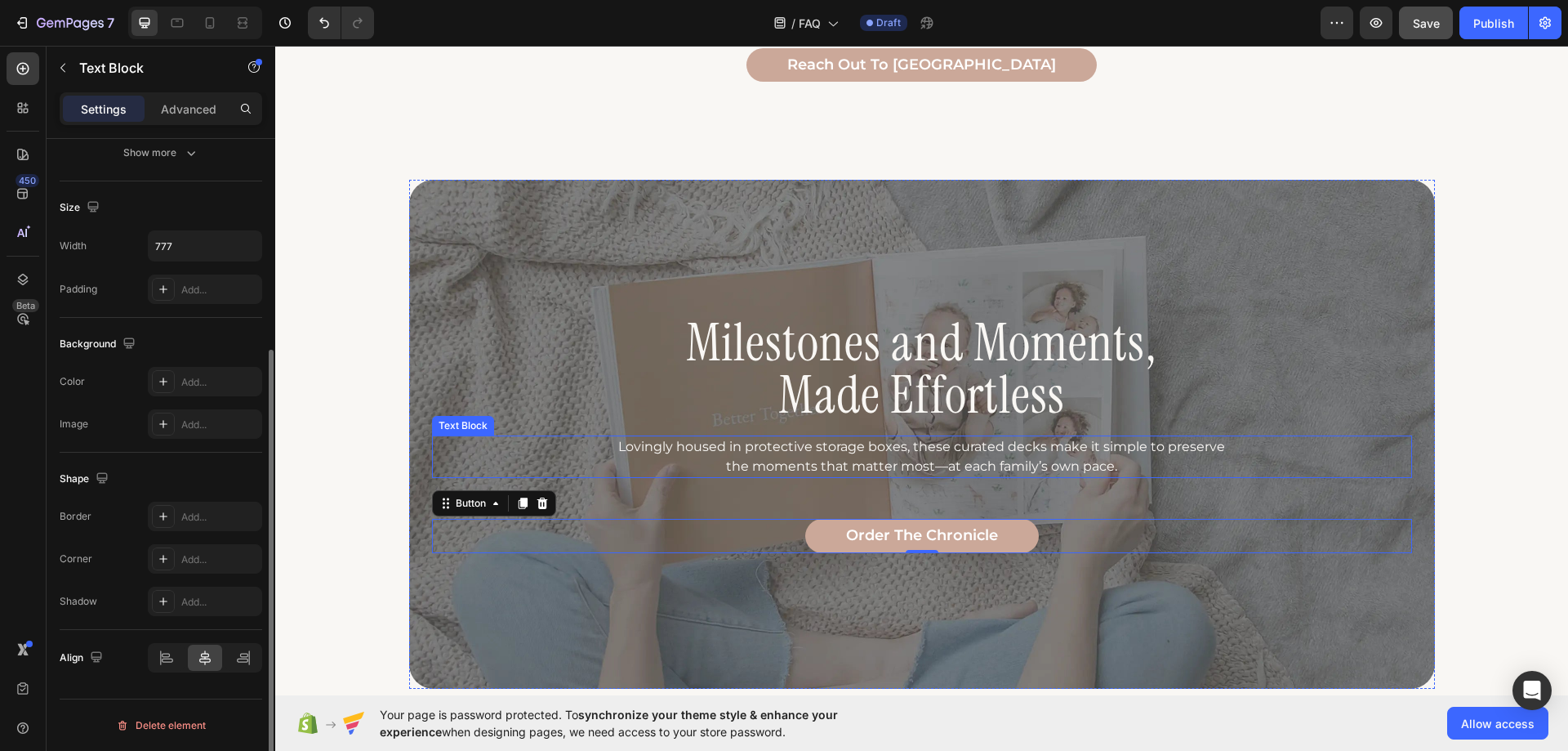
click at [837, 464] on p "Lovingly housed in protective storage boxes, these curated decks make it simple…" at bounding box center [921, 456] width 631 height 39
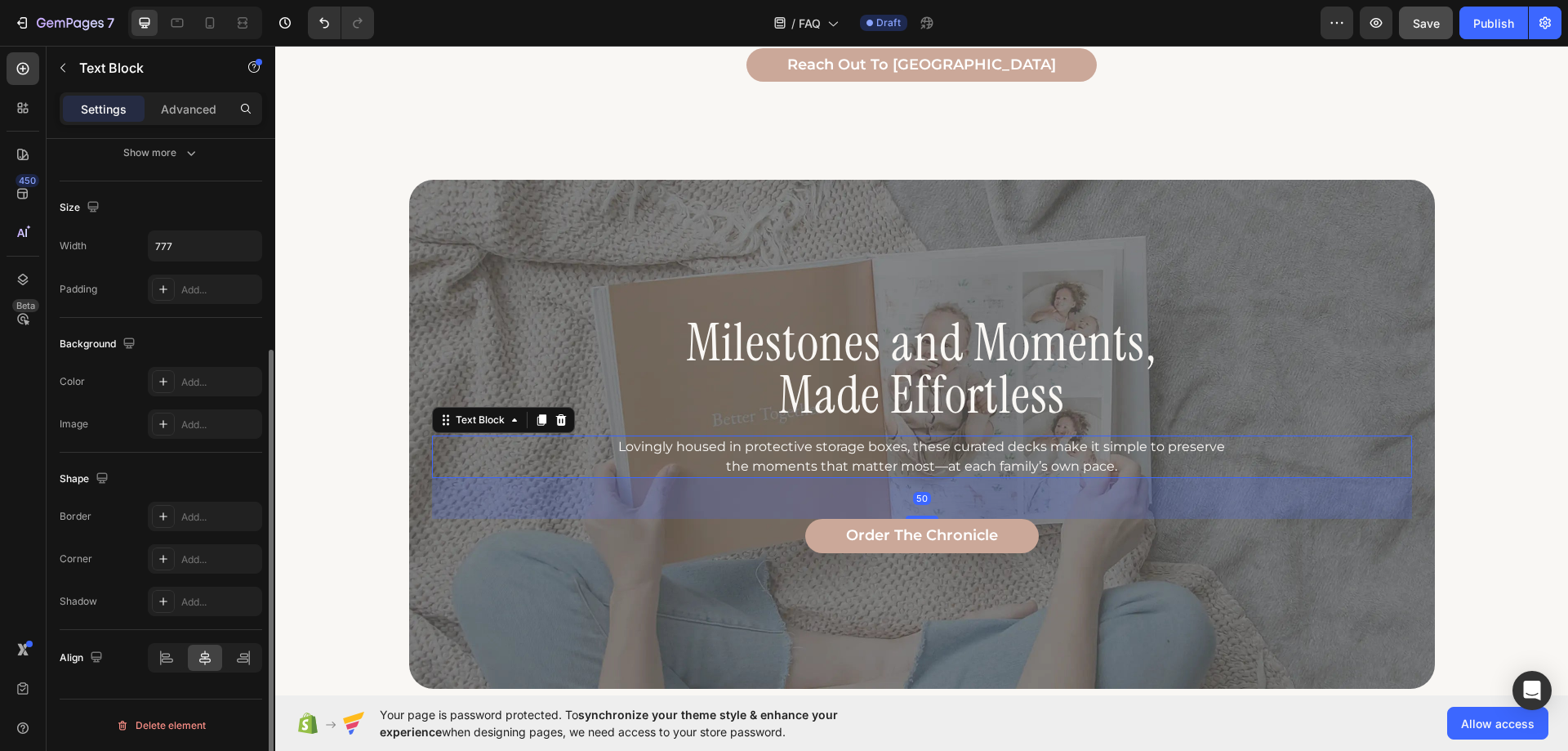
scroll to position [0, 0]
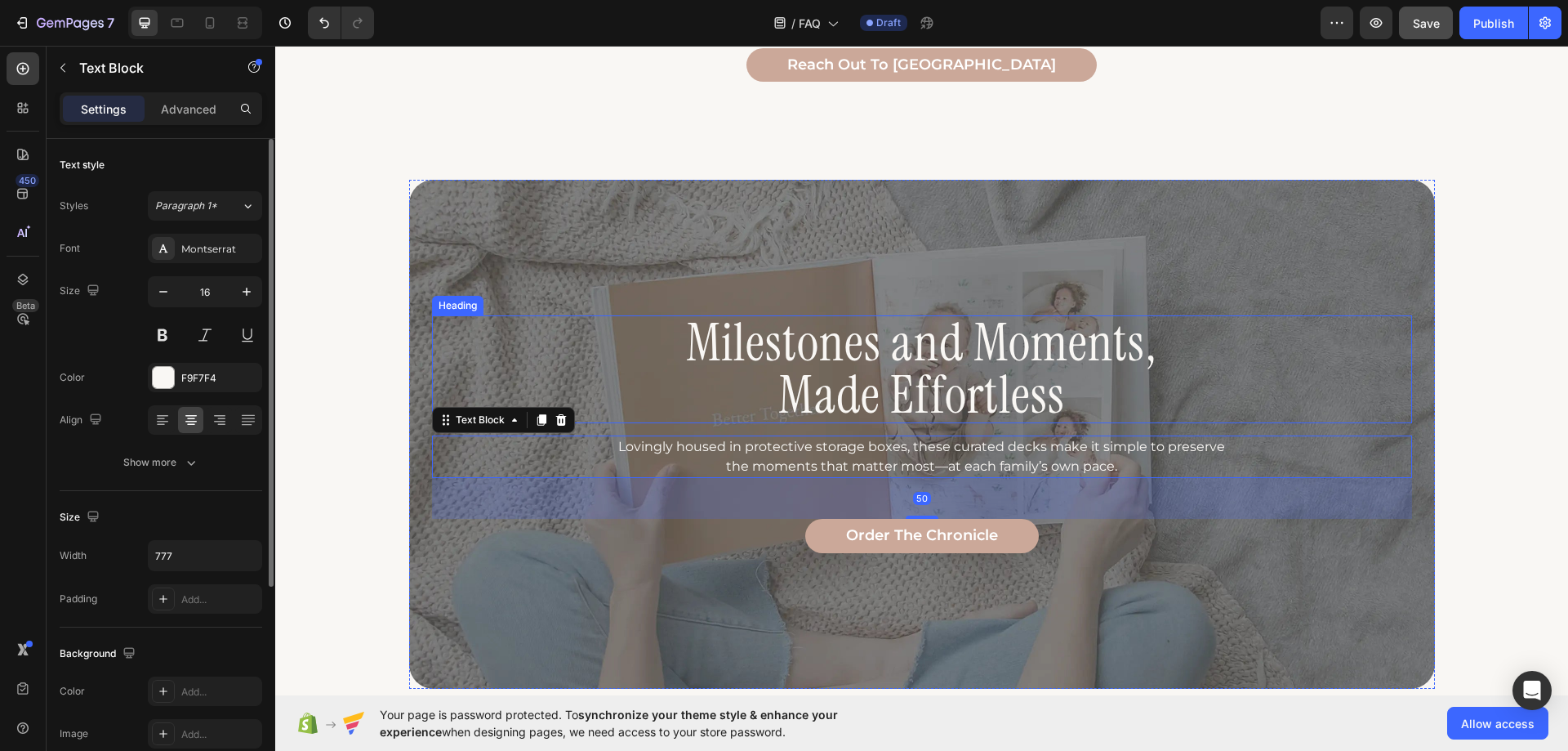
click at [755, 406] on h2 "Milestones and Moments, Made Effortless" at bounding box center [922, 369] width 981 height 108
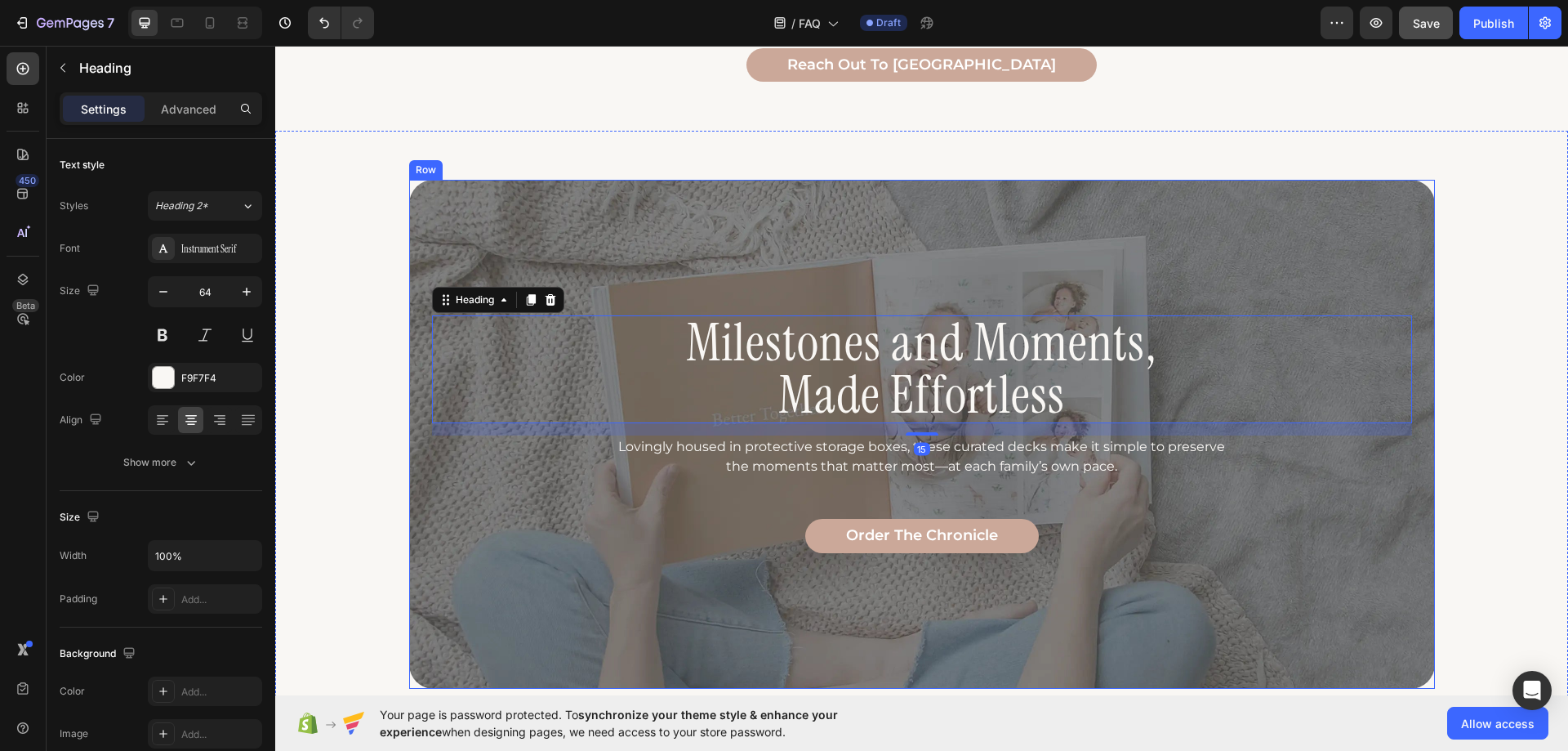
scroll to position [1401, 0]
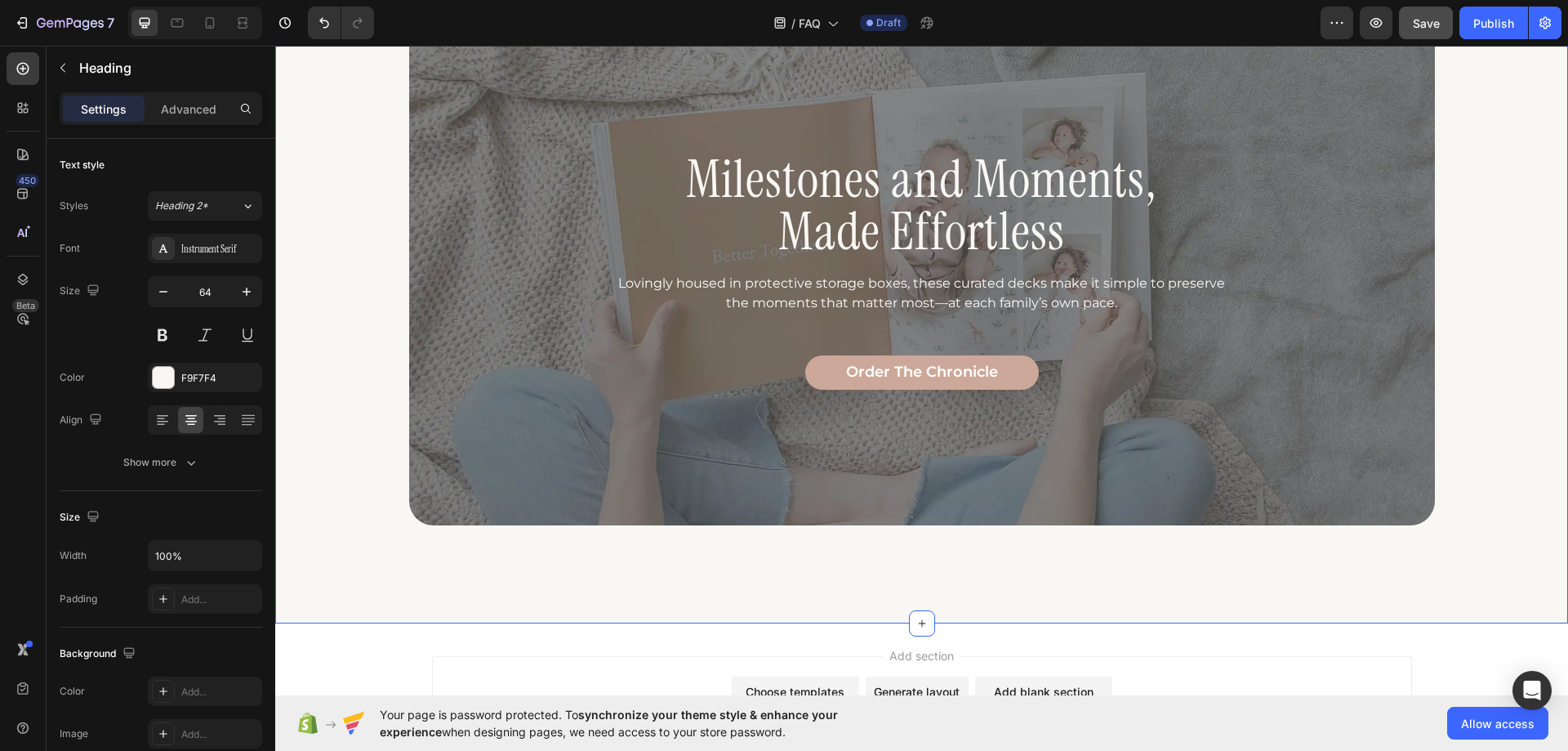
click at [367, 534] on div "Milestones and Moments, Made Effortless Heading Lovingly housed in protective s…" at bounding box center [921, 296] width 1293 height 656
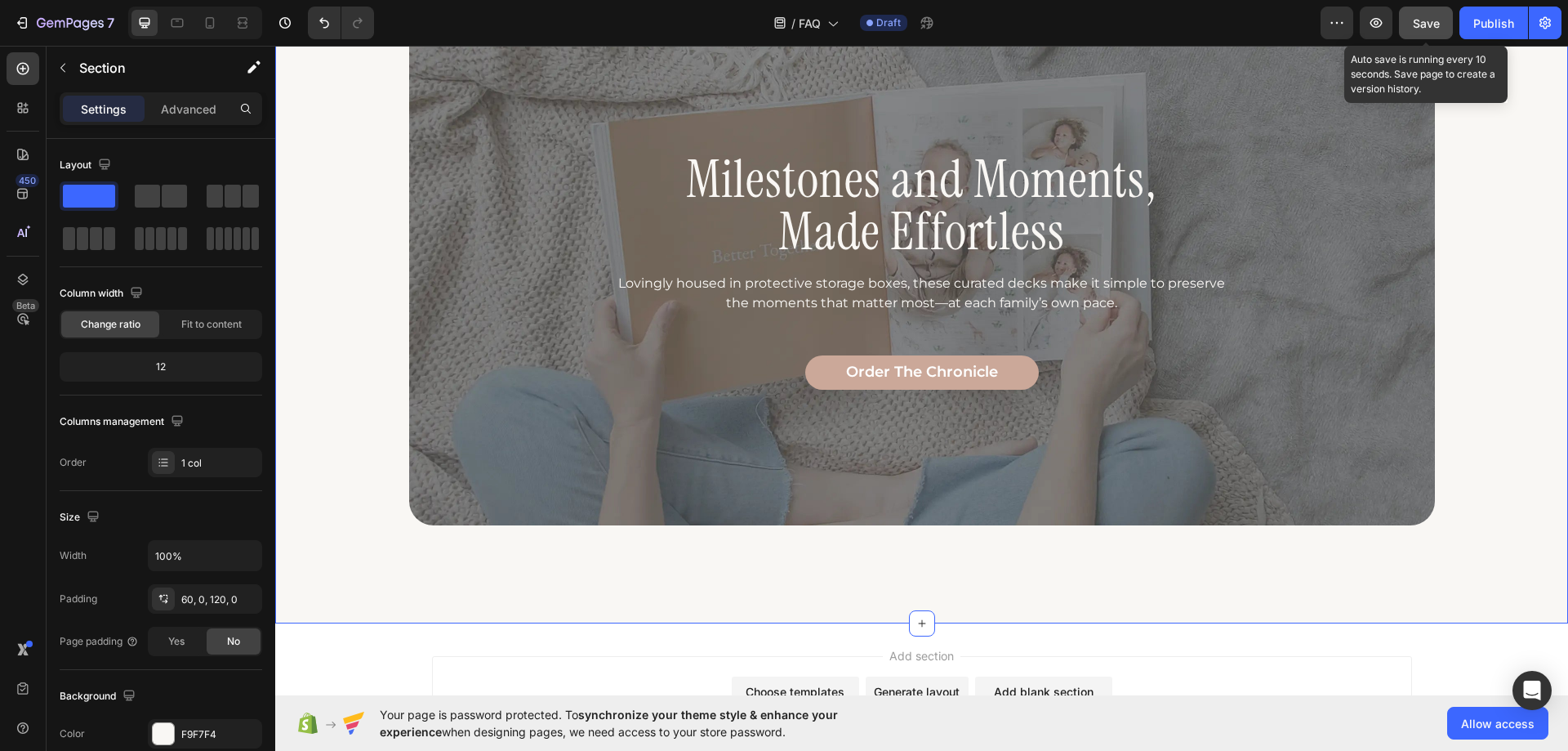
click at [1421, 25] on span "Save" at bounding box center [1426, 24] width 27 height 14
click at [565, 16] on div "/ FAQ Draft" at bounding box center [854, 22] width 933 height 32
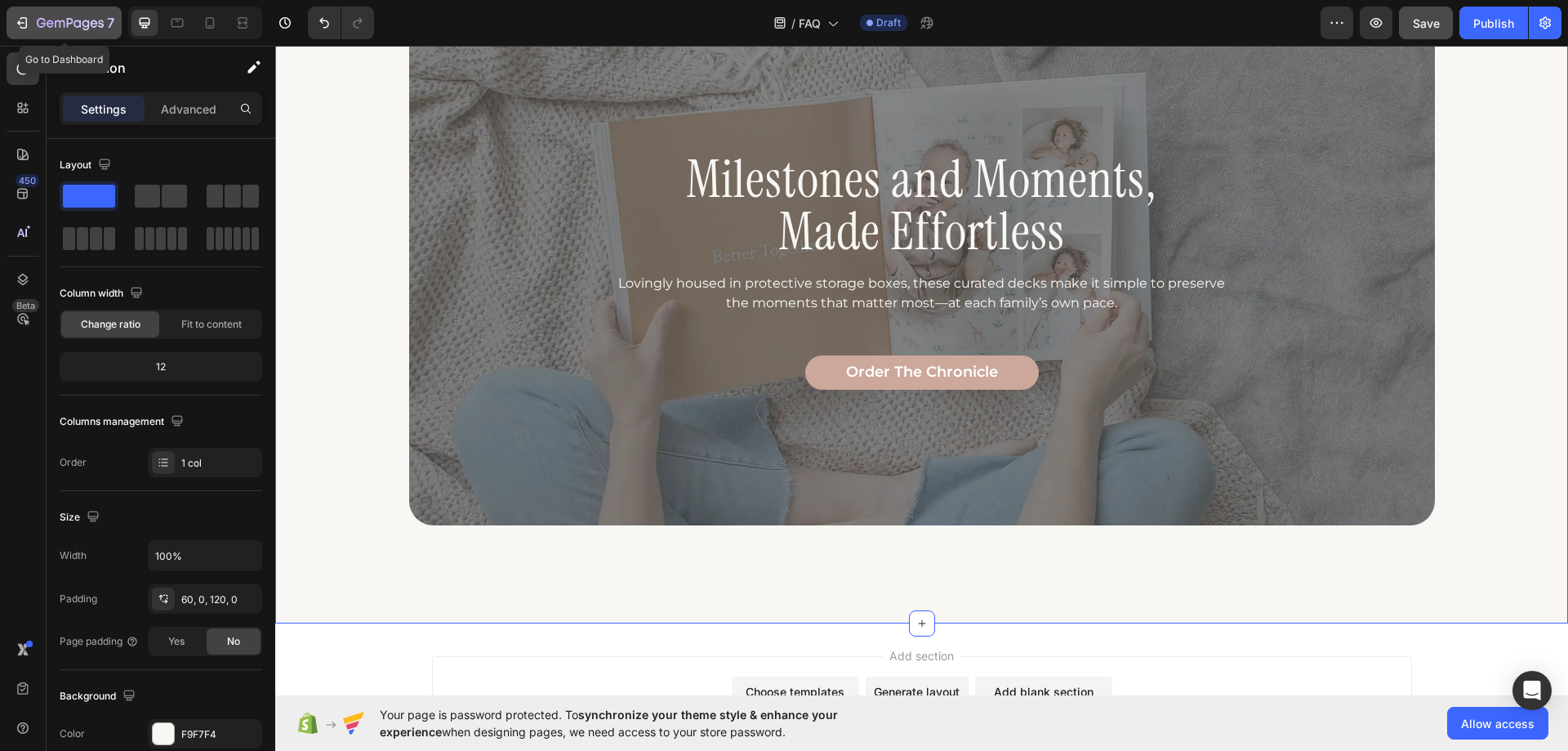
click at [73, 11] on button "7" at bounding box center [64, 22] width 115 height 32
